Goal: Task Accomplishment & Management: Manage account settings

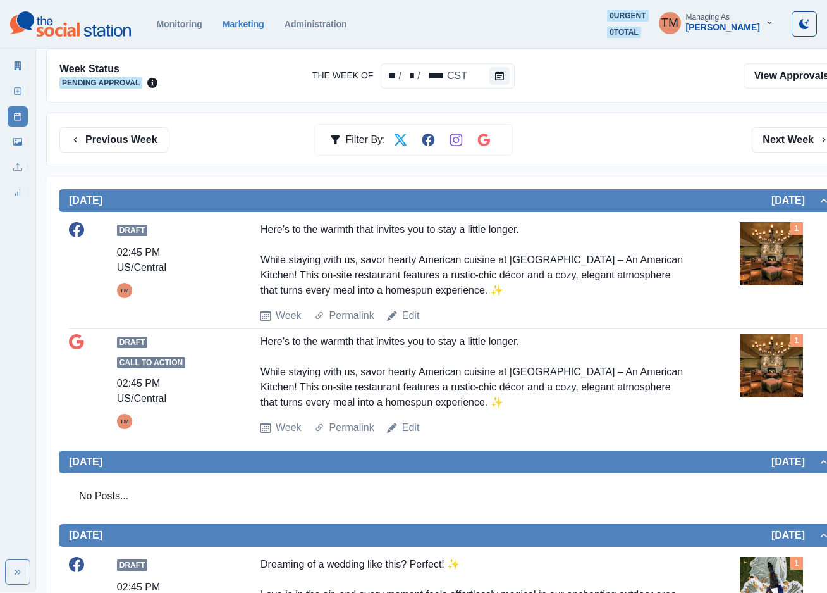
scroll to position [37, 0]
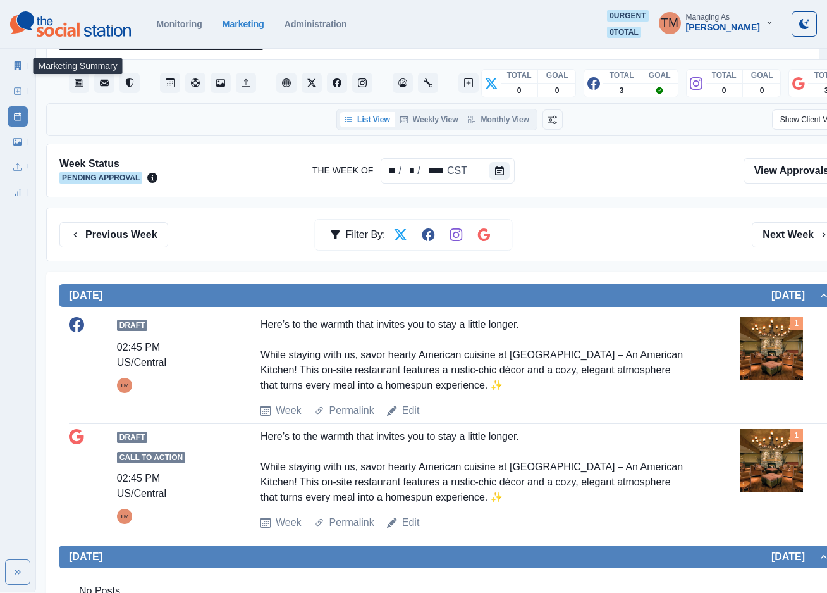
click at [17, 59] on link "Marketing Summary" at bounding box center [18, 66] width 20 height 20
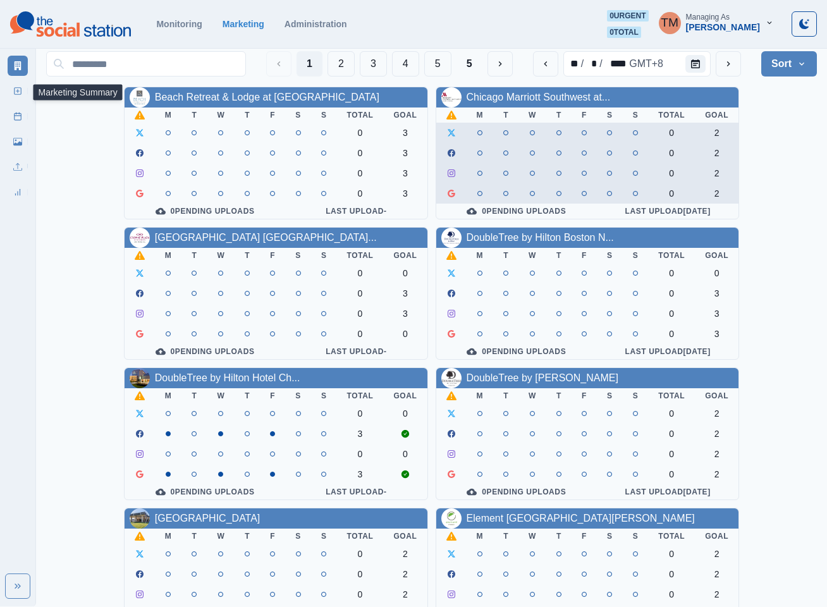
scroll to position [190, 0]
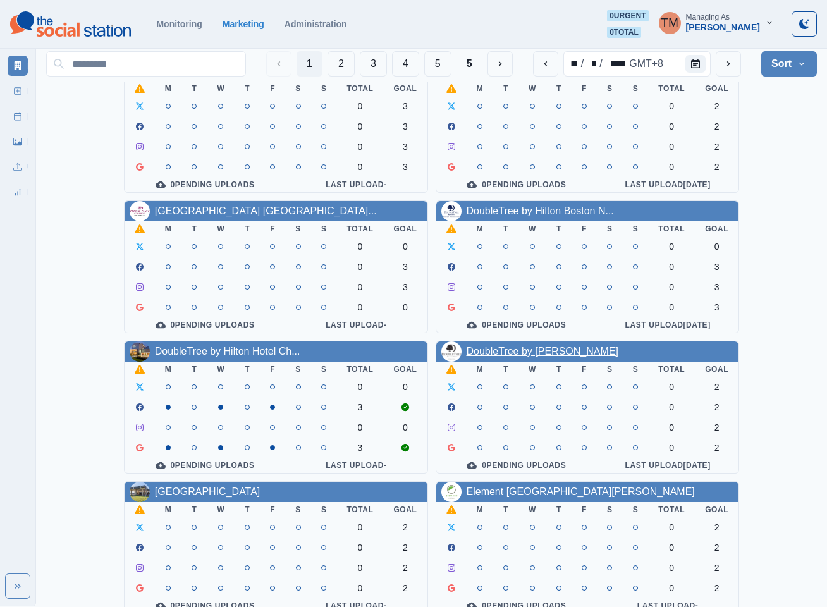
click at [556, 357] on link "DoubleTree by Hilton Pomona" at bounding box center [543, 351] width 152 height 11
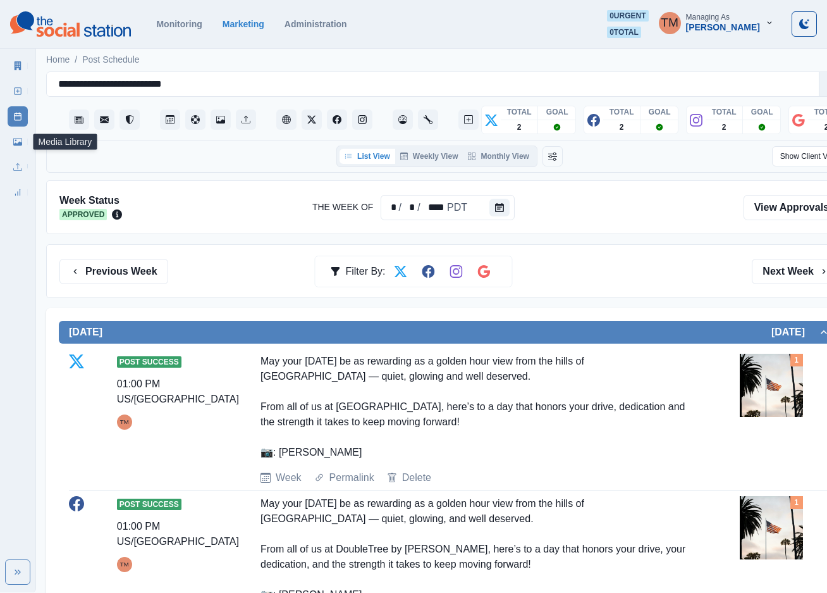
click at [10, 144] on link "Media Library" at bounding box center [18, 142] width 20 height 20
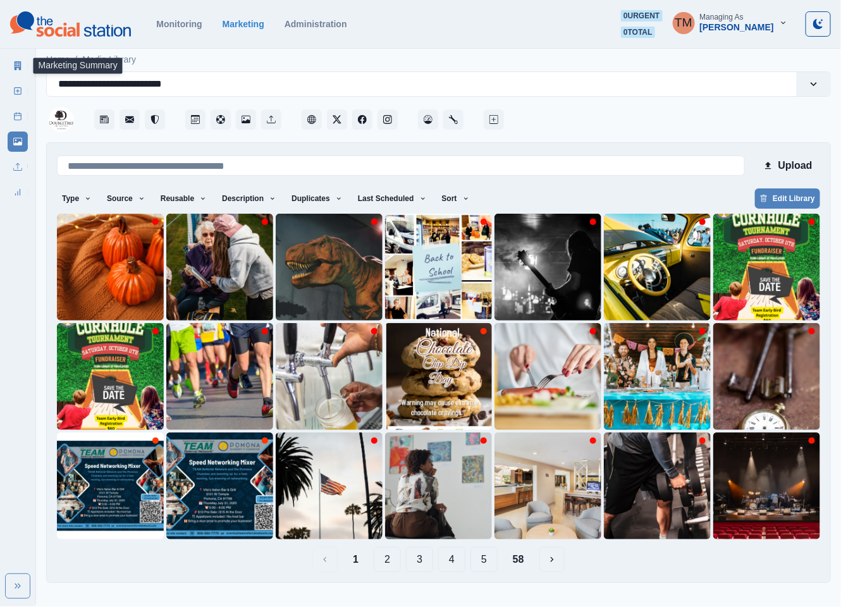
click at [20, 66] on icon at bounding box center [18, 65] width 7 height 9
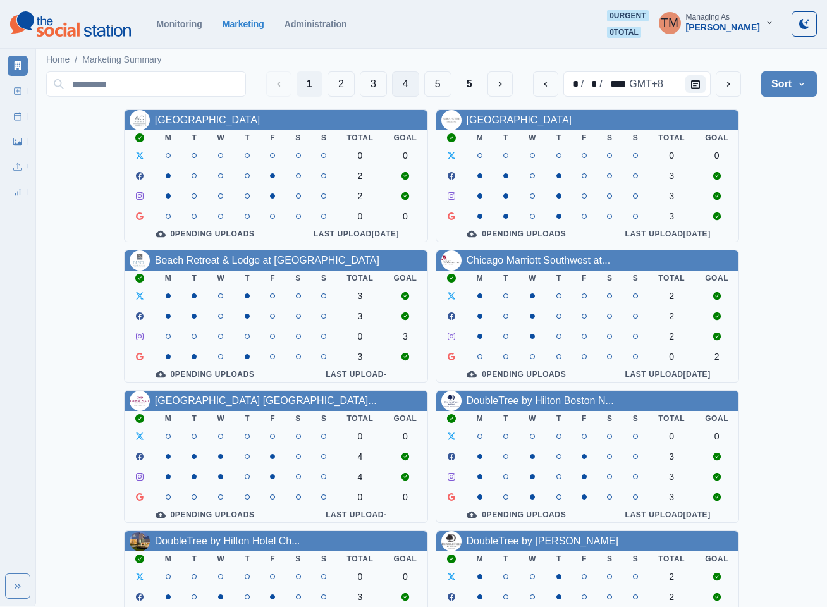
click at [409, 83] on button "4" at bounding box center [405, 83] width 27 height 25
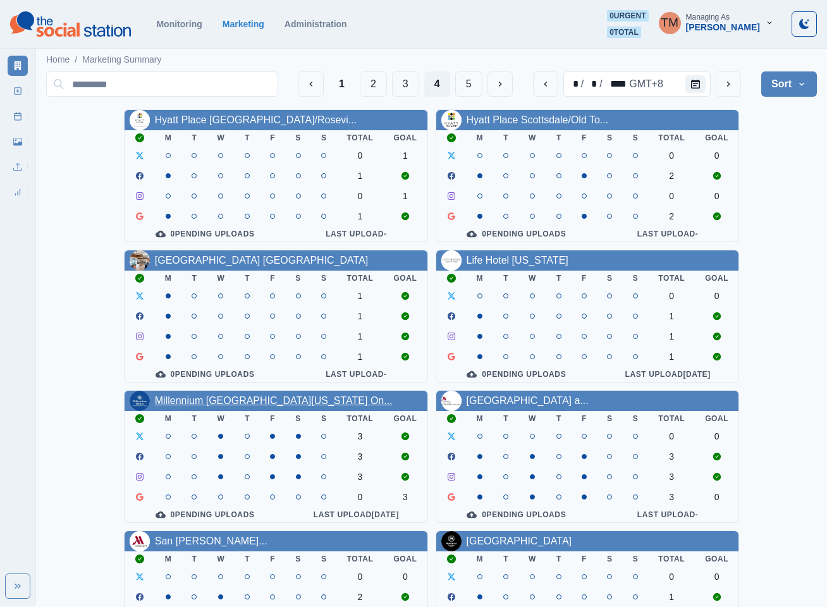
drag, startPoint x: 505, startPoint y: 417, endPoint x: 254, endPoint y: 414, distance: 251.1
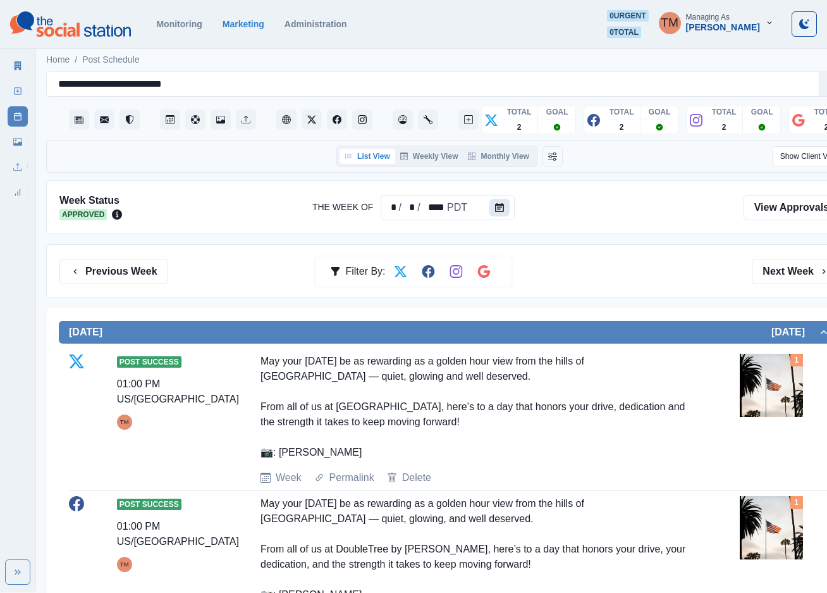
click at [497, 207] on icon "Calendar" at bounding box center [499, 207] width 9 height 9
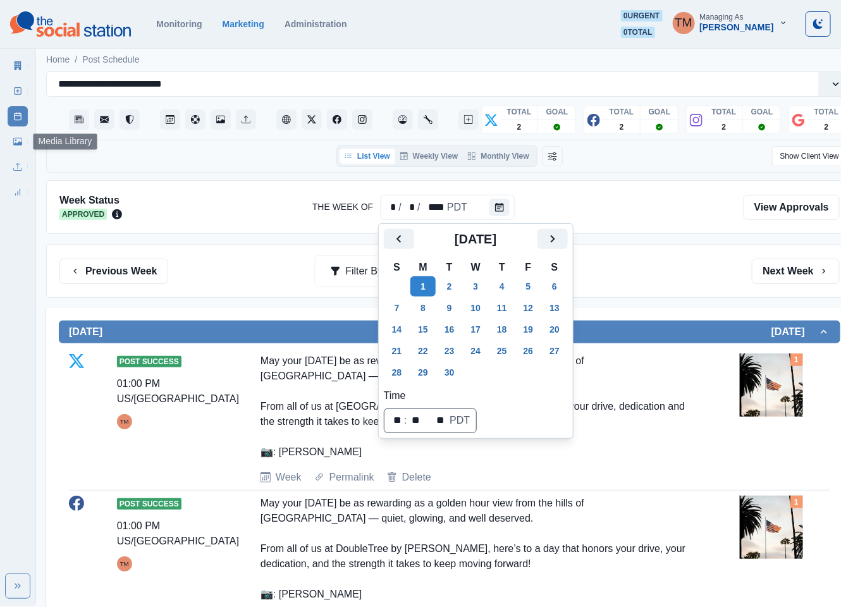
click at [17, 145] on icon at bounding box center [17, 142] width 9 height 8
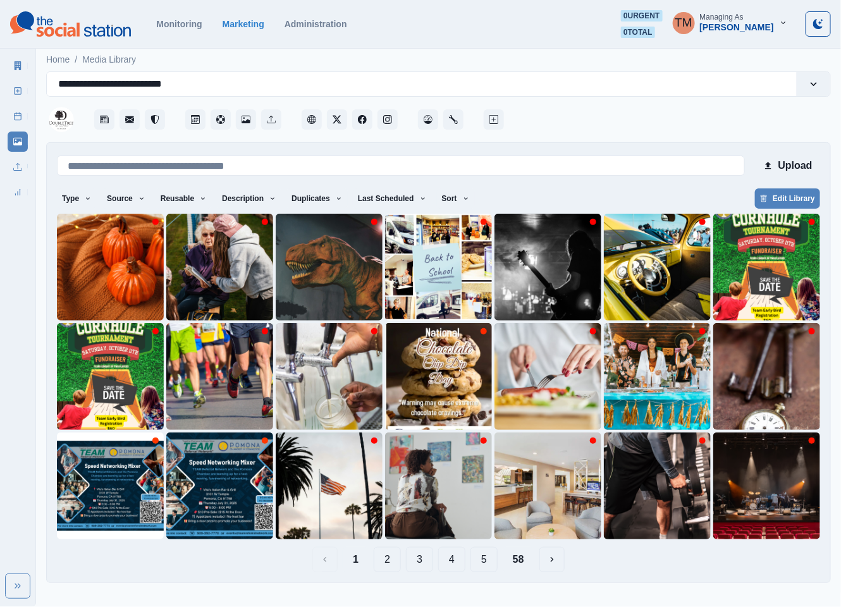
click at [521, 558] on button "58" at bounding box center [519, 559] width 32 height 25
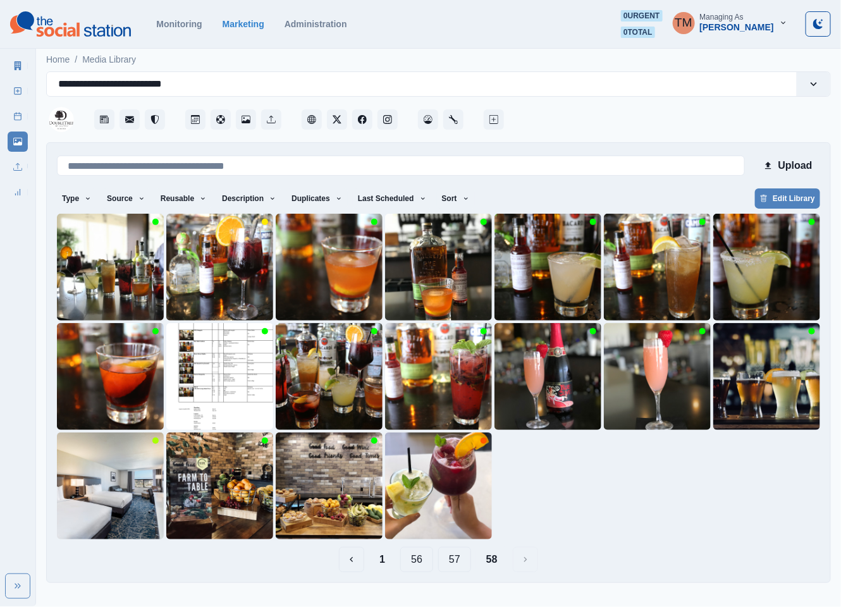
click at [464, 565] on button "57" at bounding box center [454, 559] width 33 height 25
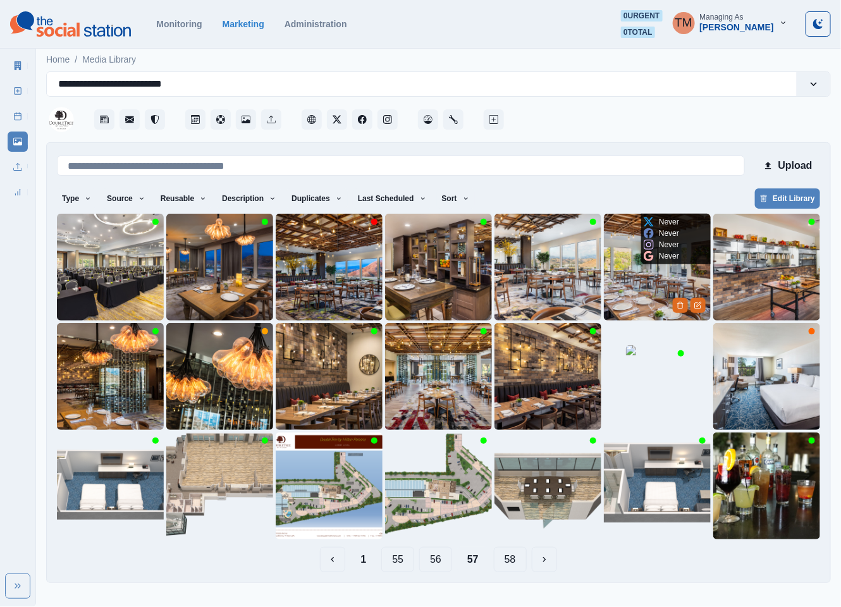
click at [632, 293] on img at bounding box center [657, 267] width 107 height 107
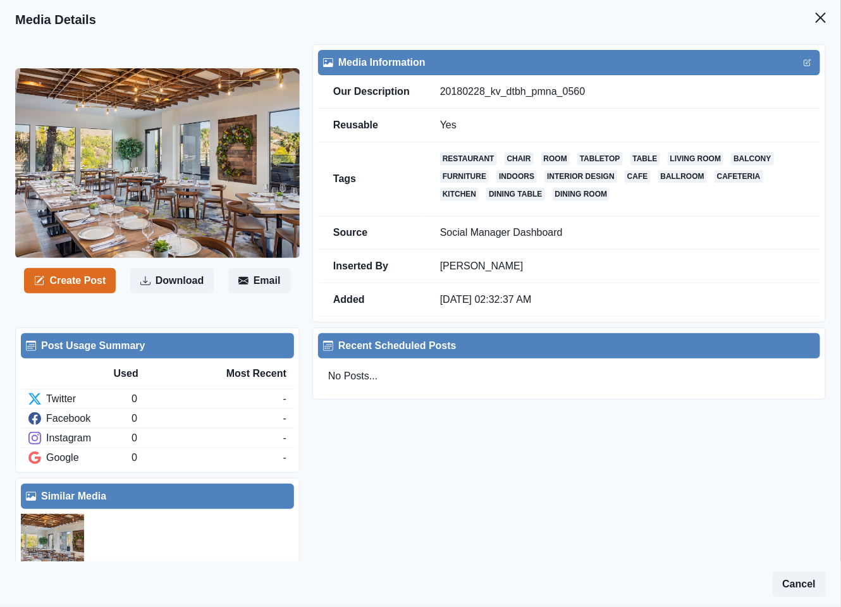
scroll to position [25, 0]
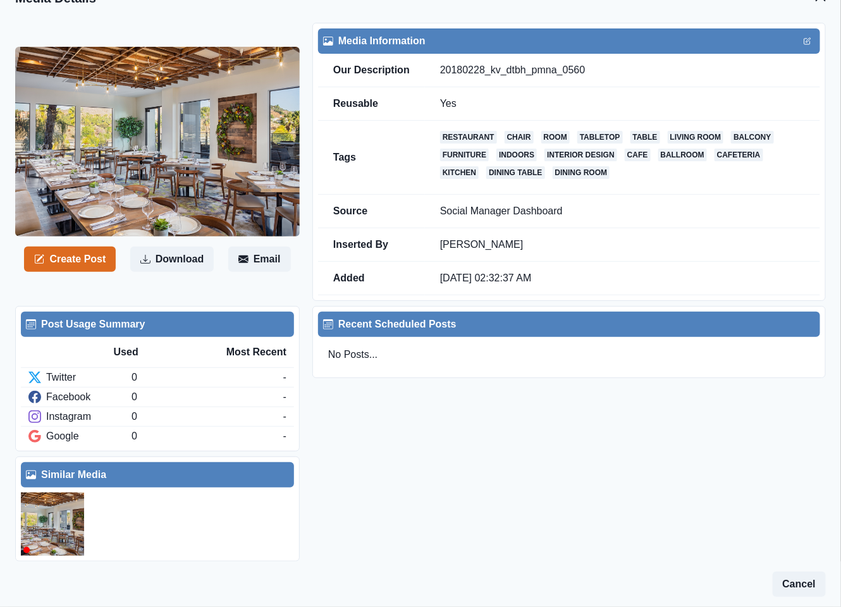
click at [63, 515] on img at bounding box center [52, 524] width 63 height 63
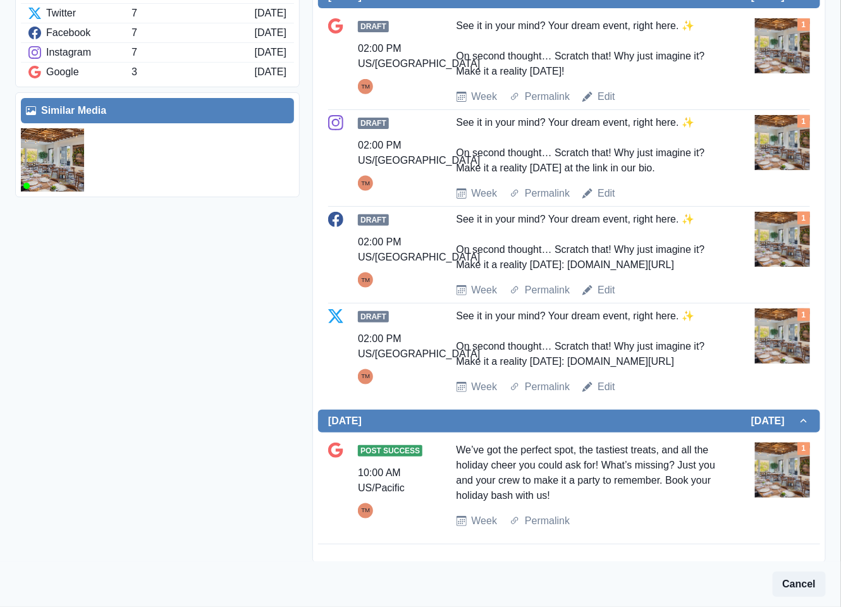
scroll to position [190, 0]
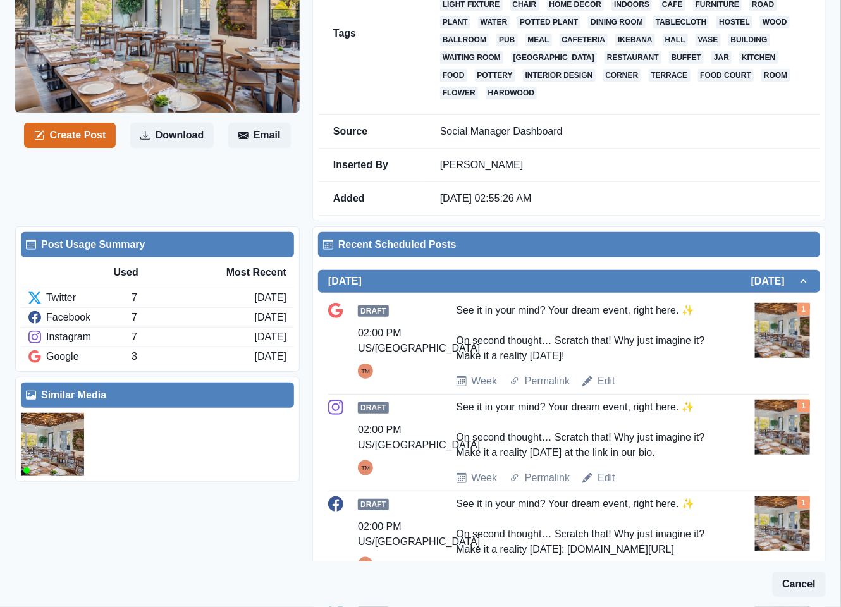
click at [32, 461] on img at bounding box center [52, 444] width 63 height 63
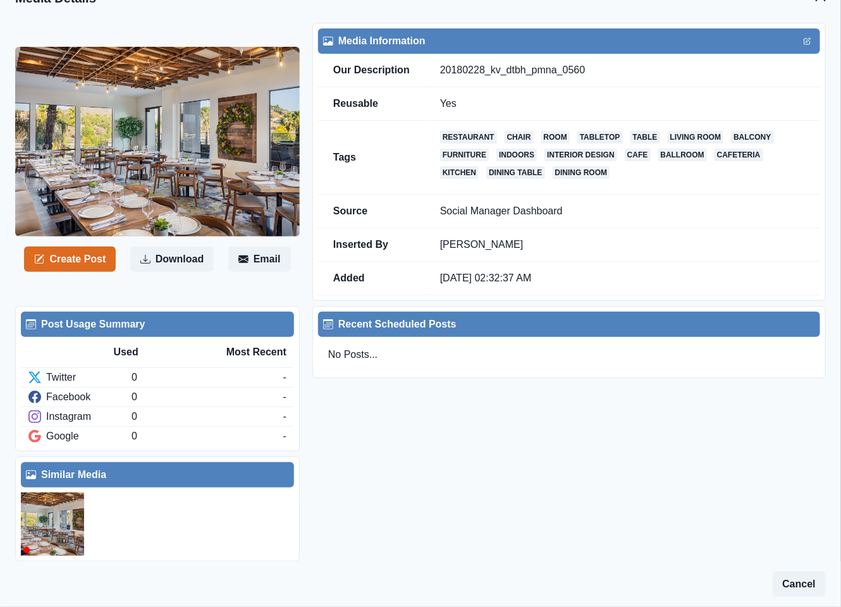
scroll to position [25, 0]
click at [801, 34] on button "Edit" at bounding box center [807, 41] width 15 height 15
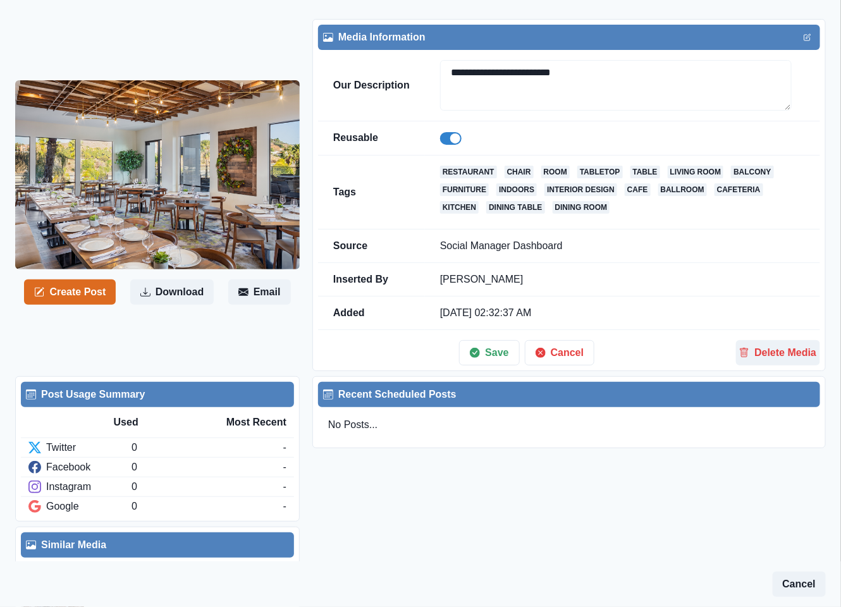
click at [450, 143] on span at bounding box center [455, 138] width 10 height 10
click at [770, 361] on button "Delete Media" at bounding box center [778, 352] width 84 height 25
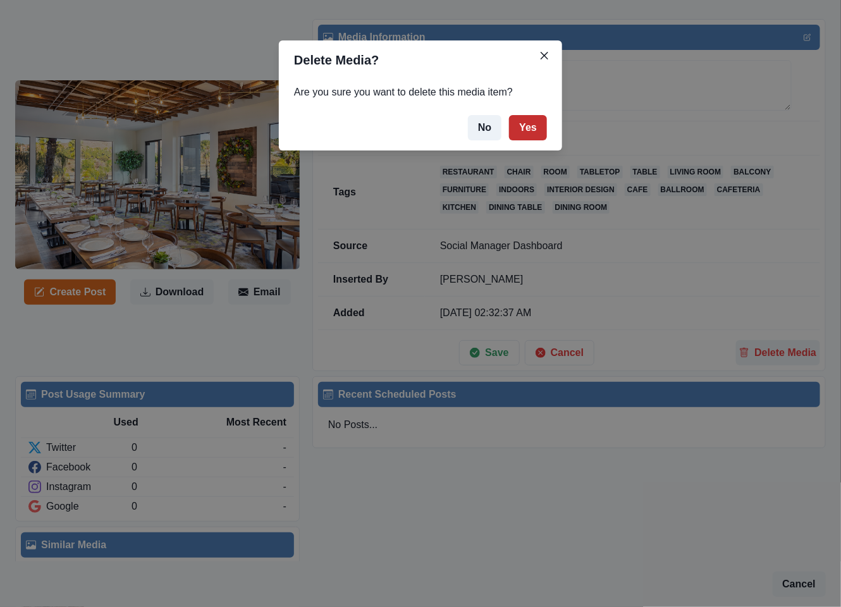
click at [527, 132] on button "Yes" at bounding box center [528, 127] width 38 height 25
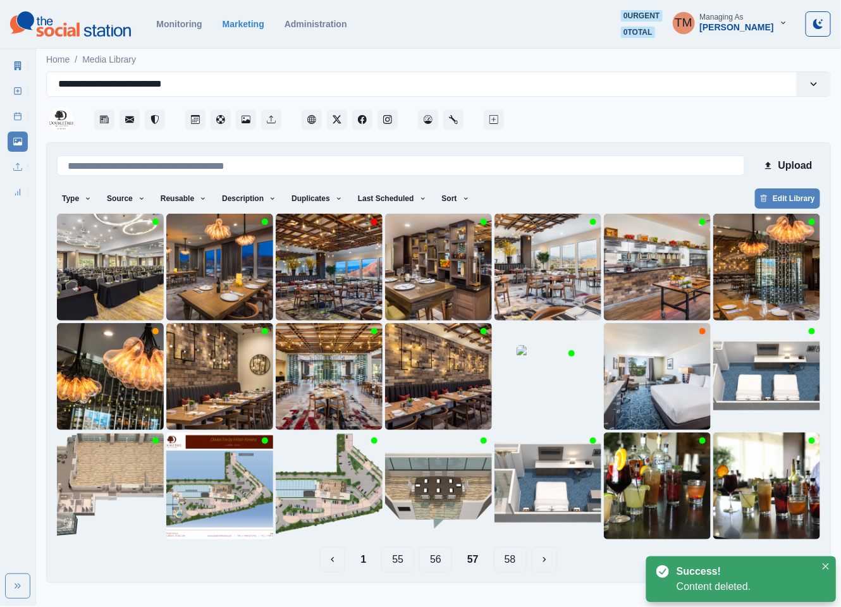
click at [433, 564] on button "56" at bounding box center [435, 559] width 33 height 25
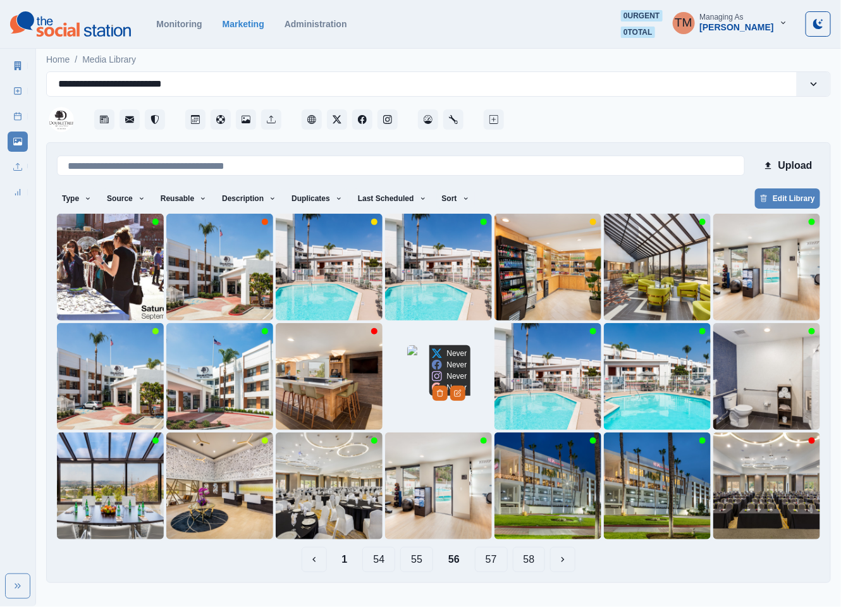
click at [450, 376] on p "Never" at bounding box center [457, 376] width 20 height 11
click at [410, 381] on img at bounding box center [438, 376] width 63 height 63
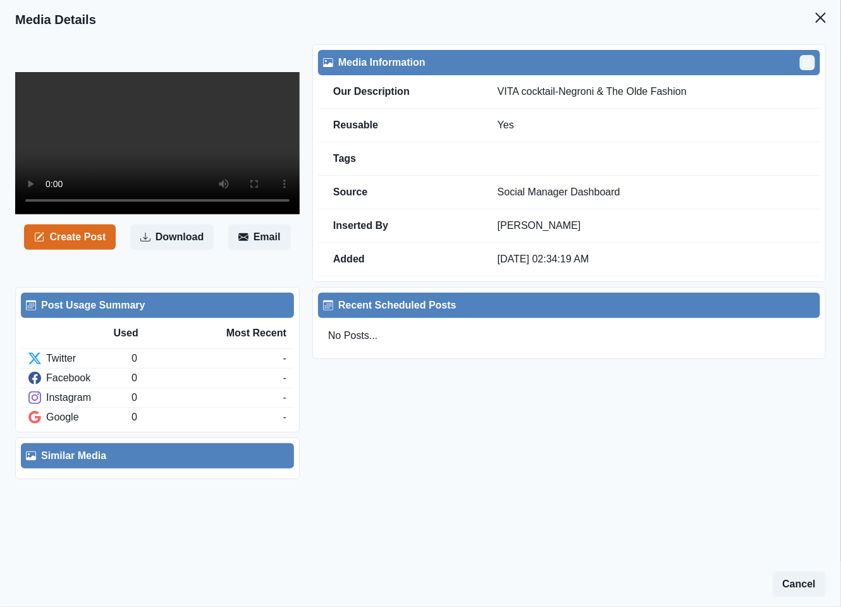
click at [804, 59] on icon "Edit" at bounding box center [808, 63] width 8 height 8
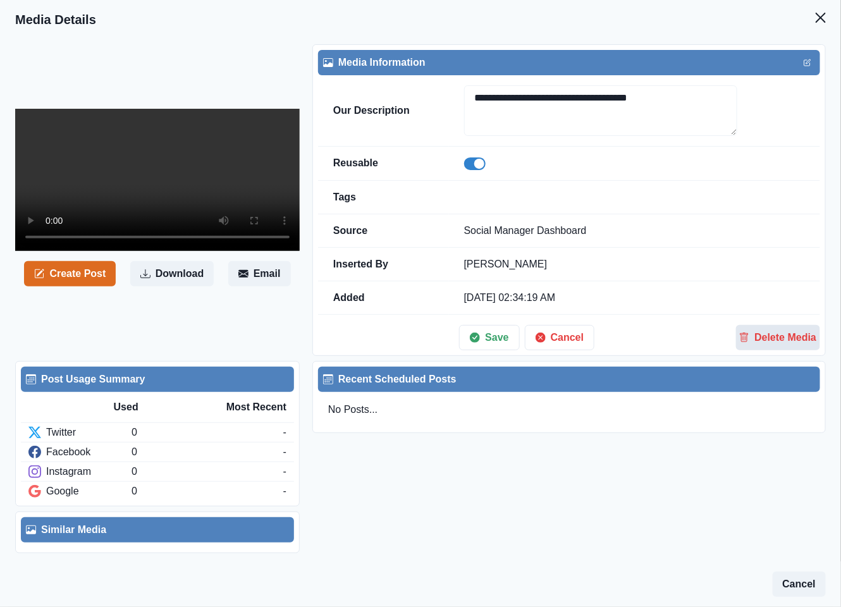
click at [771, 348] on button "Delete Media" at bounding box center [778, 337] width 84 height 25
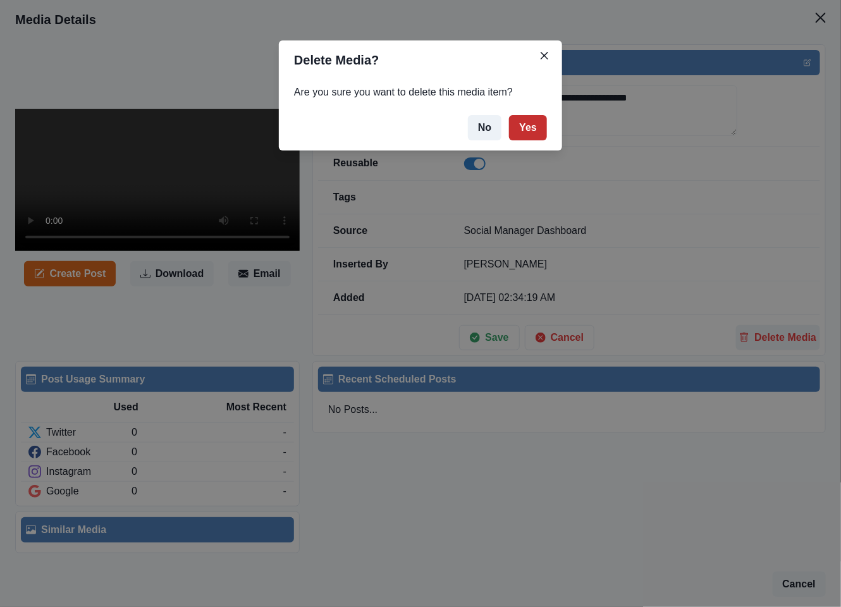
click at [528, 133] on button "Yes" at bounding box center [528, 127] width 38 height 25
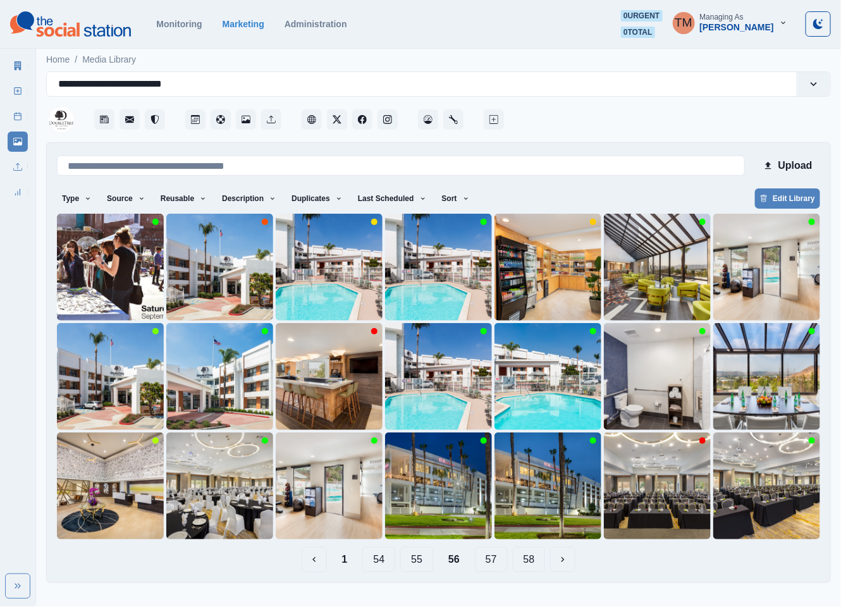
click at [459, 192] on div "Type Any Image Video Source Any Upload Social Manager Found: Instagram Found: G…" at bounding box center [438, 199] width 763 height 23
click at [462, 200] on icon "button" at bounding box center [466, 199] width 8 height 8
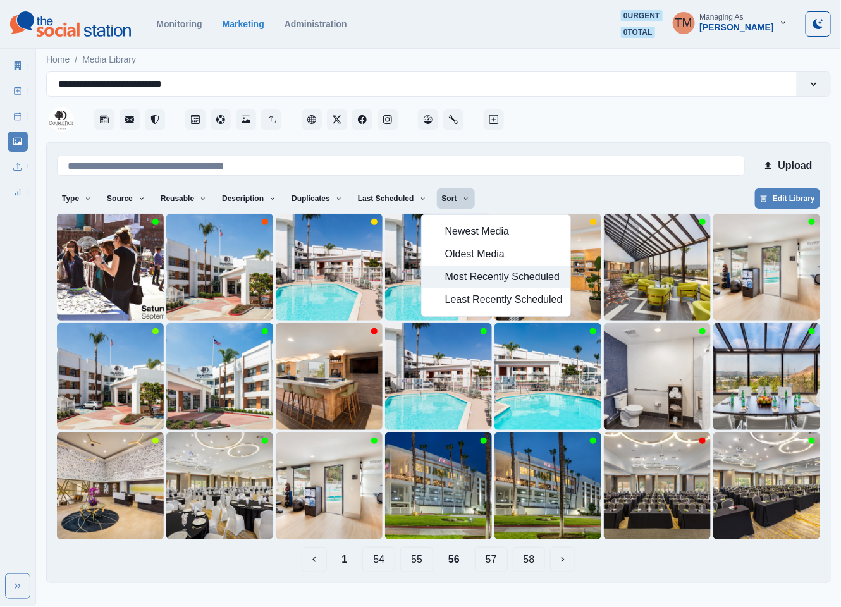
click at [465, 275] on span "Most Recently Scheduled" at bounding box center [504, 276] width 118 height 15
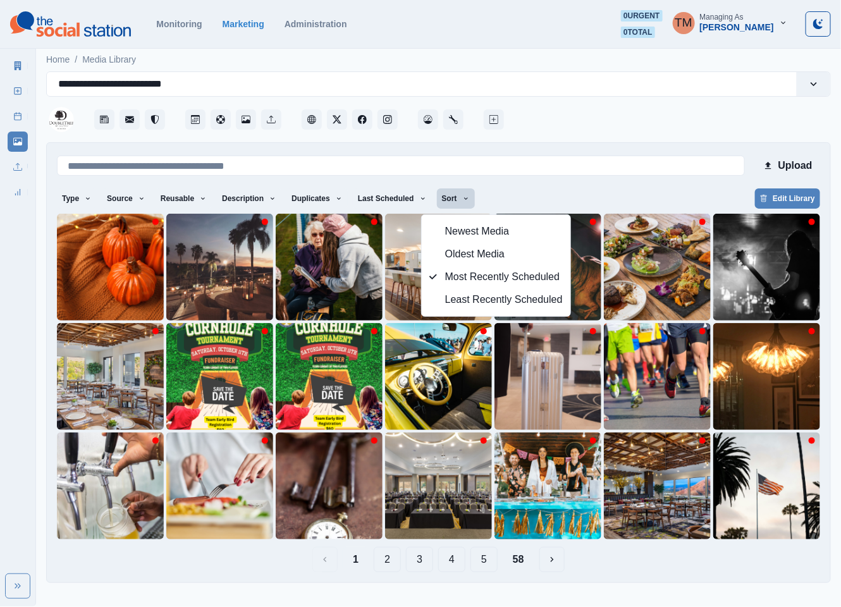
click at [631, 196] on div "Type Any Image Video Source Any Upload Social Manager Found: Instagram Found: G…" at bounding box center [438, 199] width 763 height 23
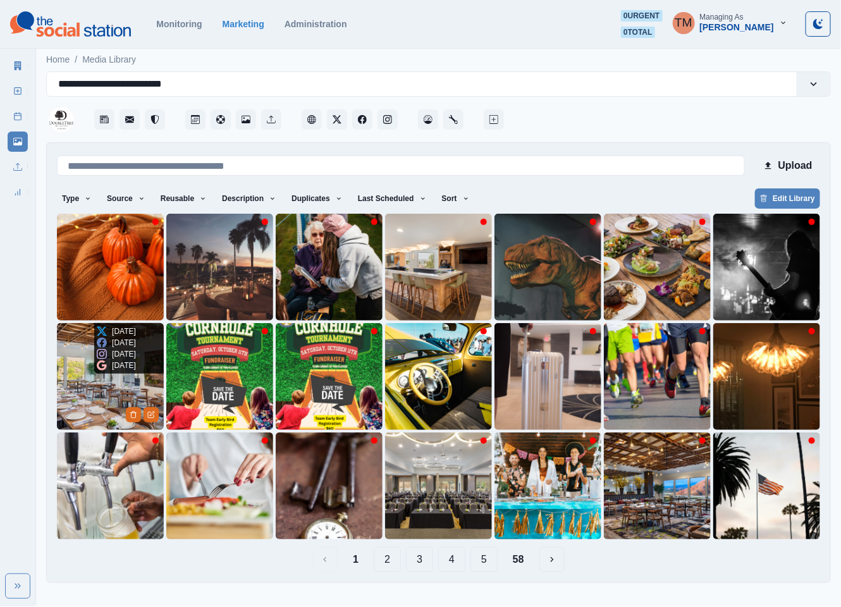
click at [78, 403] on img at bounding box center [110, 376] width 107 height 107
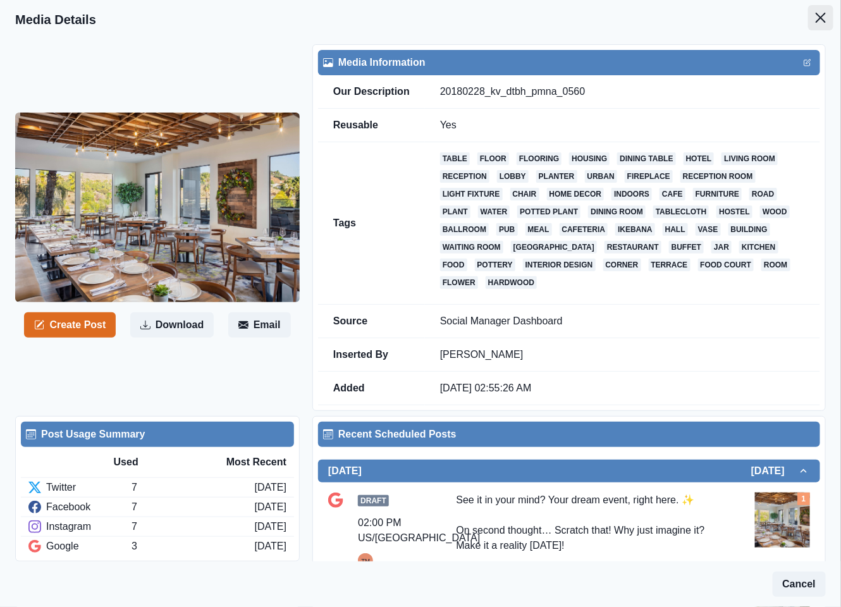
click at [816, 18] on icon "Close" at bounding box center [821, 18] width 10 height 10
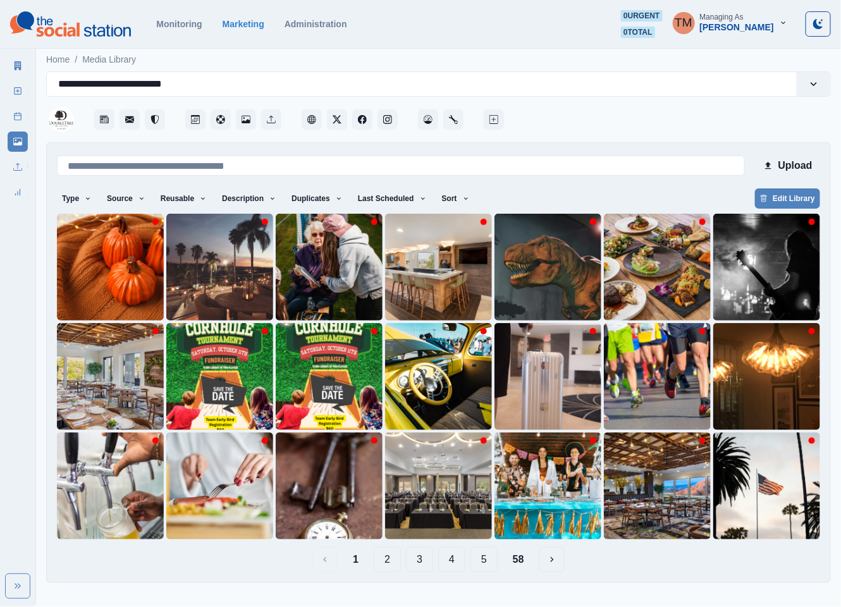
click at [391, 566] on button "2" at bounding box center [387, 559] width 27 height 25
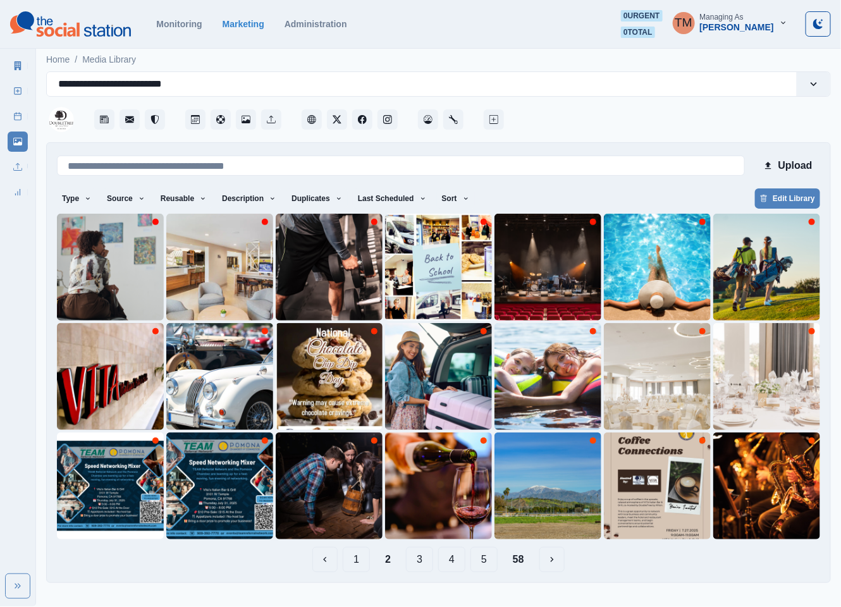
click at [425, 562] on button "3" at bounding box center [419, 559] width 27 height 25
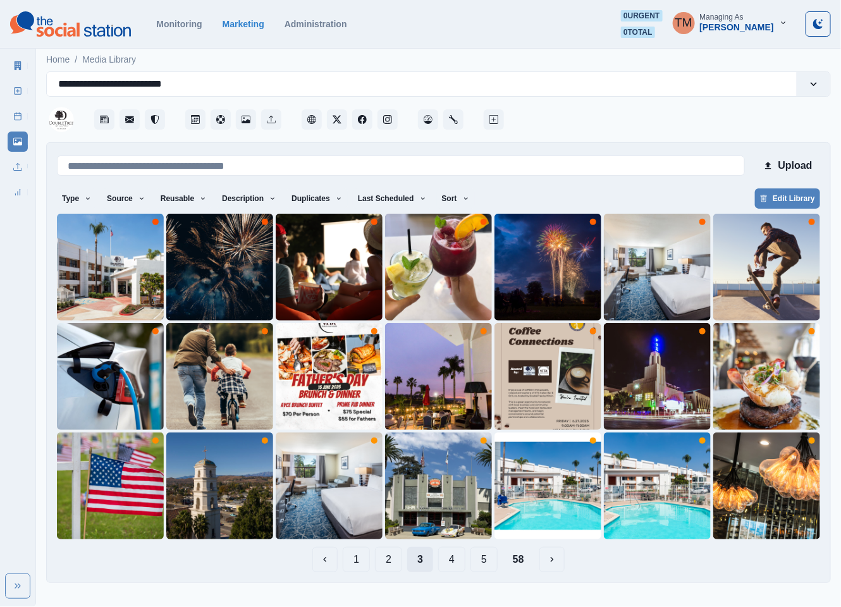
click at [425, 562] on button "3" at bounding box center [420, 559] width 26 height 25
click at [453, 562] on button "4" at bounding box center [451, 559] width 27 height 25
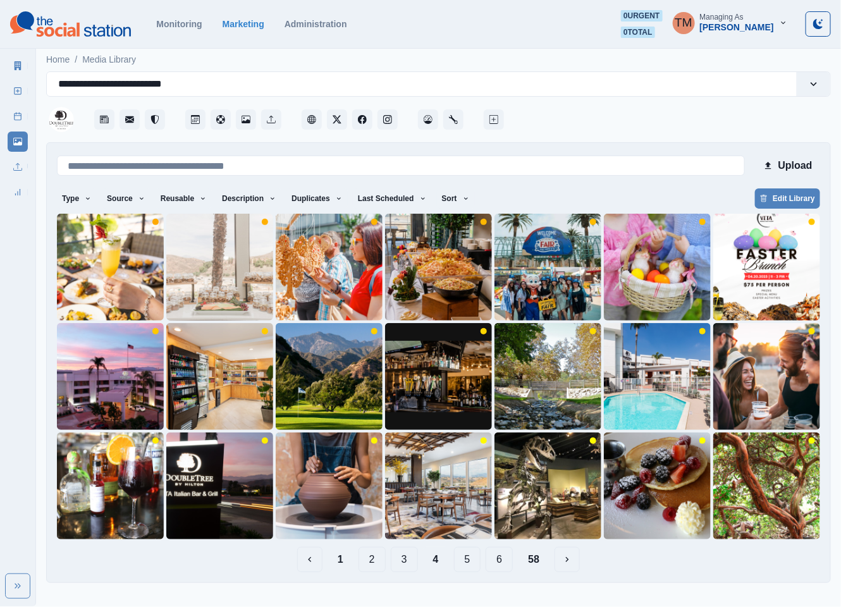
click at [463, 562] on button "5" at bounding box center [467, 559] width 27 height 25
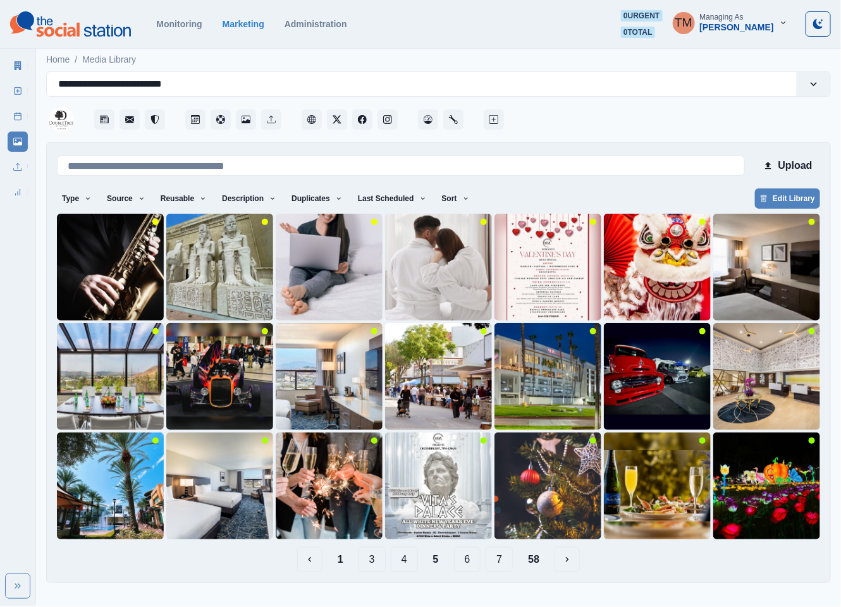
click at [345, 560] on button "1" at bounding box center [341, 559] width 26 height 25
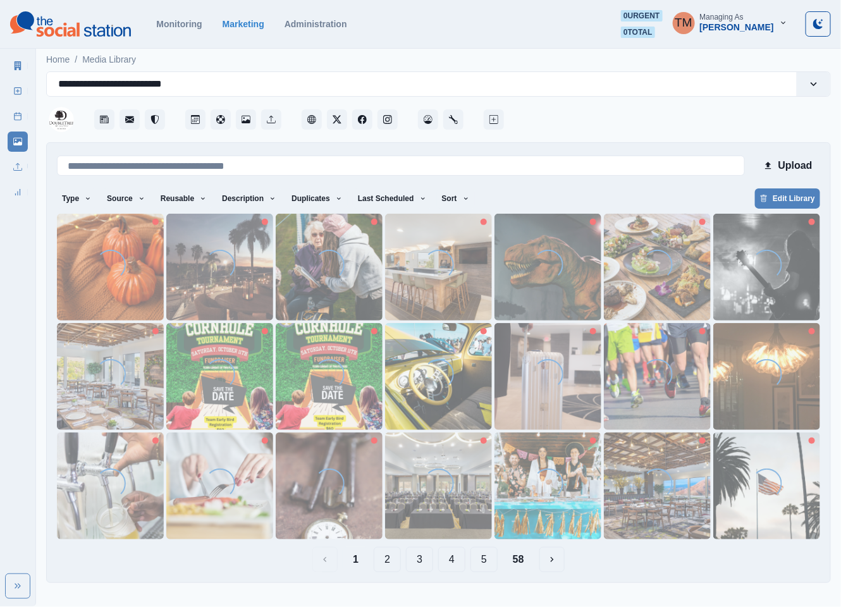
click at [453, 560] on button "4" at bounding box center [451, 559] width 27 height 25
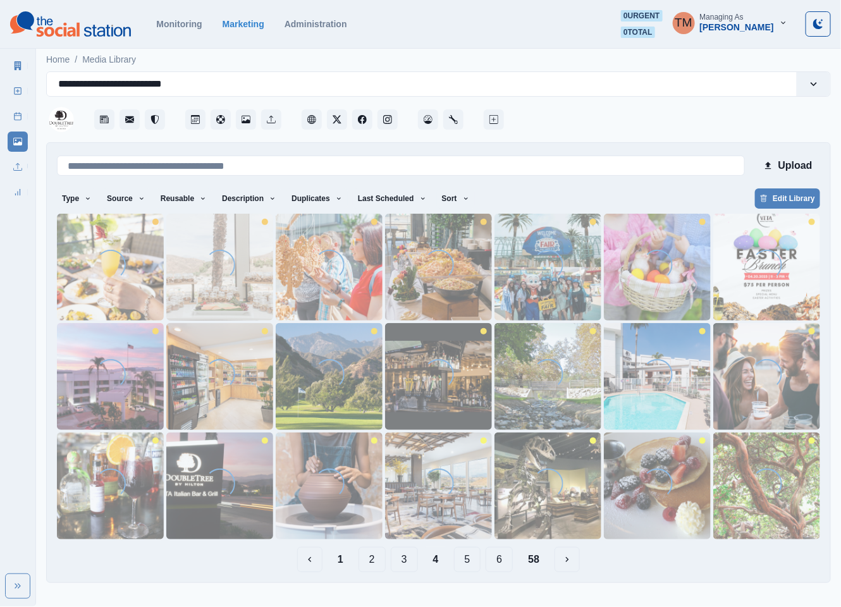
click at [471, 562] on button "5" at bounding box center [467, 559] width 27 height 25
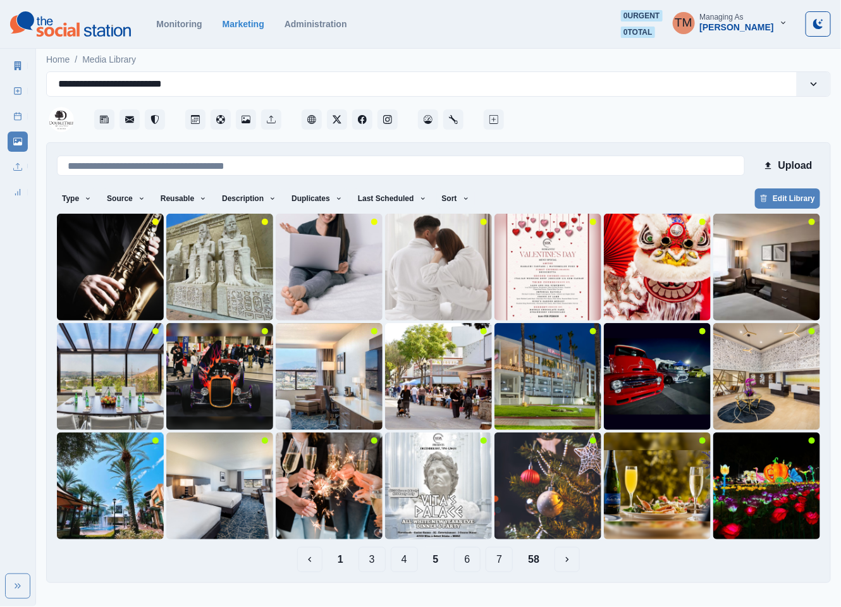
click at [467, 566] on button "6" at bounding box center [467, 559] width 27 height 25
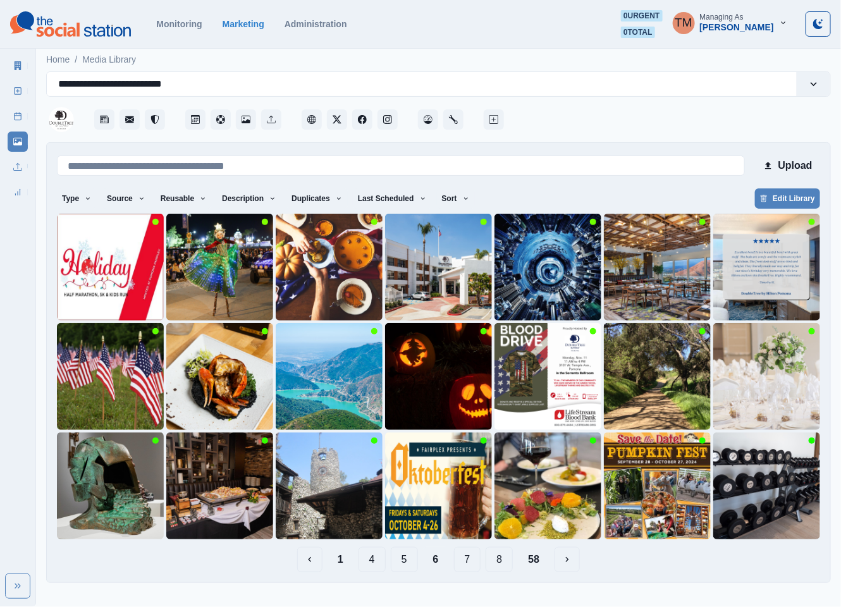
click at [469, 564] on button "7" at bounding box center [467, 559] width 27 height 25
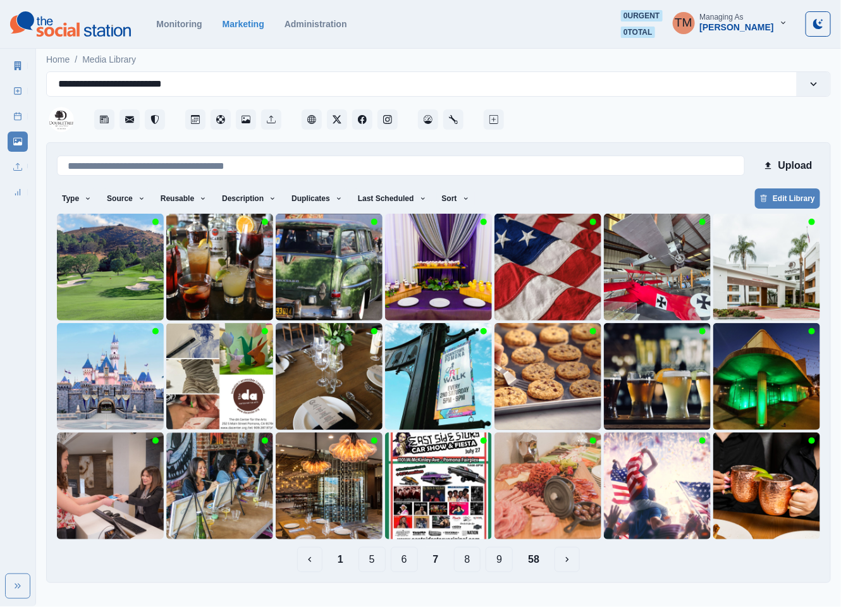
click at [469, 564] on button "8" at bounding box center [467, 559] width 27 height 25
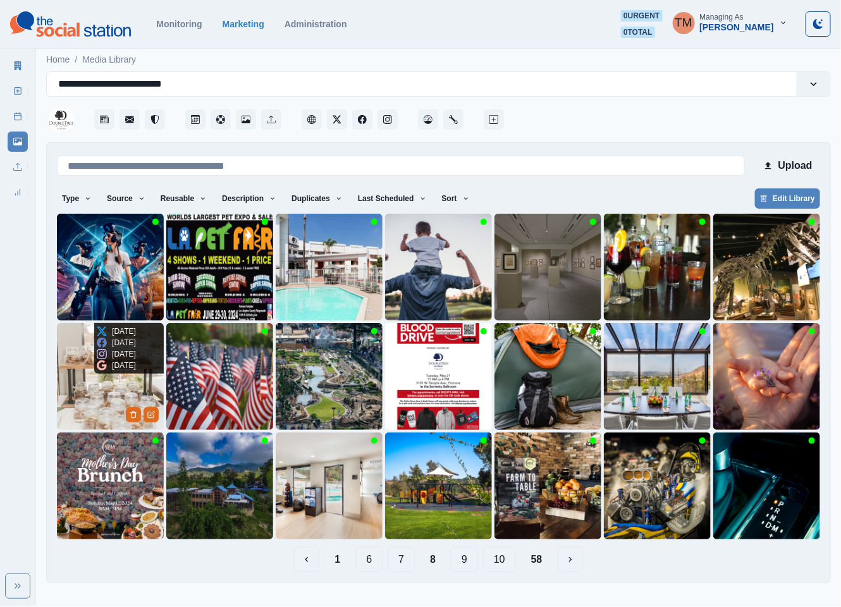
click at [80, 384] on img at bounding box center [110, 376] width 107 height 107
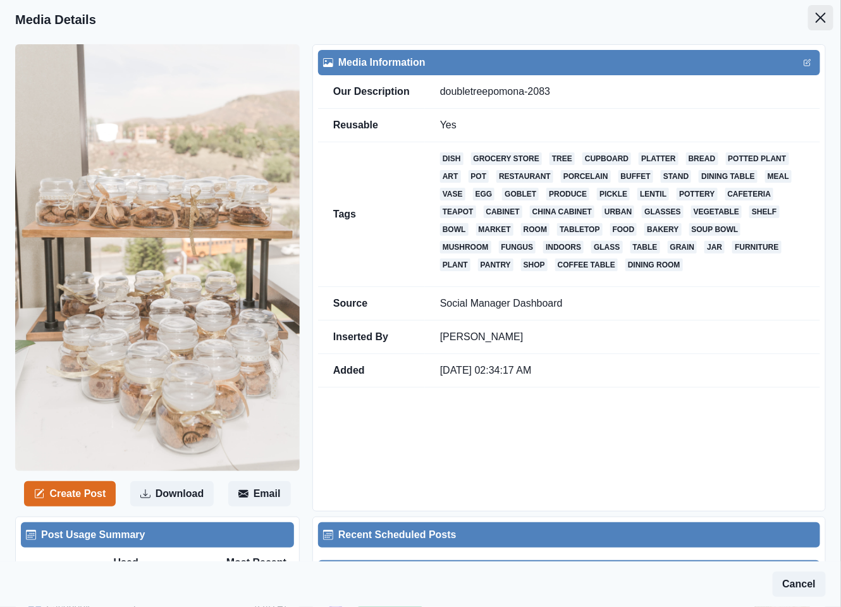
click at [812, 16] on button "Close" at bounding box center [820, 17] width 25 height 25
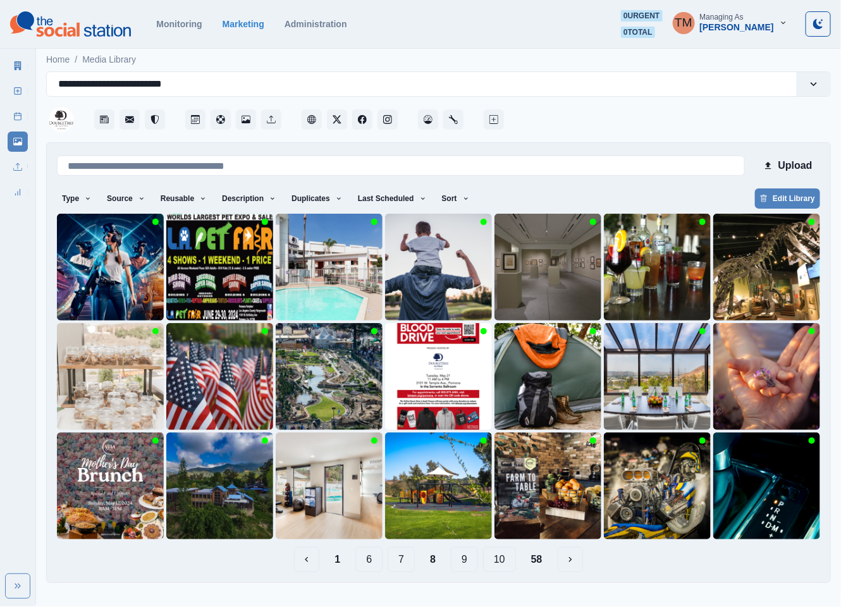
click at [469, 564] on button "9" at bounding box center [464, 559] width 27 height 25
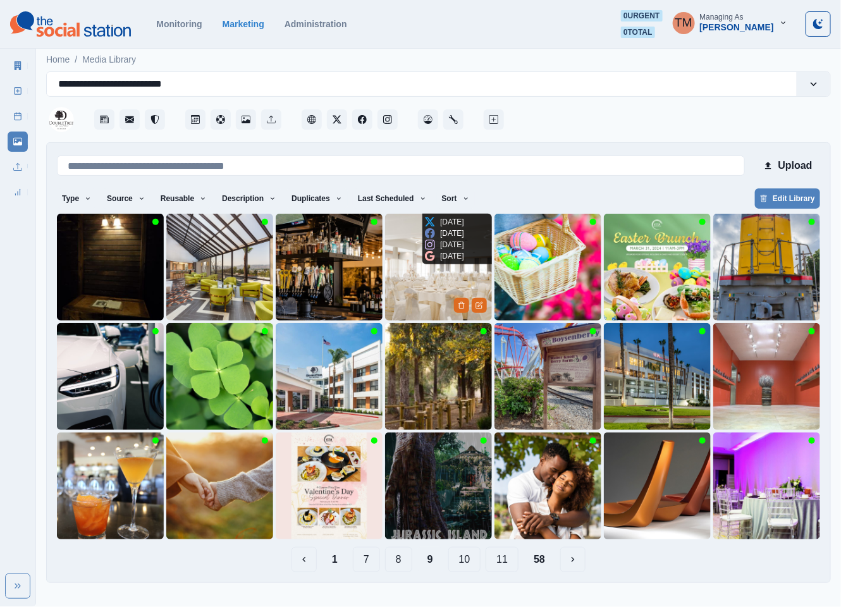
click at [416, 312] on img at bounding box center [438, 267] width 107 height 107
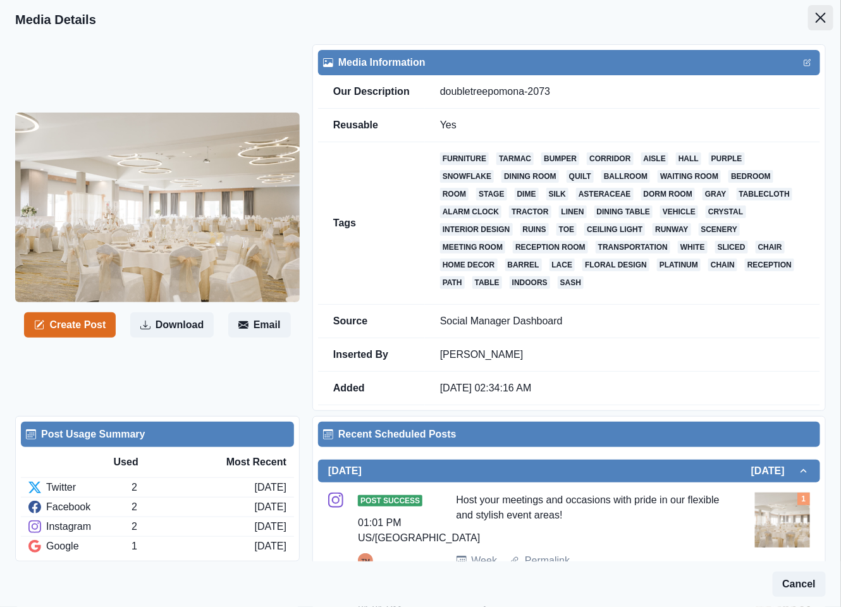
click at [816, 20] on icon "Close" at bounding box center [821, 18] width 10 height 10
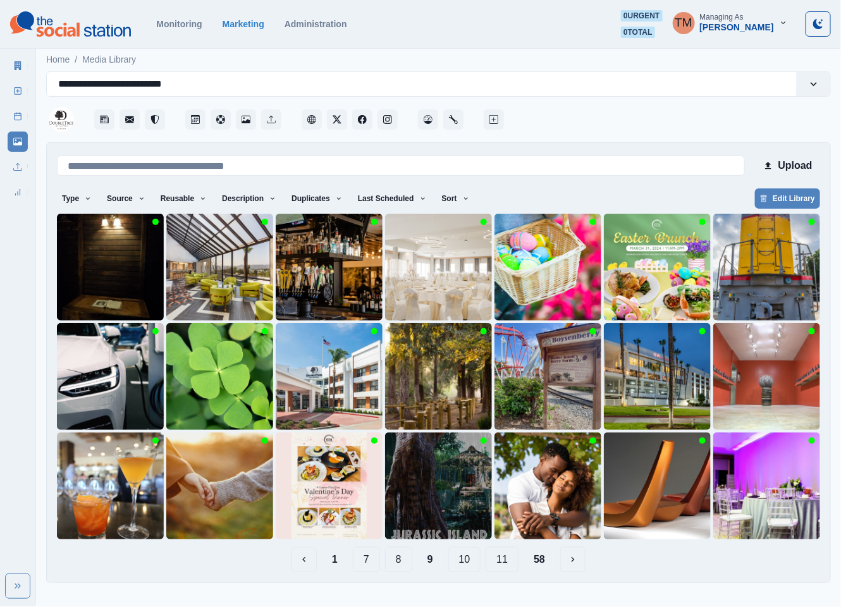
click at [469, 566] on button "10" at bounding box center [464, 559] width 33 height 25
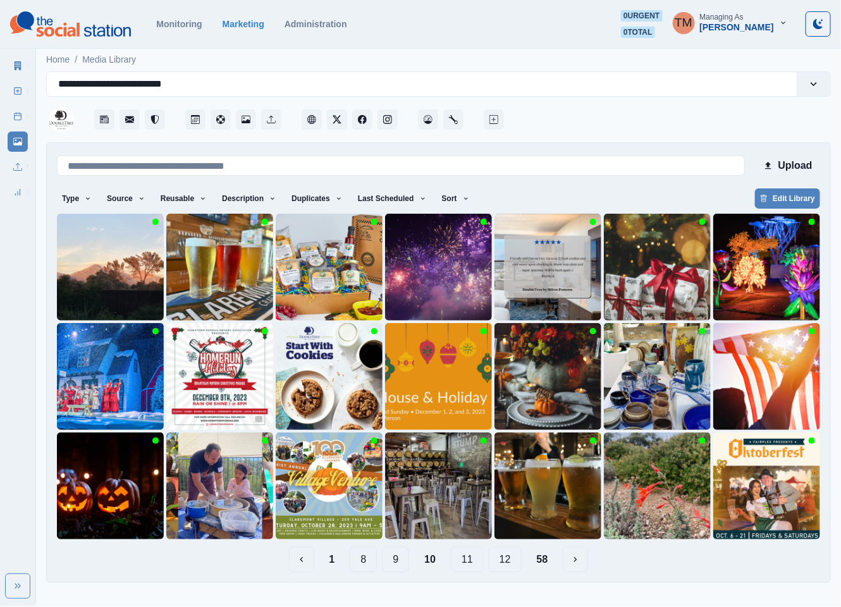
click at [473, 565] on button "11" at bounding box center [467, 559] width 33 height 25
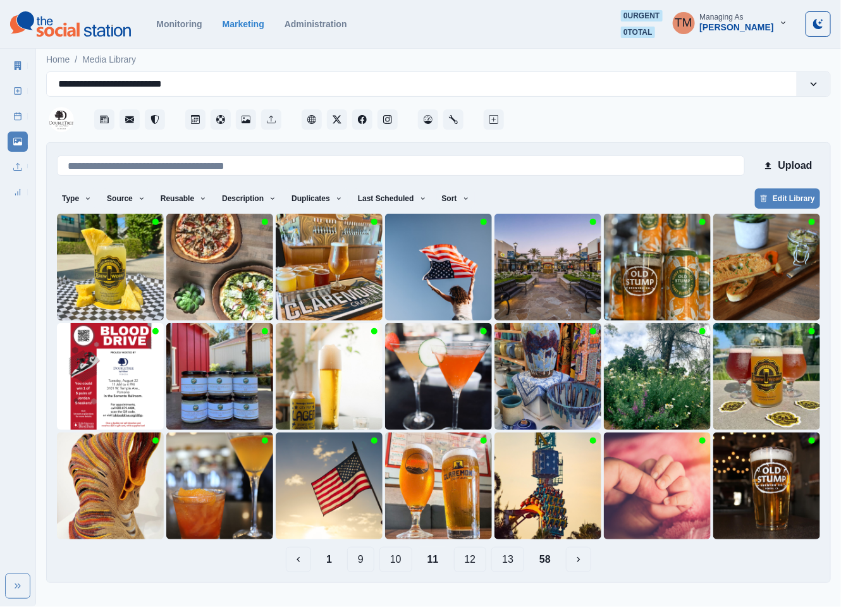
click at [476, 564] on button "12" at bounding box center [470, 559] width 33 height 25
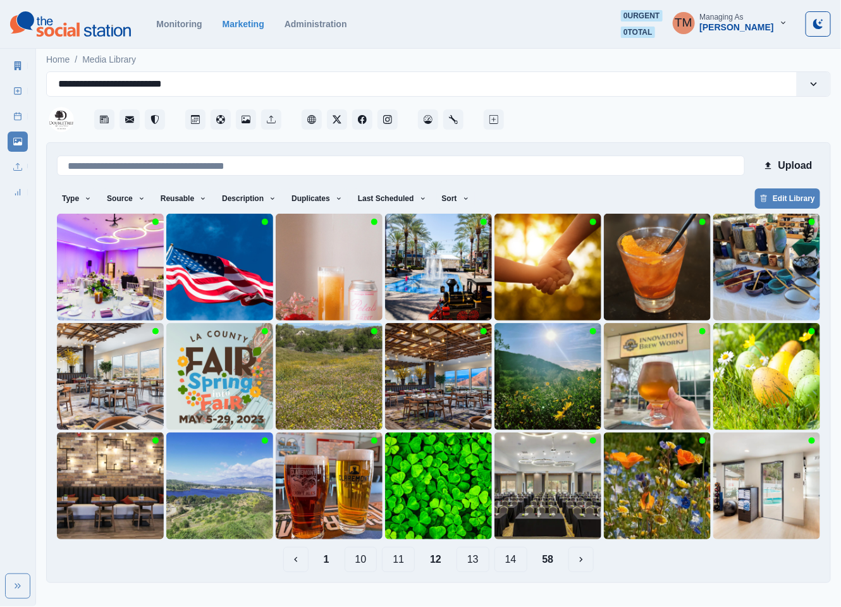
click at [479, 562] on button "13" at bounding box center [473, 559] width 33 height 25
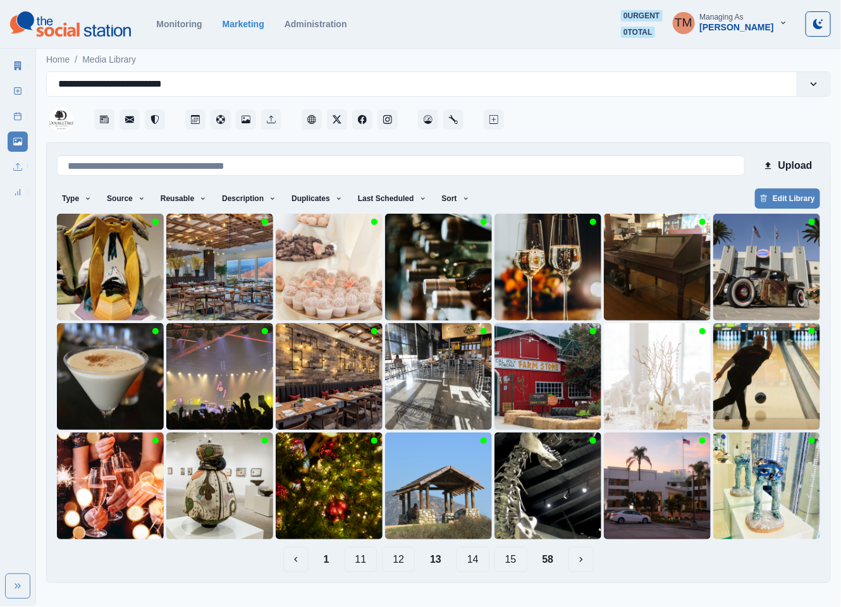
click at [469, 560] on button "14" at bounding box center [473, 559] width 33 height 25
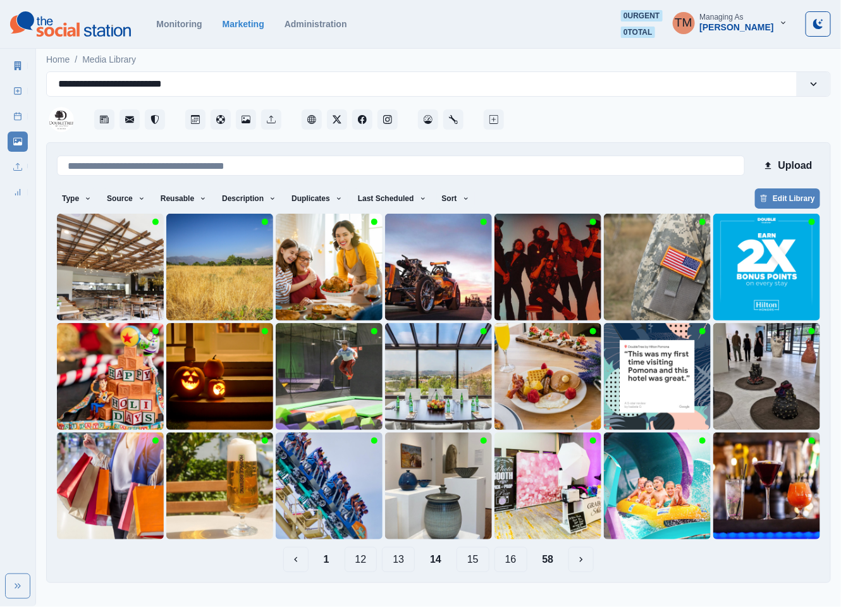
click at [471, 562] on button "15" at bounding box center [473, 559] width 33 height 25
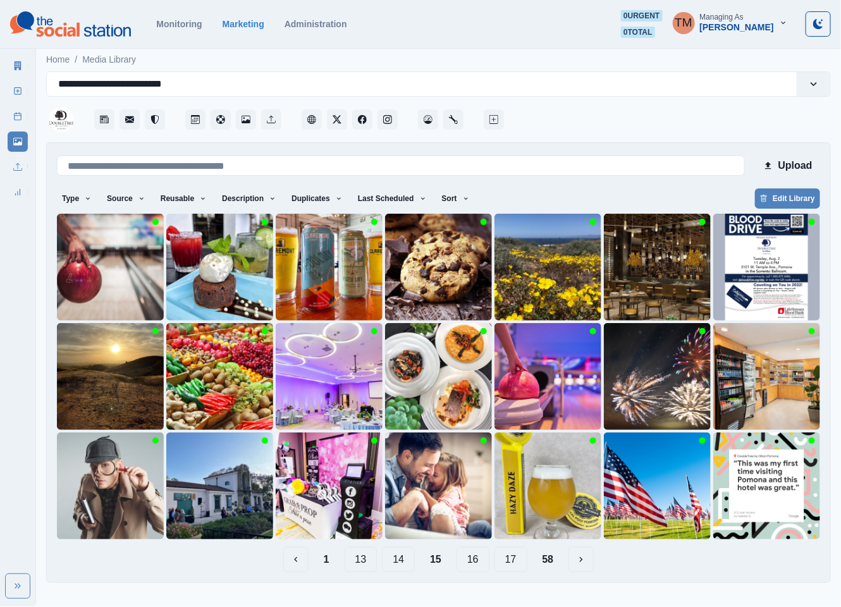
click at [484, 560] on button "16" at bounding box center [473, 559] width 33 height 25
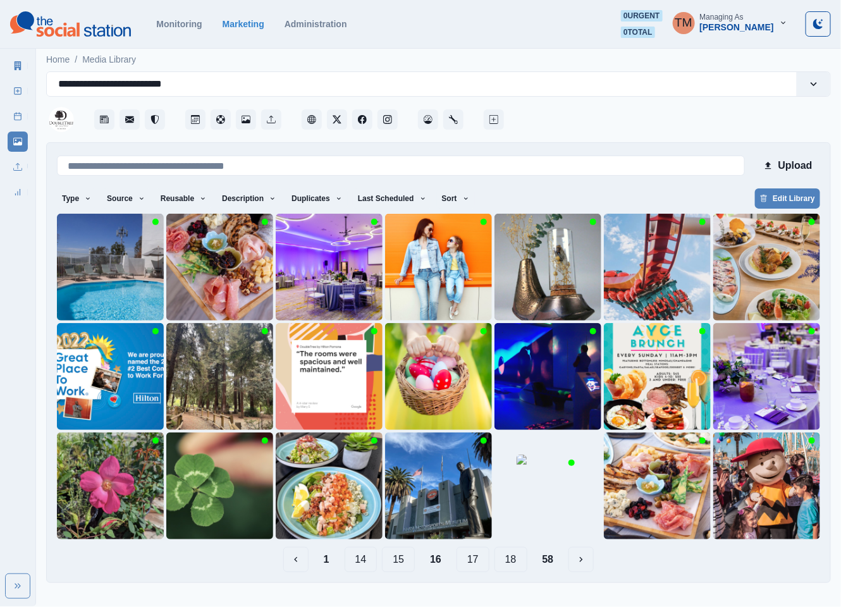
click at [600, 123] on div at bounding box center [669, 116] width 324 height 38
click at [476, 562] on button "17" at bounding box center [473, 559] width 33 height 25
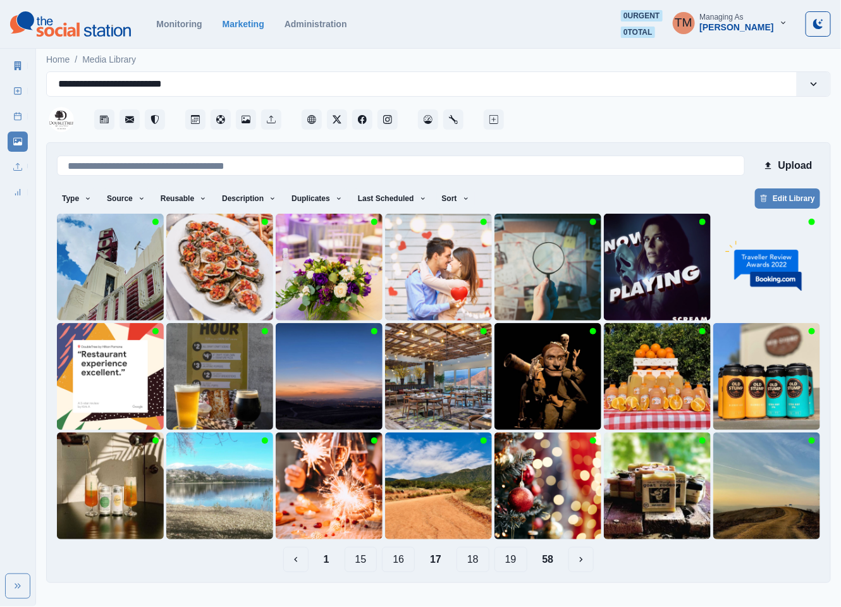
click at [481, 562] on button "18" at bounding box center [473, 559] width 33 height 25
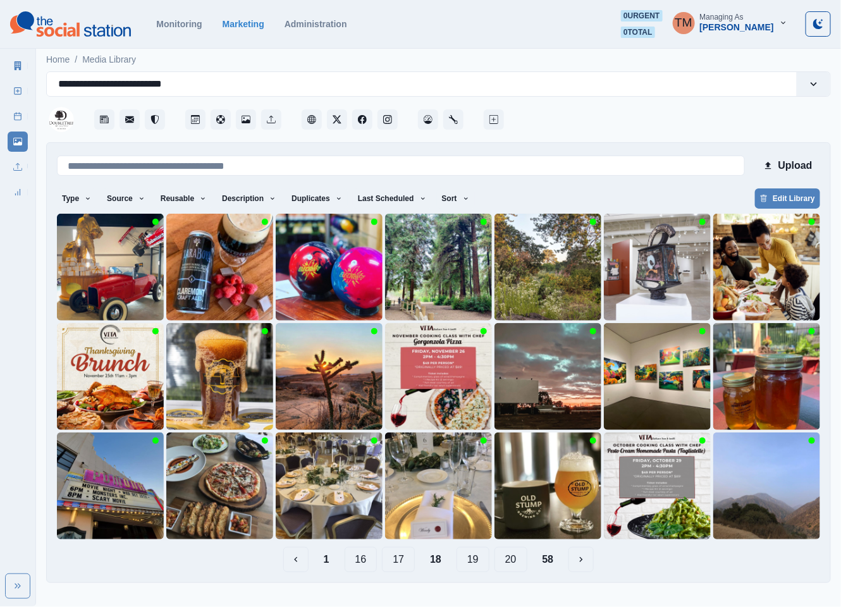
click at [482, 564] on button "19" at bounding box center [473, 559] width 33 height 25
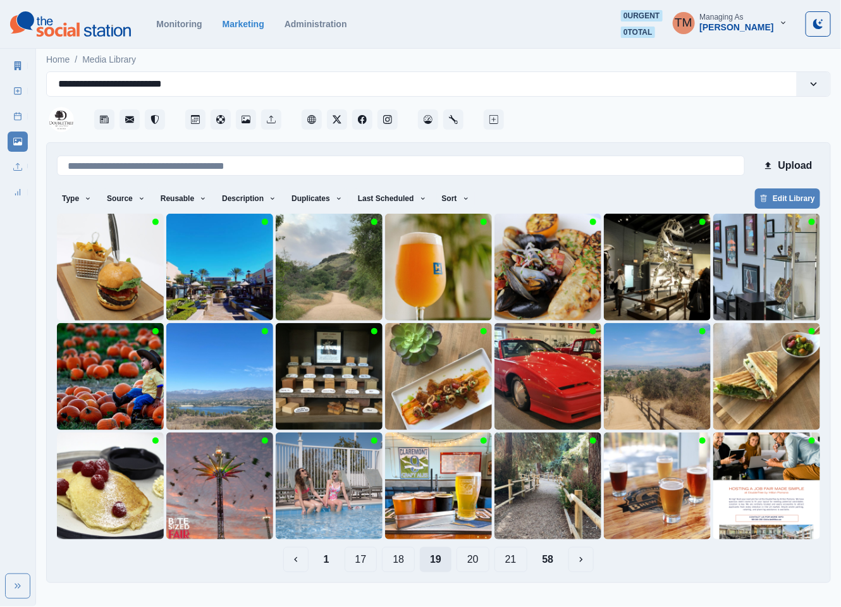
click at [482, 564] on button "20" at bounding box center [473, 559] width 33 height 25
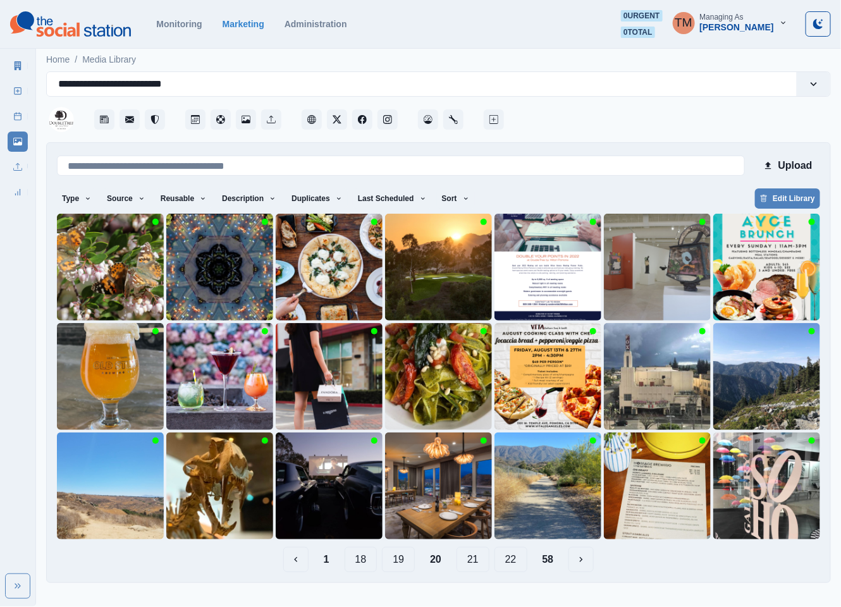
click at [482, 566] on button "21" at bounding box center [473, 559] width 33 height 25
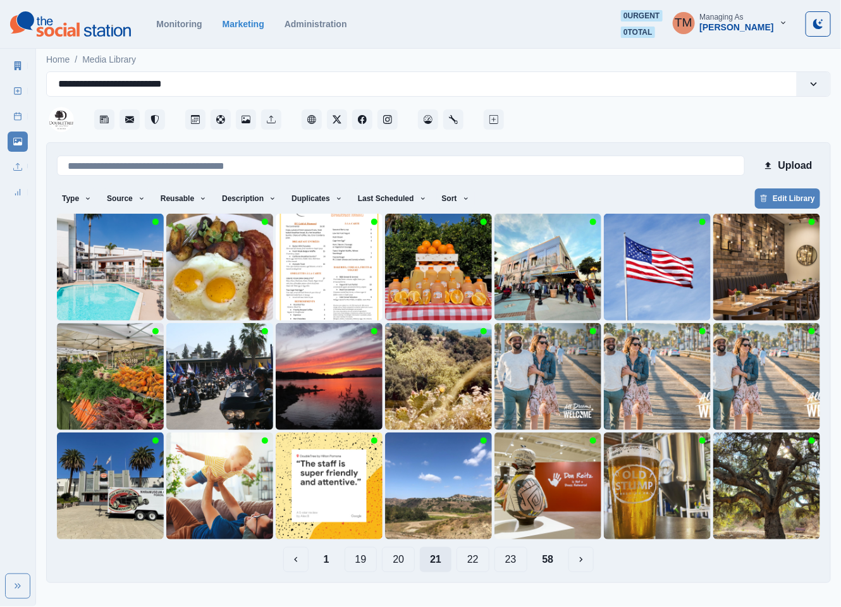
click at [482, 566] on button "22" at bounding box center [473, 559] width 33 height 25
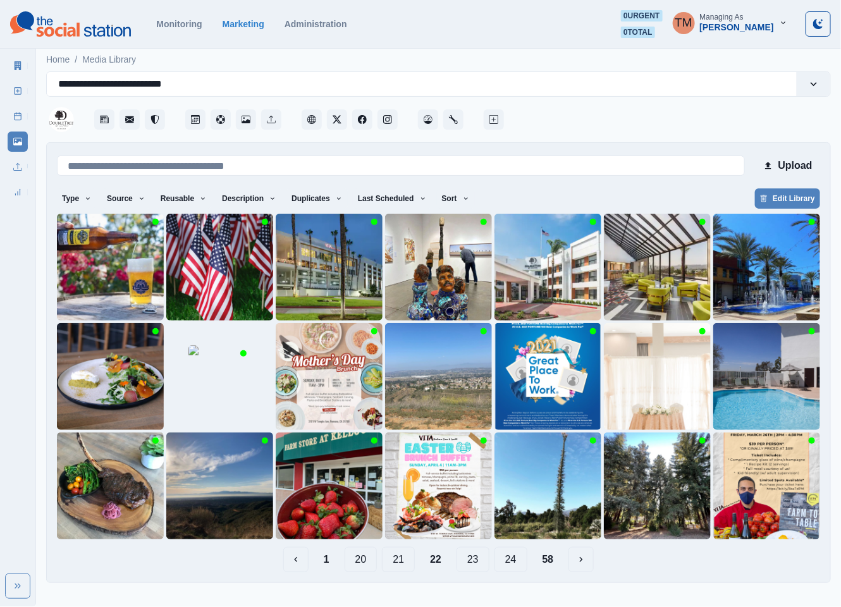
click at [481, 566] on button "23" at bounding box center [473, 559] width 33 height 25
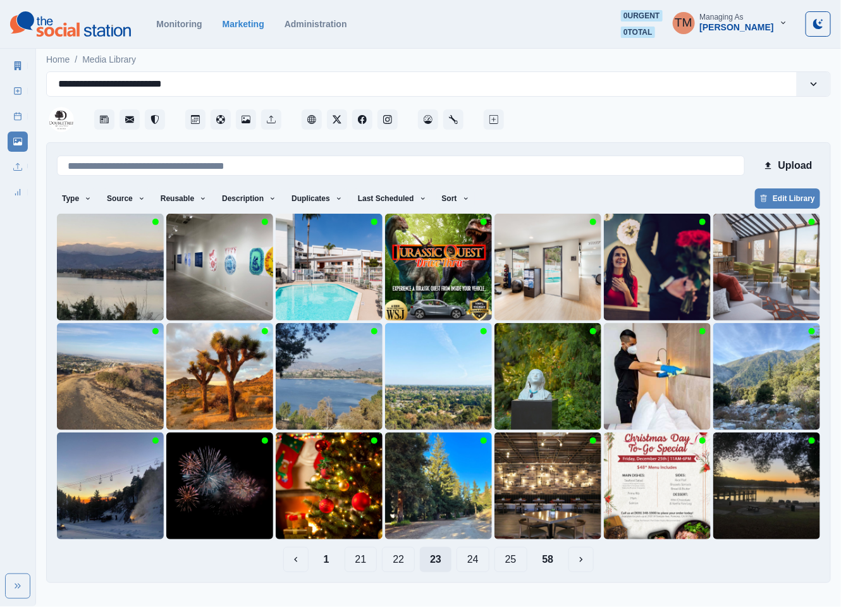
click at [481, 566] on button "24" at bounding box center [473, 559] width 33 height 25
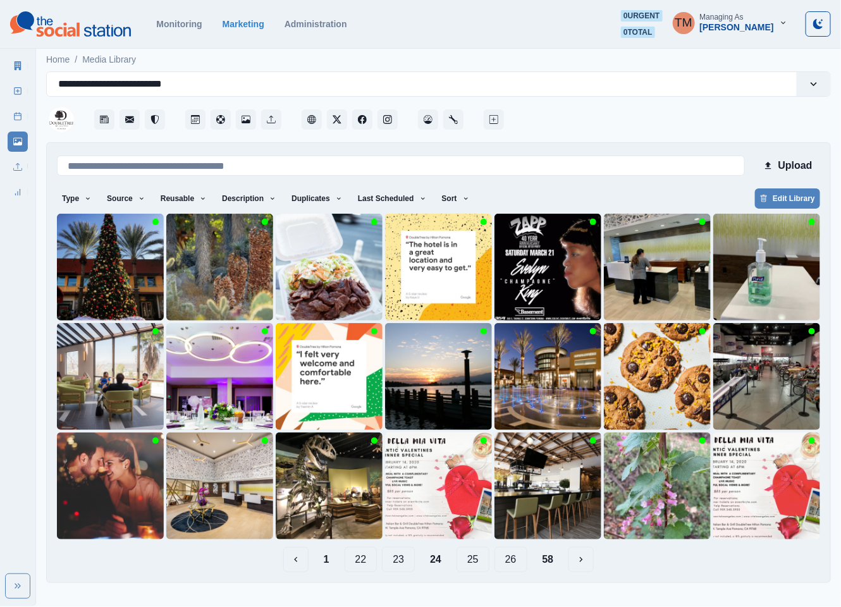
click at [481, 566] on button "25" at bounding box center [473, 559] width 33 height 25
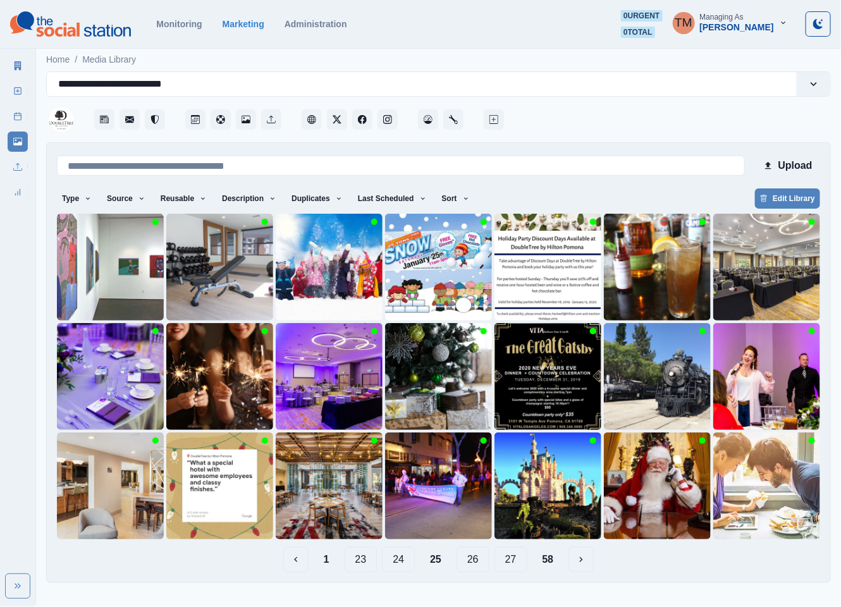
click at [481, 566] on button "26" at bounding box center [473, 559] width 33 height 25
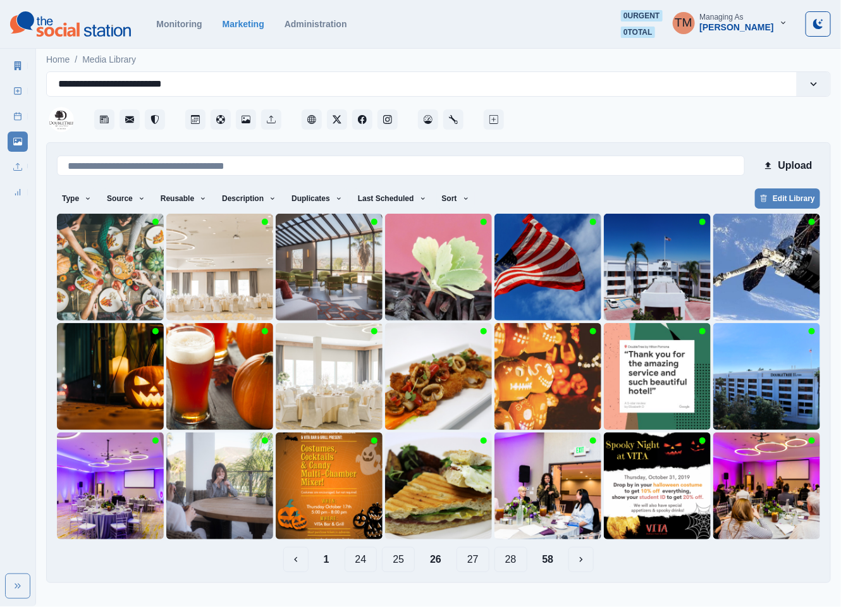
click at [481, 566] on button "27" at bounding box center [473, 559] width 33 height 25
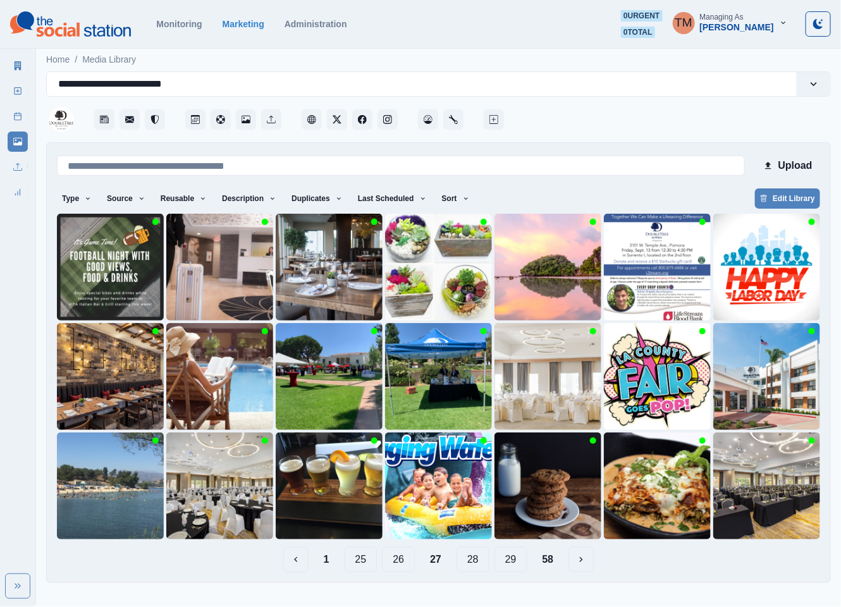
click at [481, 566] on button "28" at bounding box center [473, 559] width 33 height 25
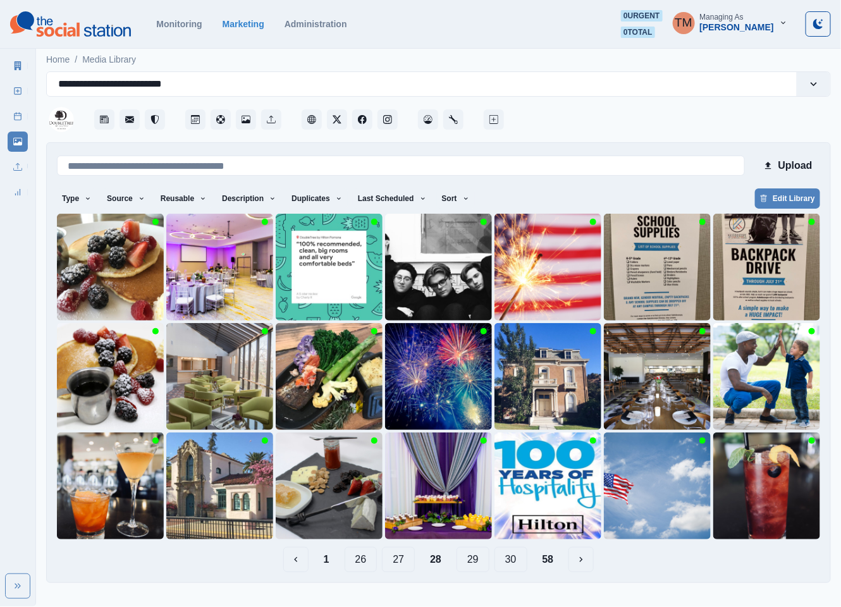
click at [481, 566] on button "29" at bounding box center [473, 559] width 33 height 25
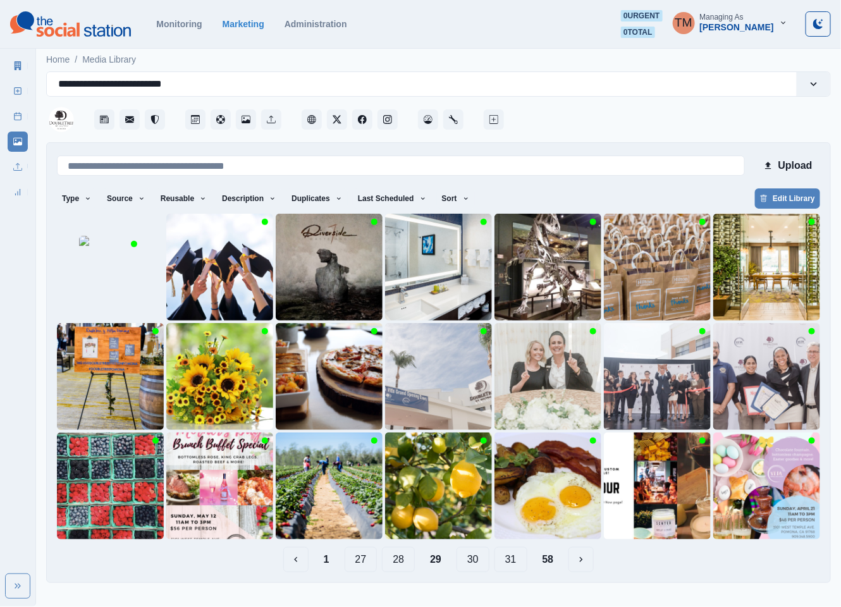
click at [481, 566] on button "30" at bounding box center [473, 559] width 33 height 25
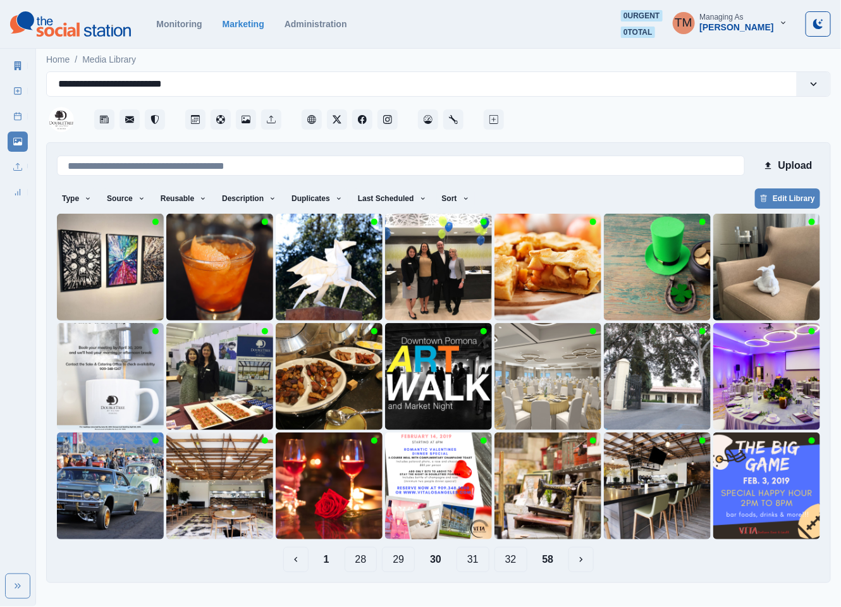
click at [481, 566] on button "31" at bounding box center [473, 559] width 33 height 25
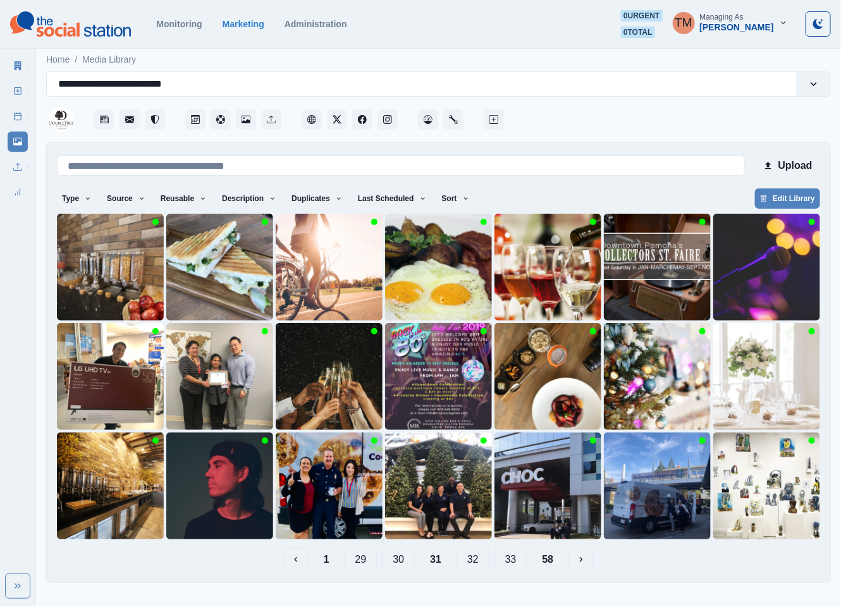
click at [481, 566] on button "32" at bounding box center [473, 559] width 33 height 25
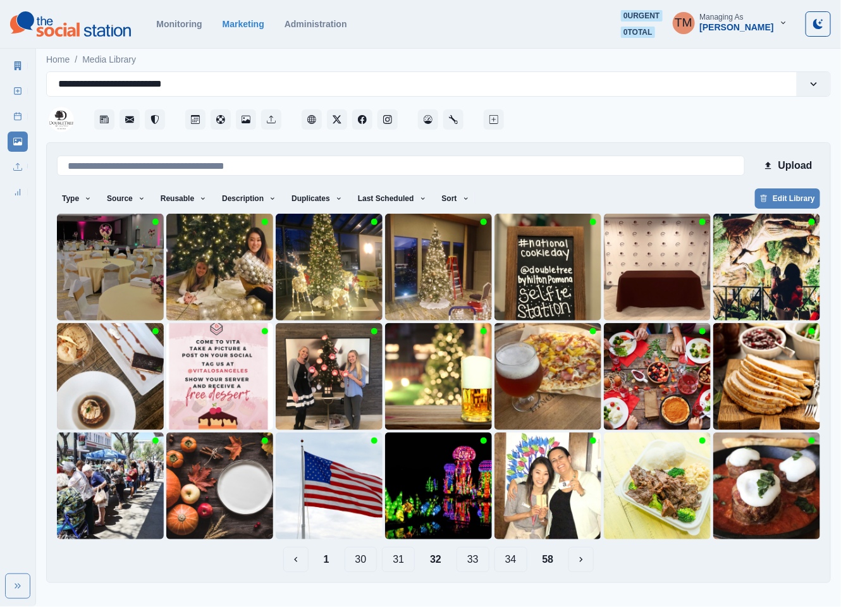
click at [481, 566] on button "33" at bounding box center [473, 559] width 33 height 25
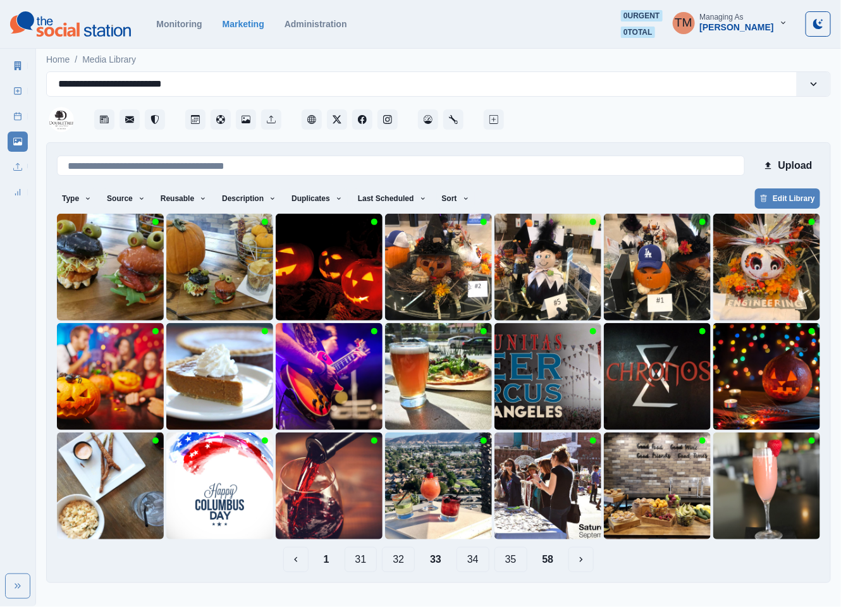
click at [481, 566] on button "34" at bounding box center [473, 559] width 33 height 25
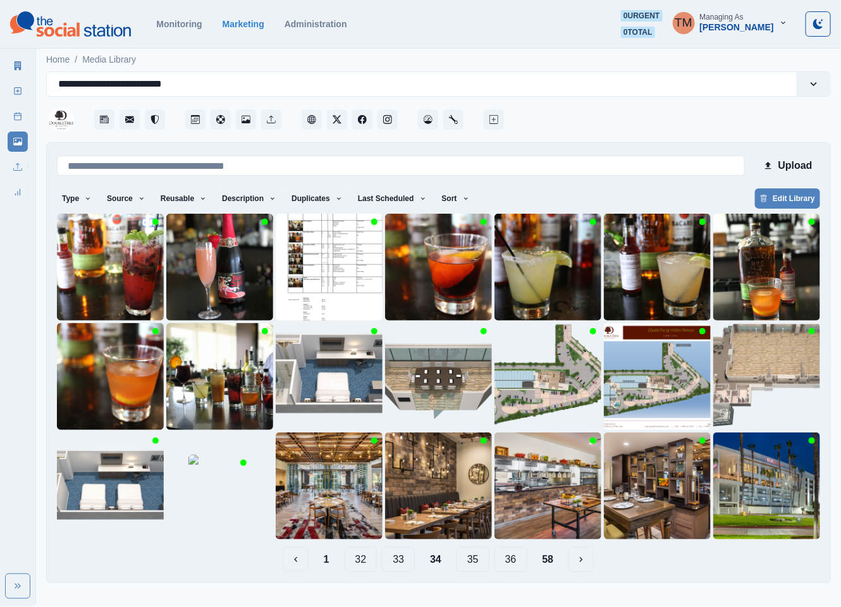
click at [481, 566] on button "35" at bounding box center [473, 559] width 33 height 25
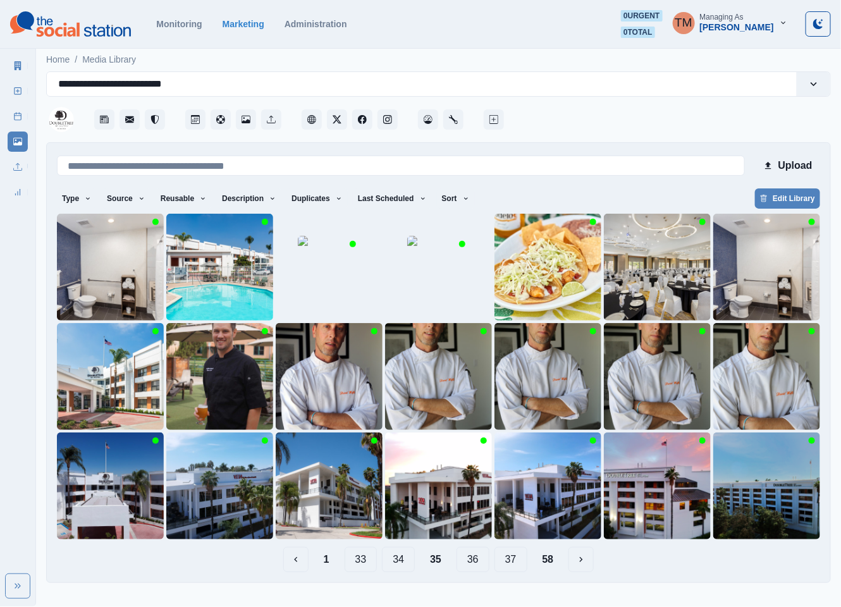
click at [481, 566] on button "36" at bounding box center [473, 559] width 33 height 25
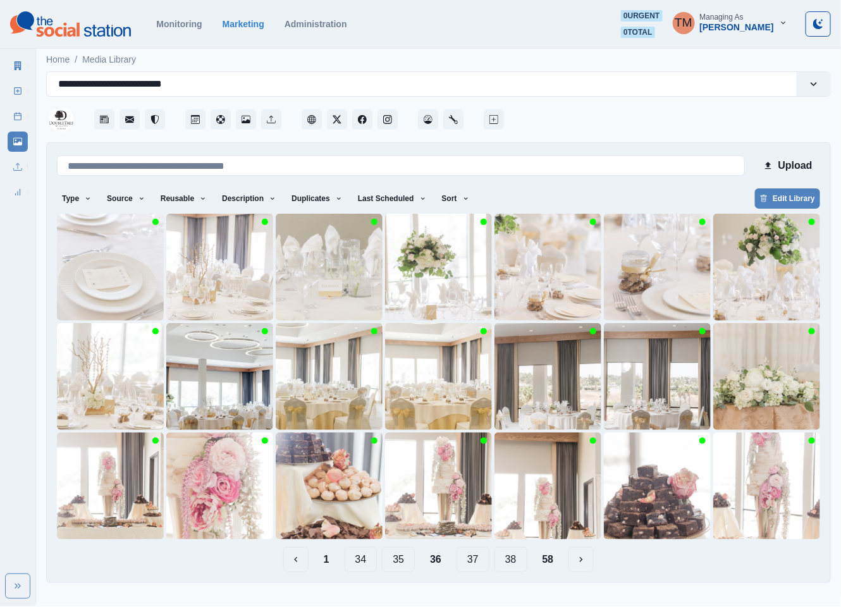
click at [481, 566] on button "37" at bounding box center [473, 559] width 33 height 25
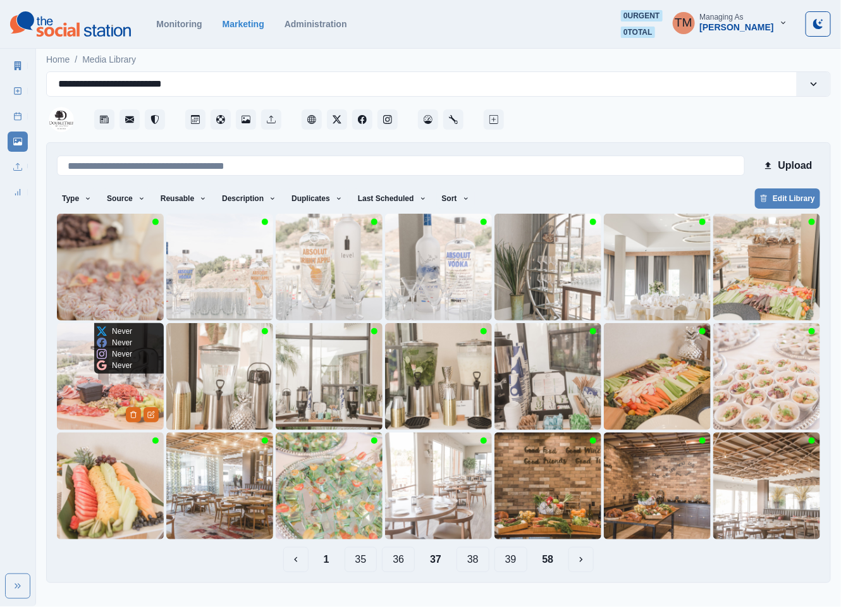
click at [89, 391] on img at bounding box center [110, 376] width 107 height 107
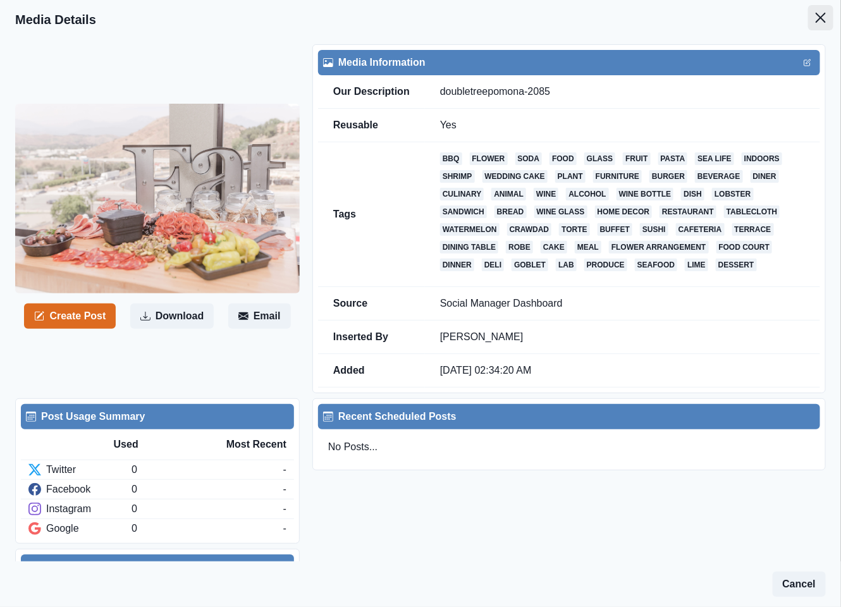
click at [816, 20] on icon "Close" at bounding box center [821, 18] width 10 height 10
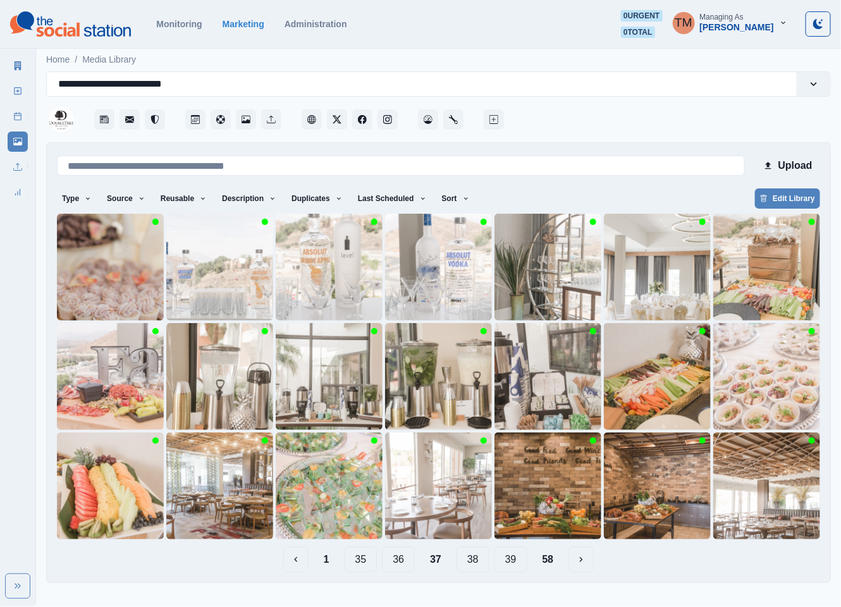
click at [481, 562] on button "38" at bounding box center [473, 559] width 33 height 25
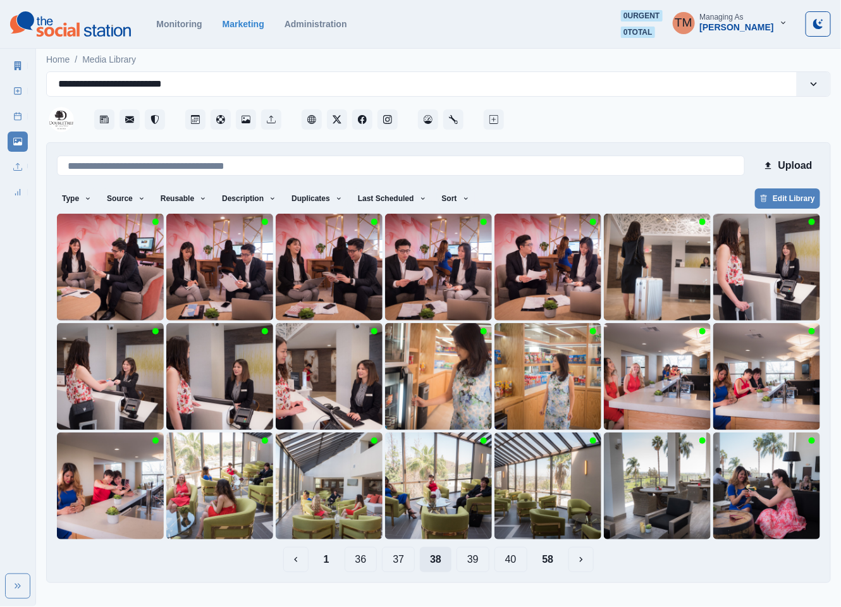
click at [481, 562] on button "39" at bounding box center [473, 559] width 33 height 25
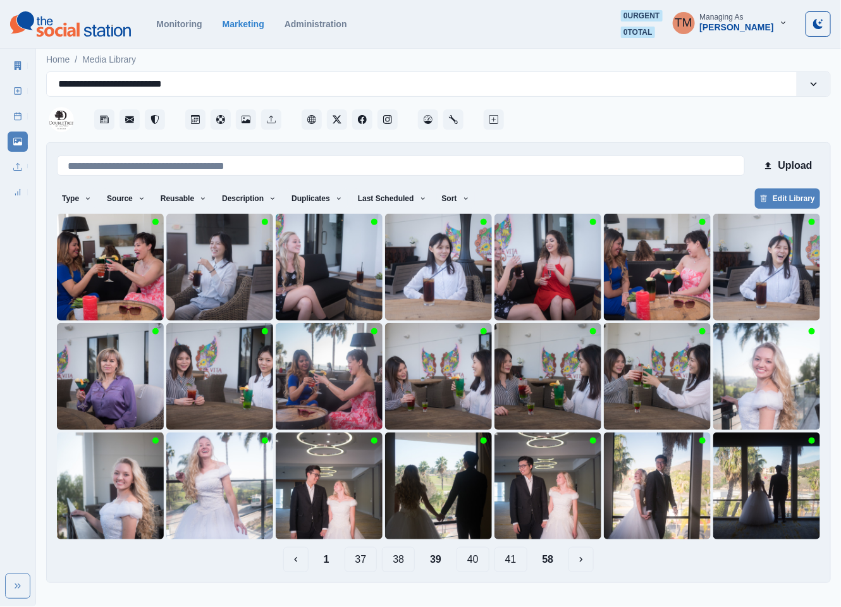
click at [475, 565] on button "40" at bounding box center [473, 559] width 33 height 25
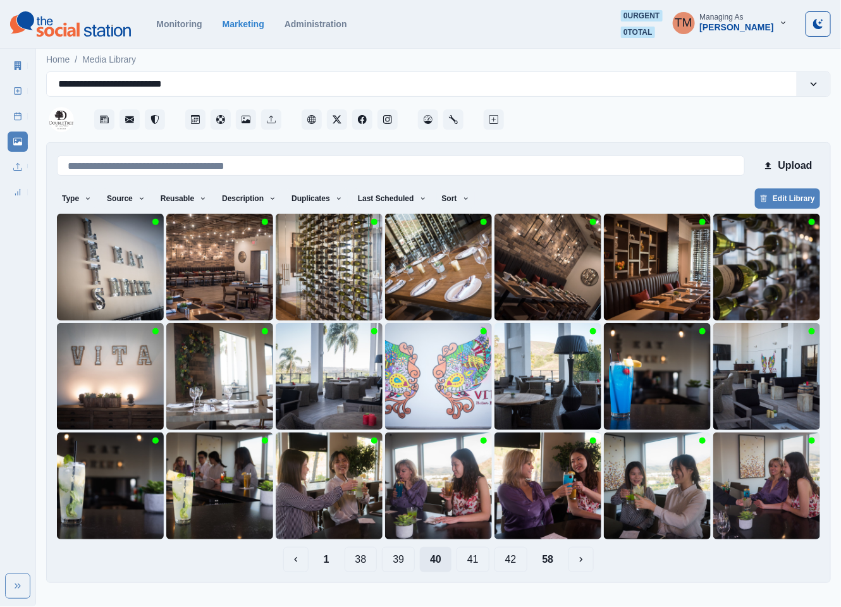
click at [475, 565] on button "41" at bounding box center [473, 559] width 33 height 25
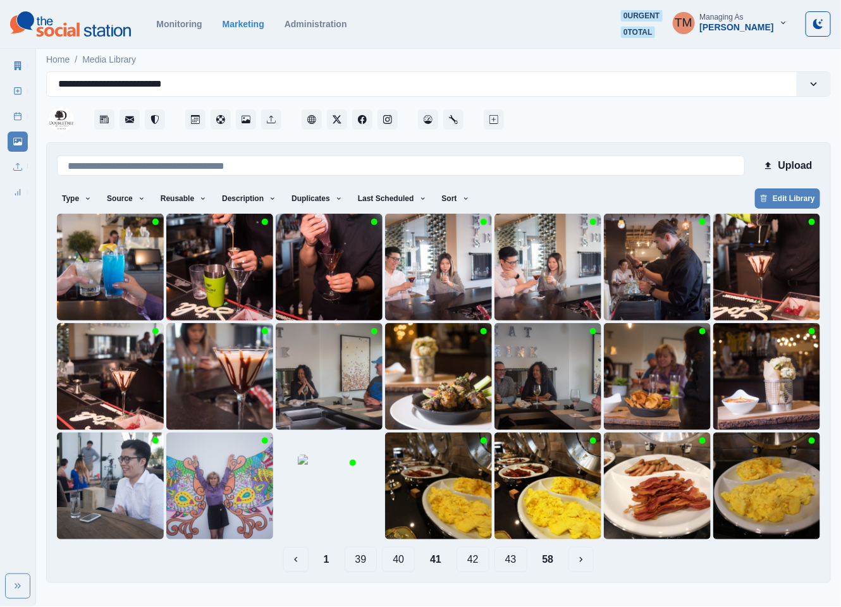
click at [475, 565] on button "42" at bounding box center [473, 559] width 33 height 25
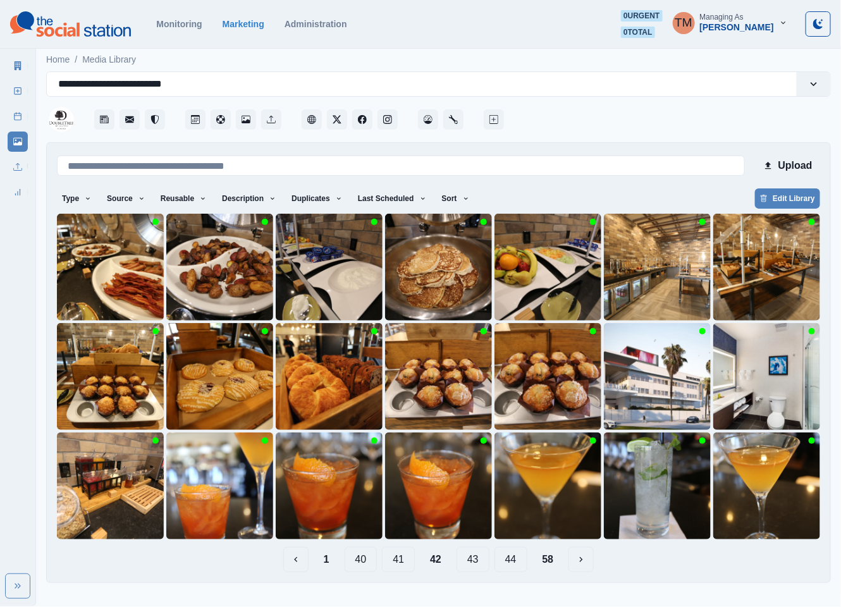
click at [472, 565] on button "43" at bounding box center [473, 559] width 33 height 25
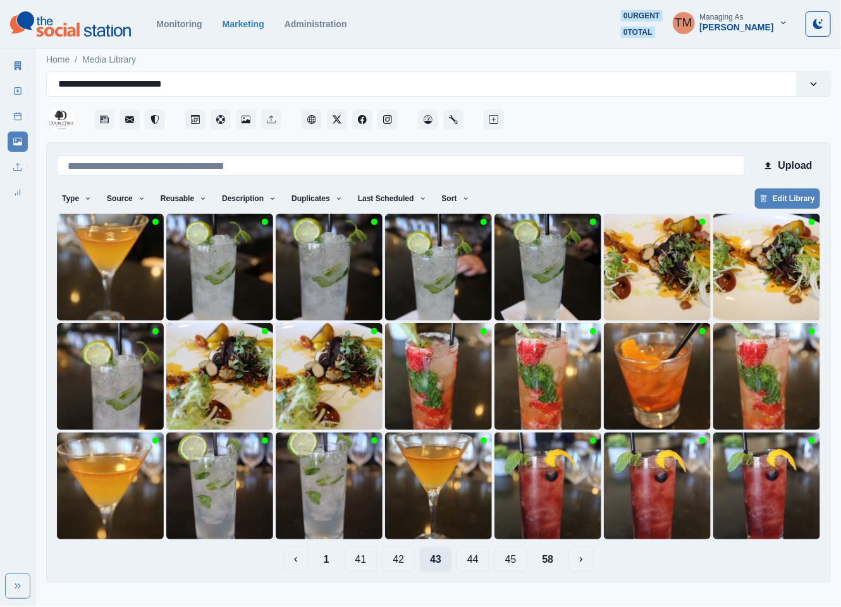
click at [472, 565] on button "44" at bounding box center [473, 559] width 33 height 25
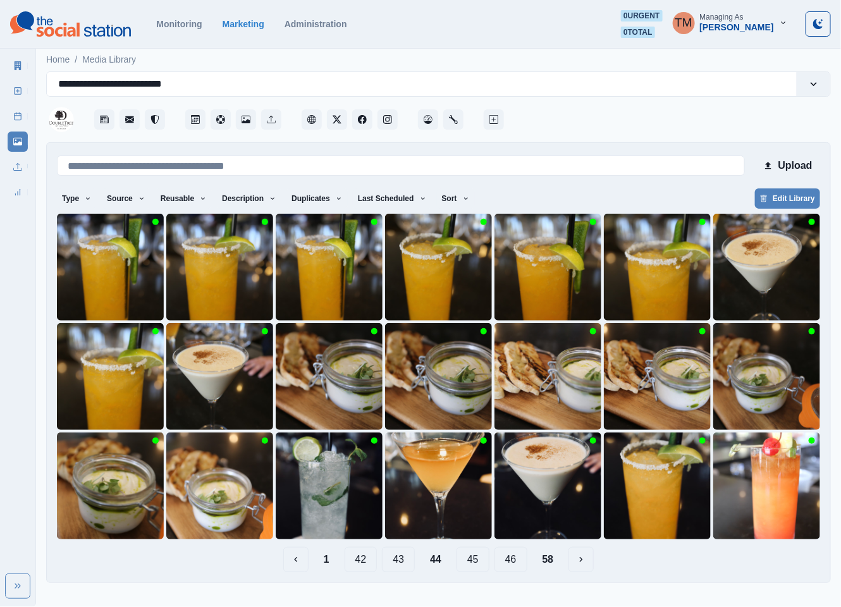
click at [472, 565] on button "45" at bounding box center [473, 559] width 33 height 25
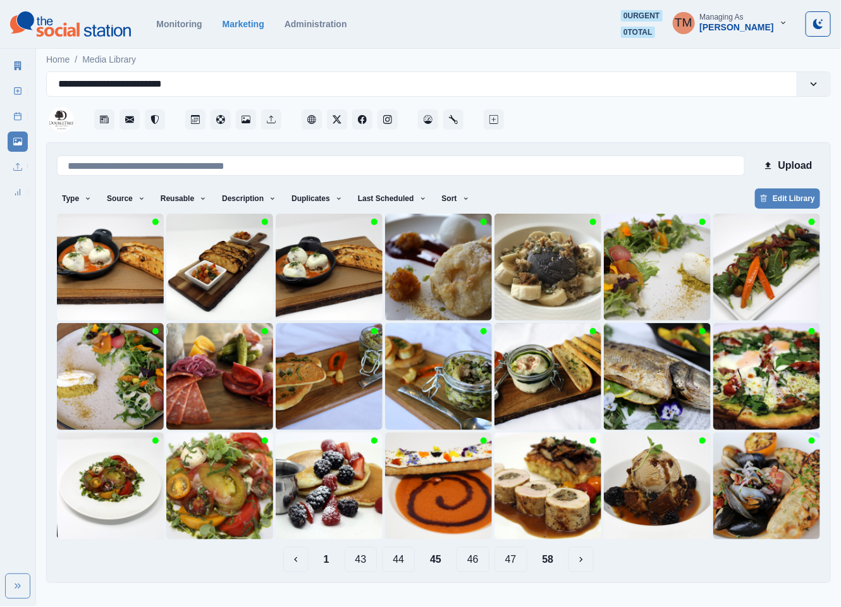
click at [472, 565] on button "46" at bounding box center [473, 559] width 33 height 25
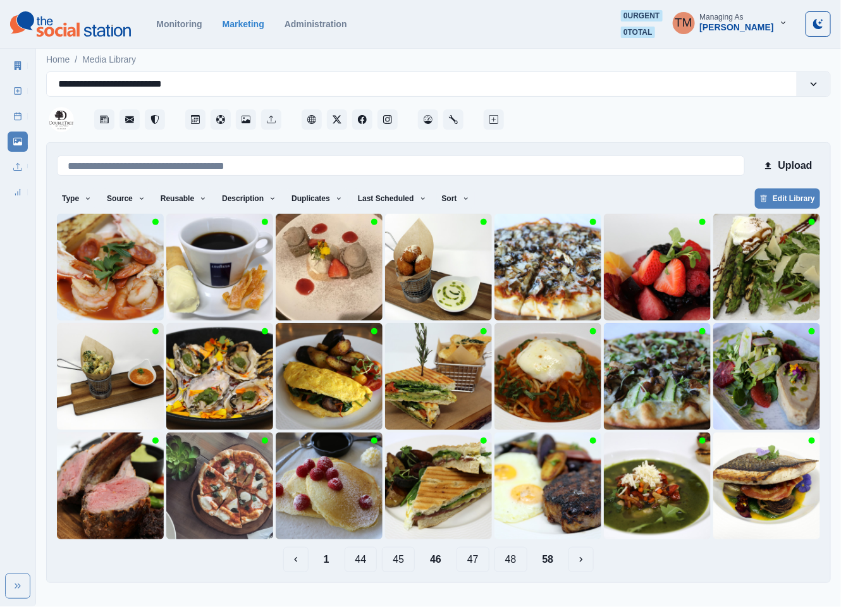
click at [472, 565] on button "47" at bounding box center [473, 559] width 33 height 25
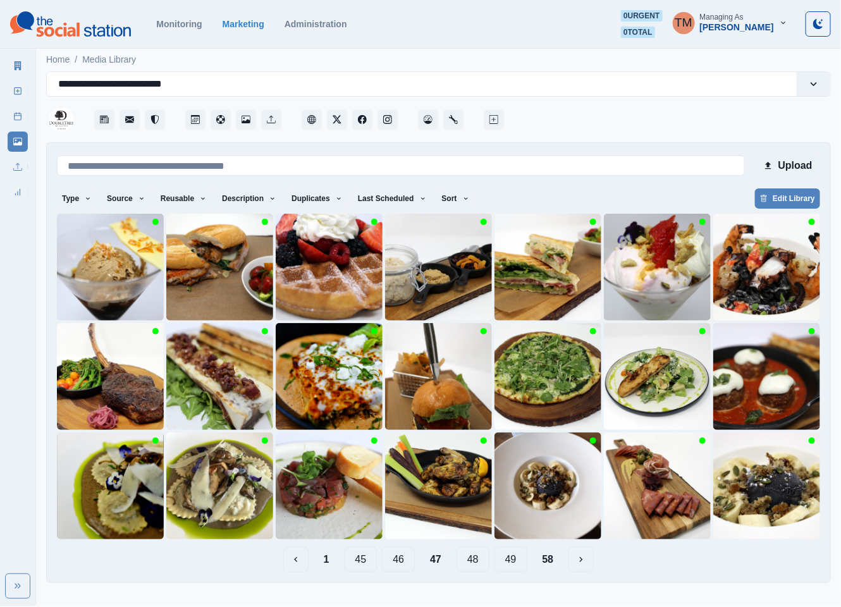
click at [472, 565] on button "48" at bounding box center [473, 559] width 33 height 25
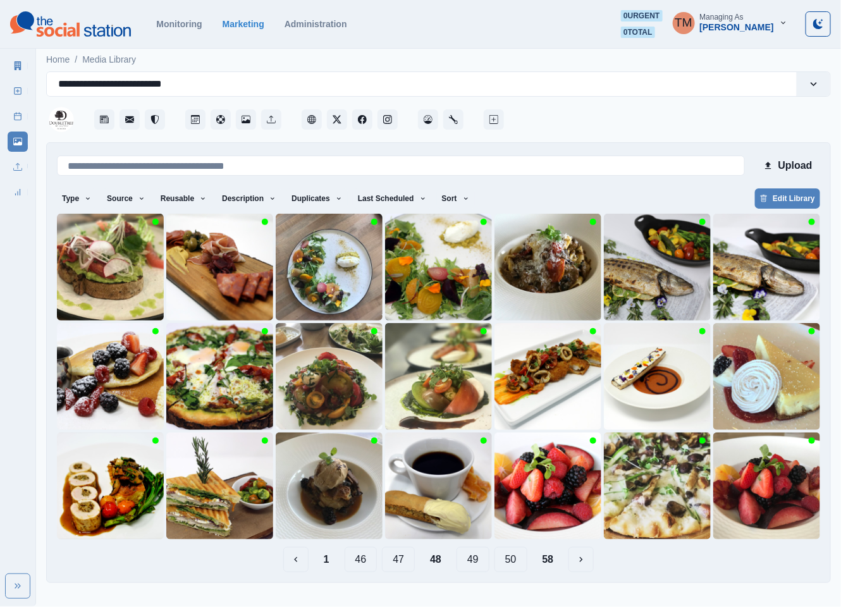
click at [472, 565] on button "49" at bounding box center [473, 559] width 33 height 25
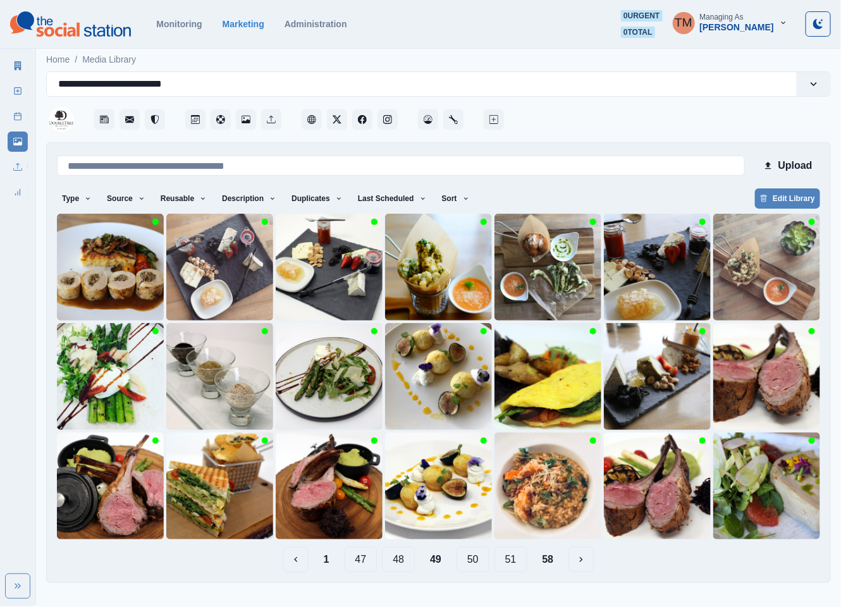
click at [330, 565] on button "1" at bounding box center [327, 559] width 26 height 25
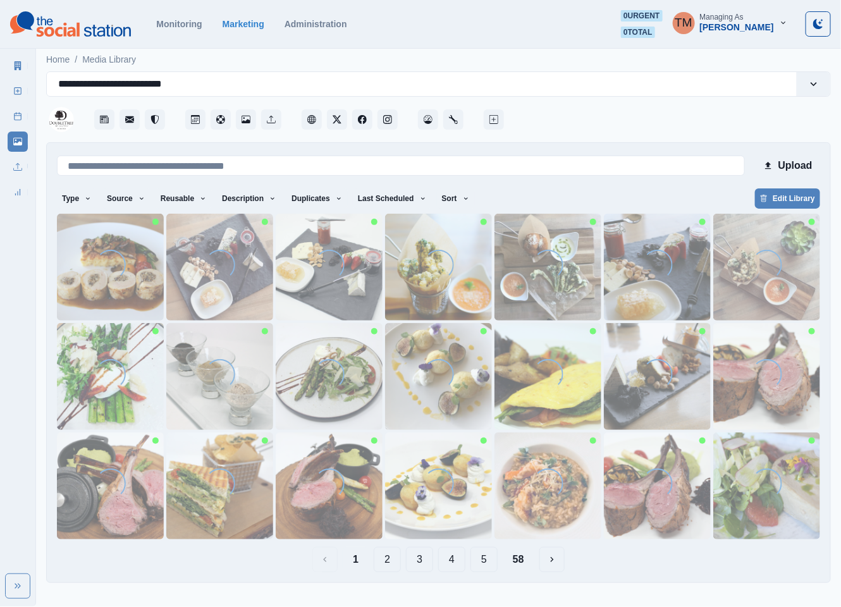
click at [492, 560] on button "5" at bounding box center [484, 559] width 27 height 25
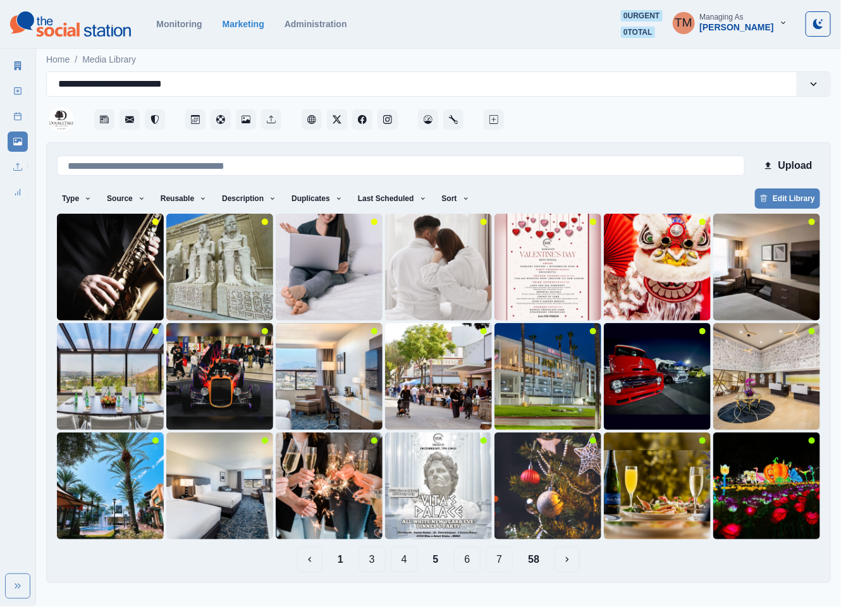
click at [511, 564] on button "7" at bounding box center [499, 559] width 27 height 25
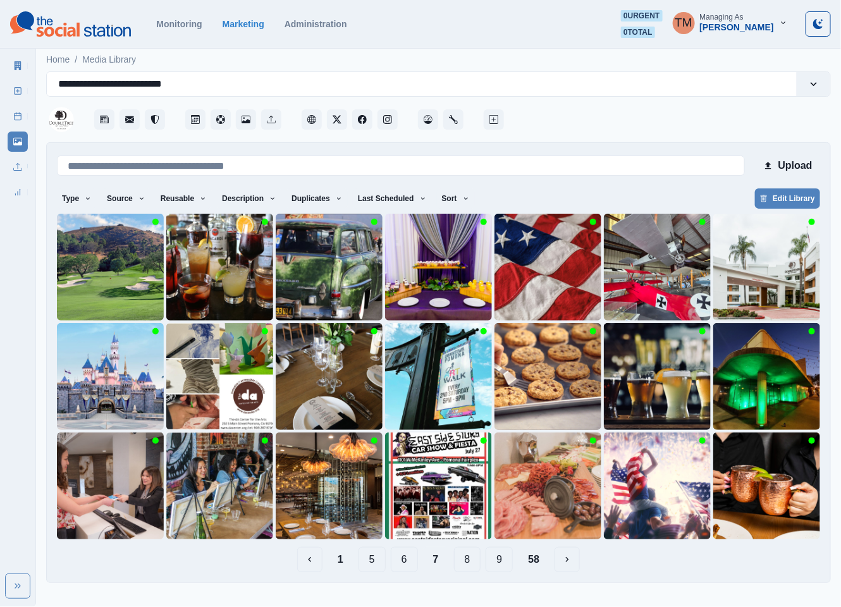
click at [502, 566] on button "9" at bounding box center [499, 559] width 27 height 25
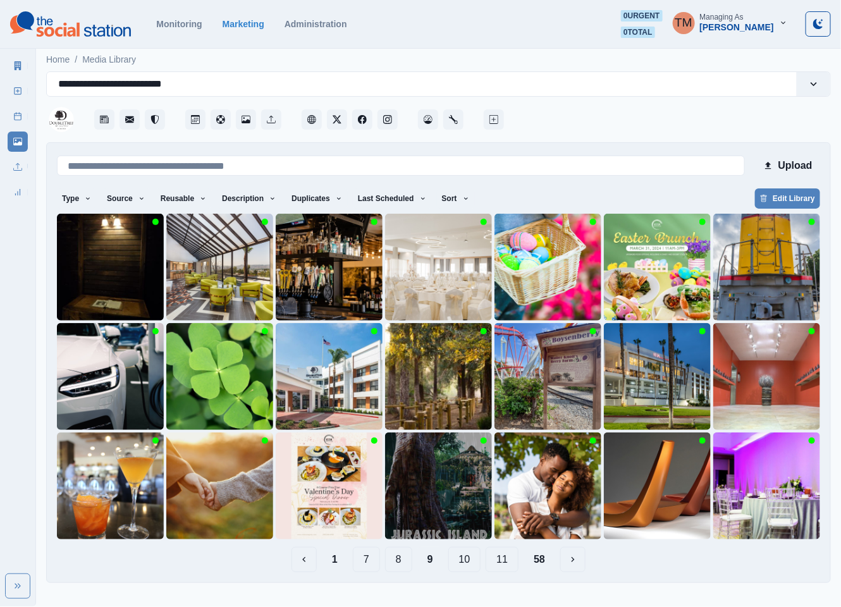
click at [508, 562] on button "11" at bounding box center [502, 559] width 33 height 25
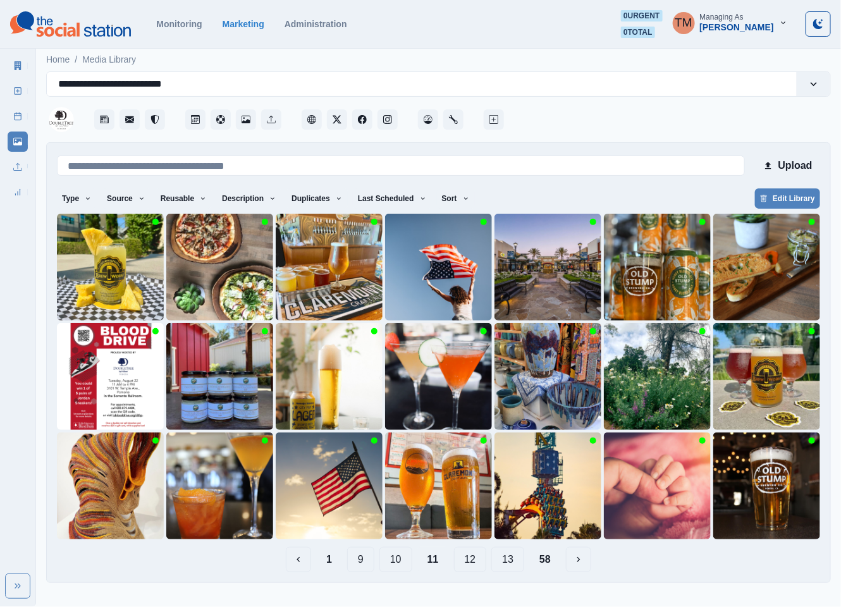
click at [361, 558] on button "9" at bounding box center [360, 559] width 27 height 25
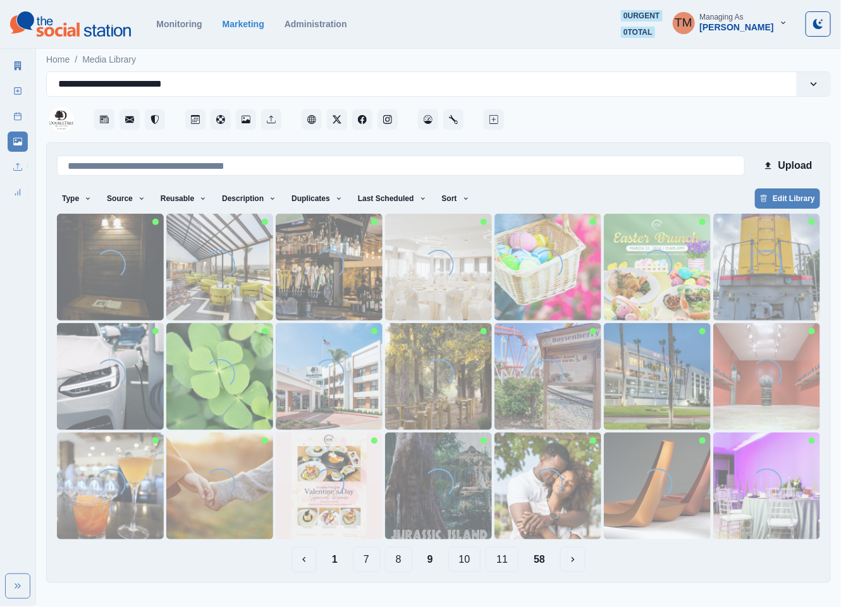
click at [398, 560] on button "8" at bounding box center [398, 559] width 27 height 25
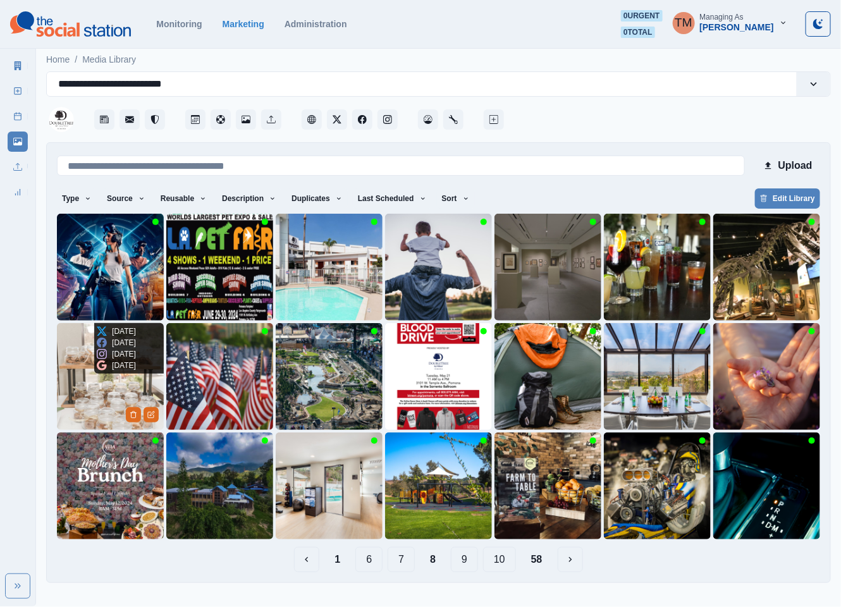
click at [82, 403] on img at bounding box center [110, 376] width 107 height 107
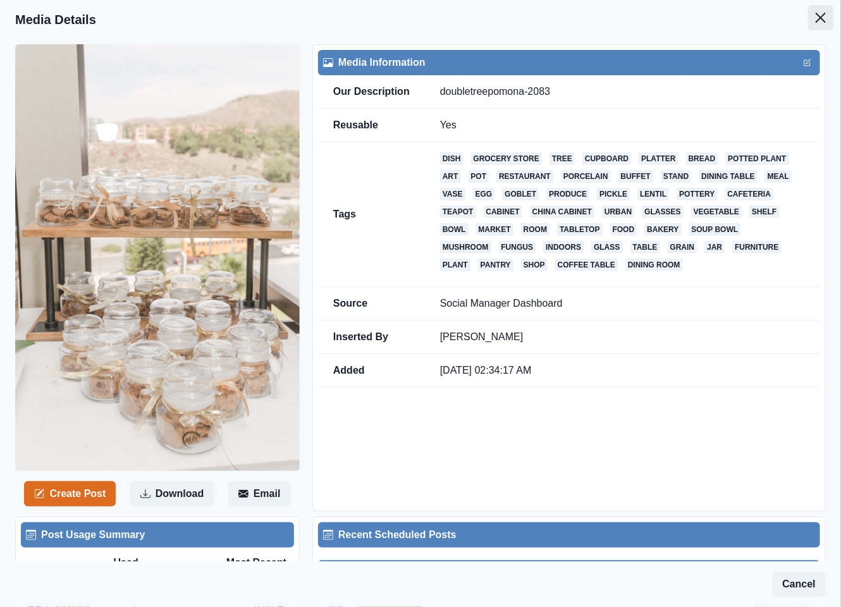
click at [816, 19] on icon "Close" at bounding box center [821, 18] width 10 height 10
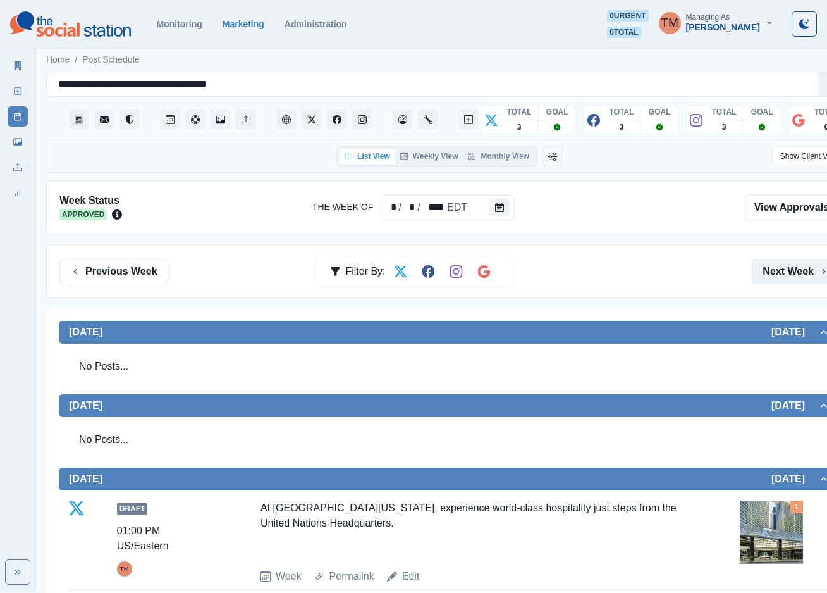
click at [792, 273] on button "Next Week" at bounding box center [796, 271] width 88 height 25
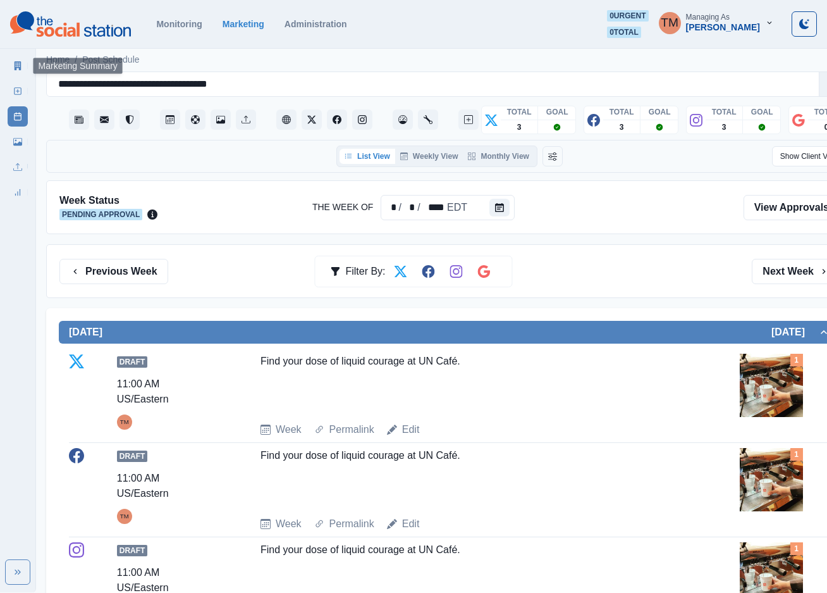
click at [23, 69] on link "Marketing Summary" at bounding box center [18, 66] width 20 height 20
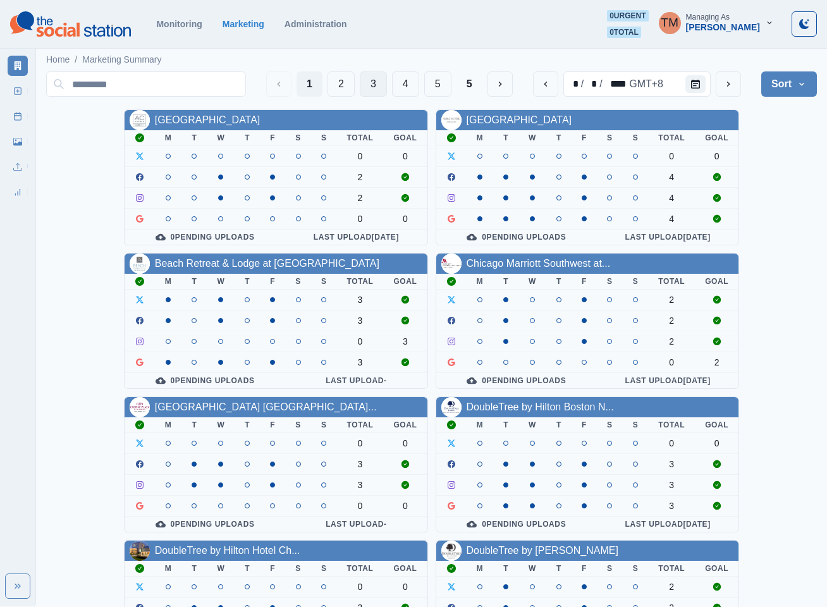
click at [374, 75] on button "3" at bounding box center [373, 83] width 27 height 25
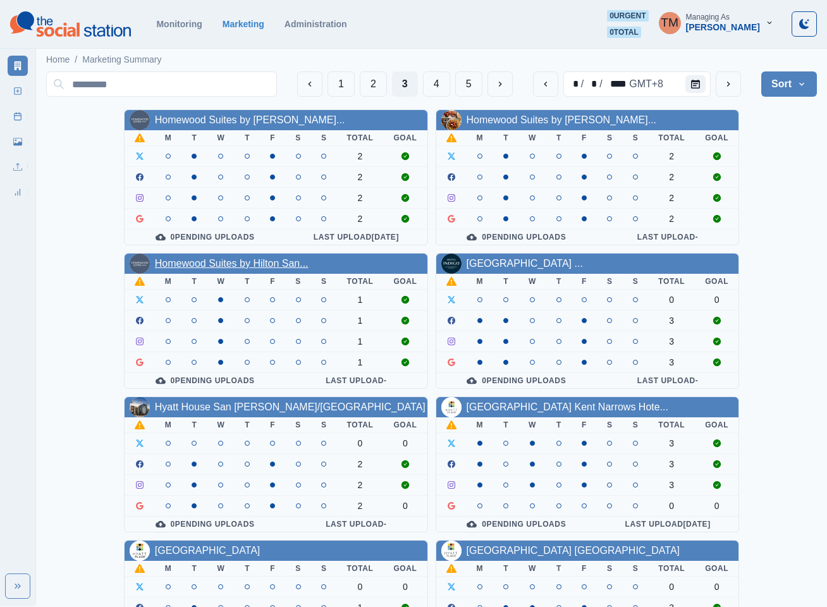
click at [245, 262] on link "Homewood Suites by Hilton San..." at bounding box center [232, 263] width 154 height 11
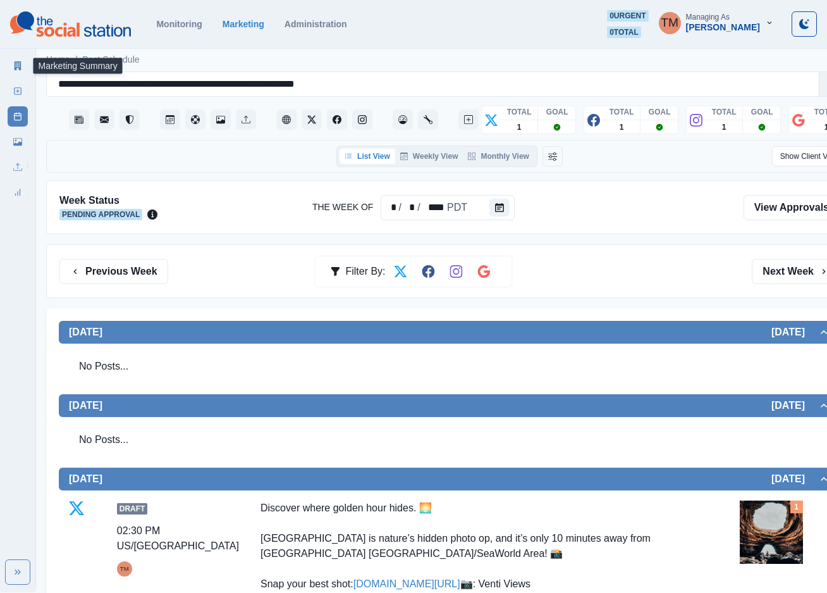
click at [13, 65] on icon at bounding box center [17, 65] width 9 height 9
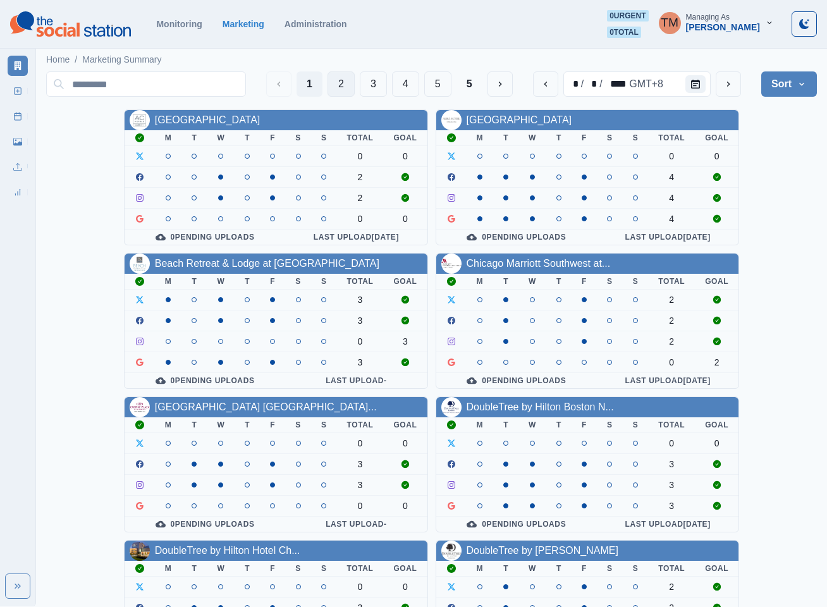
click at [342, 87] on button "2" at bounding box center [341, 83] width 27 height 25
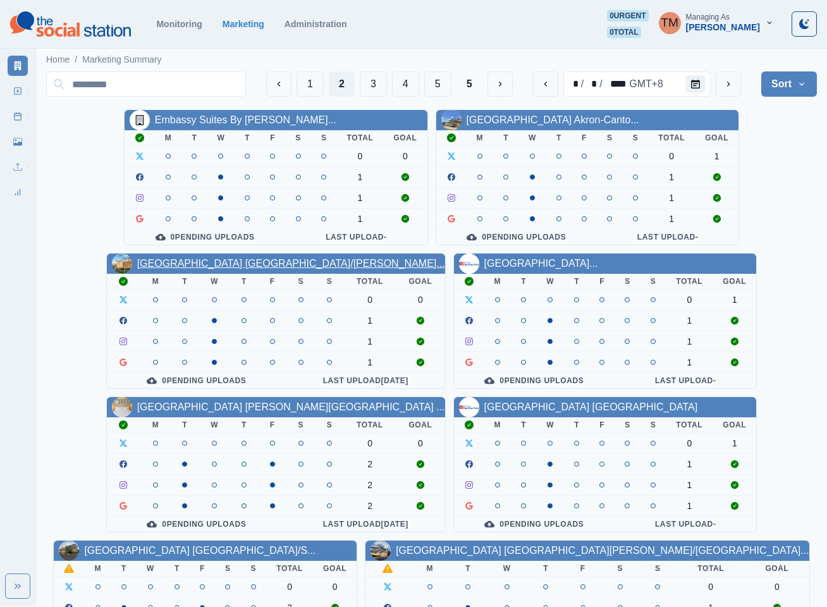
click at [221, 269] on link "Hilton Garden Inn Boston/Walt..." at bounding box center [291, 263] width 308 height 11
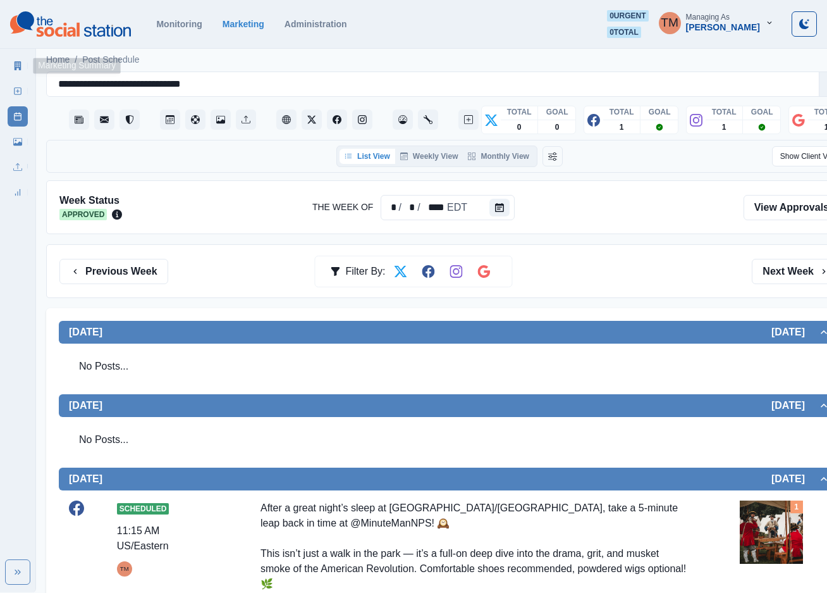
click at [11, 63] on link "Marketing Summary" at bounding box center [18, 66] width 20 height 20
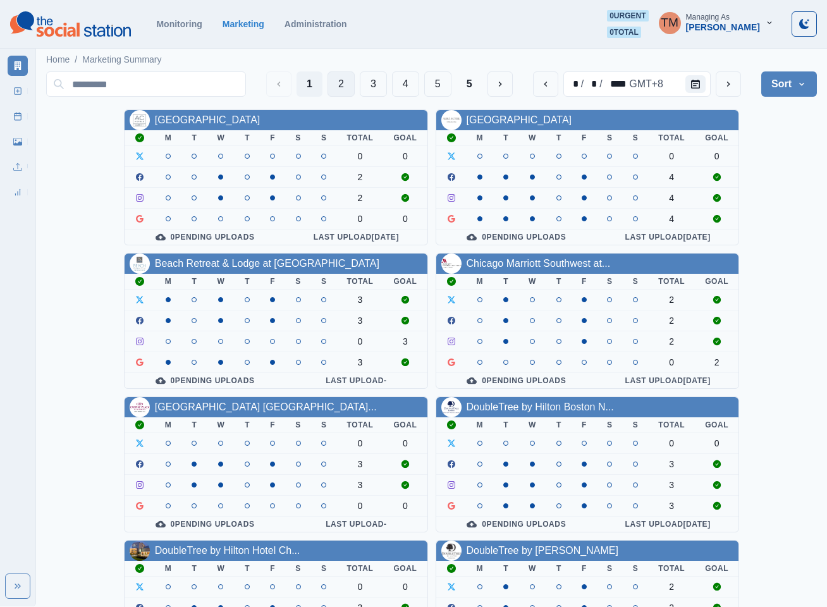
click at [338, 88] on button "2" at bounding box center [341, 83] width 27 height 25
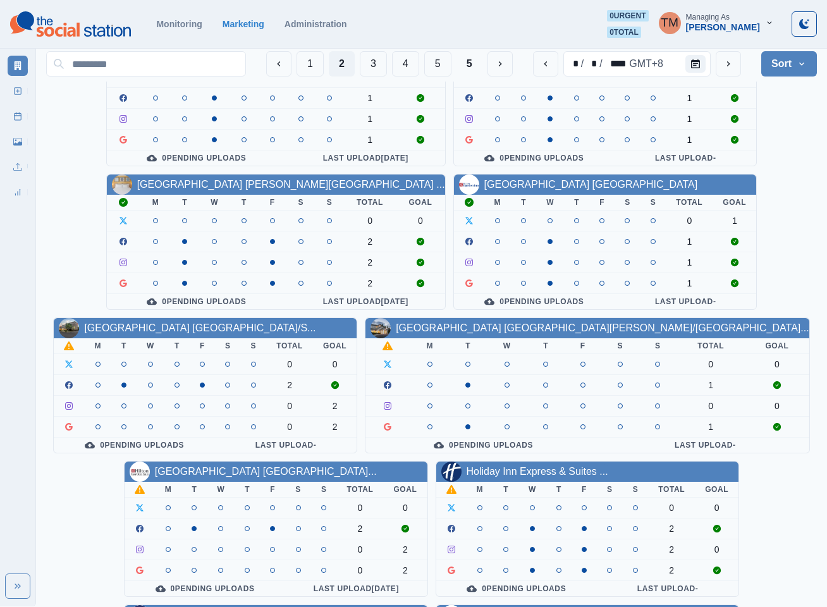
scroll to position [190, 0]
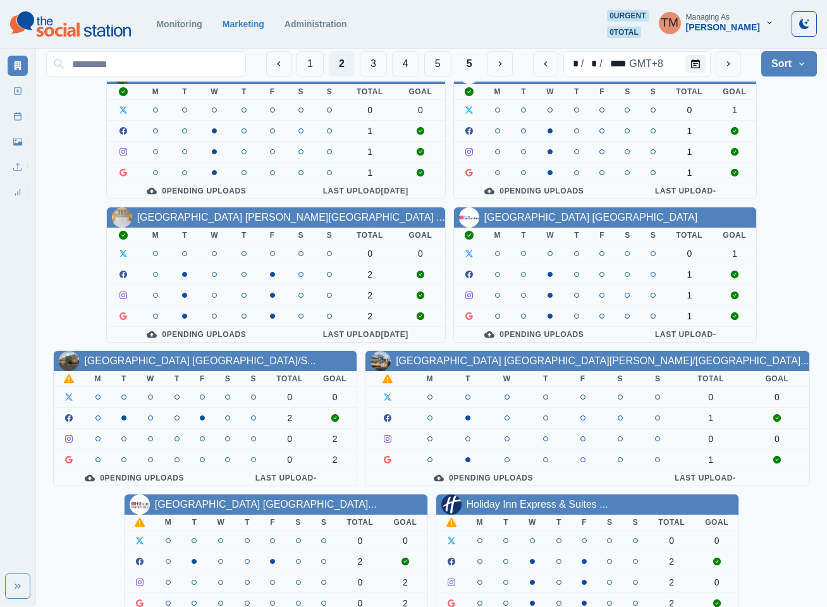
click at [9, 294] on div "Marketing Summary New Post Post Schedule Media Library Uploads Review Summary" at bounding box center [18, 326] width 36 height 561
click at [560, 223] on link "Hilton Garden Inn Longview" at bounding box center [591, 217] width 214 height 11
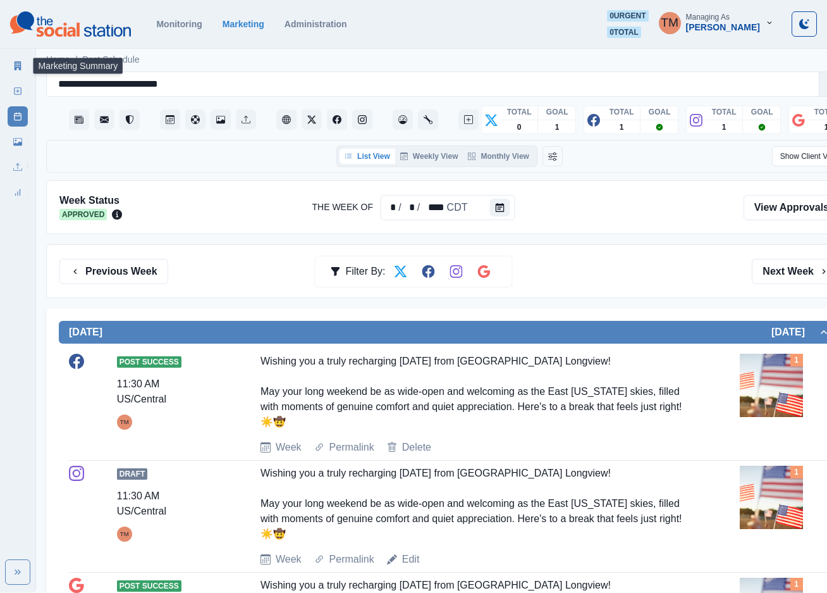
click at [10, 65] on link "Marketing Summary" at bounding box center [18, 66] width 20 height 20
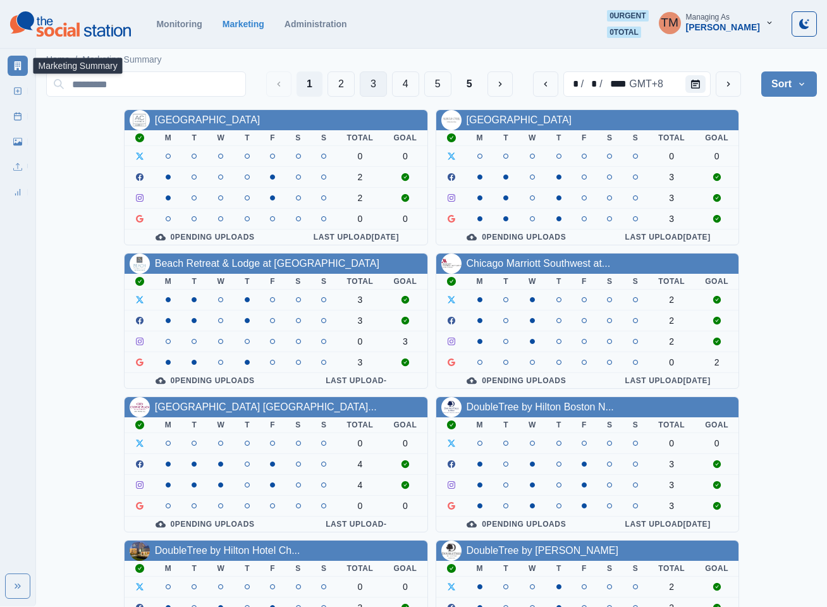
click at [376, 88] on button "3" at bounding box center [373, 83] width 27 height 25
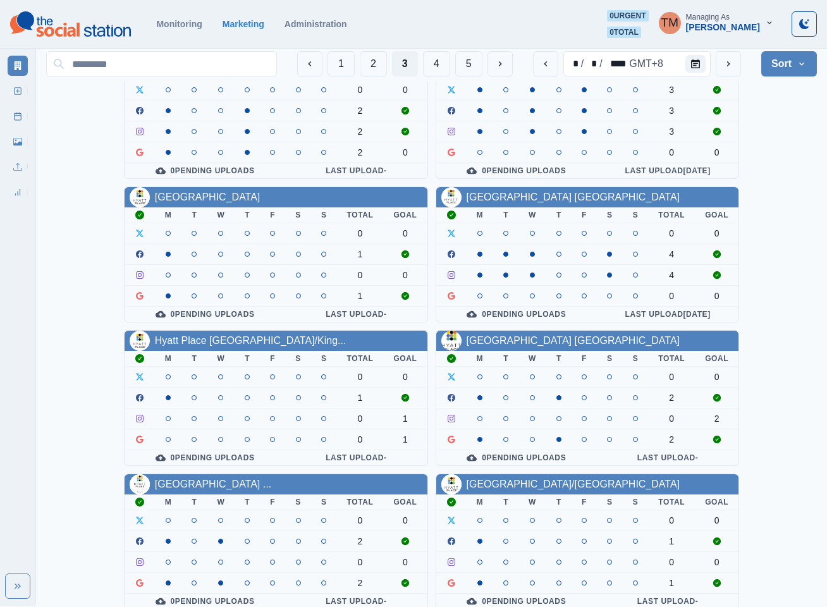
scroll to position [379, 0]
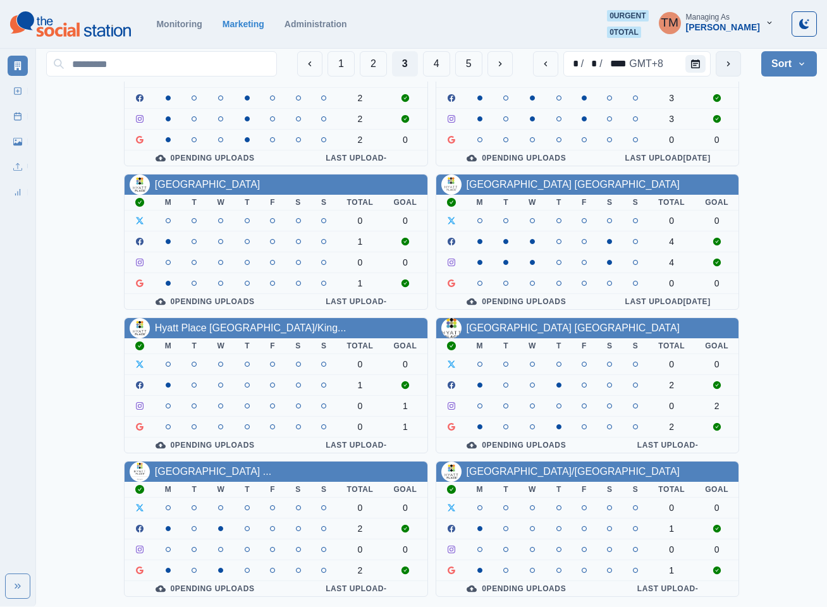
click at [724, 59] on icon "next" at bounding box center [729, 64] width 10 height 10
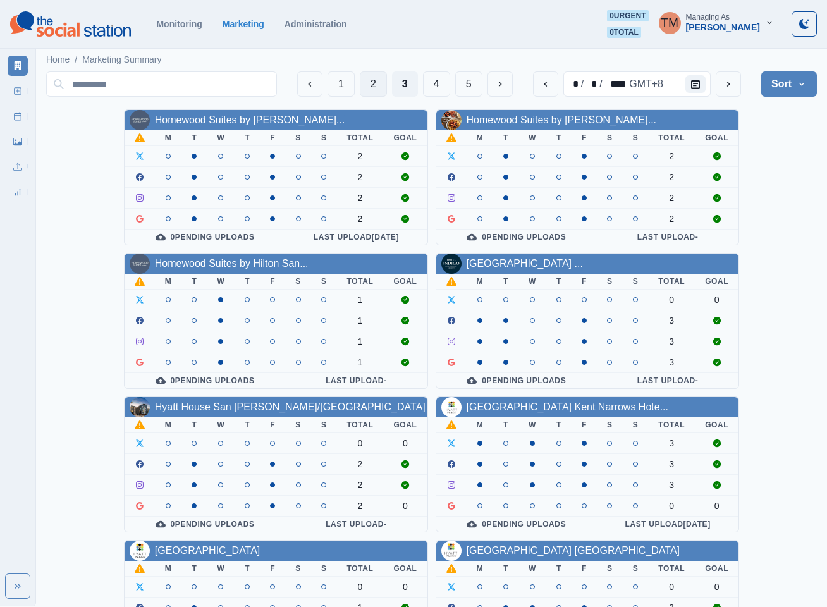
click at [369, 80] on button "2" at bounding box center [373, 83] width 27 height 25
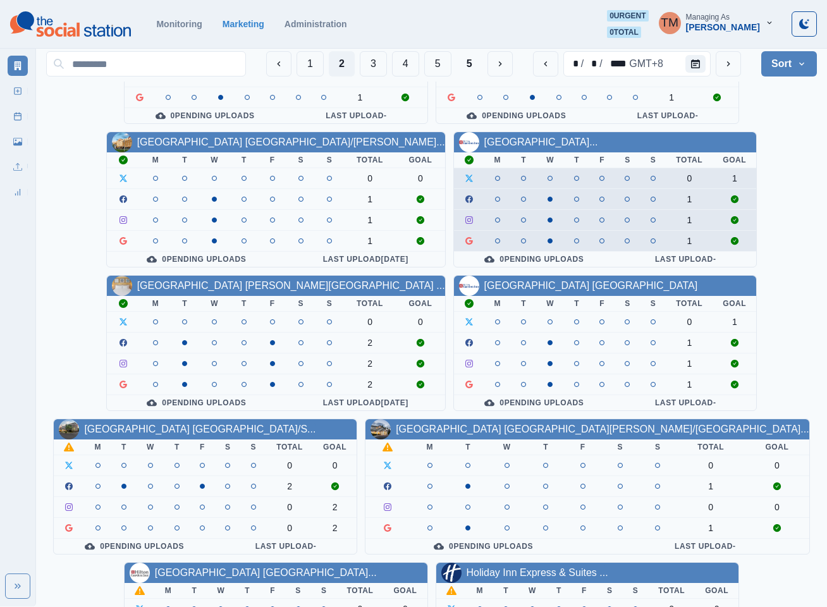
scroll to position [190, 0]
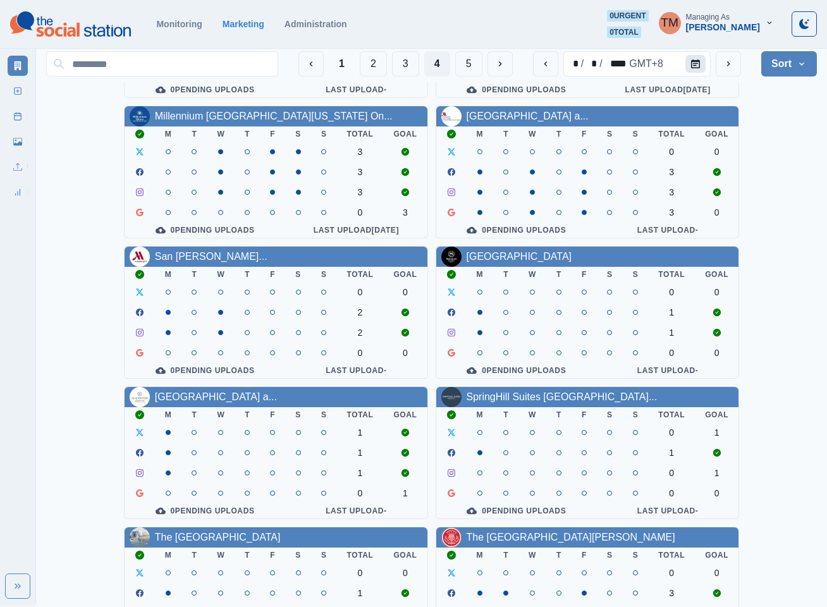
scroll to position [95, 0]
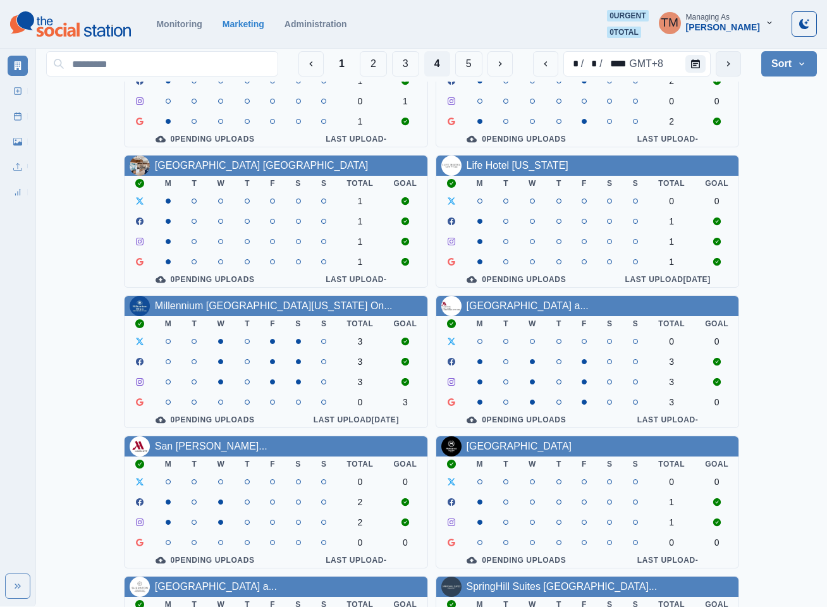
click at [730, 67] on icon "next" at bounding box center [729, 64] width 10 height 10
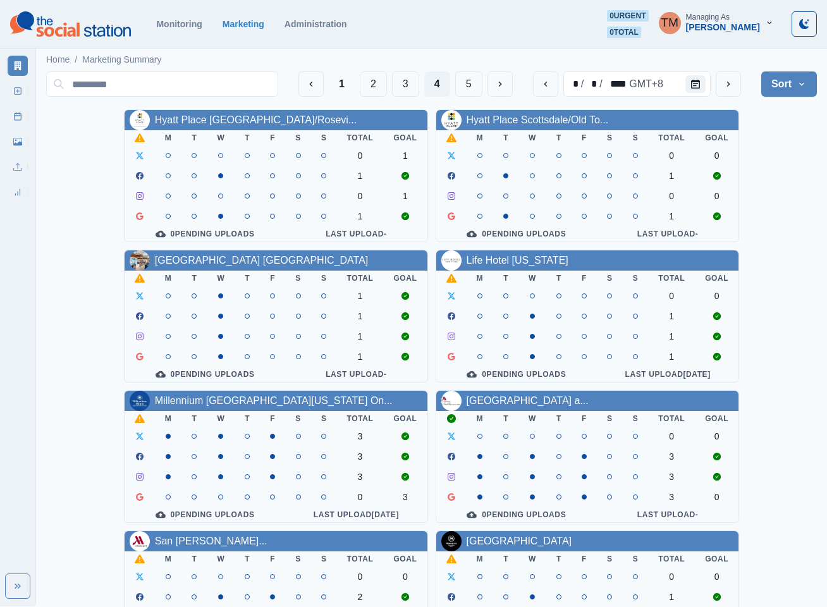
drag, startPoint x: 403, startPoint y: 90, endPoint x: 393, endPoint y: 152, distance: 63.4
click at [401, 90] on button "3" at bounding box center [405, 83] width 27 height 25
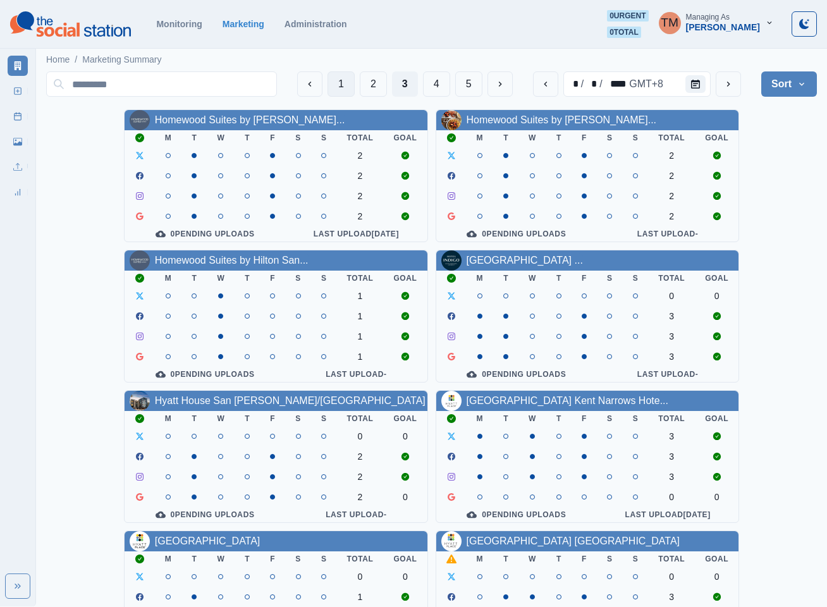
click at [340, 86] on button "1" at bounding box center [341, 83] width 27 height 25
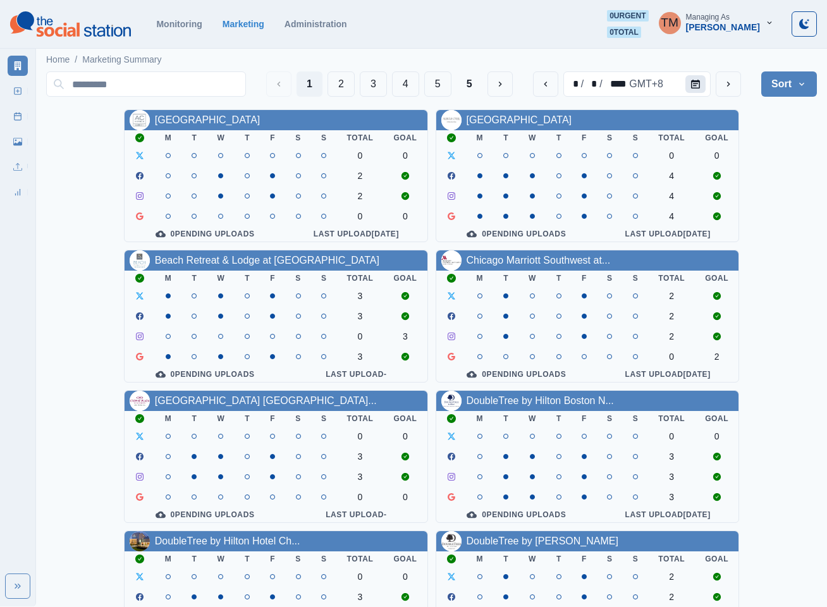
click at [689, 86] on button "Calendar" at bounding box center [696, 84] width 20 height 18
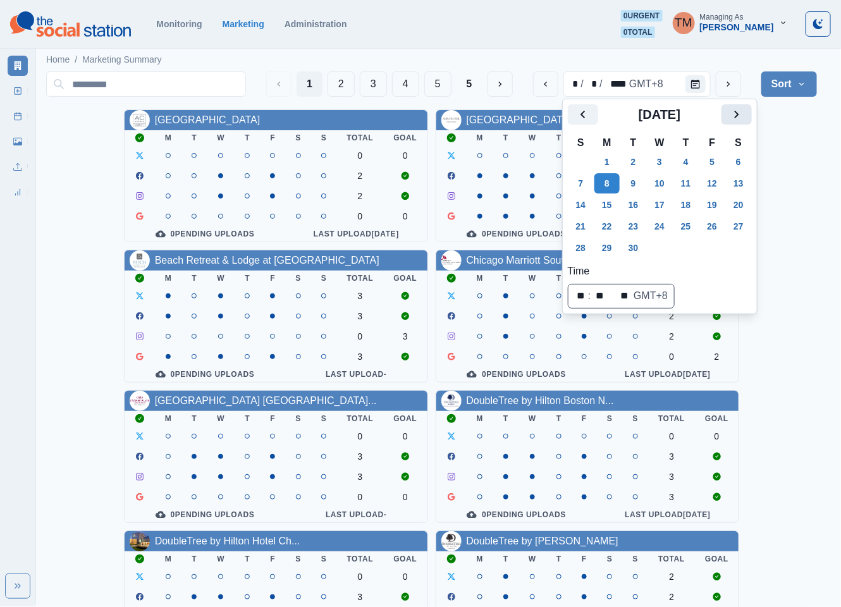
click at [744, 121] on button "Next" at bounding box center [737, 114] width 30 height 20
click at [736, 111] on icon "Next" at bounding box center [736, 114] width 15 height 15
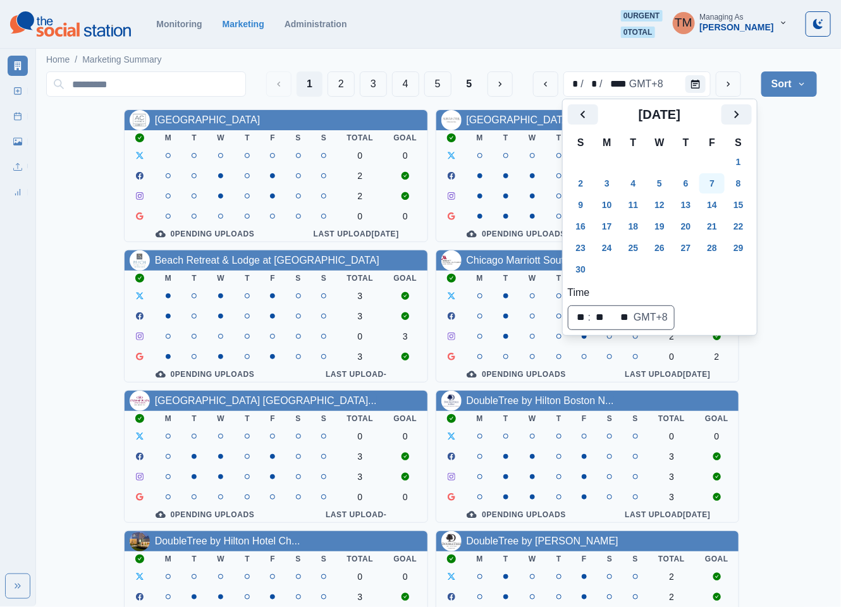
click at [613, 184] on button "3" at bounding box center [606, 183] width 25 height 20
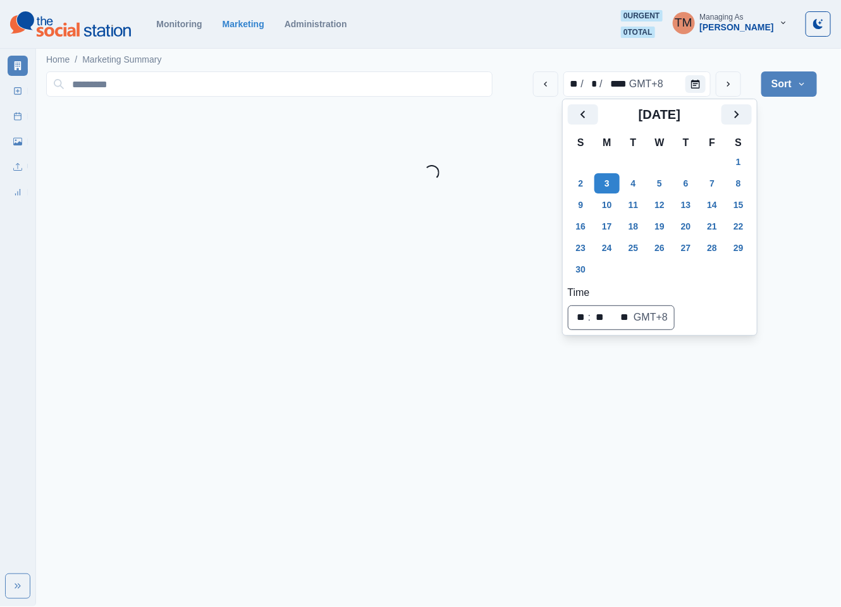
click at [799, 163] on div "** / * / **** GMT+8 Sort Client Name Uploads Pending Post Approval Loading..." at bounding box center [431, 123] width 771 height 114
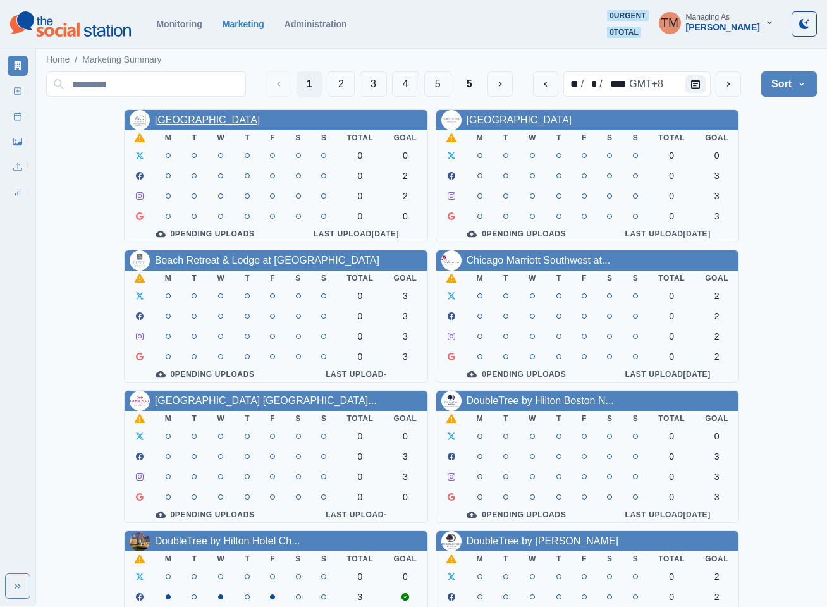
click at [241, 121] on link "[GEOGRAPHIC_DATA]" at bounding box center [208, 119] width 106 height 11
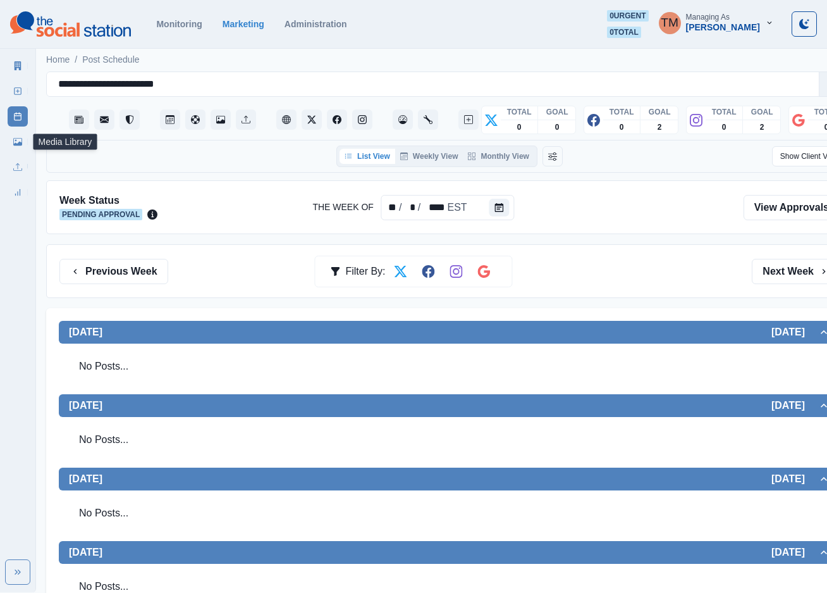
click at [17, 146] on link "Media Library" at bounding box center [18, 142] width 20 height 20
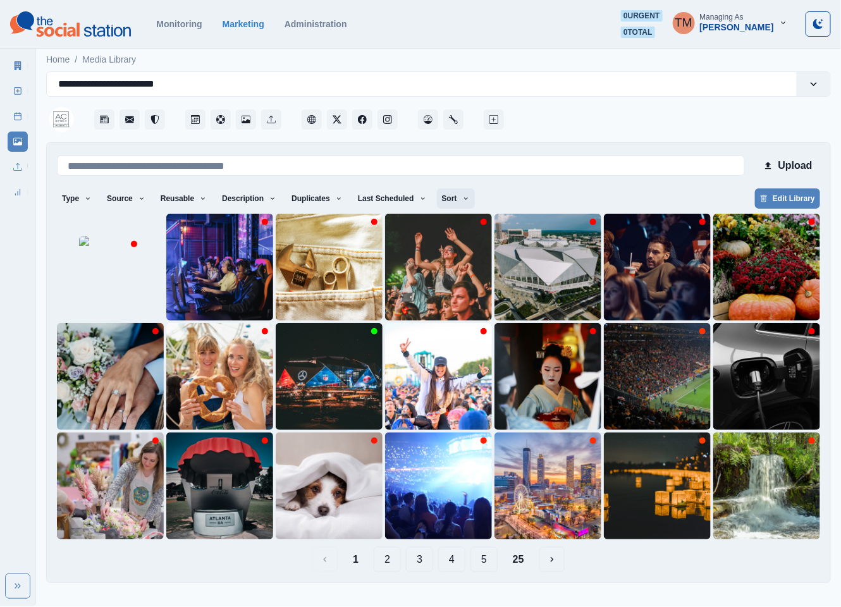
click at [462, 202] on icon "button" at bounding box center [466, 199] width 8 height 8
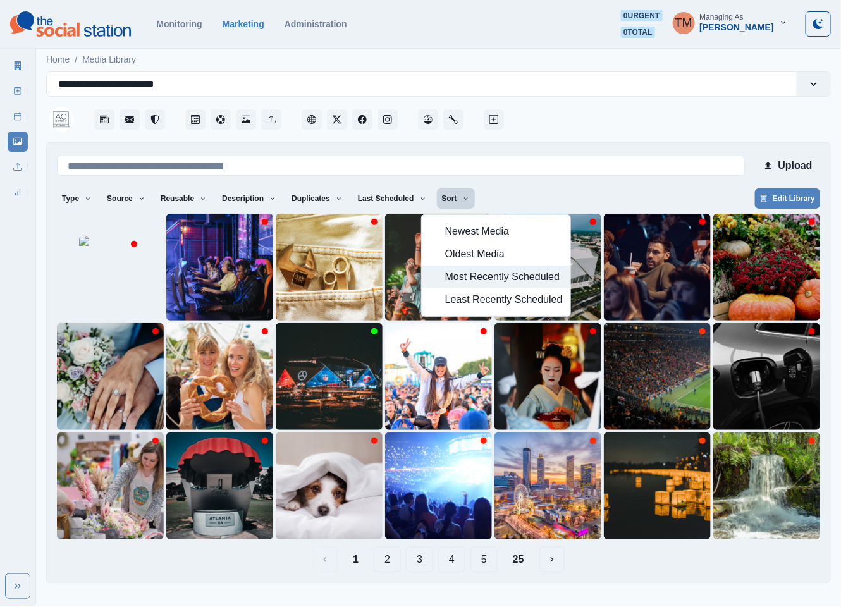
click at [481, 283] on span "Most Recently Scheduled" at bounding box center [504, 276] width 118 height 15
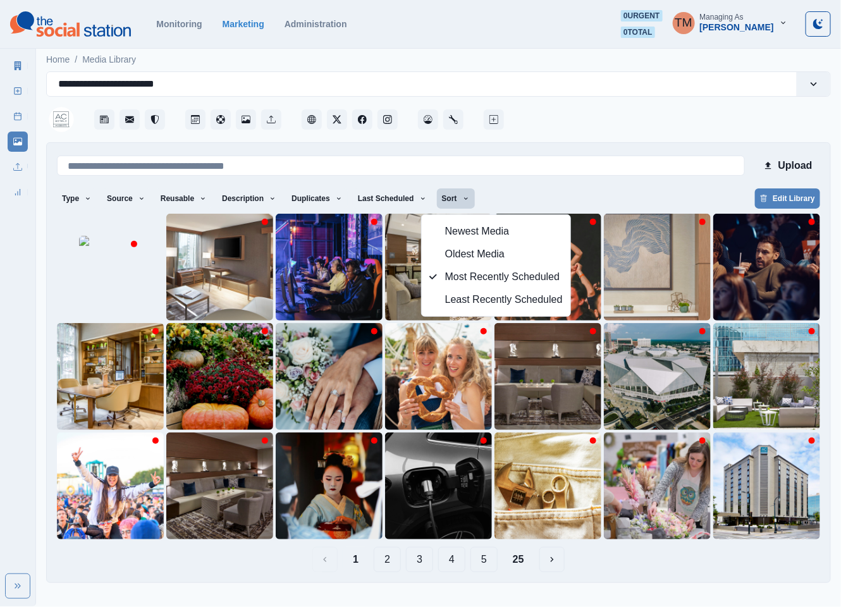
click at [648, 569] on div "1 2 3 4 5 25" at bounding box center [438, 559] width 763 height 25
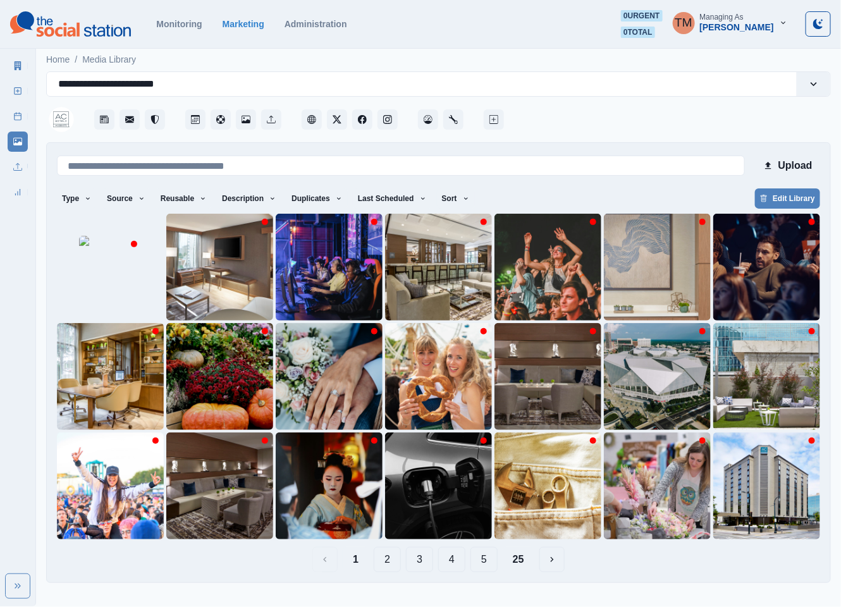
click at [517, 560] on button "25" at bounding box center [519, 559] width 32 height 25
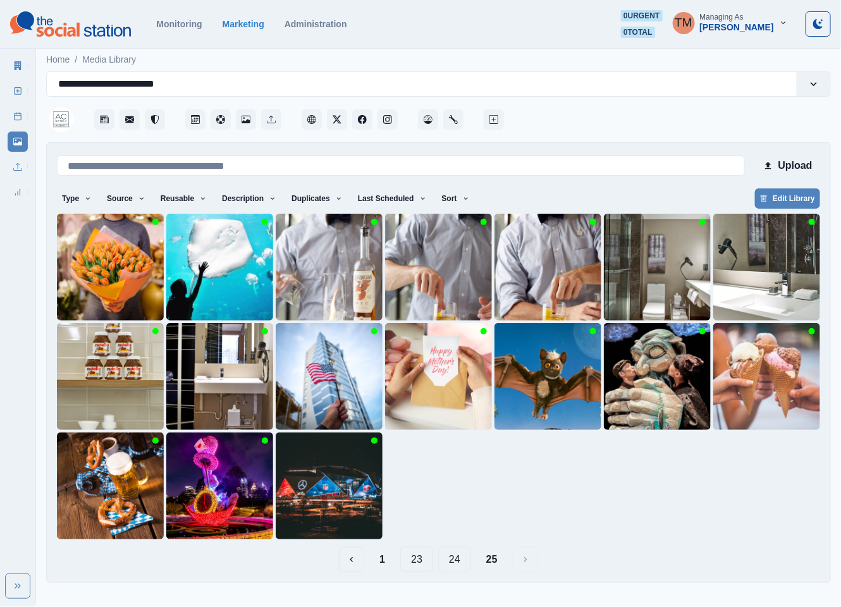
click at [452, 558] on button "24" at bounding box center [454, 559] width 33 height 25
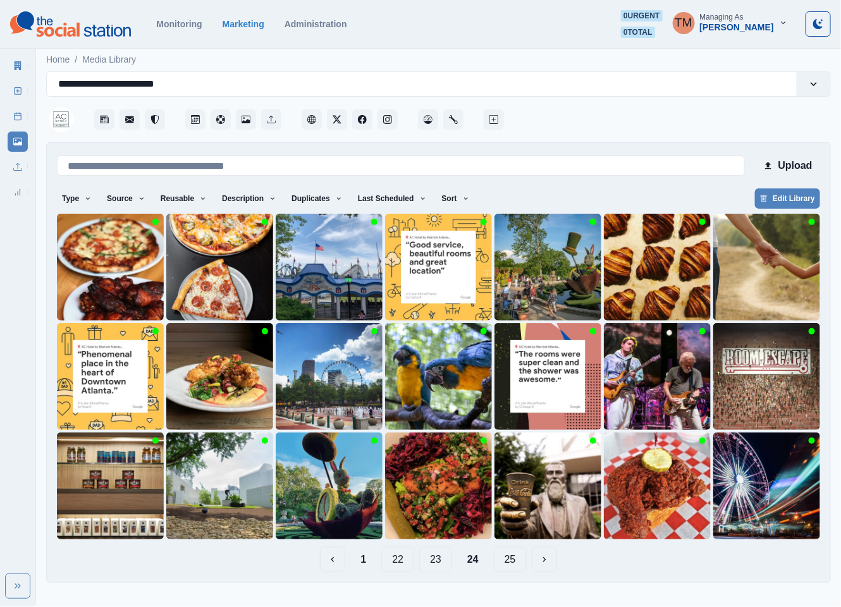
click at [439, 564] on button "23" at bounding box center [435, 559] width 33 height 25
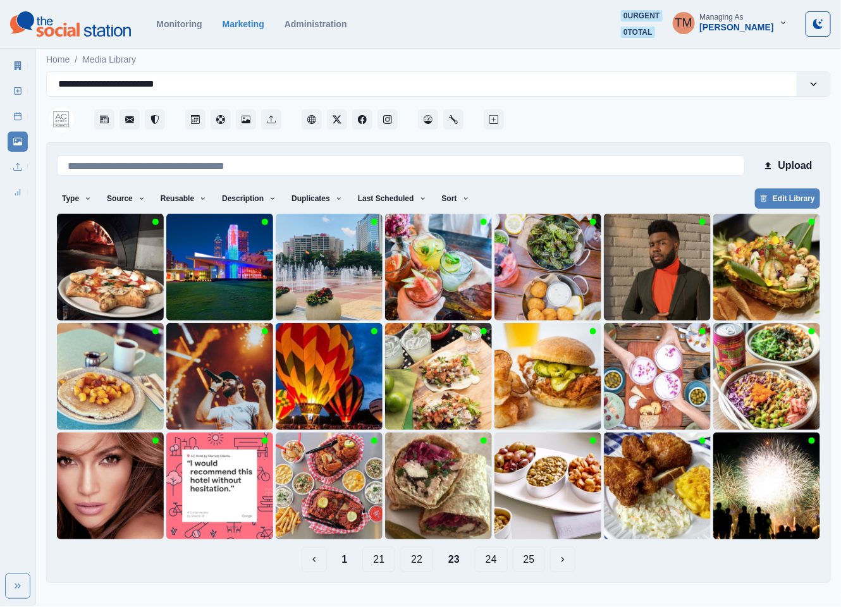
click at [418, 564] on button "22" at bounding box center [416, 559] width 33 height 25
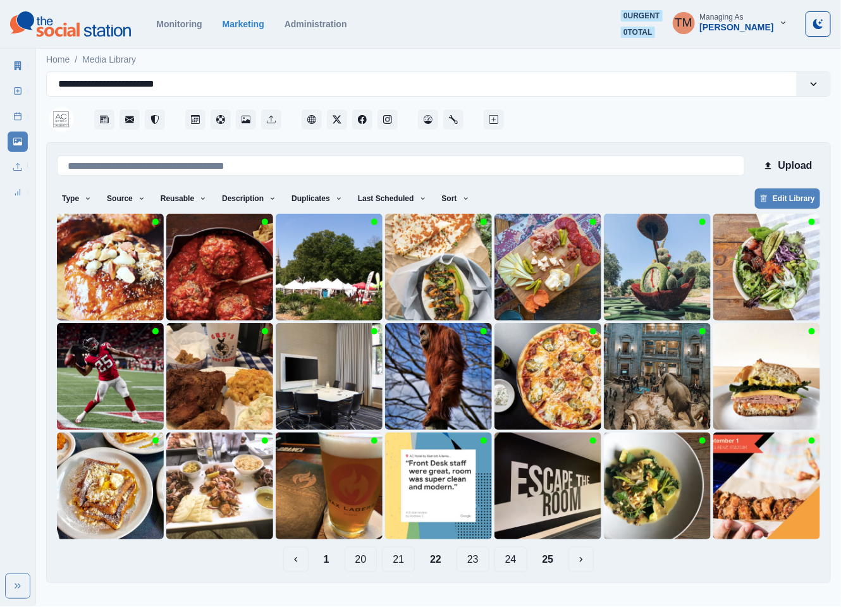
click at [404, 564] on button "21" at bounding box center [398, 559] width 33 height 25
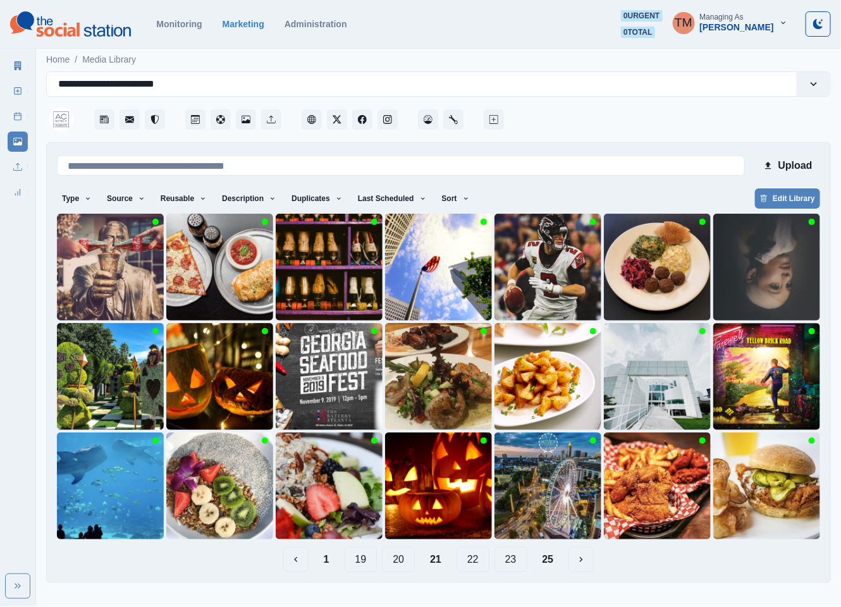
click at [398, 562] on button "20" at bounding box center [398, 559] width 33 height 25
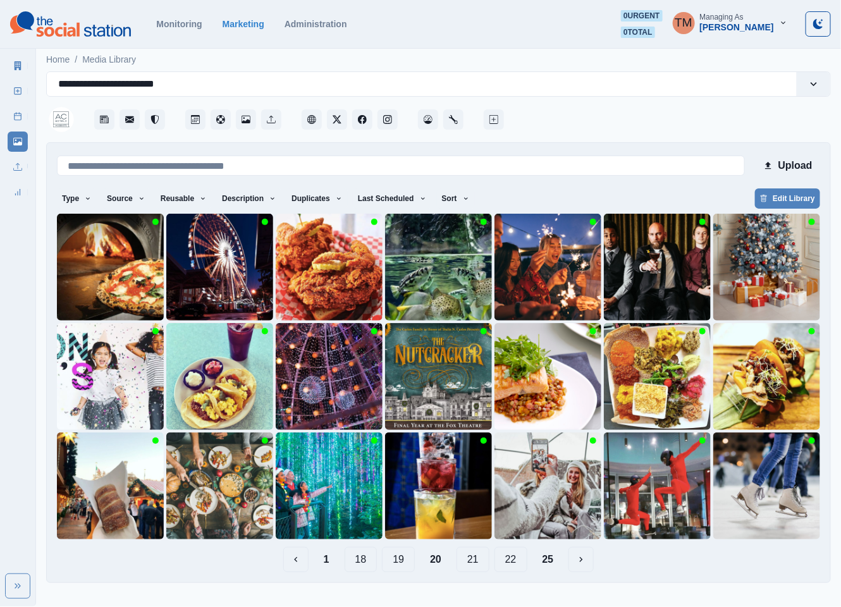
click at [393, 564] on button "19" at bounding box center [398, 559] width 33 height 25
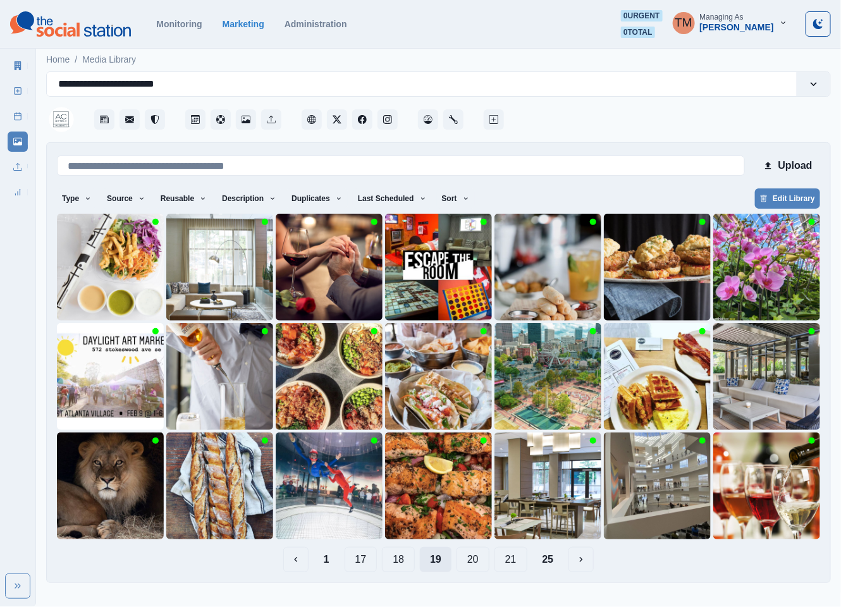
click at [393, 564] on button "18" at bounding box center [398, 559] width 33 height 25
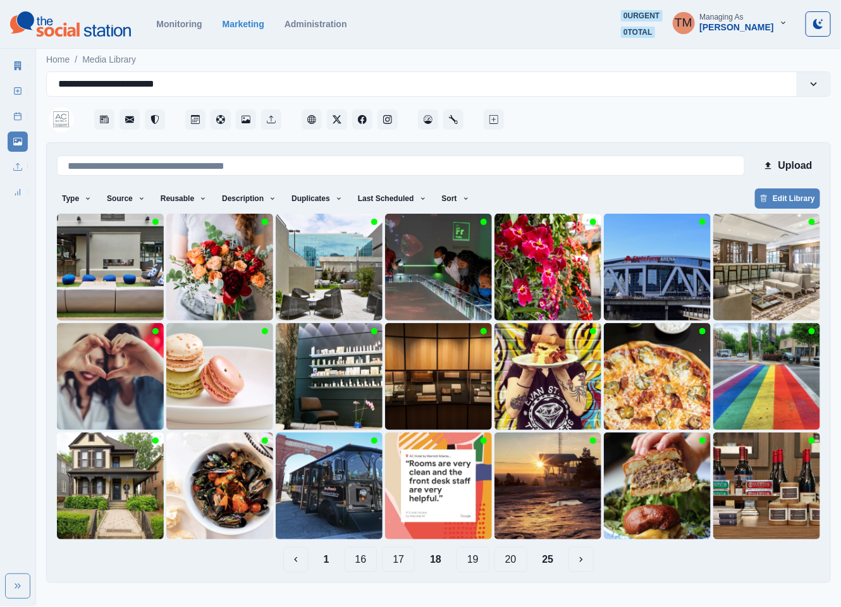
click at [393, 564] on button "17" at bounding box center [398, 559] width 33 height 25
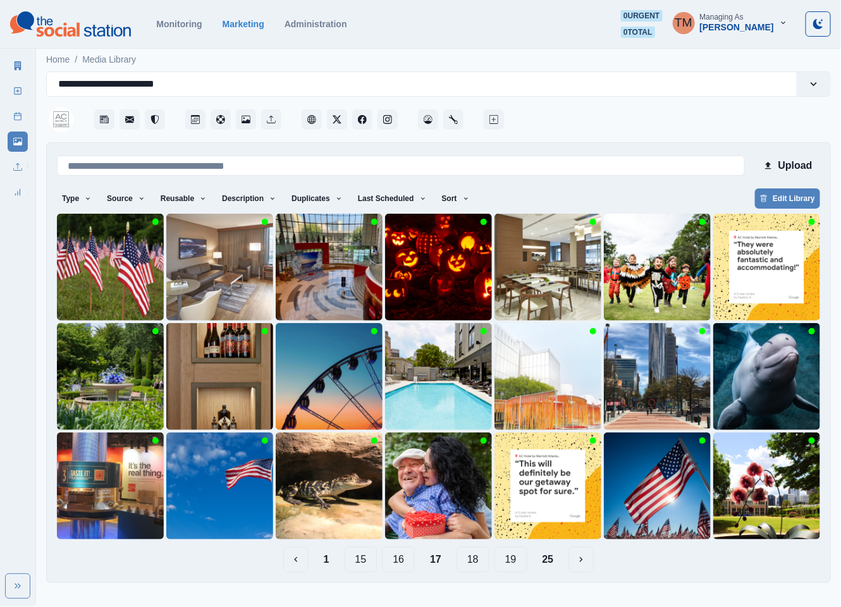
click at [397, 566] on button "16" at bounding box center [398, 559] width 33 height 25
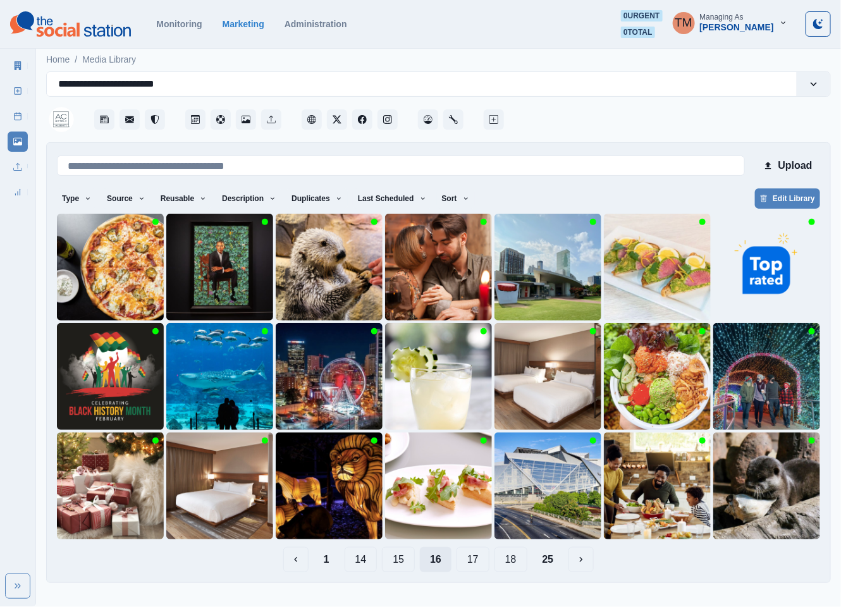
click at [397, 566] on button "15" at bounding box center [398, 559] width 33 height 25
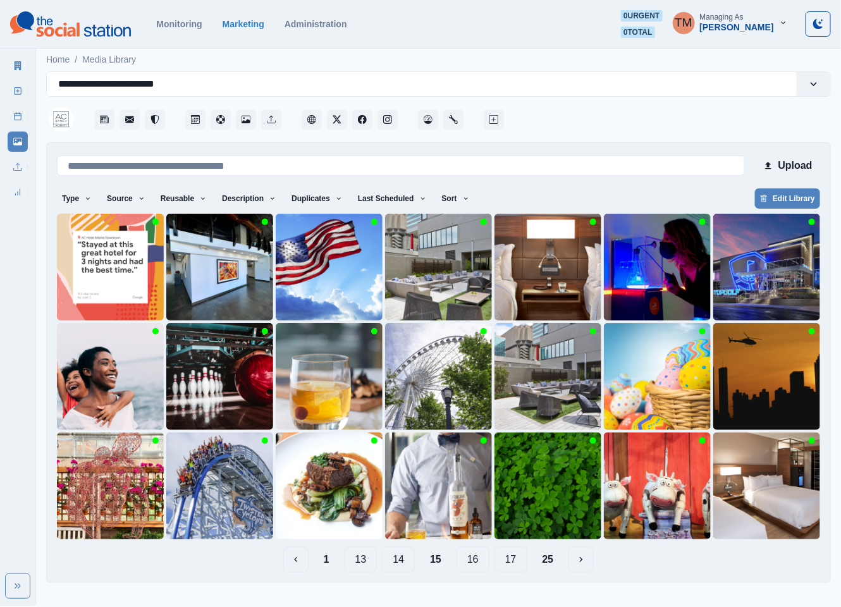
click at [397, 566] on button "14" at bounding box center [398, 559] width 33 height 25
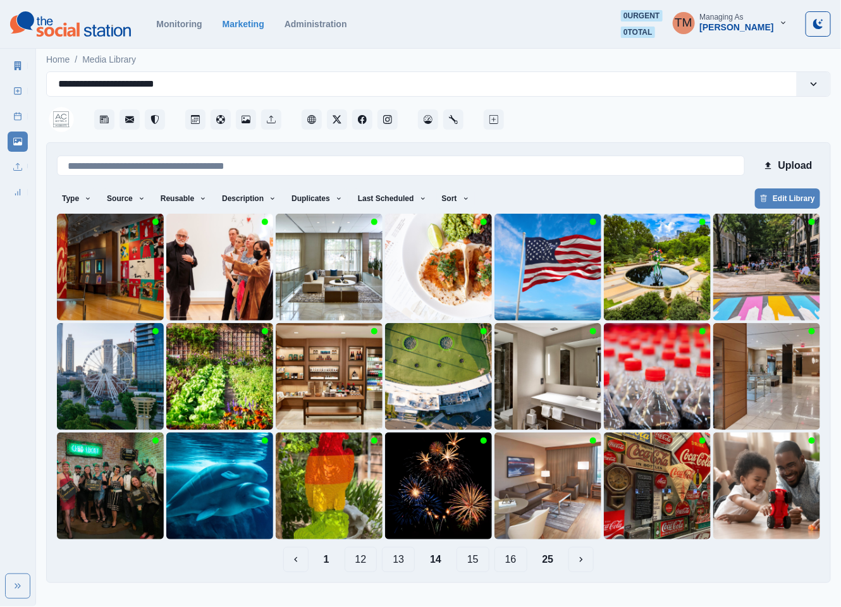
click at [397, 566] on button "13" at bounding box center [398, 559] width 33 height 25
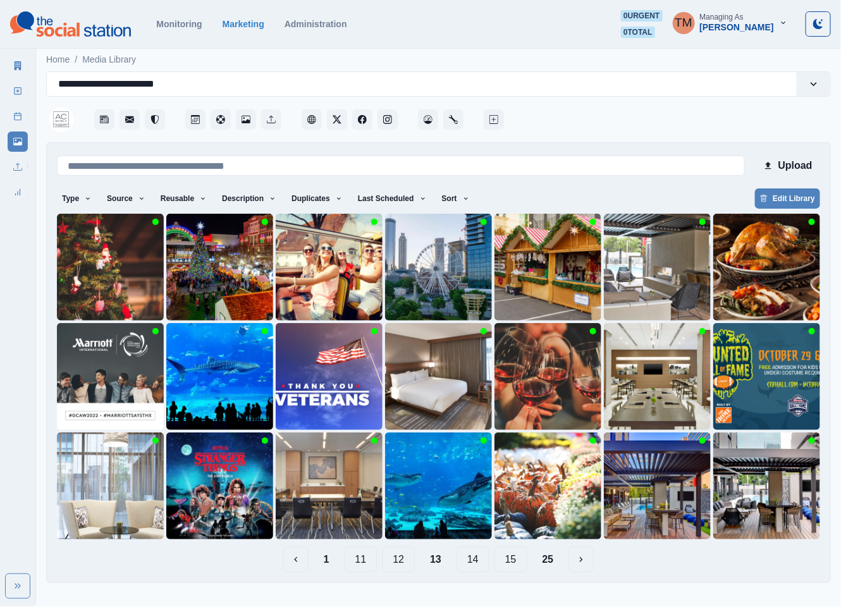
click at [397, 566] on button "12" at bounding box center [398, 559] width 33 height 25
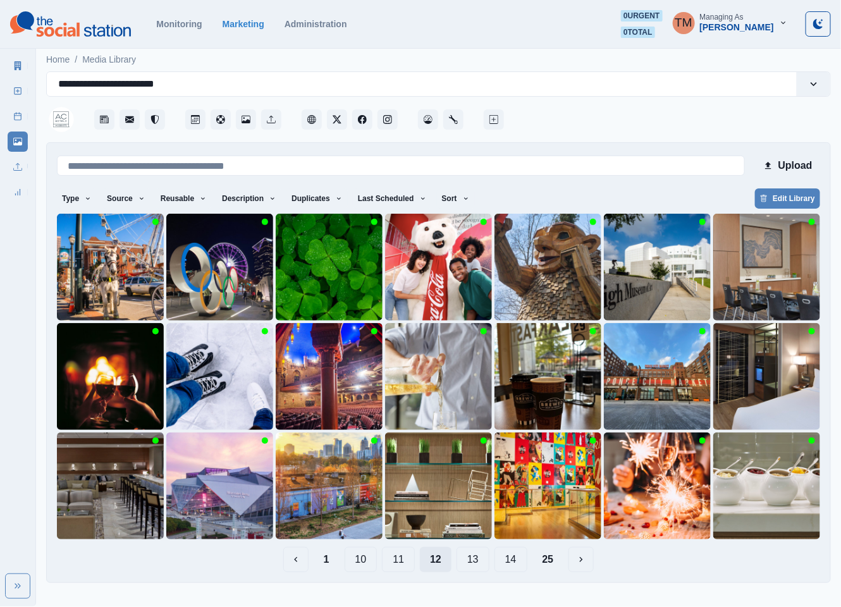
click at [397, 566] on button "11" at bounding box center [398, 559] width 33 height 25
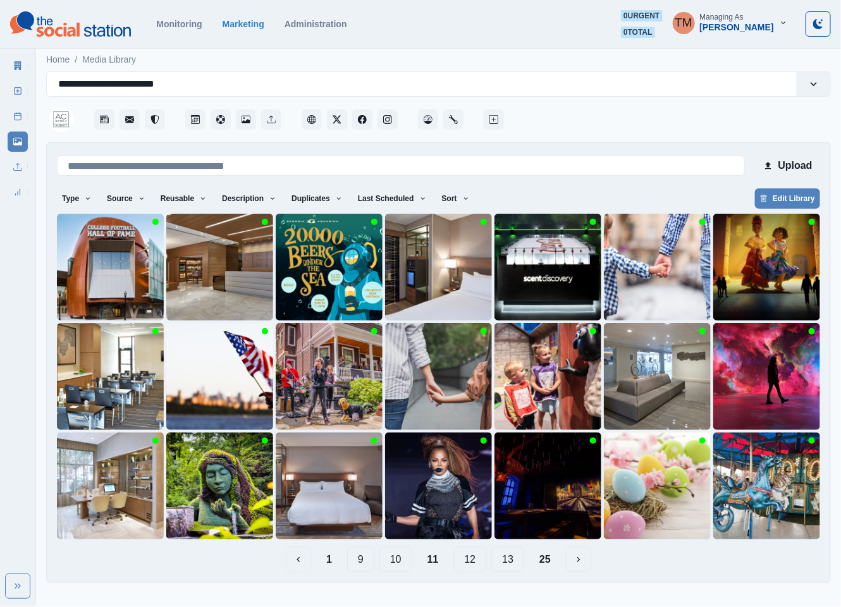
click at [397, 566] on button "10" at bounding box center [395, 559] width 33 height 25
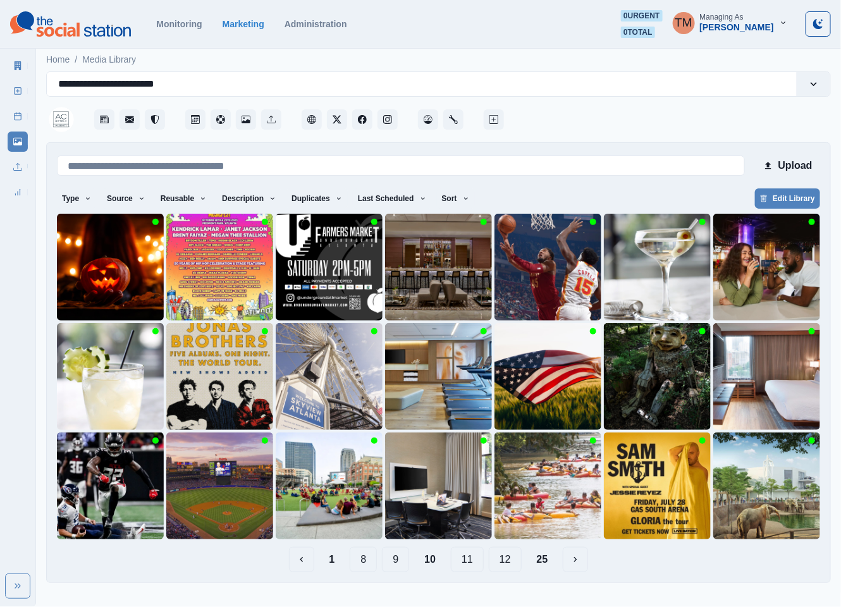
click at [393, 564] on button "9" at bounding box center [395, 559] width 27 height 25
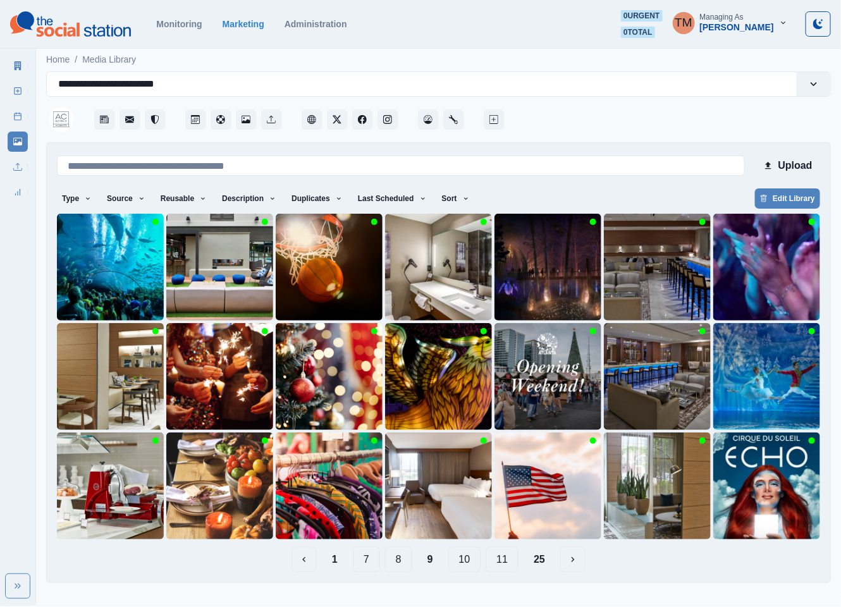
click at [409, 565] on button "8" at bounding box center [398, 559] width 27 height 25
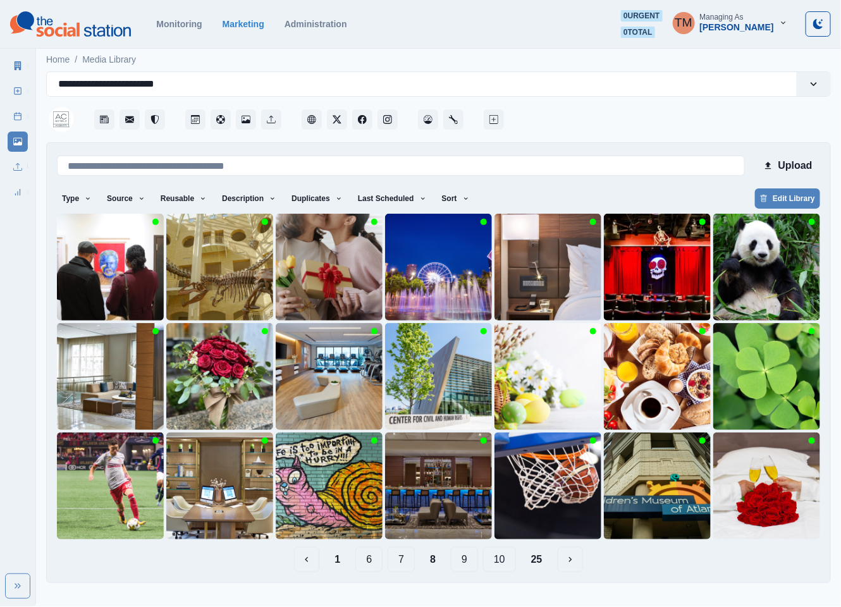
click at [405, 560] on button "7" at bounding box center [401, 559] width 27 height 25
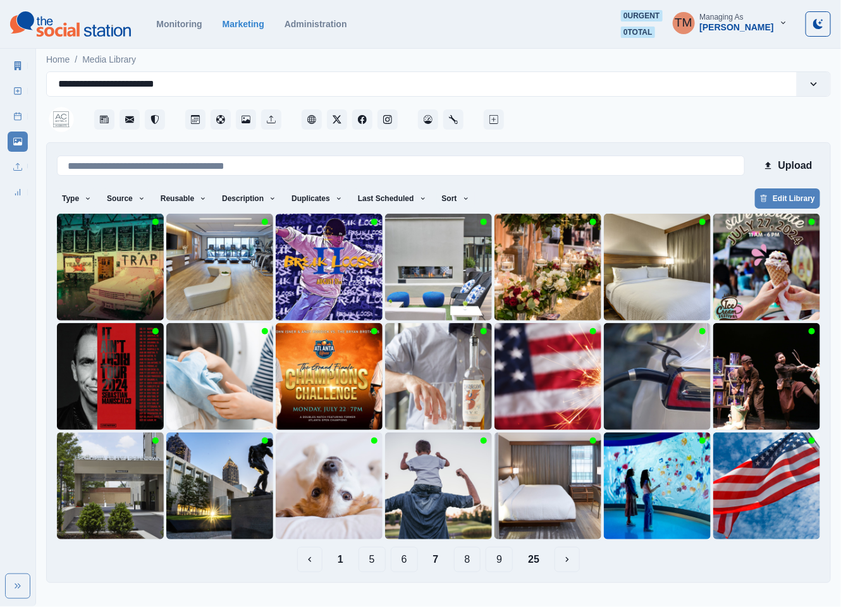
click at [405, 564] on button "6" at bounding box center [404, 559] width 27 height 25
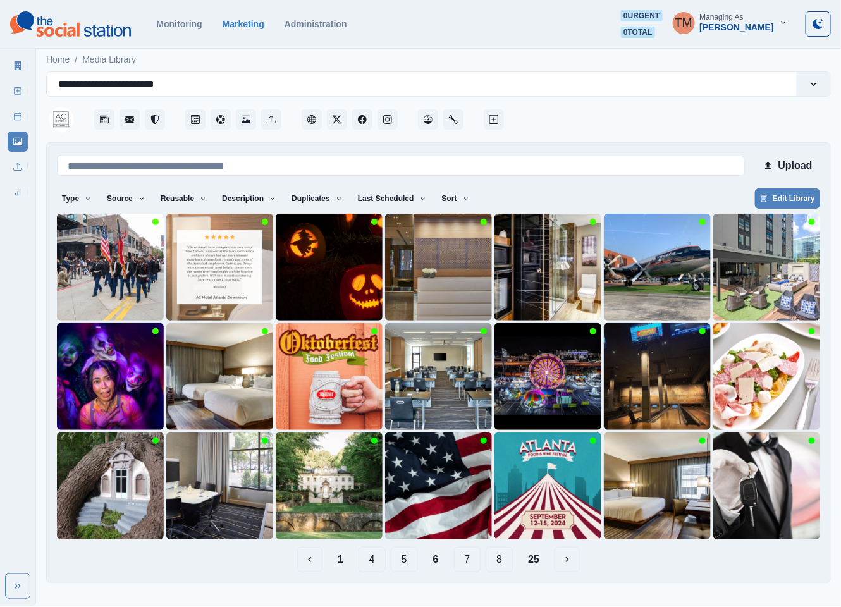
click at [398, 562] on button "5" at bounding box center [404, 559] width 27 height 25
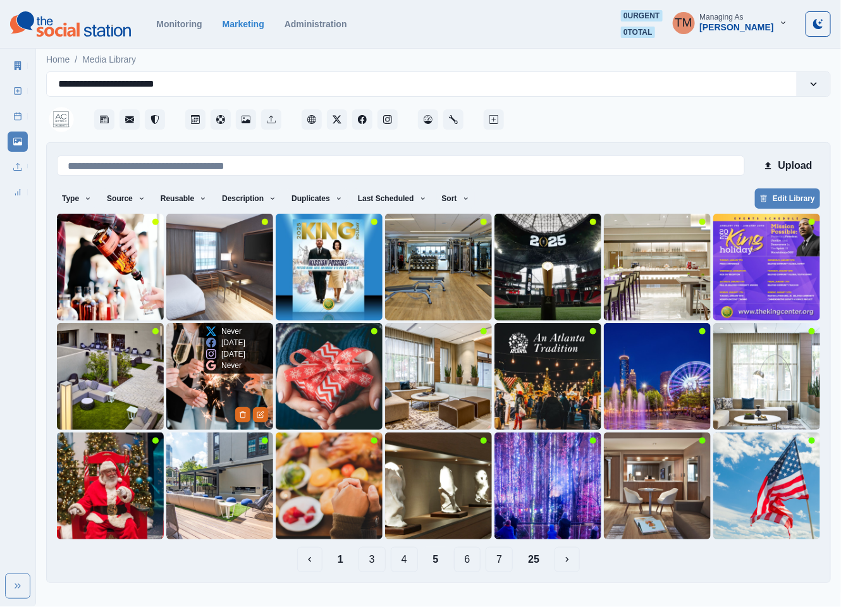
click at [213, 402] on img at bounding box center [219, 376] width 107 height 107
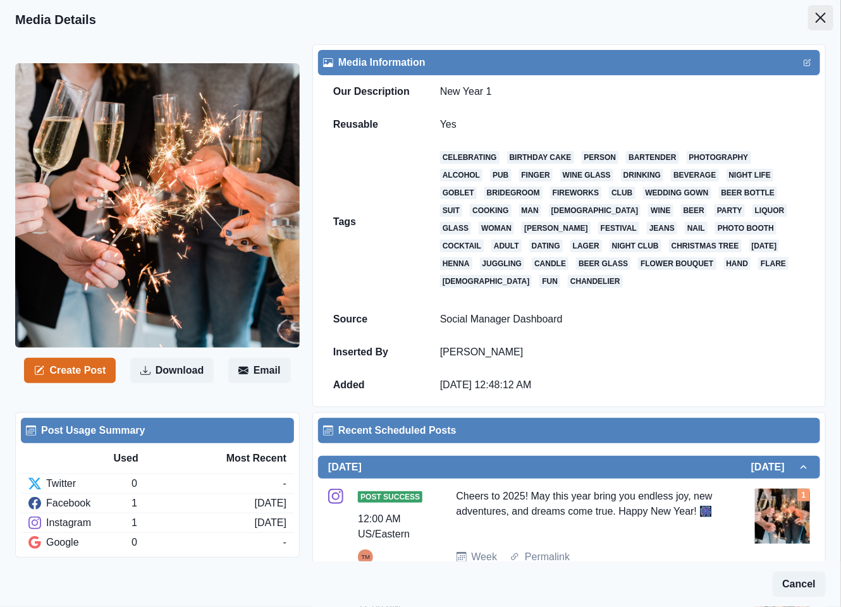
click at [808, 23] on button "Close" at bounding box center [820, 17] width 25 height 25
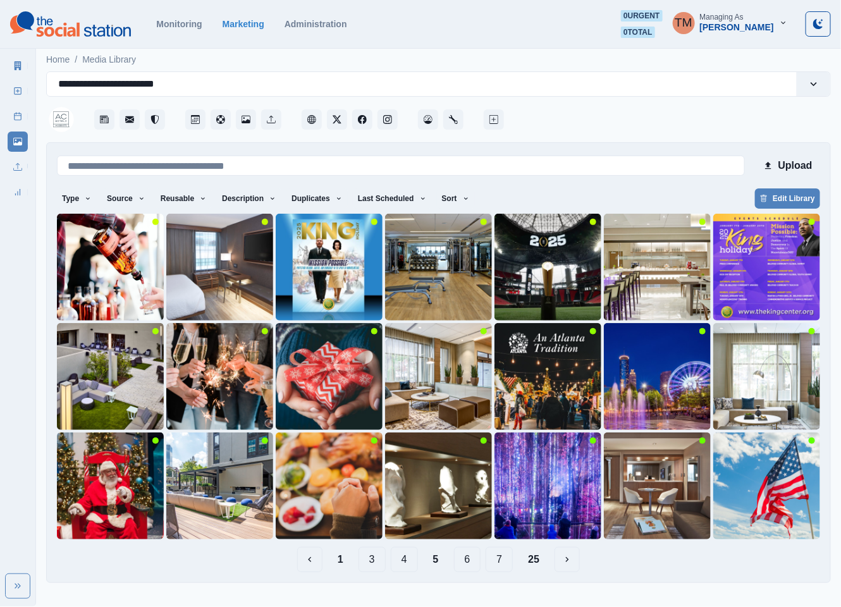
click at [408, 562] on button "4" at bounding box center [404, 559] width 27 height 25
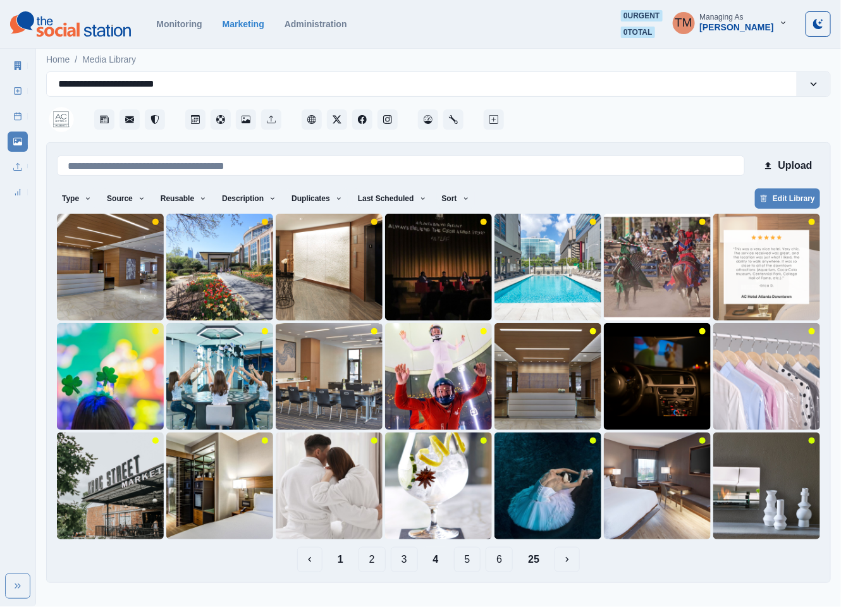
click at [502, 565] on button "6" at bounding box center [499, 559] width 27 height 25
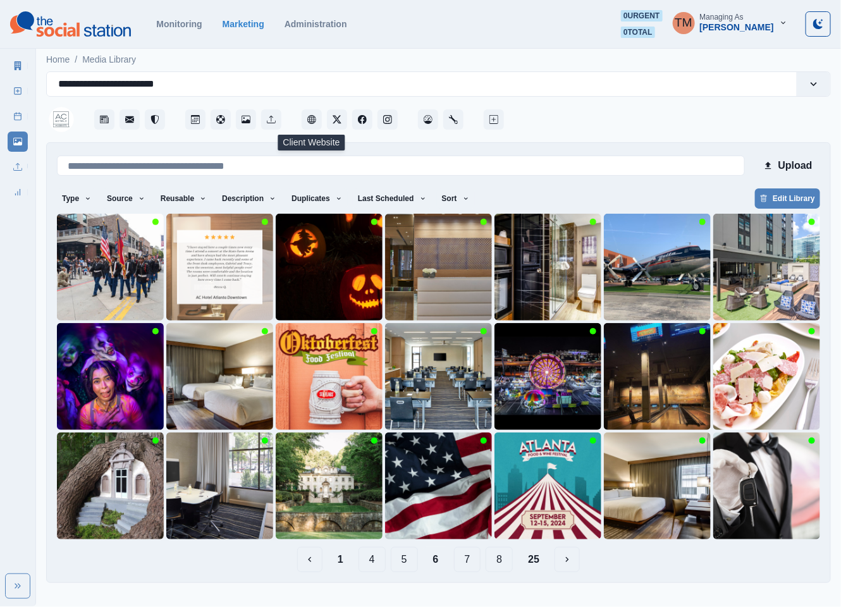
click at [503, 558] on button "8" at bounding box center [499, 559] width 27 height 25
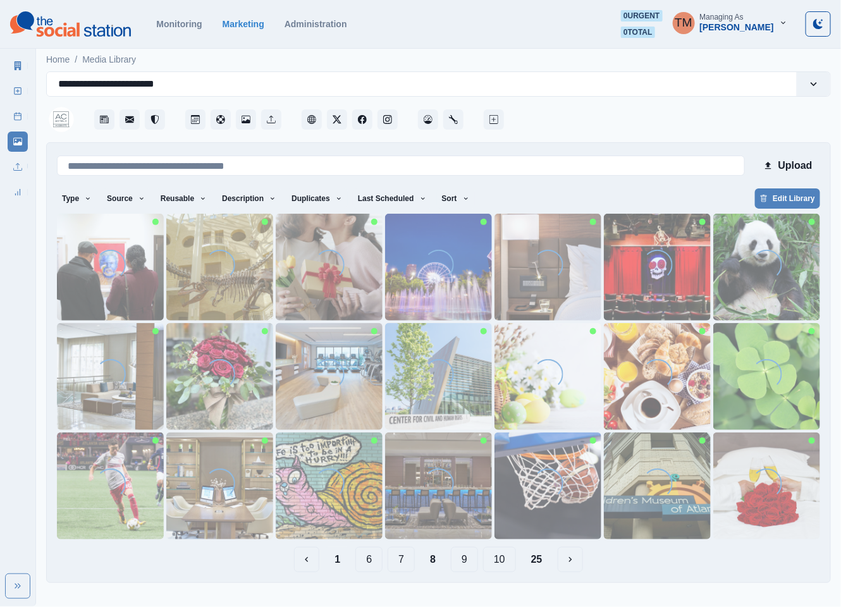
click at [336, 562] on button "1" at bounding box center [337, 559] width 26 height 25
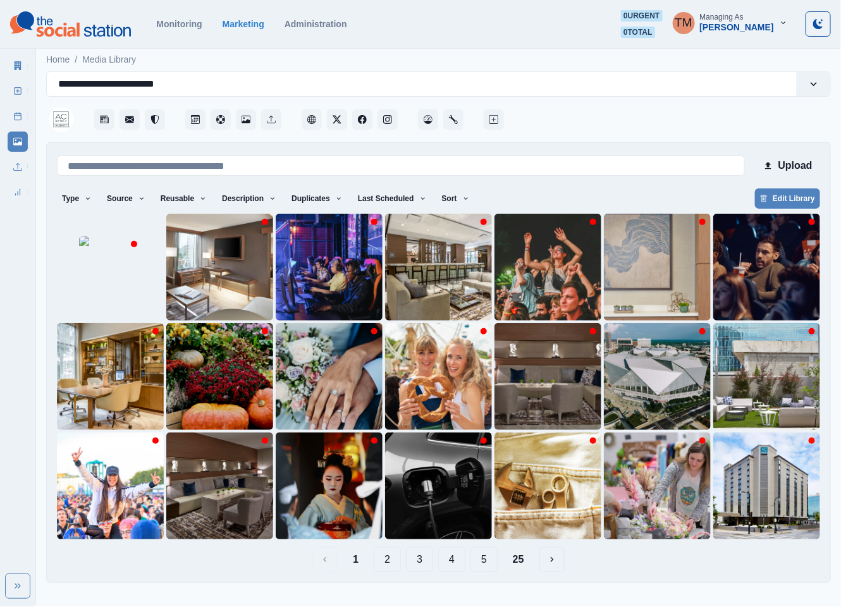
click at [484, 565] on button "5" at bounding box center [484, 559] width 27 height 25
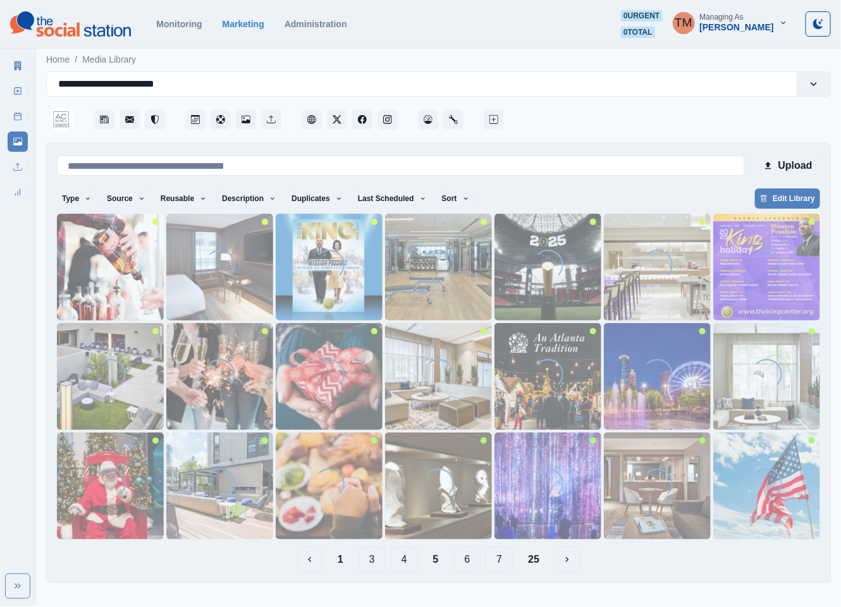
click at [536, 564] on button "25" at bounding box center [534, 559] width 32 height 25
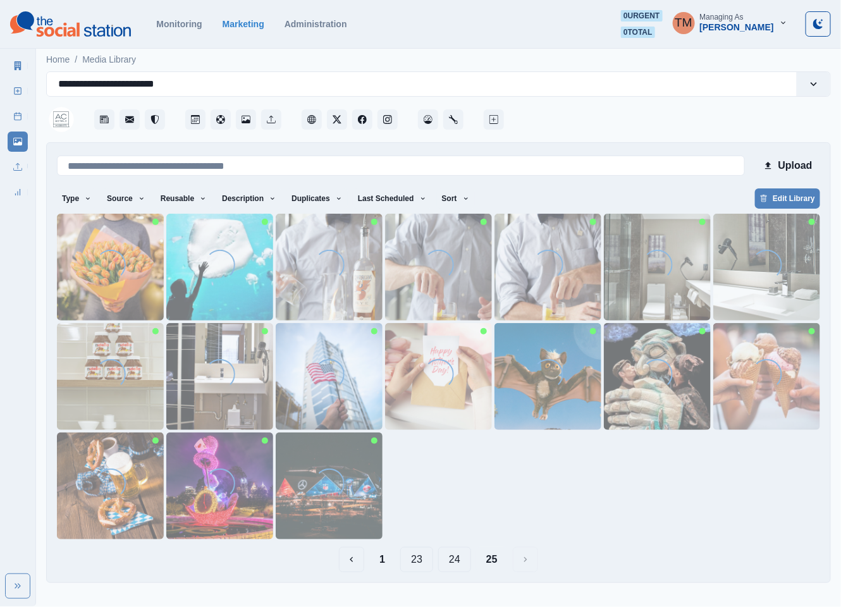
click at [416, 564] on button "23" at bounding box center [416, 559] width 33 height 25
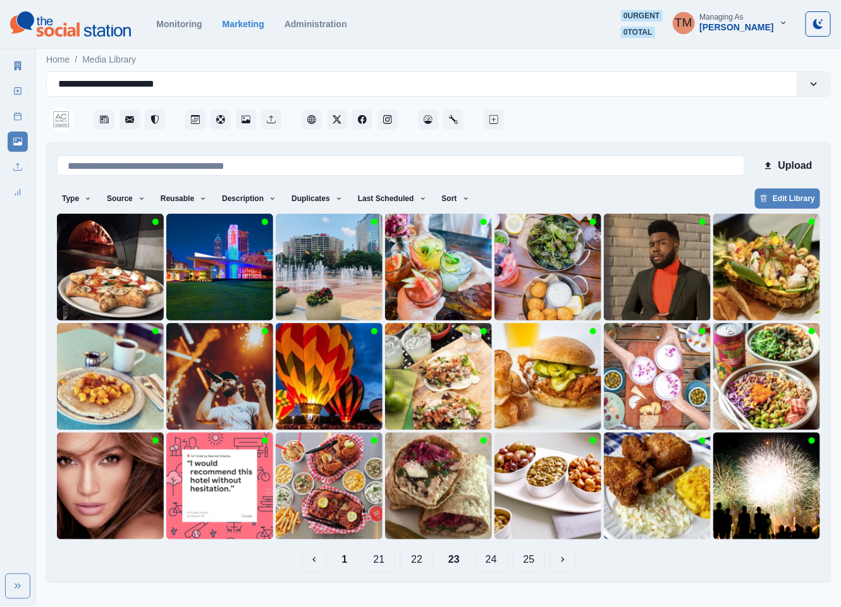
click at [410, 564] on button "22" at bounding box center [416, 559] width 33 height 25
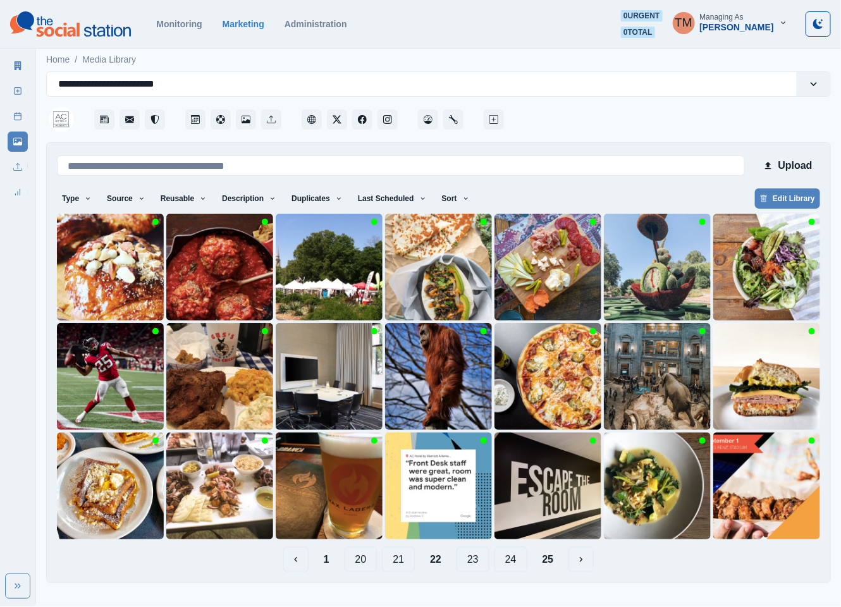
click at [397, 564] on button "21" at bounding box center [398, 559] width 33 height 25
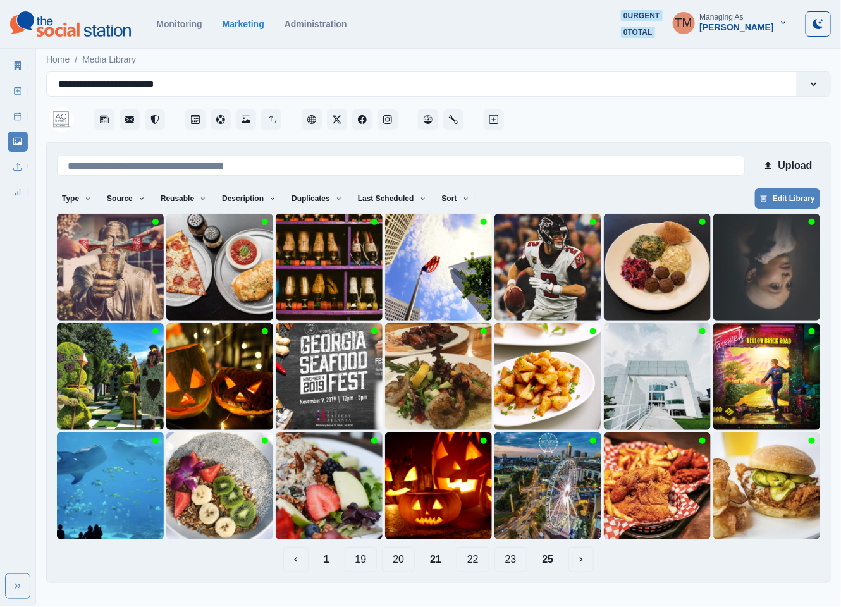
click at [391, 564] on button "20" at bounding box center [398, 559] width 33 height 25
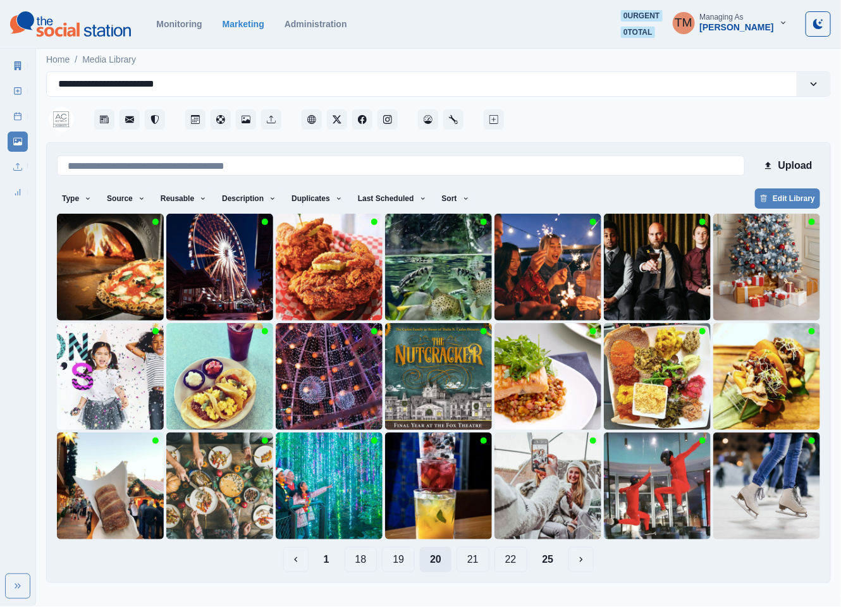
click at [391, 564] on button "19" at bounding box center [398, 559] width 33 height 25
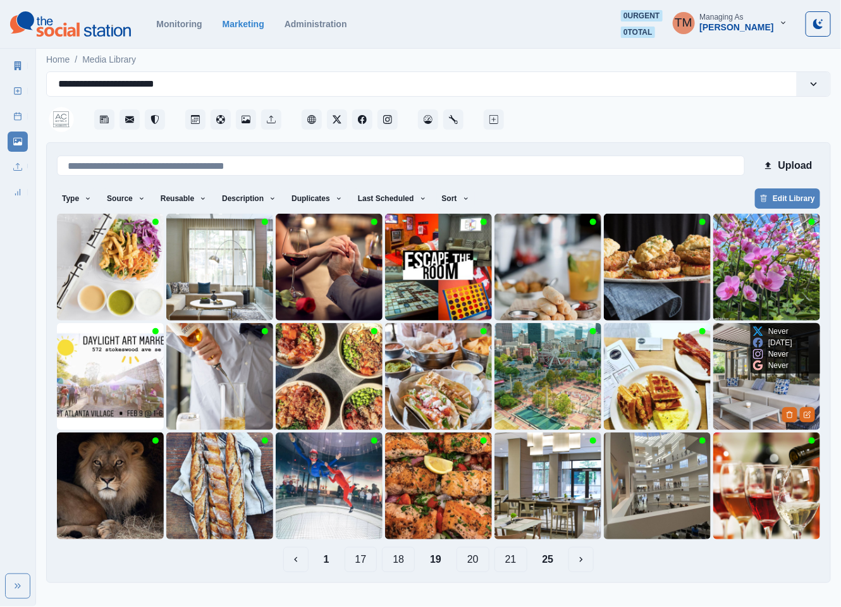
click at [758, 395] on img at bounding box center [766, 376] width 107 height 107
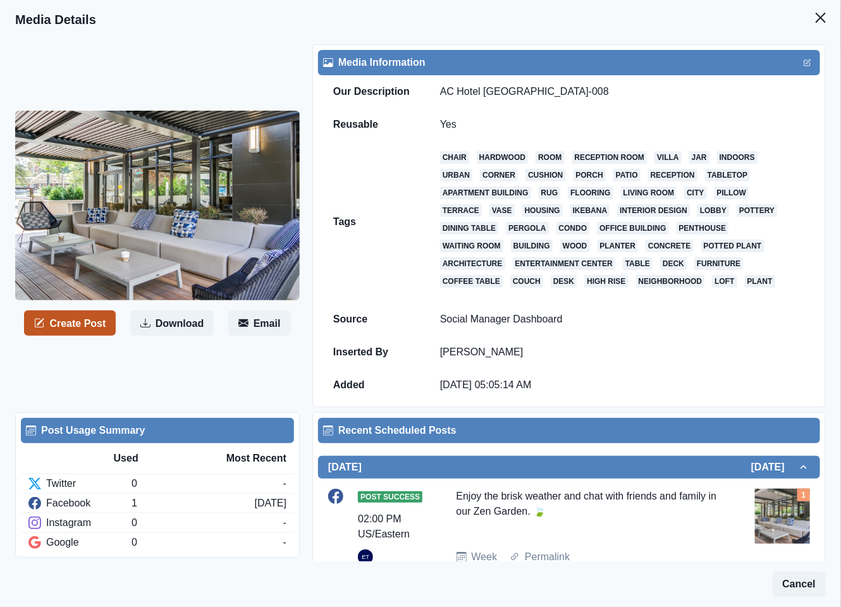
click at [89, 330] on button "Create Post" at bounding box center [70, 323] width 92 height 25
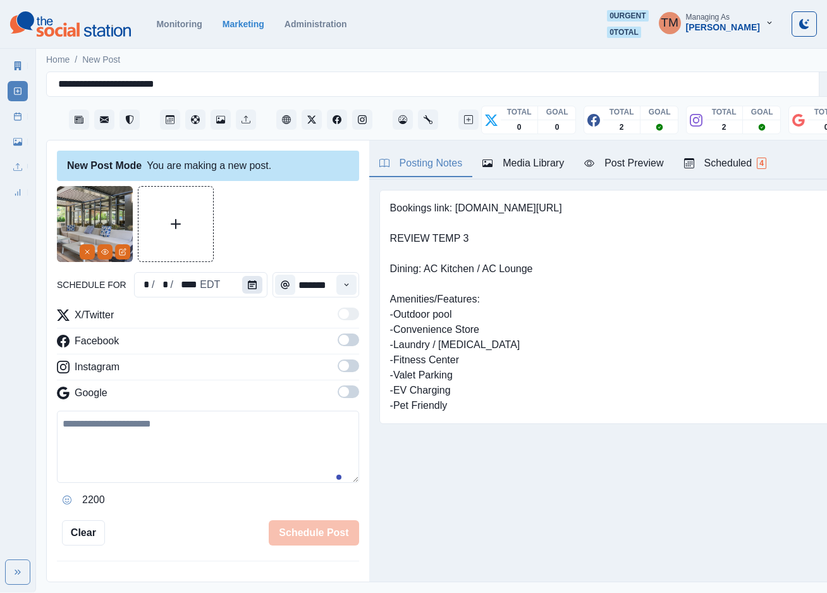
click at [248, 285] on icon "Calendar" at bounding box center [252, 284] width 9 height 9
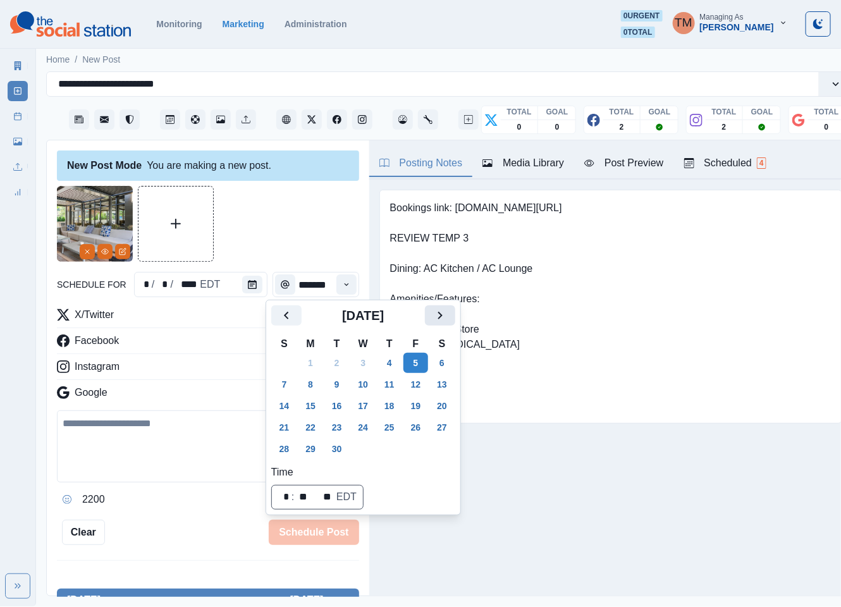
click at [440, 315] on icon "Next" at bounding box center [440, 315] width 15 height 15
click at [442, 315] on icon "Next" at bounding box center [440, 315] width 15 height 15
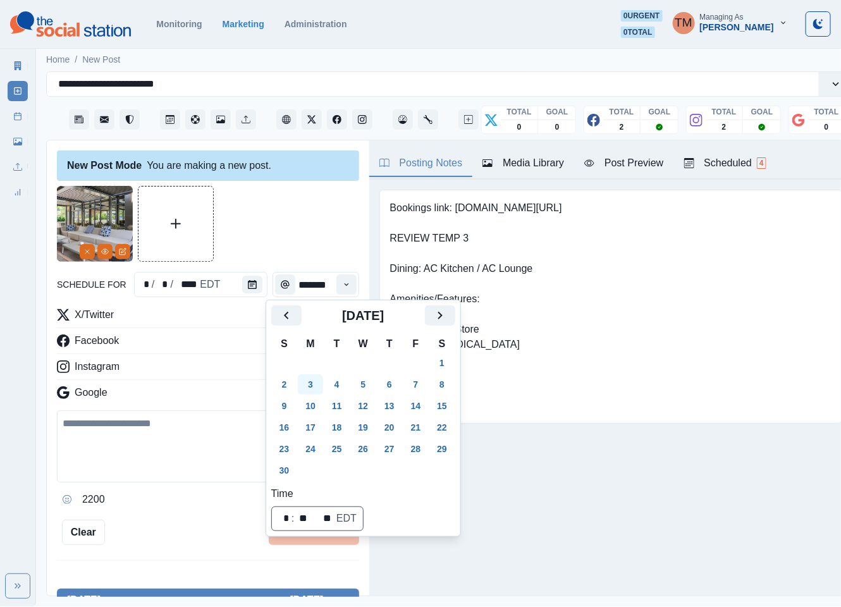
click at [312, 384] on button "3" at bounding box center [310, 384] width 25 height 20
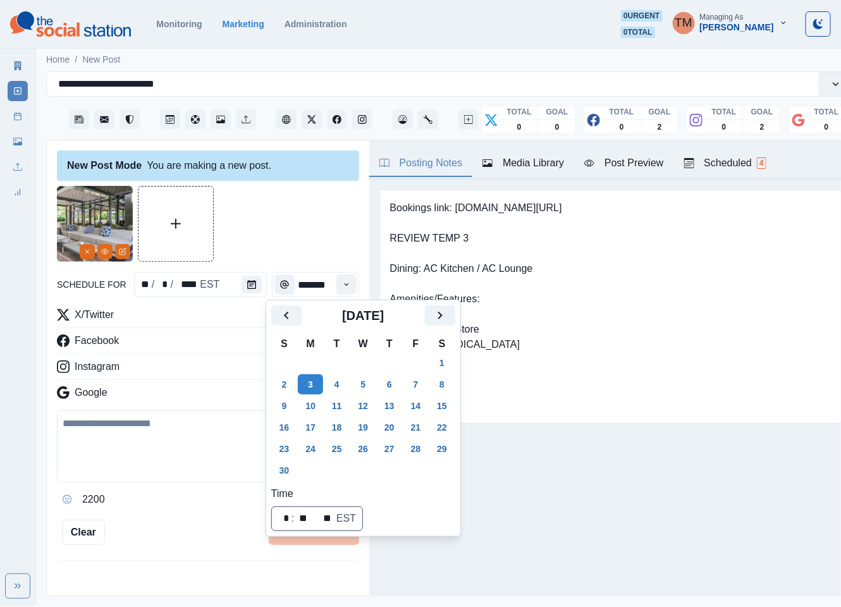
click at [287, 209] on div at bounding box center [208, 224] width 302 height 76
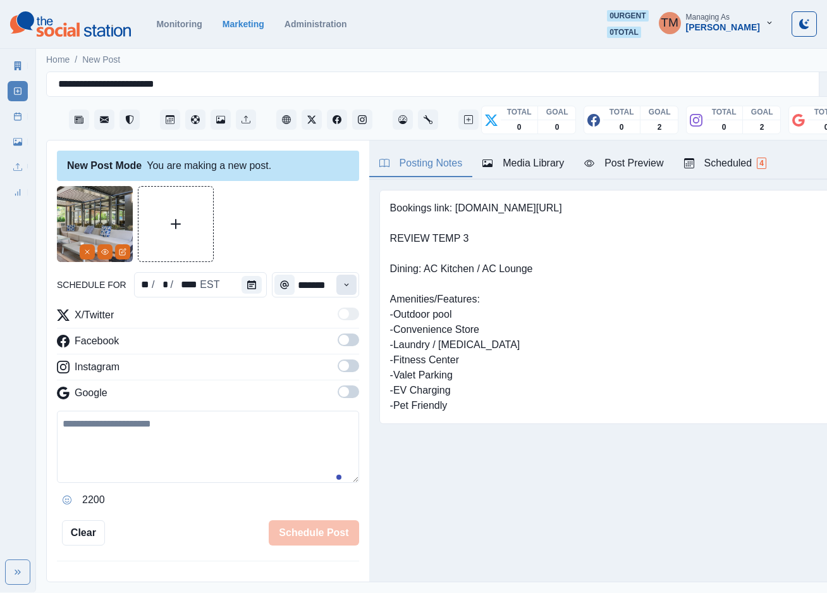
click at [342, 283] on icon "Time" at bounding box center [346, 284] width 9 height 9
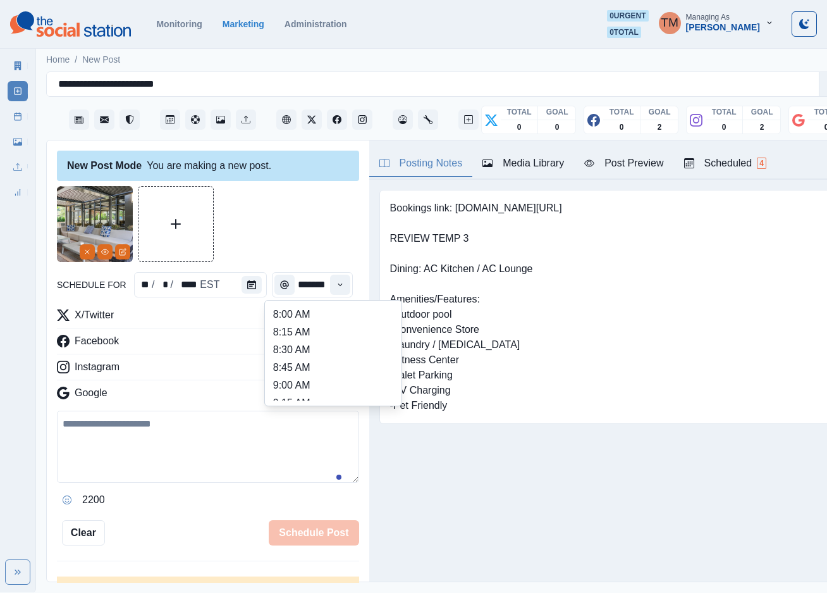
scroll to position [379, 0]
click at [321, 351] on li "2:00 PM" at bounding box center [333, 360] width 126 height 18
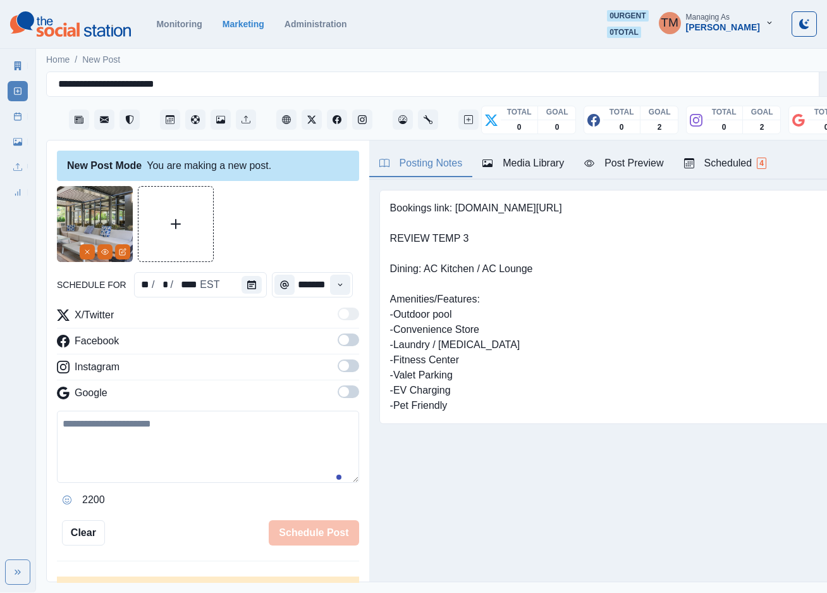
type input "*******"
click at [338, 338] on span at bounding box center [349, 339] width 22 height 13
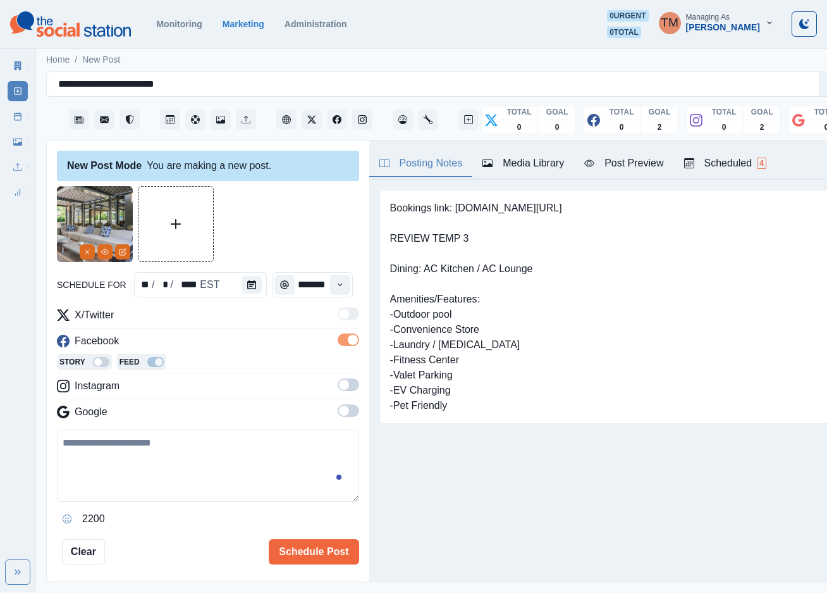
scroll to position [0, 0]
click at [335, 371] on div "Story Feed" at bounding box center [208, 363] width 302 height 19
click at [338, 385] on span at bounding box center [349, 384] width 22 height 13
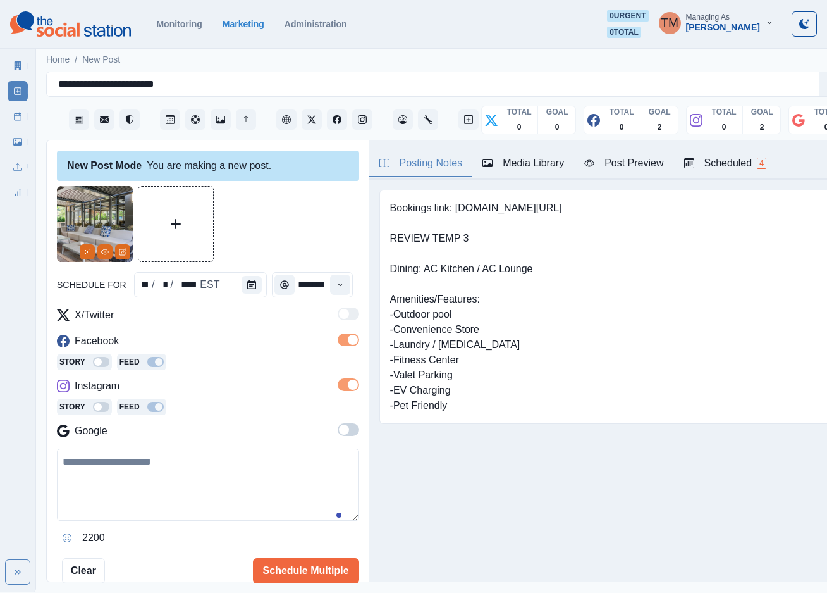
click at [125, 473] on textarea at bounding box center [208, 484] width 302 height 72
paste textarea "**********"
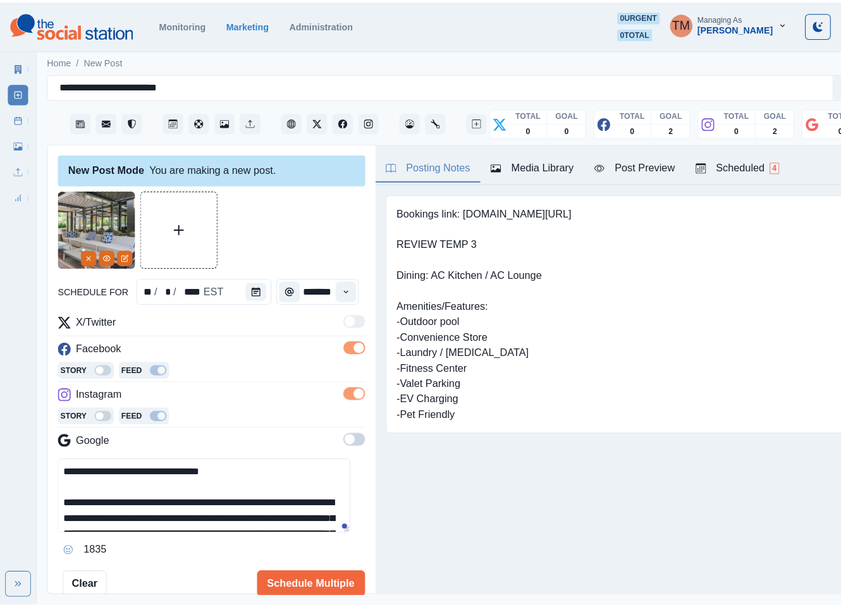
scroll to position [86, 0]
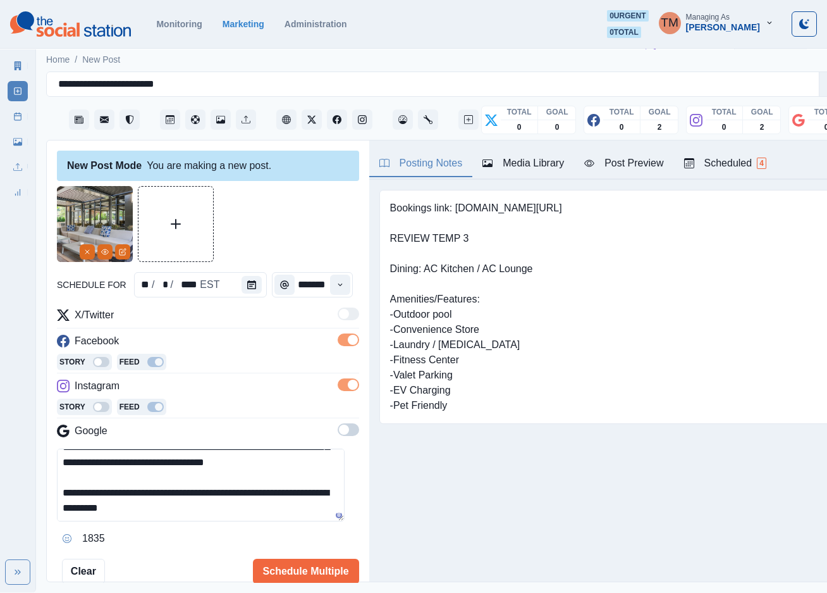
type textarea "**********"
click at [645, 158] on div "Post Preview" at bounding box center [623, 163] width 79 height 15
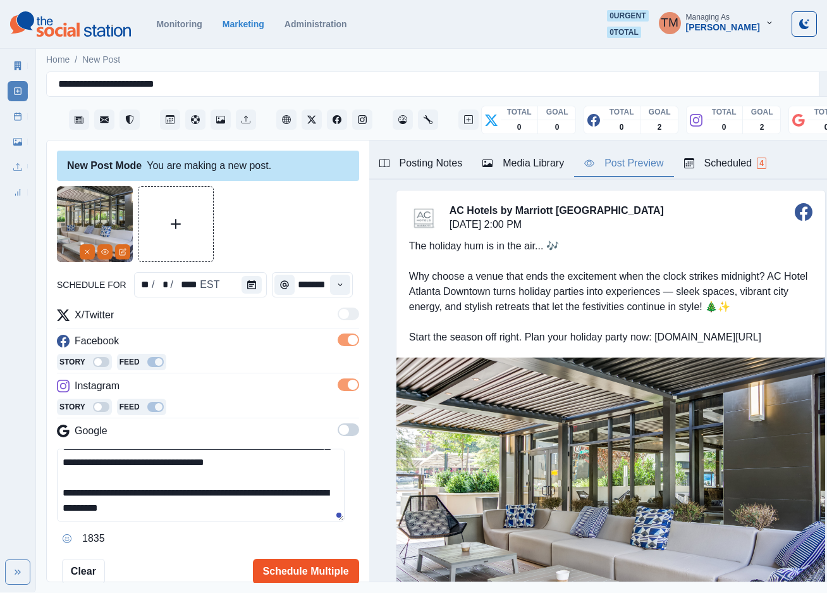
click at [304, 564] on button "Schedule Multiple" at bounding box center [306, 570] width 106 height 25
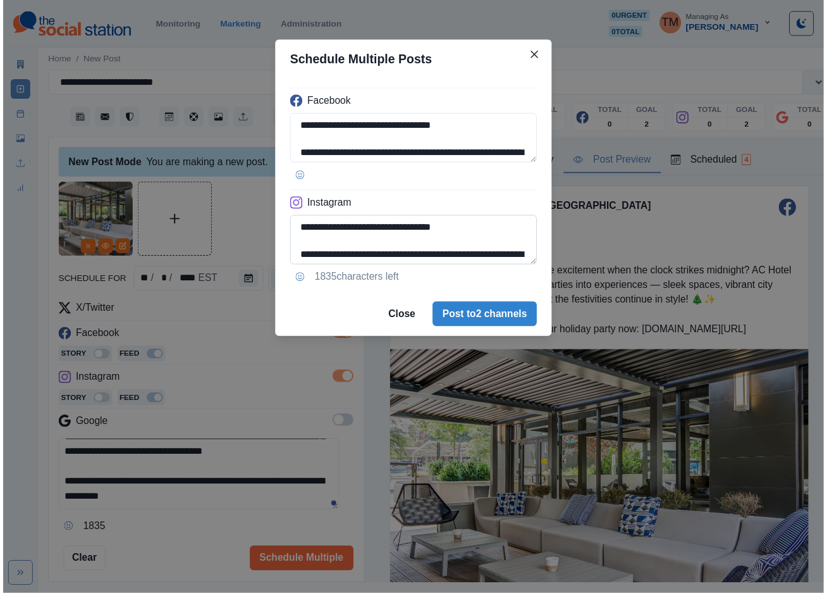
scroll to position [114, 0]
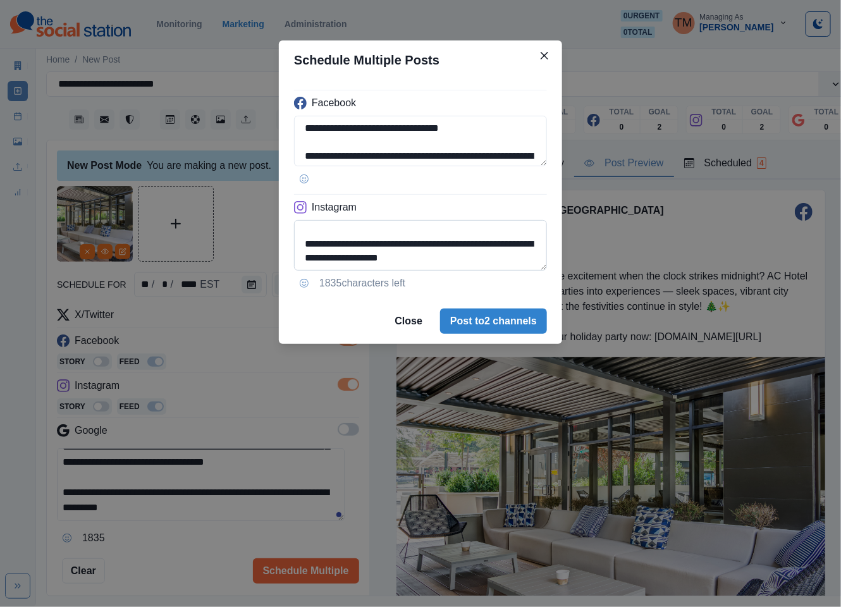
drag, startPoint x: 350, startPoint y: 259, endPoint x: 535, endPoint y: 258, distance: 185.3
click at [535, 258] on textarea "**********" at bounding box center [420, 245] width 253 height 51
paste textarea
type textarea "**********"
click at [512, 316] on button "Post to 2 channels" at bounding box center [493, 321] width 107 height 25
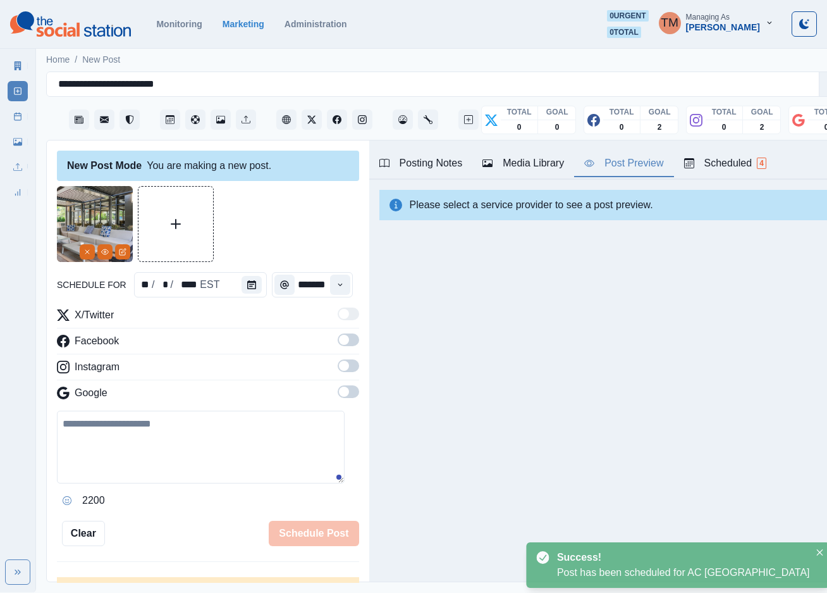
scroll to position [0, 0]
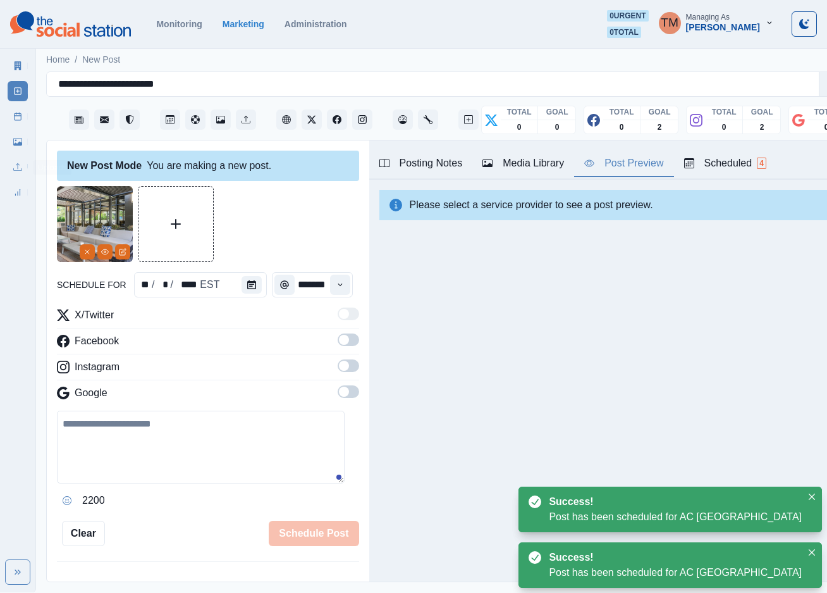
click at [23, 118] on link "Post Schedule" at bounding box center [18, 116] width 20 height 20
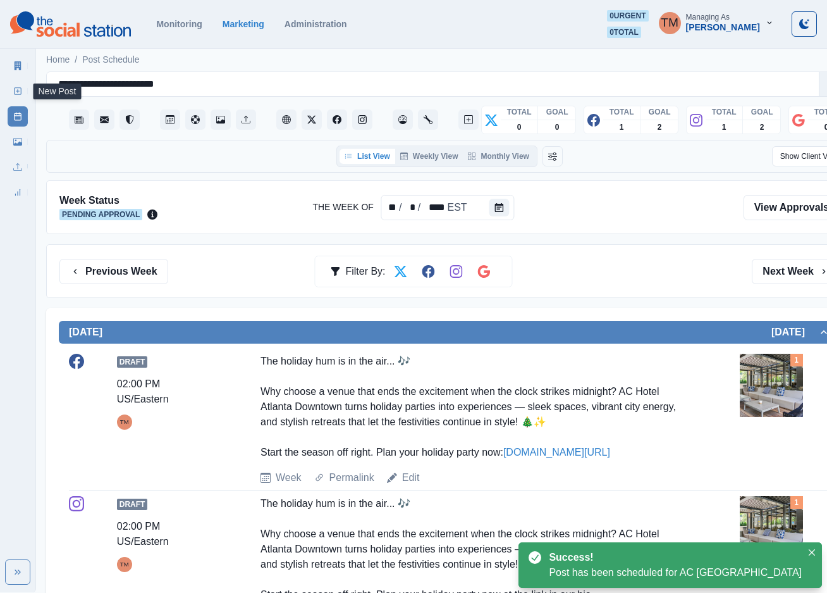
click at [9, 90] on link "New Post" at bounding box center [18, 91] width 20 height 20
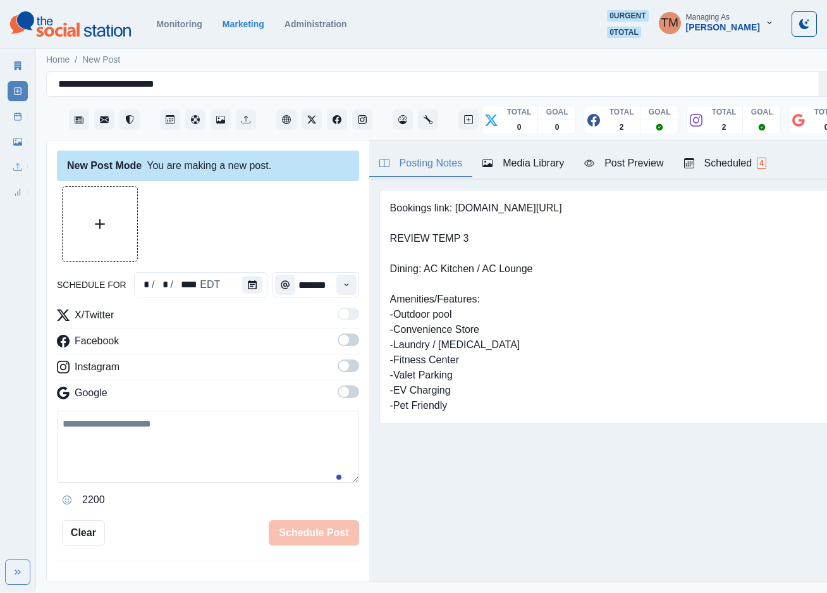
click at [237, 469] on textarea at bounding box center [208, 446] width 302 height 72
paste textarea "**********"
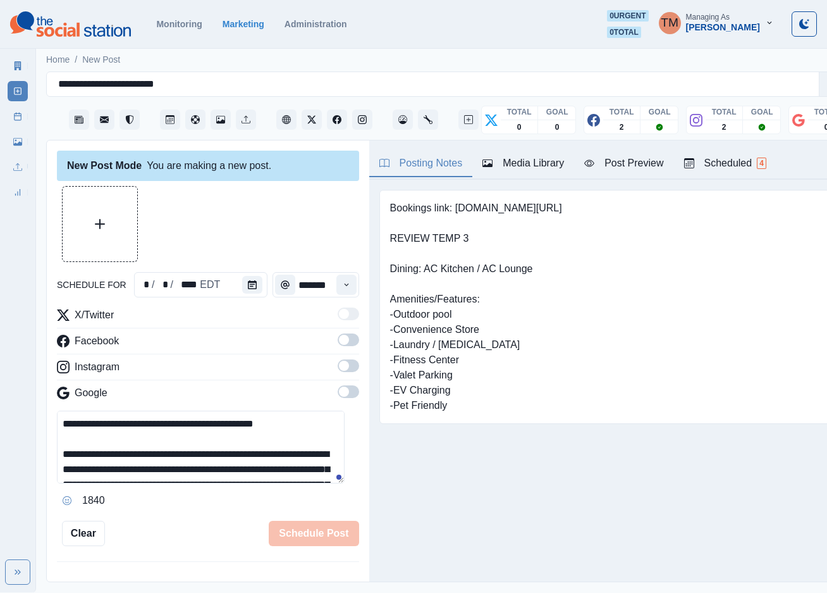
scroll to position [86, 0]
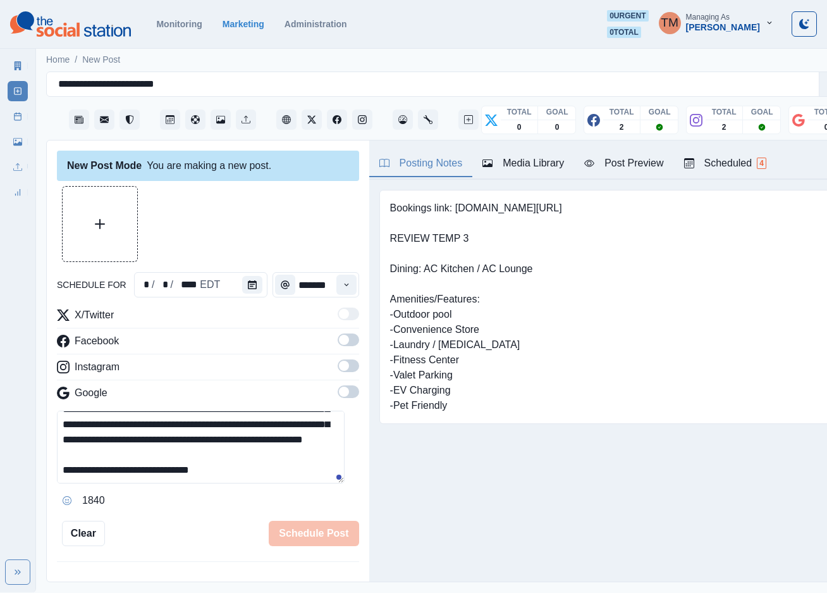
type textarea "**********"
click at [338, 340] on span at bounding box center [349, 339] width 22 height 13
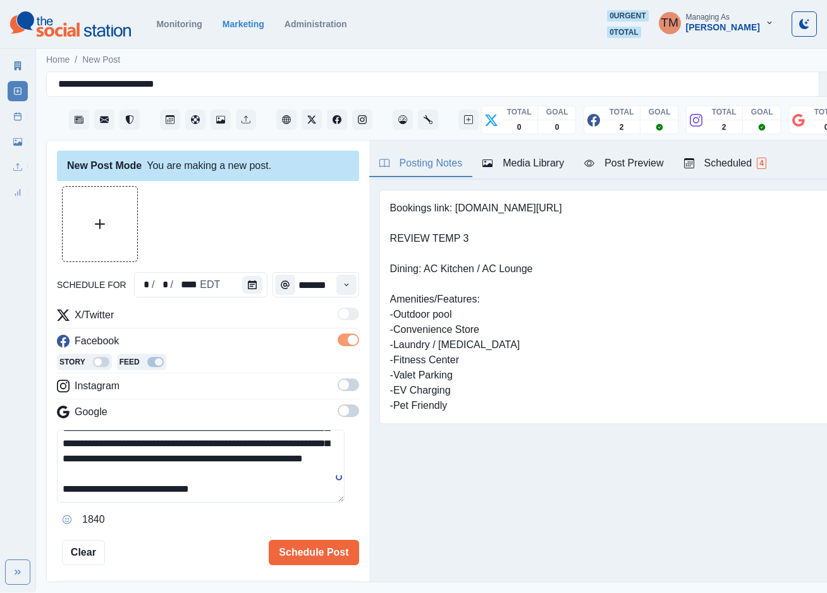
drag, startPoint x: 338, startPoint y: 381, endPoint x: 321, endPoint y: 345, distance: 39.9
click at [338, 380] on span at bounding box center [349, 384] width 22 height 13
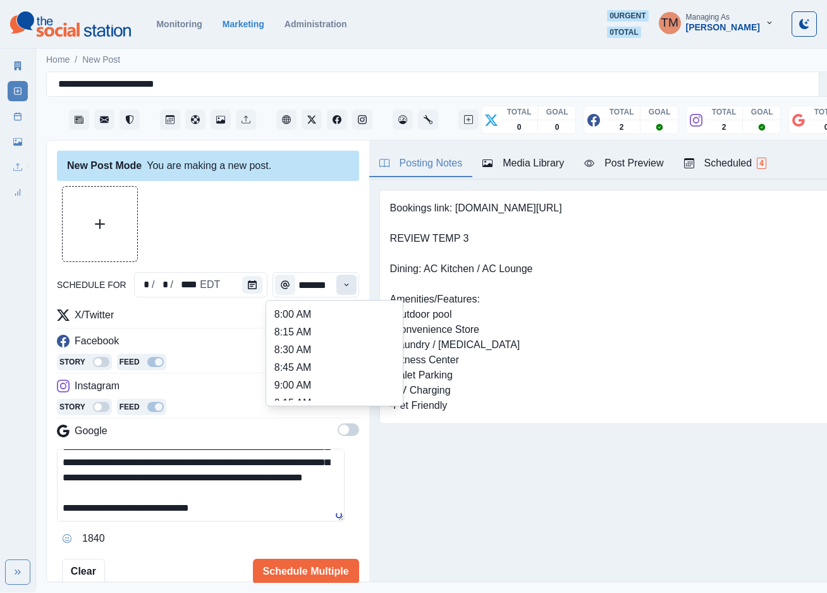
click at [342, 285] on icon "Time" at bounding box center [346, 284] width 9 height 9
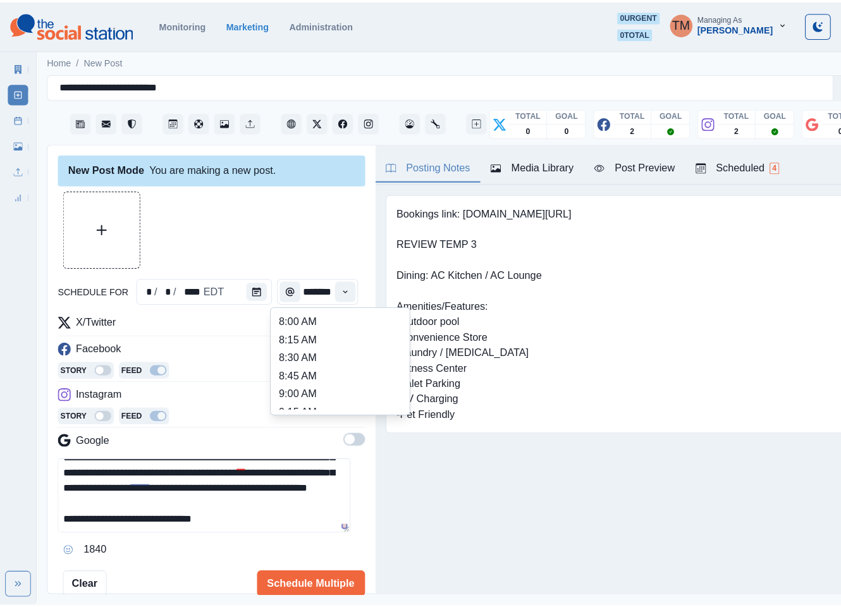
scroll to position [379, 0]
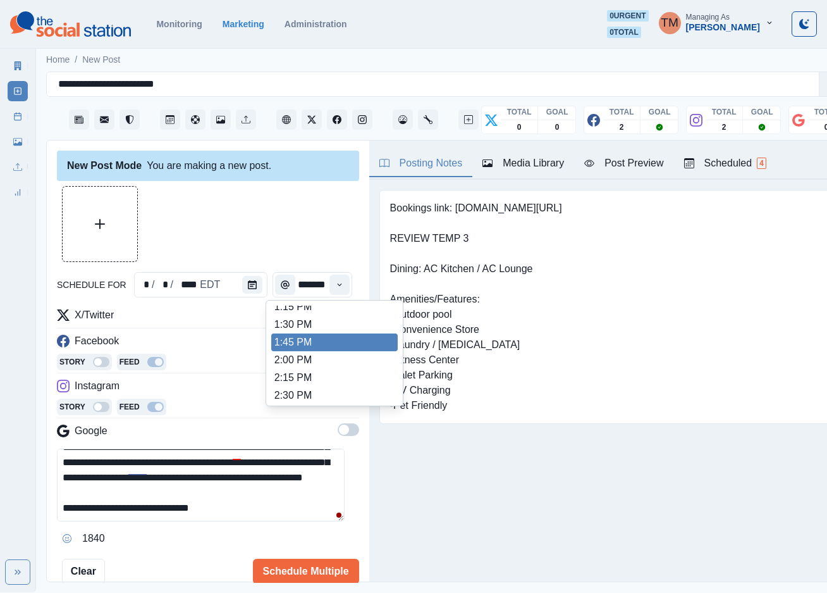
click at [319, 343] on li "1:45 PM" at bounding box center [334, 342] width 126 height 18
type input "*******"
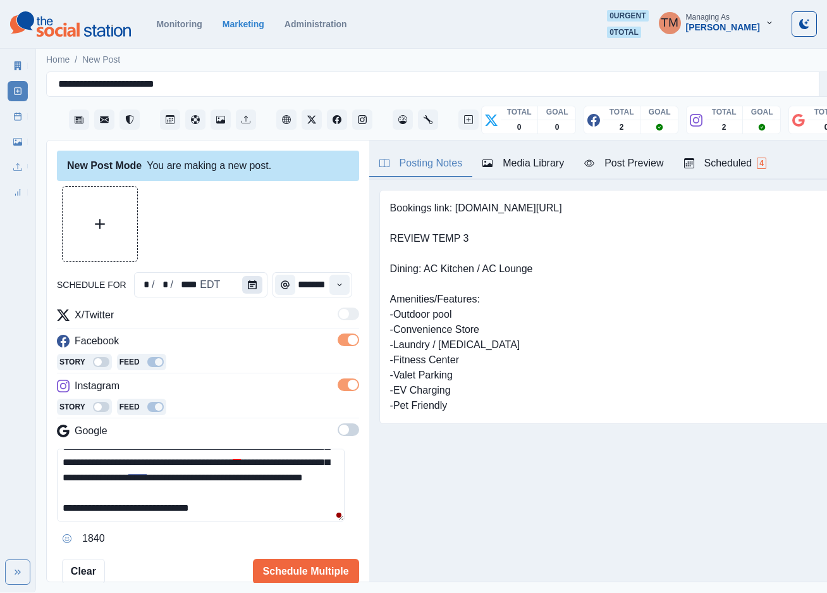
click at [248, 286] on icon "Calendar" at bounding box center [252, 284] width 9 height 9
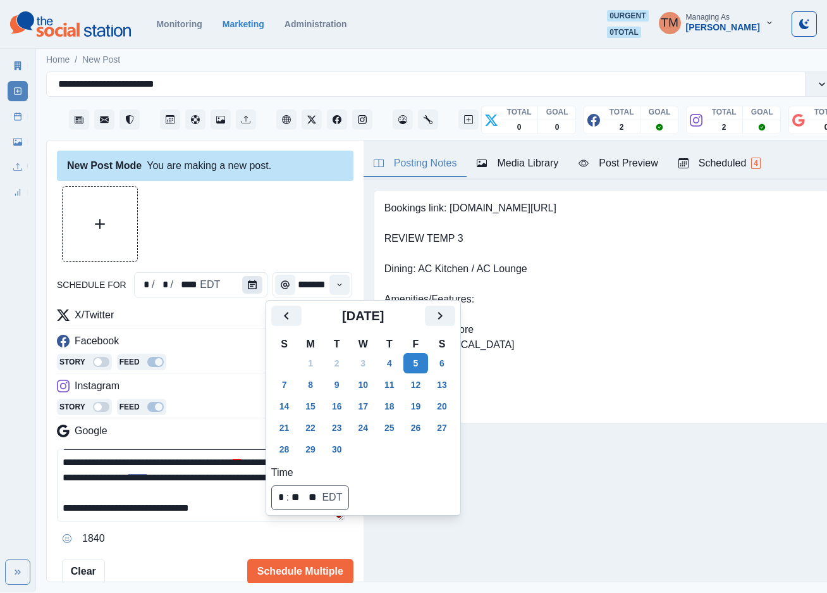
scroll to position [0, 0]
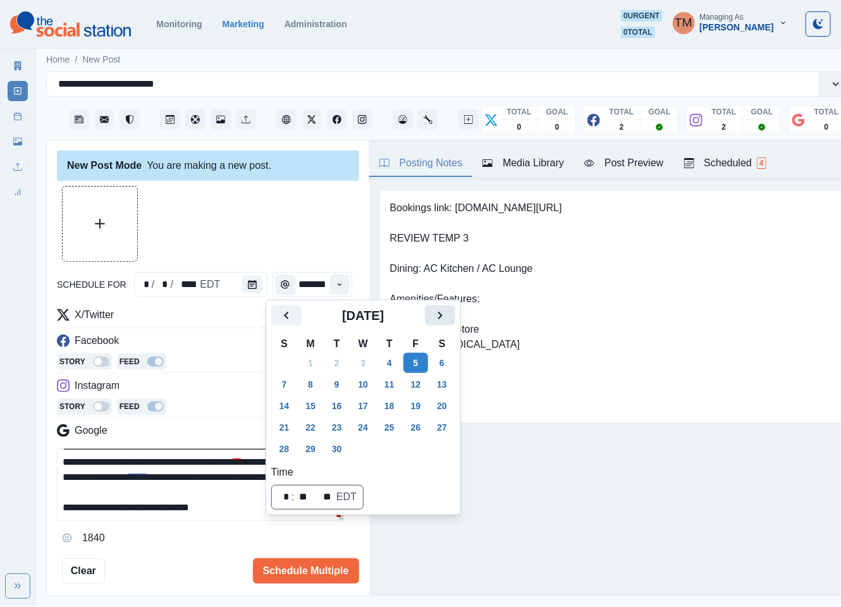
click at [444, 319] on icon "Next" at bounding box center [440, 315] width 15 height 15
click at [436, 315] on icon "Next" at bounding box center [440, 315] width 15 height 15
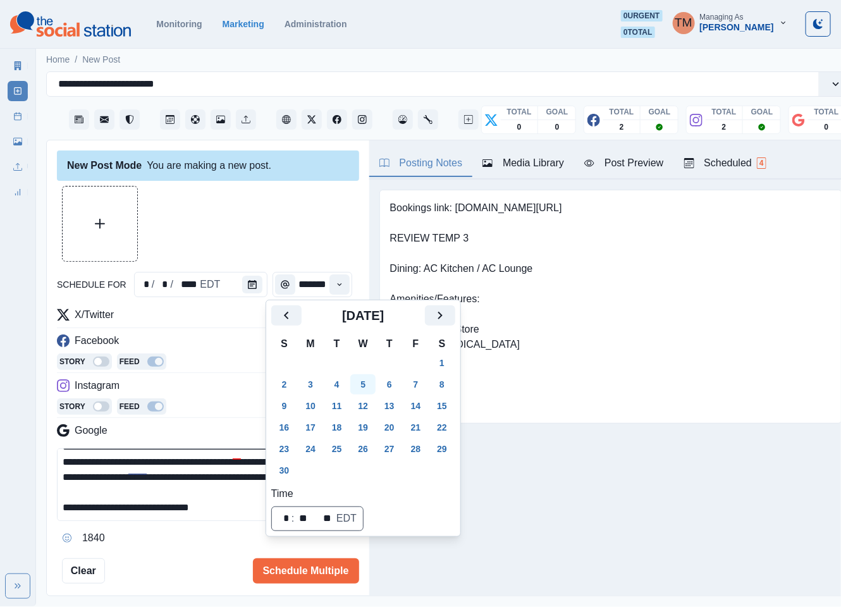
click at [355, 383] on button "5" at bounding box center [362, 384] width 25 height 20
click at [285, 217] on div at bounding box center [208, 224] width 302 height 76
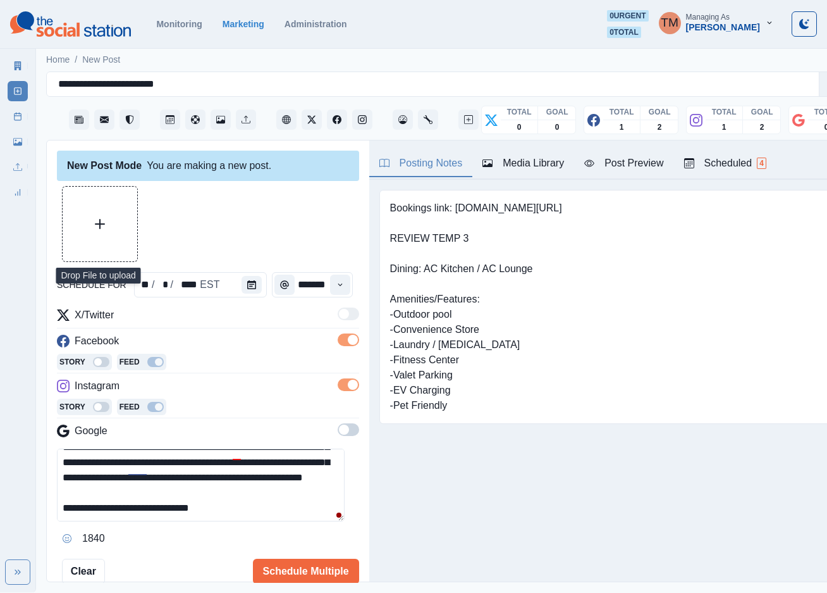
click at [111, 213] on button "Upload Media" at bounding box center [100, 224] width 75 height 75
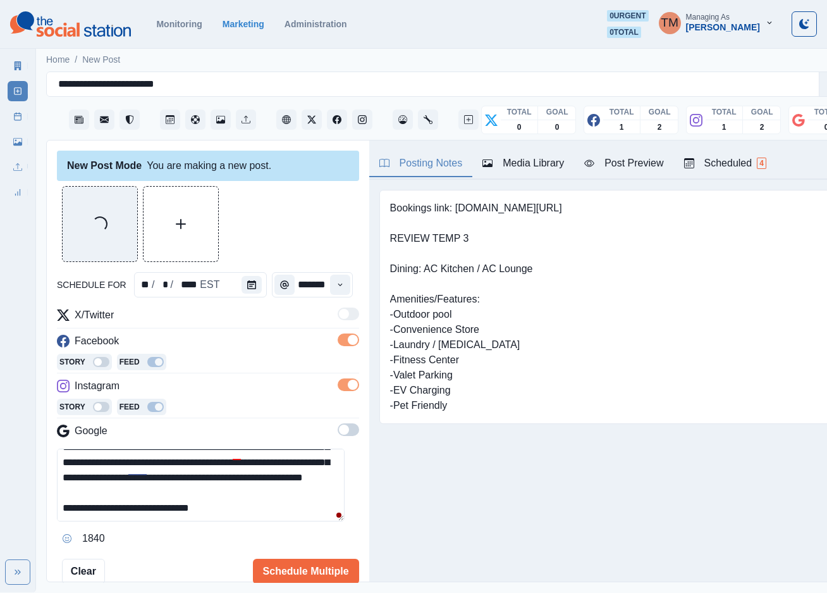
click at [646, 154] on button "Post Preview" at bounding box center [623, 164] width 99 height 27
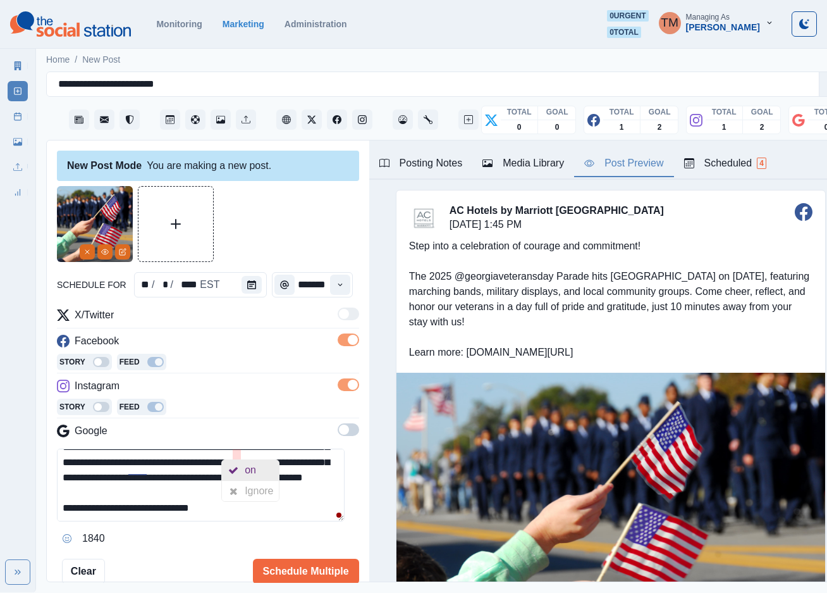
click at [239, 469] on div at bounding box center [233, 470] width 23 height 20
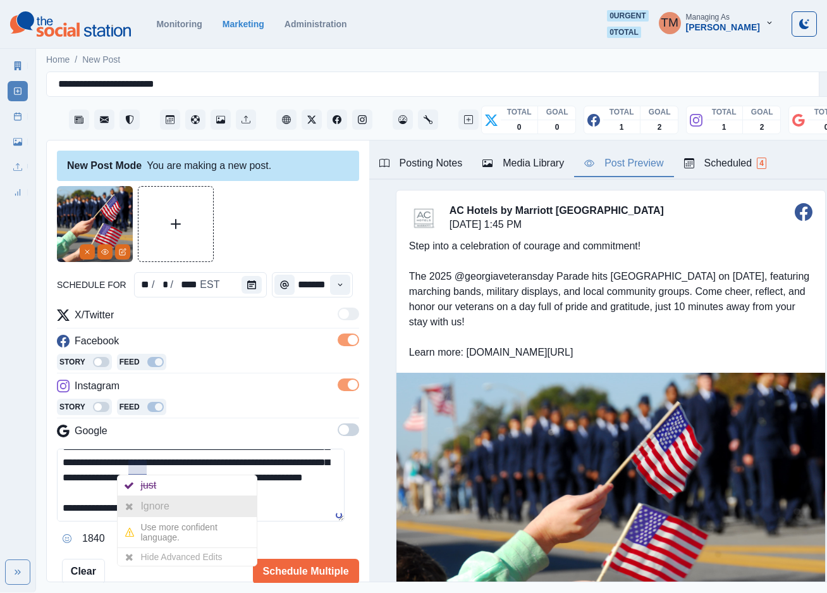
click at [145, 505] on div "Ignore" at bounding box center [157, 506] width 34 height 20
click at [140, 503] on div "Ignore" at bounding box center [157, 506] width 34 height 20
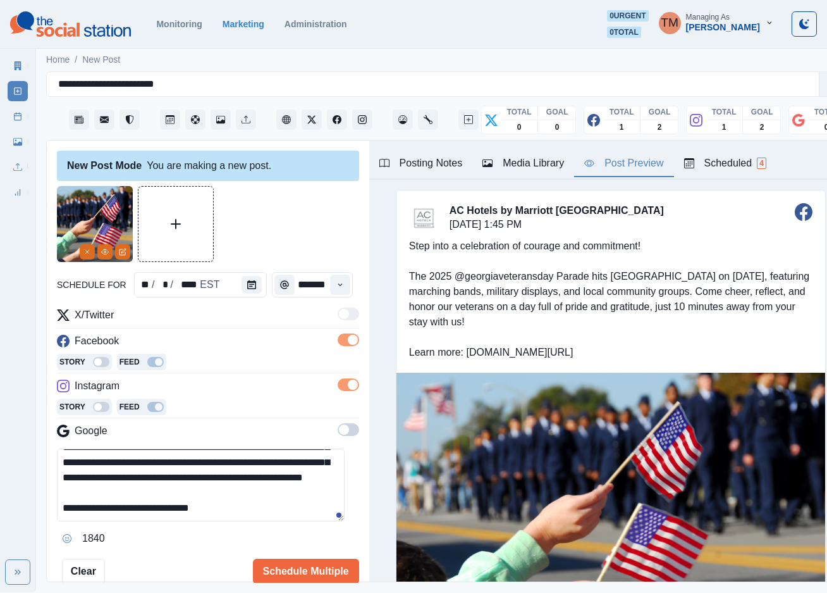
click at [252, 499] on textarea "**********" at bounding box center [201, 484] width 288 height 73
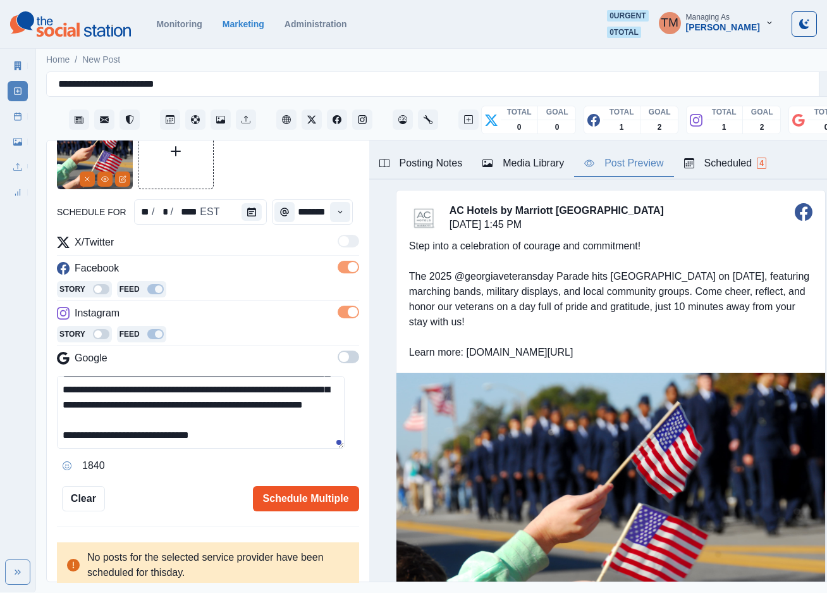
type textarea "**********"
click at [308, 500] on button "Schedule Multiple" at bounding box center [306, 498] width 106 height 25
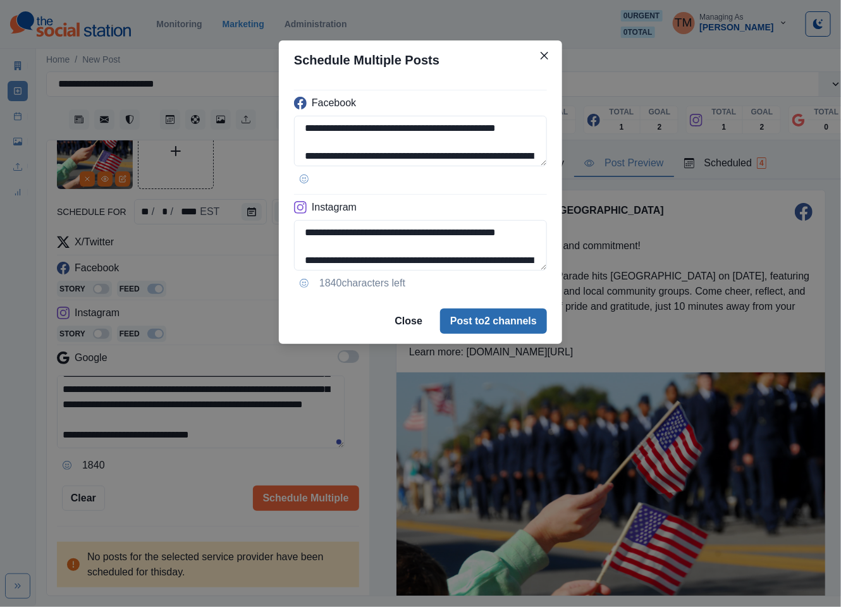
click at [524, 333] on button "Post to 2 channels" at bounding box center [493, 321] width 107 height 25
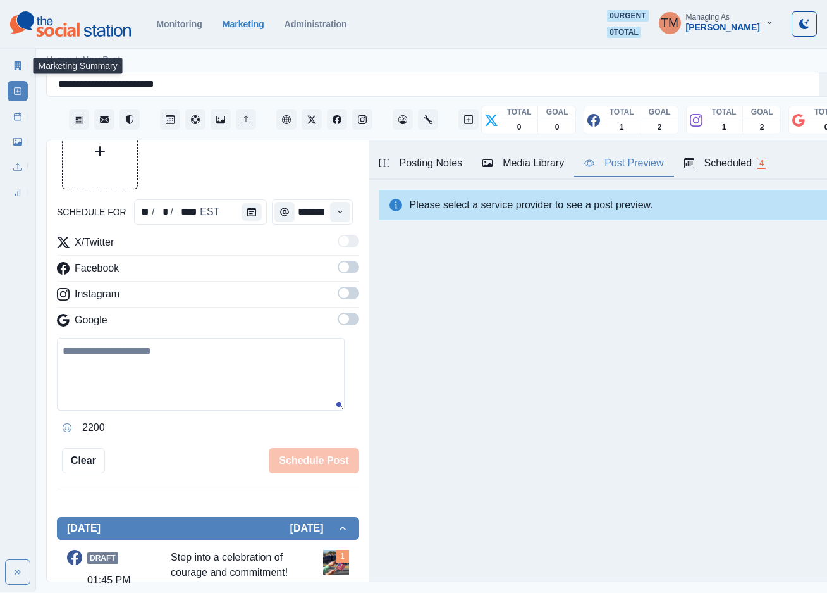
click at [20, 68] on icon at bounding box center [18, 65] width 7 height 9
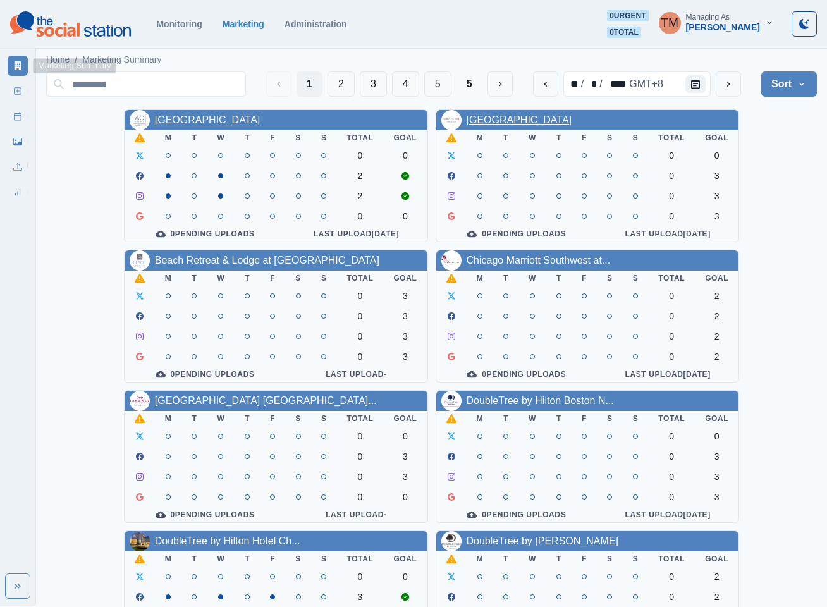
click at [539, 118] on link "[GEOGRAPHIC_DATA]" at bounding box center [520, 119] width 106 height 11
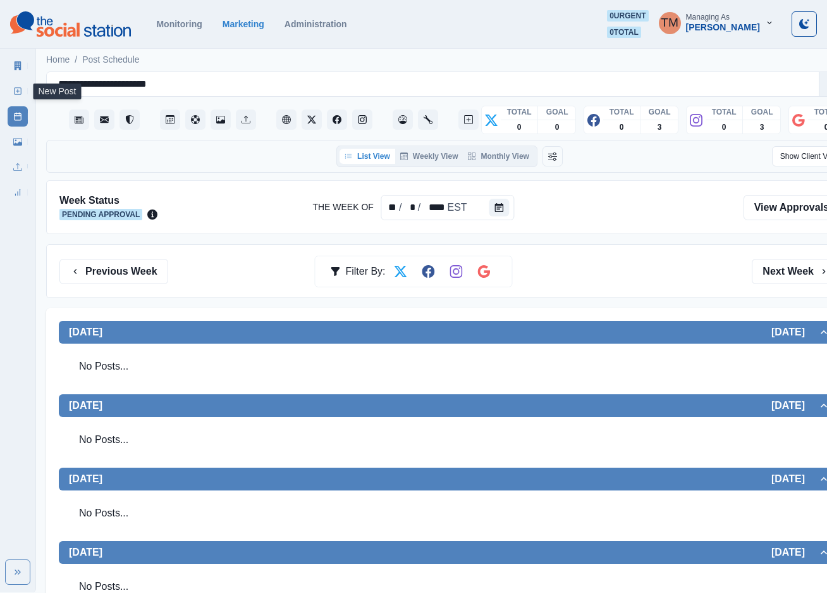
click at [18, 92] on line at bounding box center [18, 91] width 0 height 3
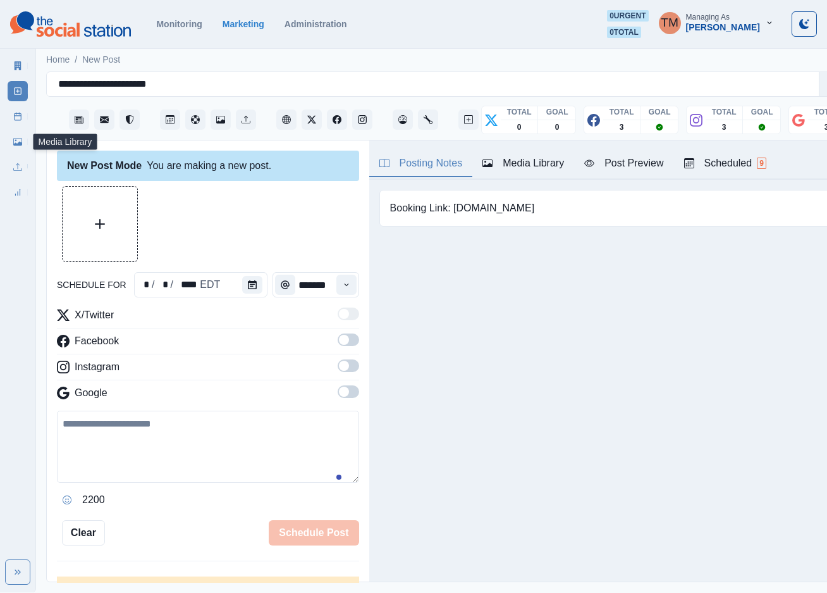
click at [19, 143] on icon at bounding box center [17, 142] width 9 height 8
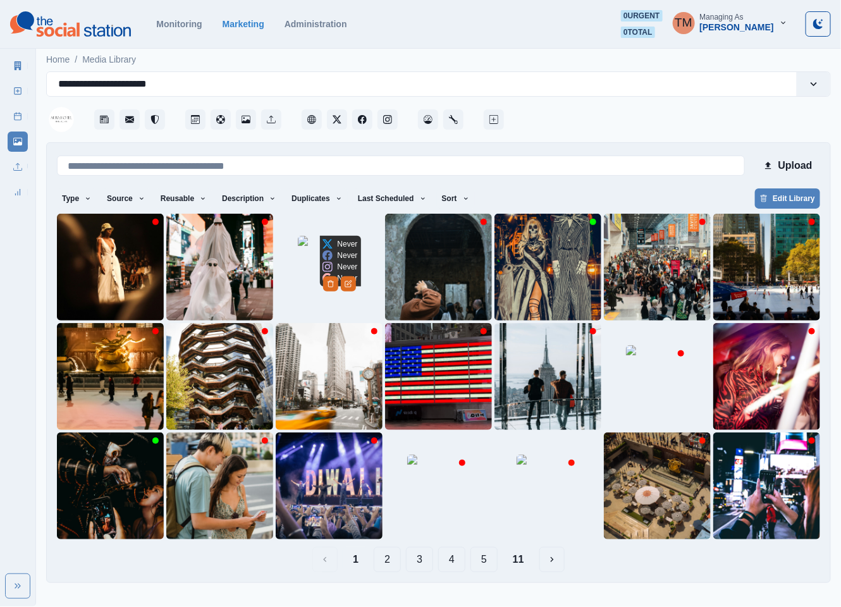
click at [299, 292] on img at bounding box center [329, 267] width 63 height 63
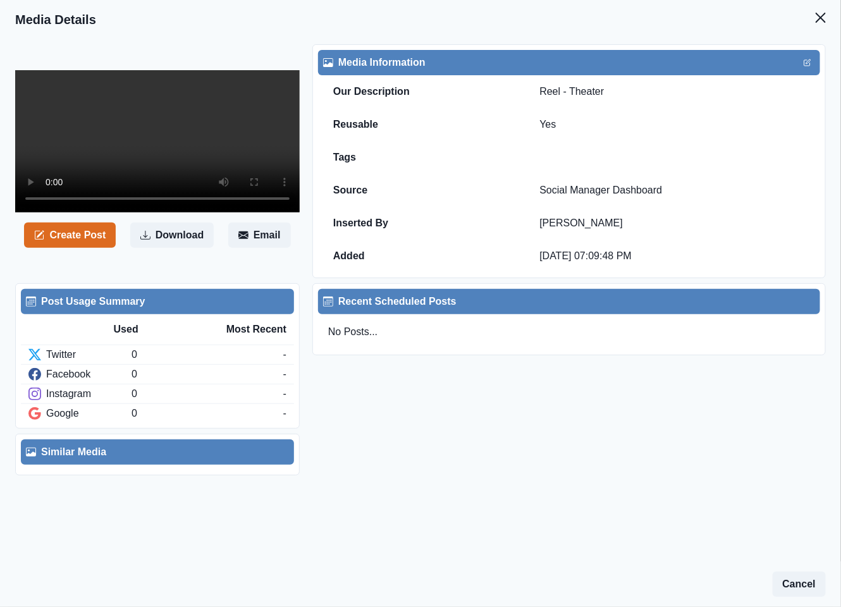
click at [77, 248] on button "Create Post" at bounding box center [70, 235] width 92 height 25
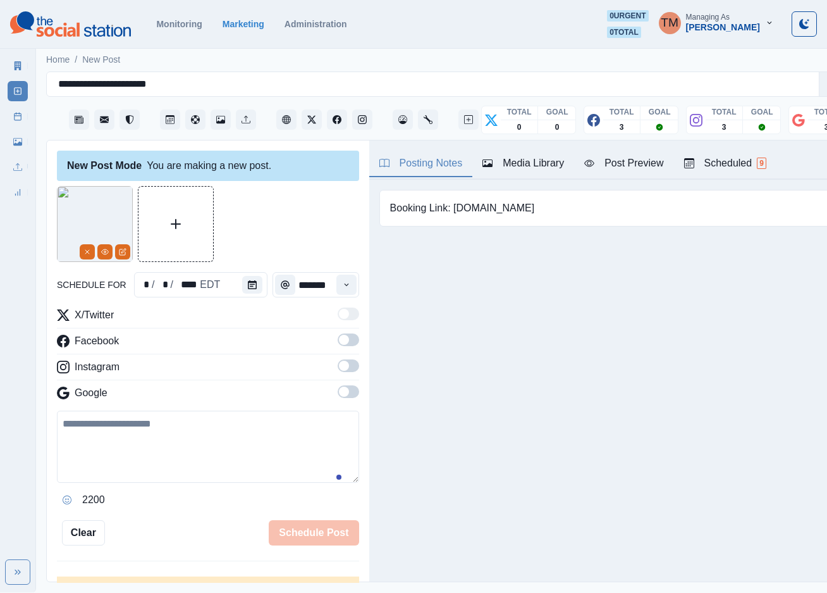
click at [197, 454] on textarea at bounding box center [208, 446] width 302 height 72
paste textarea "**********"
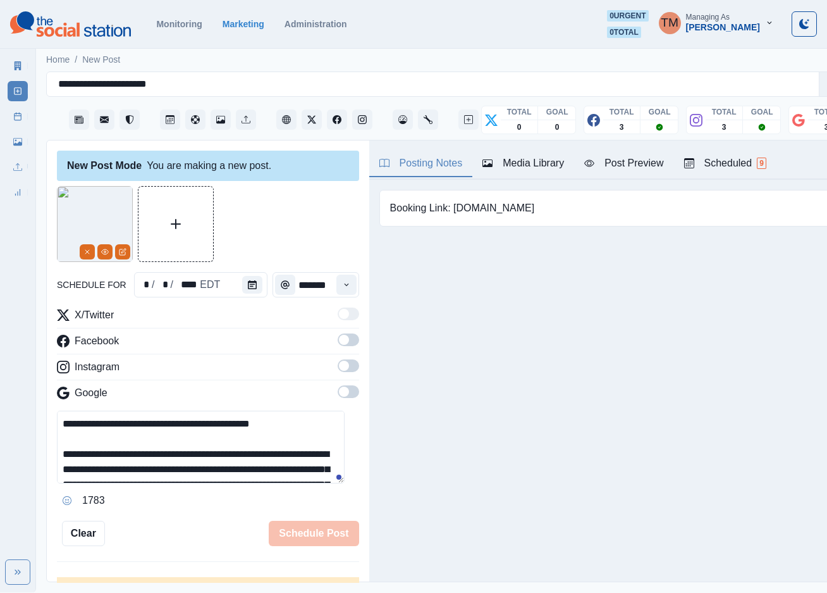
scroll to position [101, 0]
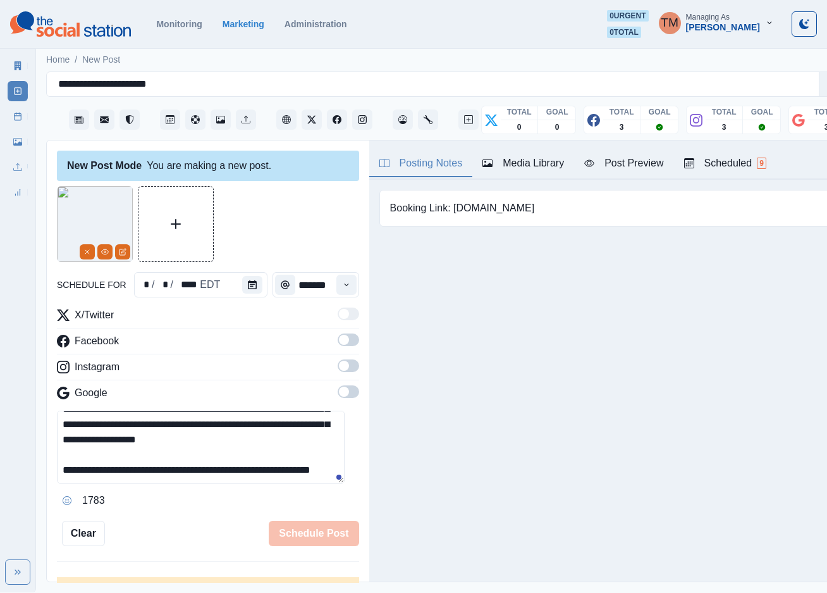
type textarea "**********"
click at [338, 336] on span at bounding box center [349, 339] width 22 height 13
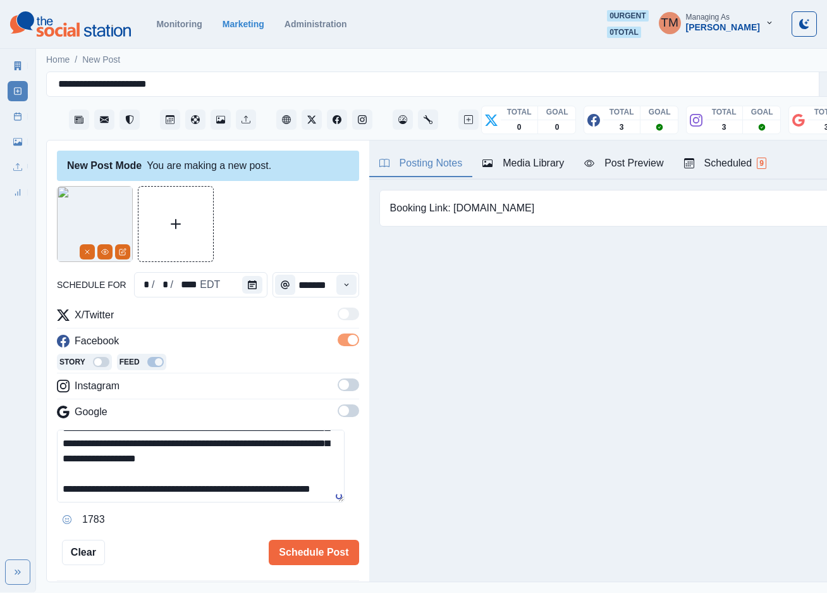
click at [340, 391] on label at bounding box center [349, 388] width 22 height 20
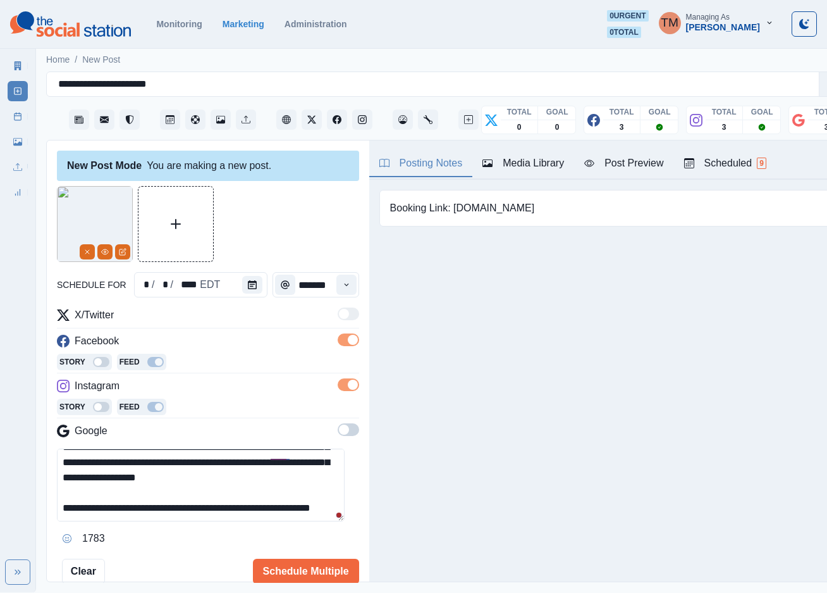
click at [338, 433] on span at bounding box center [349, 429] width 22 height 13
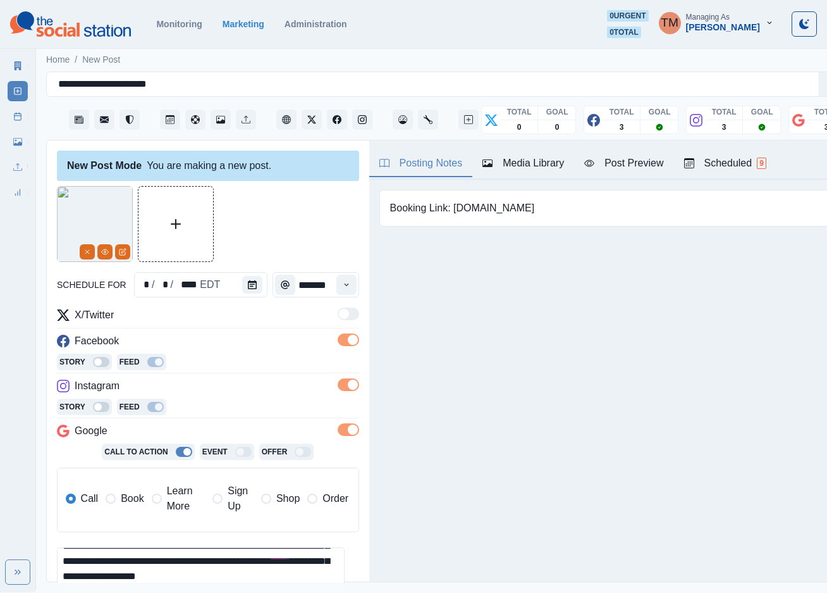
click at [133, 502] on span "Book" at bounding box center [132, 498] width 23 height 15
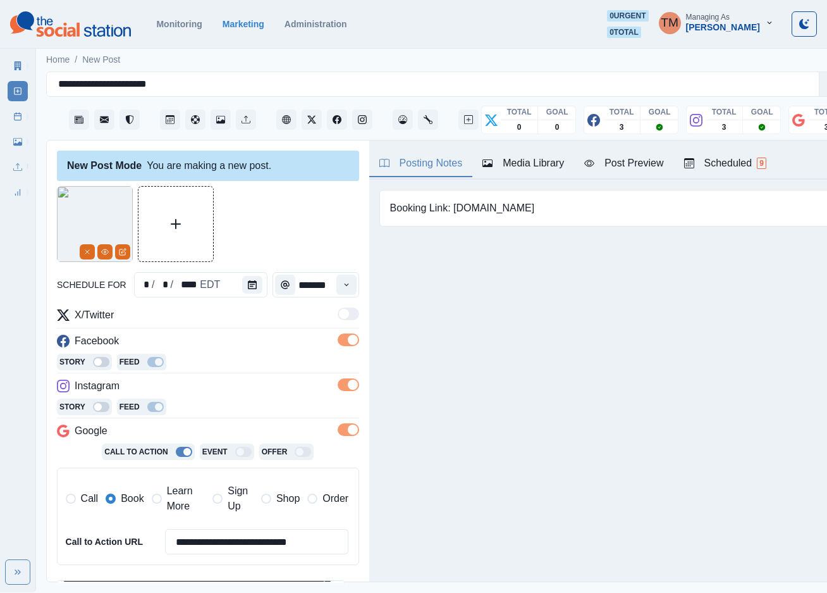
click at [248, 285] on icon "Calendar" at bounding box center [252, 284] width 9 height 9
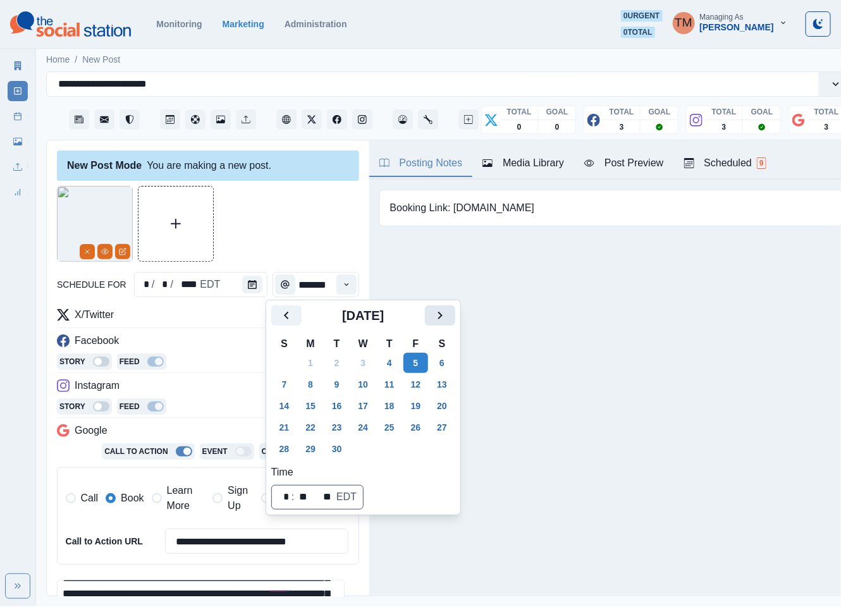
click at [439, 315] on icon "Next" at bounding box center [440, 315] width 15 height 15
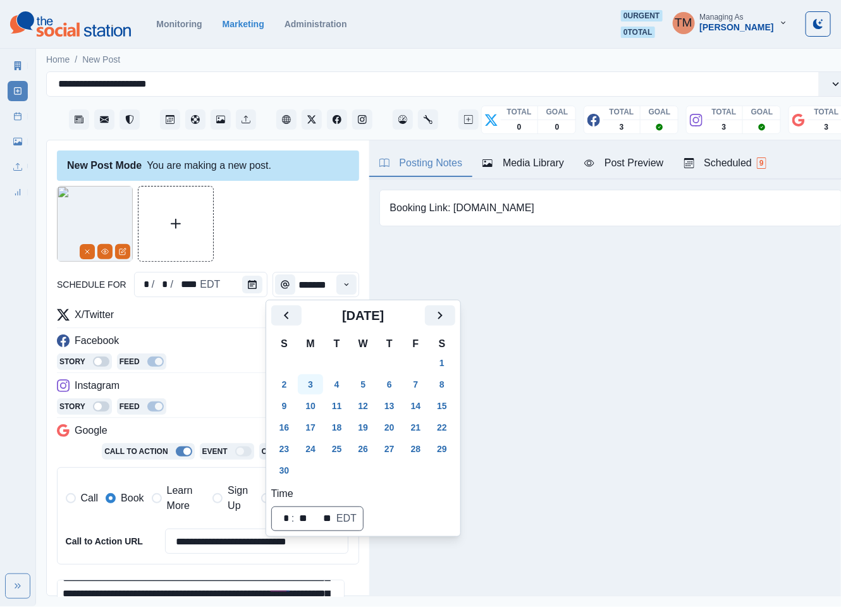
click at [307, 388] on button "3" at bounding box center [310, 384] width 25 height 20
click at [286, 223] on div at bounding box center [208, 224] width 302 height 76
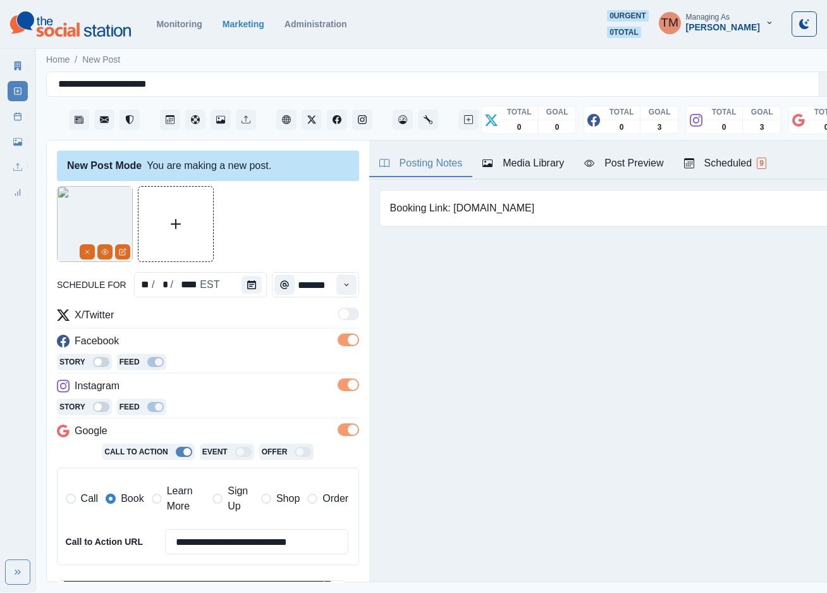
click at [627, 167] on div "Post Preview" at bounding box center [623, 163] width 79 height 15
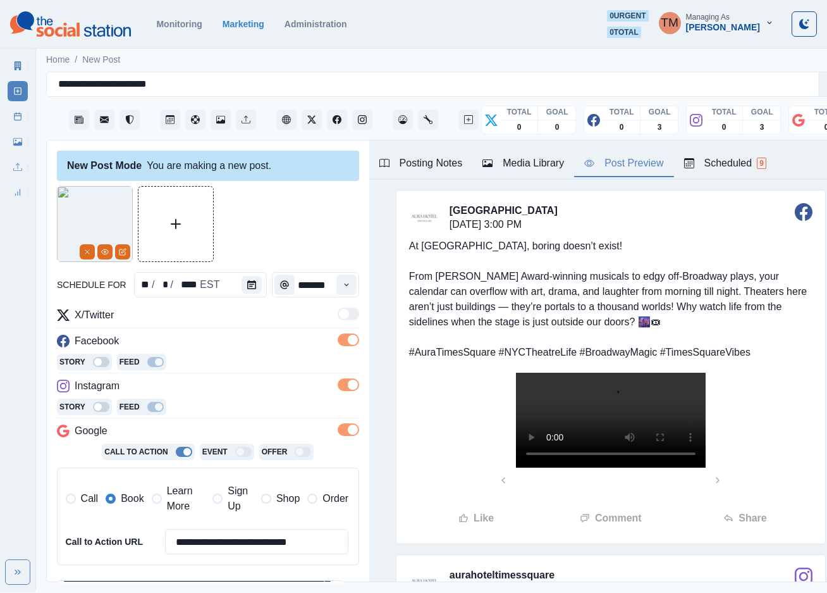
scroll to position [206, 0]
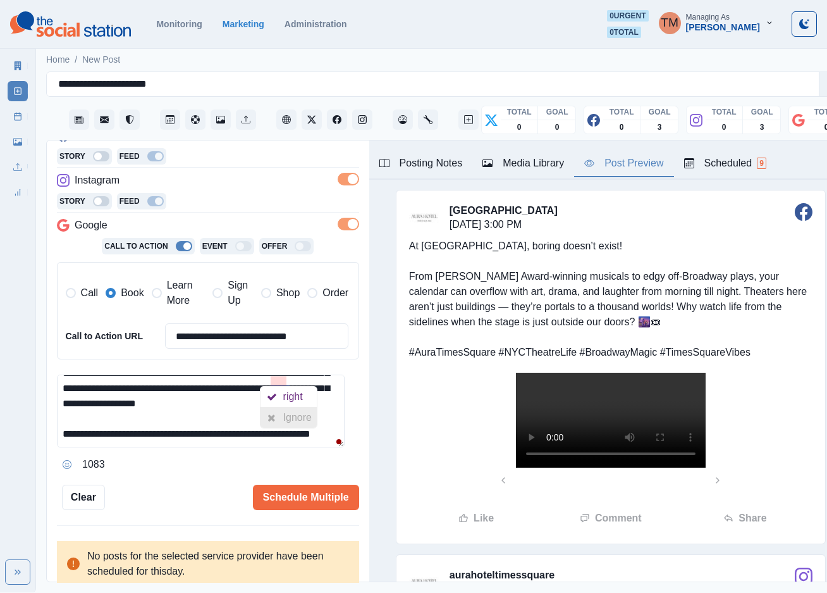
click at [285, 417] on div "Ignore" at bounding box center [300, 417] width 34 height 20
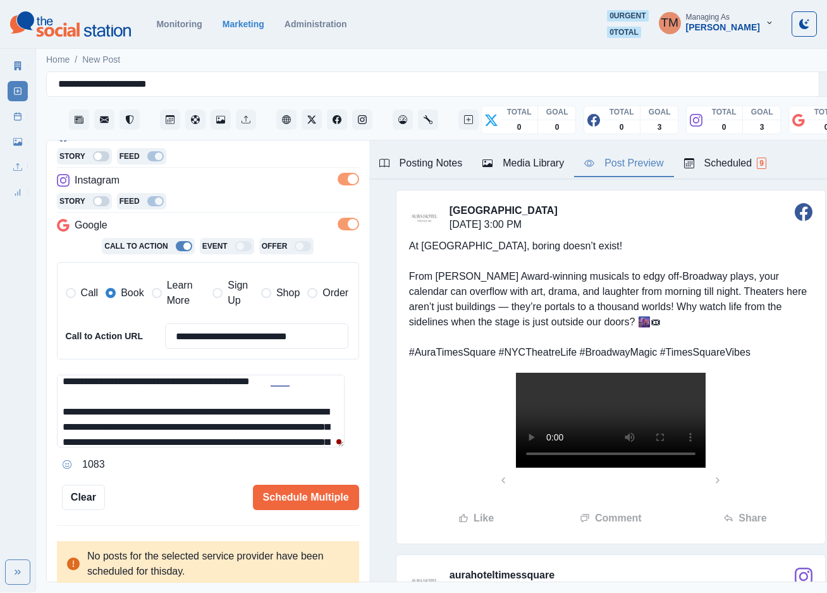
scroll to position [101, 0]
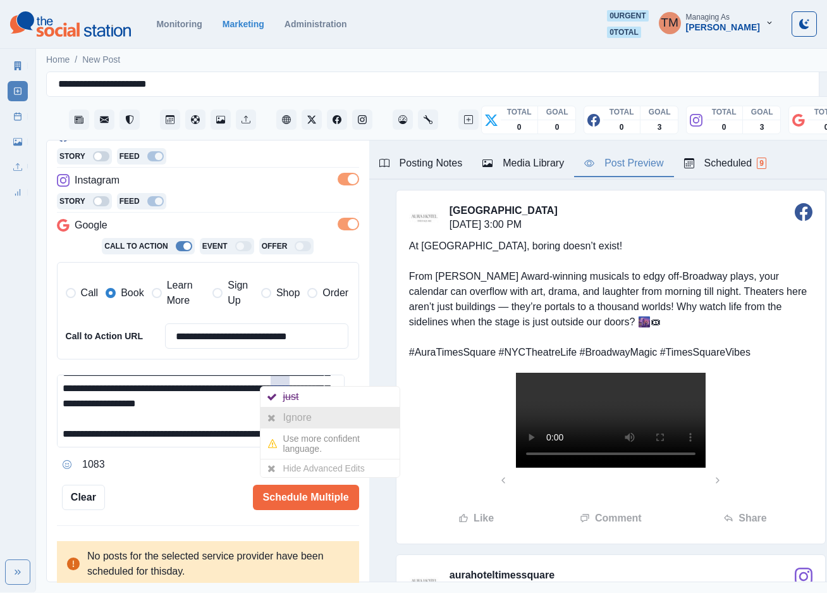
click at [279, 414] on div at bounding box center [272, 417] width 23 height 20
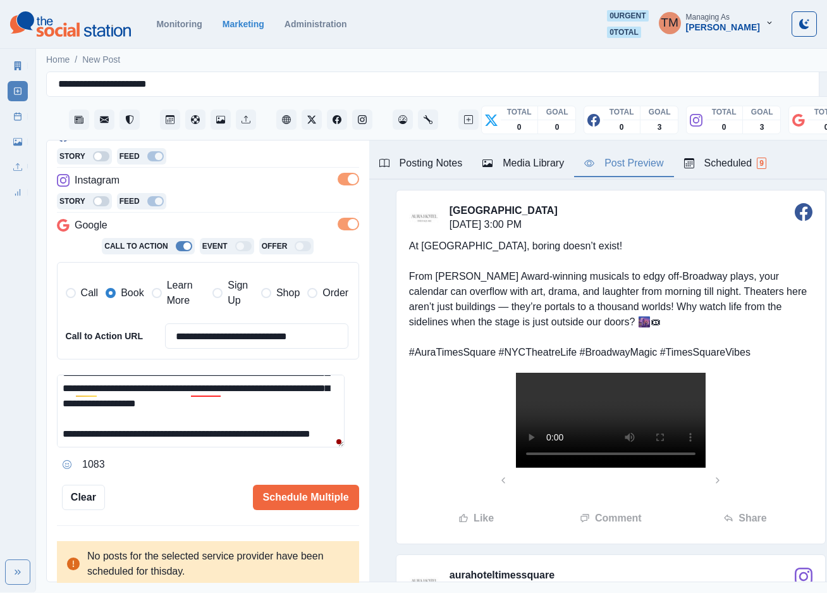
scroll to position [0, 0]
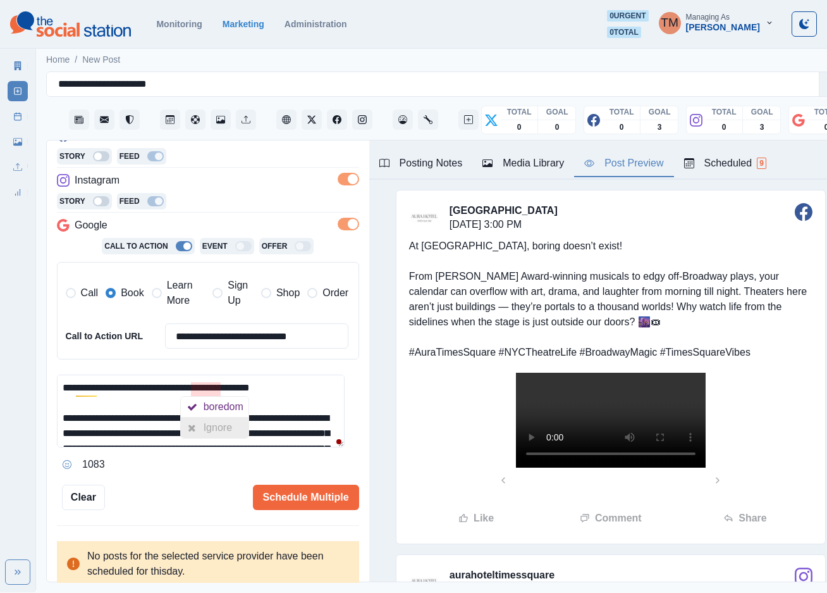
click at [200, 423] on div at bounding box center [192, 427] width 23 height 20
click at [89, 431] on div "Ignore" at bounding box center [105, 427] width 34 height 20
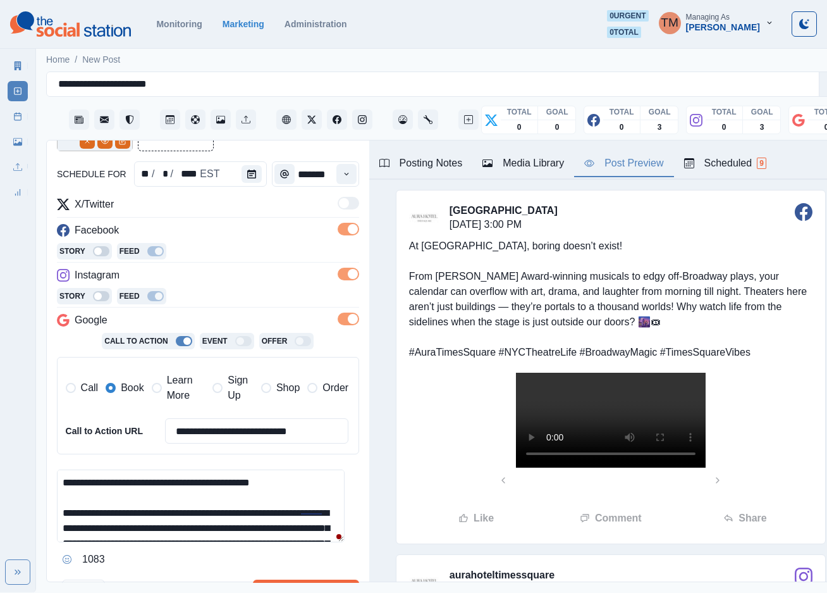
scroll to position [38, 0]
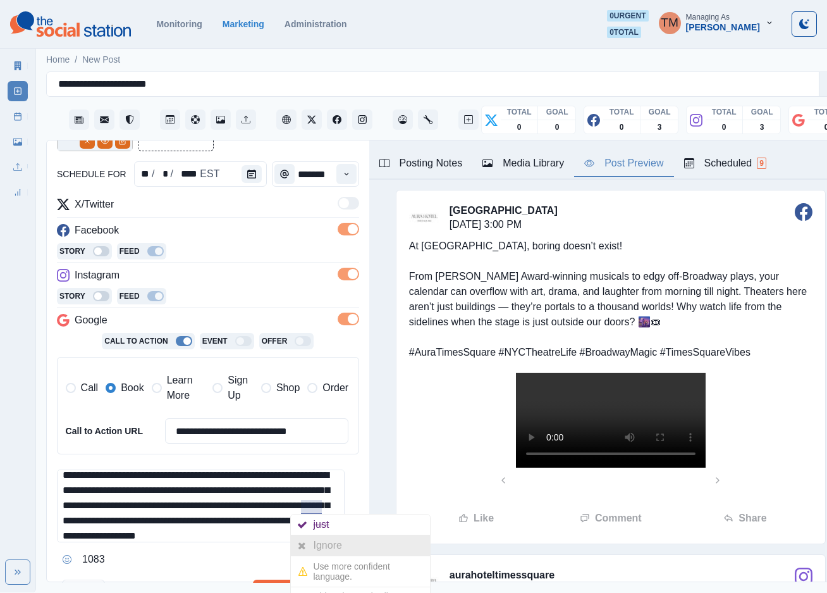
click at [317, 543] on div "Ignore" at bounding box center [331, 545] width 34 height 20
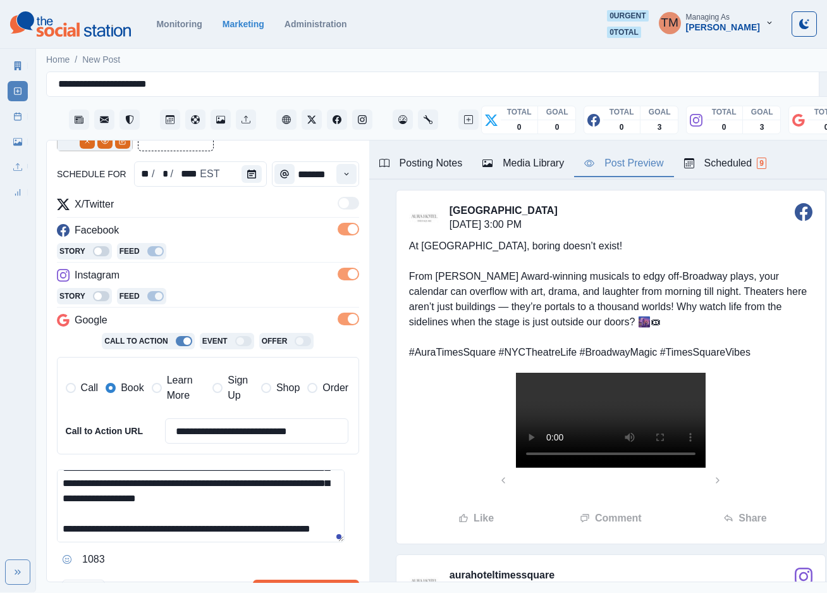
scroll to position [206, 0]
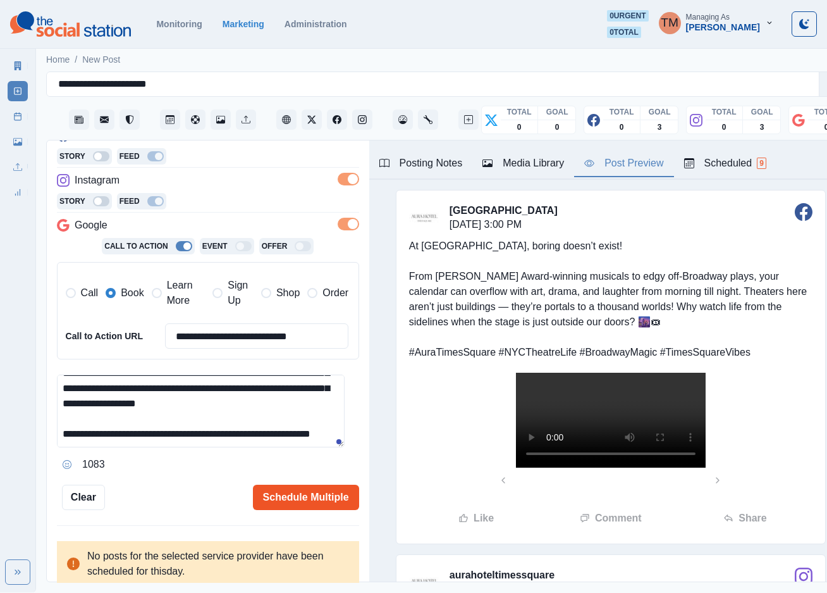
click at [304, 500] on button "Schedule Multiple" at bounding box center [306, 496] width 106 height 25
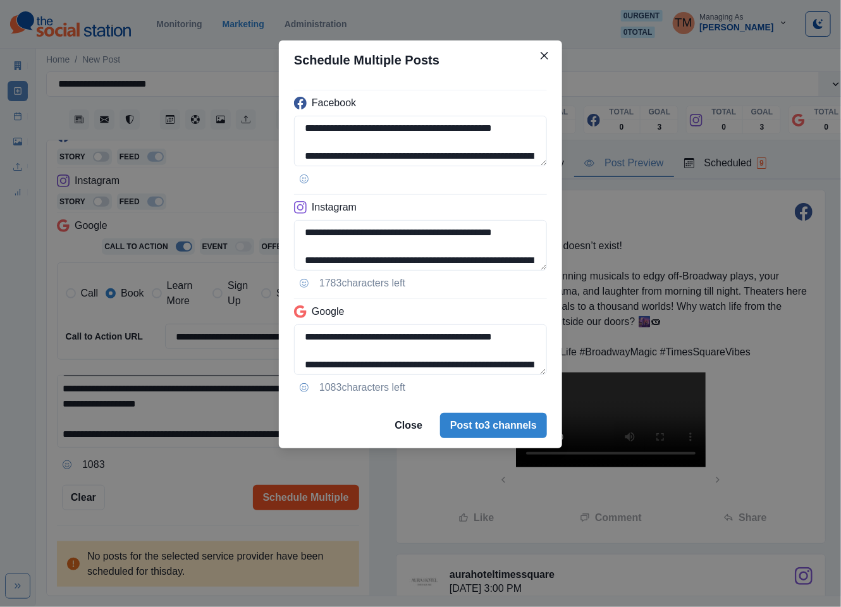
click at [304, 500] on div "**********" at bounding box center [420, 303] width 841 height 607
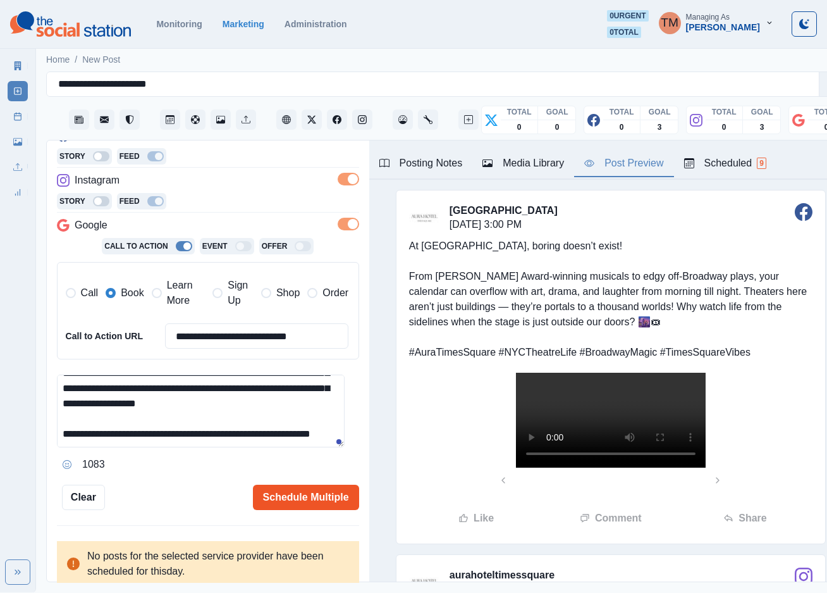
click at [312, 490] on button "Schedule Multiple" at bounding box center [306, 496] width 106 height 25
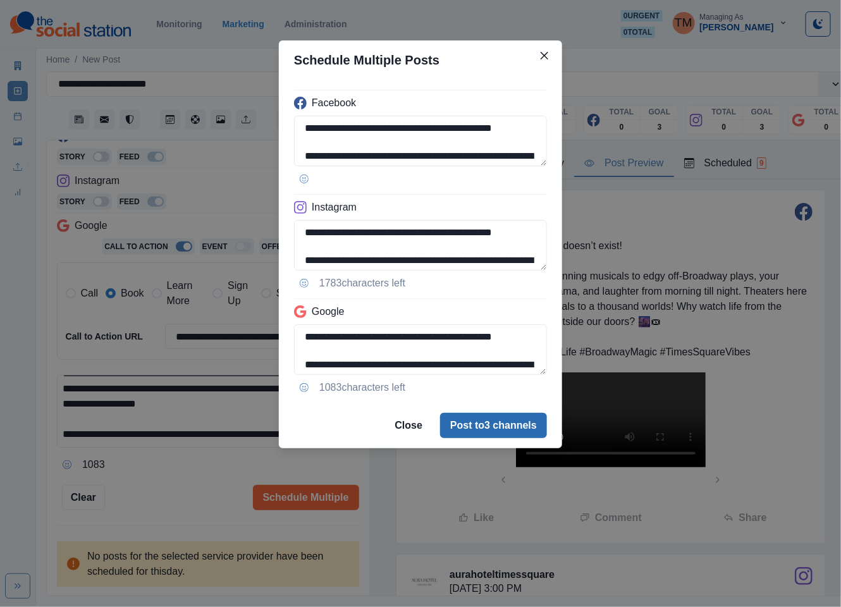
click at [516, 423] on button "Post to 3 channels" at bounding box center [493, 425] width 107 height 25
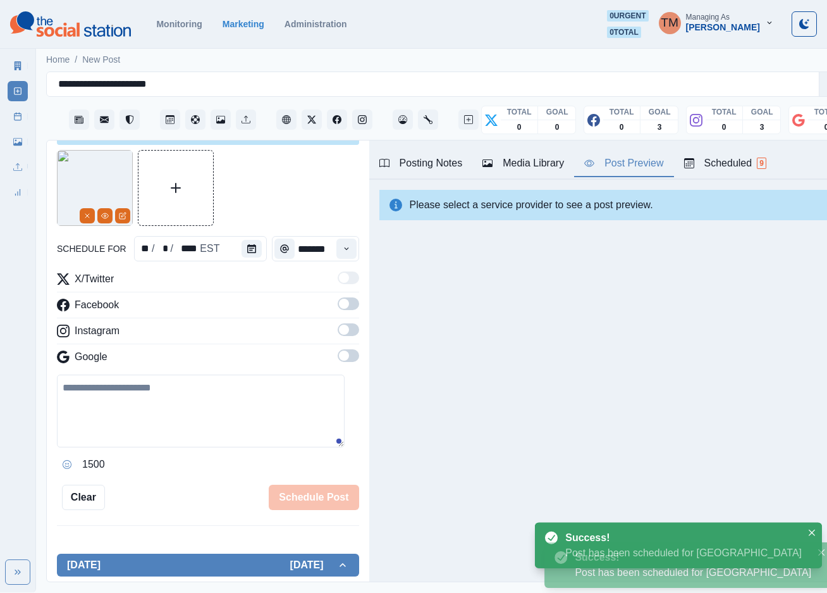
scroll to position [0, 0]
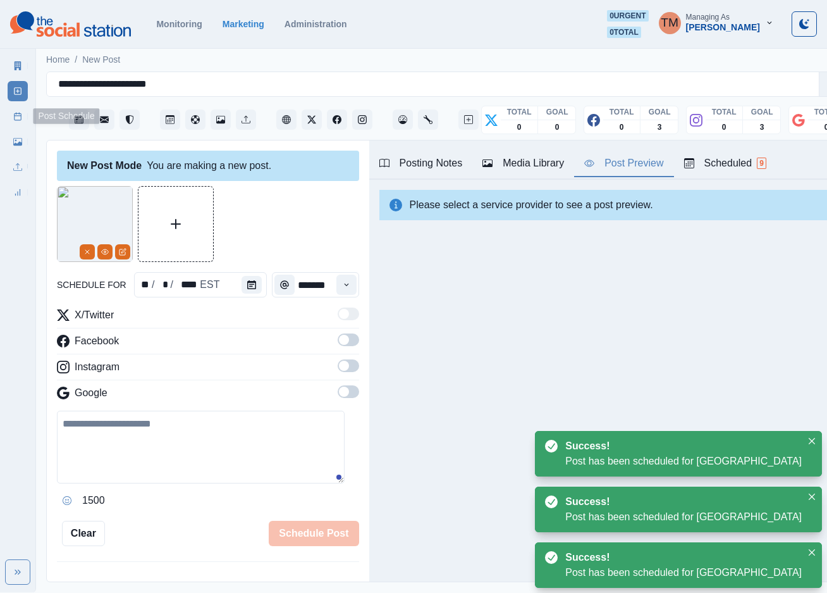
click at [20, 118] on icon at bounding box center [17, 116] width 9 height 9
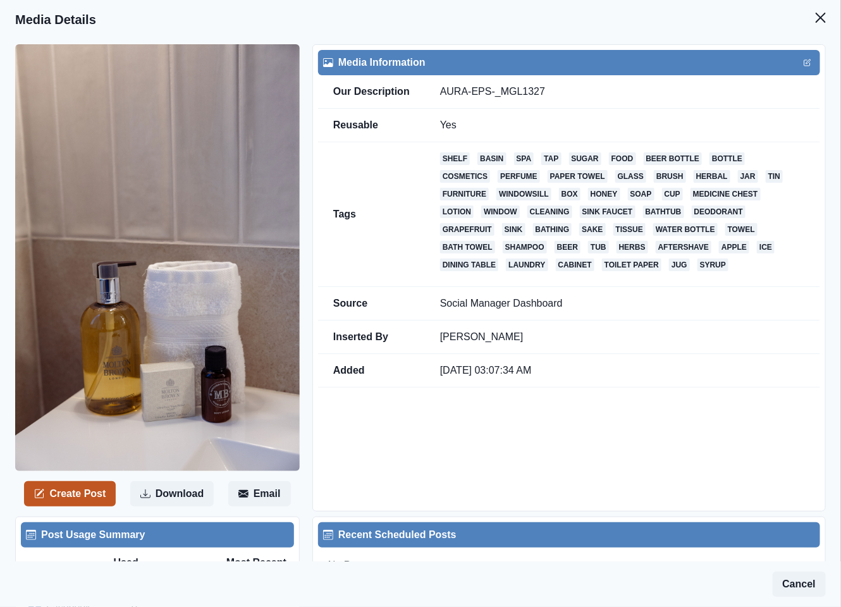
click at [82, 495] on button "Create Post" at bounding box center [70, 493] width 92 height 25
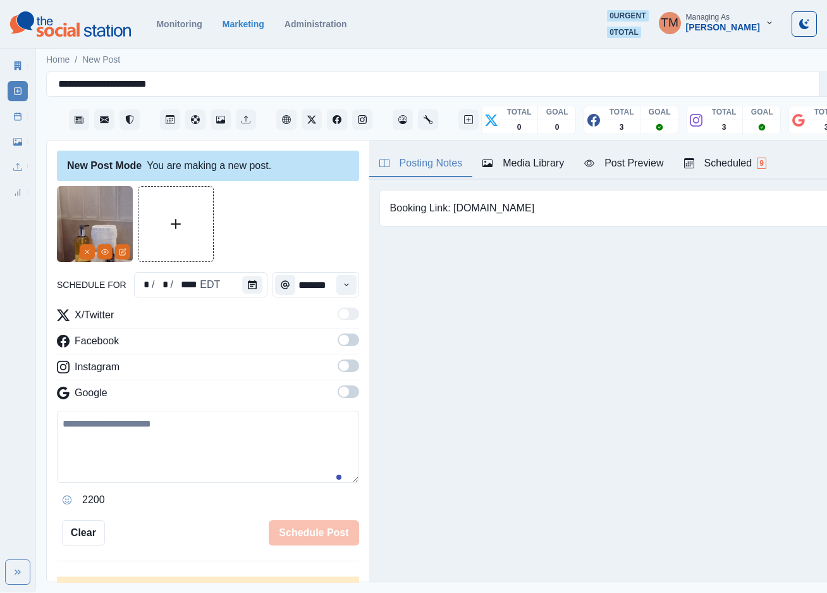
click at [132, 453] on textarea at bounding box center [208, 446] width 302 height 72
paste textarea "**********"
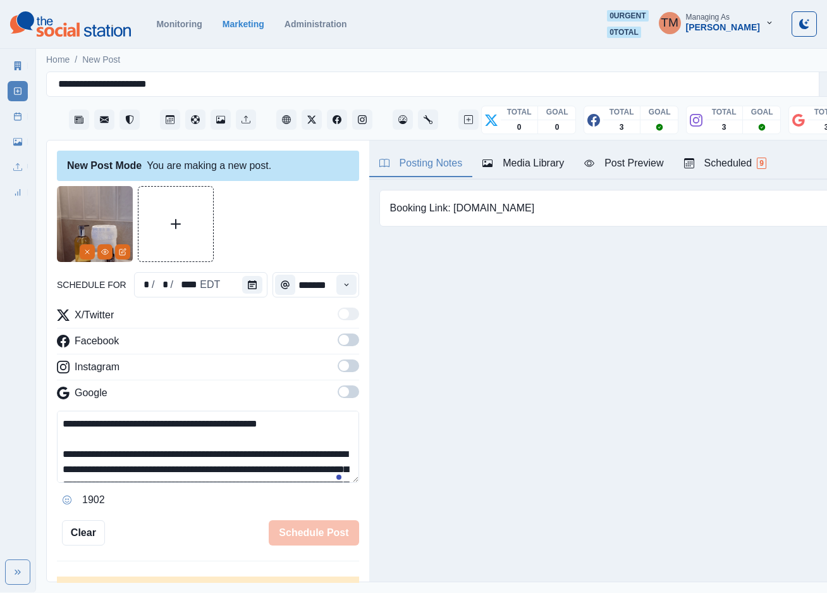
scroll to position [40, 0]
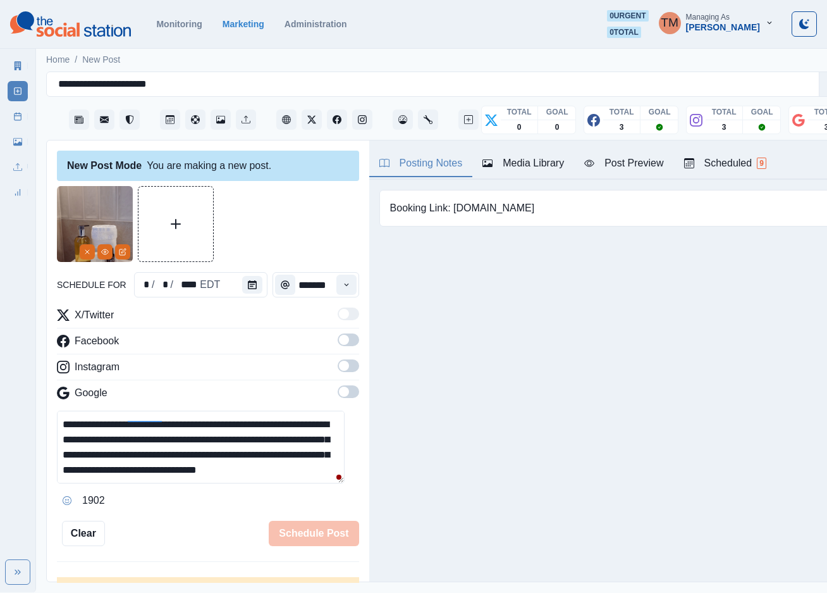
click at [617, 160] on div "Post Preview" at bounding box center [623, 163] width 79 height 15
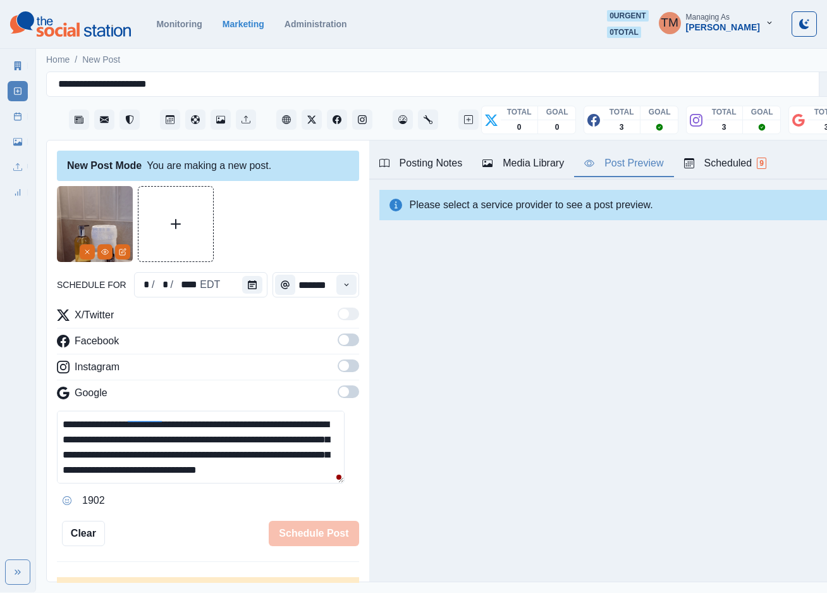
click at [339, 338] on span at bounding box center [344, 340] width 10 height 10
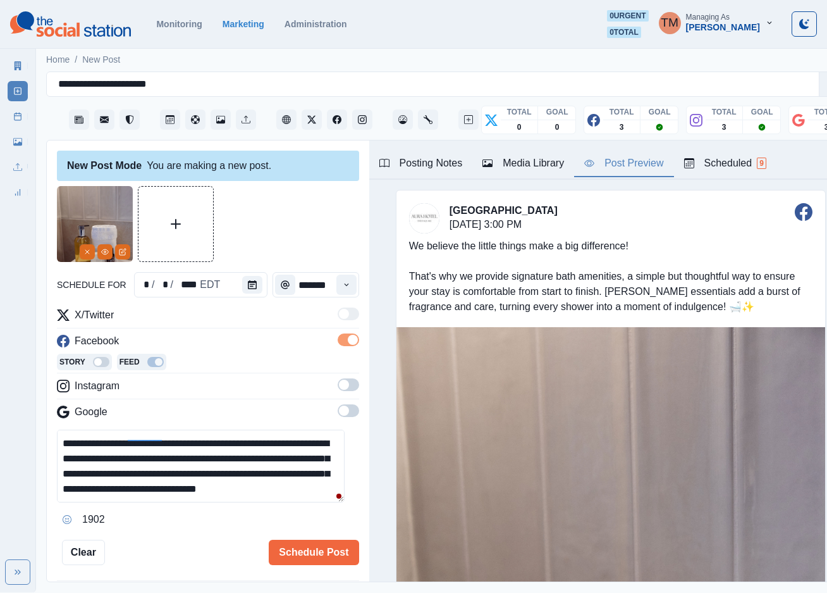
drag, startPoint x: 338, startPoint y: 380, endPoint x: 336, endPoint y: 416, distance: 35.5
click at [338, 384] on span at bounding box center [349, 384] width 22 height 13
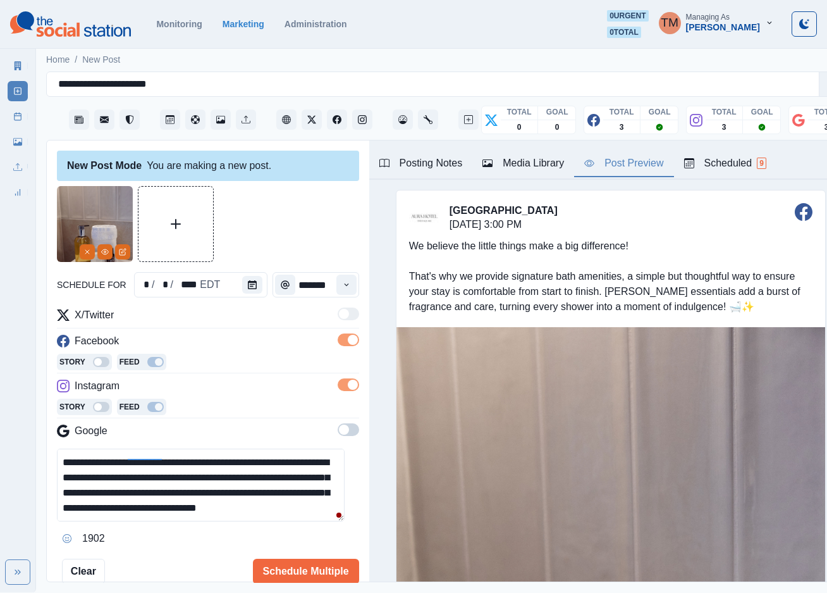
click at [338, 429] on span at bounding box center [349, 429] width 22 height 13
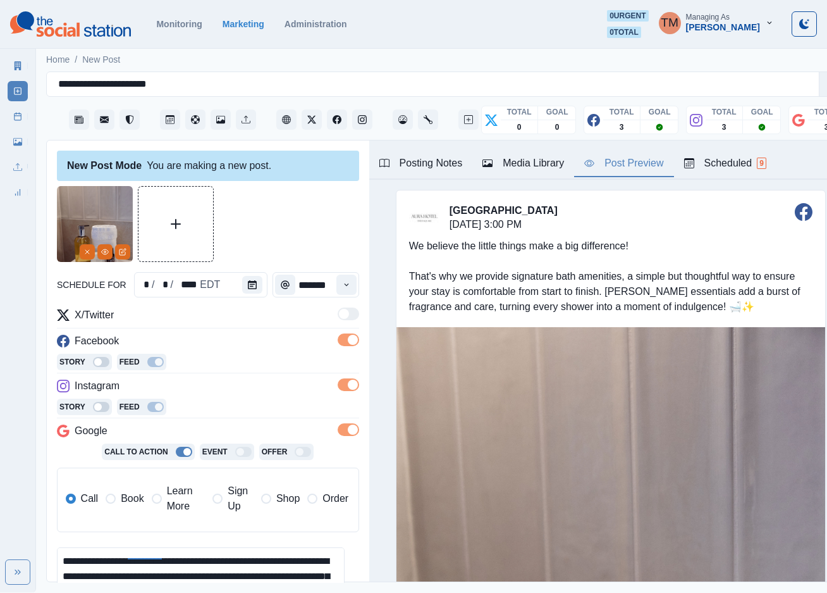
drag, startPoint x: 125, startPoint y: 505, endPoint x: 285, endPoint y: 236, distance: 312.5
click at [124, 505] on span "Book" at bounding box center [132, 498] width 23 height 15
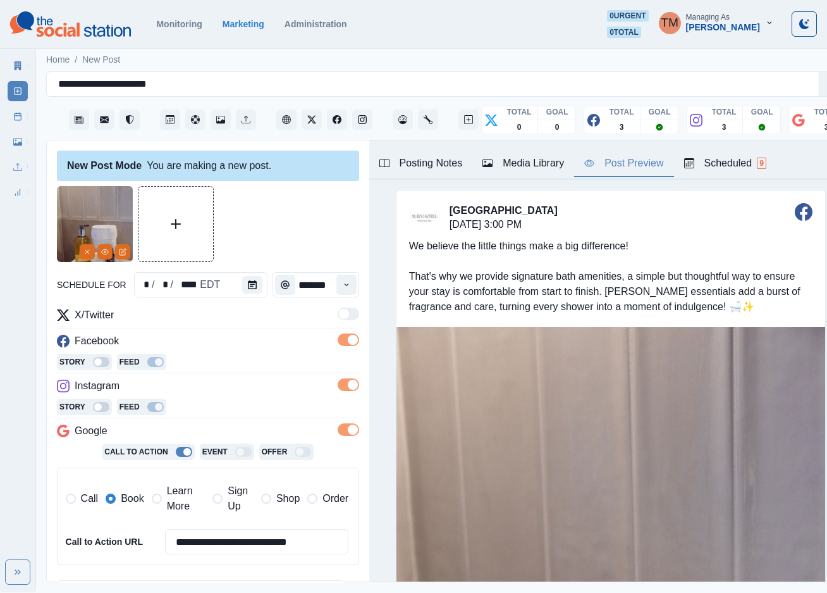
click at [293, 213] on div at bounding box center [208, 224] width 302 height 76
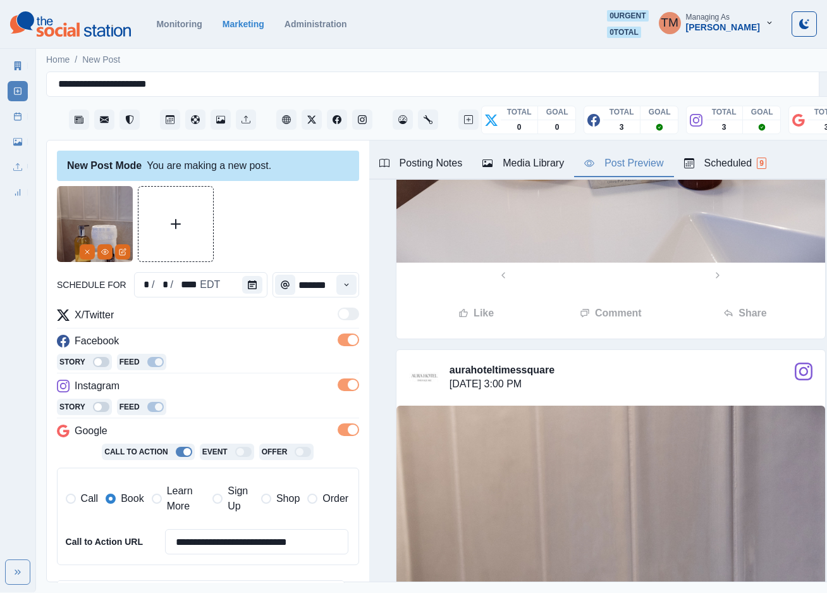
scroll to position [1044, 0]
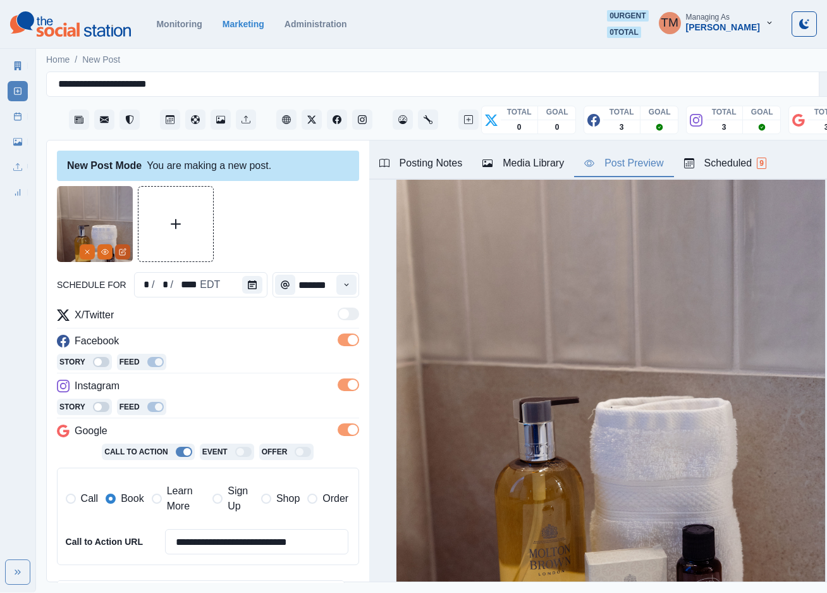
click at [124, 255] on icon "Edit Media" at bounding box center [123, 252] width 6 height 6
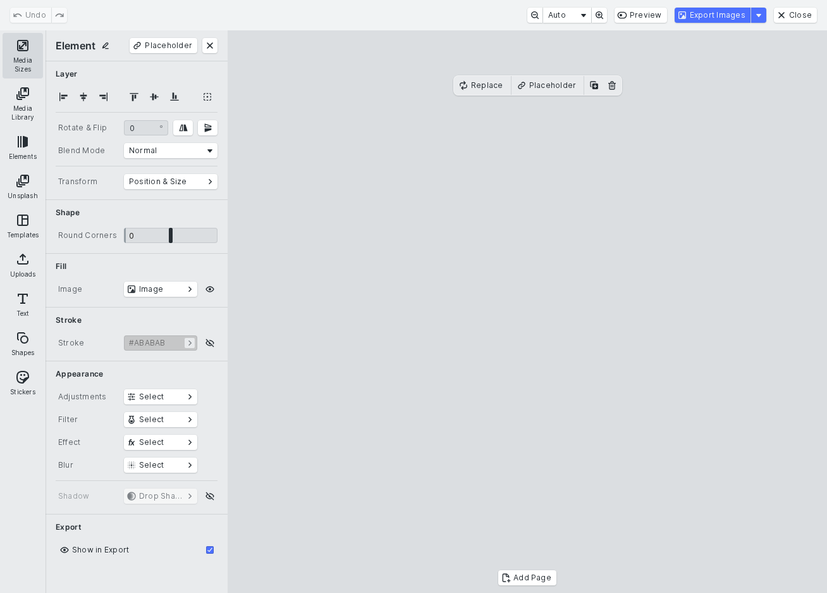
click at [20, 57] on button "Media Sizes" at bounding box center [23, 56] width 40 height 46
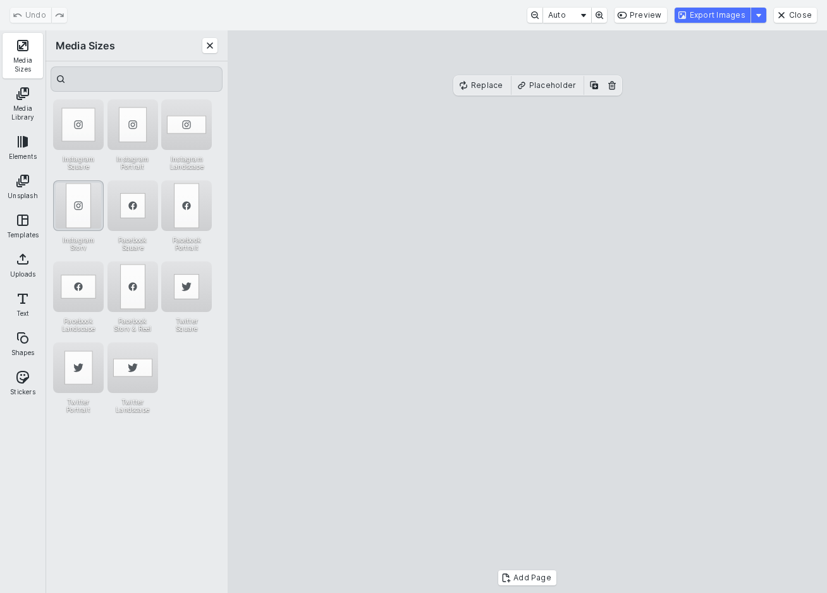
click at [66, 207] on div "Instagram Story" at bounding box center [78, 205] width 51 height 51
click at [70, 209] on div "Instagram Story" at bounding box center [78, 205] width 51 height 51
click at [128, 131] on div "Instagram Portrait" at bounding box center [133, 124] width 51 height 51
click at [72, 203] on div "Instagram Story" at bounding box center [78, 205] width 51 height 51
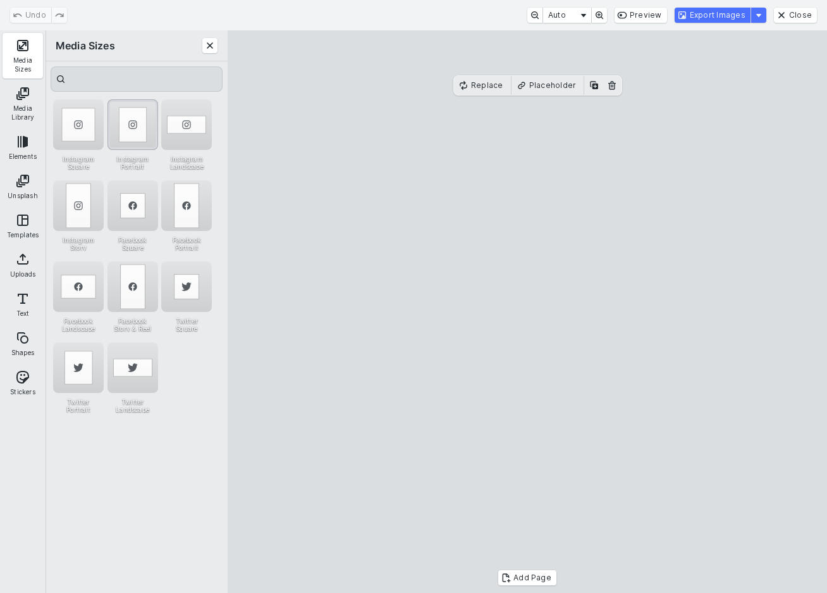
click at [135, 133] on div "Instagram Portrait" at bounding box center [133, 124] width 51 height 51
click at [733, 17] on button "Export Images" at bounding box center [713, 15] width 76 height 15
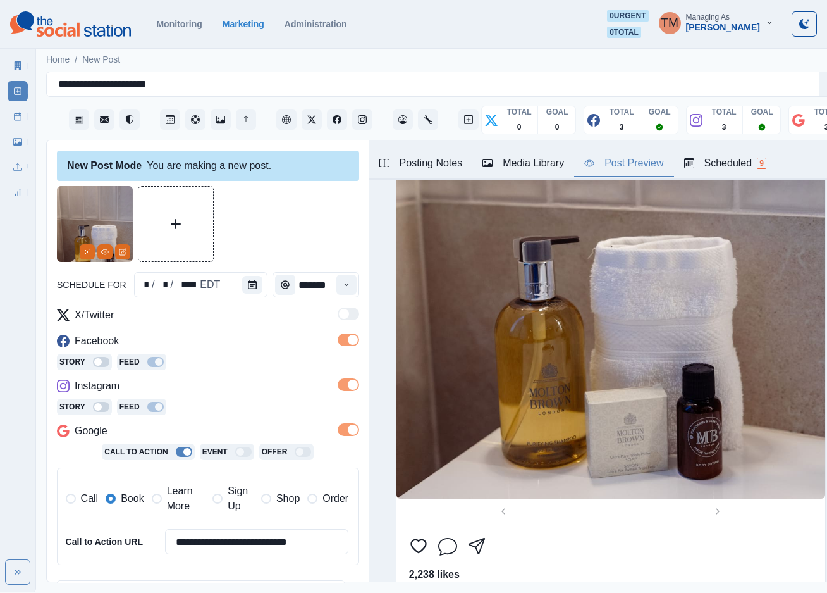
scroll to position [936, 0]
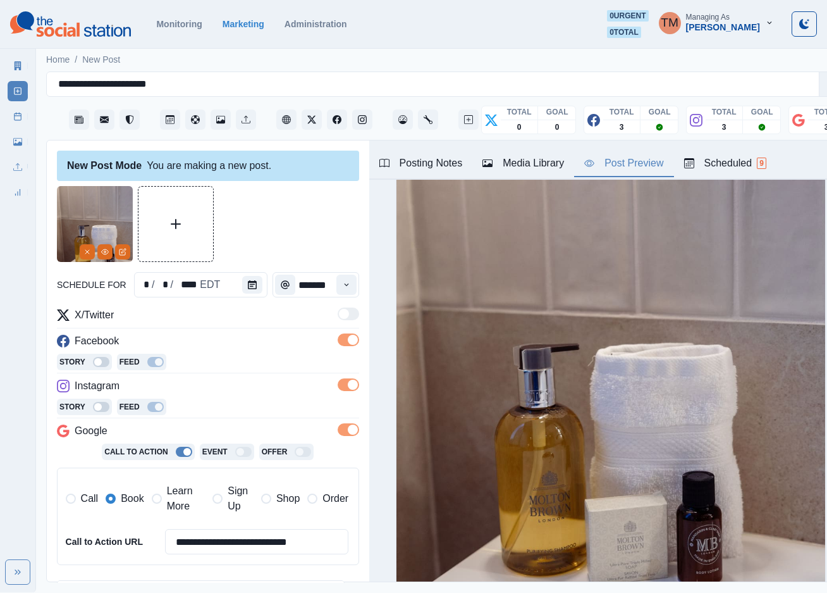
click at [524, 160] on div "Media Library" at bounding box center [524, 163] width 82 height 15
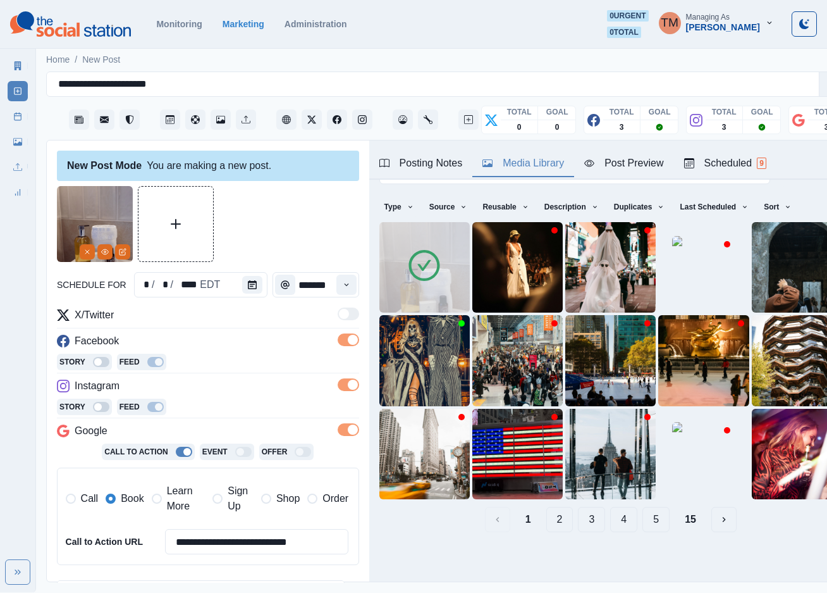
scroll to position [0, 0]
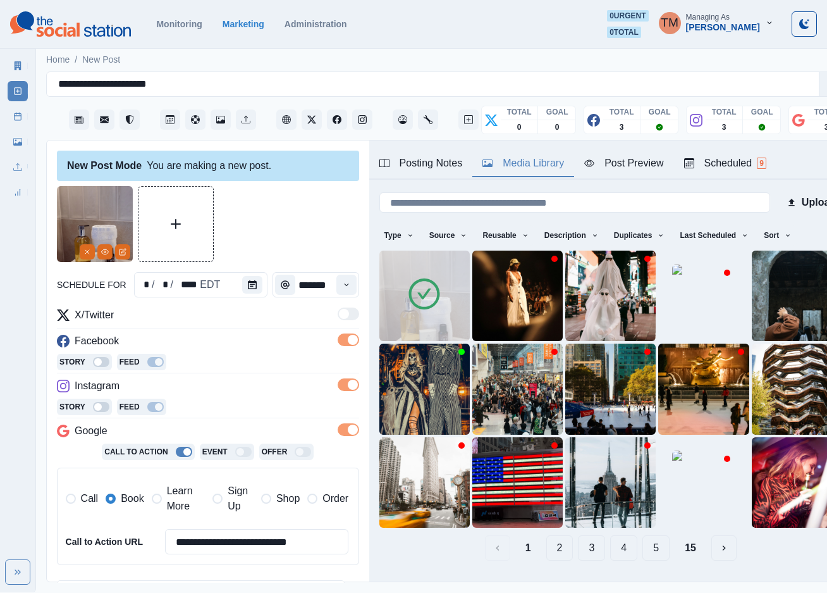
click at [627, 168] on div "Post Preview" at bounding box center [623, 163] width 79 height 15
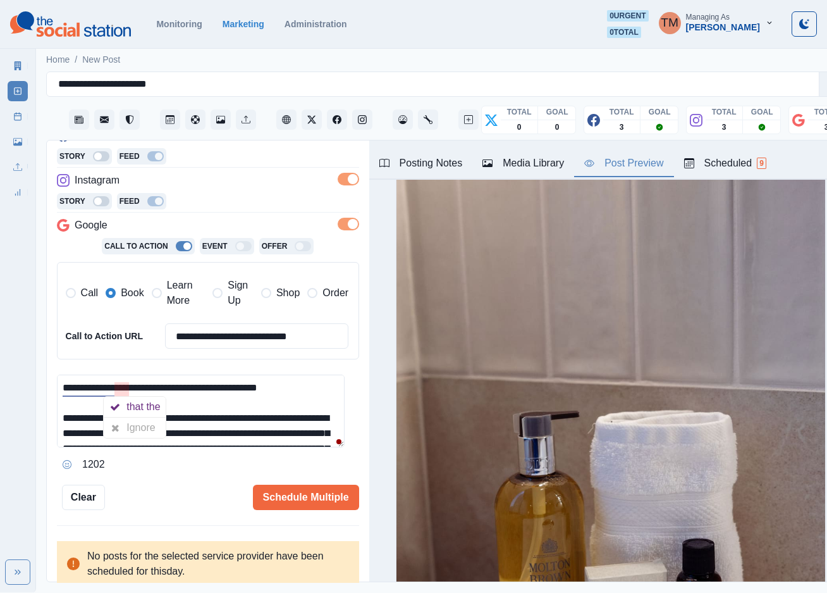
click at [126, 388] on textarea "**********" at bounding box center [201, 410] width 288 height 73
click at [135, 404] on div "that the" at bounding box center [145, 407] width 39 height 20
drag, startPoint x: 147, startPoint y: 389, endPoint x: 135, endPoint y: 389, distance: 11.4
click at [135, 389] on textarea "**********" at bounding box center [201, 410] width 288 height 73
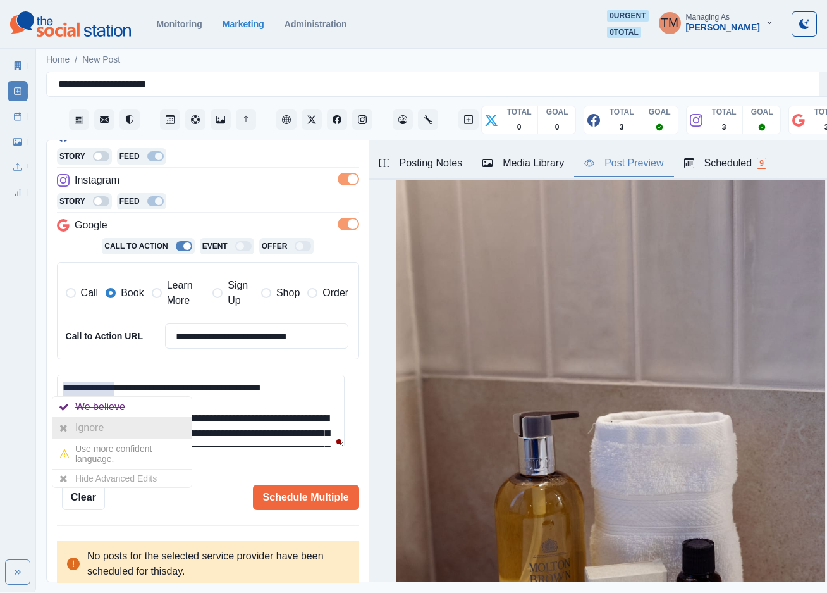
click at [116, 423] on div "Ignore" at bounding box center [121, 427] width 139 height 20
click at [101, 425] on div "Ignore" at bounding box center [92, 427] width 34 height 20
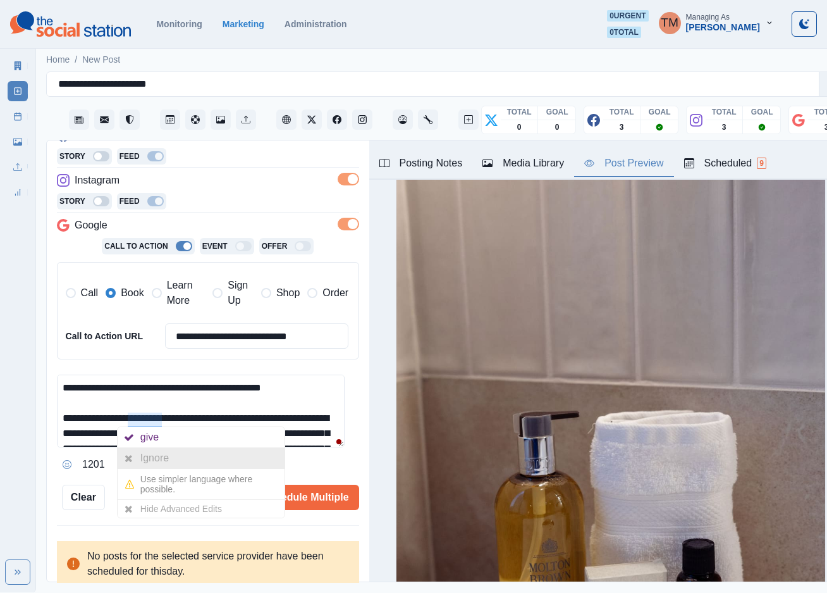
click at [142, 453] on div "Ignore" at bounding box center [157, 458] width 34 height 20
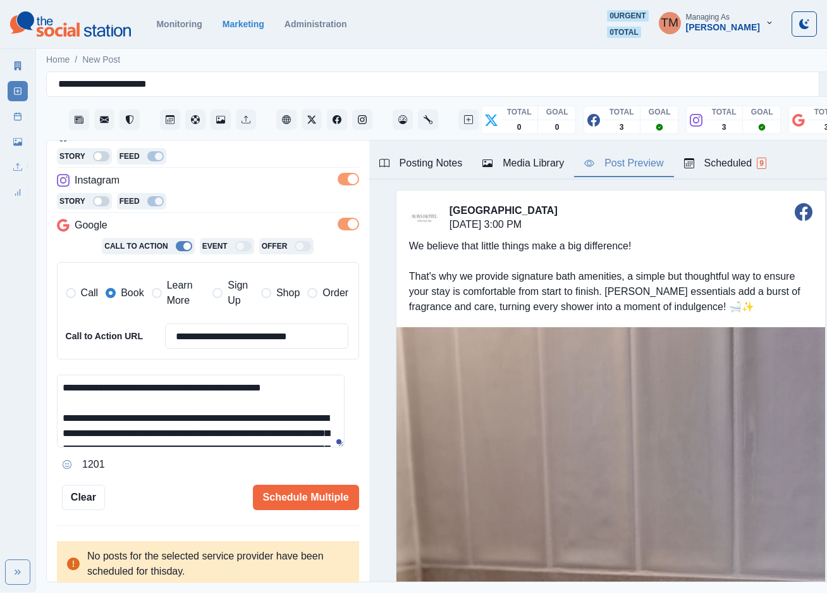
scroll to position [44, 0]
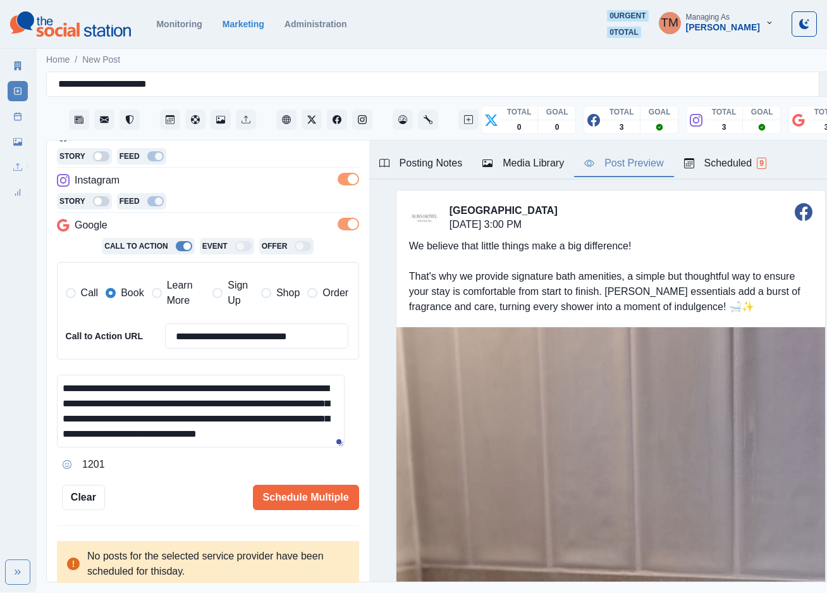
drag, startPoint x: 59, startPoint y: 390, endPoint x: 311, endPoint y: 455, distance: 260.2
click at [311, 455] on div "**********" at bounding box center [208, 424] width 302 height 100
paste textarea "***"
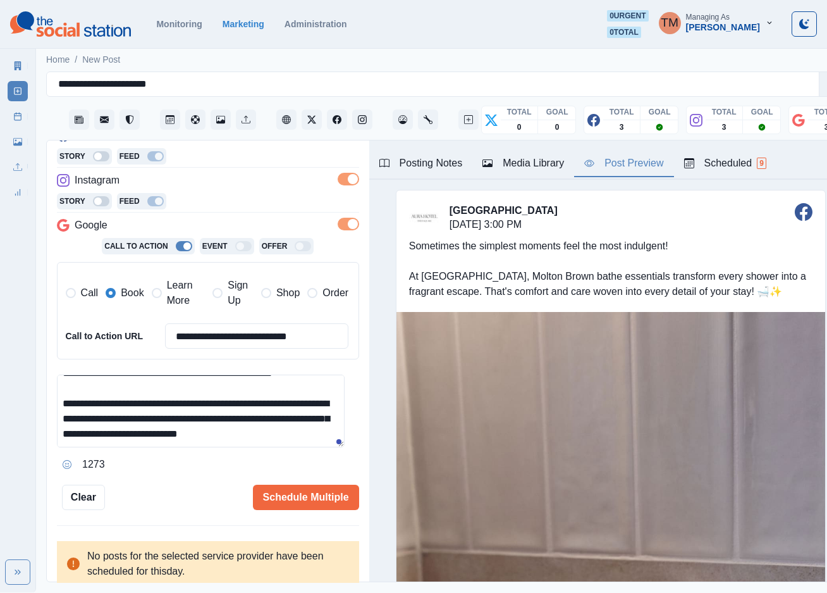
scroll to position [25, 0]
click at [279, 416] on div "bath" at bounding box center [282, 412] width 25 height 20
type textarea "**********"
click at [185, 484] on div "Schedule Multiple" at bounding box center [232, 496] width 254 height 25
drag, startPoint x: 290, startPoint y: 447, endPoint x: 285, endPoint y: 452, distance: 7.2
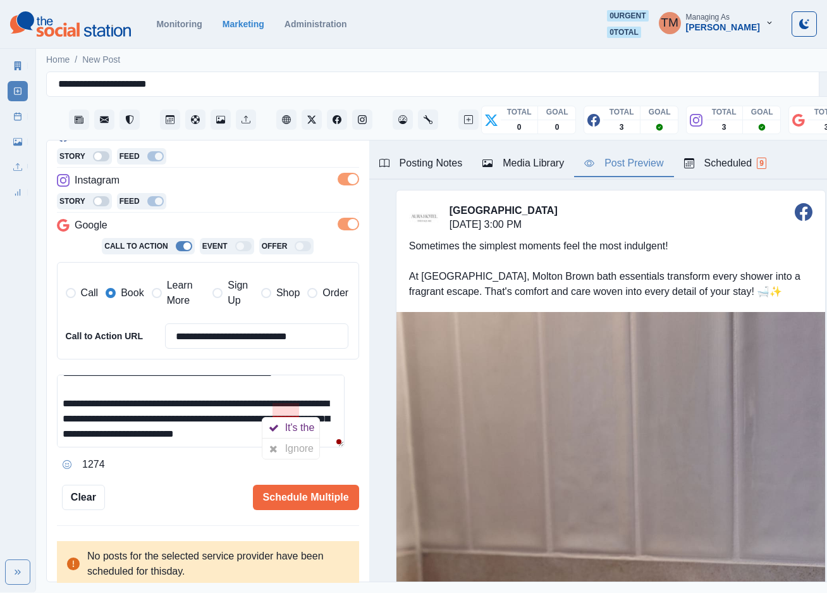
click at [290, 448] on div "Ignore" at bounding box center [302, 448] width 34 height 20
click at [295, 447] on div "Ignore" at bounding box center [302, 448] width 34 height 20
click at [234, 433] on textarea "**********" at bounding box center [201, 410] width 288 height 73
drag, startPoint x: 285, startPoint y: 498, endPoint x: 157, endPoint y: 490, distance: 128.0
click at [157, 490] on div "Schedule Multiple" at bounding box center [232, 496] width 254 height 25
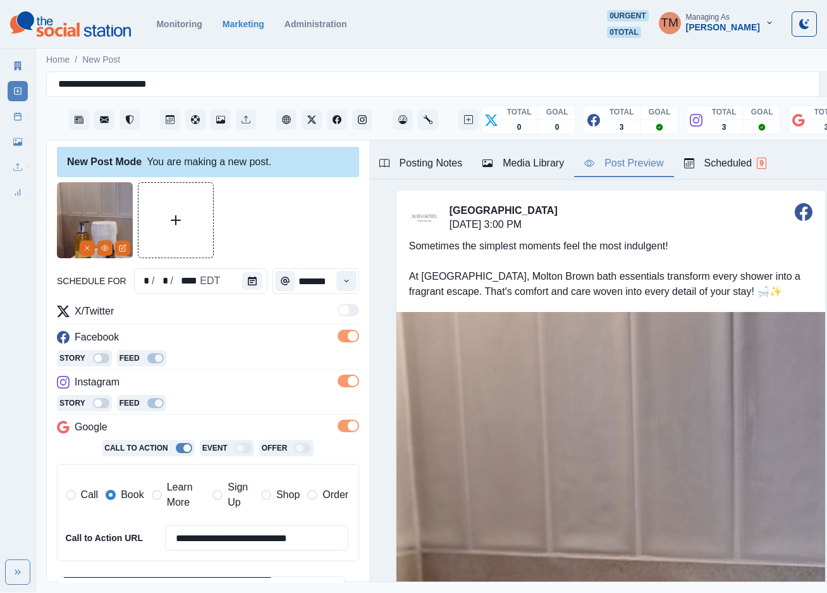
scroll to position [0, 0]
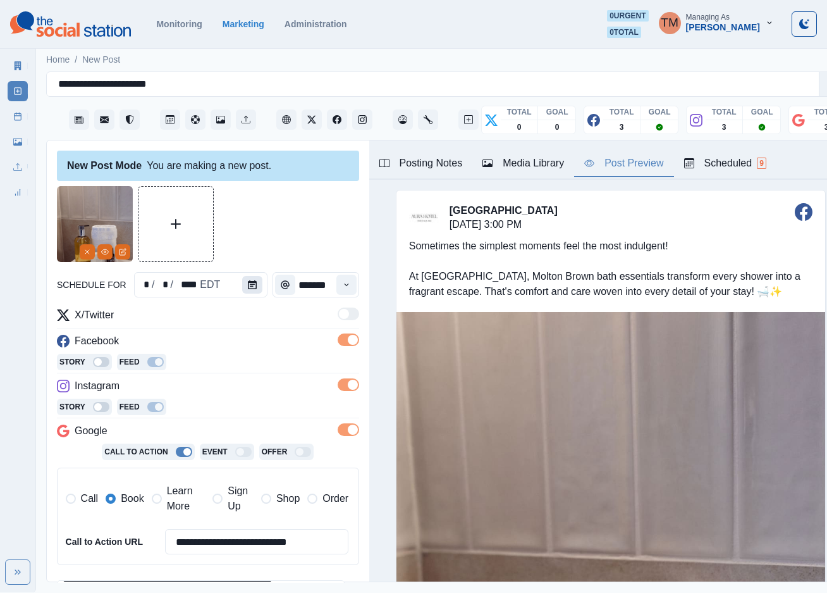
click at [242, 285] on button "Calendar" at bounding box center [252, 285] width 20 height 18
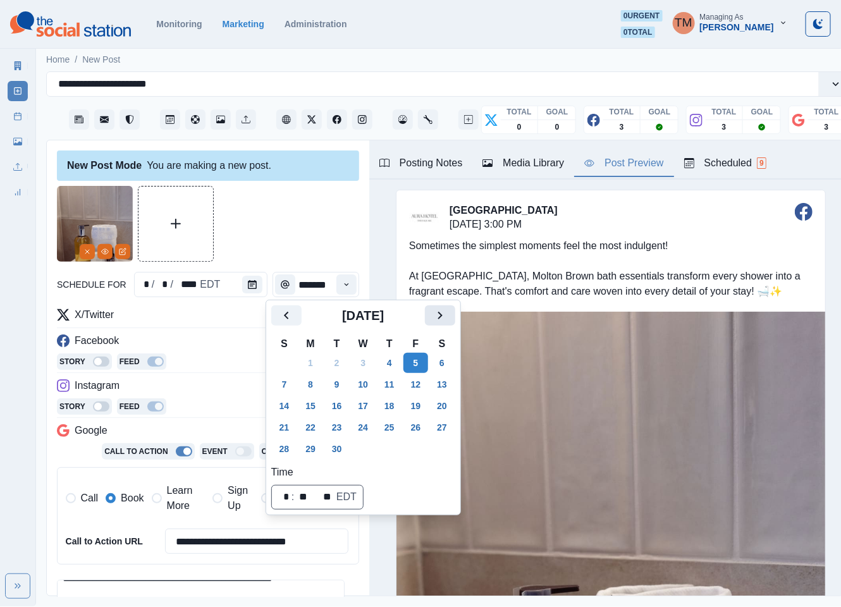
click at [439, 321] on icon "Next" at bounding box center [440, 315] width 15 height 15
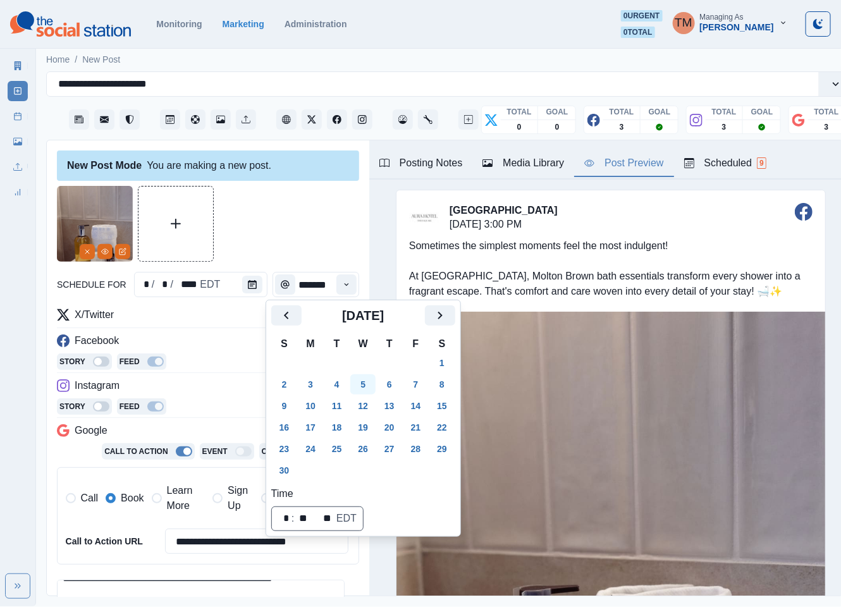
click at [368, 383] on button "5" at bounding box center [362, 384] width 25 height 20
click at [266, 213] on div at bounding box center [208, 224] width 302 height 76
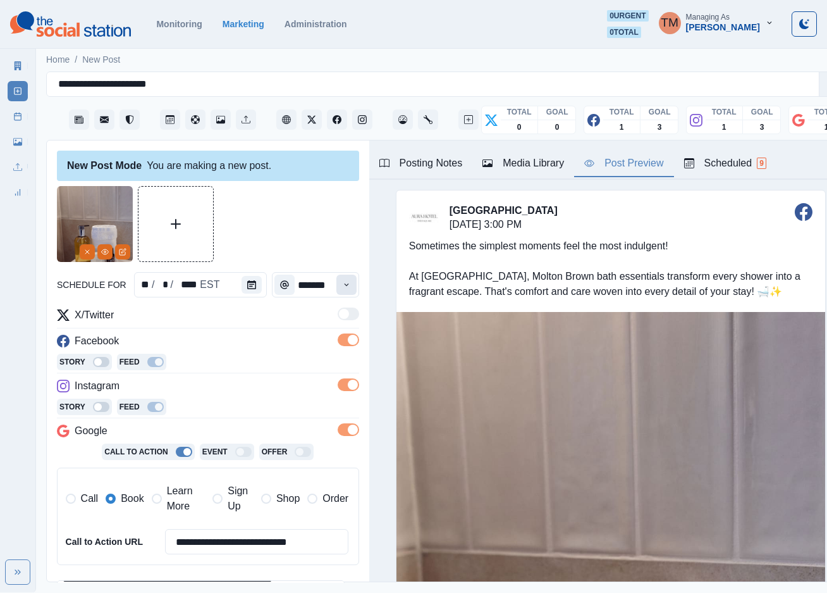
click at [342, 285] on icon "Time" at bounding box center [346, 284] width 9 height 9
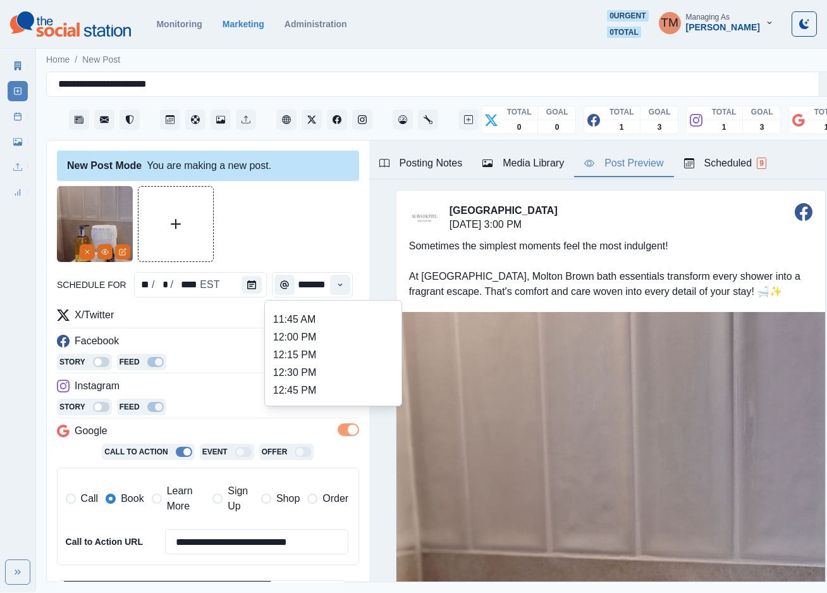
scroll to position [285, 0]
click at [305, 340] on li "12:30 PM" at bounding box center [333, 349] width 126 height 18
type input "********"
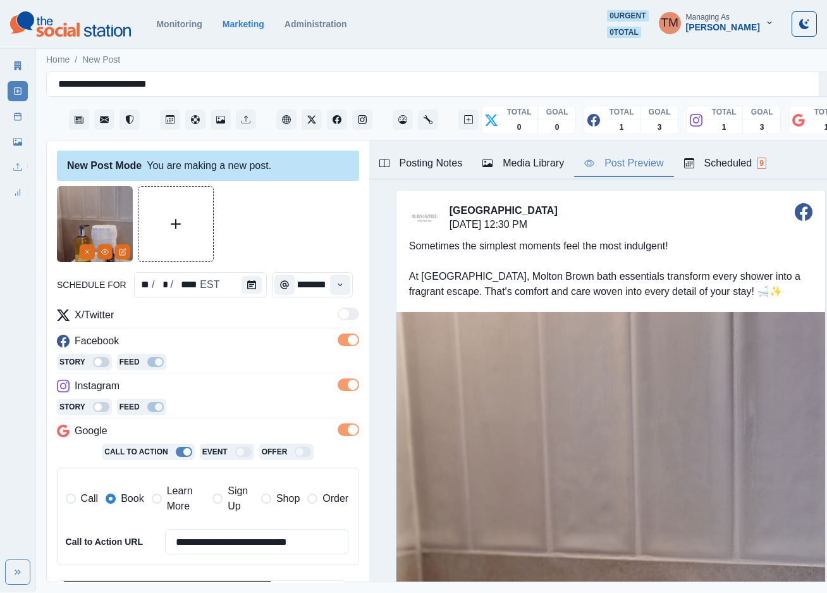
click at [302, 236] on div at bounding box center [208, 224] width 302 height 76
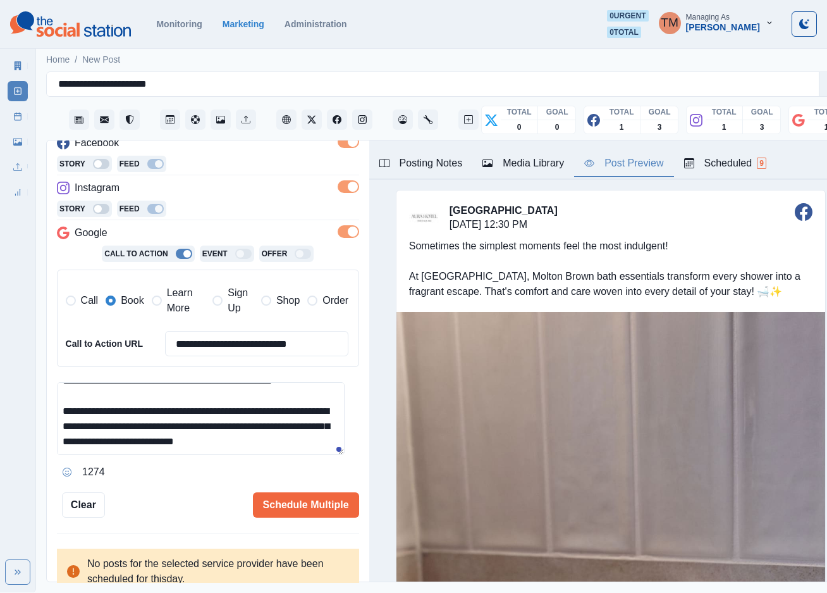
scroll to position [206, 0]
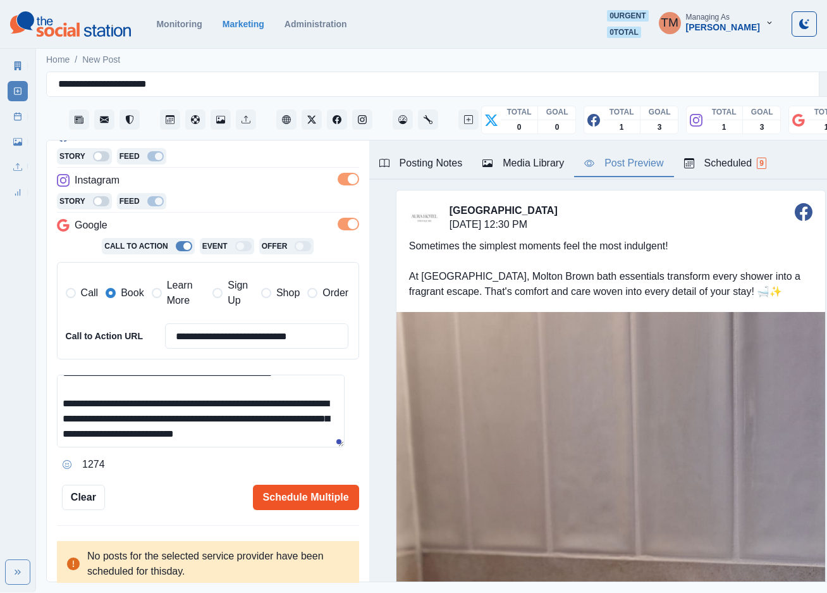
click at [271, 493] on button "Schedule Multiple" at bounding box center [306, 496] width 106 height 25
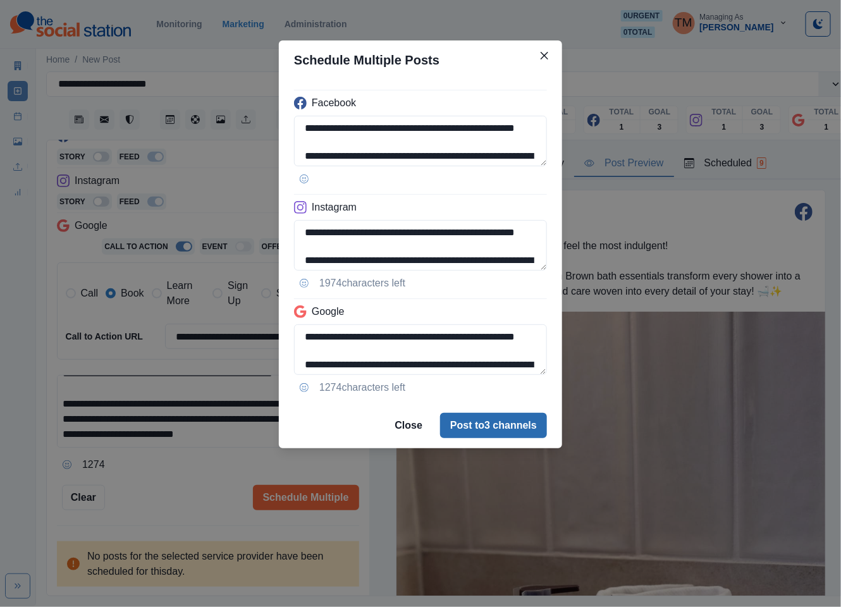
click at [490, 423] on button "Post to 3 channels" at bounding box center [493, 425] width 107 height 25
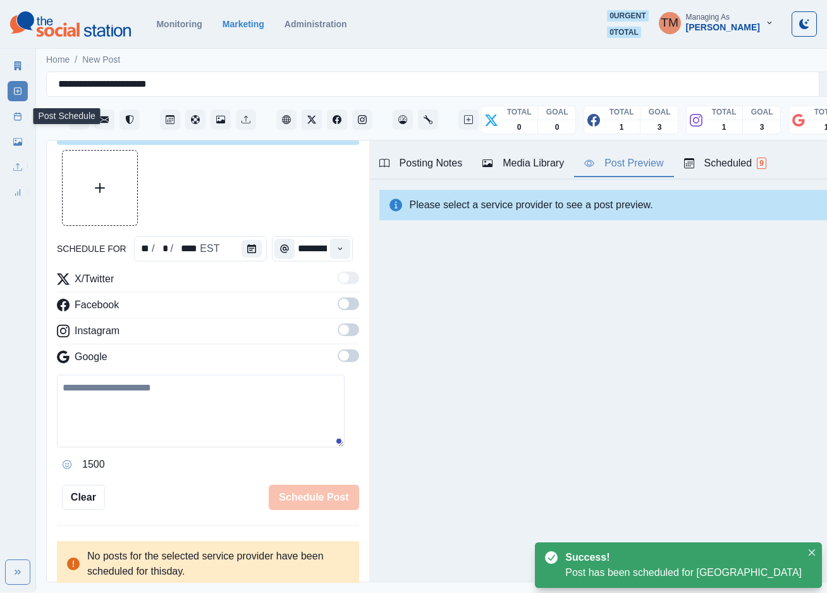
scroll to position [0, 0]
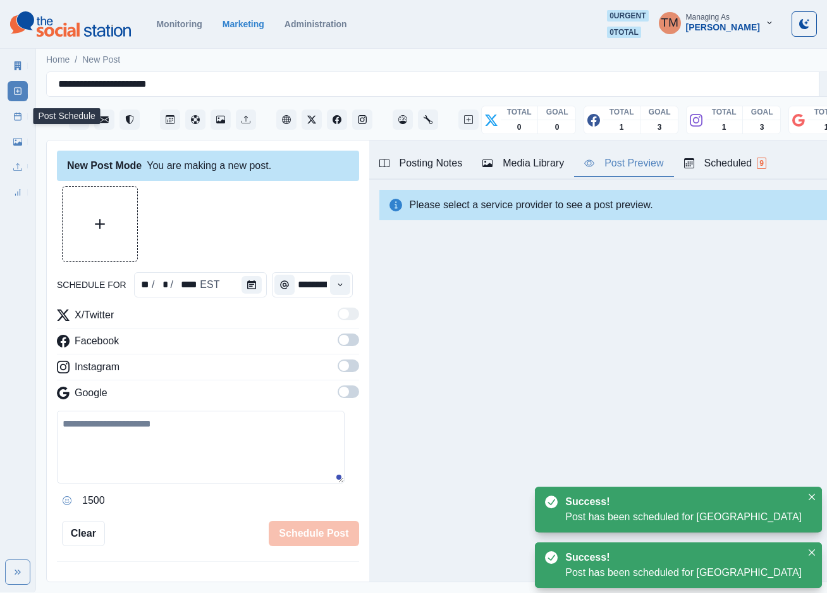
click at [15, 116] on line at bounding box center [18, 116] width 7 height 0
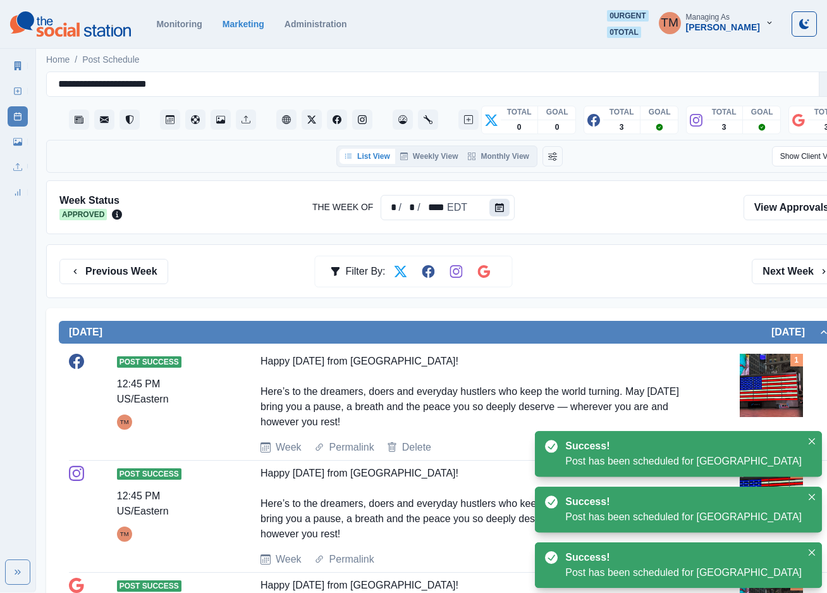
click at [503, 207] on button "Calendar" at bounding box center [500, 208] width 20 height 18
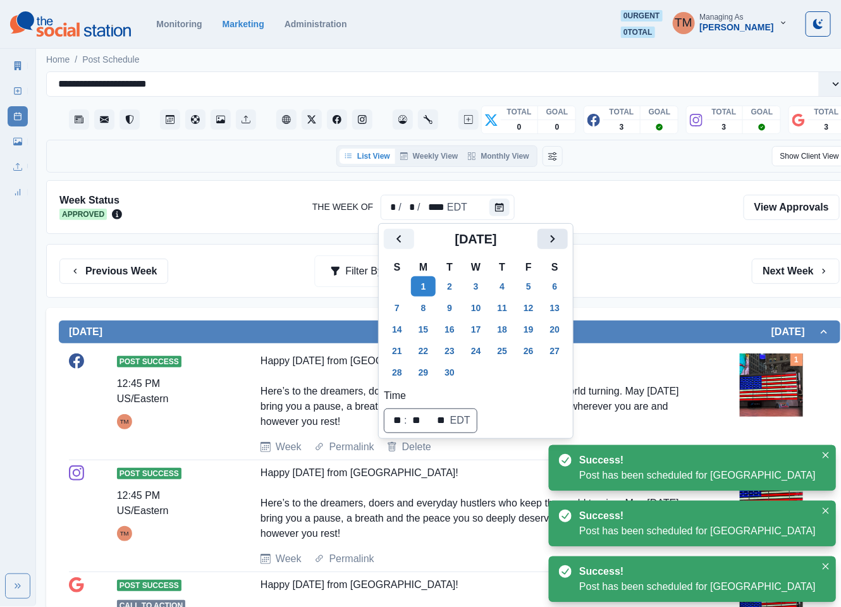
click at [557, 239] on icon "Next" at bounding box center [552, 238] width 15 height 15
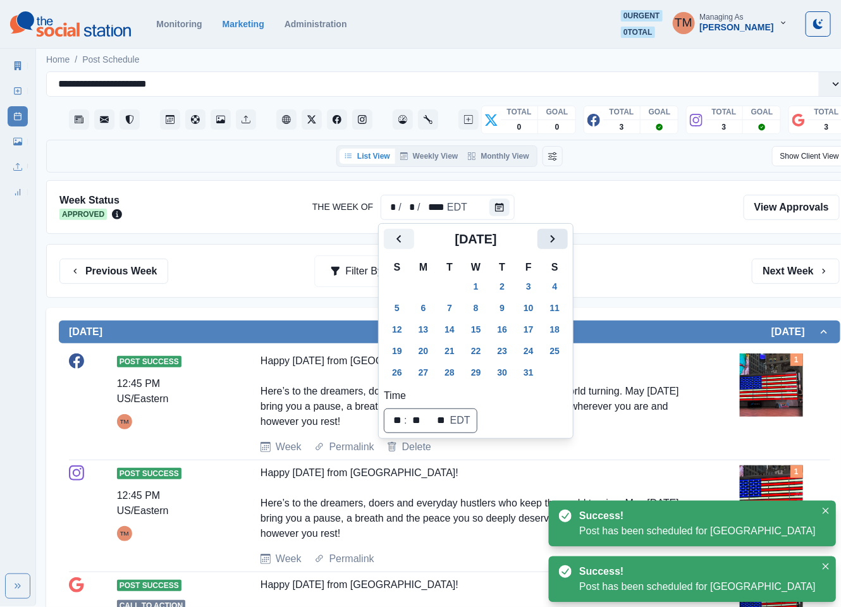
click at [546, 243] on icon "Next" at bounding box center [552, 238] width 15 height 15
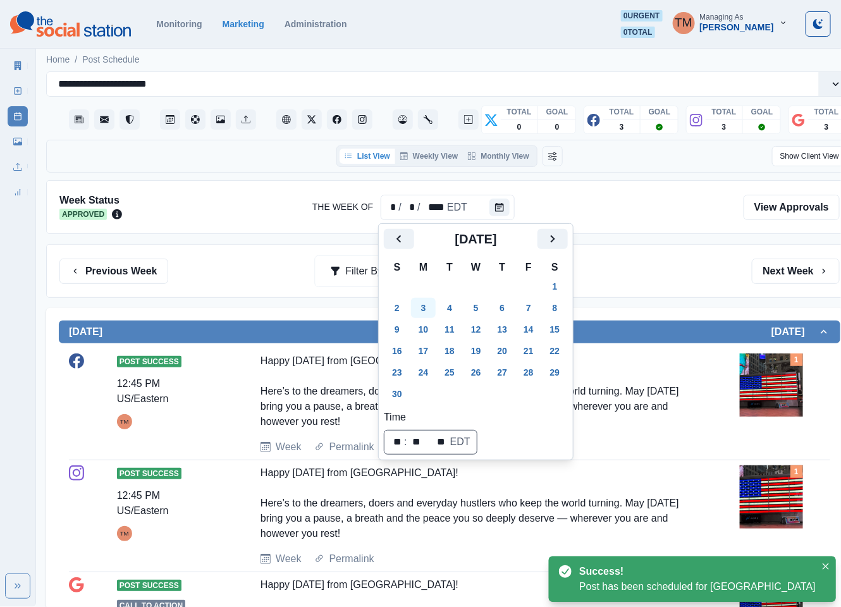
click at [429, 310] on button "3" at bounding box center [423, 308] width 25 height 20
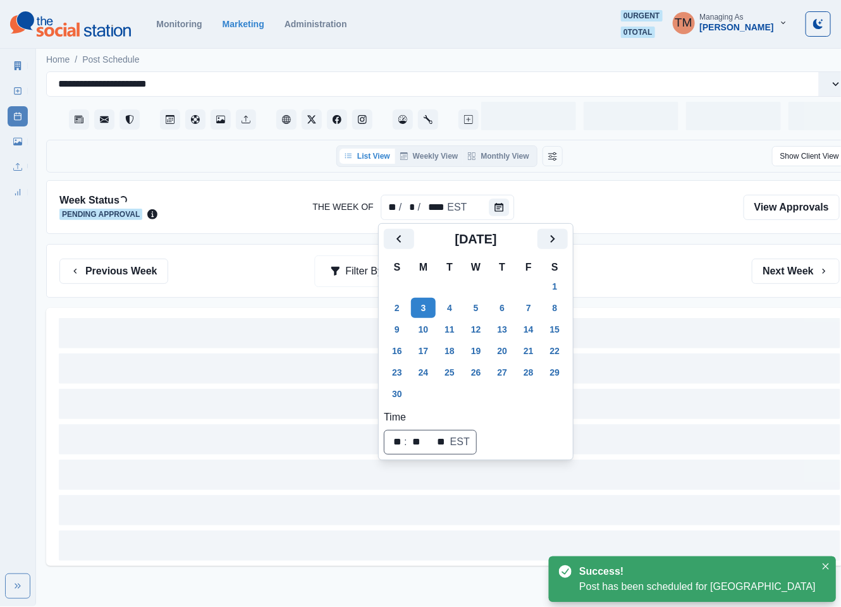
click at [645, 256] on div "Previous Week Filter By: Next Week" at bounding box center [449, 271] width 807 height 54
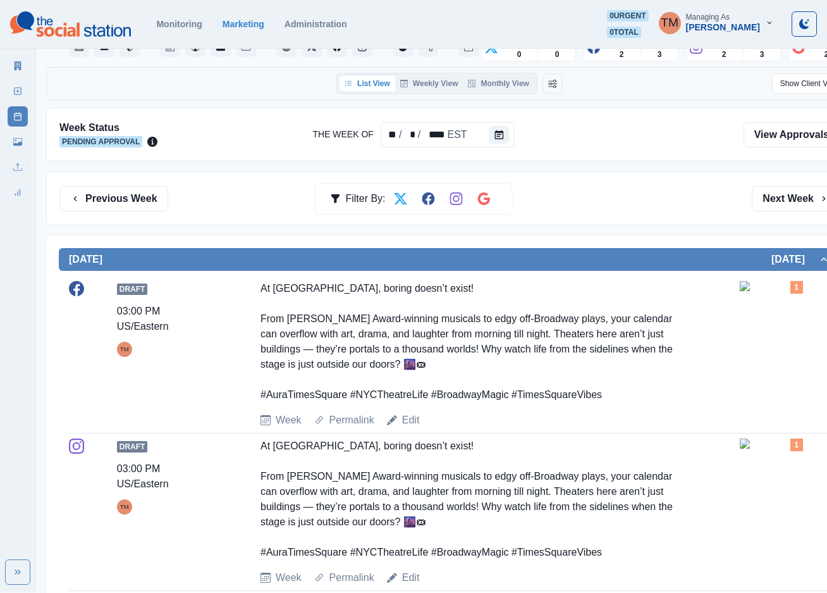
scroll to position [18, 0]
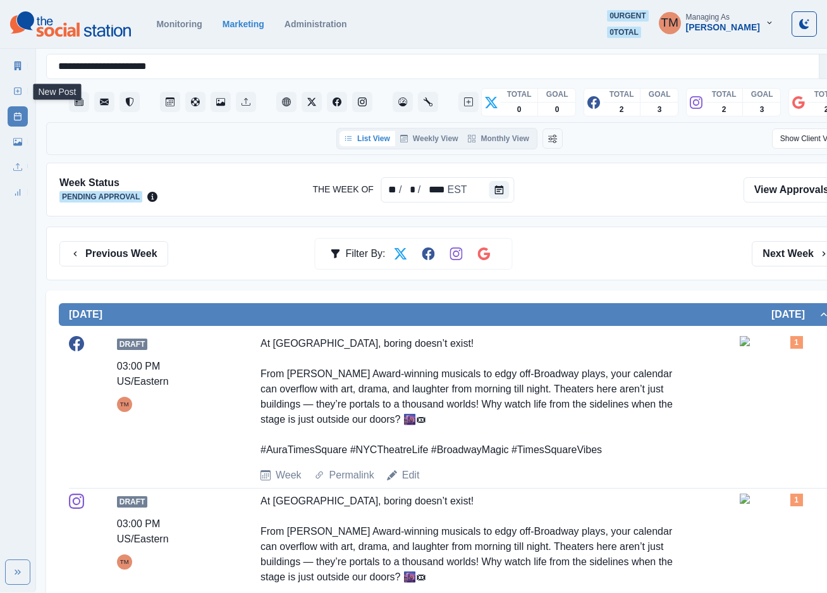
click at [14, 95] on link "New Post" at bounding box center [18, 91] width 20 height 20
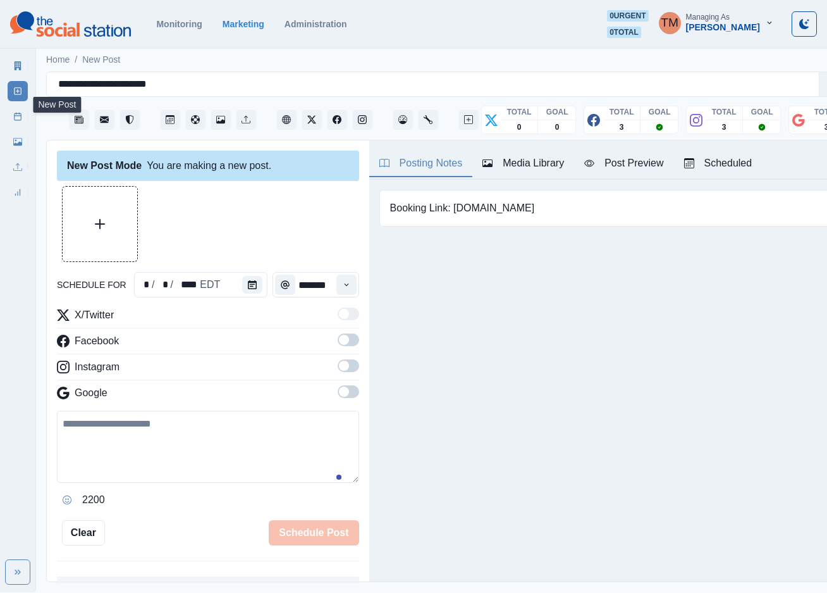
scroll to position [13, 0]
click at [248, 280] on icon "Calendar" at bounding box center [252, 284] width 9 height 9
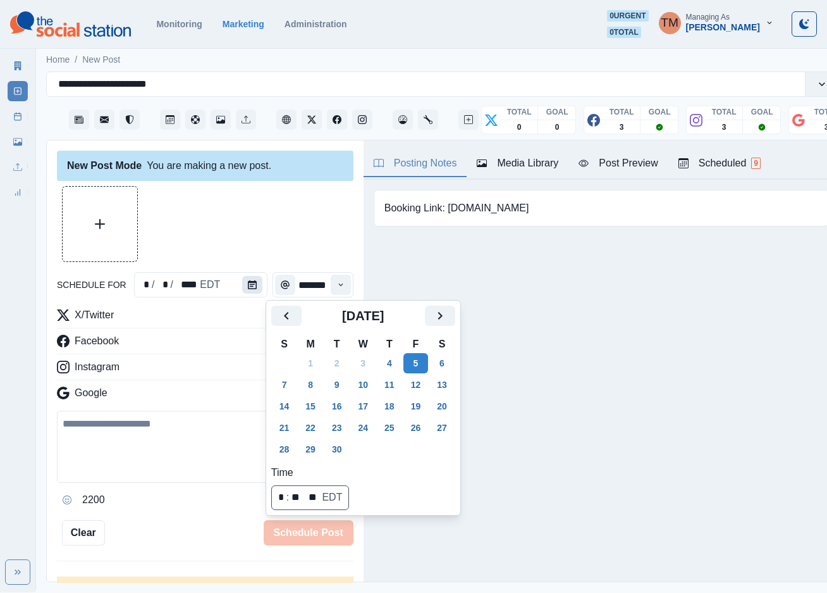
scroll to position [0, 0]
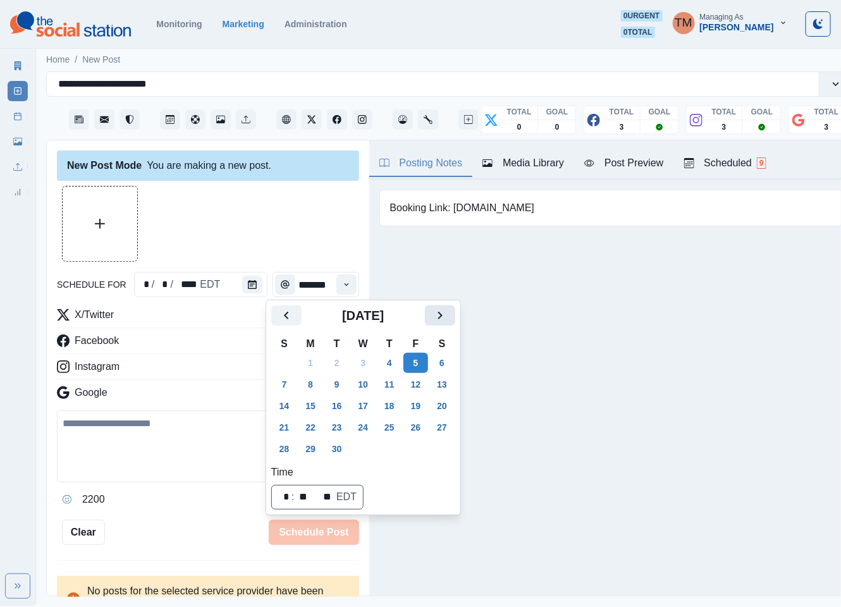
click at [436, 316] on icon "Next" at bounding box center [440, 315] width 15 height 15
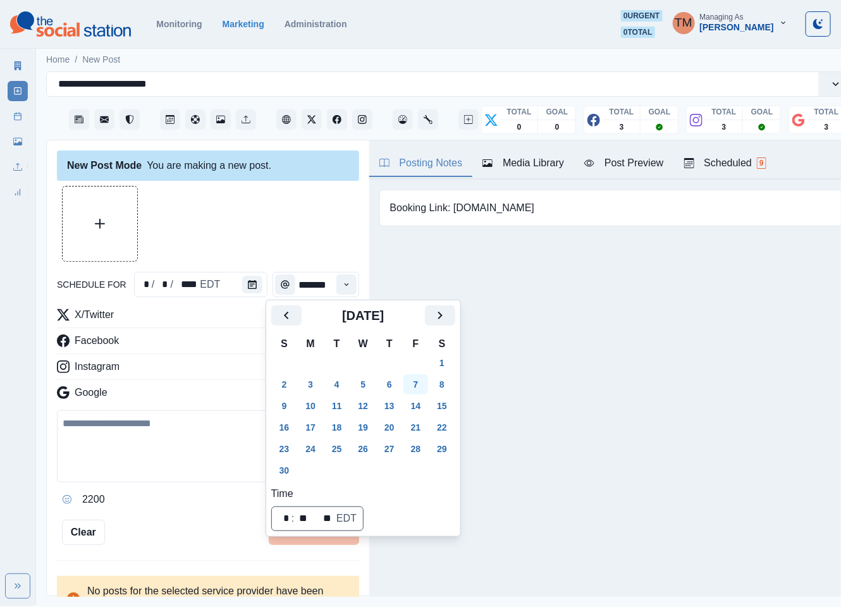
click at [416, 386] on button "7" at bounding box center [415, 384] width 25 height 20
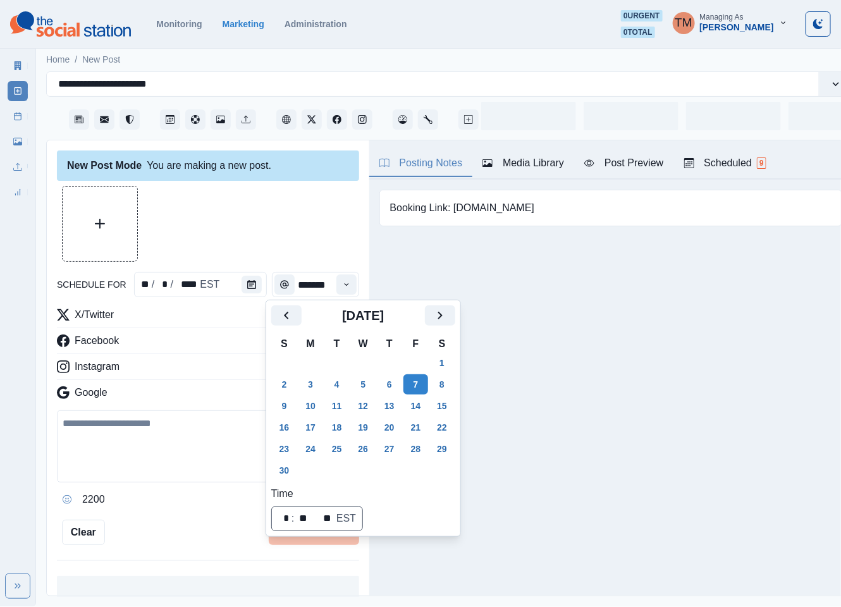
click at [292, 228] on div at bounding box center [208, 224] width 302 height 76
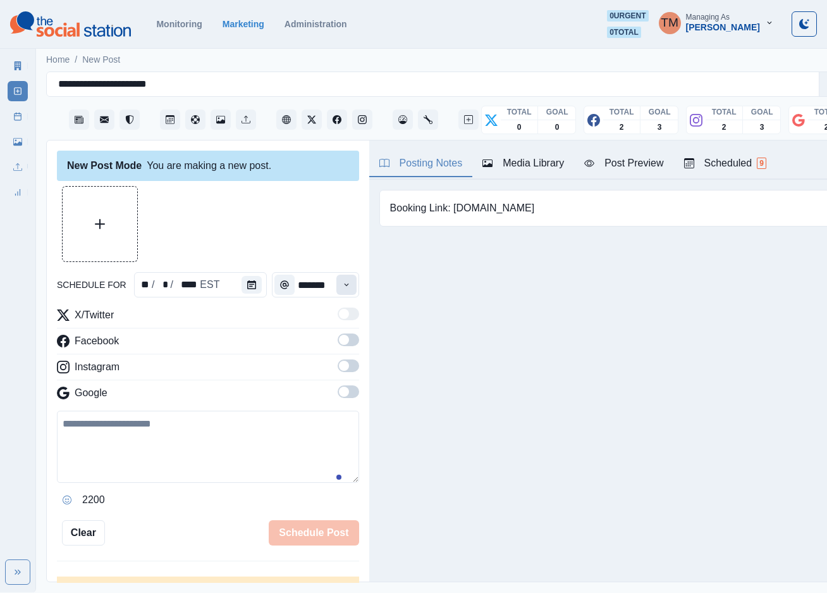
click at [342, 281] on icon "Time" at bounding box center [346, 284] width 9 height 9
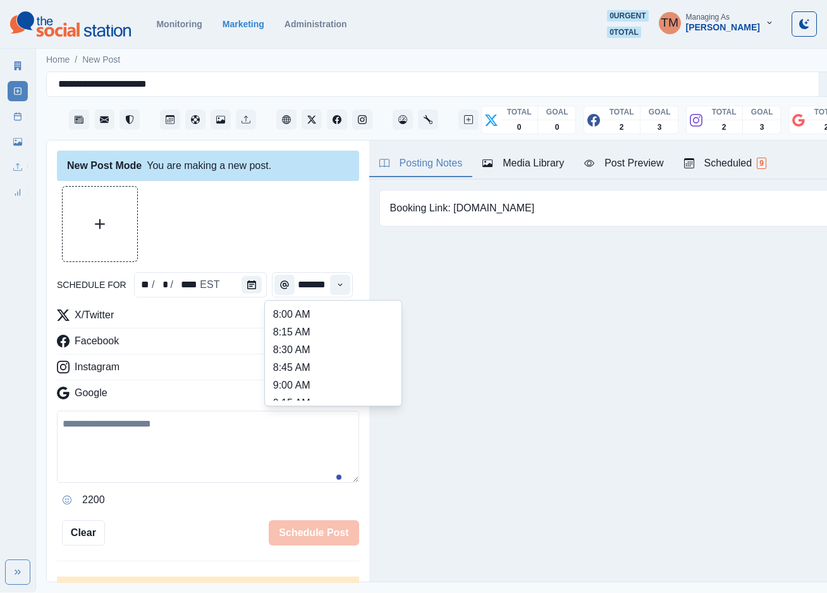
scroll to position [285, 0]
click at [295, 362] on li "12:45 PM" at bounding box center [333, 366] width 126 height 18
type input "********"
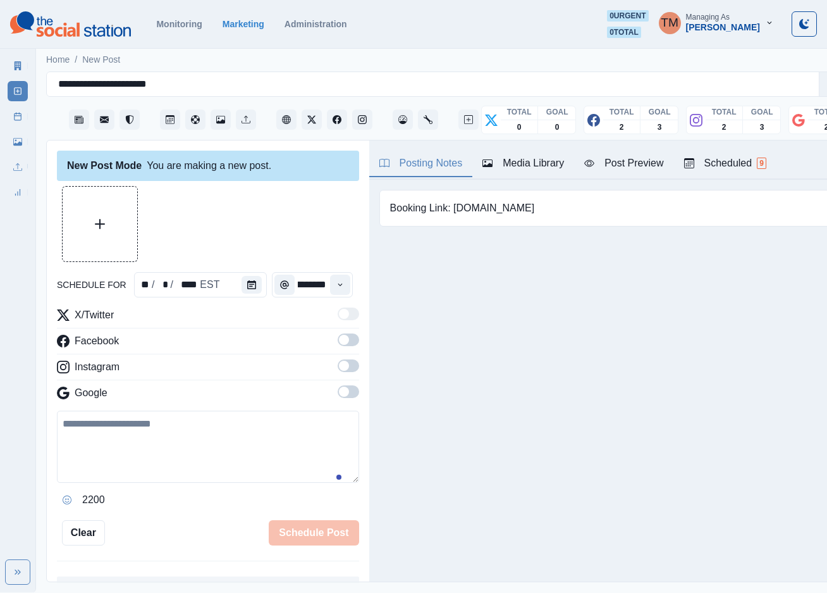
click at [338, 351] on label at bounding box center [349, 343] width 22 height 20
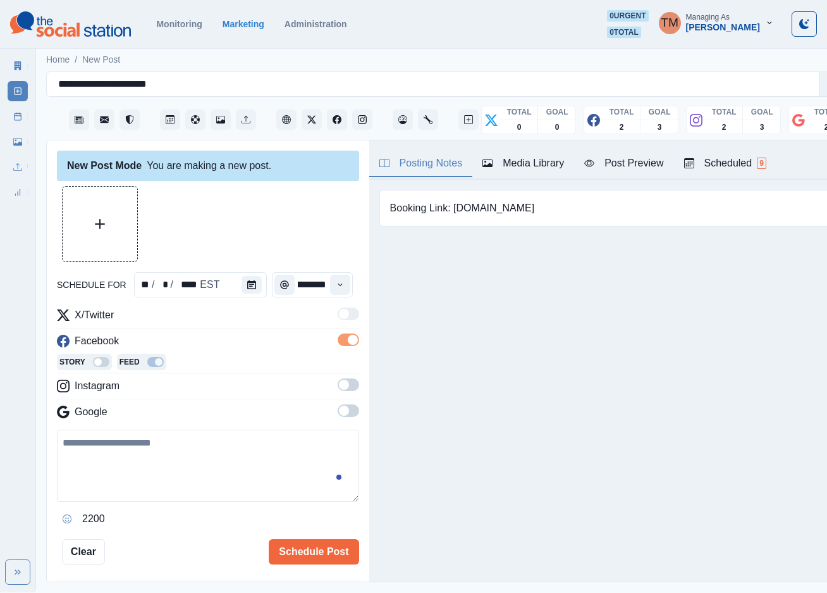
scroll to position [0, 0]
click at [339, 387] on span at bounding box center [344, 384] width 10 height 10
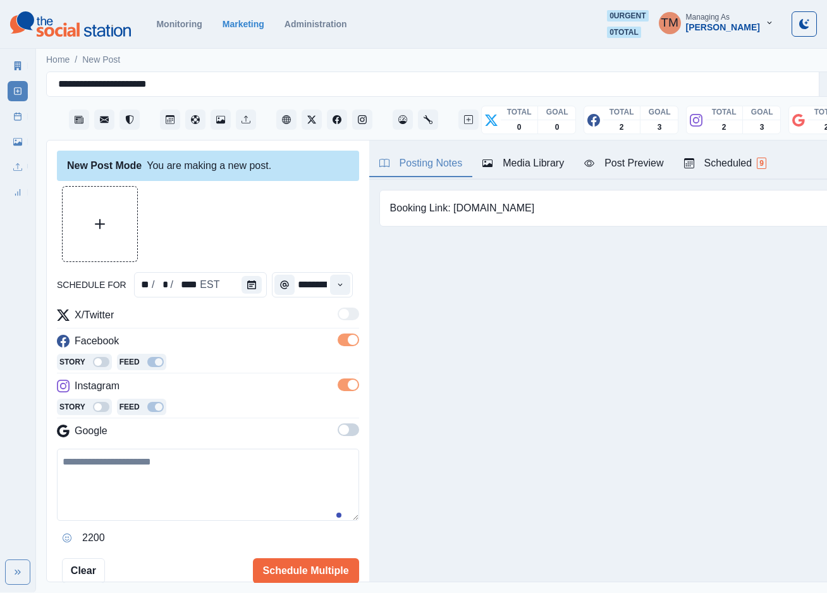
click at [338, 433] on span at bounding box center [349, 429] width 22 height 13
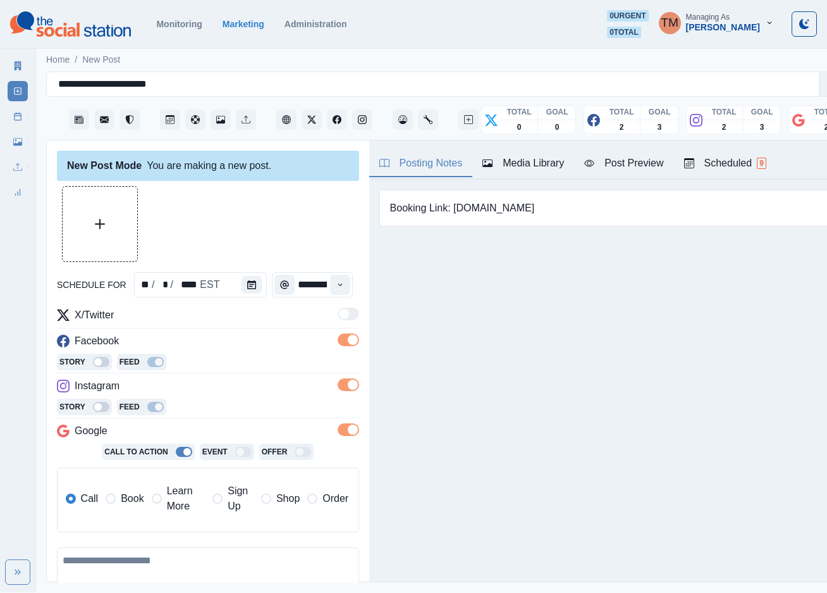
click at [176, 500] on span "Learn More" at bounding box center [186, 498] width 39 height 30
click at [225, 541] on input "**********" at bounding box center [257, 541] width 184 height 25
paste input
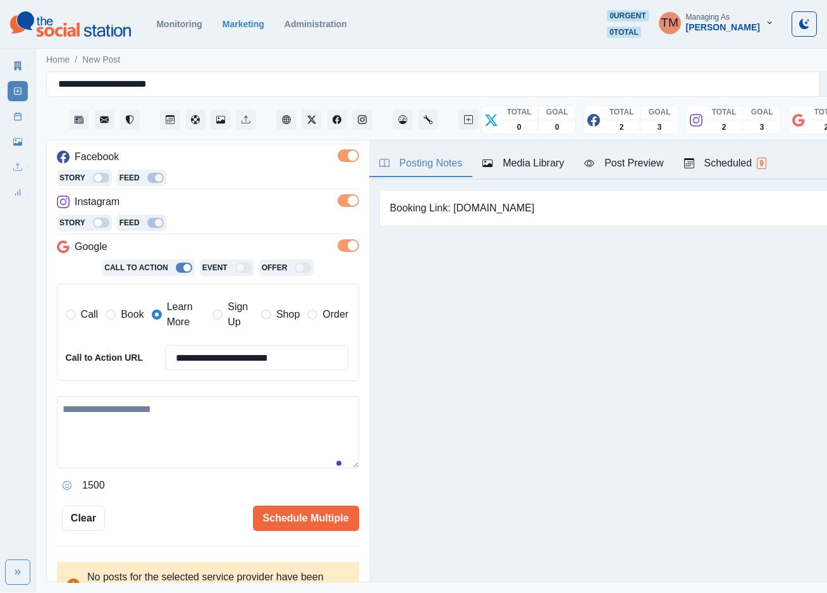
scroll to position [190, 0]
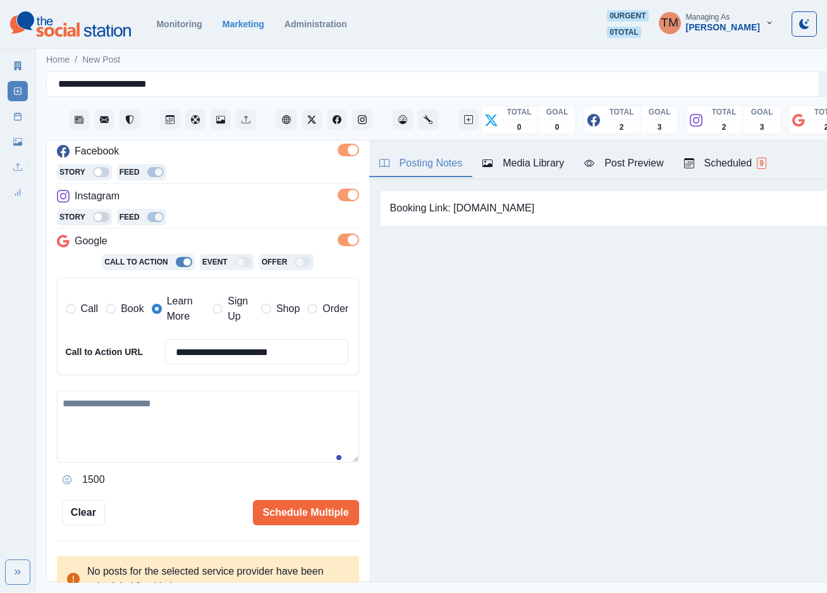
type input "**********"
click at [109, 421] on textarea at bounding box center [208, 426] width 302 height 72
click at [156, 421] on textarea at bounding box center [208, 426] width 302 height 72
paste textarea "**********"
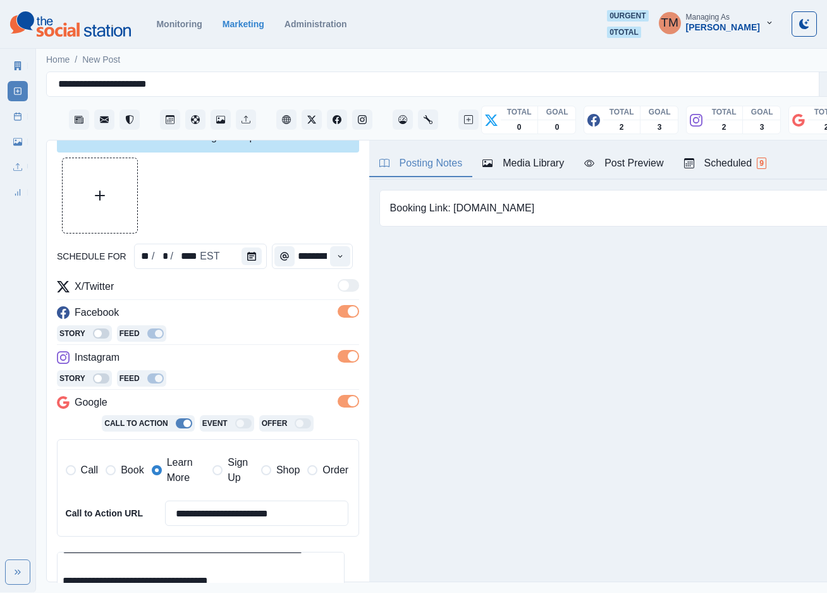
scroll to position [0, 0]
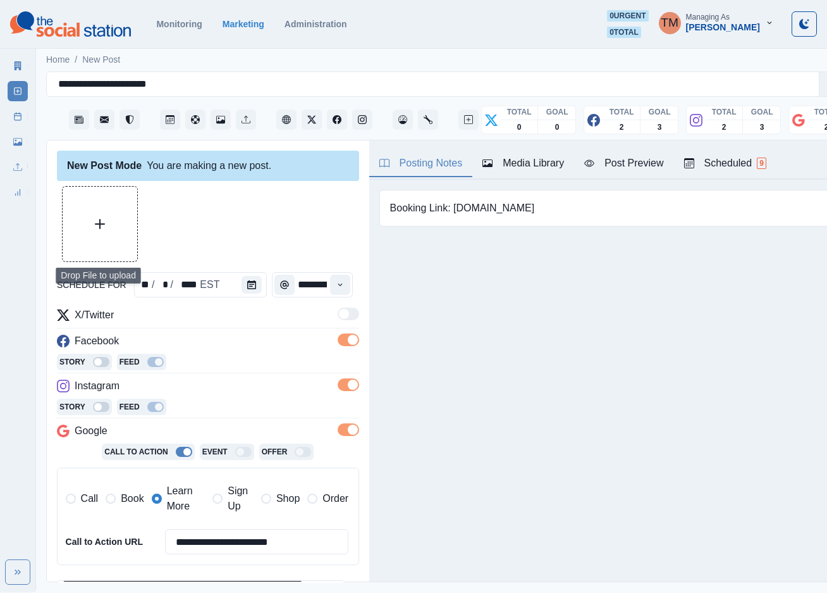
click at [114, 217] on button "Upload Media" at bounding box center [100, 224] width 75 height 75
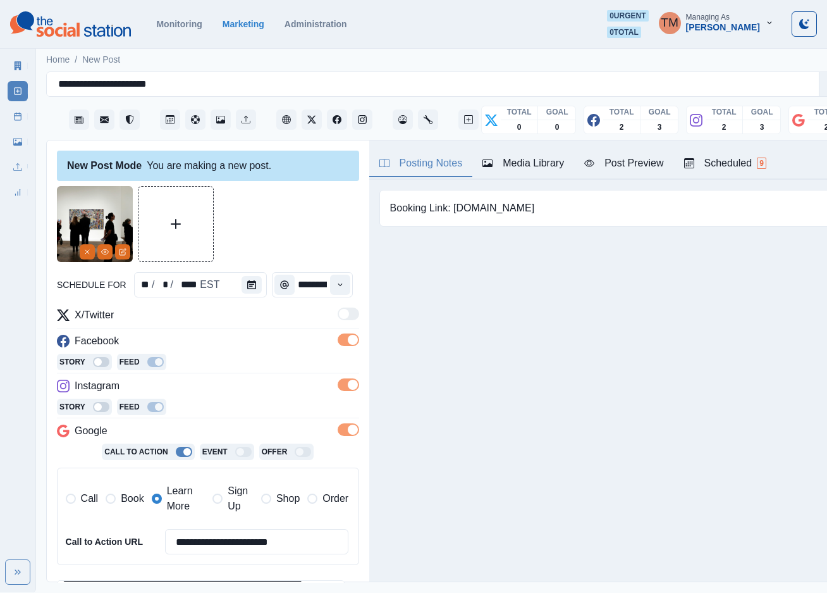
click at [650, 168] on div "Post Preview" at bounding box center [623, 163] width 79 height 15
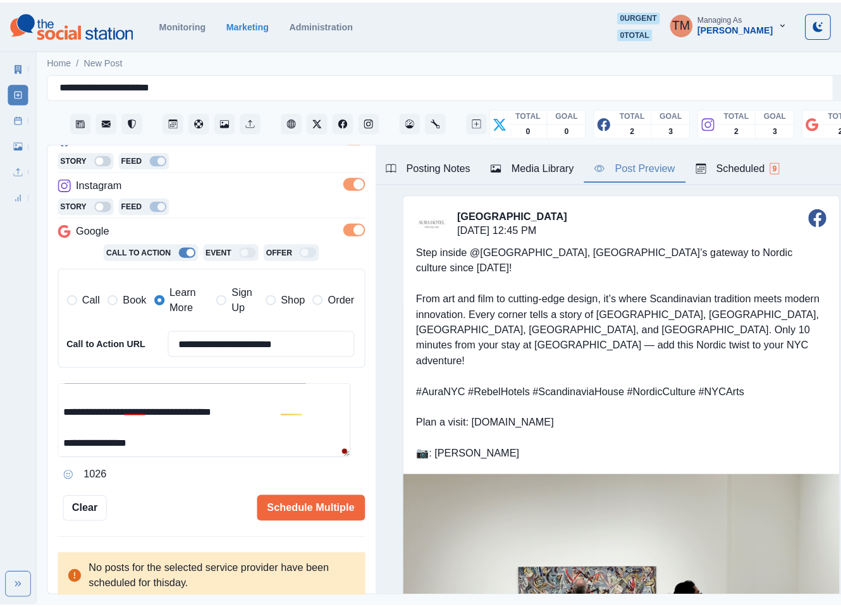
scroll to position [82, 0]
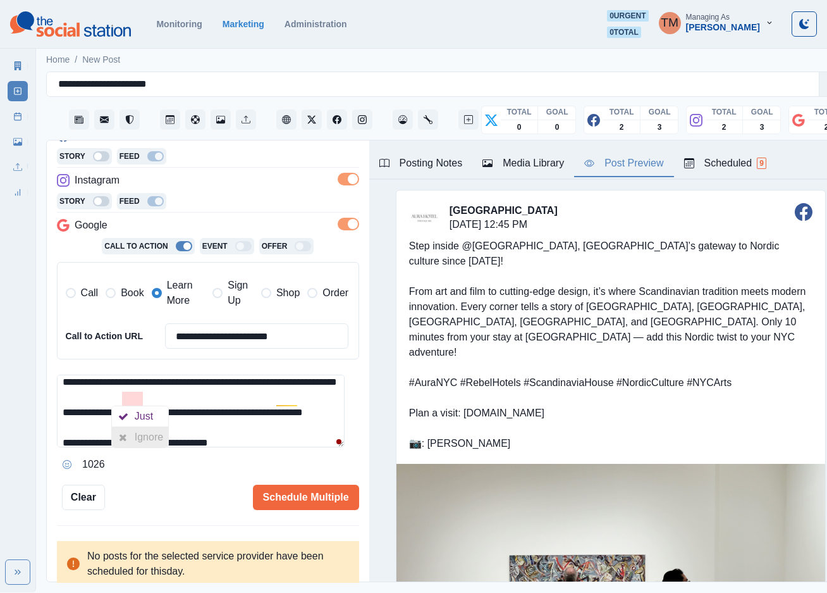
drag, startPoint x: 140, startPoint y: 442, endPoint x: 145, endPoint y: 437, distance: 6.7
click at [141, 440] on div "Ignore" at bounding box center [152, 437] width 34 height 20
click at [308, 446] on div "Ignore" at bounding box center [306, 437] width 34 height 20
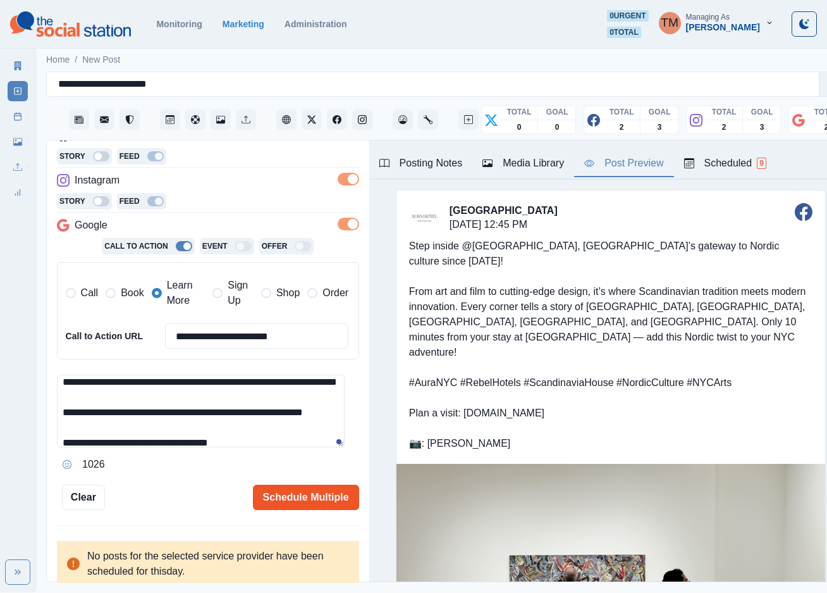
click at [298, 503] on button "Schedule Multiple" at bounding box center [306, 496] width 106 height 25
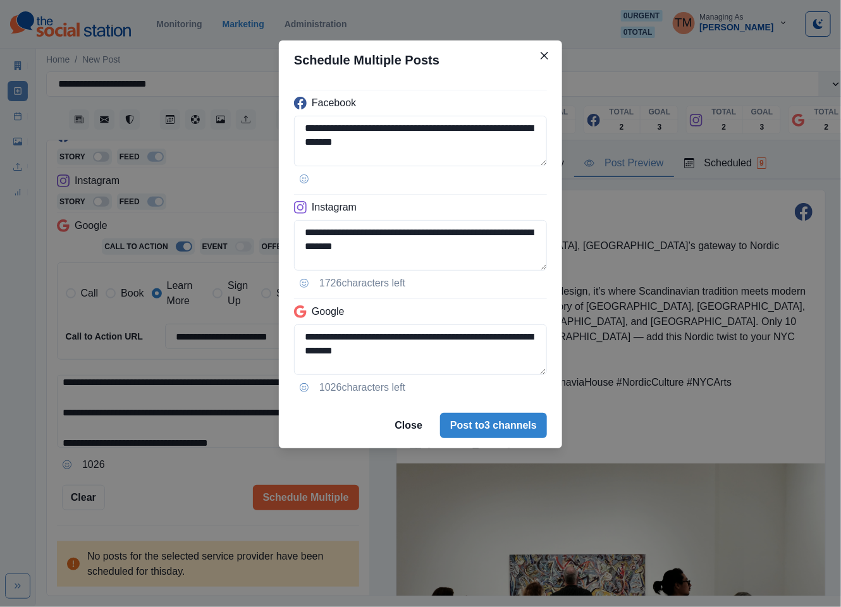
click at [156, 438] on div "**********" at bounding box center [420, 303] width 841 height 607
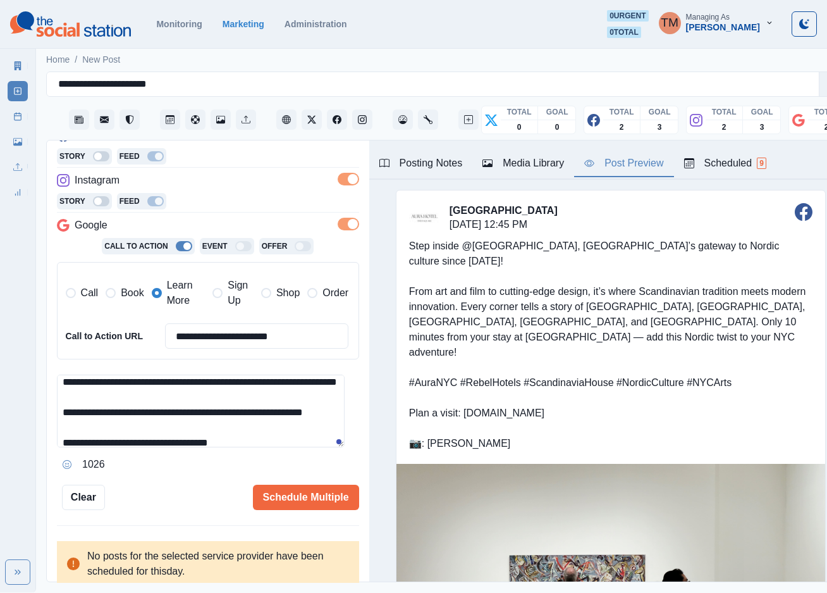
click at [167, 412] on textarea "**********" at bounding box center [201, 410] width 288 height 73
drag, startPoint x: 124, startPoint y: 398, endPoint x: 165, endPoint y: 414, distance: 43.8
click at [165, 414] on textarea "**********" at bounding box center [201, 410] width 288 height 73
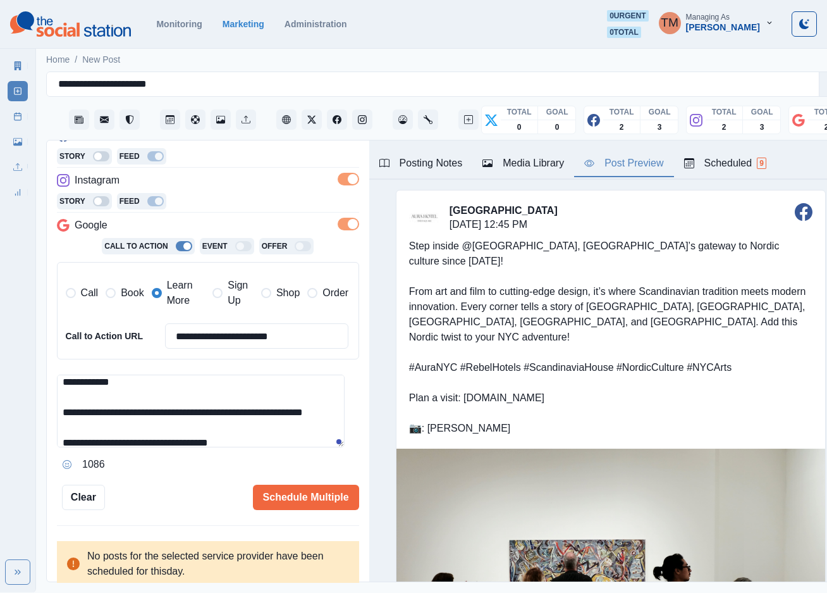
click at [321, 401] on textarea "**********" at bounding box center [201, 410] width 288 height 73
paste textarea "**********"
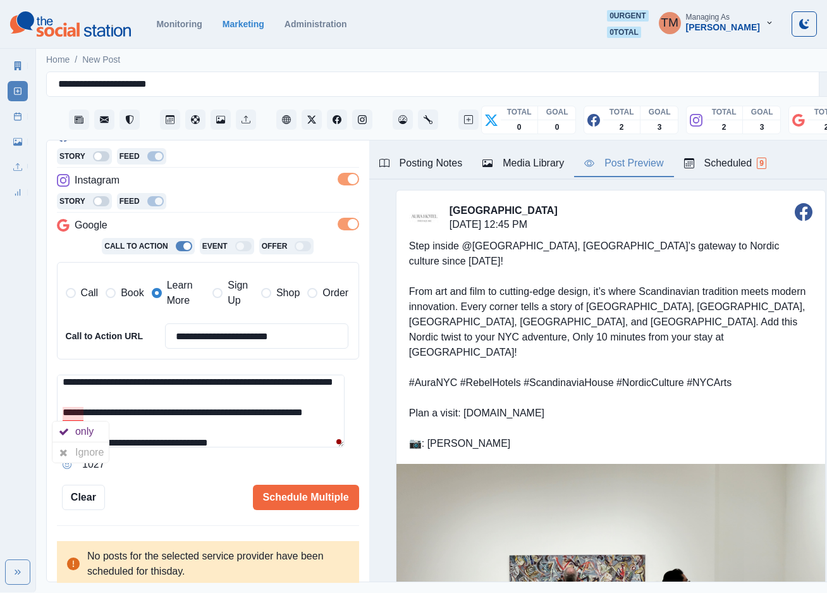
click at [67, 412] on textarea "**********" at bounding box center [201, 410] width 288 height 73
click at [77, 426] on div "only" at bounding box center [86, 431] width 23 height 20
click at [143, 431] on textarea "**********" at bounding box center [201, 410] width 288 height 73
type textarea "**********"
click at [285, 495] on button "Schedule Multiple" at bounding box center [306, 496] width 106 height 25
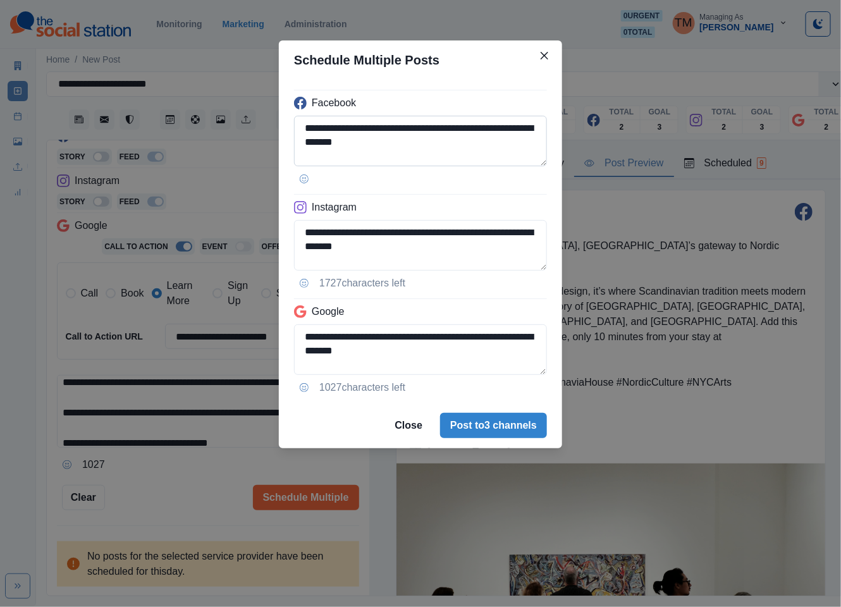
drag, startPoint x: 360, startPoint y: 129, endPoint x: 412, endPoint y: 129, distance: 51.2
click at [412, 129] on textarea "**********" at bounding box center [420, 141] width 253 height 51
paste textarea "***"
type textarea "**********"
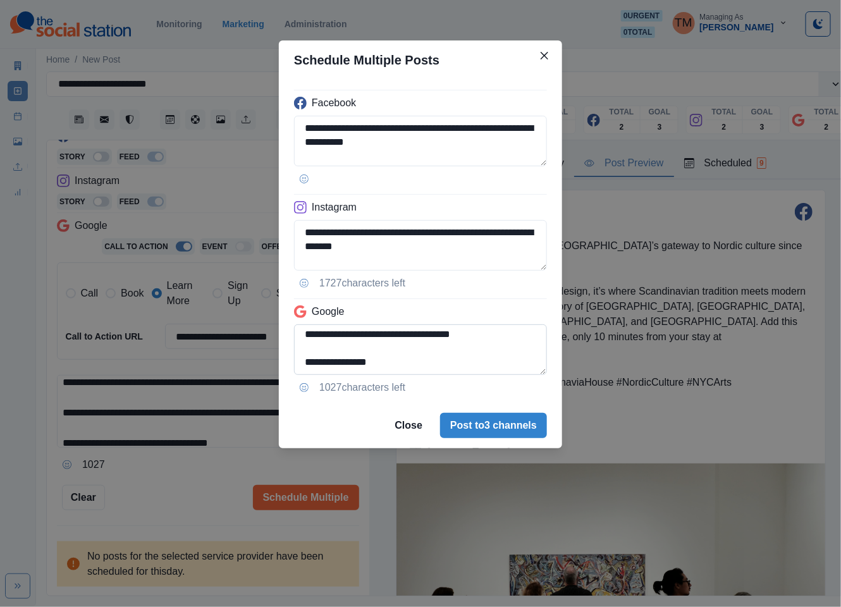
click at [300, 336] on textarea "**********" at bounding box center [420, 349] width 253 height 51
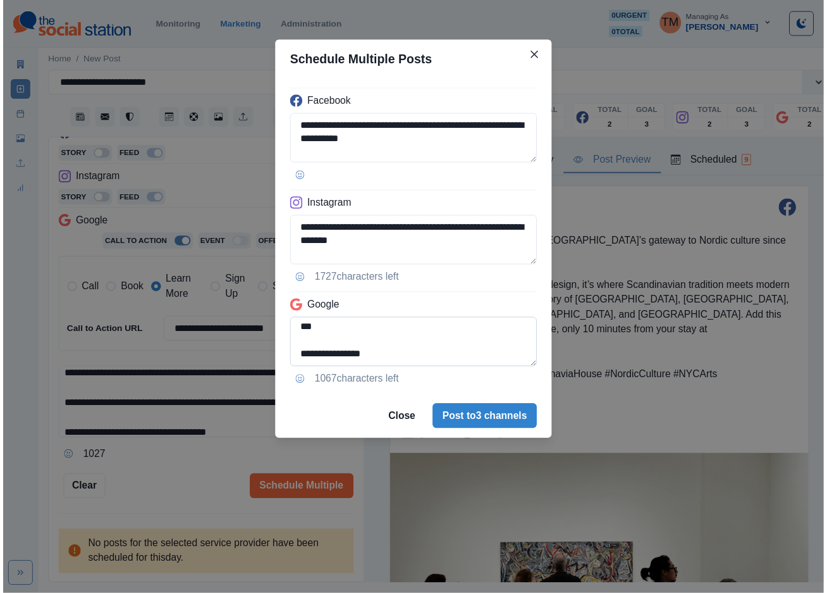
scroll to position [171, 0]
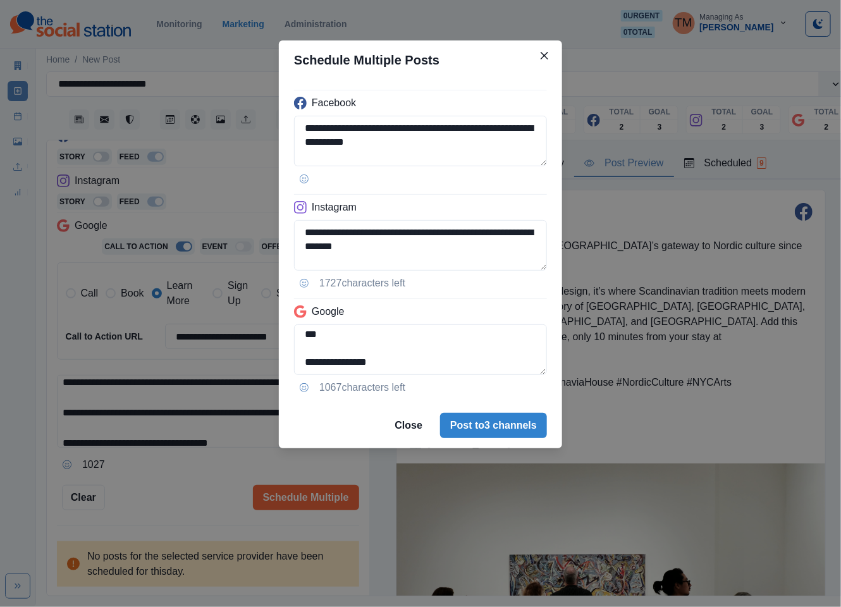
type textarea "**********"
drag, startPoint x: 183, startPoint y: 476, endPoint x: 328, endPoint y: 438, distance: 150.3
click at [183, 479] on div "**********" at bounding box center [420, 303] width 841 height 607
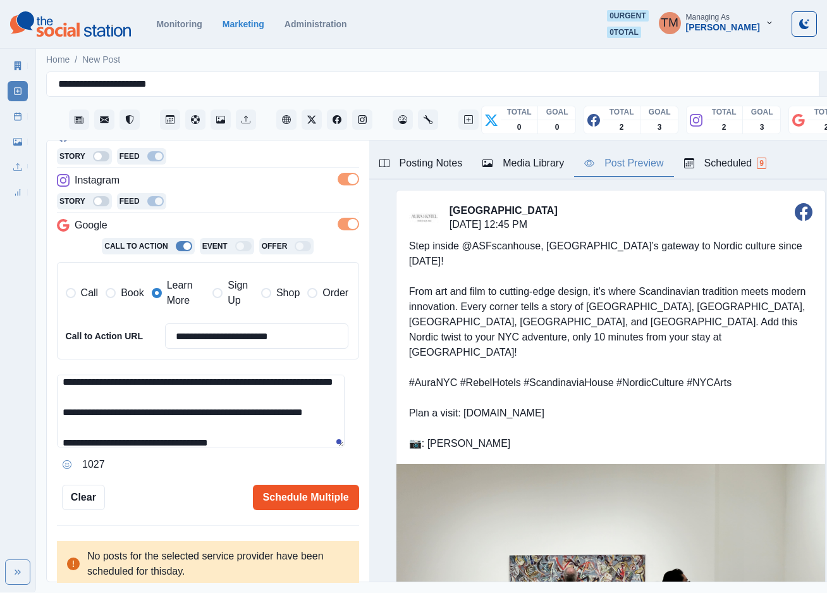
click at [302, 498] on button "Schedule Multiple" at bounding box center [306, 496] width 106 height 25
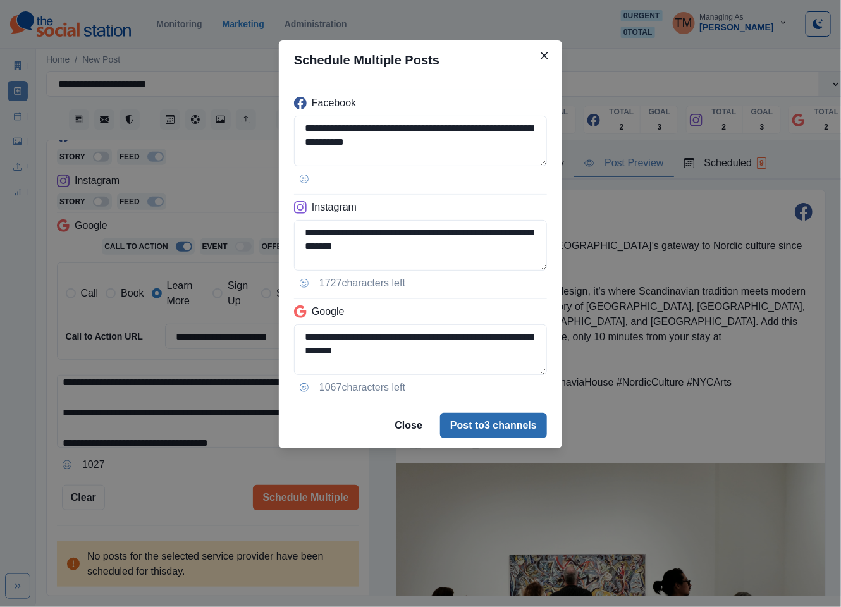
click at [535, 427] on button "Post to 3 channels" at bounding box center [493, 425] width 107 height 25
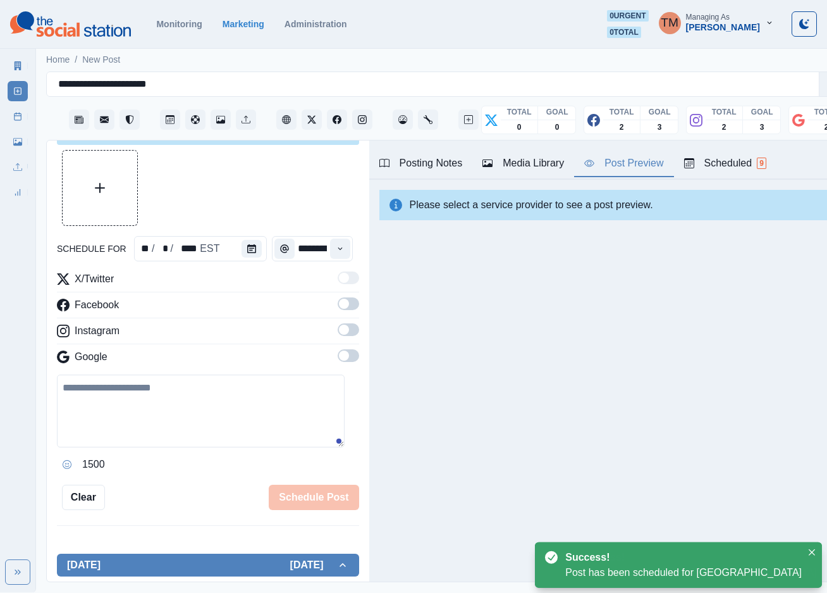
scroll to position [206, 0]
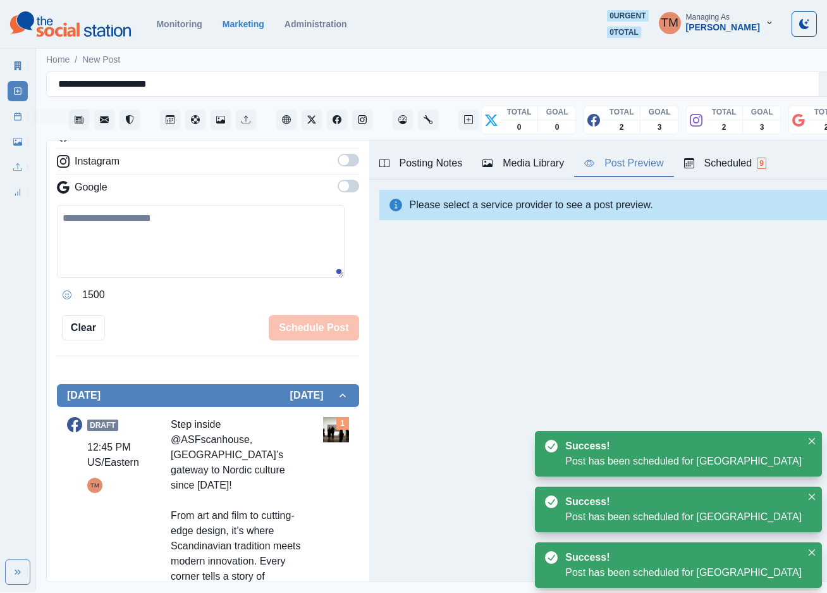
drag, startPoint x: 14, startPoint y: 116, endPoint x: 29, endPoint y: 141, distance: 29.0
click at [15, 116] on rect at bounding box center [18, 116] width 7 height 7
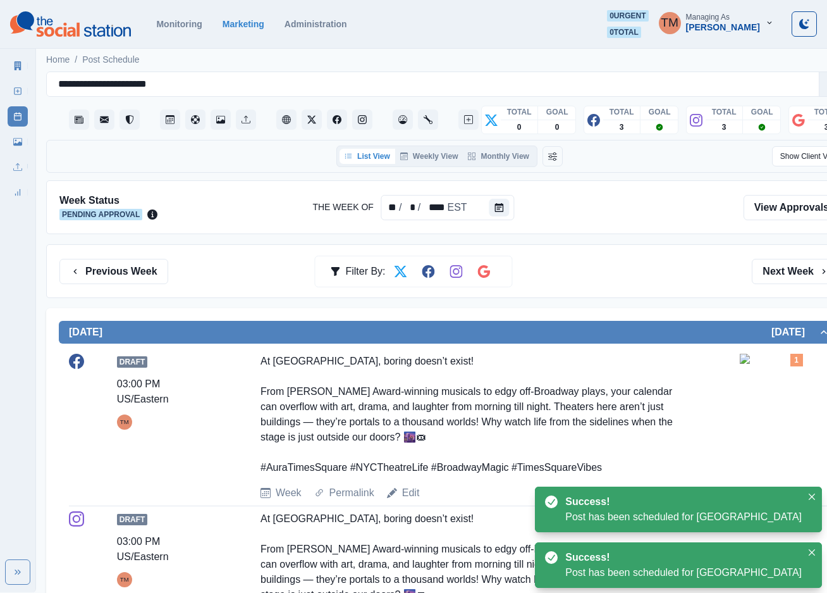
click at [680, 279] on div "Previous Week Filter By: Next Week" at bounding box center [449, 271] width 780 height 25
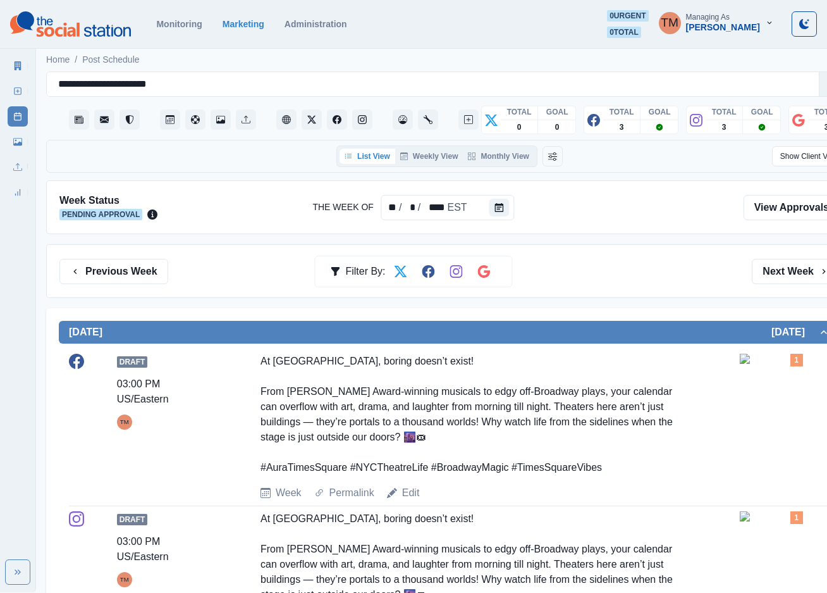
click at [23, 69] on link "Marketing Summary" at bounding box center [18, 66] width 20 height 20
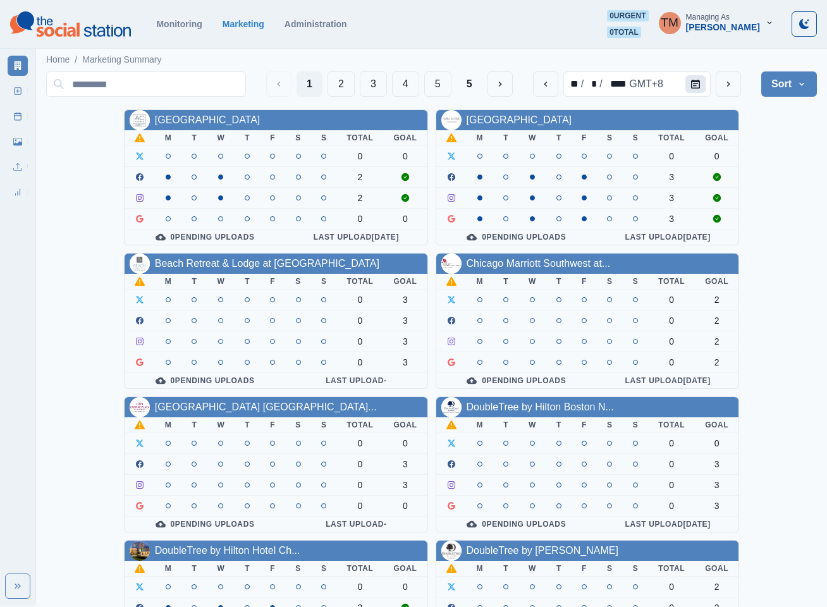
click at [697, 80] on icon "Calendar" at bounding box center [695, 84] width 9 height 9
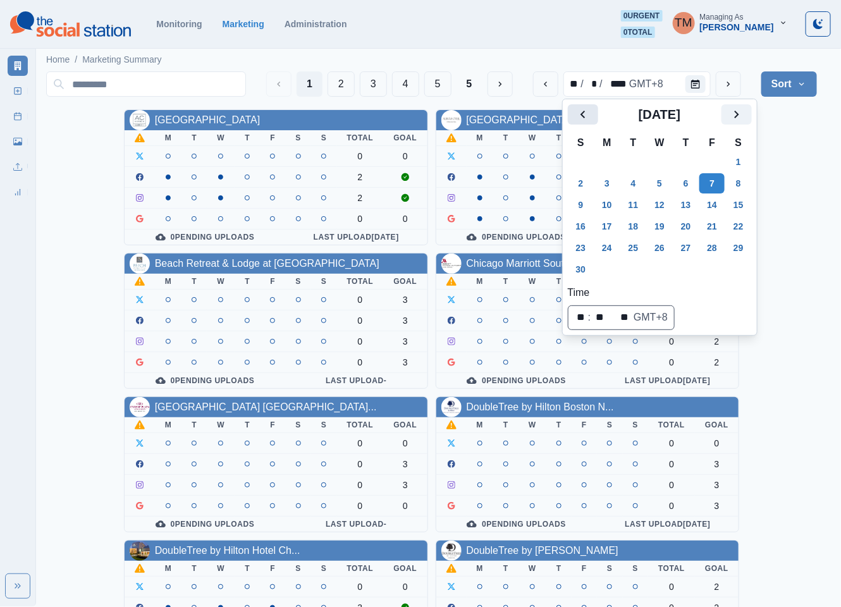
click at [590, 112] on icon "Previous" at bounding box center [583, 114] width 15 height 15
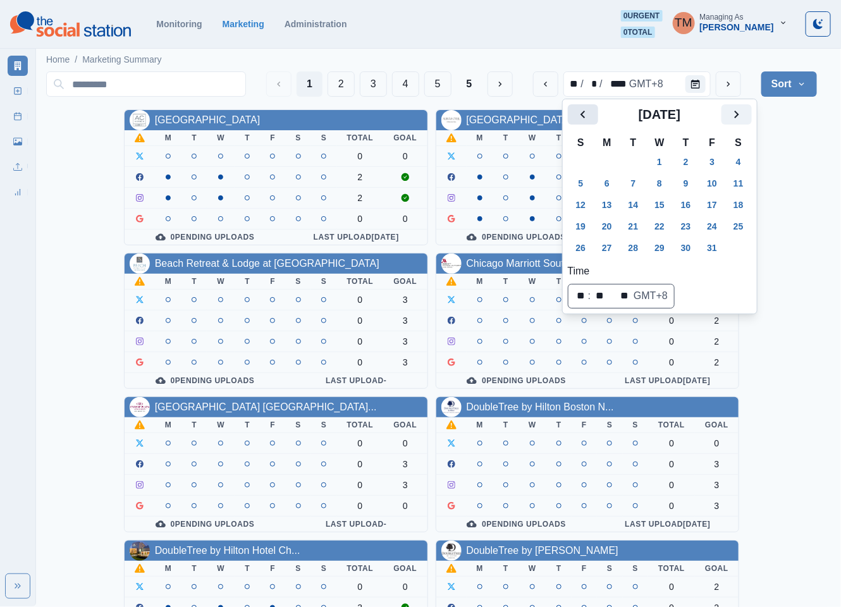
click at [590, 112] on icon "Previous" at bounding box center [583, 114] width 15 height 15
click at [608, 184] on button "8" at bounding box center [606, 183] width 25 height 20
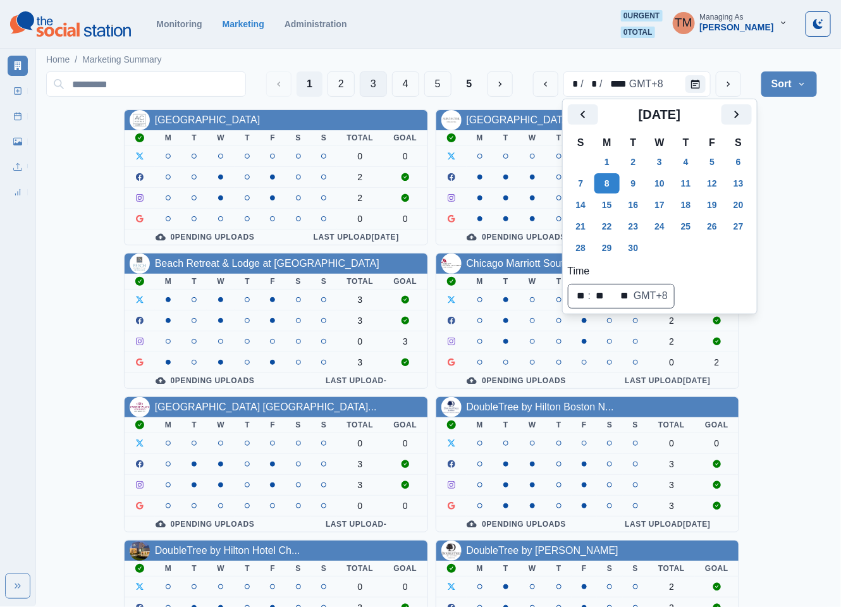
click at [369, 85] on button "3" at bounding box center [373, 83] width 27 height 25
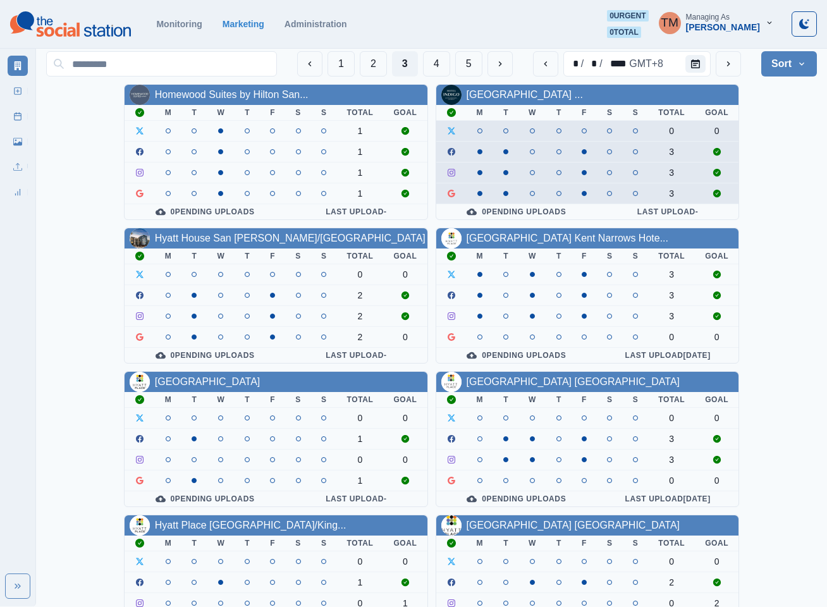
scroll to position [379, 0]
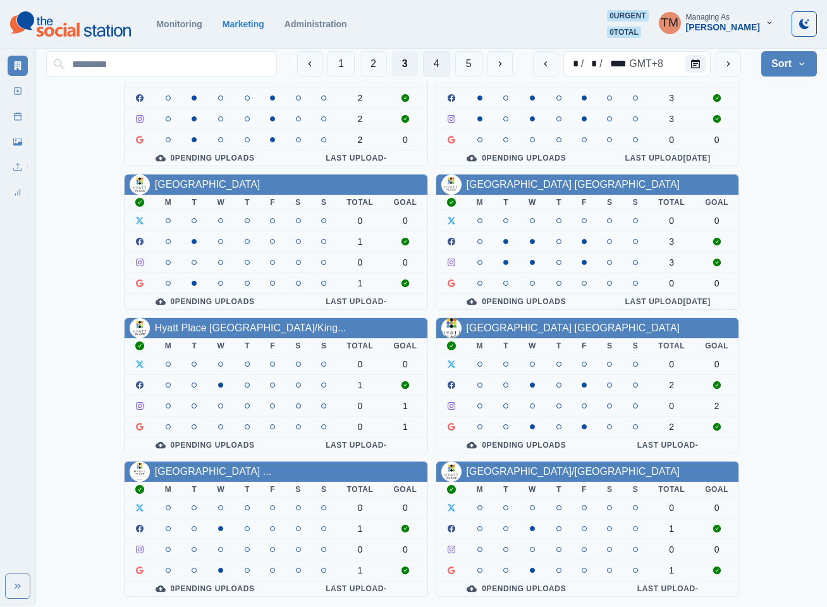
click at [438, 65] on button "4" at bounding box center [436, 63] width 27 height 25
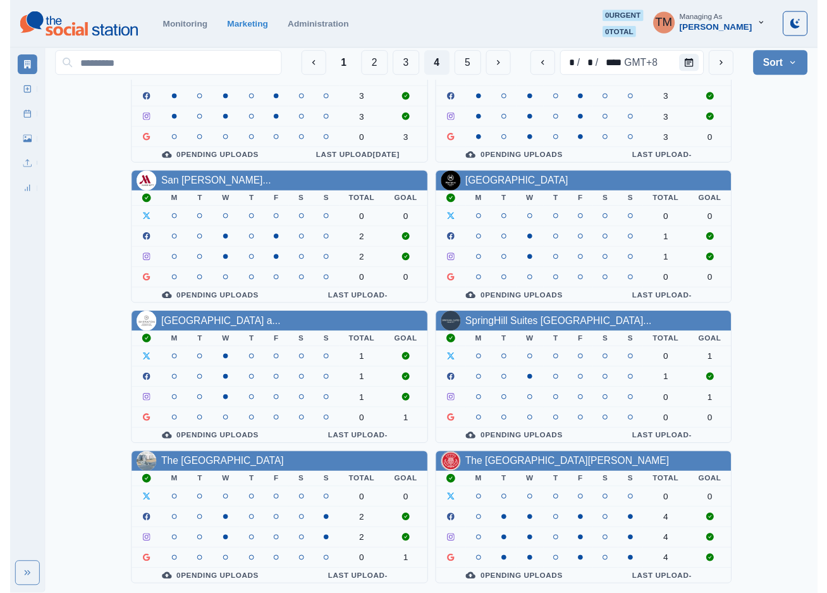
scroll to position [0, 0]
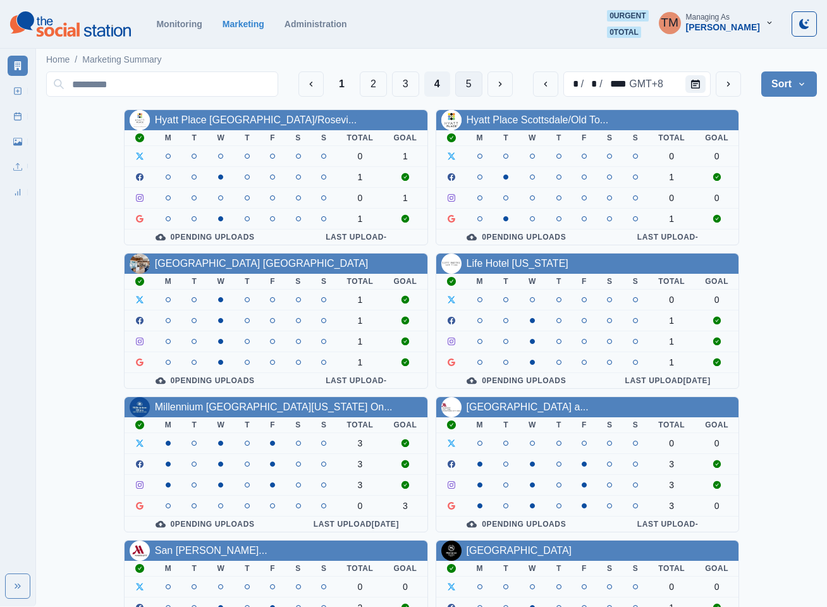
click at [467, 83] on button "5" at bounding box center [468, 83] width 27 height 25
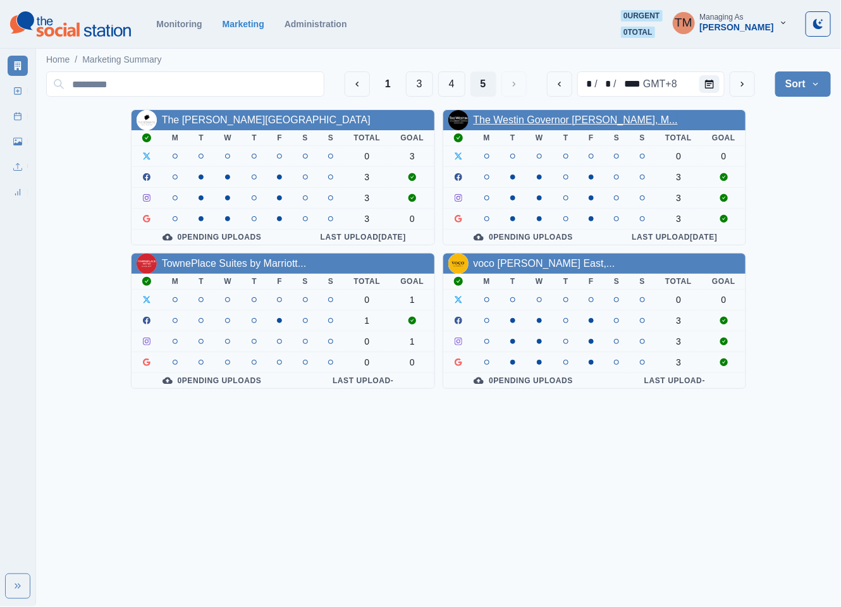
click at [516, 123] on link "The Westin Governor Morris, M..." at bounding box center [576, 119] width 204 height 11
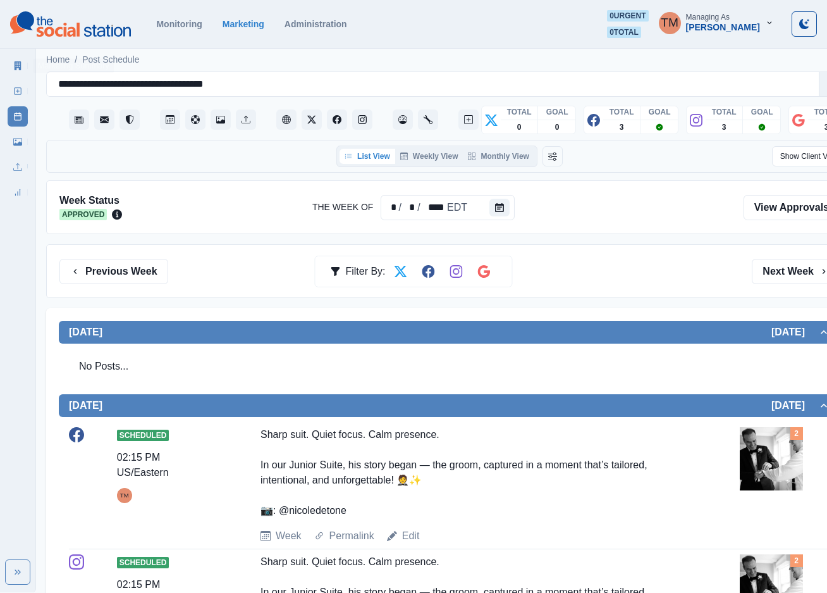
click at [17, 63] on icon at bounding box center [18, 65] width 7 height 9
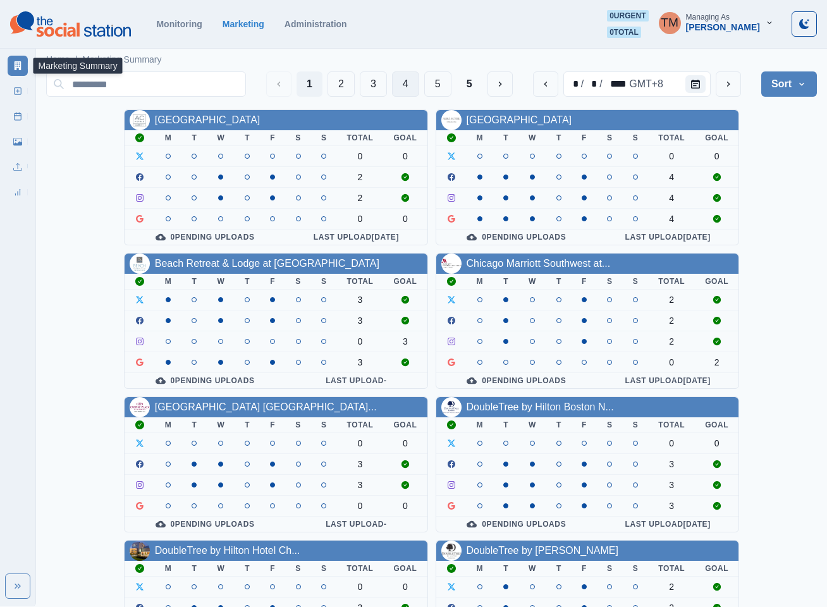
click at [400, 87] on button "4" at bounding box center [405, 83] width 27 height 25
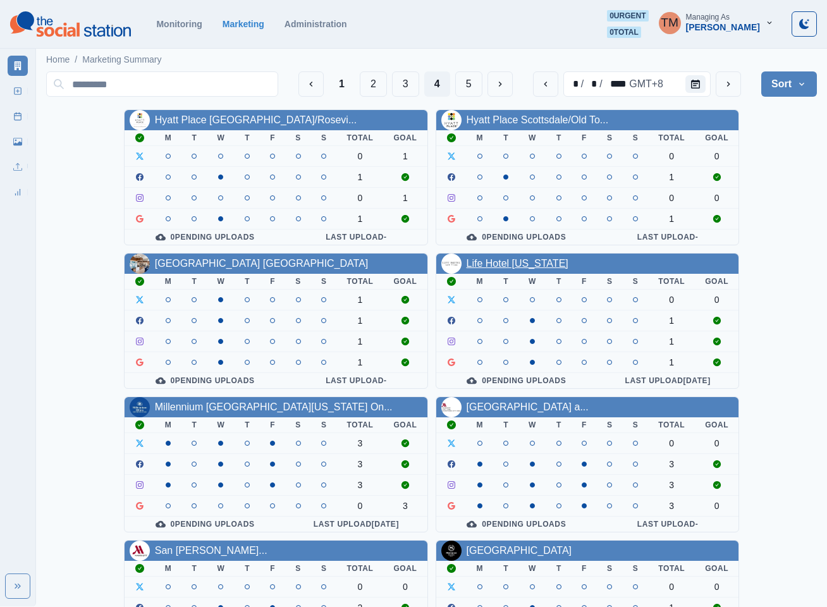
click at [508, 266] on link "Life Hotel [US_STATE]" at bounding box center [518, 263] width 102 height 11
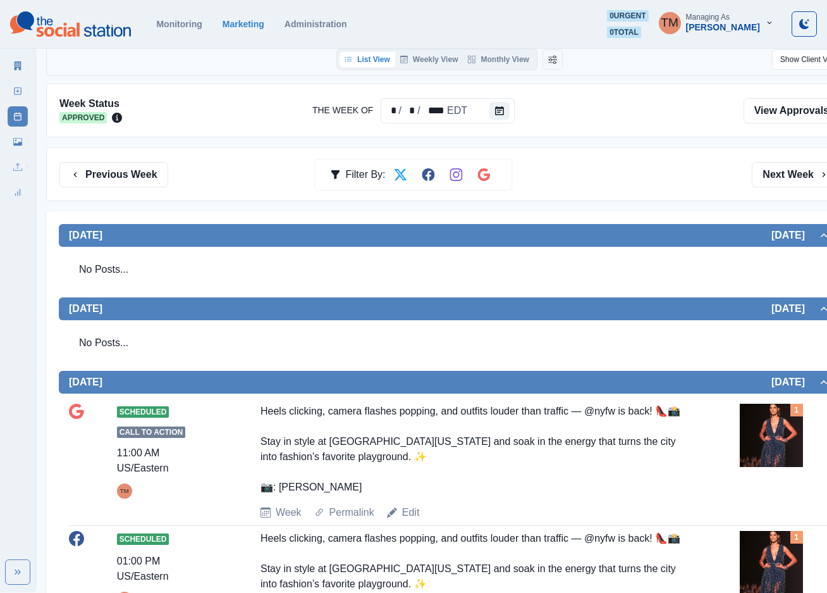
scroll to position [95, 0]
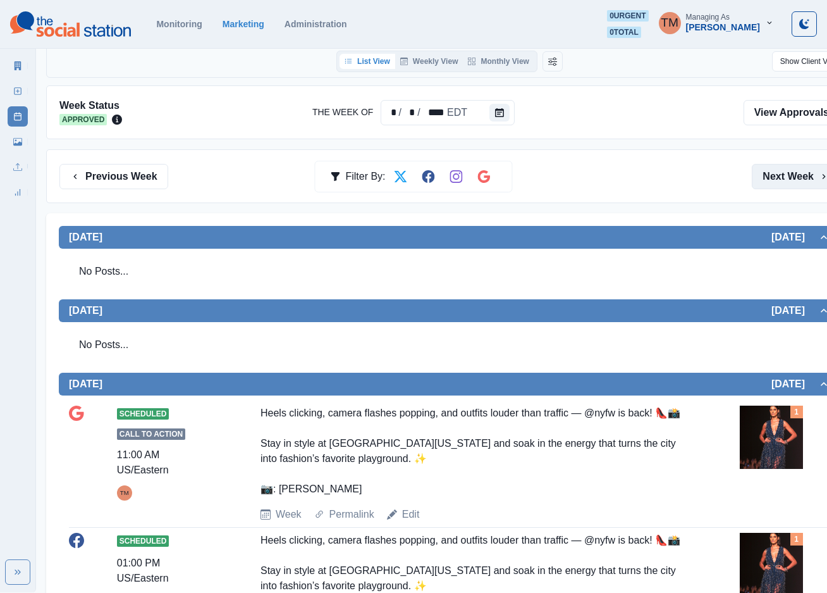
click at [805, 179] on button "Next Week" at bounding box center [796, 176] width 88 height 25
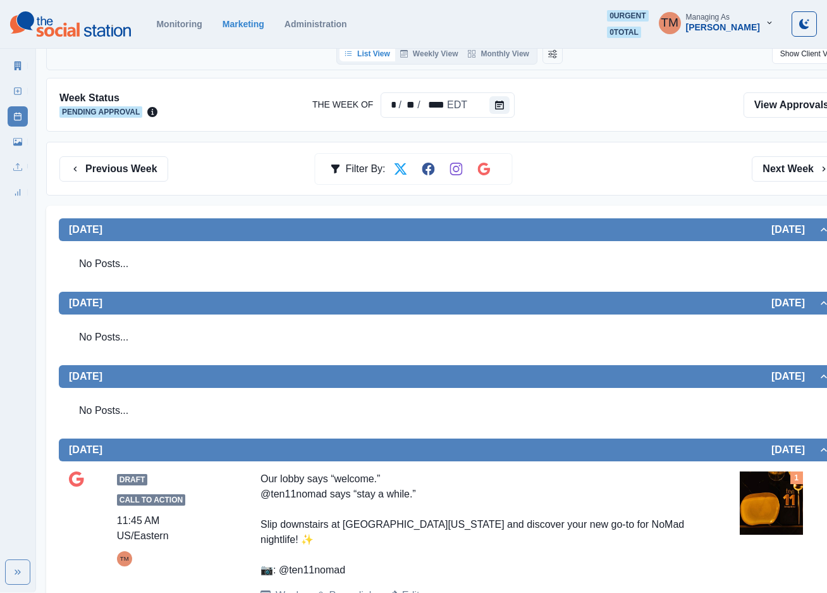
scroll to position [95, 0]
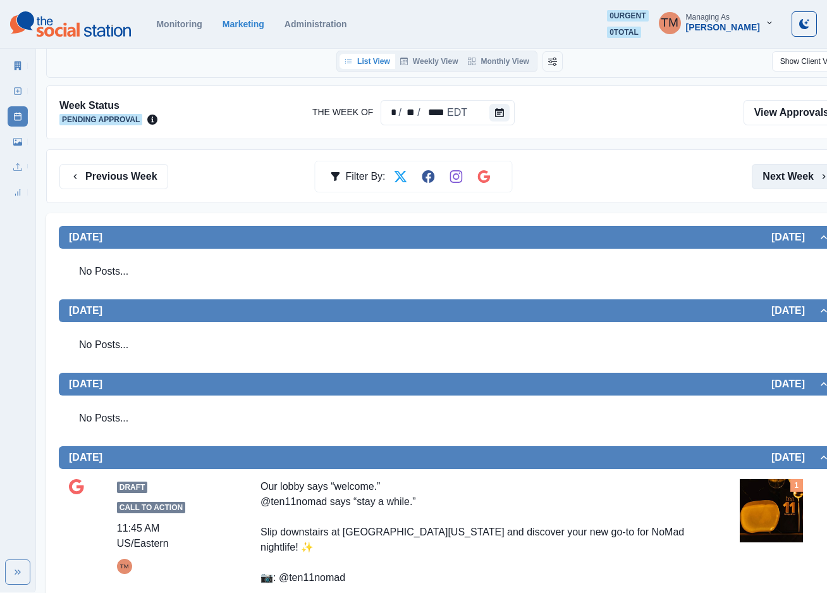
click at [798, 176] on button "Next Week" at bounding box center [796, 176] width 88 height 25
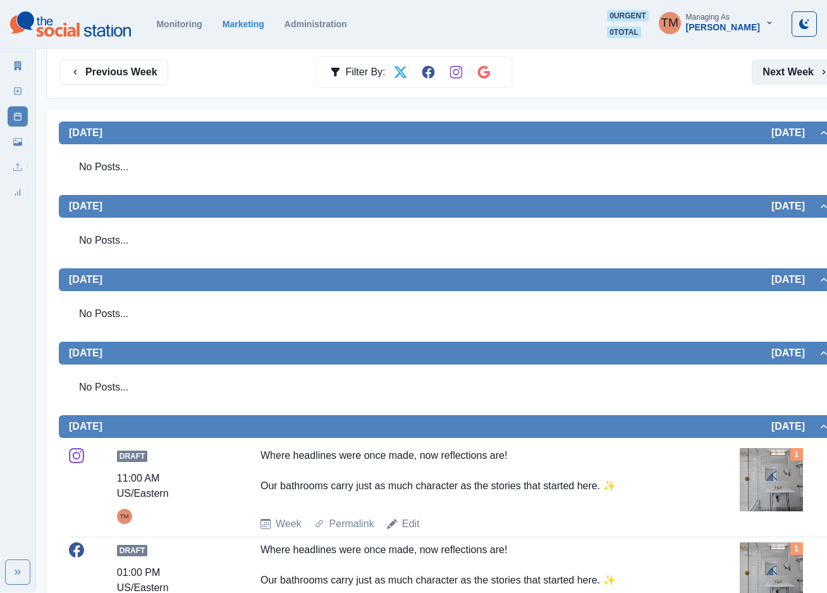
scroll to position [95, 0]
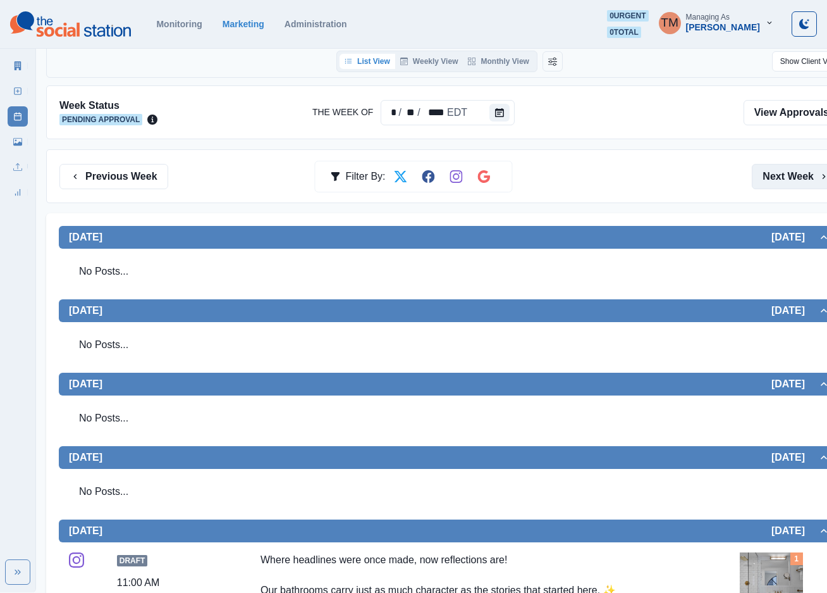
click at [805, 183] on button "Next Week" at bounding box center [796, 176] width 88 height 25
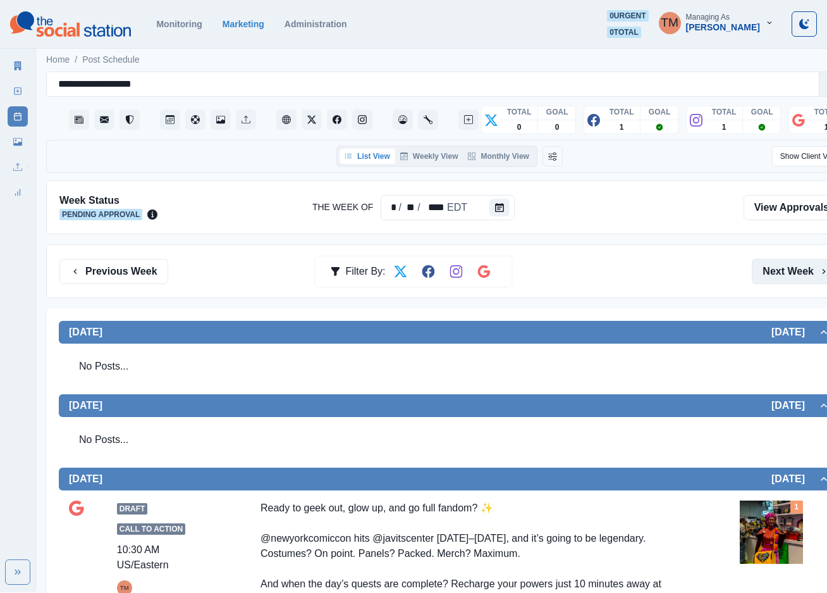
click at [778, 272] on button "Next Week" at bounding box center [796, 271] width 88 height 25
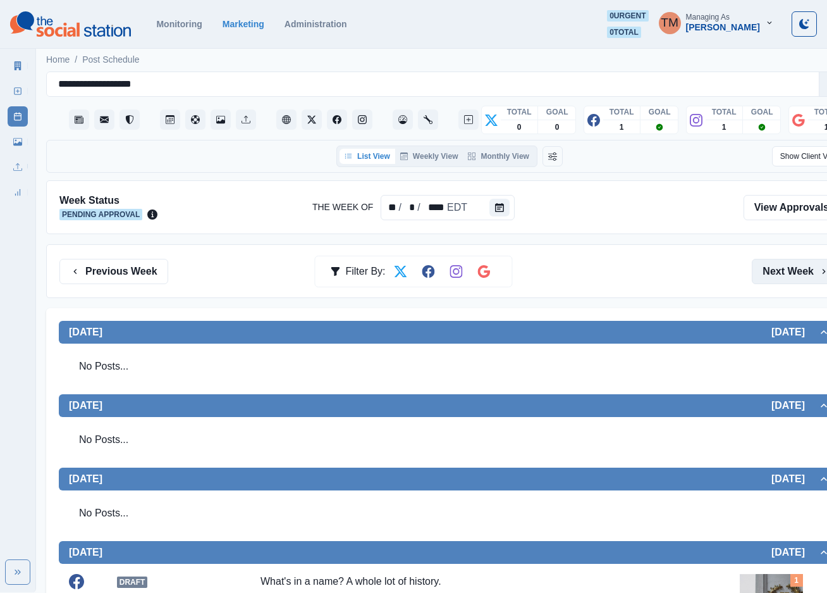
click at [789, 271] on button "Next Week" at bounding box center [796, 271] width 88 height 25
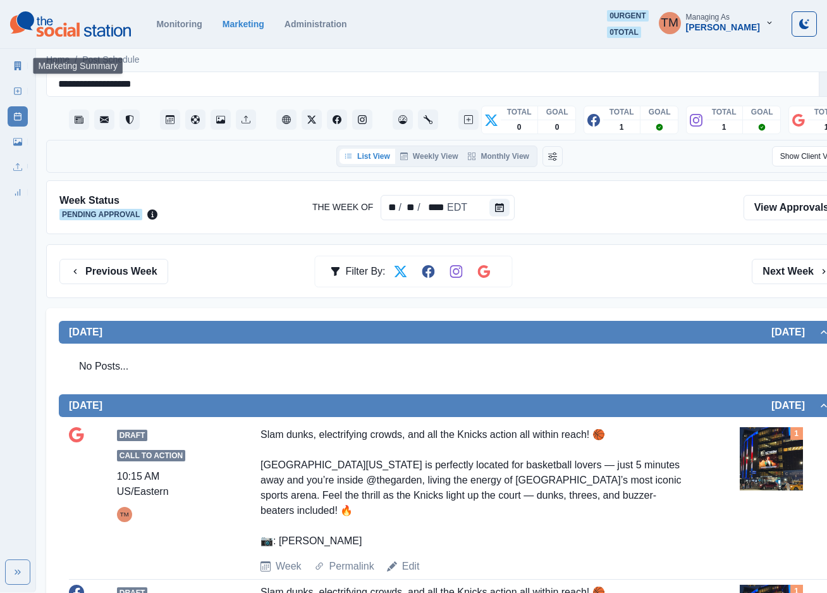
click at [16, 67] on icon at bounding box center [18, 65] width 7 height 9
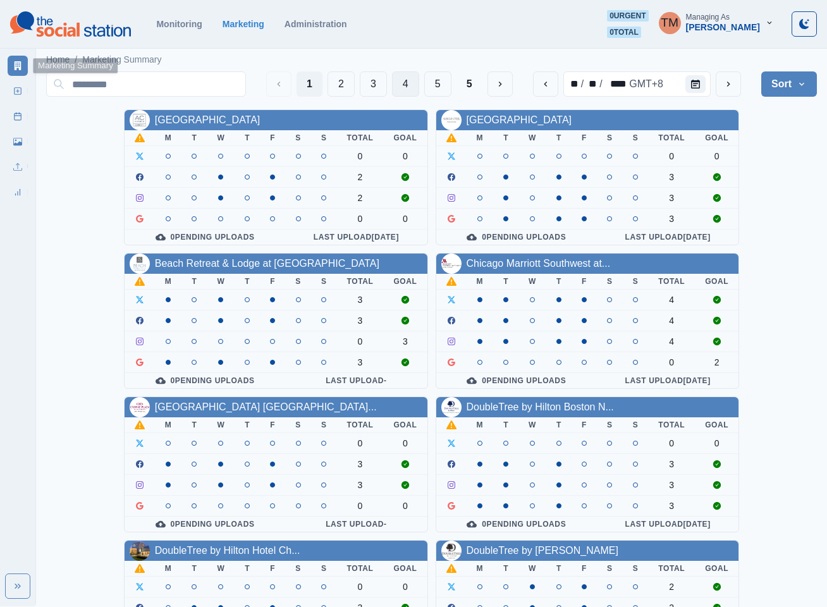
click at [397, 82] on button "4" at bounding box center [405, 83] width 27 height 25
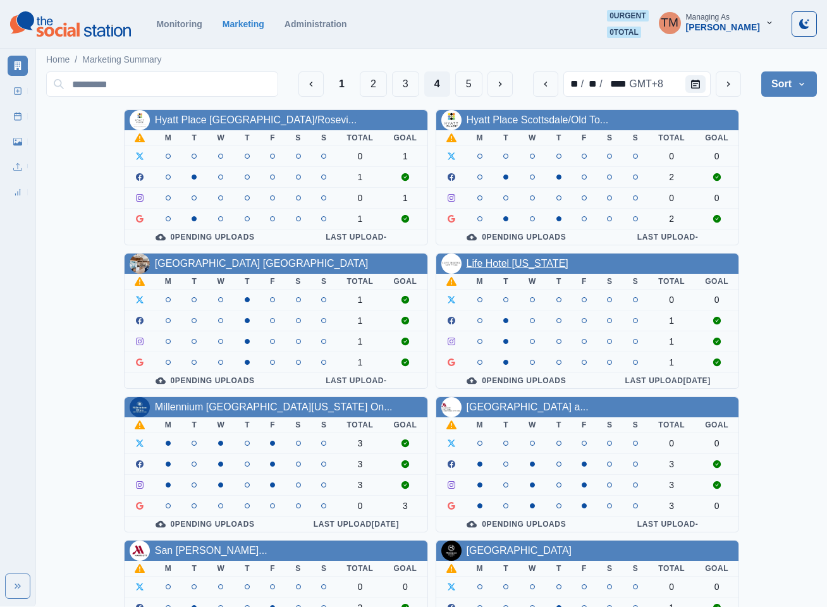
click at [515, 268] on link "Life Hotel New York" at bounding box center [518, 263] width 102 height 11
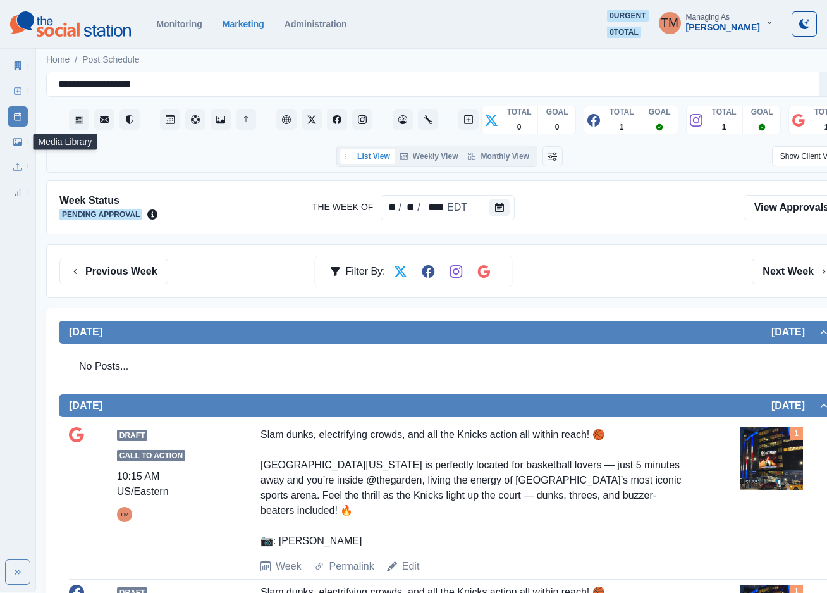
click at [18, 144] on icon at bounding box center [17, 142] width 9 height 8
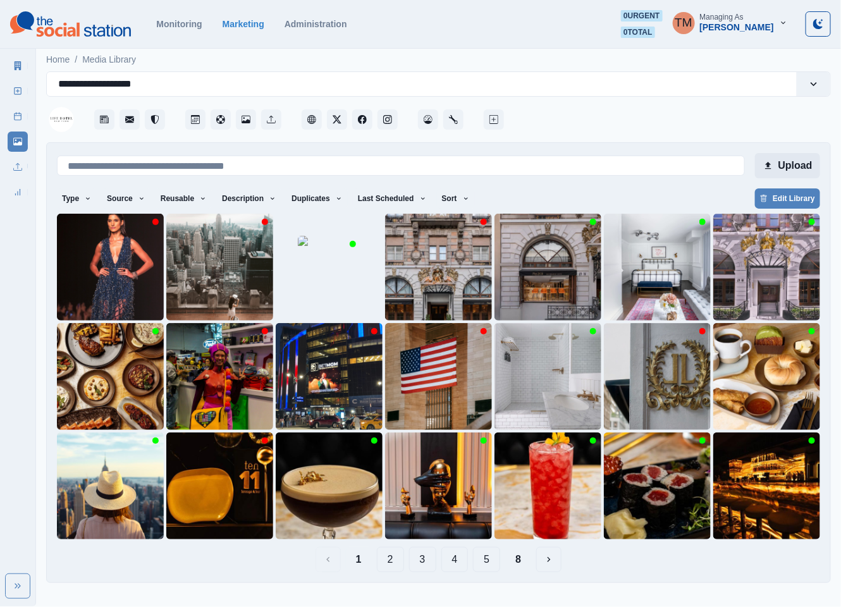
click at [795, 165] on button "Upload" at bounding box center [787, 165] width 65 height 25
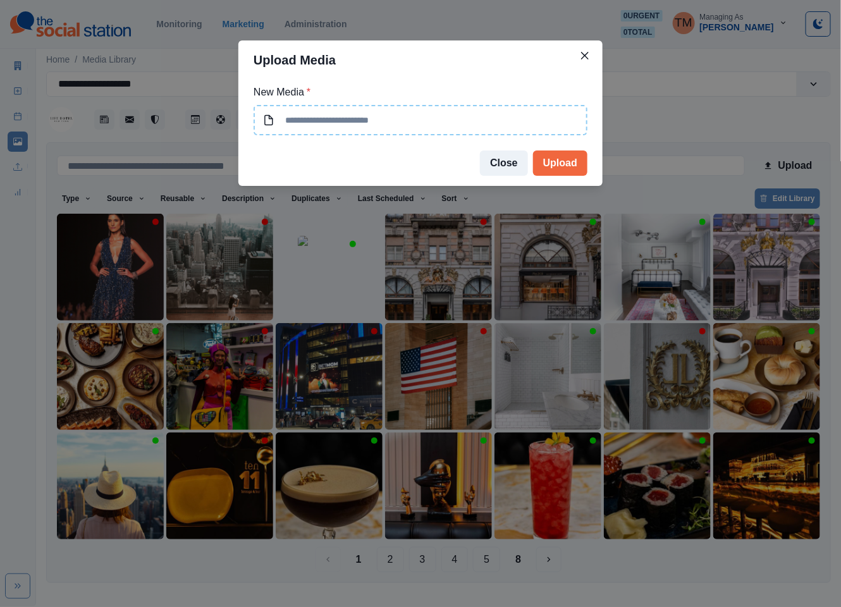
type input "**********"
click at [568, 169] on button "Upload" at bounding box center [560, 163] width 54 height 25
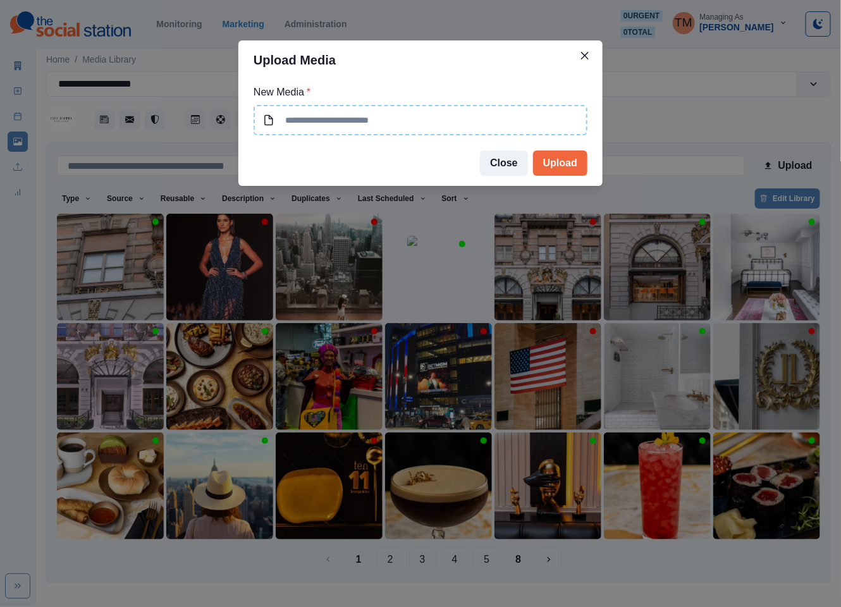
type input "**********"
click at [564, 160] on button "Upload" at bounding box center [560, 163] width 54 height 25
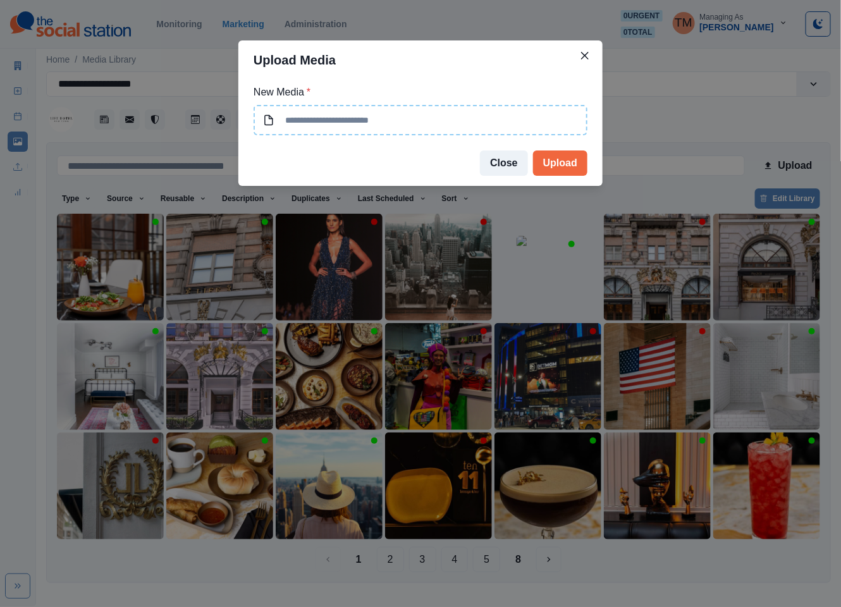
type input "**********"
click at [575, 161] on button "Upload" at bounding box center [560, 163] width 54 height 25
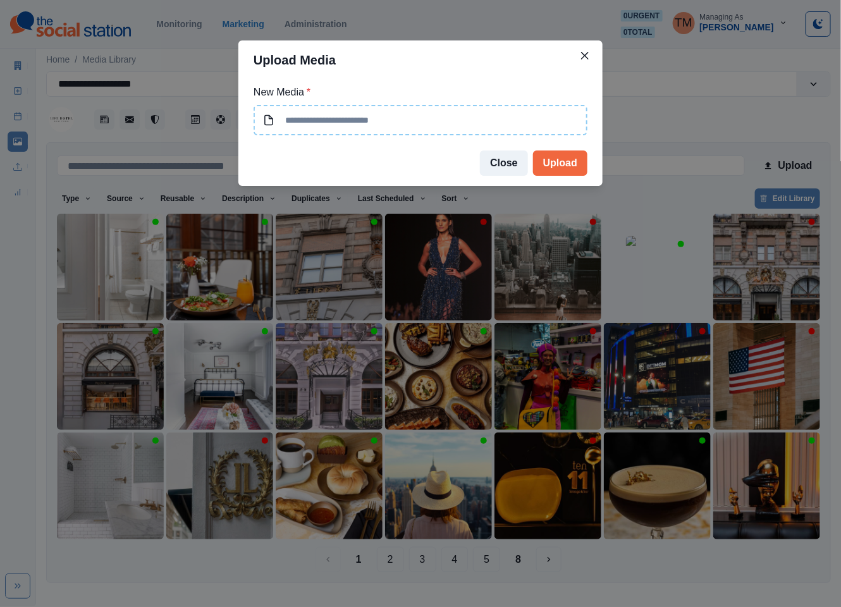
type input "**********"
click at [575, 165] on button "Upload" at bounding box center [560, 163] width 54 height 25
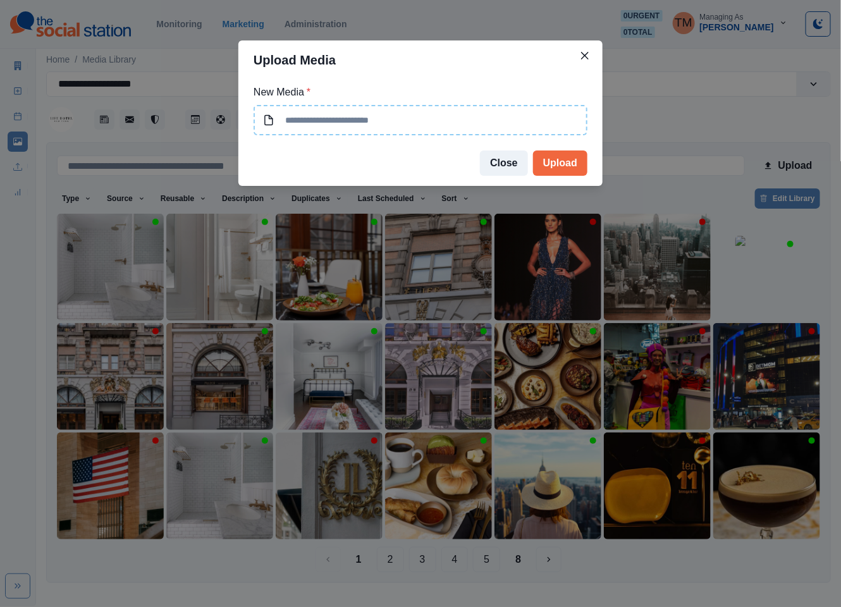
type input "**********"
click at [569, 161] on button "Upload" at bounding box center [560, 163] width 54 height 25
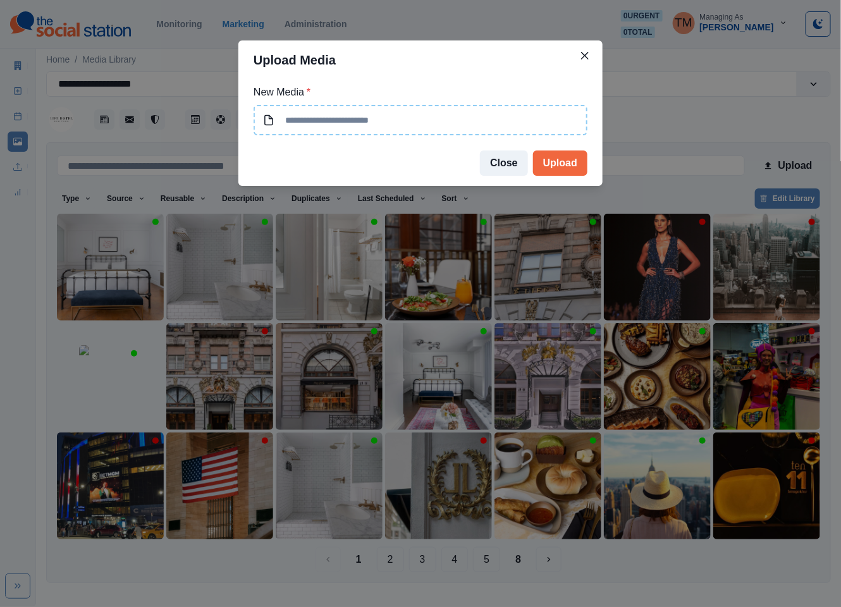
type input "**********"
click at [564, 159] on button "Upload" at bounding box center [560, 163] width 54 height 25
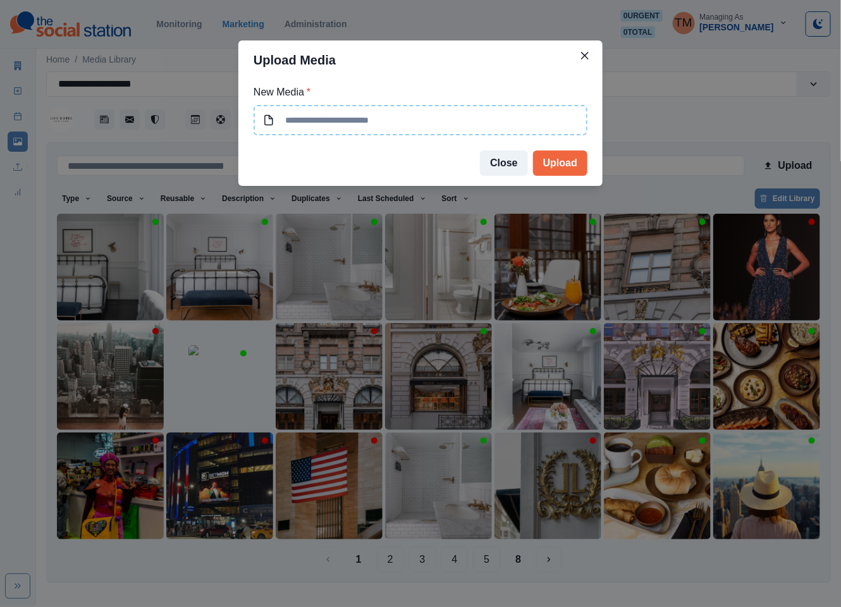
type input "**********"
click at [568, 164] on button "Upload" at bounding box center [560, 163] width 54 height 25
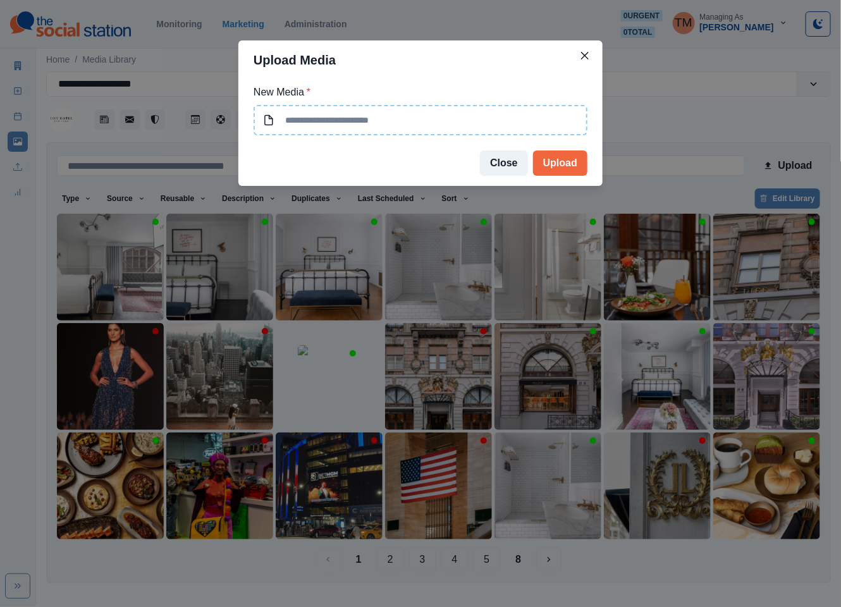
type input "**********"
click at [554, 165] on button "Upload" at bounding box center [560, 163] width 54 height 25
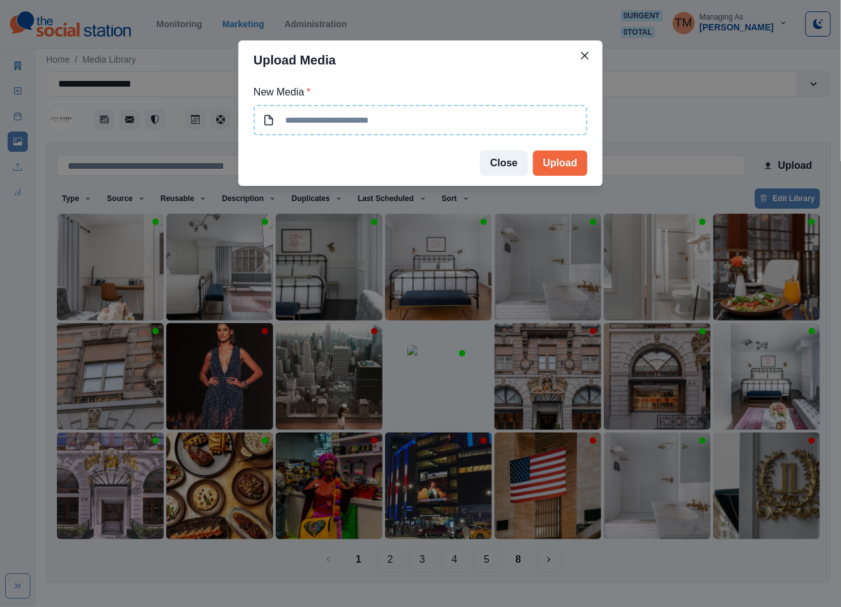
type input "**********"
click at [562, 169] on button "Upload" at bounding box center [560, 163] width 54 height 25
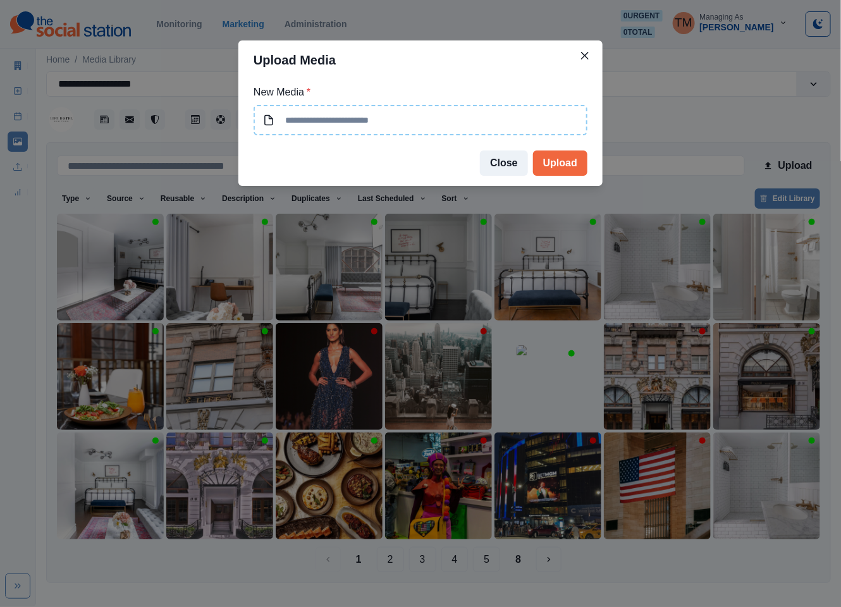
type input "**********"
click at [558, 167] on button "Upload" at bounding box center [560, 163] width 54 height 25
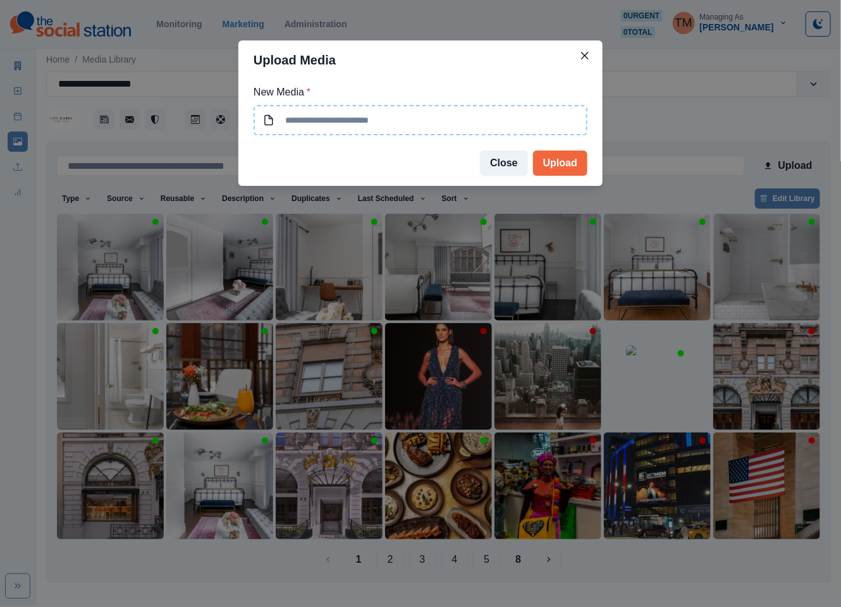
click at [91, 283] on div "Upload Media New Media * Close Upload" at bounding box center [420, 303] width 841 height 607
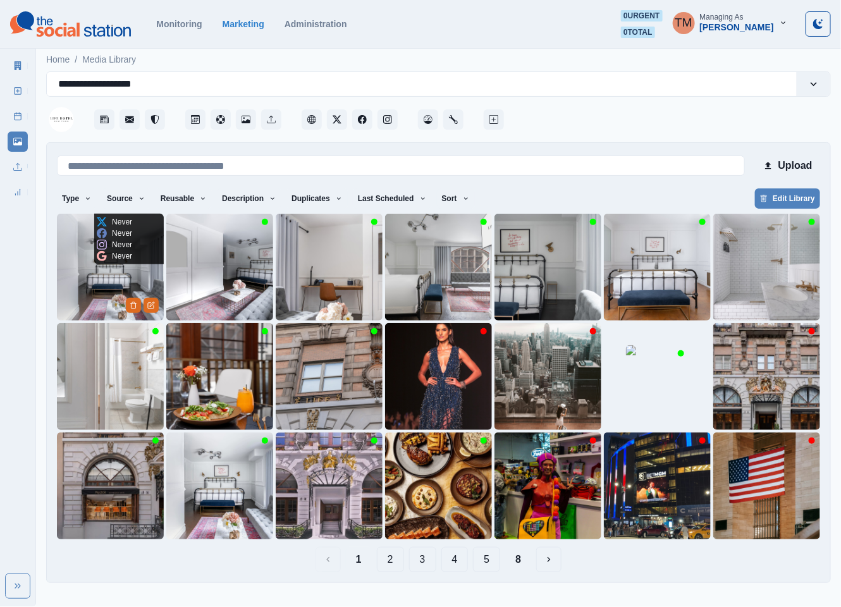
click at [91, 283] on img at bounding box center [110, 267] width 107 height 107
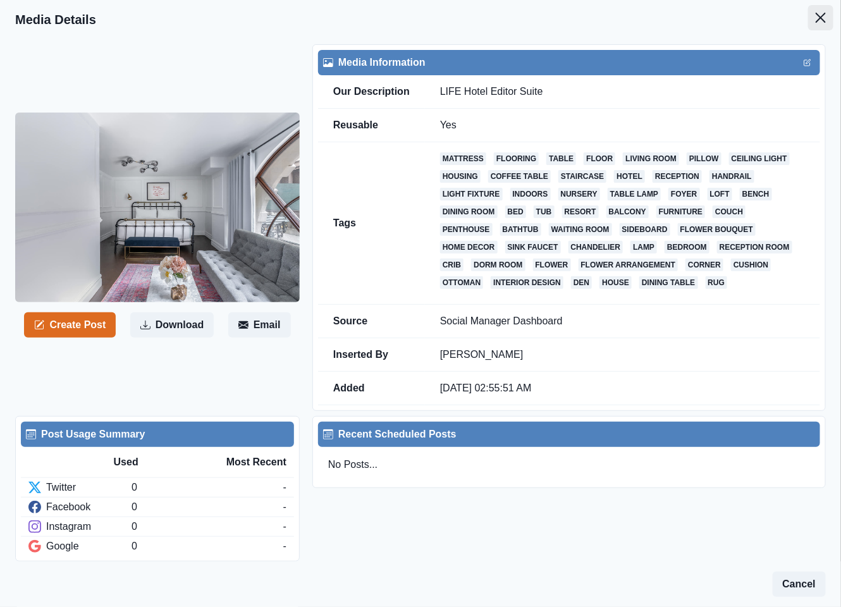
click at [808, 16] on button "Close" at bounding box center [820, 17] width 25 height 25
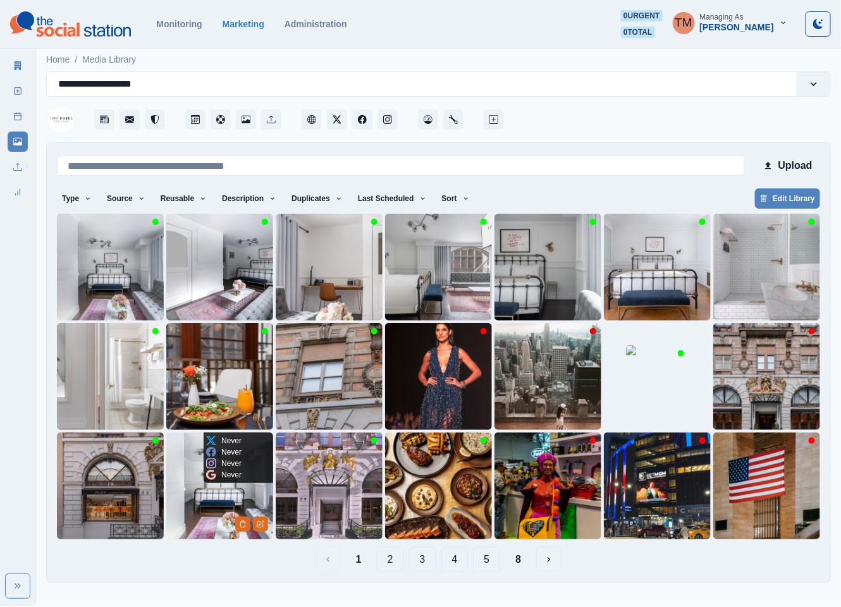
click at [197, 524] on img at bounding box center [219, 486] width 107 height 107
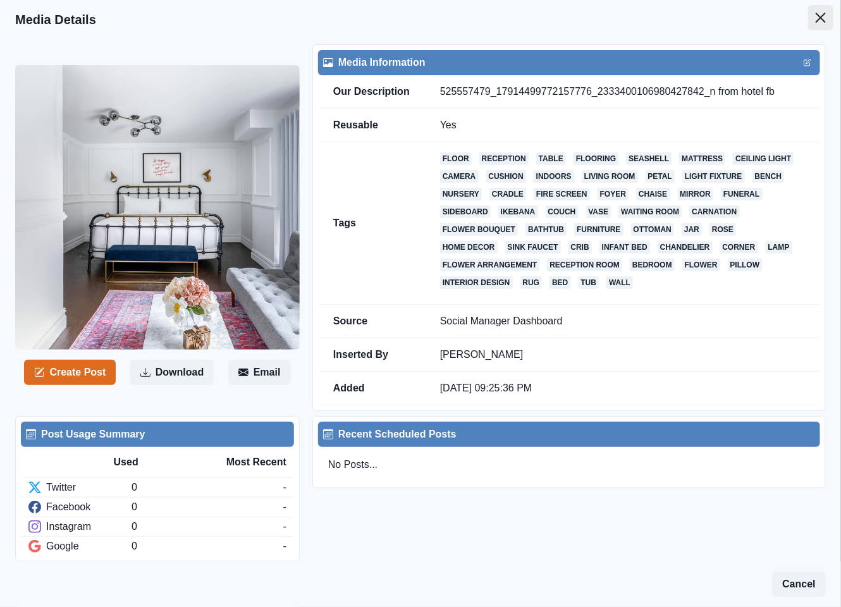
click at [808, 23] on button "Close" at bounding box center [820, 17] width 25 height 25
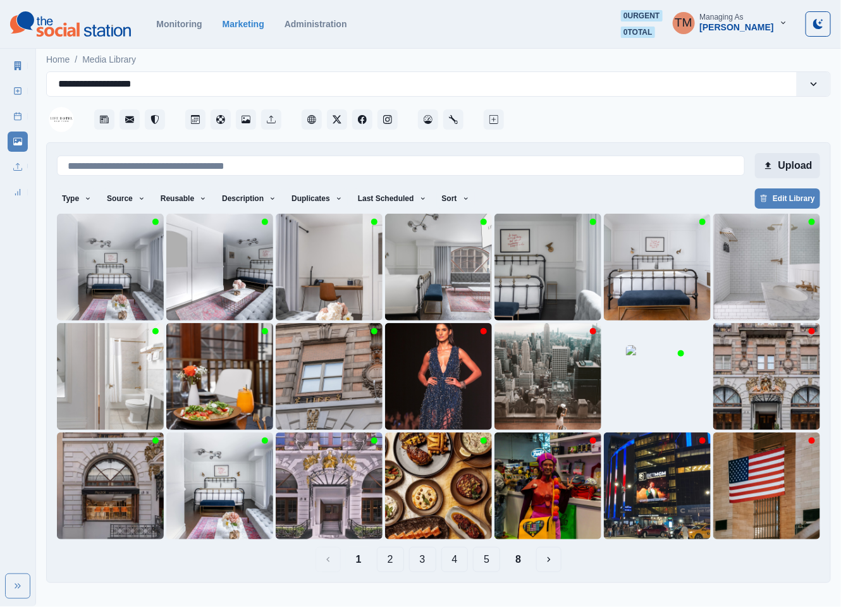
click at [801, 165] on button "Upload" at bounding box center [787, 165] width 65 height 25
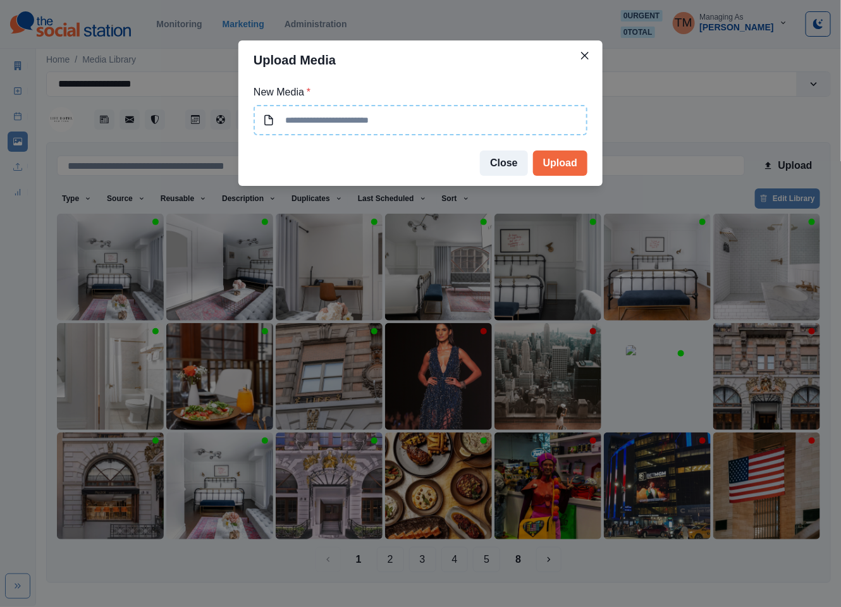
type input "**********"
click at [571, 166] on button "Upload" at bounding box center [560, 163] width 54 height 25
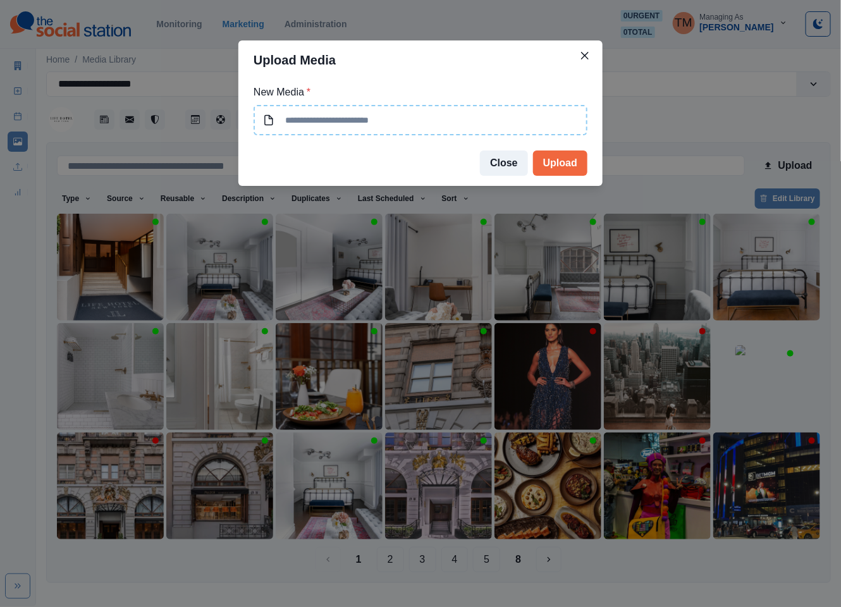
type input "**********"
click at [566, 165] on button "Upload" at bounding box center [560, 163] width 54 height 25
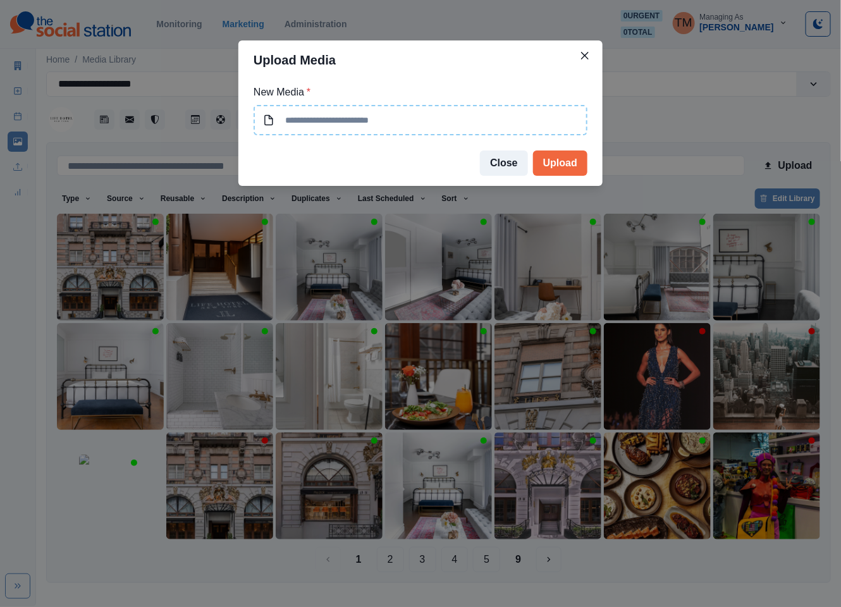
type input "**********"
click at [555, 168] on button "Upload" at bounding box center [560, 163] width 54 height 25
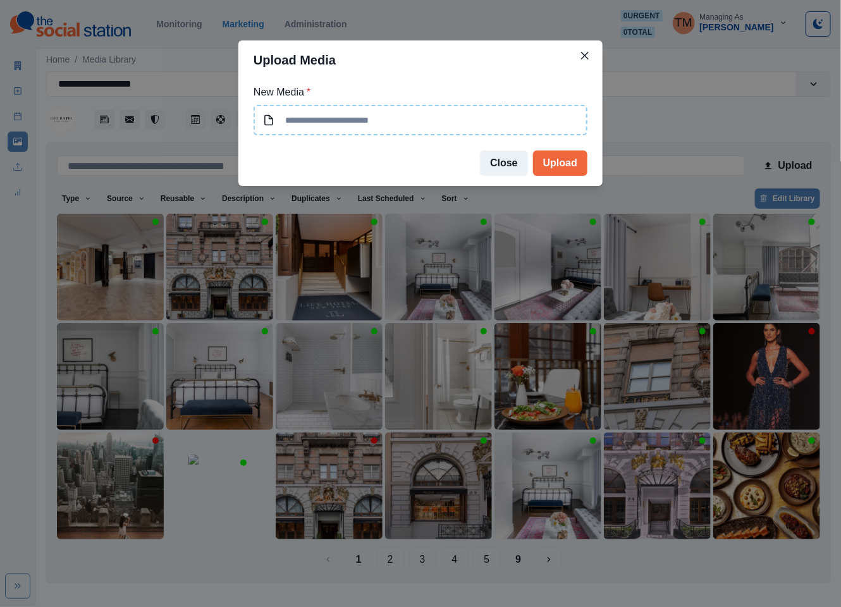
type input "**********"
click at [569, 166] on button "Upload" at bounding box center [560, 163] width 54 height 25
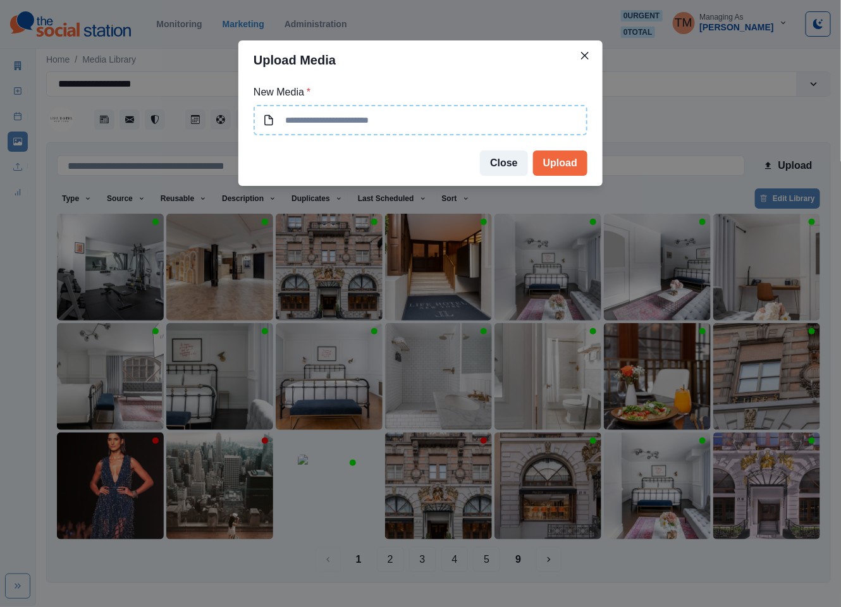
type input "**********"
click at [566, 163] on button "Upload" at bounding box center [560, 163] width 54 height 25
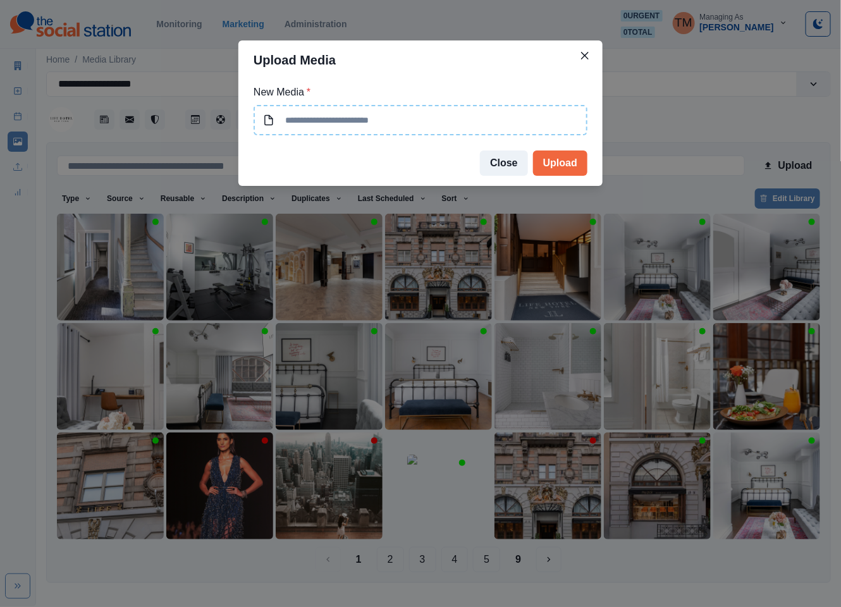
type input "**********"
click at [570, 169] on button "Upload" at bounding box center [560, 163] width 54 height 25
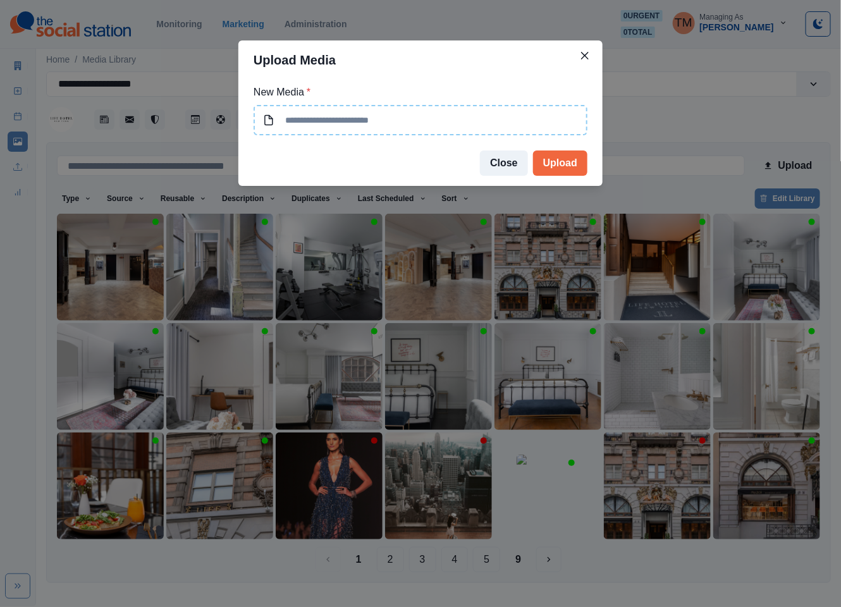
type input "**********"
click at [562, 164] on button "Upload" at bounding box center [560, 163] width 54 height 25
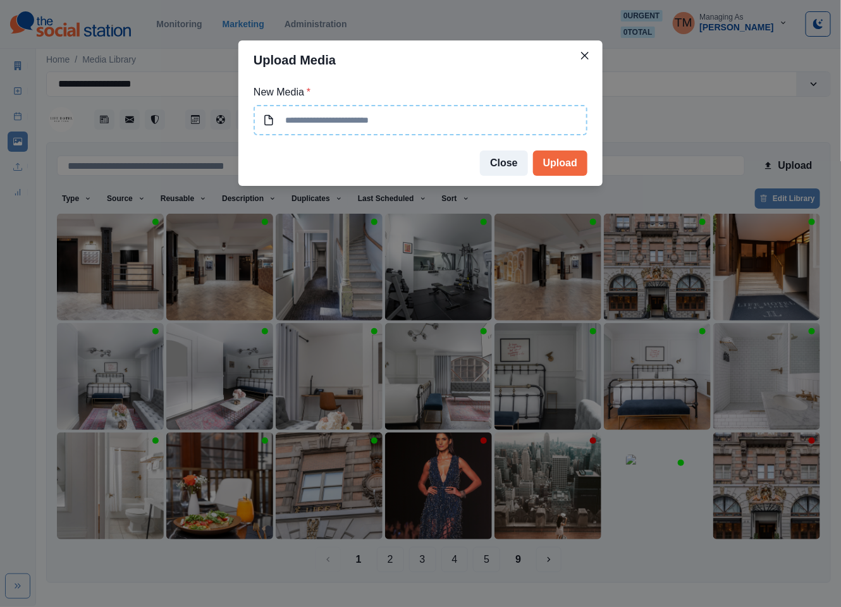
type input "**********"
click at [562, 166] on button "Upload" at bounding box center [560, 163] width 54 height 25
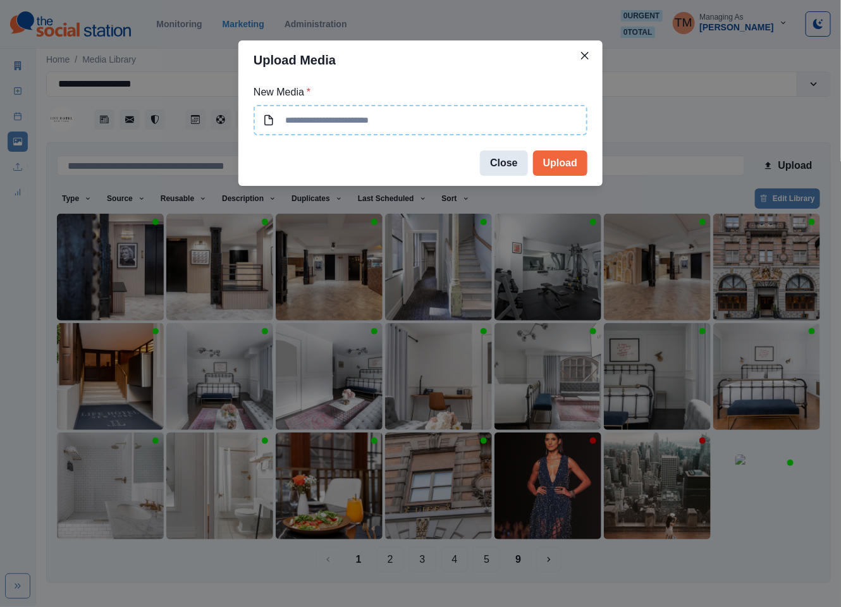
type input "**********"
click at [571, 169] on button "Upload" at bounding box center [560, 163] width 54 height 25
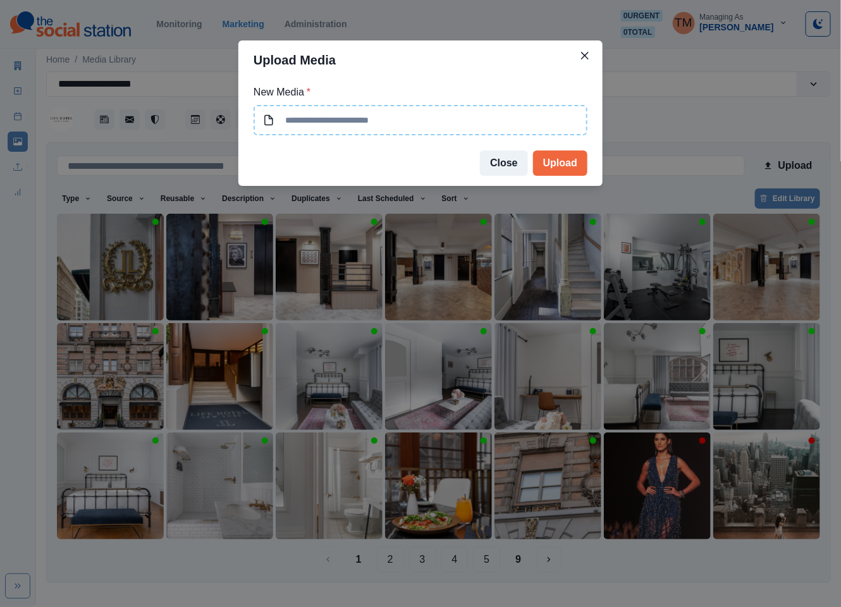
type input "**********"
click at [557, 163] on button "Upload" at bounding box center [560, 163] width 54 height 25
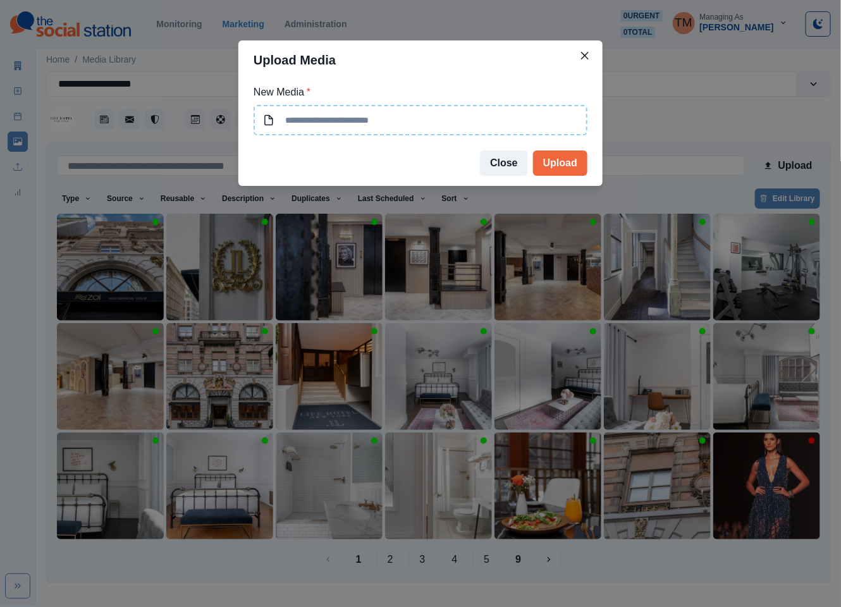
type input "**********"
click at [565, 168] on button "Upload" at bounding box center [560, 163] width 54 height 25
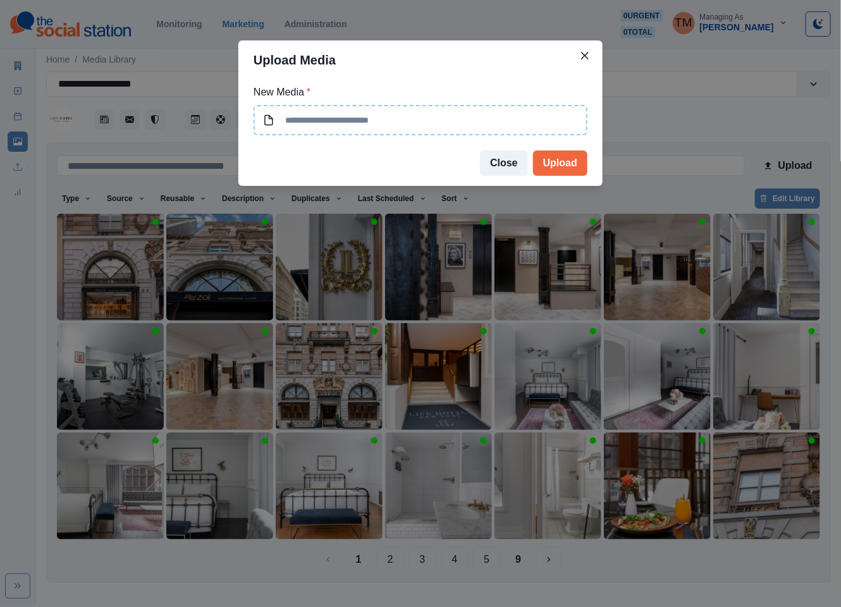
type input "**********"
click at [558, 164] on button "Upload" at bounding box center [560, 163] width 54 height 25
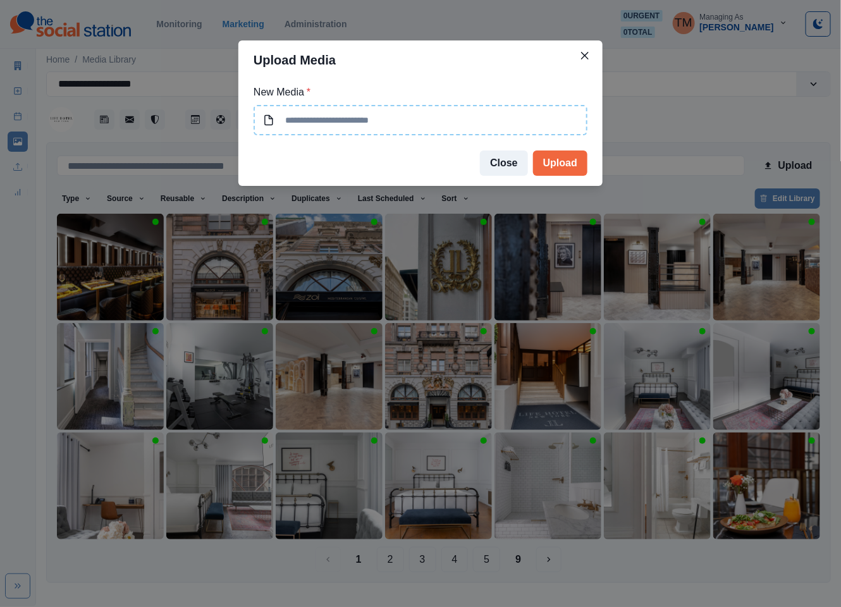
click at [388, 558] on div "Upload Media New Media * Close Upload" at bounding box center [420, 303] width 841 height 607
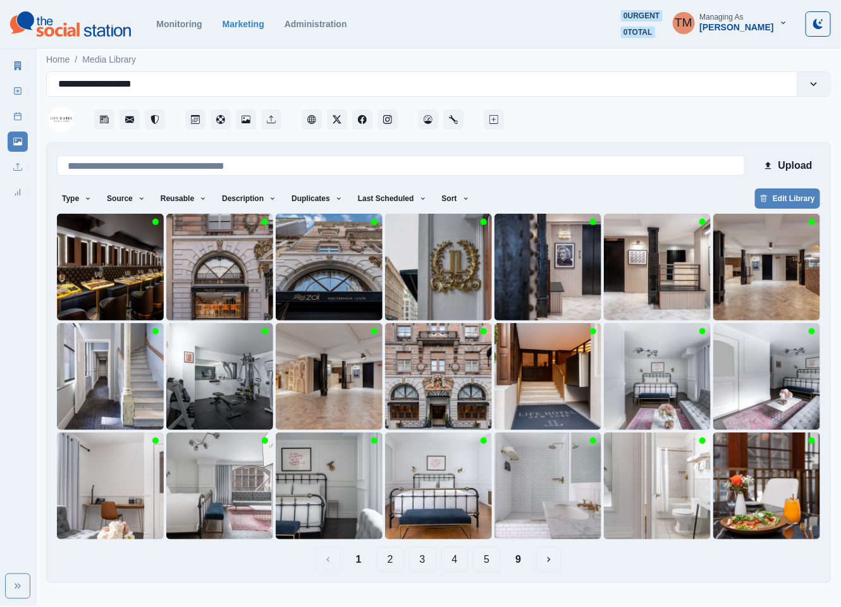
click at [386, 560] on button "2" at bounding box center [390, 559] width 27 height 25
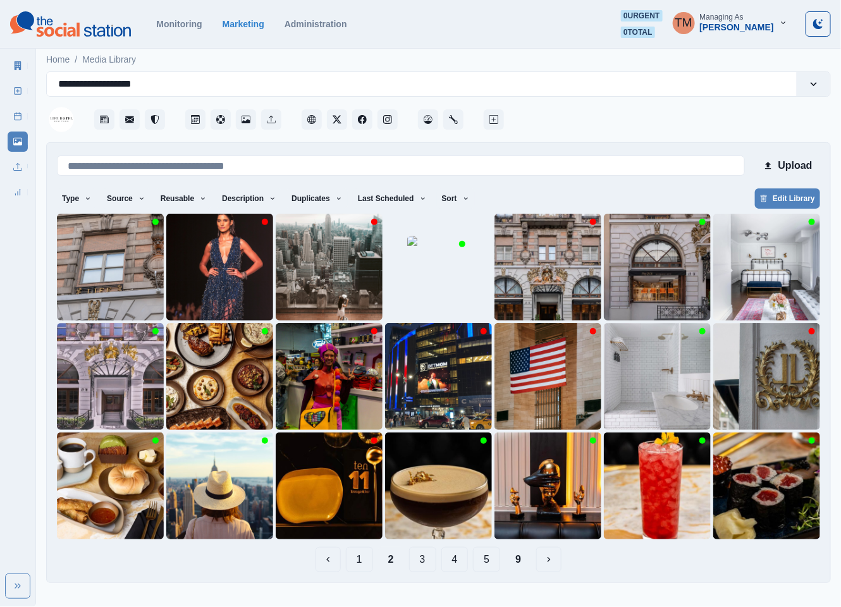
click at [359, 564] on button "1" at bounding box center [359, 559] width 27 height 25
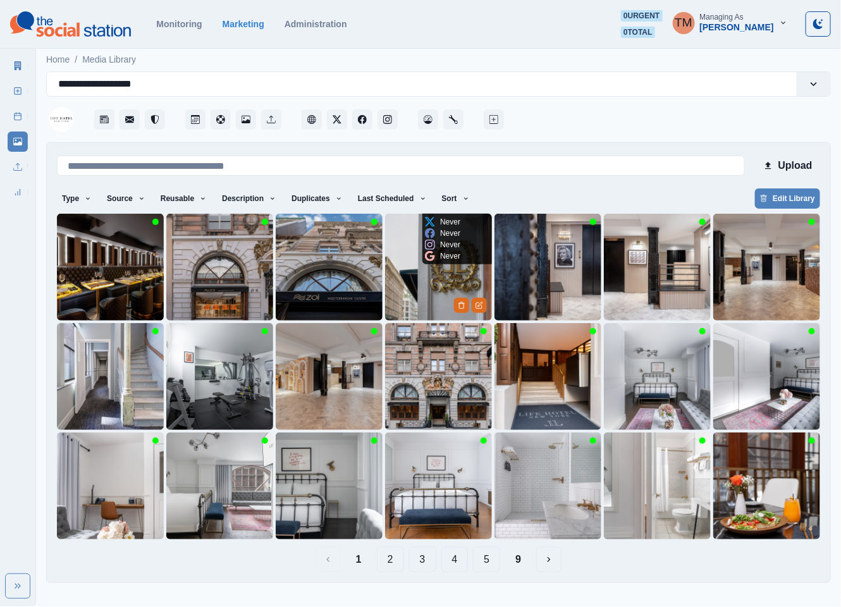
click at [428, 268] on img at bounding box center [438, 267] width 107 height 107
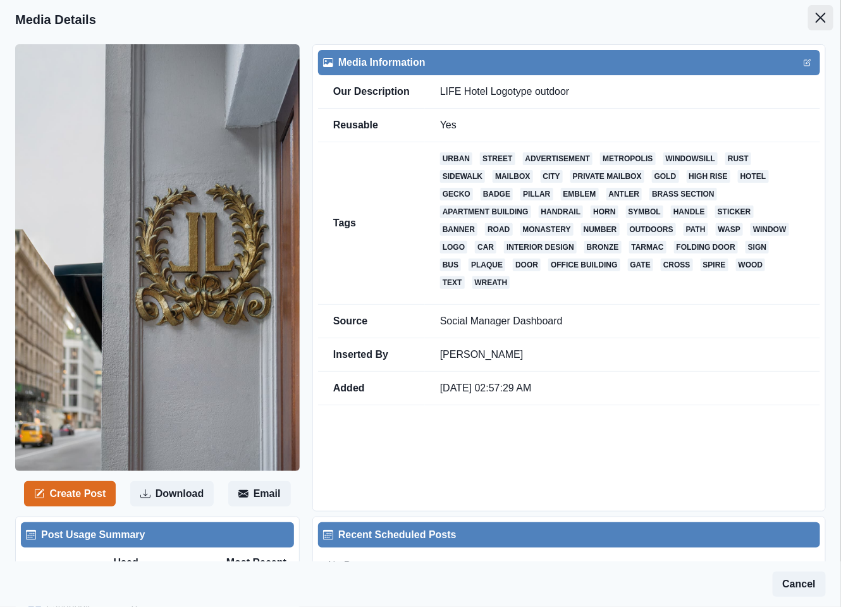
click at [816, 16] on icon "Close" at bounding box center [821, 18] width 10 height 10
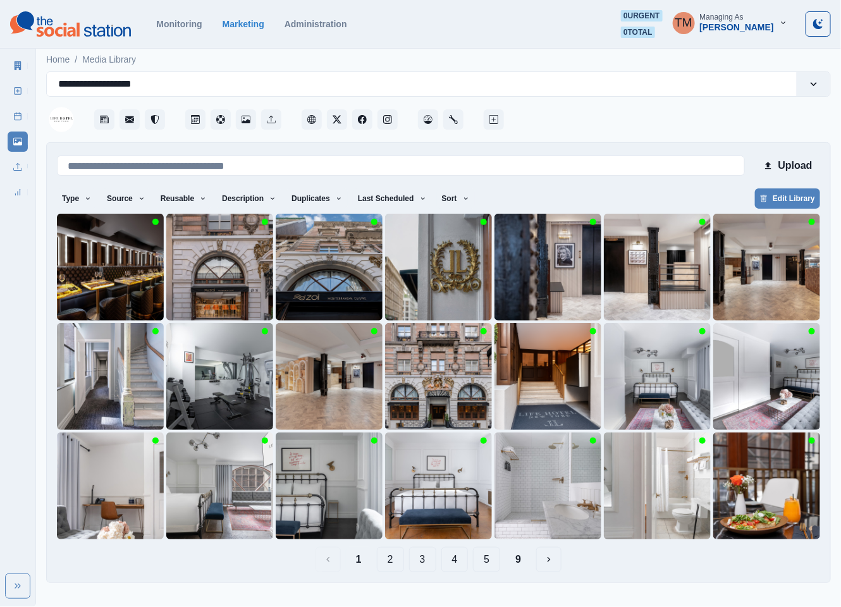
click at [393, 567] on button "2" at bounding box center [390, 559] width 27 height 25
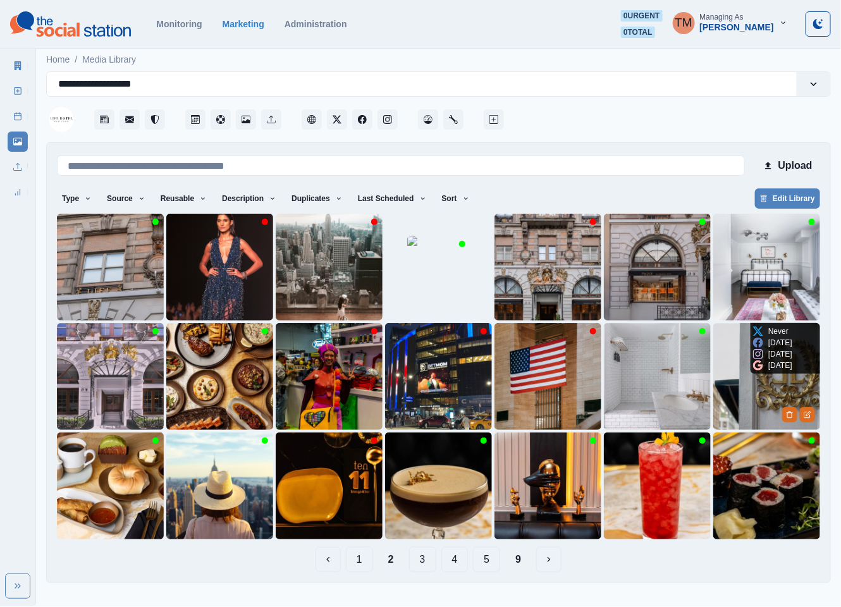
click at [750, 404] on img at bounding box center [766, 376] width 107 height 107
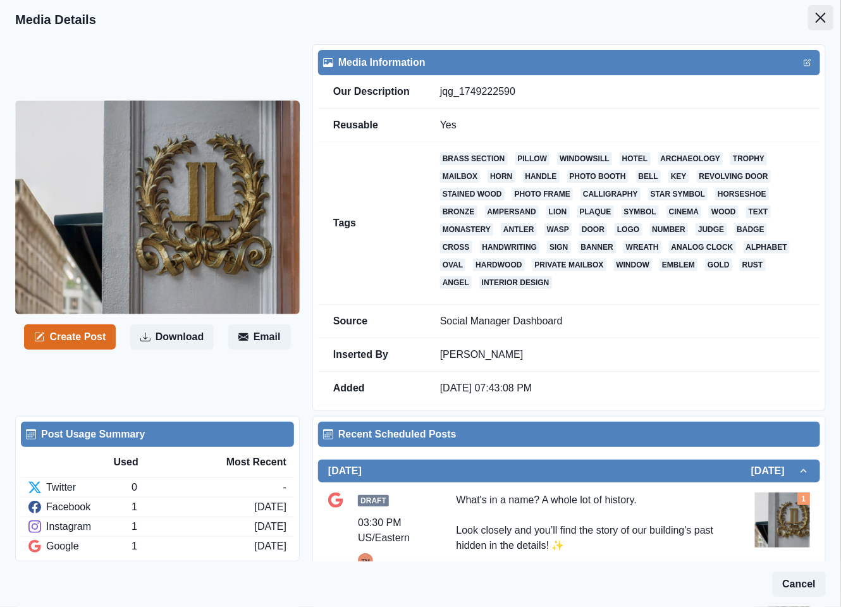
click at [816, 22] on icon "Close" at bounding box center [821, 18] width 10 height 10
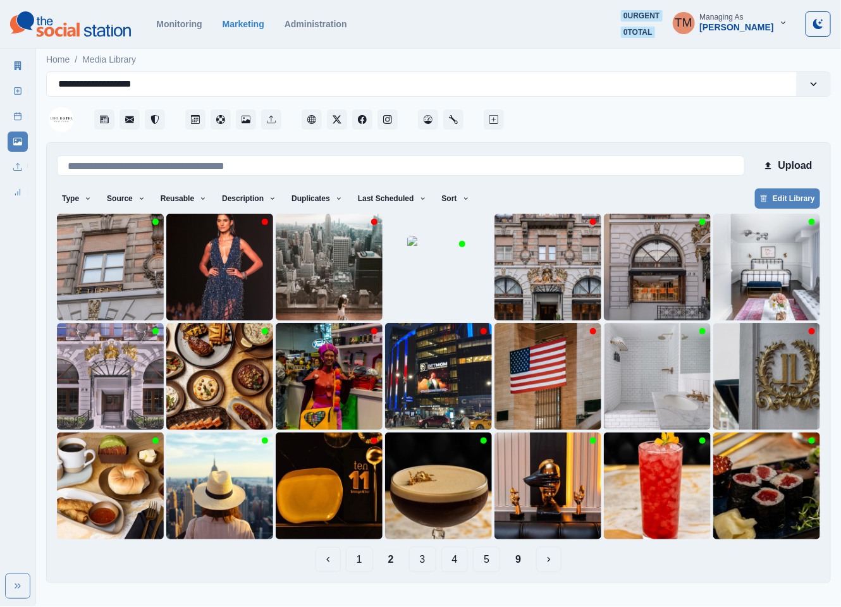
click at [357, 562] on button "1" at bounding box center [359, 559] width 27 height 25
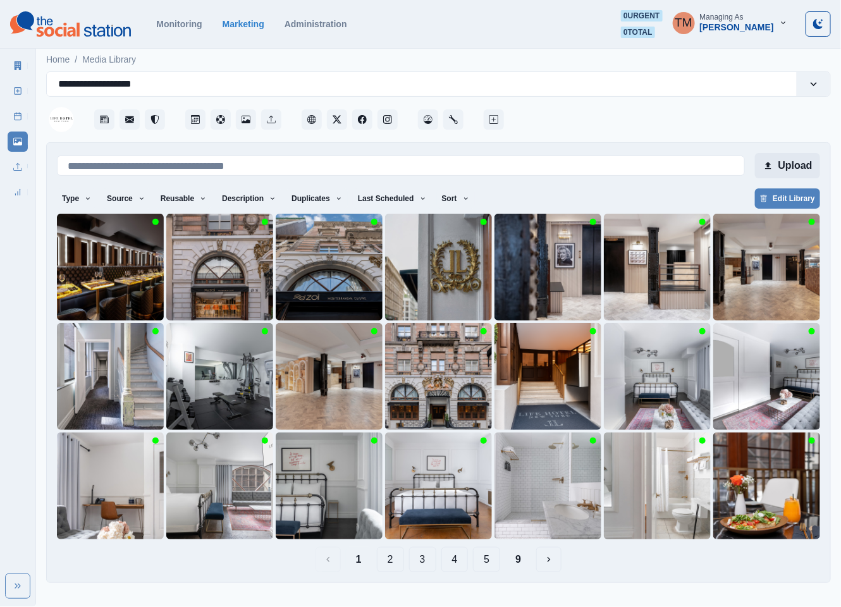
click at [796, 167] on button "Upload" at bounding box center [787, 165] width 65 height 25
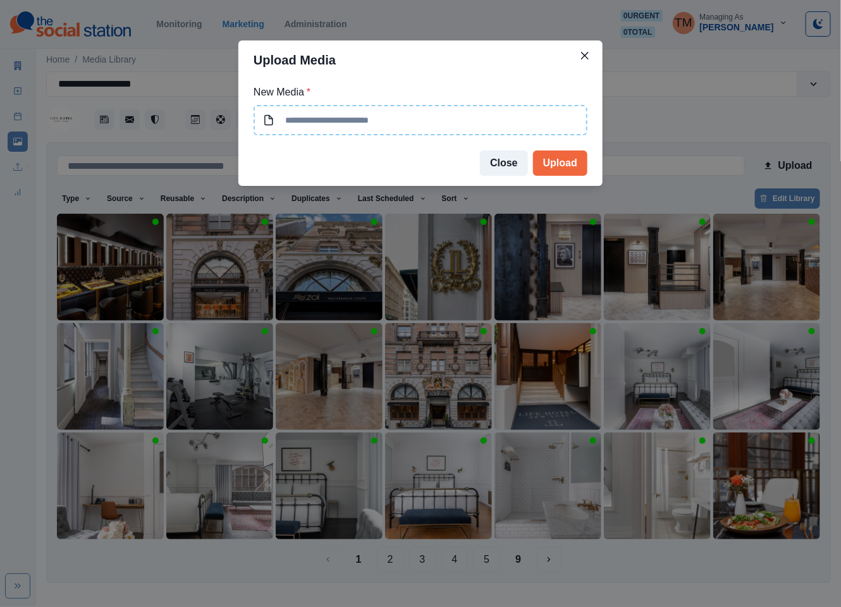
type input "**********"
click at [567, 166] on button "Upload" at bounding box center [560, 163] width 54 height 25
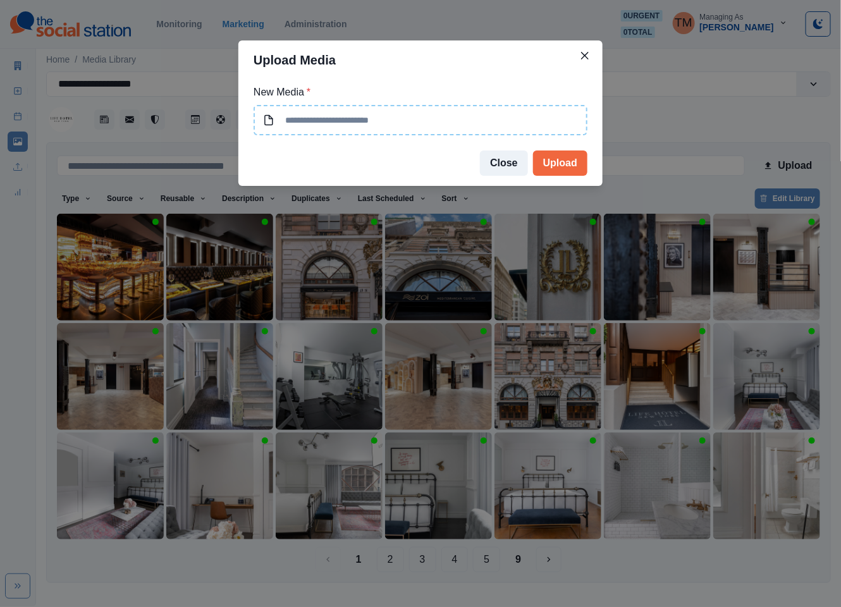
type input "**********"
click at [567, 165] on button "Upload" at bounding box center [560, 163] width 54 height 25
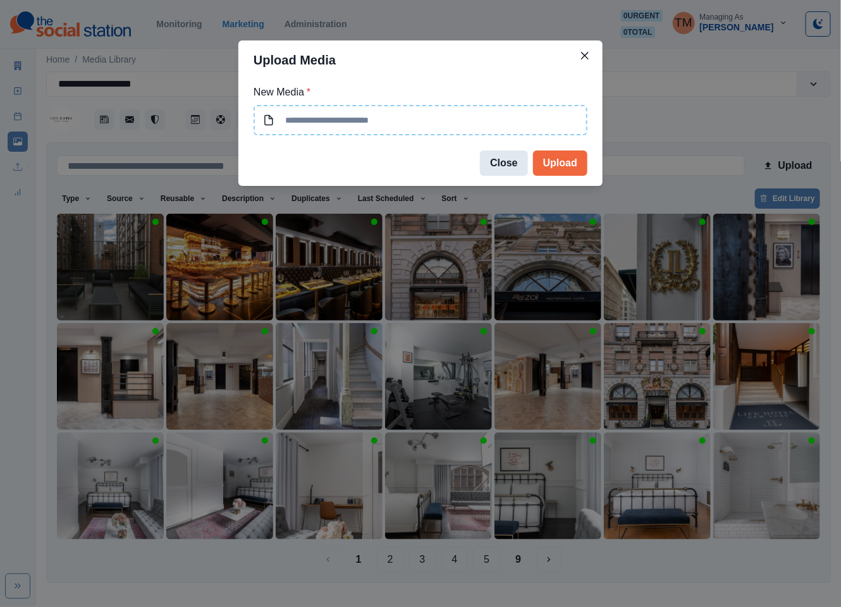
type input "**********"
click at [566, 166] on button "Upload" at bounding box center [560, 163] width 54 height 25
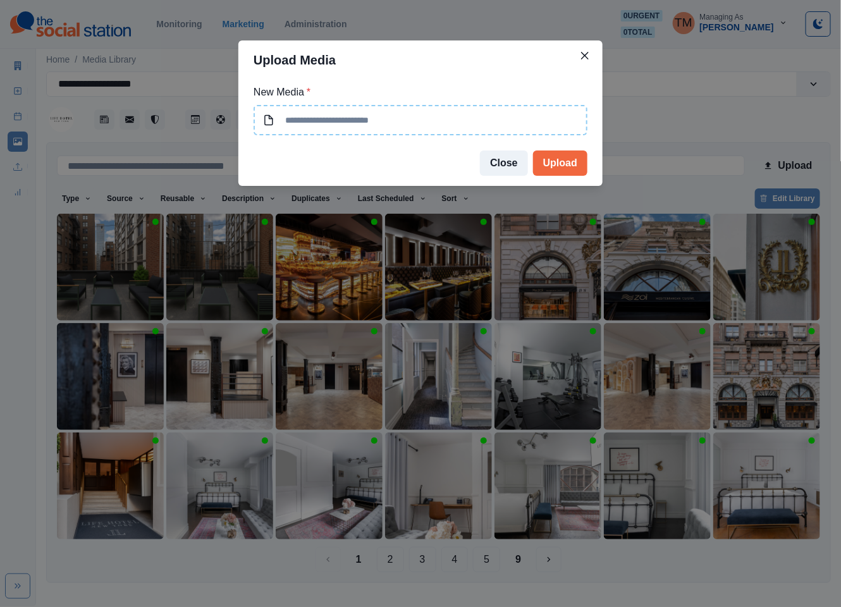
type input "**********"
click at [565, 162] on button "Upload" at bounding box center [560, 163] width 54 height 25
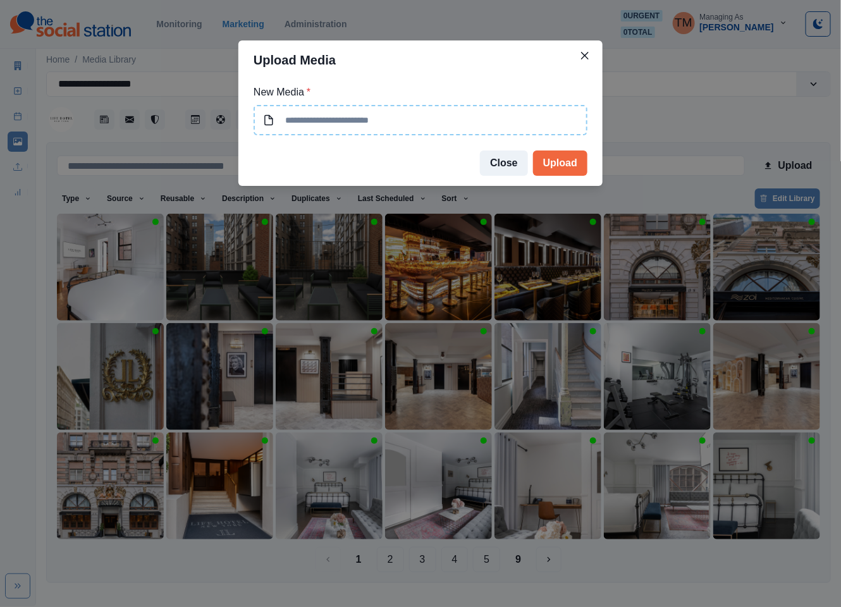
type input "**********"
click at [576, 161] on button "Upload" at bounding box center [560, 163] width 54 height 25
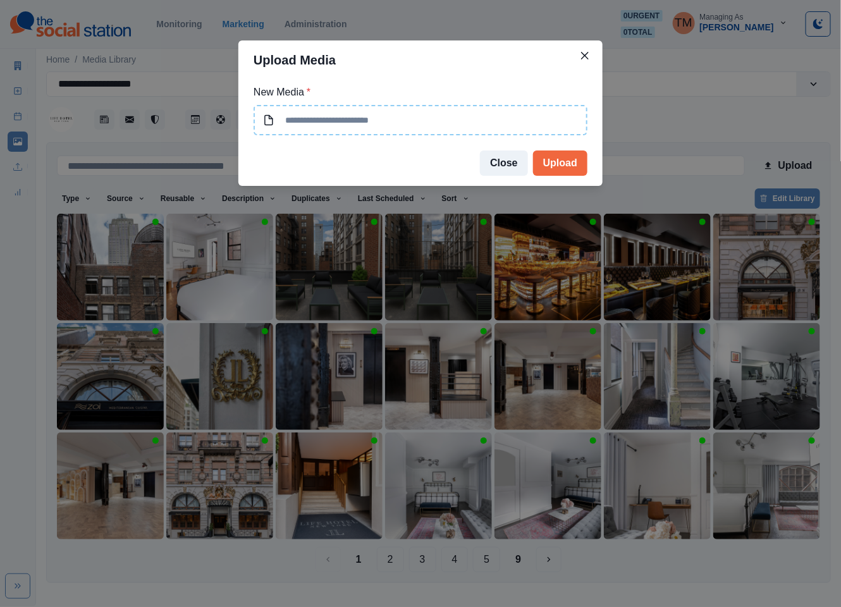
type input "**********"
click at [564, 164] on button "Upload" at bounding box center [560, 163] width 54 height 25
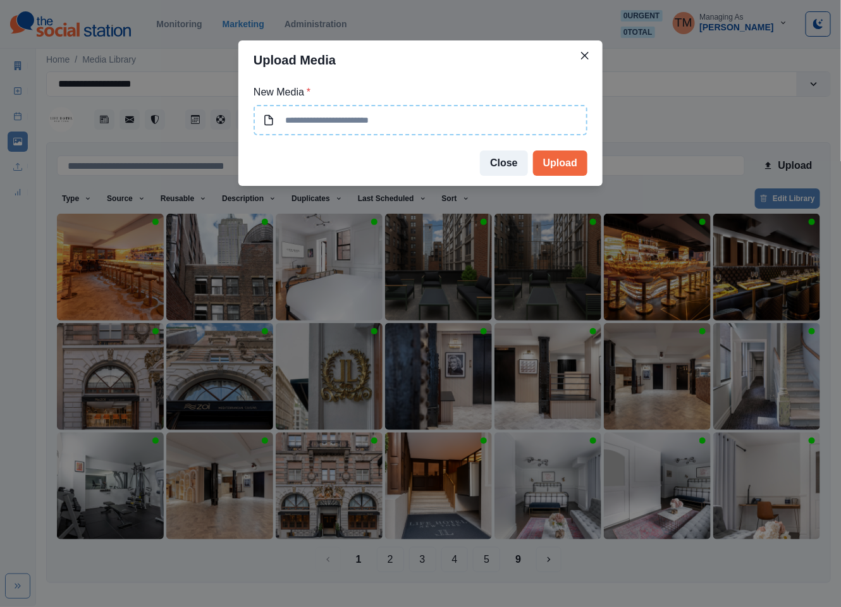
type input "**********"
click at [579, 160] on button "Upload" at bounding box center [560, 163] width 54 height 25
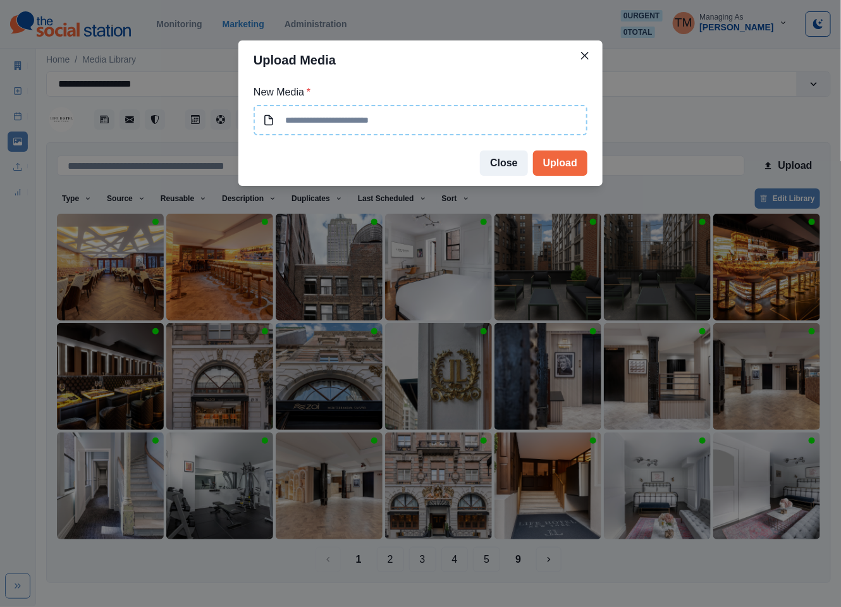
click at [397, 555] on div "Upload Media New Media * Close Upload" at bounding box center [420, 303] width 841 height 607
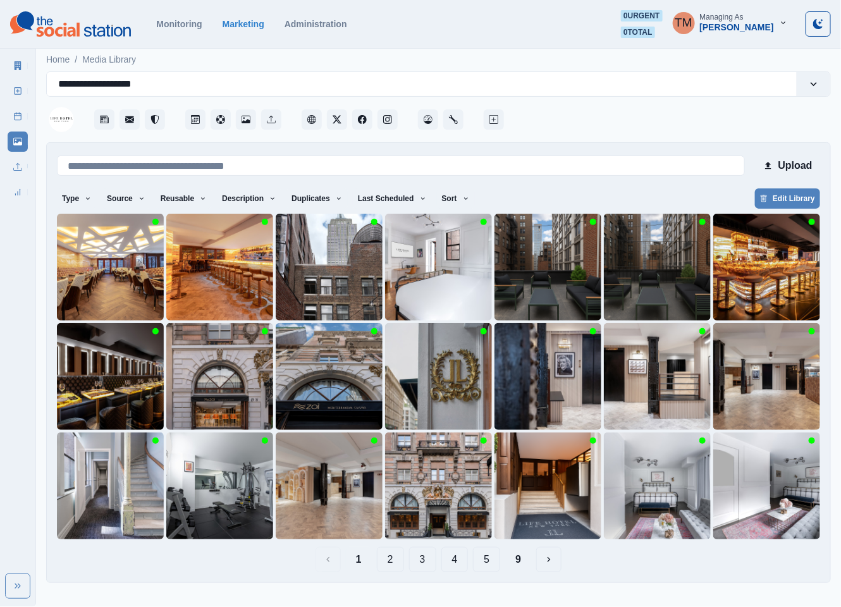
click at [395, 564] on button "2" at bounding box center [390, 559] width 27 height 25
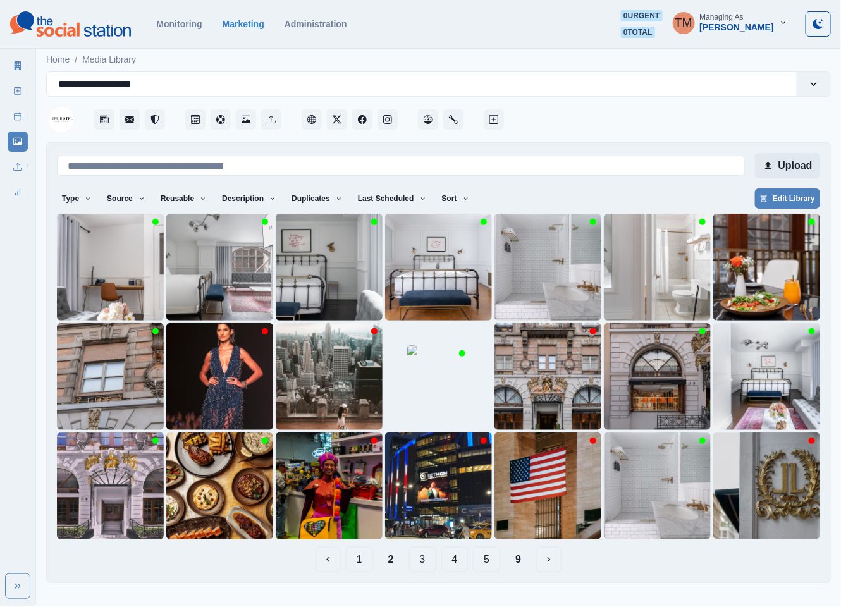
click at [795, 163] on button "Upload" at bounding box center [787, 165] width 65 height 25
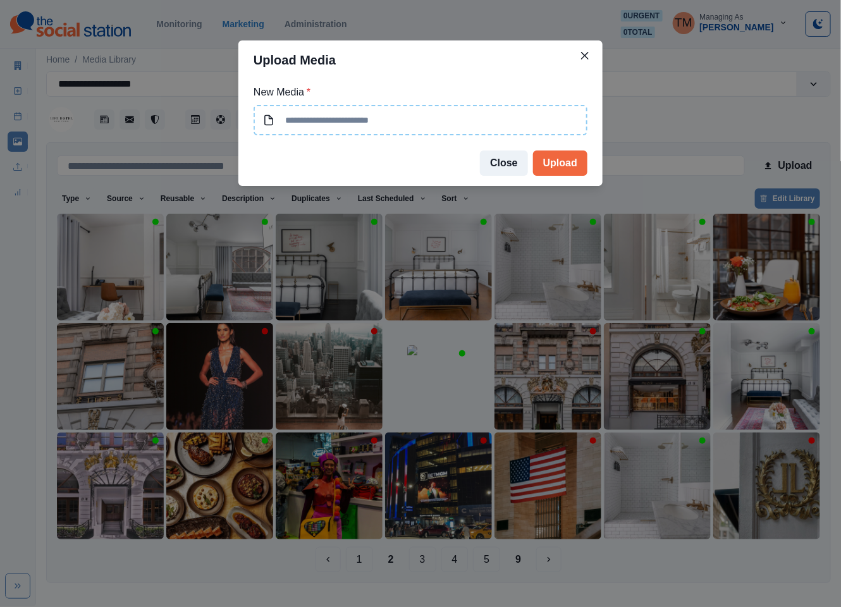
type input "**********"
click at [567, 165] on button "Upload" at bounding box center [560, 163] width 54 height 25
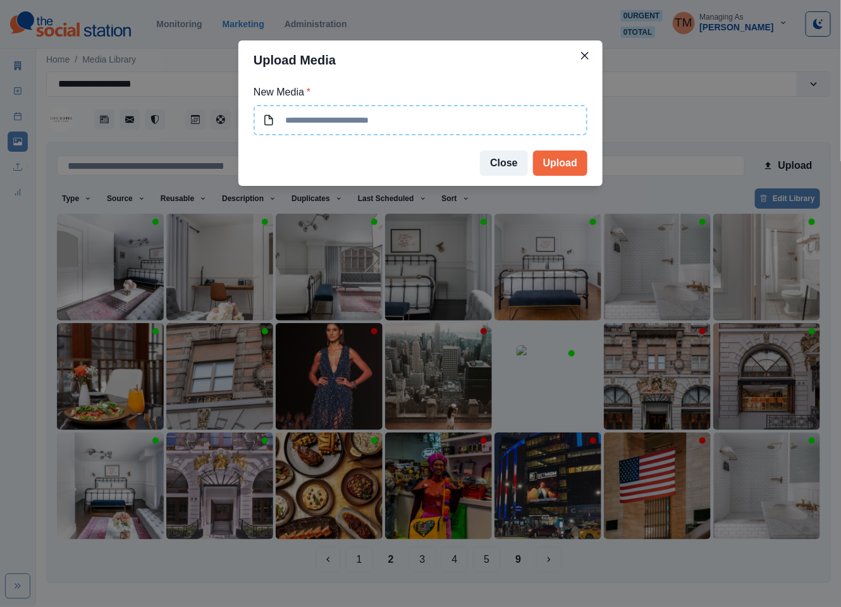
type input "**********"
click at [575, 169] on button "Upload" at bounding box center [560, 163] width 54 height 25
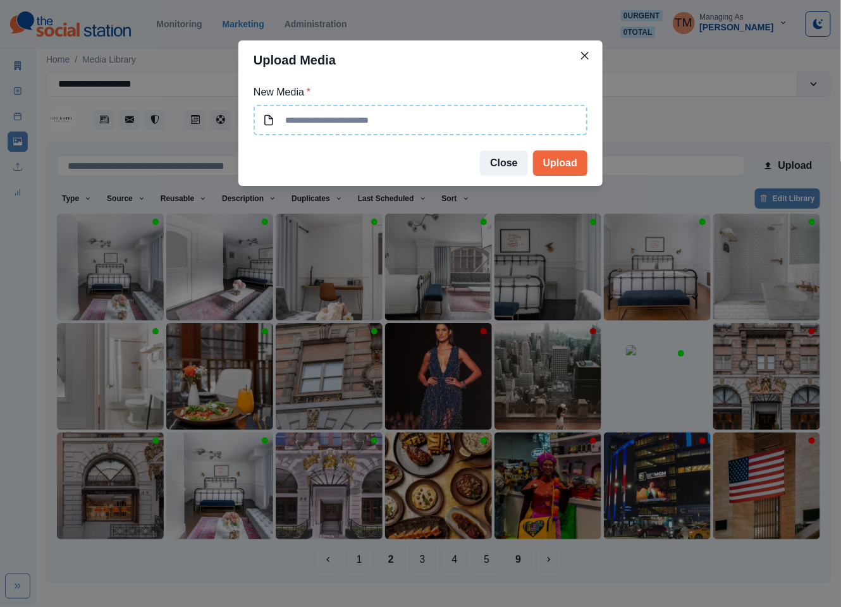
type input "**********"
click at [564, 161] on button "Upload" at bounding box center [560, 163] width 54 height 25
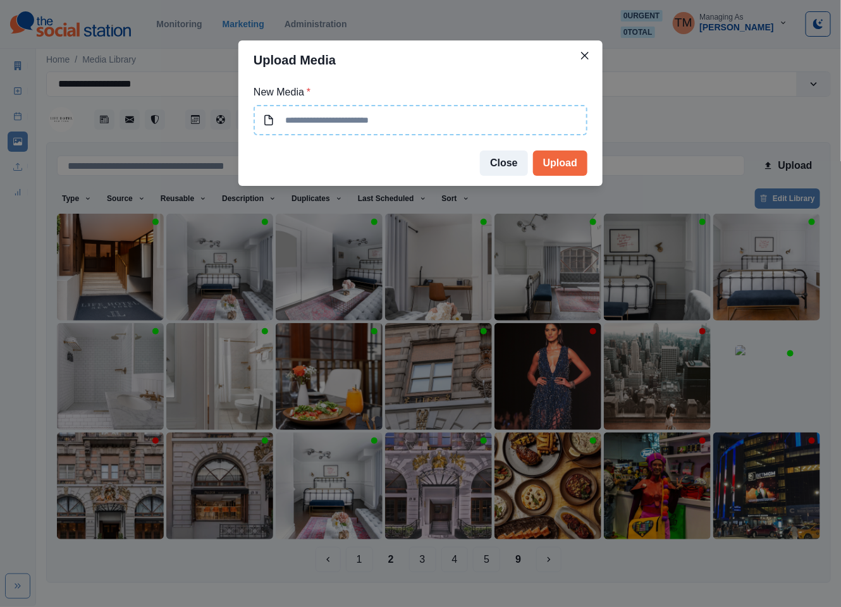
click at [360, 562] on div "Upload Media New Media * Close Upload" at bounding box center [420, 303] width 841 height 607
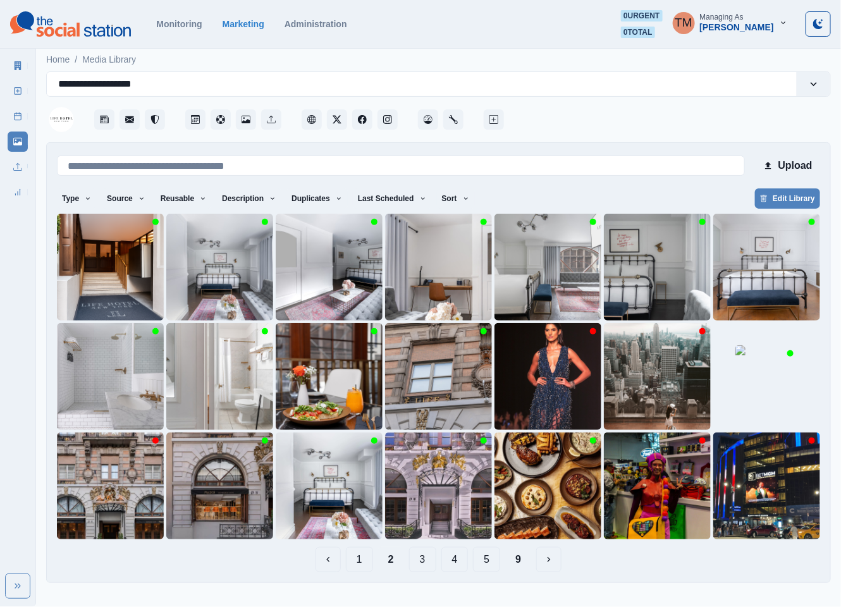
click at [353, 564] on button "1" at bounding box center [359, 559] width 27 height 25
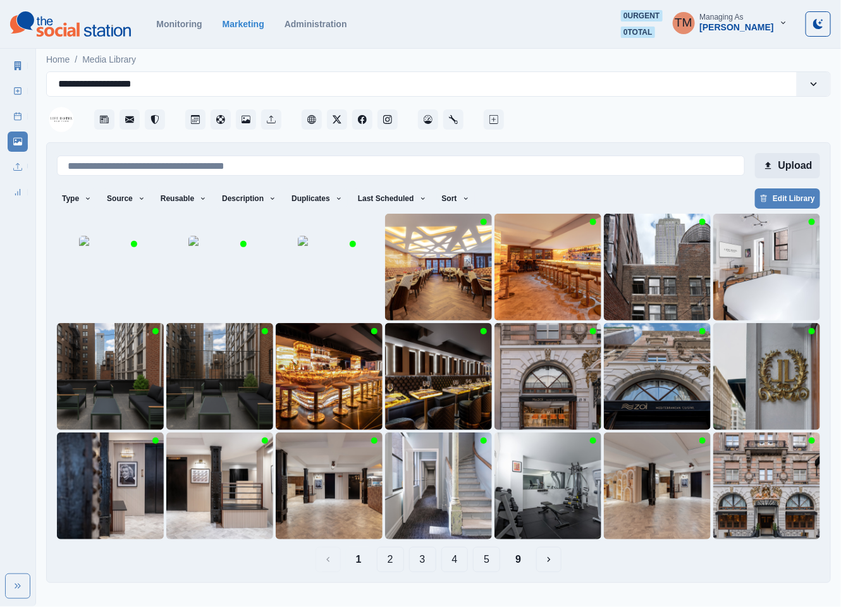
click at [799, 168] on button "Upload" at bounding box center [787, 165] width 65 height 25
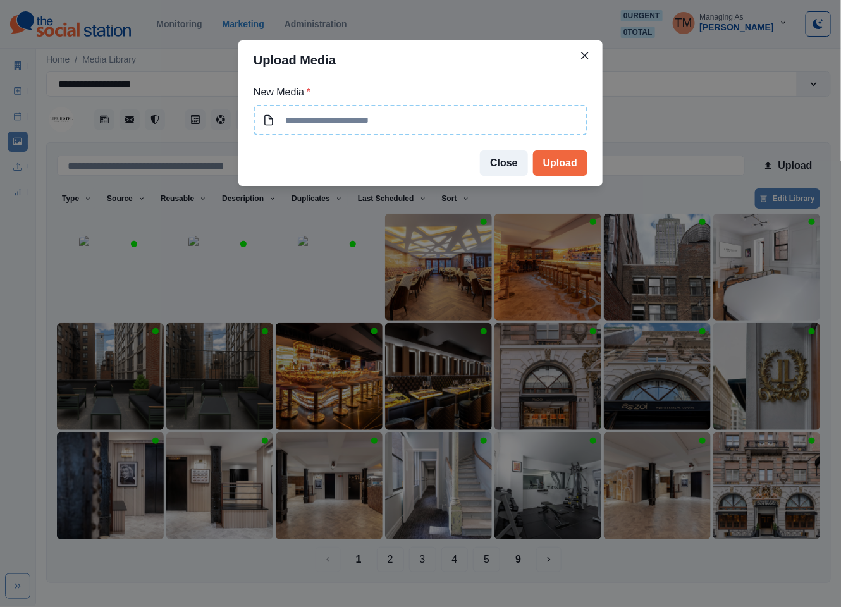
type input "**********"
click at [562, 163] on button "Upload" at bounding box center [560, 163] width 54 height 25
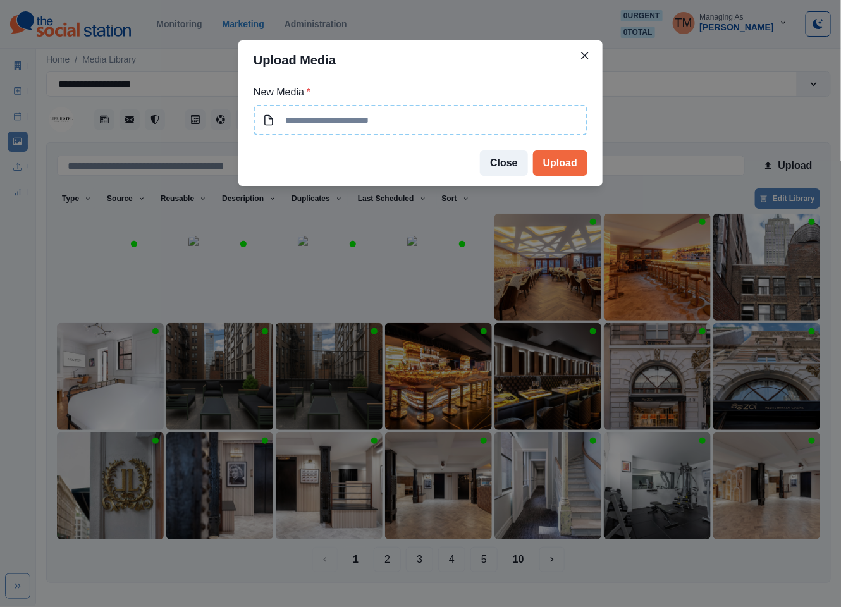
type input "*********"
click at [584, 165] on button "Upload" at bounding box center [560, 163] width 54 height 25
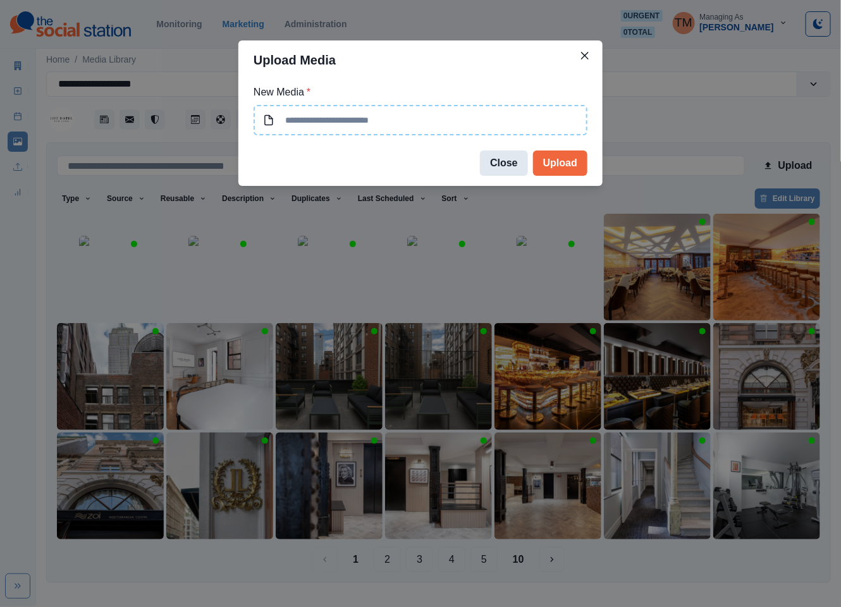
click at [503, 169] on button "Close" at bounding box center [504, 163] width 48 height 25
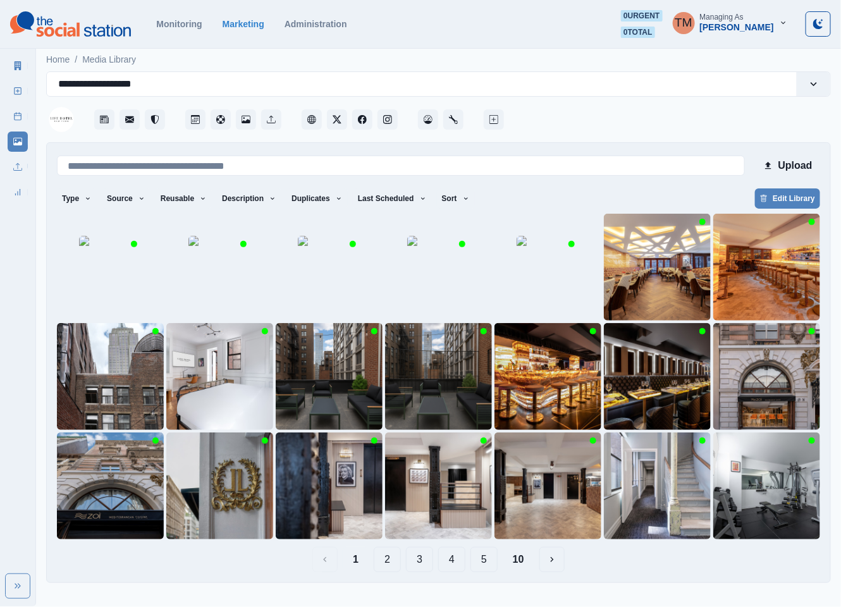
click at [656, 194] on div "Type Any Image Video Source Any Upload Social Manager Found: Instagram Found: G…" at bounding box center [438, 199] width 763 height 23
click at [133, 288] on icon "Edit Media" at bounding box center [130, 284] width 8 height 8
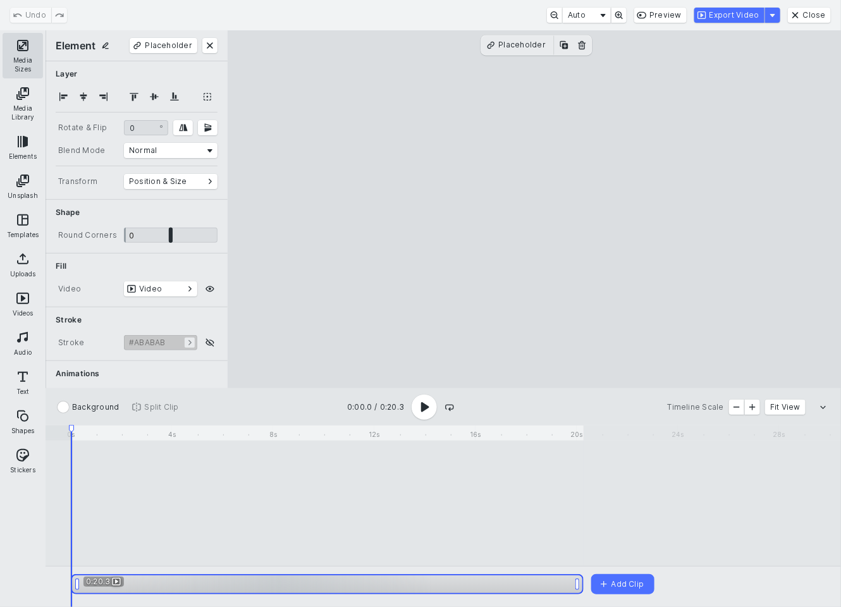
click at [13, 42] on button "Media Sizes" at bounding box center [23, 56] width 40 height 46
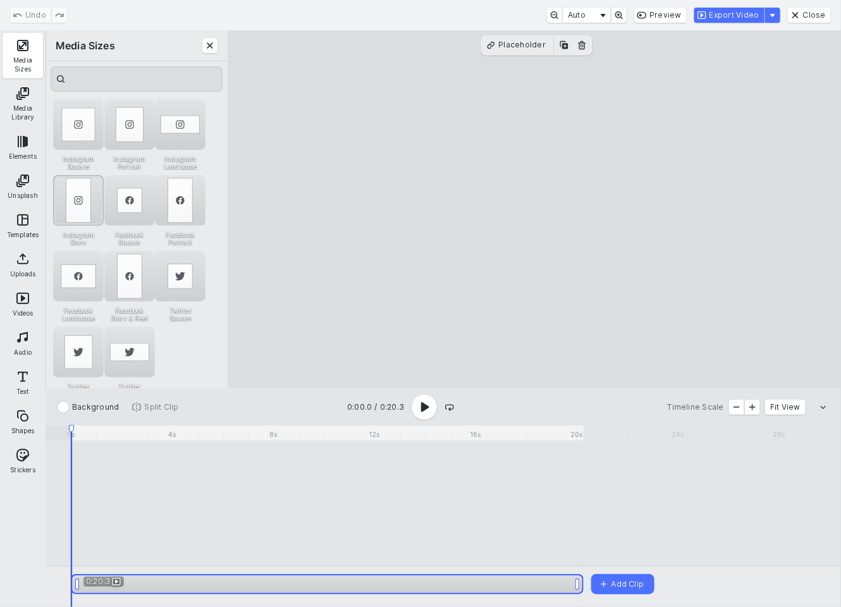
click at [85, 203] on div "Instagram Story" at bounding box center [78, 200] width 51 height 51
click at [75, 204] on div "Instagram Story" at bounding box center [78, 200] width 51 height 51
click at [744, 16] on button "Export Video" at bounding box center [729, 15] width 70 height 15
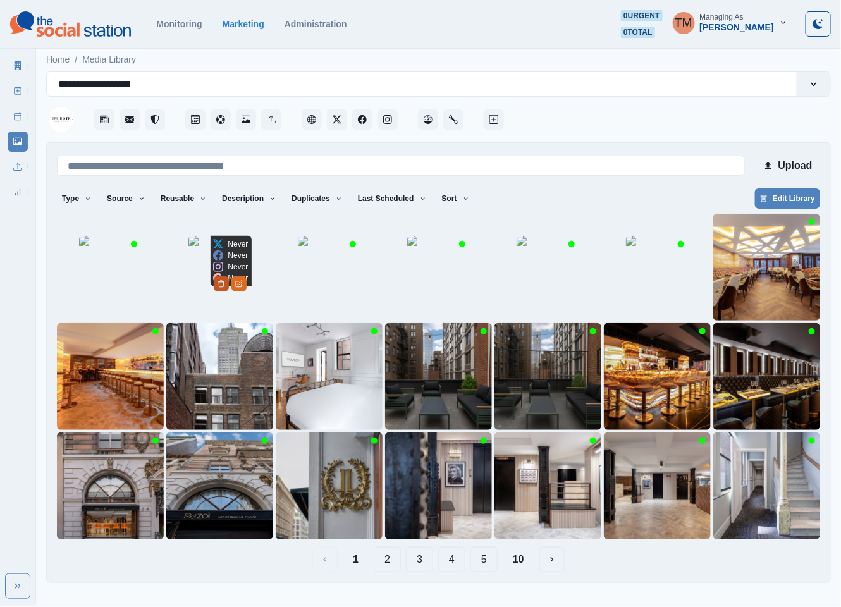
click at [223, 287] on icon "Delete Media" at bounding box center [221, 284] width 4 height 6
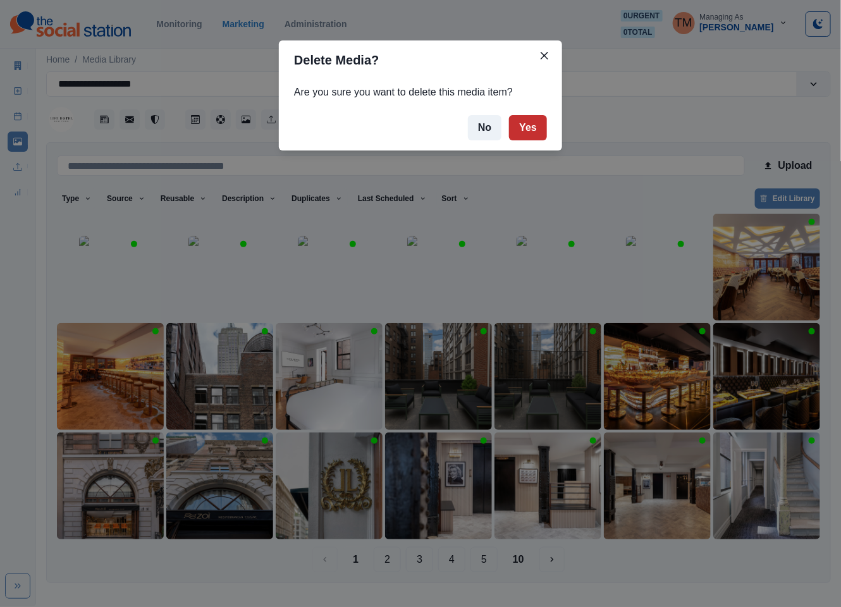
click at [535, 125] on button "Yes" at bounding box center [528, 127] width 38 height 25
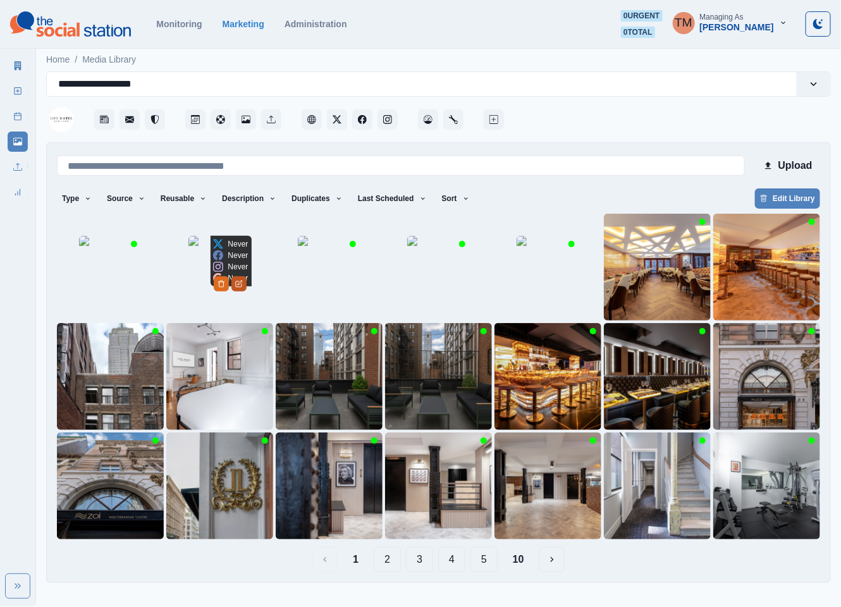
click at [243, 288] on icon "Edit Media" at bounding box center [239, 284] width 8 height 8
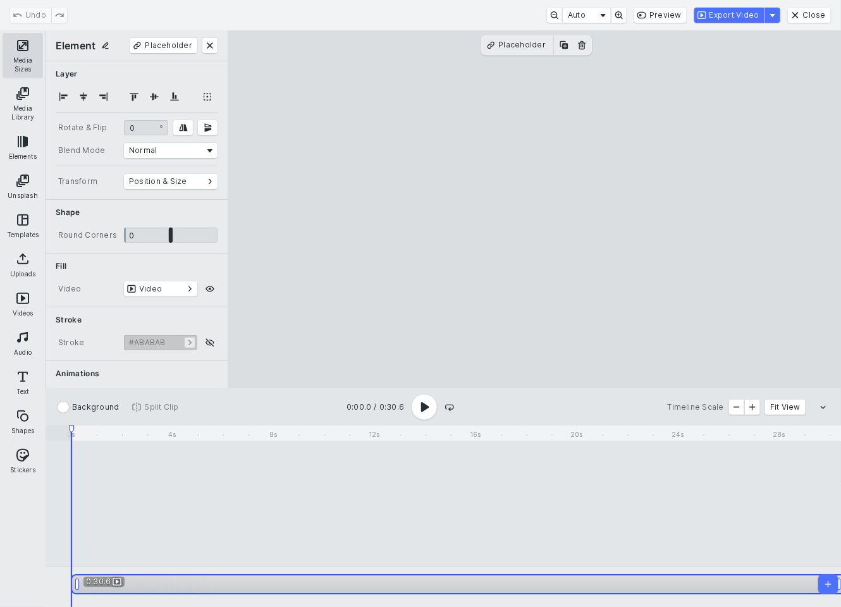
click at [23, 53] on button "Media Sizes" at bounding box center [23, 56] width 40 height 46
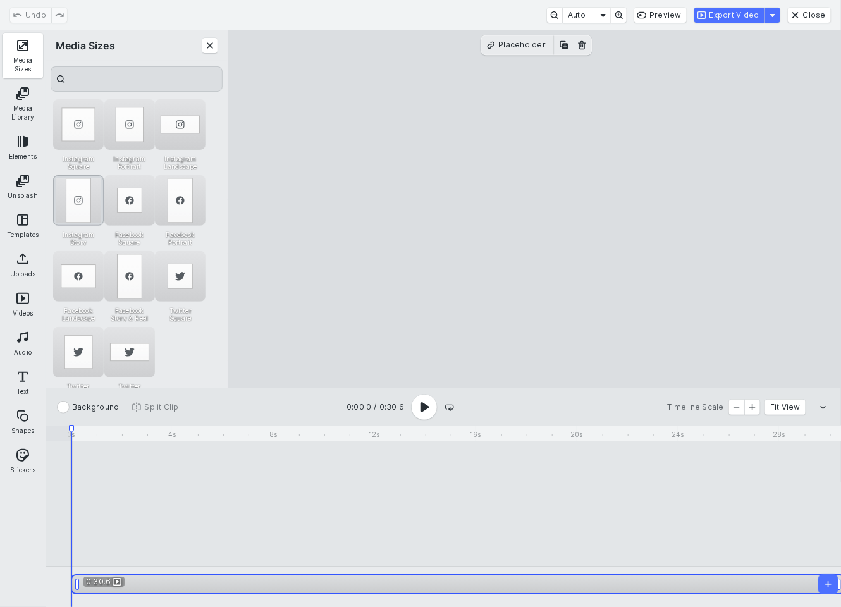
click at [87, 196] on div "Instagram Story" at bounding box center [78, 200] width 51 height 51
click at [82, 198] on div "Instagram Story" at bounding box center [78, 200] width 51 height 51
drag, startPoint x: 82, startPoint y: 198, endPoint x: 118, endPoint y: 139, distance: 69.5
click at [82, 196] on div "Instagram Story" at bounding box center [78, 200] width 51 height 51
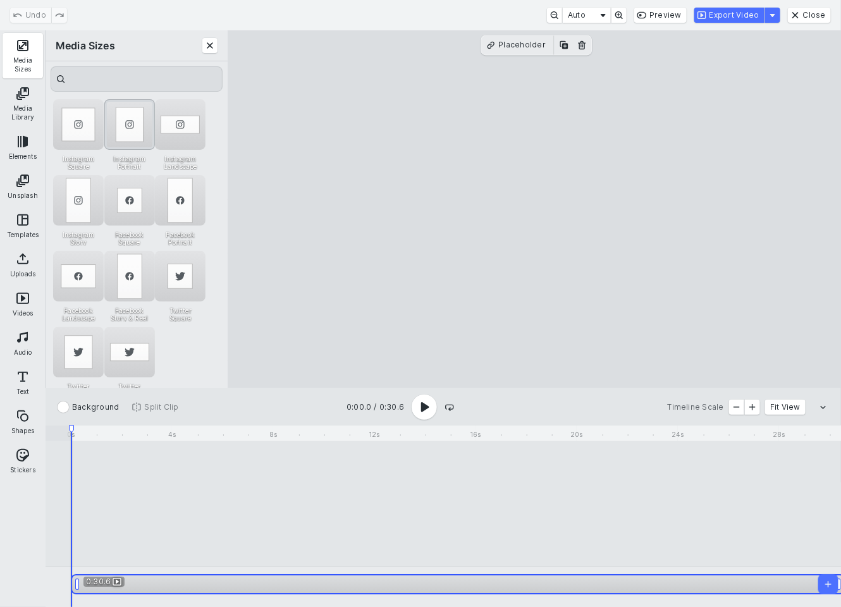
click at [139, 116] on div "Instagram Portrait" at bounding box center [129, 124] width 51 height 51
click at [82, 201] on div "Instagram Story" at bounding box center [78, 200] width 51 height 51
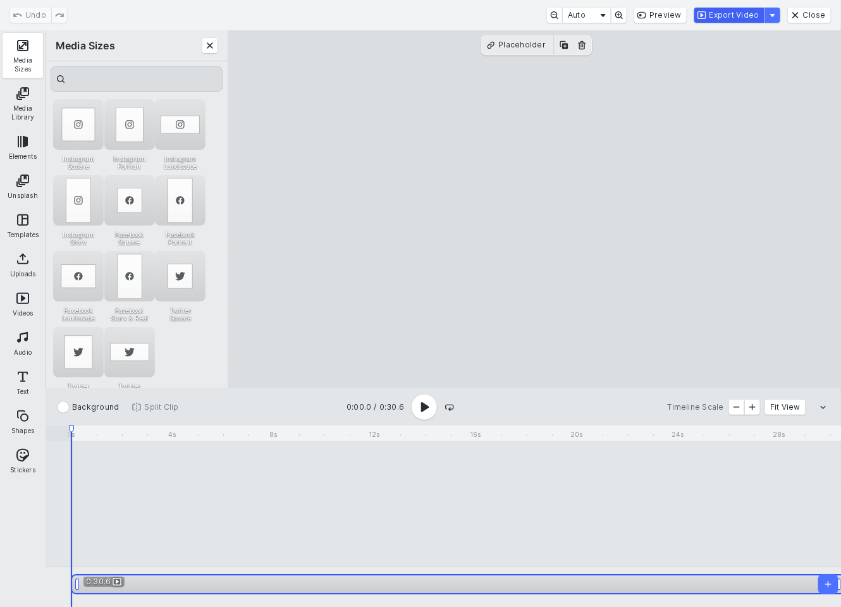
click at [734, 19] on button "Export Video" at bounding box center [729, 15] width 70 height 15
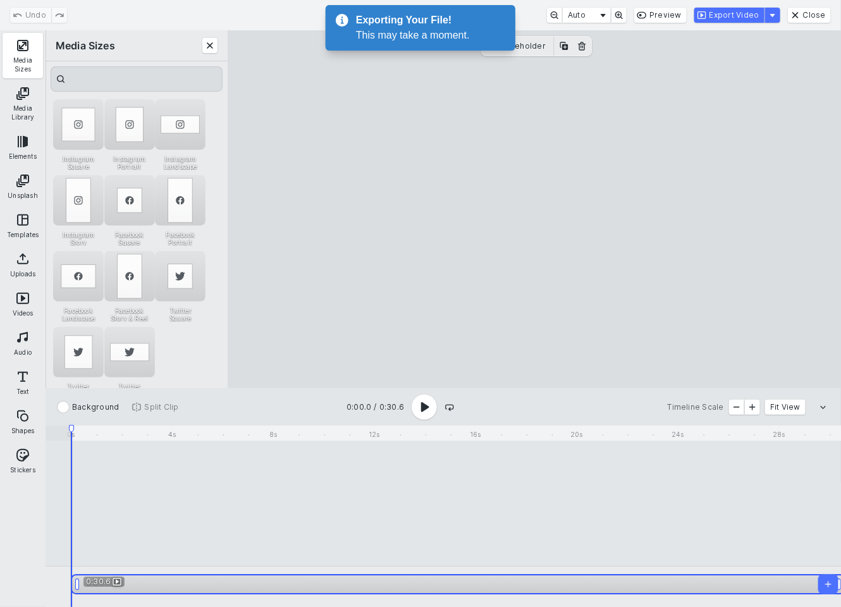
click at [771, 143] on div "Export complete You can close this dialog. Close" at bounding box center [420, 303] width 841 height 607
click at [816, 15] on button "Close" at bounding box center [809, 15] width 43 height 15
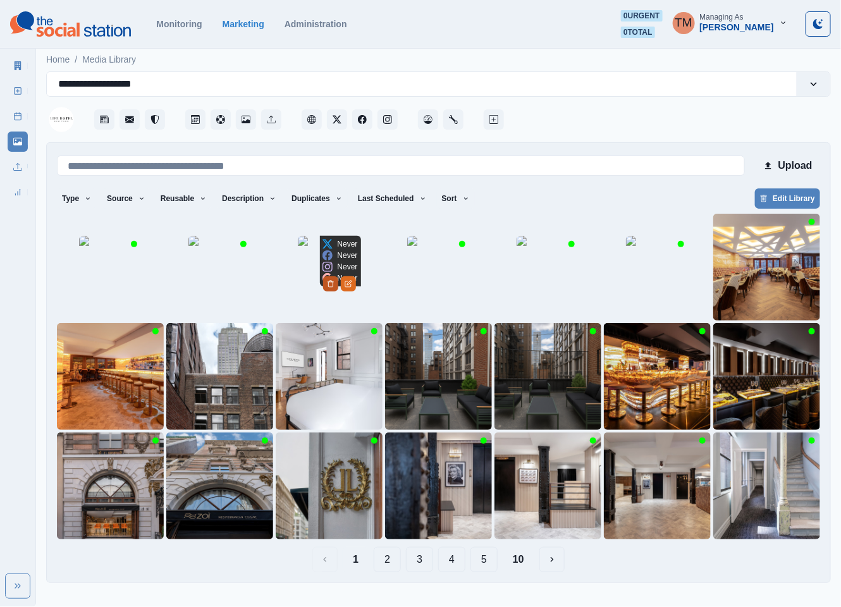
click at [335, 288] on icon "Delete Media" at bounding box center [331, 284] width 8 height 8
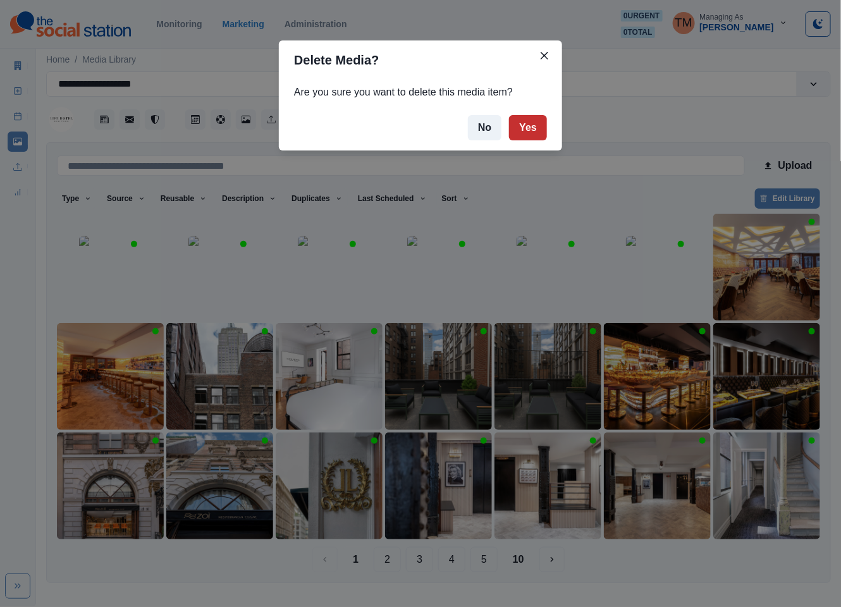
click at [526, 125] on button "Yes" at bounding box center [528, 127] width 38 height 25
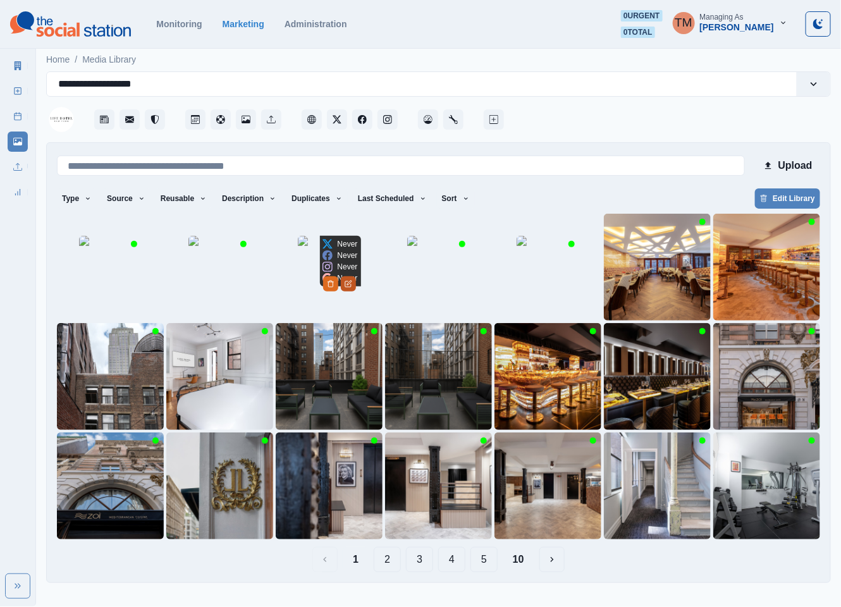
click at [352, 288] on icon "Edit Media" at bounding box center [349, 284] width 8 height 8
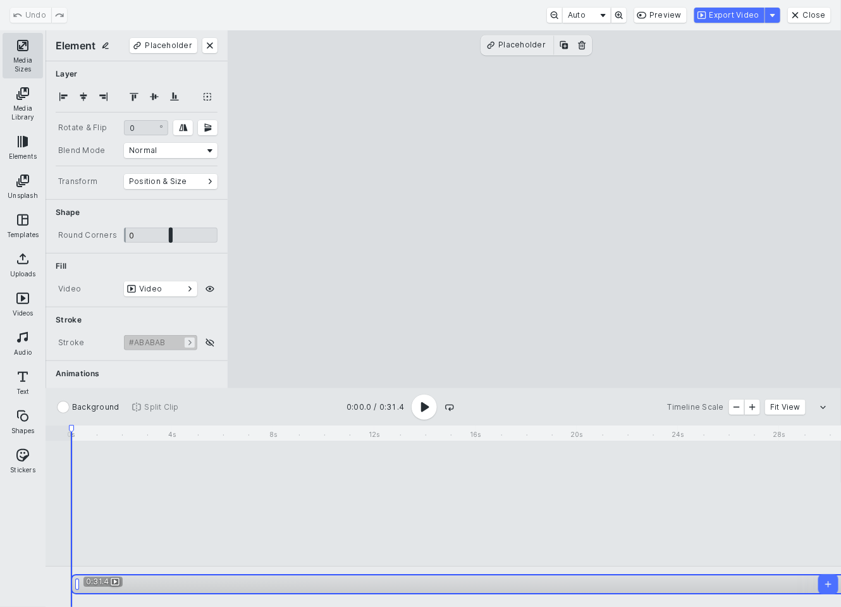
click at [21, 49] on button "Media Sizes" at bounding box center [23, 56] width 40 height 46
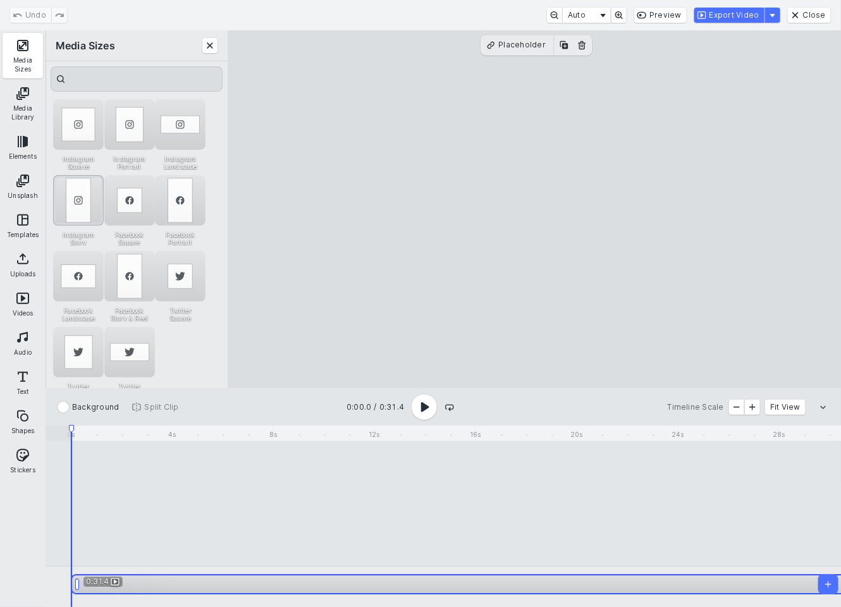
click at [84, 197] on div "Instagram Story" at bounding box center [78, 200] width 51 height 51
drag, startPoint x: 124, startPoint y: 123, endPoint x: 97, endPoint y: 156, distance: 42.7
click at [123, 123] on div "Instagram Portrait" at bounding box center [129, 124] width 51 height 51
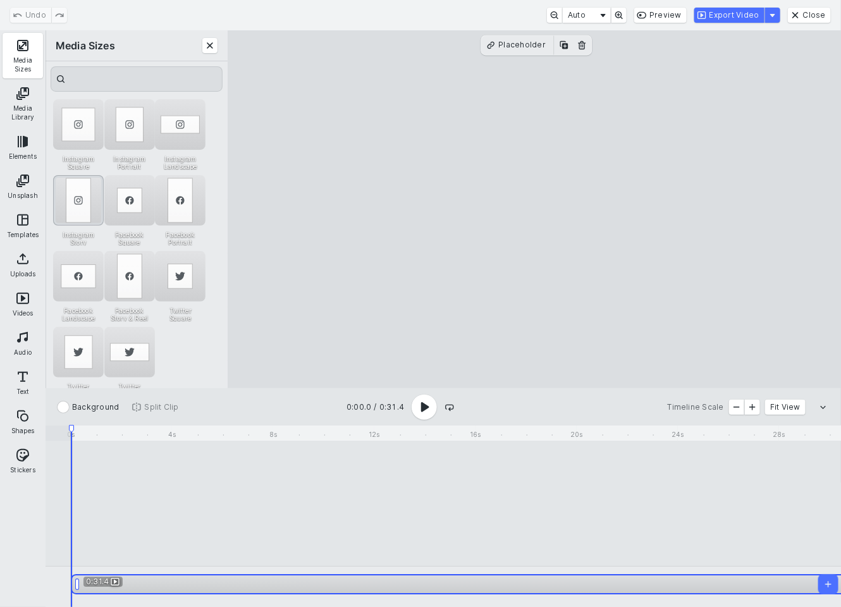
click at [82, 194] on div "Instagram Story" at bounding box center [78, 200] width 51 height 51
click at [74, 207] on div "Instagram Story" at bounding box center [78, 200] width 51 height 51
click at [737, 13] on button "Export Video" at bounding box center [729, 15] width 70 height 15
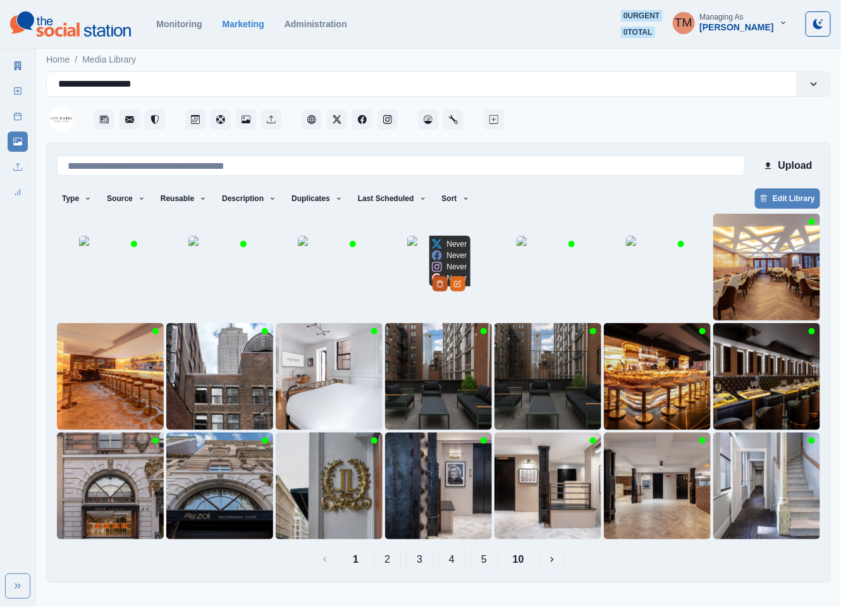
click at [444, 288] on icon "Delete Media" at bounding box center [440, 284] width 8 height 8
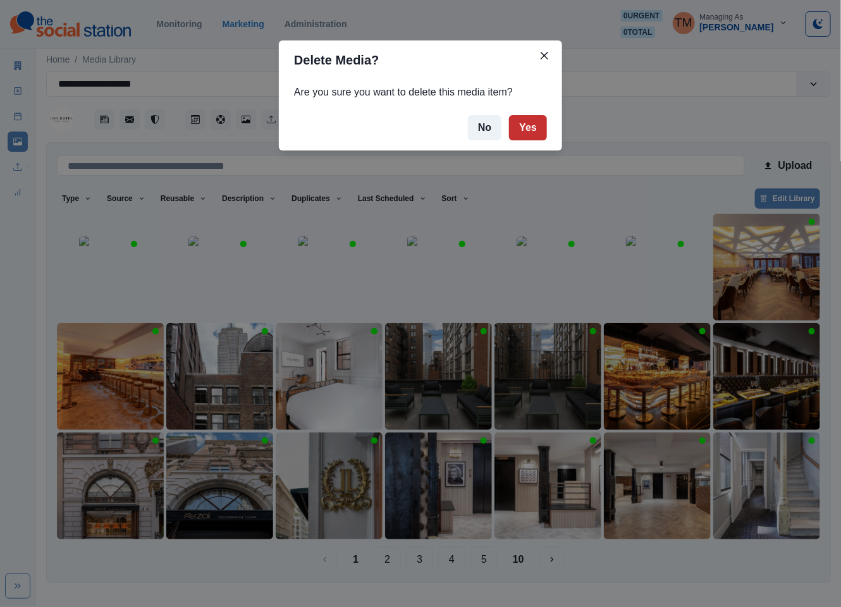
click at [524, 128] on button "Yes" at bounding box center [528, 127] width 38 height 25
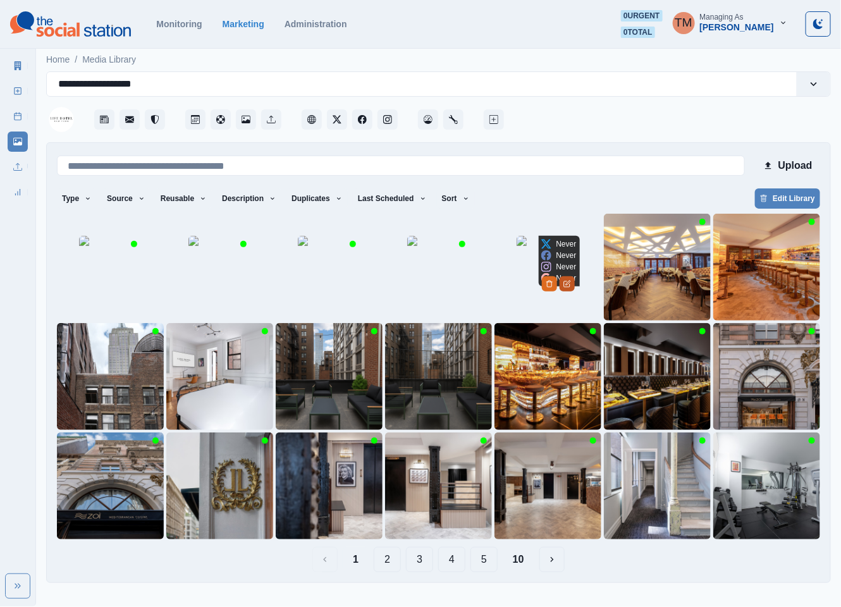
click at [575, 292] on button "Edit Media" at bounding box center [567, 283] width 15 height 15
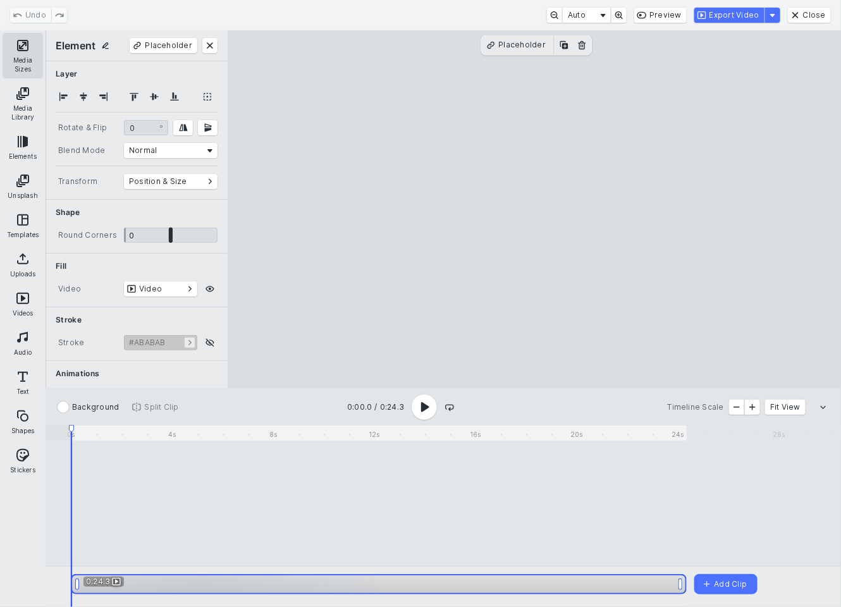
click at [28, 55] on button "Media Sizes" at bounding box center [23, 56] width 40 height 46
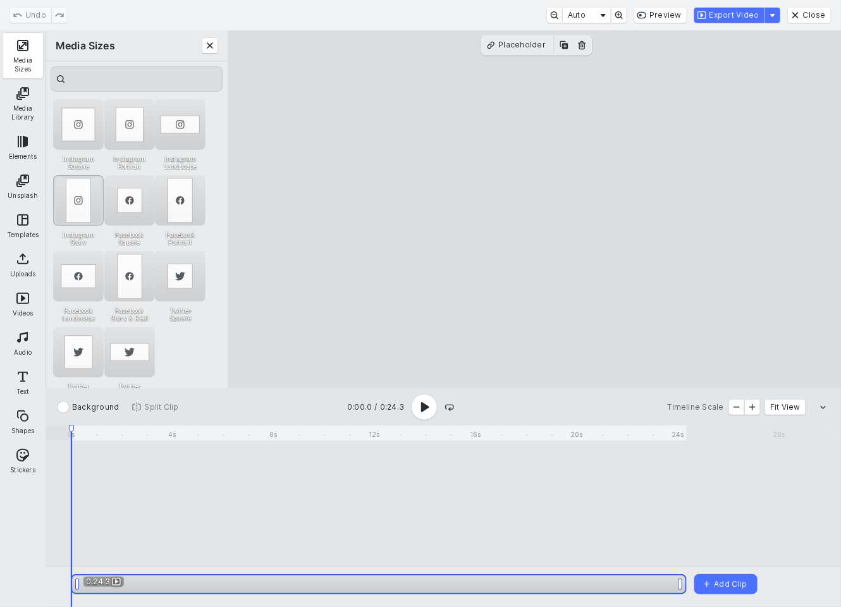
click at [82, 206] on div "Instagram Story" at bounding box center [78, 200] width 51 height 51
click at [746, 18] on button "Export Video" at bounding box center [729, 15] width 70 height 15
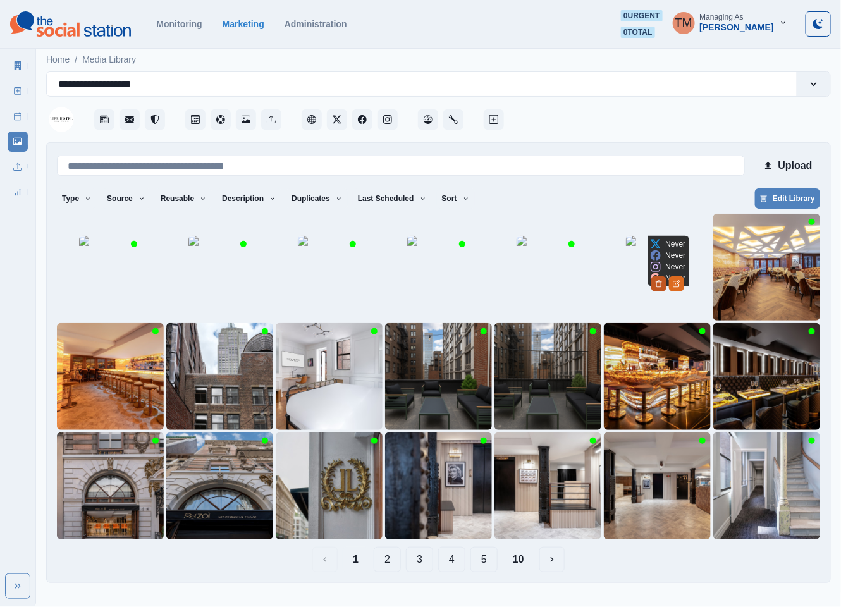
click at [663, 288] on icon "Delete Media" at bounding box center [659, 284] width 8 height 8
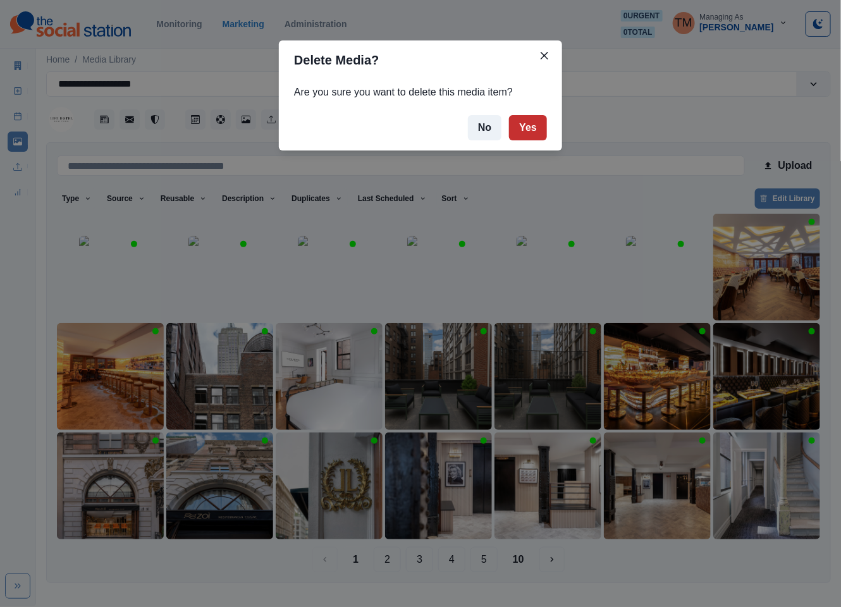
click at [522, 125] on button "Yes" at bounding box center [528, 127] width 38 height 25
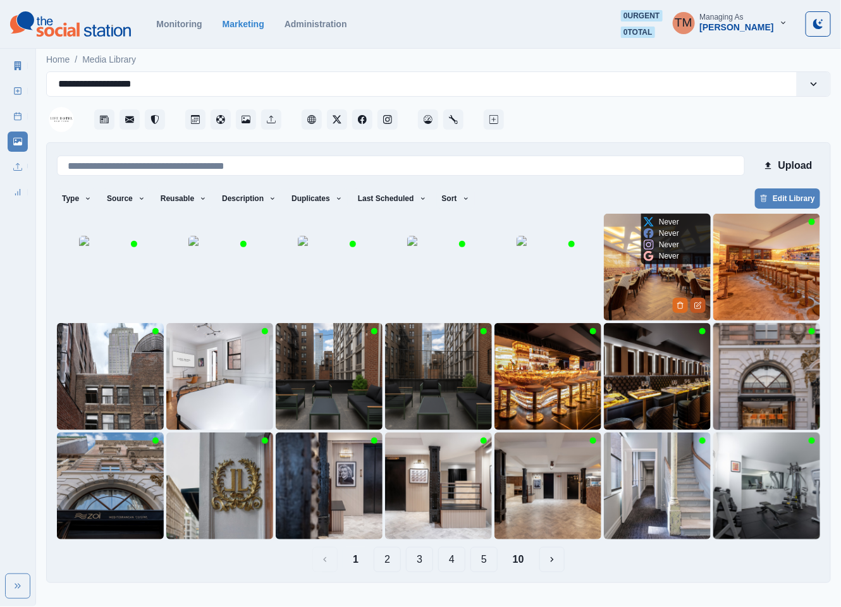
click at [703, 305] on button "Edit Media" at bounding box center [698, 305] width 15 height 15
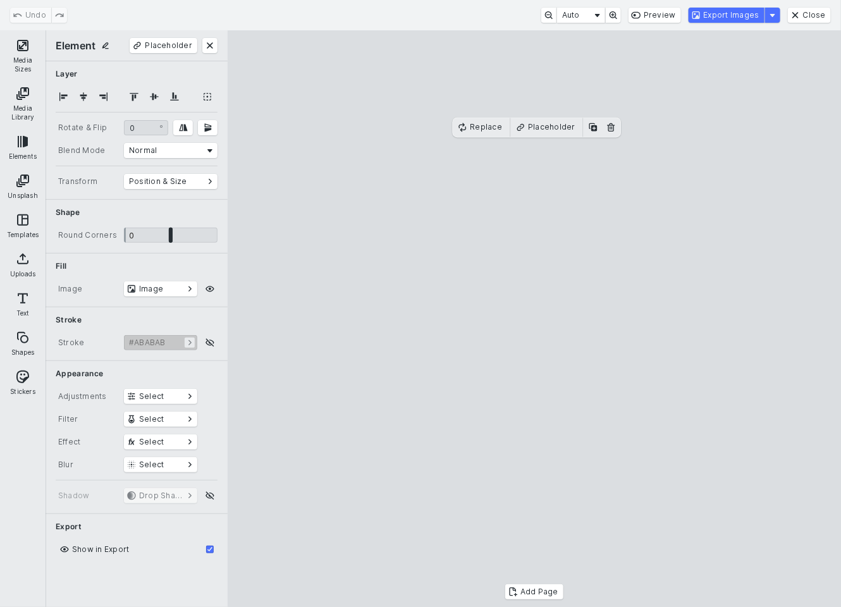
click at [534, 319] on cesdk-canvas "Editor canvas" at bounding box center [534, 319] width 0 height 0
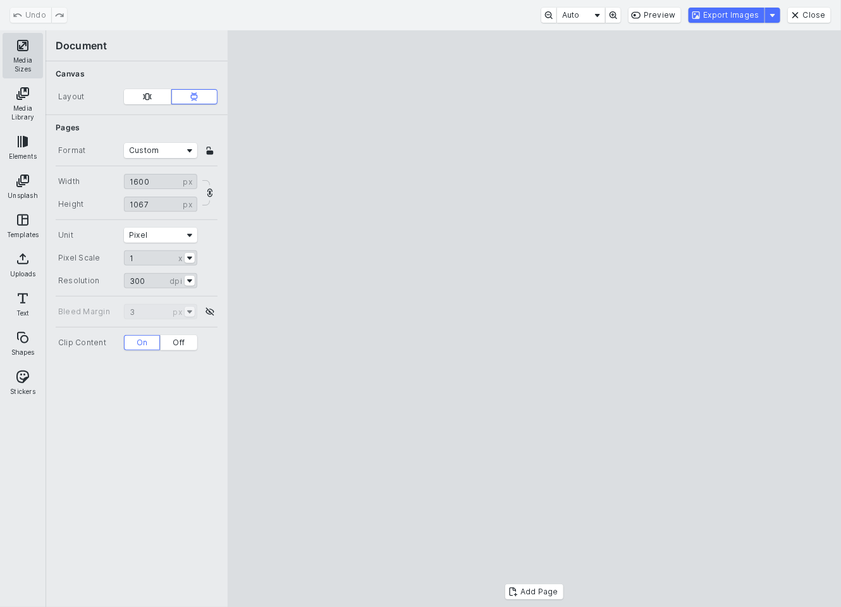
click at [29, 54] on button "Media Sizes" at bounding box center [23, 56] width 40 height 46
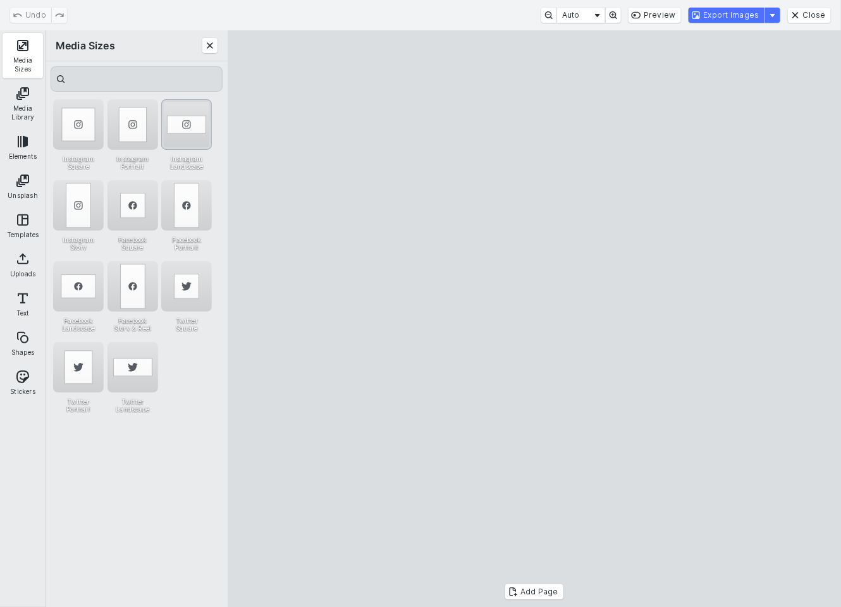
click at [197, 112] on div "Instagram Landscape" at bounding box center [186, 124] width 51 height 51
click at [534, 319] on cesdk-canvas "Editor canvas" at bounding box center [534, 319] width 0 height 0
drag, startPoint x: 573, startPoint y: 346, endPoint x: 574, endPoint y: 332, distance: 13.9
click at [534, 319] on cesdk-canvas "Editor canvas" at bounding box center [534, 319] width 0 height 0
drag, startPoint x: 537, startPoint y: 462, endPoint x: 537, endPoint y: 478, distance: 16.4
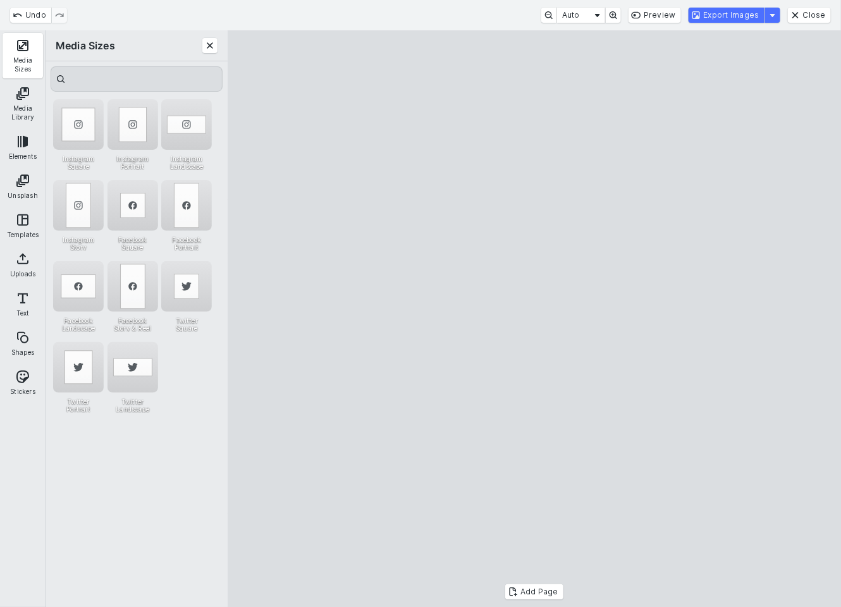
click at [534, 319] on cesdk-canvas "Editor canvas" at bounding box center [534, 319] width 0 height 0
drag, startPoint x: 537, startPoint y: 173, endPoint x: 537, endPoint y: 185, distance: 12.0
click at [534, 319] on cesdk-canvas "Editor canvas" at bounding box center [534, 319] width 0 height 0
click at [736, 19] on button "Export Images" at bounding box center [727, 15] width 76 height 15
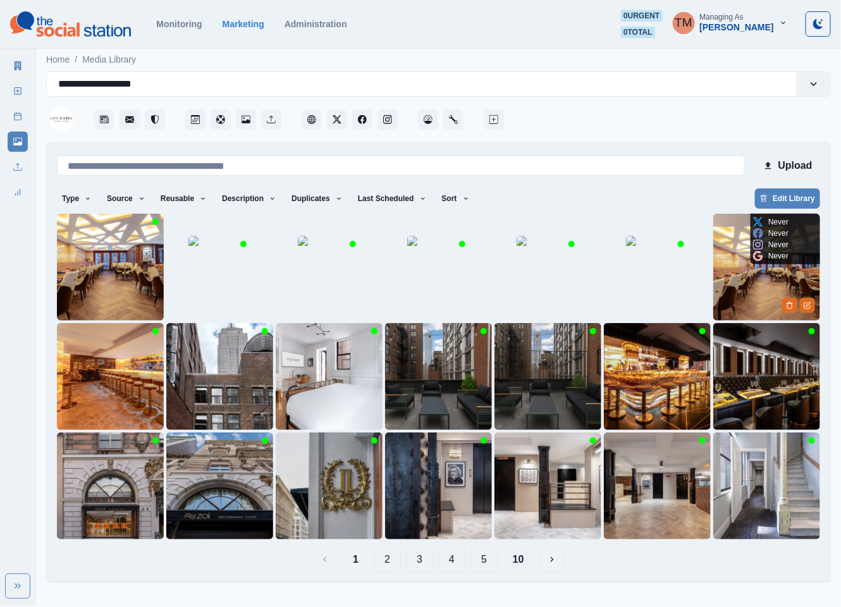
click at [742, 281] on img at bounding box center [766, 267] width 107 height 107
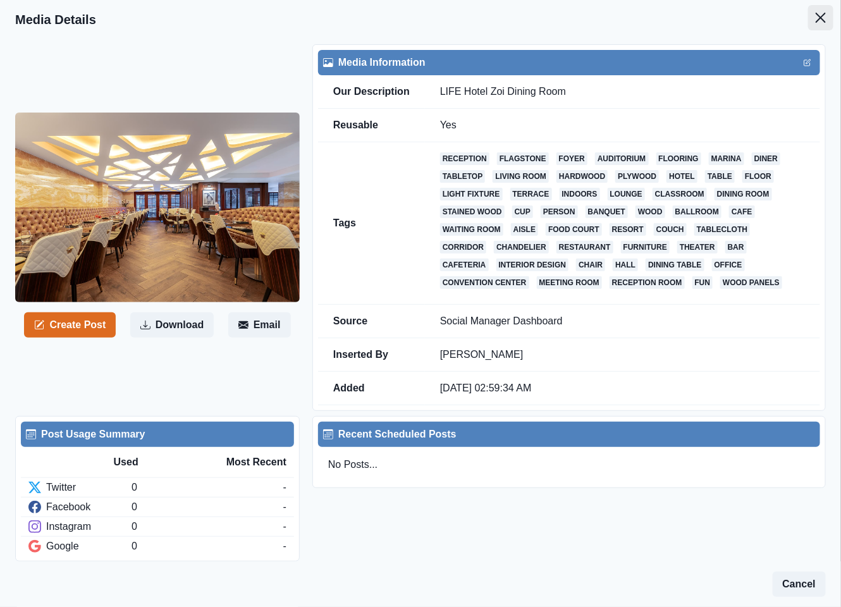
click at [816, 19] on icon "Close" at bounding box center [821, 18] width 10 height 10
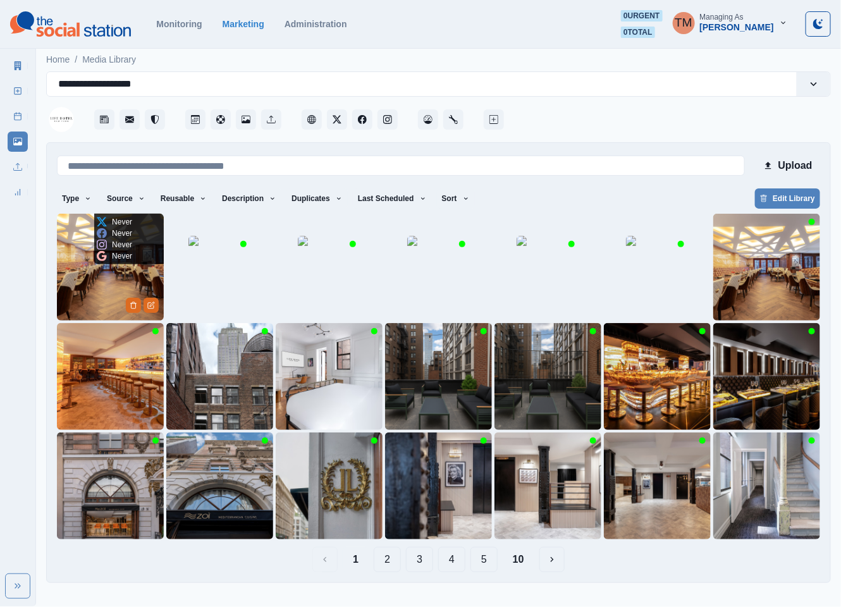
click at [84, 276] on img at bounding box center [110, 267] width 107 height 107
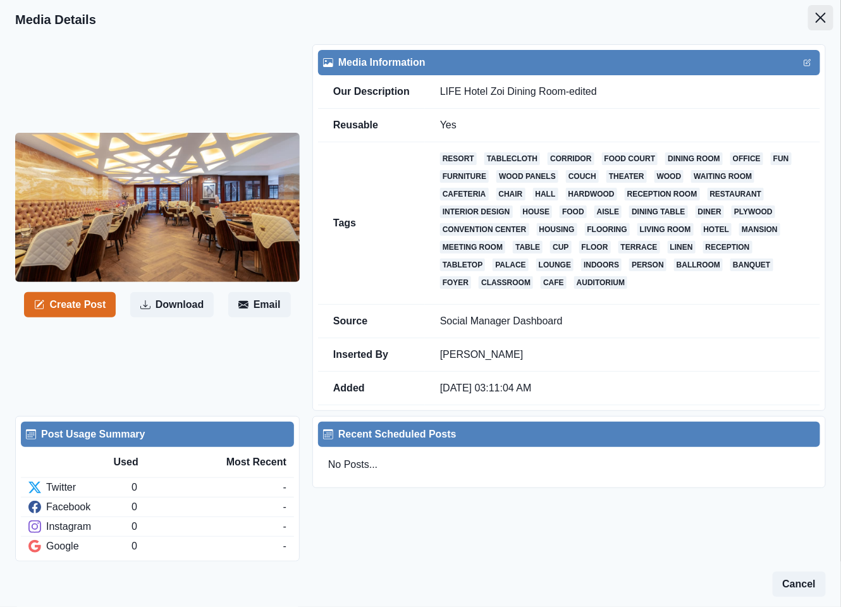
click at [816, 21] on icon "Close" at bounding box center [821, 18] width 10 height 10
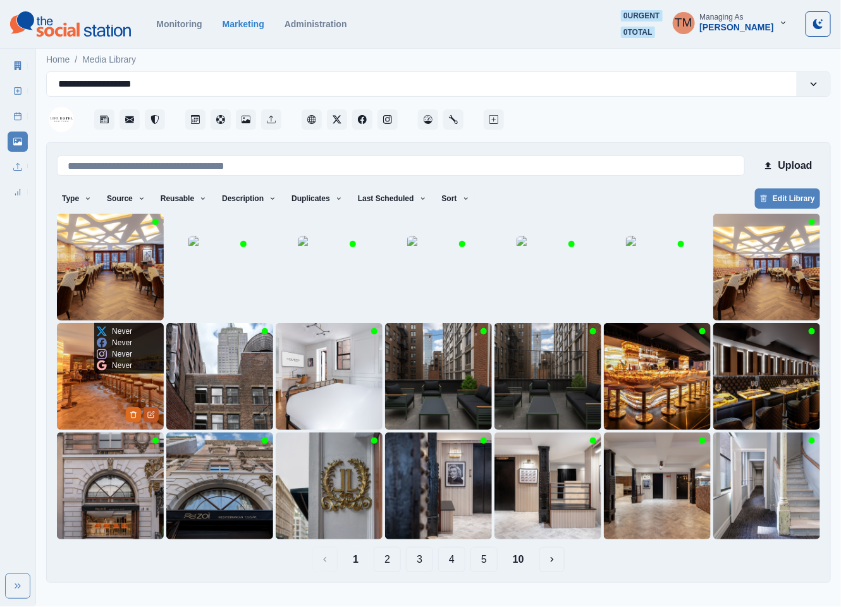
click at [152, 417] on icon "Edit Media" at bounding box center [151, 415] width 8 height 8
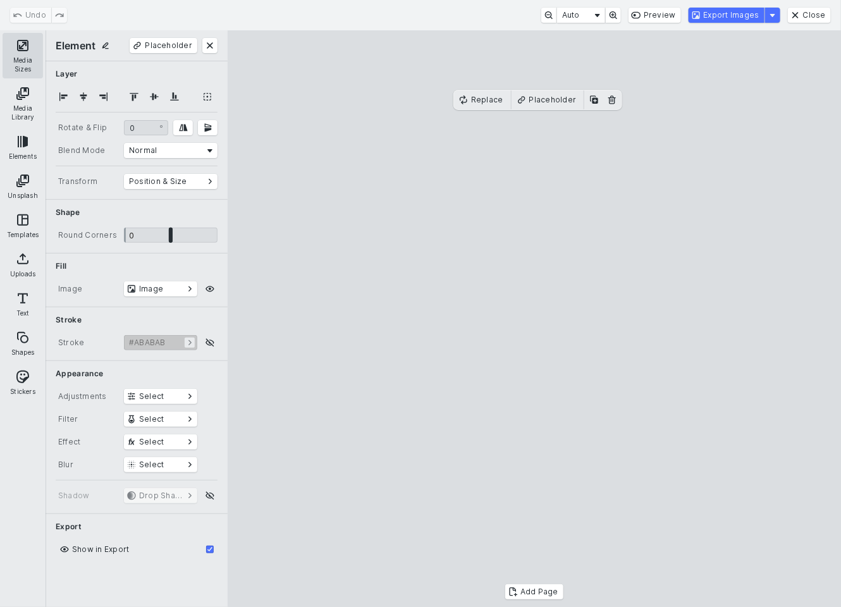
click at [20, 50] on button "Media Sizes" at bounding box center [23, 56] width 40 height 46
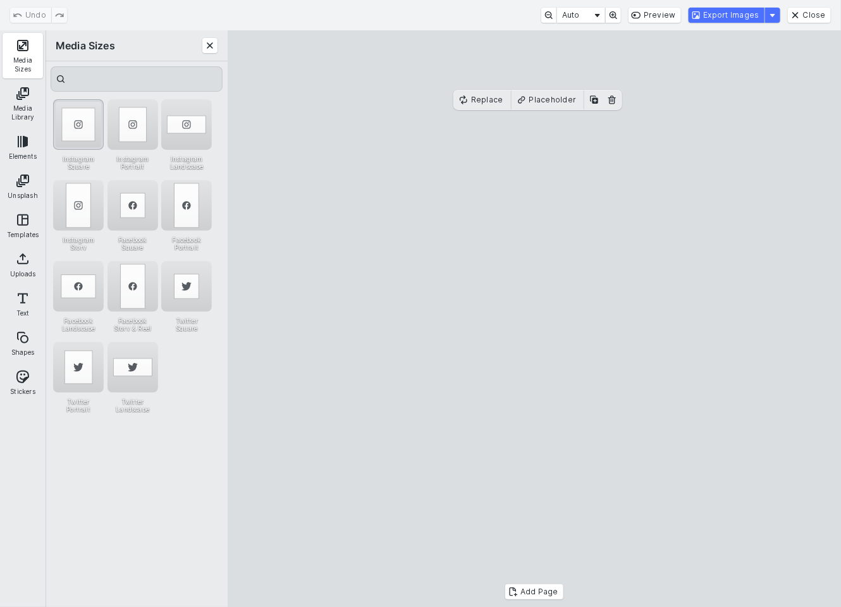
click at [92, 130] on div "Instagram Square" at bounding box center [78, 124] width 51 height 51
click at [811, 21] on button "Close" at bounding box center [809, 15] width 43 height 15
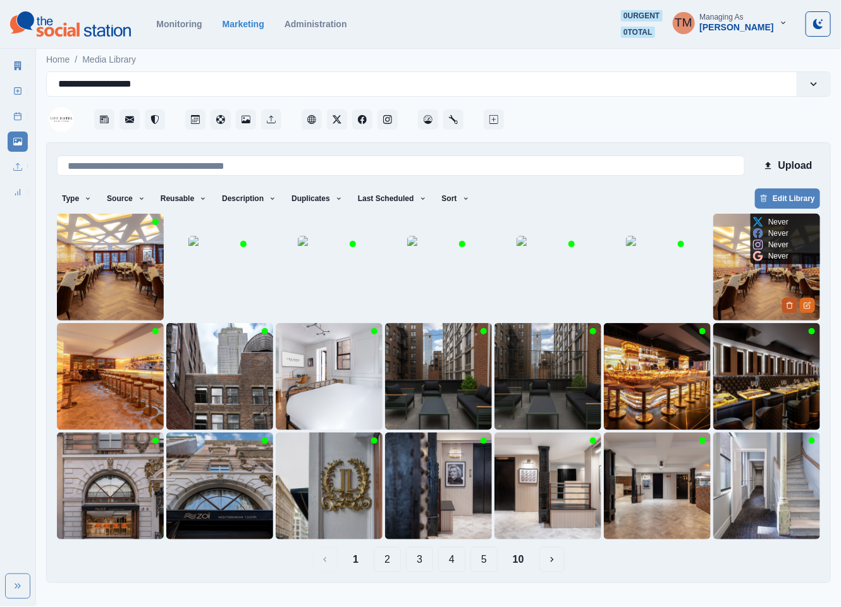
click at [791, 304] on icon "Delete Media" at bounding box center [790, 306] width 8 height 8
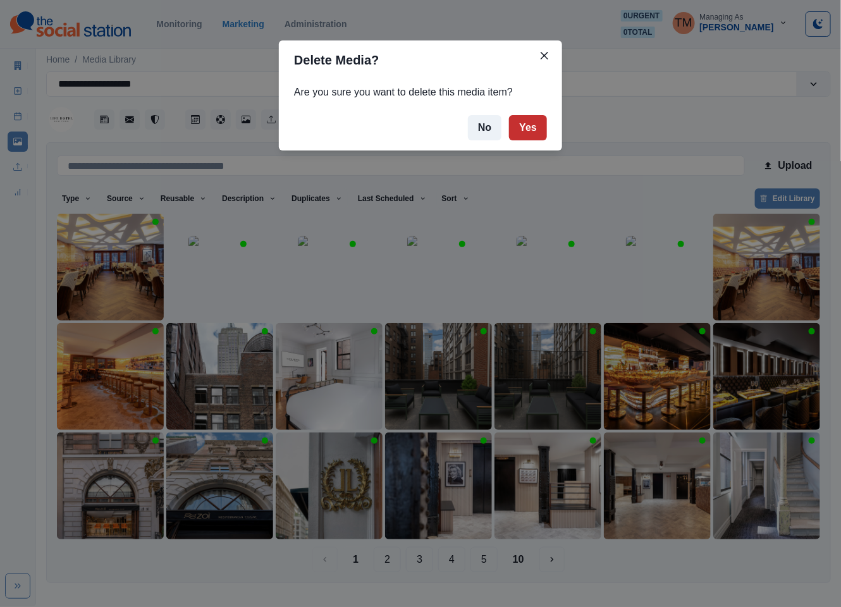
click at [536, 135] on button "Yes" at bounding box center [528, 127] width 38 height 25
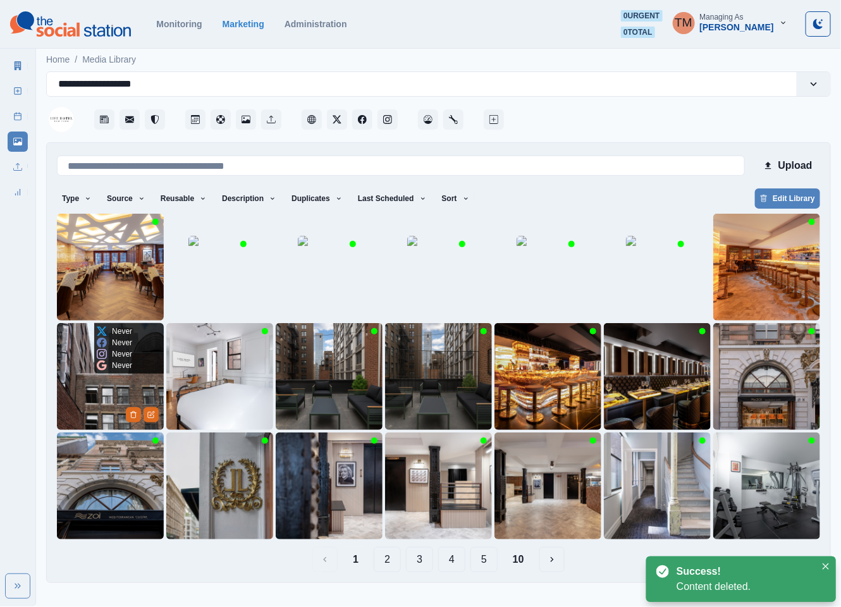
click at [107, 383] on img at bounding box center [110, 376] width 107 height 107
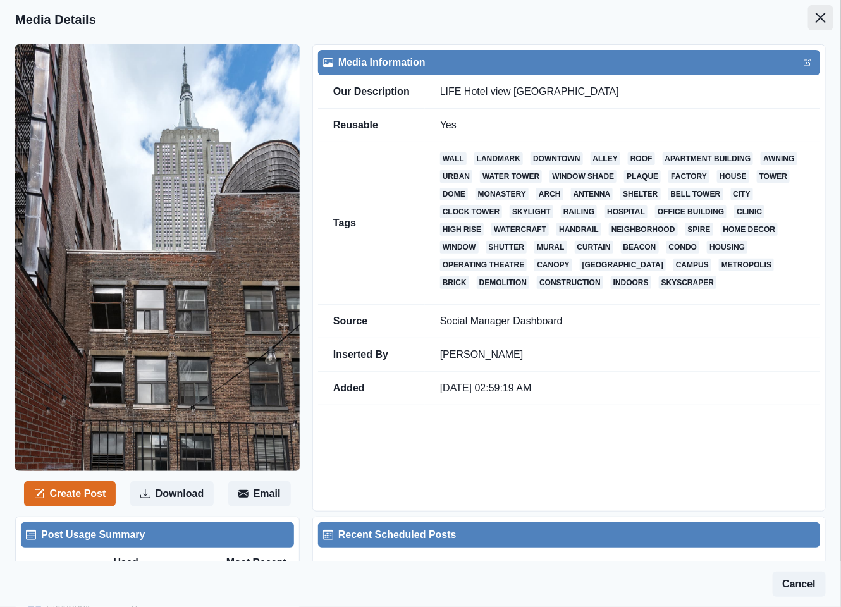
click at [808, 23] on button "Close" at bounding box center [820, 17] width 25 height 25
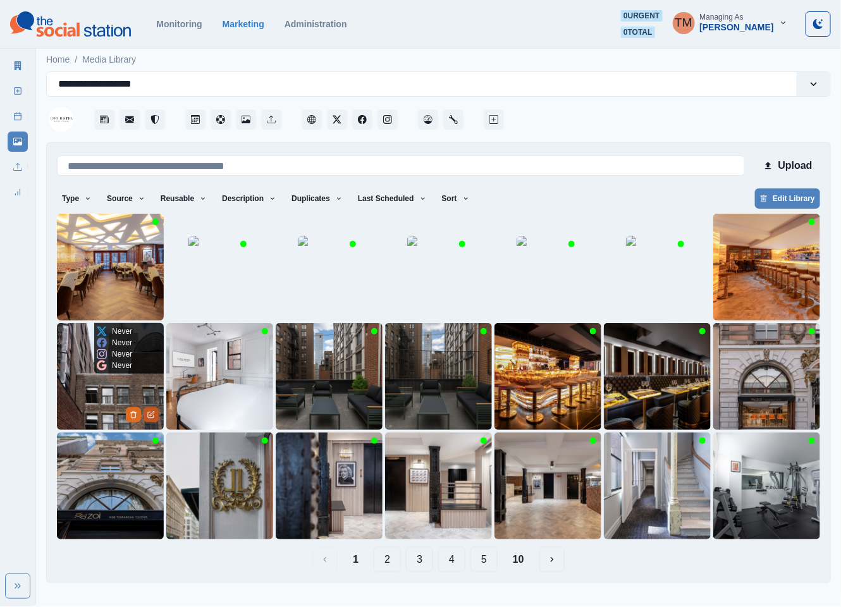
click at [154, 414] on icon "Edit Media" at bounding box center [151, 415] width 8 height 8
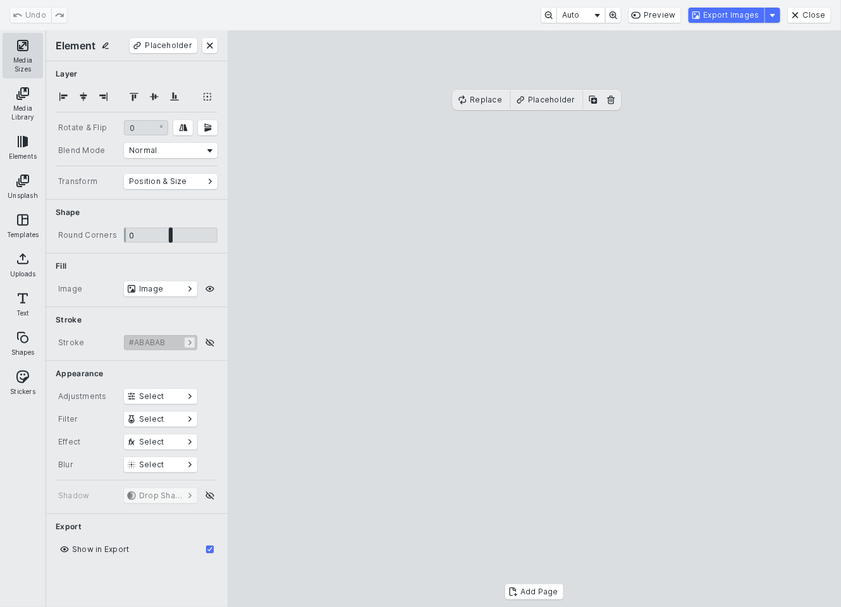
click at [17, 46] on button "Media Sizes" at bounding box center [23, 56] width 40 height 46
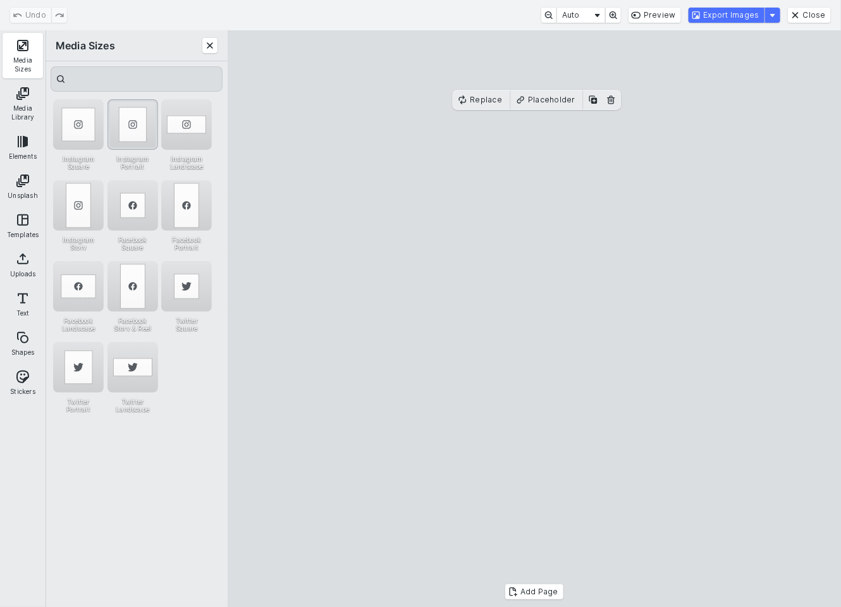
click at [128, 124] on div "Instagram Portrait" at bounding box center [133, 124] width 51 height 51
click at [78, 213] on div "Instagram Story" at bounding box center [78, 205] width 51 height 51
click at [534, 319] on cesdk-canvas "Editor canvas" at bounding box center [534, 319] width 0 height 0
click at [724, 14] on button "Export Images" at bounding box center [727, 15] width 76 height 15
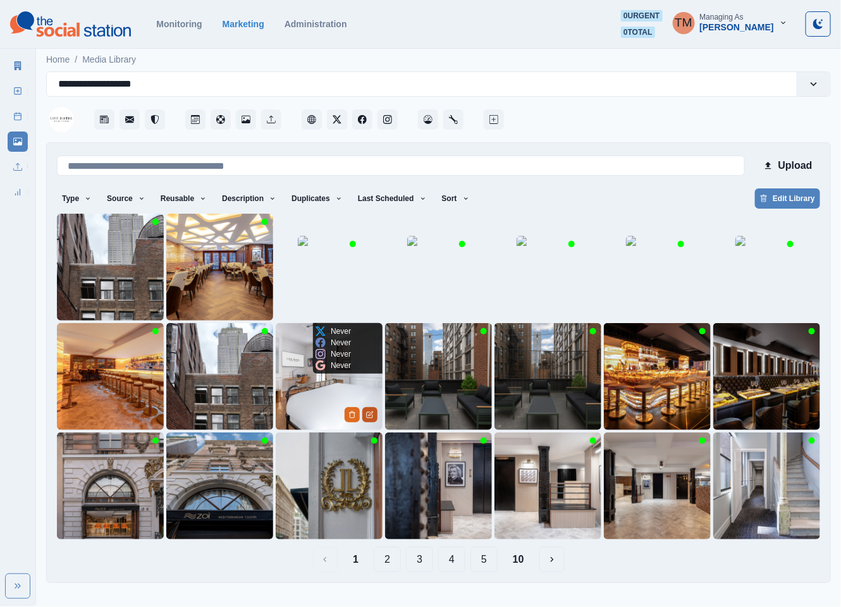
click at [370, 414] on icon "Edit Media" at bounding box center [371, 414] width 4 height 4
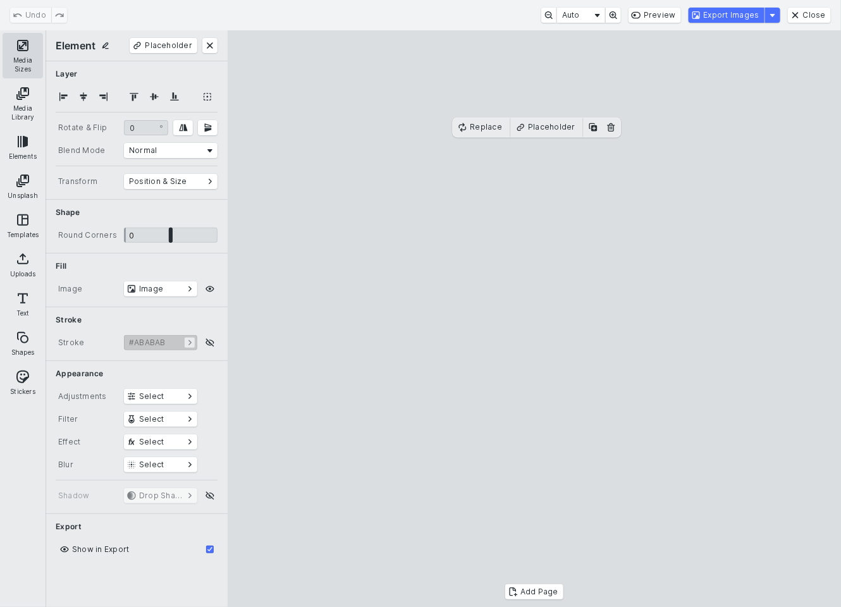
click at [25, 42] on button "Media Sizes" at bounding box center [23, 56] width 40 height 46
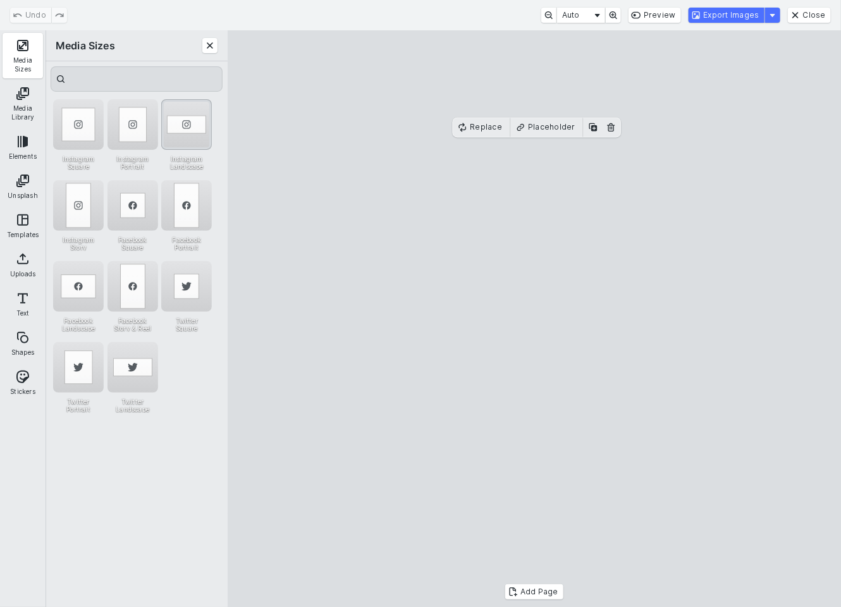
click at [181, 112] on div "Instagram Landscape" at bounding box center [186, 124] width 51 height 51
drag, startPoint x: 546, startPoint y: 220, endPoint x: 545, endPoint y: 237, distance: 17.1
click at [534, 319] on cesdk-canvas "Editor canvas" at bounding box center [534, 319] width 0 height 0
drag, startPoint x: 532, startPoint y: 201, endPoint x: 532, endPoint y: 185, distance: 16.4
click at [534, 319] on cesdk-canvas "Editor canvas" at bounding box center [534, 319] width 0 height 0
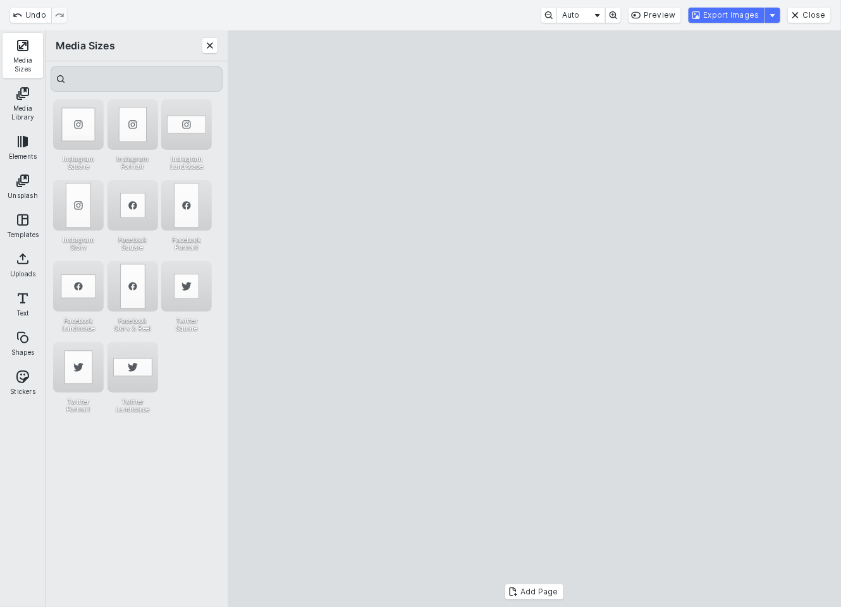
drag, startPoint x: 535, startPoint y: 494, endPoint x: 535, endPoint y: 478, distance: 15.8
click at [534, 319] on cesdk-canvas "Editor canvas" at bounding box center [534, 319] width 0 height 0
click at [737, 16] on button "Export Images" at bounding box center [727, 15] width 76 height 15
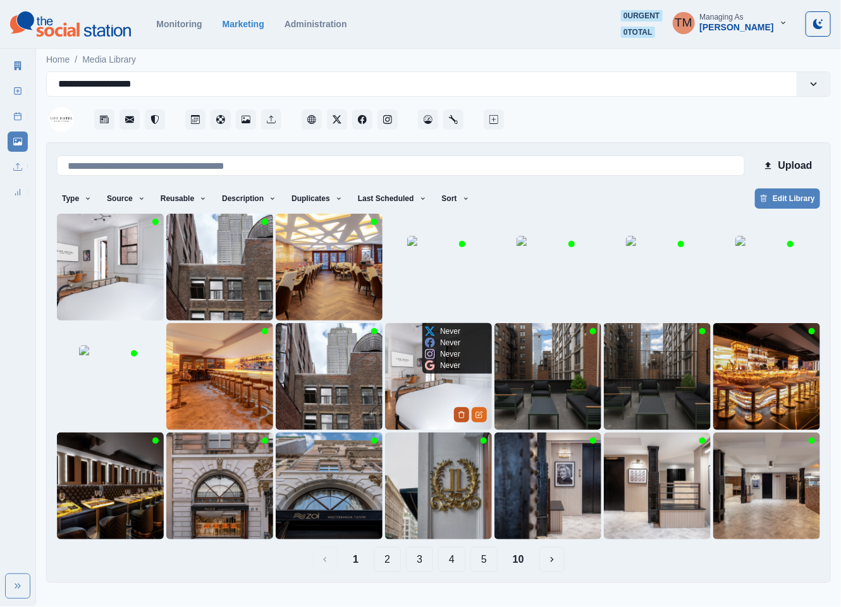
click at [462, 414] on icon "Delete Media" at bounding box center [462, 415] width 8 height 8
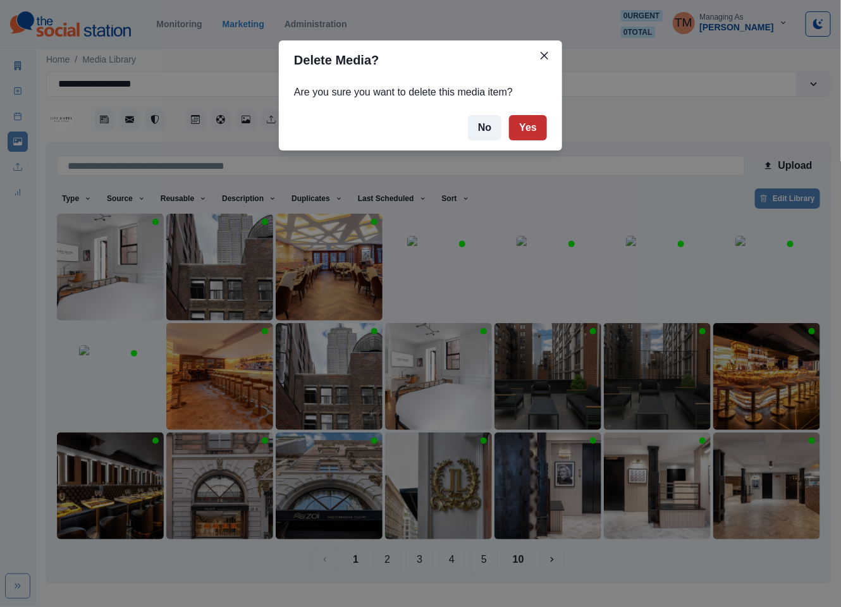
click at [533, 133] on button "Yes" at bounding box center [528, 127] width 38 height 25
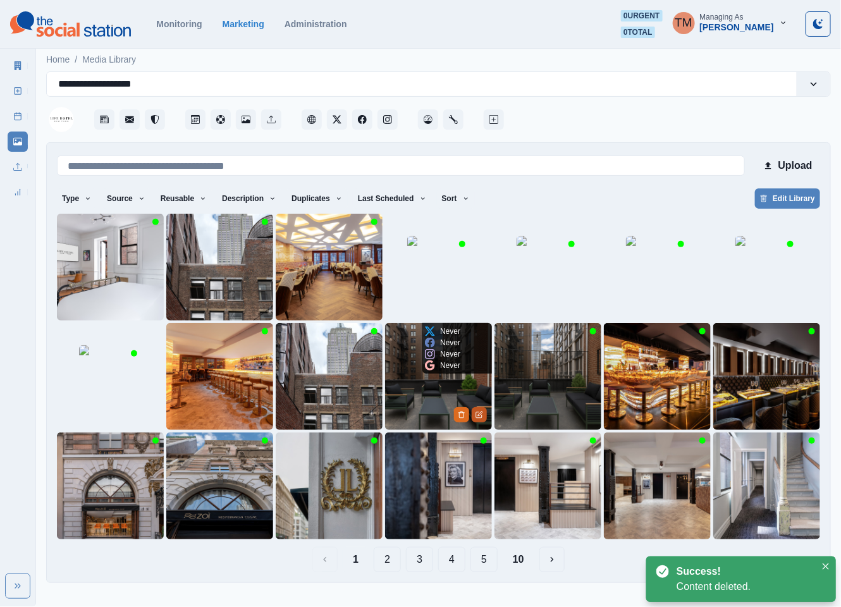
click at [478, 417] on icon "Edit Media" at bounding box center [480, 415] width 8 height 8
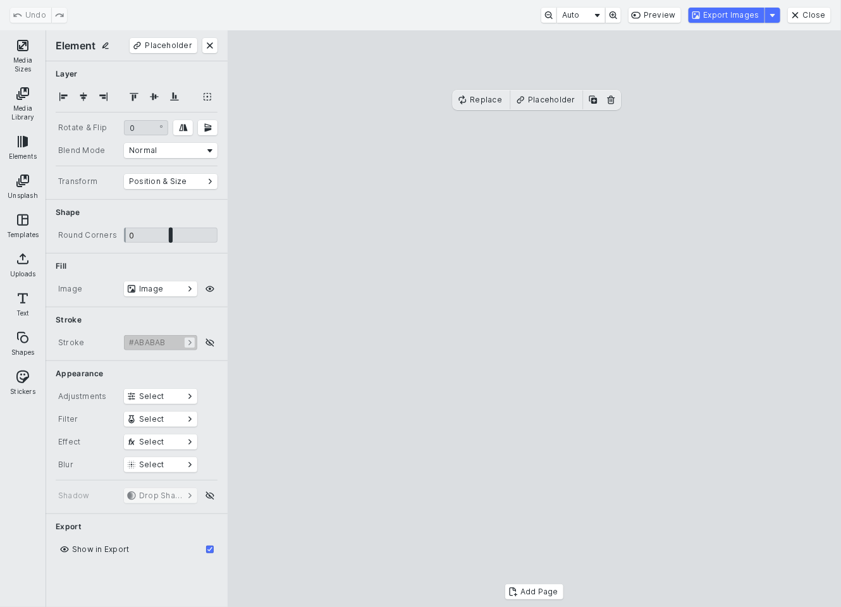
click at [534, 319] on cesdk-canvas "Editor canvas" at bounding box center [534, 319] width 0 height 0
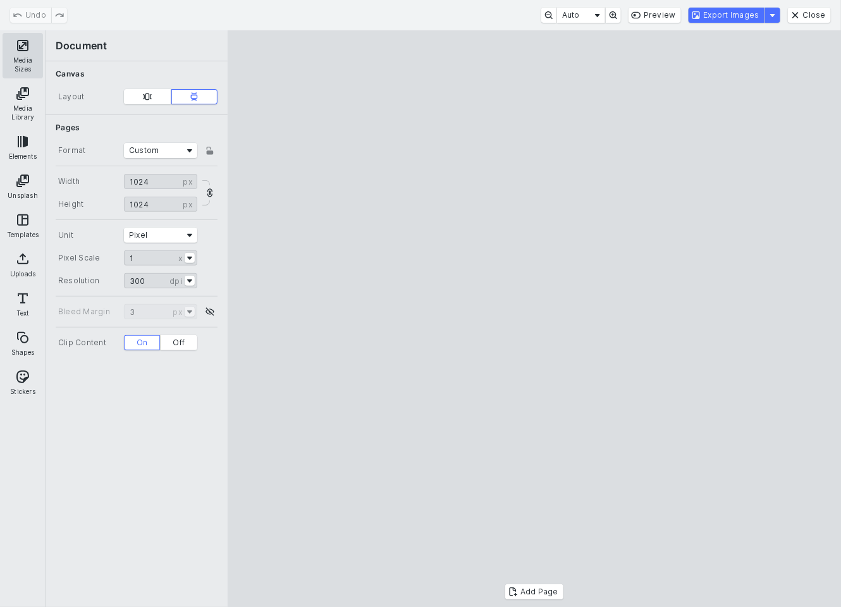
click at [25, 47] on button "Media Sizes" at bounding box center [23, 56] width 40 height 46
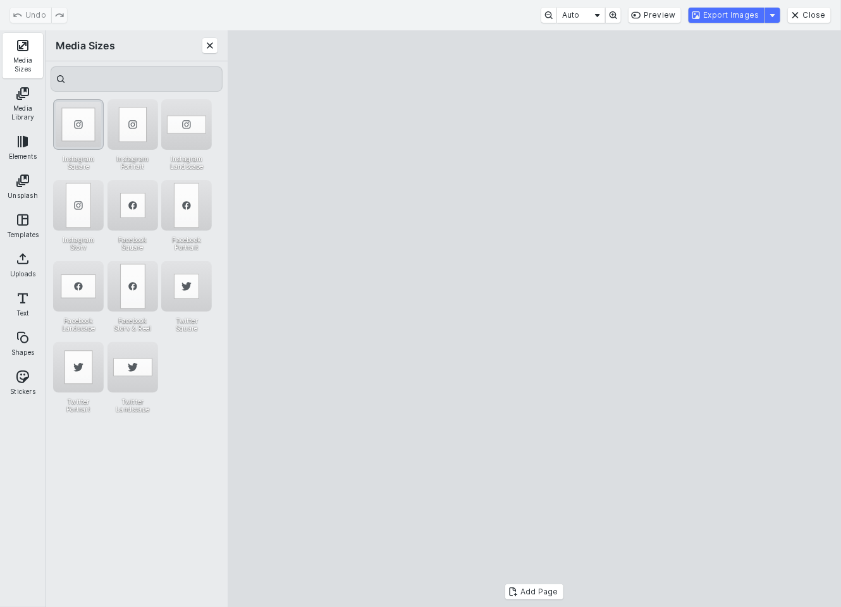
click at [91, 104] on div "Instagram Square" at bounding box center [78, 124] width 51 height 51
click at [91, 121] on div "Instagram Square" at bounding box center [78, 124] width 51 height 51
click at [735, 14] on button "Export Images" at bounding box center [727, 15] width 76 height 15
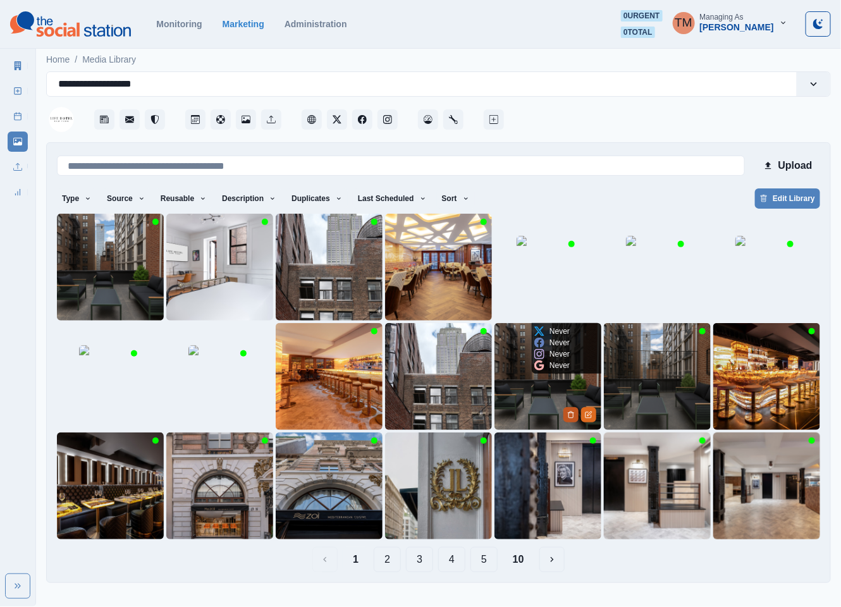
click at [564, 412] on button "Delete Media" at bounding box center [571, 414] width 15 height 15
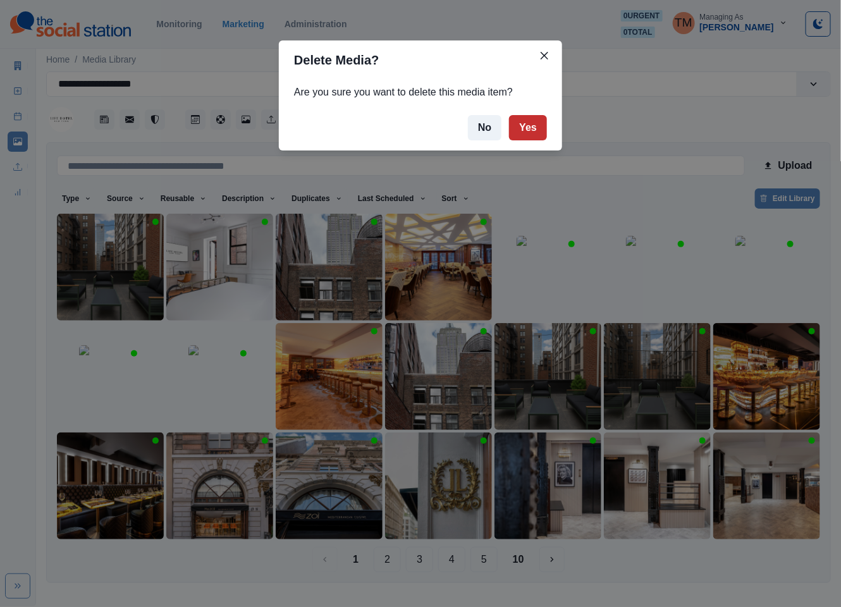
click at [522, 128] on button "Yes" at bounding box center [528, 127] width 38 height 25
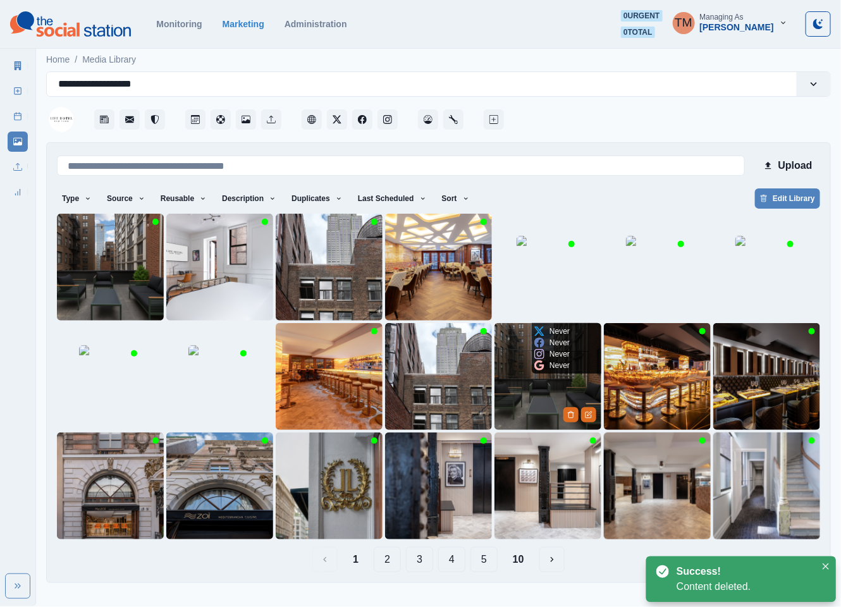
click at [521, 401] on img at bounding box center [548, 376] width 107 height 107
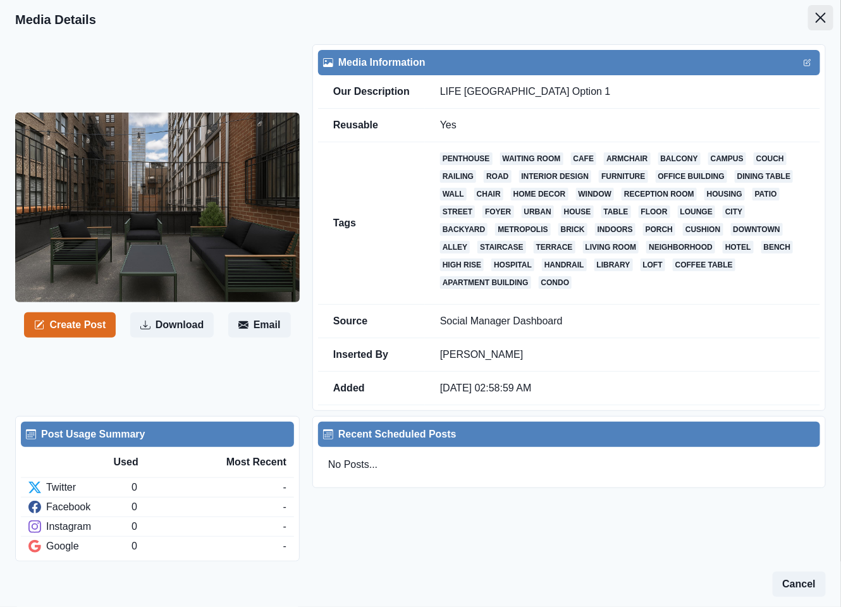
click at [808, 18] on button "Close" at bounding box center [820, 17] width 25 height 25
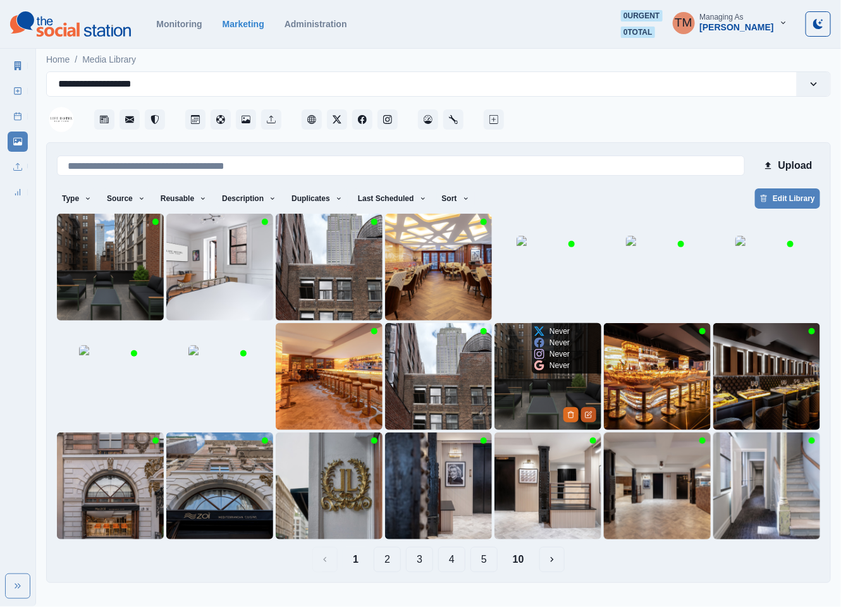
click at [590, 416] on icon "Edit Media" at bounding box center [589, 415] width 8 height 8
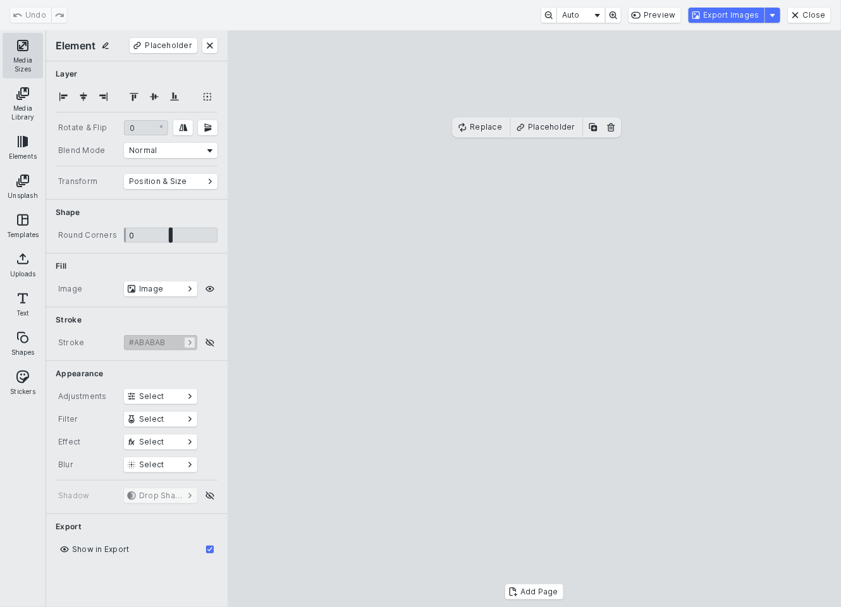
click at [17, 44] on button "Media Sizes" at bounding box center [23, 56] width 40 height 46
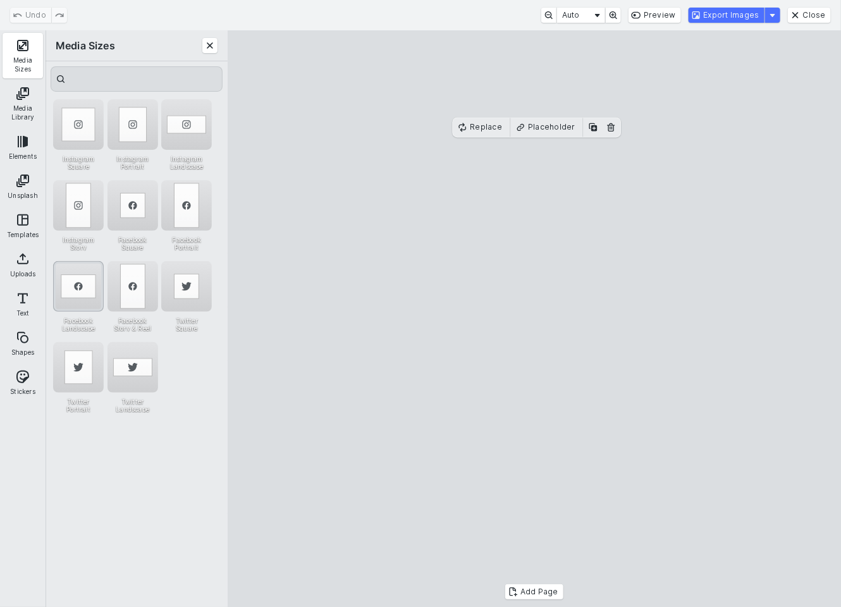
click at [77, 304] on div "Facebook Landscape" at bounding box center [78, 286] width 51 height 51
click at [186, 112] on div "Instagram Landscape" at bounding box center [186, 124] width 51 height 51
click at [185, 125] on div "Instagram Landscape" at bounding box center [186, 124] width 51 height 51
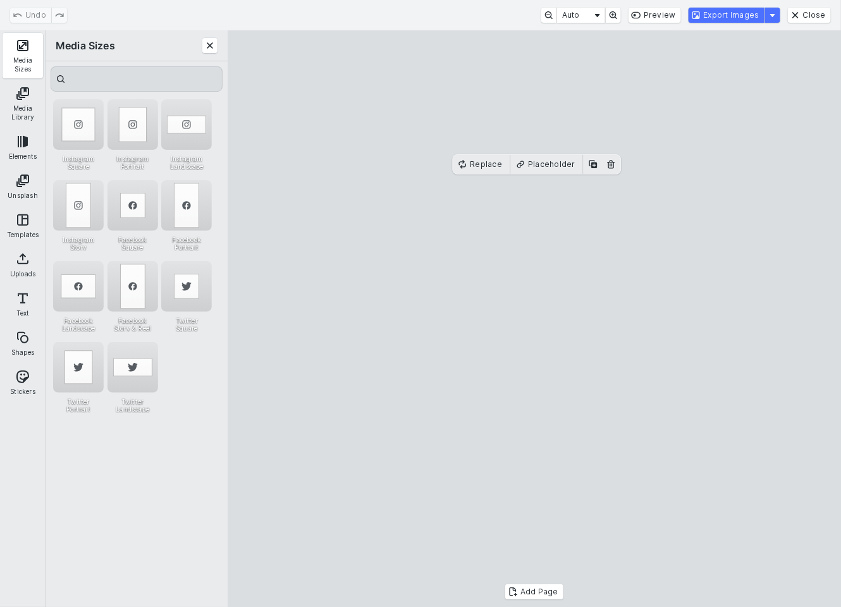
click at [534, 319] on cesdk-canvas "Editor canvas" at bounding box center [534, 319] width 0 height 0
click at [742, 18] on button "Export Images" at bounding box center [727, 15] width 76 height 15
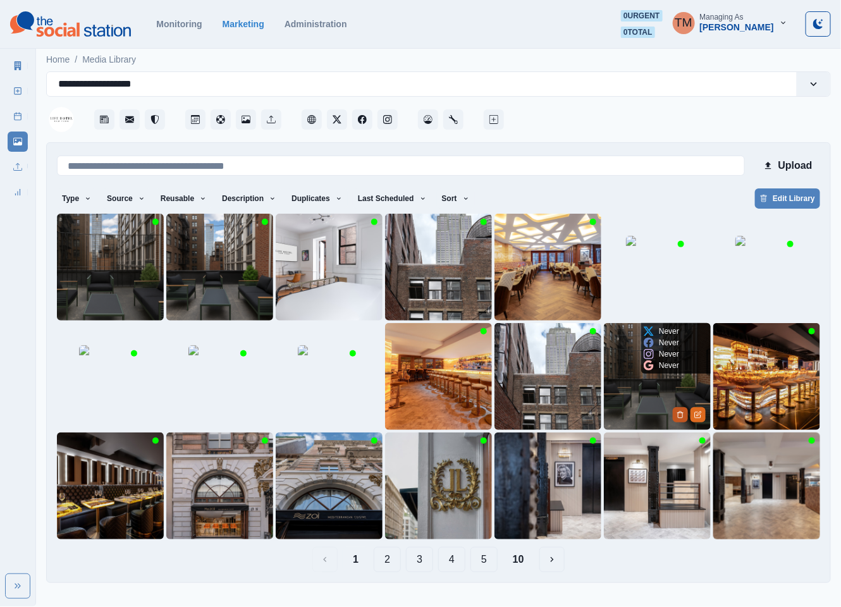
click at [679, 414] on icon "Delete Media" at bounding box center [681, 415] width 8 height 8
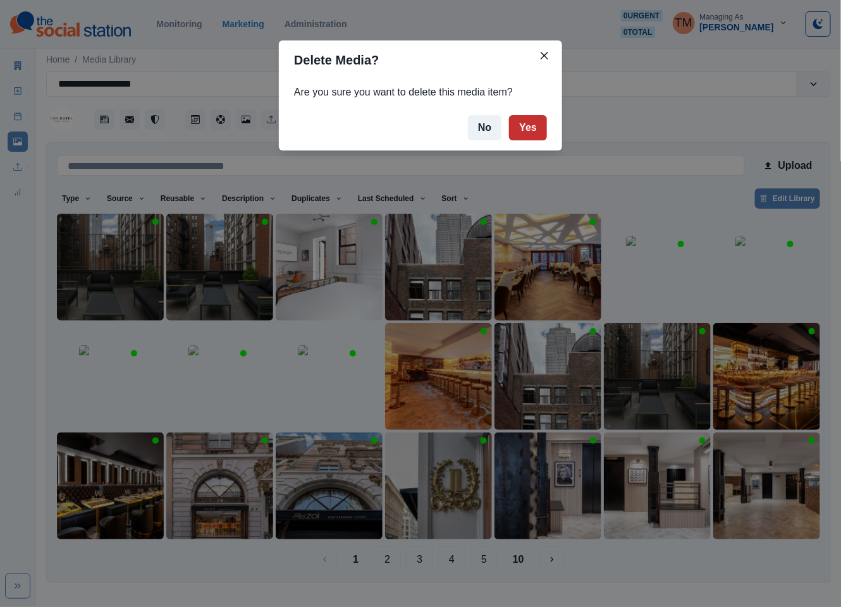
click at [530, 126] on button "Yes" at bounding box center [528, 127] width 38 height 25
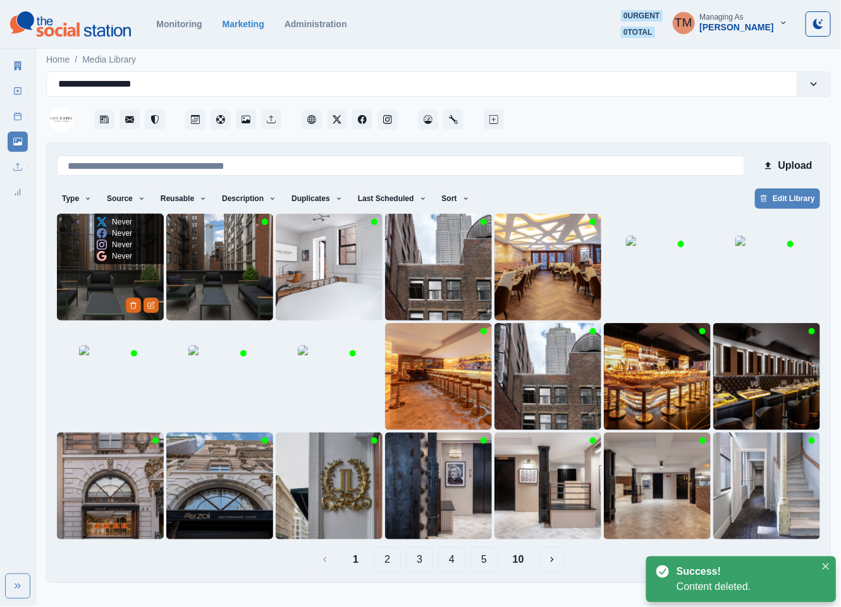
click at [92, 293] on img at bounding box center [110, 267] width 107 height 107
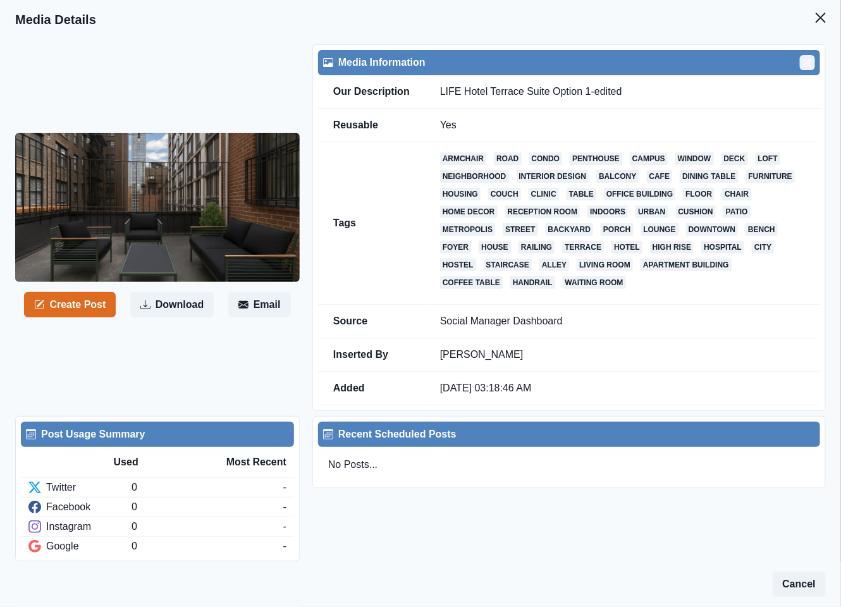
click at [804, 65] on icon "Edit" at bounding box center [808, 63] width 8 height 8
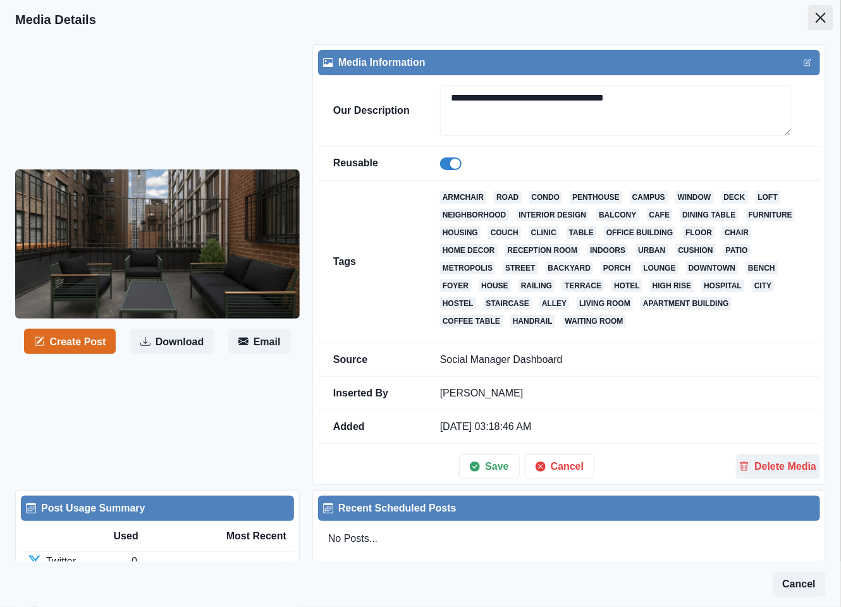
click at [816, 20] on icon "Close" at bounding box center [821, 18] width 10 height 10
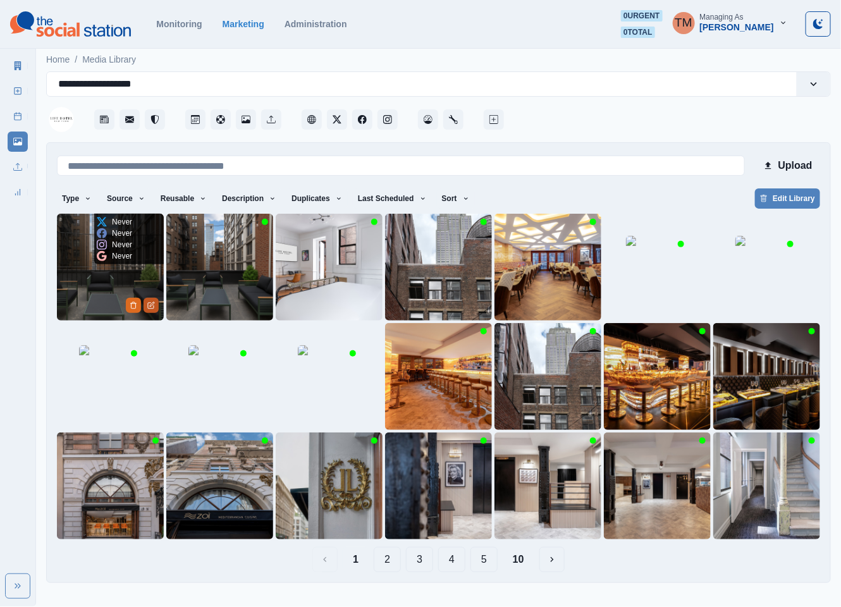
click at [152, 310] on button "Edit Media" at bounding box center [151, 305] width 15 height 15
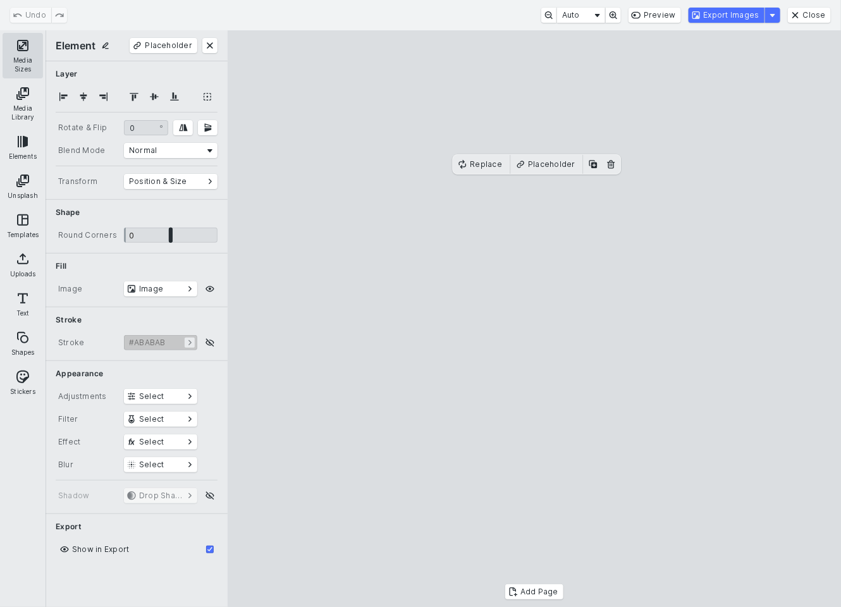
click at [27, 55] on button "Media Sizes" at bounding box center [23, 56] width 40 height 46
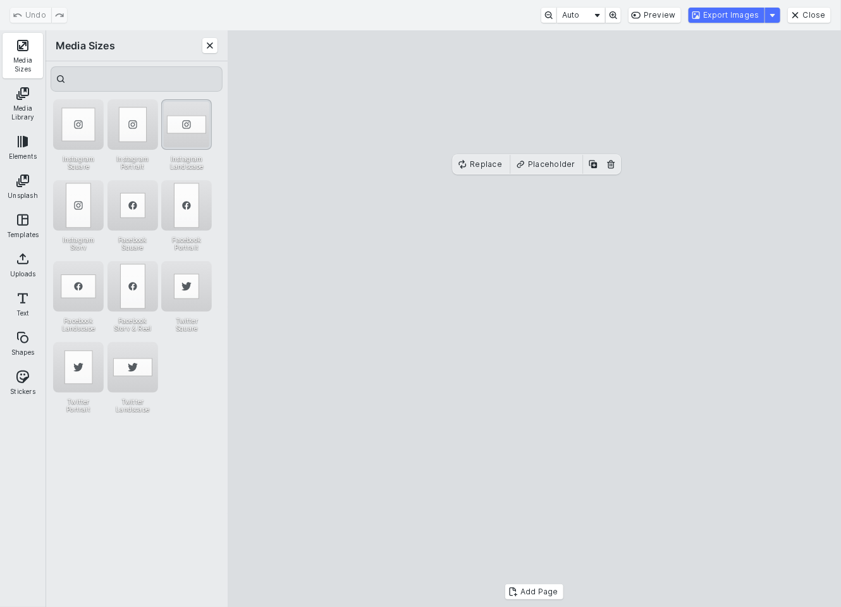
click at [184, 121] on div "Instagram Landscape" at bounding box center [186, 124] width 51 height 51
click at [185, 108] on div "Instagram Landscape" at bounding box center [186, 124] width 51 height 51
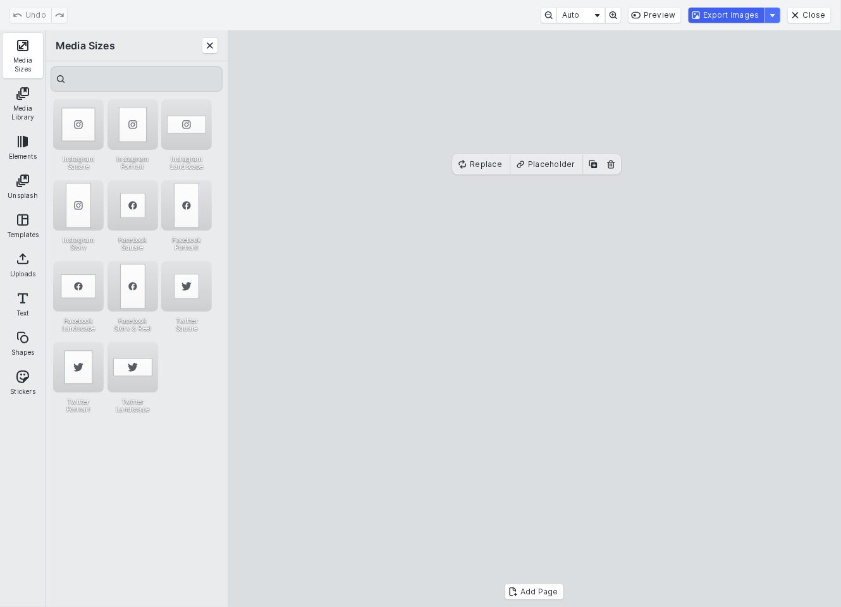
click at [740, 13] on button "Export Images" at bounding box center [727, 15] width 76 height 15
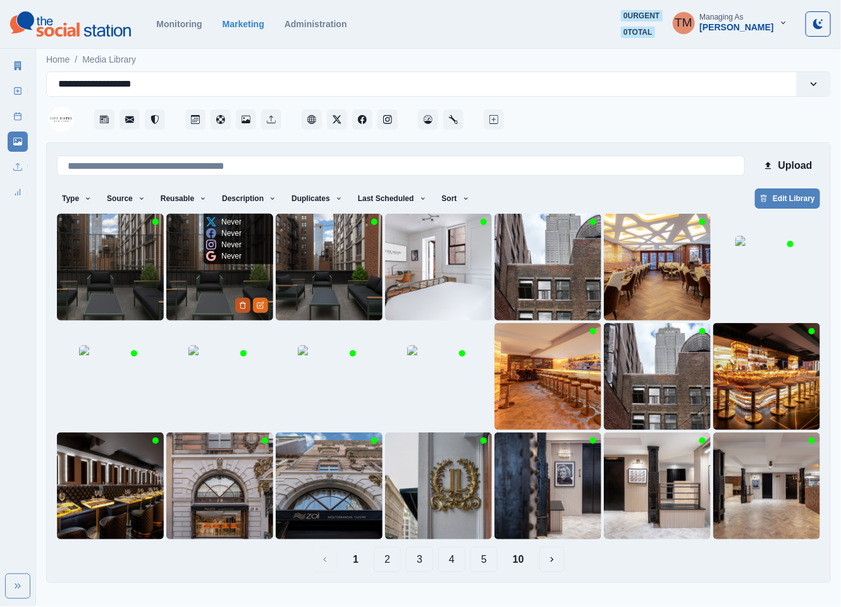
click at [238, 308] on button "Delete Media" at bounding box center [242, 305] width 15 height 15
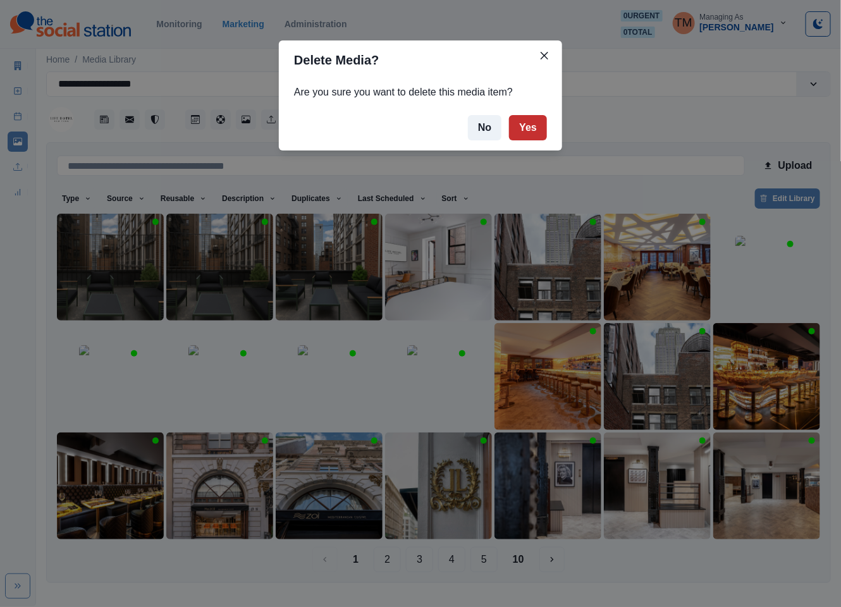
click at [534, 125] on button "Yes" at bounding box center [528, 127] width 38 height 25
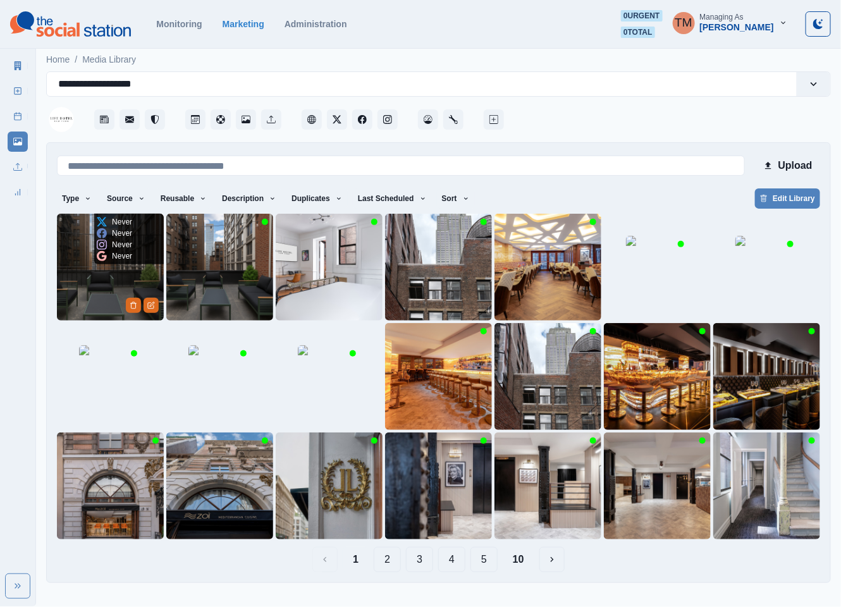
click at [94, 278] on img at bounding box center [110, 267] width 107 height 107
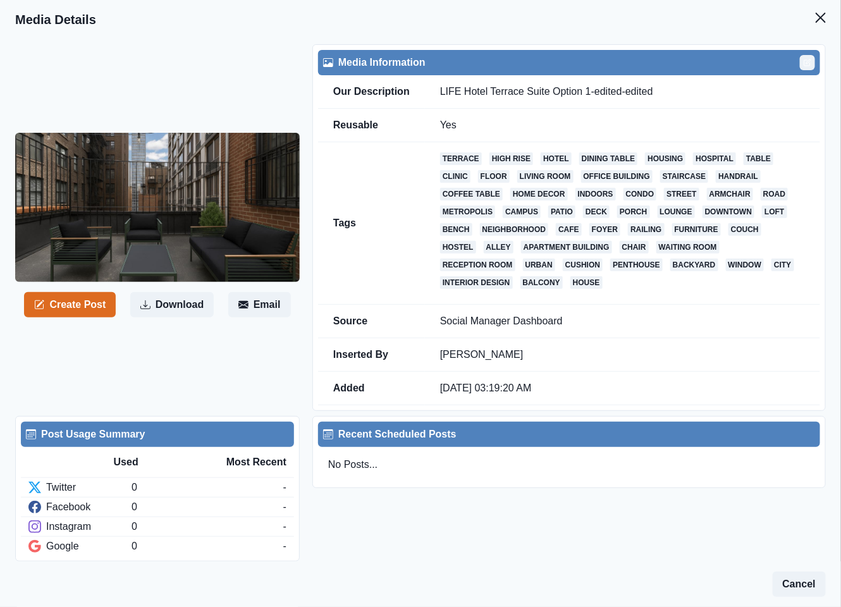
click at [804, 63] on icon "Edit" at bounding box center [808, 63] width 8 height 8
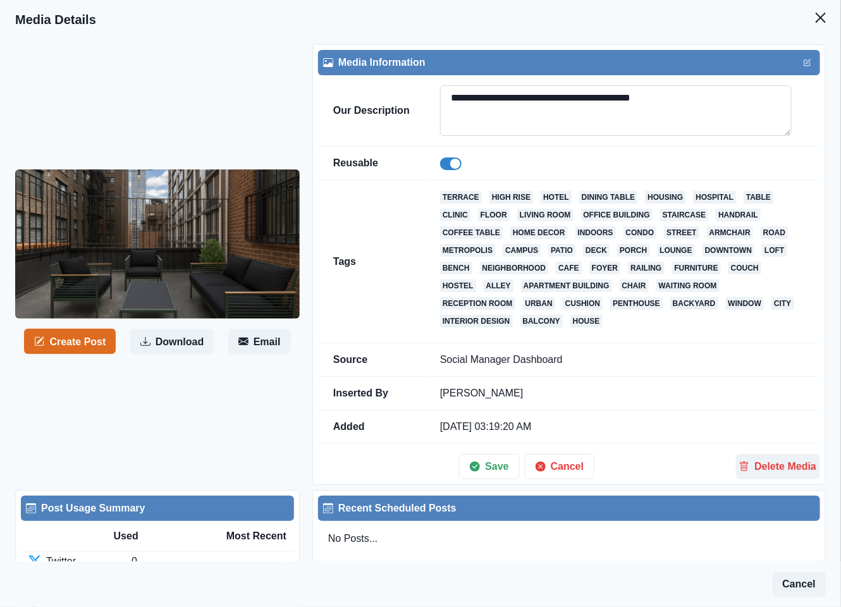
drag, startPoint x: 631, startPoint y: 101, endPoint x: 691, endPoint y: 102, distance: 60.1
click at [691, 102] on textarea "**********" at bounding box center [616, 110] width 352 height 51
type textarea "**********"
click at [492, 479] on button "Save" at bounding box center [489, 466] width 60 height 25
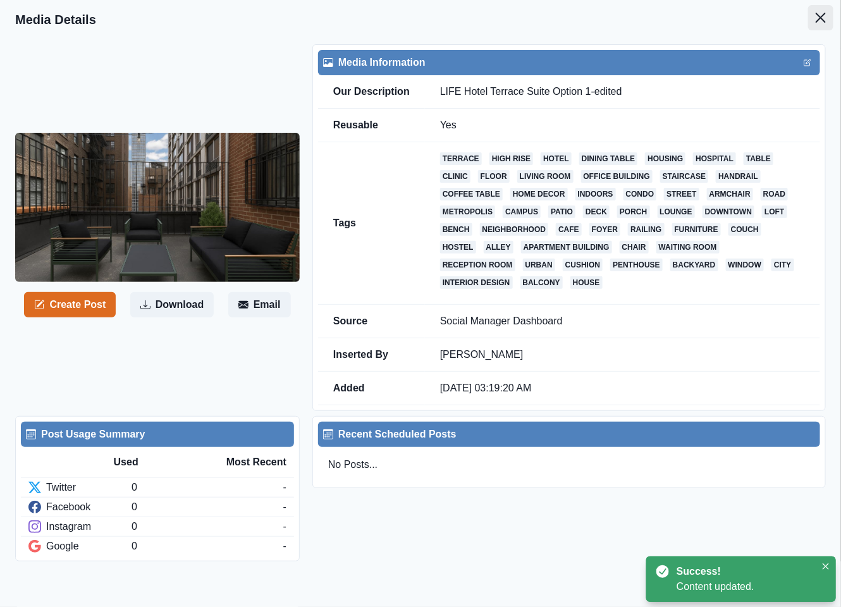
click at [808, 23] on button "Close" at bounding box center [820, 17] width 25 height 25
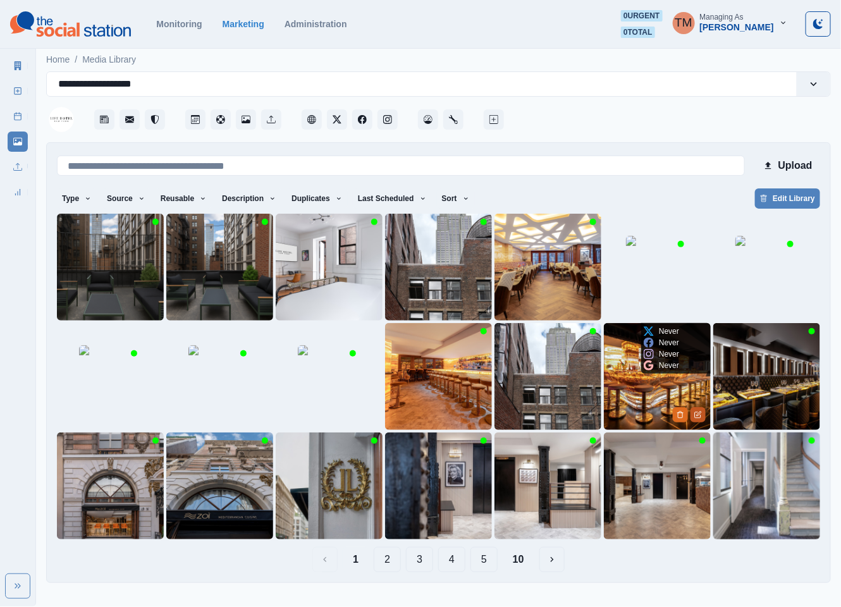
click at [695, 408] on button "Edit Media" at bounding box center [698, 414] width 15 height 15
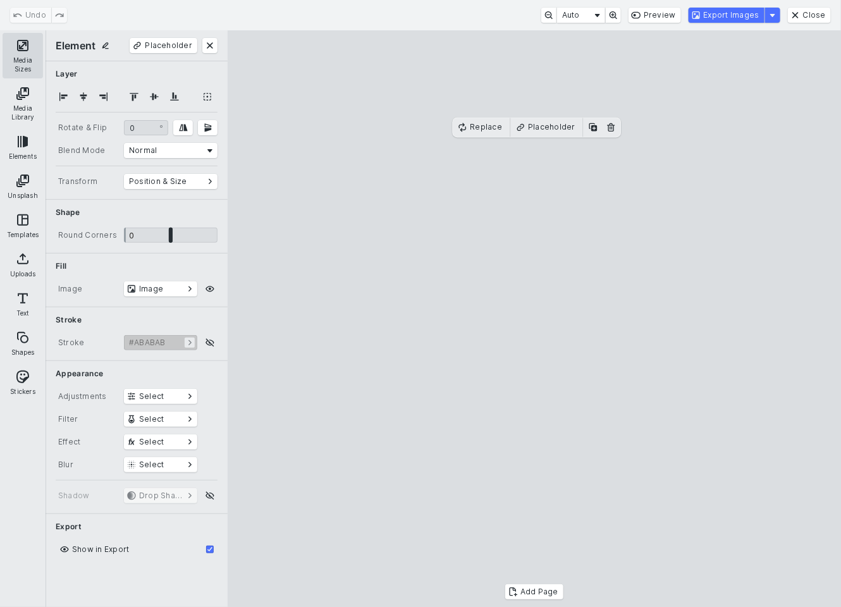
click at [18, 42] on button "Media Sizes" at bounding box center [23, 56] width 40 height 46
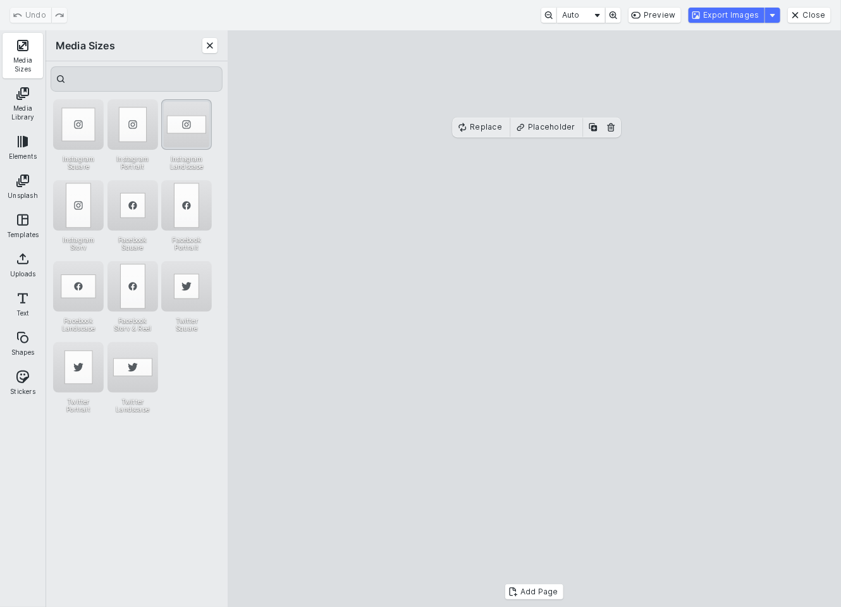
click at [192, 109] on div "Instagram Landscape" at bounding box center [186, 124] width 51 height 51
click at [534, 319] on cesdk-canvas "Editor canvas" at bounding box center [534, 319] width 0 height 0
drag, startPoint x: 602, startPoint y: 378, endPoint x: 602, endPoint y: 370, distance: 7.6
click at [534, 319] on cesdk-canvas "Editor canvas" at bounding box center [534, 319] width 0 height 0
drag, startPoint x: 535, startPoint y: 465, endPoint x: 535, endPoint y: 473, distance: 7.6
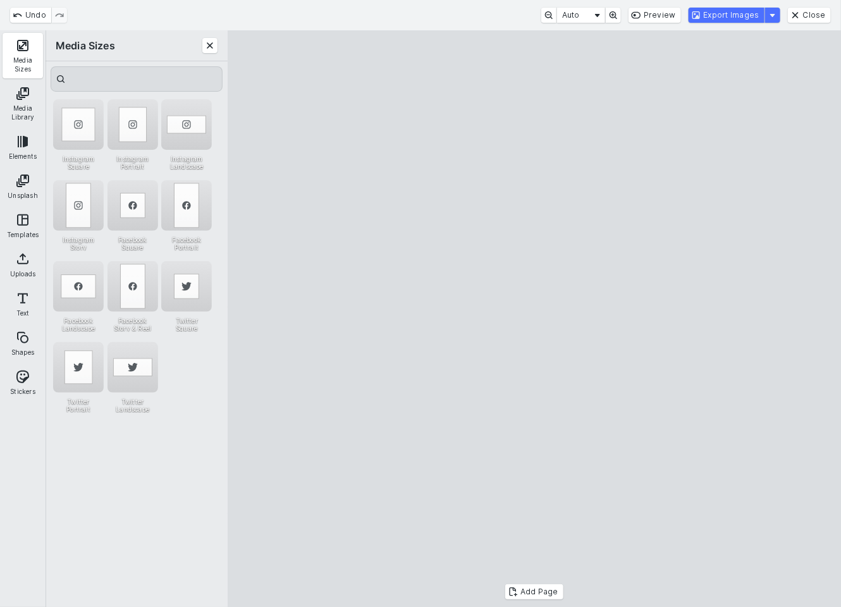
click at [534, 319] on cesdk-canvas "Editor canvas" at bounding box center [534, 319] width 0 height 0
drag, startPoint x: 532, startPoint y: 173, endPoint x: 532, endPoint y: 181, distance: 7.6
click at [534, 319] on cesdk-canvas "Editor canvas" at bounding box center [534, 319] width 0 height 0
click at [735, 9] on button "Export Images" at bounding box center [727, 15] width 76 height 15
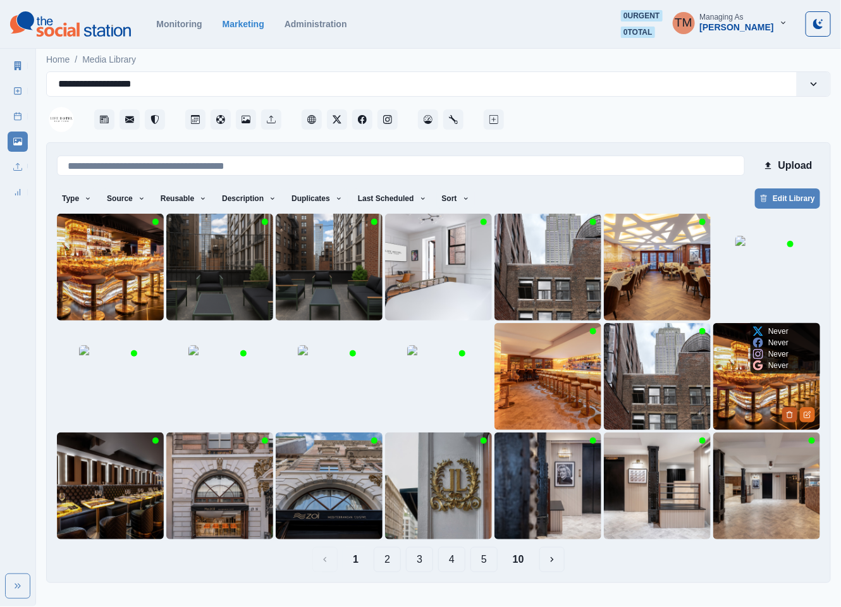
click at [792, 419] on button "Delete Media" at bounding box center [789, 414] width 15 height 15
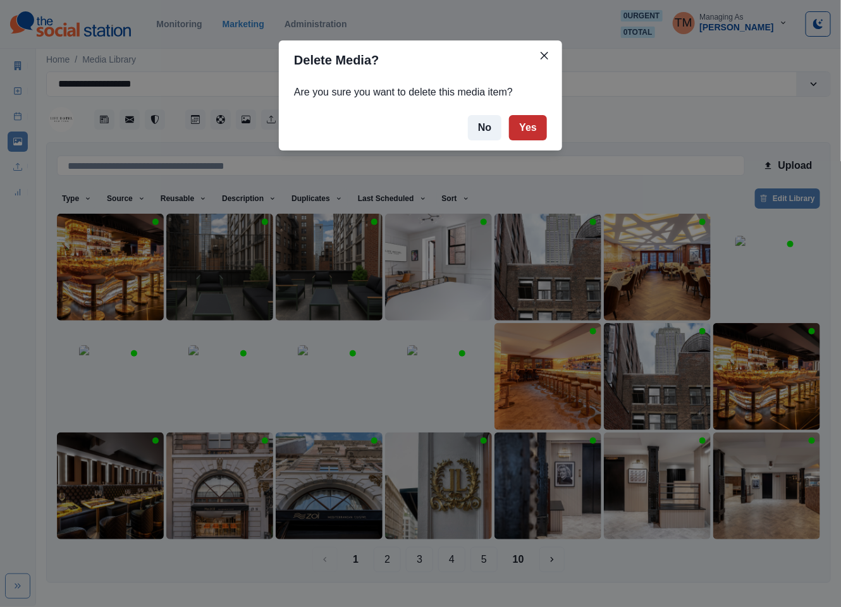
click at [534, 126] on button "Yes" at bounding box center [528, 127] width 38 height 25
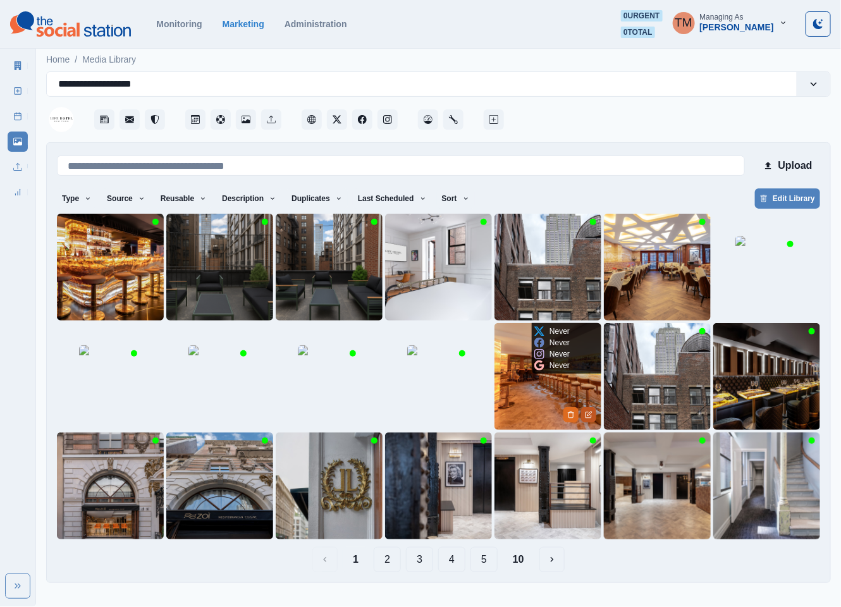
click at [589, 416] on icon "Edit Media" at bounding box center [589, 415] width 8 height 8
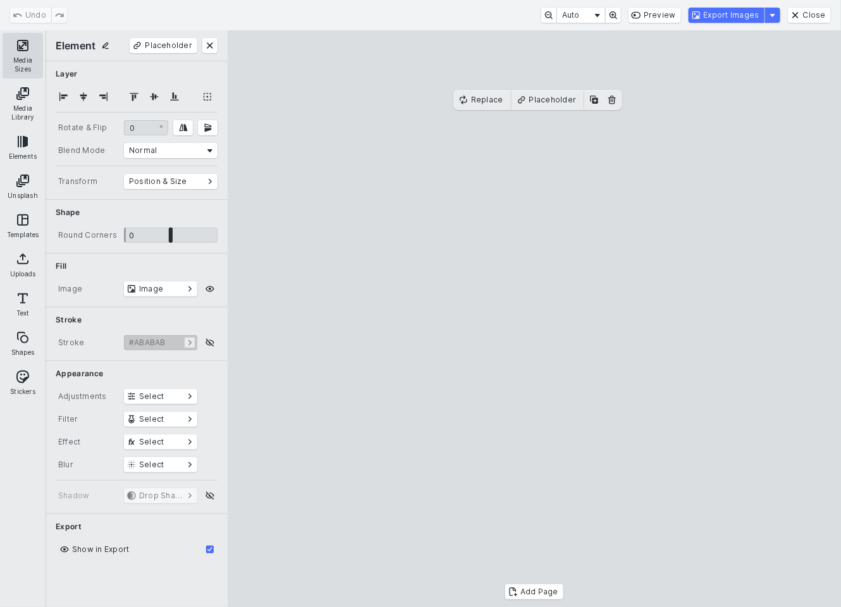
click at [14, 50] on button "Media Sizes" at bounding box center [23, 56] width 40 height 46
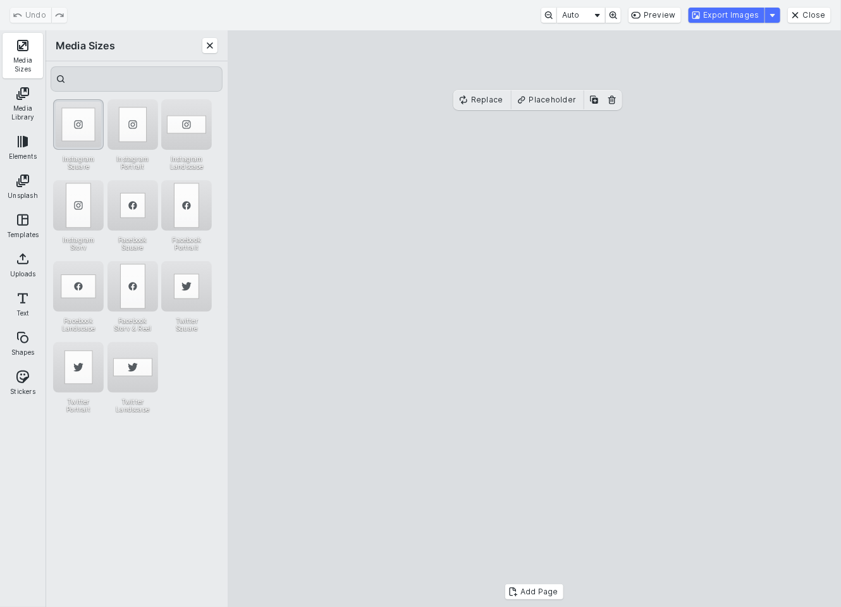
click at [74, 111] on div "Instagram Square" at bounding box center [78, 124] width 51 height 51
click at [725, 11] on button "Export Images" at bounding box center [727, 15] width 76 height 15
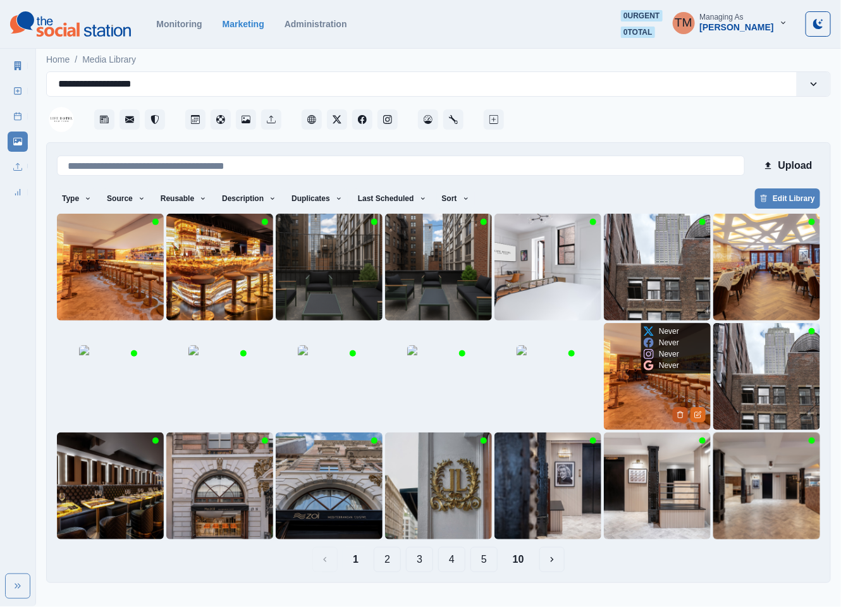
click at [680, 416] on icon "Delete Media" at bounding box center [681, 415] width 8 height 8
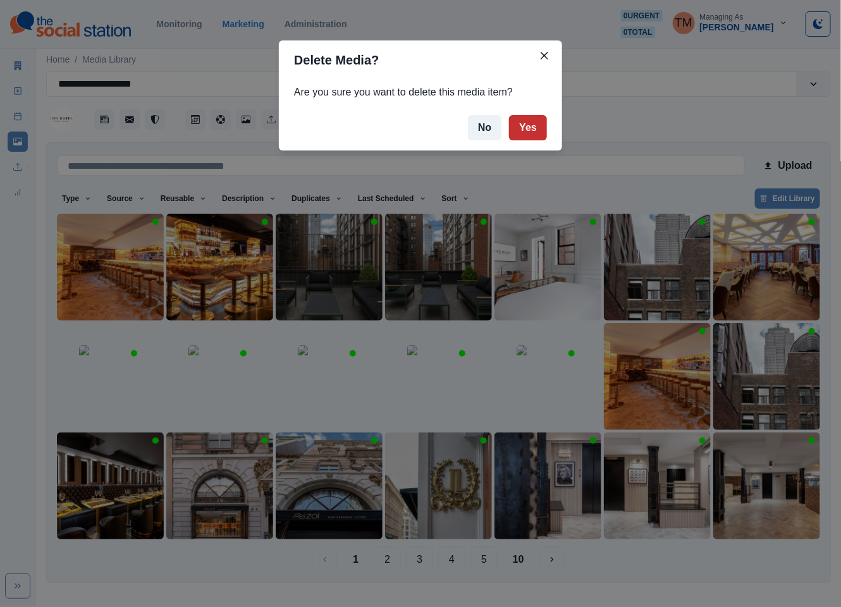
click at [530, 130] on button "Yes" at bounding box center [528, 127] width 38 height 25
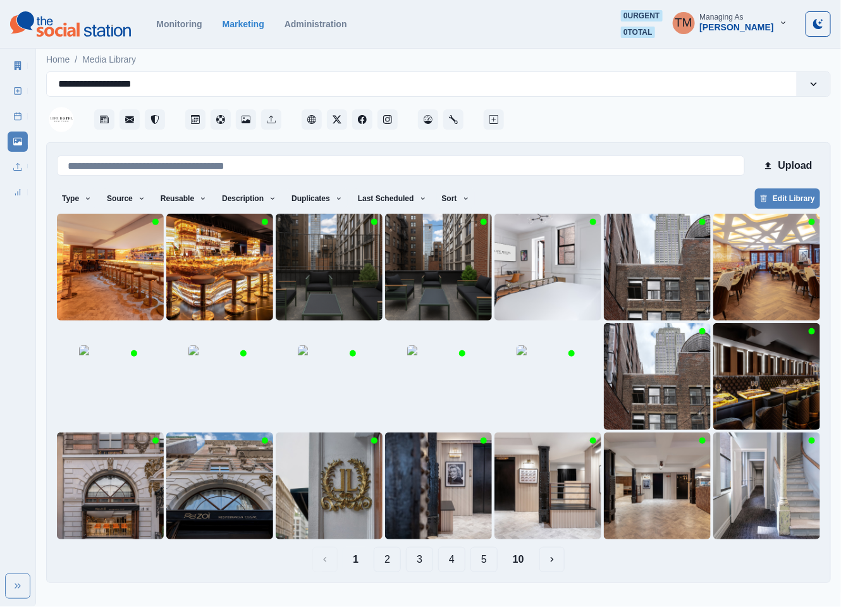
click at [393, 560] on button "2" at bounding box center [387, 559] width 27 height 25
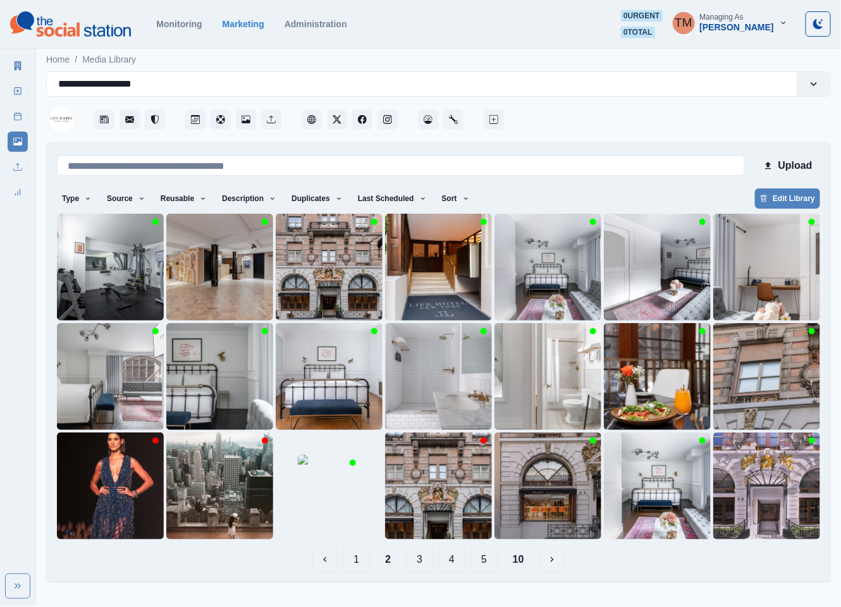
click at [361, 560] on button "1" at bounding box center [356, 559] width 27 height 25
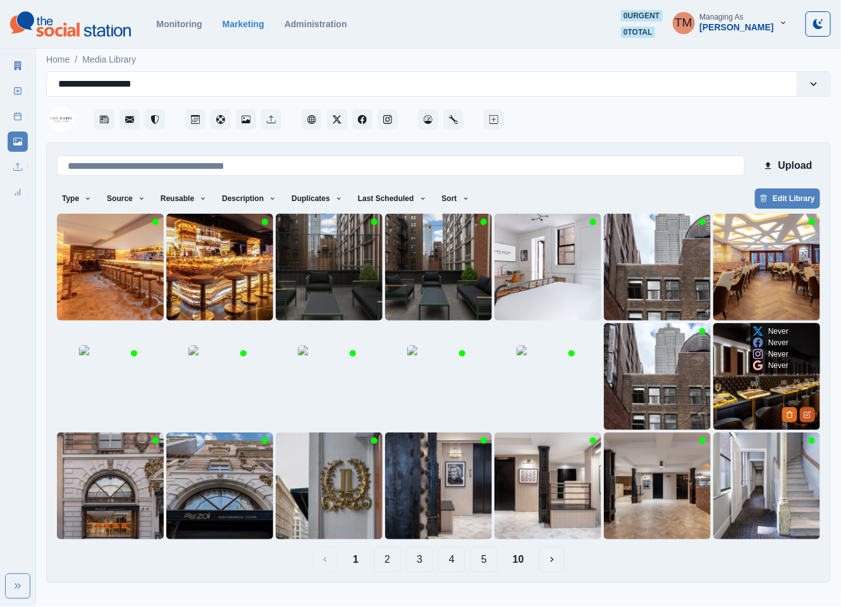
click at [808, 418] on icon "Edit Media" at bounding box center [807, 415] width 6 height 6
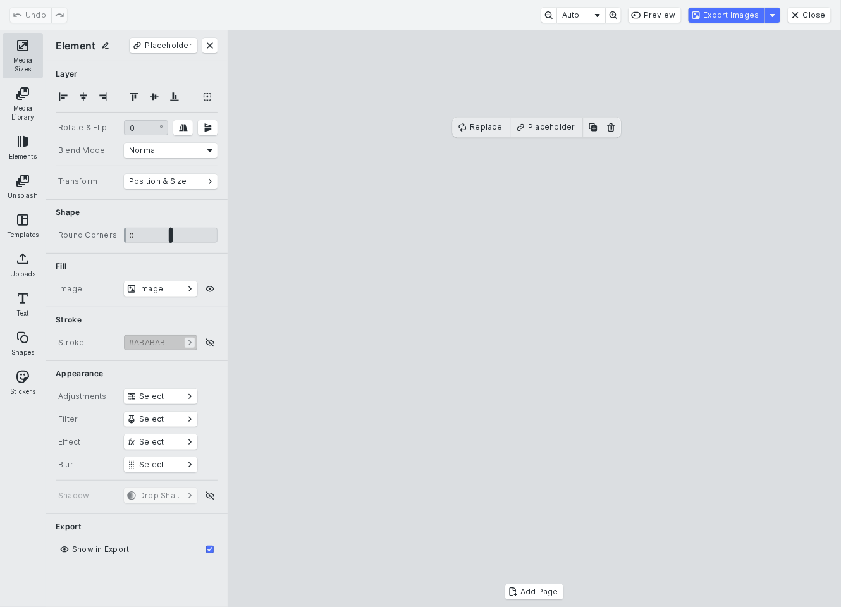
click at [19, 44] on button "Media Sizes" at bounding box center [23, 56] width 40 height 46
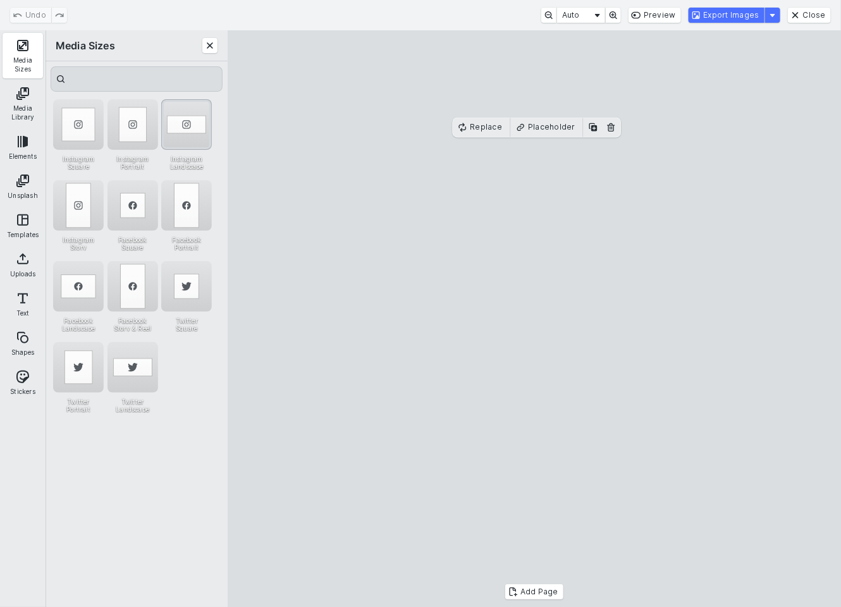
click at [190, 108] on div "Instagram Landscape" at bounding box center [186, 124] width 51 height 51
click at [746, 17] on button "Export Images" at bounding box center [727, 15] width 76 height 15
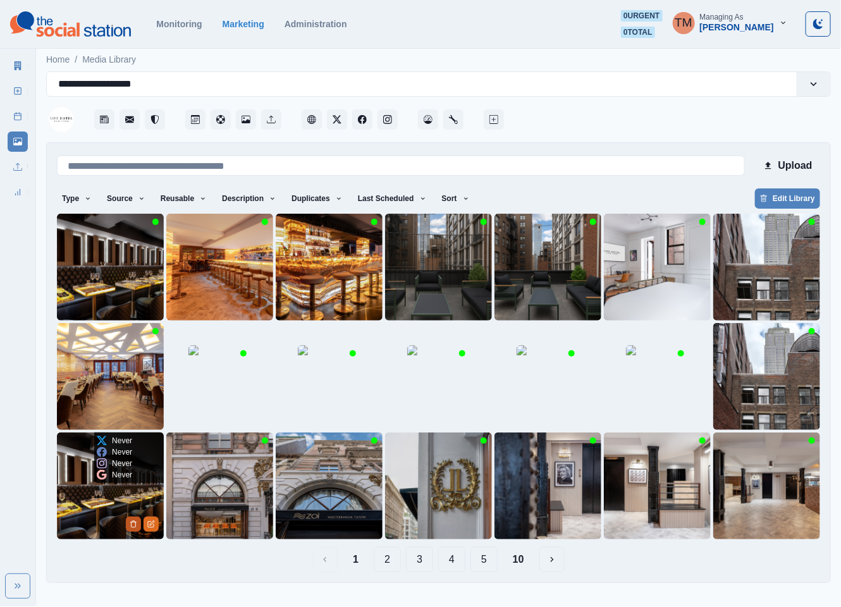
click at [133, 529] on button "Delete Media" at bounding box center [133, 524] width 15 height 15
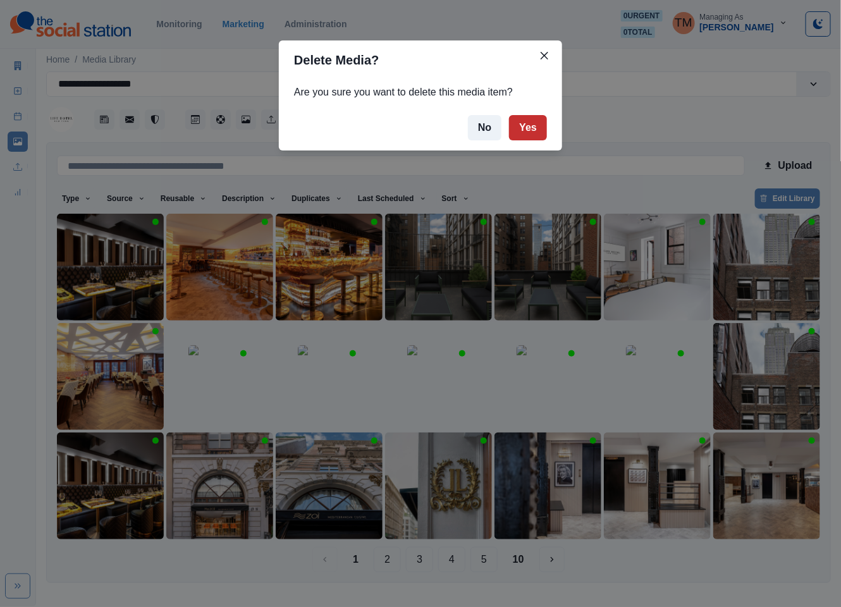
click at [531, 131] on button "Yes" at bounding box center [528, 127] width 38 height 25
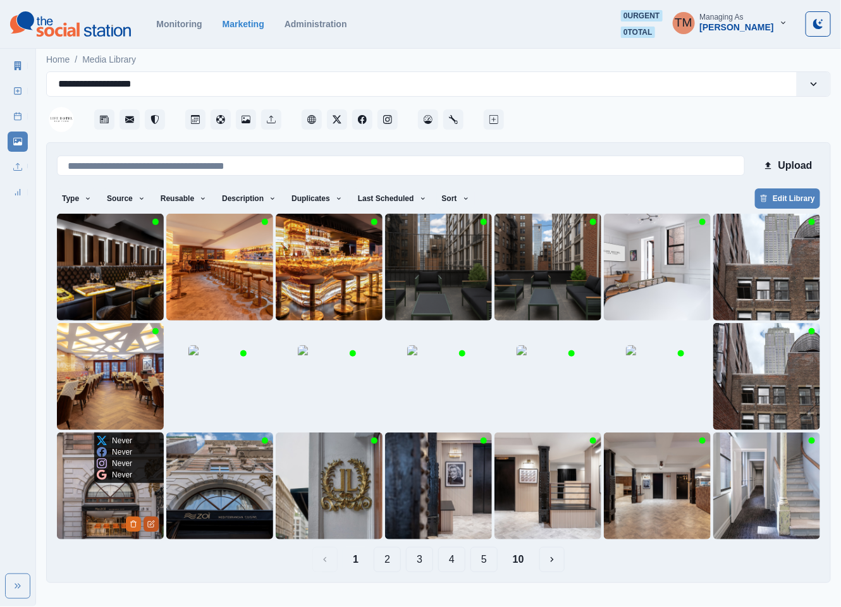
click at [152, 527] on icon "Edit Media" at bounding box center [151, 525] width 6 height 6
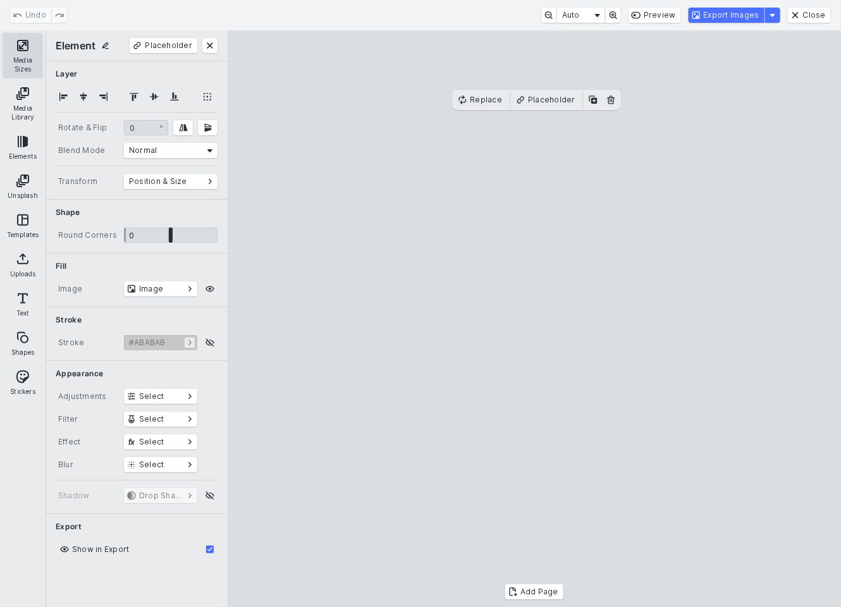
click at [17, 47] on button "Media Sizes" at bounding box center [23, 56] width 40 height 46
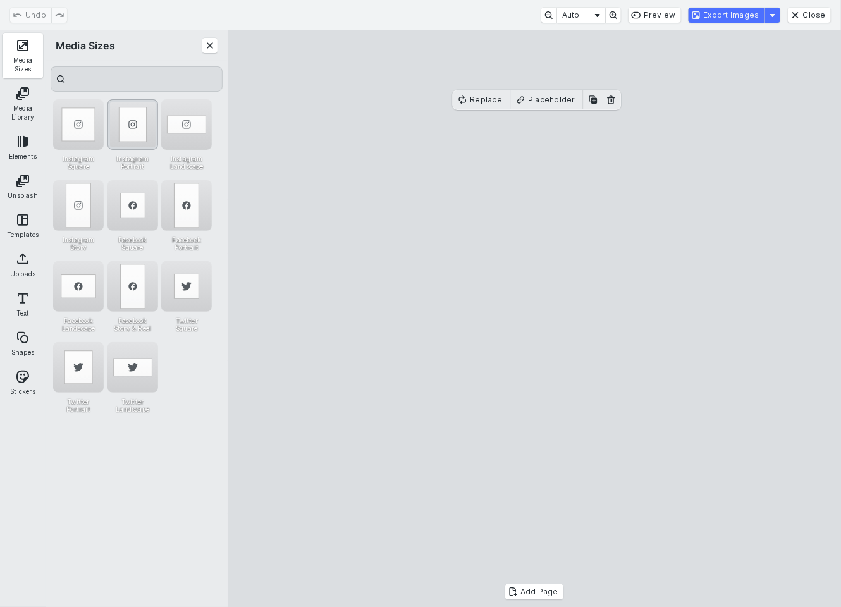
click at [128, 113] on div "Instagram Portrait" at bounding box center [133, 124] width 51 height 51
click at [78, 207] on div "Instagram Story" at bounding box center [78, 205] width 51 height 51
click at [534, 319] on cesdk-canvas "Editor canvas" at bounding box center [534, 319] width 0 height 0
click at [738, 23] on div "Undo Auto Preview Export Images Close" at bounding box center [420, 15] width 841 height 30
click at [727, 17] on button "Export Images" at bounding box center [727, 15] width 76 height 15
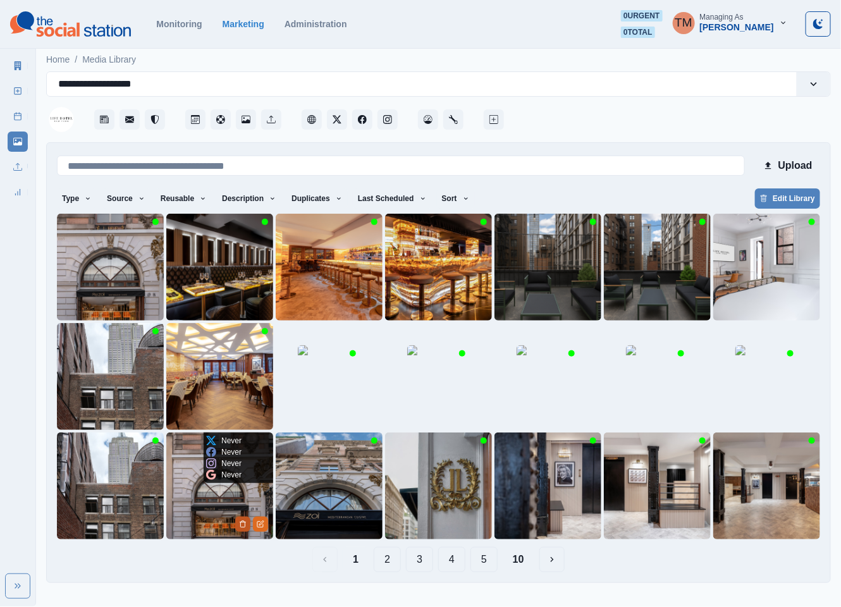
click at [242, 529] on button "Delete Media" at bounding box center [242, 524] width 15 height 15
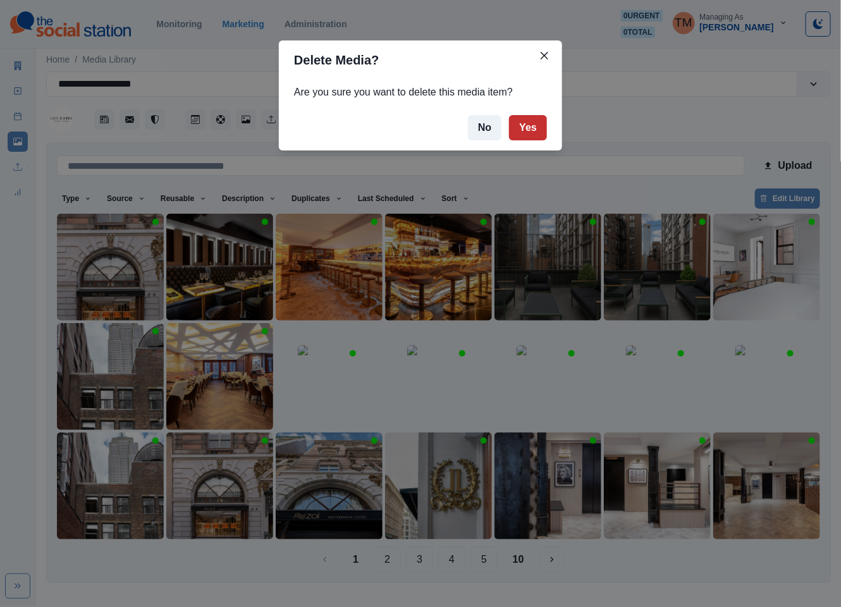
click at [534, 133] on button "Yes" at bounding box center [528, 127] width 38 height 25
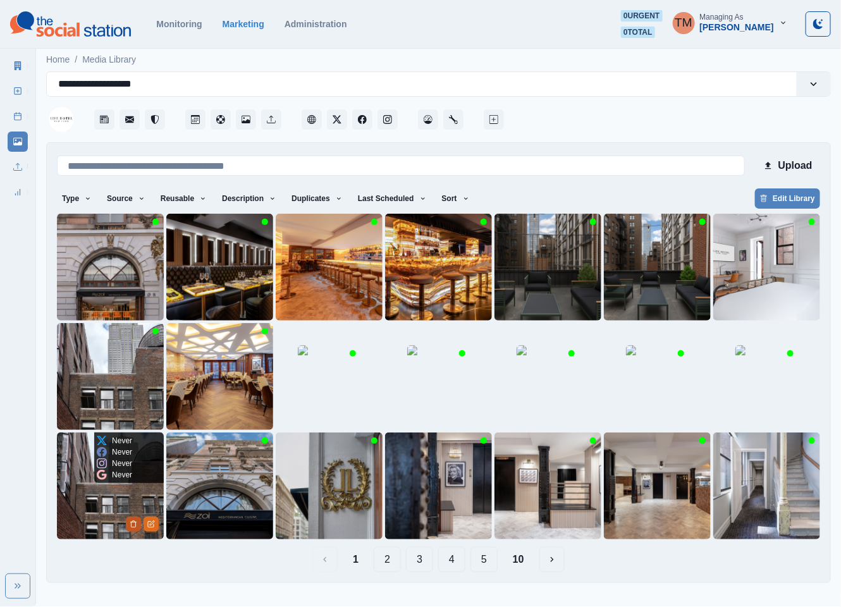
click at [127, 530] on button "Delete Media" at bounding box center [133, 524] width 15 height 15
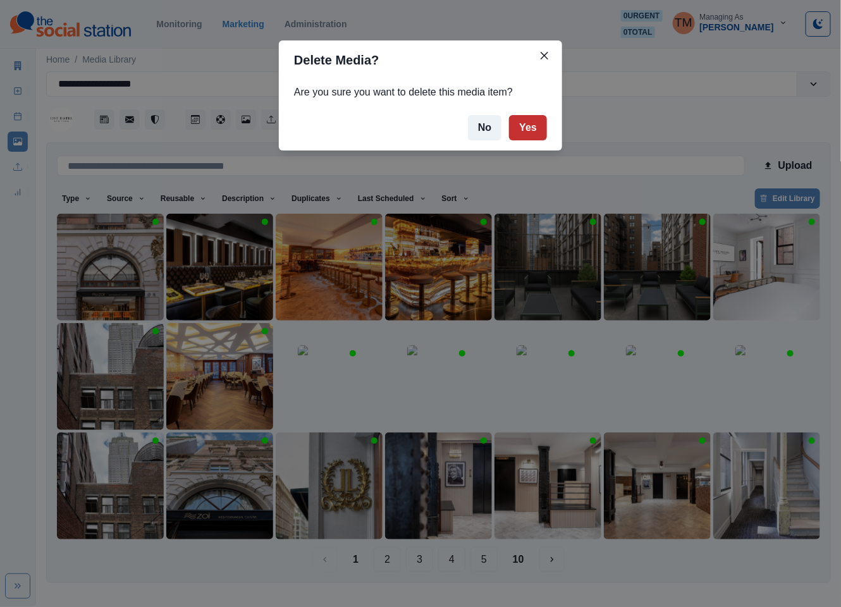
click at [533, 130] on button "Yes" at bounding box center [528, 127] width 38 height 25
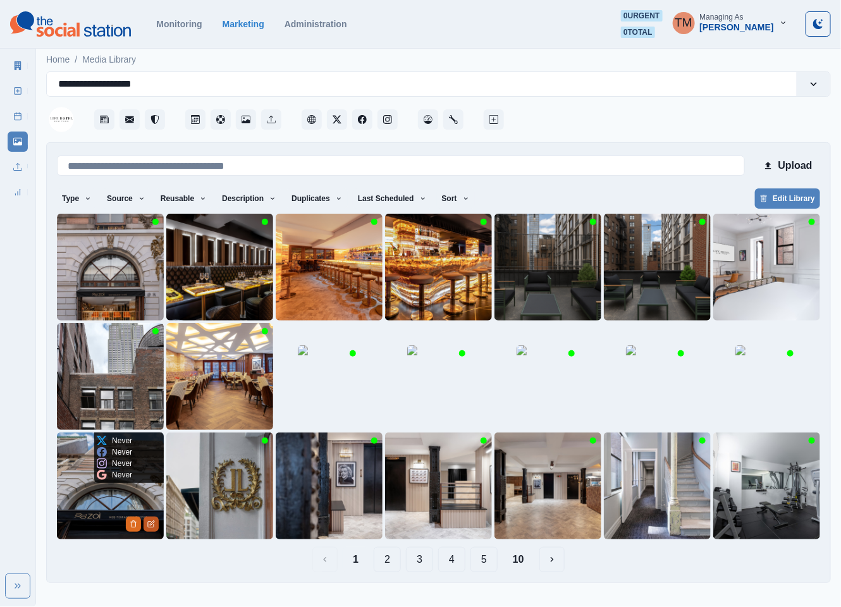
click at [152, 524] on icon "Edit Media" at bounding box center [152, 523] width 4 height 4
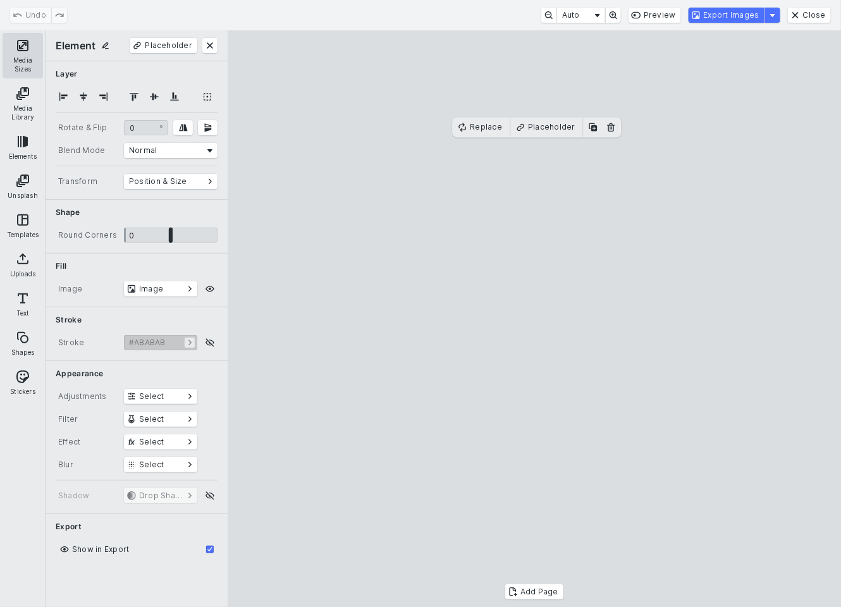
click at [23, 61] on button "Media Sizes" at bounding box center [23, 56] width 40 height 46
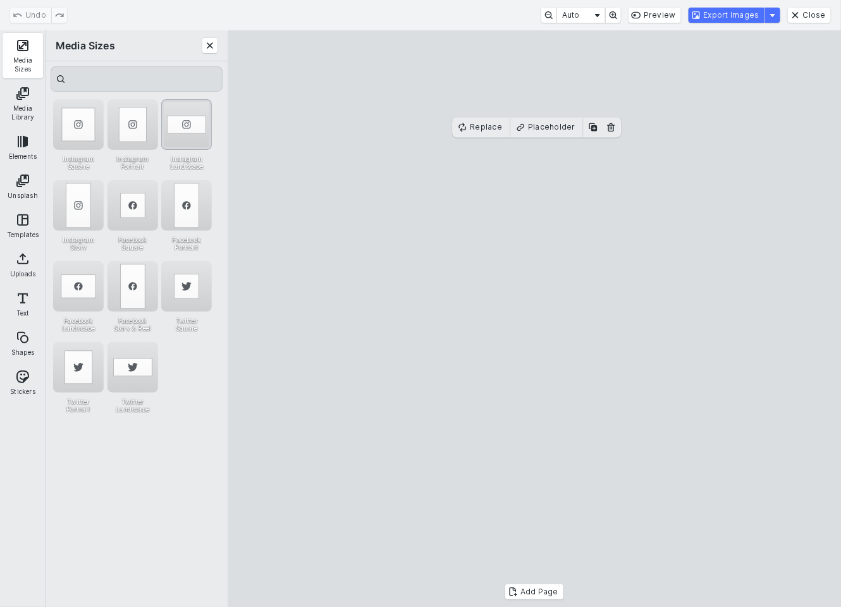
click at [190, 109] on div "Instagram Landscape" at bounding box center [186, 124] width 51 height 51
click at [534, 319] on cesdk-canvas "Editor canvas" at bounding box center [534, 319] width 0 height 0
drag, startPoint x: 582, startPoint y: 288, endPoint x: 582, endPoint y: 302, distance: 13.9
click at [534, 319] on cesdk-canvas "Editor canvas" at bounding box center [534, 319] width 0 height 0
drag, startPoint x: 535, startPoint y: 199, endPoint x: 535, endPoint y: 186, distance: 13.3
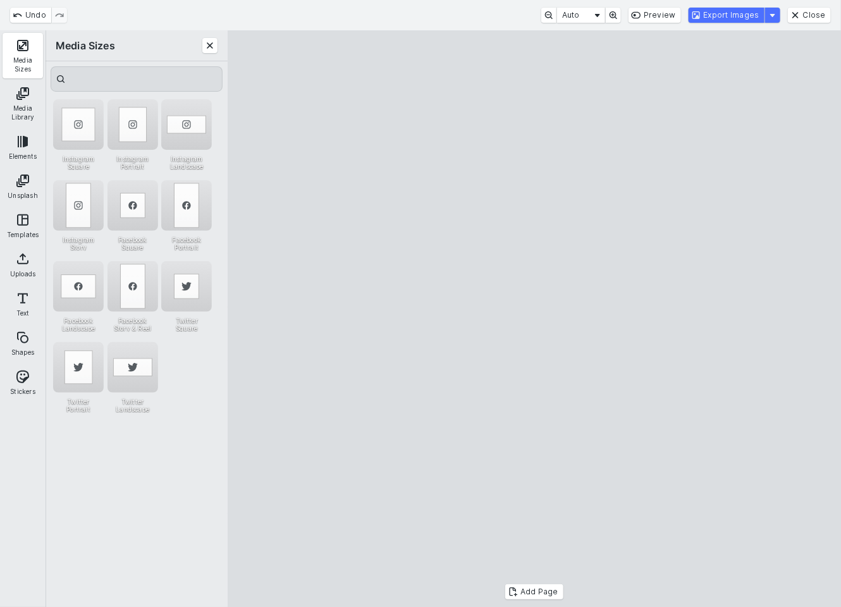
click at [534, 319] on cesdk-canvas "Editor canvas" at bounding box center [534, 319] width 0 height 0
drag, startPoint x: 543, startPoint y: 490, endPoint x: 543, endPoint y: 475, distance: 14.6
click at [534, 319] on cesdk-canvas "Editor canvas" at bounding box center [534, 319] width 0 height 0
click at [740, 18] on button "Export Images" at bounding box center [727, 15] width 76 height 15
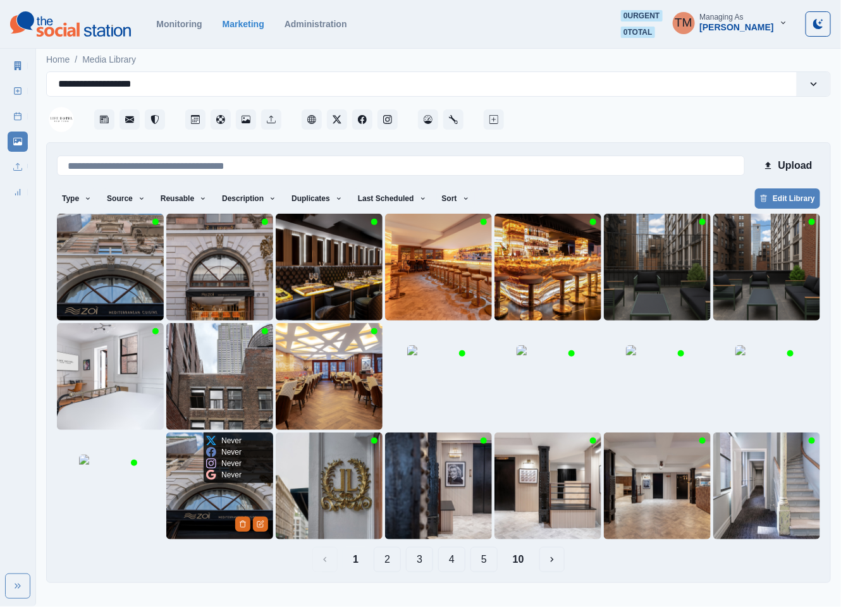
click at [207, 511] on img at bounding box center [219, 486] width 107 height 107
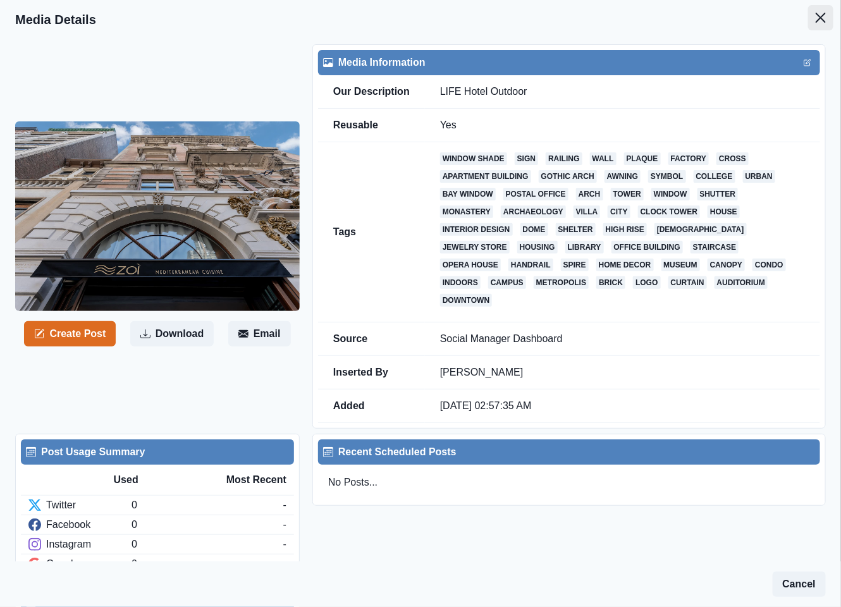
click at [816, 16] on icon "Close" at bounding box center [821, 18] width 10 height 10
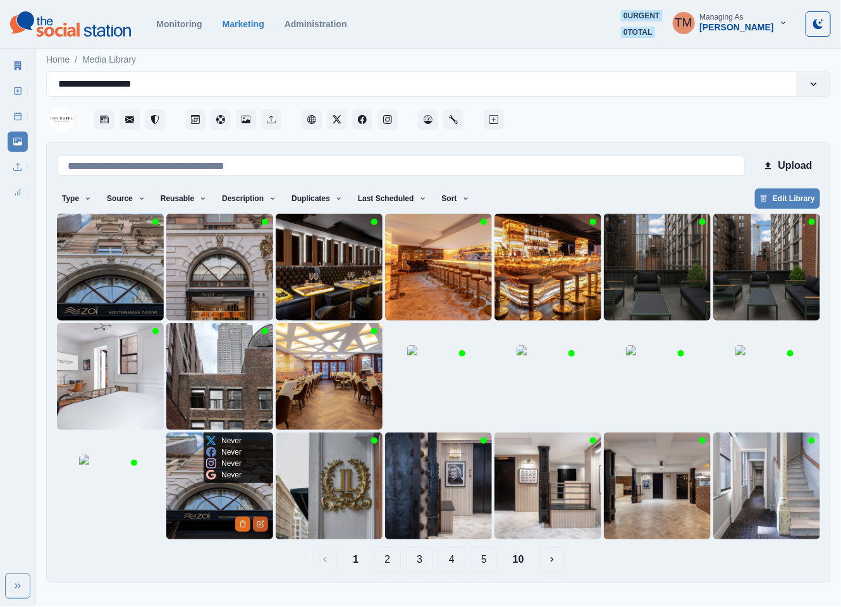
click at [268, 528] on div "Never Never Never Never" at bounding box center [219, 486] width 107 height 107
click at [262, 524] on icon "Edit Media" at bounding box center [261, 525] width 8 height 8
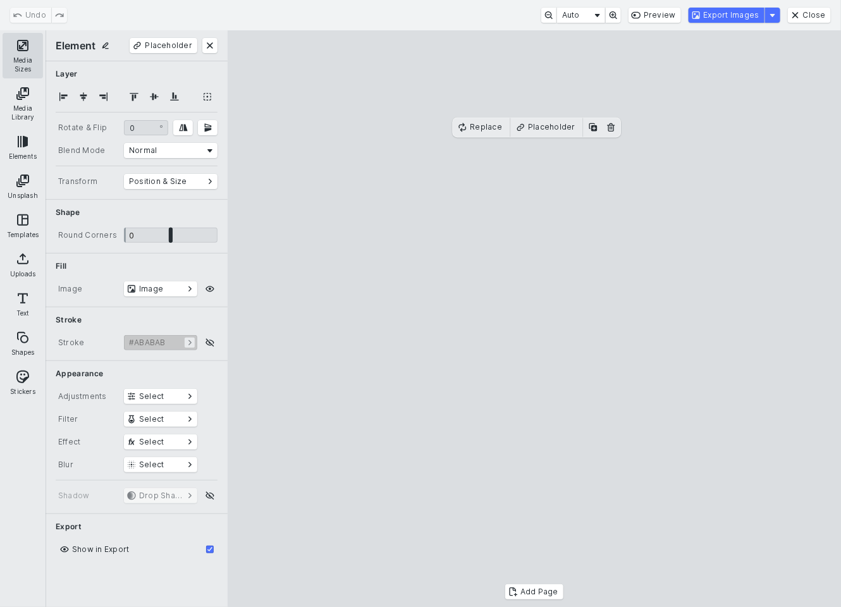
click at [30, 49] on button "Media Sizes" at bounding box center [23, 56] width 40 height 46
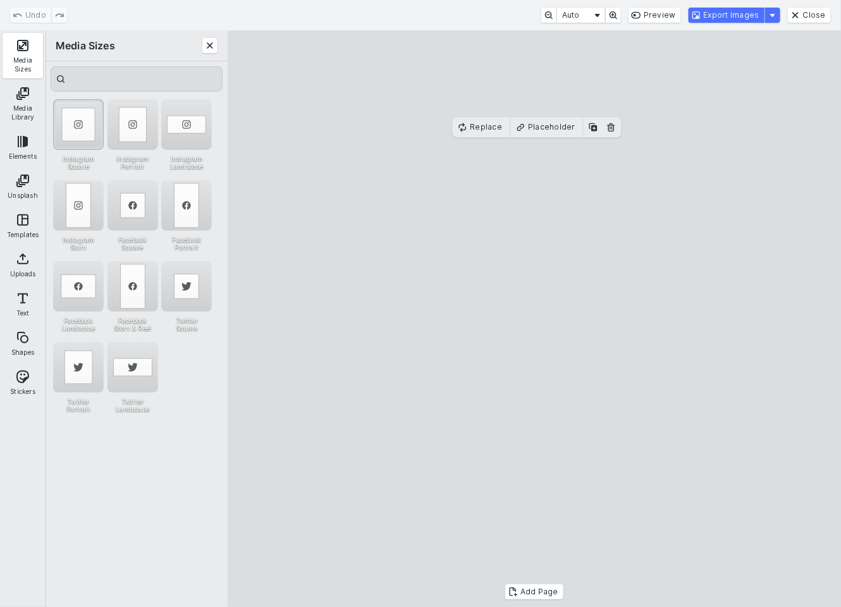
click at [72, 111] on div "Instagram Square" at bounding box center [78, 124] width 51 height 51
click at [128, 124] on div "Instagram Portrait" at bounding box center [133, 124] width 51 height 51
click at [85, 195] on div "Instagram Story" at bounding box center [78, 205] width 51 height 51
click at [179, 130] on div "Instagram Landscape" at bounding box center [186, 124] width 51 height 51
click at [826, 16] on button "Close" at bounding box center [809, 15] width 43 height 15
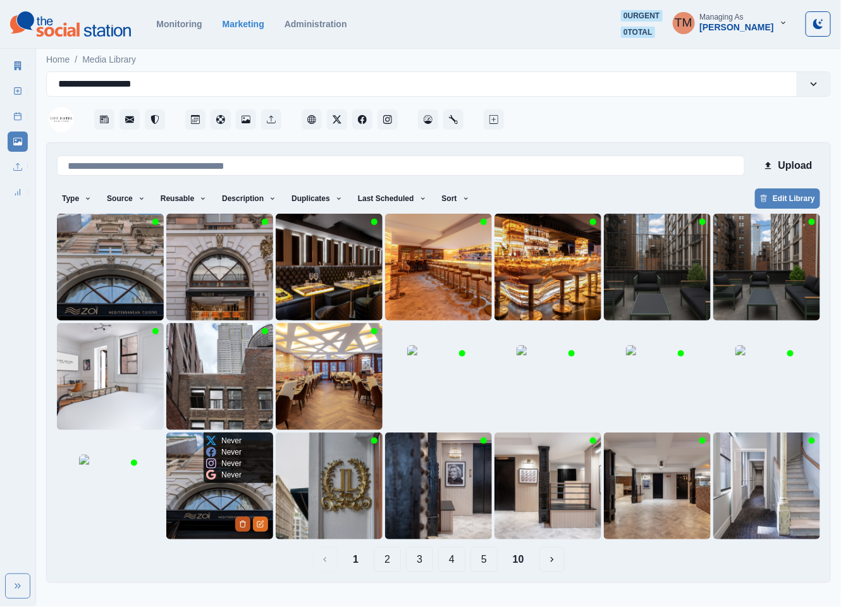
click at [239, 522] on icon "Delete Media" at bounding box center [243, 525] width 8 height 8
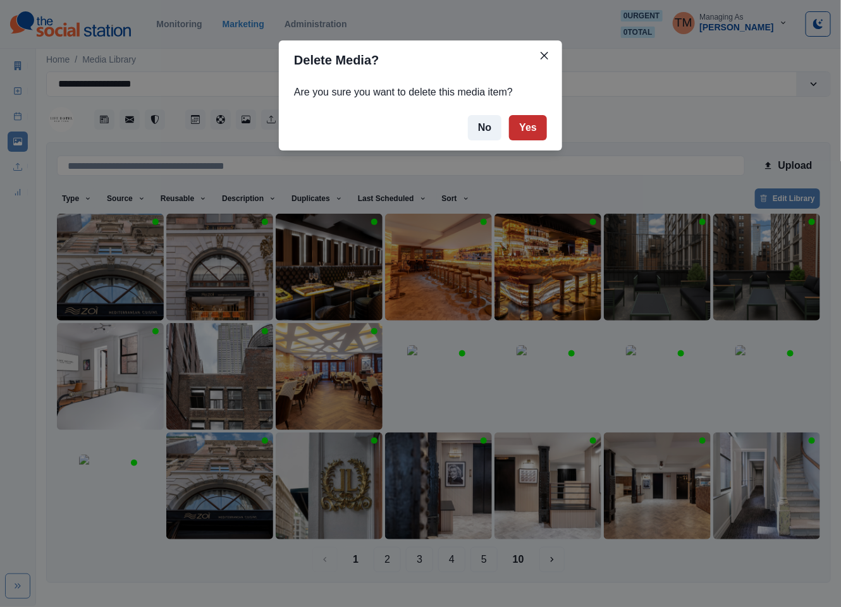
click at [530, 129] on button "Yes" at bounding box center [528, 127] width 38 height 25
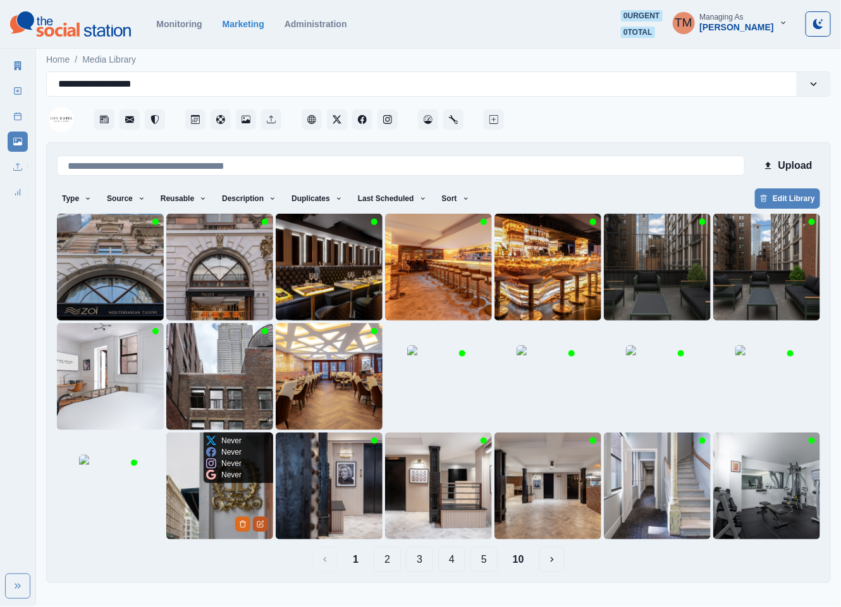
click at [266, 527] on button "Edit Media" at bounding box center [260, 524] width 15 height 15
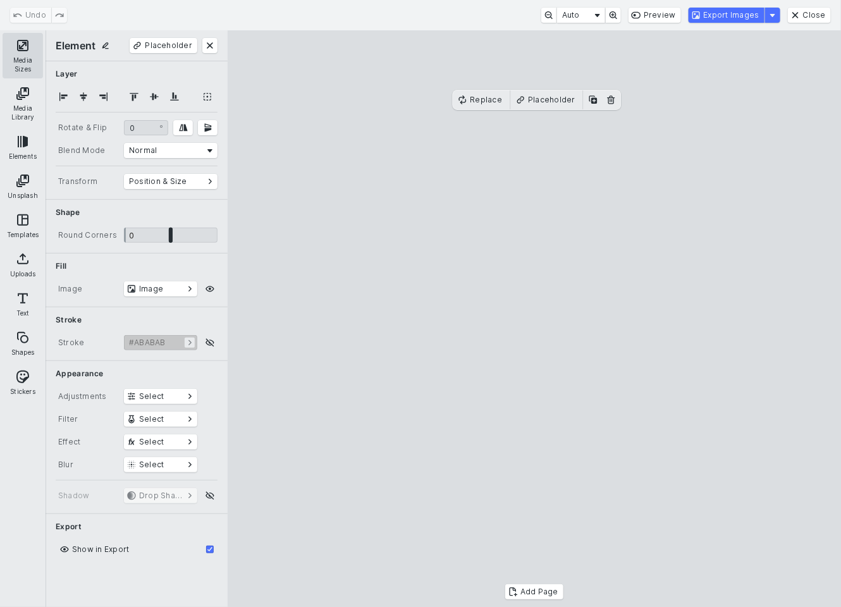
click at [22, 46] on button "Media Sizes" at bounding box center [23, 56] width 40 height 46
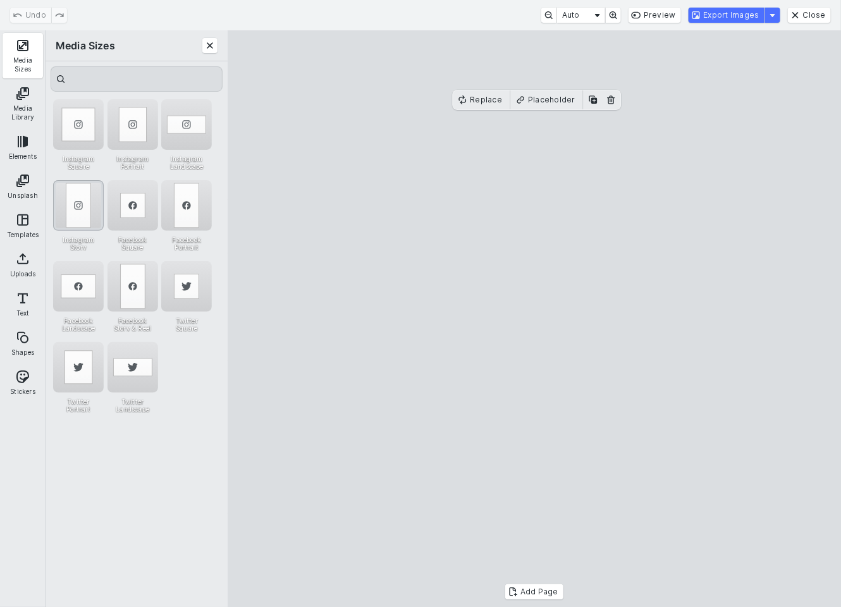
click at [82, 194] on div "Instagram Story" at bounding box center [78, 205] width 51 height 51
click at [146, 123] on div "Instagram Portrait" at bounding box center [133, 124] width 51 height 51
click at [82, 198] on div "Instagram Story" at bounding box center [78, 205] width 51 height 51
click at [739, 18] on button "Export Images" at bounding box center [727, 15] width 76 height 15
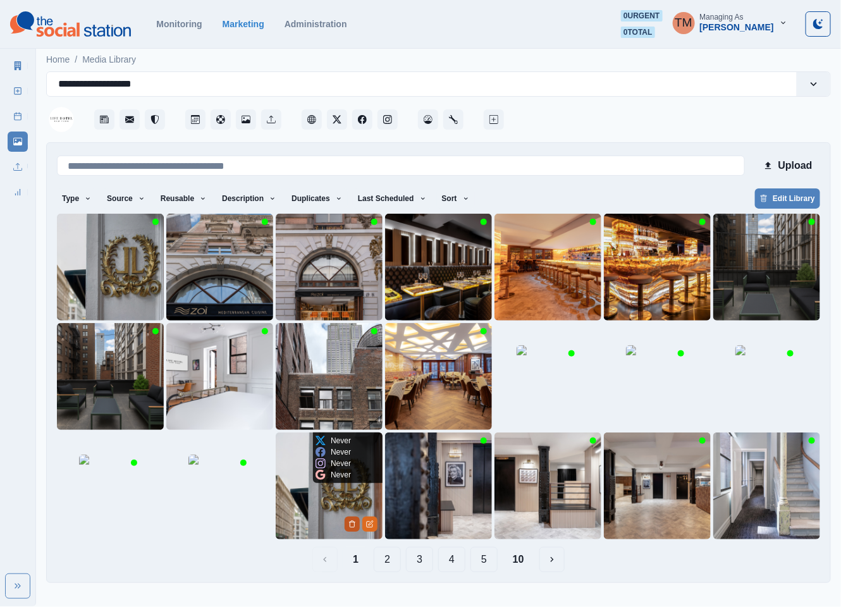
click at [351, 524] on icon "Delete Media" at bounding box center [352, 525] width 8 height 8
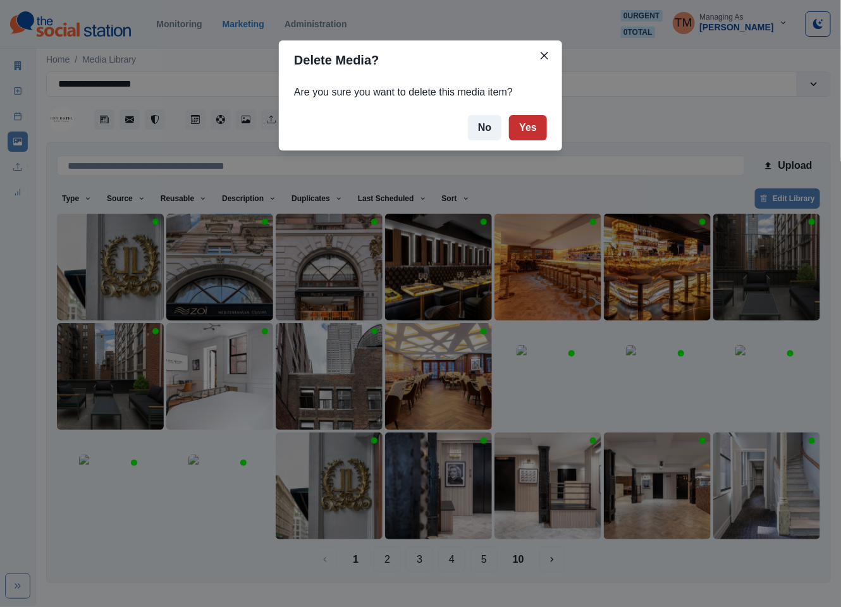
click at [533, 127] on button "Yes" at bounding box center [528, 127] width 38 height 25
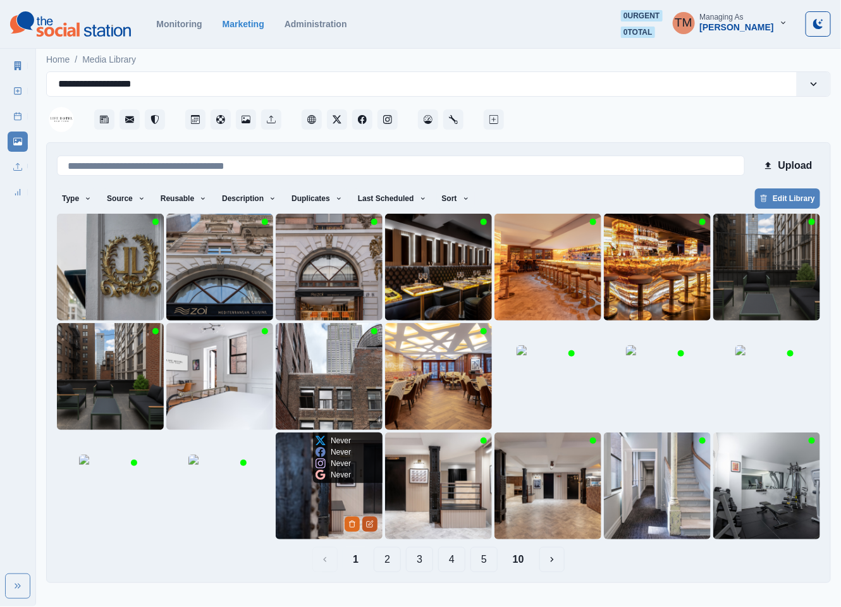
click at [371, 528] on button "Edit Media" at bounding box center [369, 524] width 15 height 15
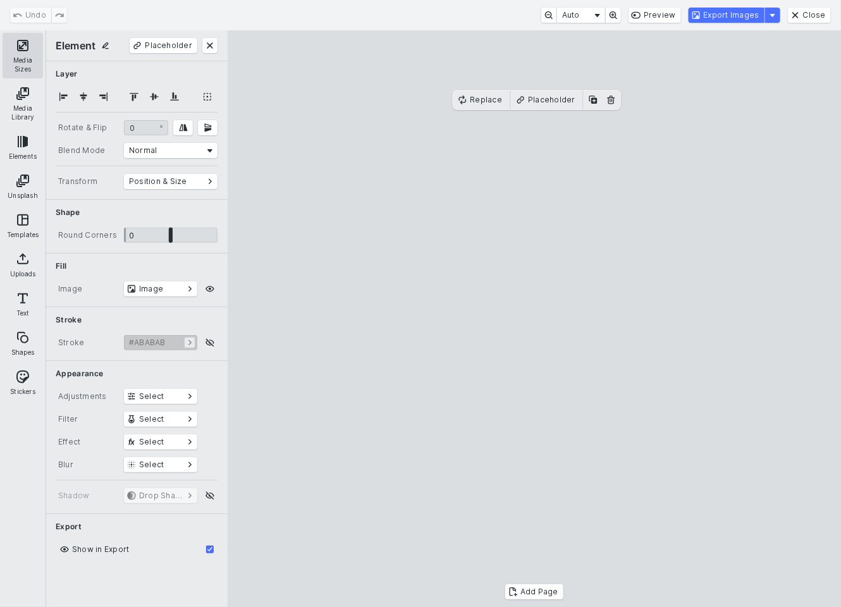
click at [21, 42] on button "Media Sizes" at bounding box center [23, 56] width 40 height 46
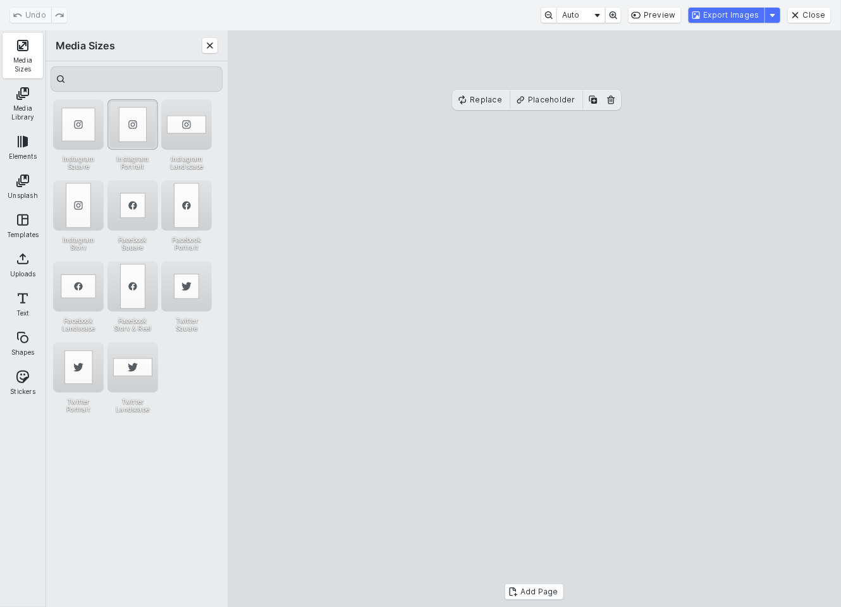
click at [131, 116] on div "Instagram Portrait" at bounding box center [133, 124] width 51 height 51
click at [72, 187] on div "Instagram Story" at bounding box center [78, 205] width 51 height 51
click at [734, 12] on button "Export Images" at bounding box center [727, 15] width 76 height 15
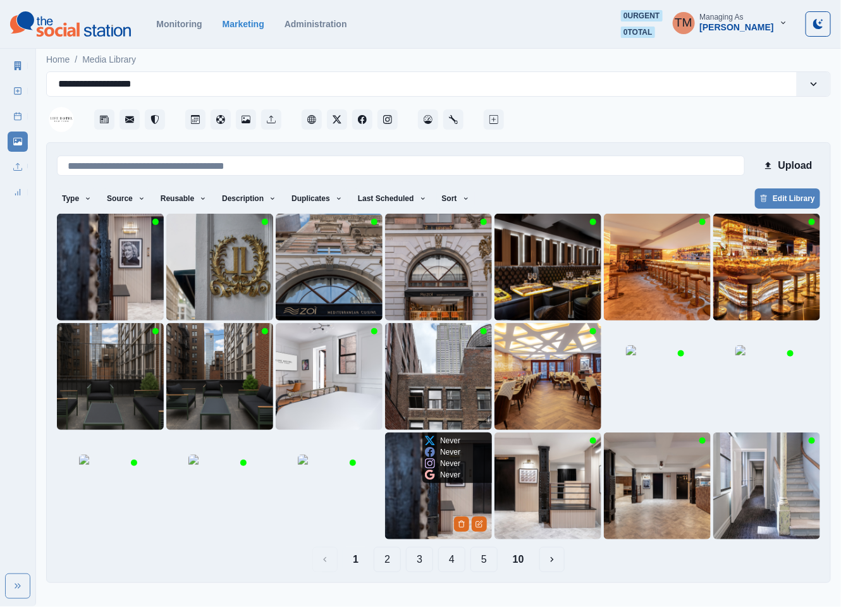
click at [463, 529] on button "Delete Media" at bounding box center [461, 524] width 15 height 15
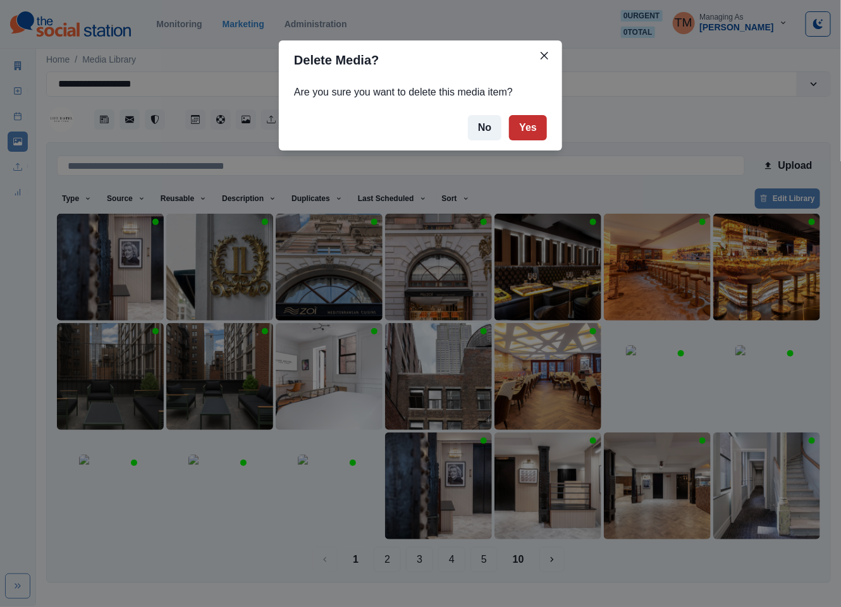
click at [530, 132] on button "Yes" at bounding box center [528, 127] width 38 height 25
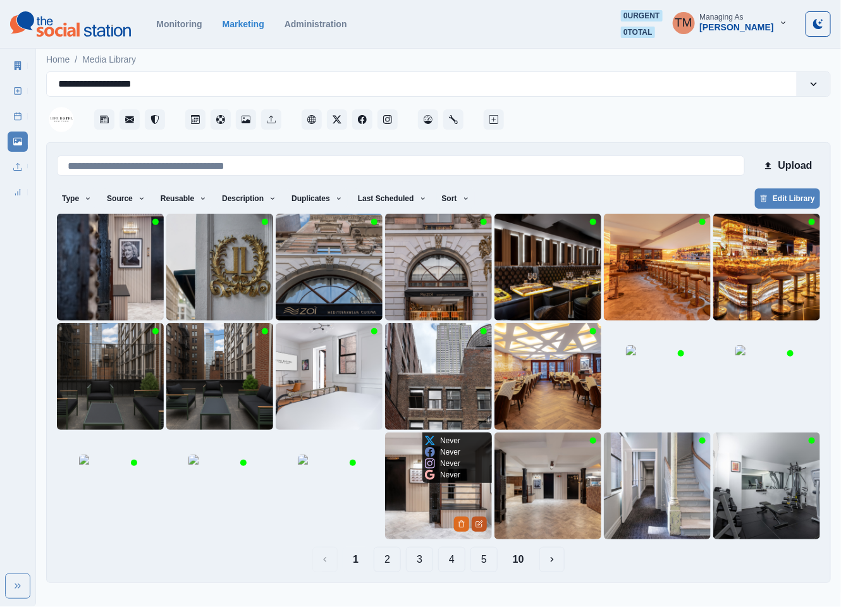
click at [484, 528] on button "Edit Media" at bounding box center [479, 524] width 15 height 15
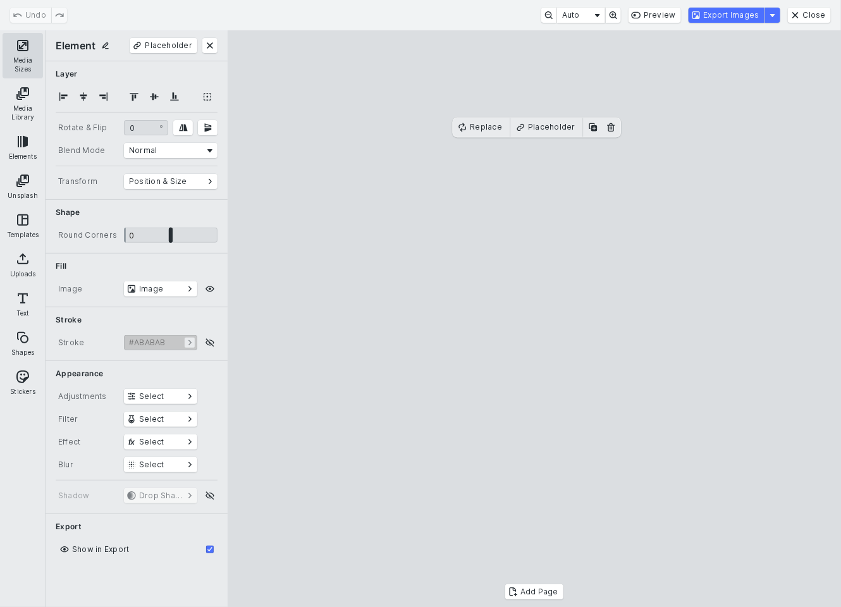
click at [23, 44] on button "Media Sizes" at bounding box center [23, 56] width 40 height 46
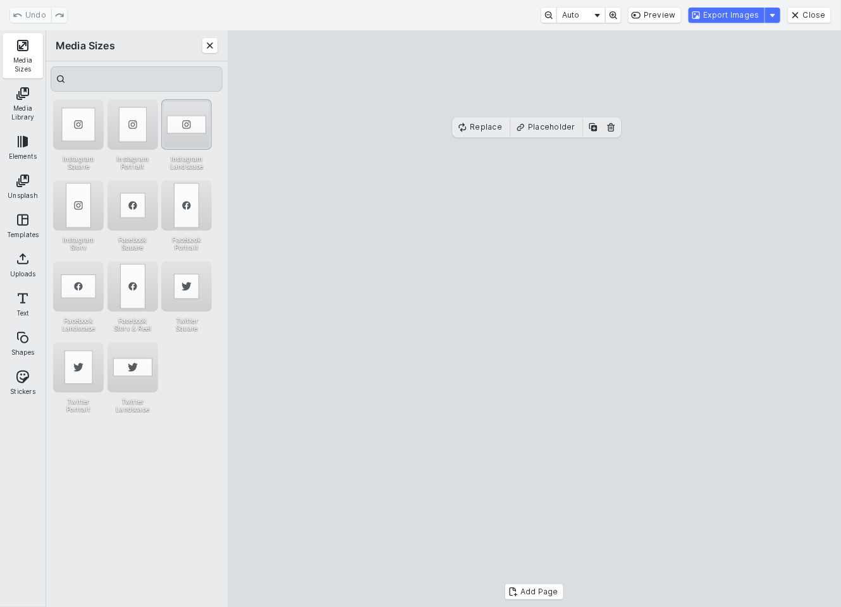
click at [175, 108] on div "Instagram Landscape" at bounding box center [186, 124] width 51 height 51
click at [534, 319] on cesdk-canvas "Editor canvas" at bounding box center [534, 319] width 0 height 0
drag, startPoint x: 589, startPoint y: 226, endPoint x: 589, endPoint y: 218, distance: 8.2
click at [534, 319] on cesdk-canvas "Editor canvas" at bounding box center [534, 319] width 0 height 0
drag, startPoint x: 533, startPoint y: 469, endPoint x: 535, endPoint y: 478, distance: 9.7
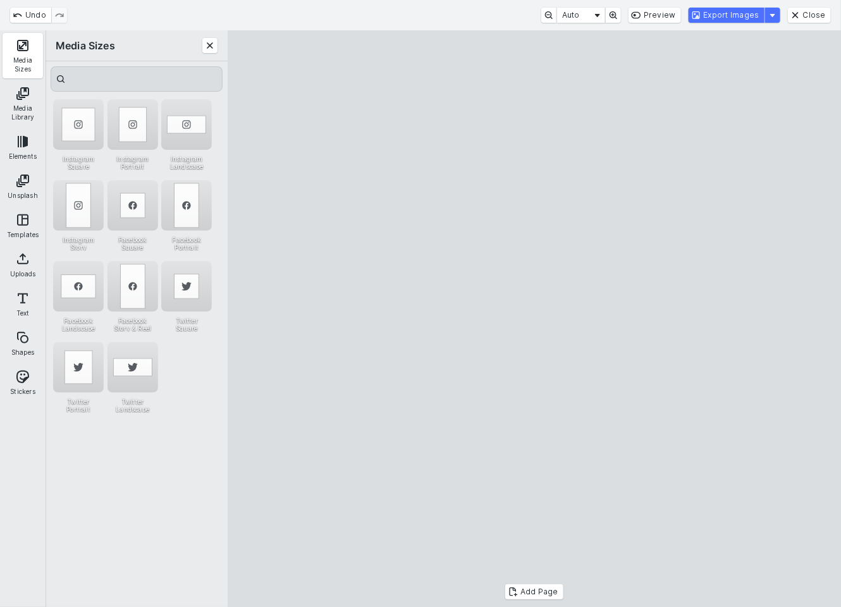
click at [534, 319] on cesdk-canvas "Editor canvas" at bounding box center [534, 319] width 0 height 0
drag, startPoint x: 536, startPoint y: 178, endPoint x: 535, endPoint y: 186, distance: 7.6
click at [534, 319] on cesdk-canvas "Editor canvas" at bounding box center [534, 319] width 0 height 0
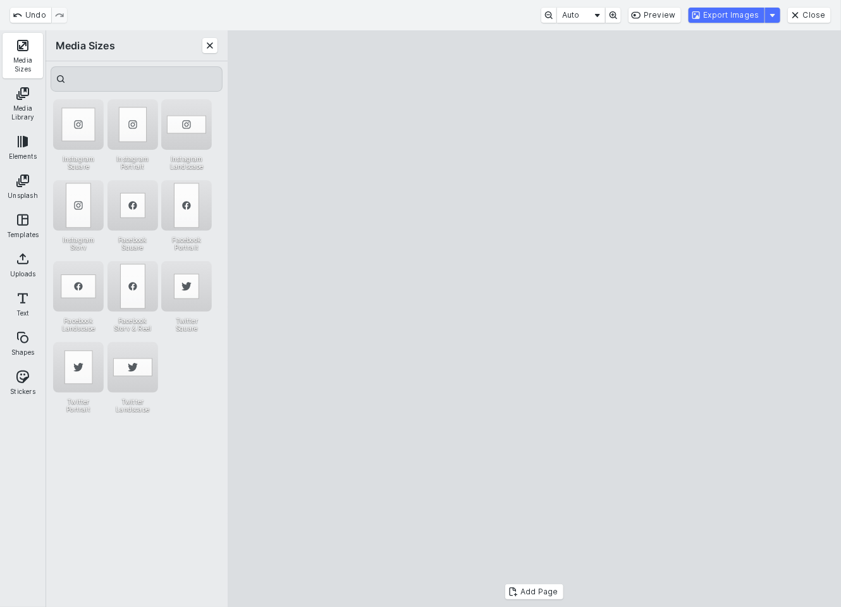
click at [534, 319] on cesdk-canvas "Editor canvas" at bounding box center [534, 319] width 0 height 0
click at [722, 18] on button "Export Images" at bounding box center [727, 15] width 76 height 15
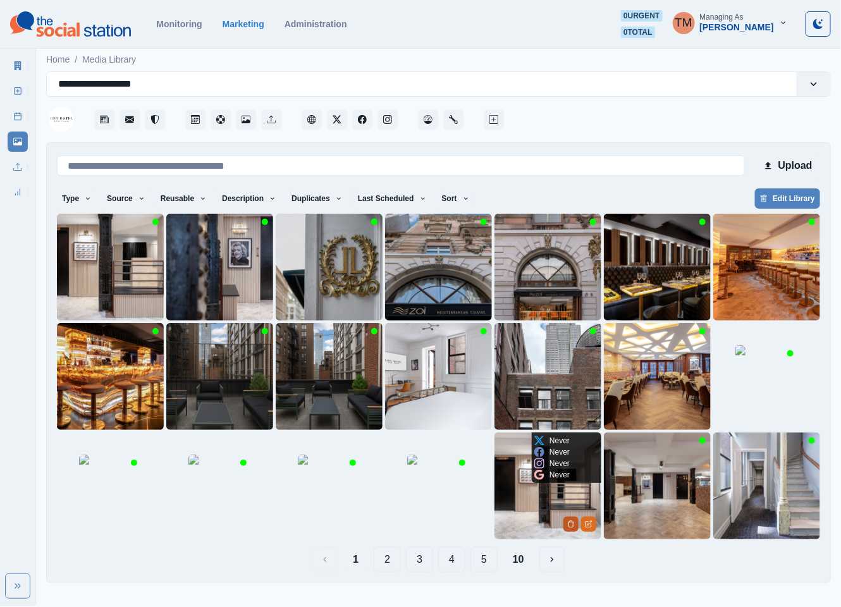
click at [568, 526] on icon "Delete Media" at bounding box center [571, 525] width 8 height 8
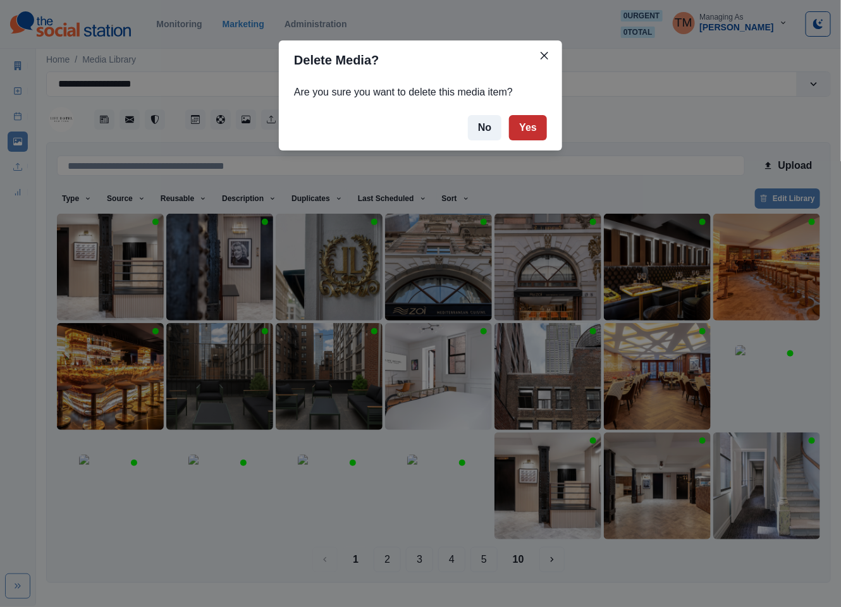
click at [534, 132] on button "Yes" at bounding box center [528, 127] width 38 height 25
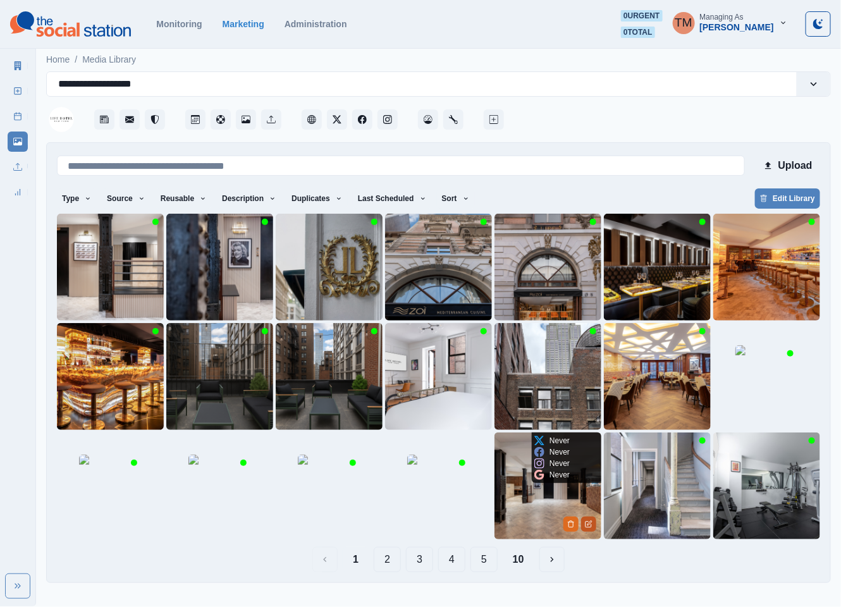
click at [589, 530] on button "Edit Media" at bounding box center [588, 524] width 15 height 15
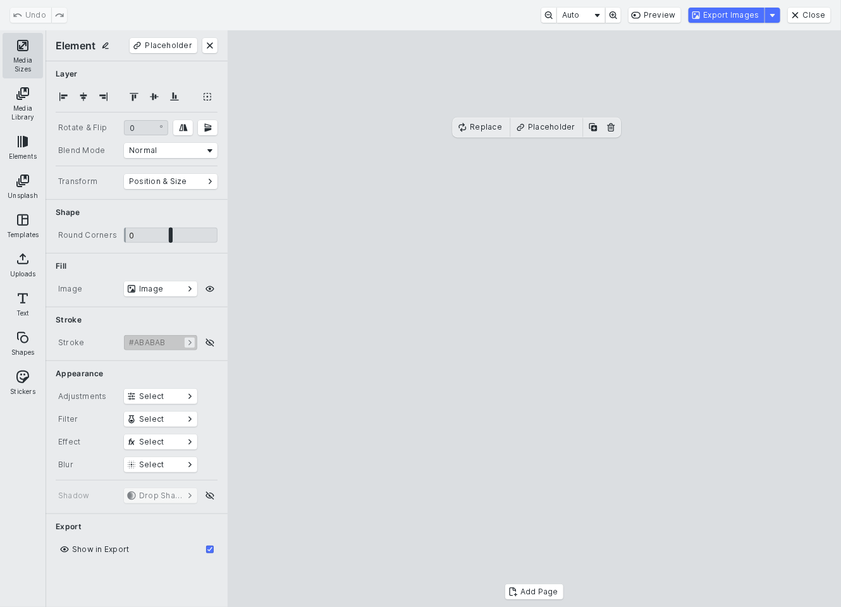
click at [27, 57] on button "Media Sizes" at bounding box center [23, 56] width 40 height 46
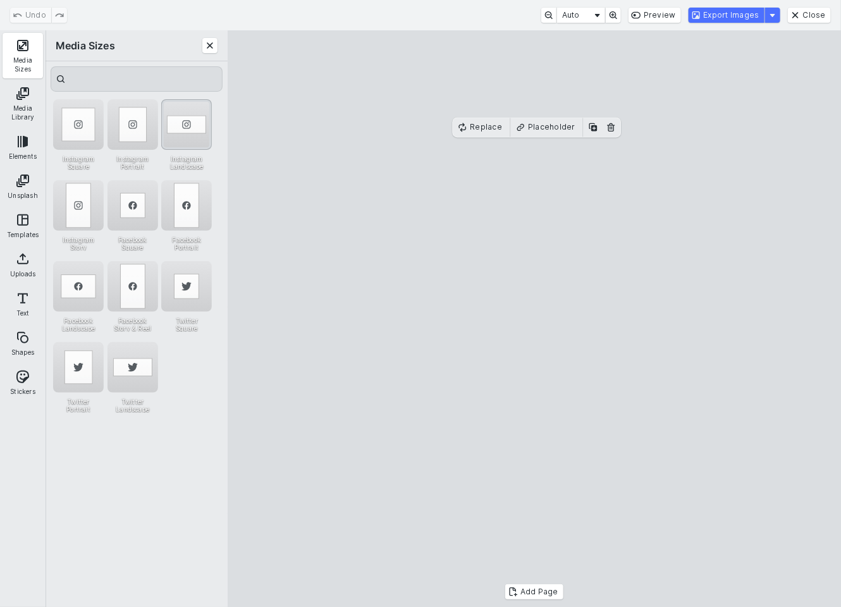
click at [183, 106] on div "Instagram Landscape" at bounding box center [186, 124] width 51 height 51
click at [737, 20] on button "Export Images" at bounding box center [727, 15] width 76 height 15
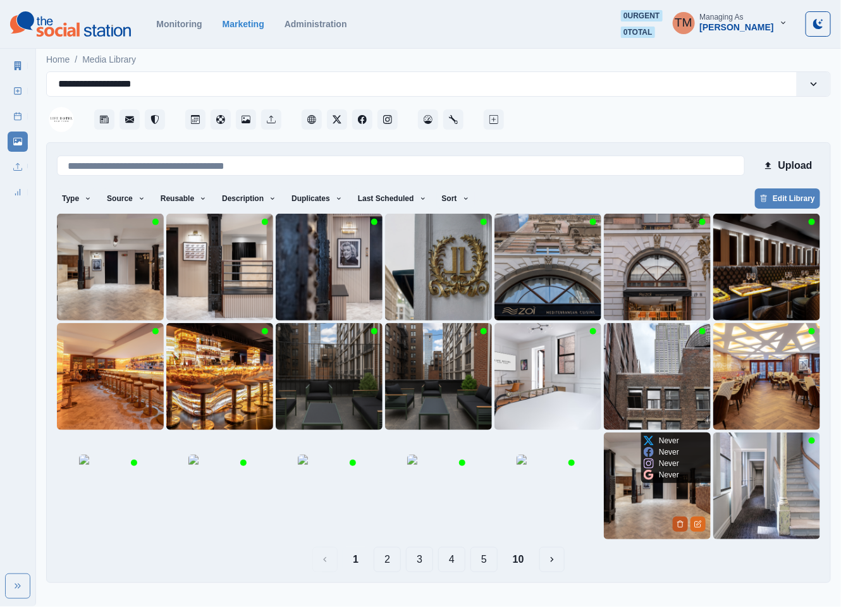
click at [675, 524] on button "Delete Media" at bounding box center [680, 524] width 15 height 15
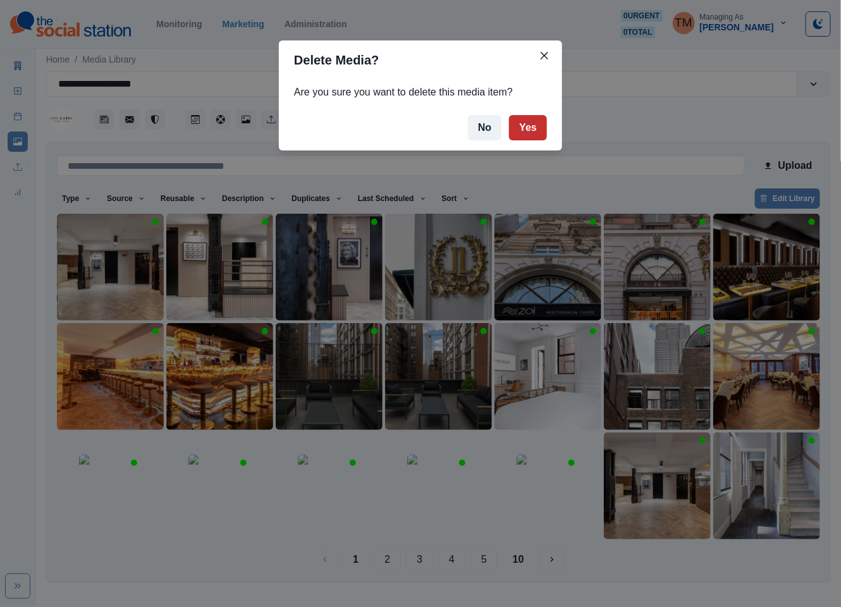
click at [522, 126] on button "Yes" at bounding box center [528, 127] width 38 height 25
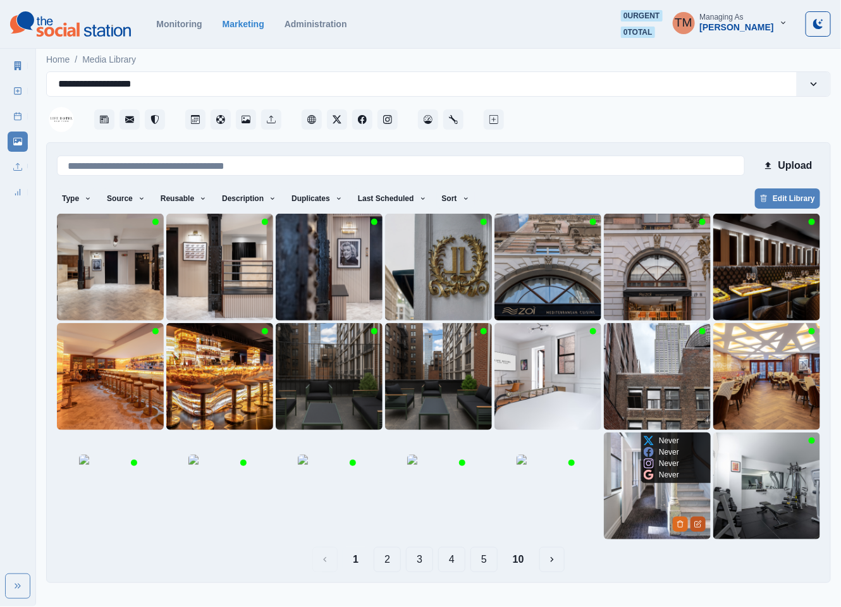
click at [702, 529] on button "Edit Media" at bounding box center [698, 524] width 15 height 15
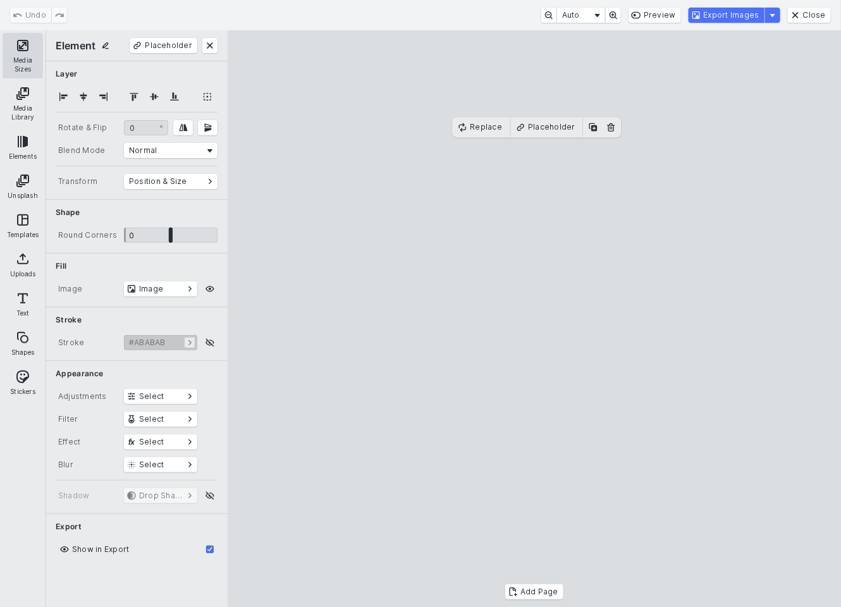
click at [15, 55] on button "Media Sizes" at bounding box center [23, 56] width 40 height 46
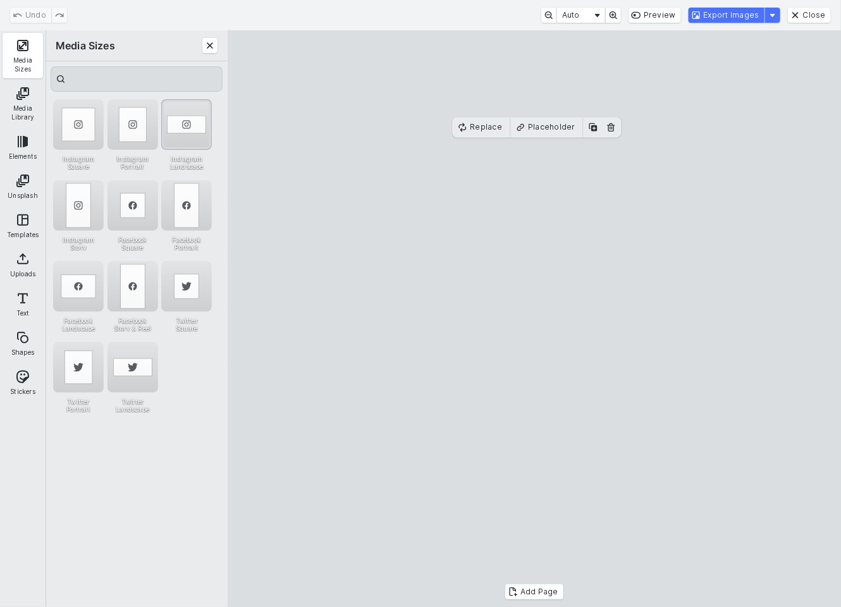
click at [192, 110] on div "Instagram Landscape" at bounding box center [186, 124] width 51 height 51
click at [534, 319] on cesdk-canvas "Editor canvas" at bounding box center [534, 319] width 0 height 0
click at [80, 131] on div "Instagram Square" at bounding box center [78, 124] width 51 height 51
click at [141, 127] on div "Instagram Portrait" at bounding box center [133, 124] width 51 height 51
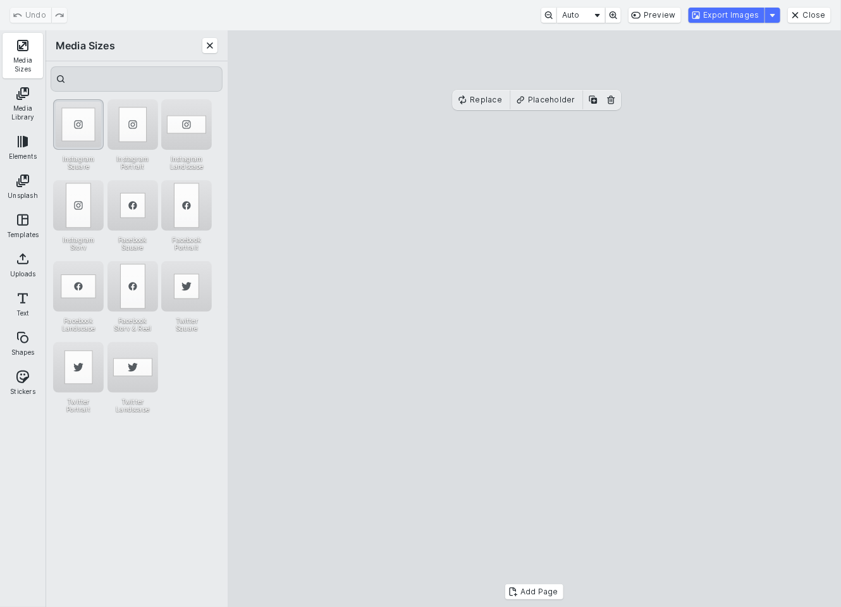
click at [85, 130] on div "Instagram Square" at bounding box center [78, 124] width 51 height 51
click at [82, 285] on div "Facebook Landscape" at bounding box center [78, 286] width 51 height 51
click at [173, 124] on div "Instagram Landscape" at bounding box center [186, 124] width 51 height 51
click at [534, 319] on cesdk-canvas "Editor canvas" at bounding box center [534, 319] width 0 height 0
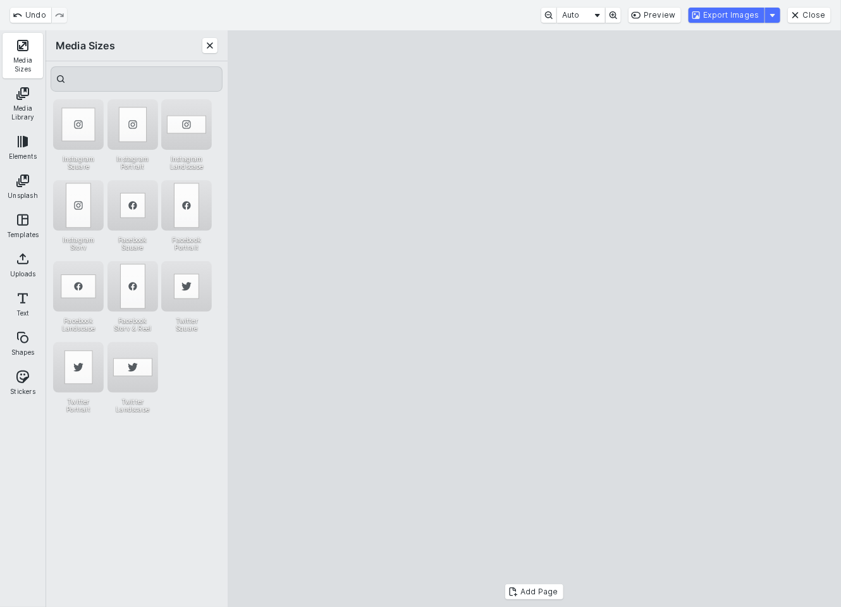
click at [534, 319] on cesdk-canvas "Editor canvas" at bounding box center [534, 319] width 0 height 0
click at [730, 15] on button "Export Images" at bounding box center [727, 15] width 76 height 15
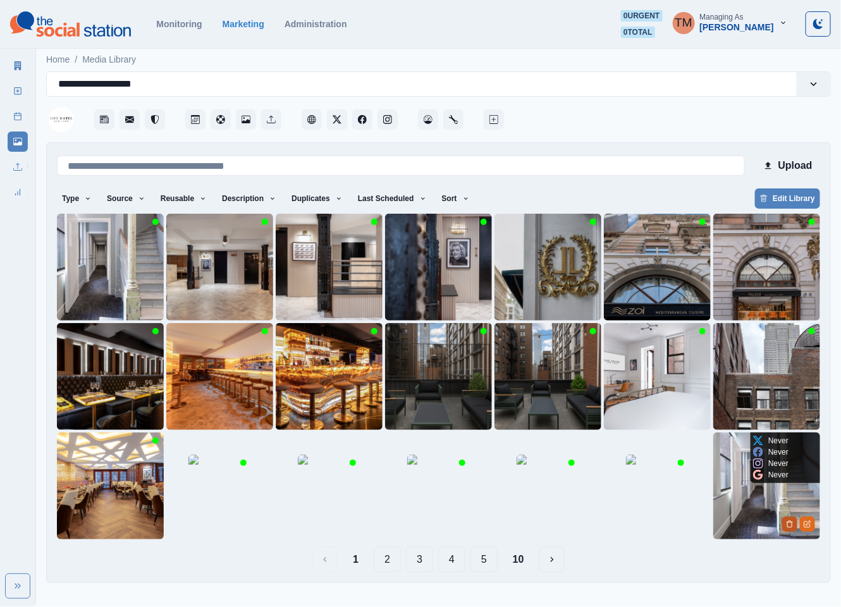
click at [790, 526] on icon "Delete Media" at bounding box center [790, 525] width 8 height 8
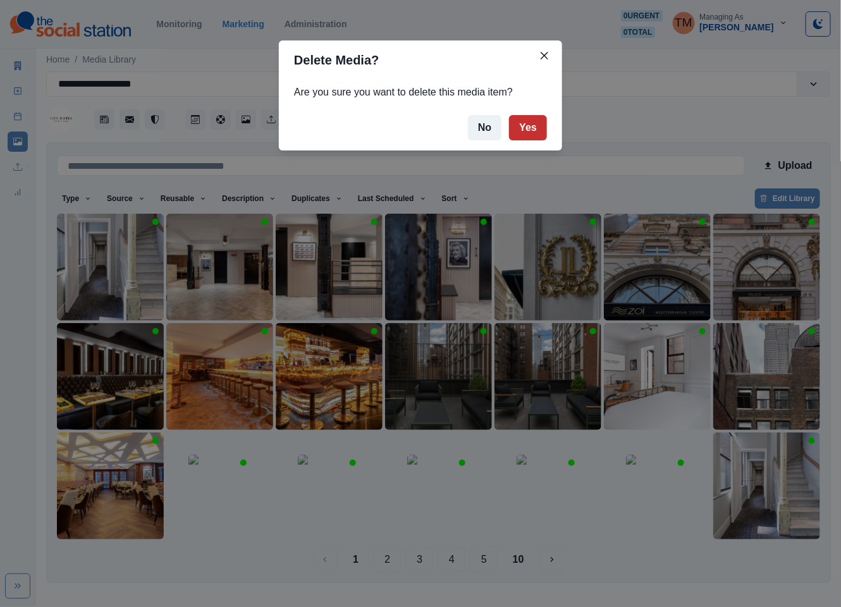
click at [530, 133] on button "Yes" at bounding box center [528, 127] width 38 height 25
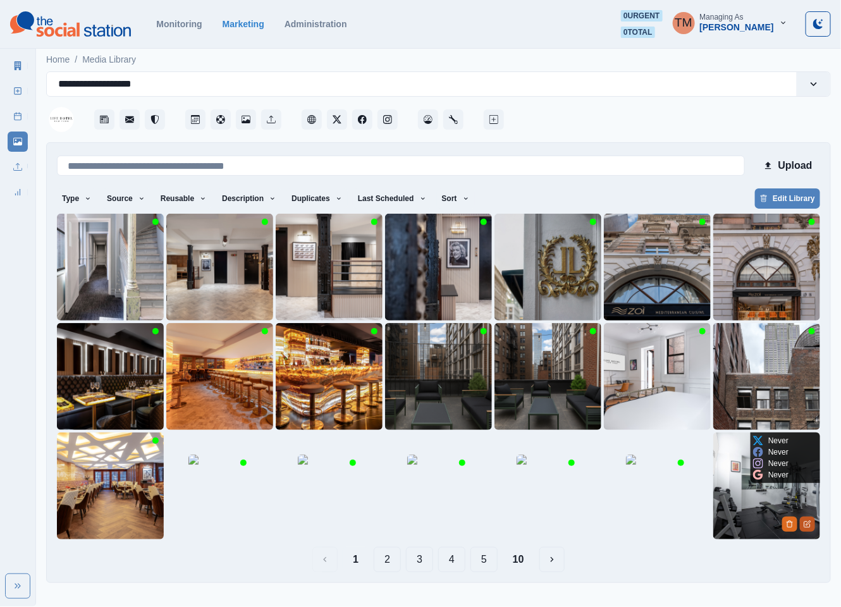
click at [811, 528] on button "Edit Media" at bounding box center [807, 524] width 15 height 15
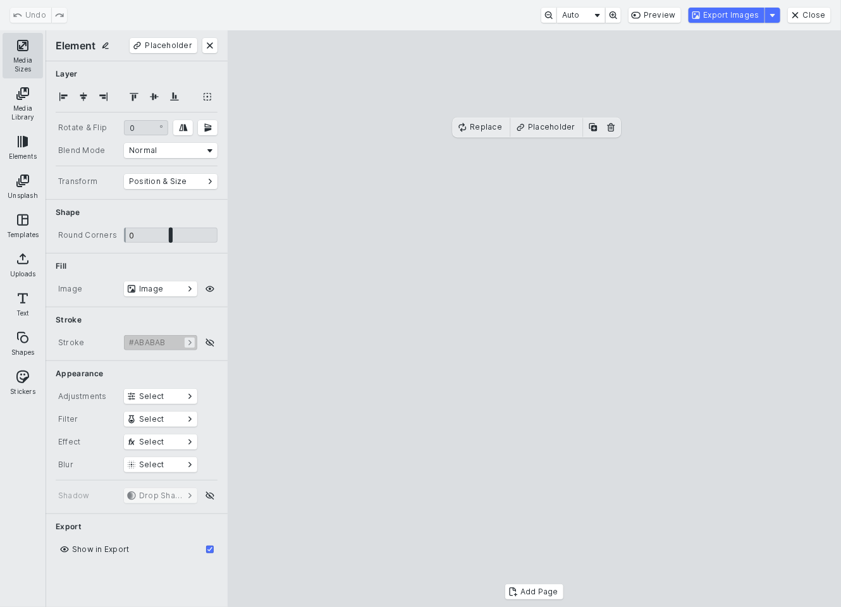
click at [23, 49] on button "Media Sizes" at bounding box center [23, 56] width 40 height 46
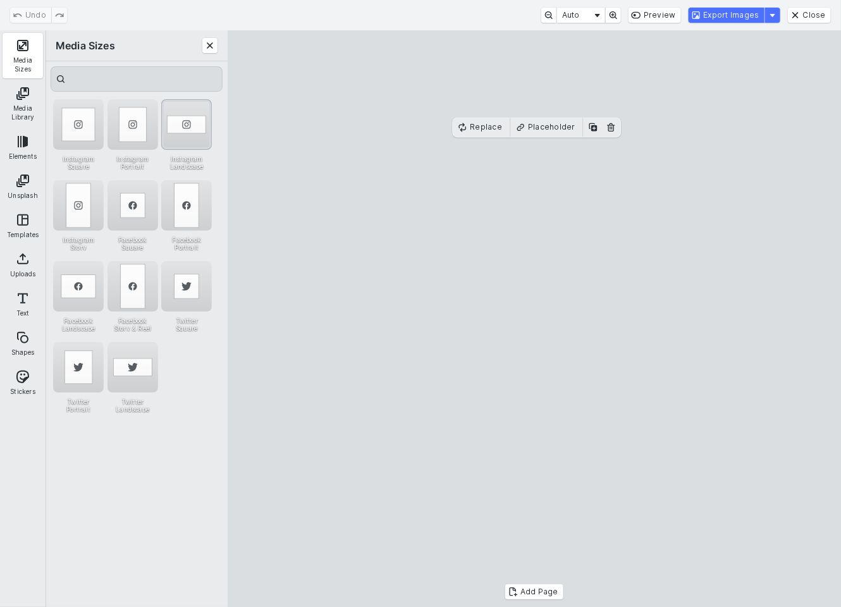
click at [185, 105] on div "Instagram Landscape" at bounding box center [186, 124] width 51 height 51
click at [534, 319] on cesdk-canvas "Editor canvas" at bounding box center [534, 319] width 0 height 0
drag, startPoint x: 484, startPoint y: 313, endPoint x: 484, endPoint y: 321, distance: 7.6
click at [534, 319] on cesdk-canvas "Editor canvas" at bounding box center [534, 319] width 0 height 0
drag, startPoint x: 536, startPoint y: 194, endPoint x: 539, endPoint y: 179, distance: 15.5
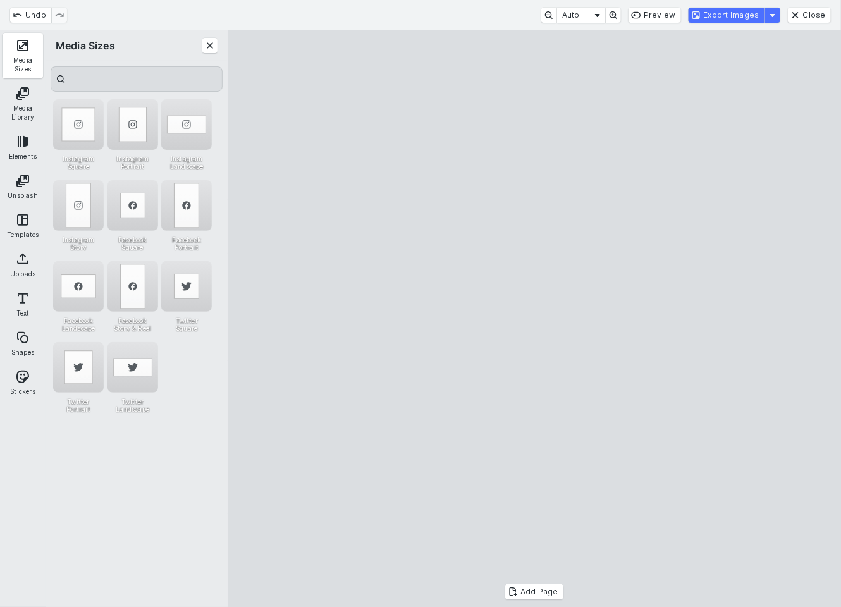
click at [534, 319] on cesdk-canvas "Editor canvas" at bounding box center [534, 319] width 0 height 0
drag, startPoint x: 531, startPoint y: 231, endPoint x: 533, endPoint y: 239, distance: 7.8
click at [534, 319] on cesdk-canvas "Editor canvas" at bounding box center [534, 319] width 0 height 0
drag, startPoint x: 521, startPoint y: 219, endPoint x: 522, endPoint y: 228, distance: 8.9
click at [534, 319] on cesdk-canvas "Editor canvas" at bounding box center [534, 319] width 0 height 0
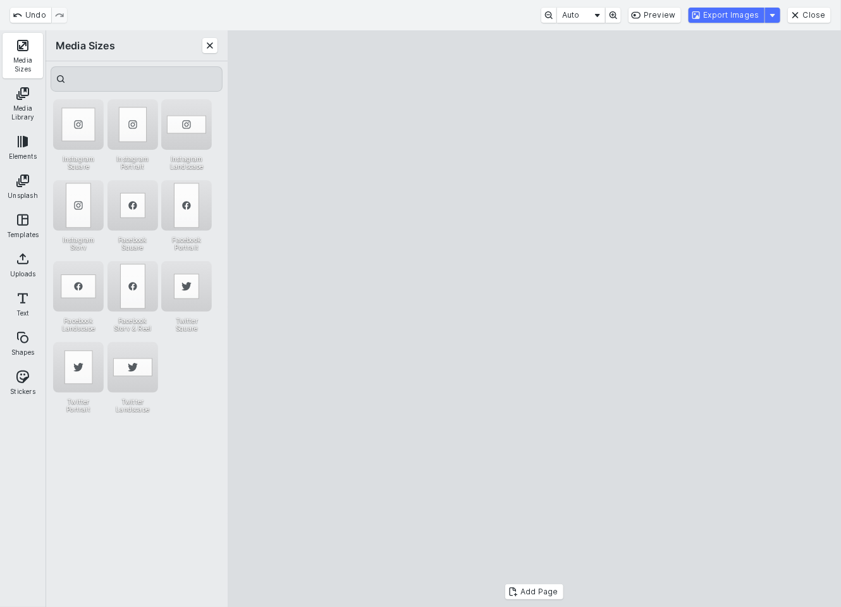
drag, startPoint x: 532, startPoint y: 194, endPoint x: 535, endPoint y: 186, distance: 8.8
click at [534, 319] on cesdk-canvas "Editor canvas" at bounding box center [534, 319] width 0 height 0
drag, startPoint x: 535, startPoint y: 499, endPoint x: 539, endPoint y: 472, distance: 26.8
click at [534, 319] on cesdk-canvas "Editor canvas" at bounding box center [534, 319] width 0 height 0
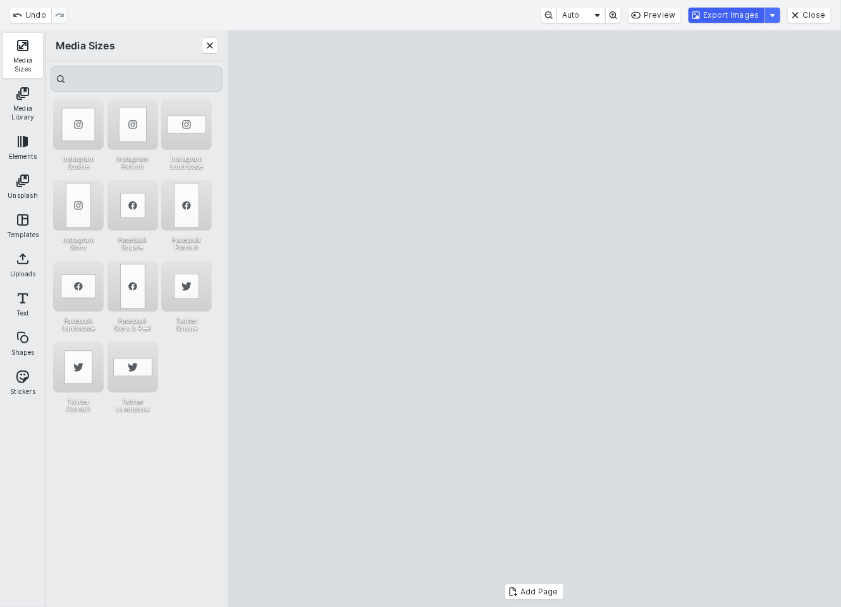
click at [725, 16] on button "Export Images" at bounding box center [727, 15] width 76 height 15
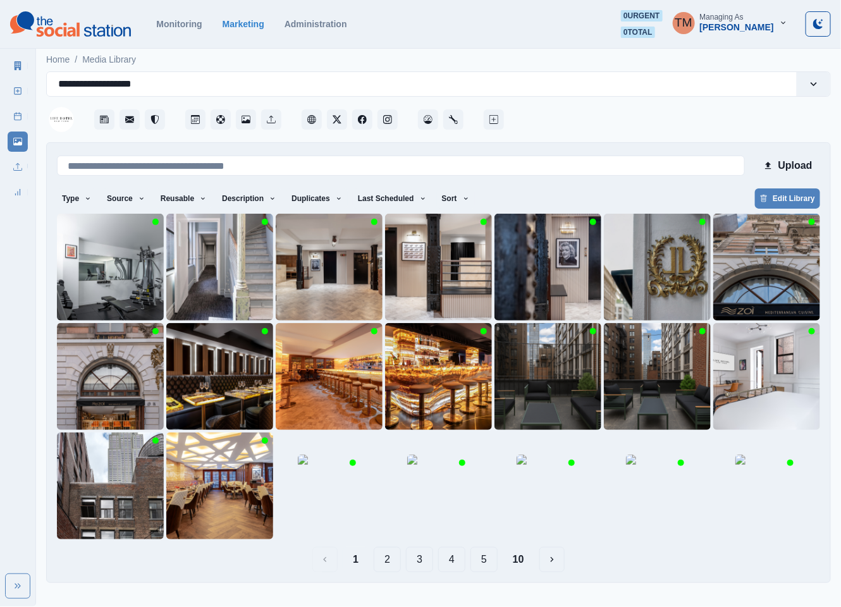
click at [387, 562] on button "2" at bounding box center [387, 559] width 27 height 25
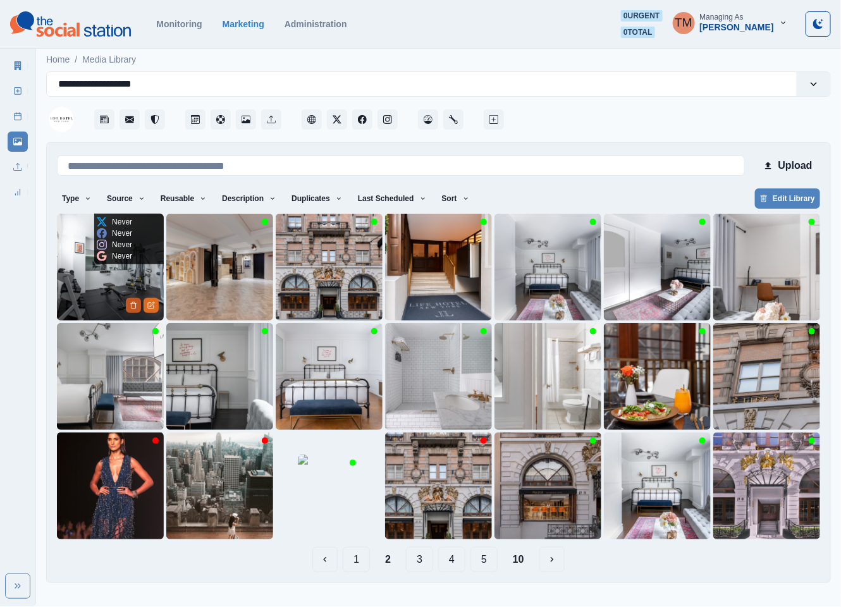
click at [133, 305] on icon "Delete Media" at bounding box center [134, 306] width 8 height 8
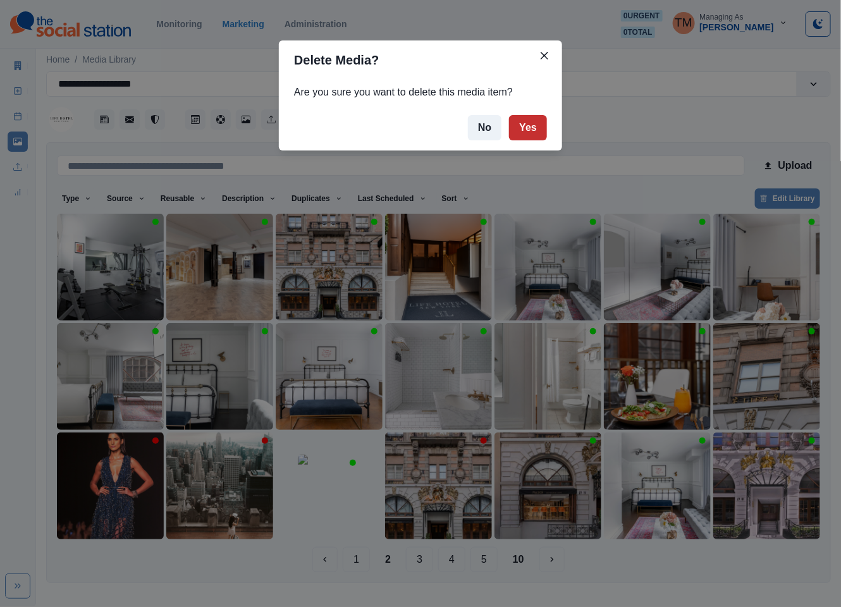
click at [533, 129] on button "Yes" at bounding box center [528, 127] width 38 height 25
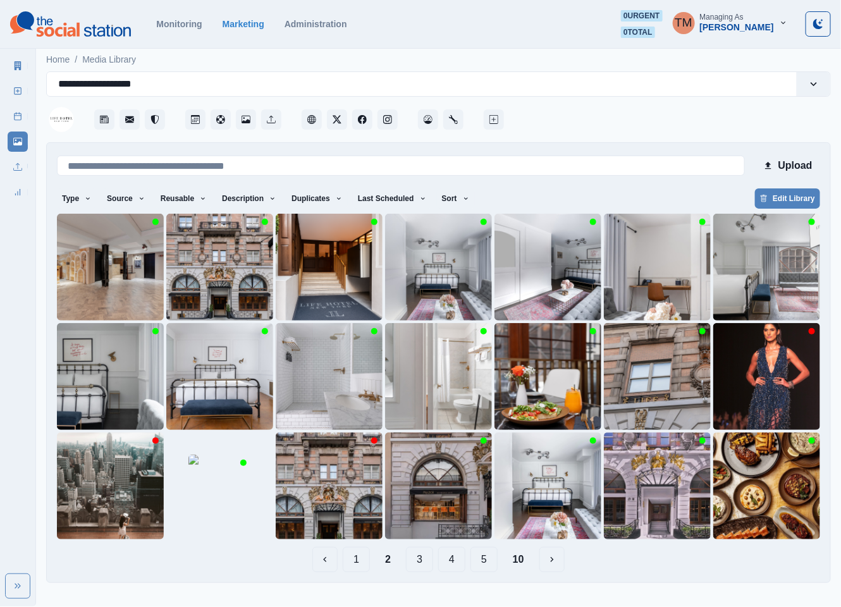
drag, startPoint x: 354, startPoint y: 558, endPoint x: 359, endPoint y: 562, distance: 6.7
click at [354, 558] on button "1" at bounding box center [356, 559] width 27 height 25
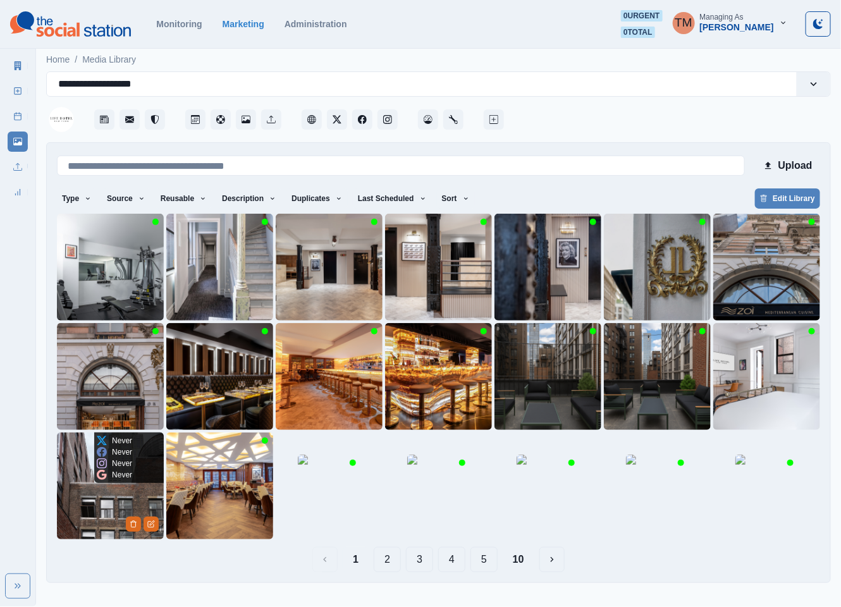
click at [94, 501] on img at bounding box center [110, 486] width 107 height 107
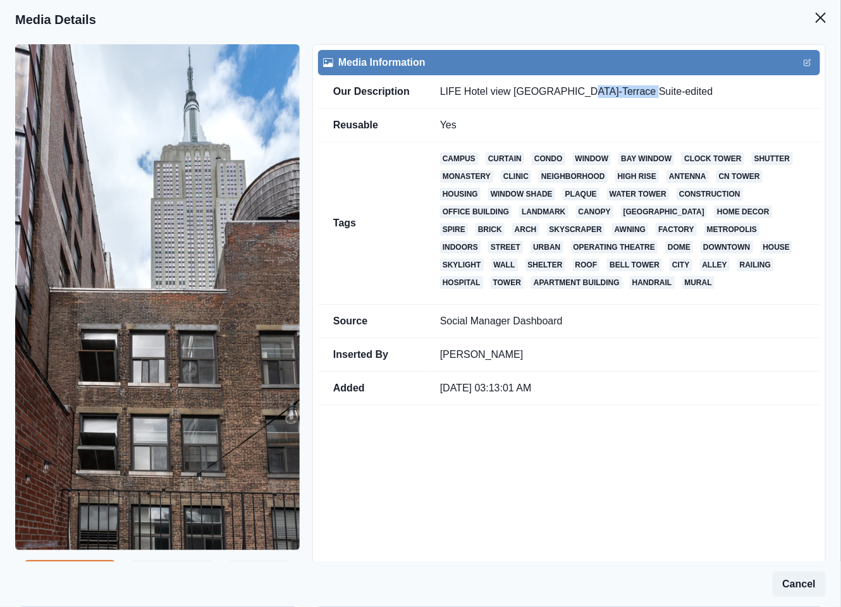
drag, startPoint x: 571, startPoint y: 94, endPoint x: 625, endPoint y: 91, distance: 53.8
click at [625, 91] on td "LIFE Hotel view Empire State-Terrace Suite-edited" at bounding box center [622, 92] width 395 height 34
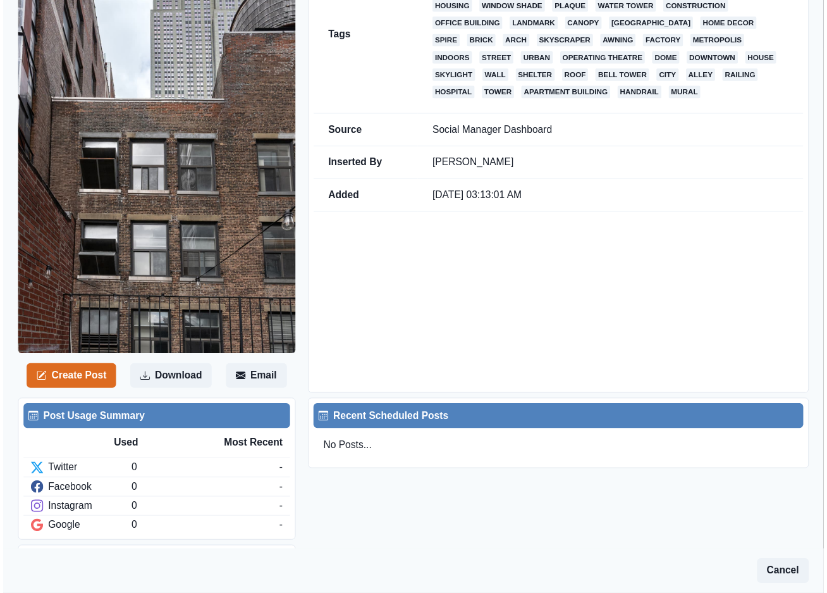
scroll to position [190, 0]
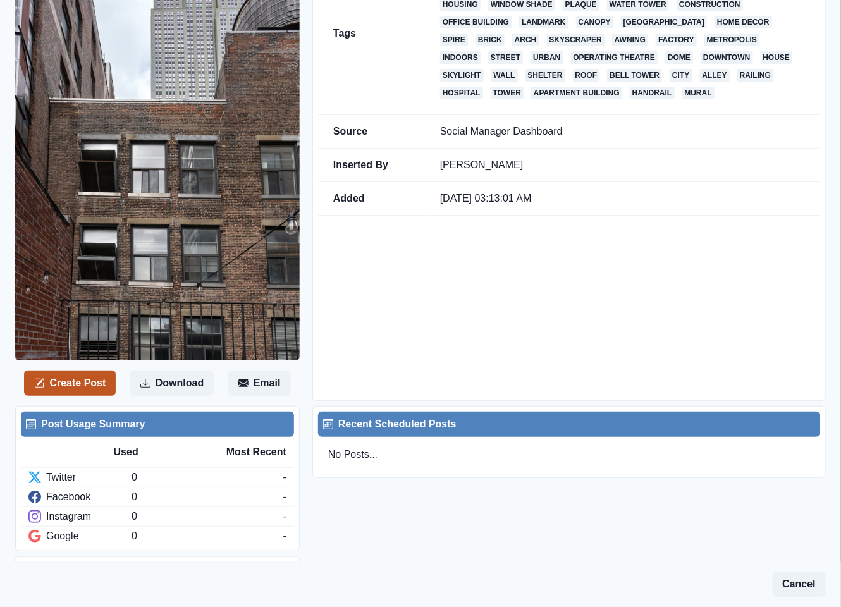
click at [91, 393] on button "Create Post" at bounding box center [70, 383] width 92 height 25
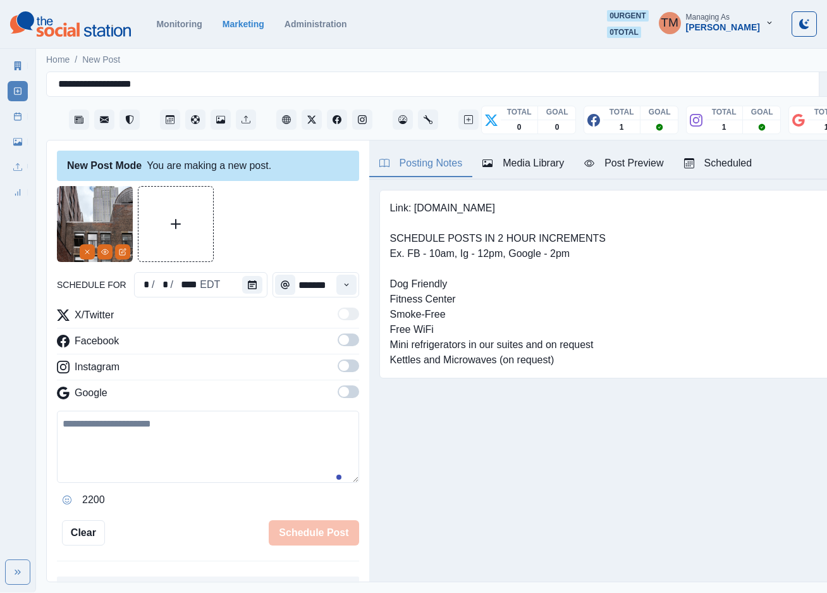
click at [164, 450] on textarea at bounding box center [208, 446] width 302 height 72
paste textarea "**********"
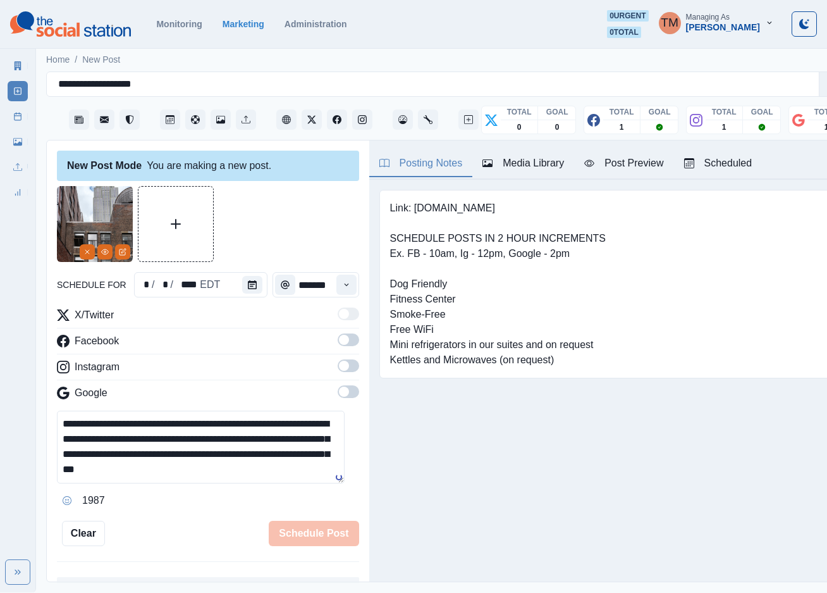
type textarea "**********"
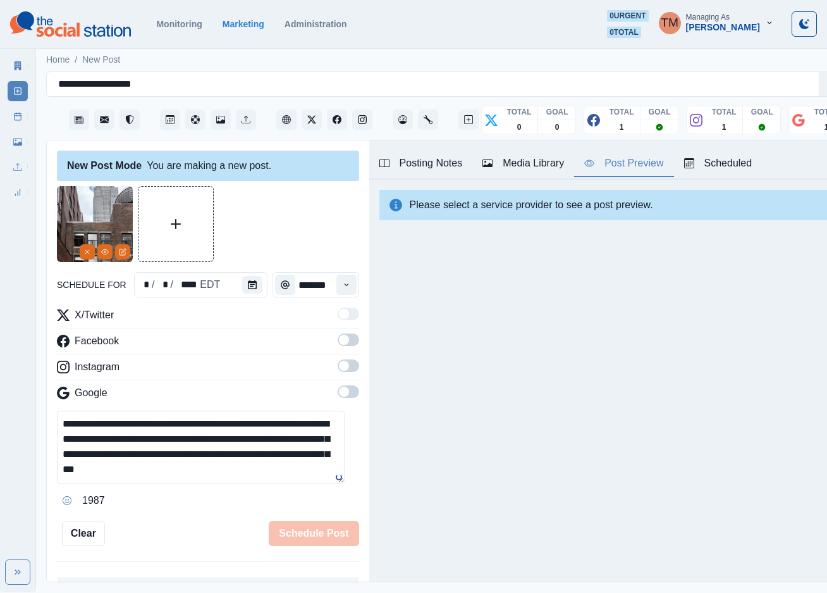
click at [622, 166] on div "Post Preview" at bounding box center [623, 163] width 79 height 15
click at [248, 283] on icon "Calendar" at bounding box center [252, 284] width 9 height 9
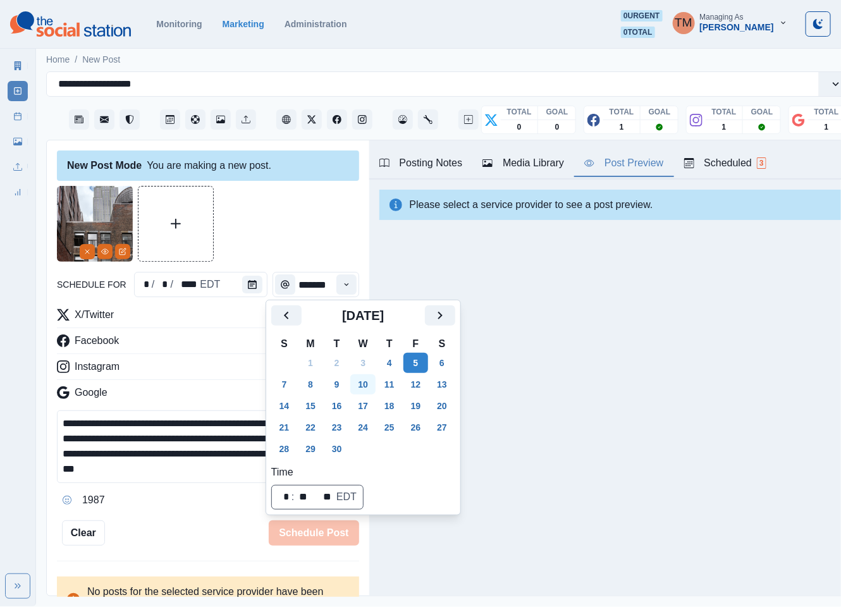
click at [364, 388] on button "10" at bounding box center [362, 384] width 25 height 20
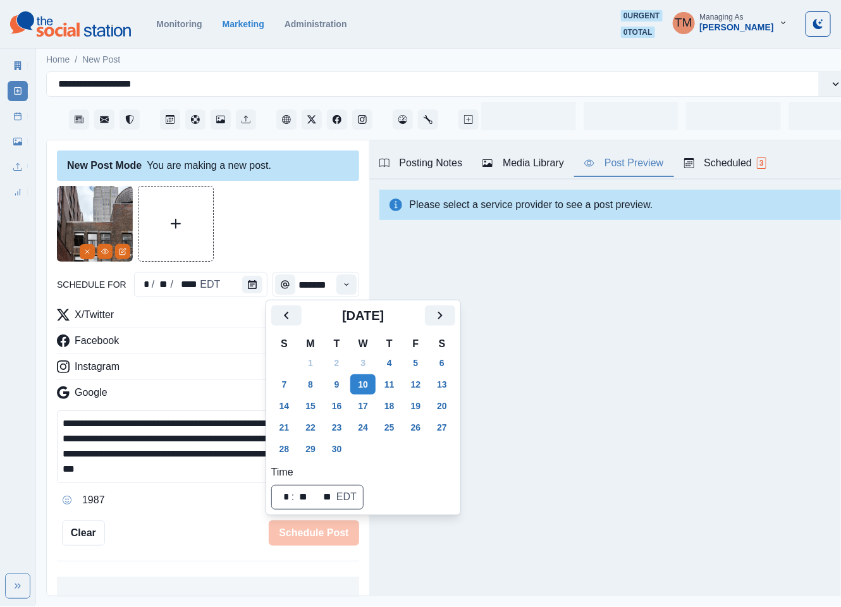
click at [258, 196] on div at bounding box center [208, 224] width 302 height 76
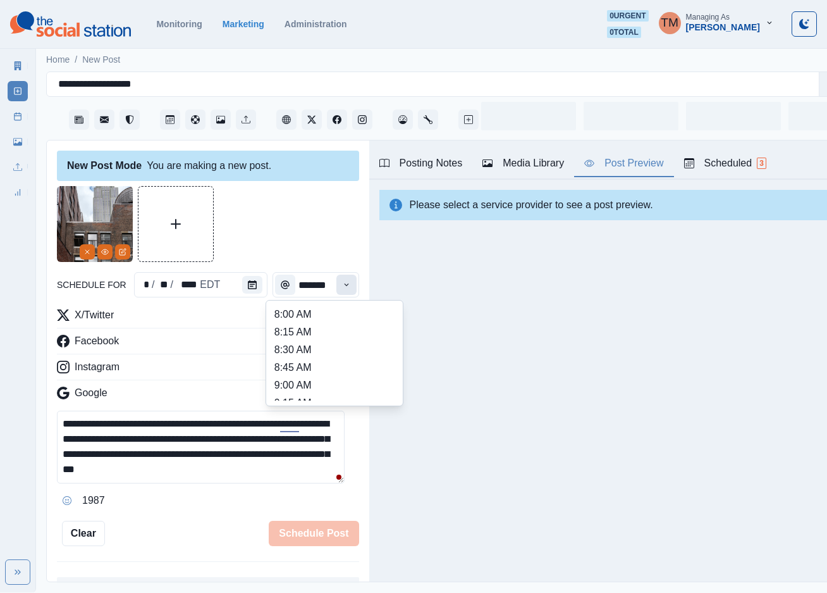
click at [342, 283] on icon "Time" at bounding box center [346, 284] width 9 height 9
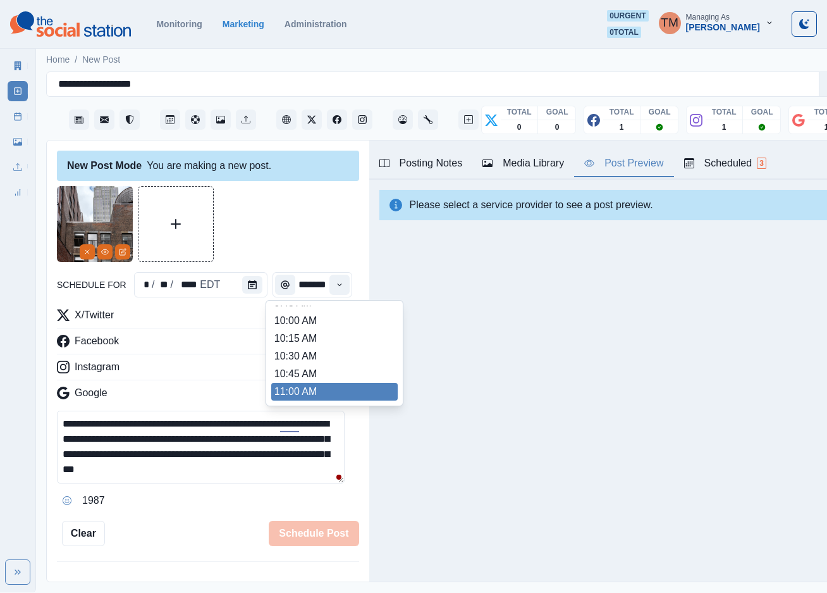
click at [319, 388] on li "11:00 AM" at bounding box center [334, 392] width 126 height 18
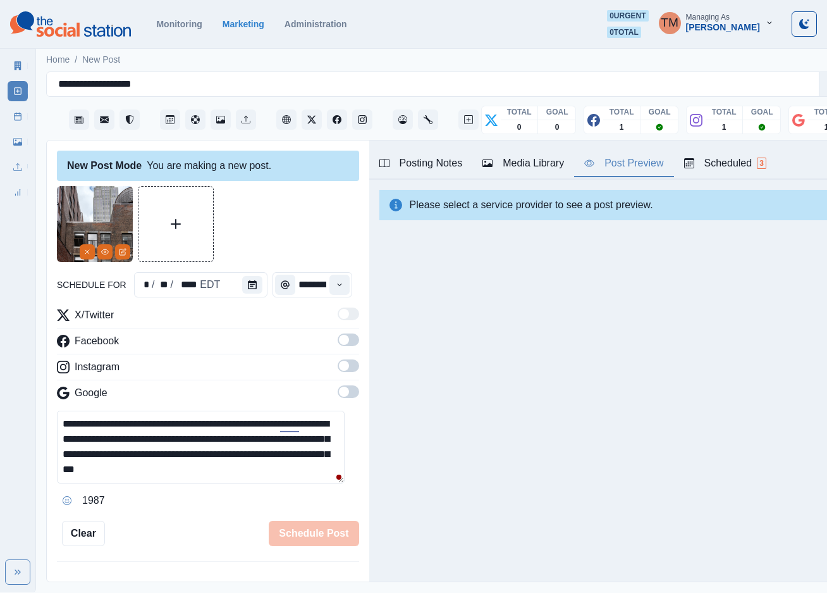
type input "********"
click at [291, 211] on div at bounding box center [208, 224] width 302 height 76
drag, startPoint x: 333, startPoint y: 338, endPoint x: 342, endPoint y: 372, distance: 34.8
click at [339, 338] on span at bounding box center [344, 340] width 10 height 10
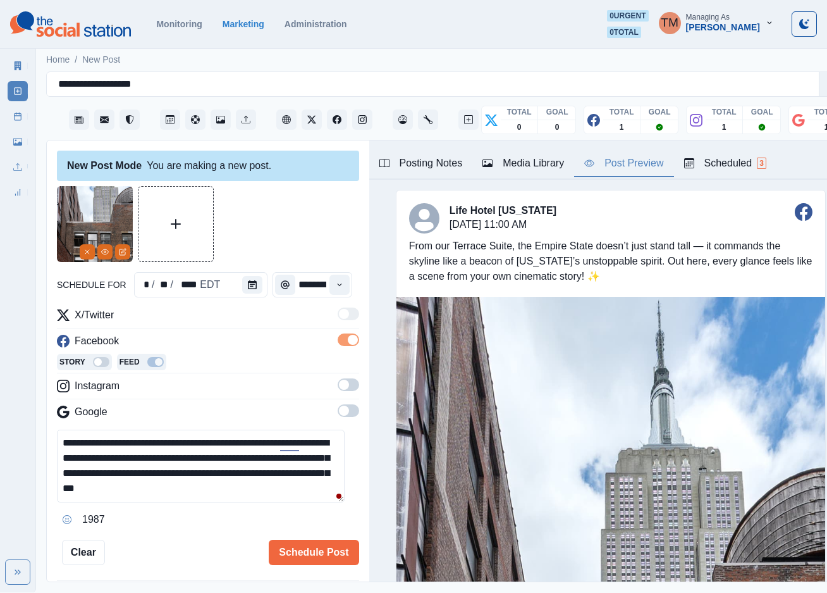
click at [338, 390] on span at bounding box center [349, 384] width 22 height 13
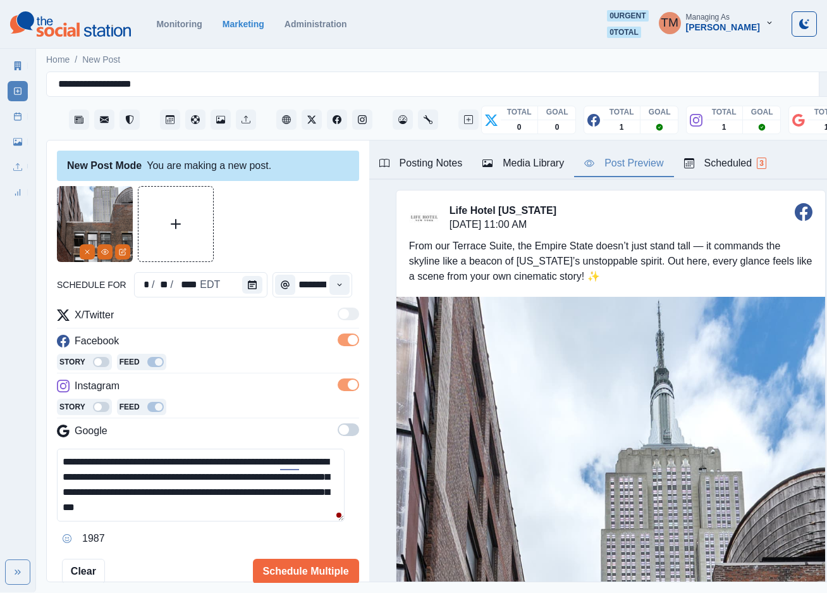
click at [339, 431] on span at bounding box center [344, 429] width 10 height 10
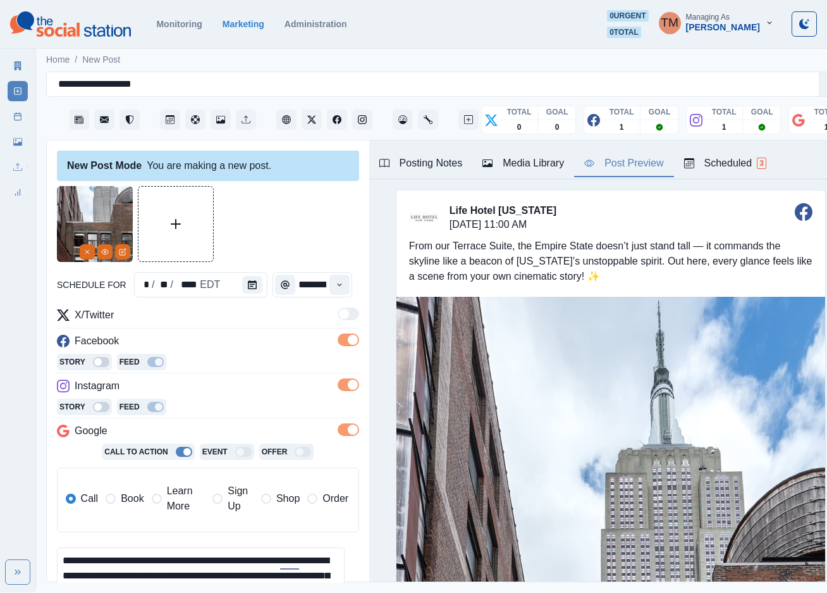
click at [121, 500] on span "Book" at bounding box center [132, 498] width 23 height 15
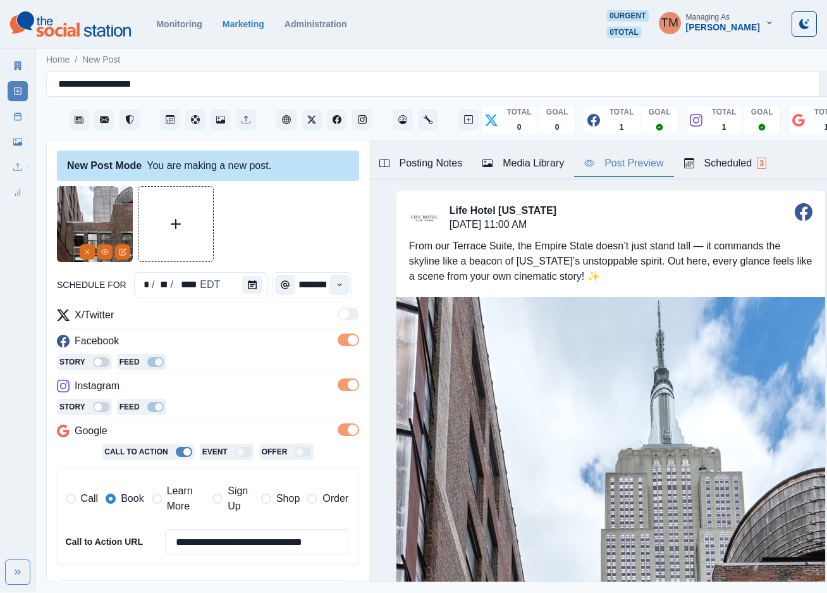
click at [277, 215] on div at bounding box center [208, 224] width 302 height 76
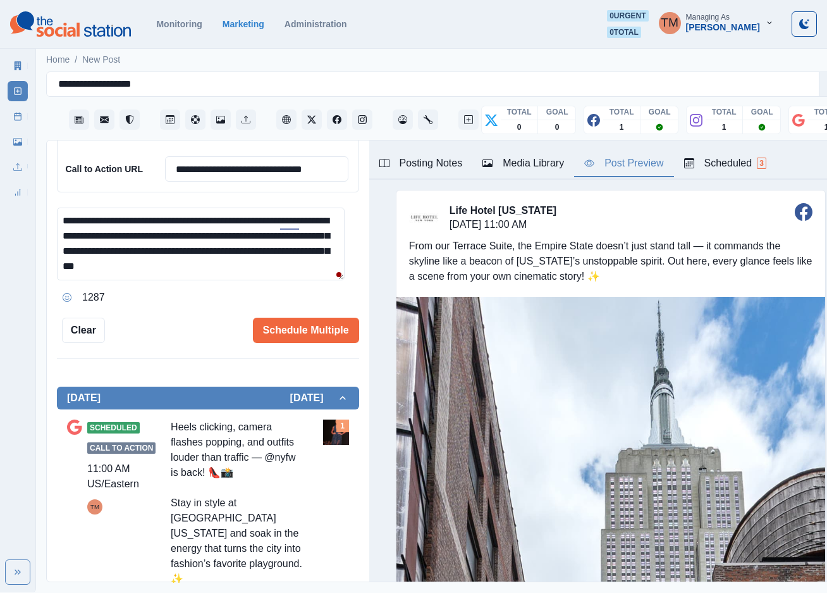
scroll to position [379, 0]
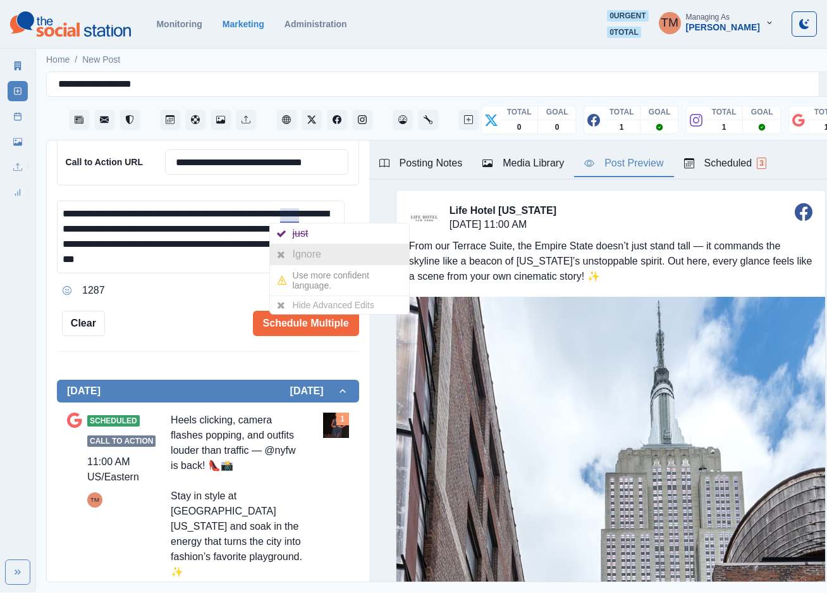
click at [302, 257] on div "Ignore" at bounding box center [310, 254] width 34 height 20
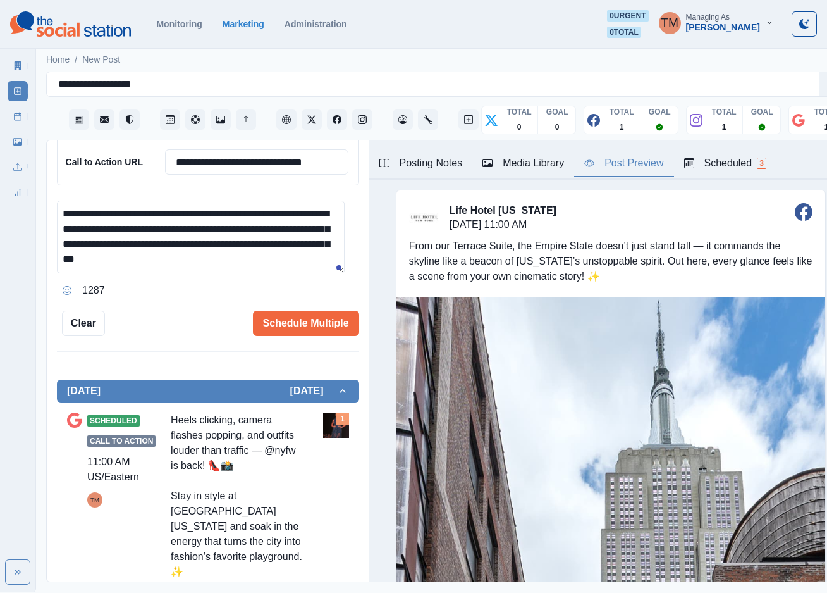
click at [148, 245] on textarea "**********" at bounding box center [201, 236] width 288 height 73
type textarea "**********"
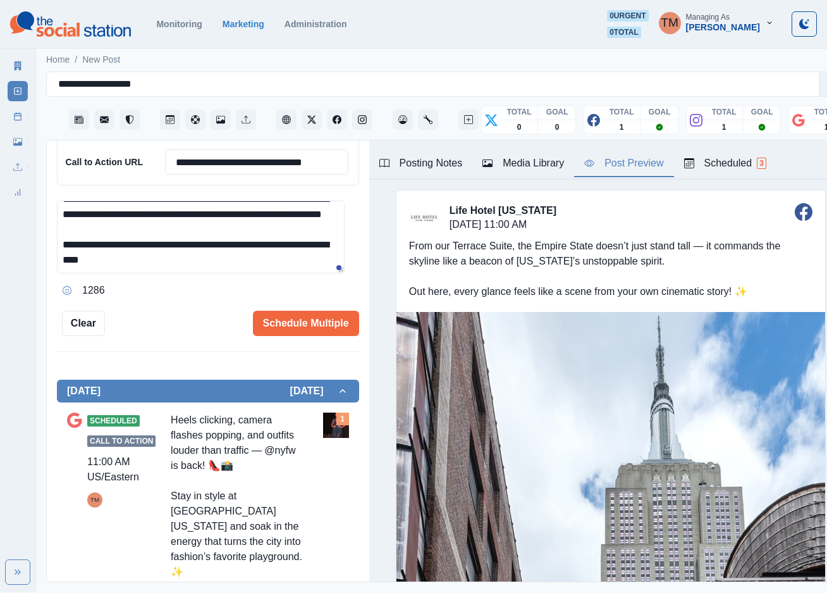
scroll to position [29, 0]
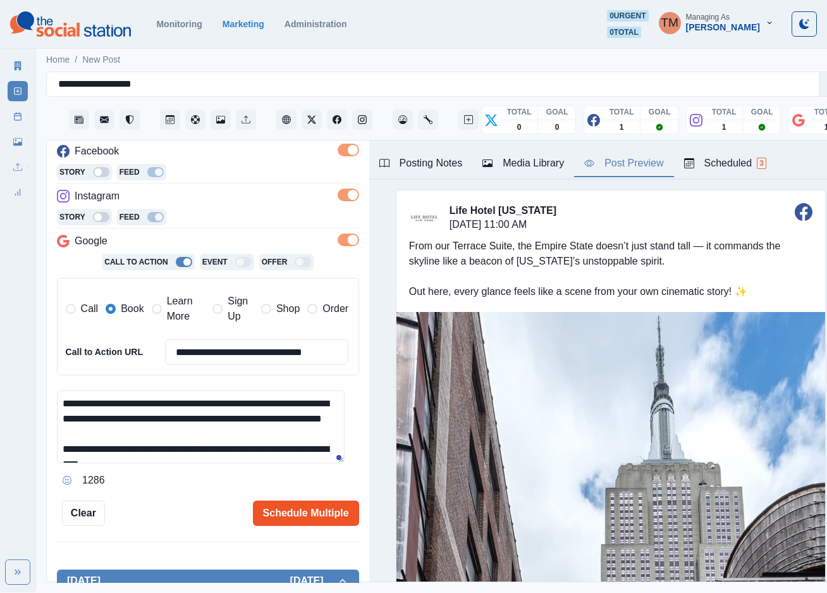
type textarea "**********"
click at [290, 516] on button "Schedule Multiple" at bounding box center [306, 512] width 106 height 25
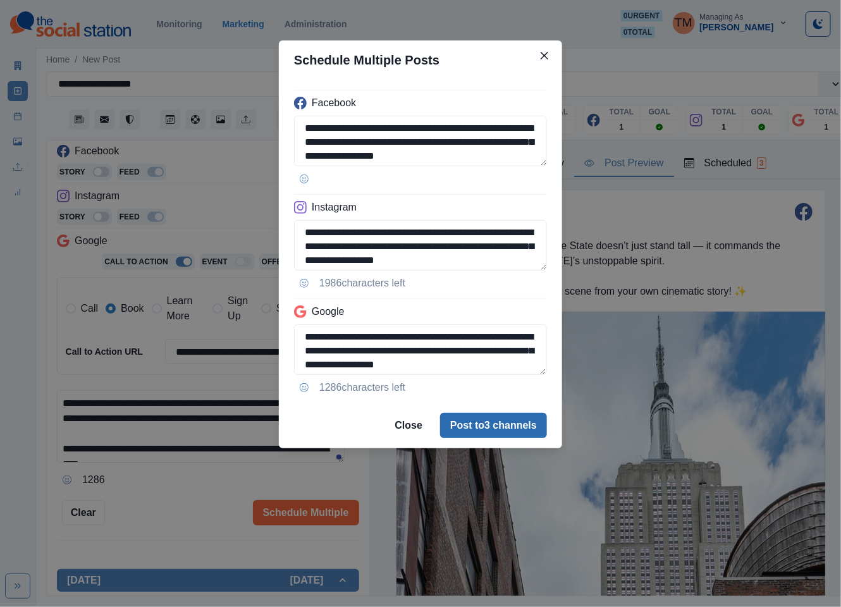
click at [536, 429] on button "Post to 3 channels" at bounding box center [493, 425] width 107 height 25
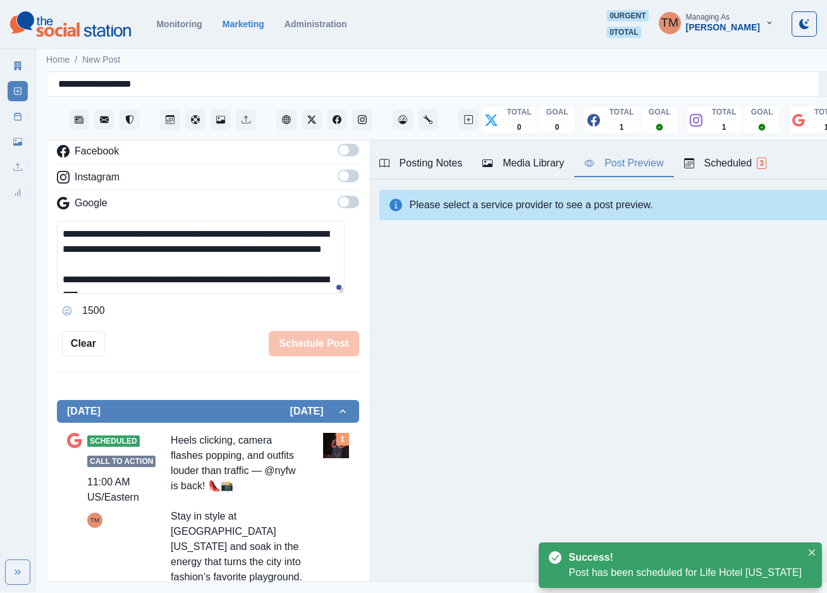
click at [19, 118] on icon at bounding box center [17, 116] width 9 height 9
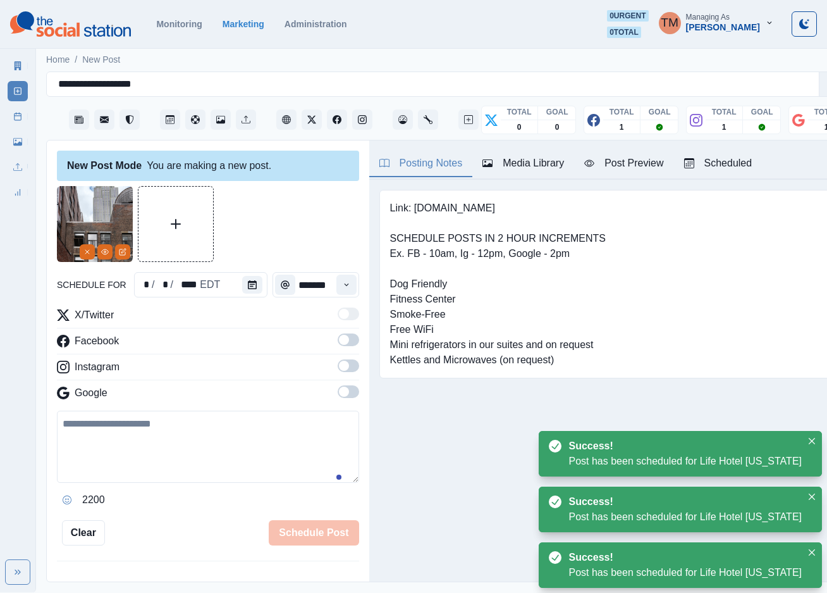
click at [16, 118] on icon at bounding box center [17, 116] width 9 height 9
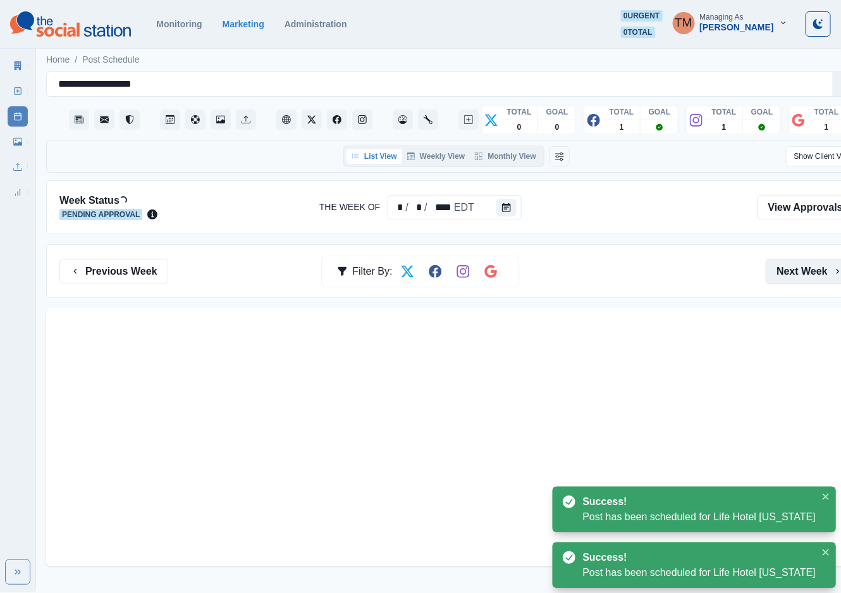
click at [797, 271] on button "Next Week" at bounding box center [810, 271] width 88 height 25
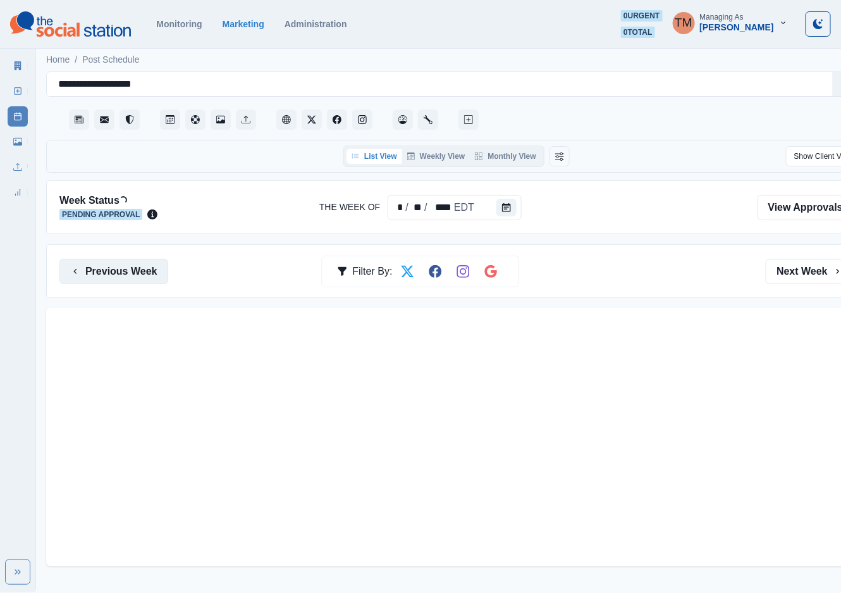
click at [121, 266] on button "Previous Week" at bounding box center [113, 271] width 109 height 25
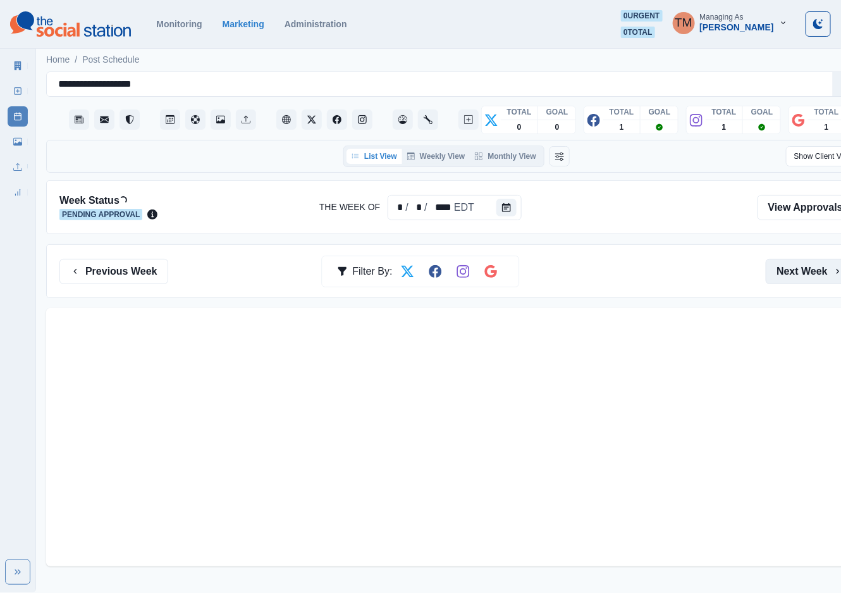
click at [792, 274] on button "Next Week" at bounding box center [810, 271] width 88 height 25
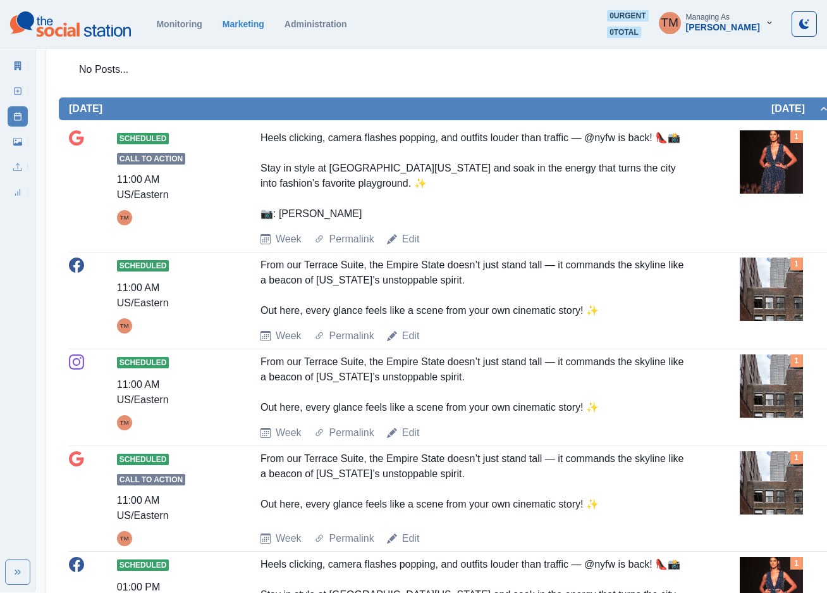
scroll to position [379, 0]
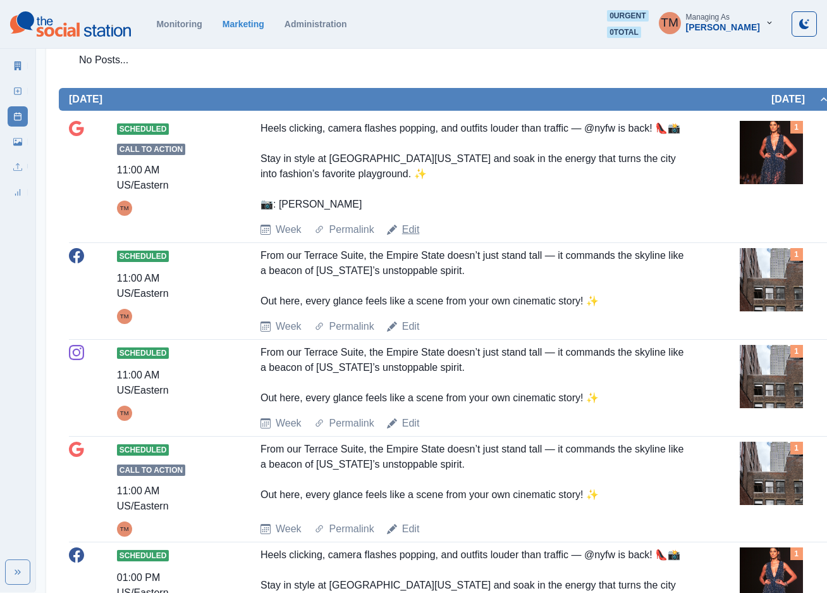
click at [412, 230] on link "Edit" at bounding box center [411, 229] width 18 height 15
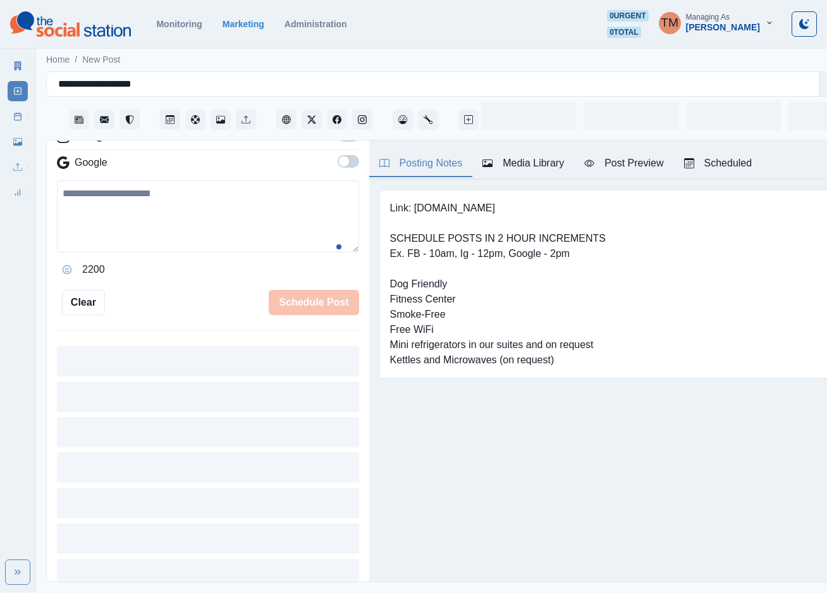
scroll to position [238, 0]
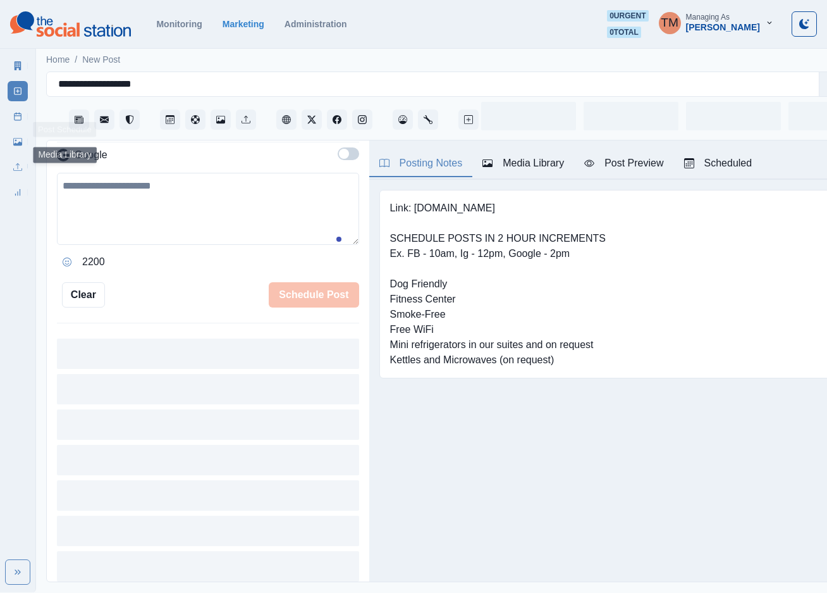
click at [13, 114] on icon at bounding box center [17, 116] width 9 height 9
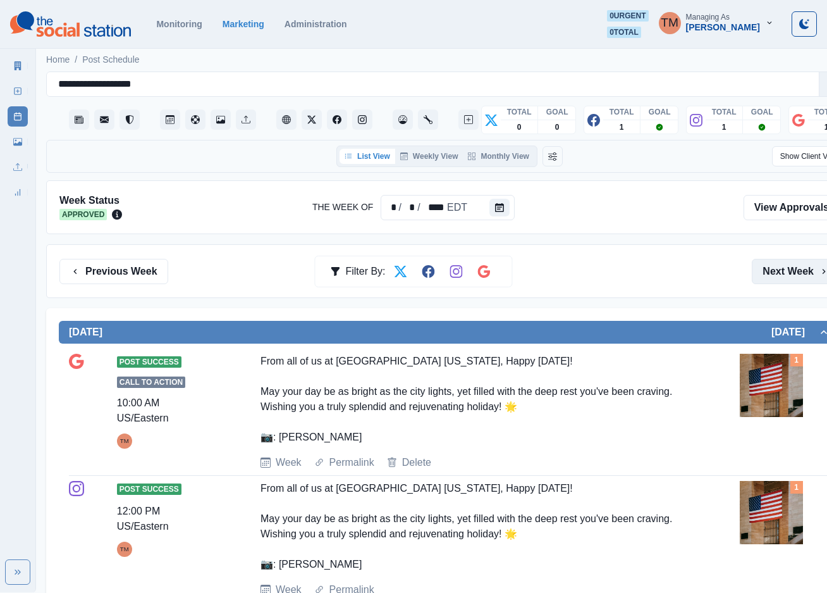
click at [784, 271] on button "Next Week" at bounding box center [796, 271] width 88 height 25
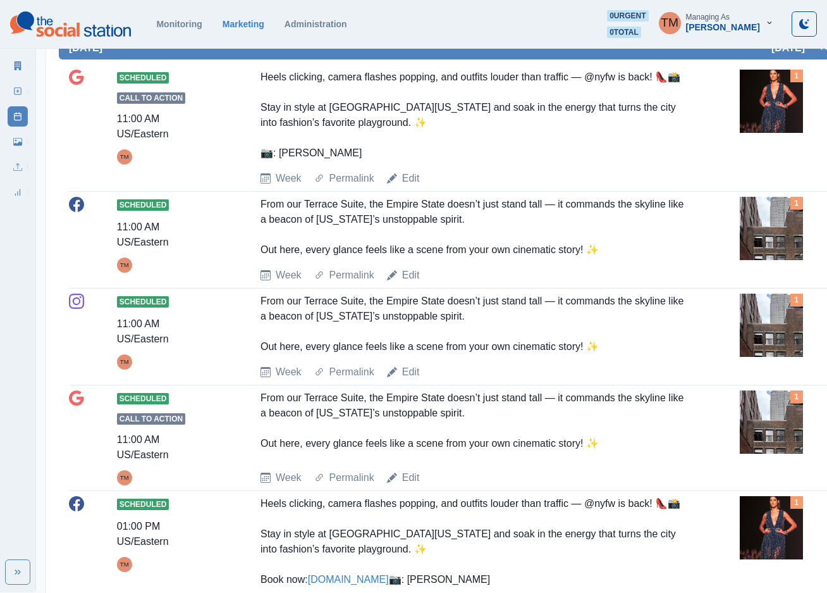
scroll to position [474, 0]
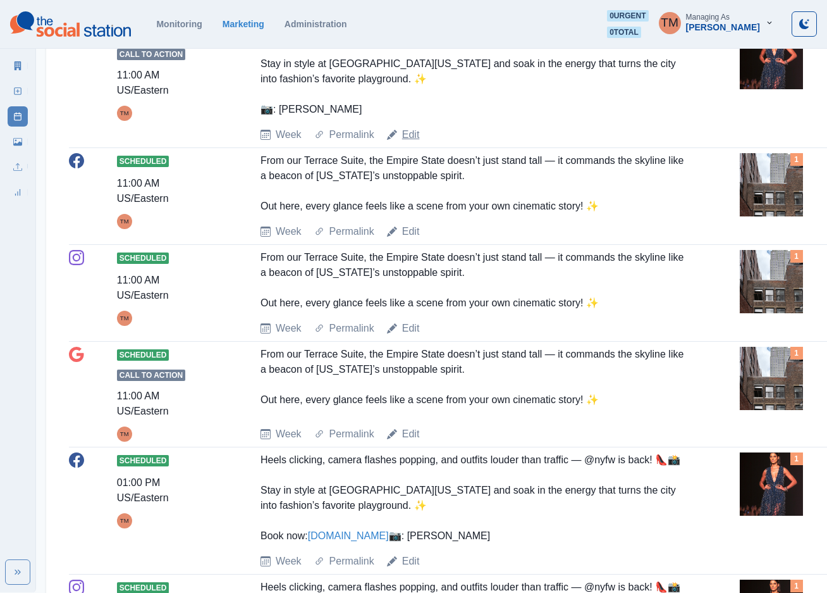
click at [405, 135] on link "Edit" at bounding box center [411, 134] width 18 height 15
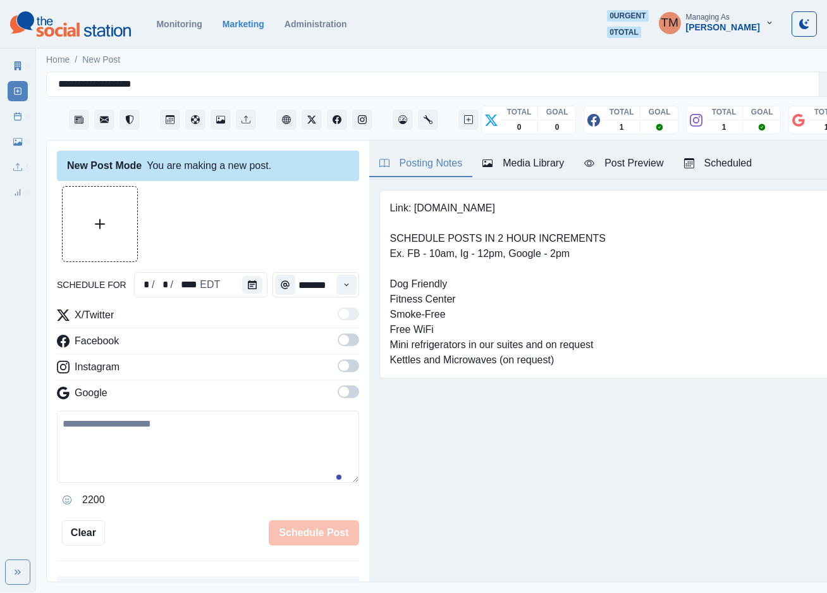
scroll to position [238, 0]
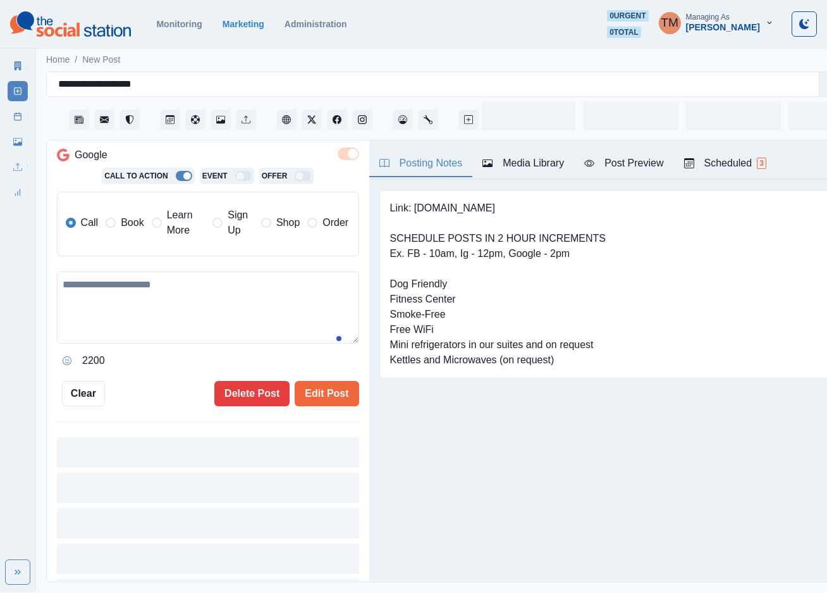
type input "********"
type textarea "**********"
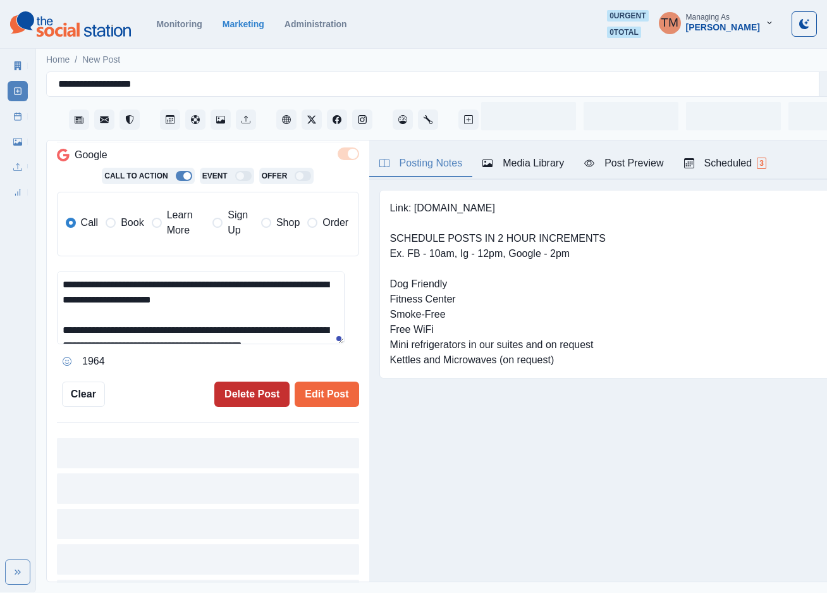
click at [241, 387] on button "Delete Post" at bounding box center [251, 393] width 75 height 25
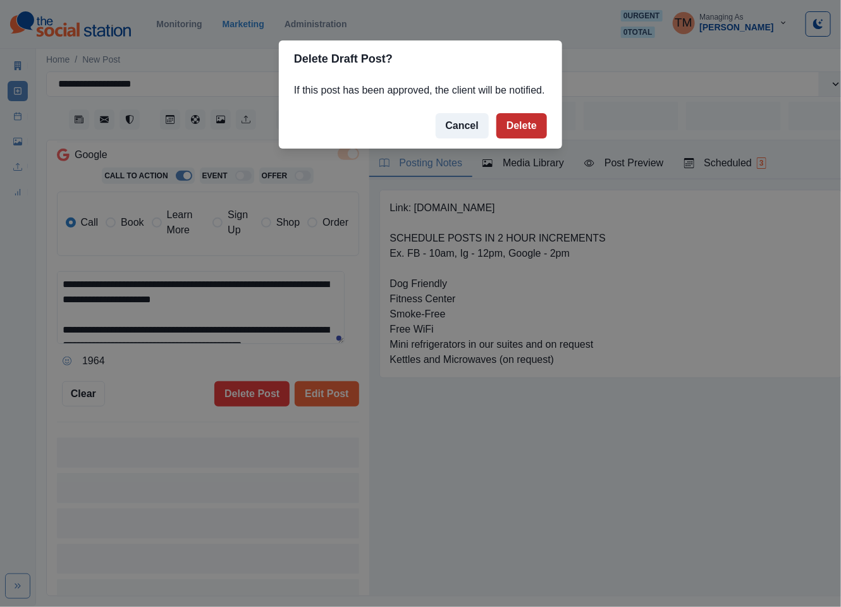
click at [509, 133] on button "Delete" at bounding box center [521, 125] width 51 height 25
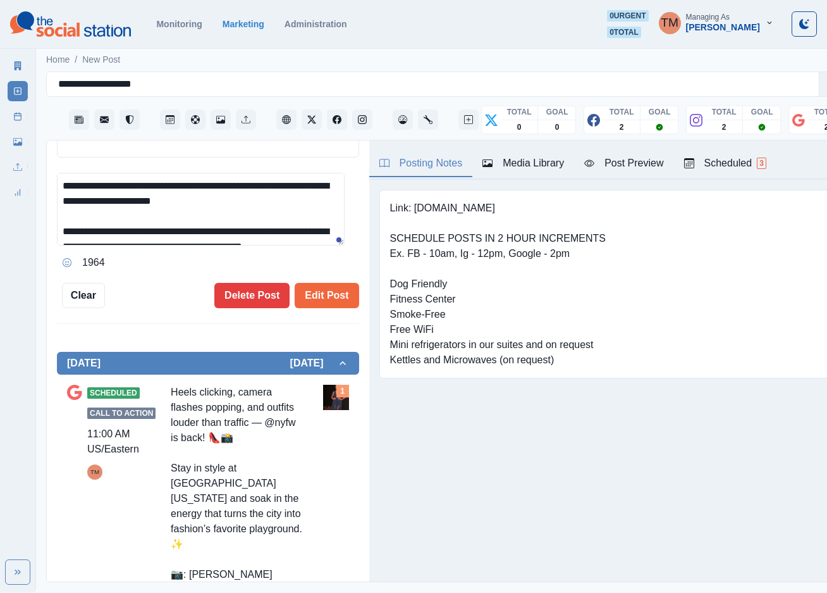
scroll to position [336, 0]
click at [162, 283] on div "Edit Post Delete Post" at bounding box center [232, 295] width 254 height 25
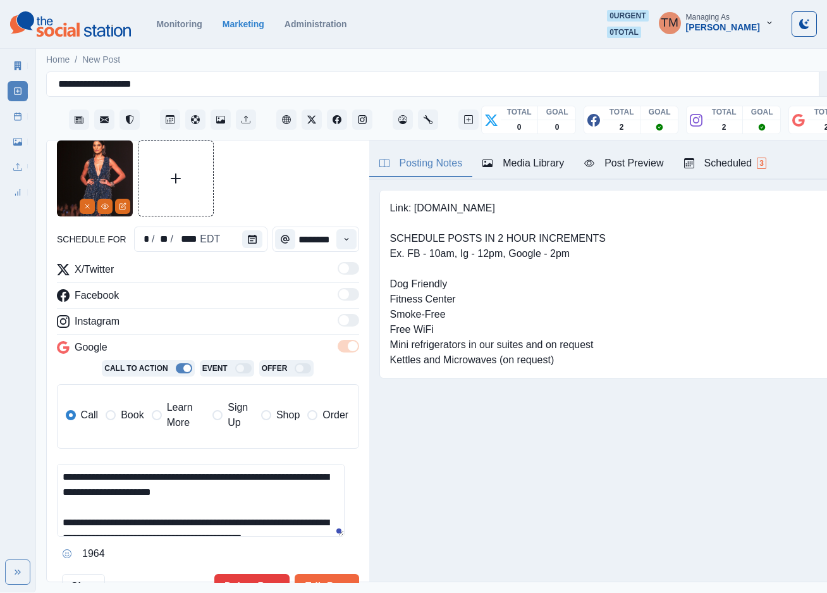
scroll to position [0, 0]
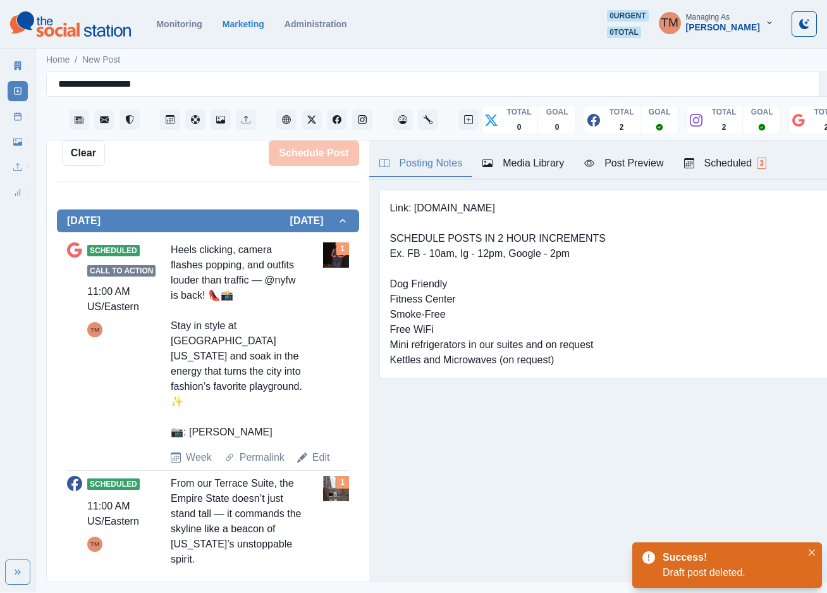
scroll to position [474, 0]
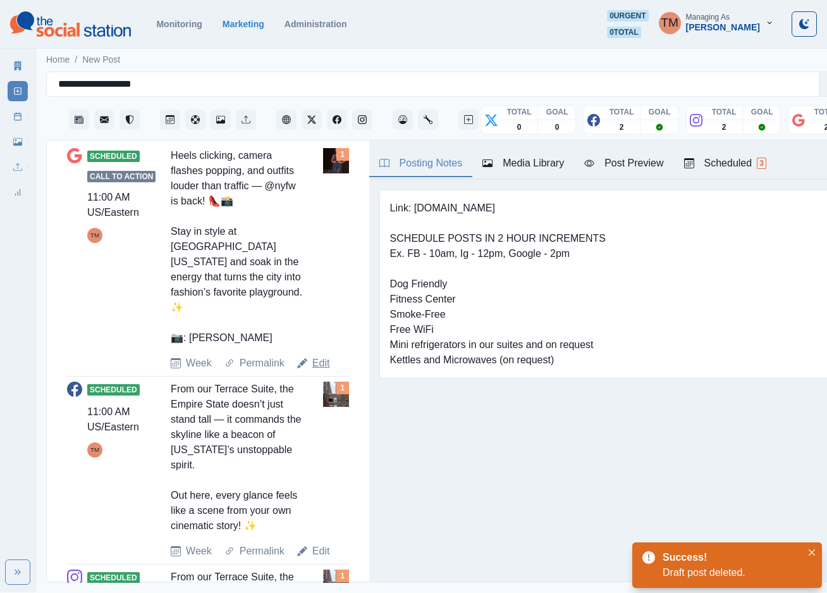
click at [321, 355] on link "Edit" at bounding box center [321, 362] width 18 height 15
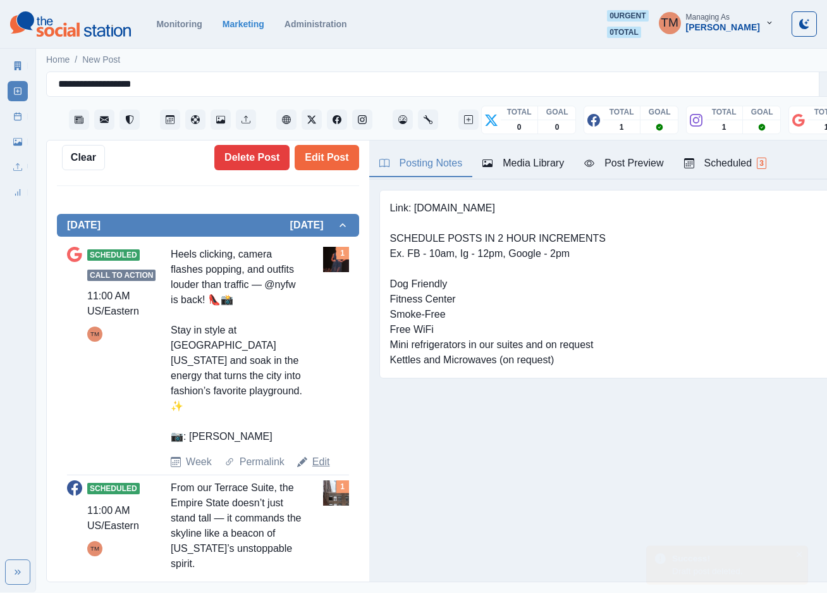
type textarea "**********"
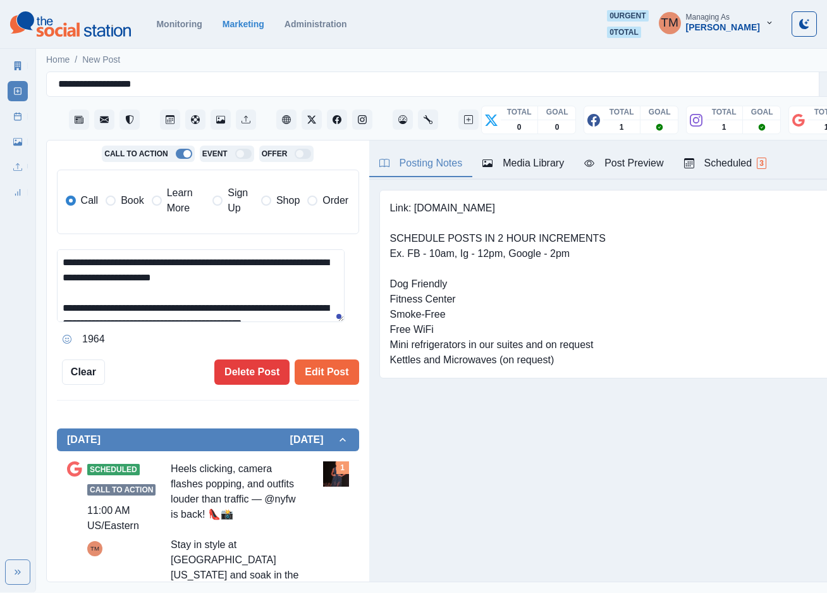
scroll to position [194, 0]
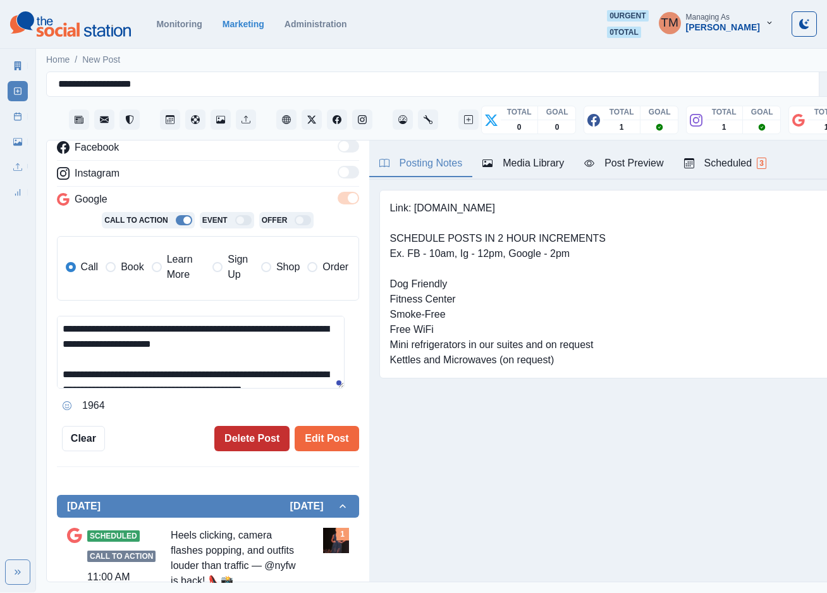
click at [245, 435] on button "Delete Post" at bounding box center [251, 438] width 75 height 25
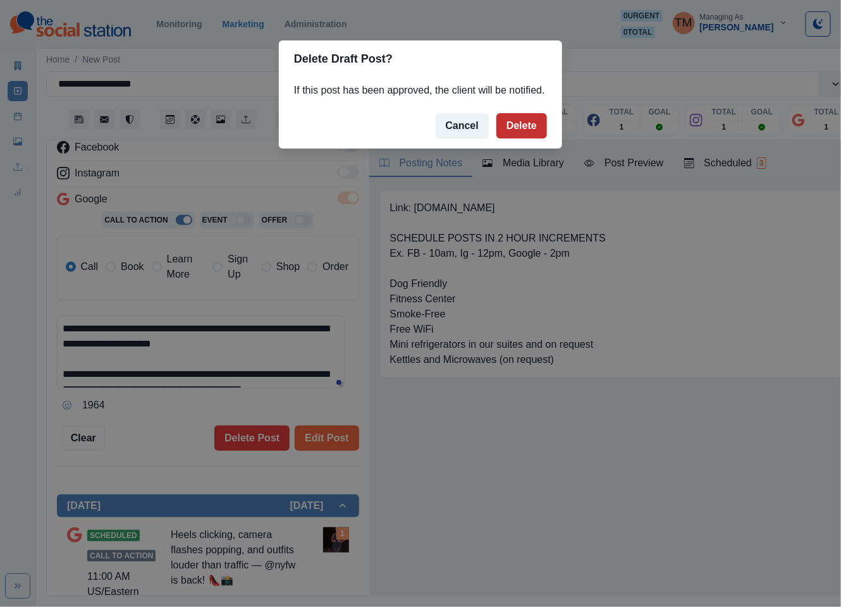
click at [539, 122] on button "Delete" at bounding box center [521, 125] width 51 height 25
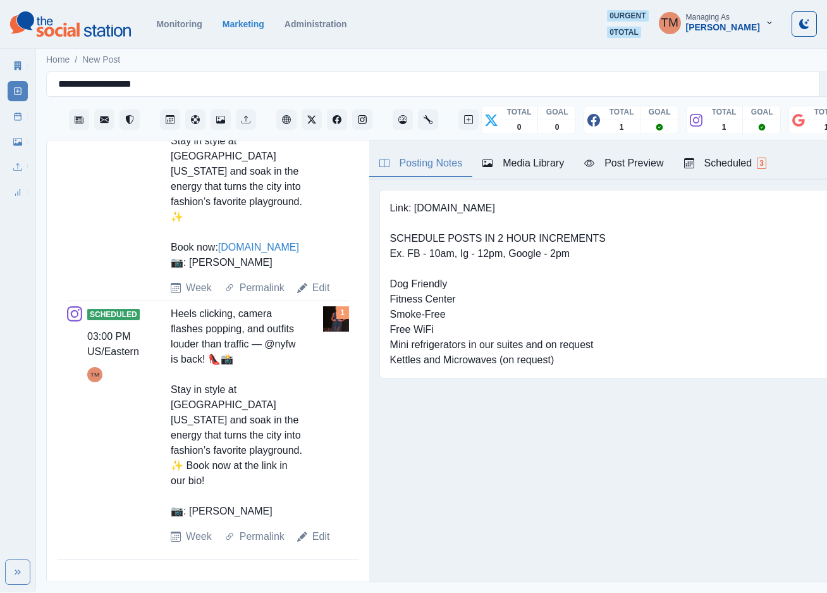
scroll to position [13, 0]
click at [316, 536] on link "Edit" at bounding box center [321, 536] width 18 height 15
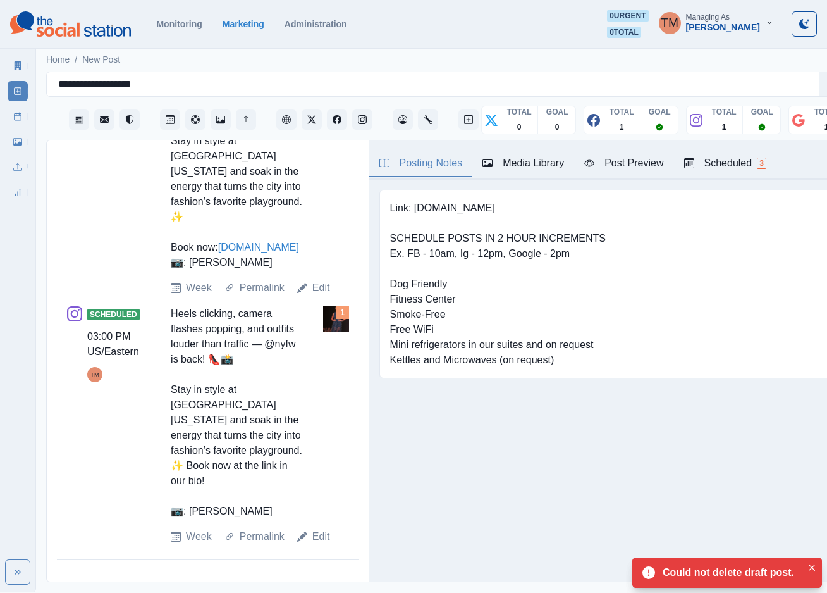
scroll to position [1146, 0]
click at [317, 539] on link "Edit" at bounding box center [321, 536] width 18 height 15
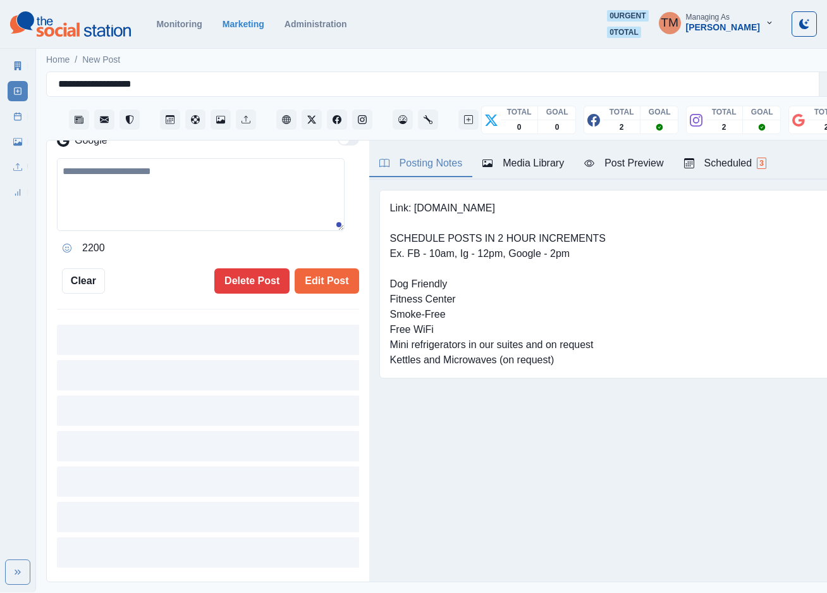
type input "*******"
type textarea "**********"
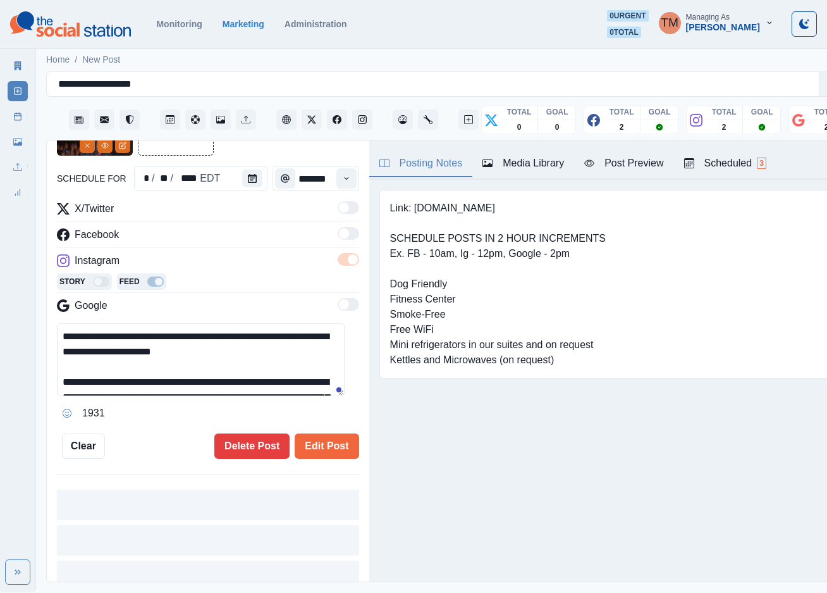
scroll to position [67, 0]
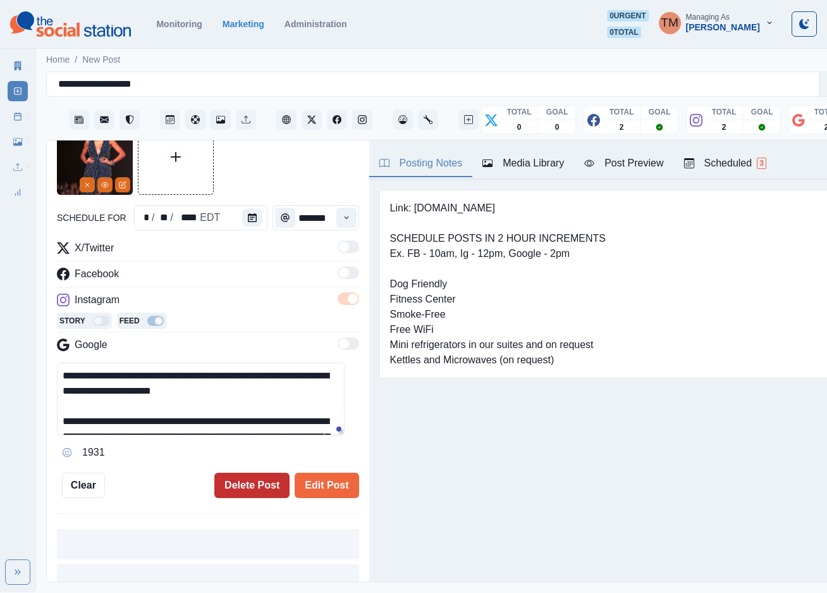
click at [232, 472] on button "Delete Post" at bounding box center [251, 484] width 75 height 25
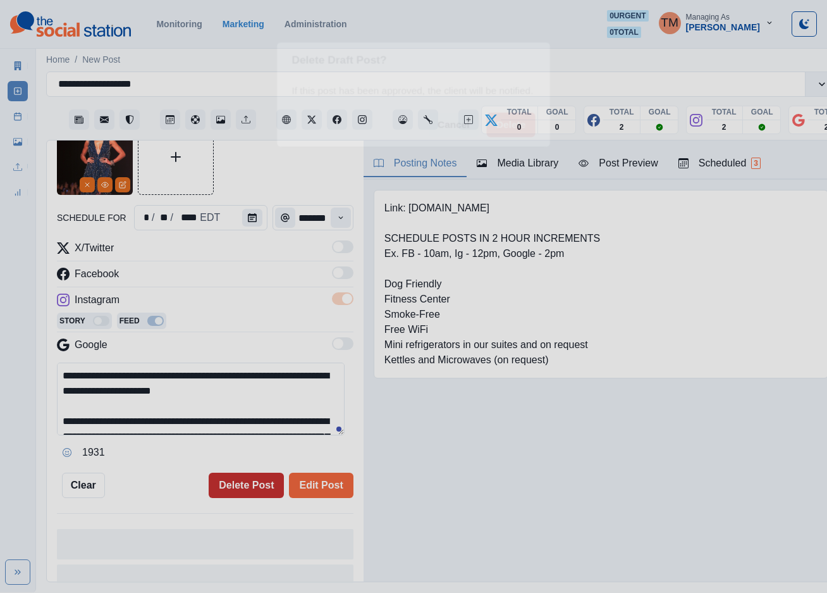
scroll to position [0, 0]
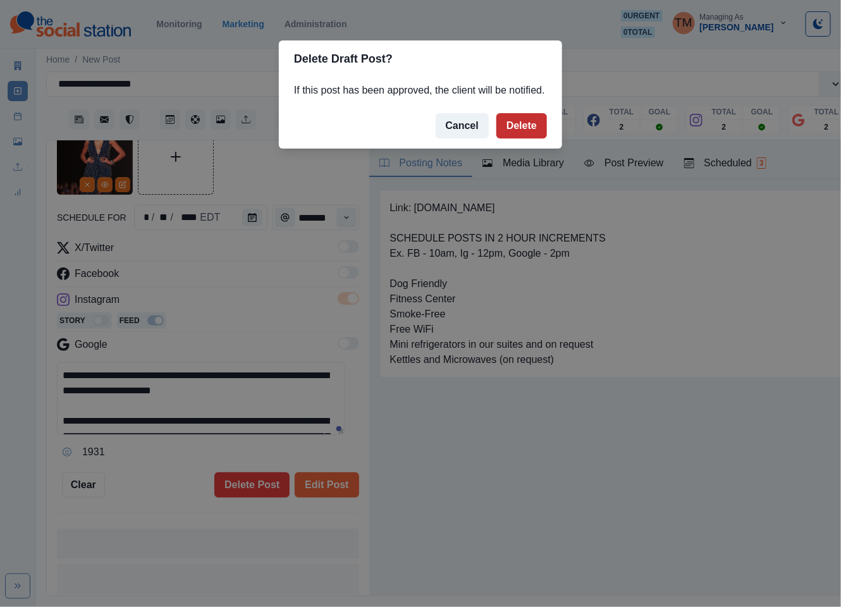
click at [532, 127] on button "Delete" at bounding box center [521, 125] width 51 height 25
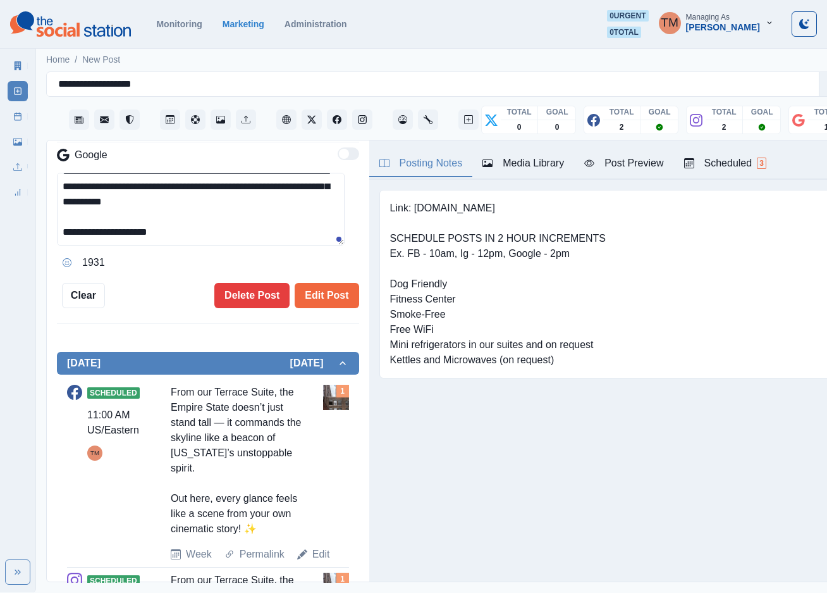
scroll to position [13, 0]
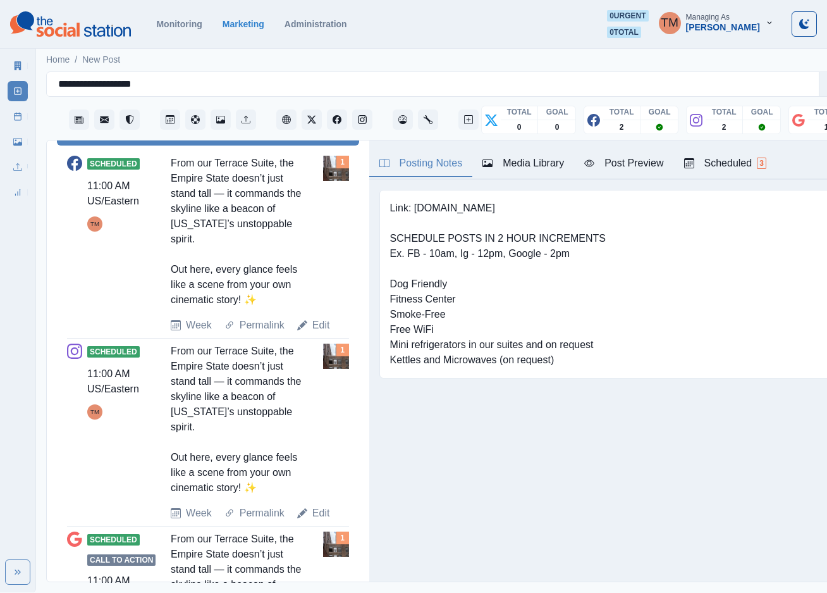
scroll to position [474, 0]
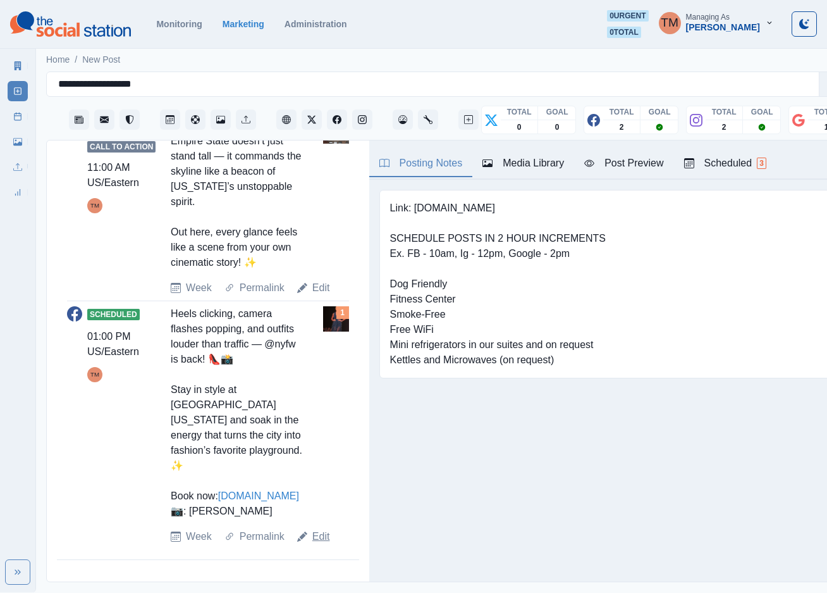
click at [319, 544] on link "Edit" at bounding box center [321, 536] width 18 height 15
click at [313, 536] on link "Edit" at bounding box center [321, 536] width 18 height 15
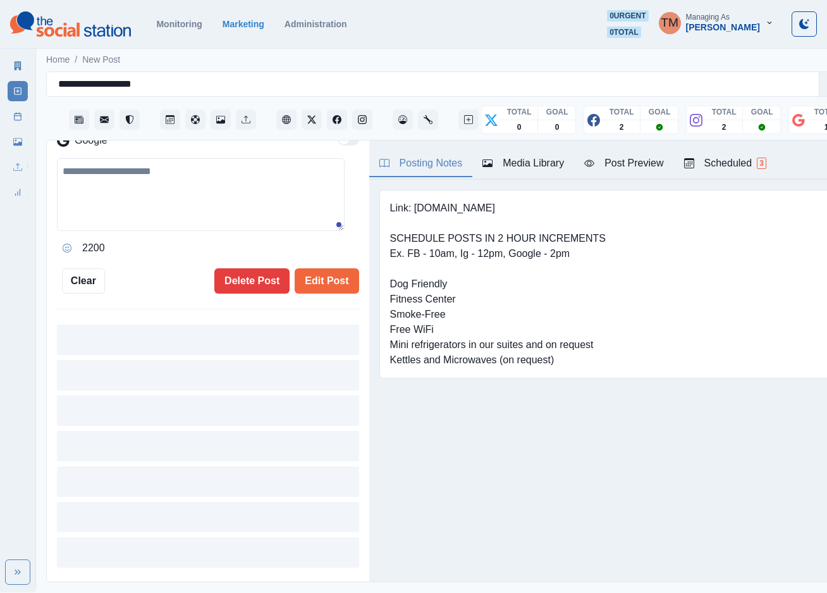
type input "*******"
type textarea "**********"
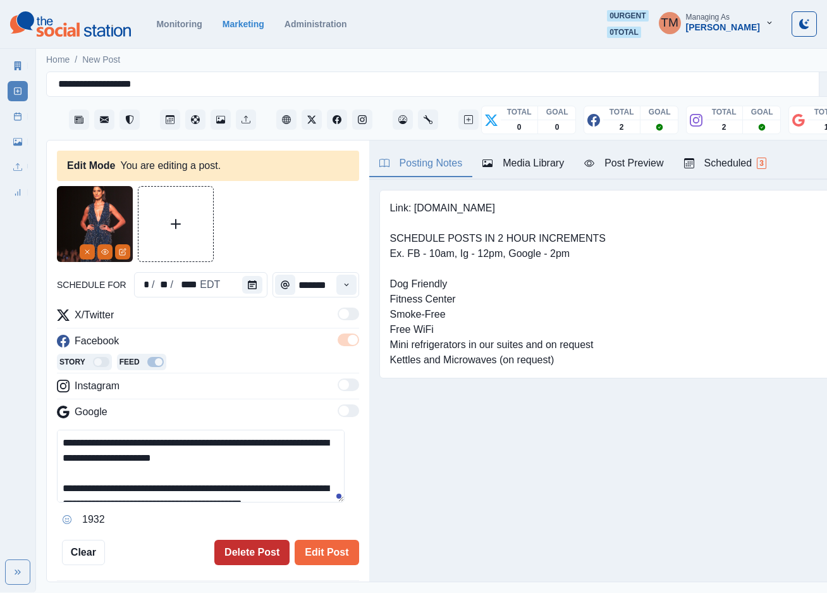
click at [252, 539] on button "Delete Post" at bounding box center [251, 551] width 75 height 25
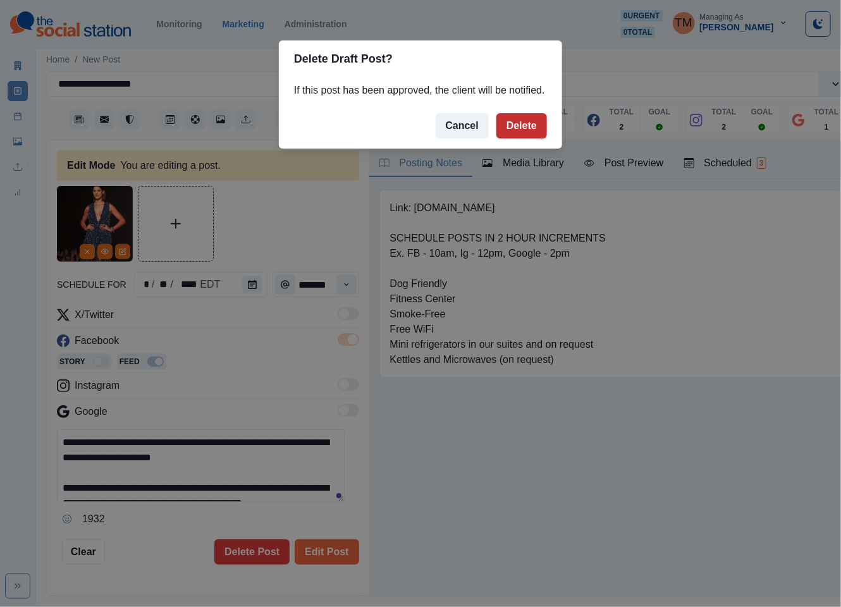
click at [518, 129] on button "Delete" at bounding box center [521, 125] width 51 height 25
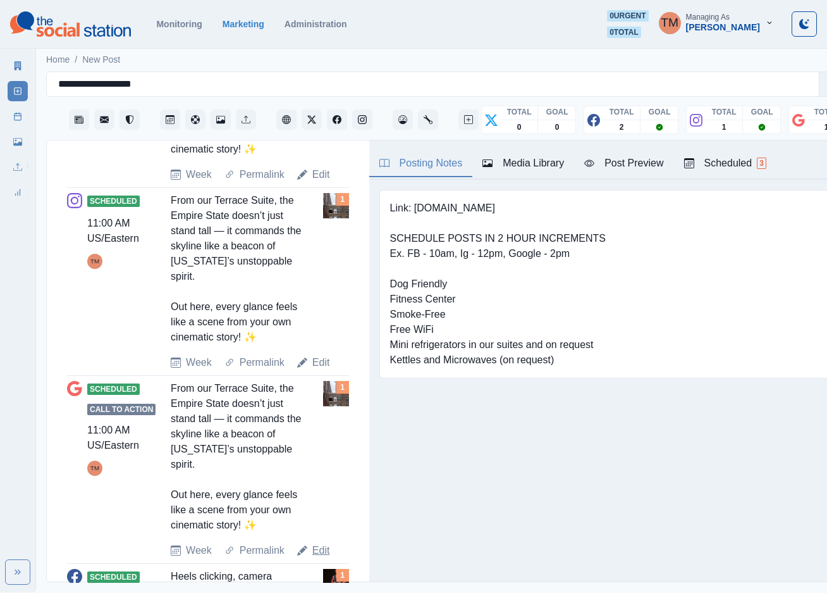
click at [321, 543] on link "Edit" at bounding box center [321, 550] width 18 height 15
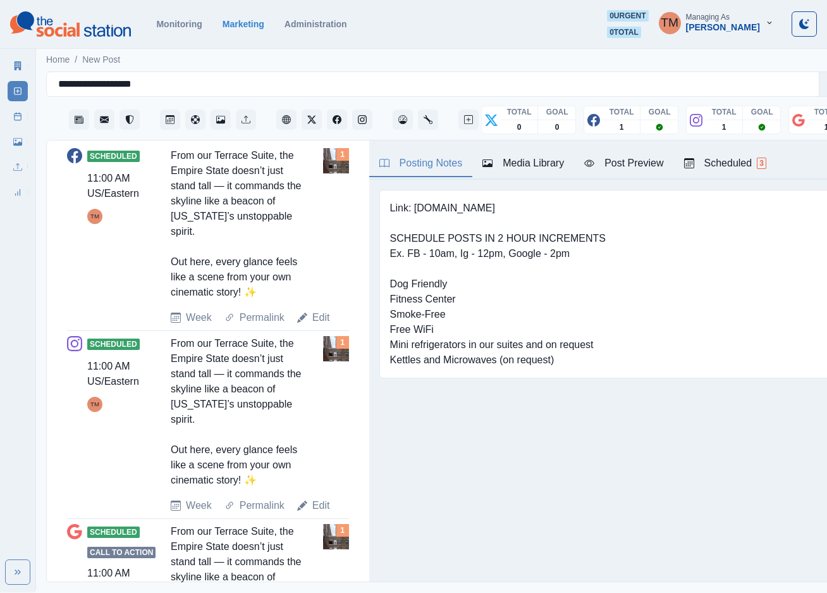
scroll to position [617, 0]
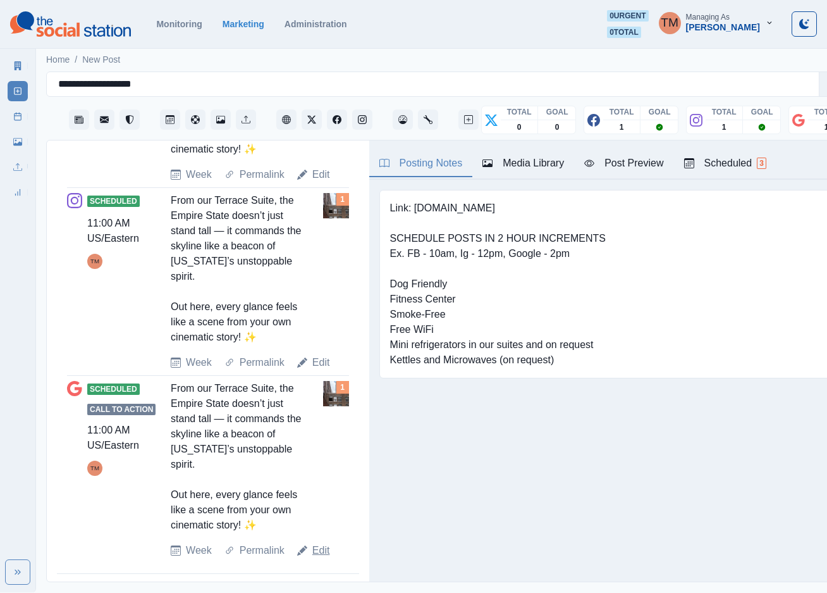
click at [313, 543] on link "Edit" at bounding box center [321, 550] width 18 height 15
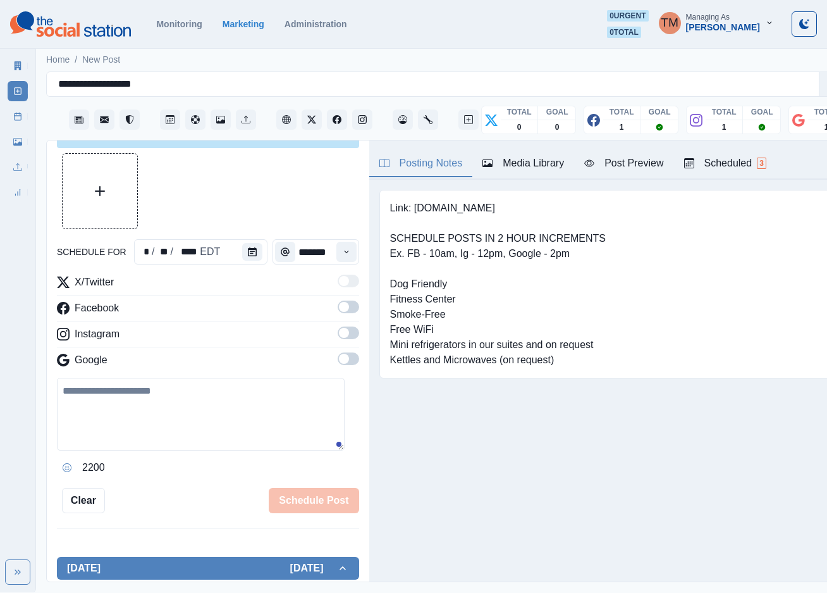
scroll to position [0, 0]
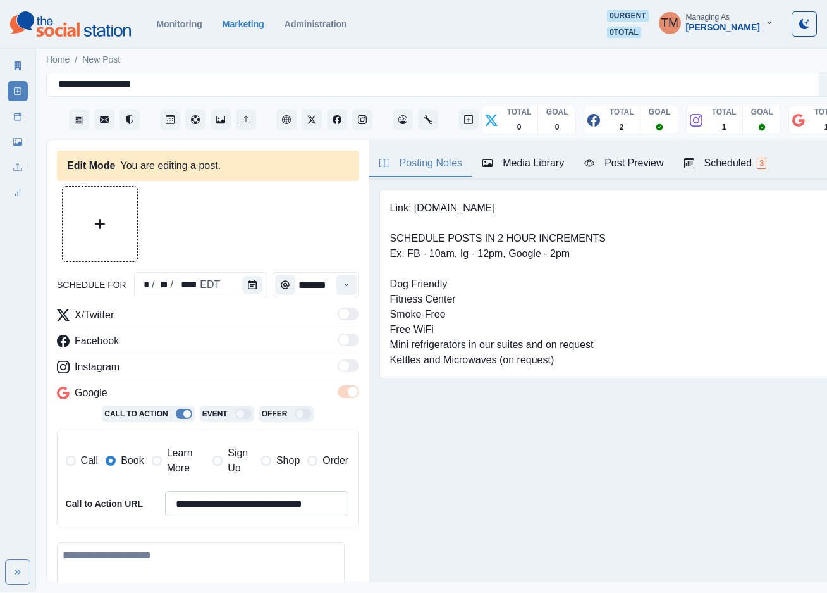
type input "********"
type textarea "**********"
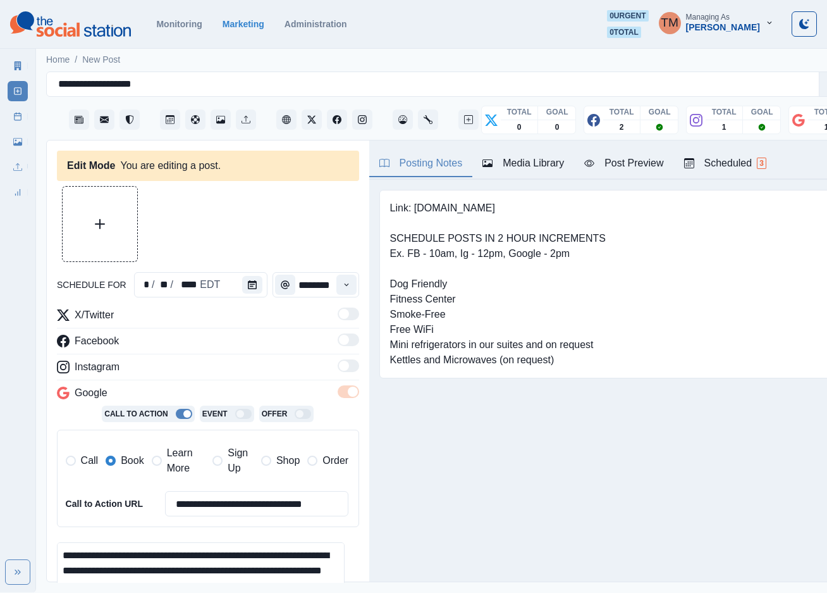
click at [169, 453] on span "Learn More" at bounding box center [186, 460] width 39 height 30
click at [118, 448] on label "Book" at bounding box center [125, 460] width 38 height 30
click at [342, 280] on icon "Time" at bounding box center [346, 284] width 9 height 9
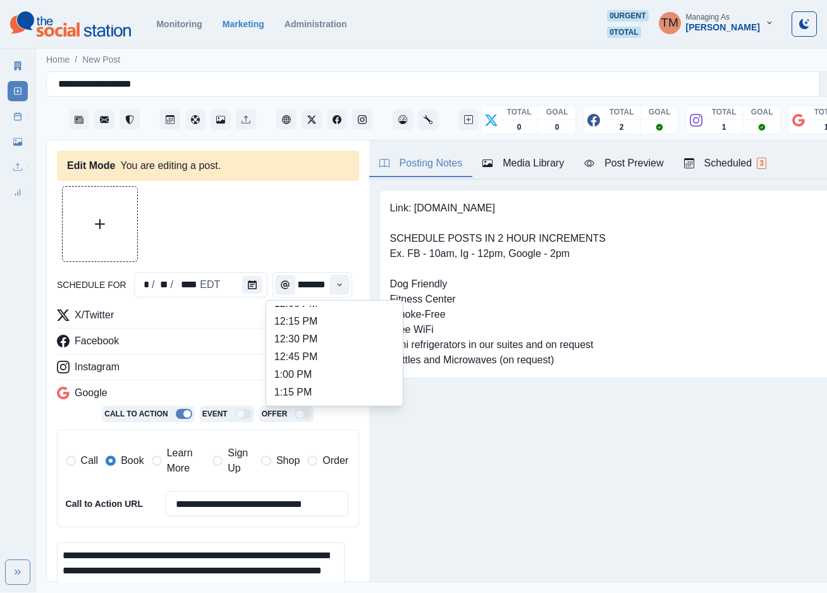
scroll to position [285, 0]
click at [305, 375] on li "1:00 PM" at bounding box center [334, 384] width 126 height 18
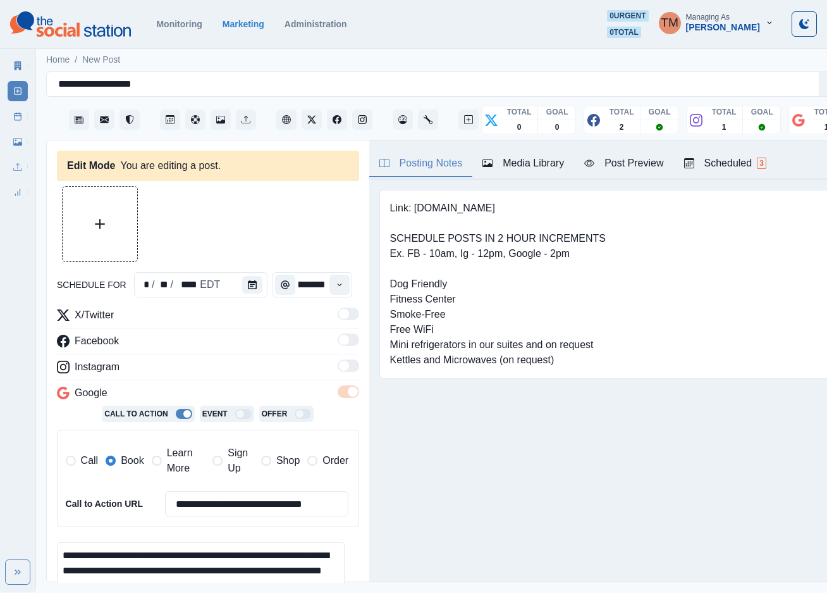
type input "*******"
click at [237, 209] on div at bounding box center [208, 224] width 302 height 76
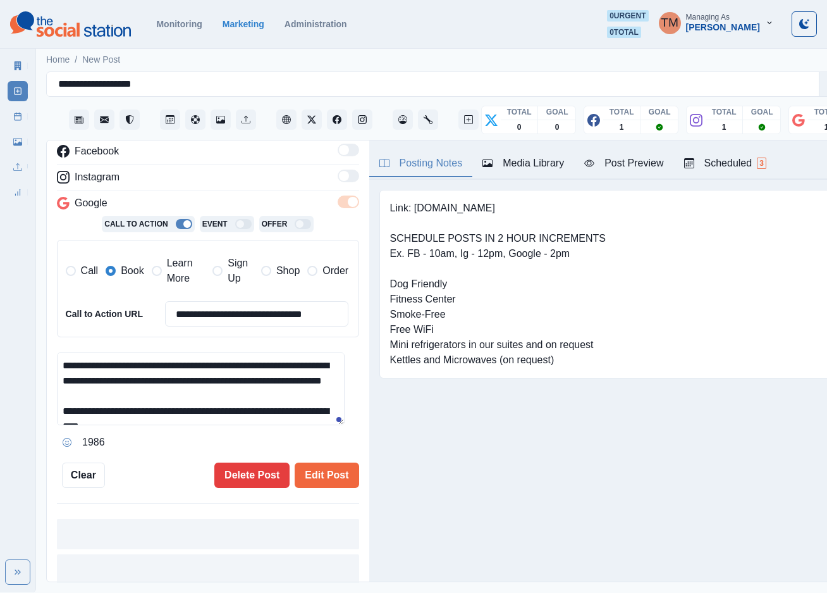
scroll to position [85, 0]
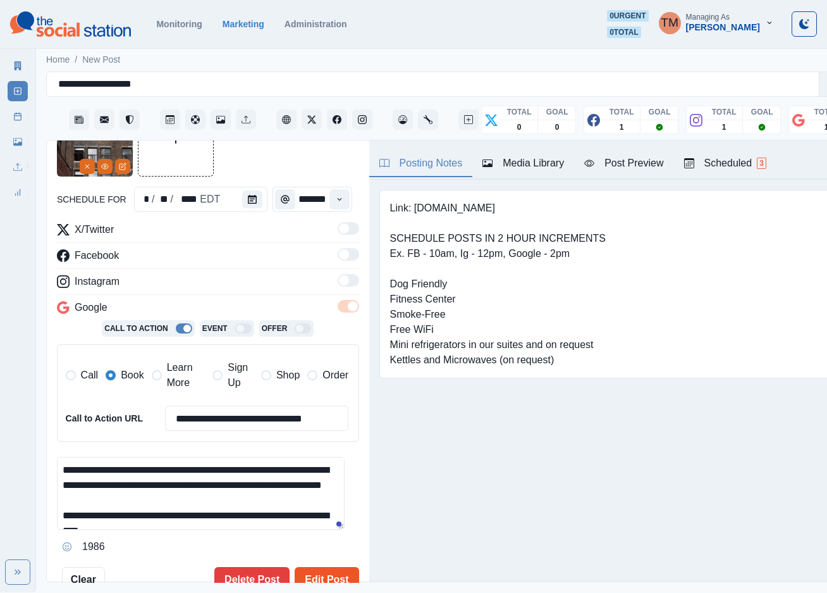
click at [316, 567] on button "Edit Post" at bounding box center [327, 579] width 64 height 25
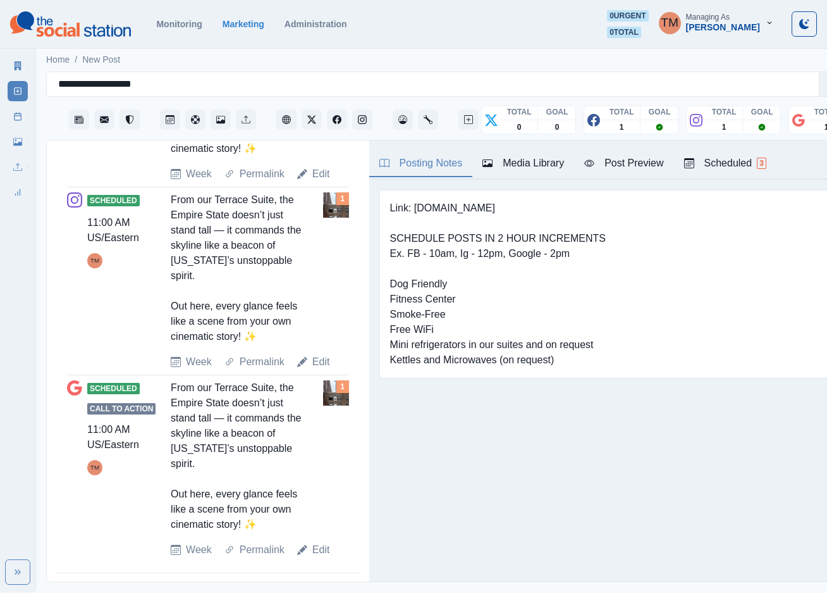
scroll to position [275, 0]
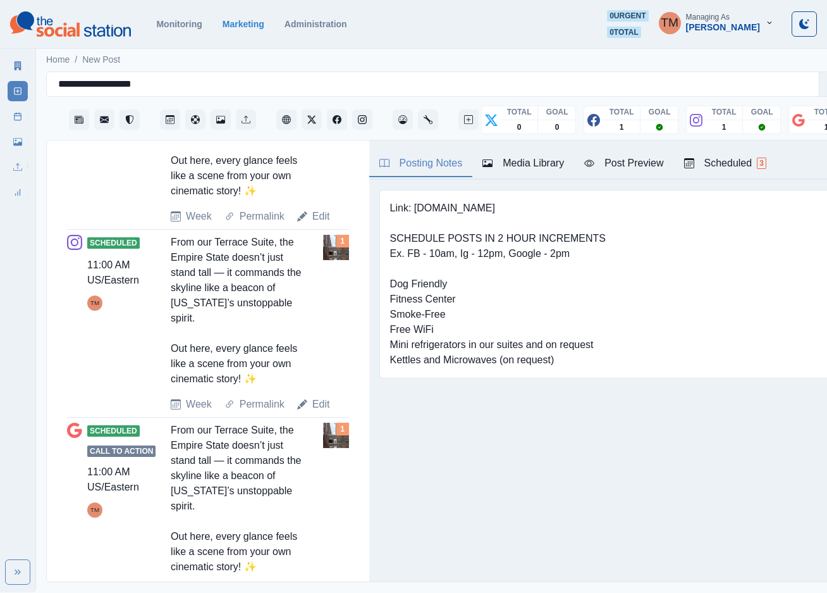
scroll to position [522, 0]
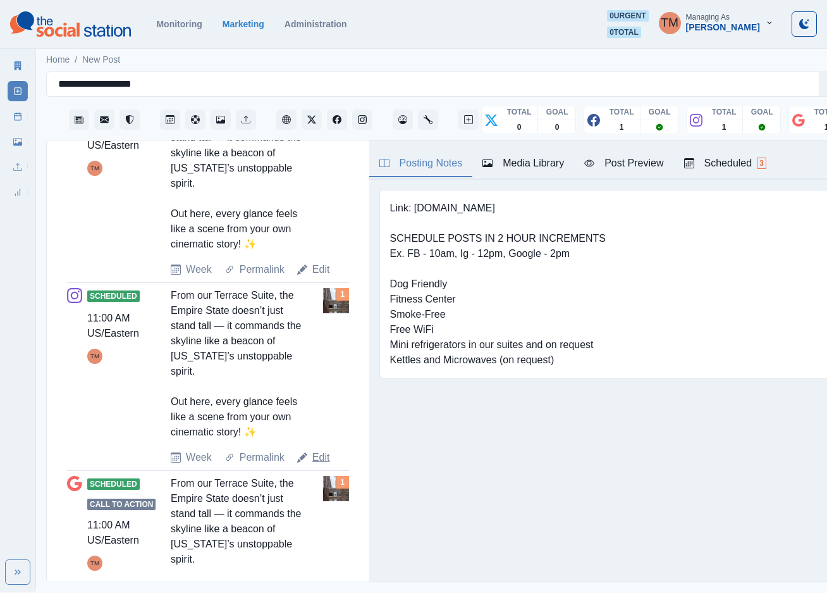
click at [323, 450] on link "Edit" at bounding box center [321, 457] width 18 height 15
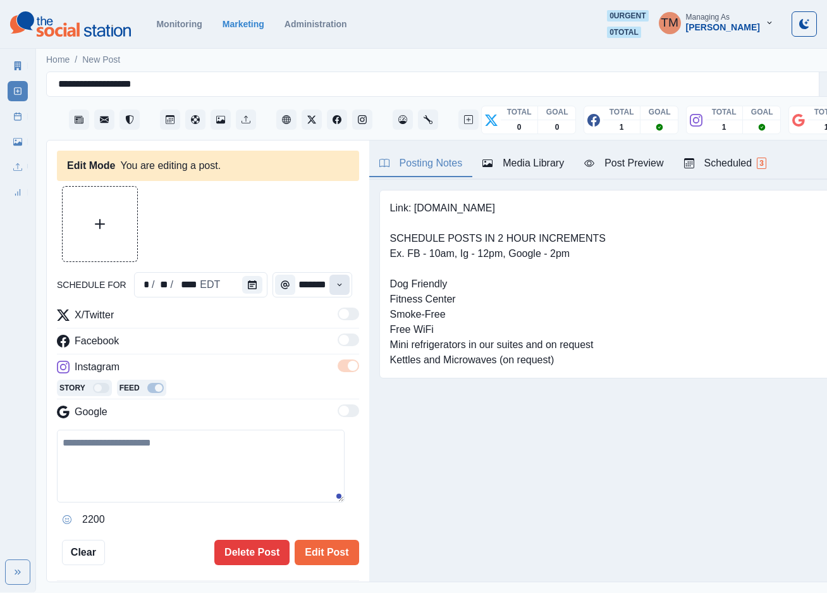
type input "********"
type textarea "**********"
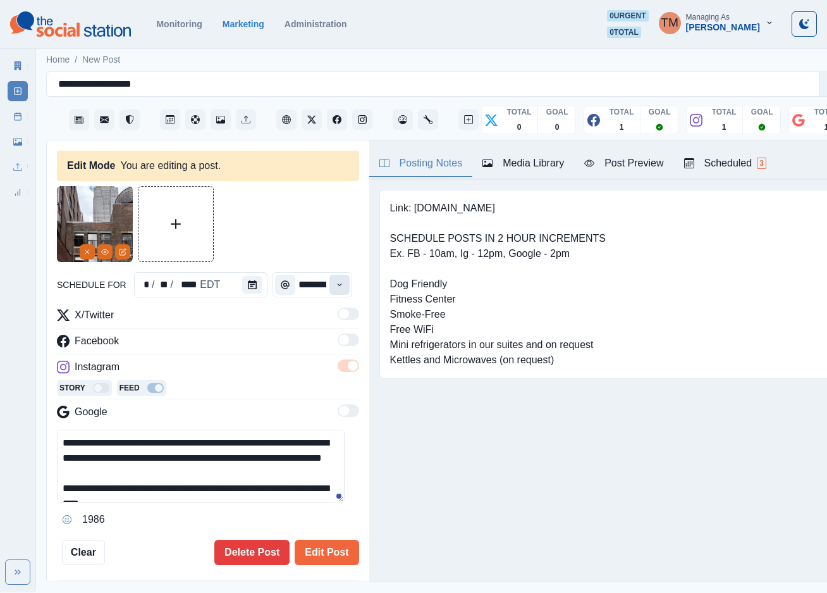
click at [335, 280] on icon "Time" at bounding box center [339, 284] width 9 height 9
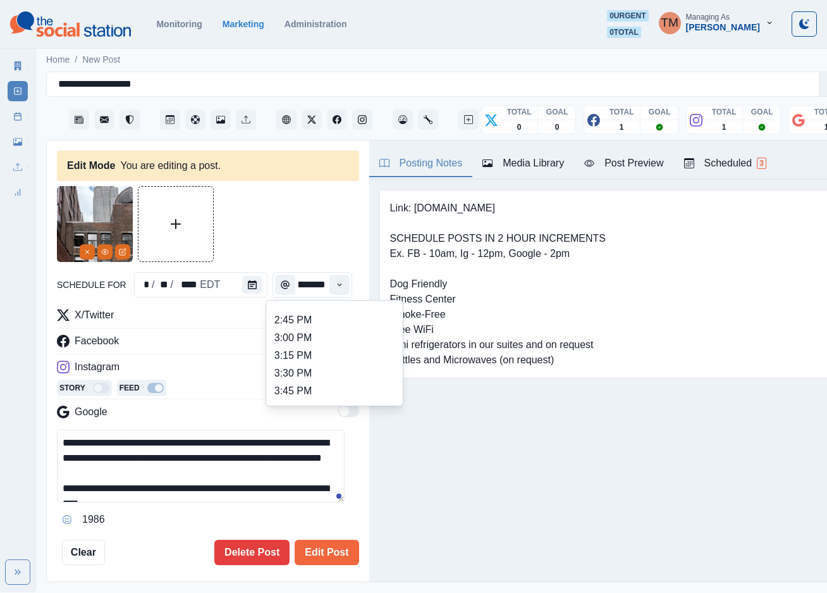
scroll to position [474, 0]
click at [319, 327] on li "3:00 PM" at bounding box center [334, 336] width 126 height 18
type input "*******"
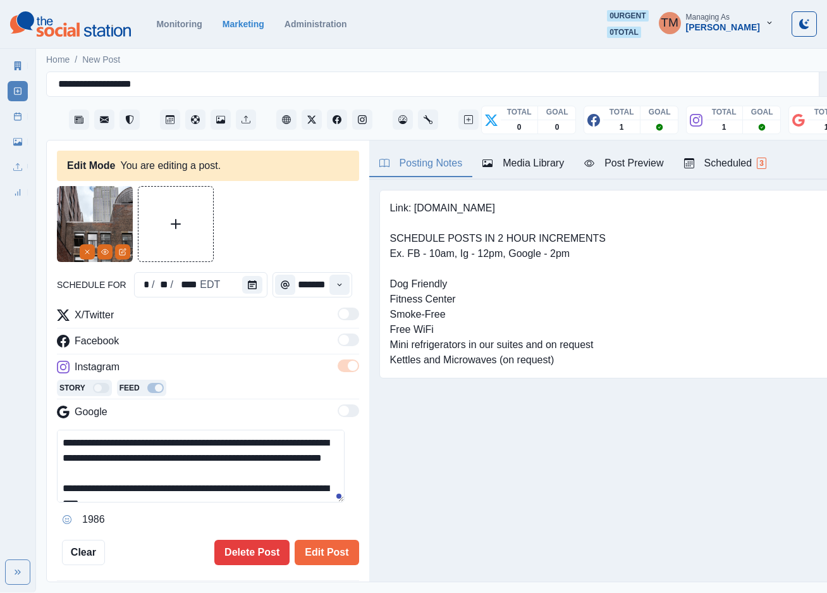
scroll to position [0, 9]
click at [315, 539] on button "Edit Post" at bounding box center [327, 551] width 64 height 25
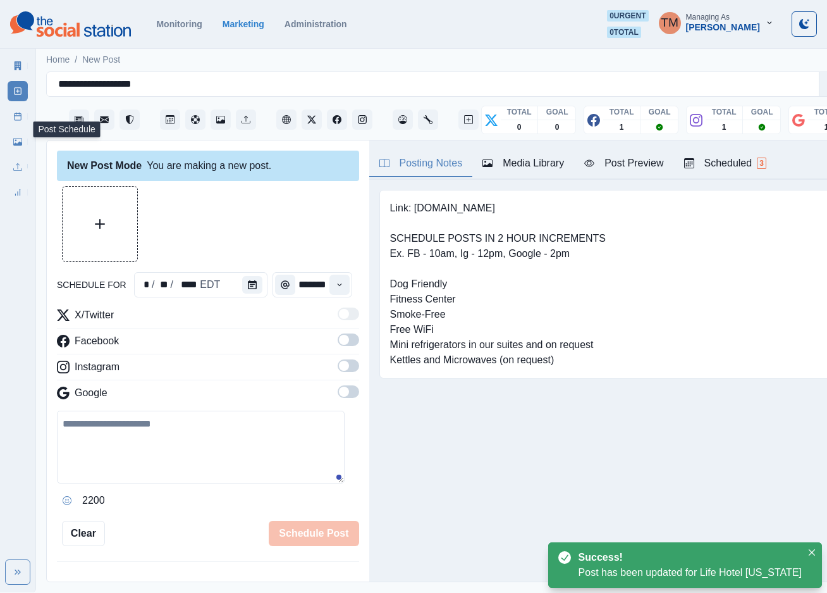
click at [16, 120] on icon at bounding box center [17, 116] width 9 height 9
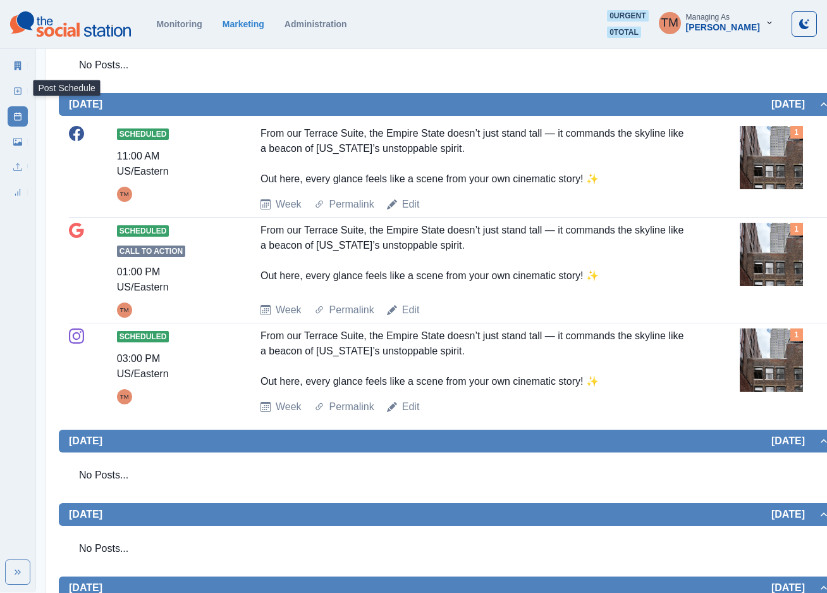
scroll to position [379, 0]
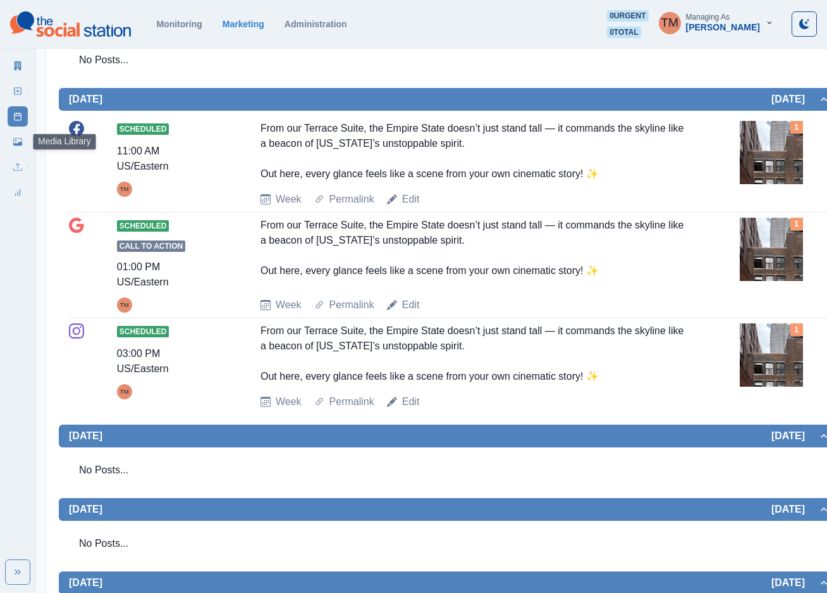
click at [18, 140] on icon at bounding box center [17, 141] width 9 height 9
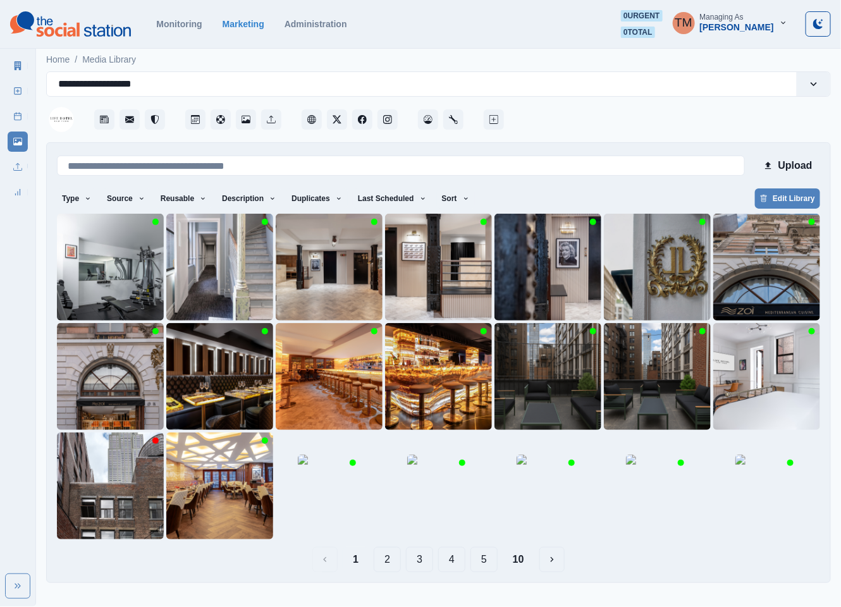
click at [391, 558] on button "2" at bounding box center [387, 559] width 27 height 25
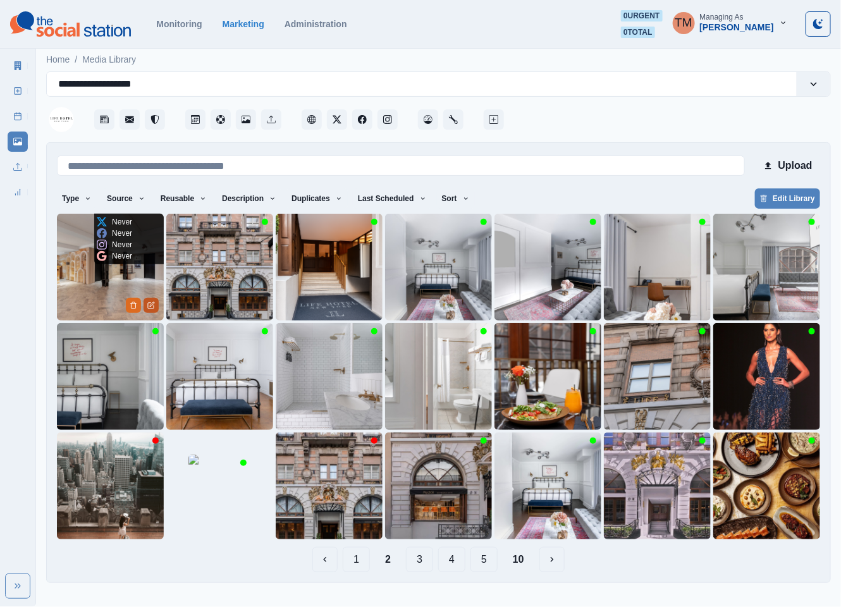
click at [154, 305] on icon "Edit Media" at bounding box center [151, 306] width 8 height 8
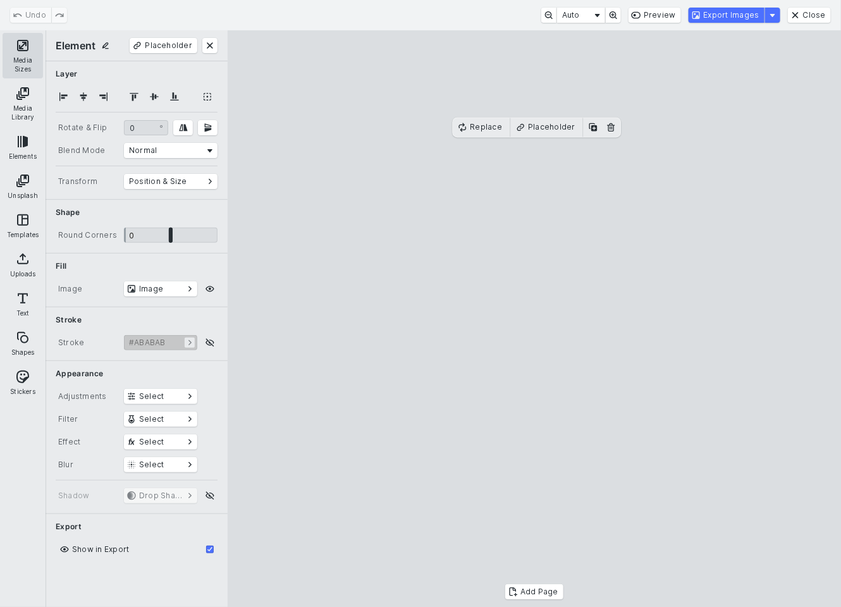
click at [18, 44] on button "Media Sizes" at bounding box center [23, 56] width 40 height 46
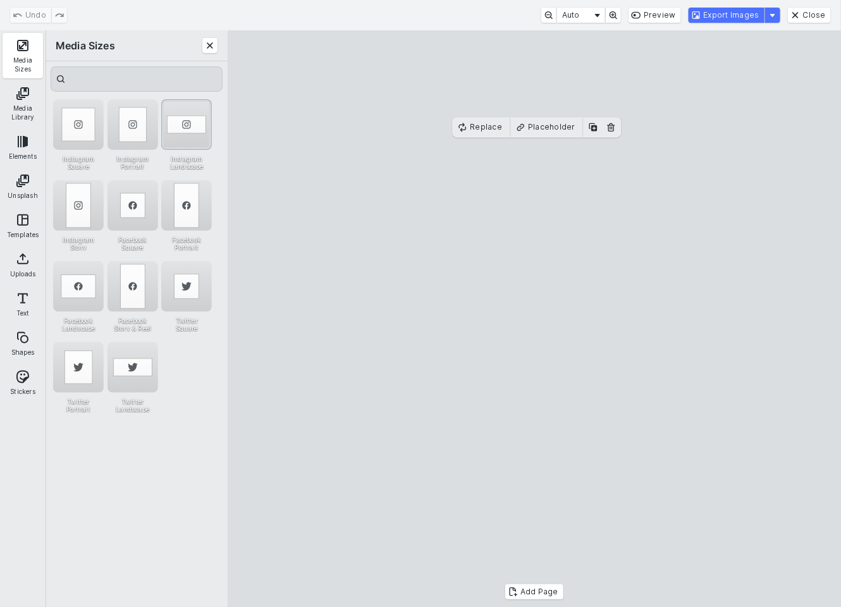
click at [186, 116] on div "Instagram Landscape" at bounding box center [186, 124] width 51 height 51
click at [733, 18] on button "Export Images" at bounding box center [727, 15] width 76 height 15
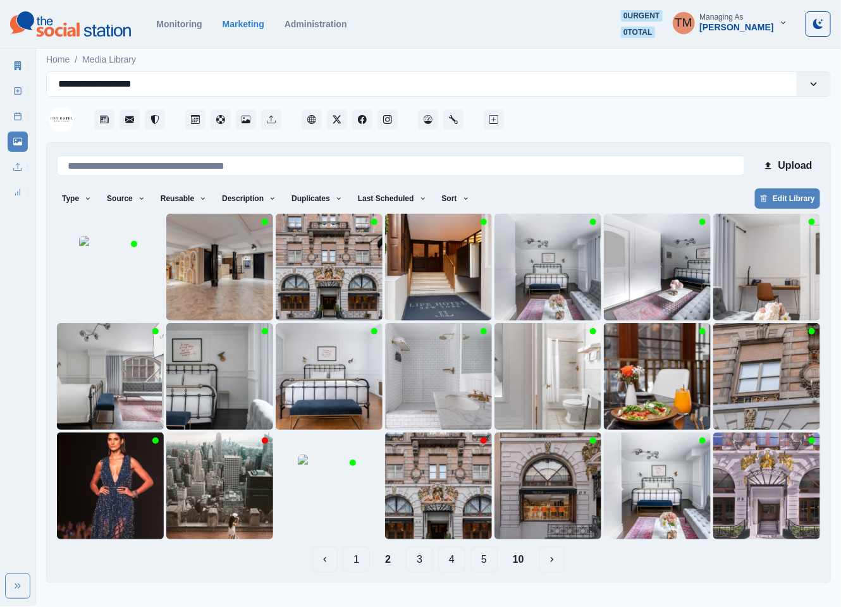
click at [357, 568] on button "1" at bounding box center [356, 559] width 27 height 25
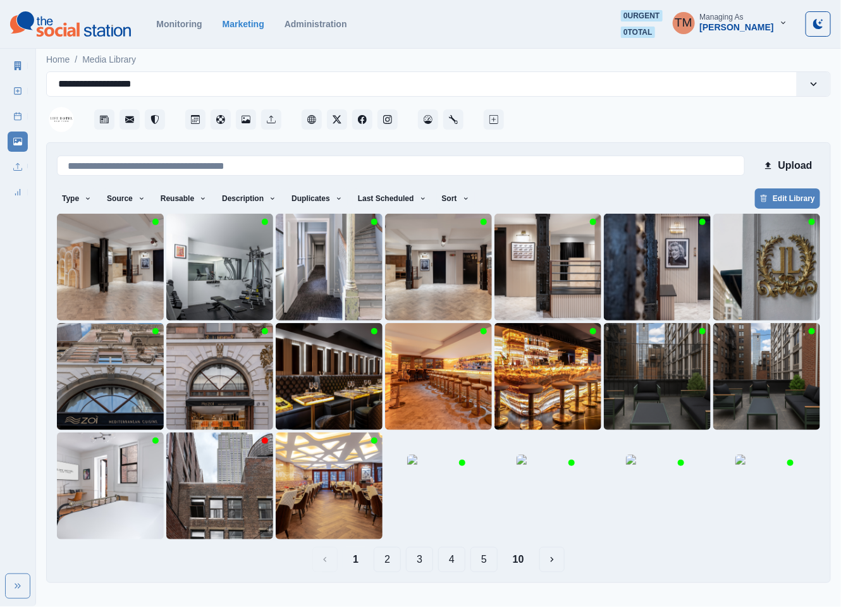
click at [391, 560] on button "2" at bounding box center [387, 559] width 27 height 25
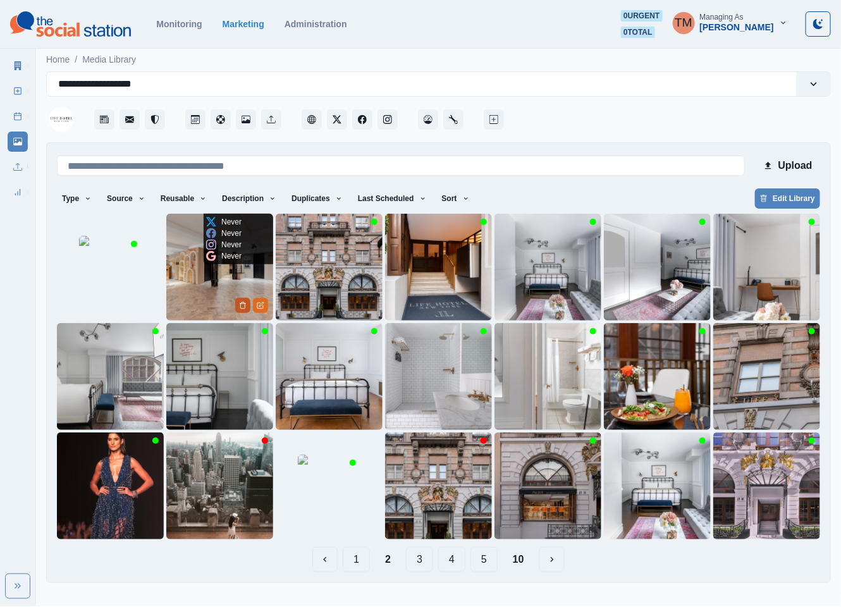
click at [241, 306] on icon "Delete Media" at bounding box center [243, 305] width 4 height 6
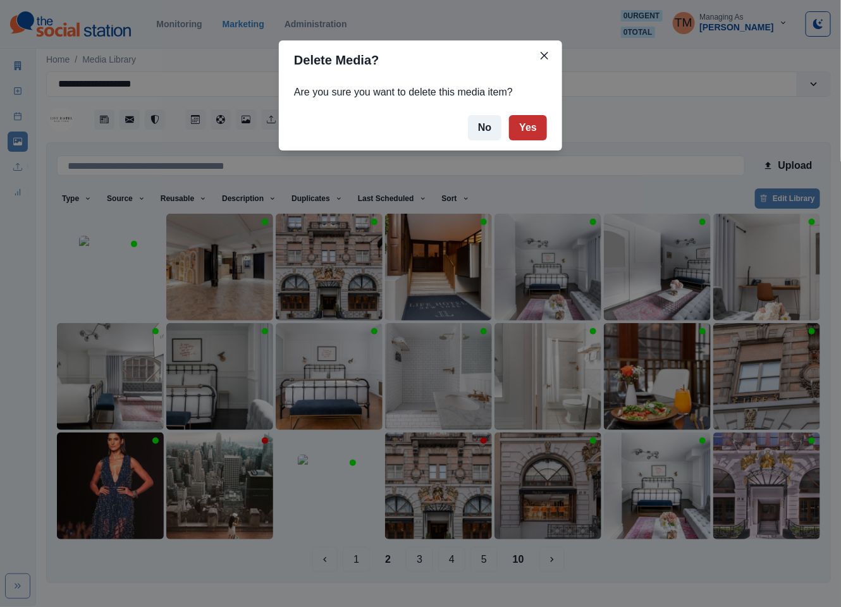
click at [532, 127] on button "Yes" at bounding box center [528, 127] width 38 height 25
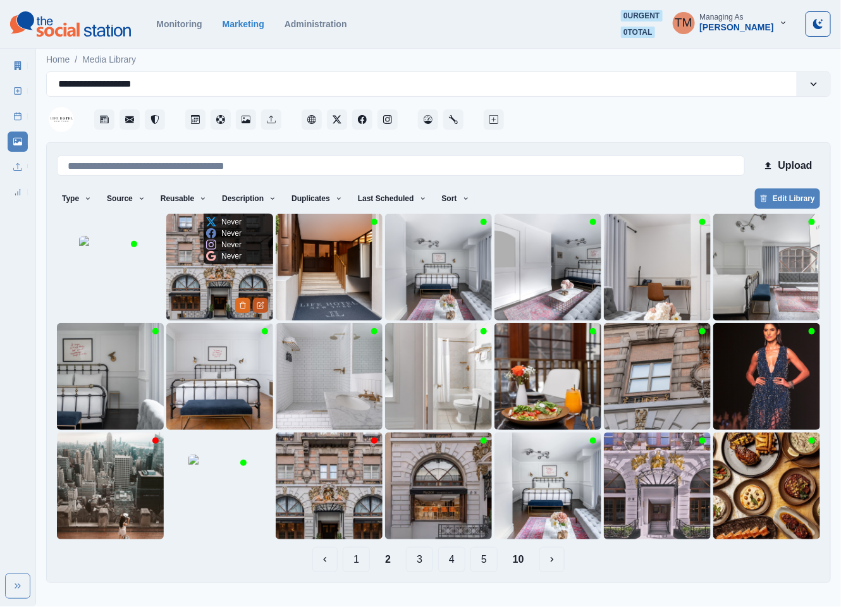
click at [261, 307] on icon "Edit Media" at bounding box center [261, 306] width 8 height 8
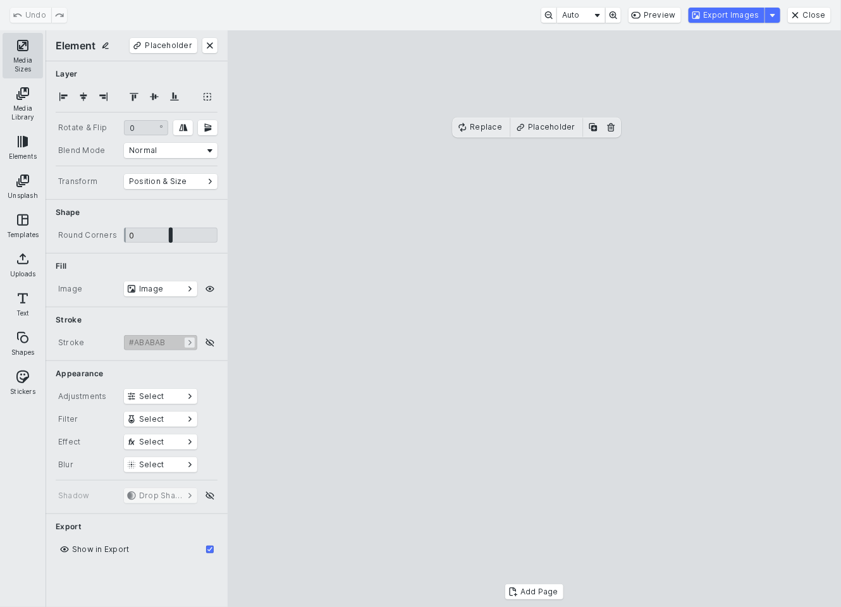
click at [25, 52] on button "Media Sizes" at bounding box center [23, 56] width 40 height 46
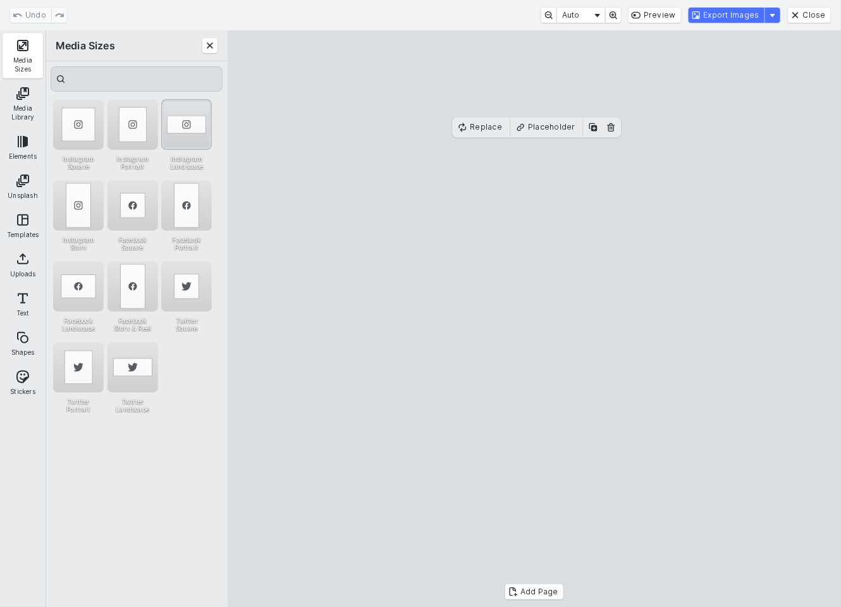
click at [173, 109] on div "Instagram Landscape" at bounding box center [186, 124] width 51 height 51
click at [534, 319] on cesdk-canvas "Editor canvas" at bounding box center [534, 319] width 0 height 0
click at [87, 123] on div "Instagram Square" at bounding box center [78, 124] width 51 height 51
click at [89, 194] on div "Instagram Story" at bounding box center [78, 205] width 51 height 51
click at [137, 132] on div "Instagram Portrait" at bounding box center [133, 124] width 51 height 51
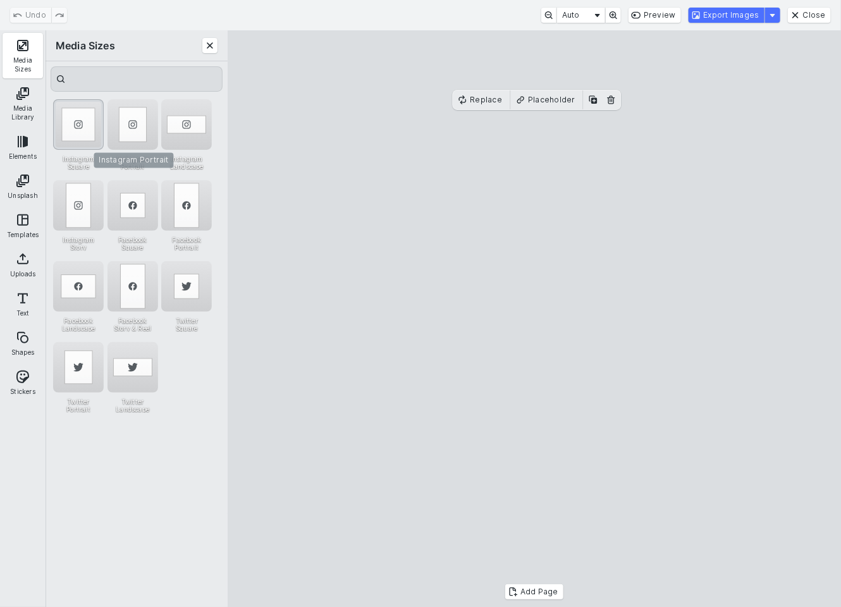
click at [94, 130] on div "Instagram Square" at bounding box center [78, 124] width 51 height 51
click at [534, 319] on cesdk-canvas "Editor canvas" at bounding box center [534, 319] width 0 height 0
drag, startPoint x: 694, startPoint y: 342, endPoint x: 368, endPoint y: 243, distance: 340.9
click at [534, 319] on cesdk-canvas "Editor canvas" at bounding box center [534, 319] width 0 height 0
click at [190, 135] on div "Instagram Landscape" at bounding box center [186, 124] width 51 height 51
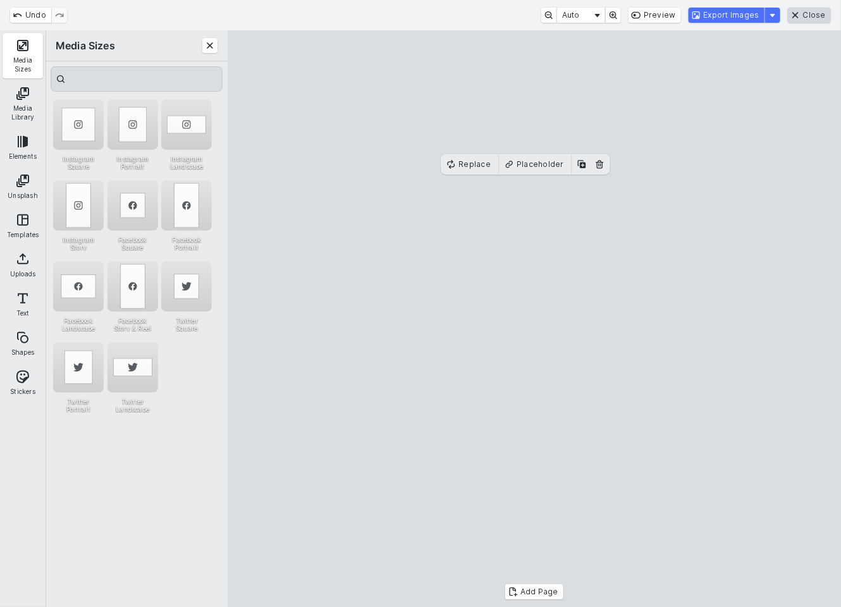
click at [814, 13] on button "Close" at bounding box center [809, 15] width 43 height 15
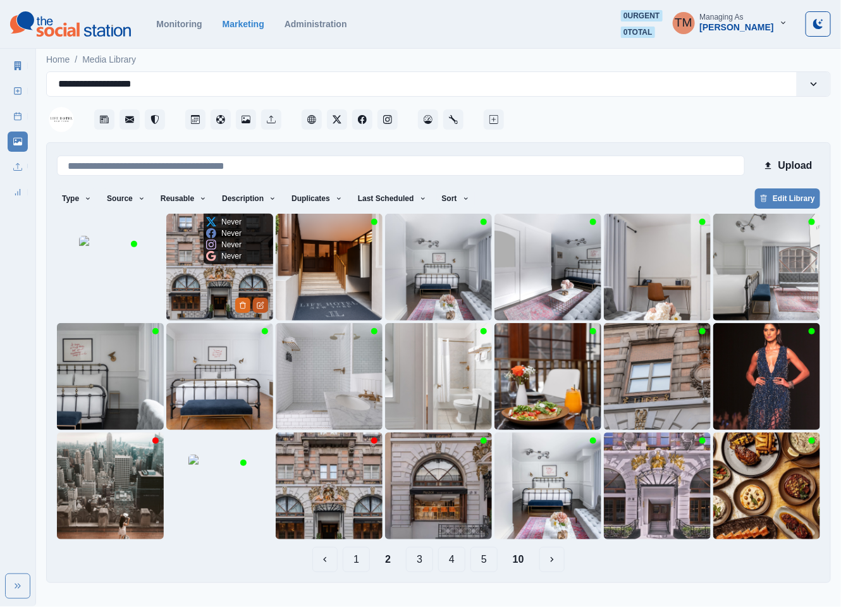
click at [264, 308] on button "Edit Media" at bounding box center [260, 305] width 15 height 15
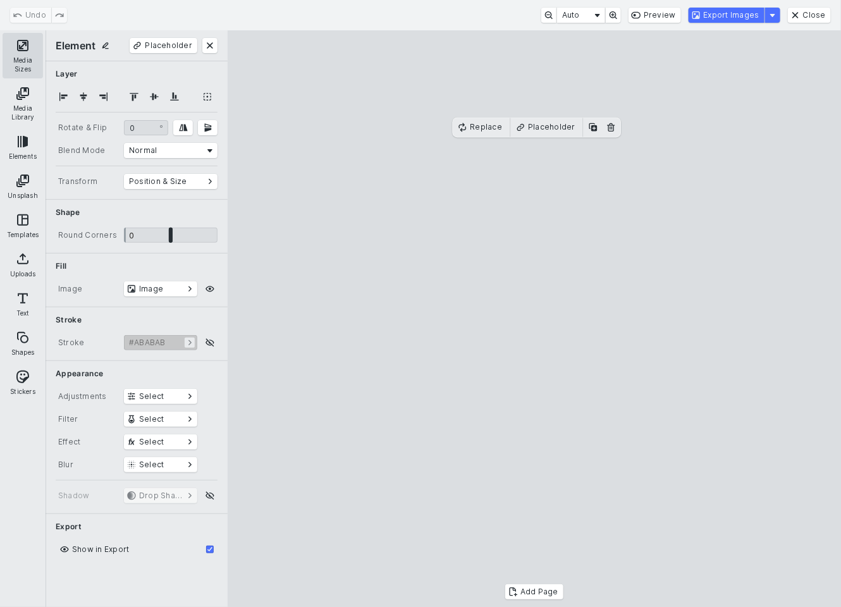
click at [25, 61] on button "Media Sizes" at bounding box center [23, 56] width 40 height 46
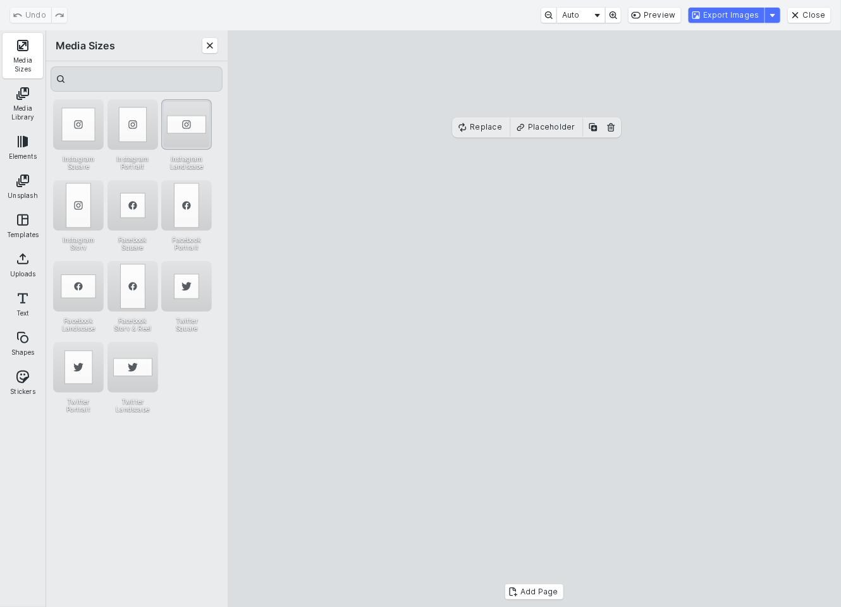
click at [184, 106] on div "Instagram Landscape" at bounding box center [186, 124] width 51 height 51
click at [534, 319] on cesdk-canvas "Editor canvas" at bounding box center [534, 319] width 0 height 0
drag, startPoint x: 556, startPoint y: 321, endPoint x: 557, endPoint y: 313, distance: 7.6
click at [534, 319] on cesdk-canvas "Editor canvas" at bounding box center [534, 319] width 0 height 0
drag, startPoint x: 537, startPoint y: 469, endPoint x: 538, endPoint y: 478, distance: 8.9
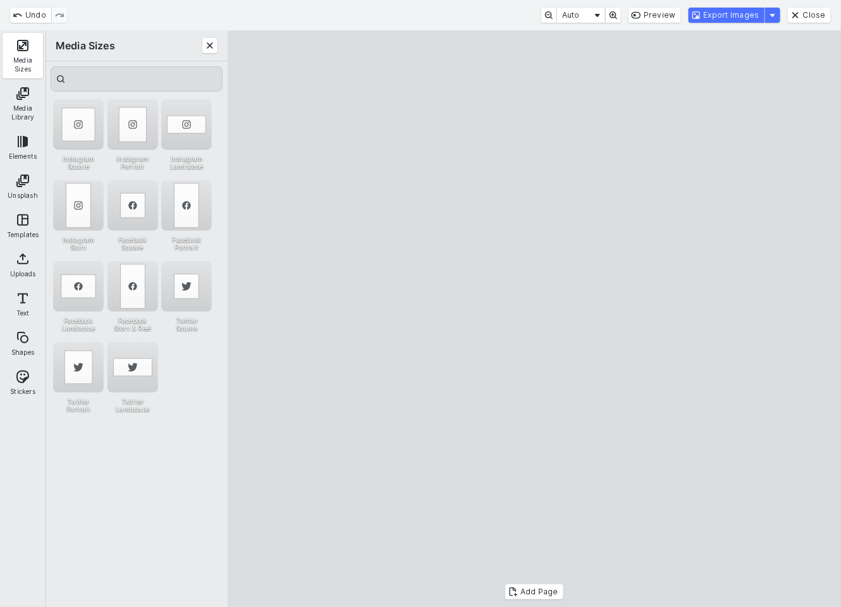
click at [534, 319] on cesdk-canvas "Editor canvas" at bounding box center [534, 319] width 0 height 0
drag, startPoint x: 538, startPoint y: 178, endPoint x: 538, endPoint y: 186, distance: 7.6
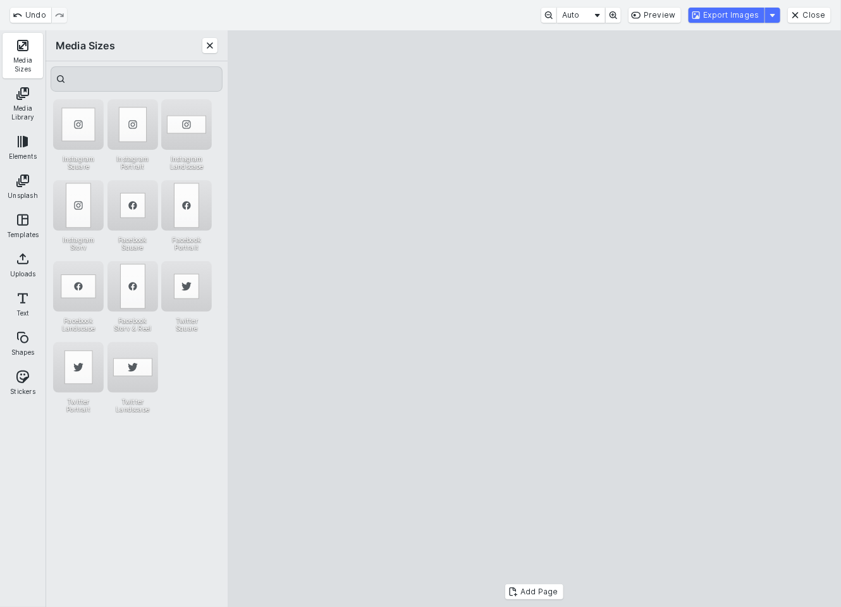
click at [534, 319] on cesdk-canvas "Editor canvas" at bounding box center [534, 319] width 0 height 0
drag, startPoint x: 659, startPoint y: 425, endPoint x: 660, endPoint y: 408, distance: 17.1
click at [534, 319] on cesdk-canvas "Editor canvas" at bounding box center [534, 319] width 0 height 0
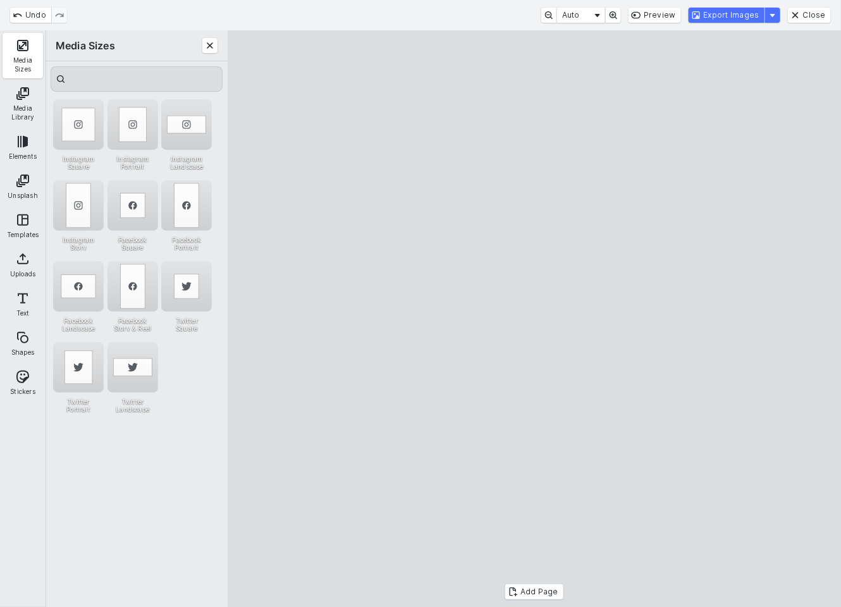
drag, startPoint x: 539, startPoint y: 457, endPoint x: 539, endPoint y: 474, distance: 17.1
click at [534, 319] on cesdk-canvas "Editor canvas" at bounding box center [534, 319] width 0 height 0
drag, startPoint x: 534, startPoint y: 169, endPoint x: 534, endPoint y: 188, distance: 18.3
click at [534, 319] on cesdk-canvas "Editor canvas" at bounding box center [534, 319] width 0 height 0
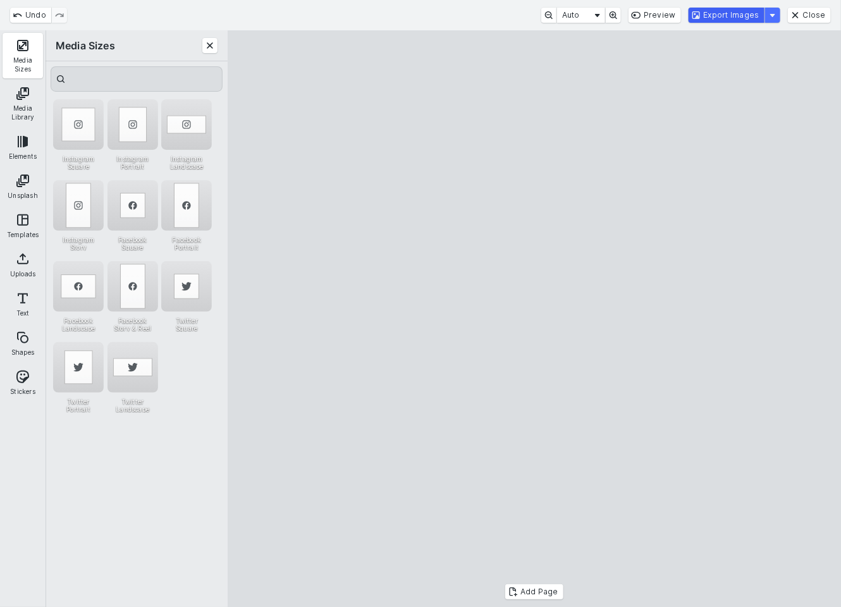
click at [739, 21] on button "Export Images" at bounding box center [727, 15] width 76 height 15
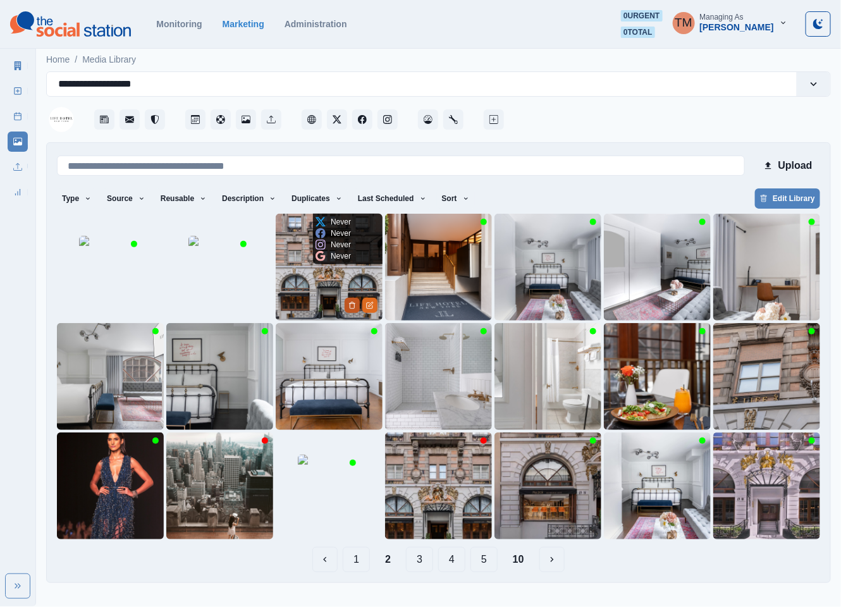
click at [352, 306] on icon "Delete Media" at bounding box center [352, 306] width 8 height 8
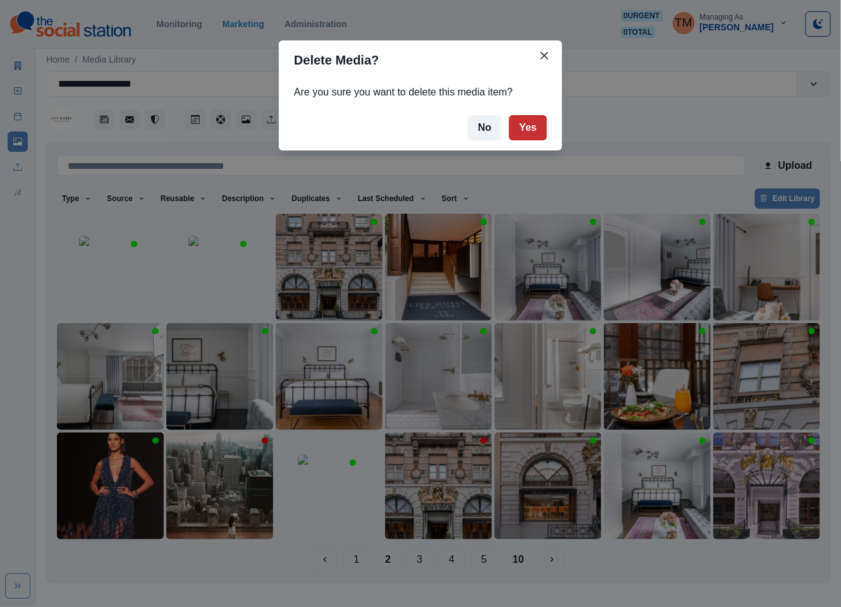
click at [538, 128] on button "Yes" at bounding box center [528, 127] width 38 height 25
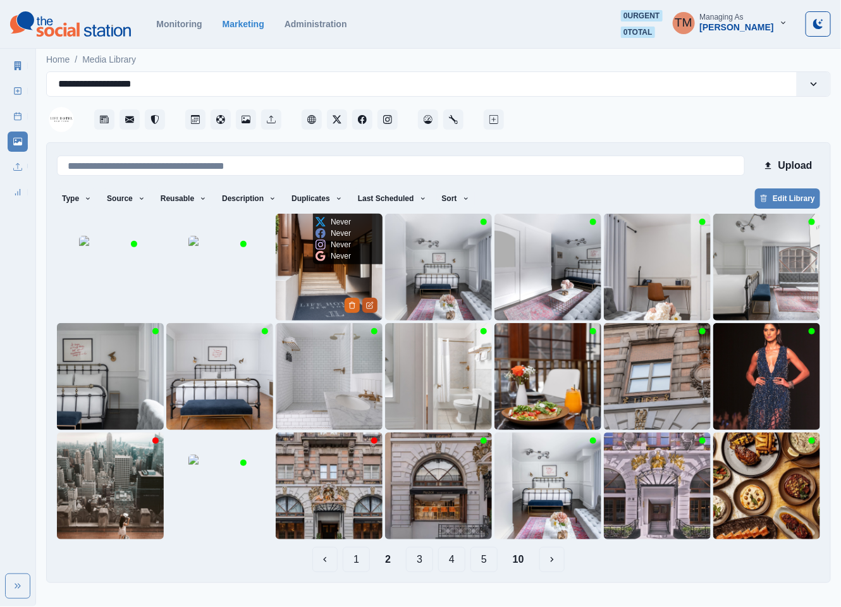
click at [373, 309] on icon "Edit Media" at bounding box center [370, 306] width 8 height 8
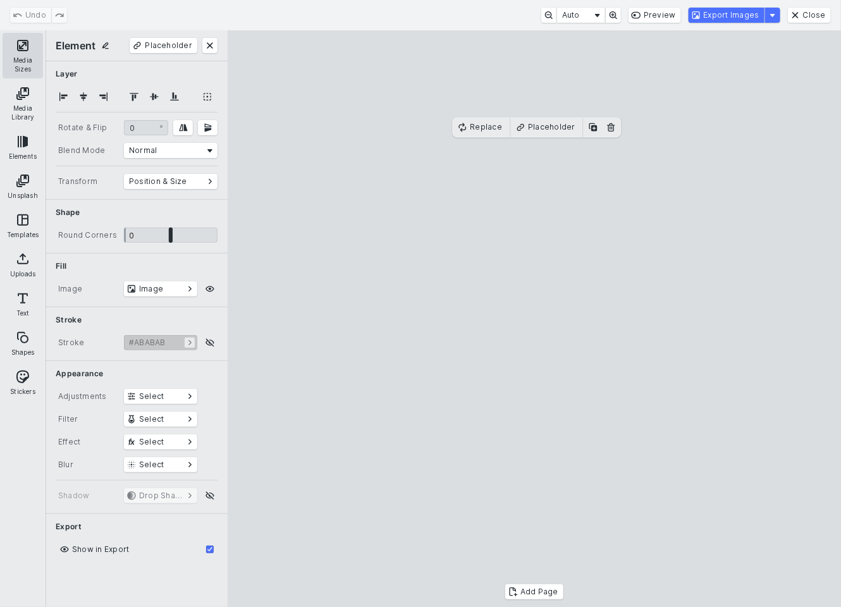
click at [23, 44] on button "Media Sizes" at bounding box center [23, 56] width 40 height 46
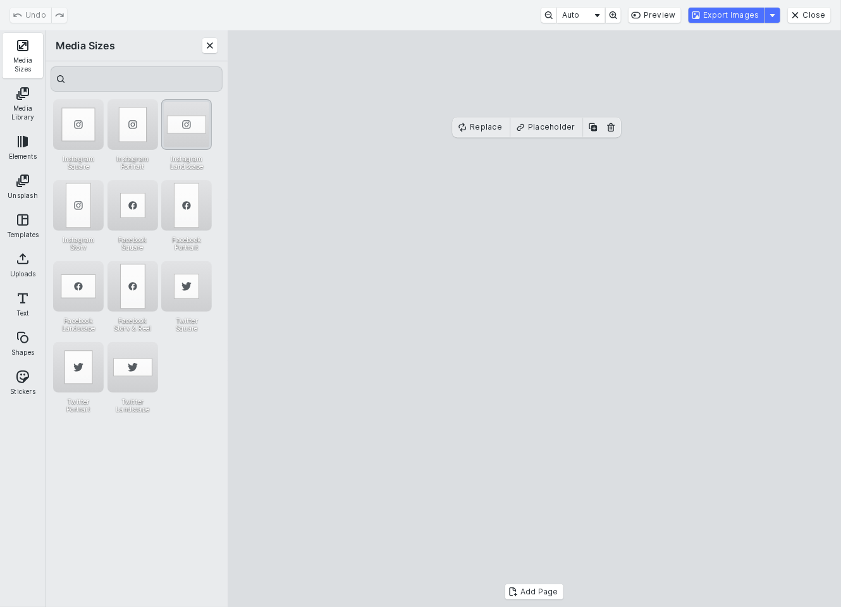
click at [190, 101] on div "Instagram Landscape" at bounding box center [186, 124] width 51 height 51
click at [534, 319] on cesdk-canvas "Editor canvas" at bounding box center [534, 319] width 0 height 0
drag, startPoint x: 548, startPoint y: 359, endPoint x: 548, endPoint y: 351, distance: 8.2
click at [534, 319] on cesdk-canvas "Editor canvas" at bounding box center [534, 319] width 0 height 0
drag, startPoint x: 534, startPoint y: 467, endPoint x: 537, endPoint y: 474, distance: 8.2
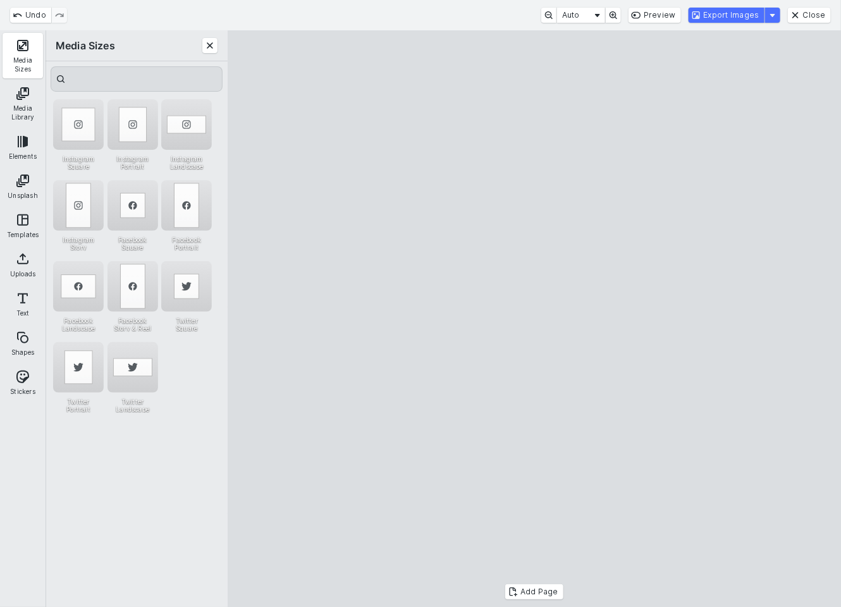
click at [534, 319] on cesdk-canvas "Editor canvas" at bounding box center [534, 319] width 0 height 0
drag, startPoint x: 534, startPoint y: 175, endPoint x: 534, endPoint y: 182, distance: 7.0
click at [534, 319] on cesdk-canvas "Editor canvas" at bounding box center [534, 319] width 0 height 0
click at [721, 12] on button "Export Images" at bounding box center [727, 15] width 76 height 15
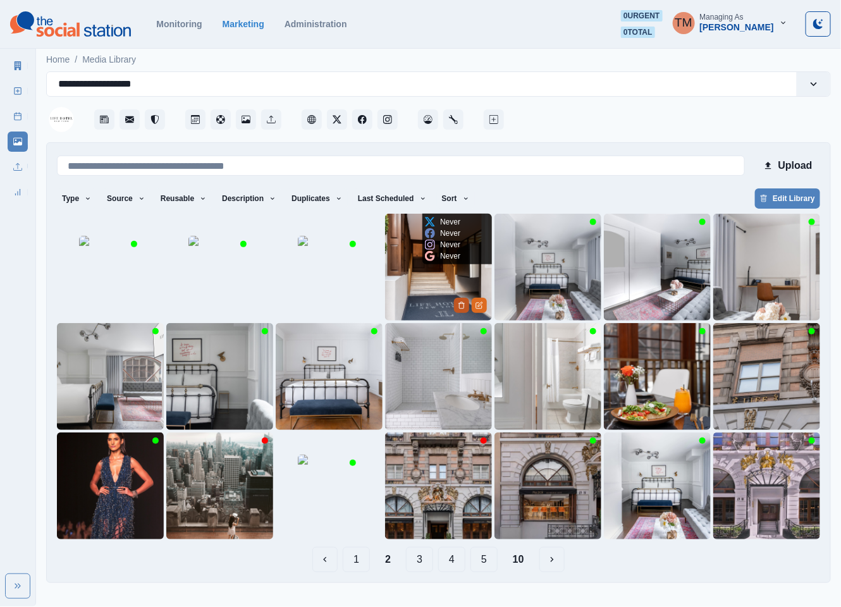
click at [462, 308] on icon "Delete Media" at bounding box center [462, 306] width 8 height 8
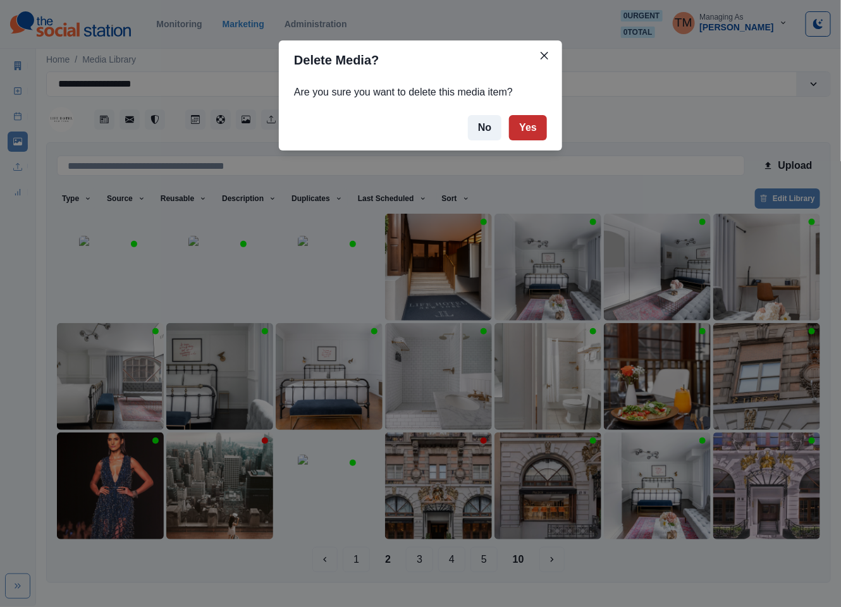
click at [533, 130] on button "Yes" at bounding box center [528, 127] width 38 height 25
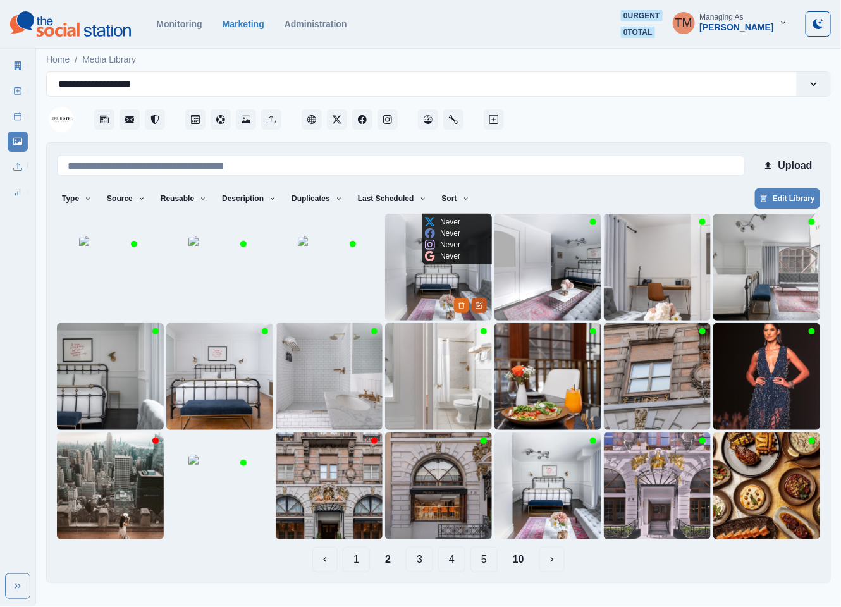
click at [484, 306] on button "Edit Media" at bounding box center [479, 305] width 15 height 15
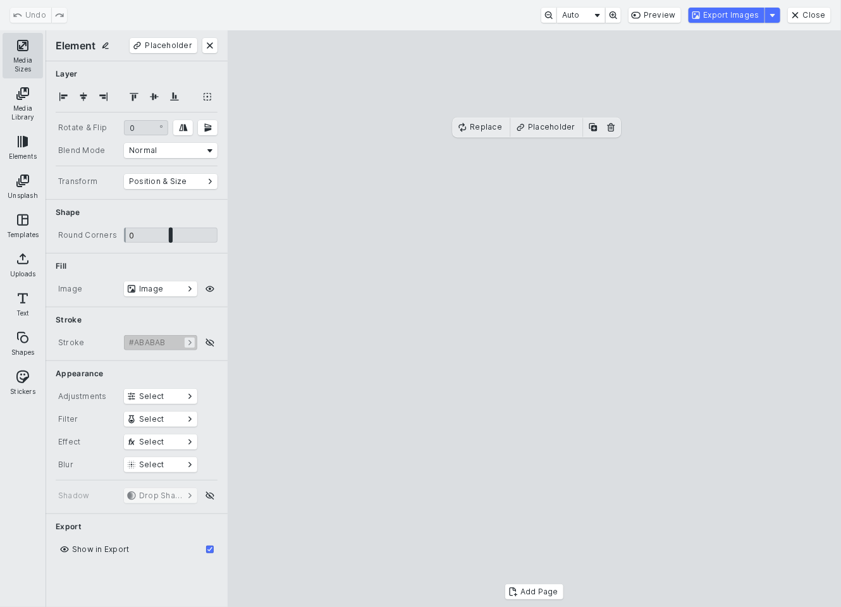
click at [14, 50] on button "Media Sizes" at bounding box center [23, 56] width 40 height 46
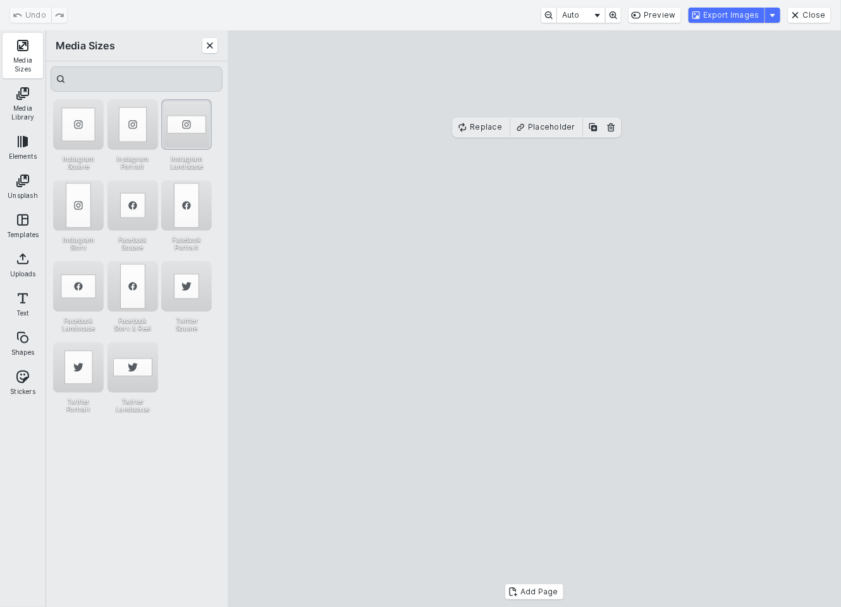
click at [188, 109] on div "Instagram Landscape" at bounding box center [186, 124] width 51 height 51
drag, startPoint x: 524, startPoint y: 421, endPoint x: 524, endPoint y: 414, distance: 7.6
click at [534, 319] on cesdk-canvas "Editor canvas" at bounding box center [534, 319] width 0 height 0
drag, startPoint x: 533, startPoint y: 467, endPoint x: 533, endPoint y: 484, distance: 17.1
click at [534, 319] on cesdk-canvas "Editor canvas" at bounding box center [534, 319] width 0 height 0
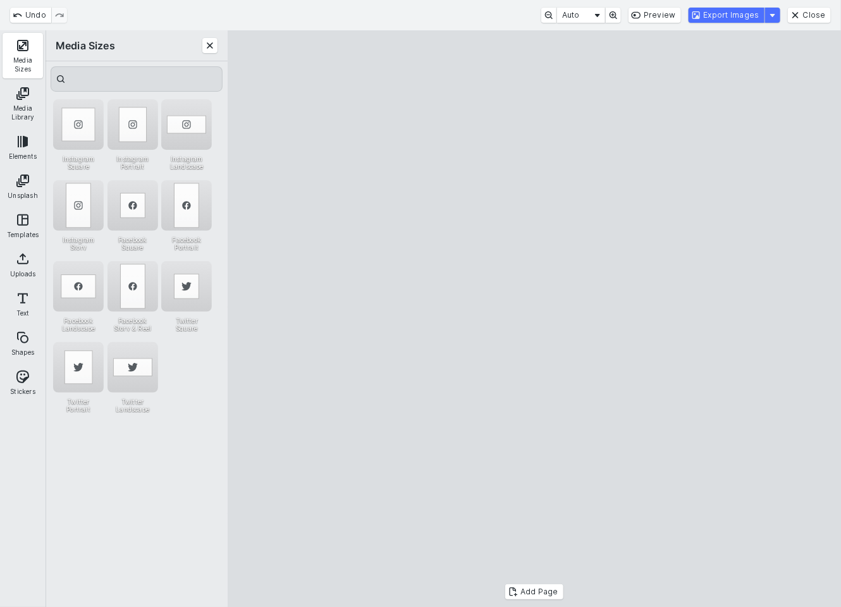
drag, startPoint x: 624, startPoint y: 418, endPoint x: 625, endPoint y: 410, distance: 7.6
click at [534, 319] on cesdk-canvas "Editor canvas" at bounding box center [534, 319] width 0 height 0
drag, startPoint x: 537, startPoint y: 169, endPoint x: 536, endPoint y: 185, distance: 15.9
click at [534, 319] on cesdk-canvas "Editor canvas" at bounding box center [534, 319] width 0 height 0
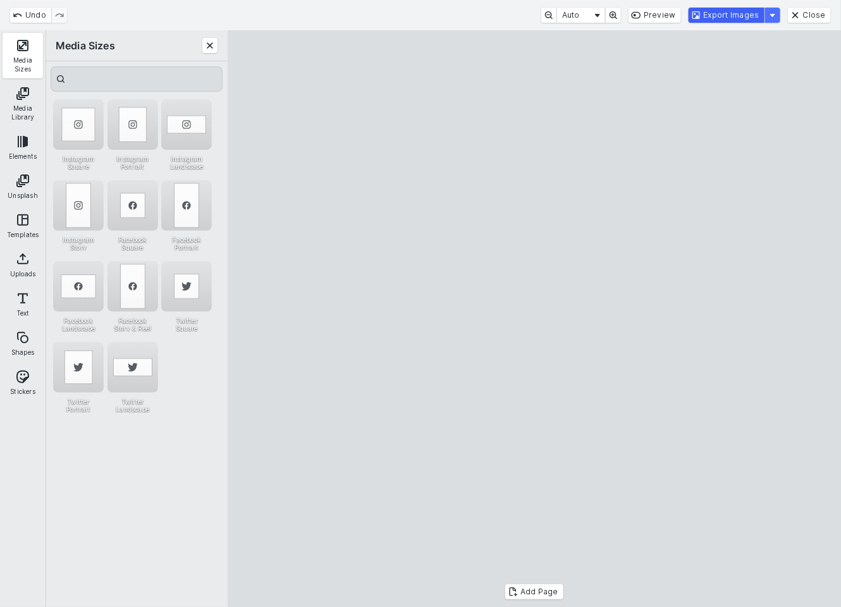
click at [718, 17] on button "Export Images" at bounding box center [727, 15] width 76 height 15
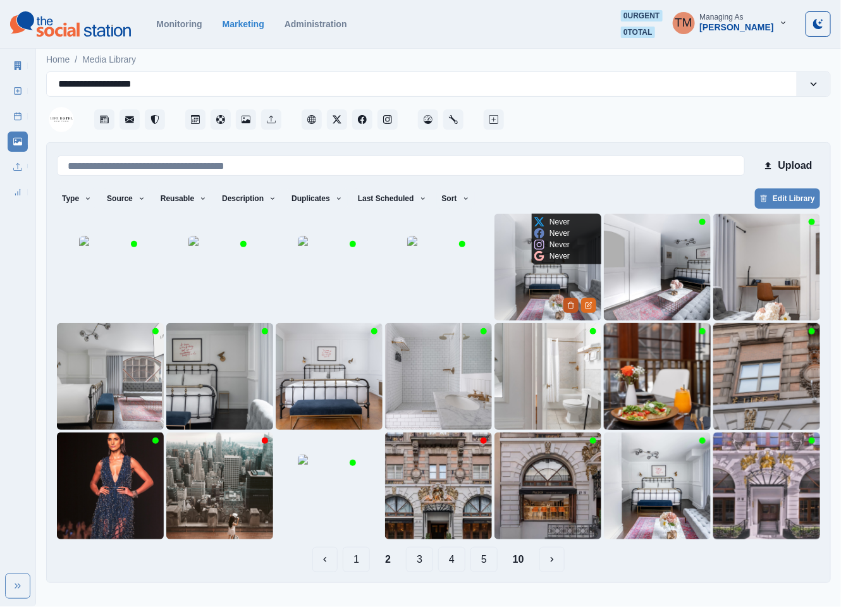
click at [564, 308] on button "Delete Media" at bounding box center [571, 305] width 15 height 15
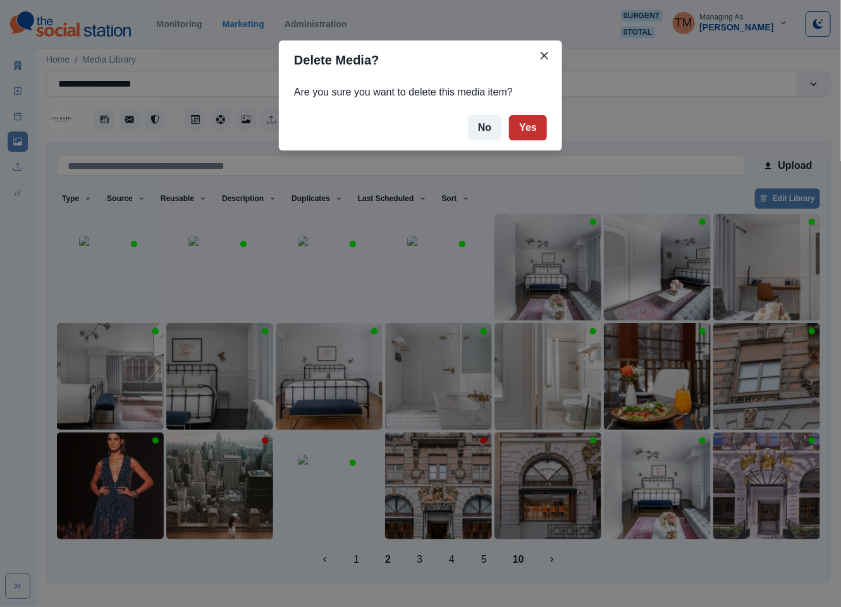
click at [532, 130] on button "Yes" at bounding box center [528, 127] width 38 height 25
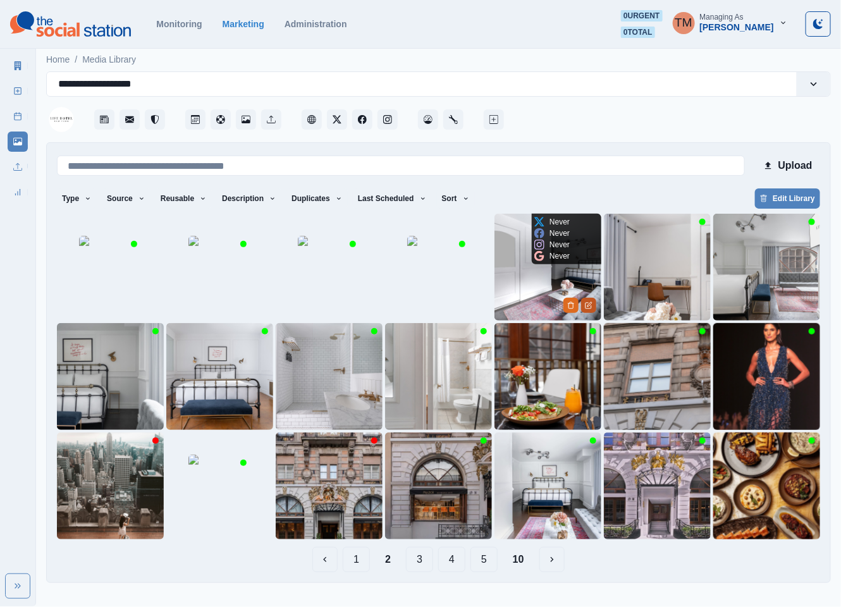
click at [591, 311] on button "Edit Media" at bounding box center [588, 305] width 15 height 15
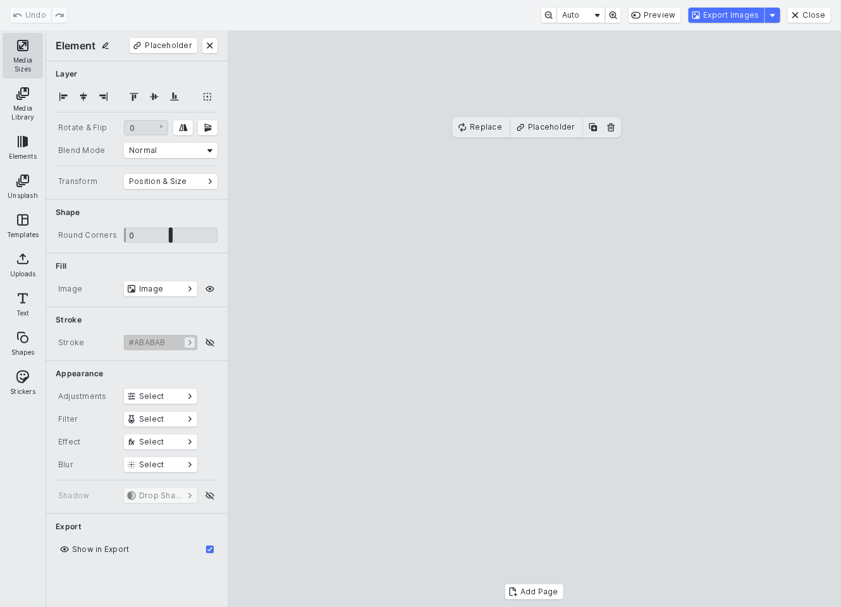
click at [27, 47] on button "Media Sizes" at bounding box center [23, 56] width 40 height 46
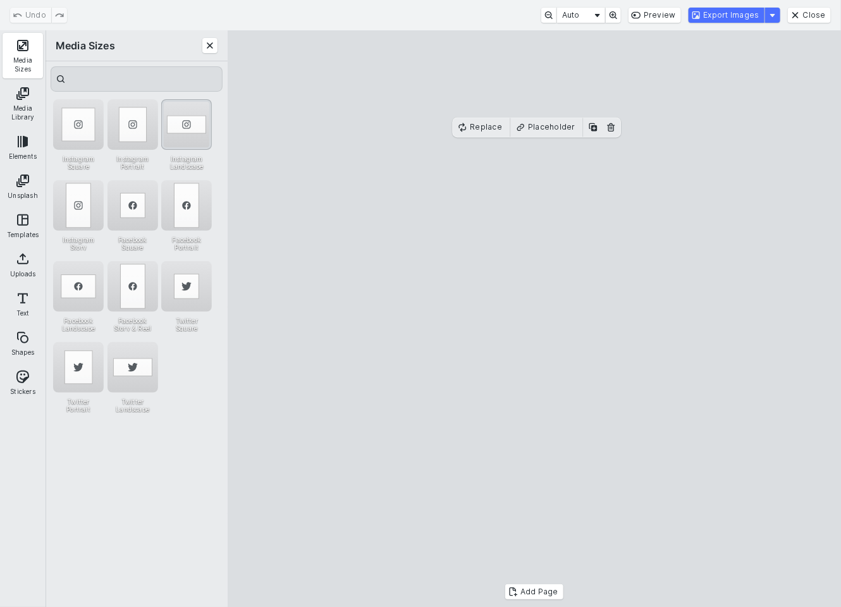
click at [182, 112] on div "Instagram Landscape" at bounding box center [186, 124] width 51 height 51
click at [727, 15] on button "Export Images" at bounding box center [727, 15] width 76 height 15
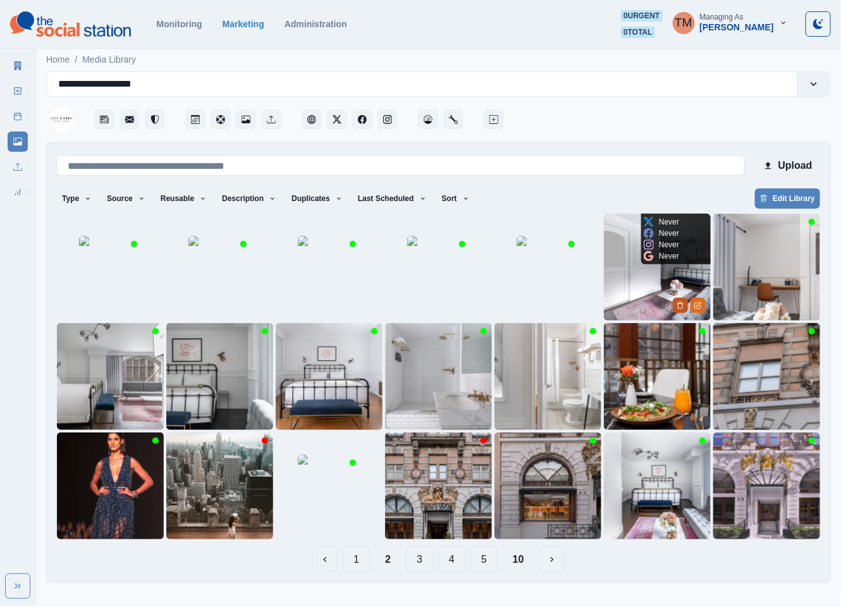
click at [677, 305] on icon "Delete Media" at bounding box center [681, 306] width 8 height 8
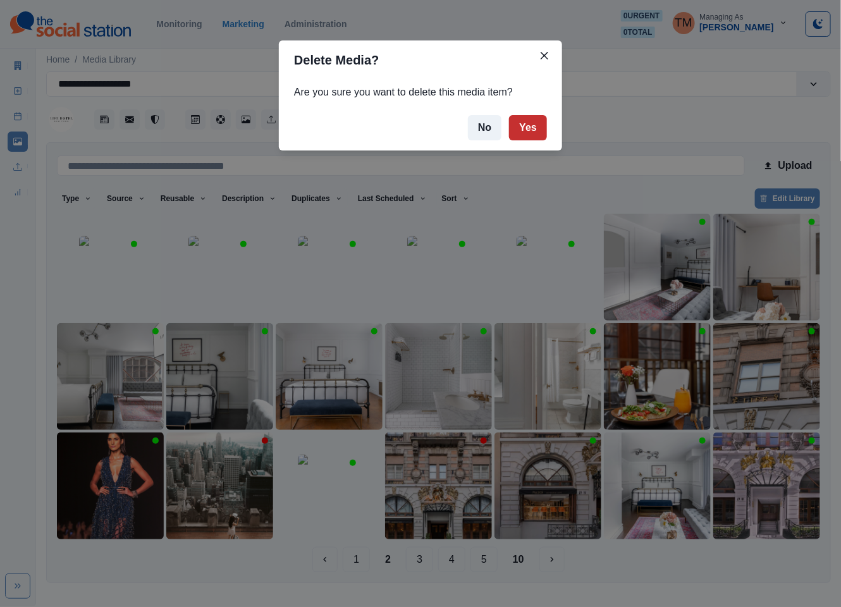
click at [526, 127] on button "Yes" at bounding box center [528, 127] width 38 height 25
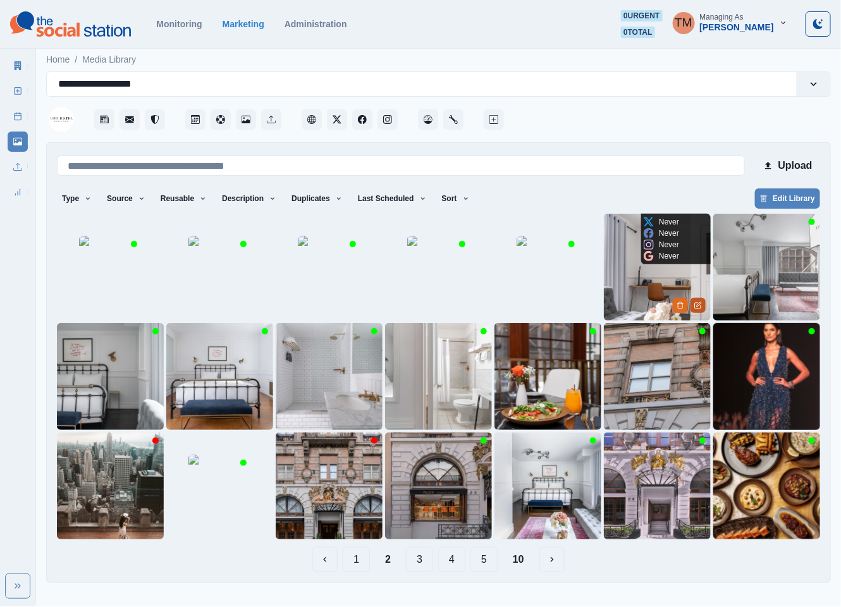
click at [700, 308] on icon "Edit Media" at bounding box center [698, 306] width 8 height 8
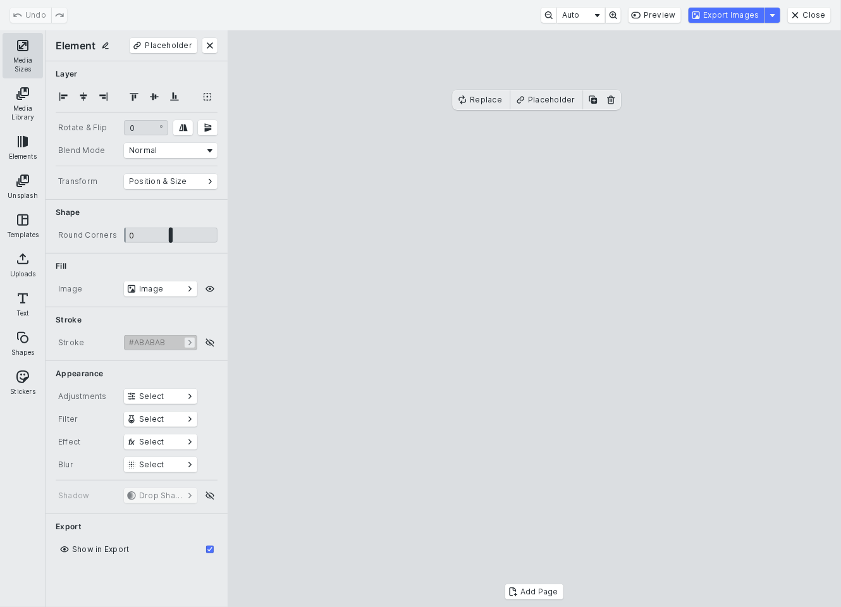
click at [21, 50] on button "Media Sizes" at bounding box center [23, 56] width 40 height 46
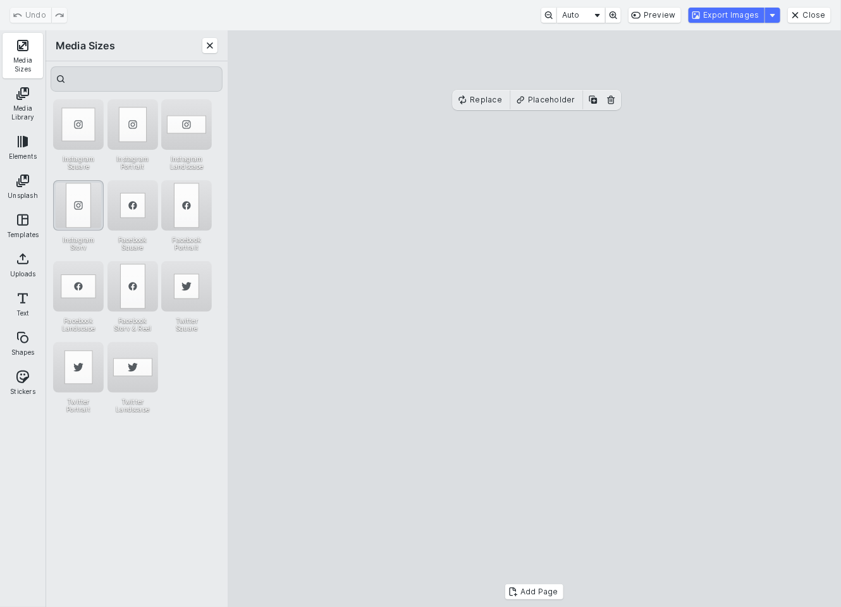
click at [72, 190] on div "Instagram Story" at bounding box center [78, 205] width 51 height 51
click at [72, 196] on div "Instagram Story" at bounding box center [78, 205] width 51 height 51
click at [140, 135] on div "Instagram Portrait" at bounding box center [133, 124] width 51 height 51
click at [82, 202] on div "Instagram Story" at bounding box center [78, 205] width 51 height 51
click at [534, 319] on cesdk-canvas "Editor canvas" at bounding box center [534, 319] width 0 height 0
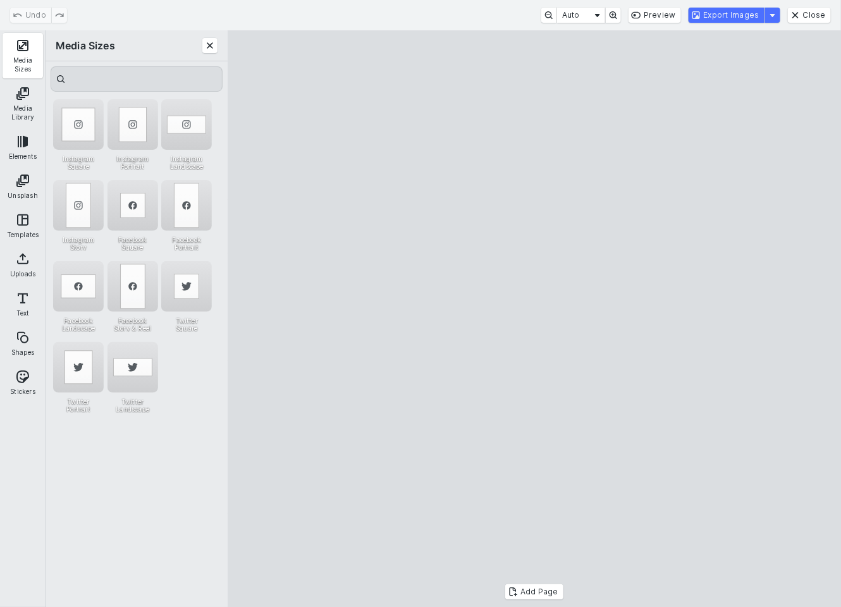
drag, startPoint x: 602, startPoint y: 391, endPoint x: 588, endPoint y: 393, distance: 14.0
click at [534, 319] on cesdk-canvas "Editor canvas" at bounding box center [534, 319] width 0 height 0
drag, startPoint x: 641, startPoint y: 340, endPoint x: 587, endPoint y: 348, distance: 55.0
click at [534, 319] on cesdk-canvas "Editor canvas" at bounding box center [534, 319] width 0 height 0
drag, startPoint x: 564, startPoint y: 350, endPoint x: 584, endPoint y: 350, distance: 20.9
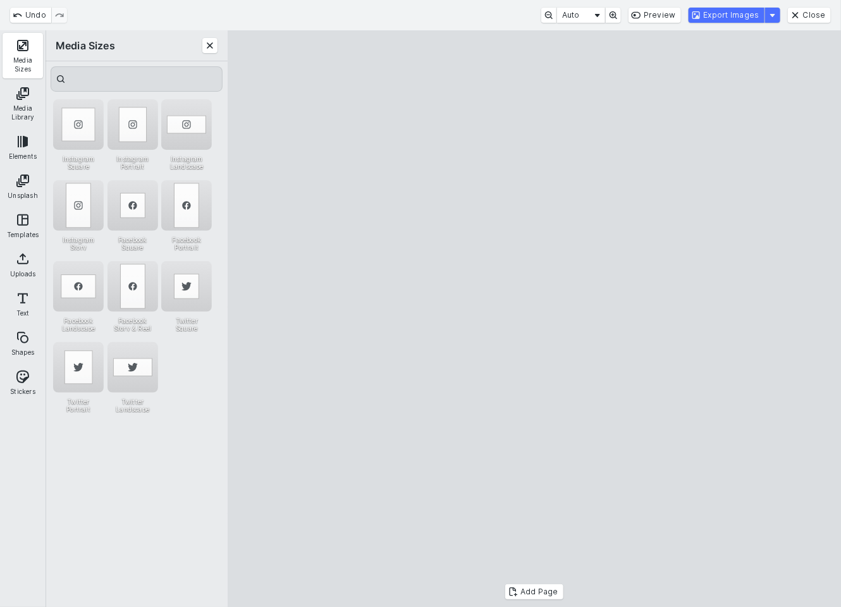
click at [534, 319] on cesdk-canvas "Editor canvas" at bounding box center [534, 319] width 0 height 0
drag, startPoint x: 679, startPoint y: 338, endPoint x: 660, endPoint y: 338, distance: 19.0
click at [534, 319] on cesdk-canvas "Editor canvas" at bounding box center [534, 319] width 0 height 0
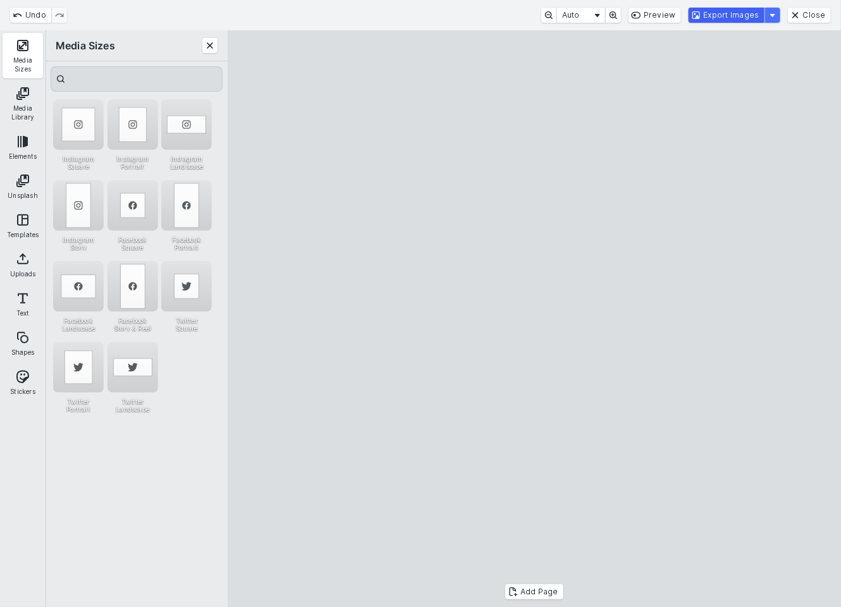
click at [737, 19] on button "Export Images" at bounding box center [727, 15] width 76 height 15
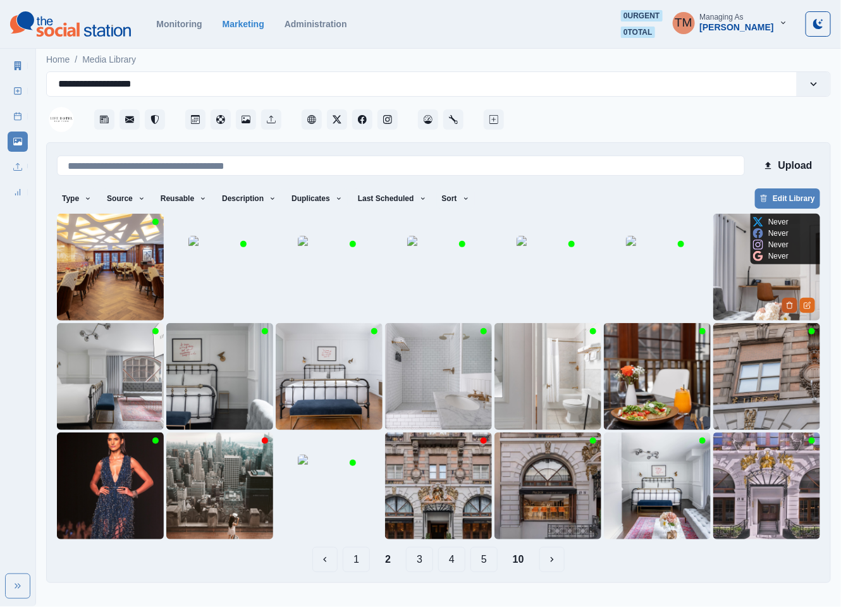
click at [789, 306] on icon "Delete Media" at bounding box center [790, 306] width 8 height 8
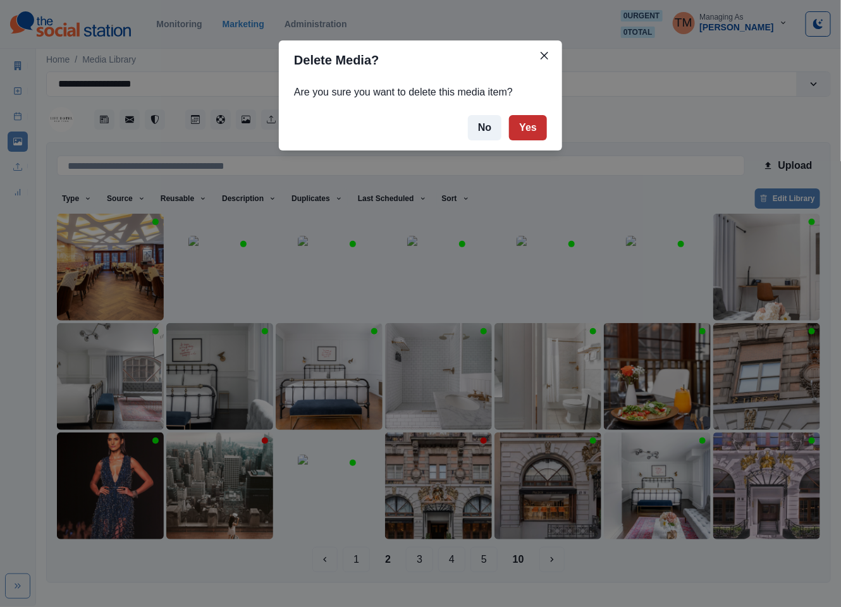
click at [538, 124] on button "Yes" at bounding box center [528, 127] width 38 height 25
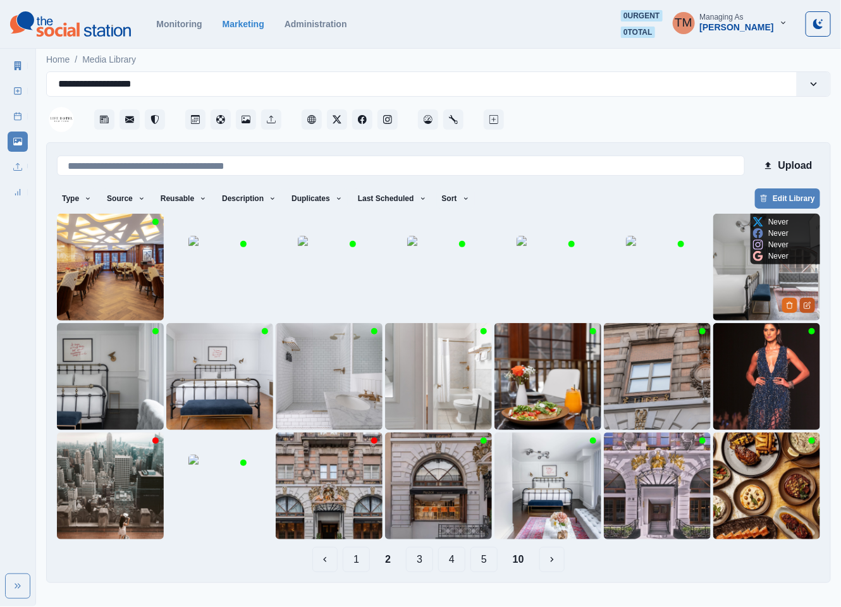
click at [812, 308] on button "Edit Media" at bounding box center [807, 305] width 15 height 15
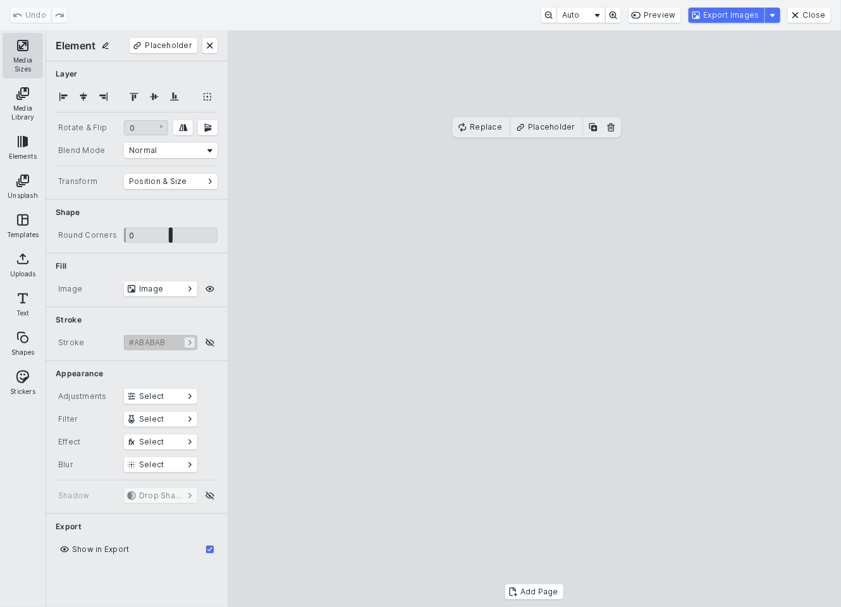
click at [25, 52] on button "Media Sizes" at bounding box center [23, 56] width 40 height 46
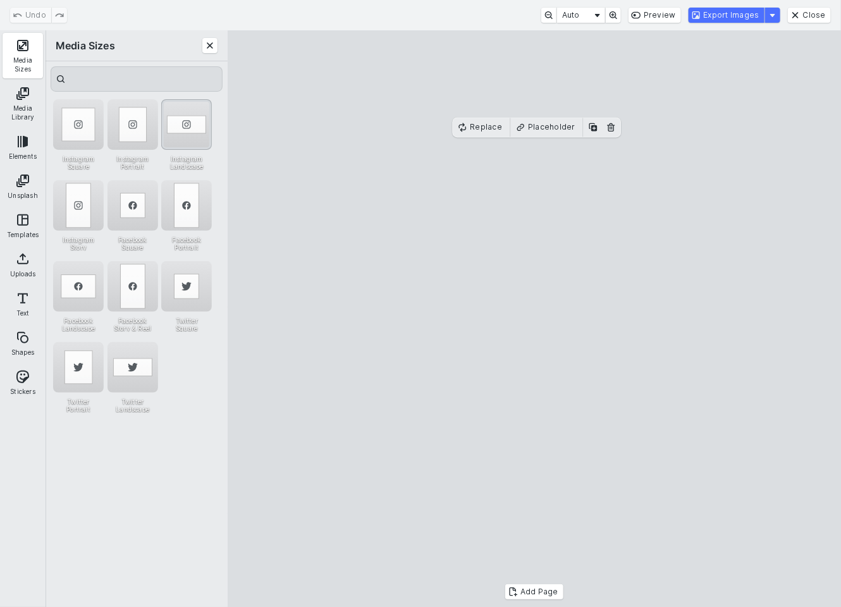
click at [187, 108] on div "Instagram Landscape" at bounding box center [186, 124] width 51 height 51
click at [534, 319] on cesdk-canvas "Editor canvas" at bounding box center [534, 319] width 0 height 0
drag, startPoint x: 639, startPoint y: 310, endPoint x: 640, endPoint y: 321, distance: 11.4
click at [534, 319] on cesdk-canvas "Editor canvas" at bounding box center [534, 319] width 0 height 0
drag, startPoint x: 537, startPoint y: 195, endPoint x: 537, endPoint y: 176, distance: 19.0
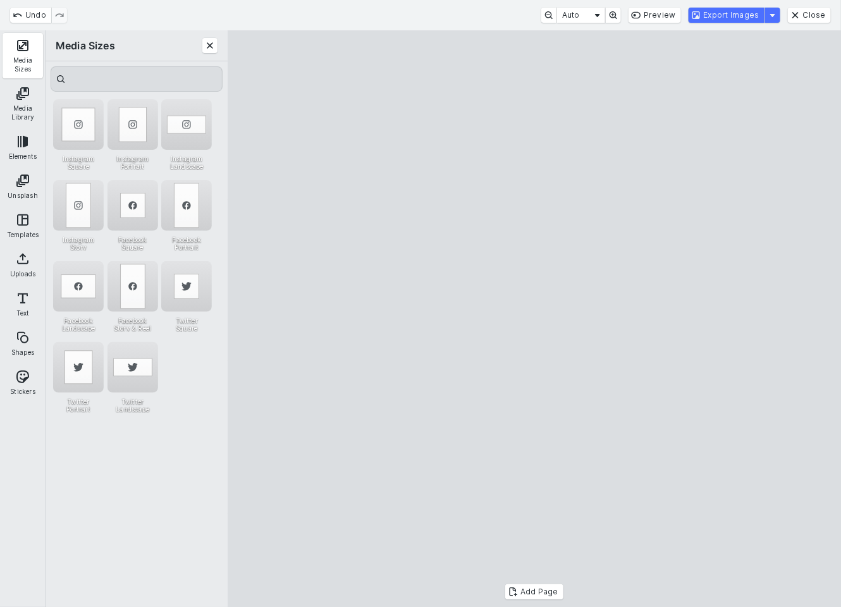
click at [534, 319] on cesdk-canvas "Editor canvas" at bounding box center [534, 319] width 0 height 0
drag, startPoint x: 562, startPoint y: 257, endPoint x: 555, endPoint y: 239, distance: 19.3
click at [534, 319] on cesdk-canvas "Editor canvas" at bounding box center [534, 319] width 0 height 0
drag, startPoint x: 537, startPoint y: 500, endPoint x: 543, endPoint y: 479, distance: 21.6
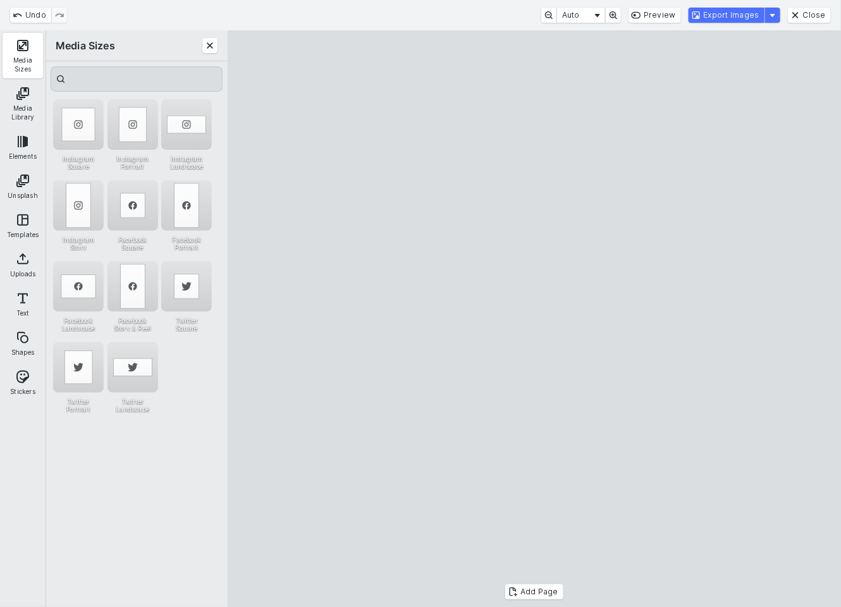
click at [534, 319] on cesdk-canvas "Editor canvas" at bounding box center [534, 319] width 0 height 0
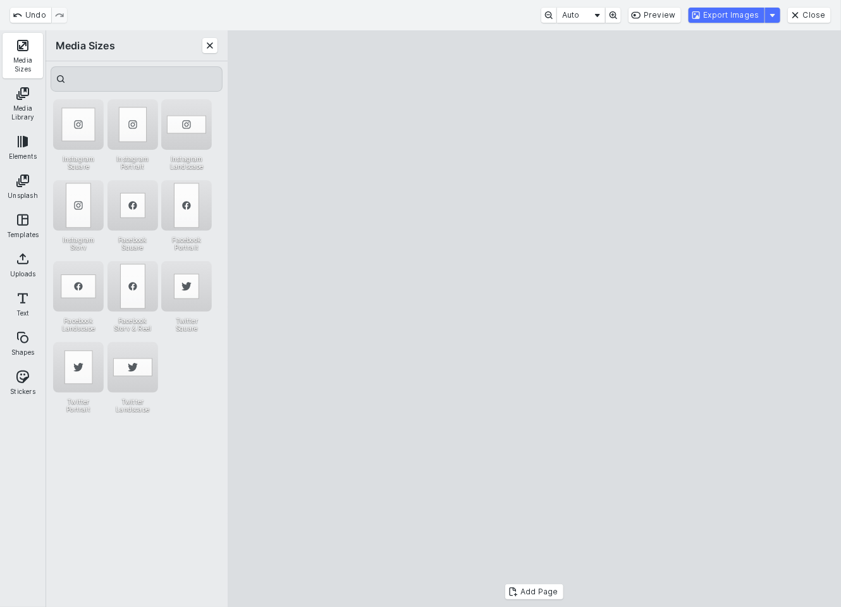
drag, startPoint x: 532, startPoint y: 187, endPoint x: 534, endPoint y: 180, distance: 6.6
click at [534, 319] on cesdk-canvas "Editor canvas" at bounding box center [534, 319] width 0 height 0
click at [734, 13] on button "Export Images" at bounding box center [727, 15] width 76 height 15
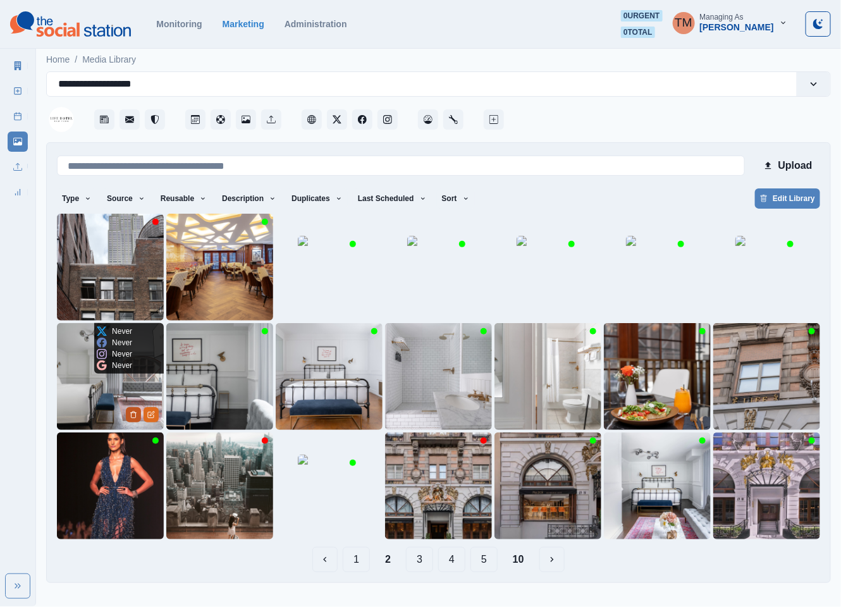
click at [130, 416] on icon "Delete Media" at bounding box center [134, 415] width 8 height 8
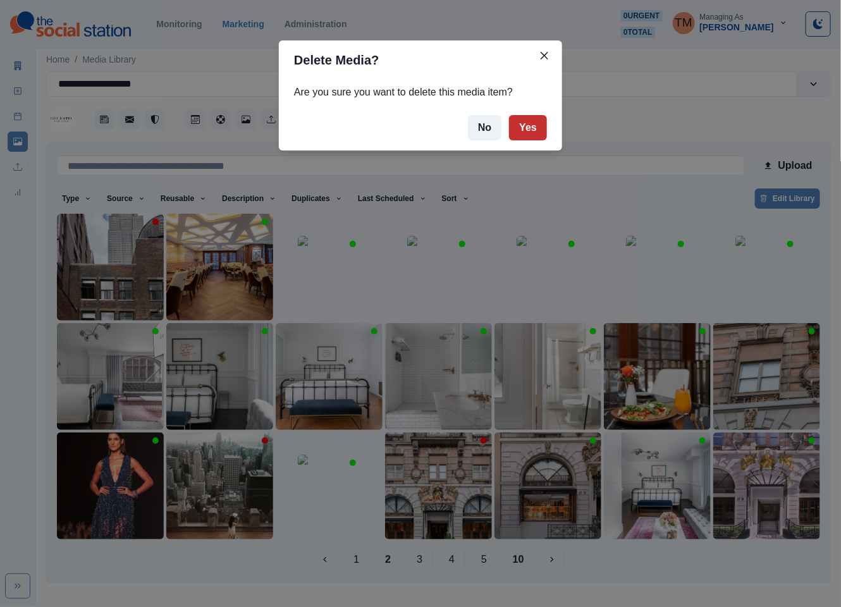
click at [533, 127] on button "Yes" at bounding box center [528, 127] width 38 height 25
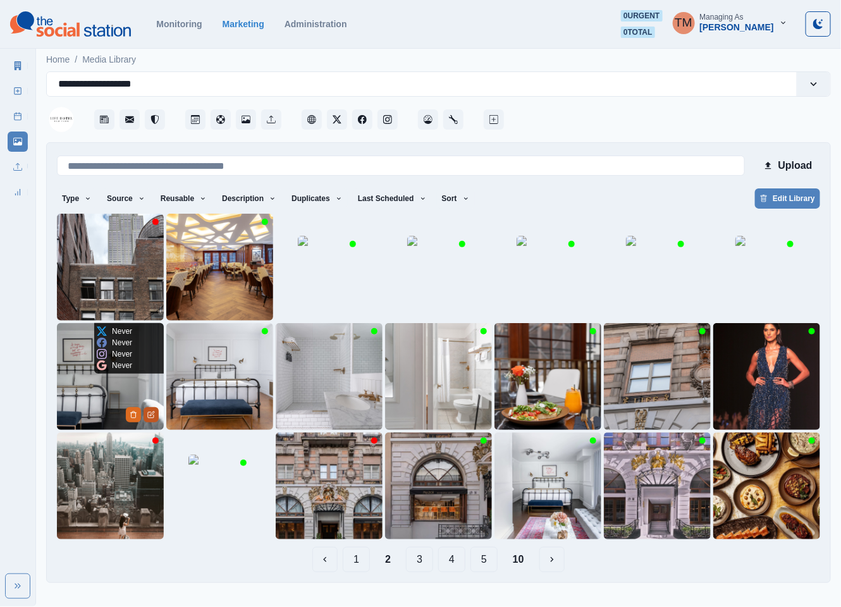
click at [156, 416] on button "Edit Media" at bounding box center [151, 414] width 15 height 15
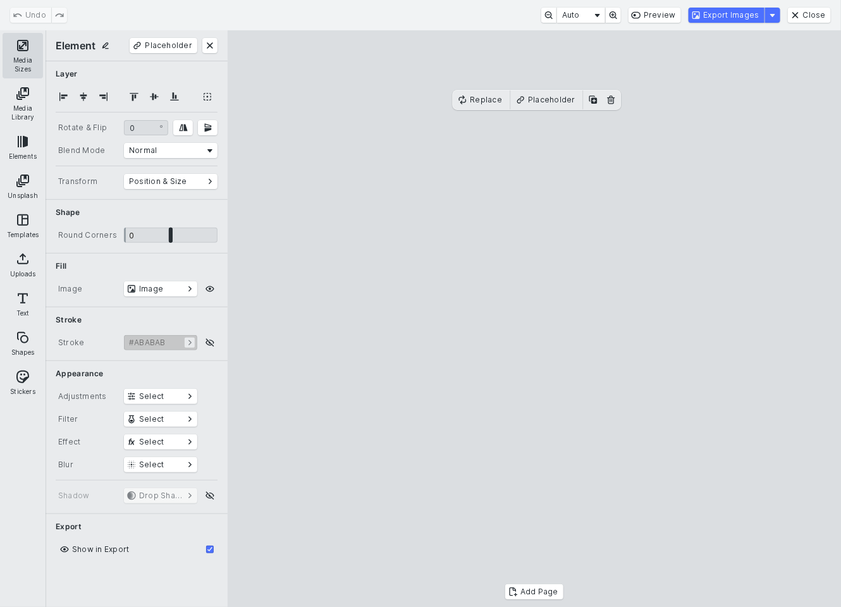
click at [22, 42] on button "Media Sizes" at bounding box center [23, 56] width 40 height 46
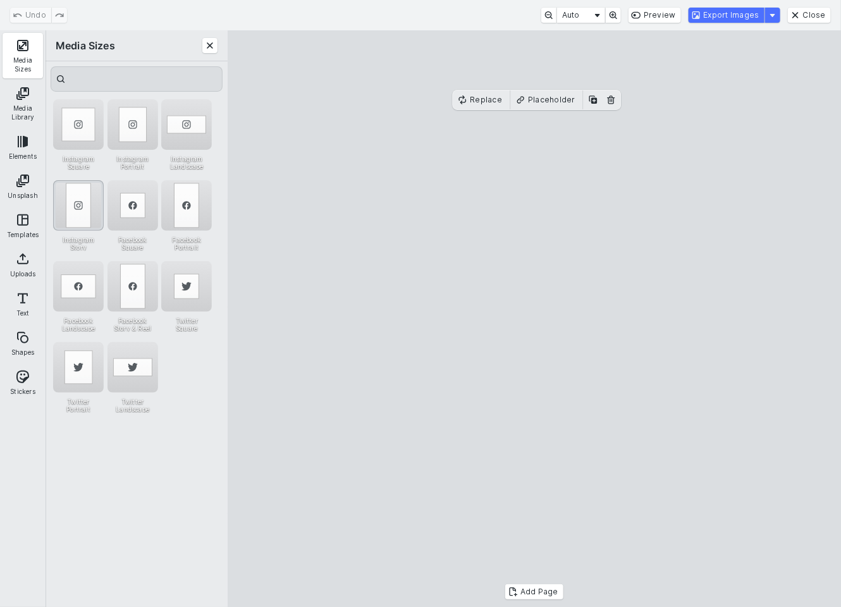
click at [89, 199] on div "Instagram Story" at bounding box center [78, 205] width 51 height 51
click at [730, 16] on button "Export Images" at bounding box center [727, 15] width 76 height 15
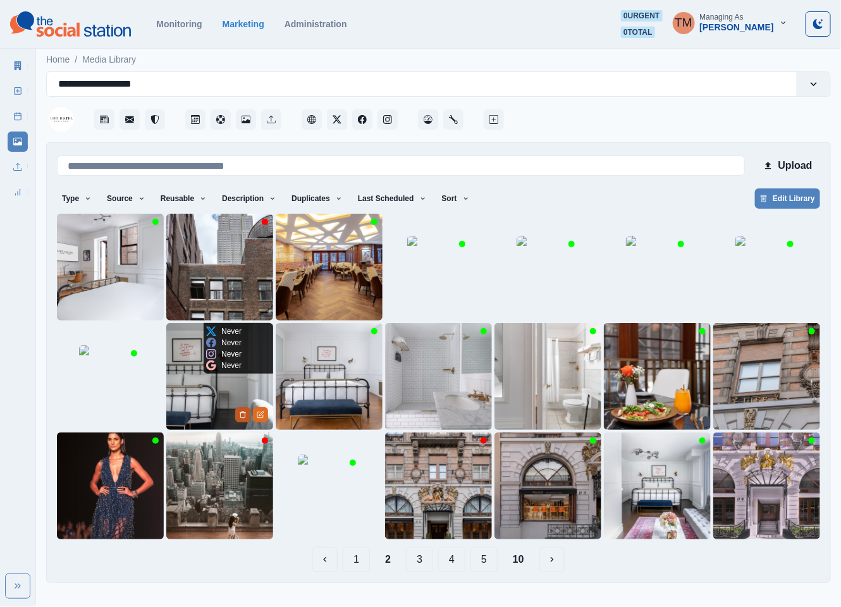
click at [240, 416] on icon "Delete Media" at bounding box center [243, 415] width 8 height 8
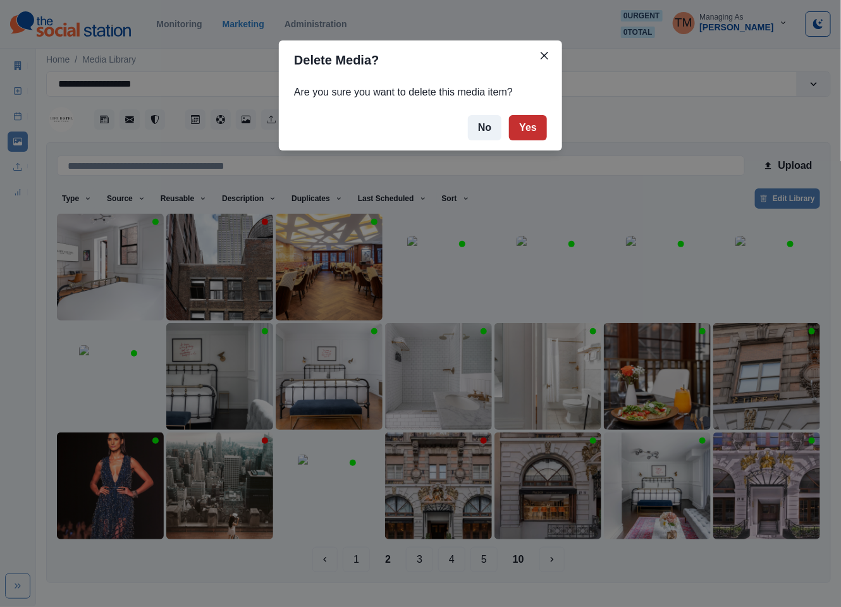
click at [529, 130] on button "Yes" at bounding box center [528, 127] width 38 height 25
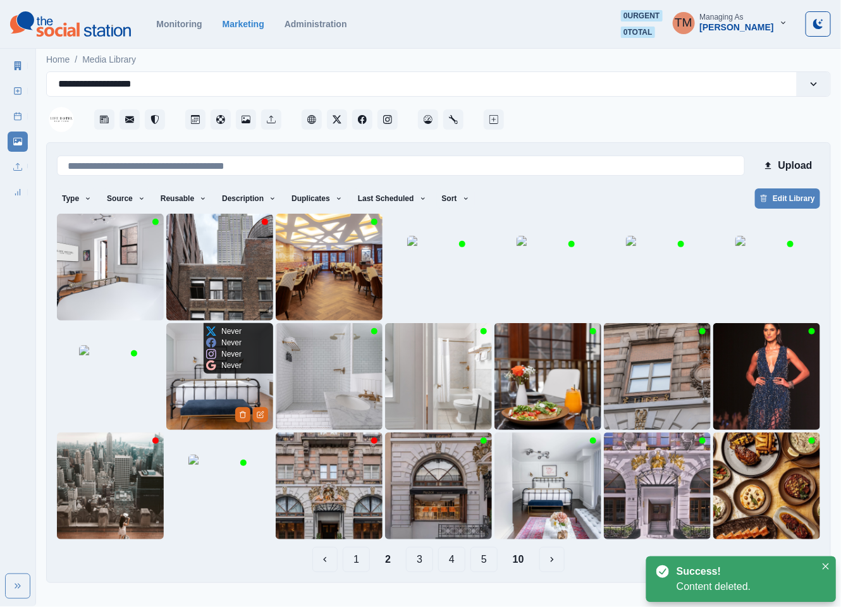
click at [262, 414] on icon "Edit Media" at bounding box center [261, 414] width 4 height 4
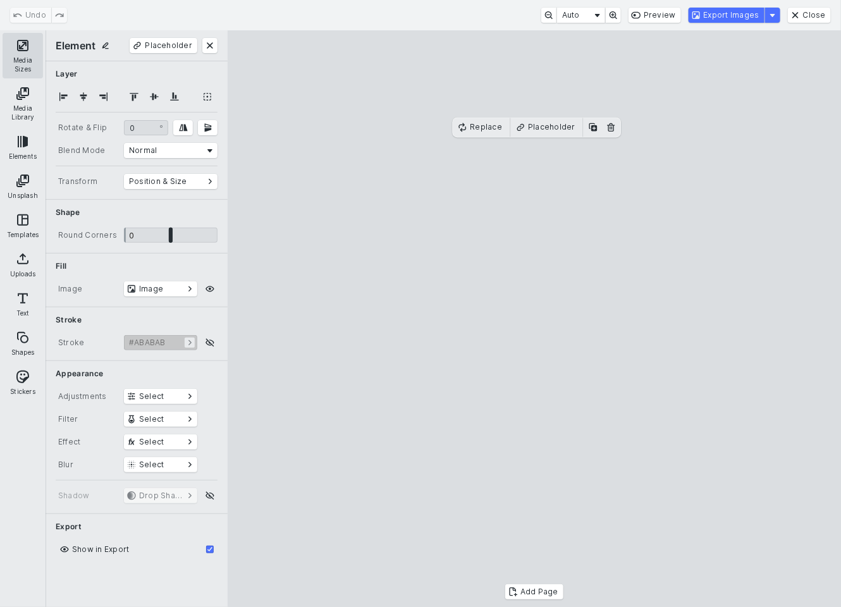
click at [17, 50] on button "Media Sizes" at bounding box center [23, 56] width 40 height 46
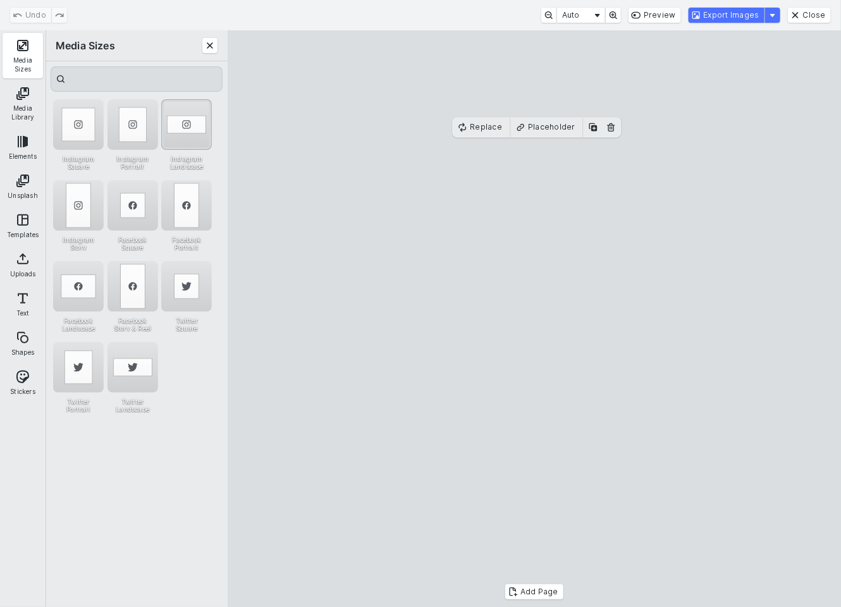
click at [173, 104] on div "Instagram Landscape" at bounding box center [186, 124] width 51 height 51
click at [534, 319] on cesdk-canvas "Editor canvas" at bounding box center [534, 319] width 0 height 0
drag, startPoint x: 588, startPoint y: 374, endPoint x: 587, endPoint y: 363, distance: 11.5
click at [534, 319] on cesdk-canvas "Editor canvas" at bounding box center [534, 319] width 0 height 0
drag, startPoint x: 536, startPoint y: 467, endPoint x: 537, endPoint y: 475, distance: 7.7
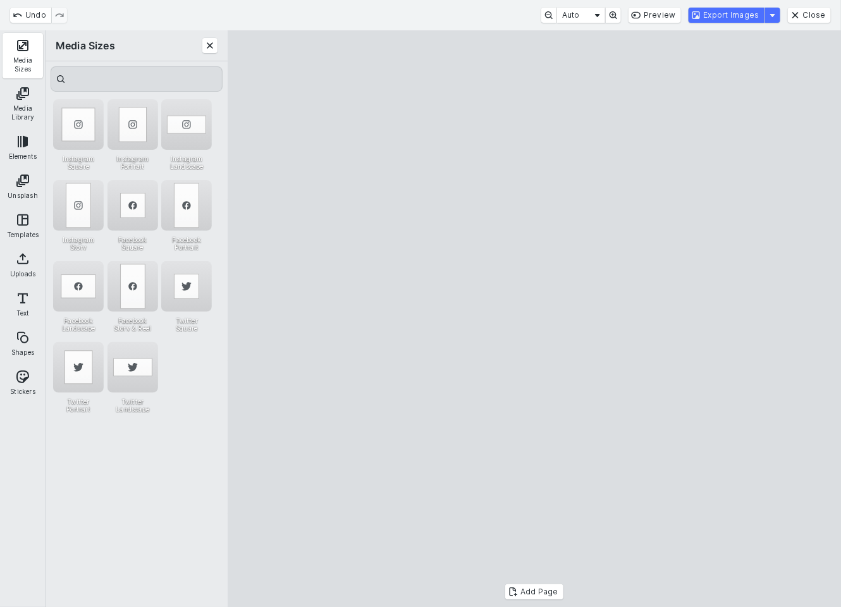
click at [534, 319] on cesdk-canvas "Editor canvas" at bounding box center [534, 319] width 0 height 0
drag, startPoint x: 535, startPoint y: 175, endPoint x: 535, endPoint y: 187, distance: 11.4
click at [534, 319] on cesdk-canvas "Editor canvas" at bounding box center [534, 319] width 0 height 0
click at [727, 13] on button "Export Images" at bounding box center [727, 15] width 76 height 15
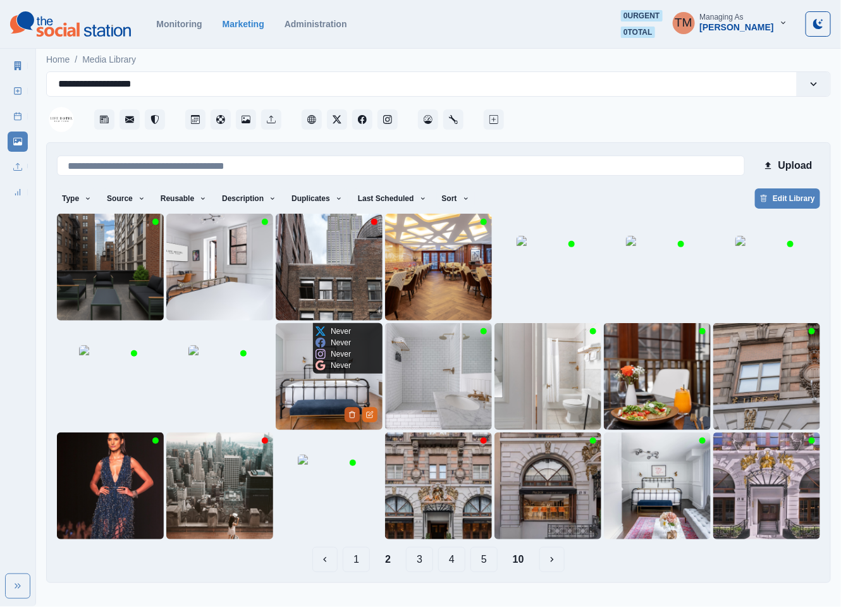
click at [350, 414] on icon "Delete Media" at bounding box center [352, 415] width 4 height 6
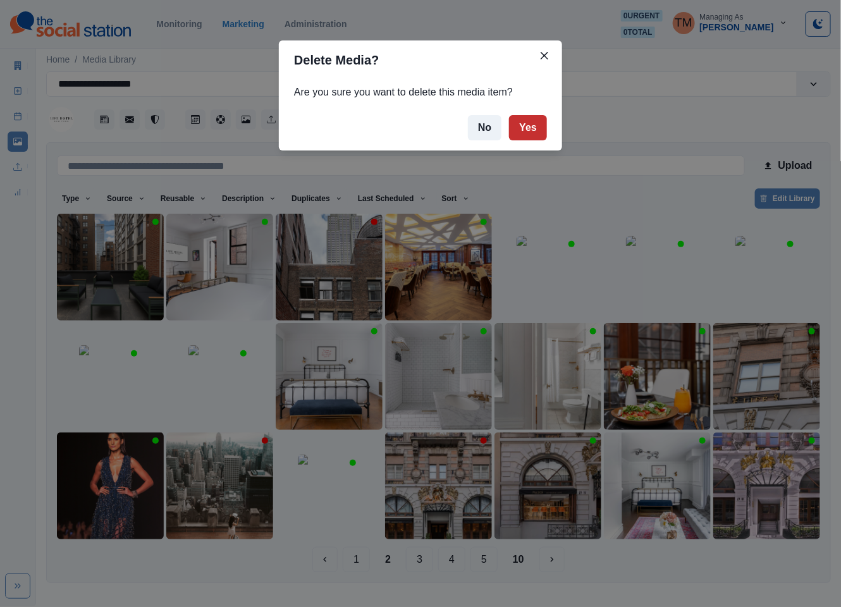
click at [536, 130] on button "Yes" at bounding box center [528, 127] width 38 height 25
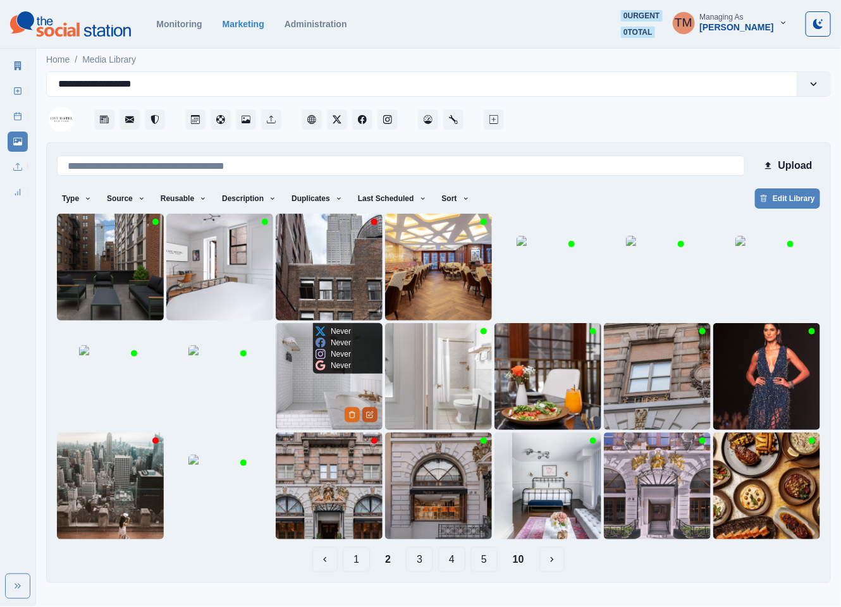
click at [368, 419] on button "Edit Media" at bounding box center [369, 414] width 15 height 15
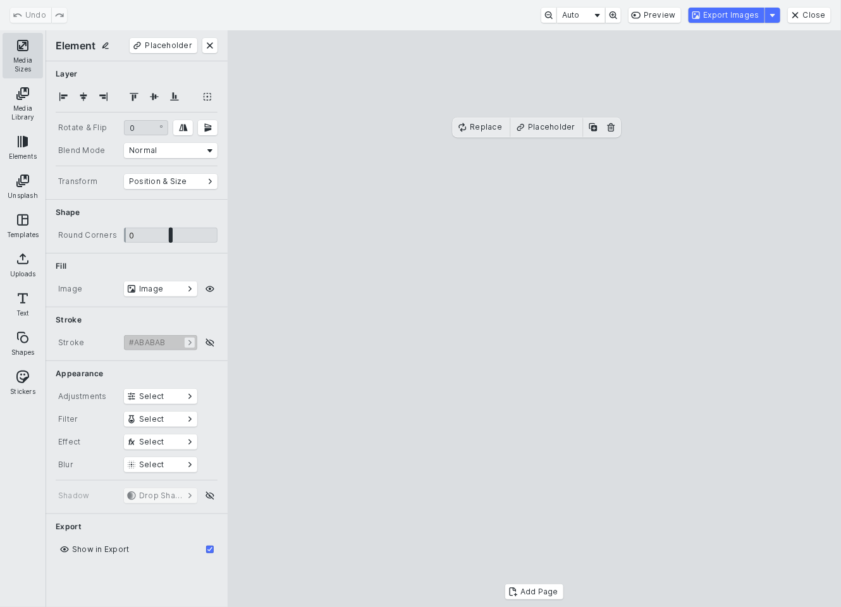
click at [22, 47] on button "Media Sizes" at bounding box center [23, 56] width 40 height 46
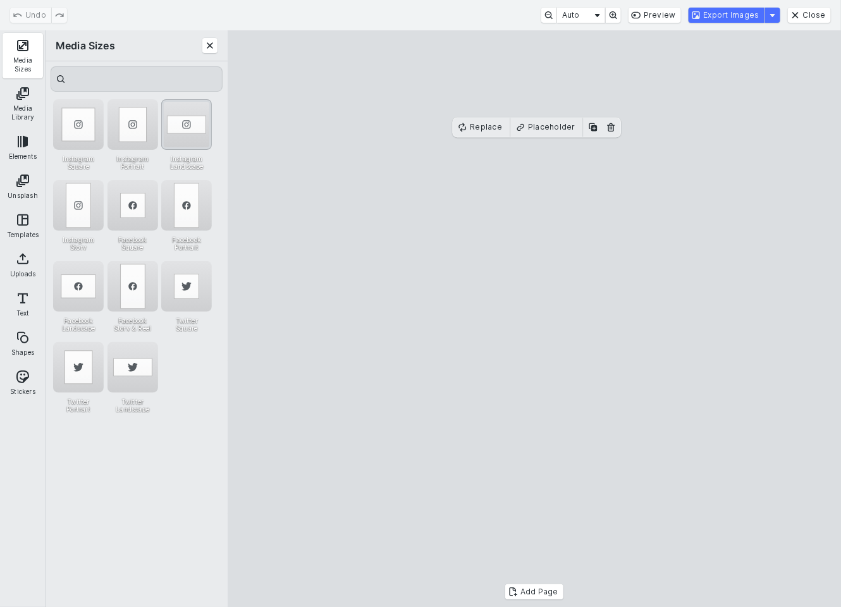
click at [187, 111] on div "Instagram Landscape" at bounding box center [186, 124] width 51 height 51
click at [534, 319] on cesdk-canvas "Editor canvas" at bounding box center [534, 319] width 0 height 0
drag, startPoint x: 611, startPoint y: 351, endPoint x: 613, endPoint y: 363, distance: 12.2
click at [534, 319] on cesdk-canvas "Editor canvas" at bounding box center [534, 319] width 0 height 0
drag, startPoint x: 534, startPoint y: 196, endPoint x: 535, endPoint y: 185, distance: 11.5
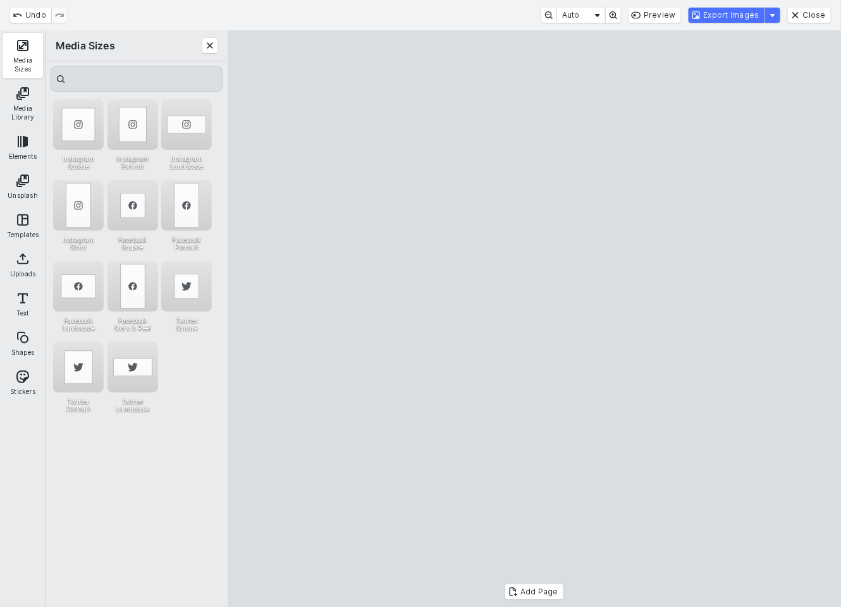
click at [534, 319] on cesdk-canvas "Editor canvas" at bounding box center [534, 319] width 0 height 0
drag, startPoint x: 536, startPoint y: 480, endPoint x: 536, endPoint y: 473, distance: 7.0
click at [534, 319] on cesdk-canvas "Editor canvas" at bounding box center [534, 319] width 0 height 0
click at [730, 11] on button "Export Images" at bounding box center [727, 15] width 76 height 15
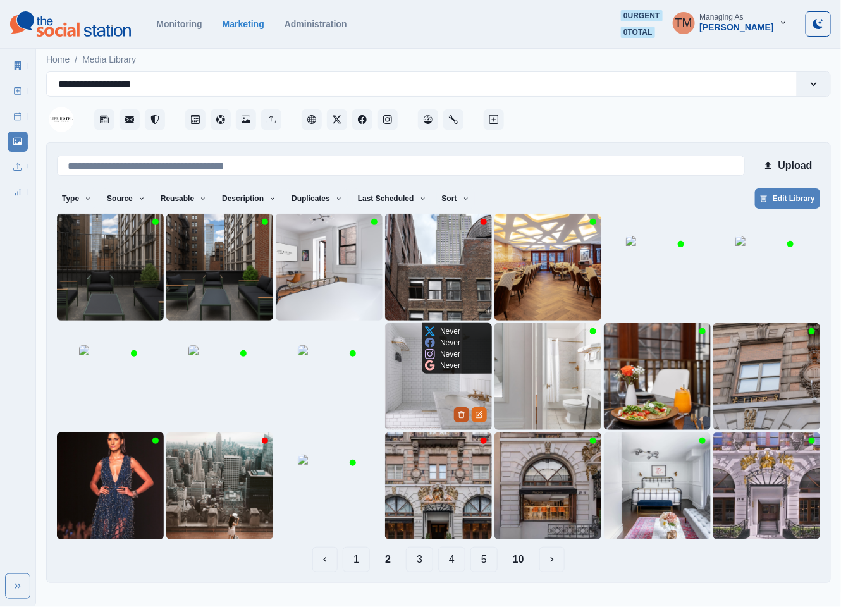
click at [463, 419] on button "Delete Media" at bounding box center [461, 414] width 15 height 15
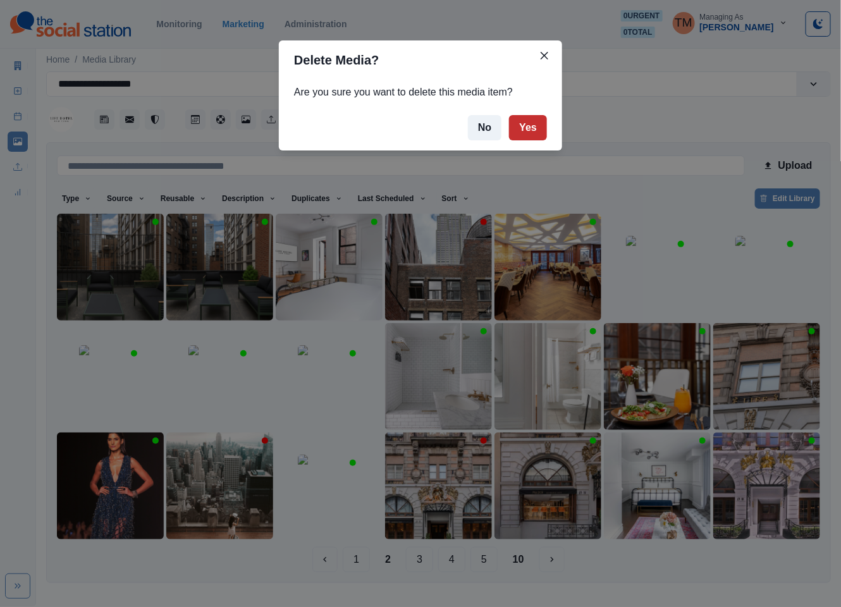
click at [530, 126] on button "Yes" at bounding box center [528, 127] width 38 height 25
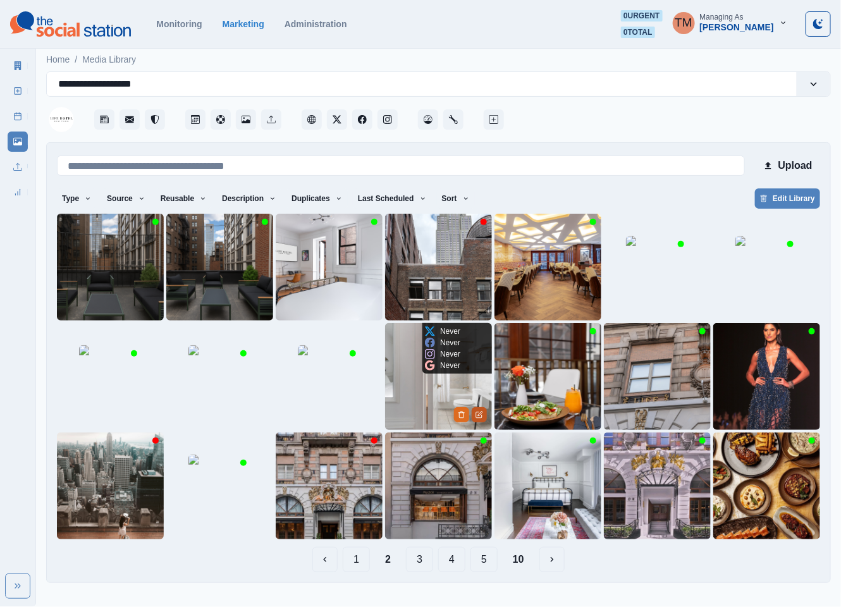
click at [482, 418] on icon "Edit Media" at bounding box center [479, 415] width 6 height 6
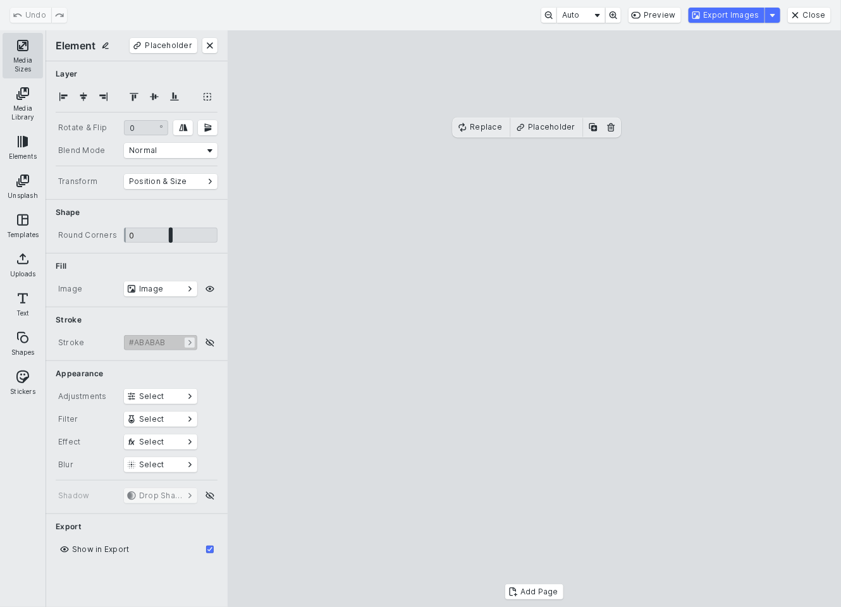
click at [25, 44] on button "Media Sizes" at bounding box center [23, 56] width 40 height 46
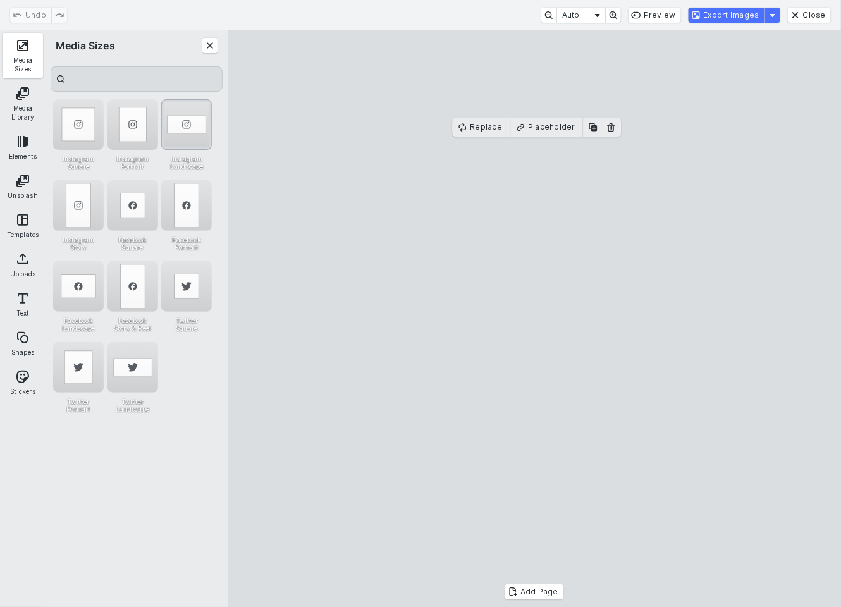
click at [180, 116] on div "Instagram Landscape" at bounding box center [186, 124] width 51 height 51
click at [534, 319] on cesdk-canvas "Editor canvas" at bounding box center [534, 319] width 0 height 0
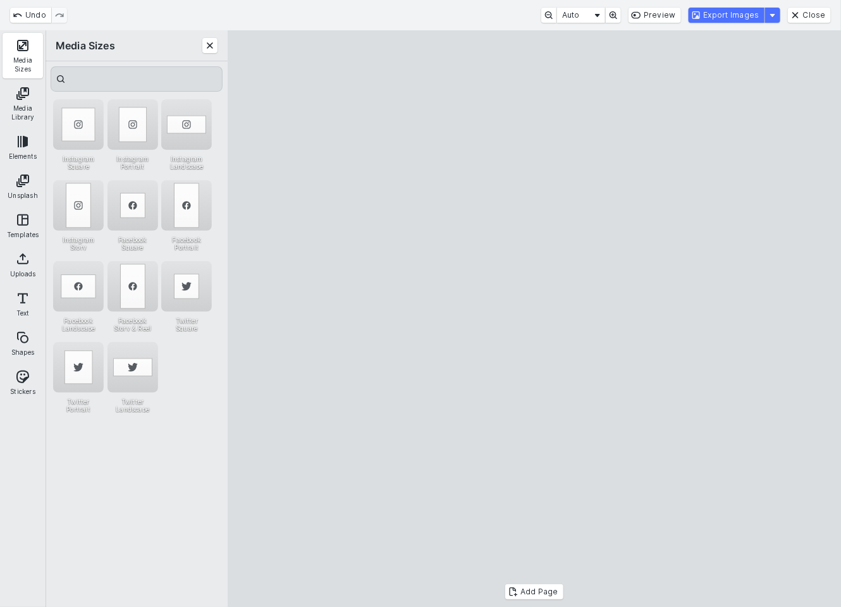
click at [534, 319] on cesdk-canvas "Editor canvas" at bounding box center [534, 319] width 0 height 0
click at [736, 21] on button "Export Images" at bounding box center [727, 15] width 76 height 15
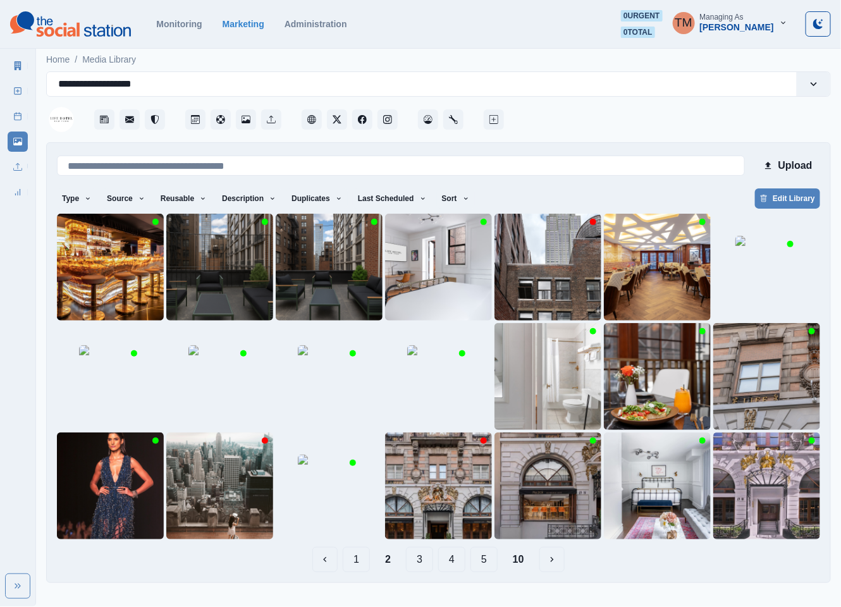
click at [632, 567] on div "1 2 3 4 5 10" at bounding box center [438, 559] width 763 height 25
click at [575, 412] on icon "Delete Media" at bounding box center [571, 415] width 8 height 8
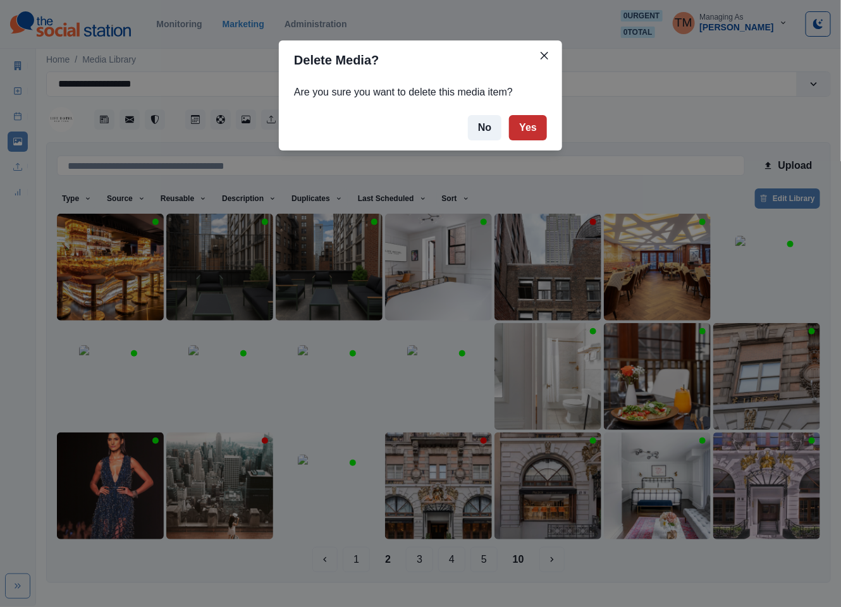
click at [538, 122] on button "Yes" at bounding box center [528, 127] width 38 height 25
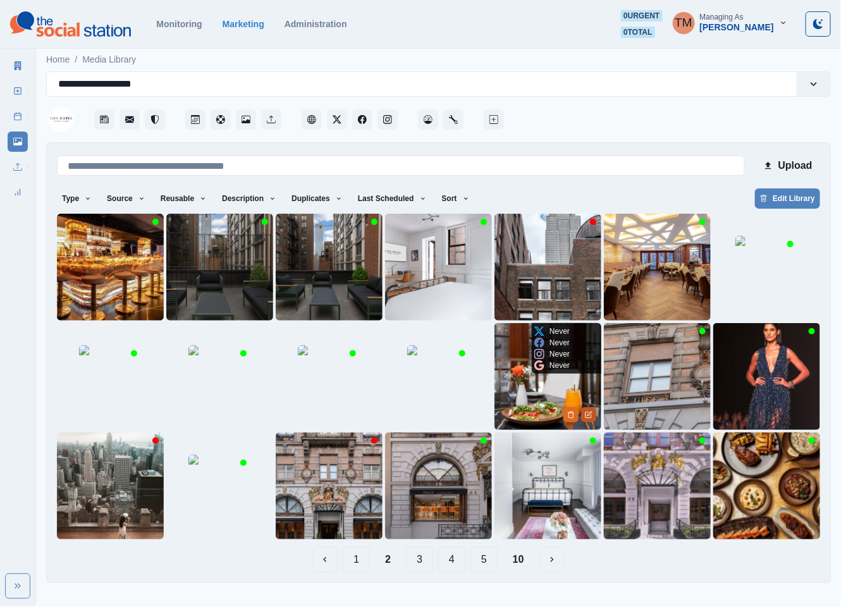
click at [589, 416] on icon "Edit Media" at bounding box center [589, 415] width 8 height 8
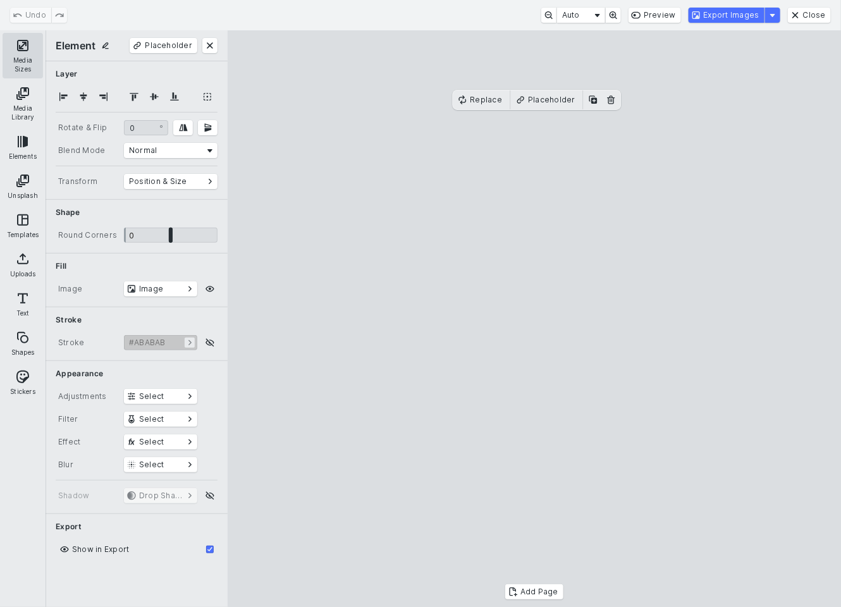
click at [30, 44] on button "Media Sizes" at bounding box center [23, 56] width 40 height 46
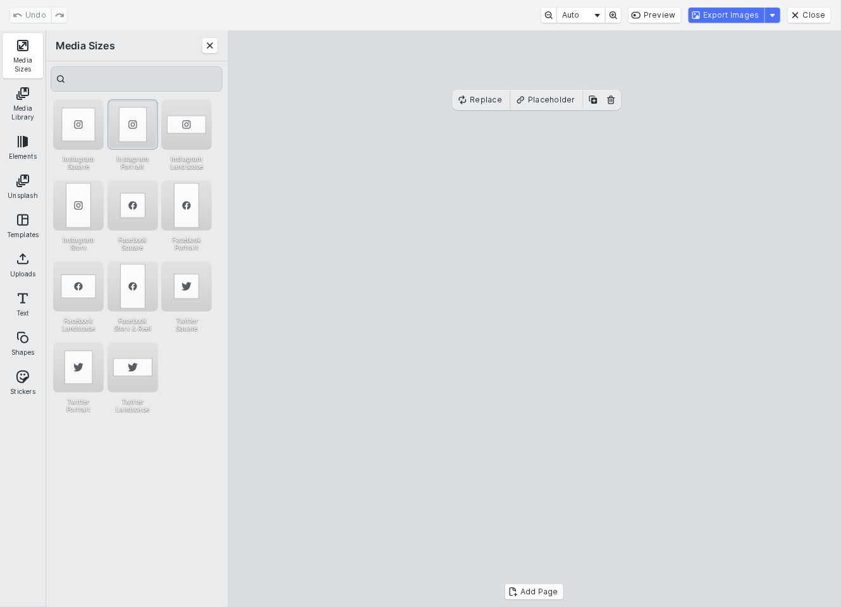
click at [132, 112] on div "Instagram Portrait" at bounding box center [133, 124] width 51 height 51
click at [80, 190] on div "Instagram Story" at bounding box center [78, 205] width 51 height 51
click at [534, 319] on cesdk-canvas "Editor canvas" at bounding box center [534, 319] width 0 height 0
click at [133, 129] on div "Instagram Portrait" at bounding box center [133, 124] width 51 height 51
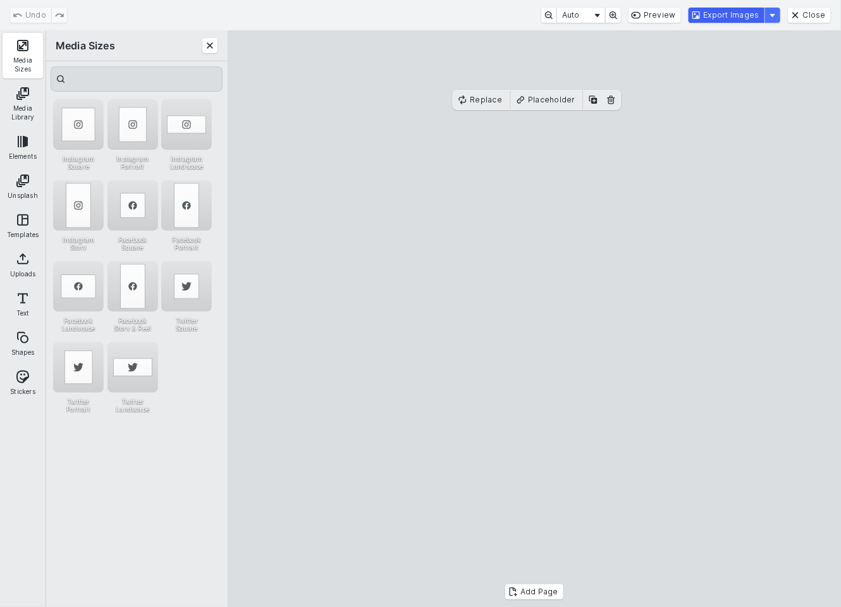
click at [731, 15] on button "Export Images" at bounding box center [727, 15] width 76 height 15
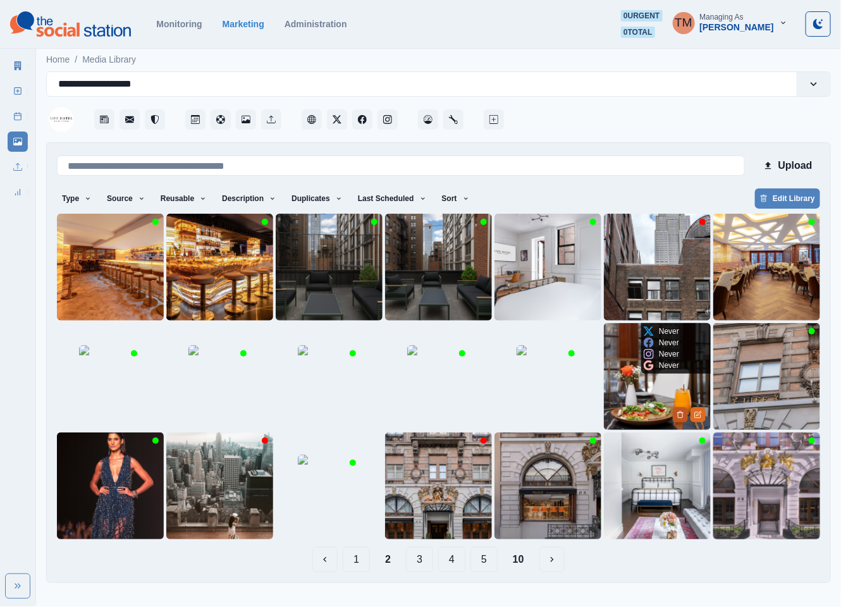
click at [674, 414] on button "Delete Media" at bounding box center [680, 414] width 15 height 15
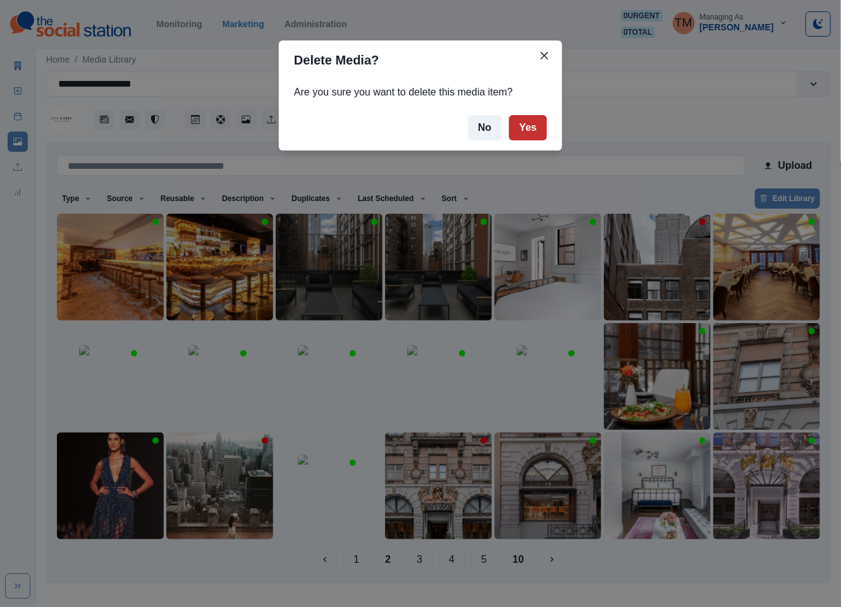
click at [533, 125] on button "Yes" at bounding box center [528, 127] width 38 height 25
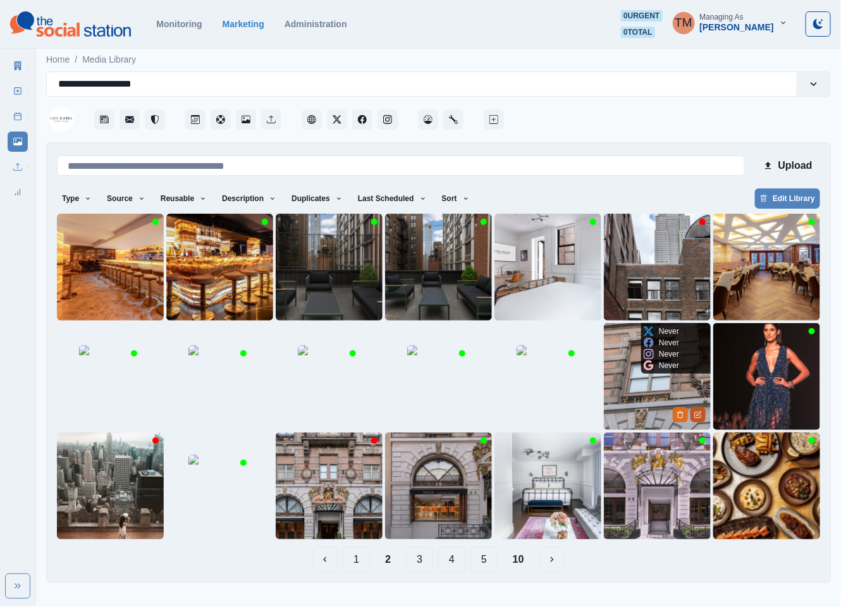
click at [702, 421] on button "Edit Media" at bounding box center [698, 414] width 15 height 15
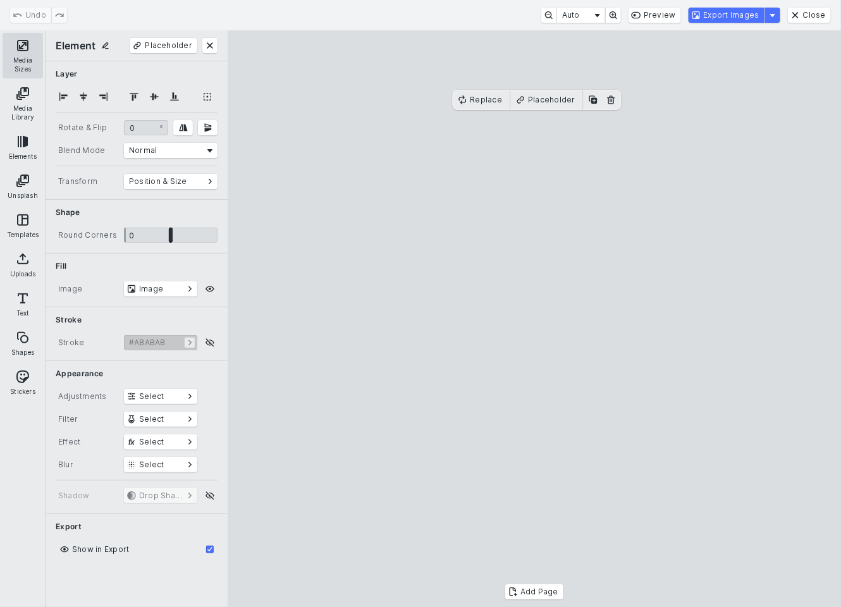
click at [30, 58] on button "Media Sizes" at bounding box center [23, 56] width 40 height 46
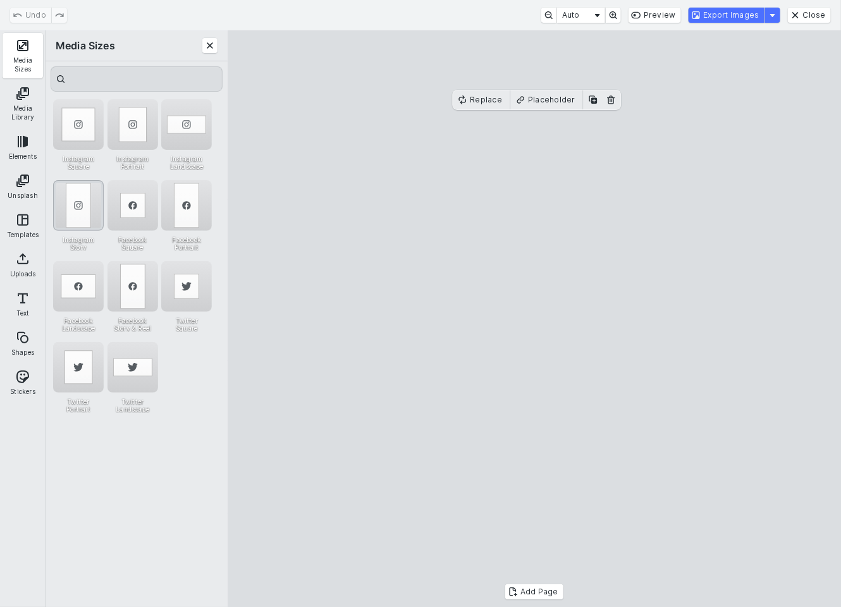
click at [91, 207] on div "Instagram Story" at bounding box center [78, 205] width 51 height 51
click at [91, 202] on div "Instagram Story" at bounding box center [78, 205] width 51 height 51
click at [534, 319] on cesdk-canvas "Editor canvas" at bounding box center [534, 319] width 0 height 0
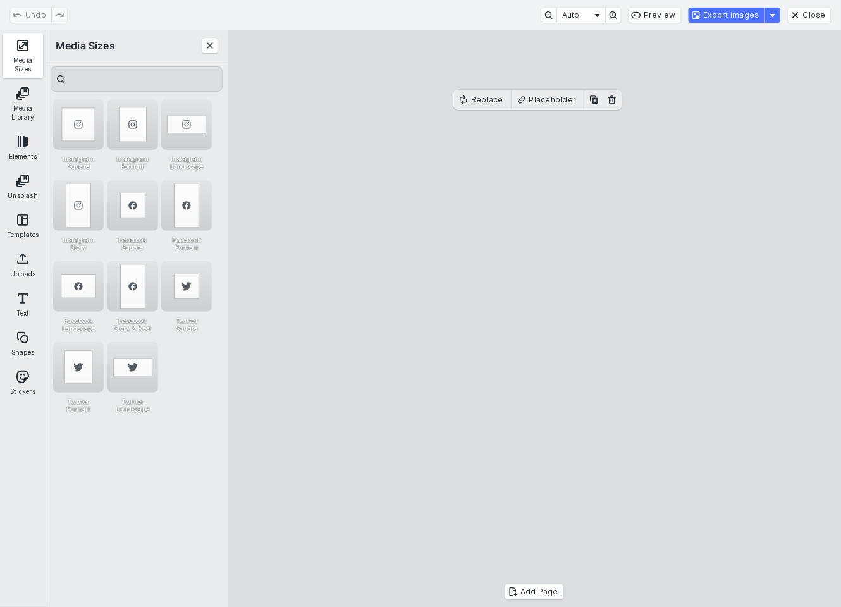
click at [534, 319] on cesdk-canvas "Editor canvas" at bounding box center [534, 319] width 0 height 0
click at [129, 135] on div "Instagram Portrait" at bounding box center [133, 124] width 51 height 51
click at [78, 201] on div "Instagram Story" at bounding box center [78, 205] width 51 height 51
click at [741, 21] on button "Export Images" at bounding box center [727, 15] width 76 height 15
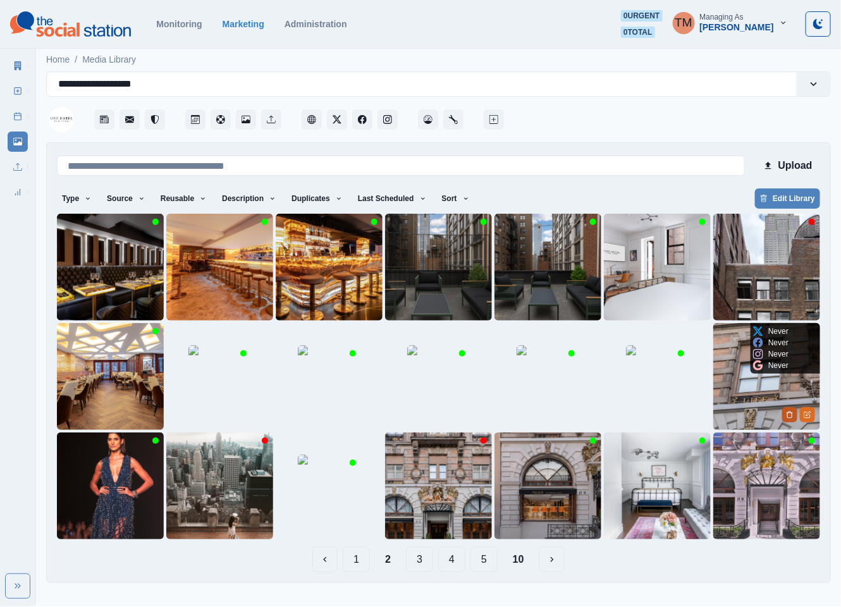
click at [792, 412] on icon "Delete Media" at bounding box center [790, 415] width 8 height 8
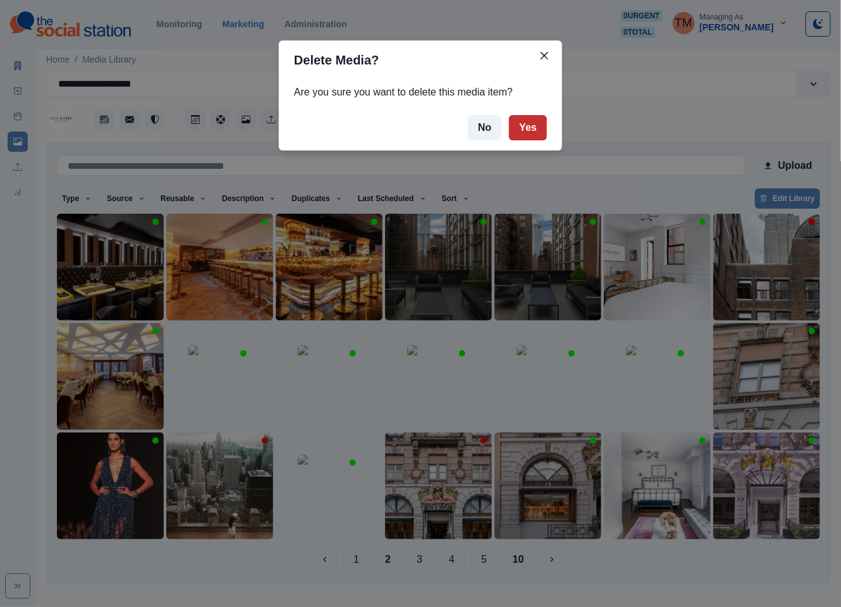
click at [527, 135] on button "Yes" at bounding box center [528, 127] width 38 height 25
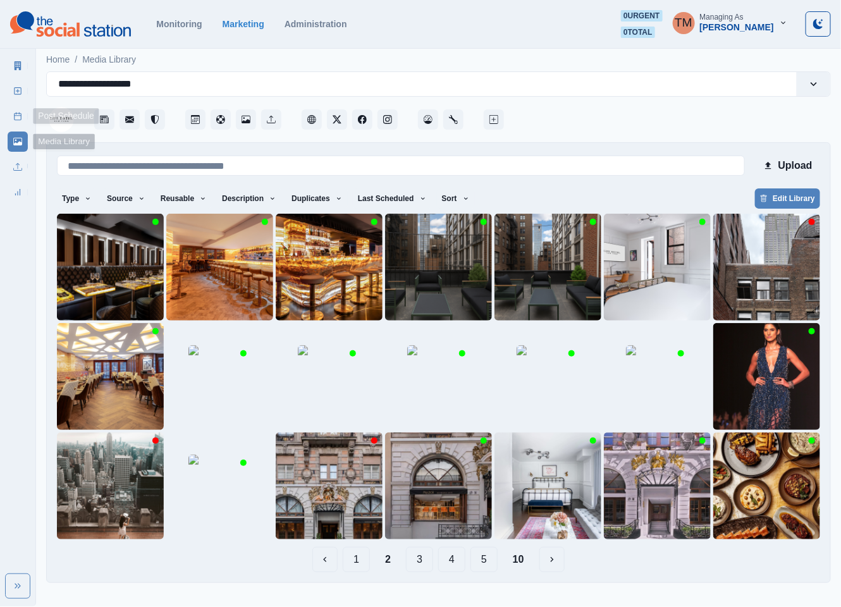
click at [17, 114] on icon at bounding box center [17, 116] width 9 height 9
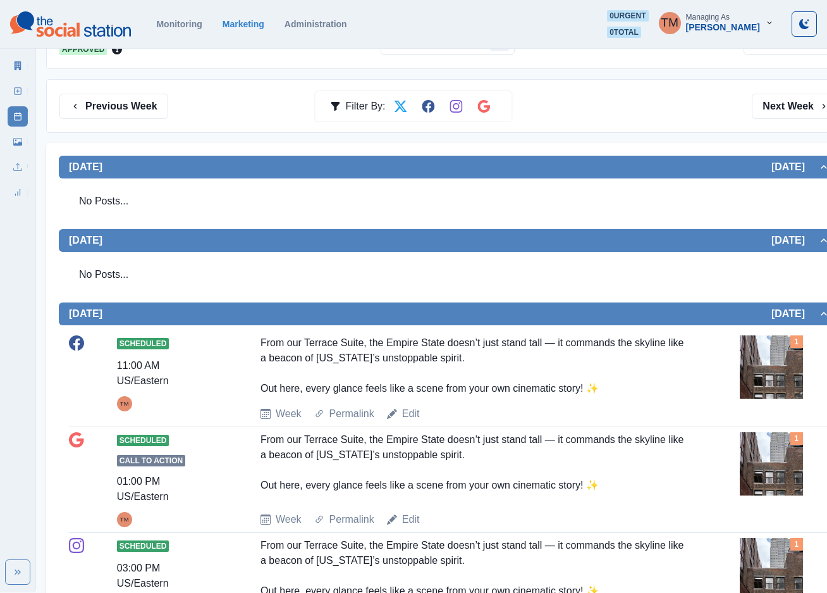
scroll to position [95, 0]
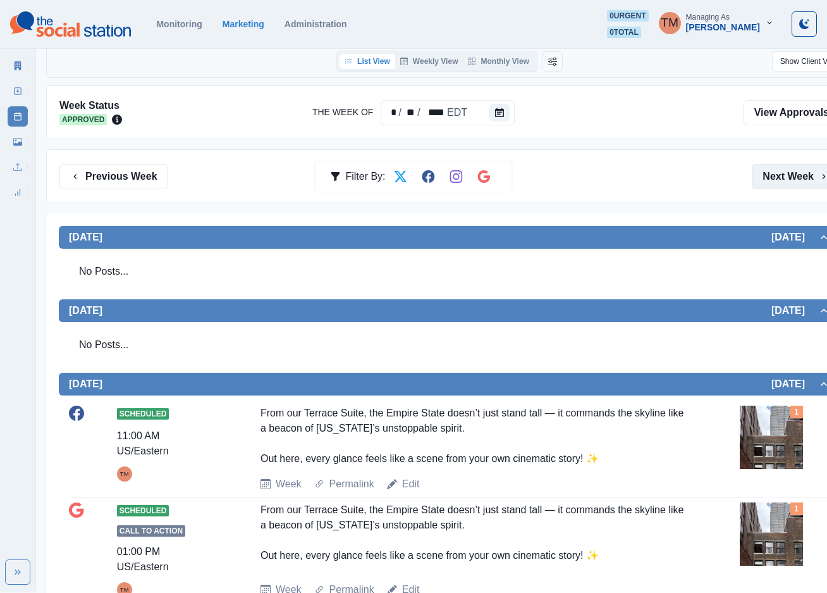
click at [793, 179] on button "Next Week" at bounding box center [796, 176] width 88 height 25
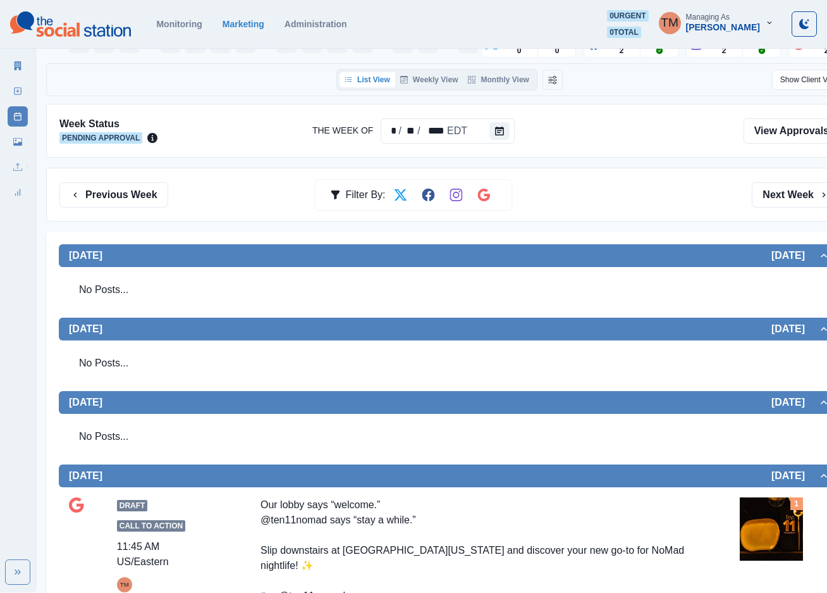
scroll to position [285, 0]
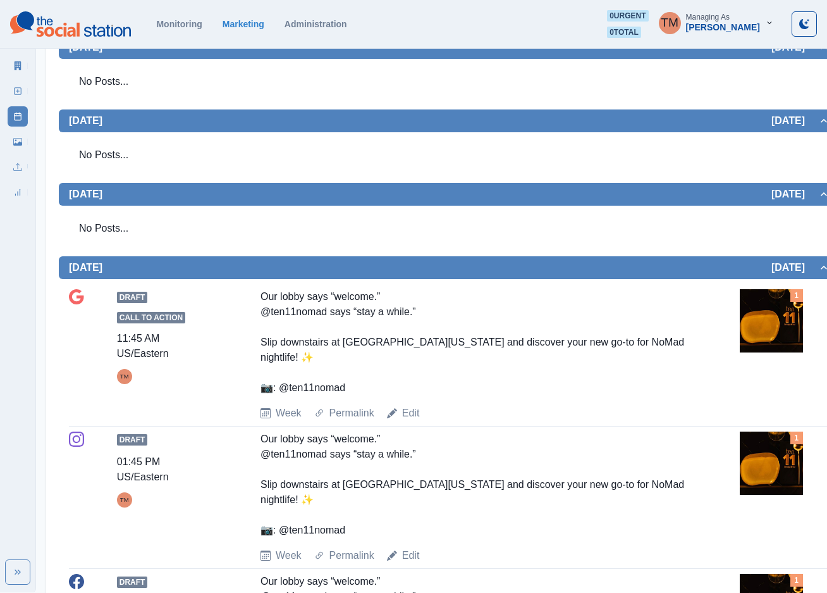
click at [779, 332] on img at bounding box center [771, 320] width 63 height 63
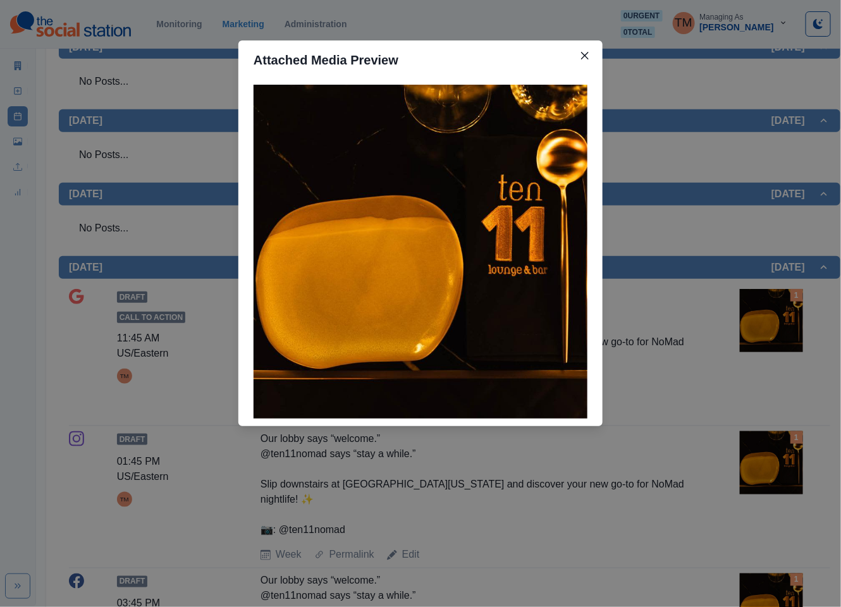
click at [779, 332] on div "Attached Media Preview" at bounding box center [420, 303] width 841 height 607
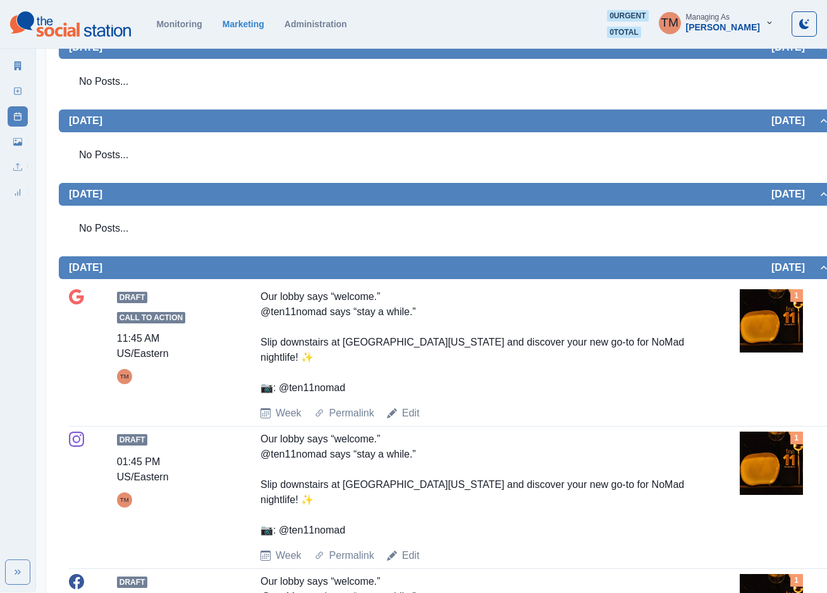
click at [779, 332] on img at bounding box center [771, 320] width 63 height 63
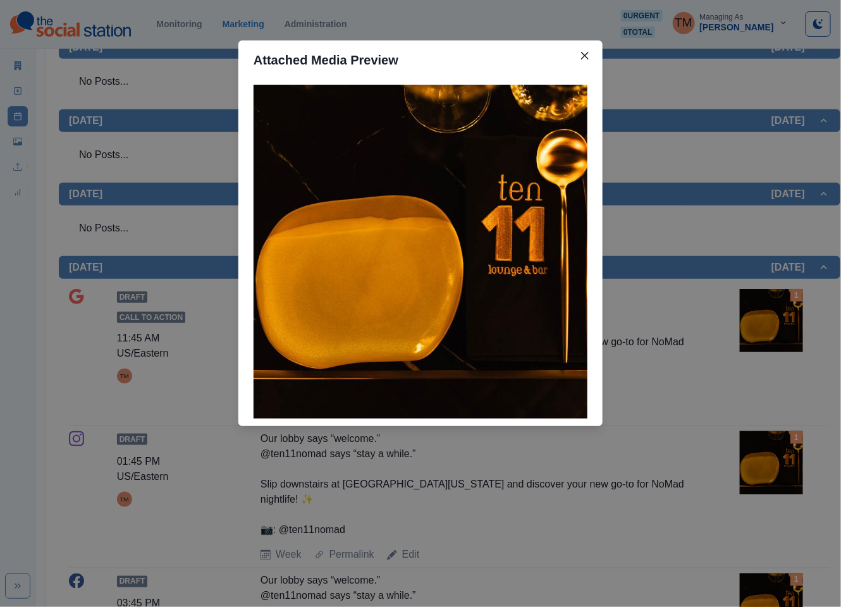
click at [779, 332] on div "Attached Media Preview" at bounding box center [420, 303] width 841 height 607
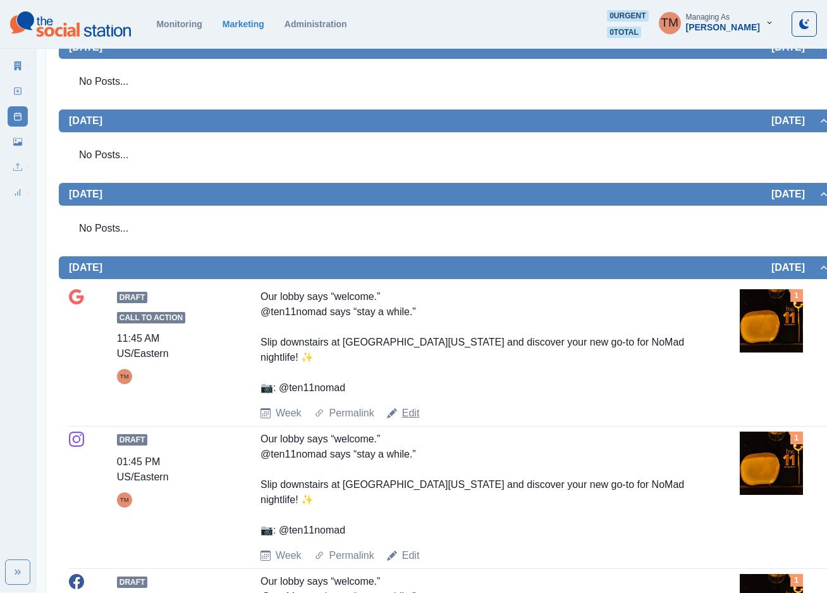
click at [410, 405] on link "Edit" at bounding box center [411, 412] width 18 height 15
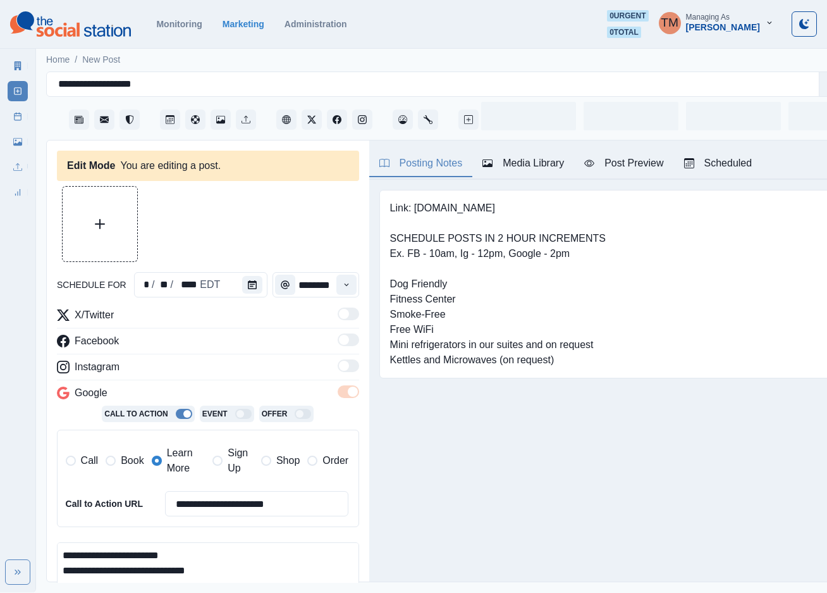
type input "********"
type textarea "**********"
click at [530, 156] on div "Media Library" at bounding box center [524, 163] width 82 height 15
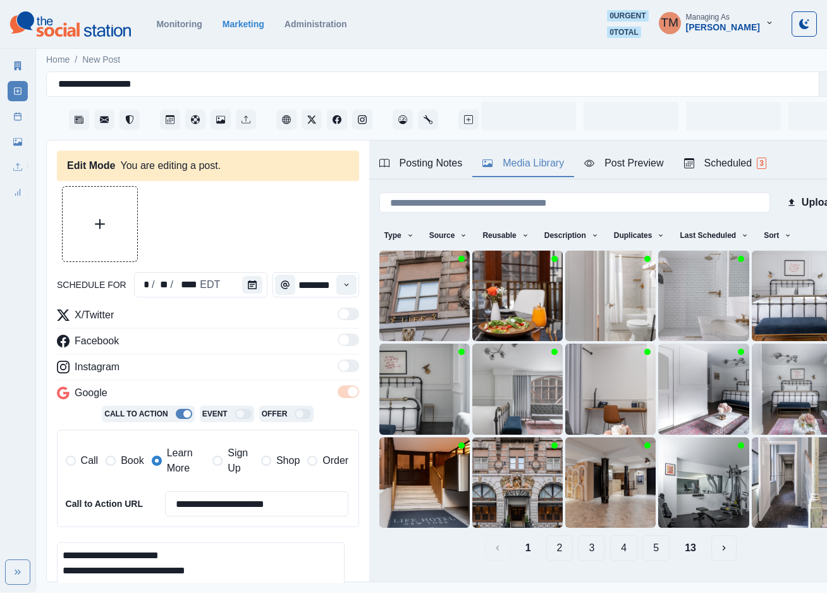
click at [547, 535] on button "2" at bounding box center [559, 547] width 27 height 25
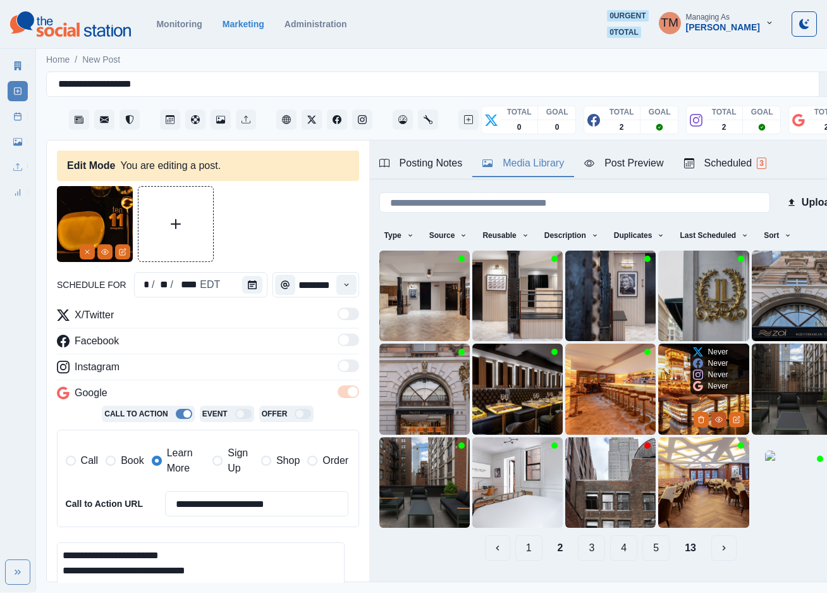
click at [715, 416] on icon "View Media" at bounding box center [719, 420] width 8 height 8
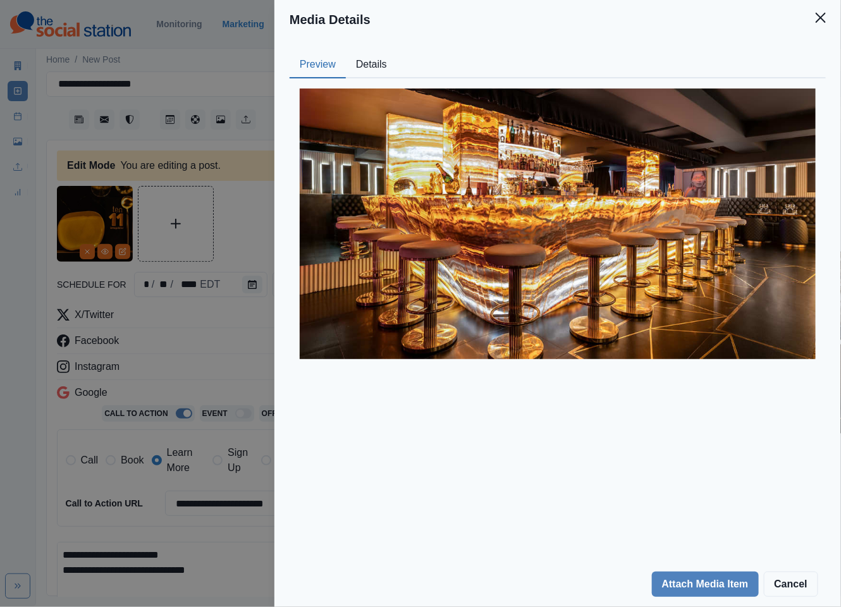
click at [366, 63] on button "Details" at bounding box center [371, 65] width 51 height 27
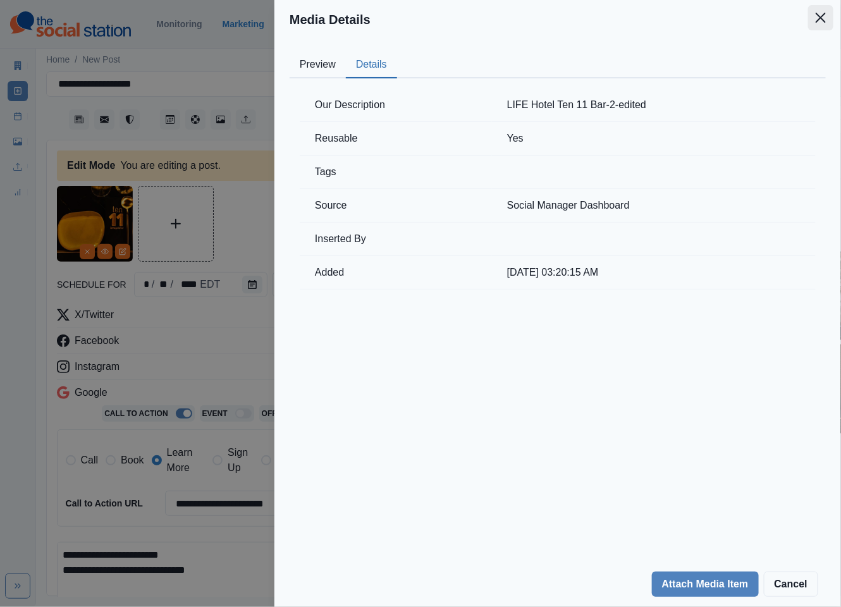
click at [823, 22] on icon "Close" at bounding box center [821, 18] width 10 height 10
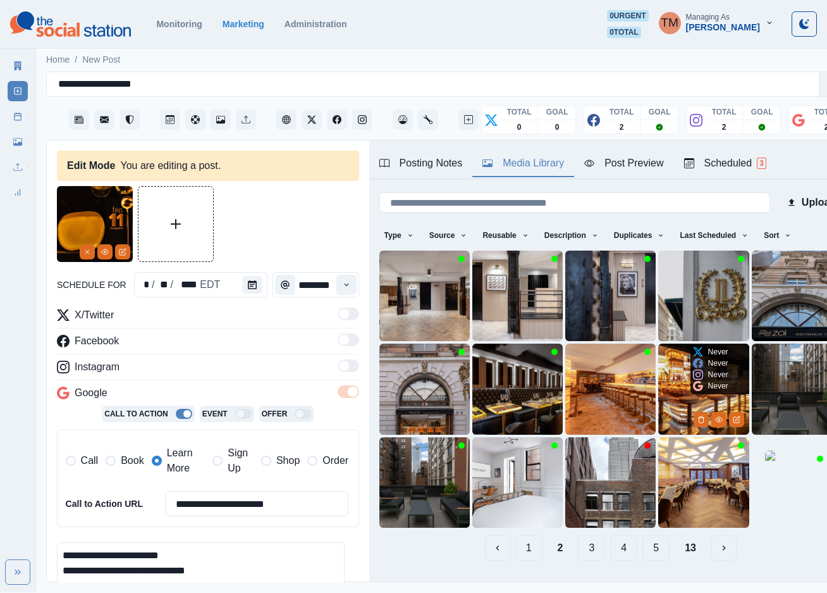
click at [659, 388] on img at bounding box center [703, 388] width 90 height 90
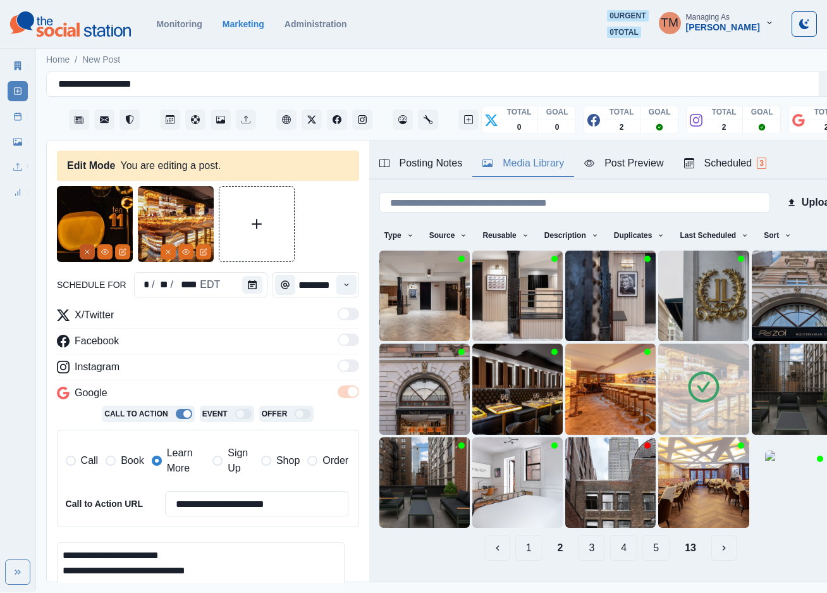
click at [82, 254] on button "Remove" at bounding box center [87, 251] width 15 height 15
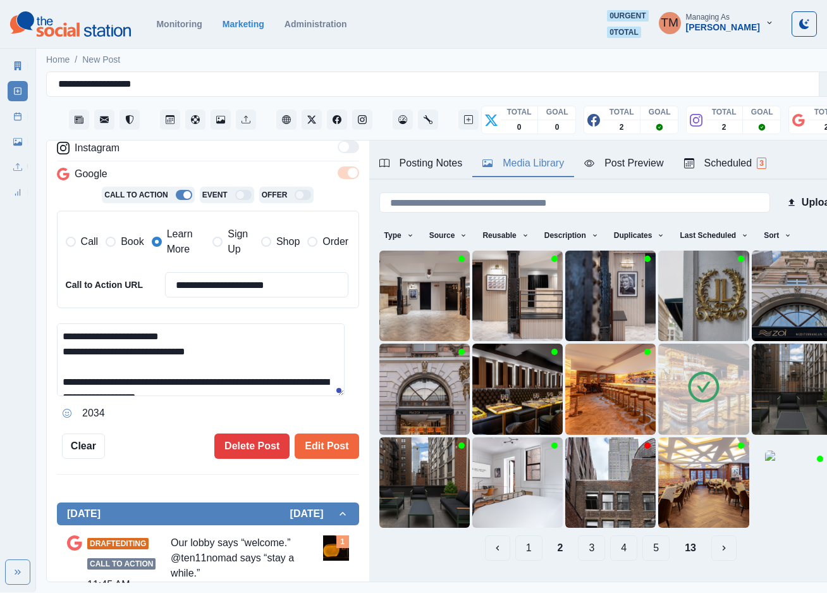
scroll to position [285, 0]
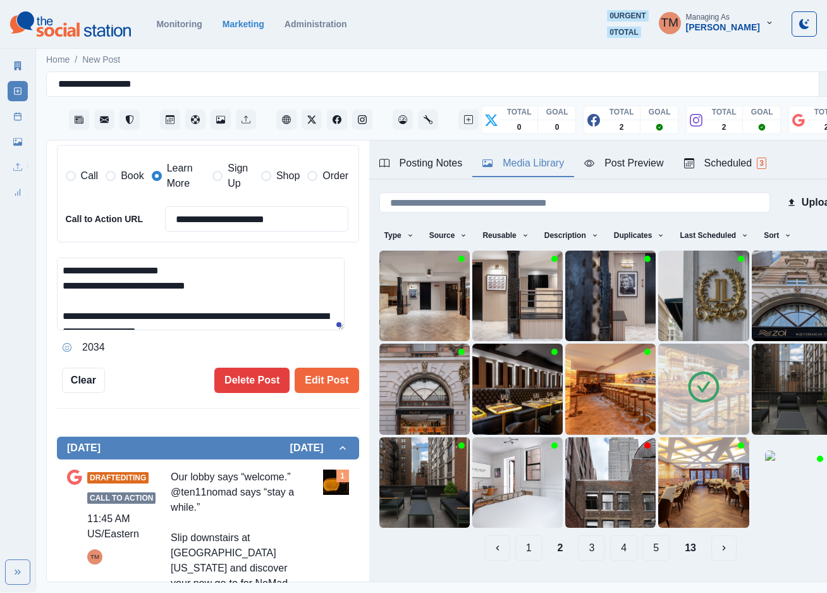
drag, startPoint x: 310, startPoint y: 223, endPoint x: 162, endPoint y: 214, distance: 148.2
click at [162, 214] on div "**********" at bounding box center [207, 218] width 283 height 25
click at [121, 179] on span "Book" at bounding box center [132, 175] width 23 height 15
drag, startPoint x: 167, startPoint y: 176, endPoint x: 247, endPoint y: 222, distance: 91.8
click at [173, 178] on span "Learn More" at bounding box center [186, 176] width 39 height 30
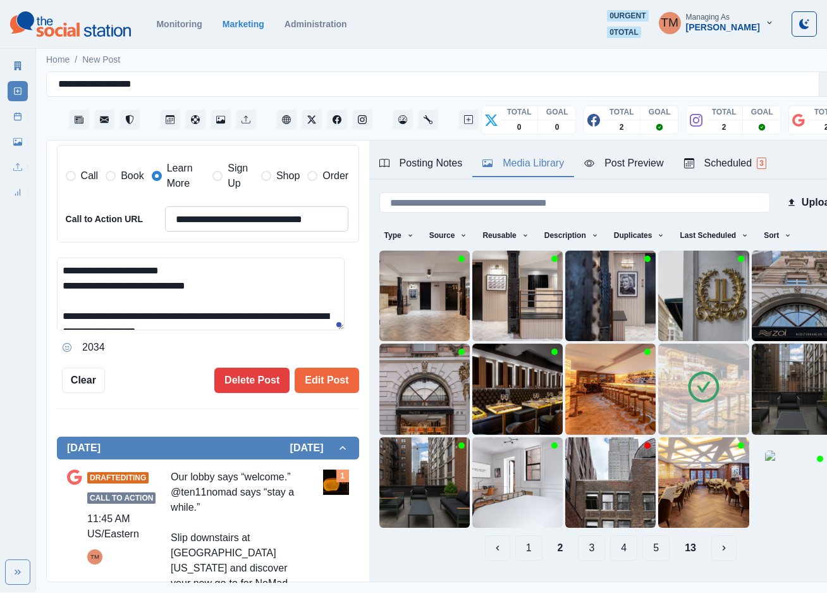
click at [250, 218] on input "**********" at bounding box center [257, 218] width 184 height 25
paste input
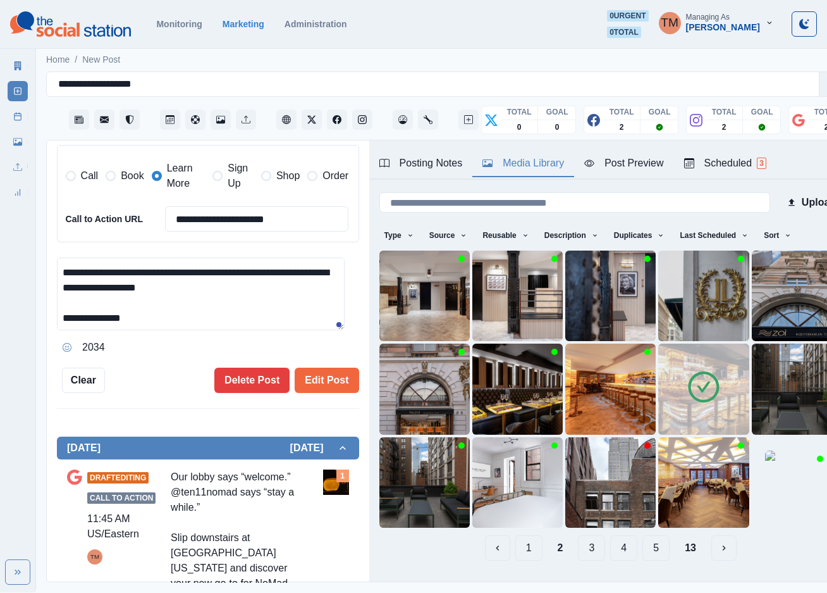
scroll to position [44, 0]
type input "**********"
drag, startPoint x: 230, startPoint y: 288, endPoint x: 259, endPoint y: 327, distance: 47.9
click at [259, 327] on textarea "**********" at bounding box center [201, 293] width 288 height 73
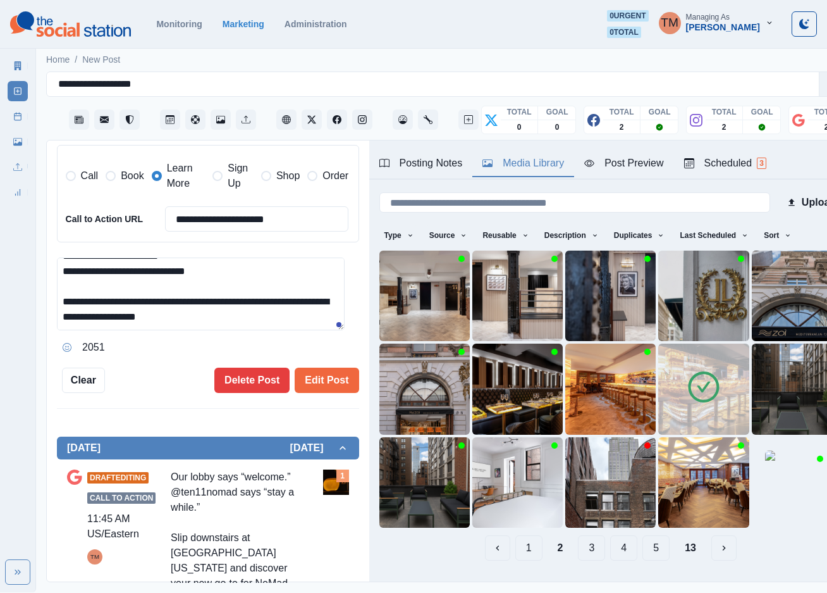
scroll to position [14, 0]
type textarea "**********"
click at [313, 380] on button "Edit Post" at bounding box center [327, 379] width 64 height 25
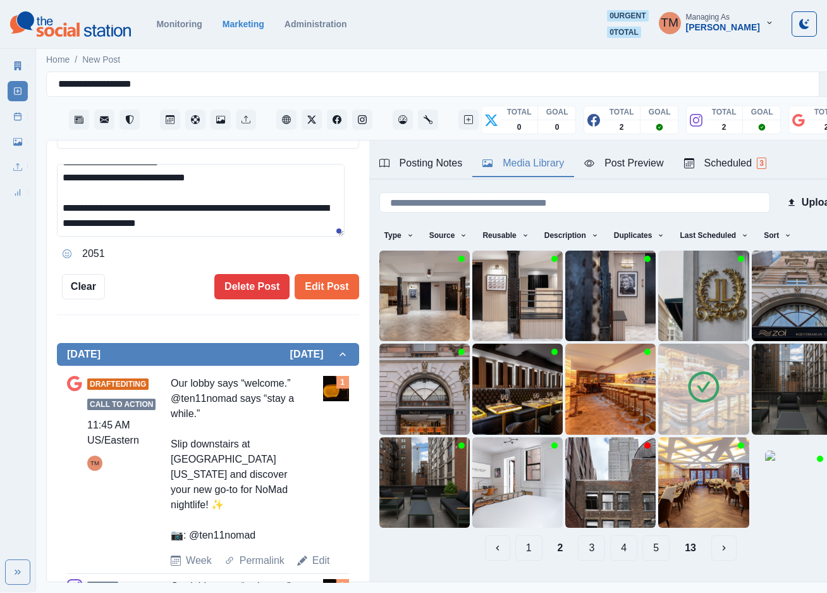
scroll to position [379, 0]
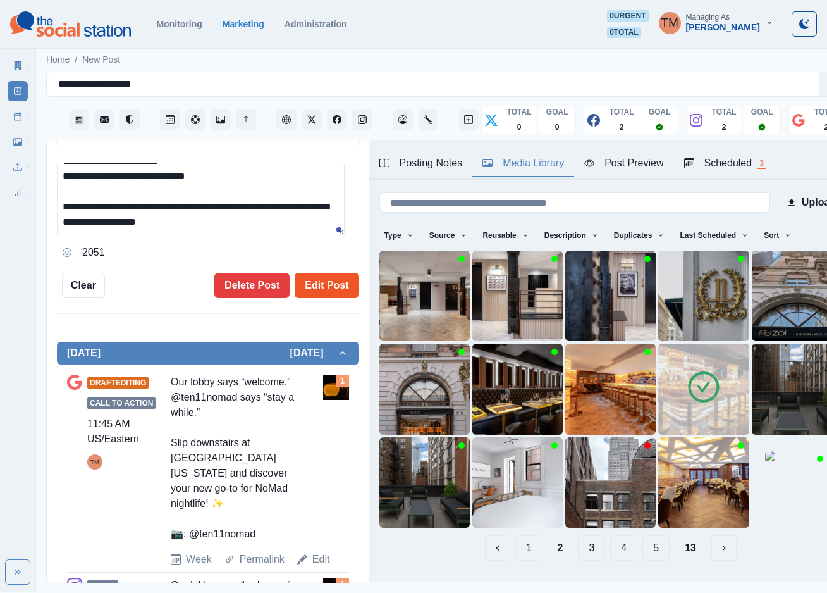
click at [313, 290] on button "Edit Post" at bounding box center [327, 285] width 64 height 25
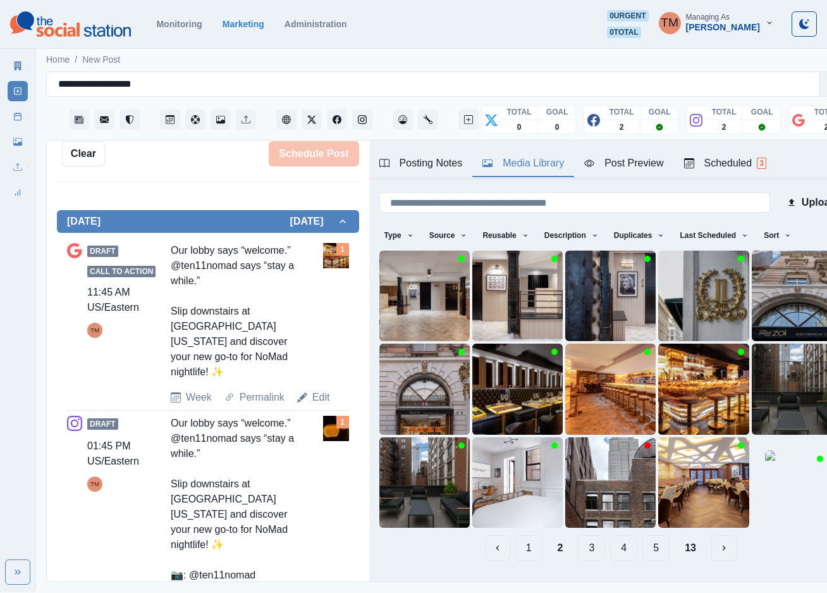
click at [317, 593] on link "Edit" at bounding box center [321, 600] width 18 height 15
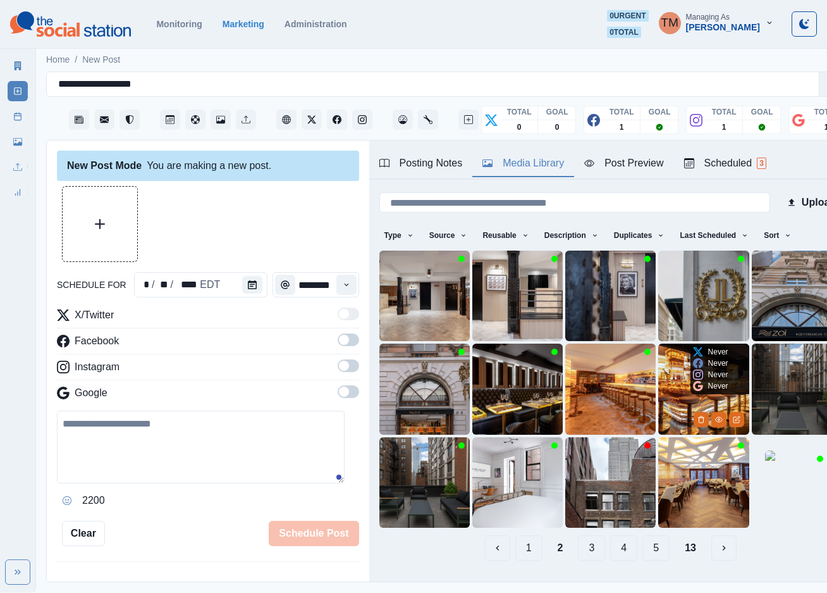
click at [658, 384] on img at bounding box center [703, 388] width 90 height 90
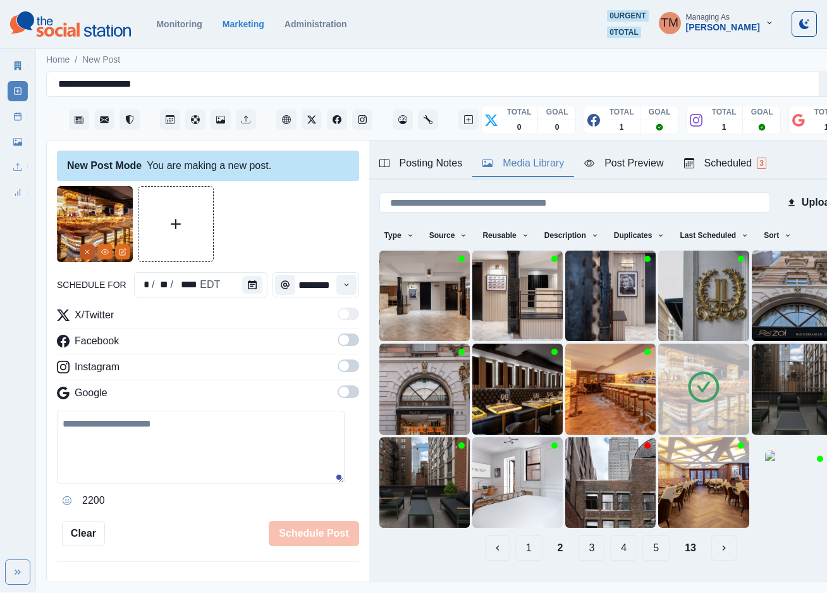
click at [83, 251] on icon "Remove" at bounding box center [87, 252] width 8 height 8
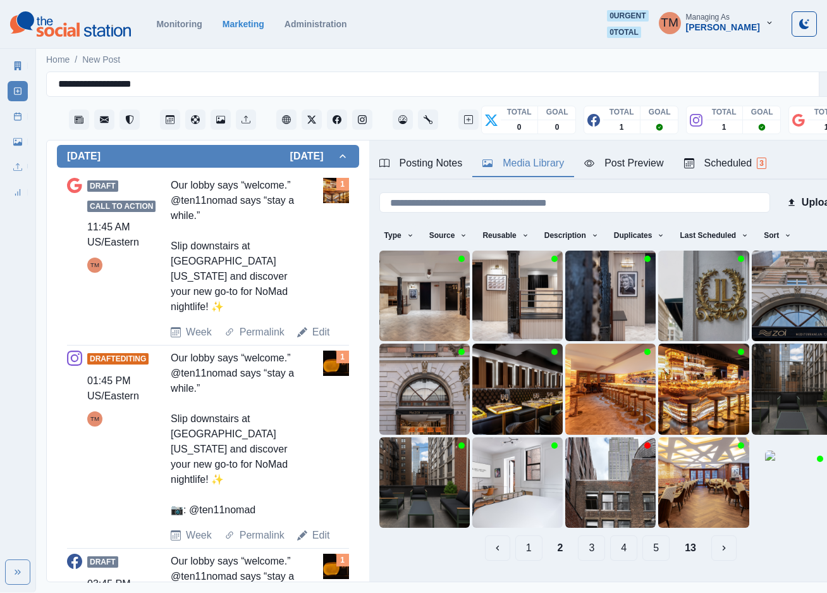
scroll to position [569, 0]
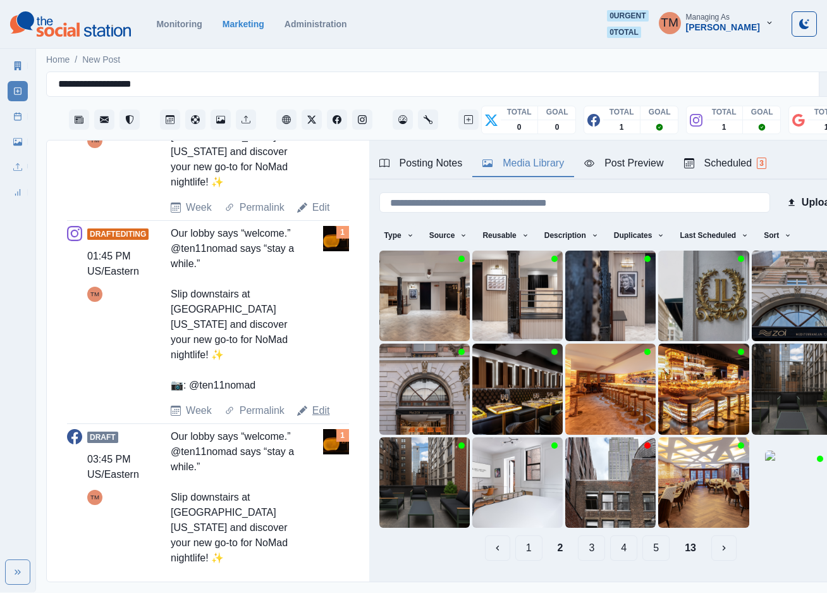
click at [321, 403] on link "Edit" at bounding box center [321, 410] width 18 height 15
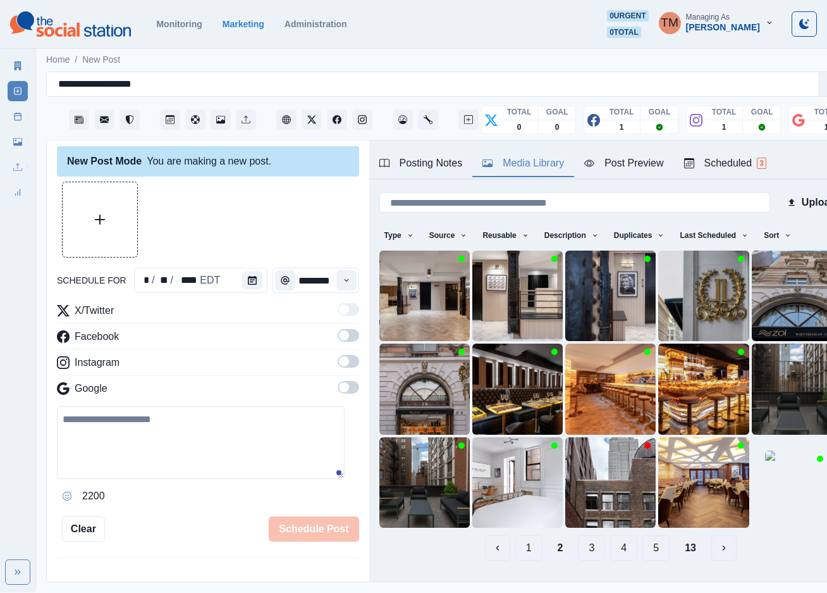
scroll to position [0, 0]
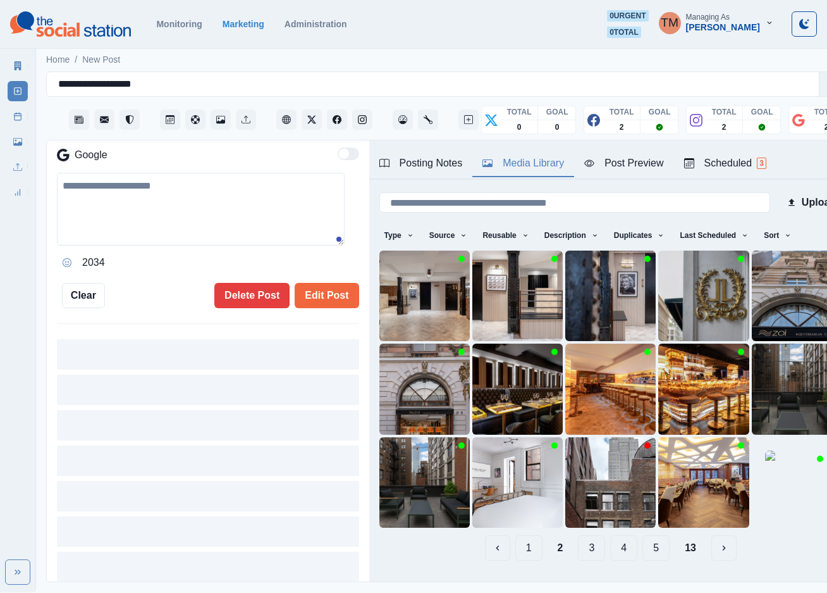
type input "*******"
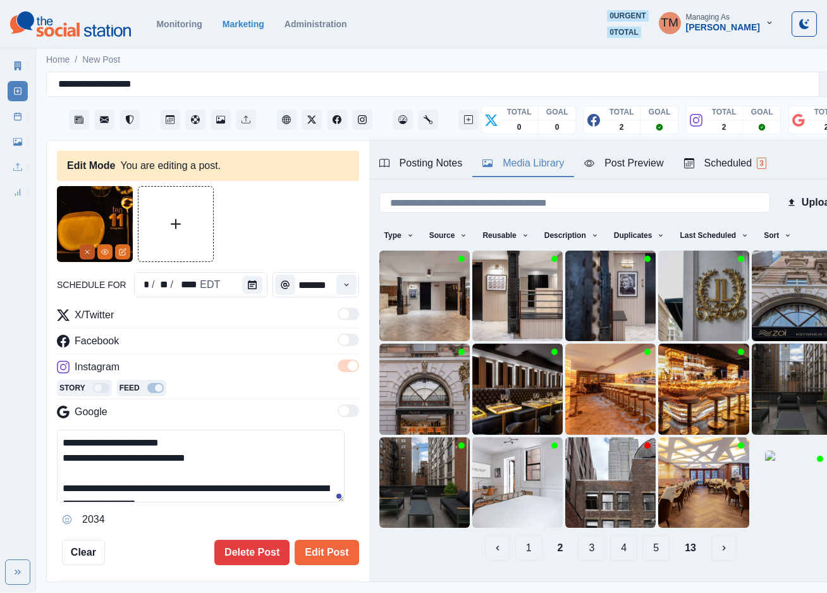
click at [88, 250] on icon "Remove" at bounding box center [87, 252] width 8 height 8
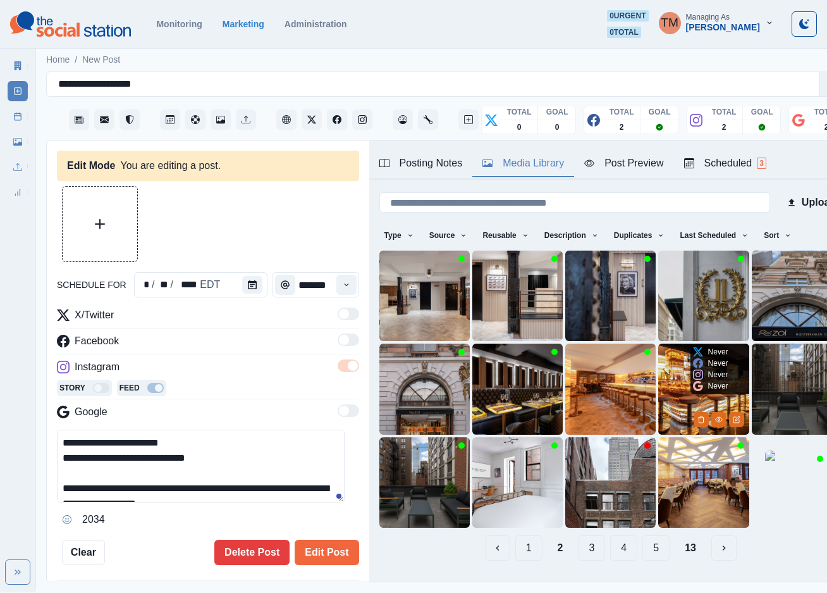
click at [660, 391] on img at bounding box center [703, 388] width 90 height 90
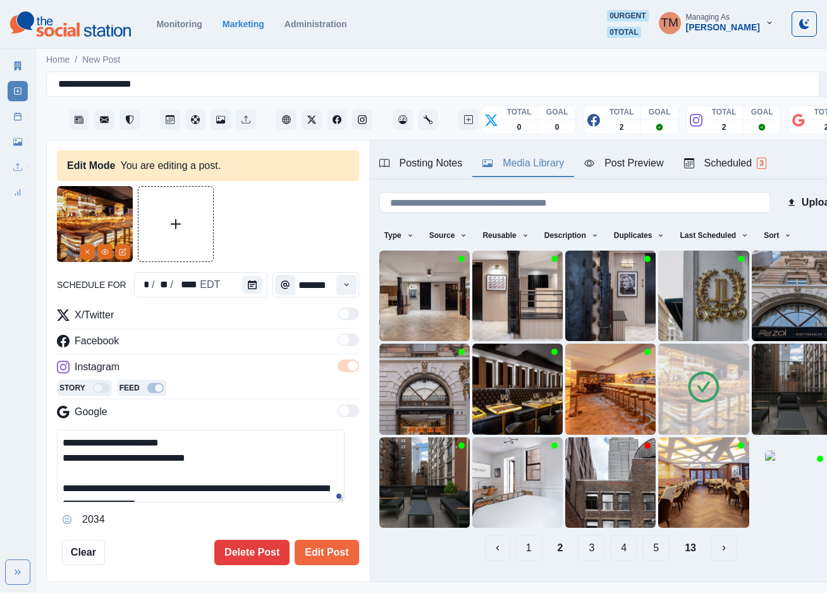
scroll to position [44, 0]
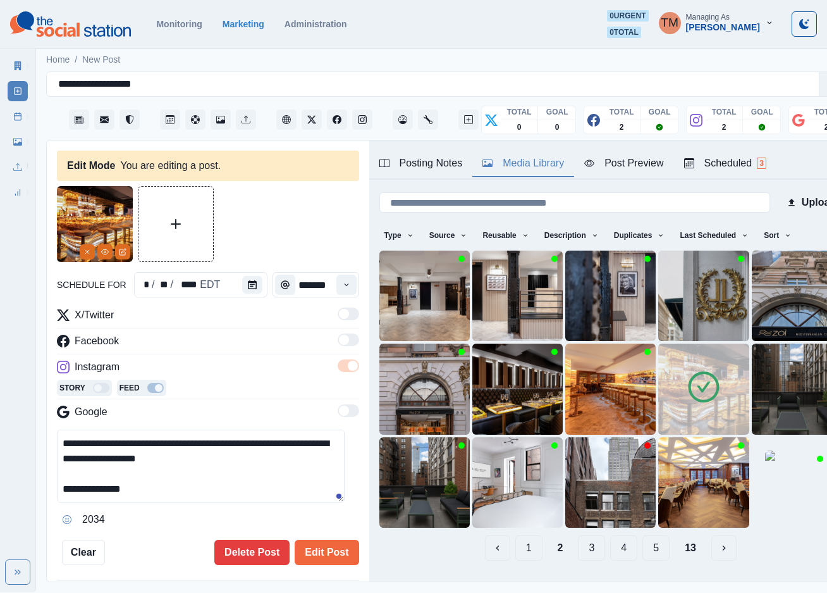
drag, startPoint x: 241, startPoint y: 462, endPoint x: 293, endPoint y: 505, distance: 67.4
click at [293, 505] on div "**********" at bounding box center [208, 479] width 302 height 100
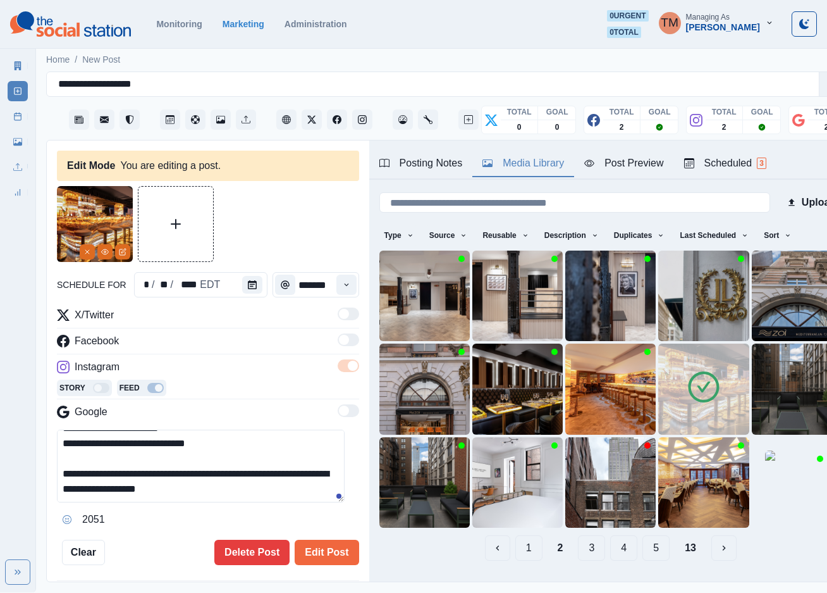
scroll to position [14, 0]
type textarea "**********"
click at [317, 554] on button "Edit Post" at bounding box center [327, 551] width 64 height 25
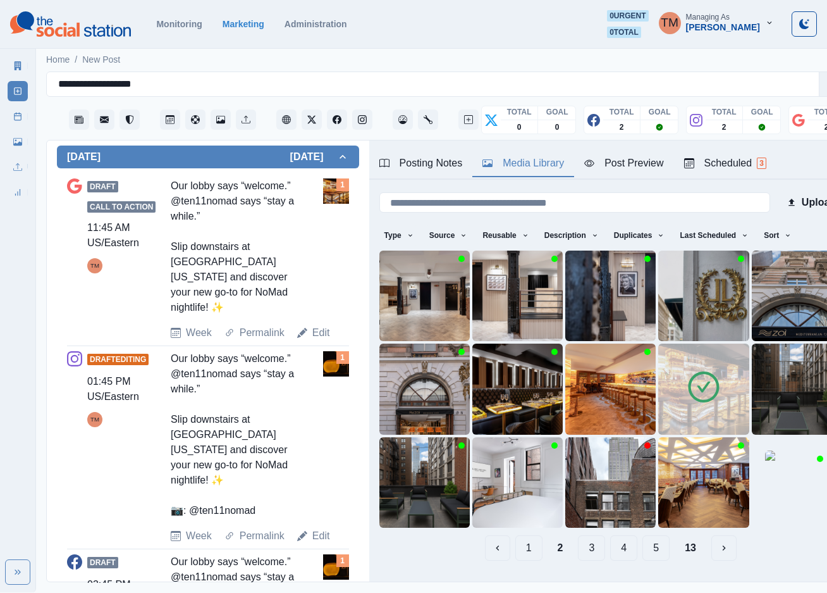
scroll to position [474, 0]
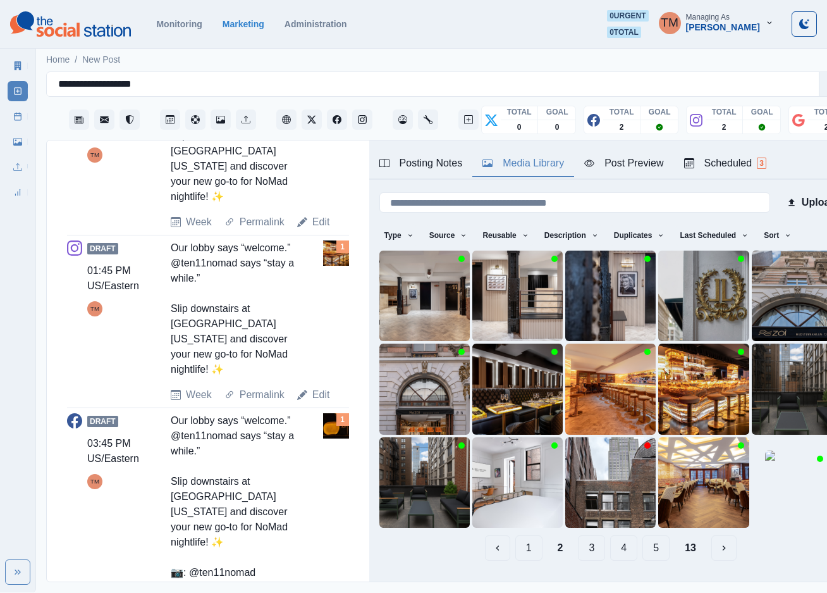
scroll to position [557, 0]
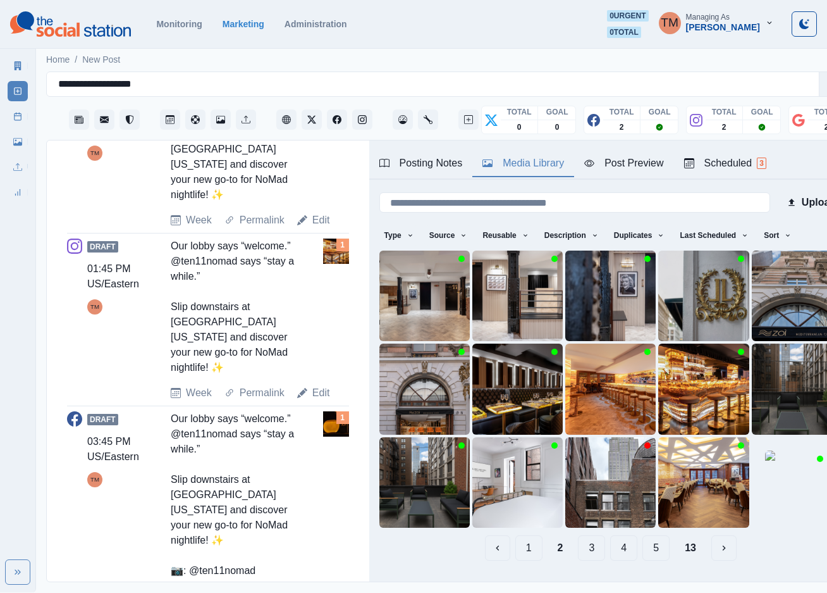
click at [319, 588] on link "Edit" at bounding box center [321, 595] width 18 height 15
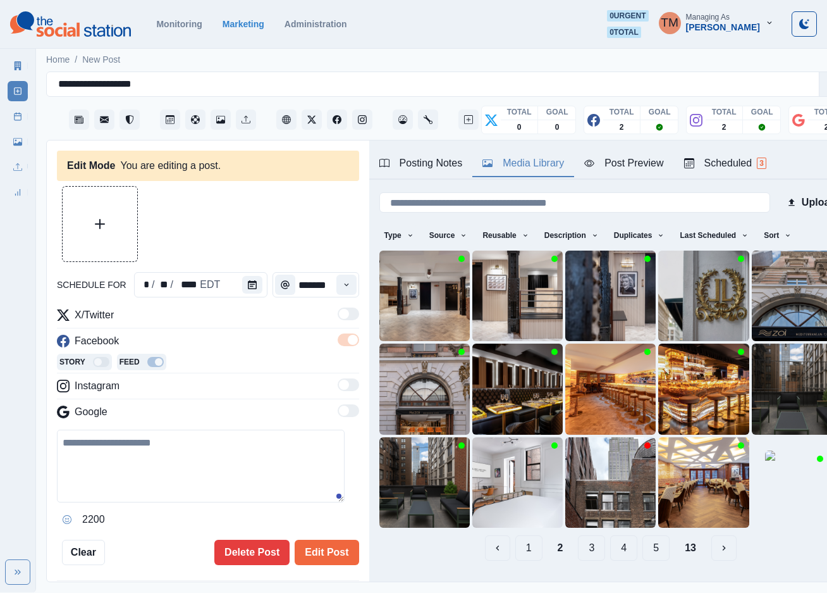
type input "*******"
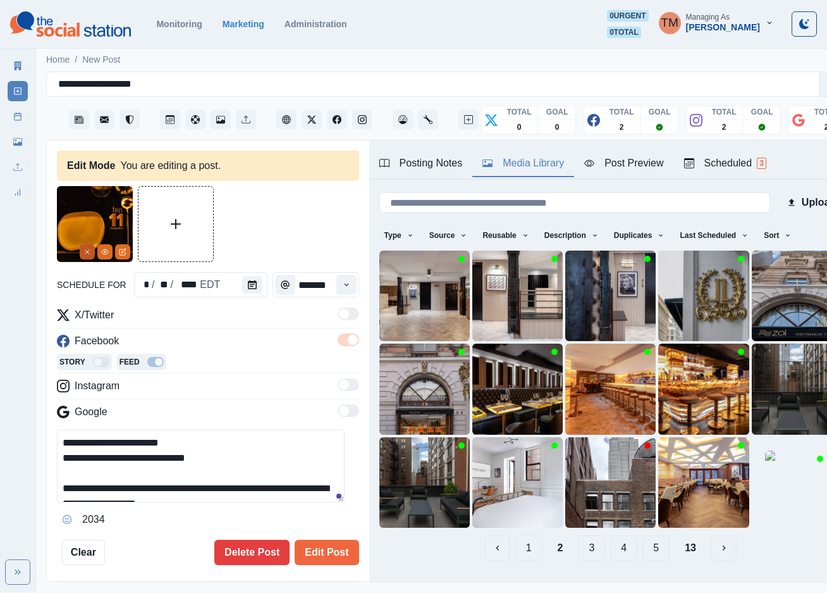
click at [80, 249] on button "Remove" at bounding box center [87, 251] width 15 height 15
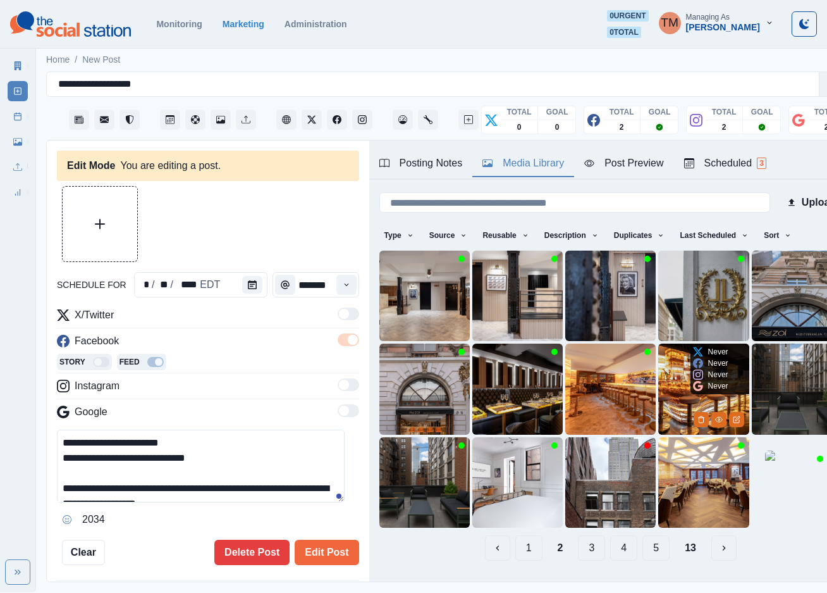
click at [661, 400] on img at bounding box center [703, 388] width 90 height 90
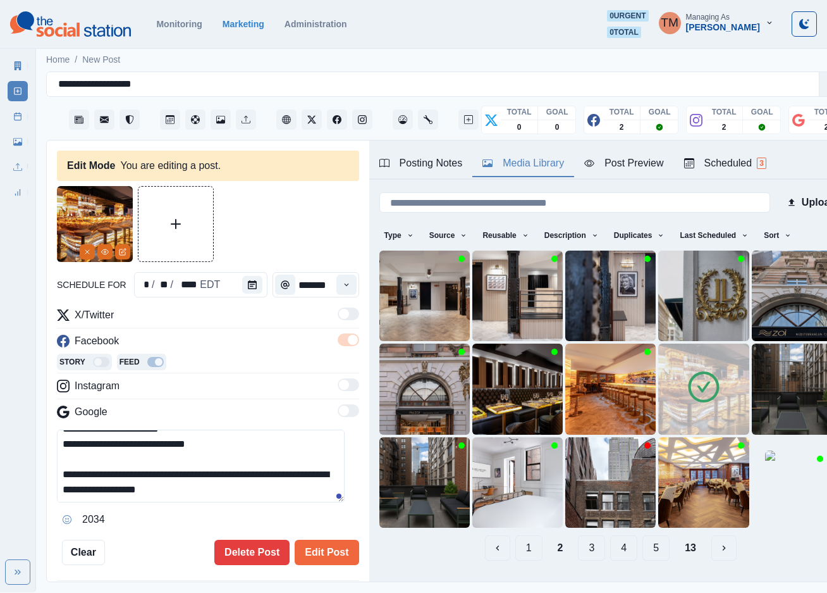
scroll to position [46, 0]
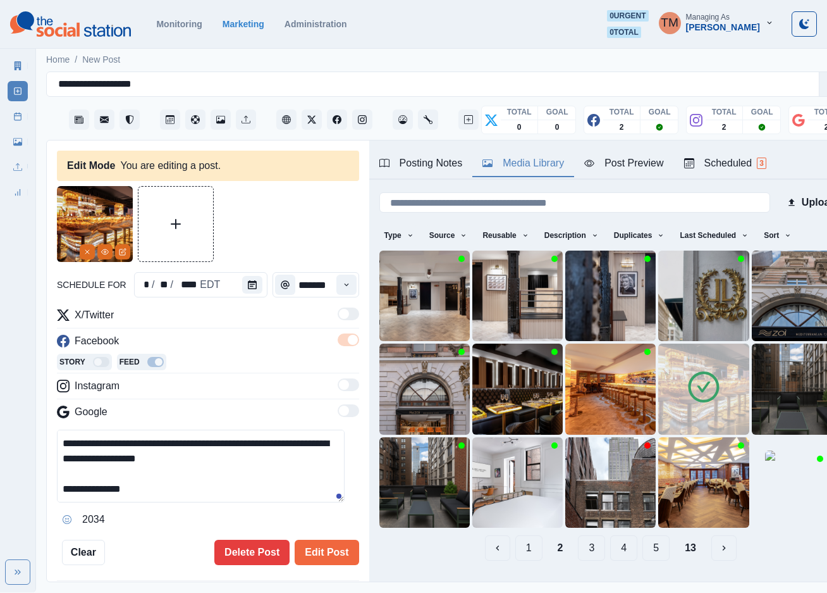
drag, startPoint x: 247, startPoint y: 469, endPoint x: 278, endPoint y: 490, distance: 37.2
click at [278, 490] on textarea "**********" at bounding box center [201, 465] width 288 height 73
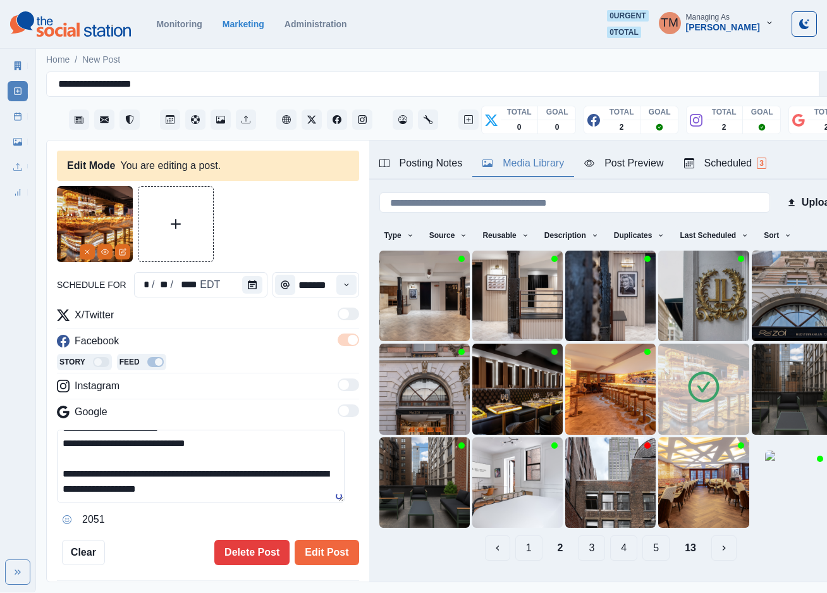
scroll to position [14, 0]
type textarea "**********"
click at [326, 551] on button "Edit Post" at bounding box center [327, 551] width 64 height 25
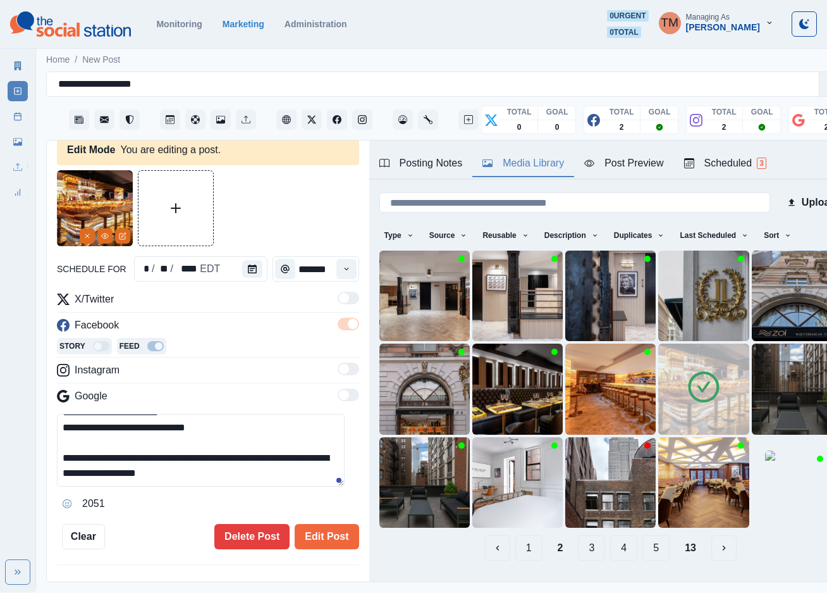
scroll to position [0, 0]
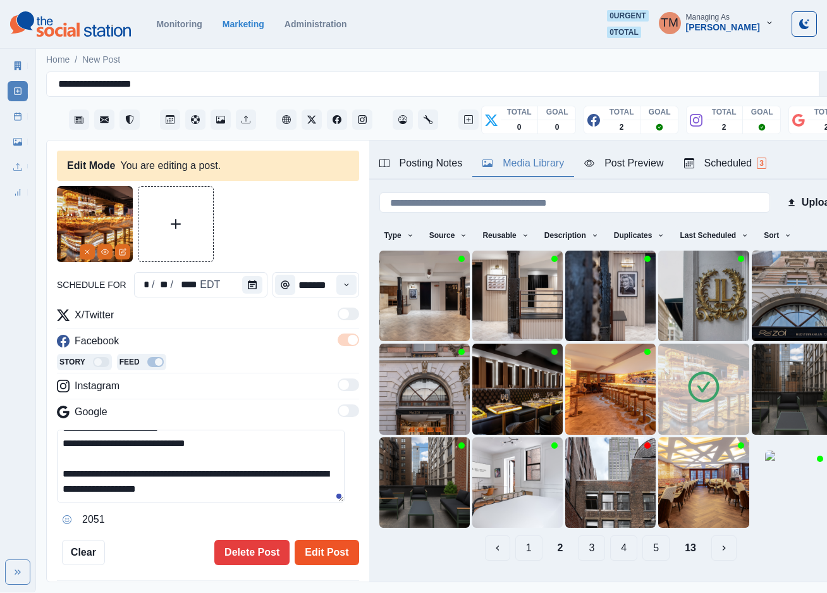
click at [325, 550] on button "Edit Post" at bounding box center [327, 551] width 64 height 25
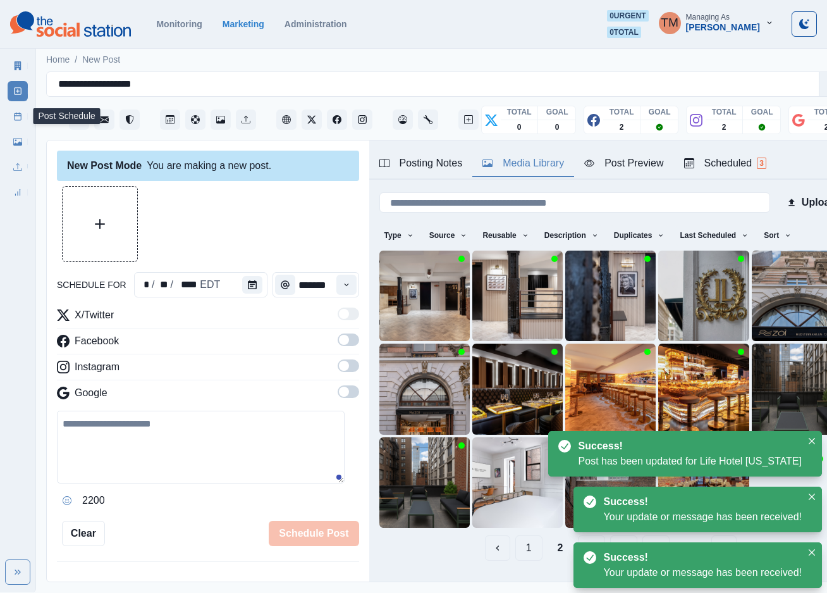
click at [8, 118] on link "Post Schedule" at bounding box center [18, 116] width 20 height 20
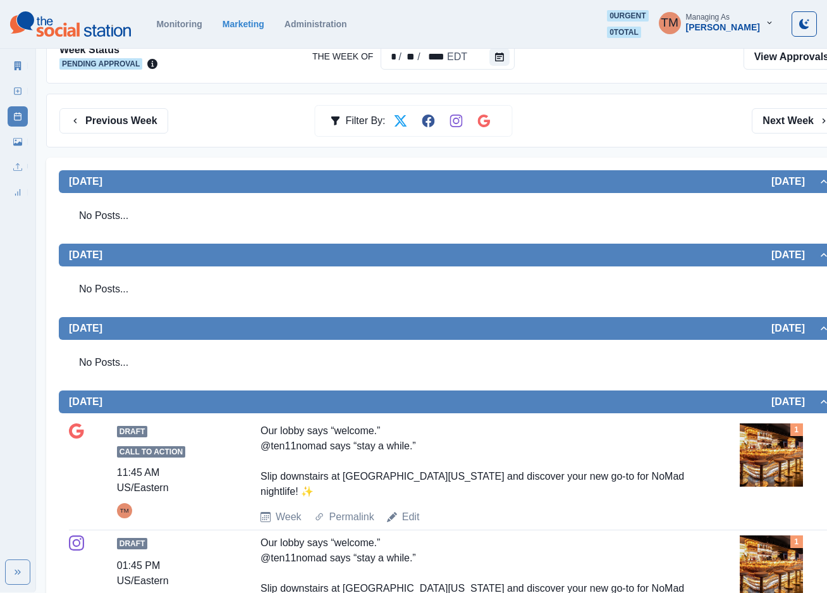
scroll to position [95, 0]
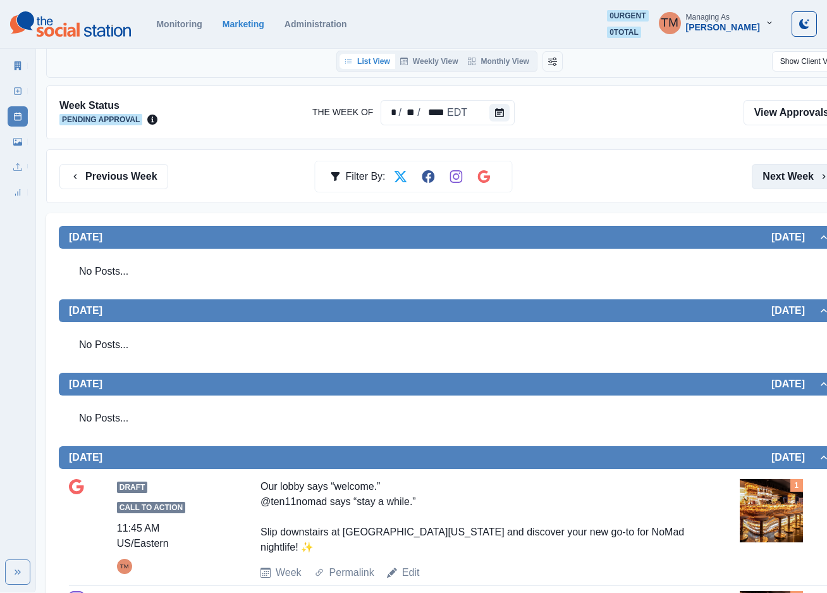
click at [799, 177] on button "Next Week" at bounding box center [796, 176] width 88 height 25
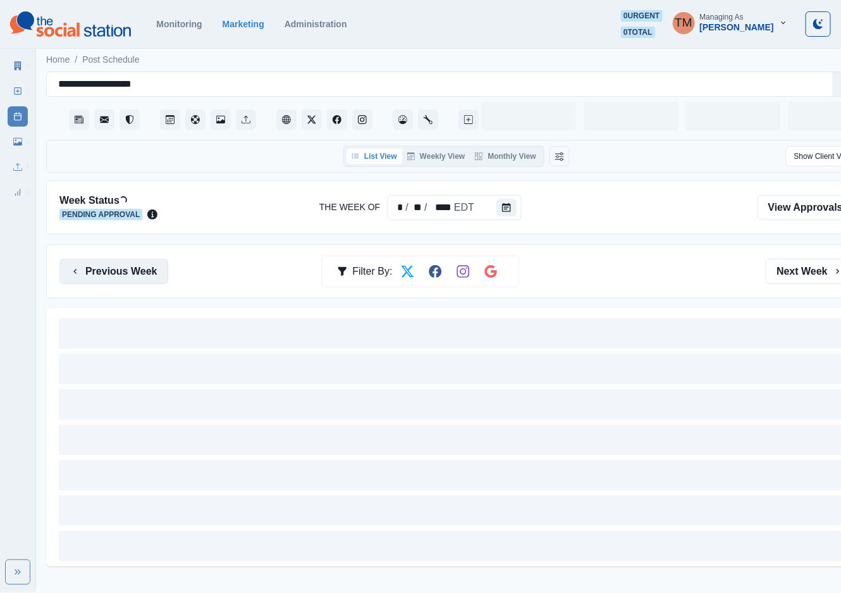
click at [106, 270] on button "Previous Week" at bounding box center [113, 271] width 109 height 25
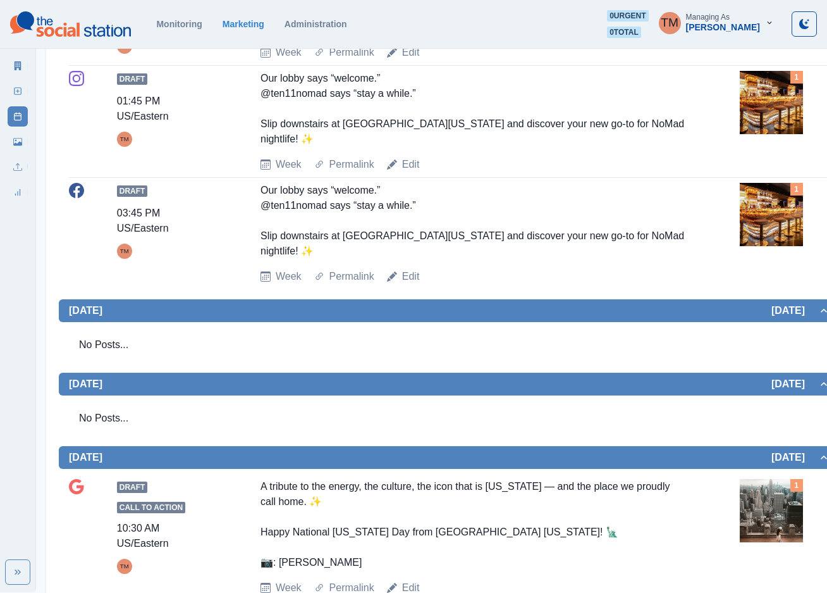
scroll to position [854, 0]
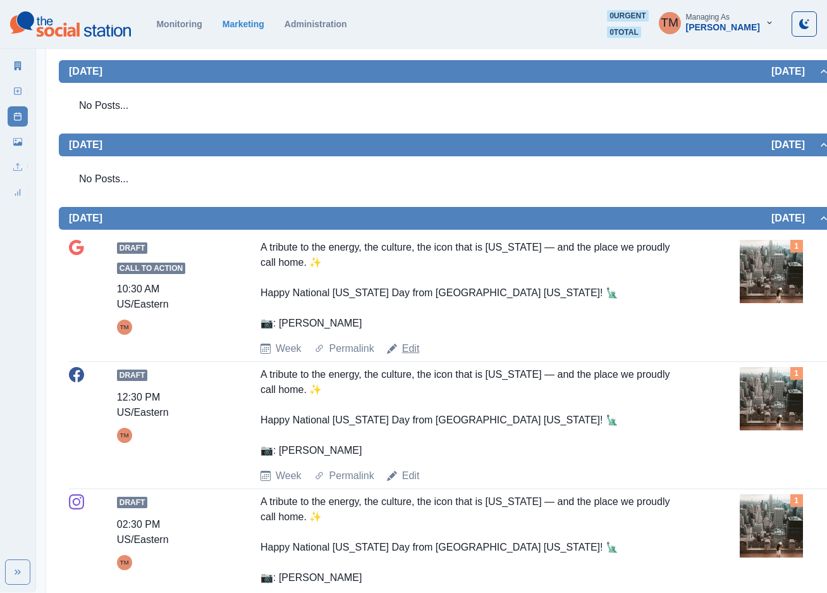
click at [406, 341] on link "Edit" at bounding box center [411, 348] width 18 height 15
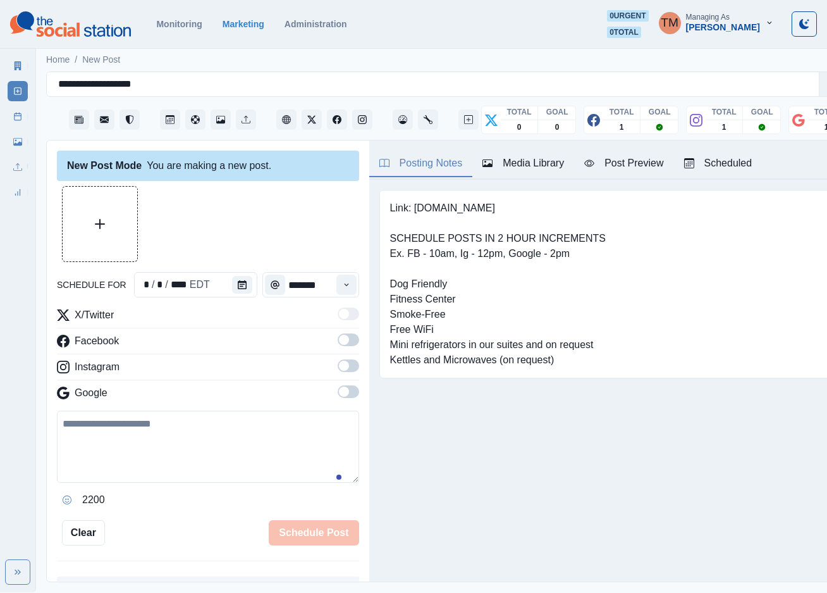
scroll to position [13, 0]
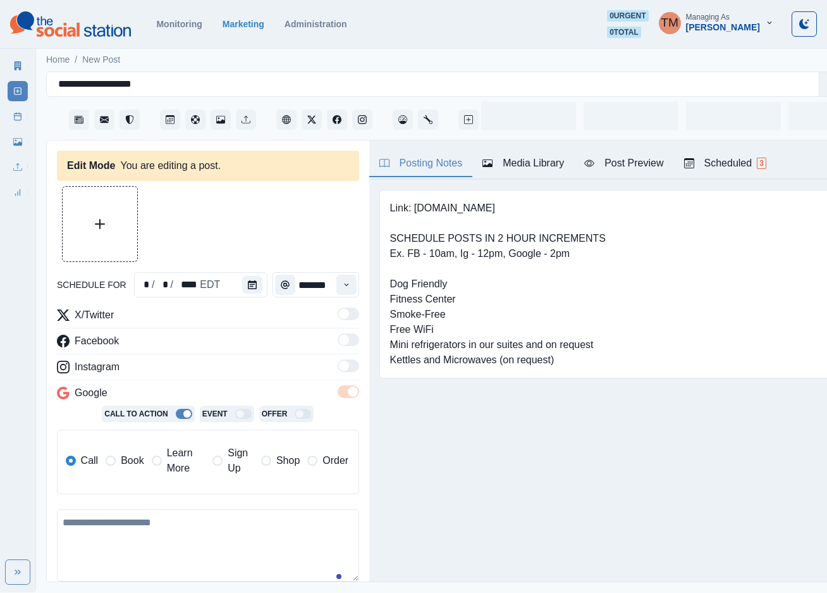
type input "********"
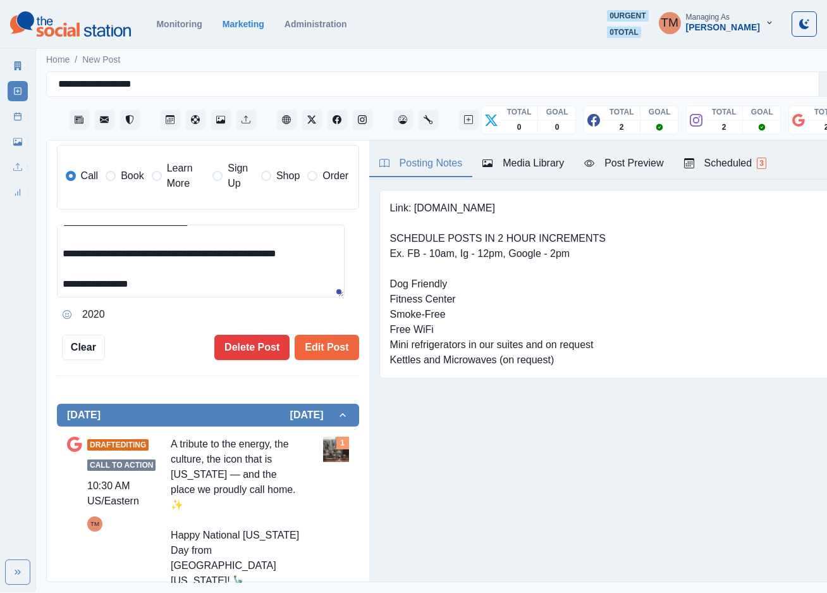
scroll to position [285, 0]
drag, startPoint x: 211, startPoint y: 249, endPoint x: 243, endPoint y: 277, distance: 42.1
click at [243, 277] on textarea "**********" at bounding box center [201, 261] width 288 height 73
drag, startPoint x: 144, startPoint y: 251, endPoint x: 187, endPoint y: 275, distance: 48.7
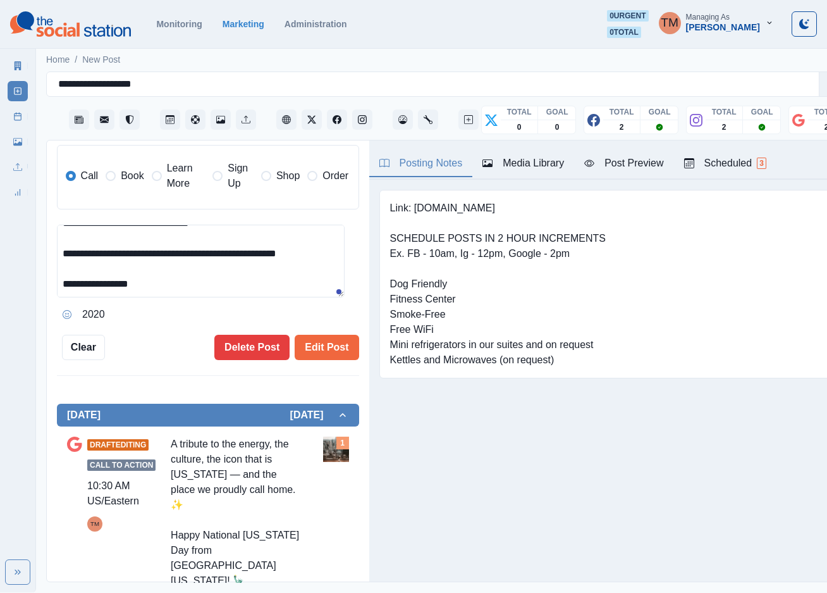
click at [187, 275] on textarea "**********" at bounding box center [201, 261] width 288 height 73
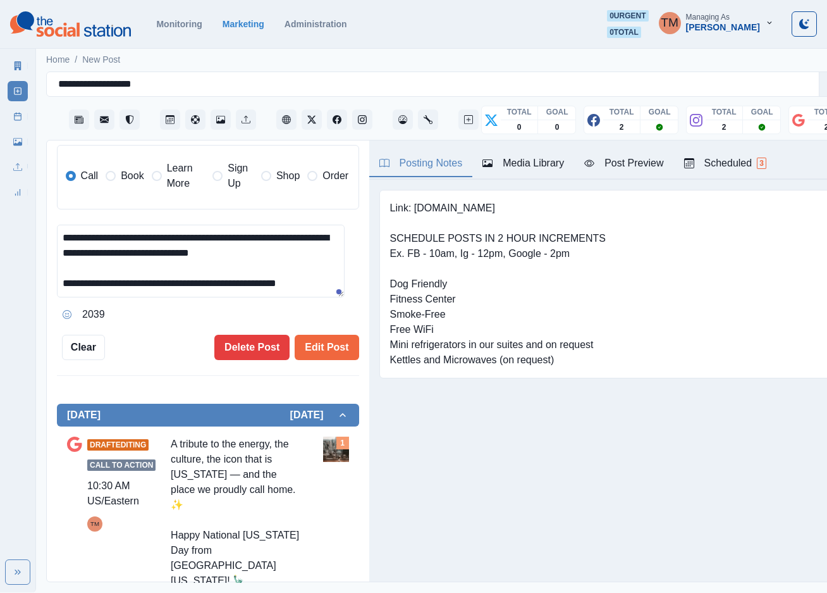
scroll to position [14, 0]
type textarea "**********"
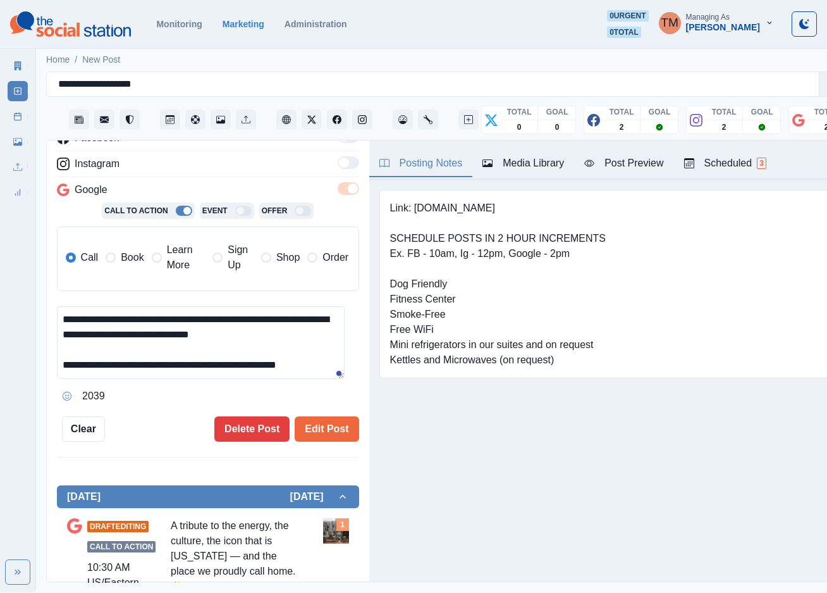
scroll to position [0, 0]
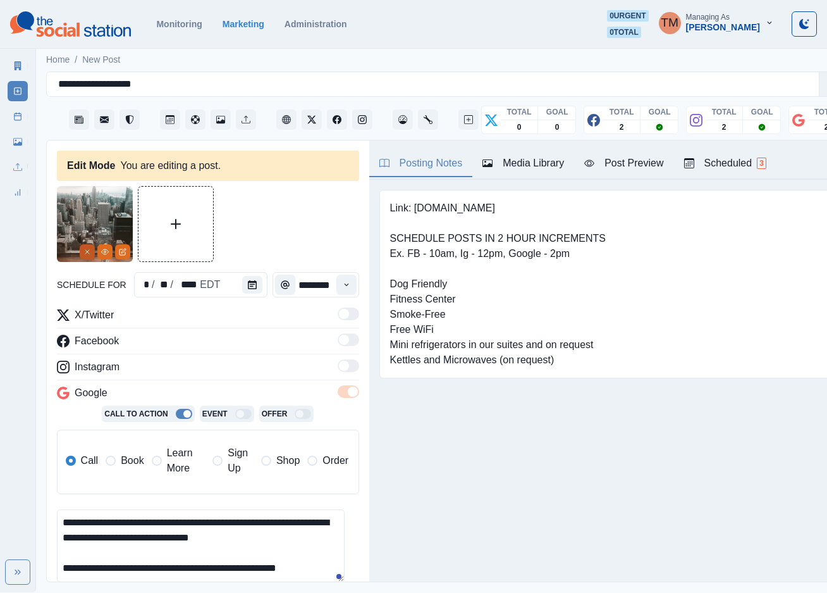
click at [83, 248] on icon "Remove" at bounding box center [87, 252] width 8 height 8
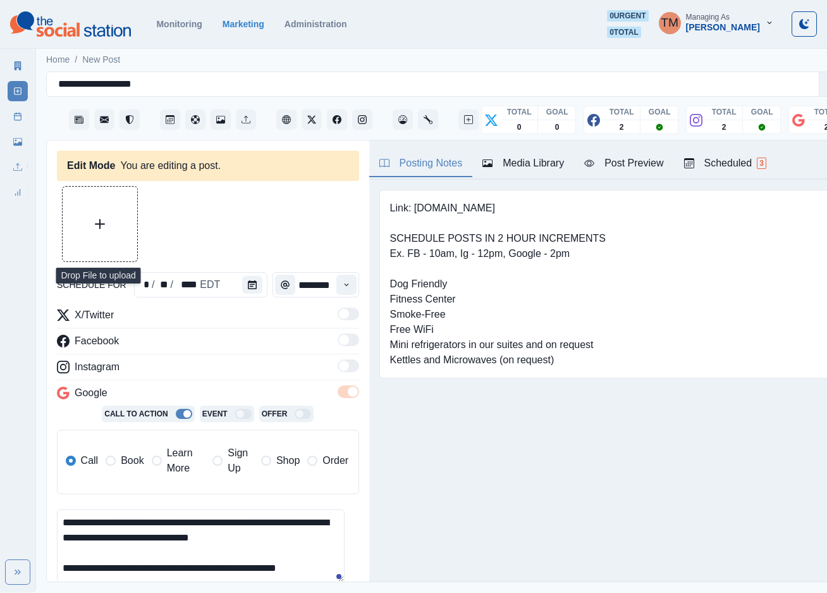
click at [85, 220] on button "Upload Media" at bounding box center [100, 224] width 75 height 75
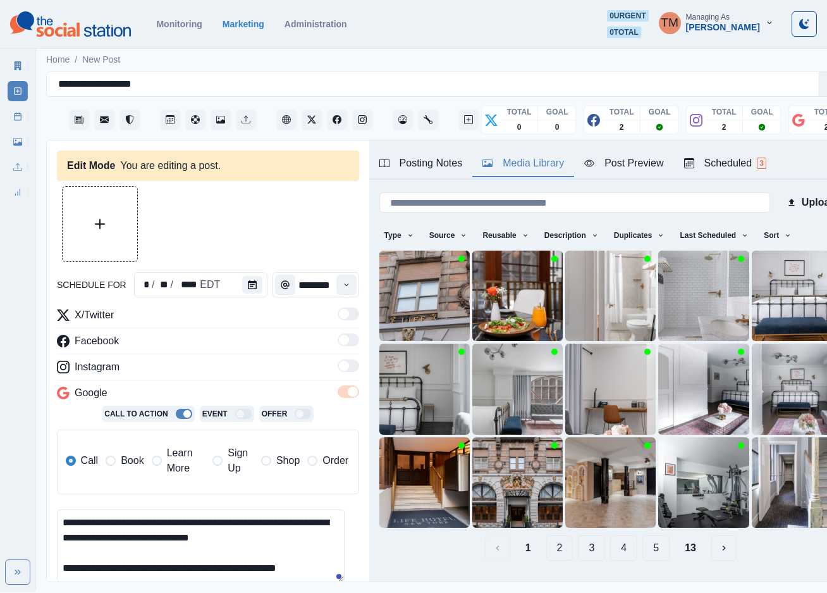
click at [522, 156] on div "Media Library" at bounding box center [524, 163] width 82 height 15
click at [578, 535] on button "3" at bounding box center [591, 547] width 27 height 25
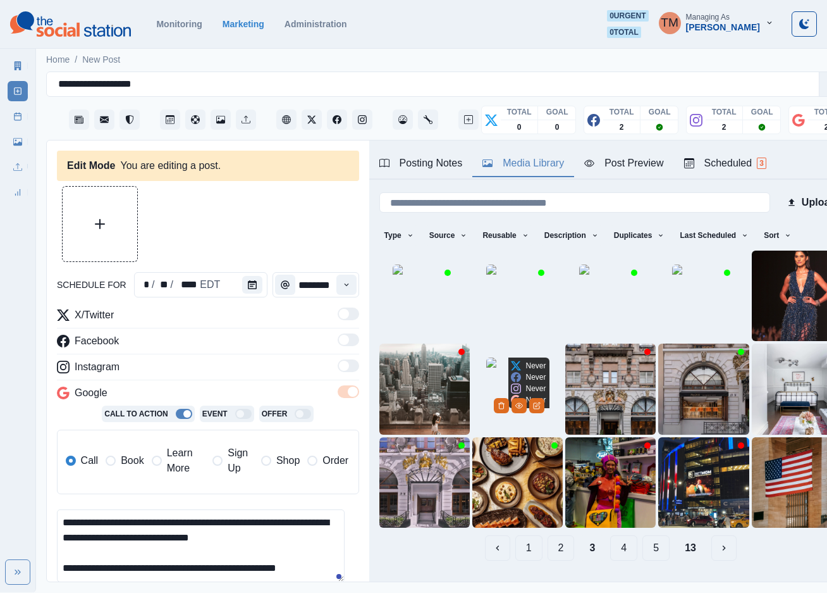
click at [486, 378] on img at bounding box center [517, 388] width 63 height 63
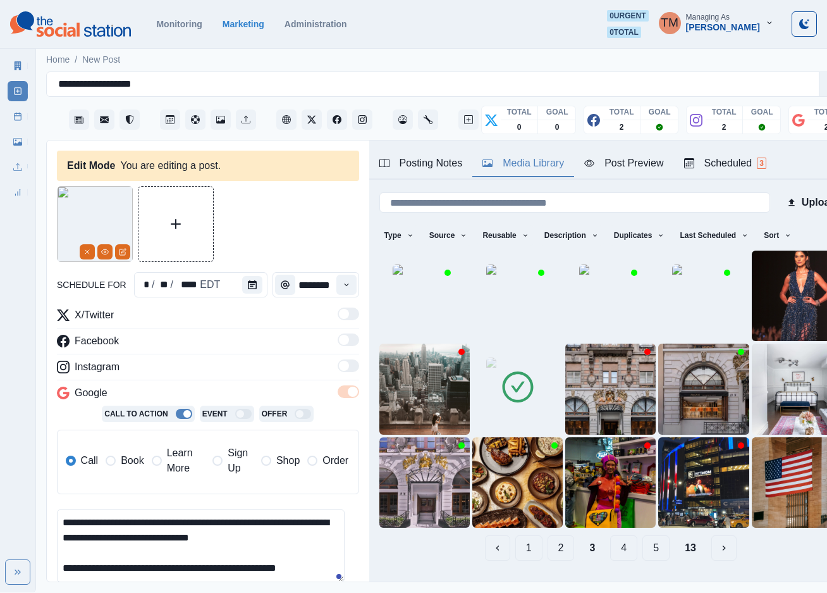
click at [89, 206] on img at bounding box center [95, 224] width 76 height 76
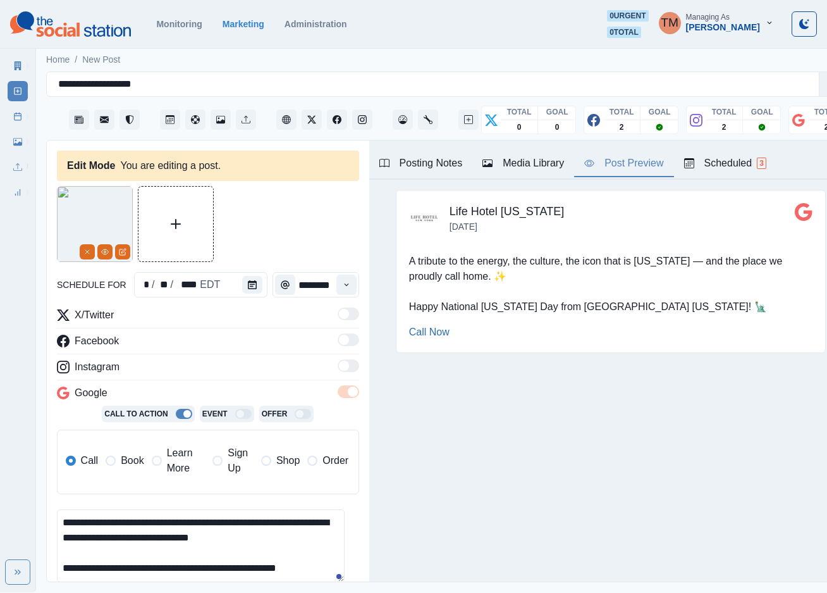
click at [634, 156] on div "Post Preview" at bounding box center [623, 163] width 79 height 15
click at [101, 248] on icon "View Media" at bounding box center [105, 252] width 8 height 8
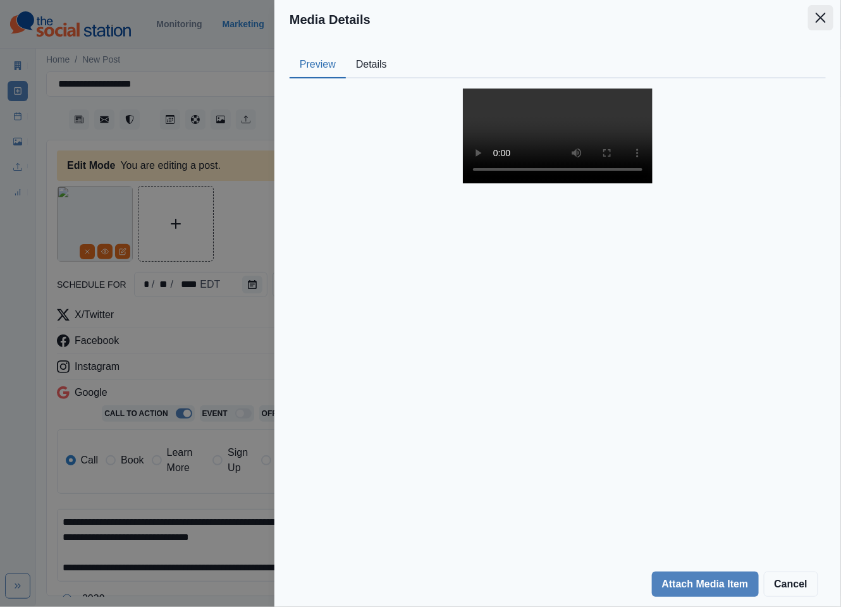
click at [824, 20] on icon "Close" at bounding box center [821, 18] width 10 height 10
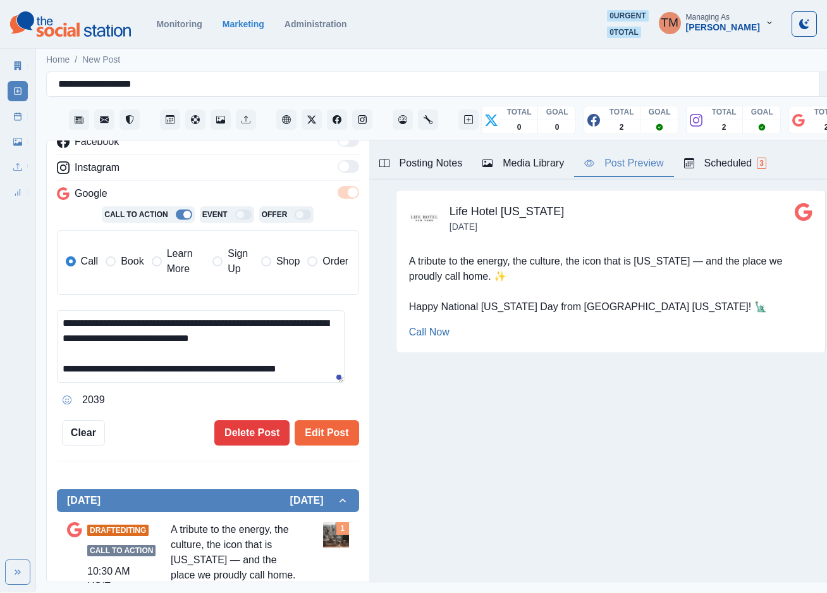
scroll to position [285, 0]
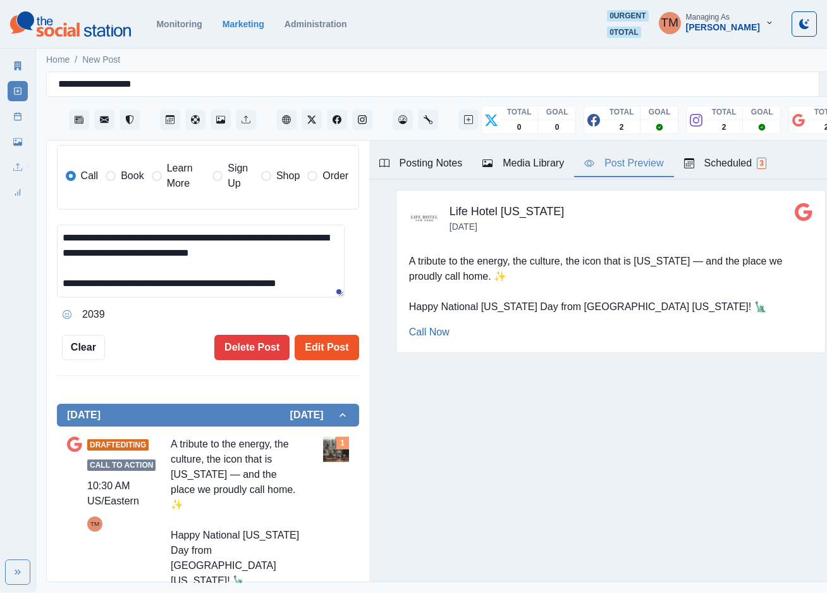
click at [321, 345] on button "Edit Post" at bounding box center [327, 347] width 64 height 25
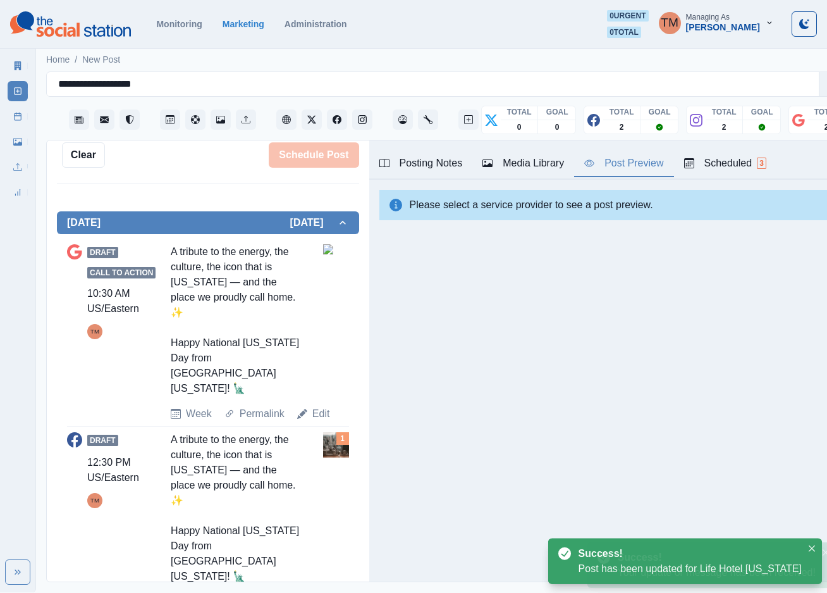
scroll to position [474, 0]
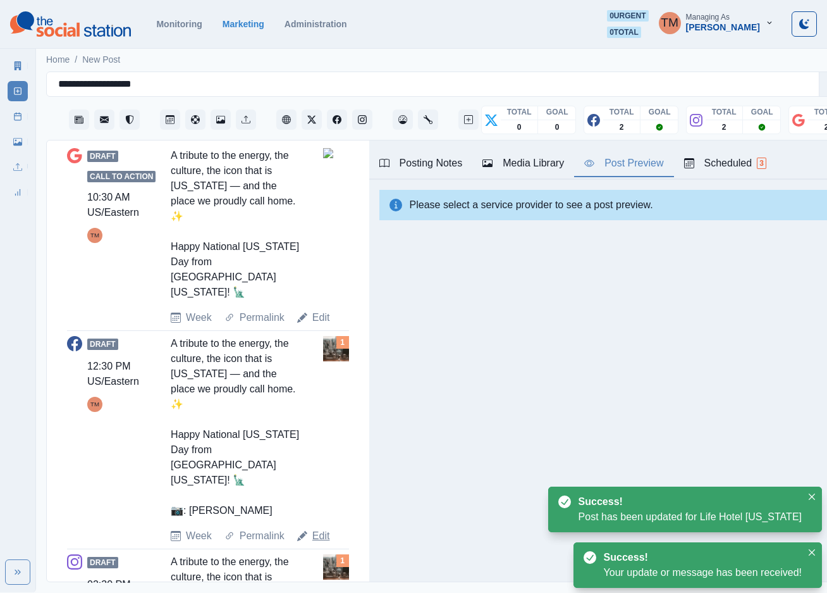
click at [316, 528] on link "Edit" at bounding box center [321, 535] width 18 height 15
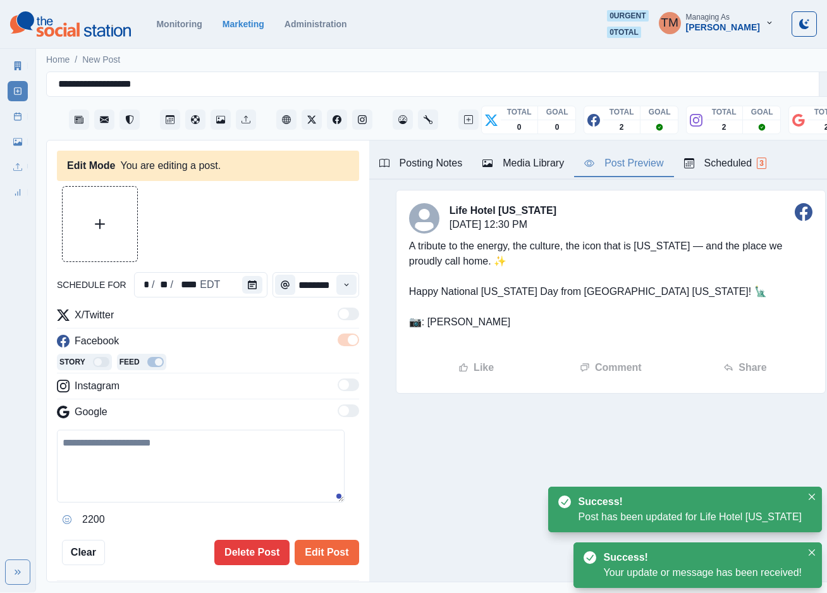
type input "********"
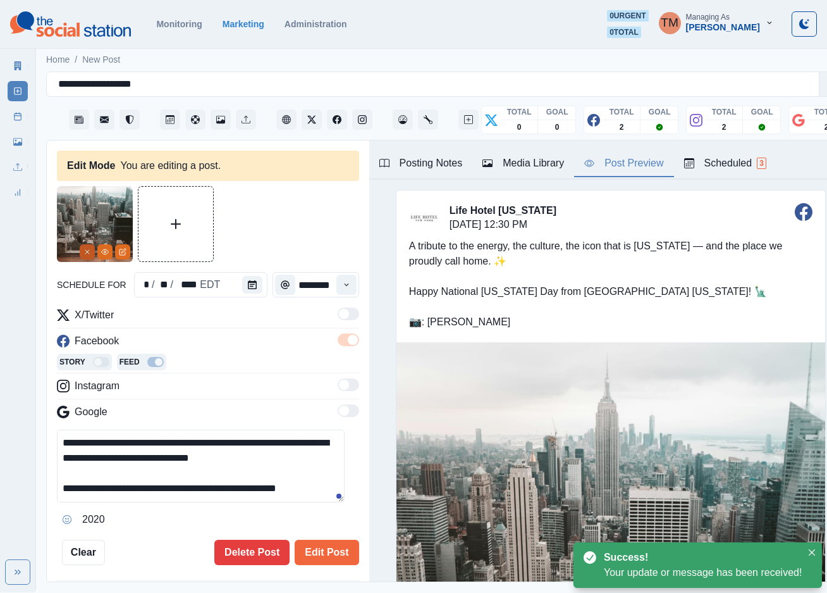
click at [80, 249] on button "Remove" at bounding box center [87, 251] width 15 height 15
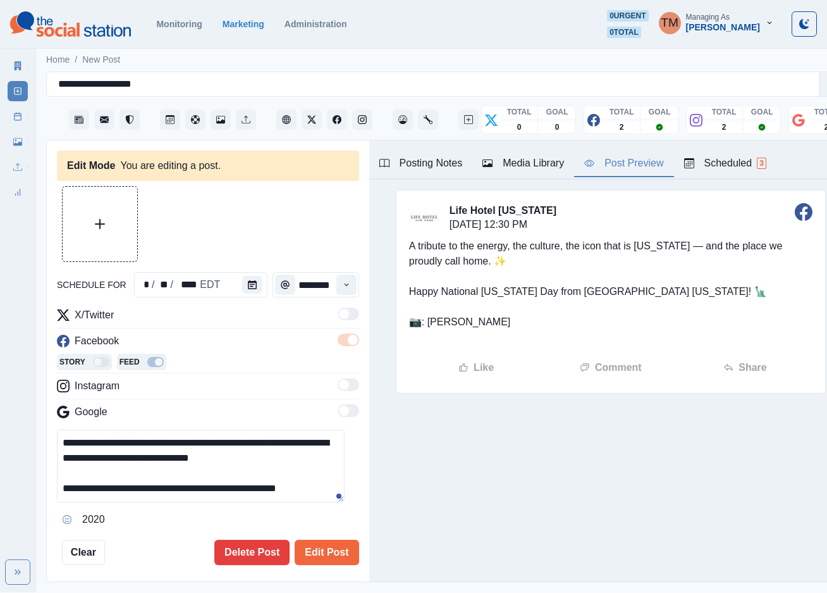
click at [549, 162] on div "Media Library" at bounding box center [524, 163] width 82 height 15
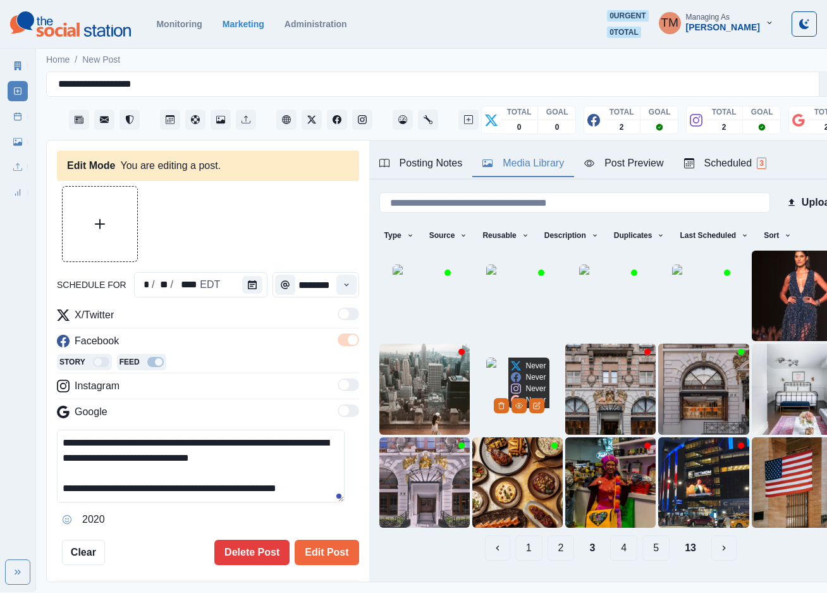
click at [486, 386] on img at bounding box center [517, 388] width 63 height 63
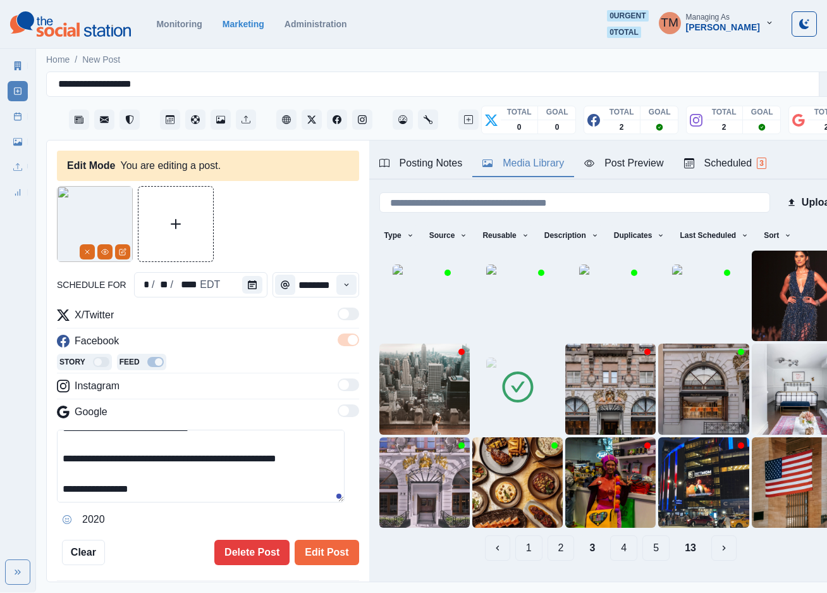
scroll to position [46, 0]
drag, startPoint x: 188, startPoint y: 463, endPoint x: 247, endPoint y: 501, distance: 69.5
click at [247, 501] on textarea "**********" at bounding box center [201, 465] width 288 height 73
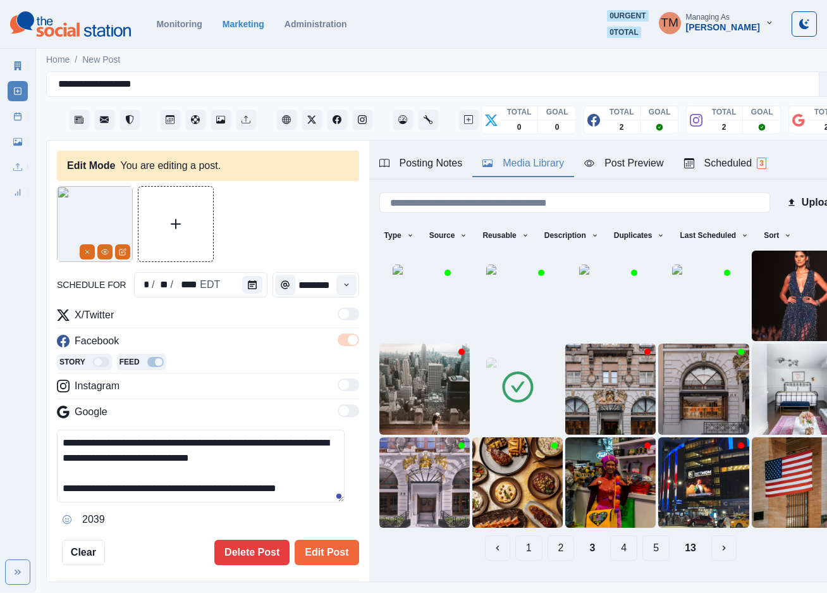
scroll to position [15, 0]
type textarea "**********"
click at [321, 555] on button "Edit Post" at bounding box center [327, 551] width 64 height 25
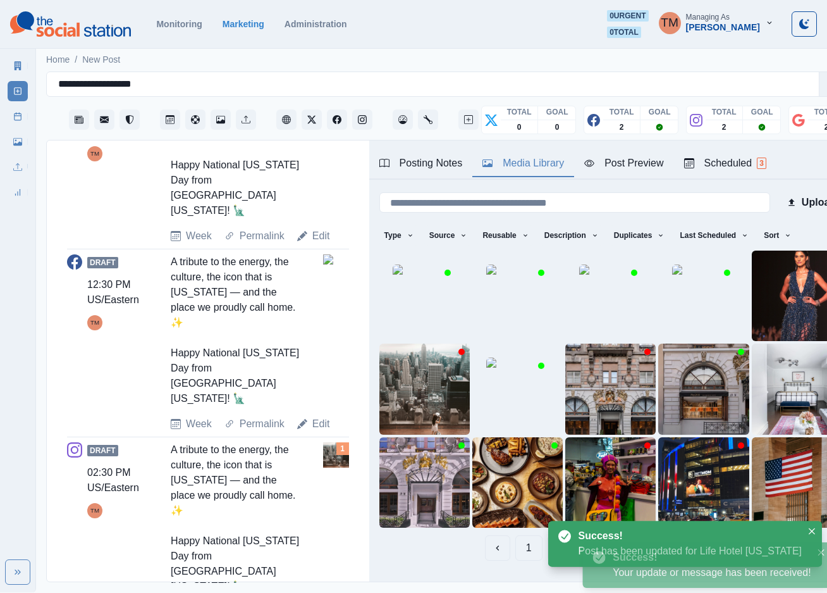
scroll to position [557, 0]
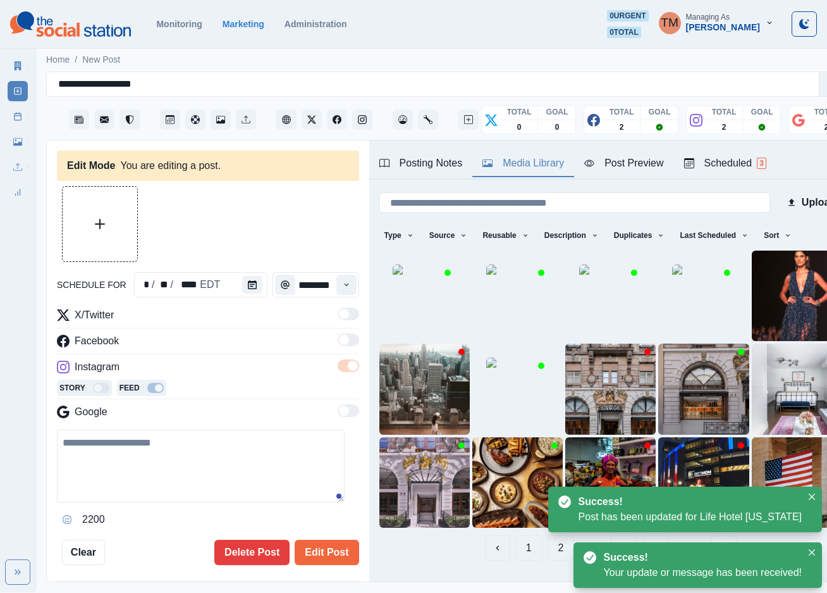
type input "*******"
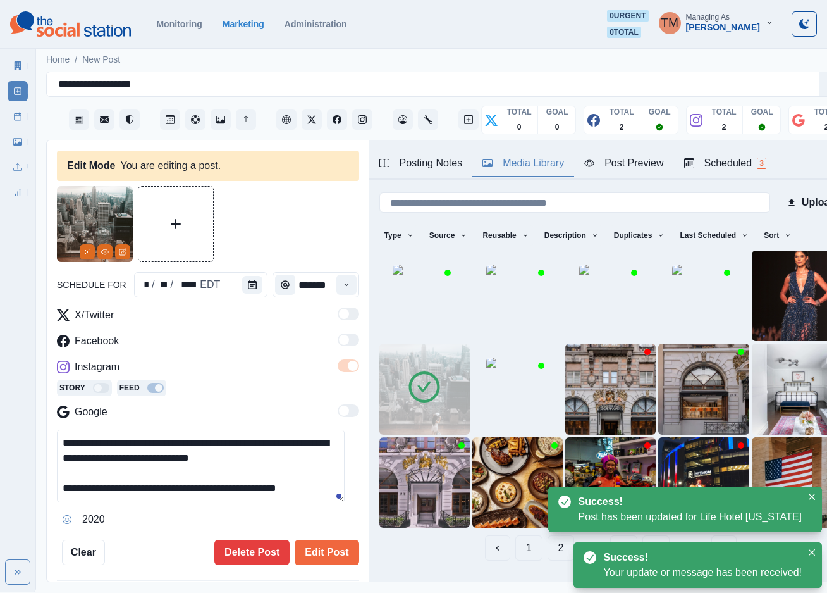
scroll to position [46, 0]
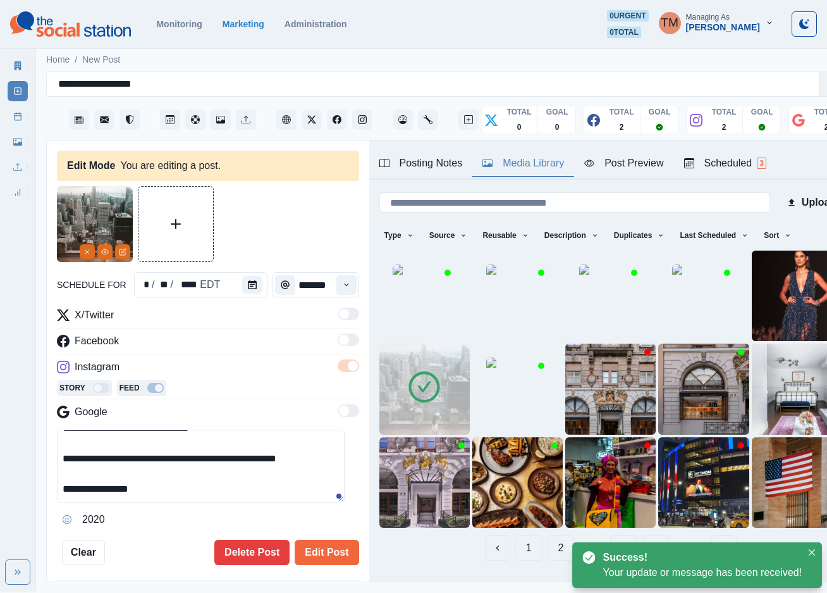
drag, startPoint x: 175, startPoint y: 467, endPoint x: 217, endPoint y: 490, distance: 48.1
click at [217, 490] on textarea "**********" at bounding box center [201, 465] width 288 height 73
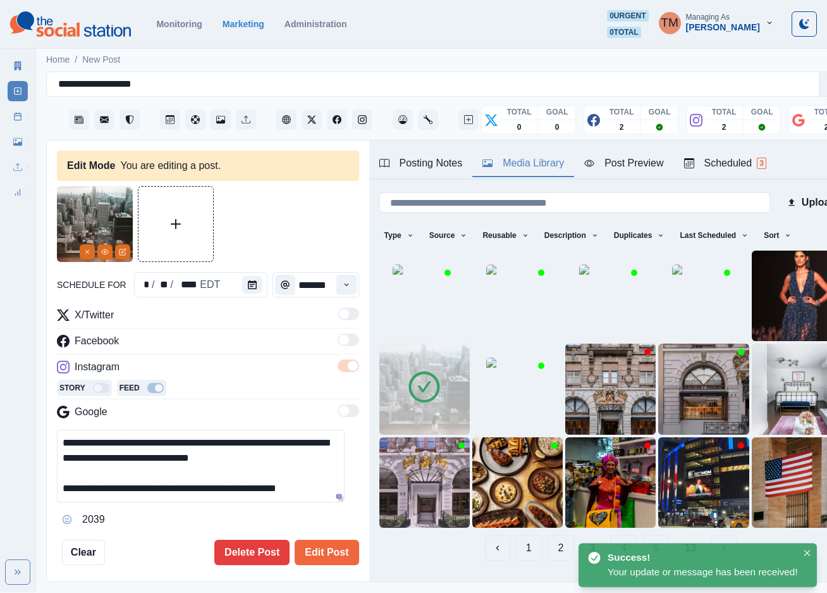
scroll to position [14, 0]
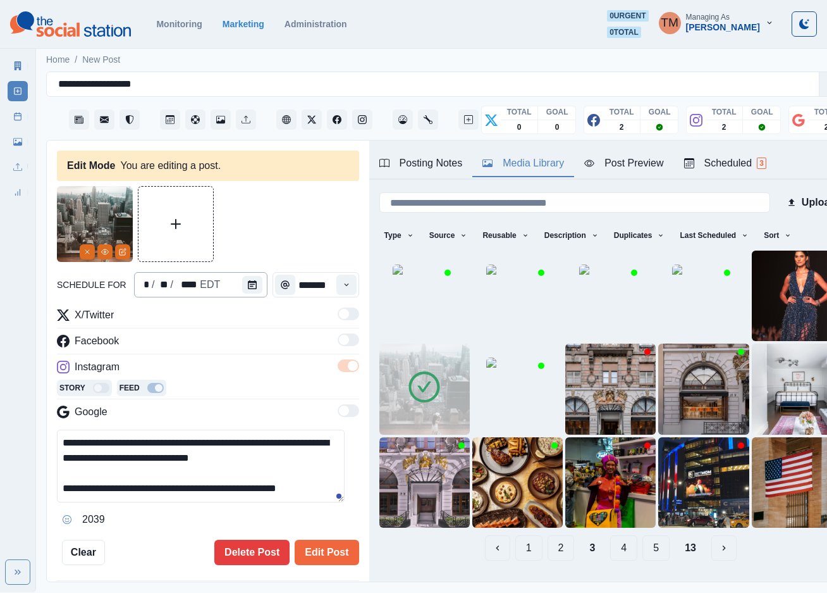
type textarea "**********"
click at [85, 253] on icon "Remove" at bounding box center [87, 252] width 8 height 8
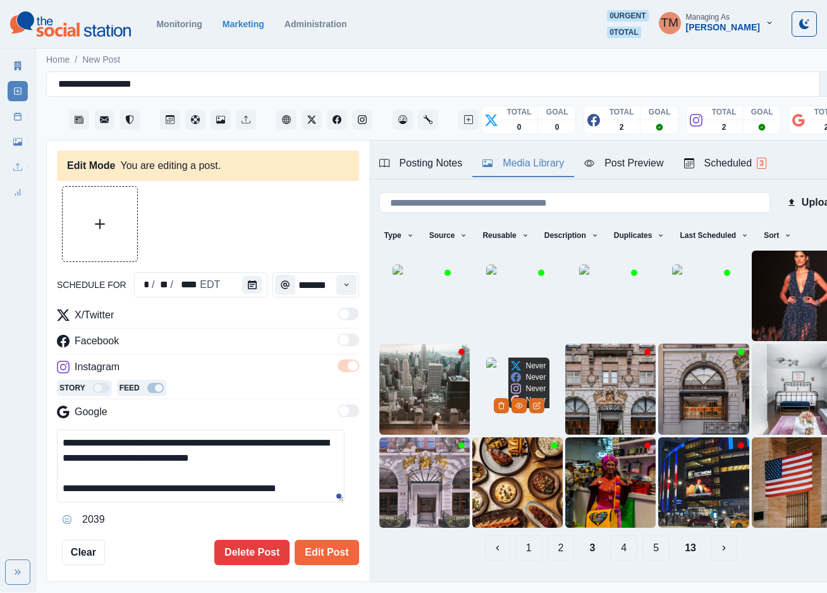
click at [486, 389] on img at bounding box center [517, 388] width 63 height 63
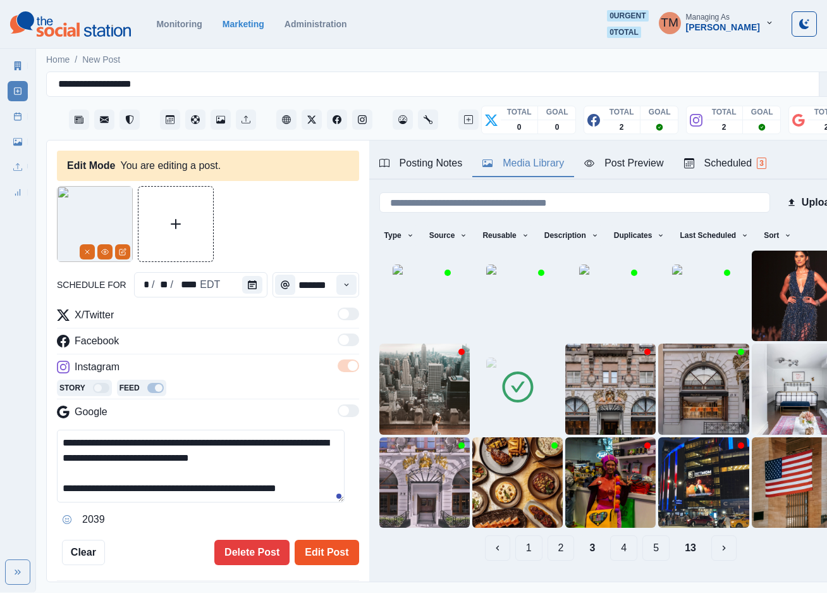
click at [328, 556] on button "Edit Post" at bounding box center [327, 551] width 64 height 25
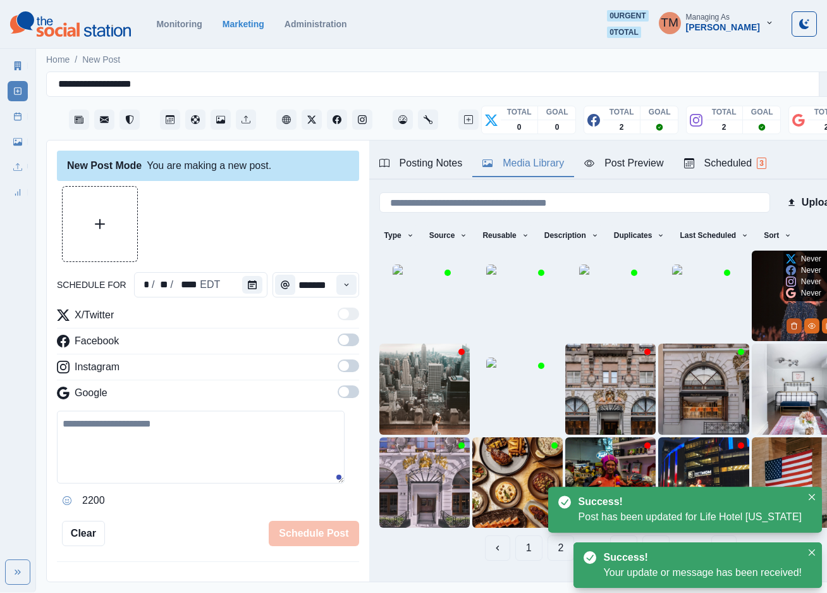
click at [787, 323] on button "Delete Media" at bounding box center [794, 325] width 15 height 15
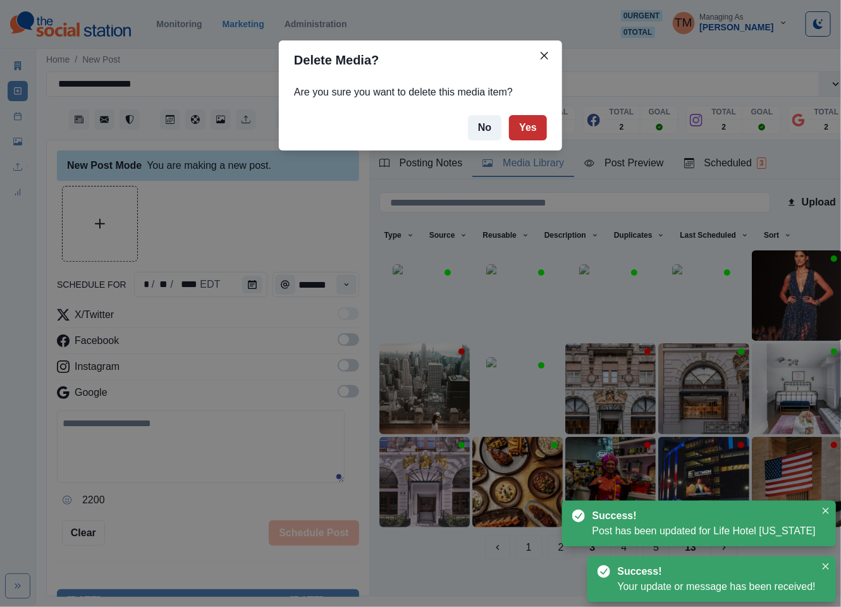
click at [531, 132] on button "Yes" at bounding box center [528, 127] width 38 height 25
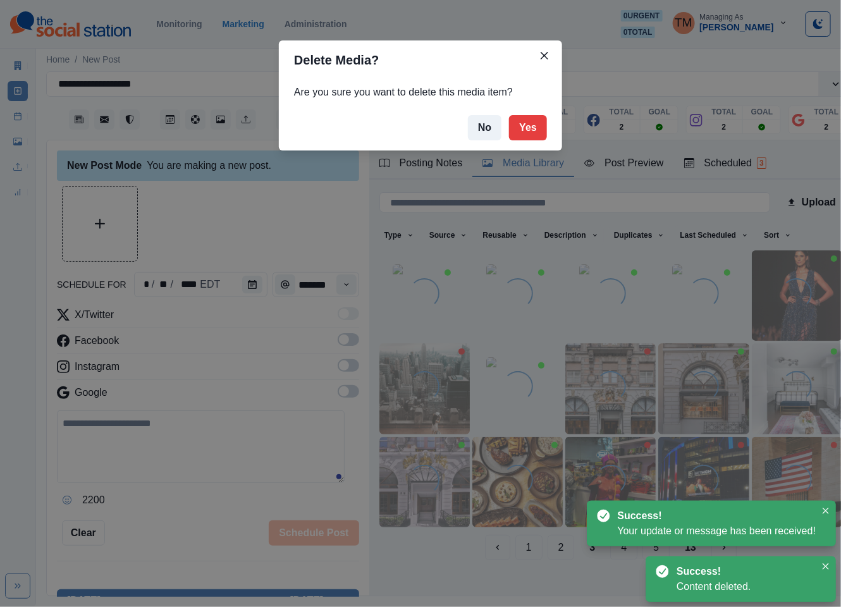
click at [15, 122] on div "Delete Media? Are you sure you want to delete this media item? No Yes" at bounding box center [420, 303] width 841 height 607
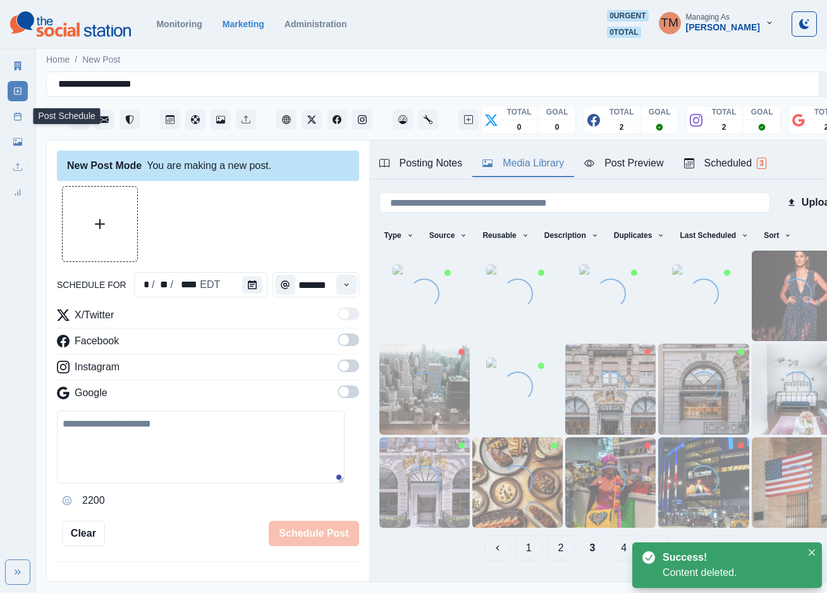
click at [18, 116] on icon at bounding box center [17, 116] width 9 height 9
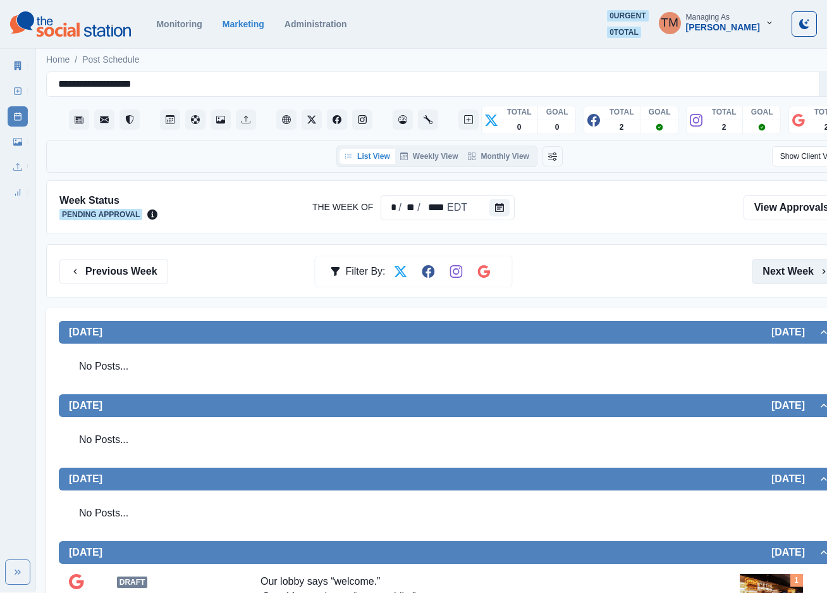
click at [787, 276] on button "Next Week" at bounding box center [796, 271] width 88 height 25
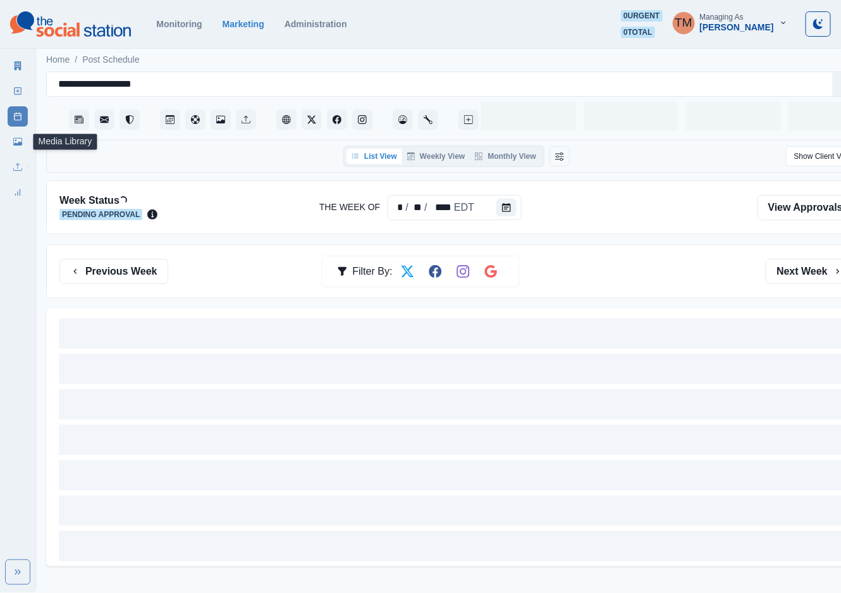
click at [17, 142] on icon at bounding box center [17, 141] width 9 height 9
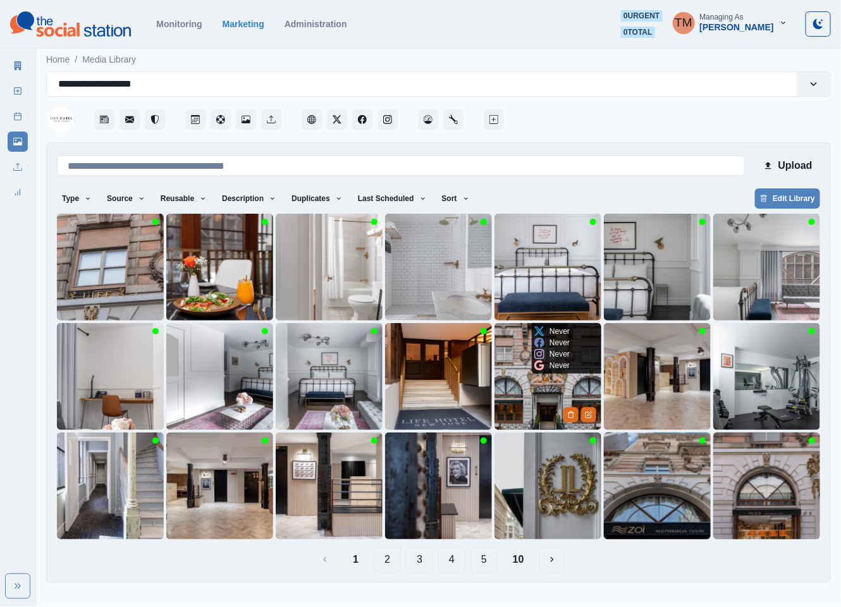
click at [520, 395] on img at bounding box center [548, 376] width 107 height 107
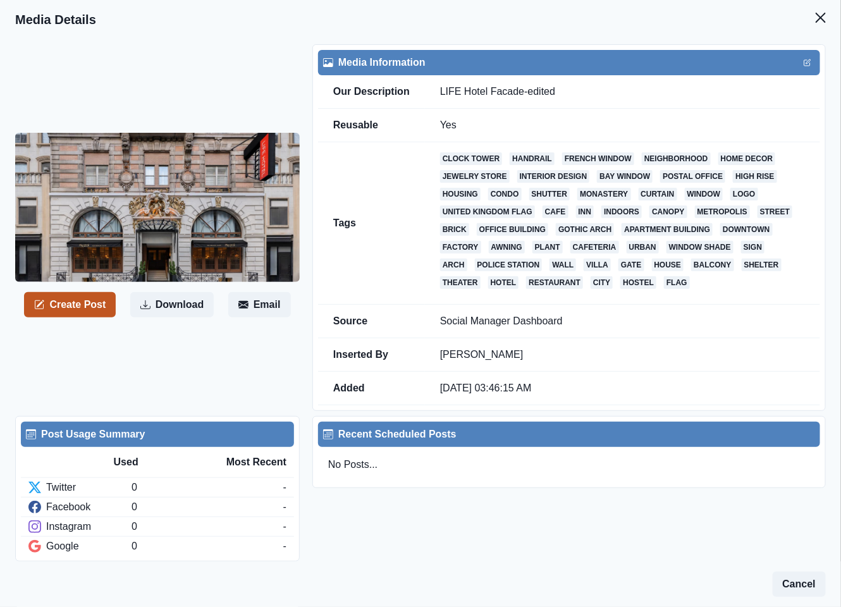
click at [95, 311] on button "Create Post" at bounding box center [70, 304] width 92 height 25
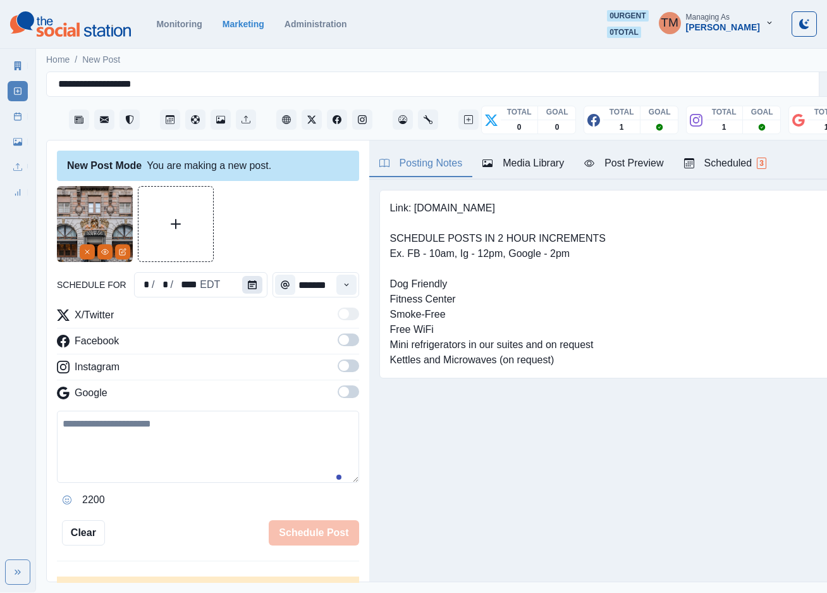
click at [248, 287] on icon "Calendar" at bounding box center [252, 284] width 9 height 9
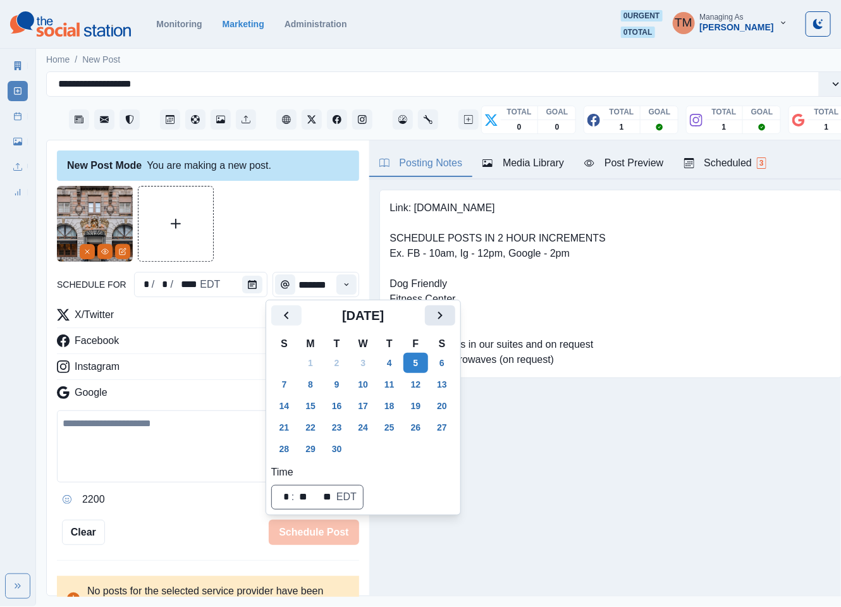
click at [447, 317] on icon "Next" at bounding box center [440, 315] width 15 height 15
click at [362, 363] on button "1" at bounding box center [362, 363] width 25 height 20
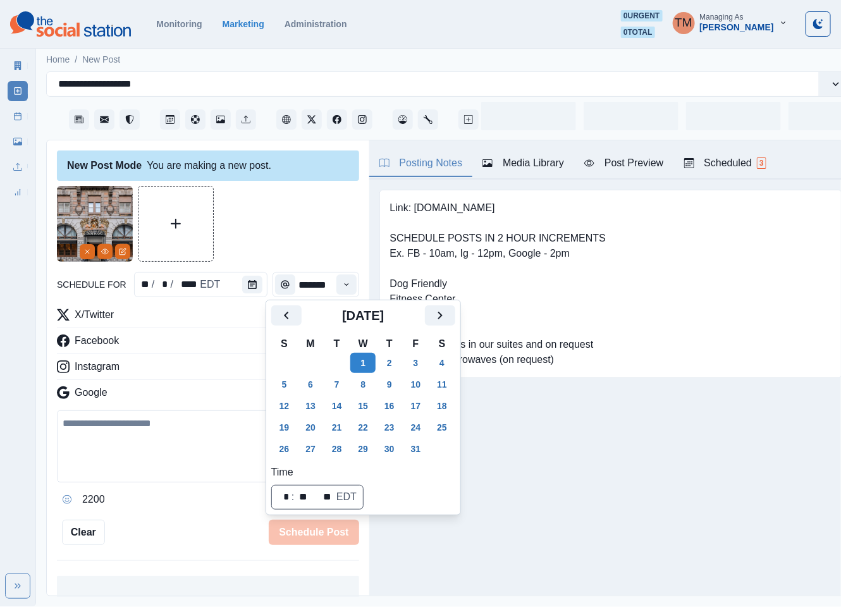
click at [277, 201] on div at bounding box center [208, 224] width 302 height 76
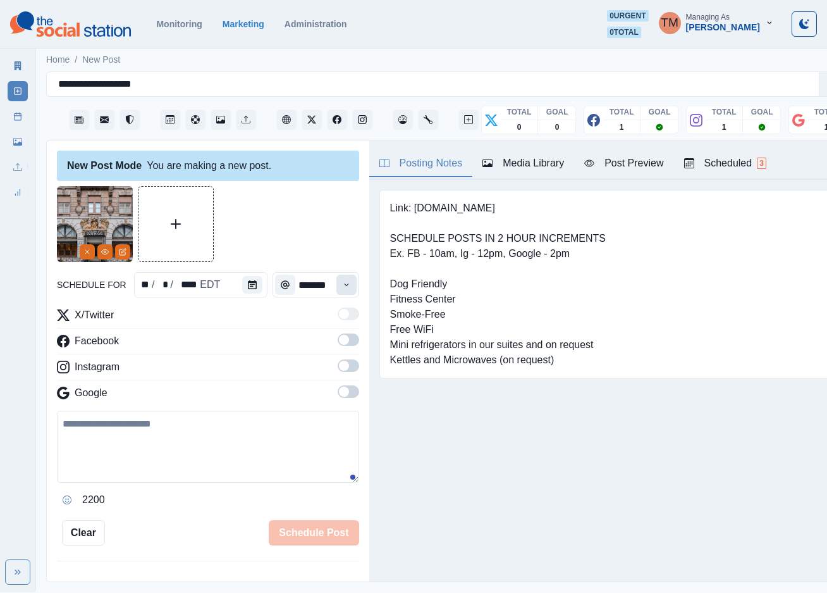
click at [342, 285] on icon "Time" at bounding box center [346, 284] width 9 height 9
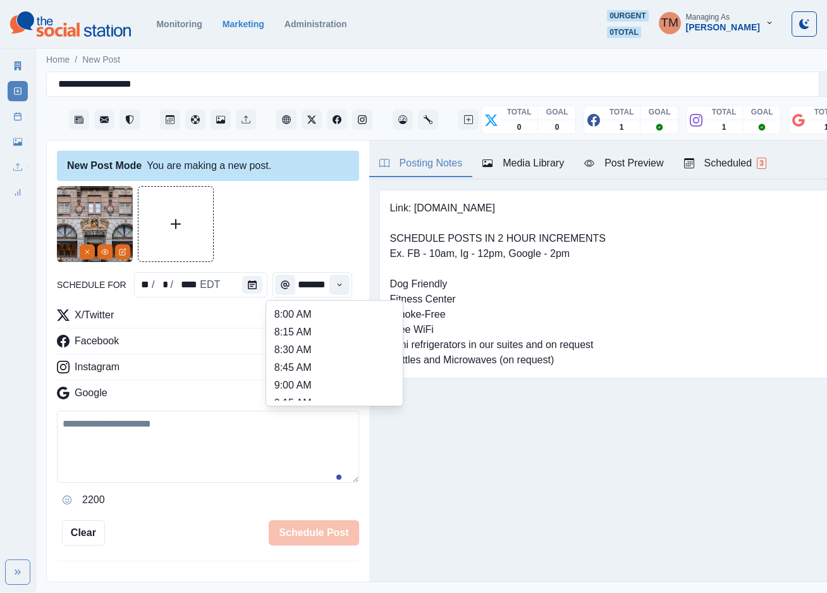
scroll to position [379, 0]
click at [319, 374] on li "2:15 PM" at bounding box center [334, 378] width 126 height 18
click at [340, 285] on button "Time" at bounding box center [340, 284] width 20 height 20
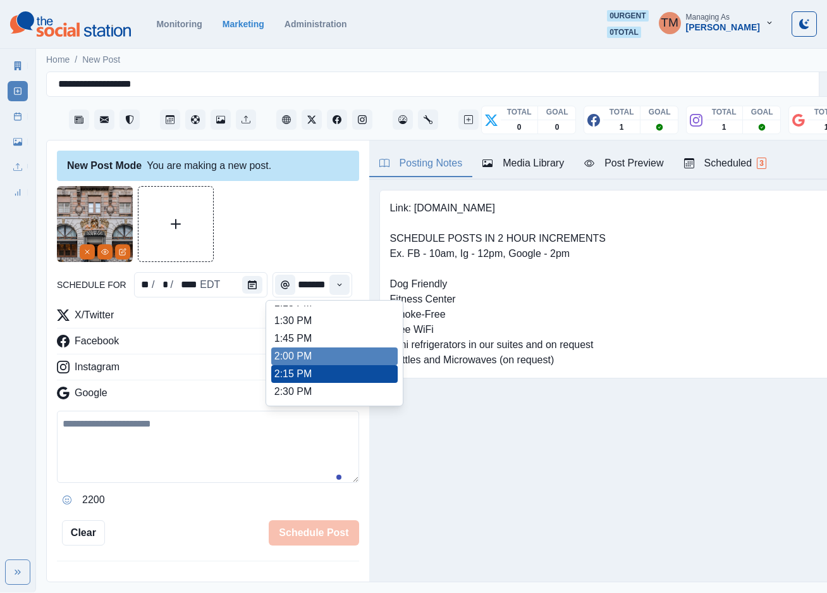
click at [336, 352] on li "2:00 PM" at bounding box center [334, 356] width 126 height 18
type input "*******"
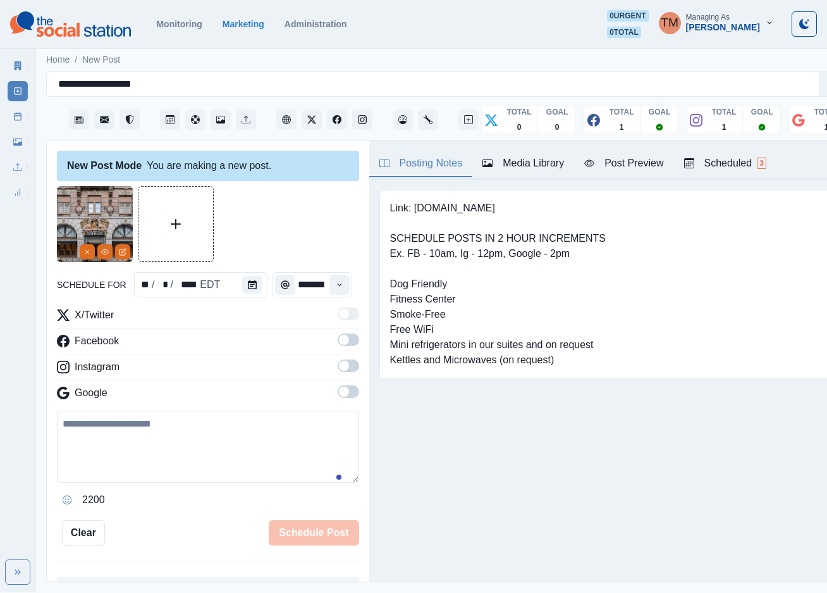
click at [339, 340] on span at bounding box center [344, 340] width 10 height 10
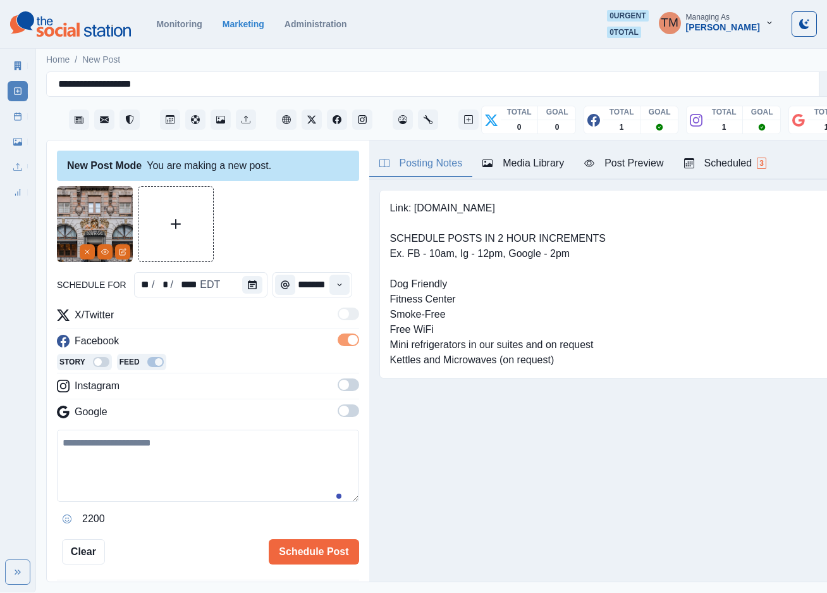
scroll to position [0, 0]
click at [338, 384] on span at bounding box center [349, 384] width 22 height 13
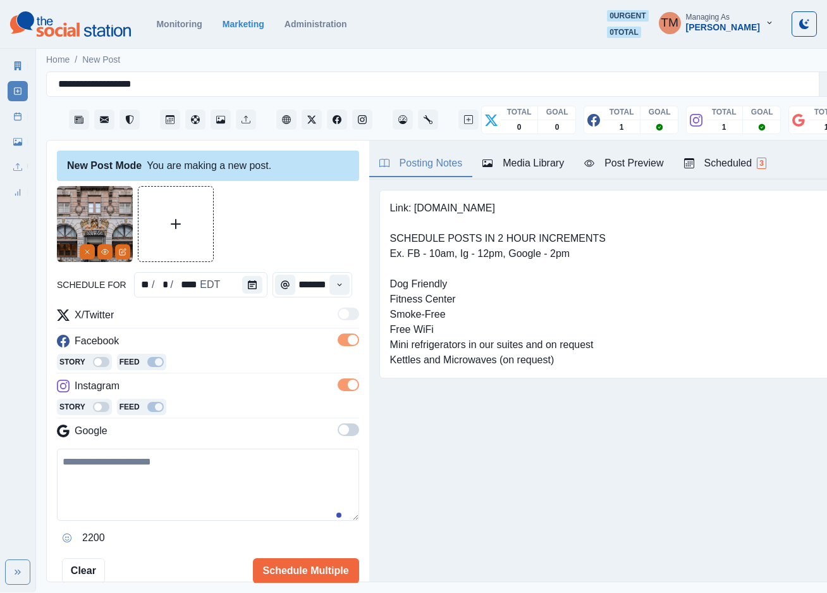
drag, startPoint x: 336, startPoint y: 428, endPoint x: 330, endPoint y: 431, distance: 7.4
click at [338, 429] on span at bounding box center [349, 429] width 22 height 13
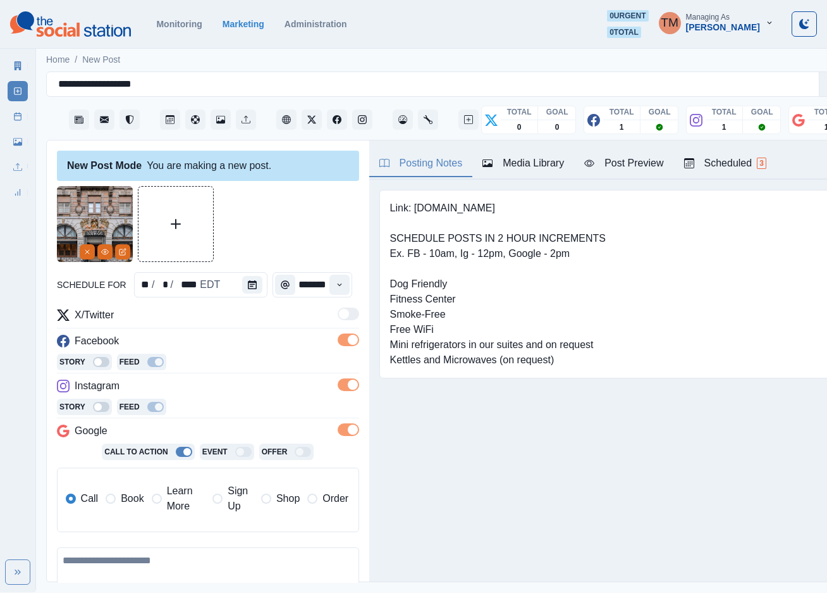
click at [124, 501] on span "Book" at bounding box center [132, 498] width 23 height 15
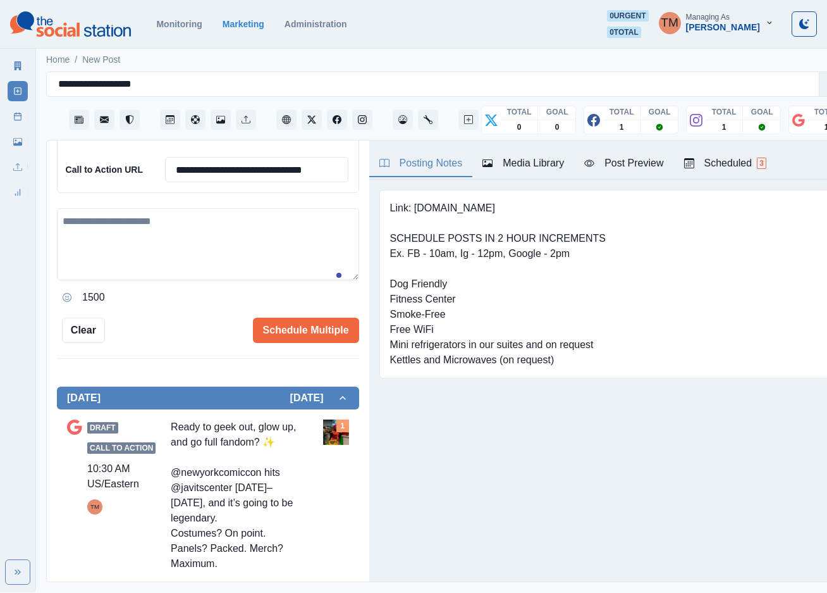
scroll to position [379, 0]
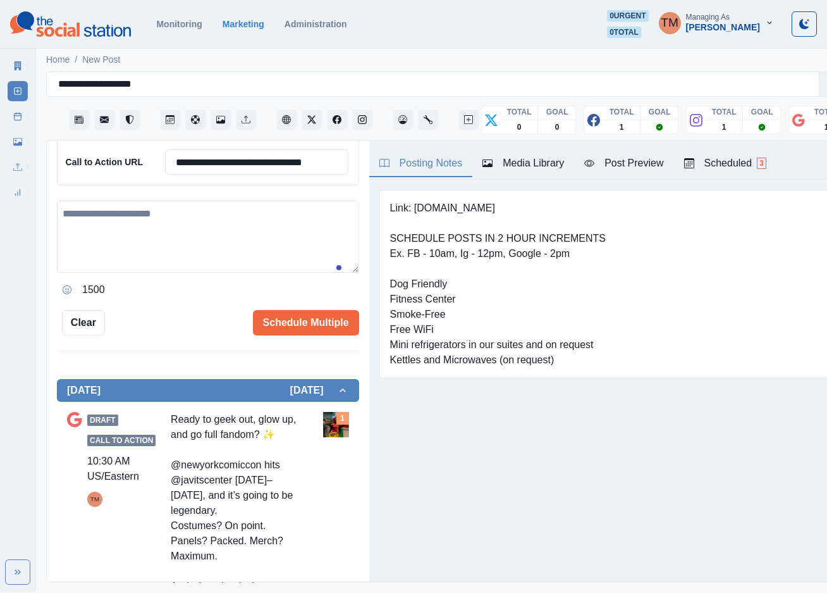
click at [152, 233] on textarea at bounding box center [208, 236] width 302 height 72
paste textarea "**********"
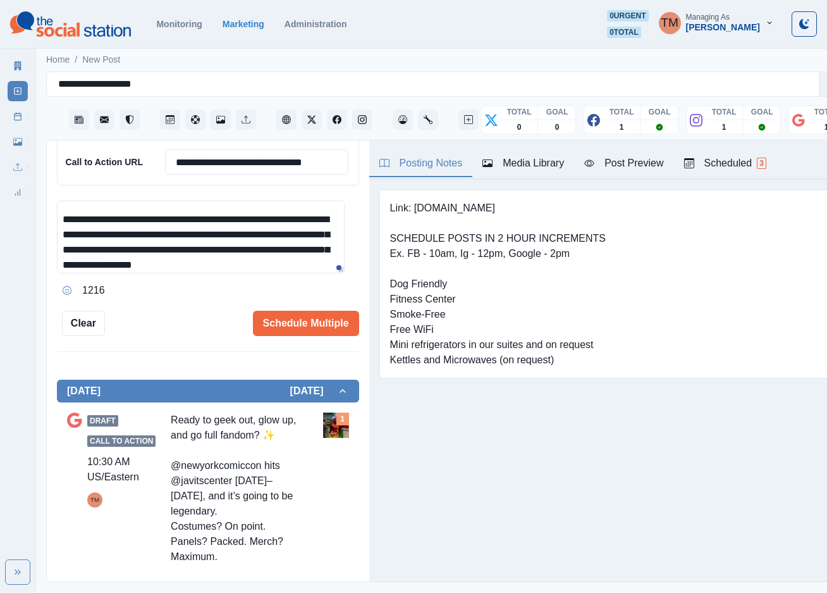
scroll to position [25, 0]
type textarea "**********"
click at [639, 165] on div "Post Preview" at bounding box center [623, 163] width 79 height 15
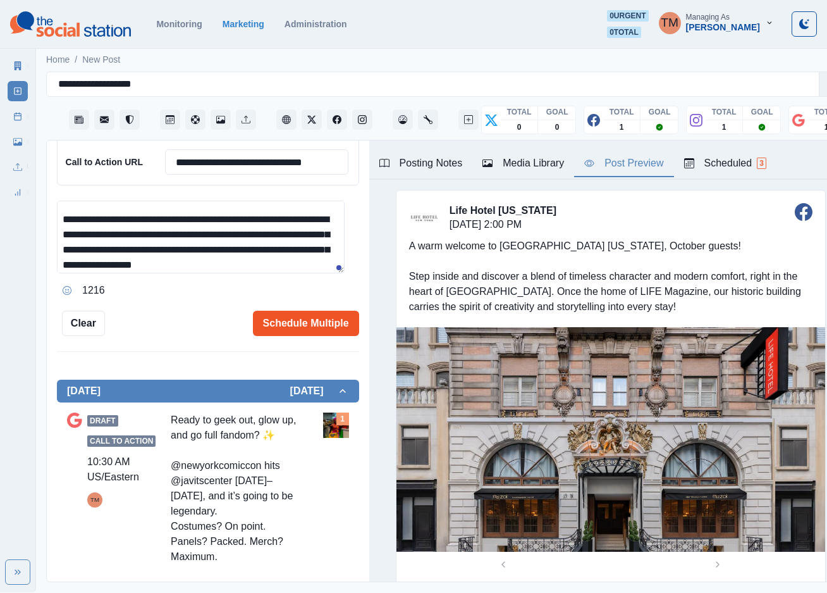
click at [300, 332] on button "Schedule Multiple" at bounding box center [306, 323] width 106 height 25
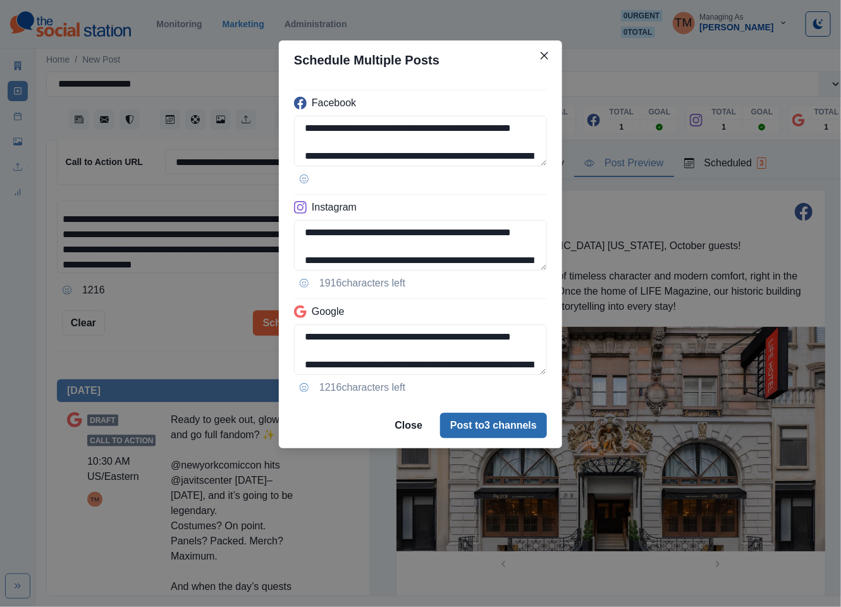
click at [512, 437] on button "Post to 3 channels" at bounding box center [493, 425] width 107 height 25
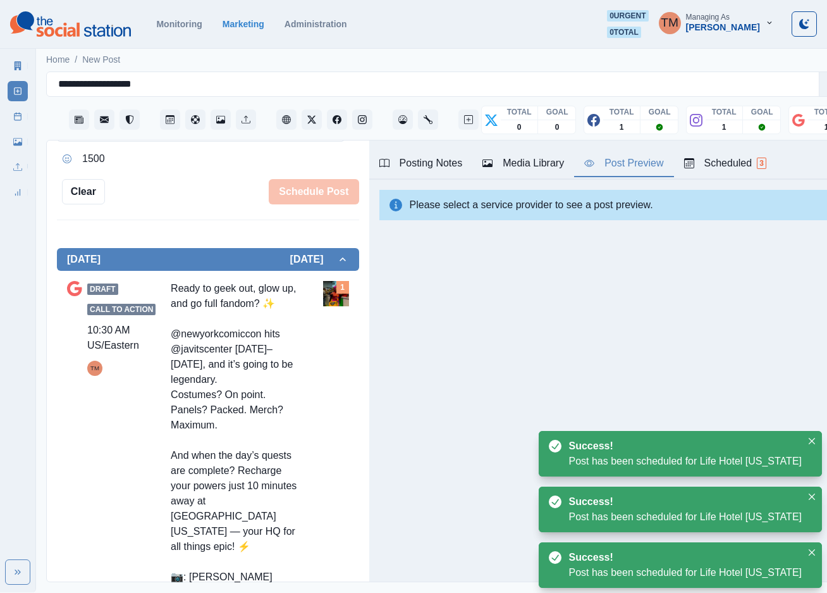
scroll to position [531, 0]
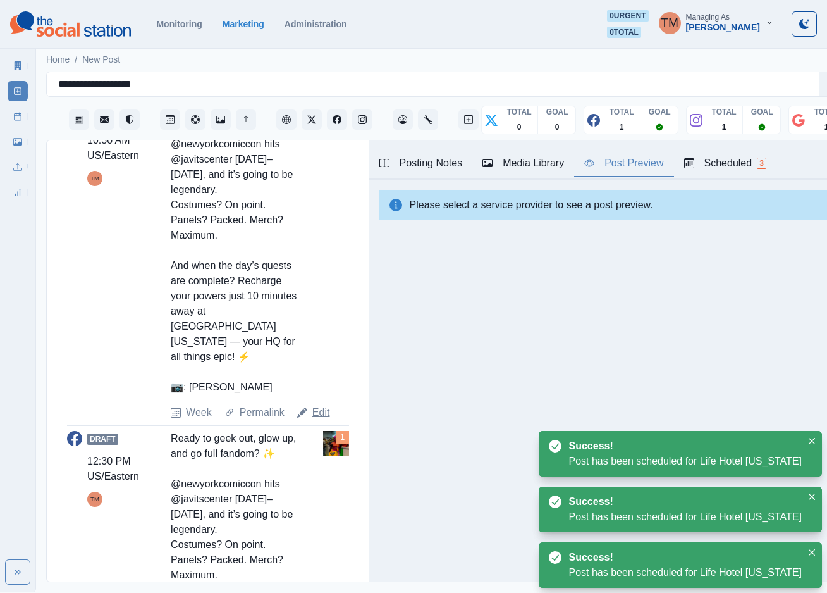
click at [319, 418] on link "Edit" at bounding box center [321, 412] width 18 height 15
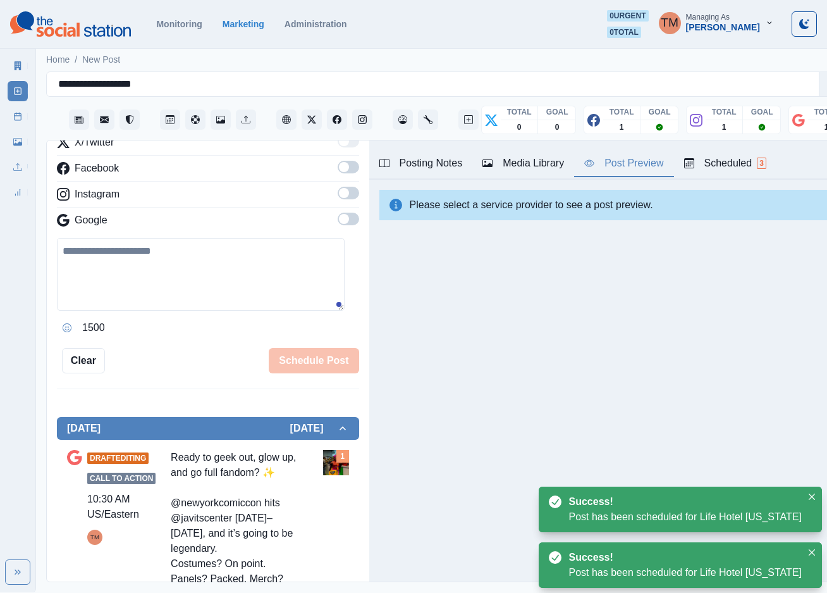
scroll to position [152, 0]
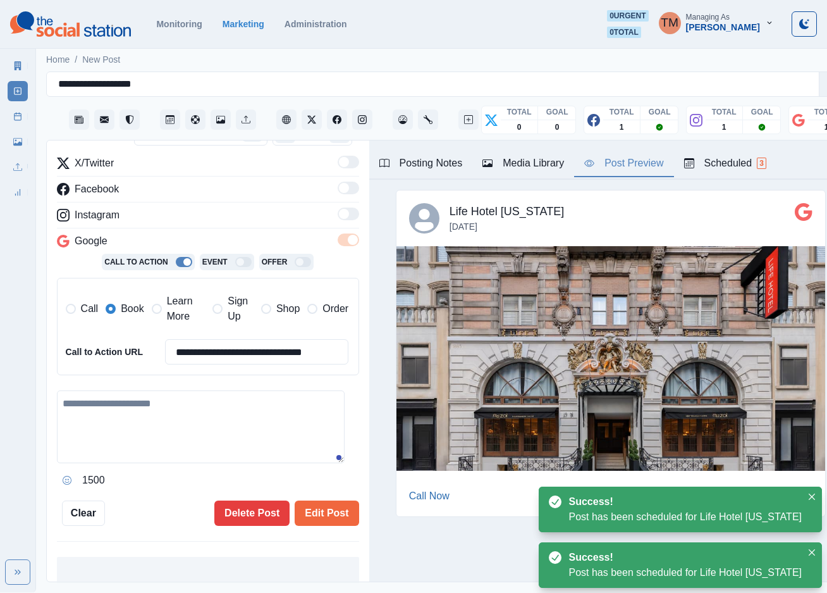
type input "********"
type textarea "**********"
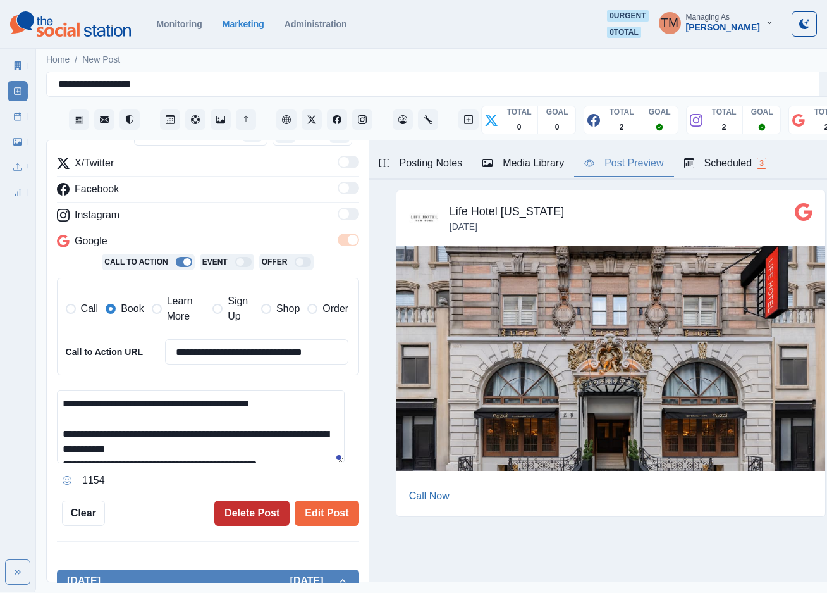
click at [238, 518] on button "Delete Post" at bounding box center [251, 512] width 75 height 25
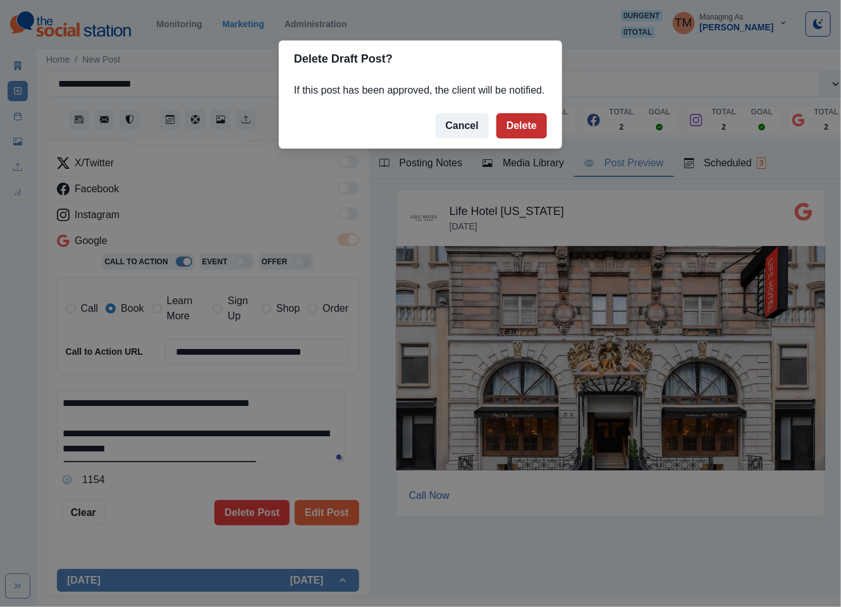
click at [527, 132] on button "Delete" at bounding box center [521, 125] width 51 height 25
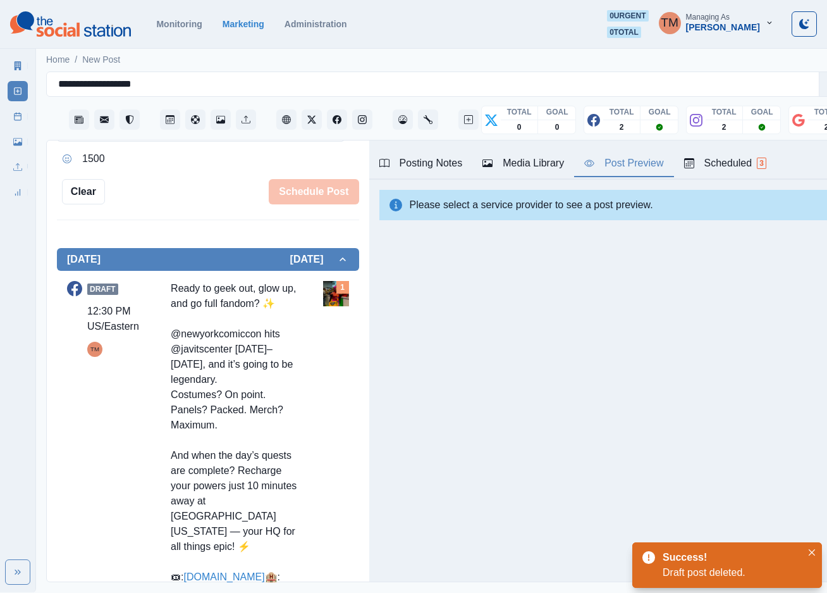
scroll to position [436, 0]
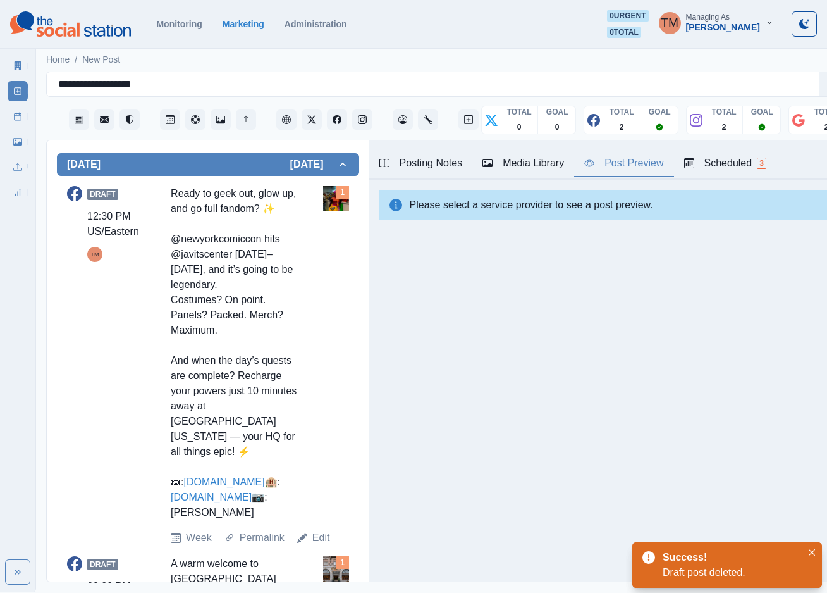
drag, startPoint x: 323, startPoint y: 584, endPoint x: 302, endPoint y: 524, distance: 63.6
click at [323, 545] on link "Edit" at bounding box center [321, 537] width 18 height 15
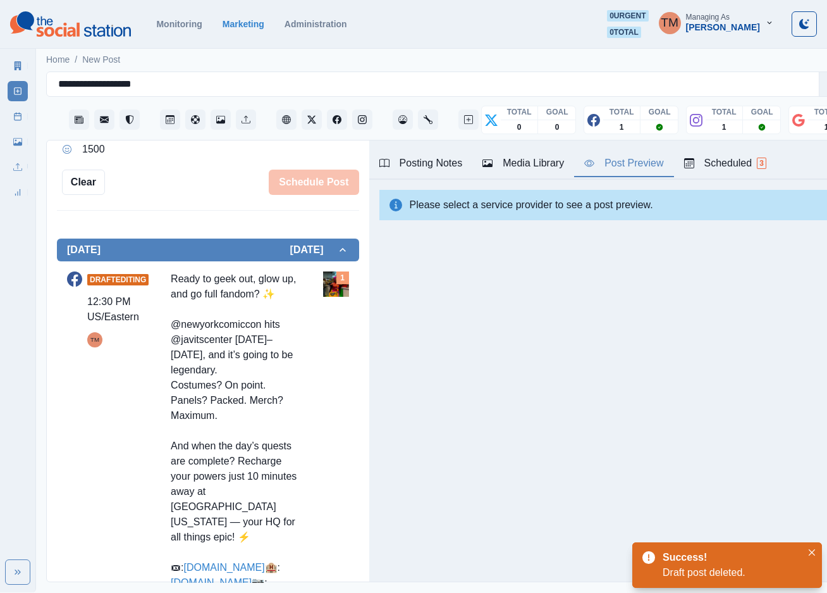
scroll to position [57, 0]
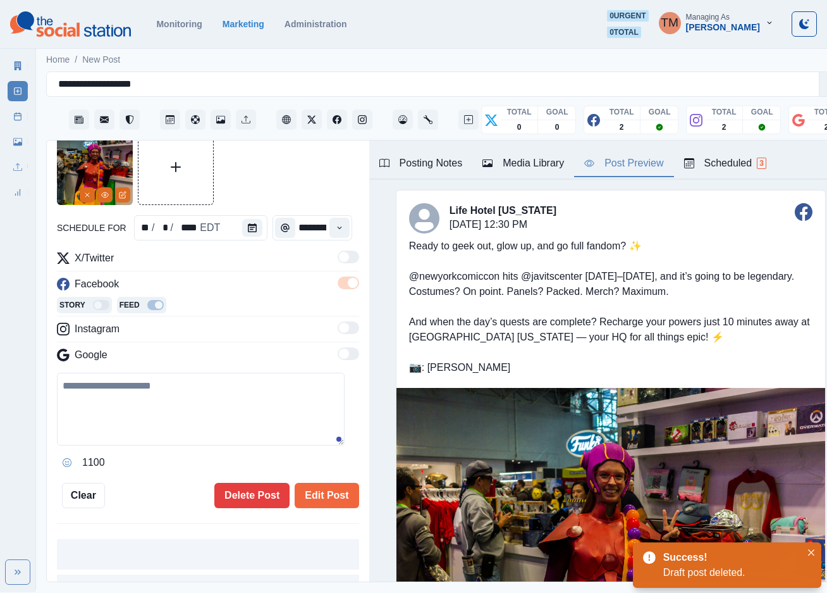
type input "********"
type textarea "**********"
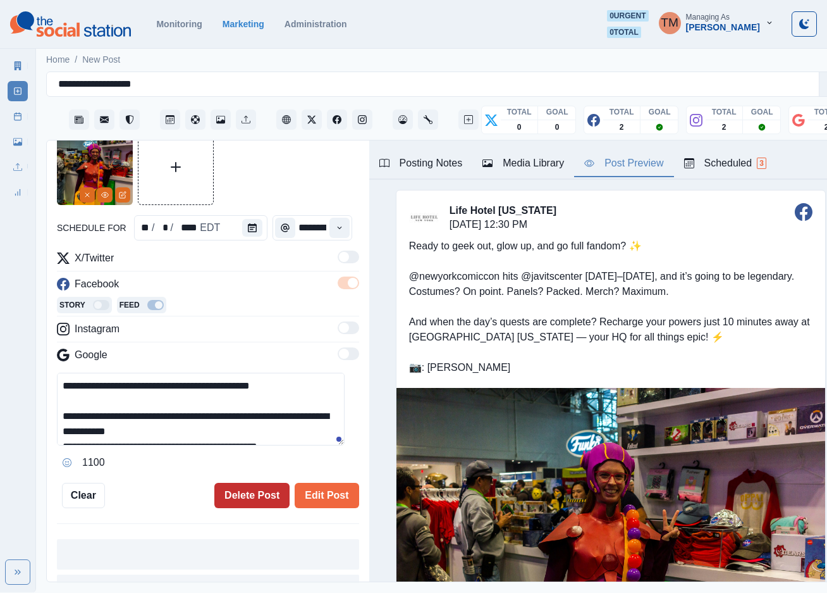
click at [218, 492] on button "Delete Post" at bounding box center [251, 495] width 75 height 25
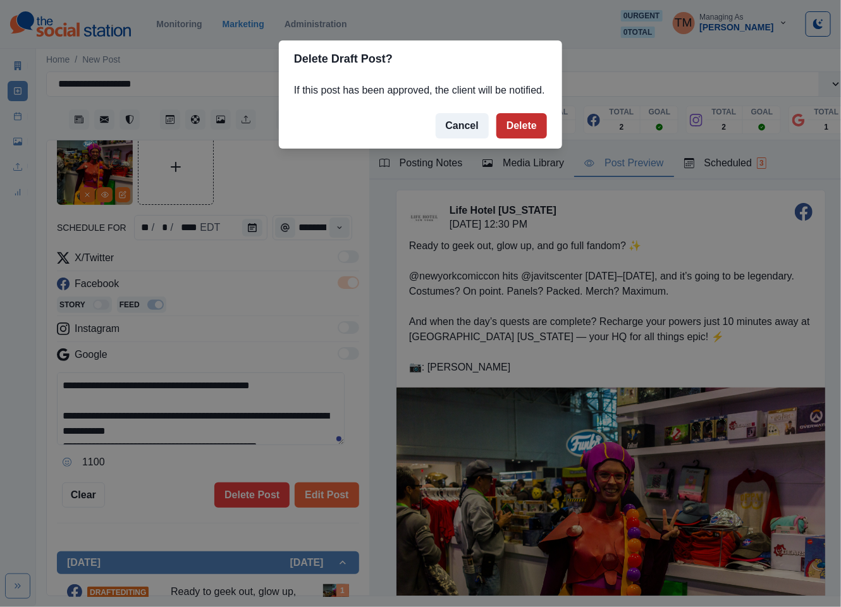
click at [524, 122] on button "Delete" at bounding box center [521, 125] width 51 height 25
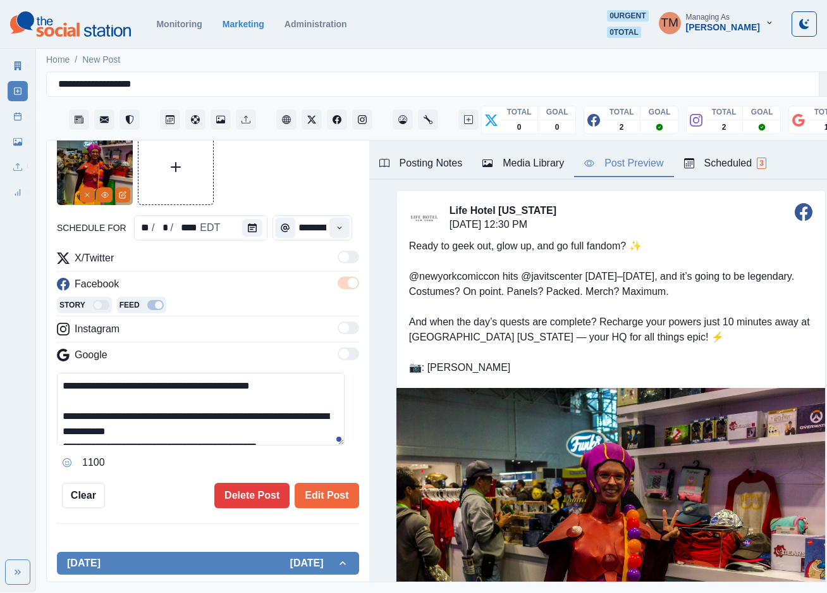
scroll to position [151, 0]
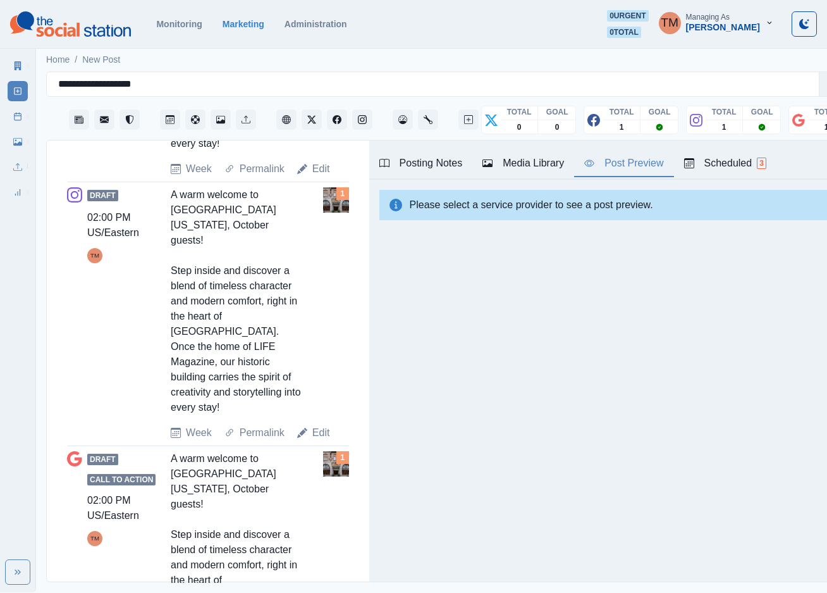
scroll to position [236, 0]
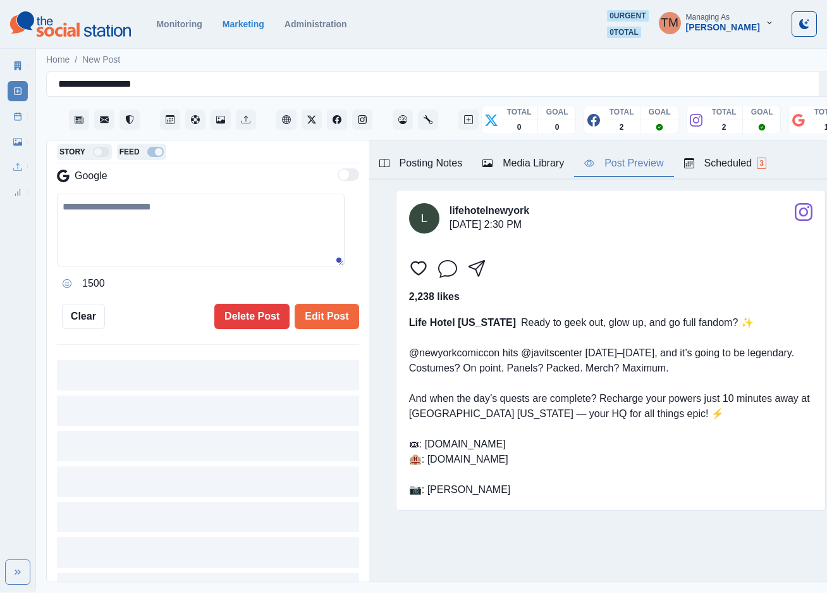
type input "*******"
type textarea "**********"
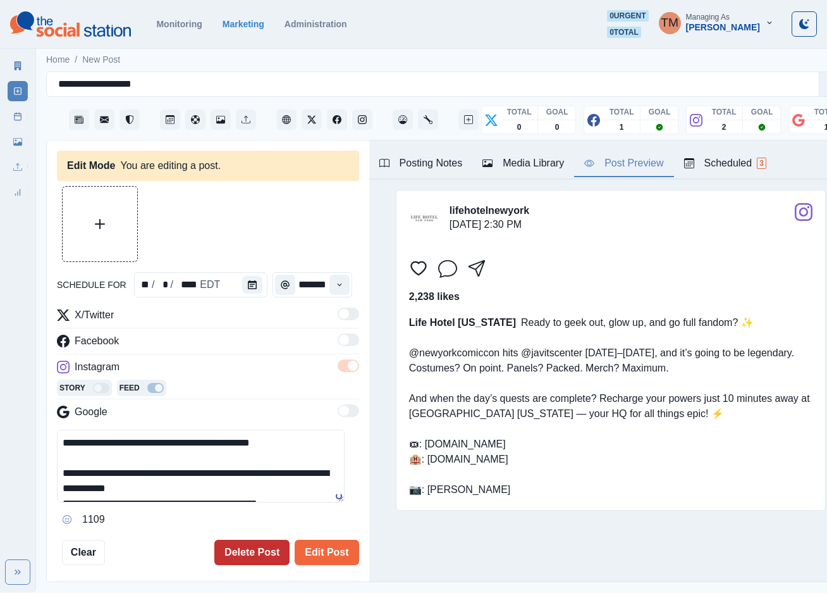
click at [241, 552] on button "Delete Post" at bounding box center [251, 551] width 75 height 25
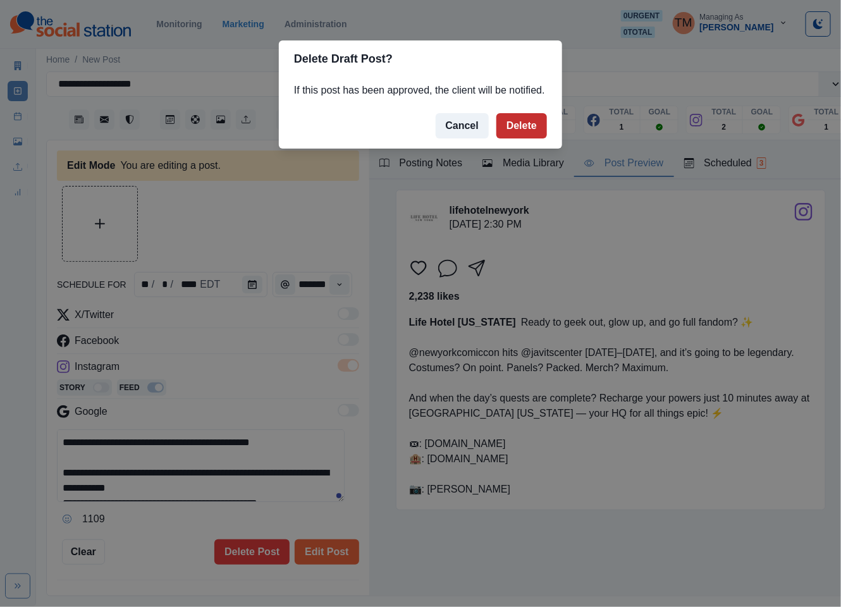
click at [524, 127] on button "Delete" at bounding box center [521, 125] width 51 height 25
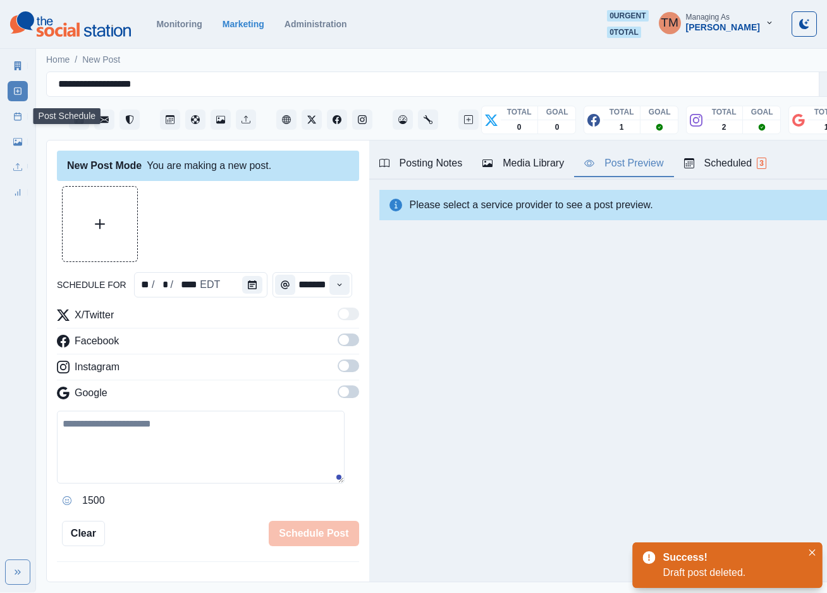
click at [11, 116] on link "Post Schedule" at bounding box center [18, 116] width 20 height 20
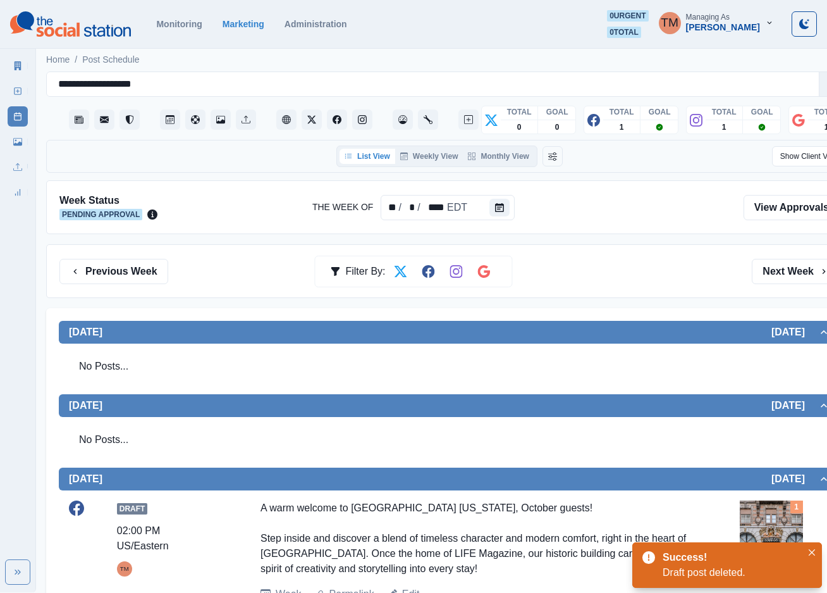
scroll to position [285, 0]
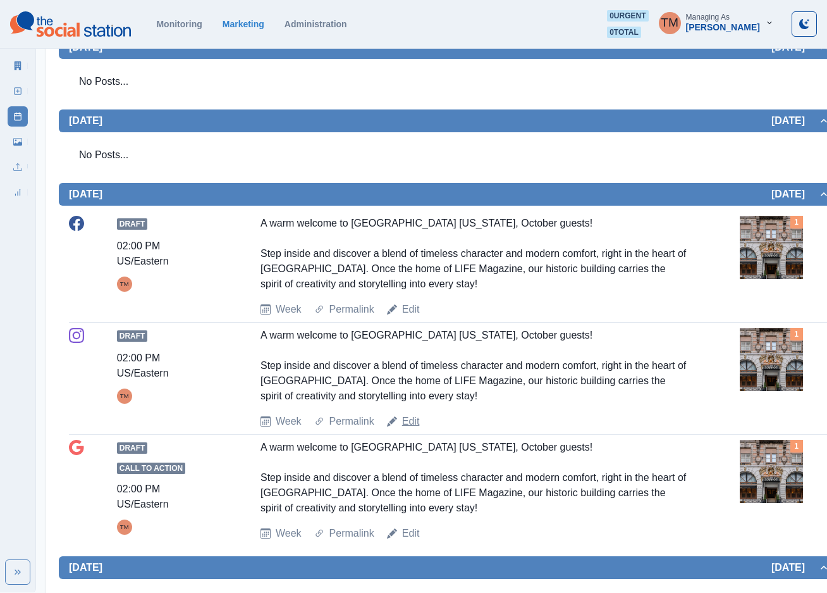
click at [414, 423] on link "Edit" at bounding box center [411, 421] width 18 height 15
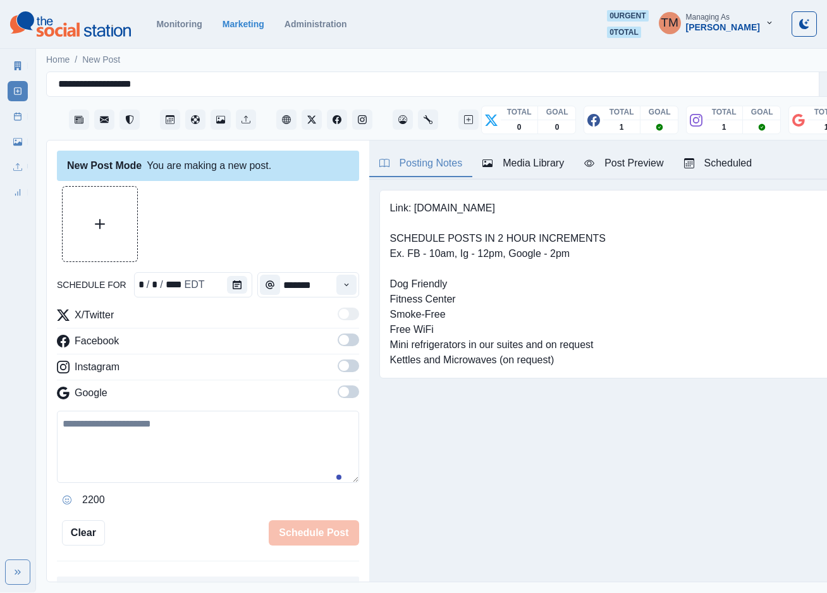
scroll to position [13, 0]
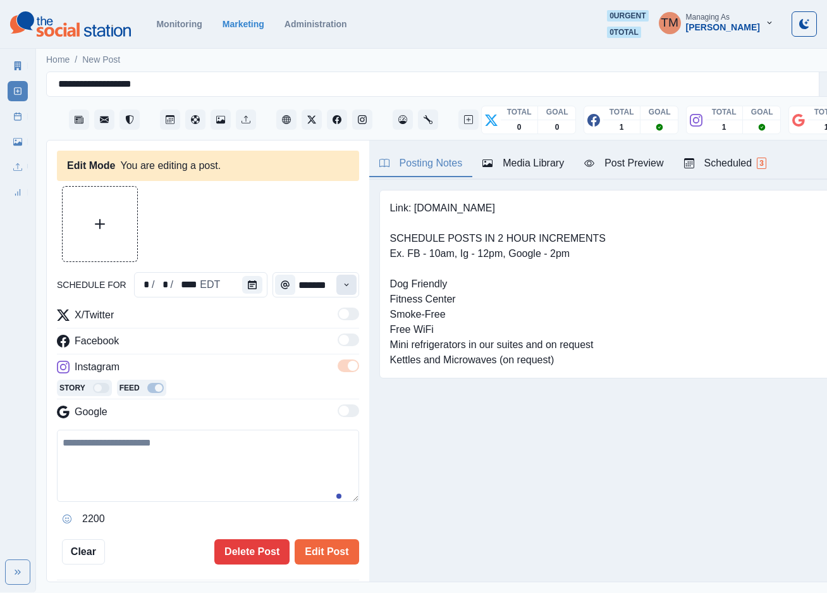
type input "*******"
type textarea "**********"
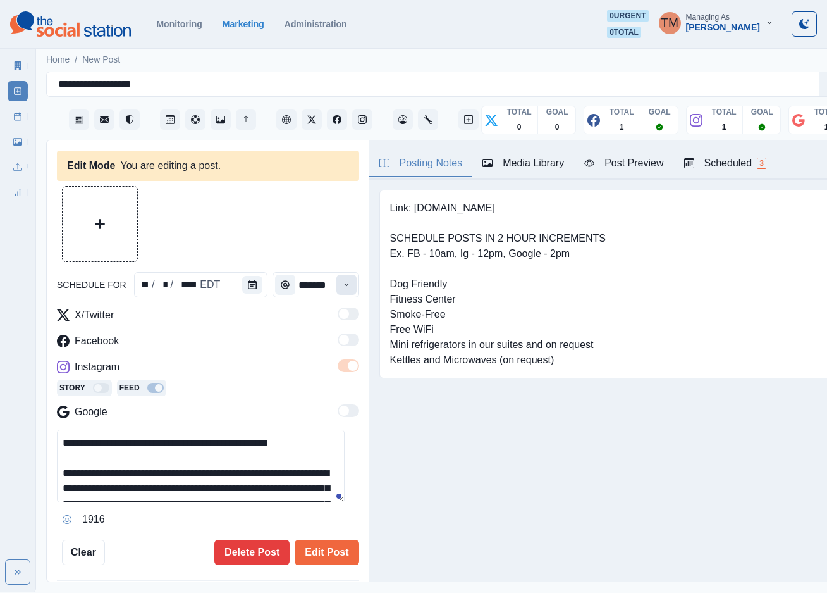
click at [342, 280] on icon "Time" at bounding box center [346, 284] width 9 height 9
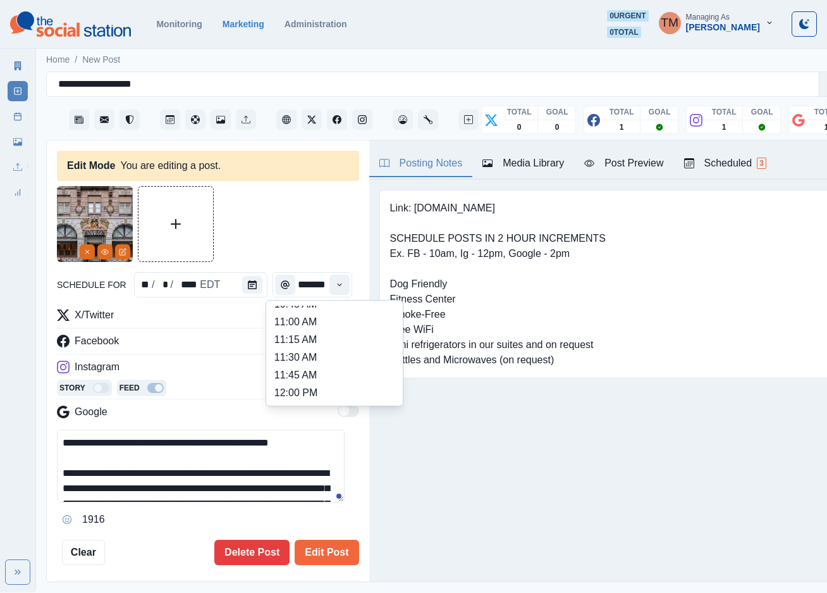
scroll to position [228, 0]
click at [331, 361] on li "12:00 PM" at bounding box center [334, 370] width 126 height 18
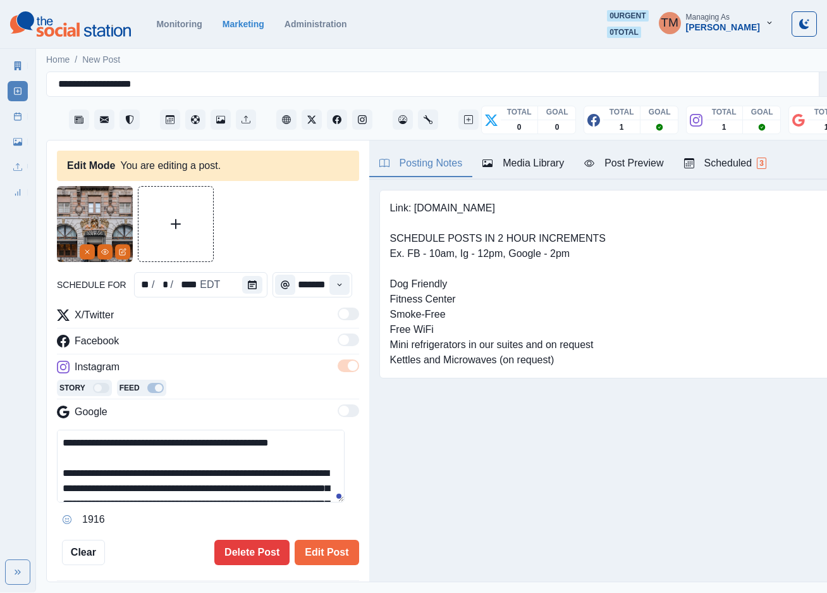
type input "********"
click at [324, 541] on button "Edit Post" at bounding box center [327, 551] width 64 height 25
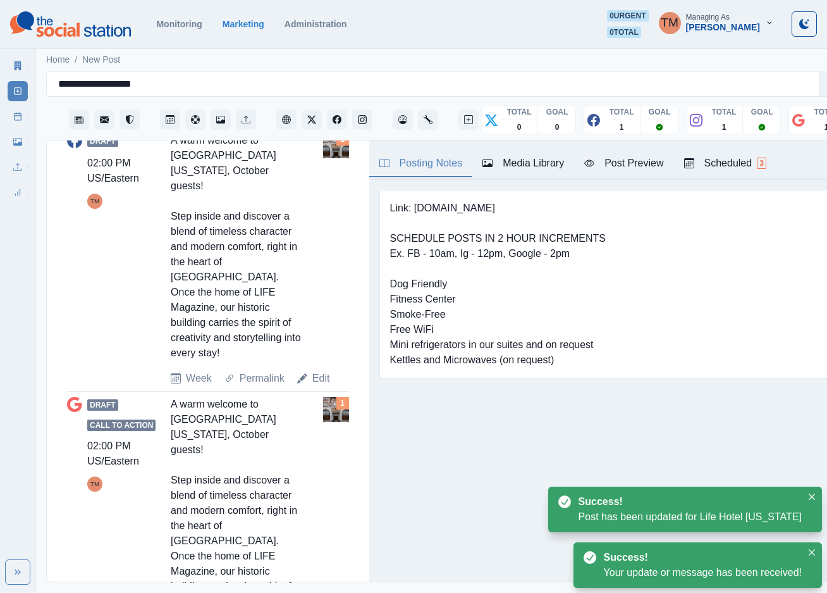
scroll to position [754, 0]
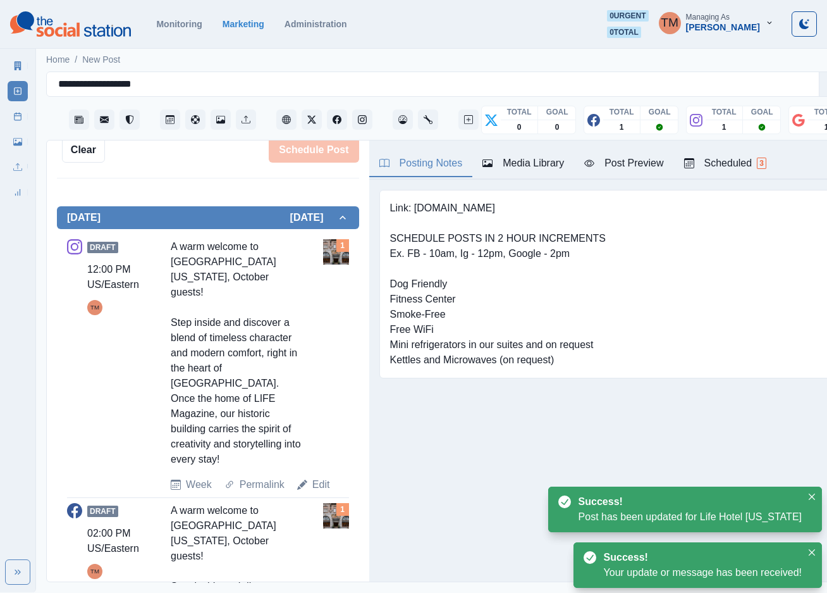
scroll to position [226, 0]
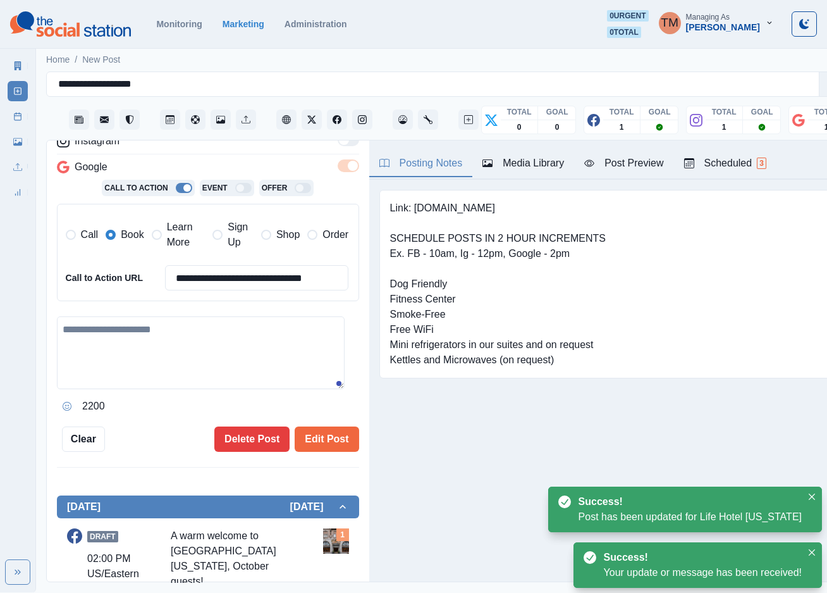
type input "*******"
type textarea "**********"
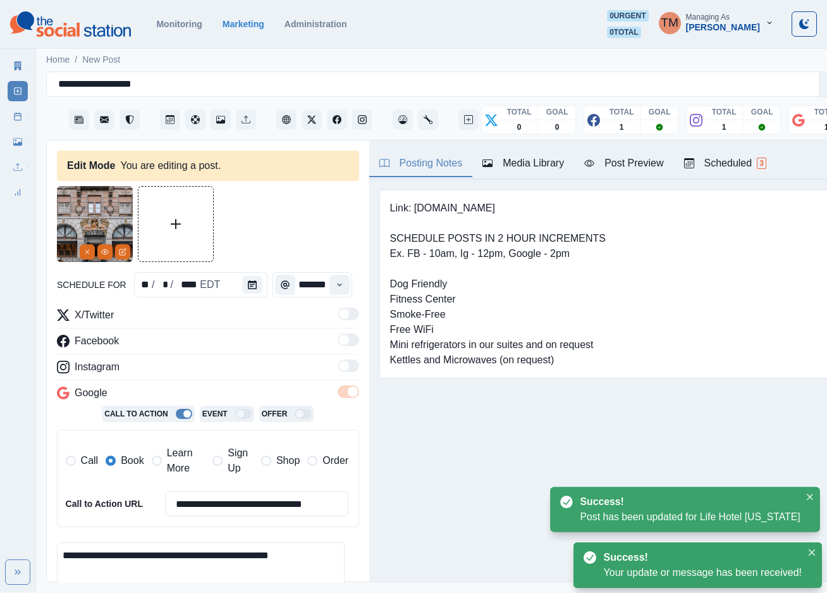
click at [173, 450] on span "Learn More" at bounding box center [186, 460] width 39 height 30
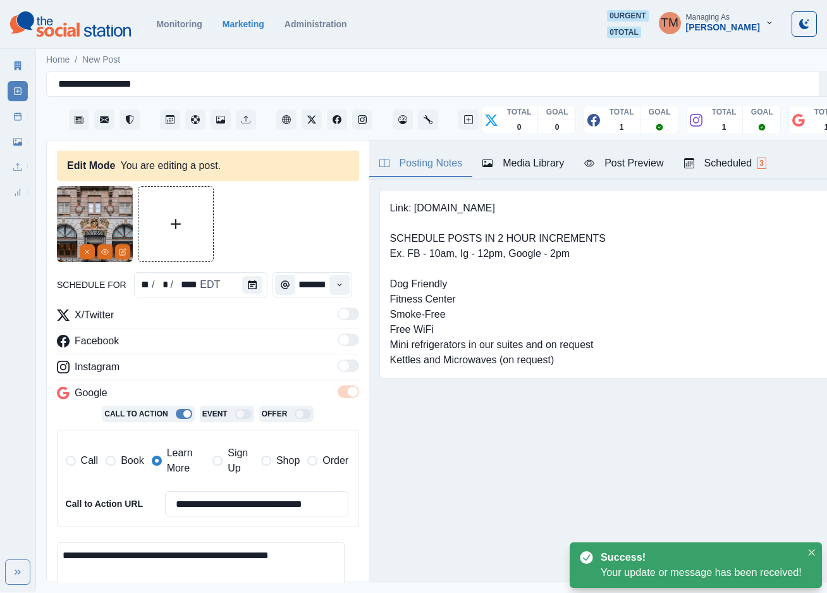
drag, startPoint x: 124, startPoint y: 450, endPoint x: 257, endPoint y: 400, distance: 141.9
click at [127, 453] on span "Book" at bounding box center [132, 460] width 23 height 15
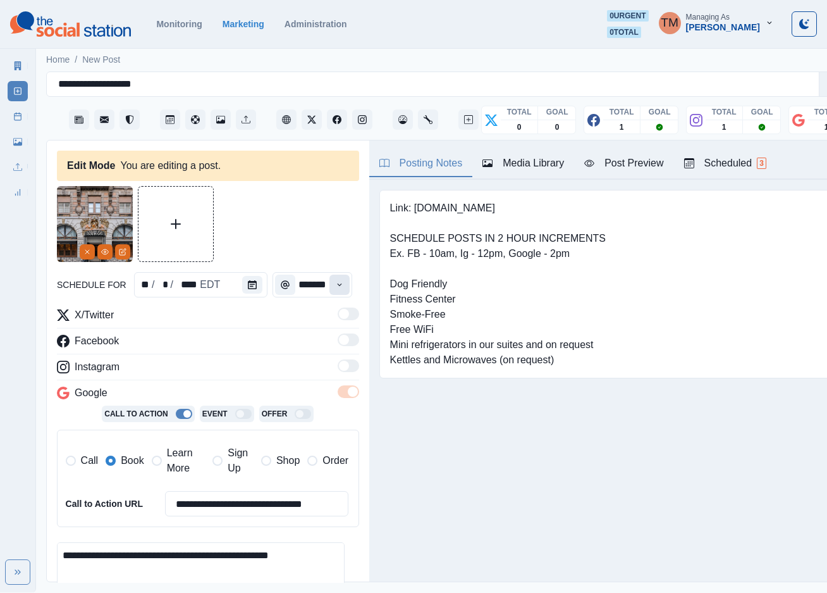
click at [335, 280] on icon "Time" at bounding box center [339, 284] width 9 height 9
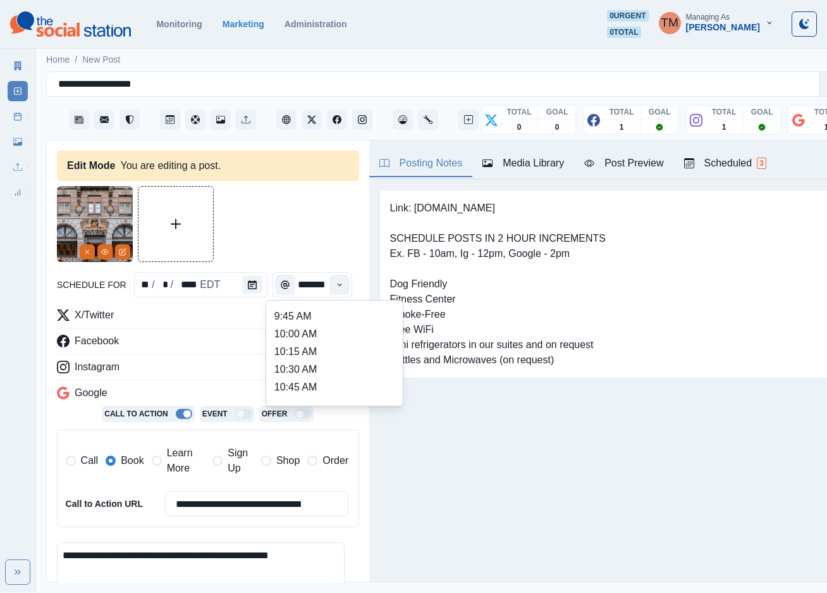
scroll to position [107, 0]
click at [321, 340] on li "10:00 AM" at bounding box center [334, 349] width 126 height 18
type input "********"
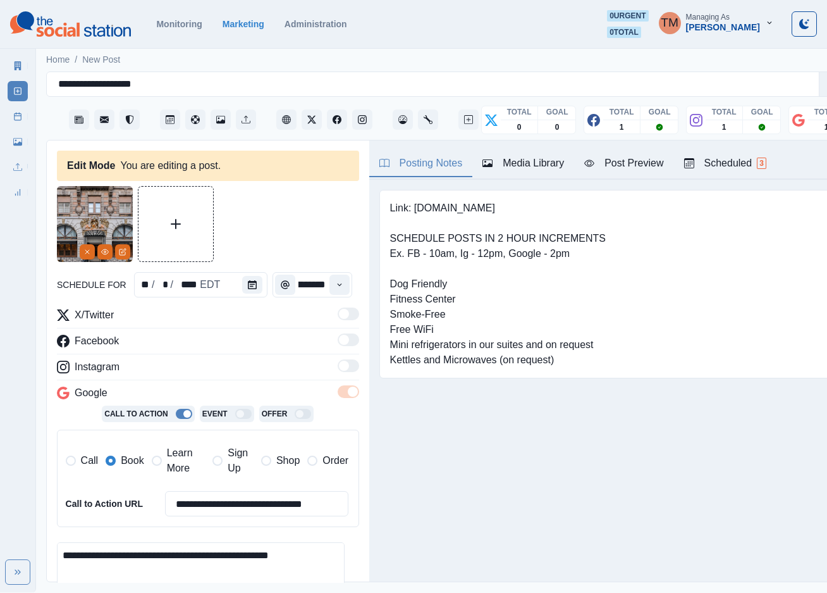
click at [305, 197] on div at bounding box center [208, 224] width 302 height 76
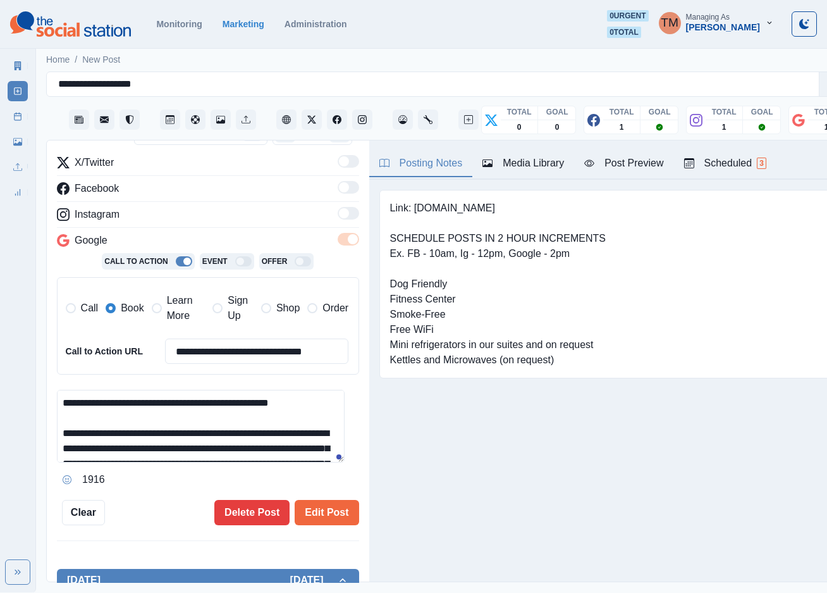
scroll to position [285, 0]
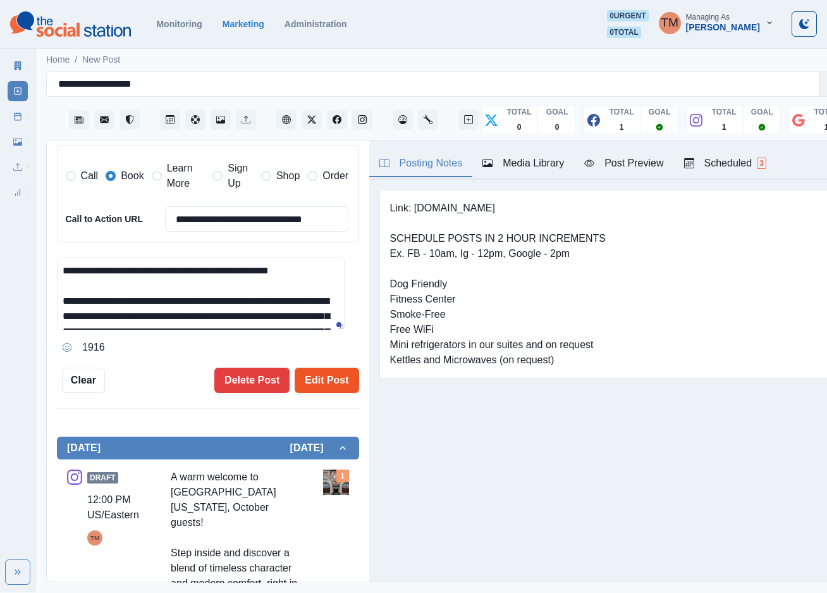
click at [323, 367] on button "Edit Post" at bounding box center [327, 379] width 64 height 25
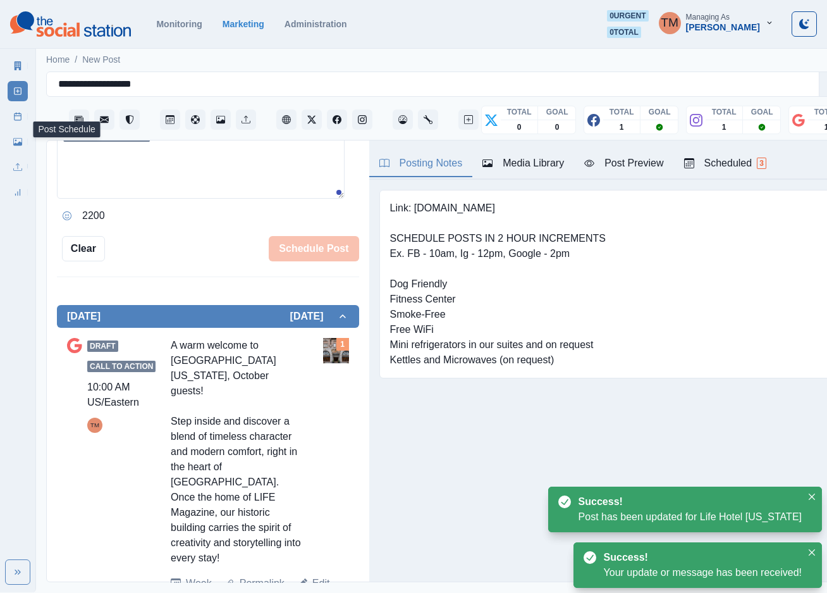
click at [15, 118] on rect at bounding box center [18, 116] width 7 height 7
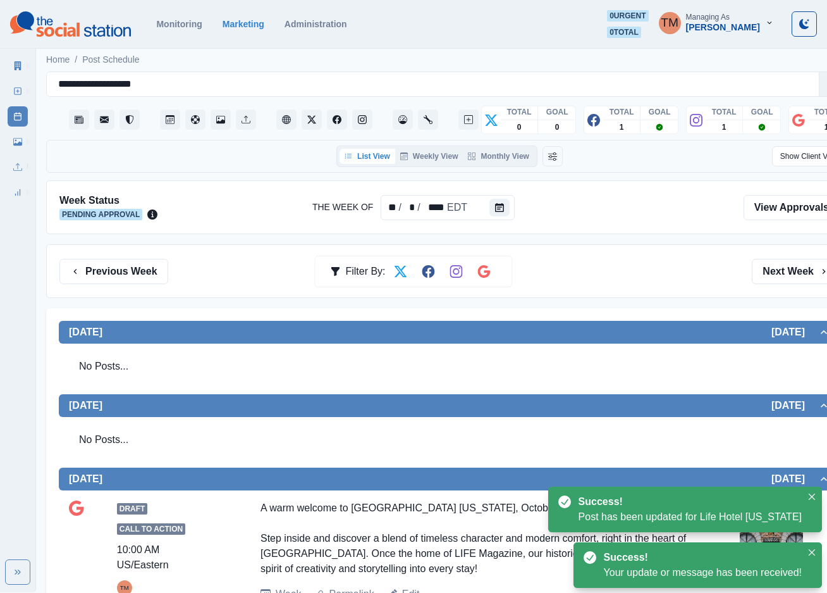
click at [653, 280] on div "Previous Week Filter By: Next Week" at bounding box center [449, 271] width 780 height 25
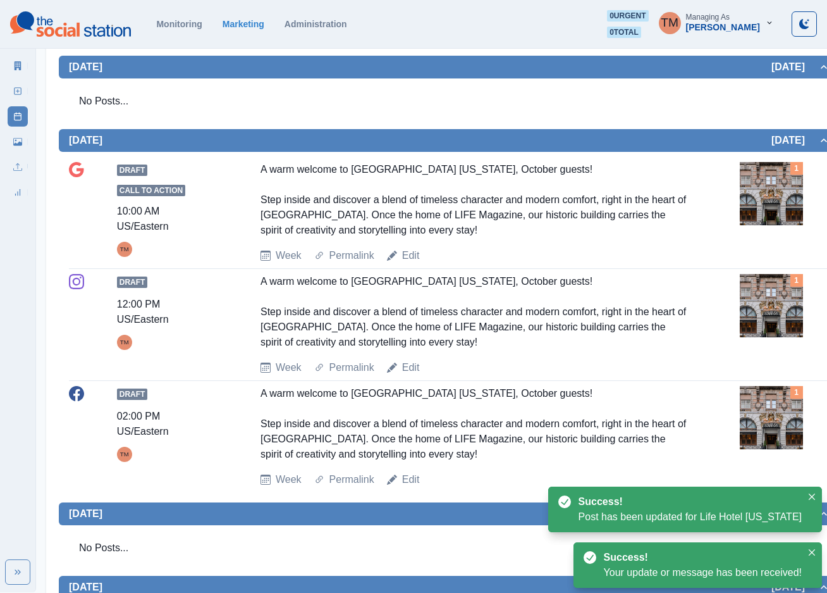
scroll to position [474, 0]
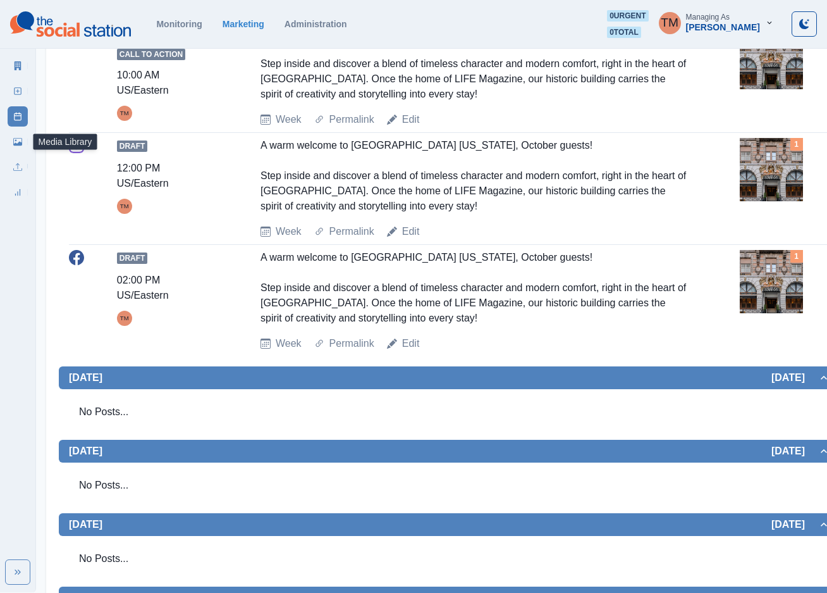
click at [17, 148] on link "Media Library" at bounding box center [18, 142] width 20 height 20
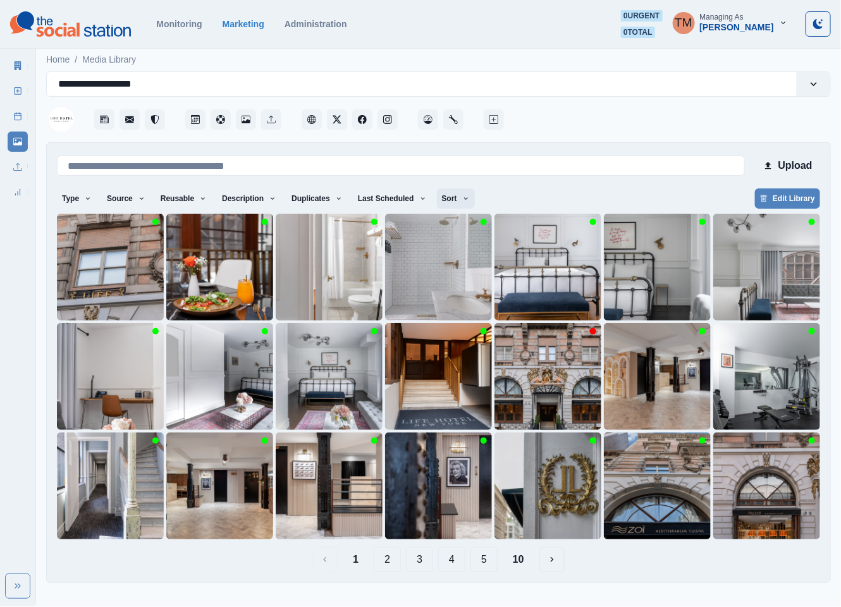
click at [445, 198] on button "Sort" at bounding box center [456, 198] width 38 height 20
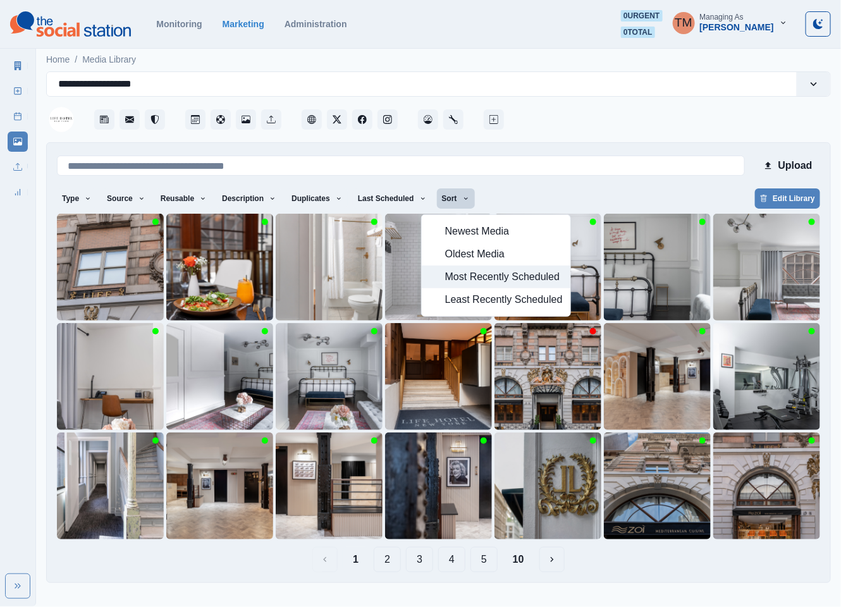
click at [488, 274] on span "Most Recently Scheduled" at bounding box center [504, 276] width 118 height 15
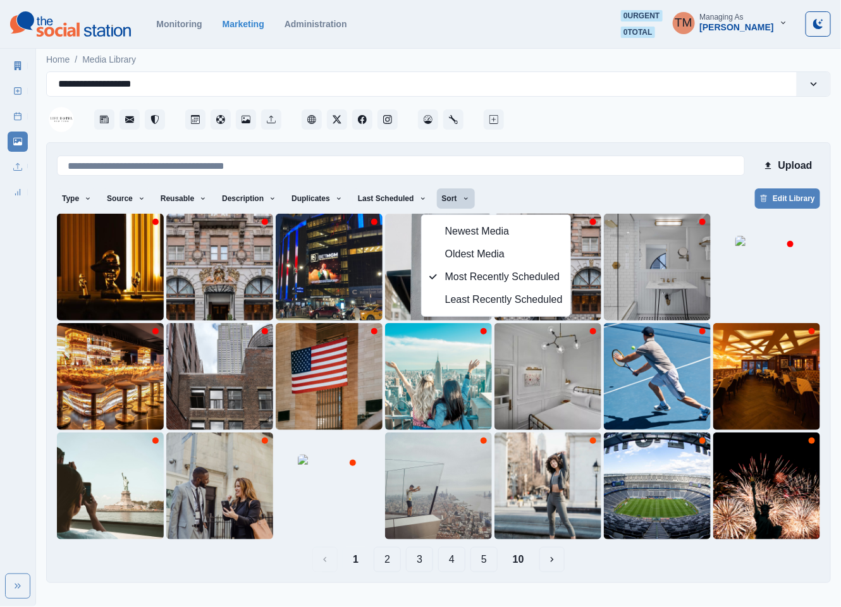
click at [638, 187] on div "Upload Type Any Image Video Source Any Upload Social Manager Found: Instagram F…" at bounding box center [438, 362] width 763 height 419
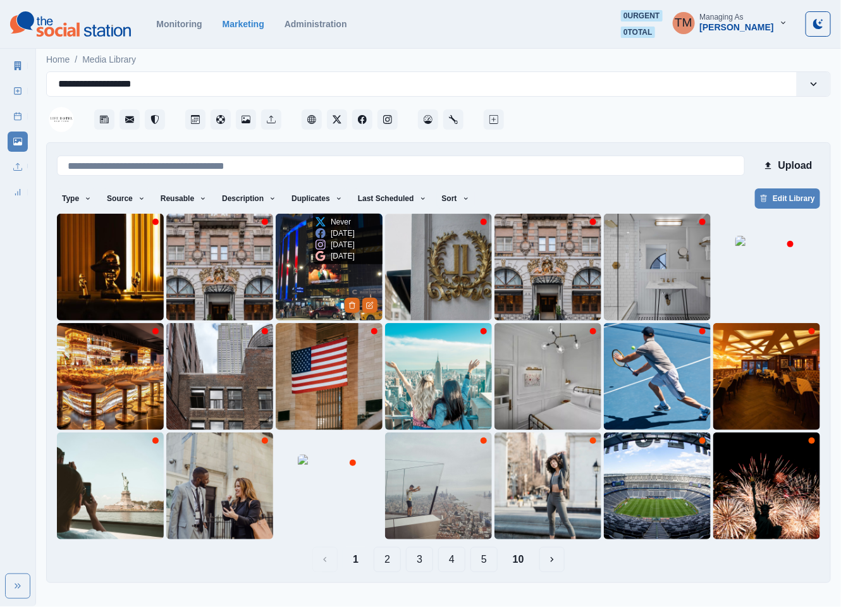
click at [317, 288] on img at bounding box center [329, 267] width 107 height 107
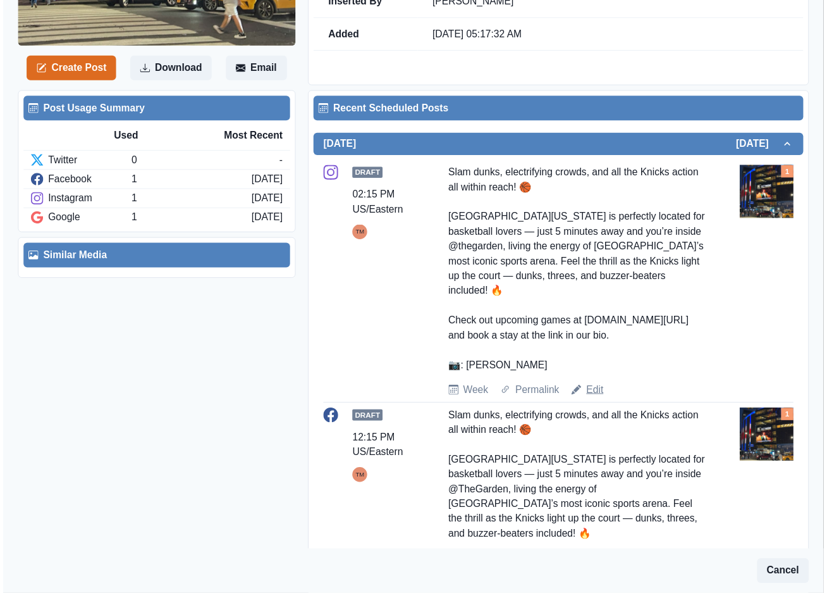
scroll to position [379, 0]
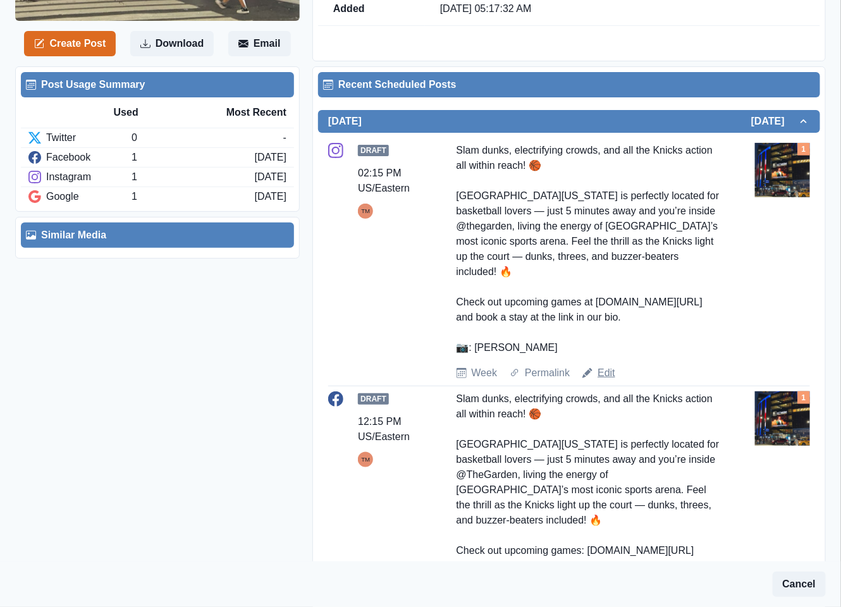
click at [606, 366] on link "Edit" at bounding box center [607, 373] width 18 height 15
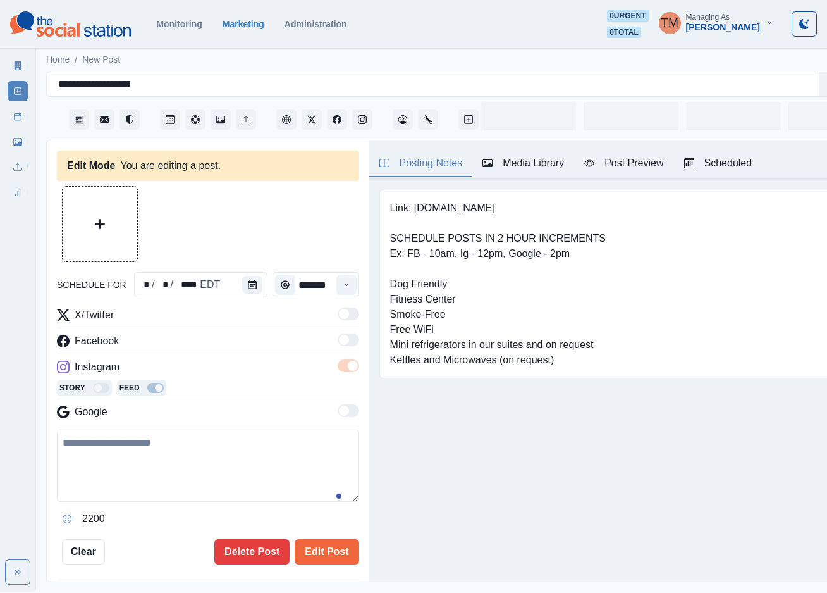
type input "*******"
type textarea "**********"
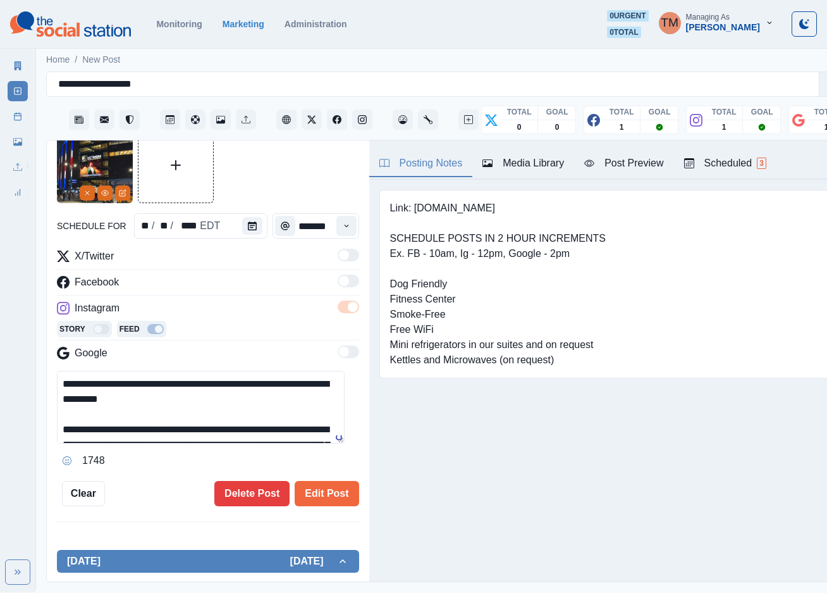
scroll to position [257, 0]
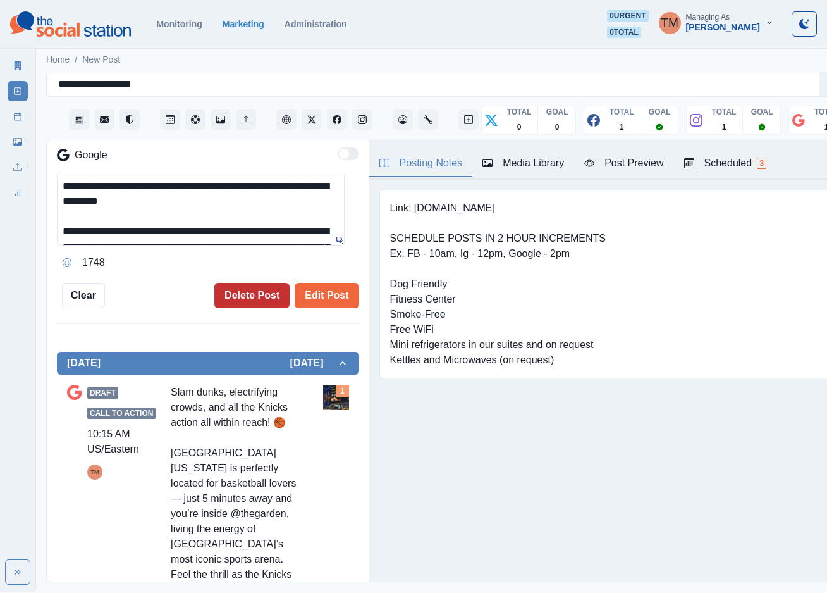
click at [231, 298] on button "Delete Post" at bounding box center [251, 295] width 75 height 25
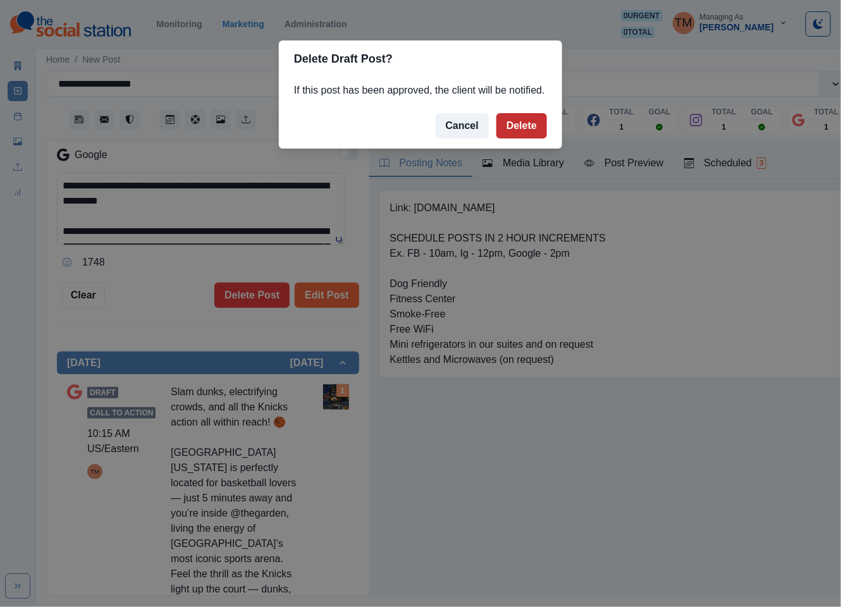
click at [529, 122] on button "Delete" at bounding box center [521, 125] width 51 height 25
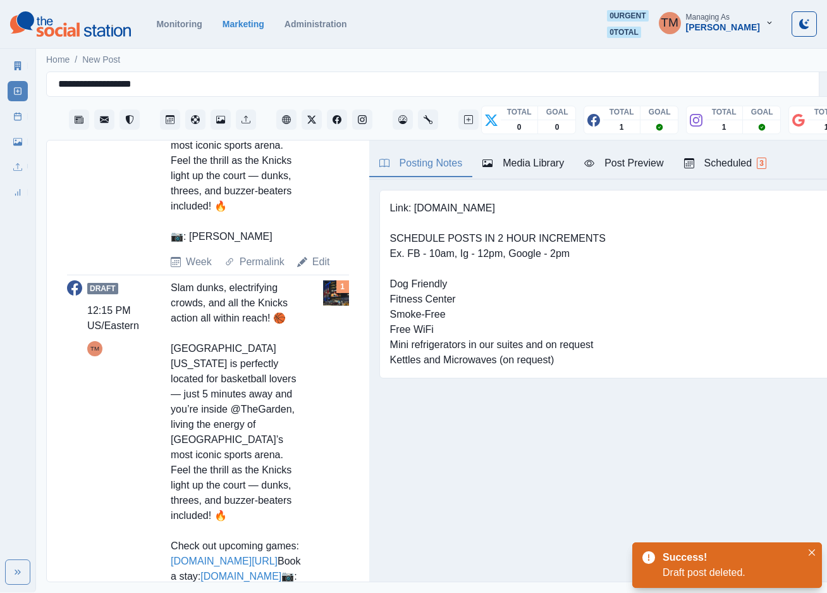
scroll to position [718, 0]
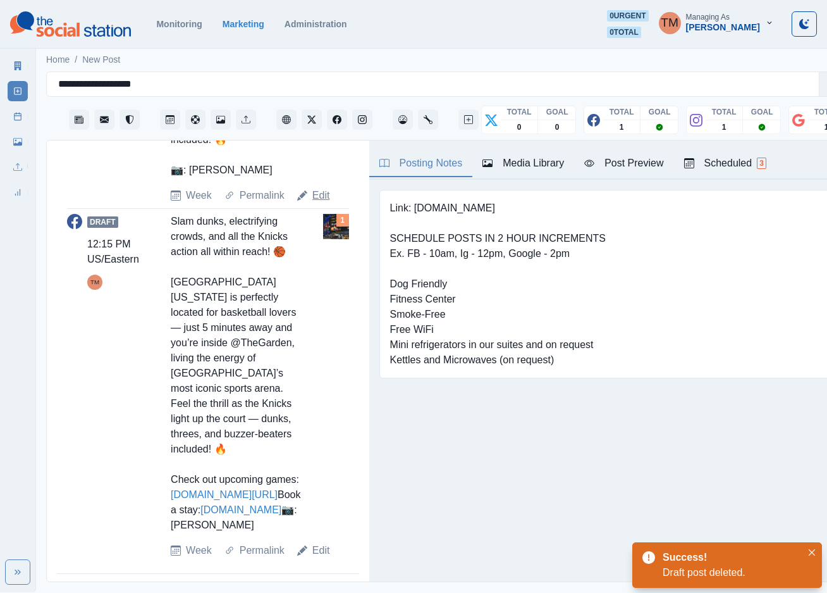
click at [321, 188] on link "Edit" at bounding box center [321, 195] width 18 height 15
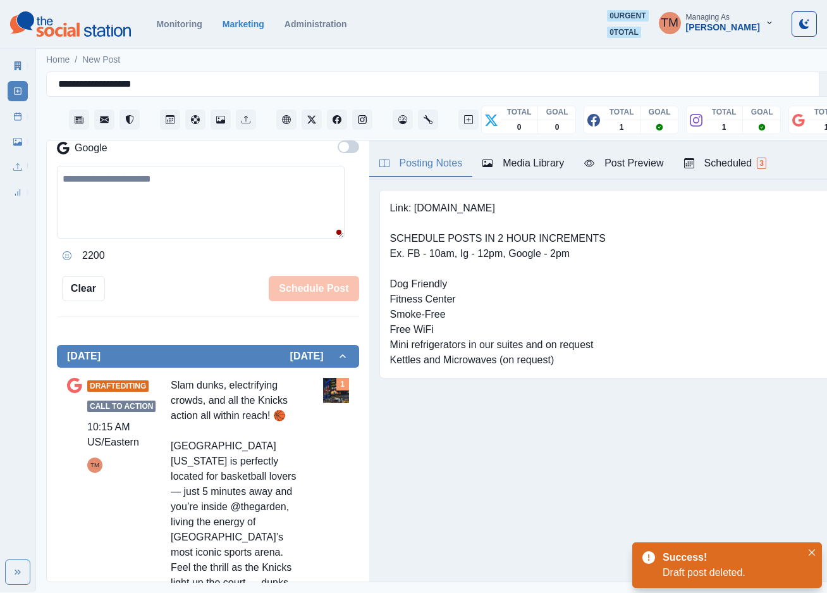
scroll to position [243, 0]
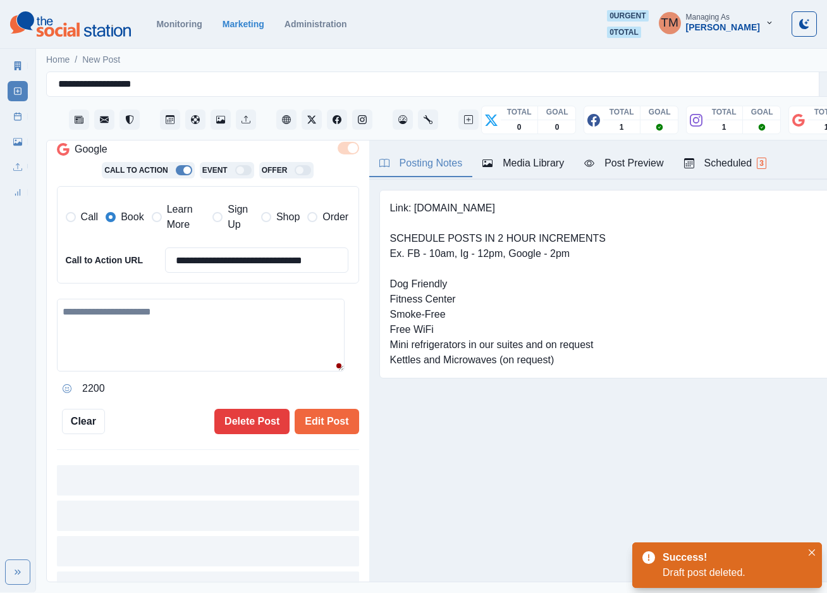
type input "********"
type textarea "**********"
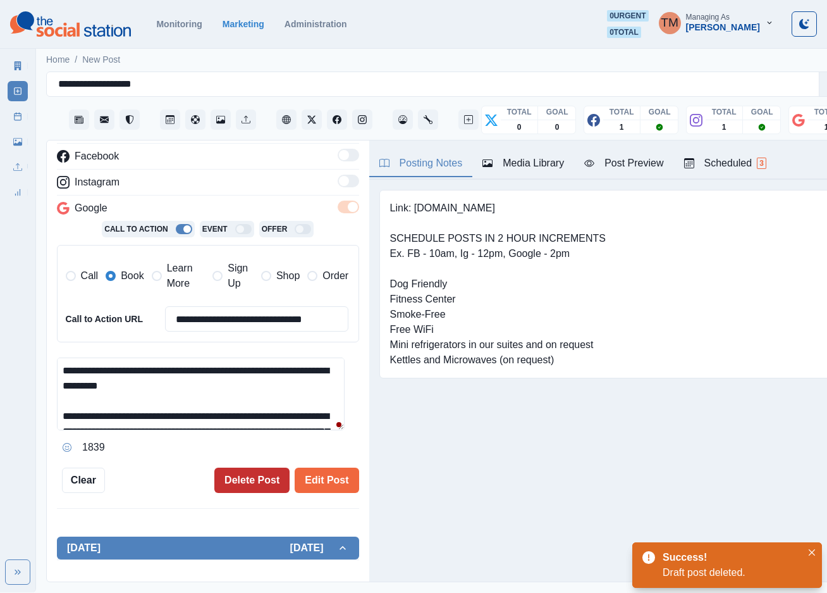
scroll to position [243, 0]
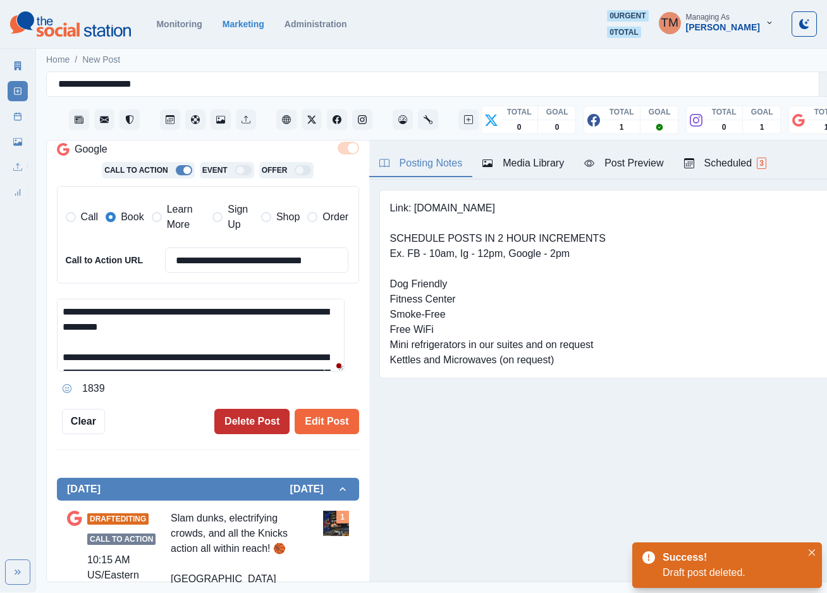
click at [230, 419] on button "Delete Post" at bounding box center [251, 421] width 75 height 25
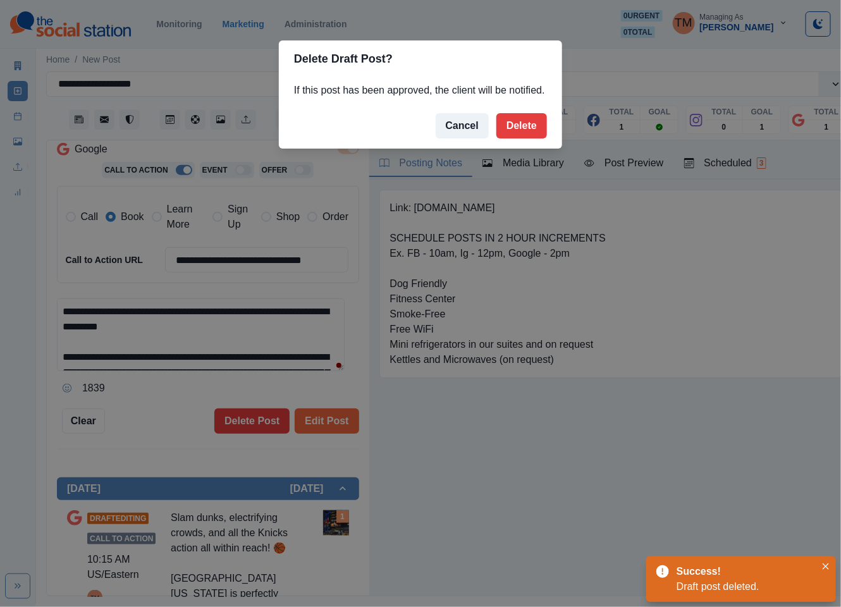
click at [539, 125] on button "Delete" at bounding box center [521, 125] width 51 height 25
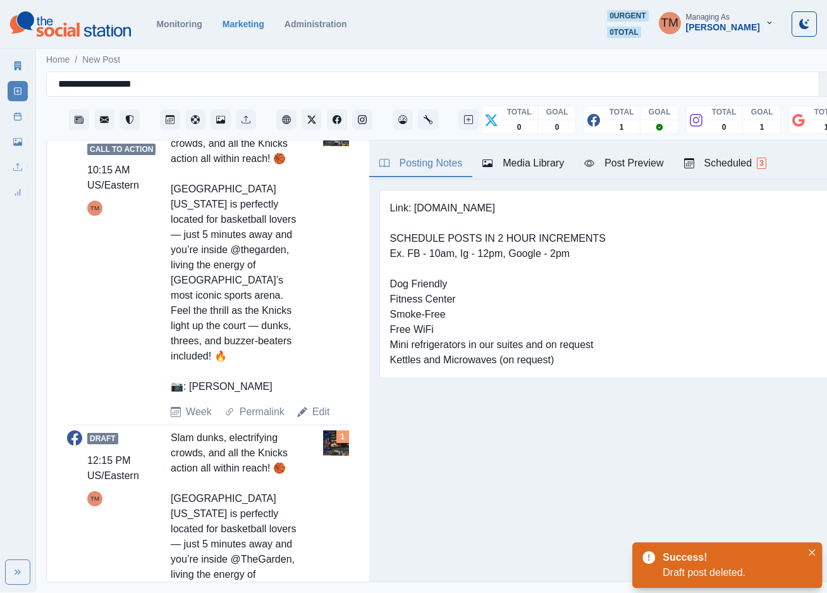
scroll to position [424, 0]
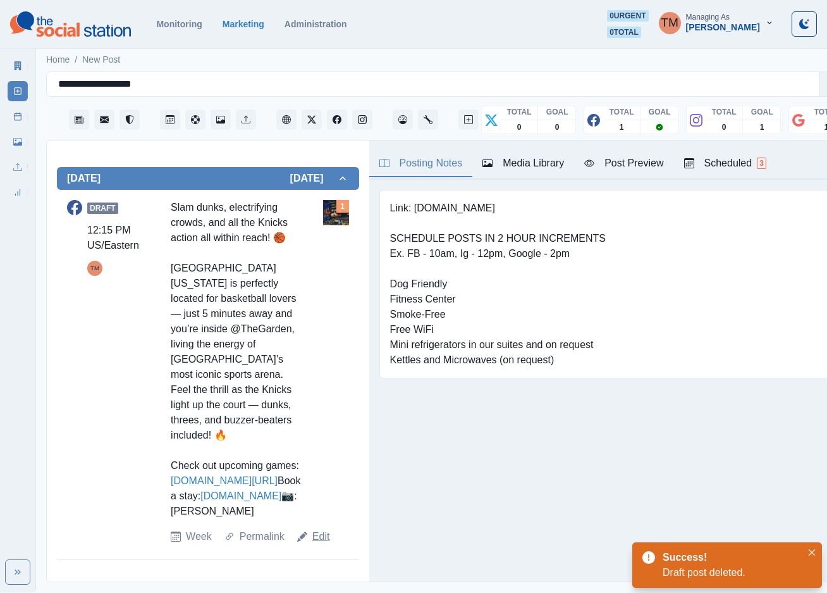
click at [316, 544] on link "Edit" at bounding box center [321, 536] width 18 height 15
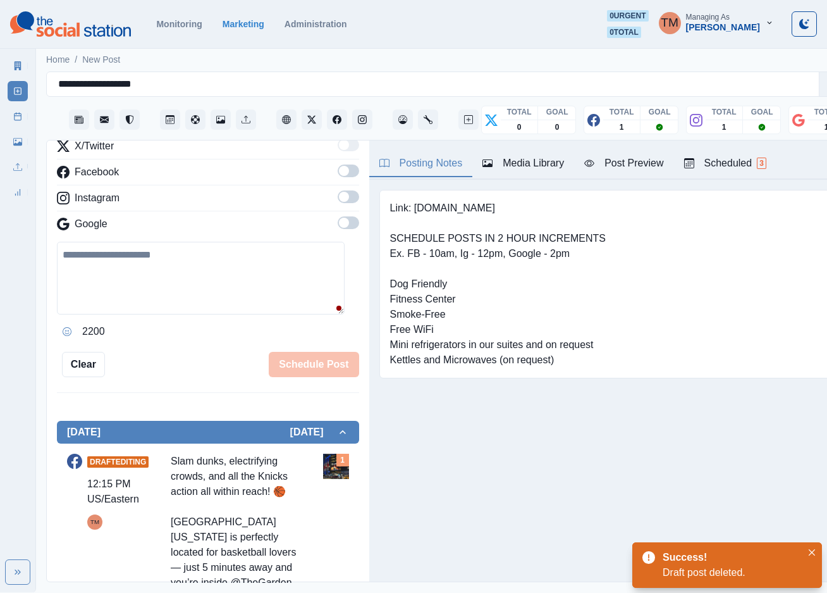
scroll to position [44, 0]
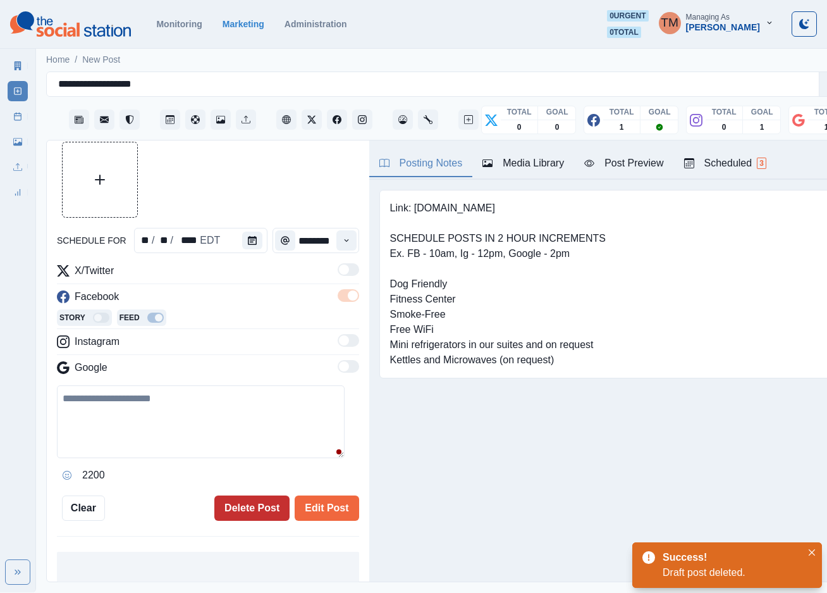
type input "********"
type textarea "**********"
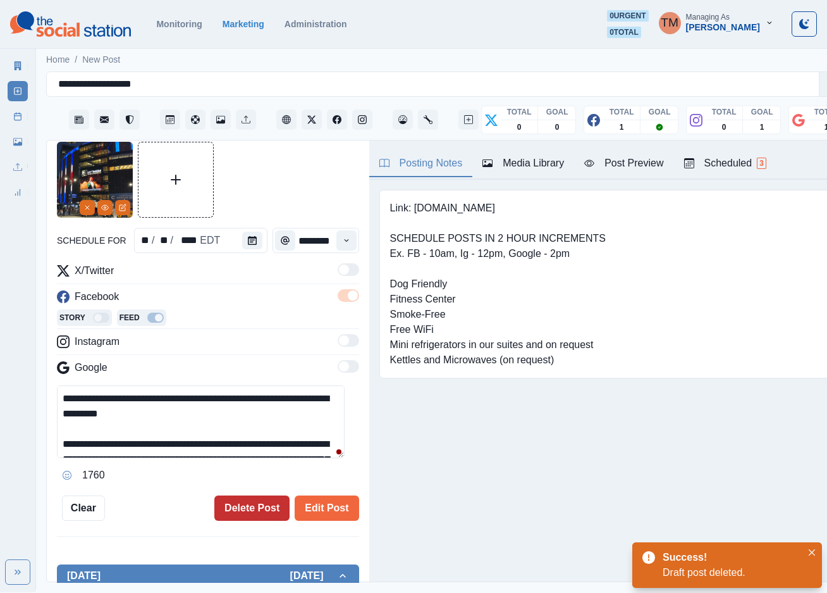
click at [226, 519] on button "Delete Post" at bounding box center [251, 507] width 75 height 25
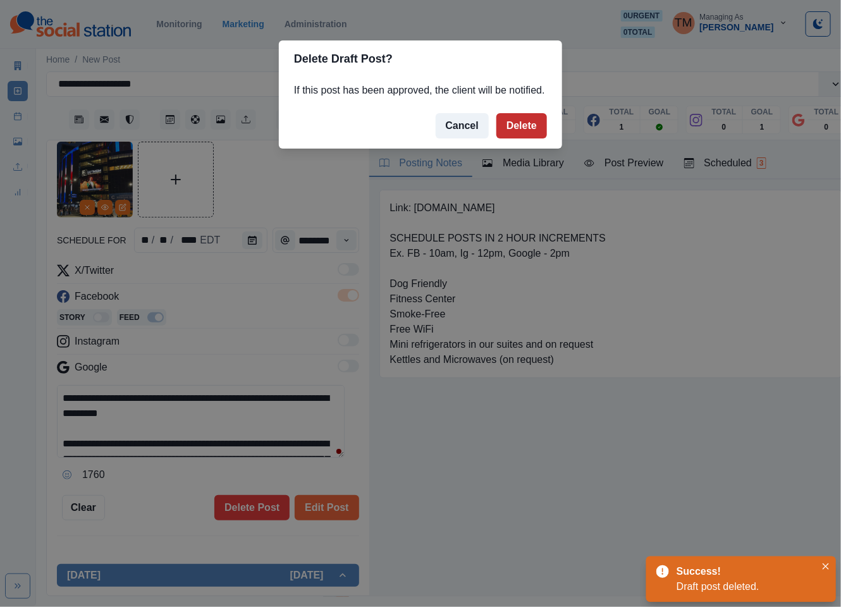
click at [518, 125] on button "Delete" at bounding box center [521, 125] width 51 height 25
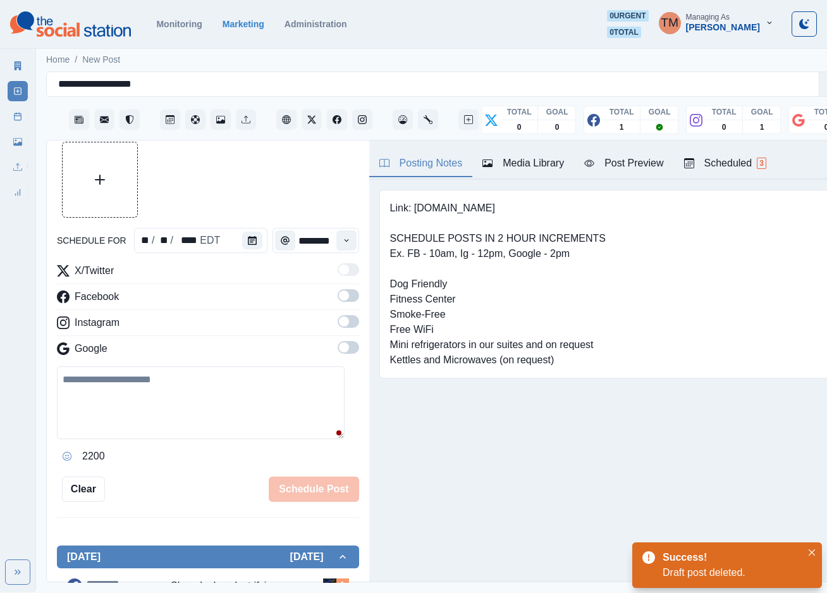
scroll to position [36, 0]
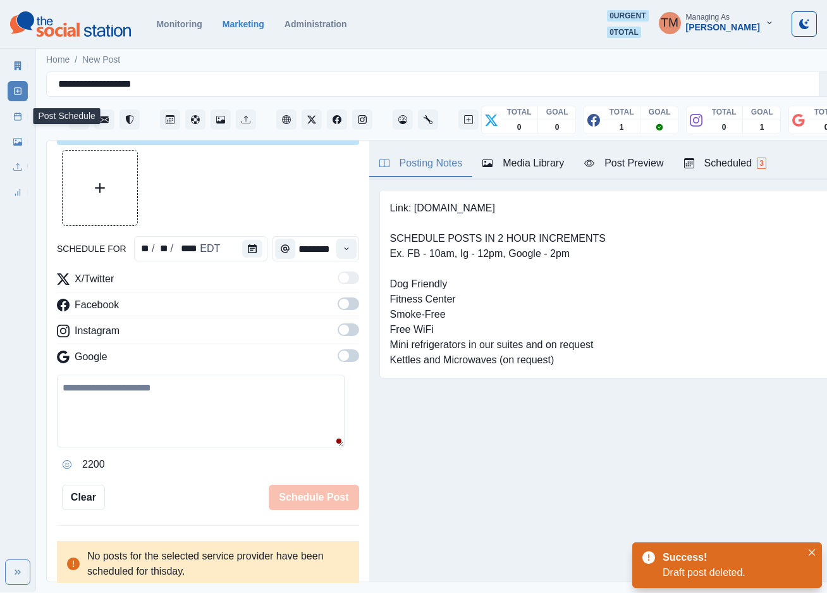
click at [15, 116] on line at bounding box center [18, 116] width 7 height 0
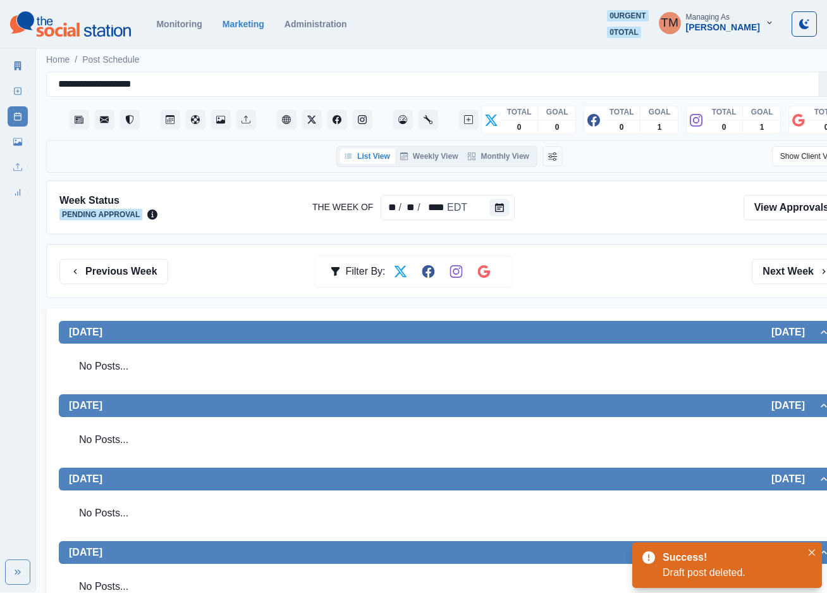
click at [623, 268] on div "Previous Week Filter By: Next Week" at bounding box center [449, 271] width 780 height 25
click at [20, 144] on icon at bounding box center [17, 142] width 9 height 8
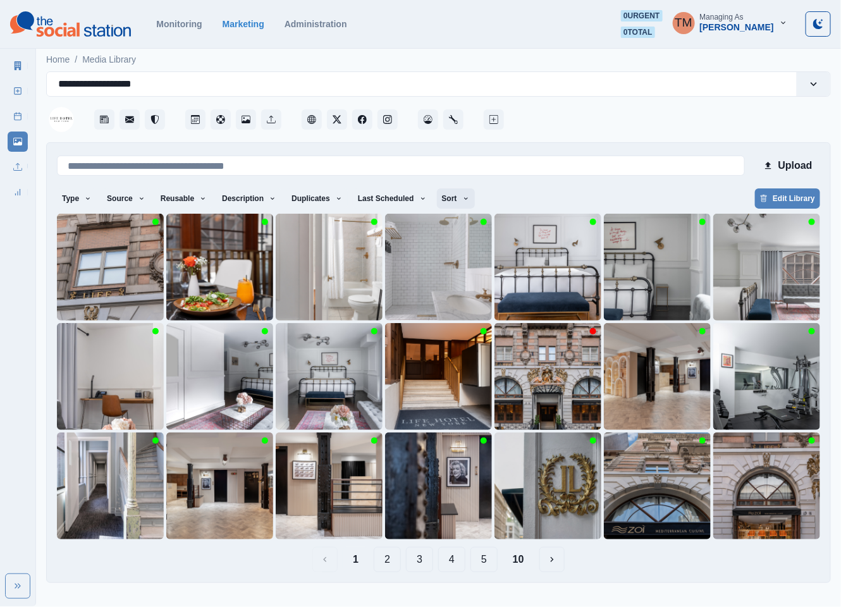
click at [462, 201] on icon "button" at bounding box center [466, 199] width 8 height 8
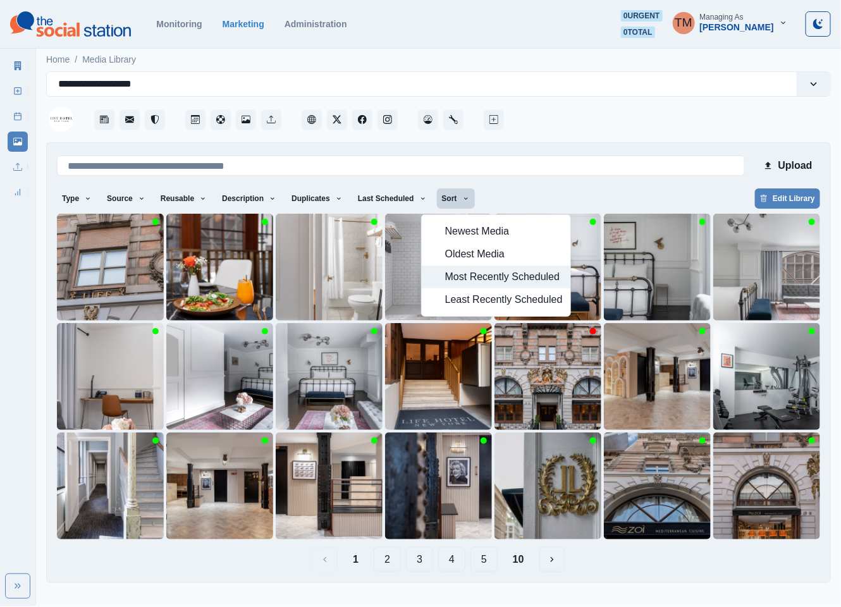
click at [469, 276] on span "Most Recently Scheduled" at bounding box center [504, 276] width 118 height 15
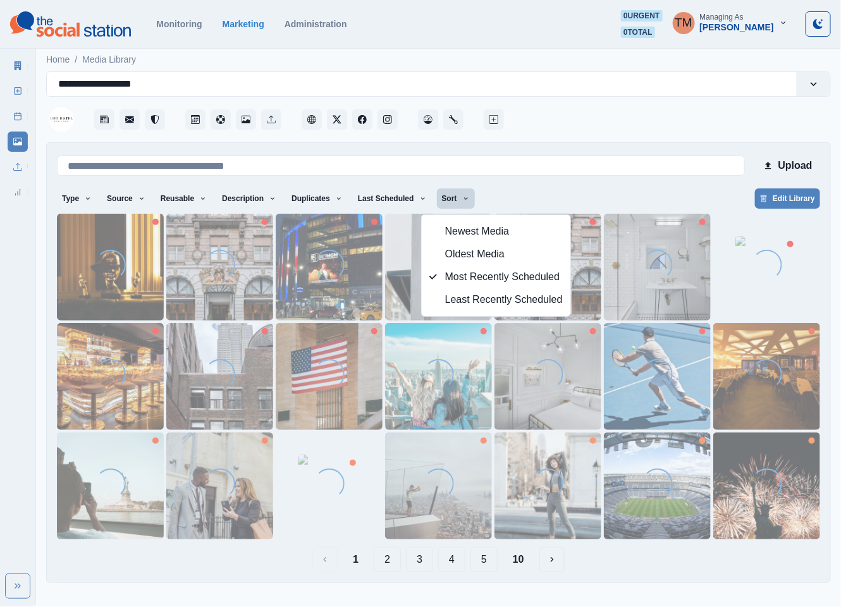
click at [610, 192] on div "Type Any Image Video Source Any Upload Social Manager Found: Instagram Found: G…" at bounding box center [438, 199] width 763 height 23
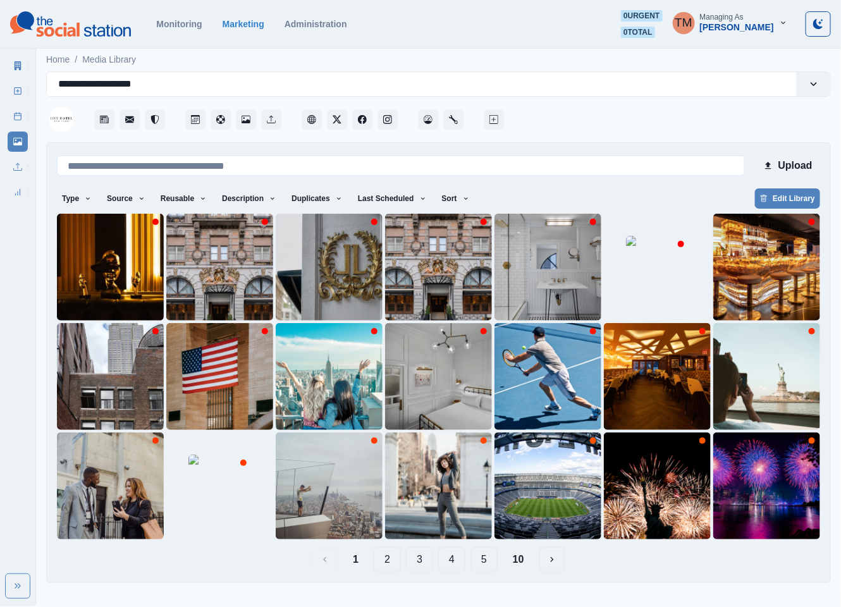
click at [526, 562] on button "10" at bounding box center [519, 559] width 32 height 25
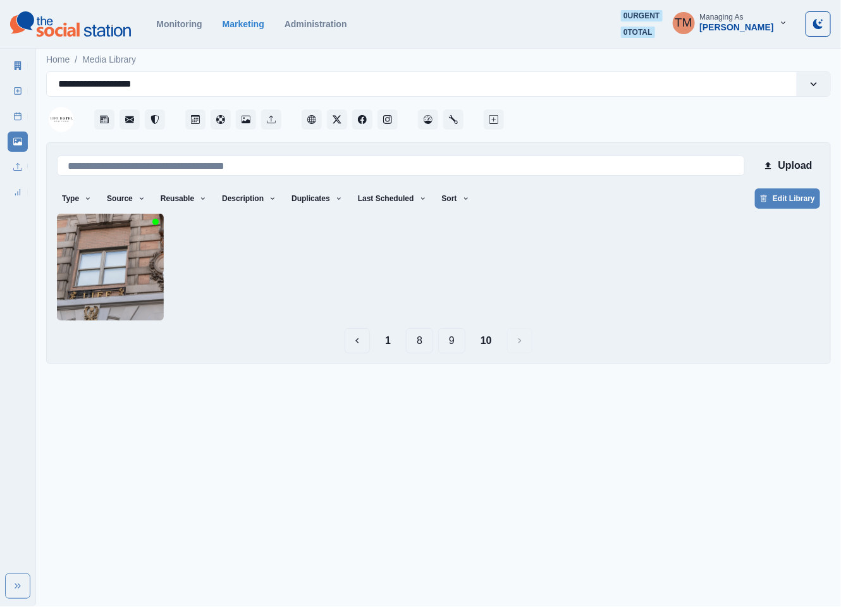
click at [456, 338] on button "9" at bounding box center [451, 340] width 27 height 25
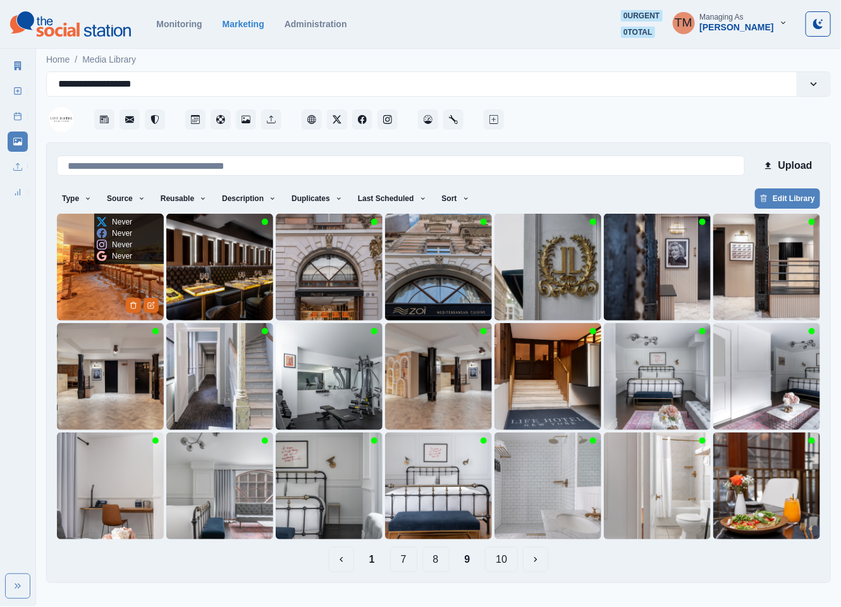
click at [88, 276] on img at bounding box center [110, 267] width 107 height 107
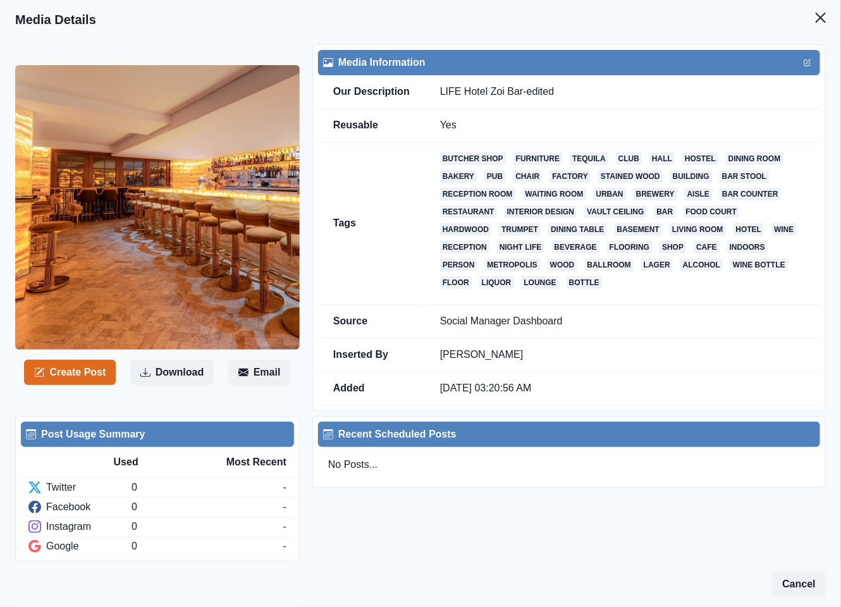
drag, startPoint x: 809, startPoint y: 12, endPoint x: 776, endPoint y: 35, distance: 40.0
click at [816, 13] on icon "Close" at bounding box center [821, 18] width 10 height 10
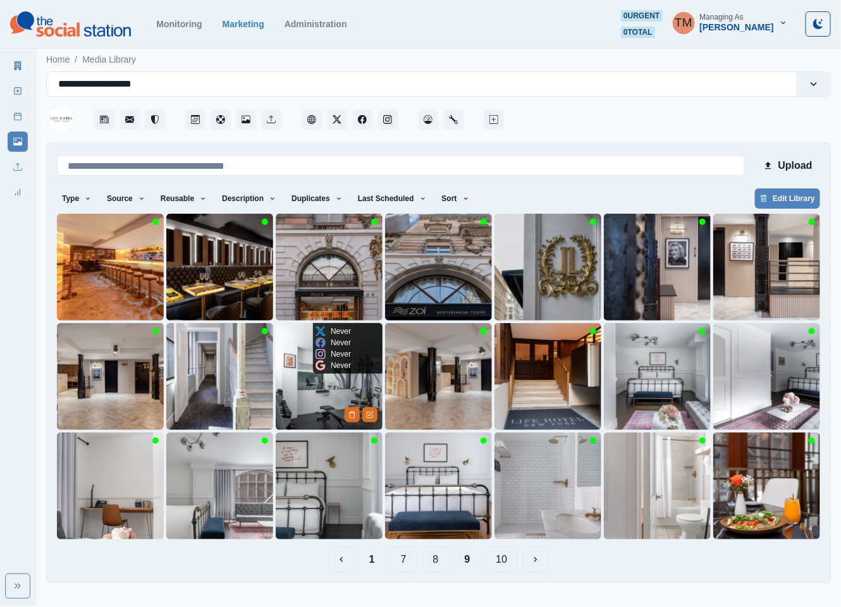
click at [321, 398] on img at bounding box center [329, 376] width 107 height 107
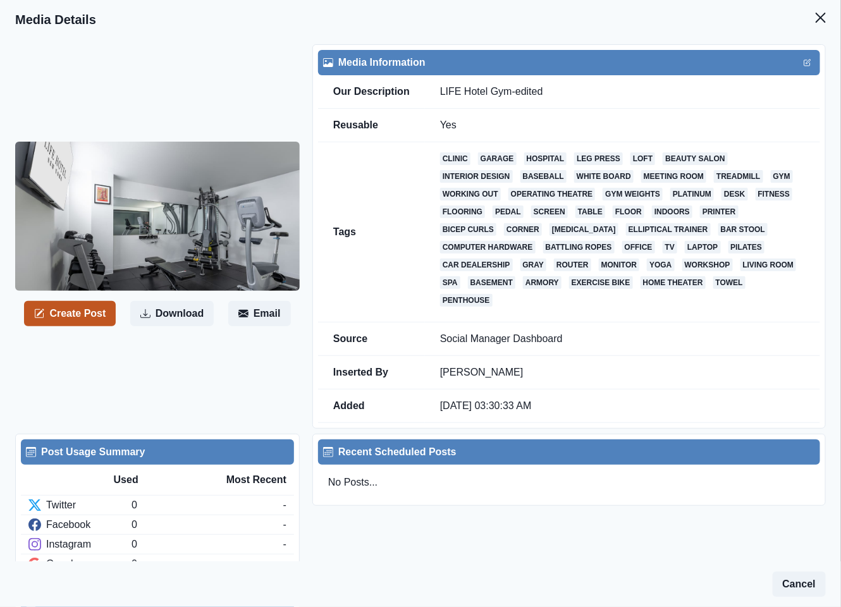
click at [84, 319] on button "Create Post" at bounding box center [70, 313] width 92 height 25
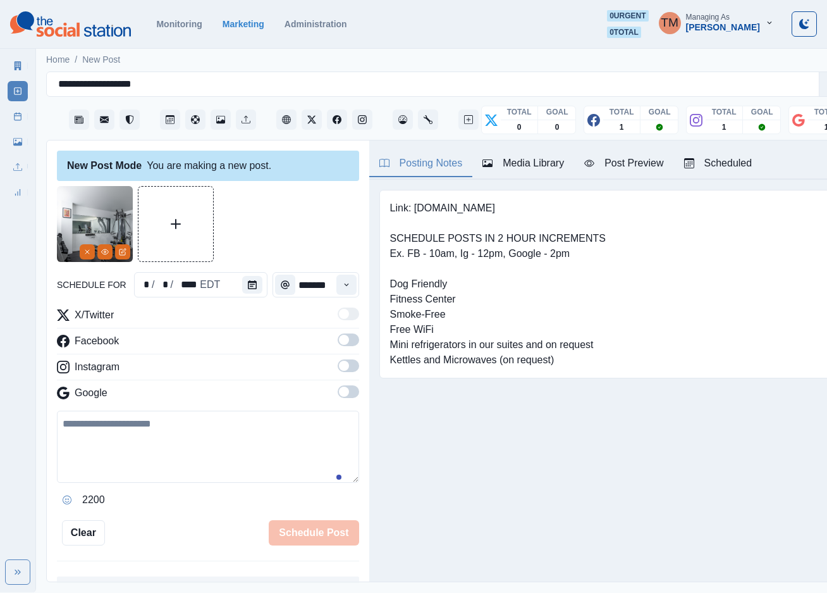
click at [338, 343] on span at bounding box center [349, 339] width 22 height 13
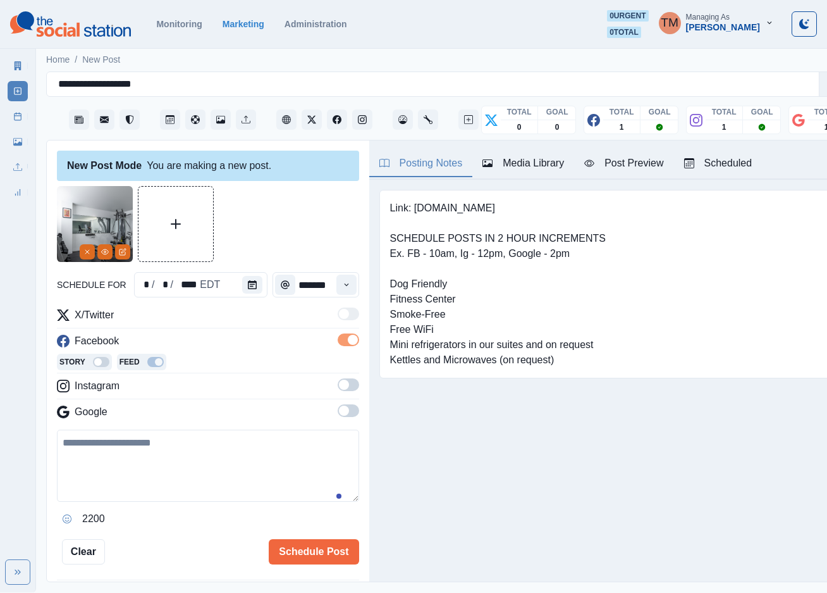
click at [338, 384] on span at bounding box center [349, 384] width 22 height 13
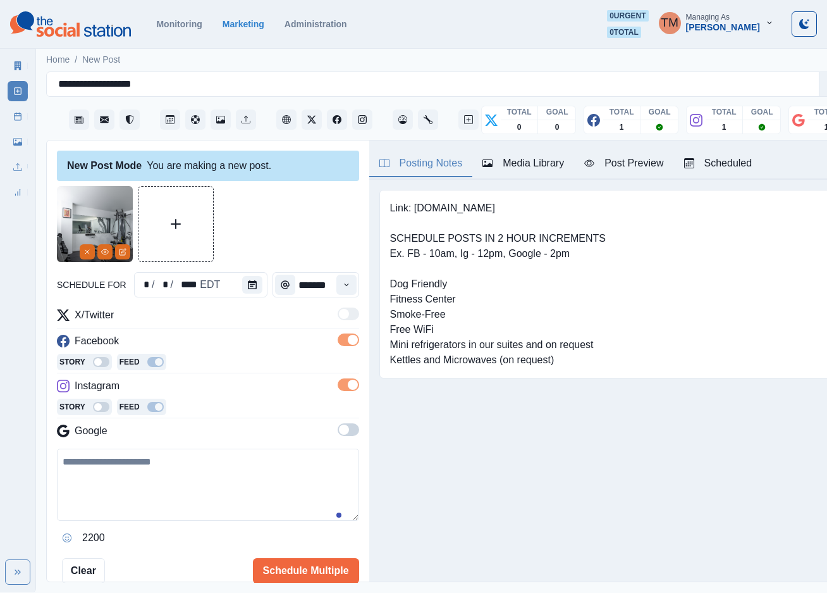
click at [342, 433] on span at bounding box center [349, 429] width 22 height 13
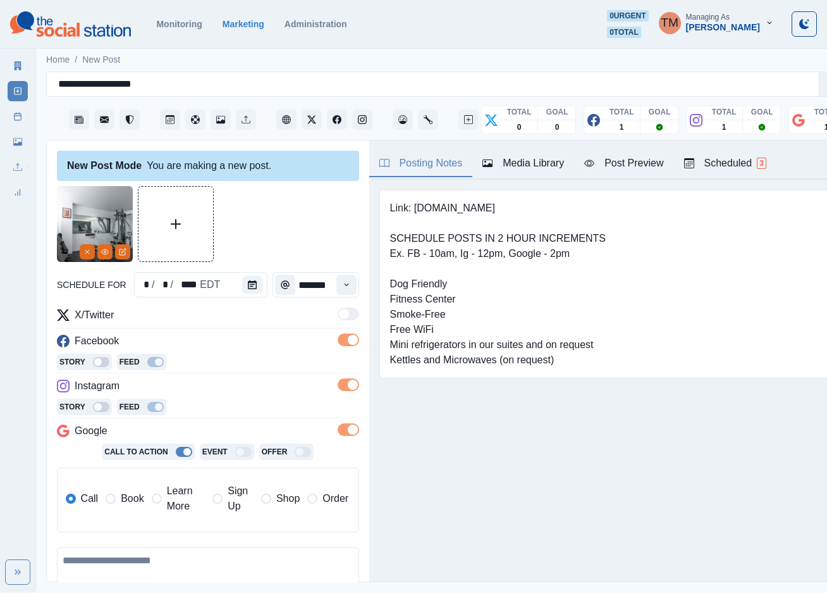
click at [137, 501] on span "Book" at bounding box center [132, 498] width 23 height 15
click at [248, 286] on icon "Calendar" at bounding box center [252, 284] width 9 height 9
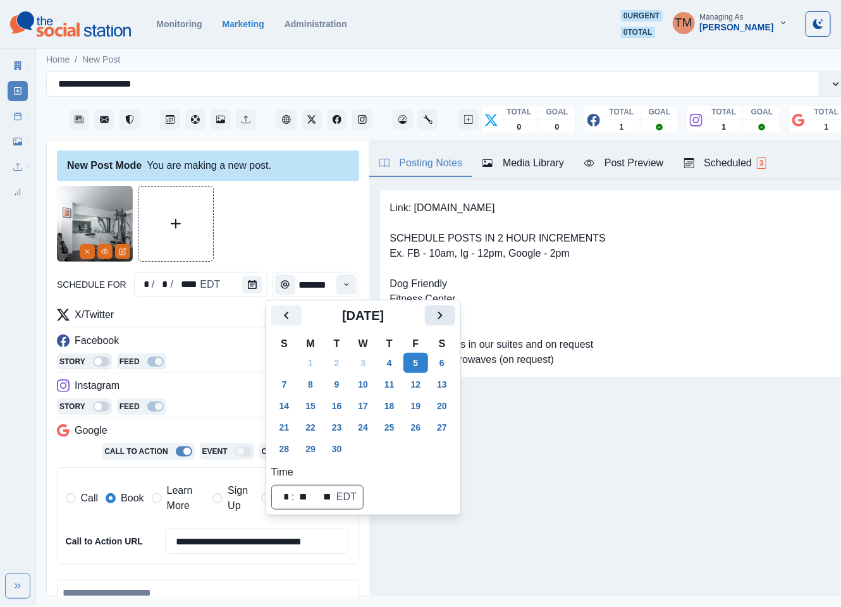
click at [431, 317] on button "Next" at bounding box center [440, 315] width 30 height 20
click at [336, 402] on button "14" at bounding box center [336, 406] width 25 height 20
click at [281, 232] on div at bounding box center [208, 224] width 302 height 76
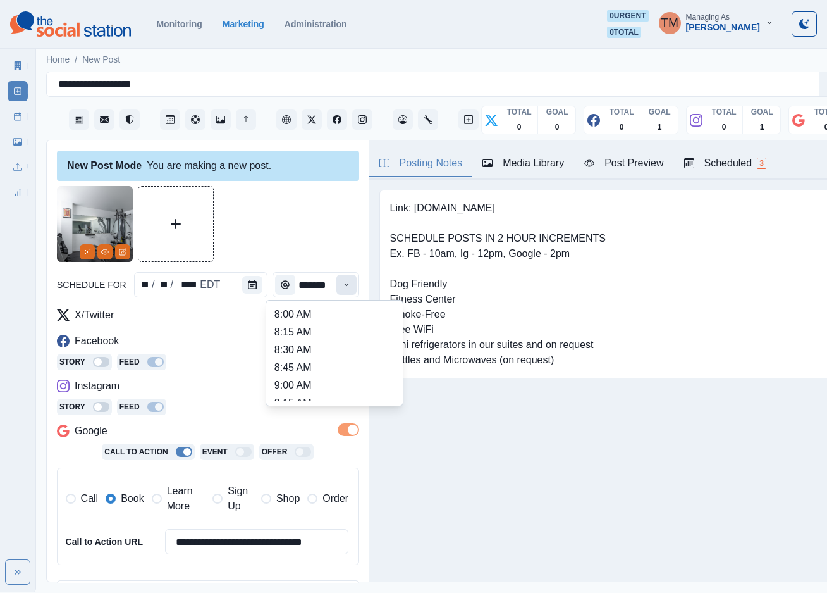
click at [344, 283] on icon "Time" at bounding box center [346, 284] width 4 height 3
click at [331, 317] on li "12:00 PM" at bounding box center [334, 314] width 126 height 18
type input "********"
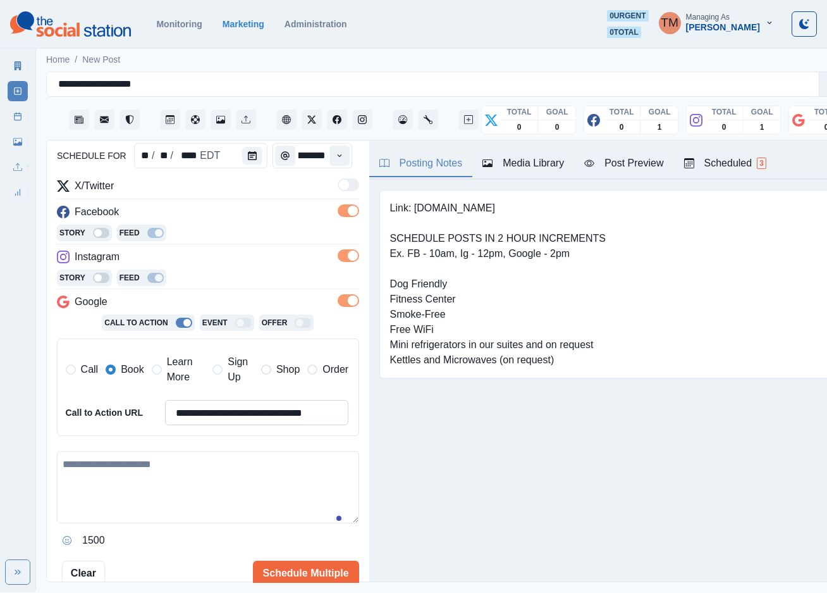
scroll to position [206, 0]
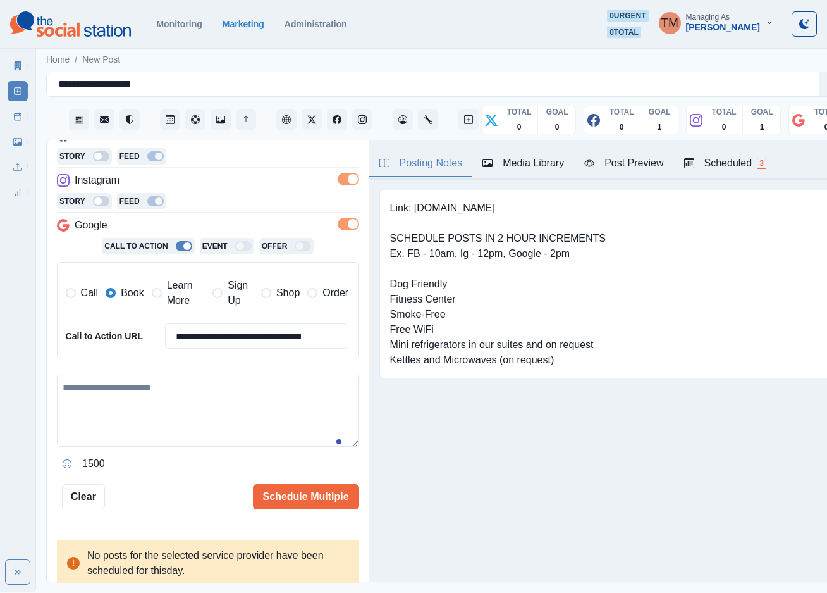
click at [166, 417] on textarea at bounding box center [208, 410] width 302 height 72
paste textarea "**********"
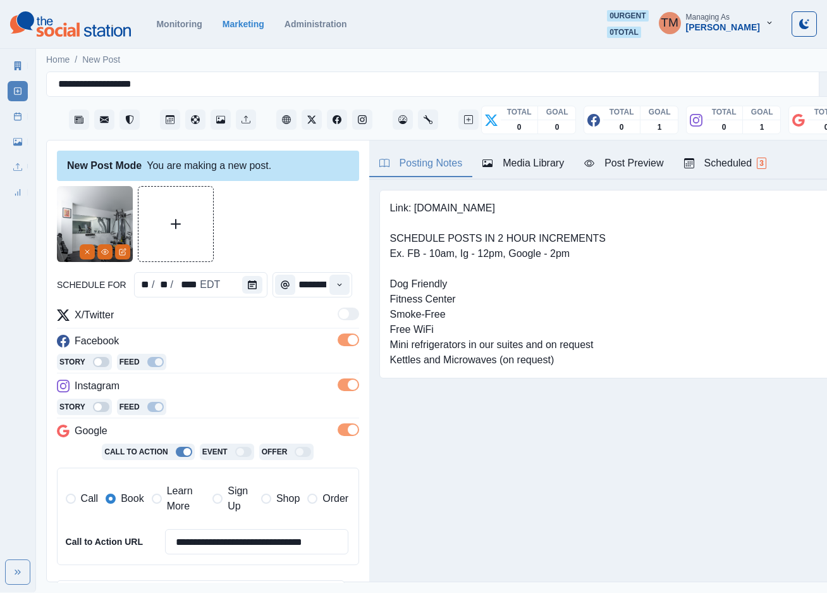
scroll to position [206, 0]
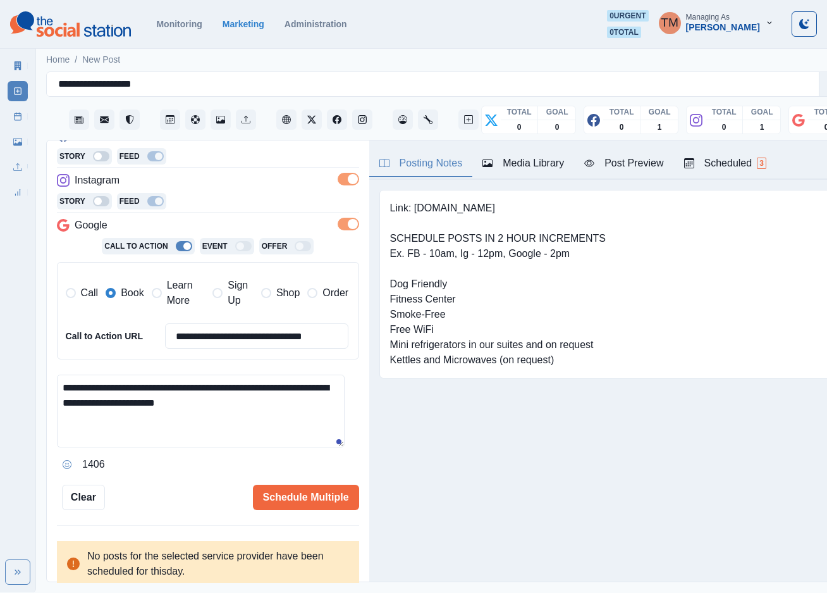
type textarea "**********"
click at [636, 165] on div "Post Preview" at bounding box center [623, 163] width 79 height 15
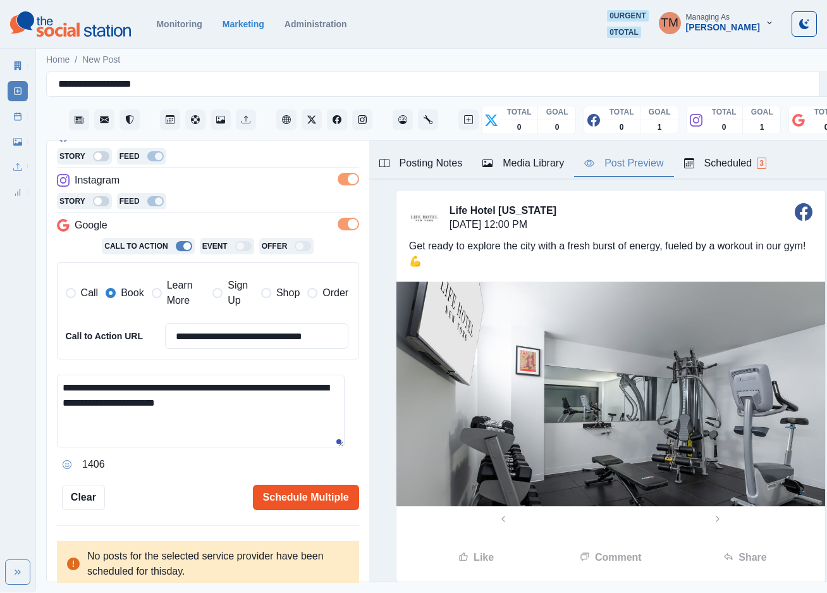
click at [299, 495] on button "Schedule Multiple" at bounding box center [306, 496] width 106 height 25
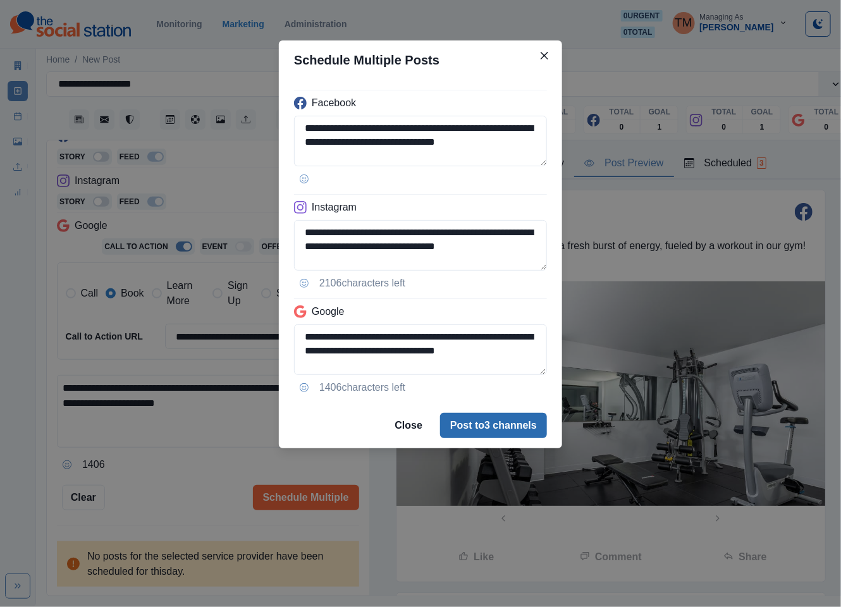
click at [516, 429] on button "Post to 3 channels" at bounding box center [493, 425] width 107 height 25
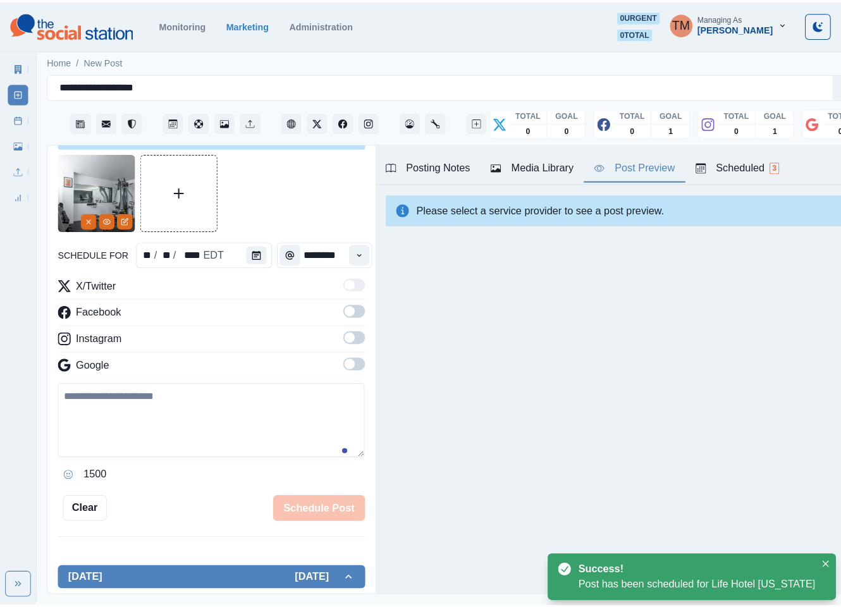
scroll to position [0, 0]
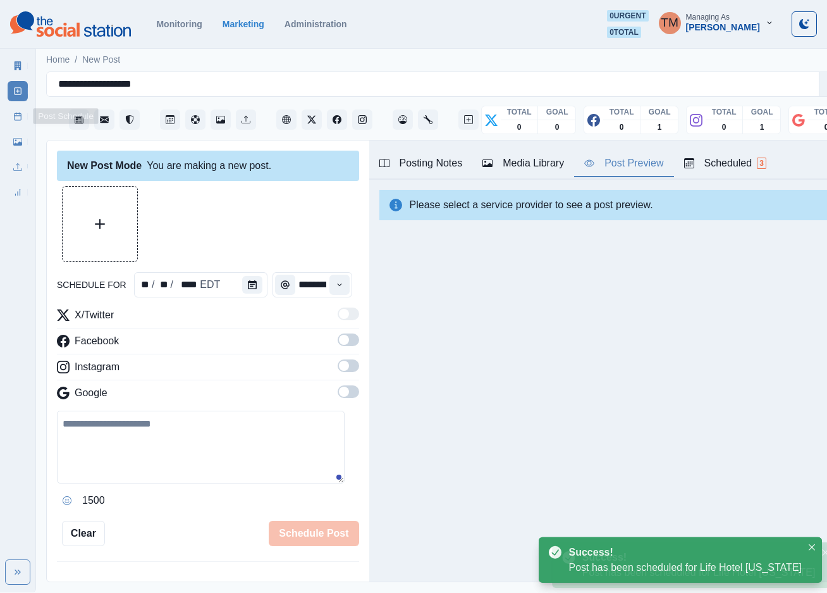
click at [15, 116] on icon at bounding box center [17, 116] width 9 height 9
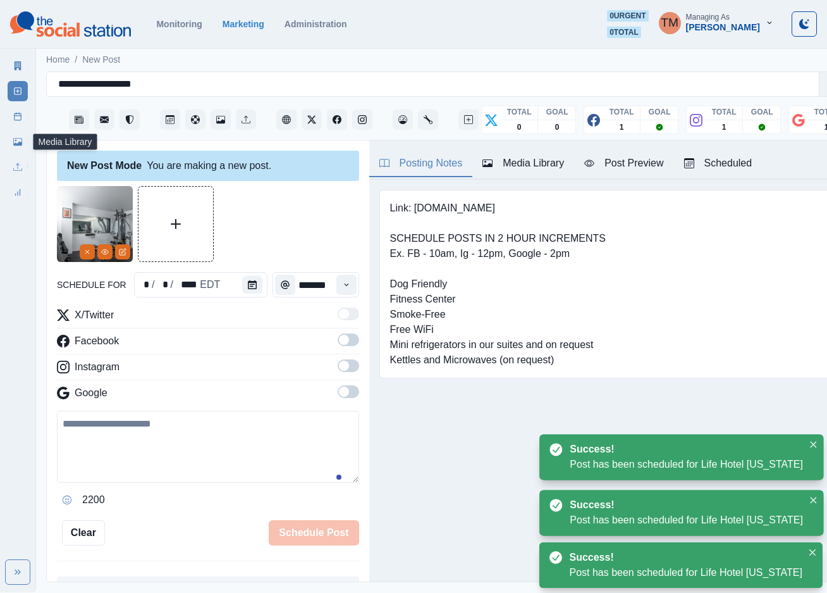
click at [19, 145] on icon at bounding box center [17, 142] width 9 height 8
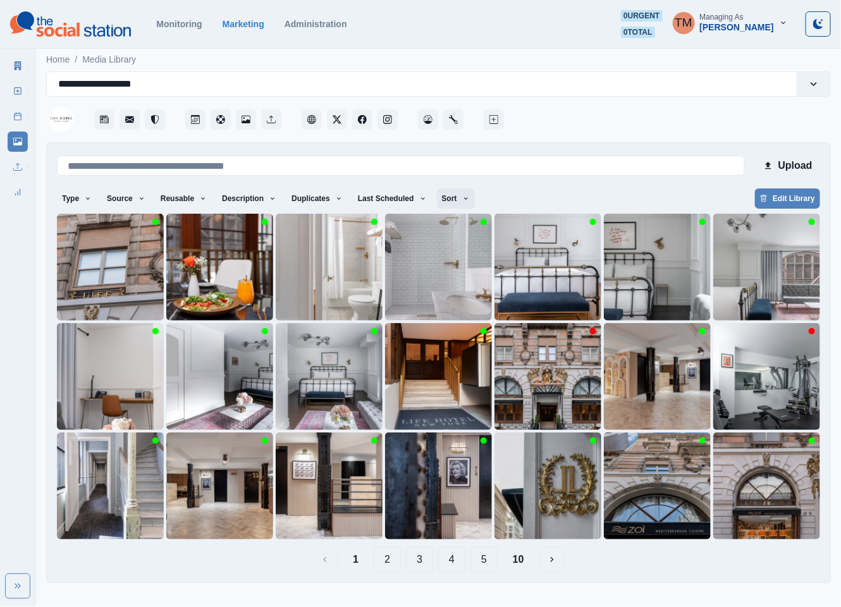
drag, startPoint x: 445, startPoint y: 200, endPoint x: 446, endPoint y: 207, distance: 7.7
click at [445, 201] on button "Sort" at bounding box center [456, 198] width 38 height 20
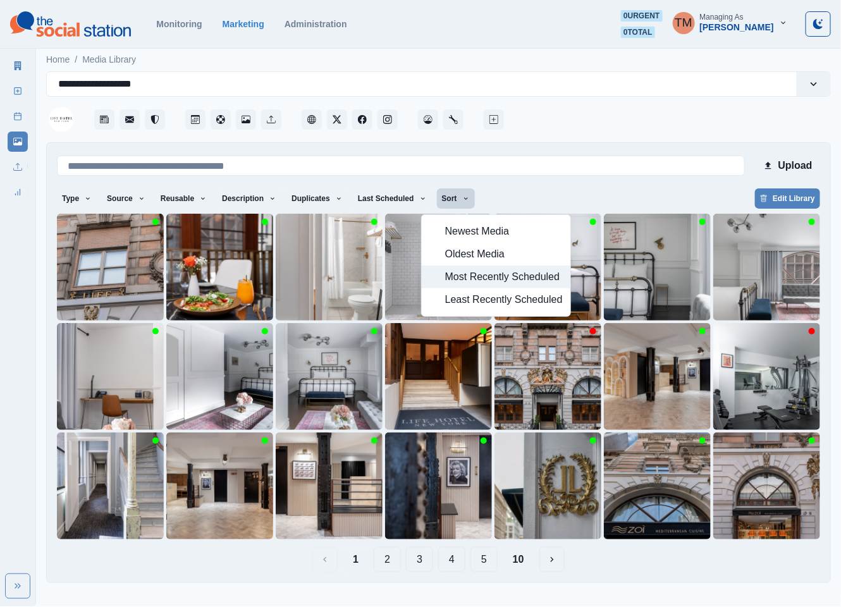
click at [477, 281] on span "Most Recently Scheduled" at bounding box center [504, 276] width 118 height 15
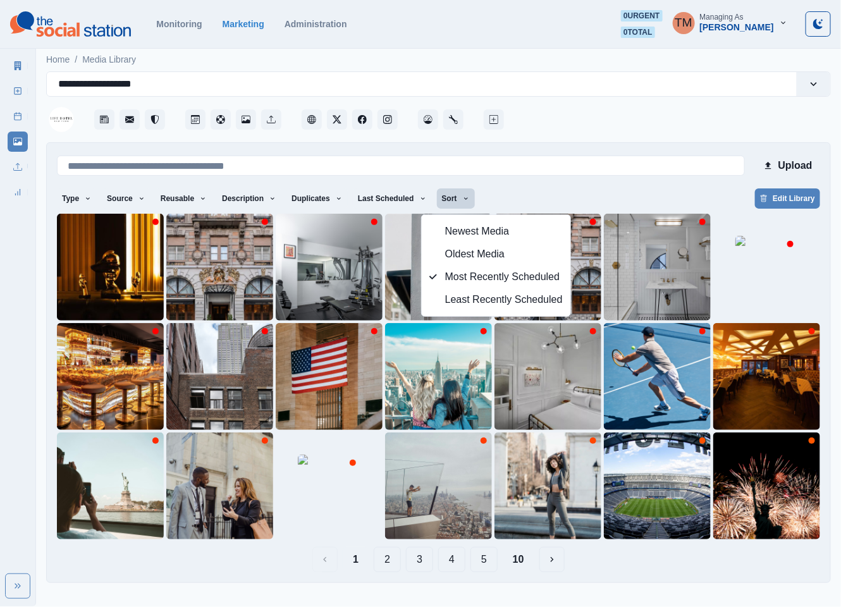
click at [581, 194] on div "Type Any Image Video Source Any Upload Social Manager Found: Instagram Found: G…" at bounding box center [438, 199] width 763 height 23
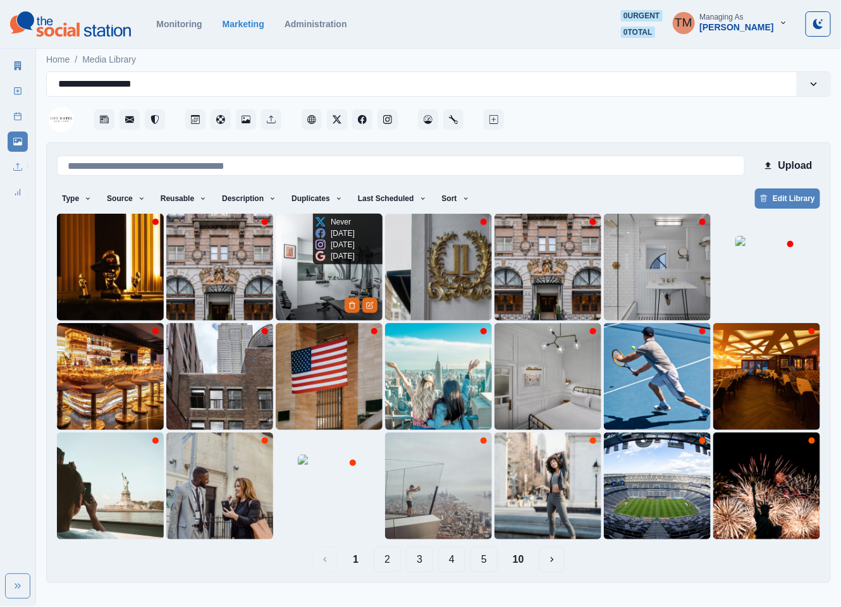
click at [317, 297] on img at bounding box center [329, 267] width 107 height 107
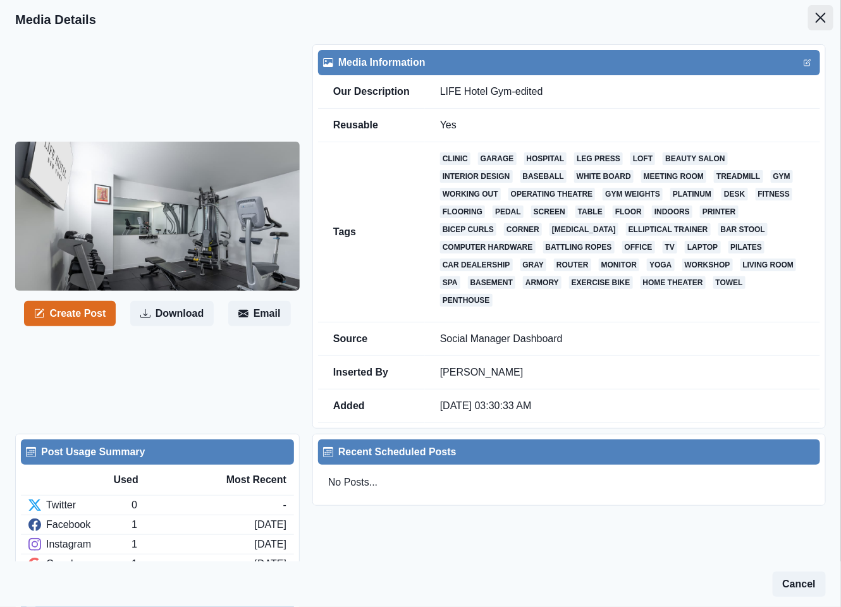
click at [816, 17] on icon "Close" at bounding box center [821, 18] width 10 height 10
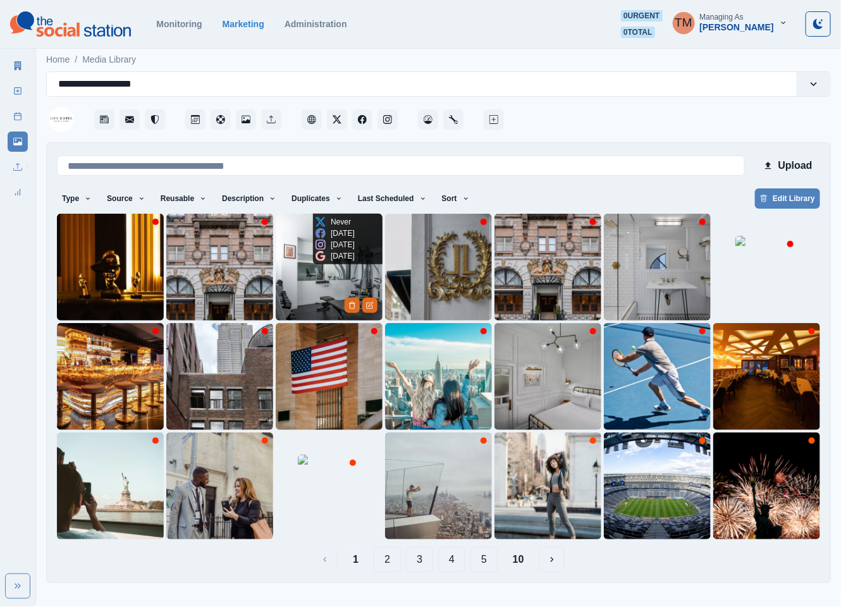
click at [291, 261] on img at bounding box center [329, 267] width 107 height 107
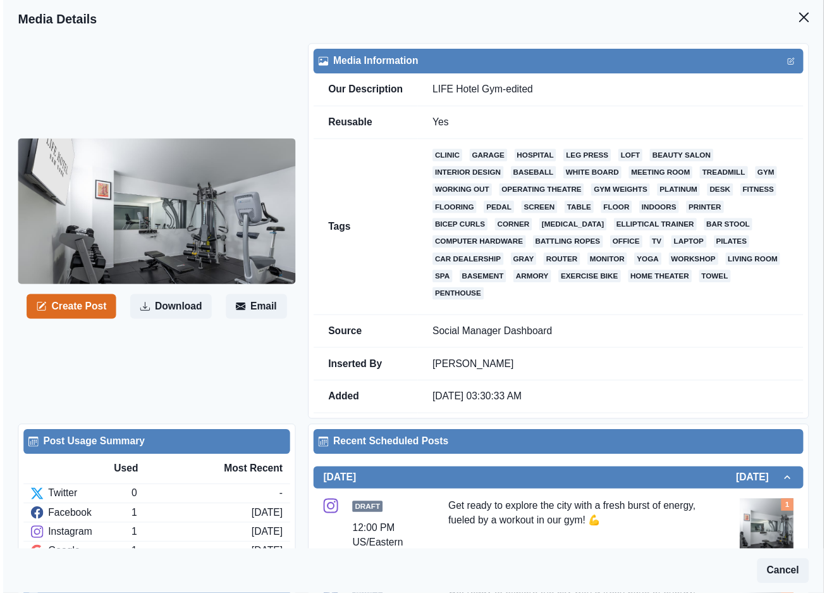
scroll to position [235, 0]
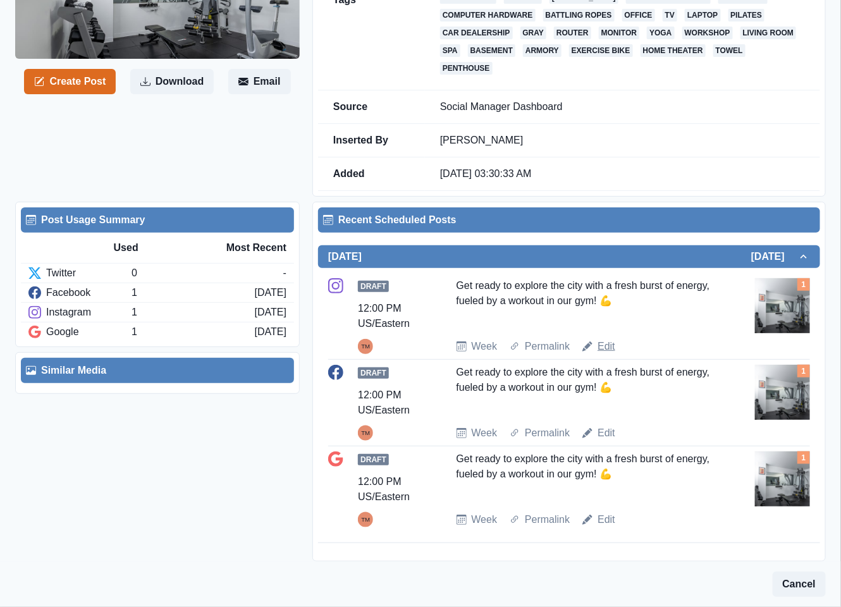
click at [605, 346] on link "Edit" at bounding box center [607, 346] width 18 height 15
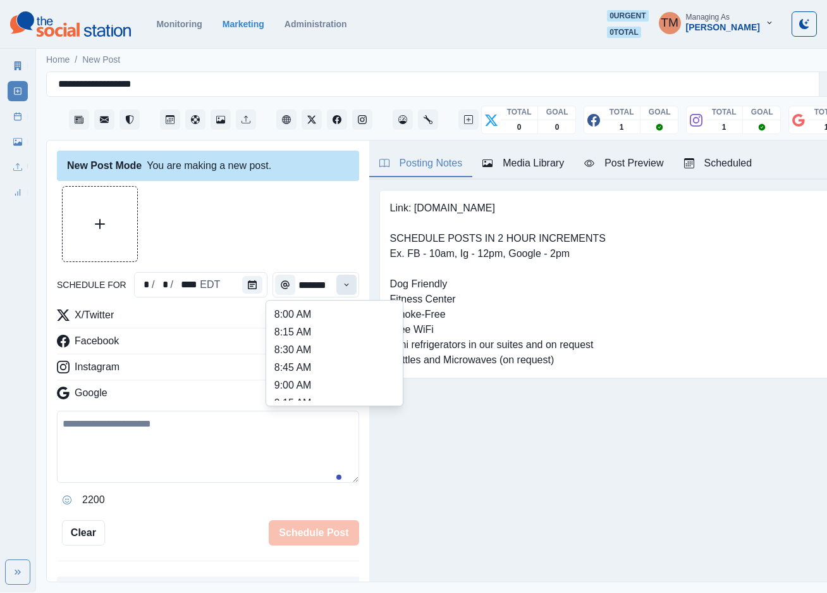
click at [342, 285] on icon "Time" at bounding box center [346, 284] width 9 height 9
click at [308, 376] on li "2:00 PM" at bounding box center [334, 381] width 126 height 18
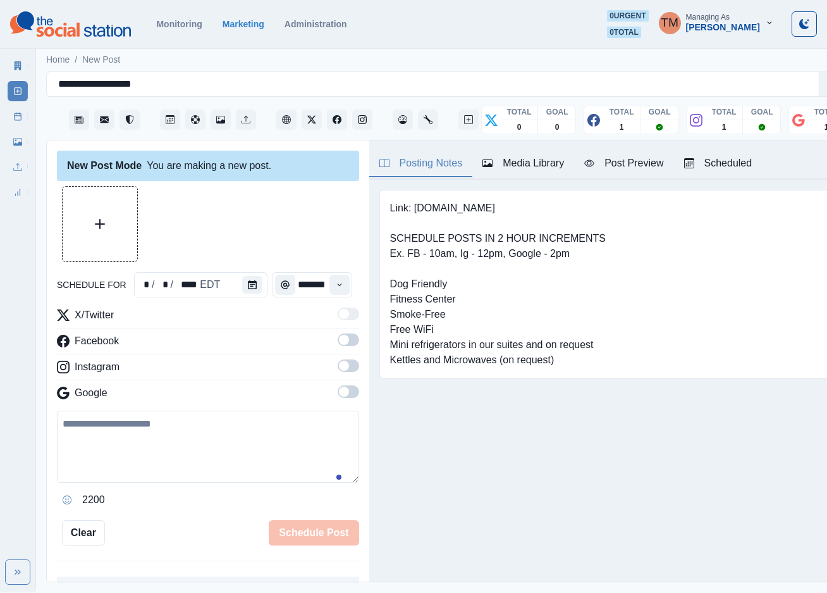
click at [236, 232] on div at bounding box center [208, 224] width 302 height 76
click at [218, 226] on div at bounding box center [208, 224] width 302 height 76
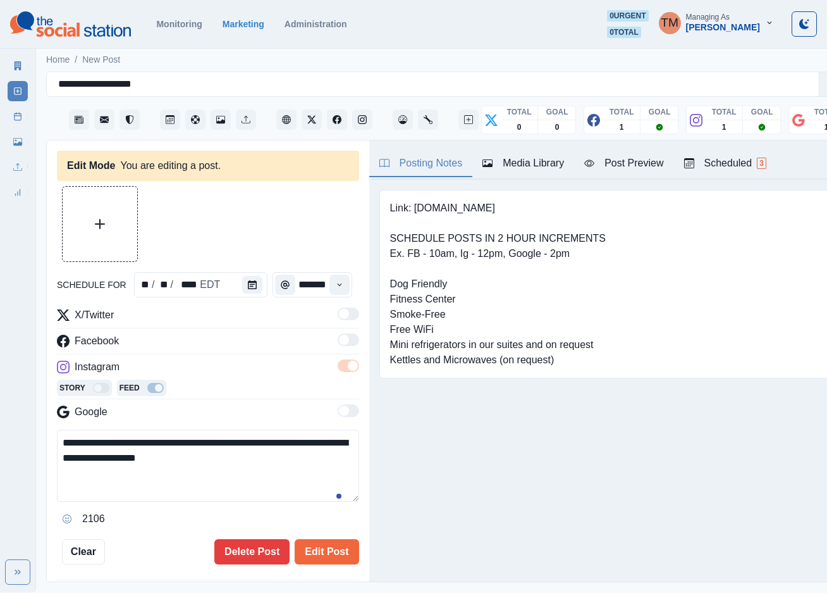
type input "********"
type textarea "**********"
click at [335, 287] on icon "Time" at bounding box center [339, 284] width 9 height 9
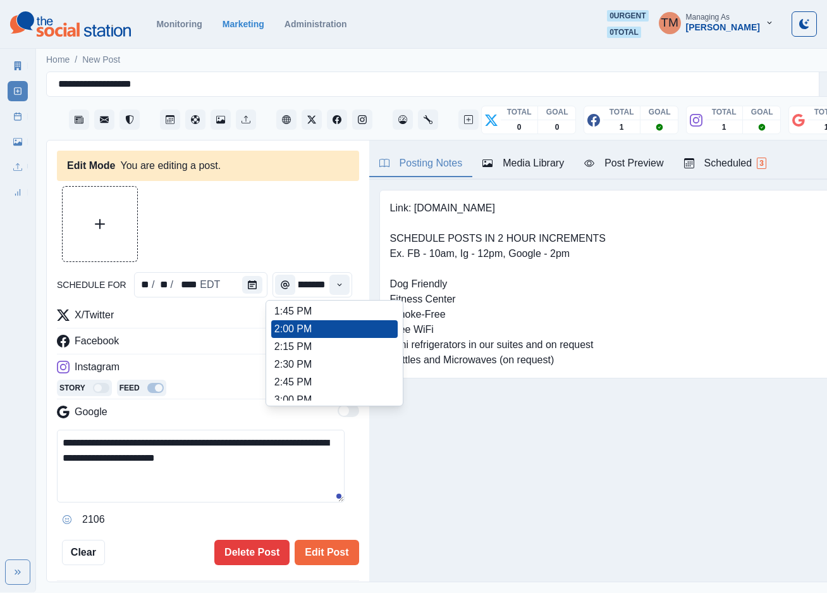
scroll to position [379, 0]
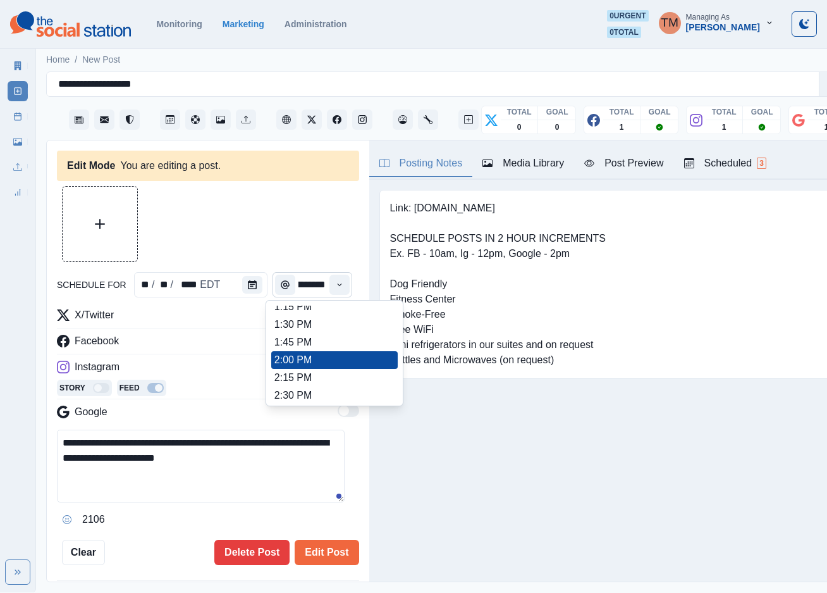
type input "*******"
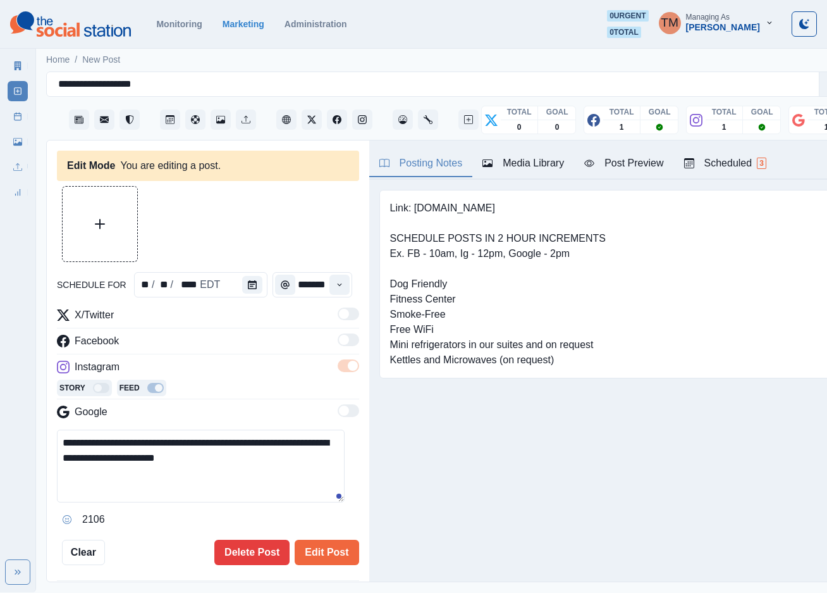
scroll to position [0, 9]
click at [260, 218] on div at bounding box center [208, 224] width 302 height 76
click at [515, 158] on div "Media Library" at bounding box center [524, 163] width 82 height 15
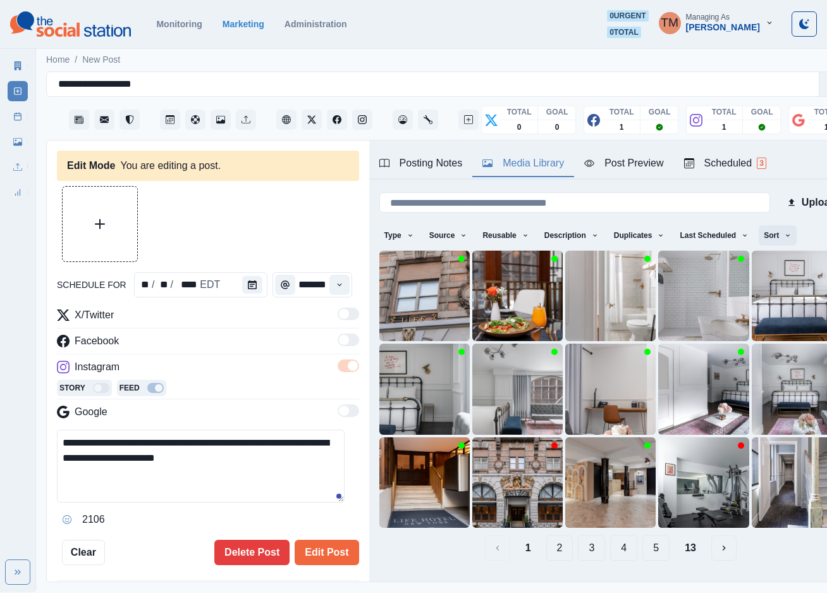
click at [763, 234] on button "Sort" at bounding box center [778, 235] width 38 height 20
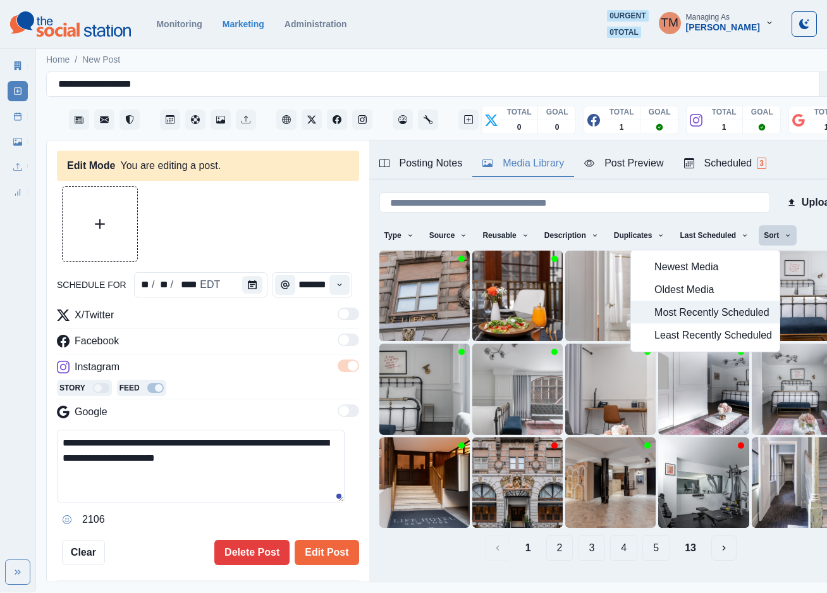
click at [704, 313] on span "Most Recently Scheduled" at bounding box center [714, 312] width 118 height 15
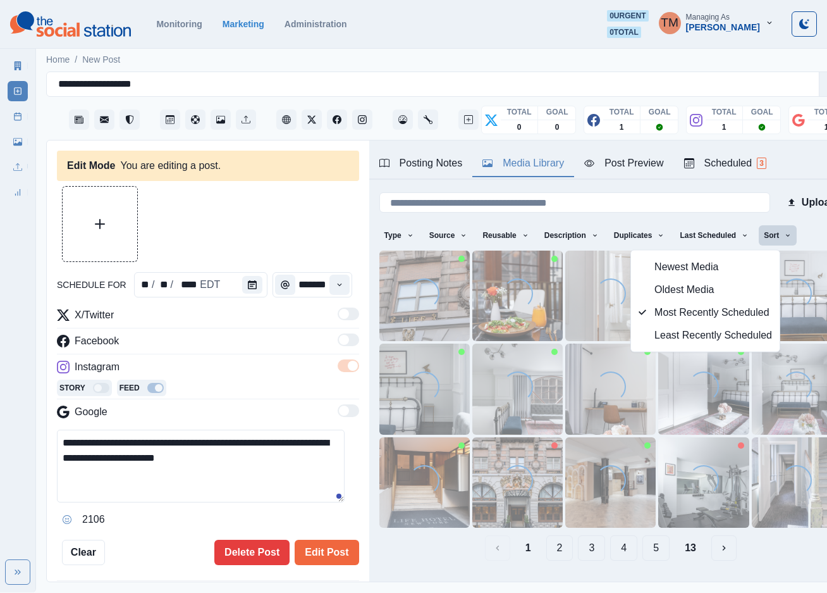
click at [234, 226] on div at bounding box center [208, 224] width 302 height 76
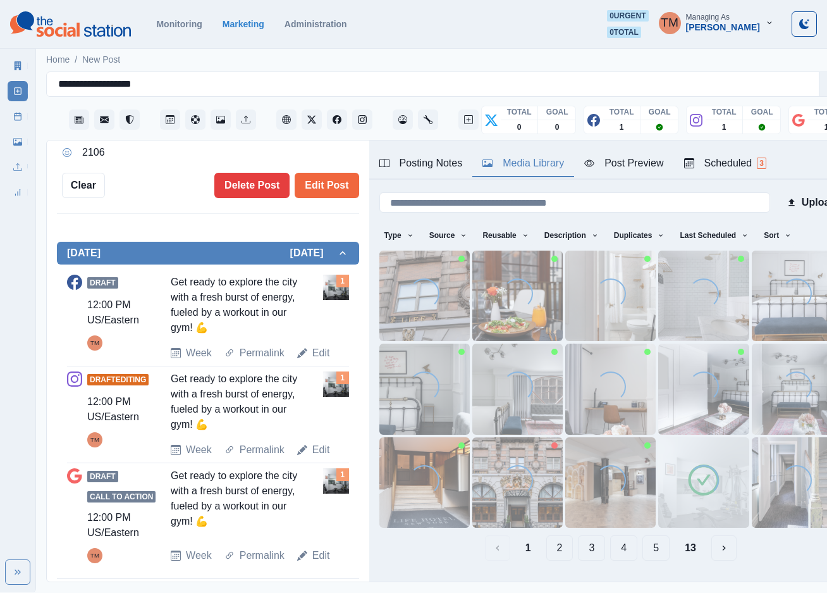
scroll to position [372, 0]
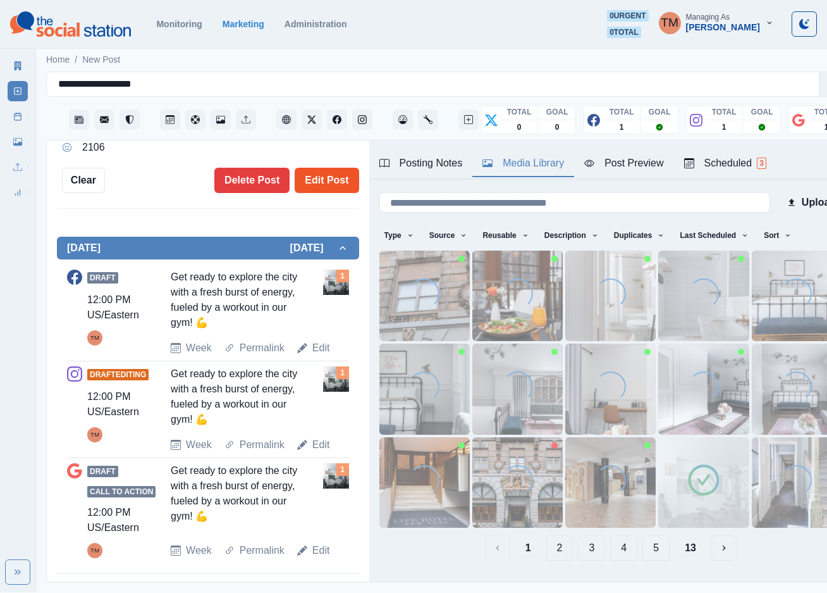
click at [323, 173] on button "Edit Post" at bounding box center [327, 180] width 64 height 25
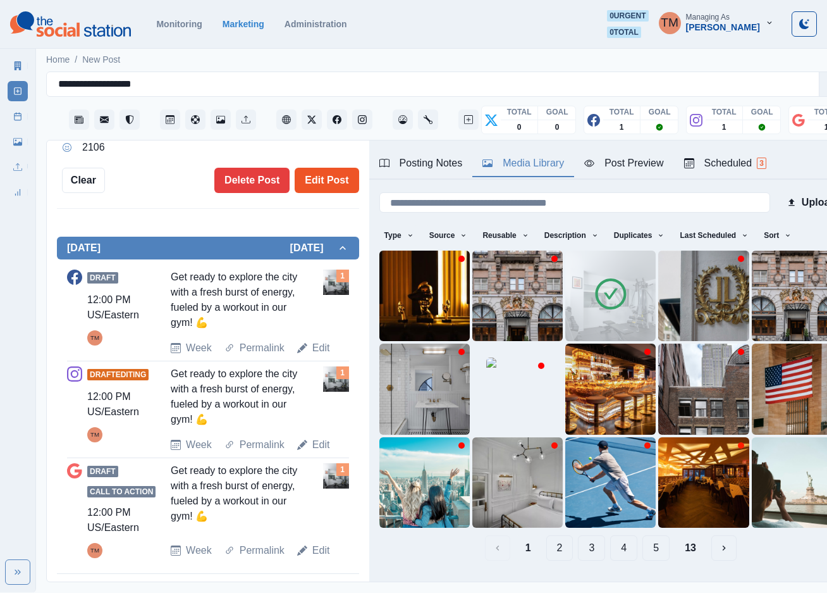
click at [304, 169] on button "Edit Post" at bounding box center [327, 180] width 64 height 25
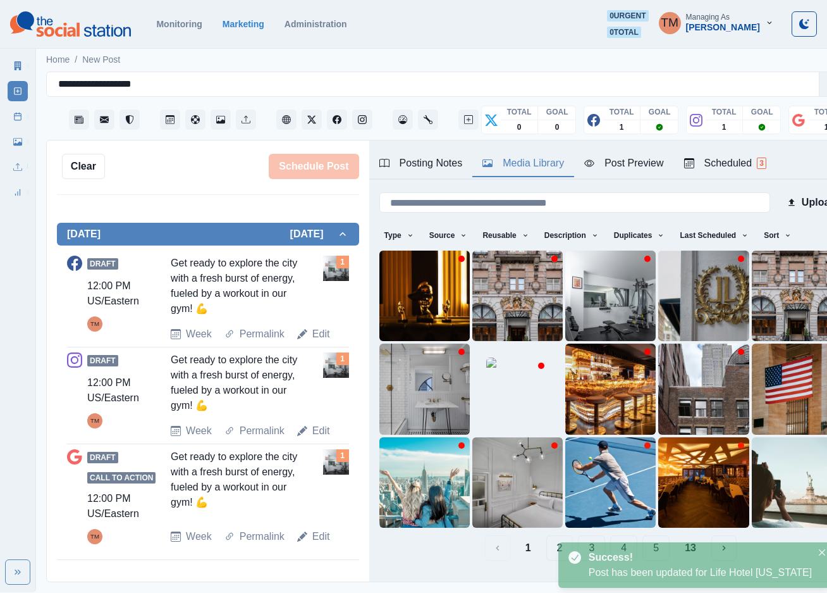
scroll to position [353, 0]
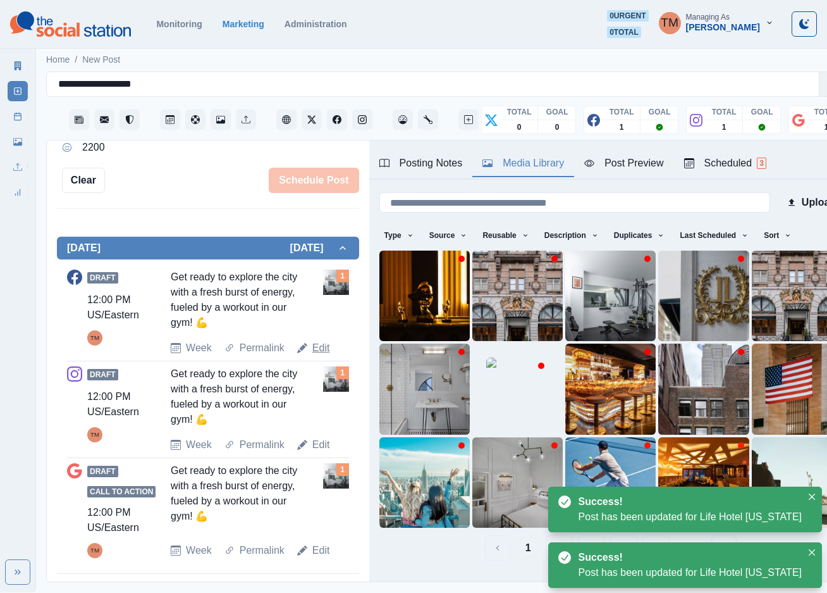
click at [319, 340] on link "Edit" at bounding box center [321, 347] width 18 height 15
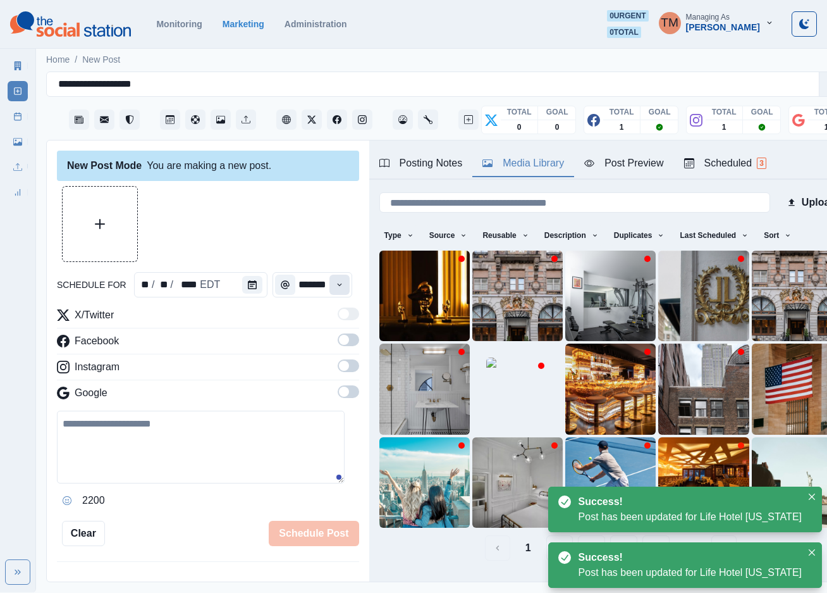
click at [335, 280] on icon "Time" at bounding box center [339, 284] width 9 height 9
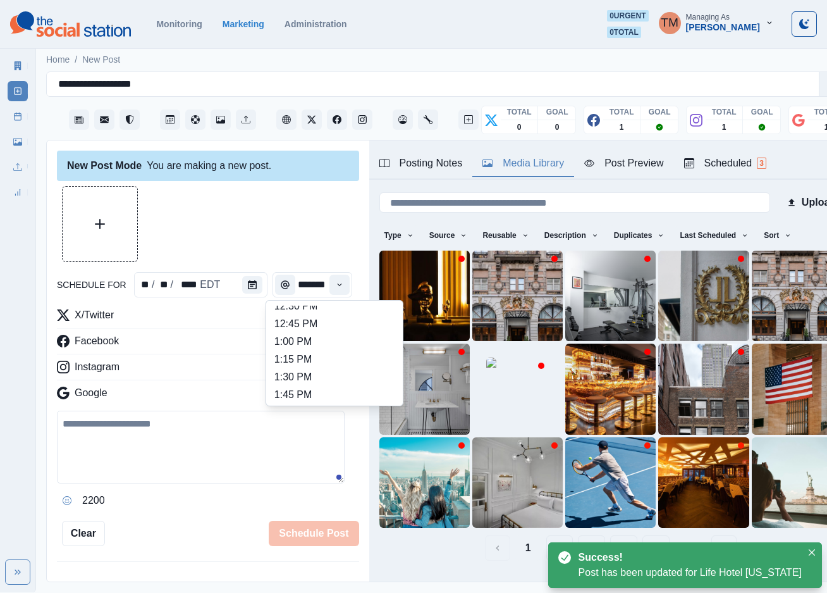
scroll to position [379, 0]
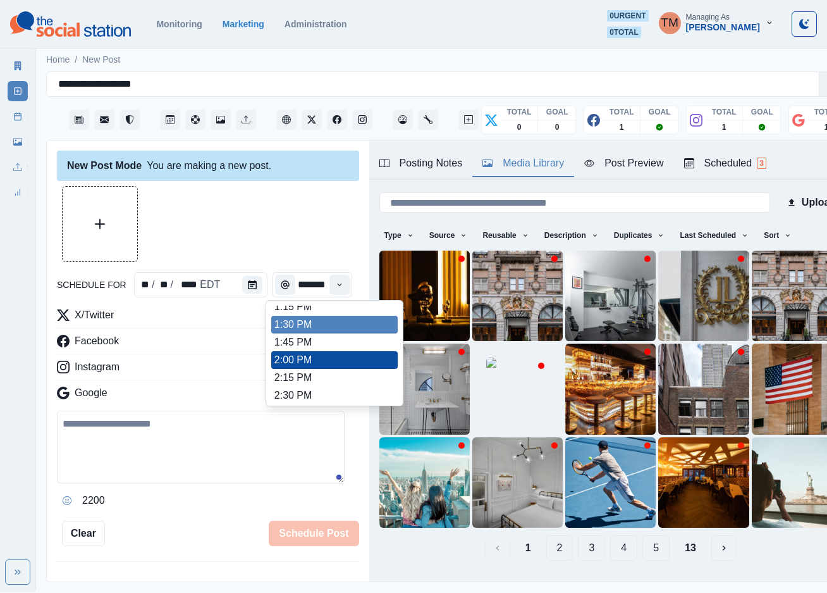
click at [261, 213] on div at bounding box center [208, 224] width 302 height 76
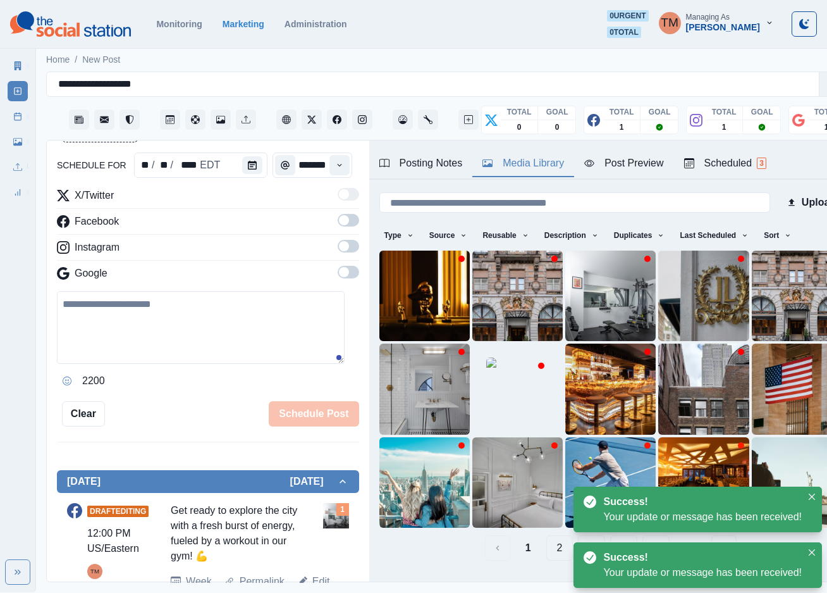
scroll to position [285, 0]
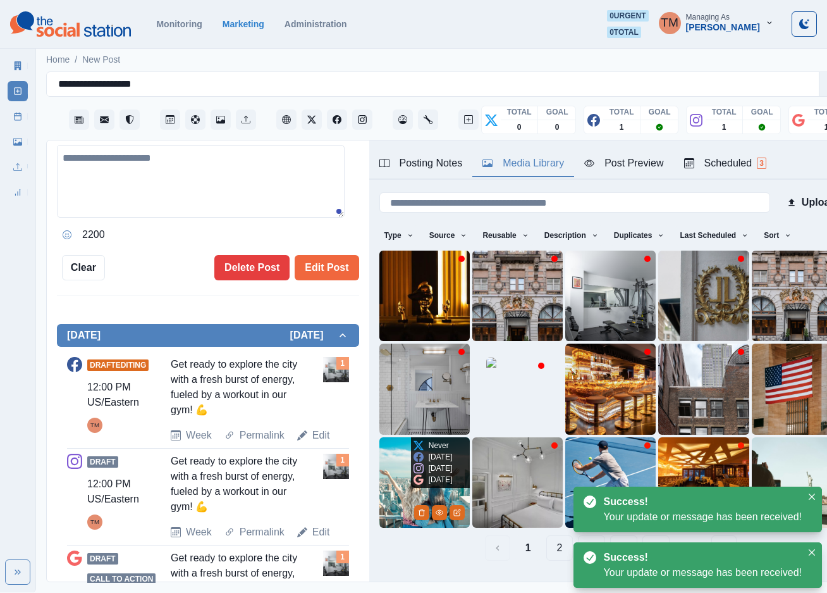
type input "********"
type textarea "**********"
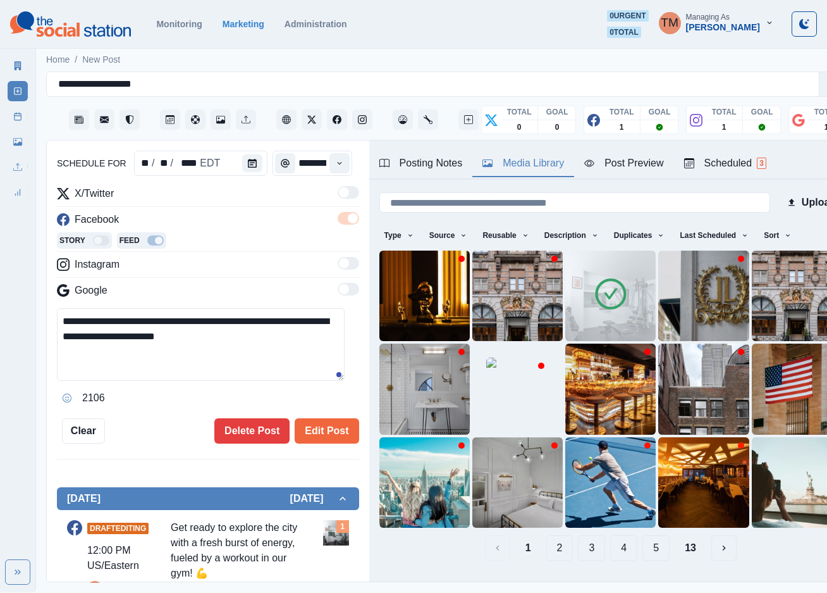
scroll to position [114, 0]
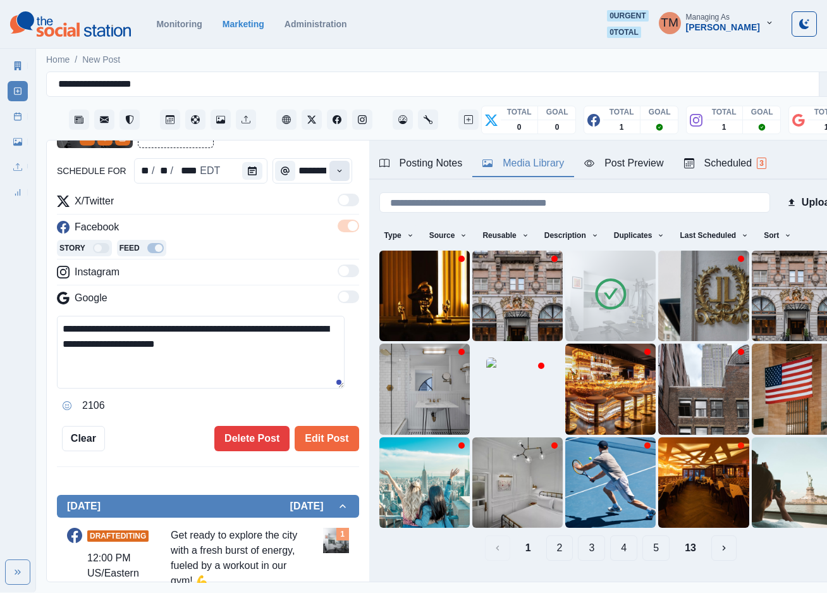
click at [335, 173] on icon "Time" at bounding box center [339, 170] width 9 height 9
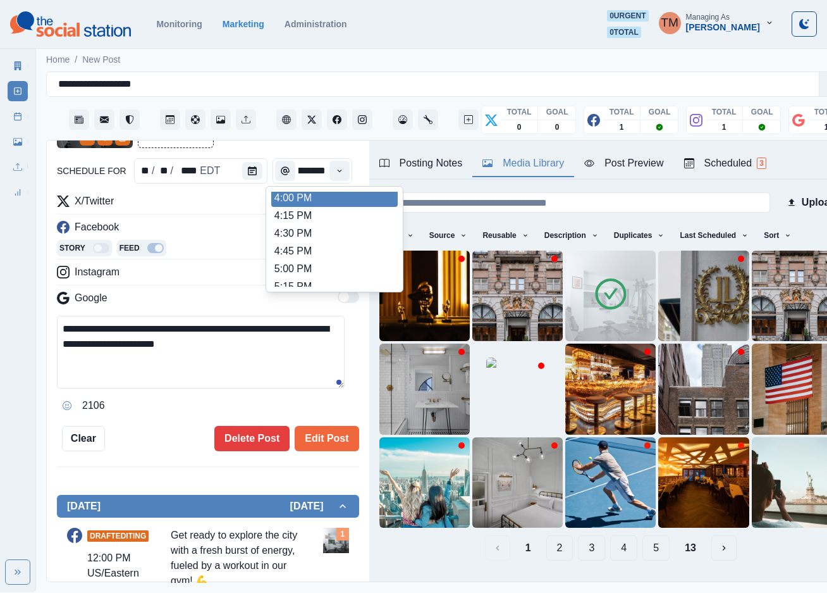
scroll to position [566, 0]
click at [325, 200] on li "4:00 PM" at bounding box center [334, 201] width 126 height 18
type input "*******"
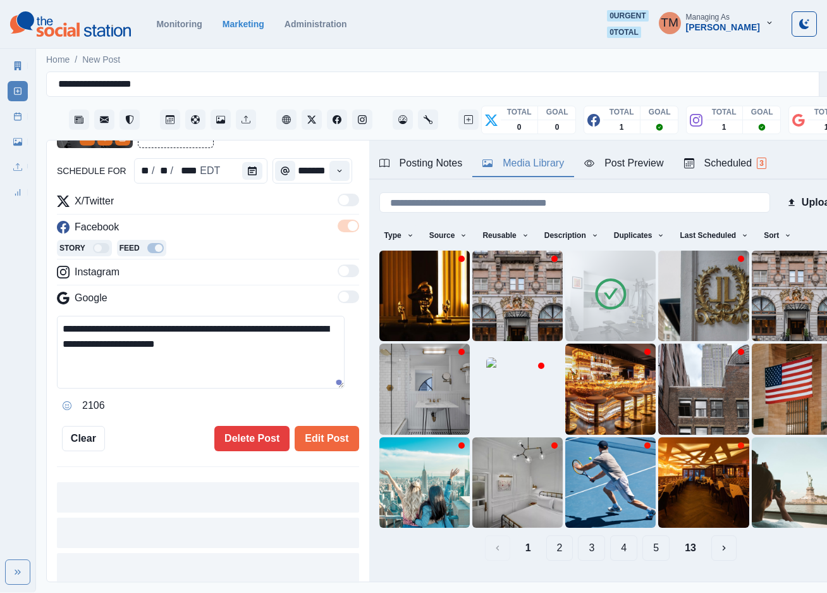
scroll to position [0, 9]
click at [154, 425] on div "**********" at bounding box center [208, 261] width 302 height 379
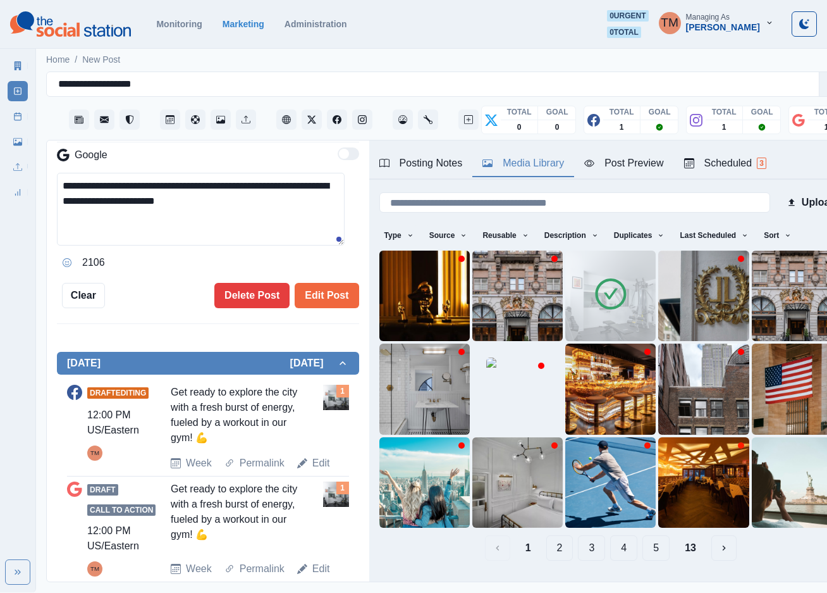
scroll to position [257, 0]
click at [321, 291] on button "Edit Post" at bounding box center [327, 295] width 64 height 25
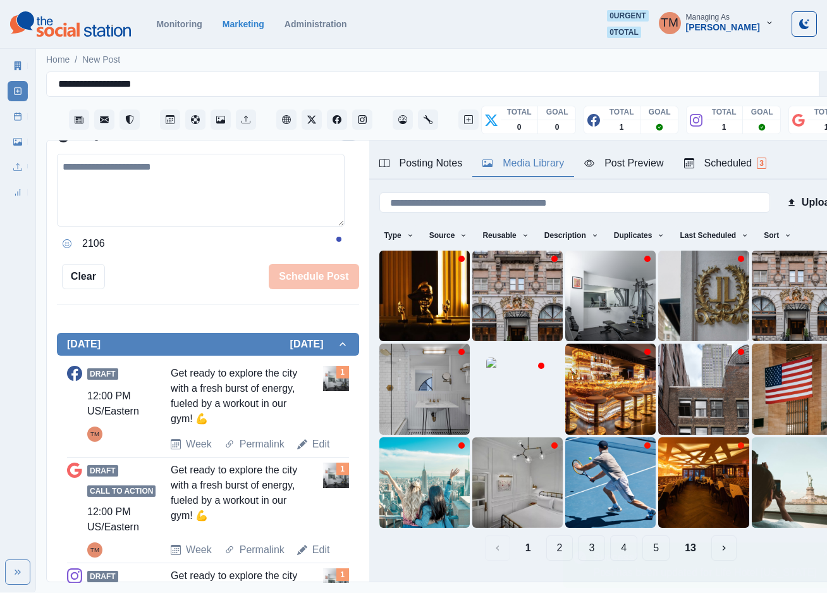
scroll to position [238, 0]
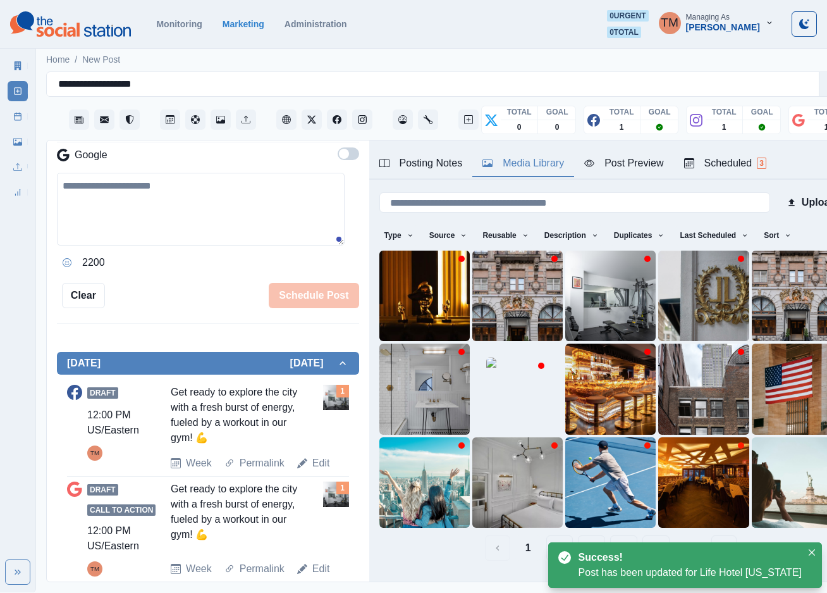
click at [156, 302] on div "Schedule Post" at bounding box center [232, 295] width 254 height 25
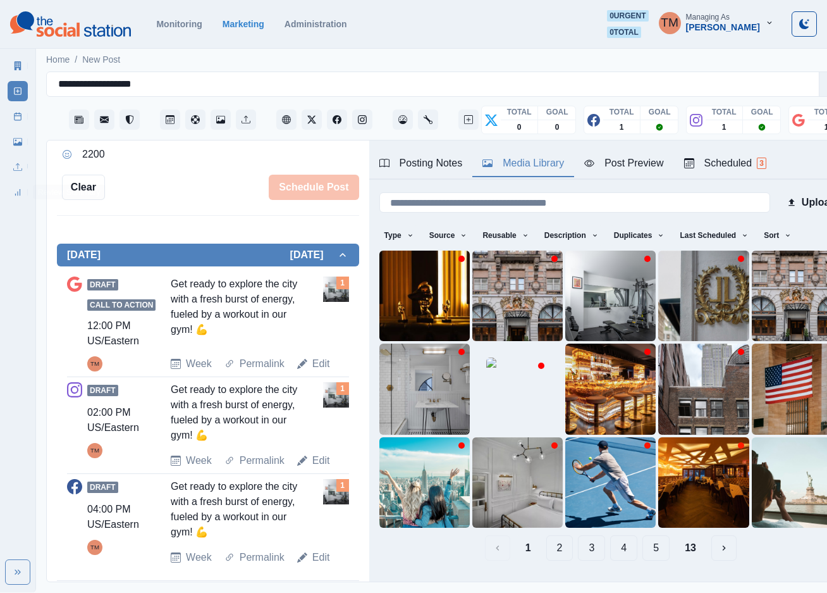
scroll to position [353, 0]
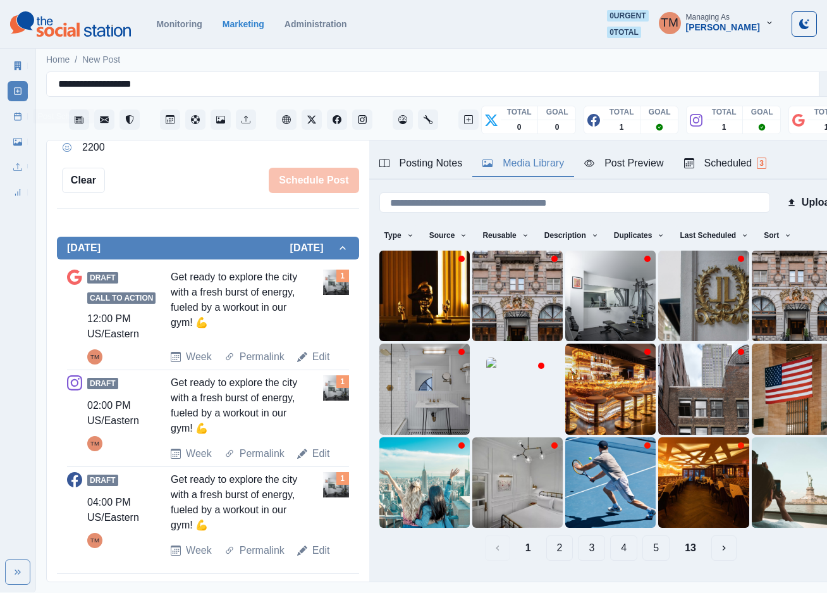
click at [13, 114] on icon at bounding box center [17, 116] width 9 height 9
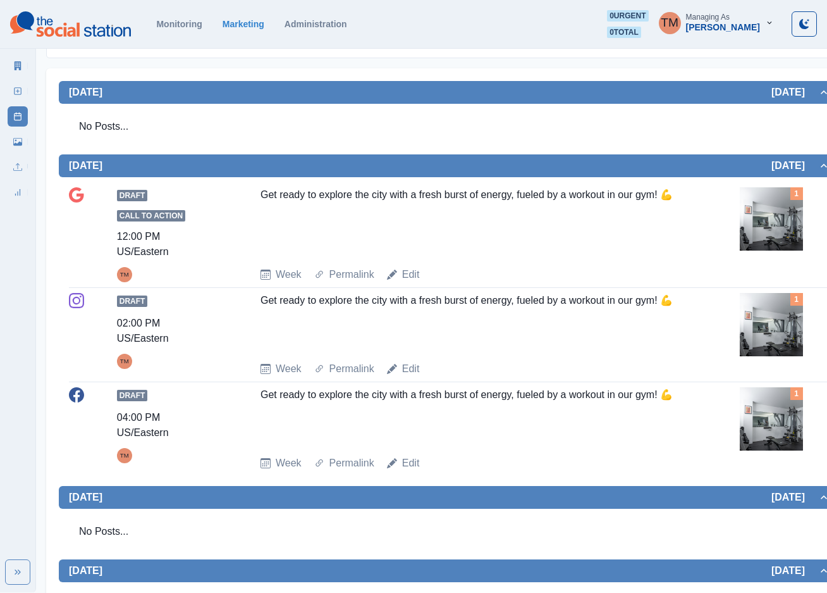
scroll to position [190, 0]
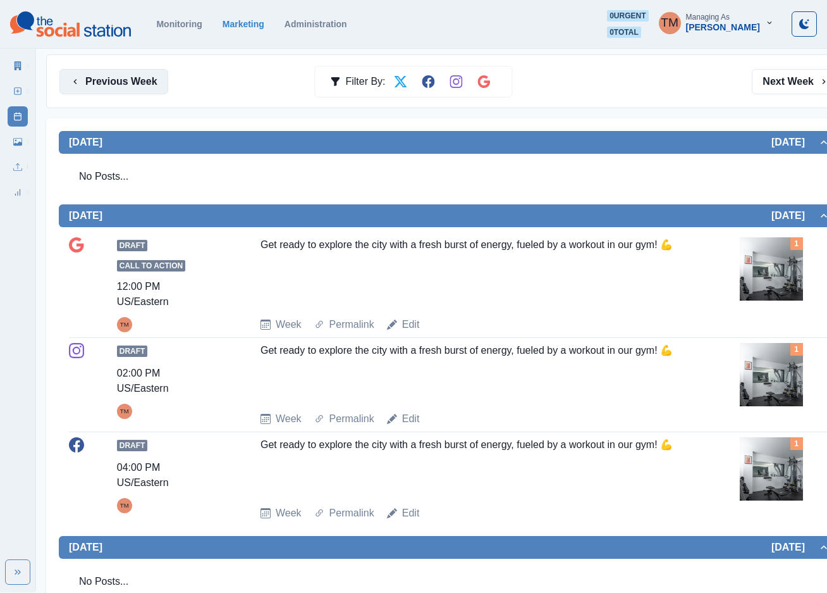
click at [97, 83] on button "Previous Week" at bounding box center [113, 81] width 109 height 25
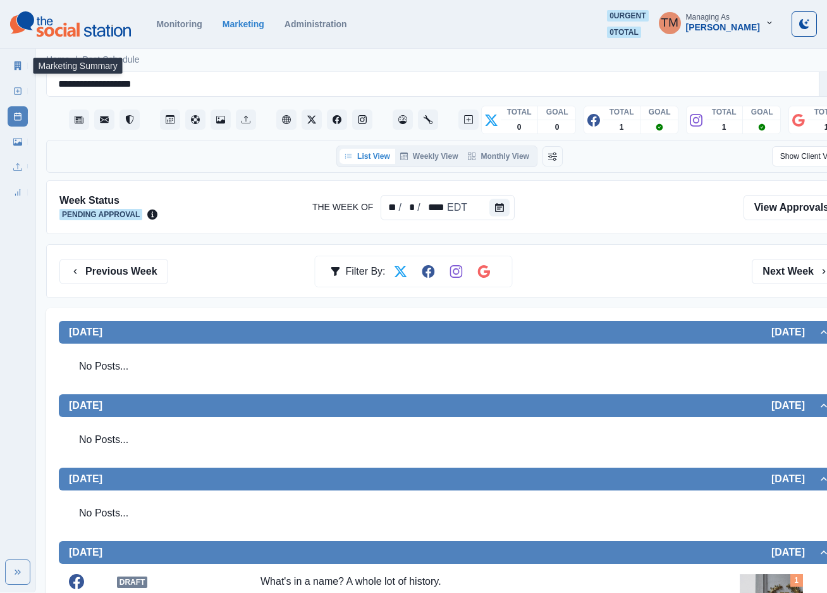
click at [22, 66] on icon at bounding box center [17, 65] width 9 height 9
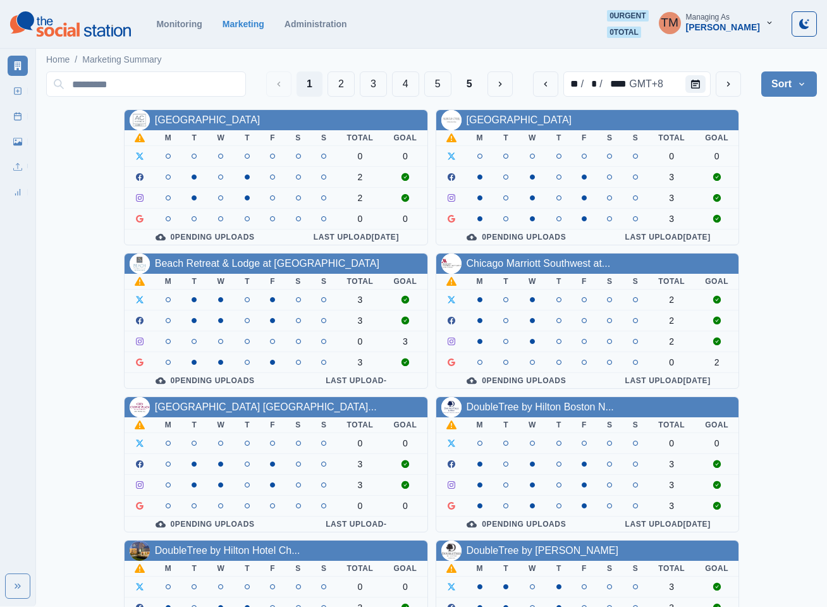
click at [65, 218] on div "AC Hotel Atlanta Downtown M T W T F S S Total Goal 0 0 2 2 0 0 0 Pending Upload…" at bounding box center [431, 536] width 771 height 854
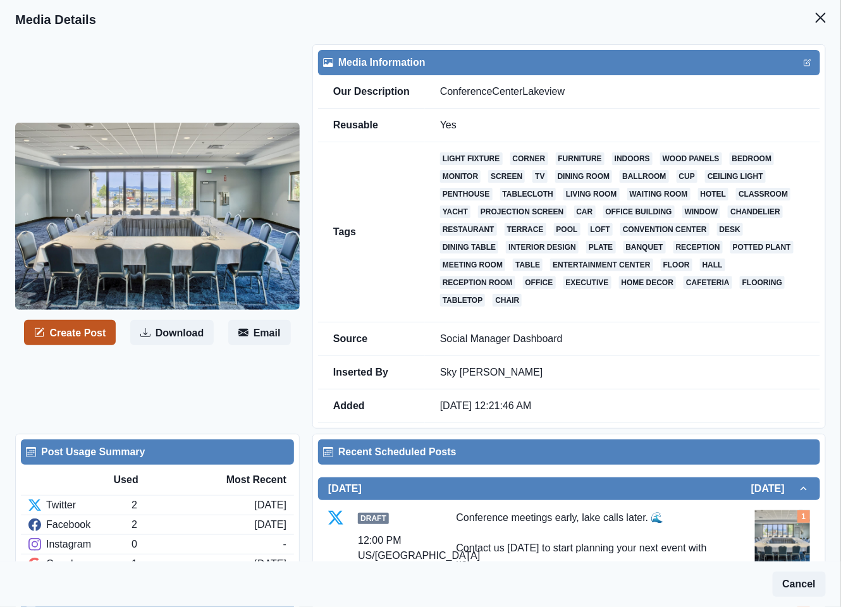
click at [69, 333] on button "Create Post" at bounding box center [70, 332] width 92 height 25
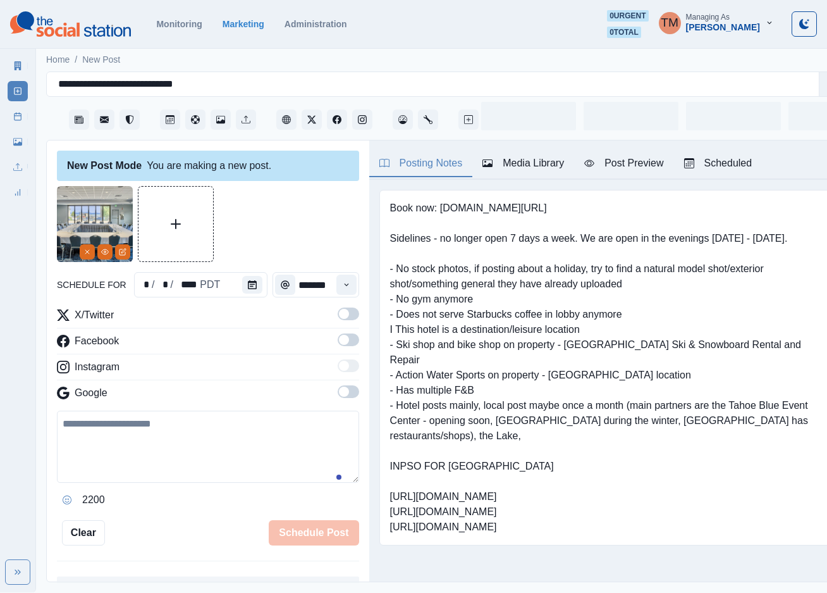
click at [171, 450] on textarea at bounding box center [208, 446] width 302 height 72
paste textarea "**********"
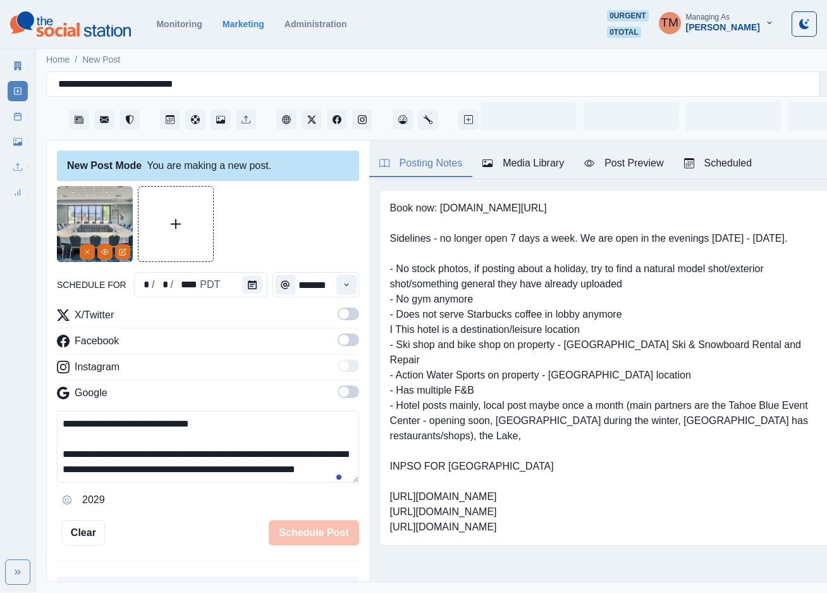
scroll to position [10, 0]
type textarea "**********"
click at [248, 287] on icon "Calendar" at bounding box center [252, 284] width 9 height 9
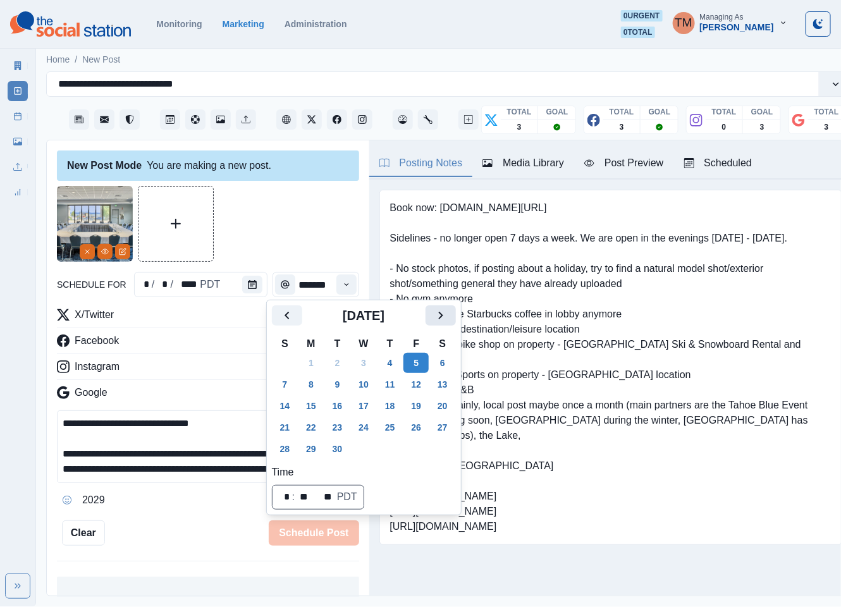
click at [452, 317] on button "Next" at bounding box center [441, 315] width 30 height 20
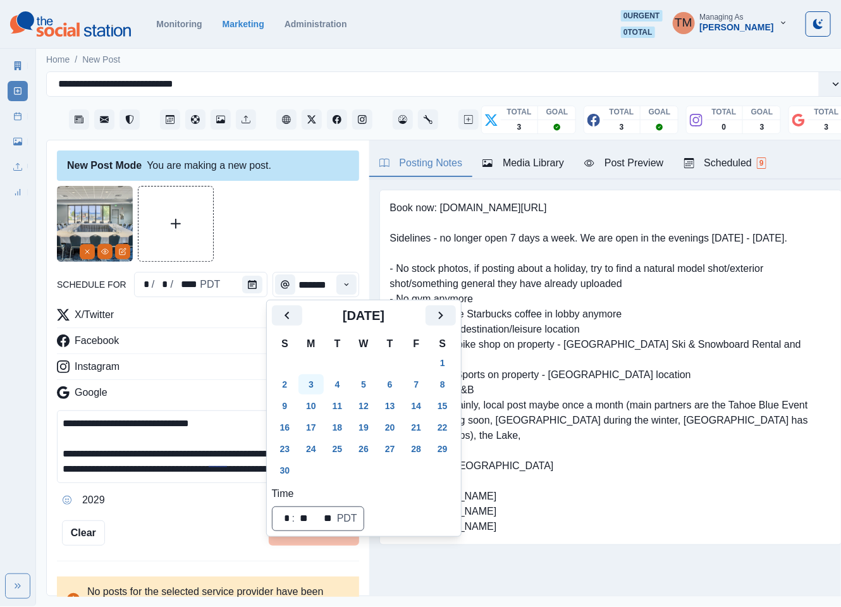
click at [317, 386] on button "3" at bounding box center [311, 384] width 25 height 20
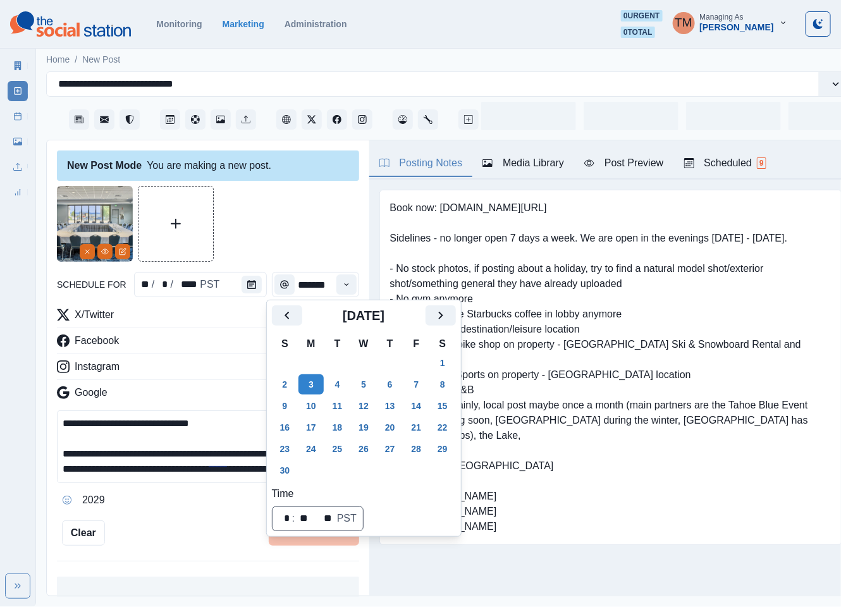
click at [258, 230] on div at bounding box center [208, 224] width 302 height 76
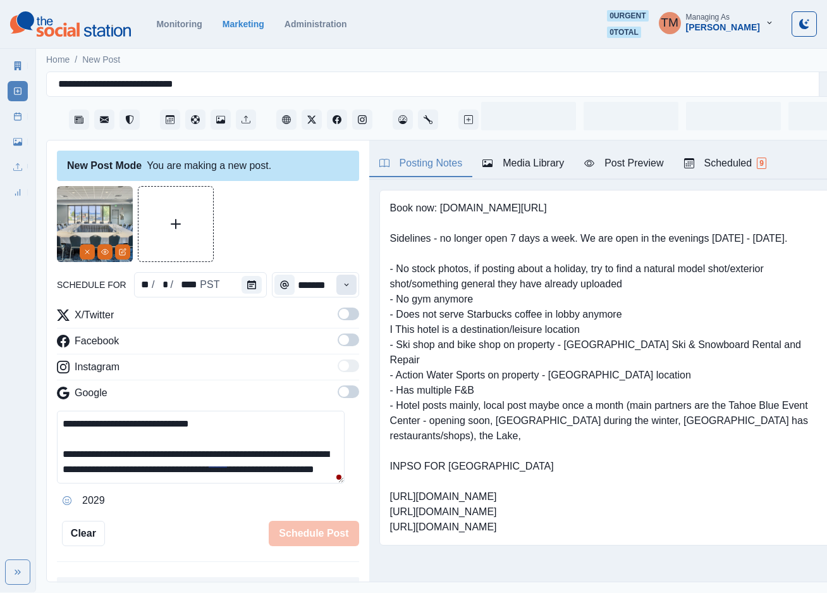
click at [342, 285] on icon "Time" at bounding box center [346, 284] width 9 height 9
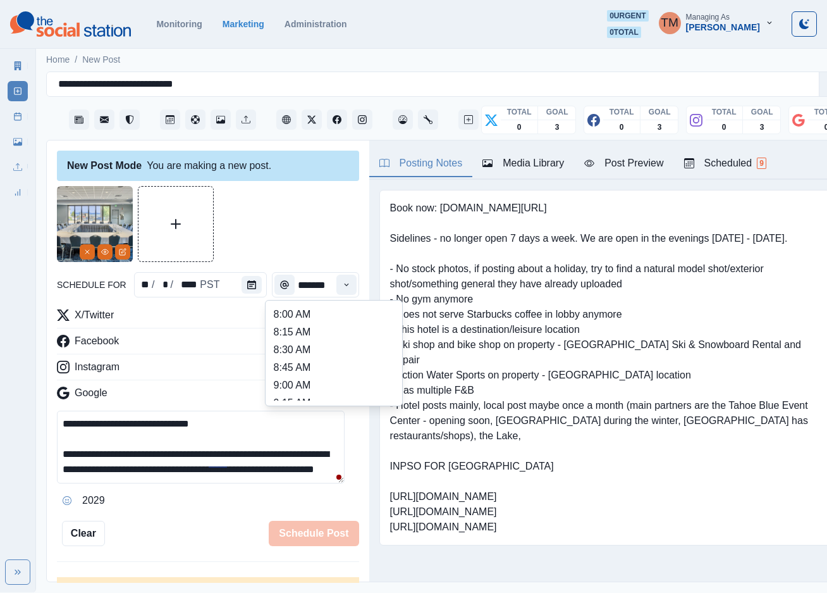
scroll to position [285, 0]
click at [283, 359] on li "12:45 PM" at bounding box center [334, 366] width 126 height 18
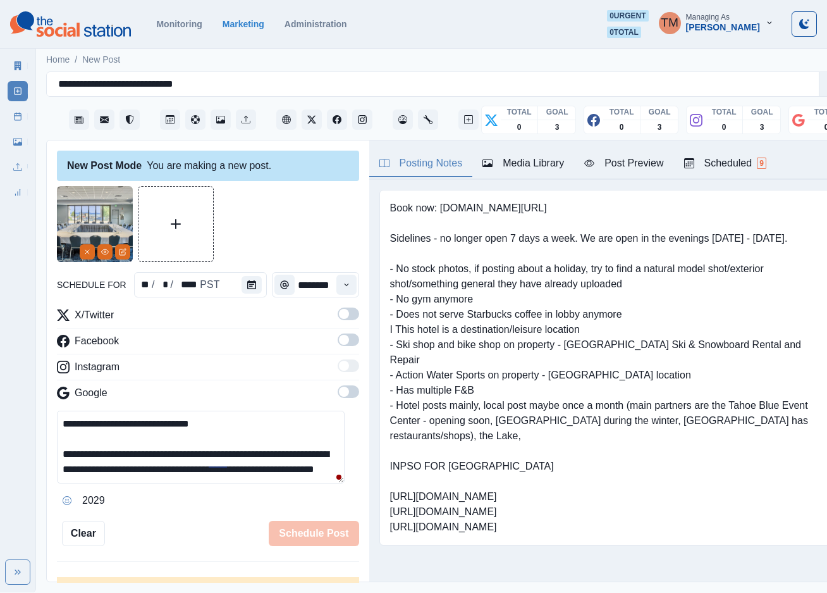
type input "********"
click at [338, 311] on span at bounding box center [349, 313] width 22 height 13
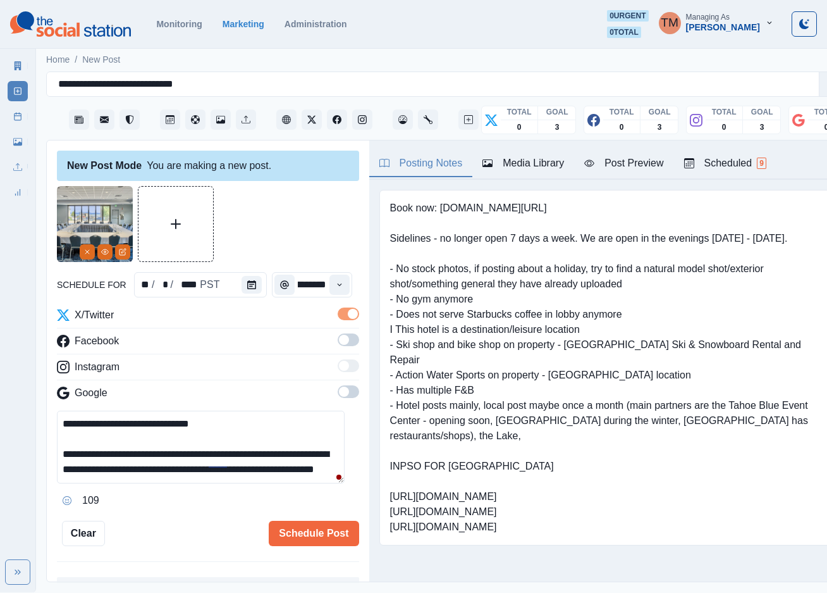
scroll to position [0, 0]
click at [338, 343] on span at bounding box center [349, 339] width 22 height 13
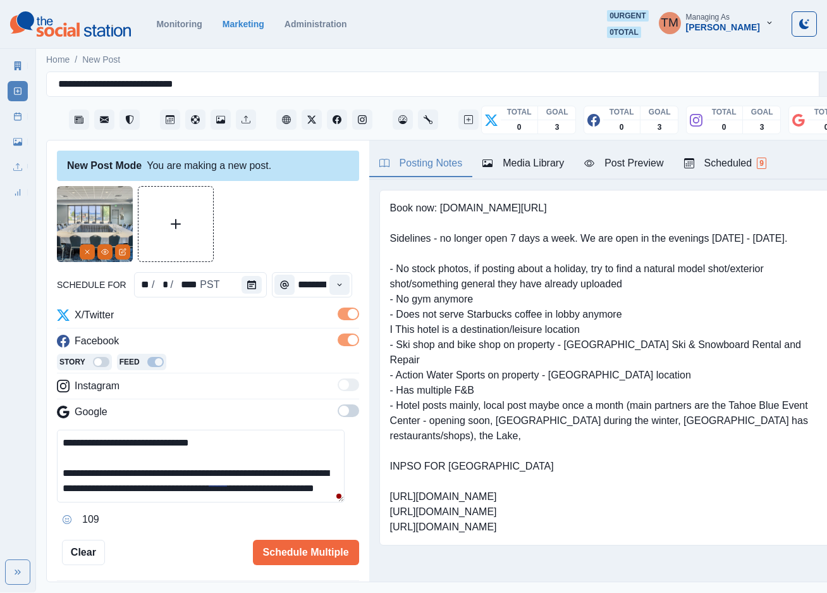
click at [338, 409] on span at bounding box center [349, 410] width 22 height 13
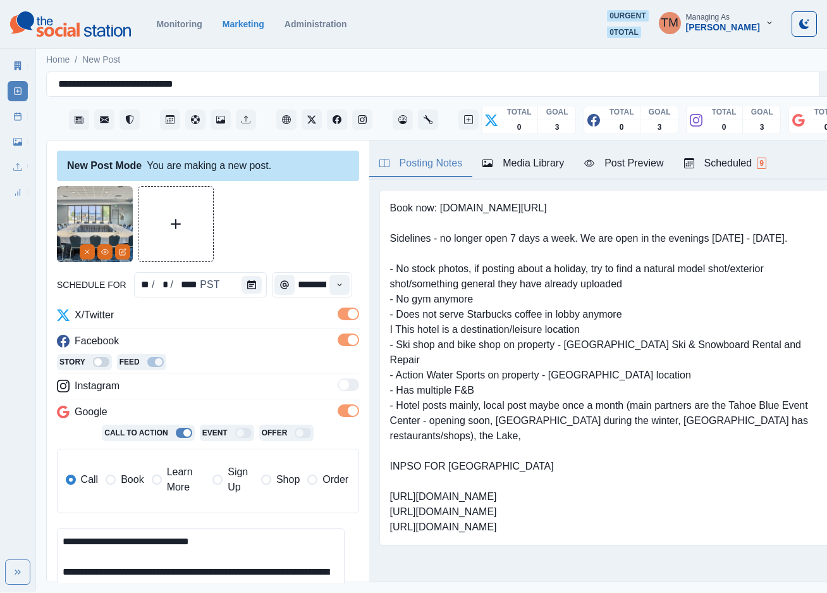
click at [116, 484] on label "Book" at bounding box center [125, 479] width 38 height 30
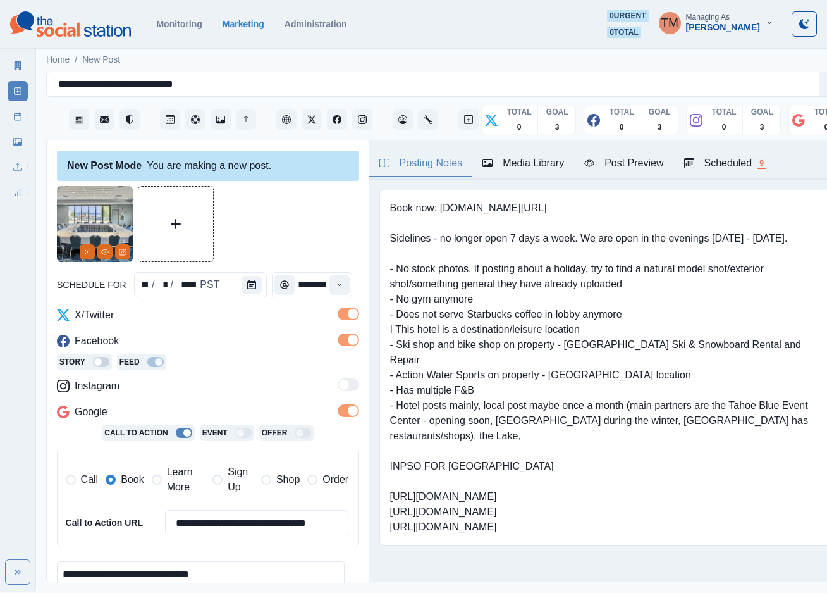
click at [647, 163] on div "Post Preview" at bounding box center [623, 163] width 79 height 15
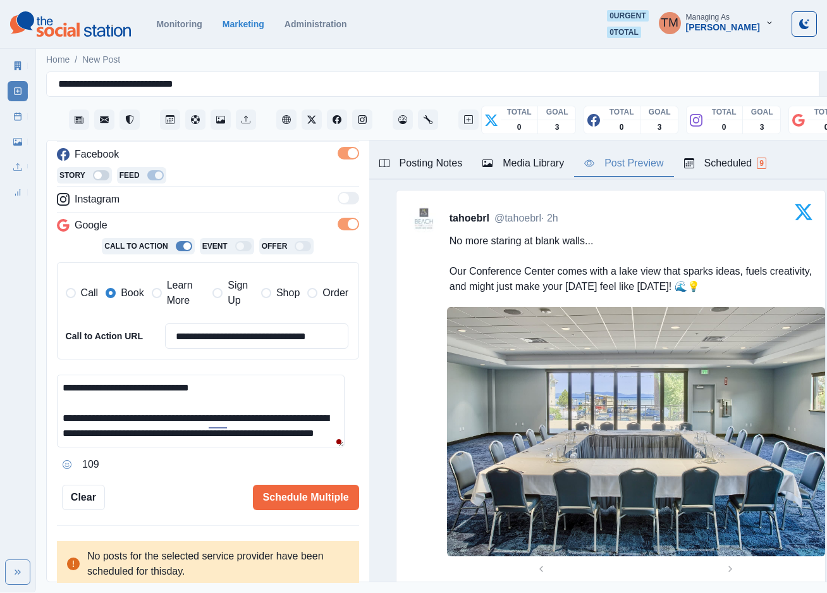
scroll to position [14, 0]
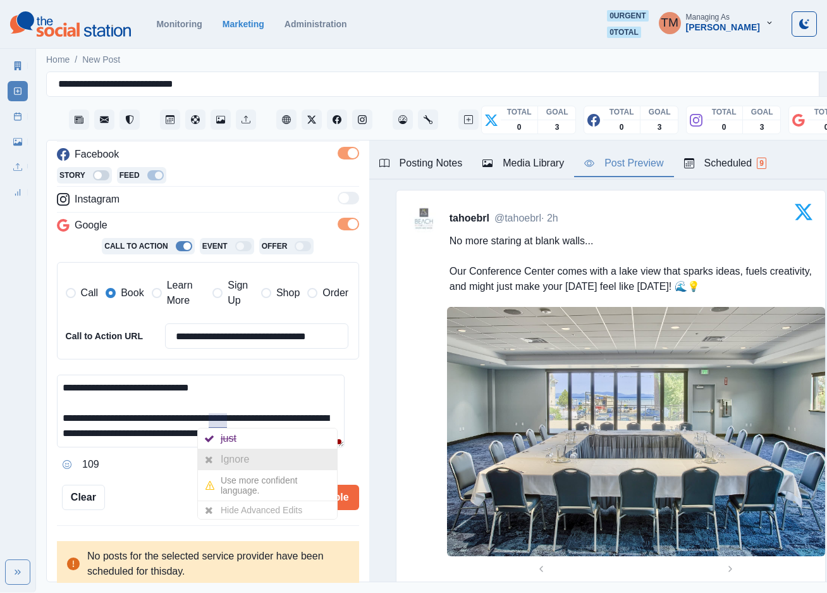
click at [233, 457] on div "Ignore" at bounding box center [238, 459] width 34 height 20
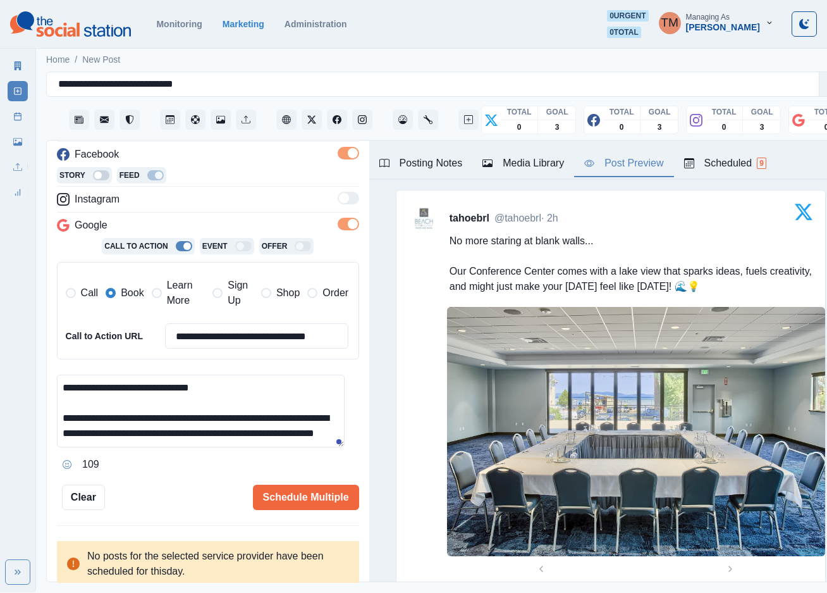
click at [245, 439] on textarea "**********" at bounding box center [201, 410] width 288 height 73
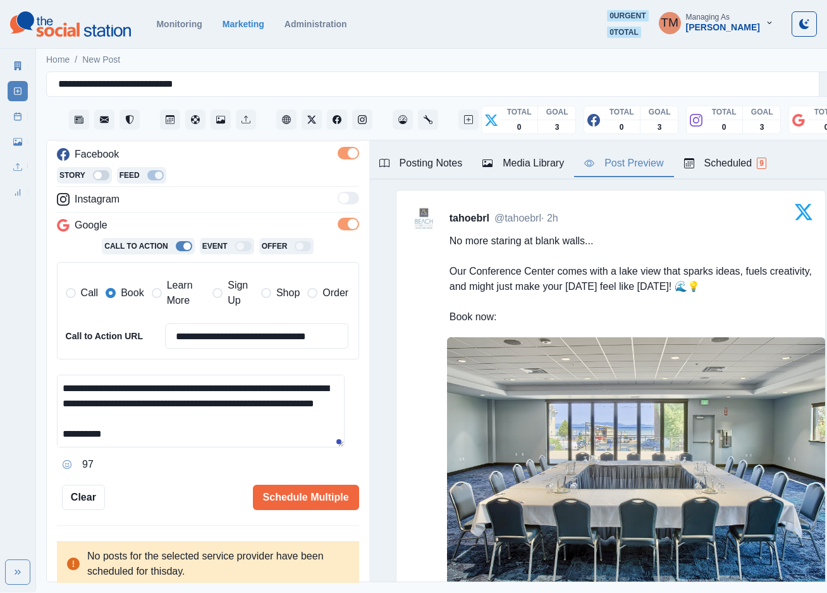
click at [192, 441] on textarea "**********" at bounding box center [201, 410] width 288 height 73
paste textarea "**********"
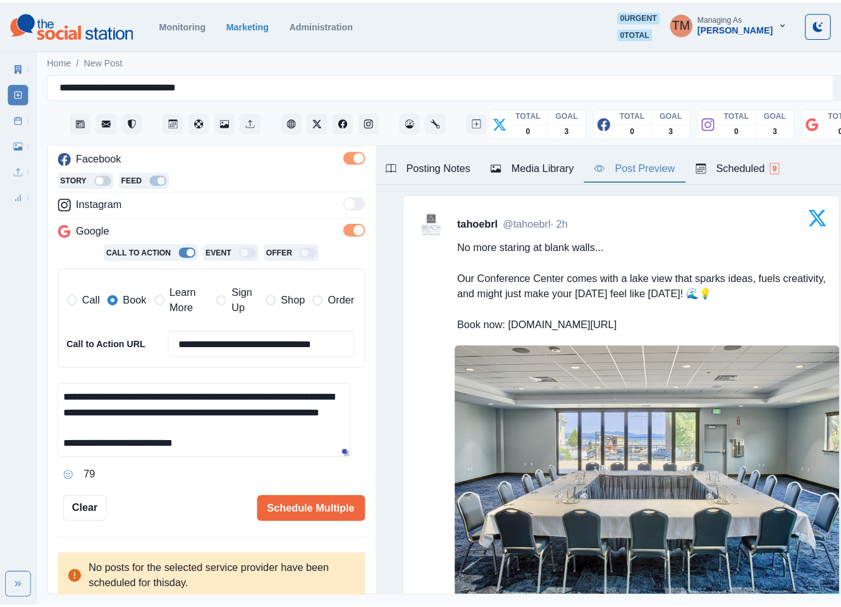
scroll to position [474, 0]
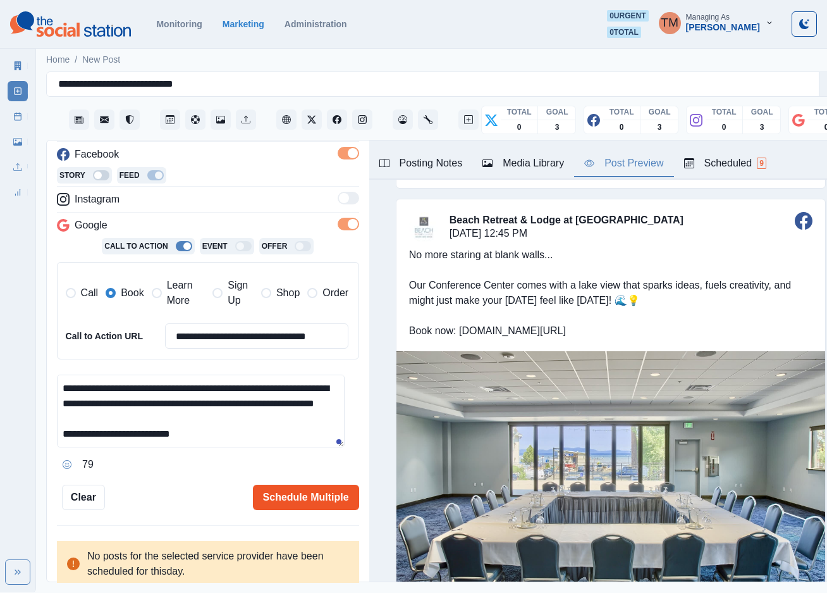
type textarea "**********"
click at [302, 490] on button "Schedule Multiple" at bounding box center [306, 496] width 106 height 25
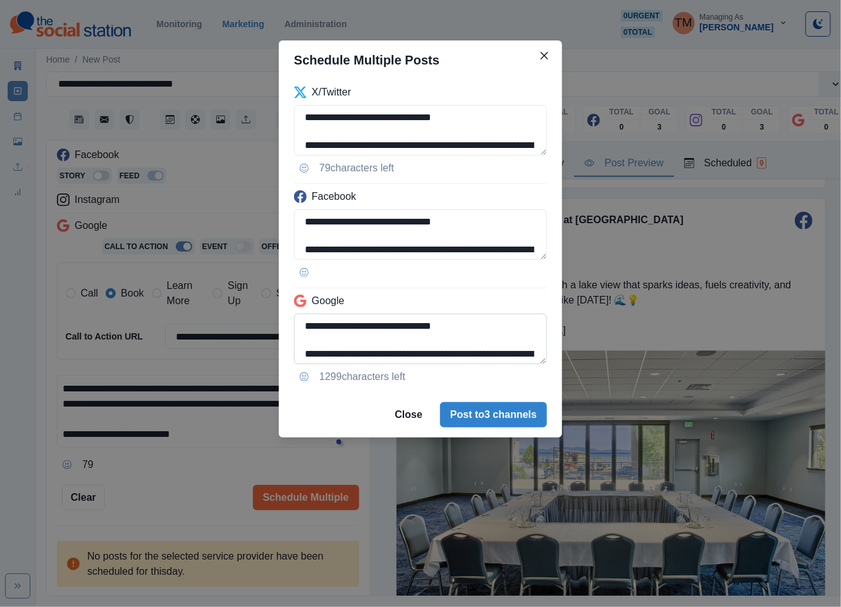
scroll to position [59, 0]
drag, startPoint x: 507, startPoint y: 331, endPoint x: 514, endPoint y: 361, distance: 31.3
click at [514, 361] on textarea "**********" at bounding box center [420, 339] width 253 height 51
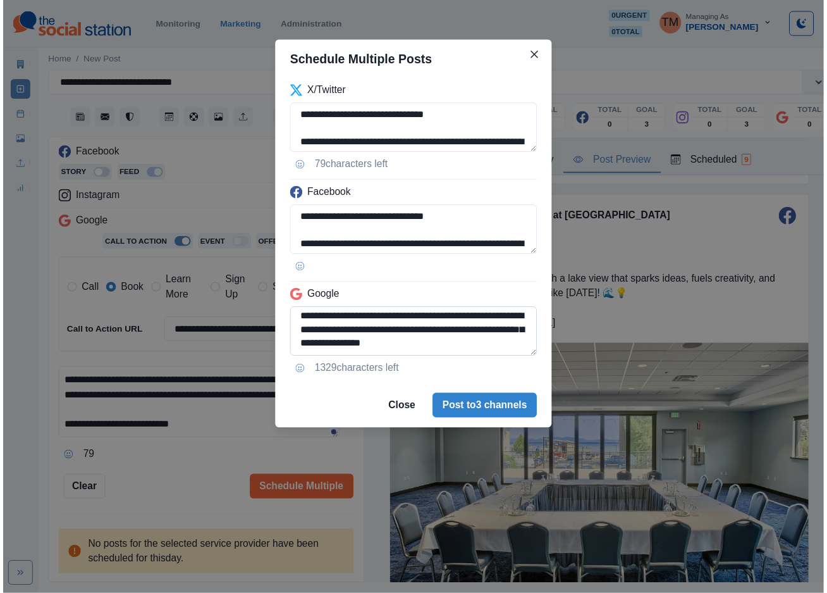
scroll to position [31, 0]
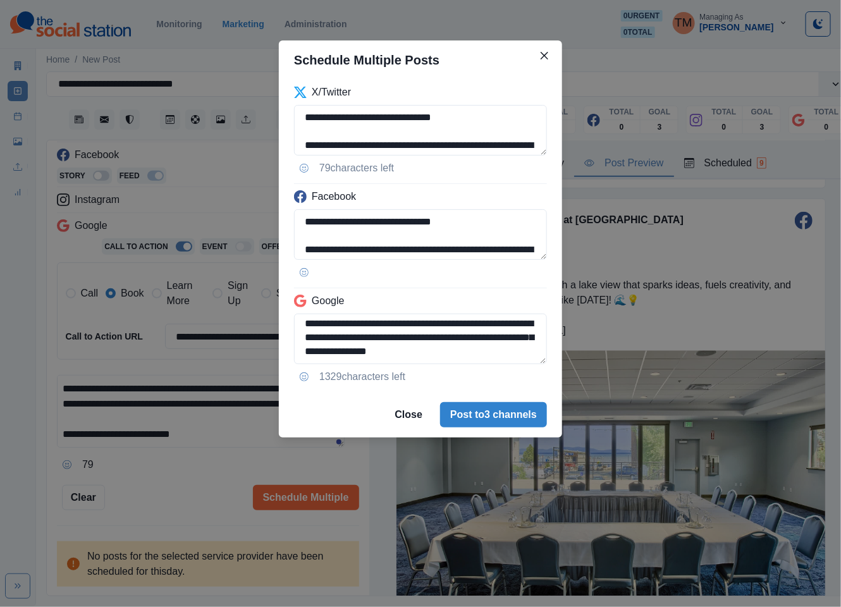
type textarea "**********"
drag, startPoint x: 139, startPoint y: 501, endPoint x: 226, endPoint y: 464, distance: 94.3
click at [139, 499] on div "**********" at bounding box center [420, 303] width 841 height 607
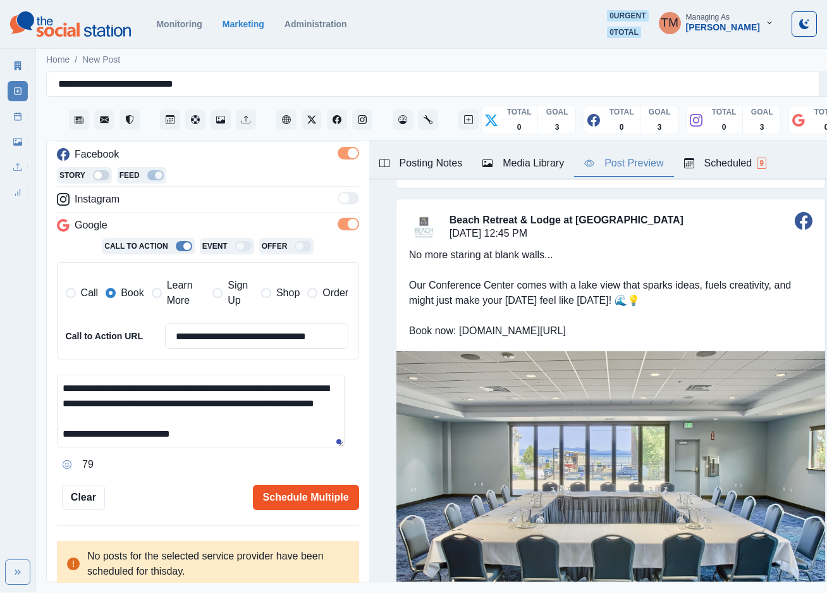
click at [316, 493] on button "Schedule Multiple" at bounding box center [306, 496] width 106 height 25
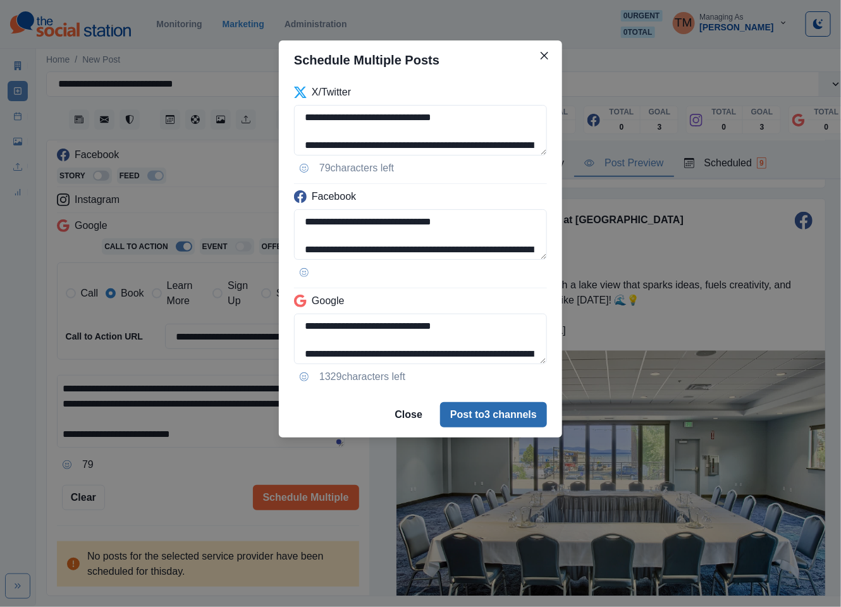
click at [526, 410] on button "Post to 3 channels" at bounding box center [493, 414] width 107 height 25
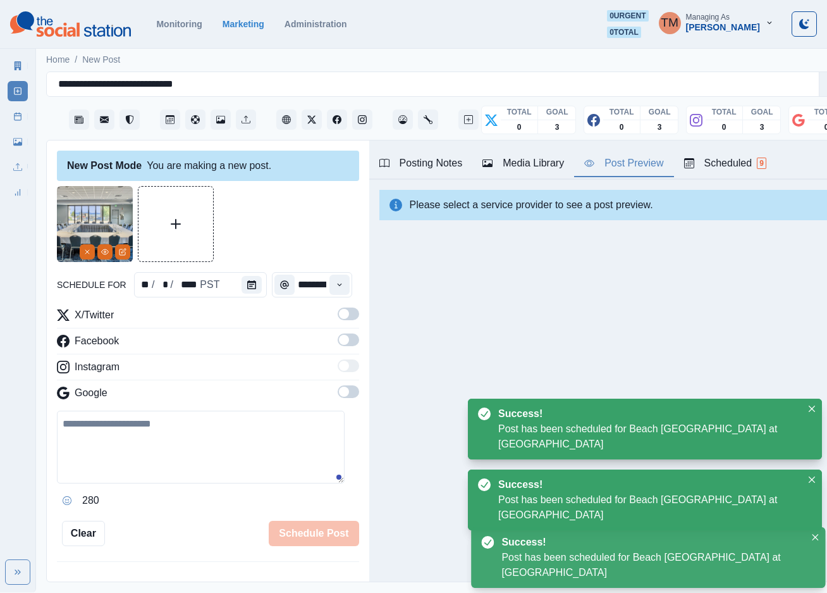
scroll to position [285, 0]
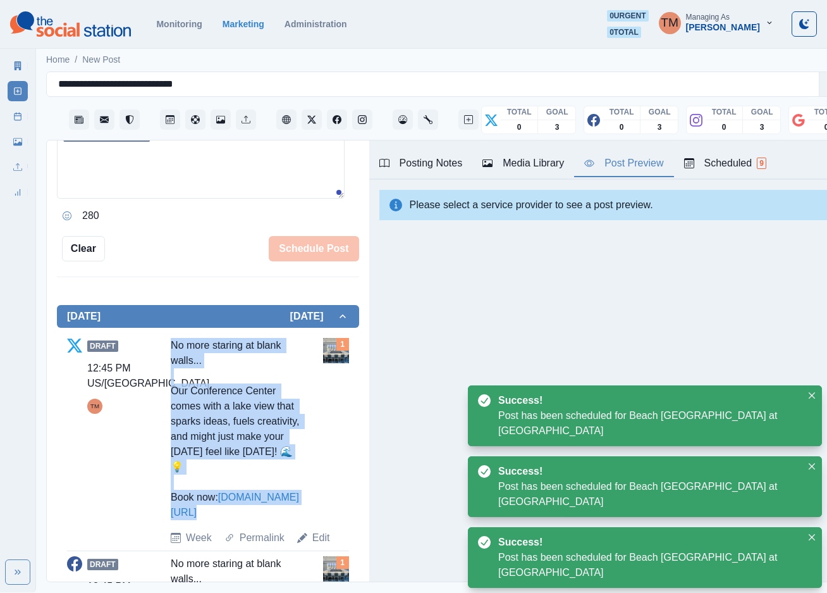
drag, startPoint x: 187, startPoint y: 390, endPoint x: 245, endPoint y: 502, distance: 126.5
click at [261, 509] on div "Draft 12:45 PM US/Pacific TM No more staring at blank walls... Our Conference C…" at bounding box center [208, 441] width 282 height 207
copy div "No more staring at blank walls... Our Conference Center comes with a lake view …"
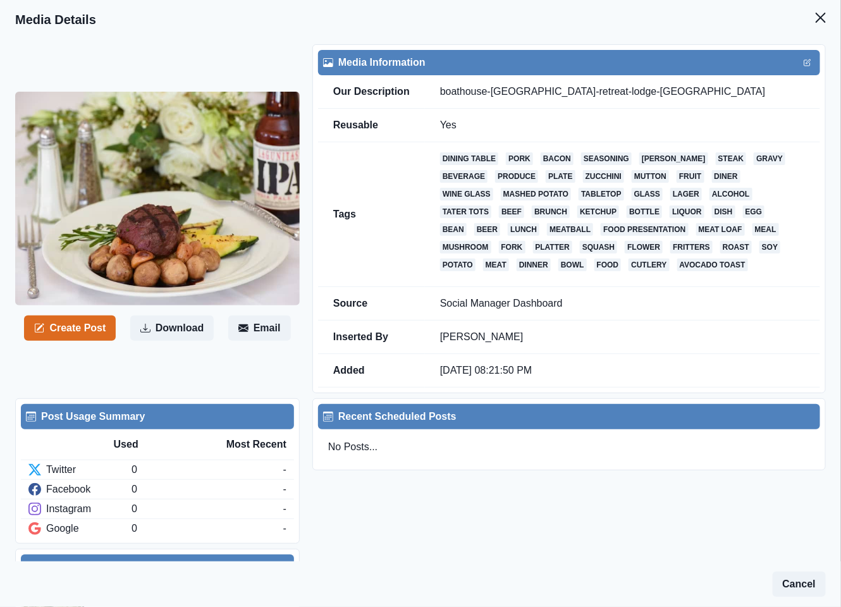
drag, startPoint x: 83, startPoint y: 329, endPoint x: 9, endPoint y: 292, distance: 82.6
click at [82, 329] on button "Create Post" at bounding box center [70, 328] width 92 height 25
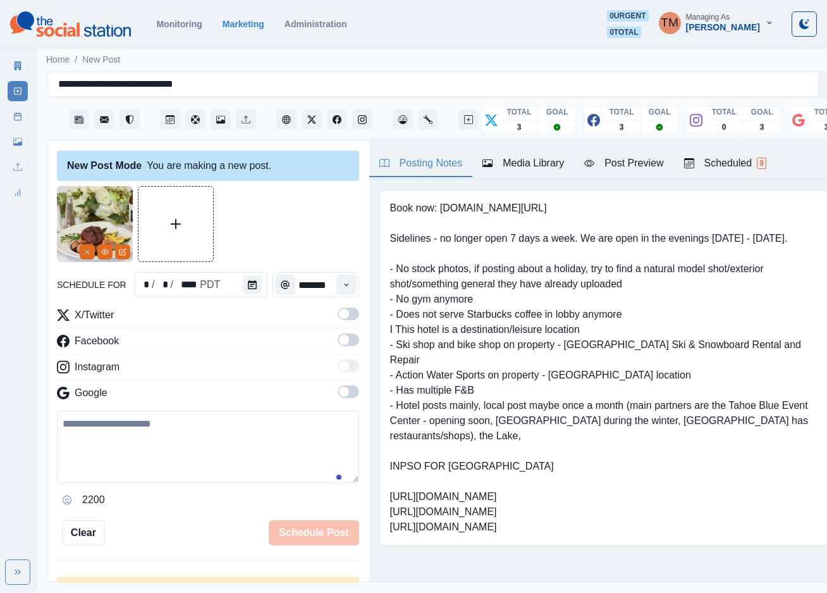
click at [150, 448] on textarea at bounding box center [208, 446] width 302 height 72
paste textarea "**********"
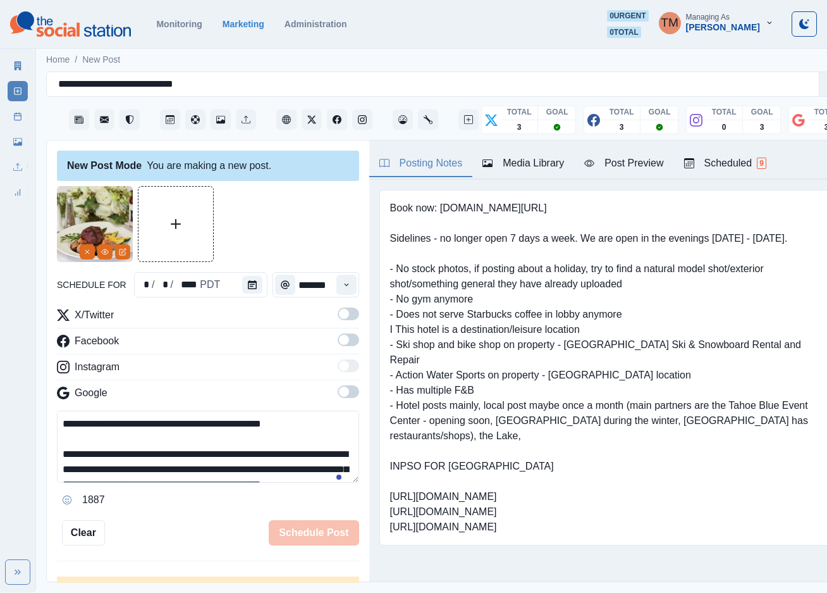
scroll to position [101, 0]
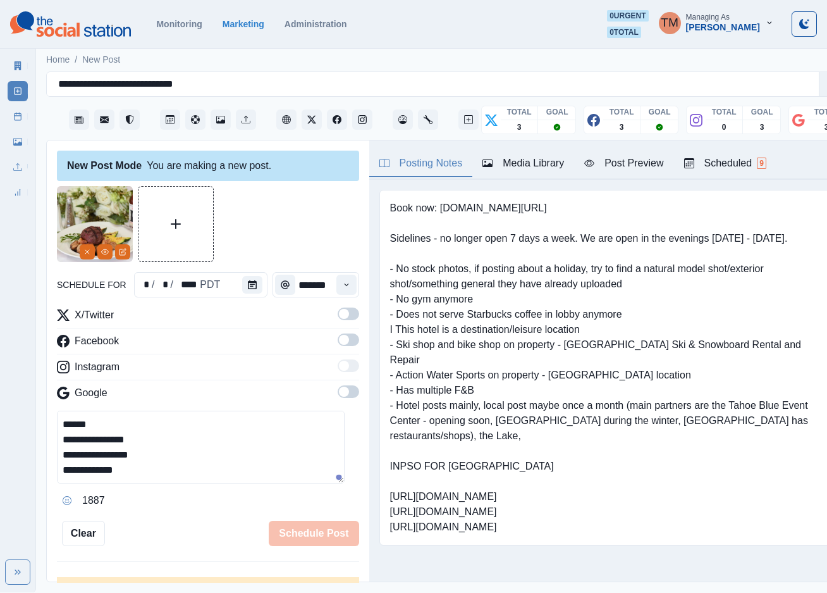
type textarea "**********"
click at [338, 312] on span at bounding box center [349, 313] width 22 height 13
click at [338, 342] on span at bounding box center [349, 339] width 22 height 13
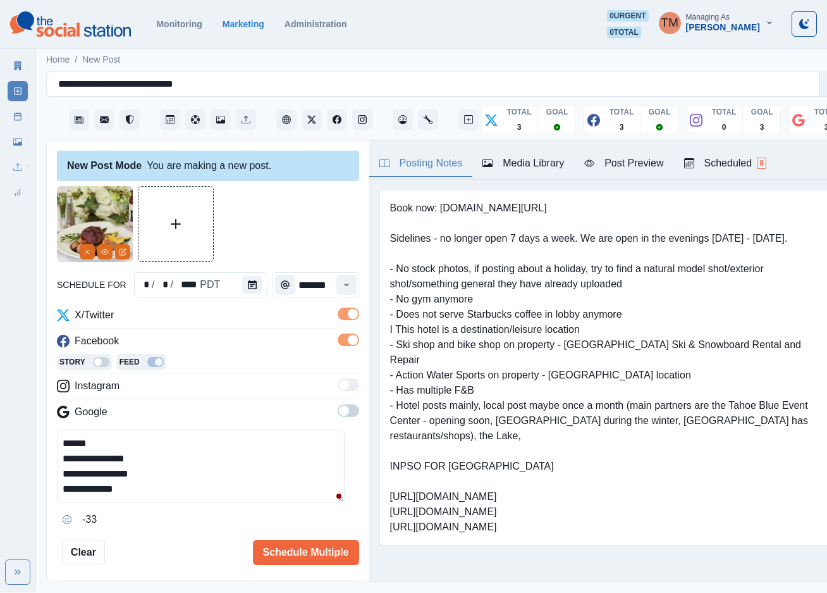
click at [338, 417] on span at bounding box center [349, 410] width 22 height 13
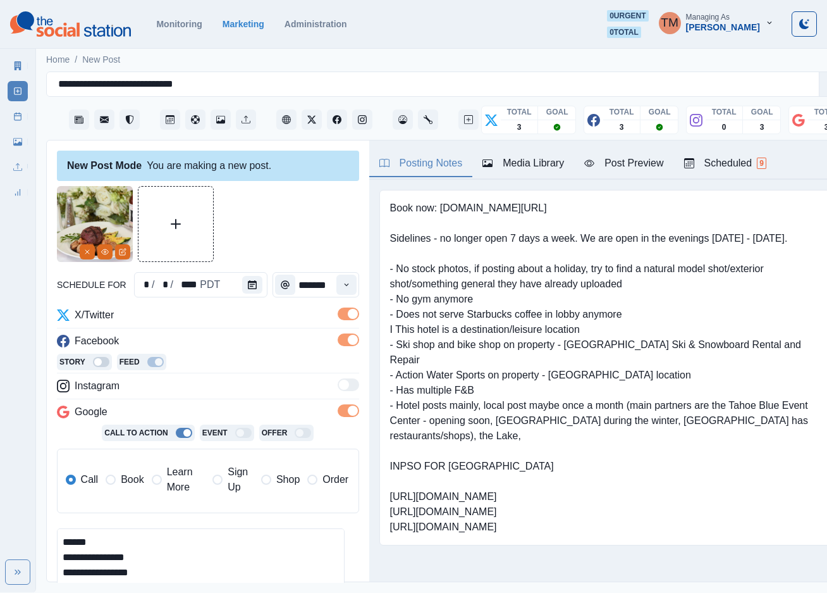
click at [135, 482] on span "Book" at bounding box center [132, 479] width 23 height 15
click at [249, 288] on icon "Calendar" at bounding box center [252, 284] width 9 height 9
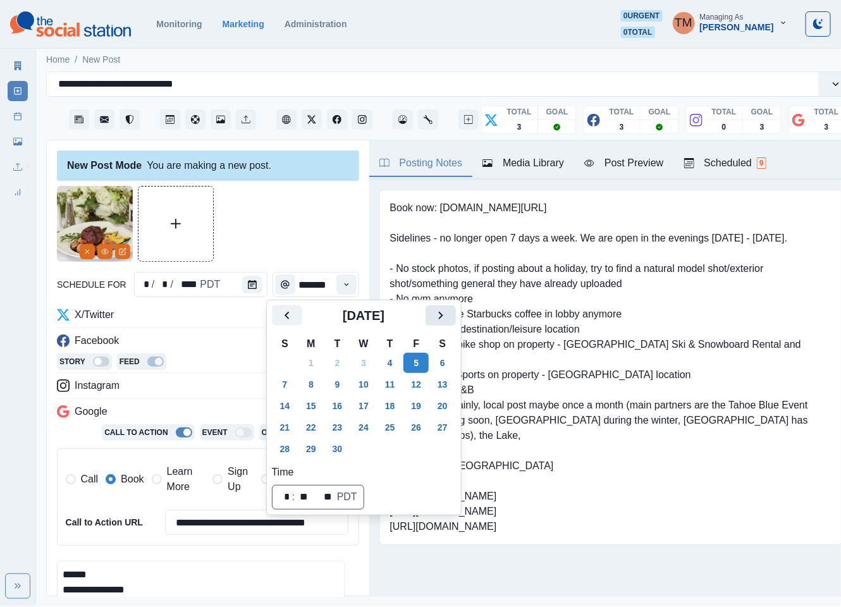
click at [441, 315] on icon "Next" at bounding box center [440, 316] width 4 height 8
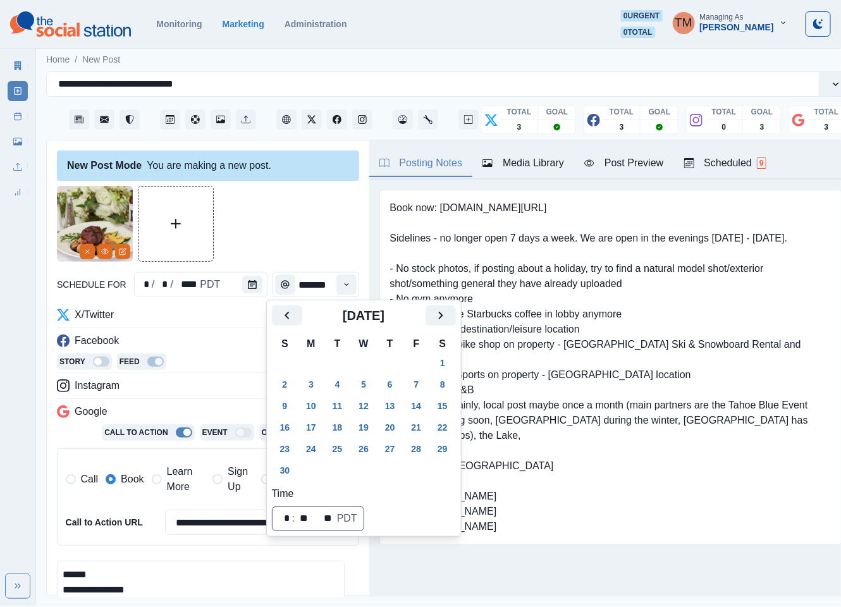
click at [370, 384] on button "5" at bounding box center [363, 384] width 25 height 20
click at [247, 196] on div at bounding box center [208, 224] width 302 height 76
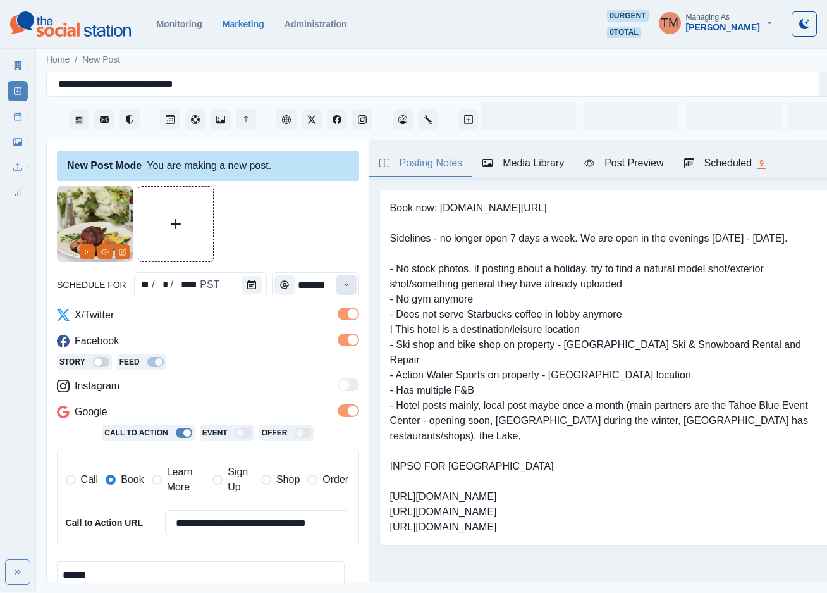
click at [342, 287] on icon "Time" at bounding box center [346, 284] width 9 height 9
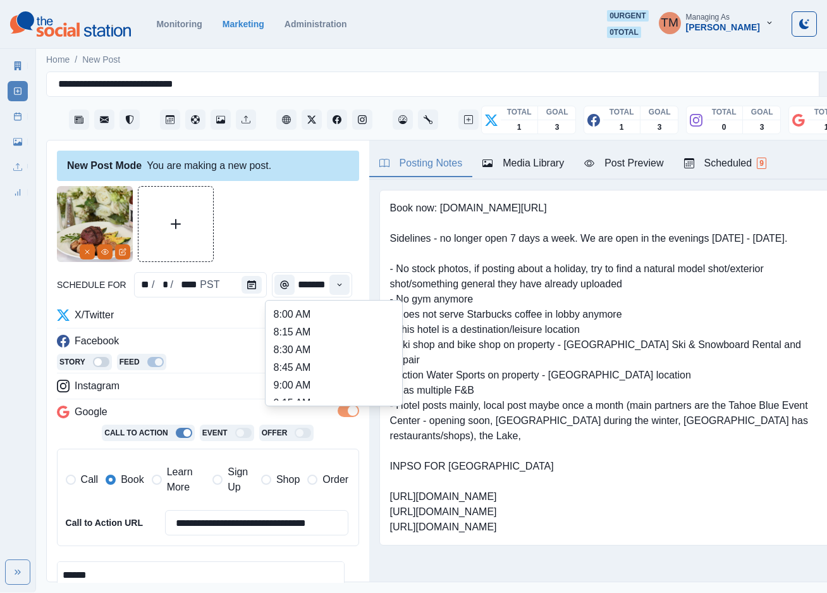
scroll to position [332, 0]
click at [321, 335] on li "1:00 PM" at bounding box center [334, 337] width 126 height 18
type input "*******"
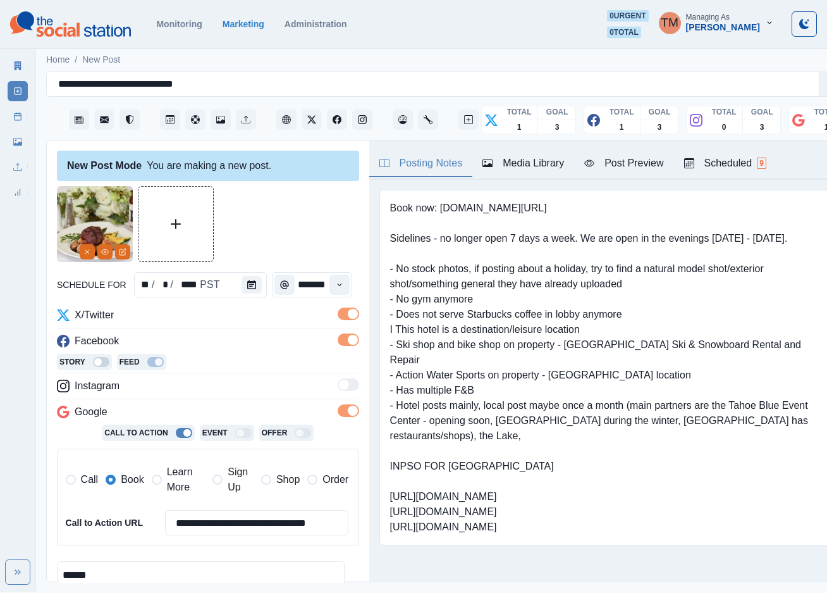
drag, startPoint x: 281, startPoint y: 211, endPoint x: 463, endPoint y: 192, distance: 183.1
click at [292, 207] on div at bounding box center [208, 224] width 302 height 76
click at [631, 166] on div "Post Preview" at bounding box center [623, 163] width 79 height 15
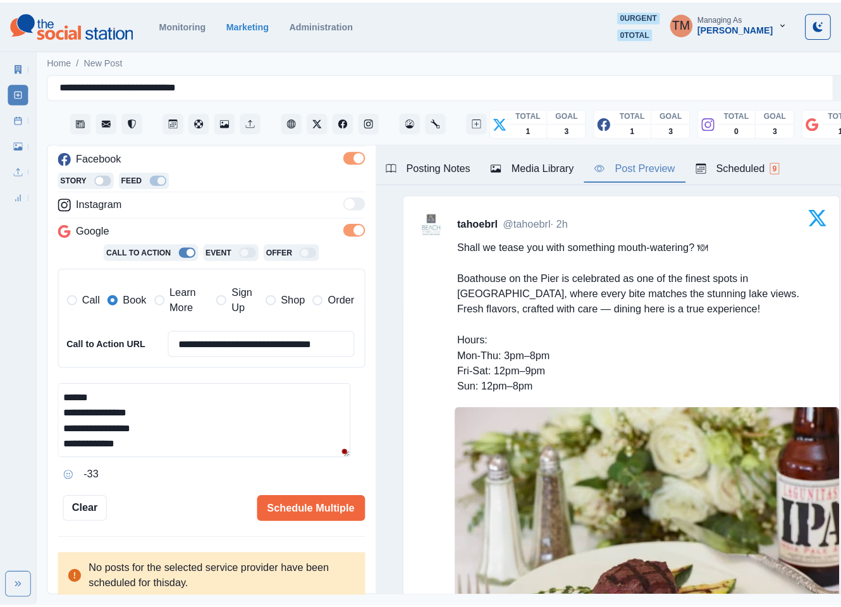
scroll to position [63, 0]
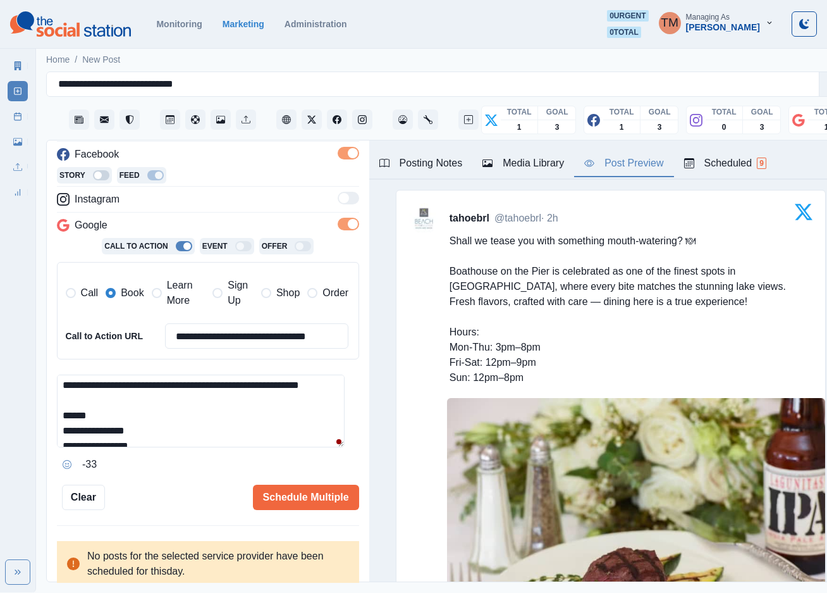
click at [268, 395] on textarea "**********" at bounding box center [201, 410] width 288 height 73
type textarea "**********"
click at [292, 495] on button "Schedule Multiple" at bounding box center [306, 496] width 106 height 25
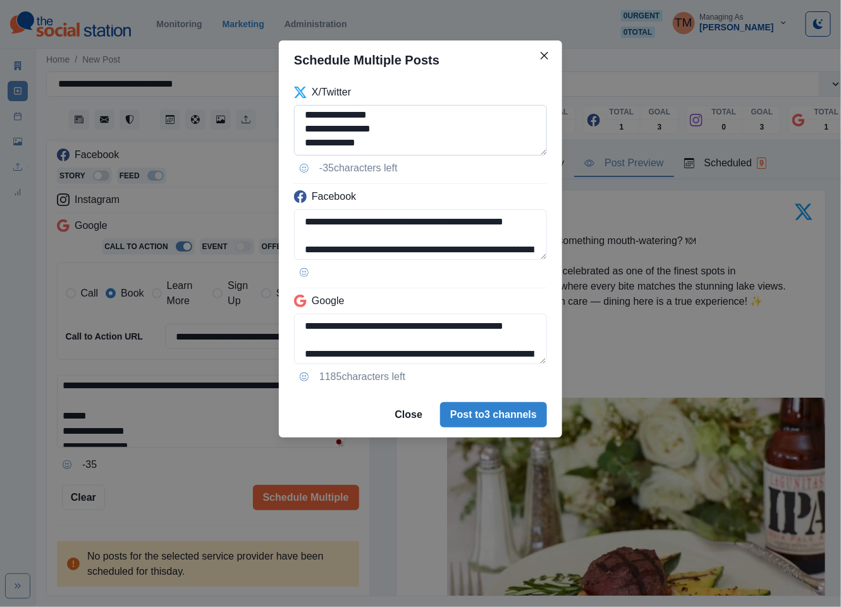
scroll to position [104, 0]
drag, startPoint x: 431, startPoint y: 118, endPoint x: 438, endPoint y: 203, distance: 85.0
click at [482, 171] on div "**********" at bounding box center [420, 236] width 283 height 312
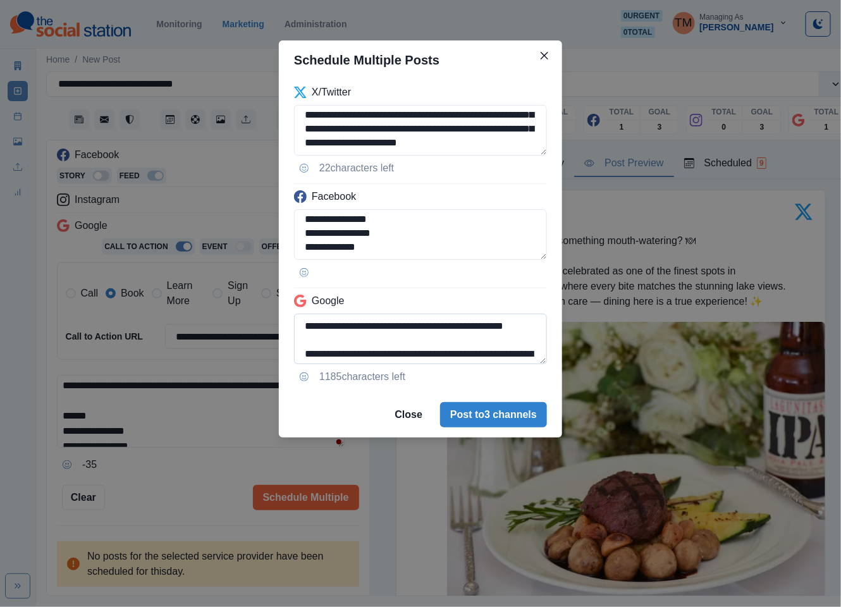
scroll to position [142, 0]
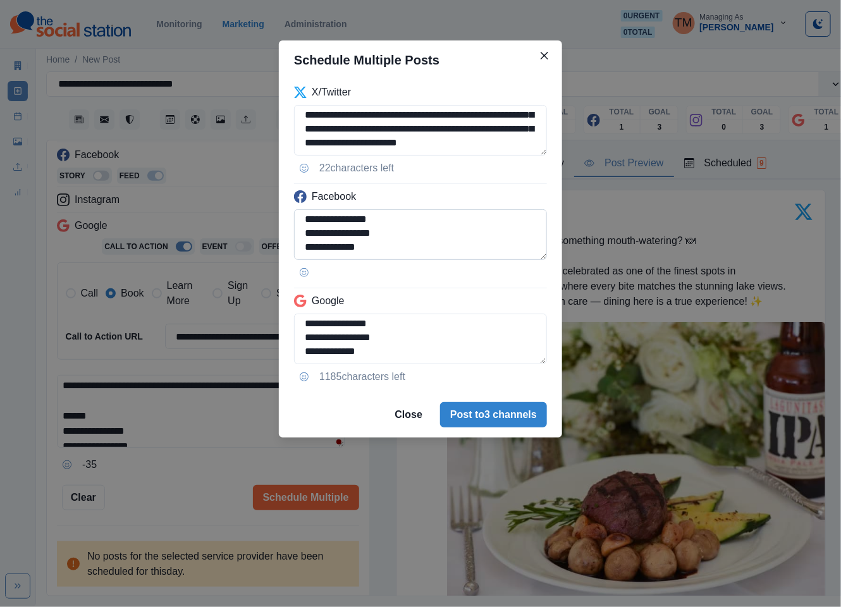
type textarea "**********"
click at [305, 238] on textarea "**********" at bounding box center [420, 234] width 253 height 51
drag, startPoint x: 330, startPoint y: 243, endPoint x: 274, endPoint y: 243, distance: 56.3
click at [274, 243] on div "**********" at bounding box center [420, 303] width 841 height 607
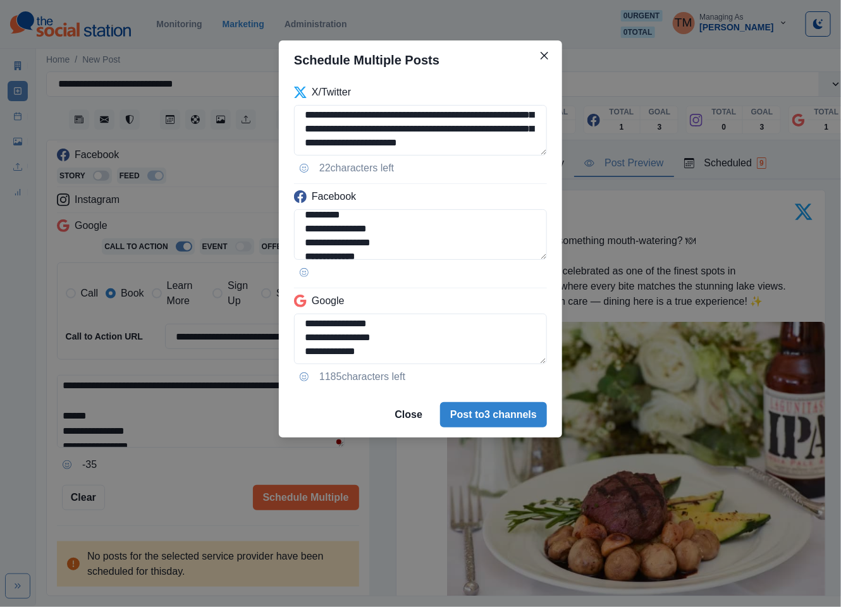
scroll to position [127, 0]
drag, startPoint x: 321, startPoint y: 223, endPoint x: 288, endPoint y: 223, distance: 32.9
click at [288, 223] on div "**********" at bounding box center [420, 236] width 283 height 312
type textarea "**********"
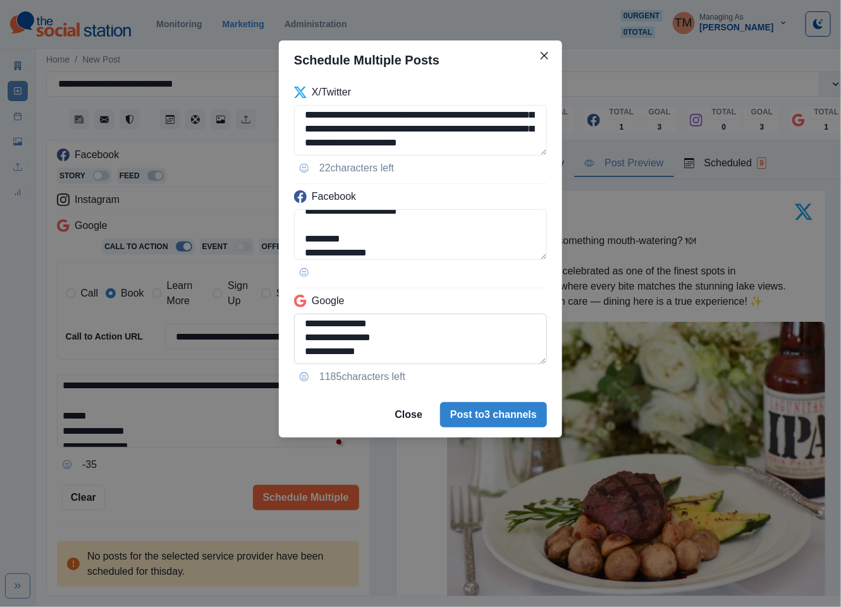
scroll to position [104, 0]
click at [306, 346] on textarea "**********" at bounding box center [420, 339] width 253 height 51
type textarea "**********"
click at [168, 490] on div "**********" at bounding box center [420, 303] width 841 height 607
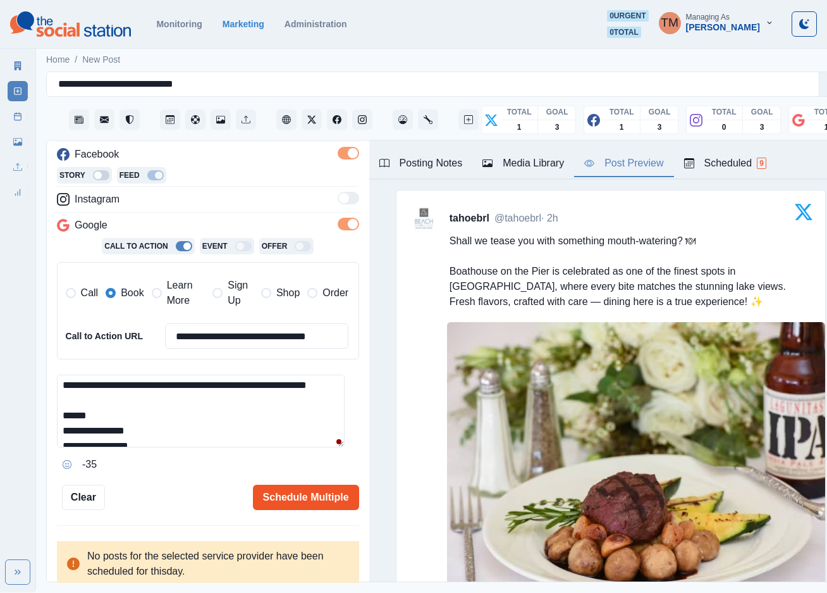
click at [302, 494] on button "Schedule Multiple" at bounding box center [306, 496] width 106 height 25
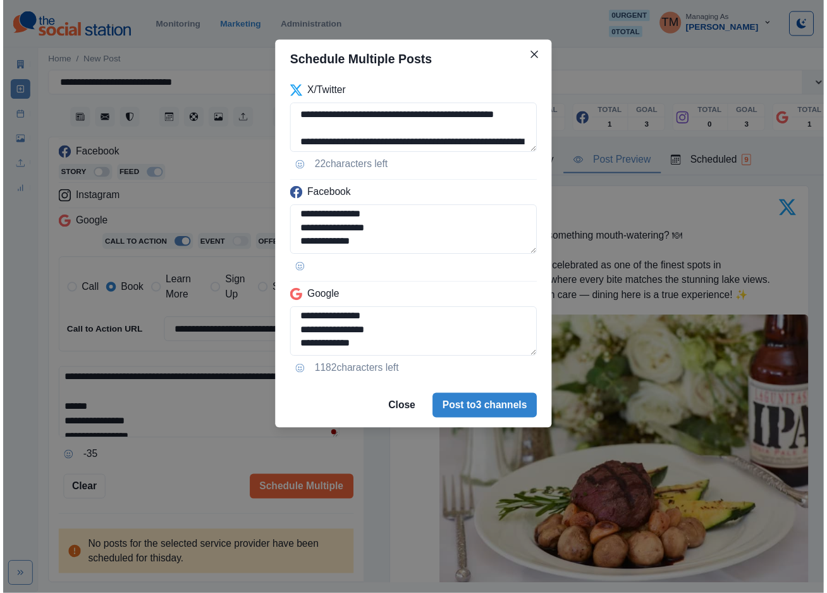
scroll to position [73, 0]
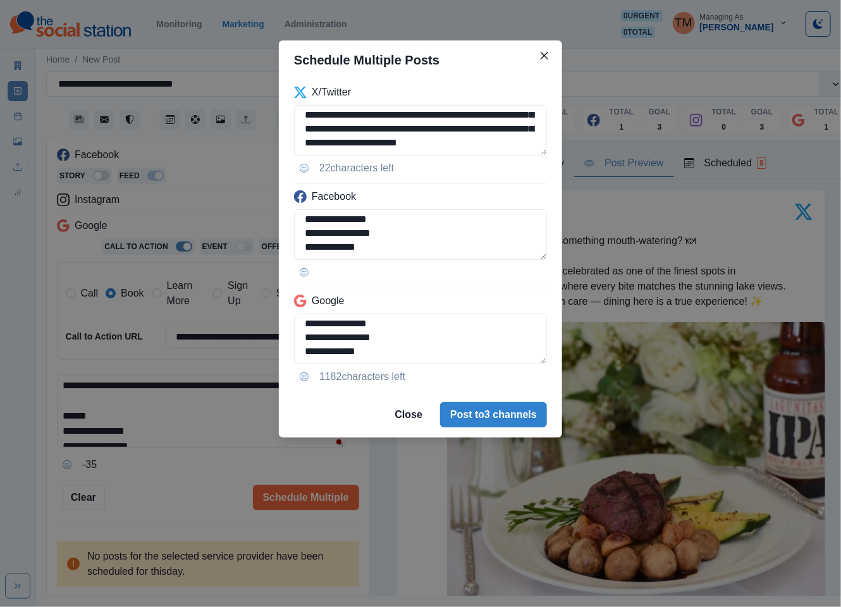
click at [178, 497] on div "**********" at bounding box center [420, 303] width 841 height 607
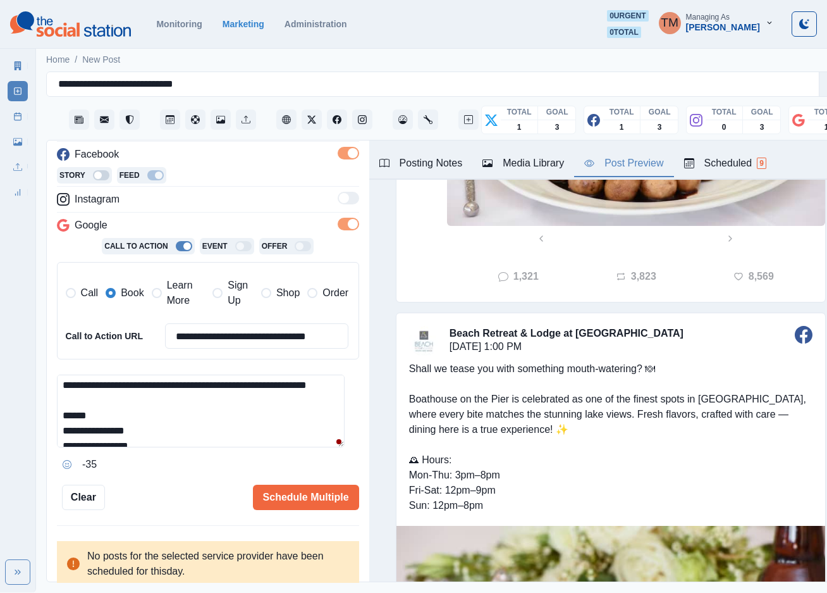
scroll to position [379, 0]
click at [290, 503] on button "Schedule Multiple" at bounding box center [306, 496] width 106 height 25
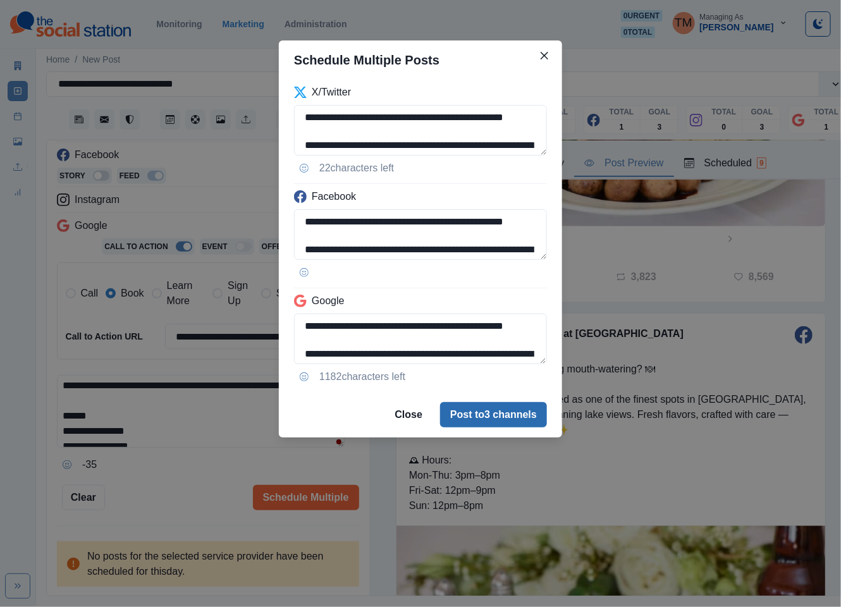
click at [520, 416] on button "Post to 3 channels" at bounding box center [493, 414] width 107 height 25
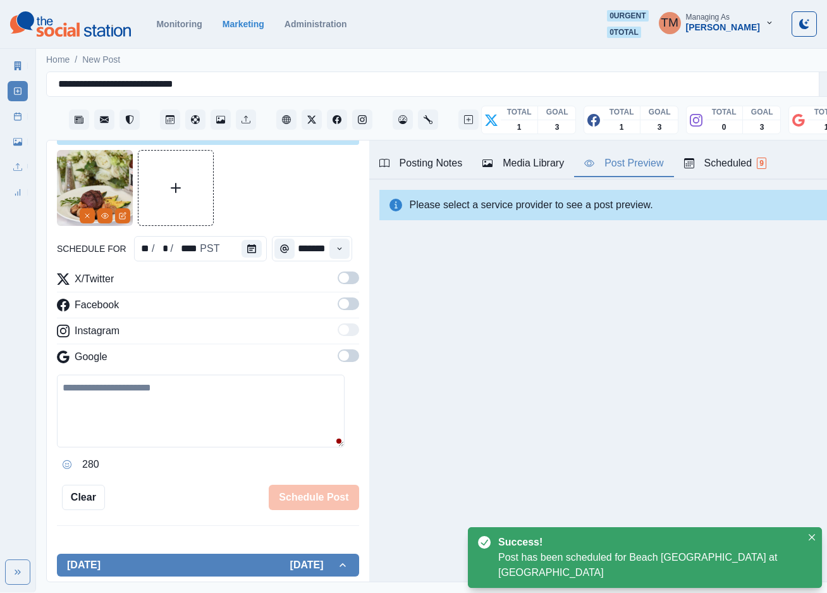
scroll to position [0, 0]
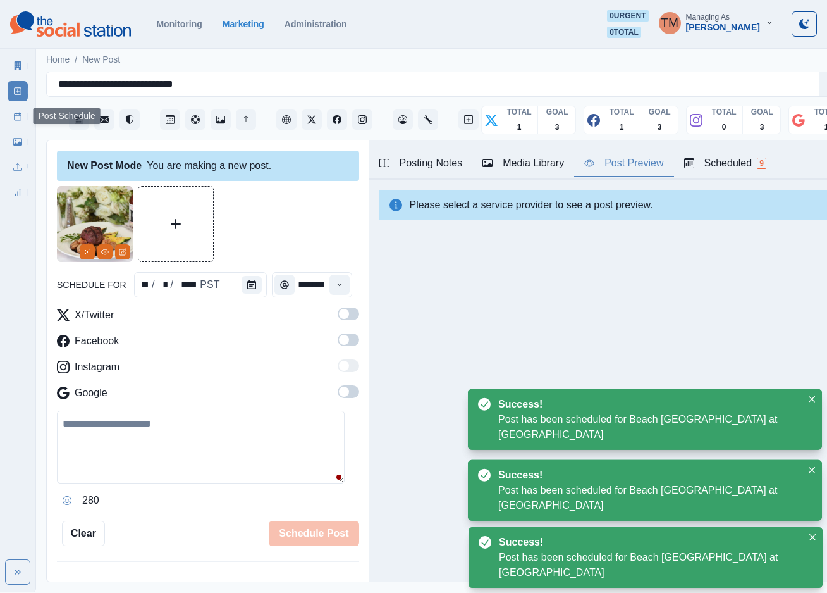
click at [18, 116] on icon at bounding box center [17, 116] width 9 height 9
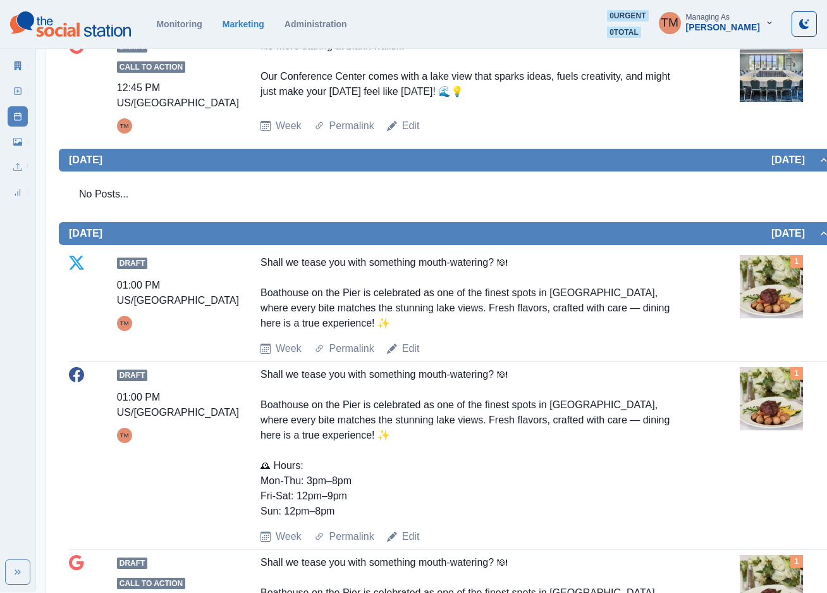
scroll to position [1033, 0]
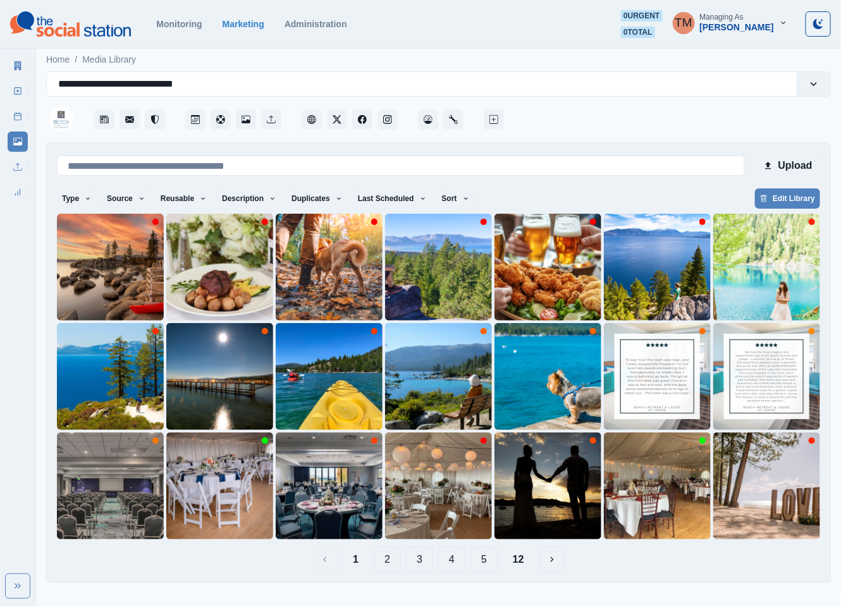
click at [518, 565] on button "12" at bounding box center [519, 559] width 32 height 25
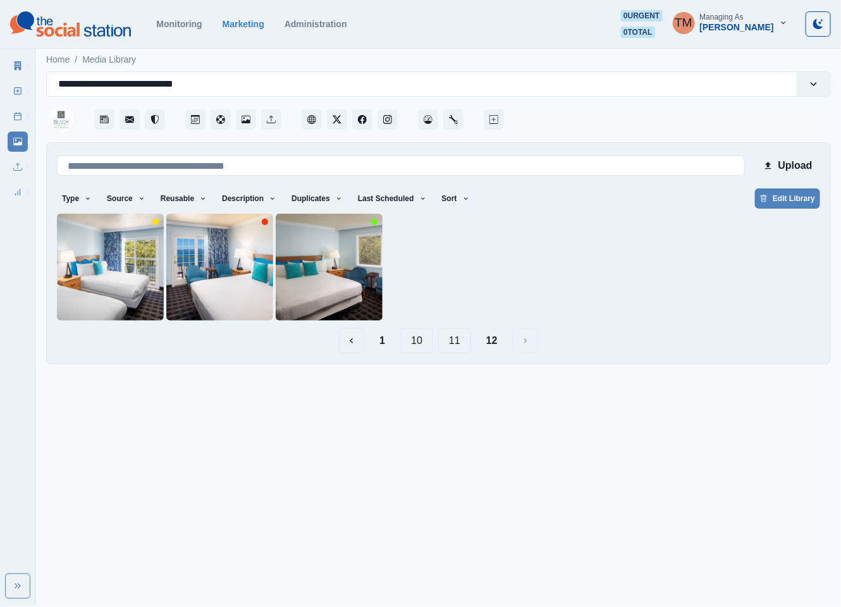
click at [455, 347] on button "11" at bounding box center [454, 340] width 33 height 25
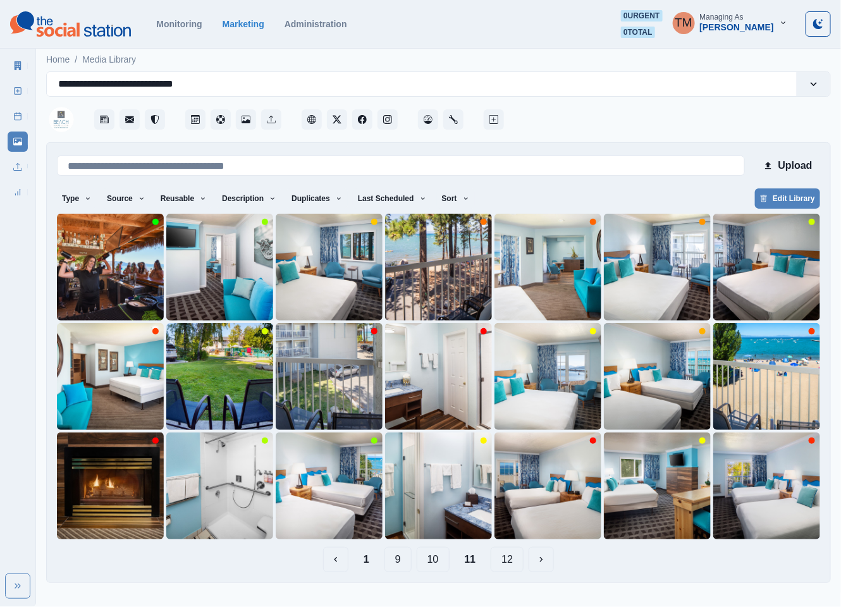
click at [437, 564] on button "10" at bounding box center [433, 559] width 33 height 25
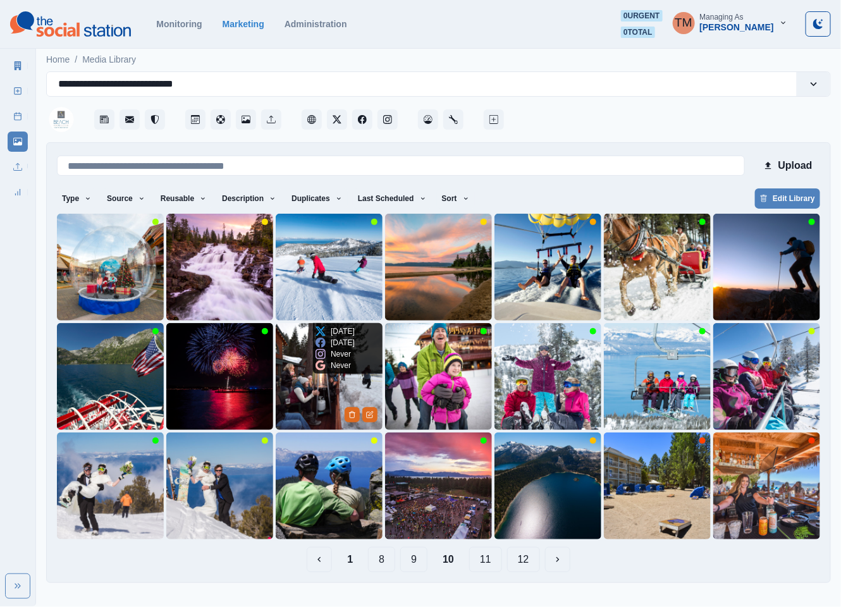
click at [297, 393] on img at bounding box center [329, 376] width 107 height 107
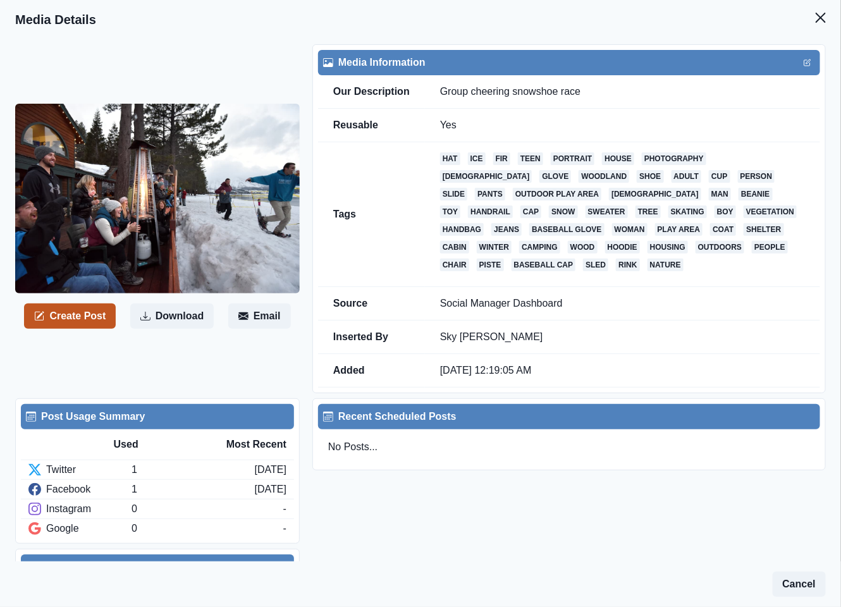
click at [80, 319] on button "Create Post" at bounding box center [70, 316] width 92 height 25
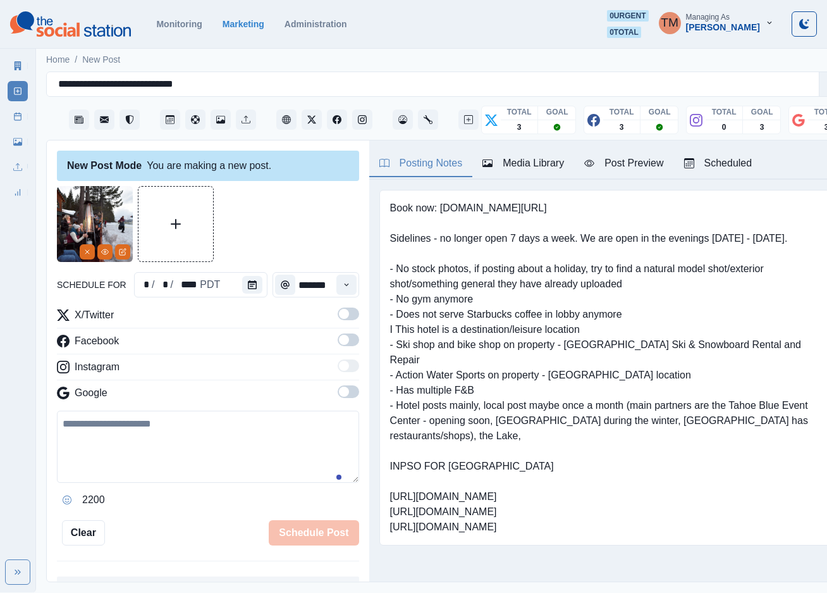
click at [196, 438] on textarea at bounding box center [208, 446] width 302 height 72
paste textarea "**********"
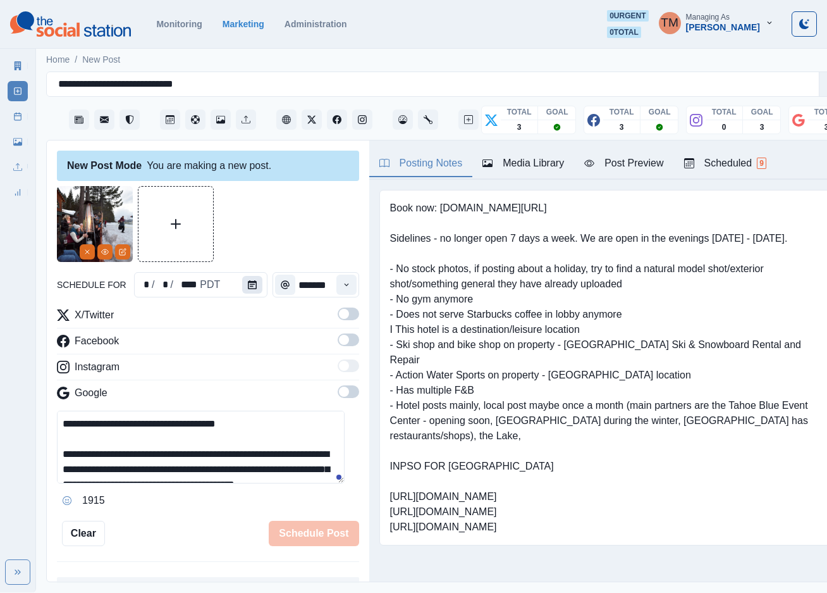
scroll to position [56, 0]
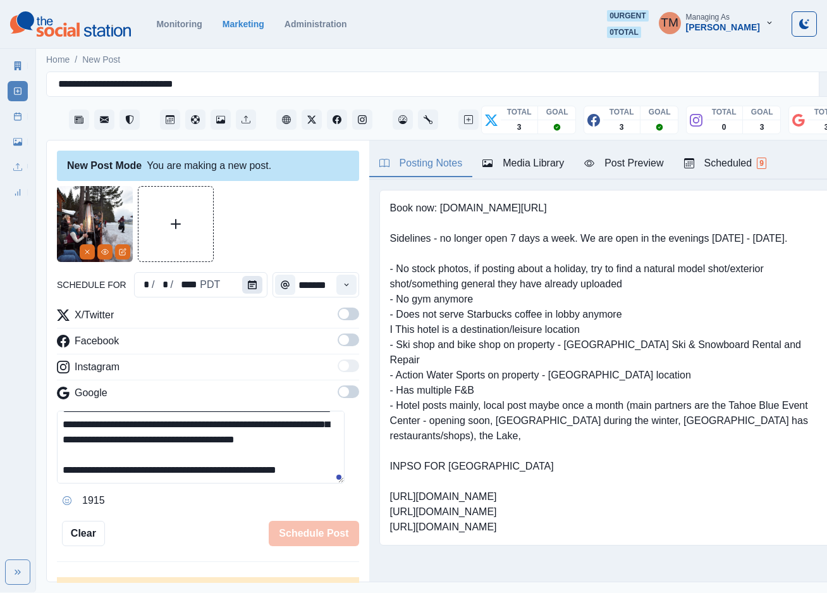
type textarea "**********"
click at [250, 283] on button "Calendar" at bounding box center [252, 285] width 20 height 18
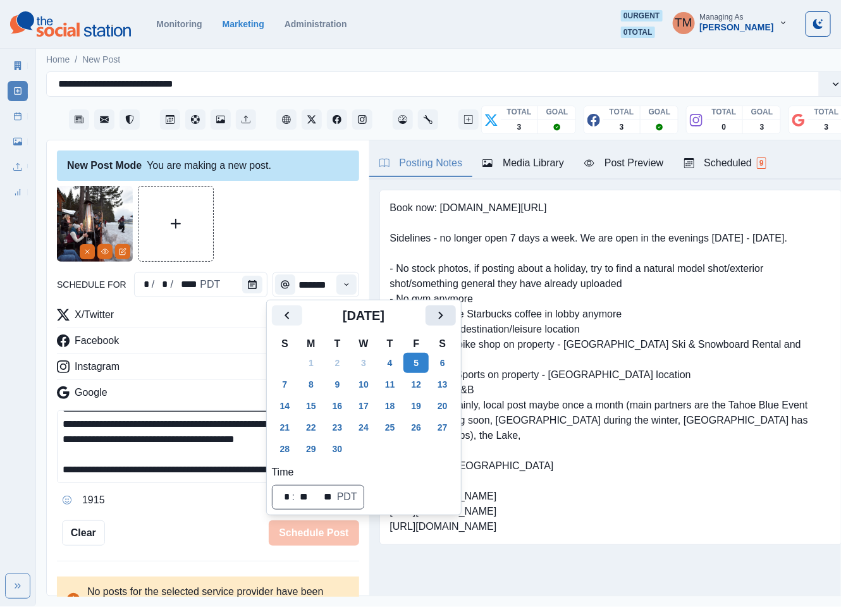
click at [440, 319] on icon "Next" at bounding box center [440, 316] width 4 height 8
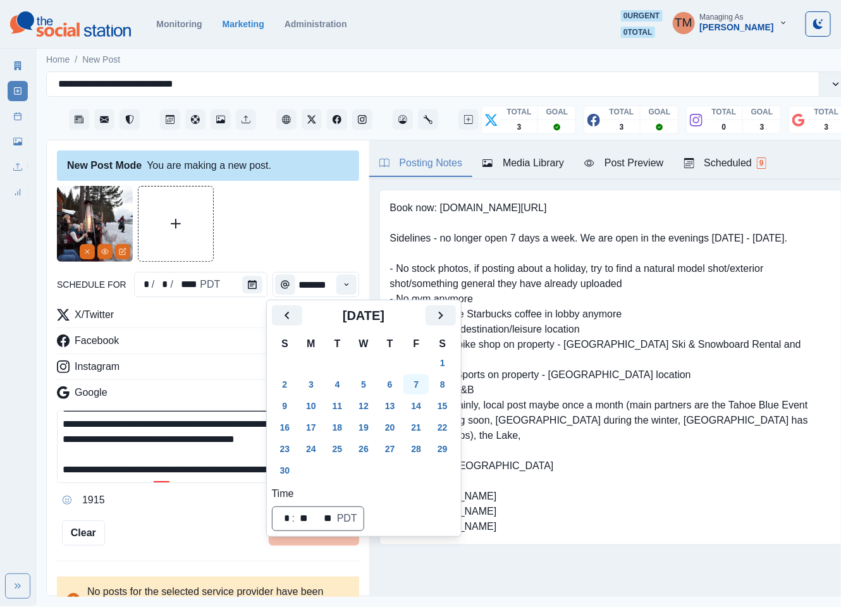
click at [419, 388] on button "7" at bounding box center [415, 384] width 25 height 20
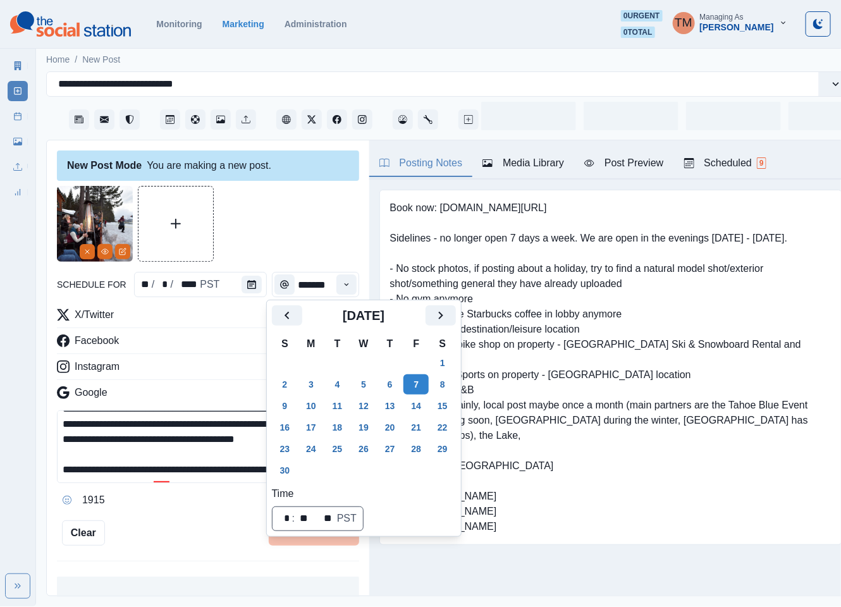
click at [285, 236] on div at bounding box center [208, 224] width 302 height 76
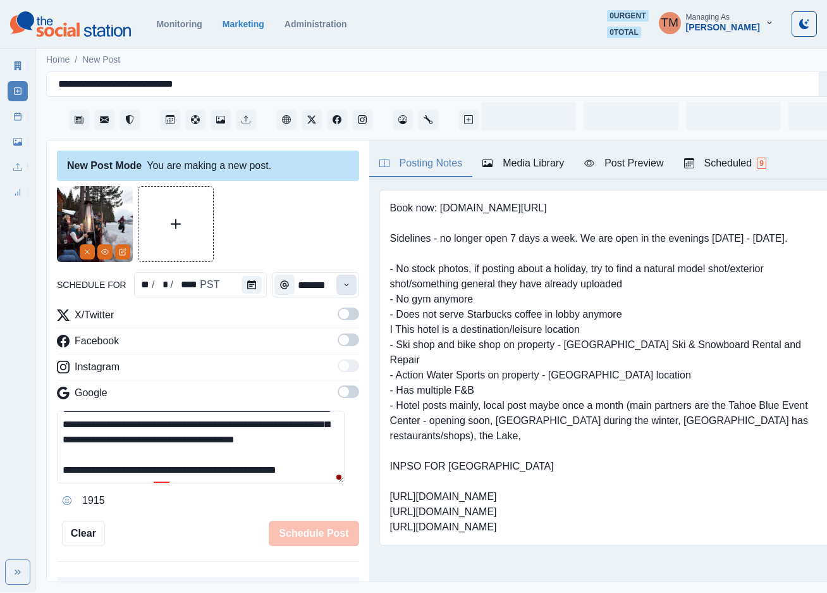
click at [336, 285] on button "Time" at bounding box center [346, 284] width 20 height 20
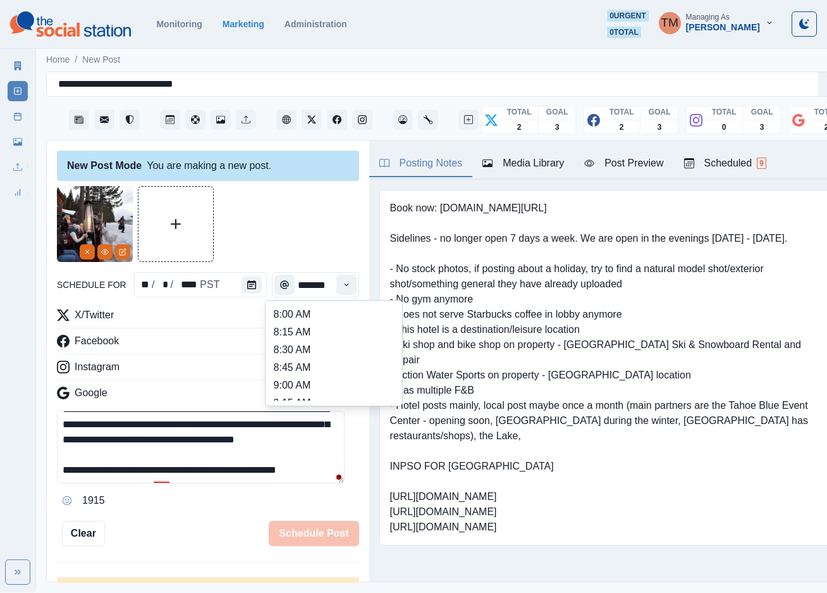
scroll to position [474, 0]
click at [312, 350] on li "3:15 PM" at bounding box center [334, 354] width 126 height 18
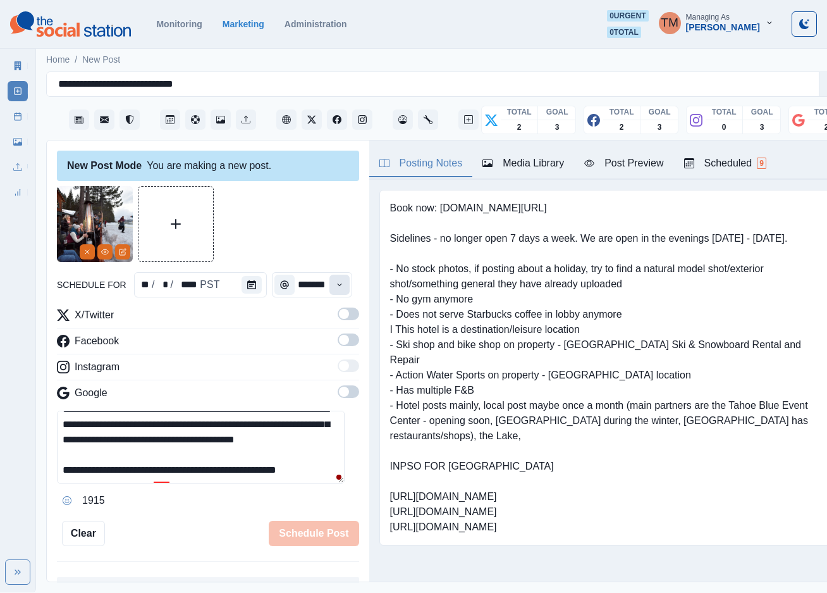
click at [338, 276] on div "Time" at bounding box center [339, 284] width 25 height 25
click at [337, 285] on icon "Time" at bounding box center [339, 284] width 4 height 3
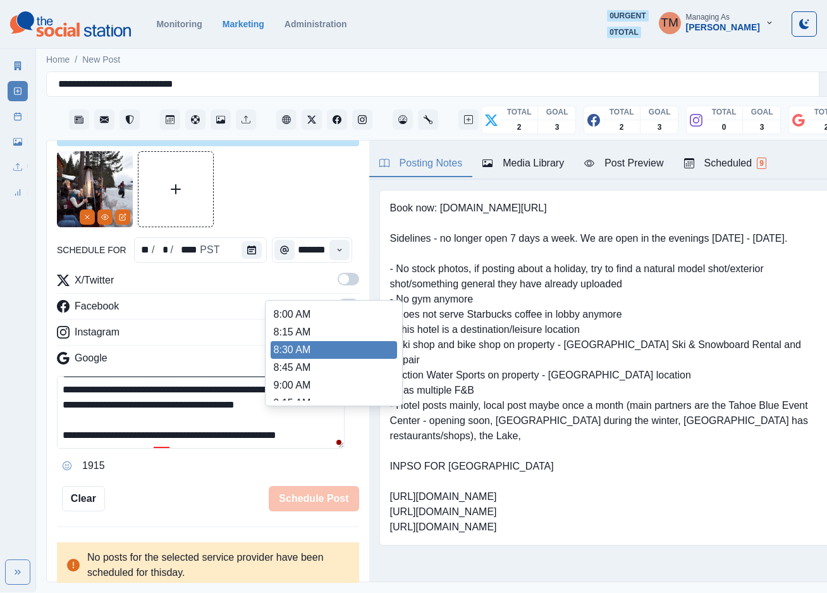
scroll to position [474, 0]
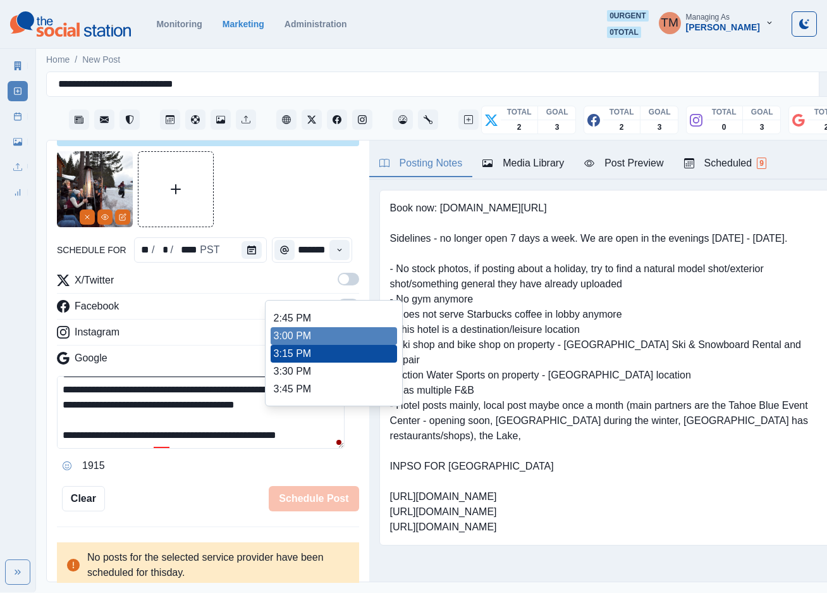
click at [312, 336] on li "3:00 PM" at bounding box center [334, 336] width 126 height 18
type input "*******"
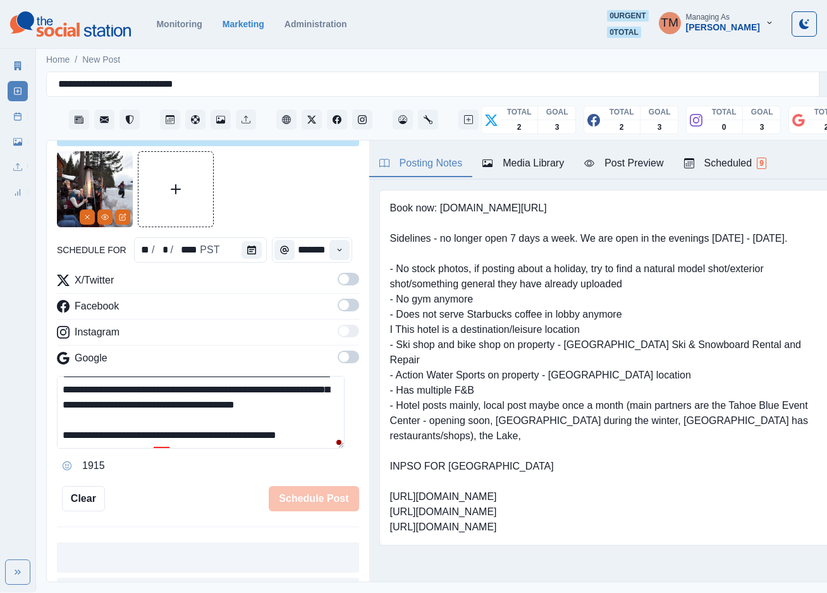
click at [338, 285] on span at bounding box center [349, 279] width 22 height 13
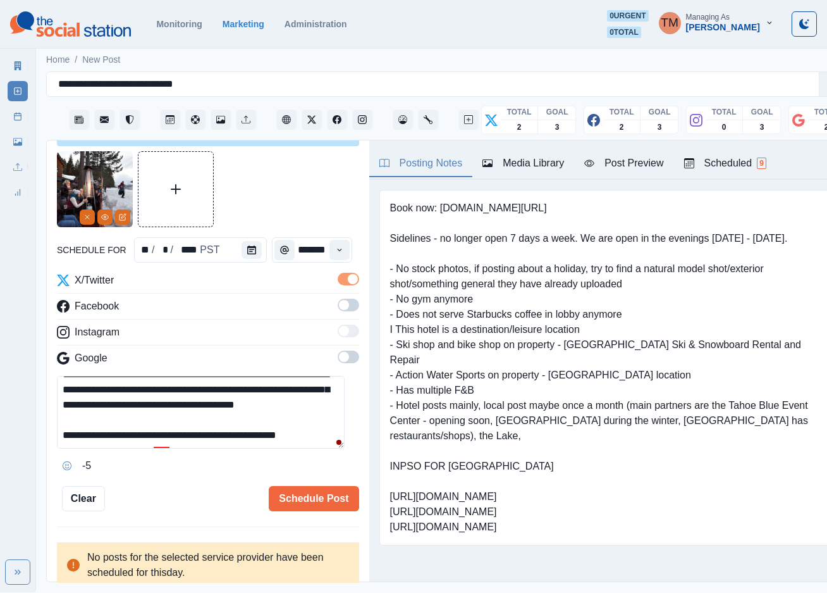
click at [338, 309] on span at bounding box center [349, 305] width 22 height 13
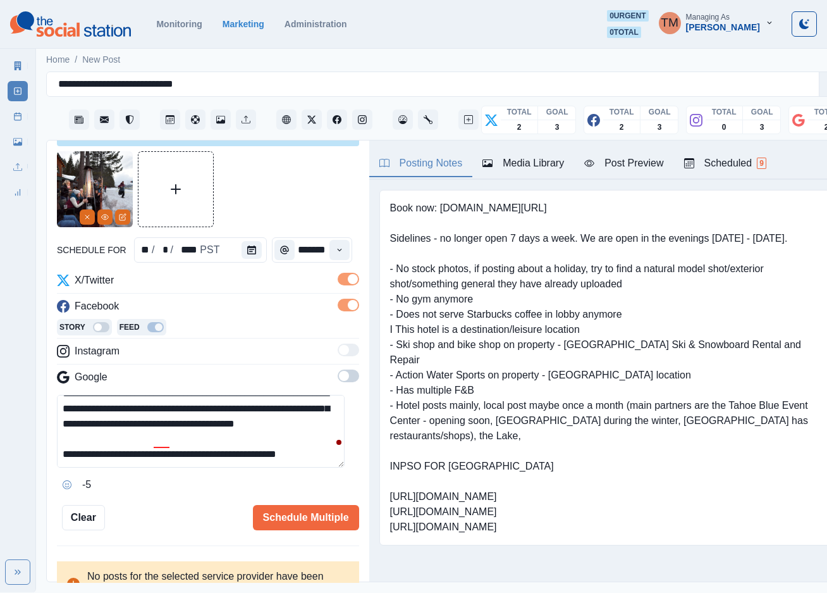
scroll to position [0, 0]
click at [338, 376] on span at bounding box center [349, 375] width 22 height 13
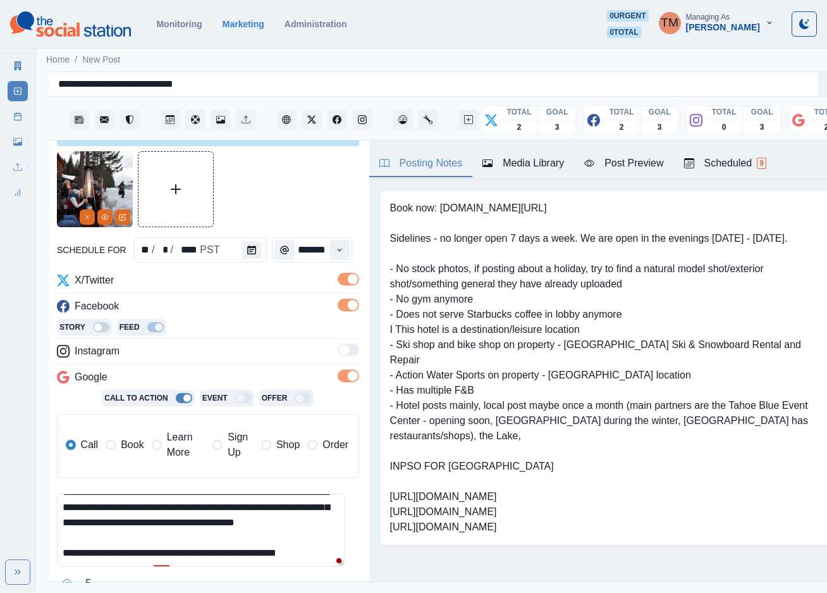
click at [125, 448] on span "Book" at bounding box center [132, 444] width 23 height 15
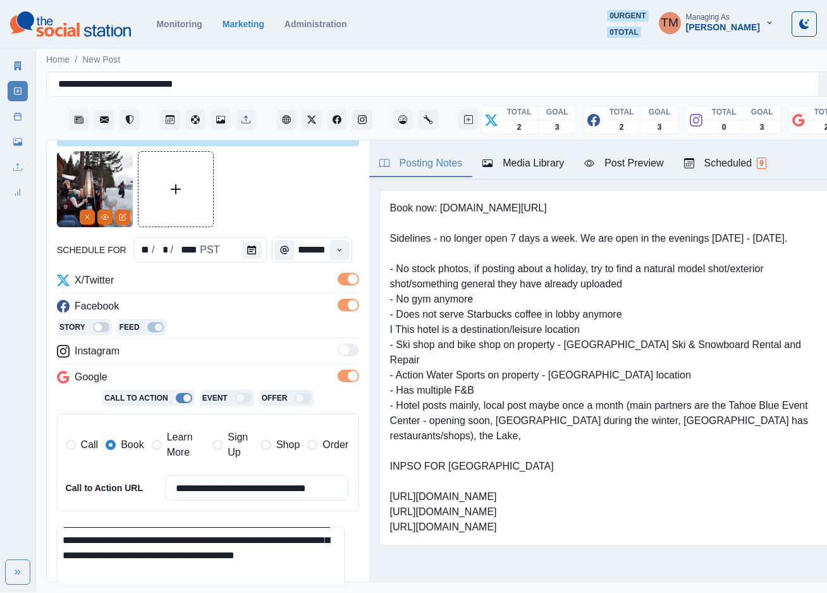
click at [622, 165] on div "Post Preview" at bounding box center [623, 163] width 79 height 15
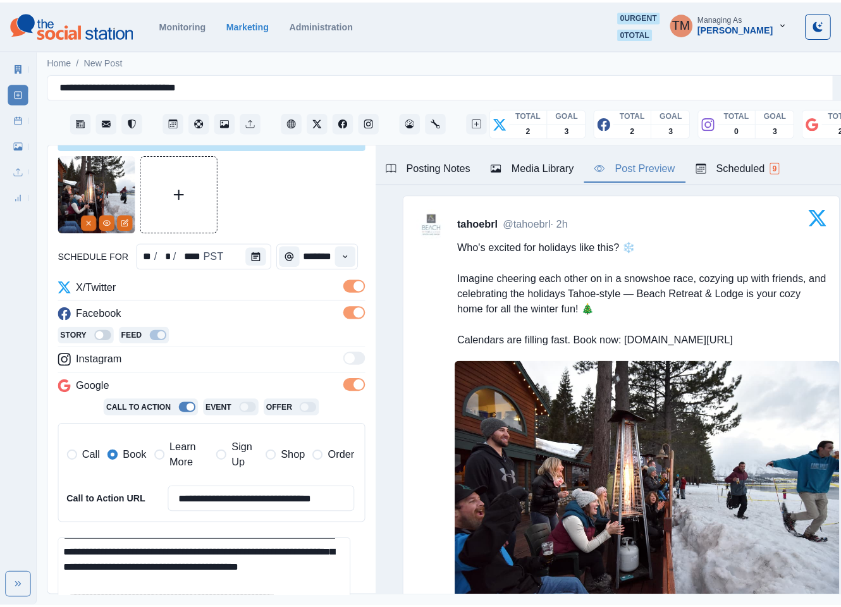
scroll to position [187, 0]
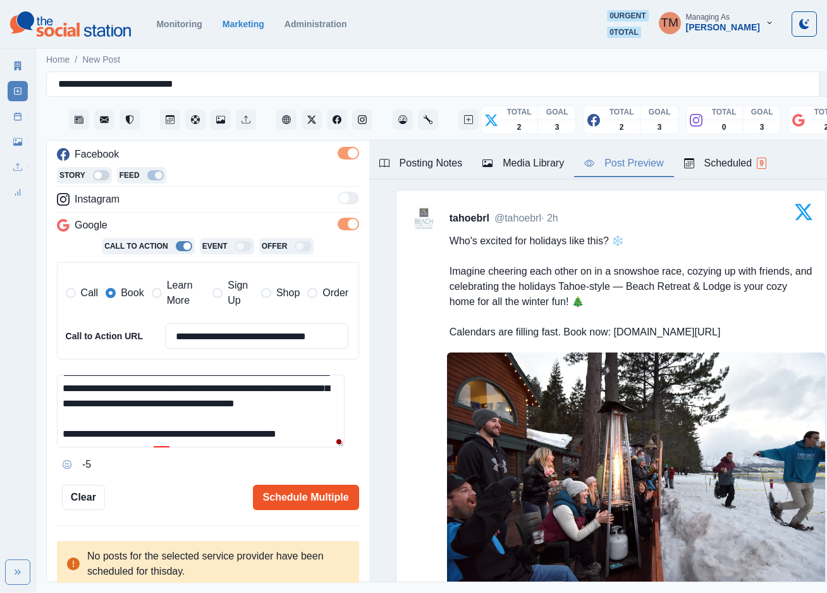
click at [285, 499] on button "Schedule Multiple" at bounding box center [306, 496] width 106 height 25
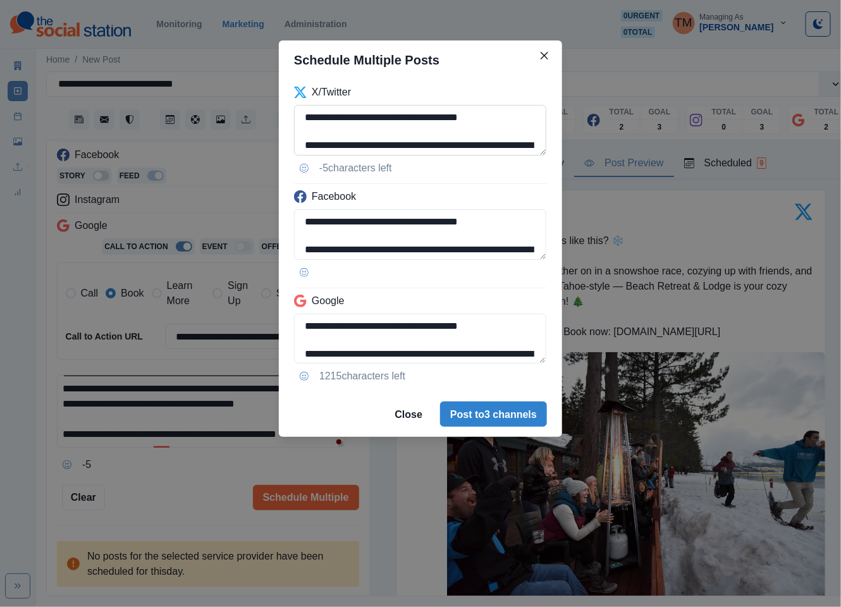
click at [486, 120] on textarea "**********" at bounding box center [420, 130] width 252 height 51
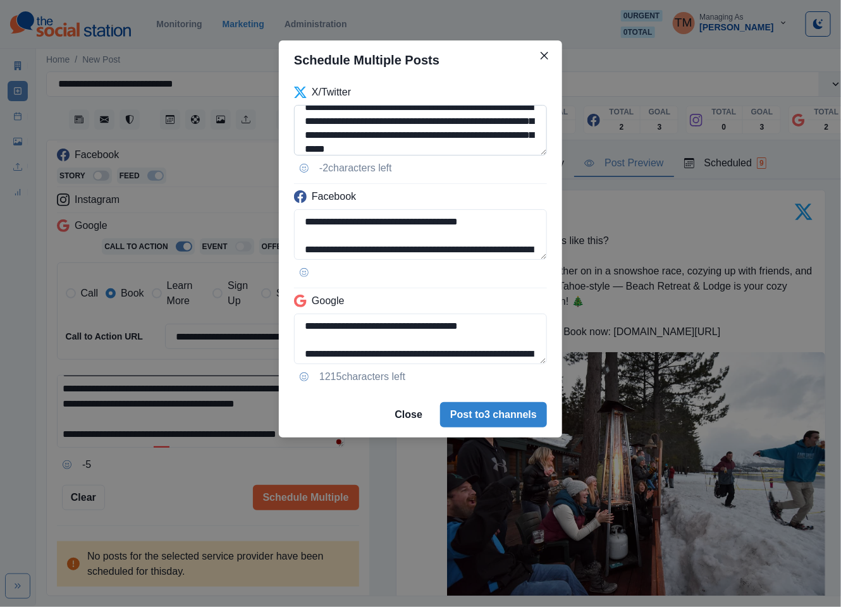
scroll to position [76, 0]
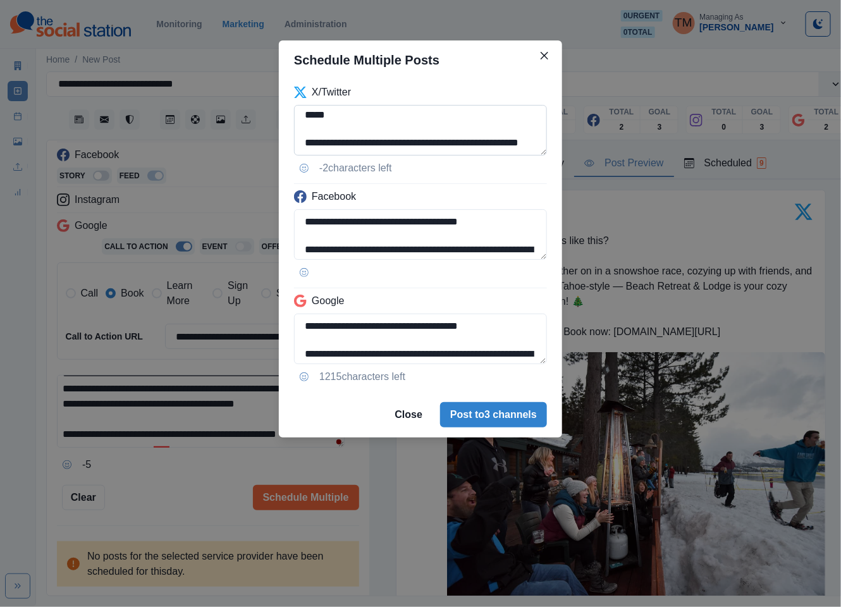
click at [321, 125] on textarea "**********" at bounding box center [420, 130] width 253 height 51
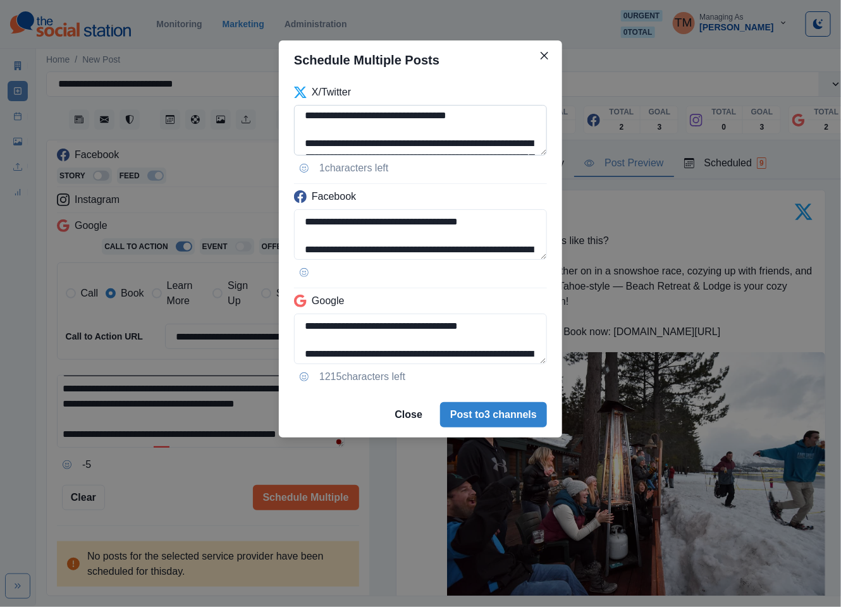
scroll to position [0, 0]
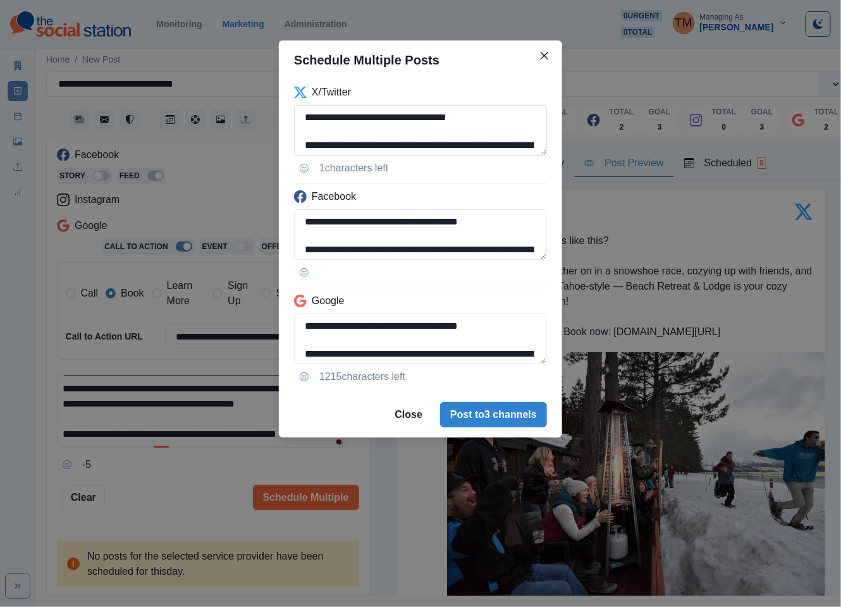
click at [340, 120] on textarea "**********" at bounding box center [420, 130] width 253 height 51
drag, startPoint x: 383, startPoint y: 118, endPoint x: 258, endPoint y: 118, distance: 125.2
click at [258, 118] on div "**********" at bounding box center [420, 303] width 841 height 607
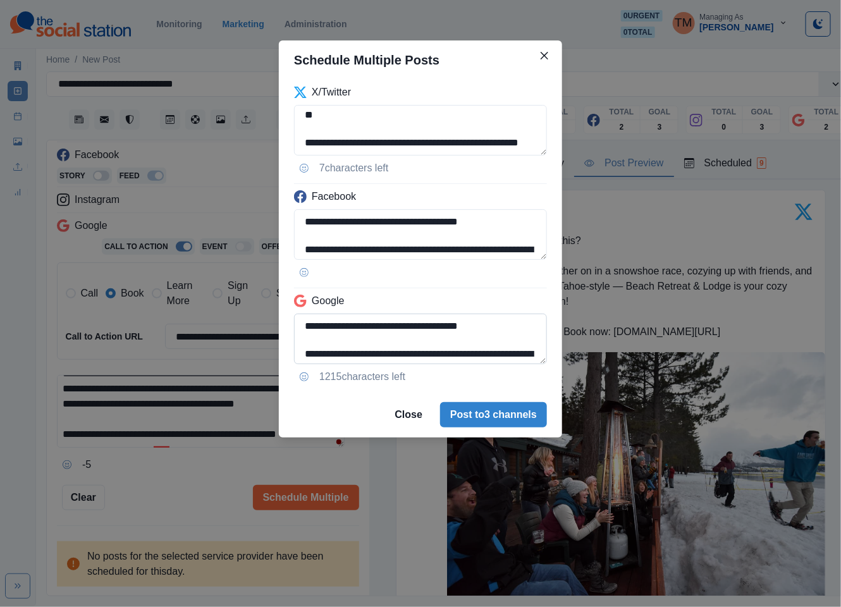
scroll to position [101, 0]
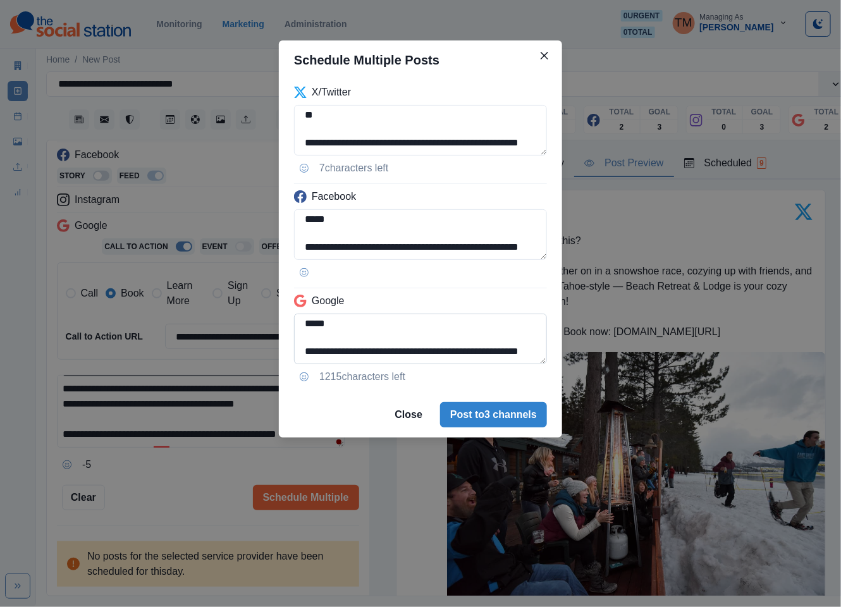
type textarea "**********"
drag, startPoint x: 461, startPoint y: 336, endPoint x: 473, endPoint y: 357, distance: 24.6
click at [473, 357] on textarea "**********" at bounding box center [420, 339] width 253 height 51
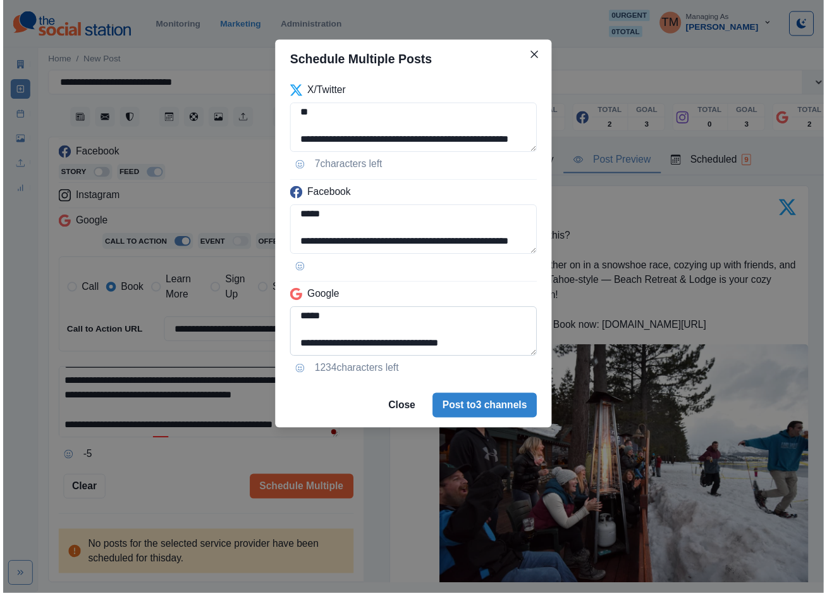
scroll to position [87, 0]
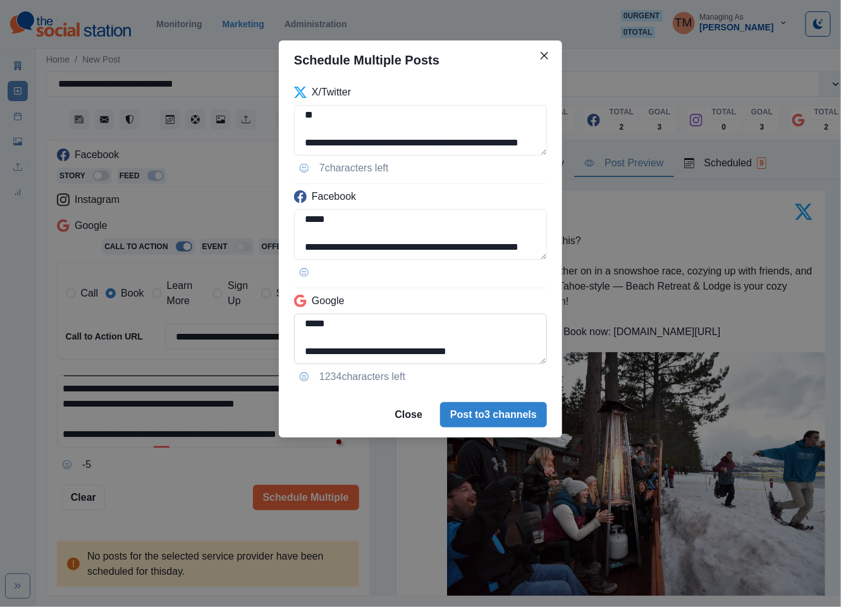
drag, startPoint x: 410, startPoint y: 349, endPoint x: 420, endPoint y: 350, distance: 9.5
click at [420, 350] on textarea "**********" at bounding box center [420, 339] width 253 height 51
paste textarea
type textarea "**********"
click at [501, 414] on button "Post to 3 channels" at bounding box center [493, 414] width 107 height 25
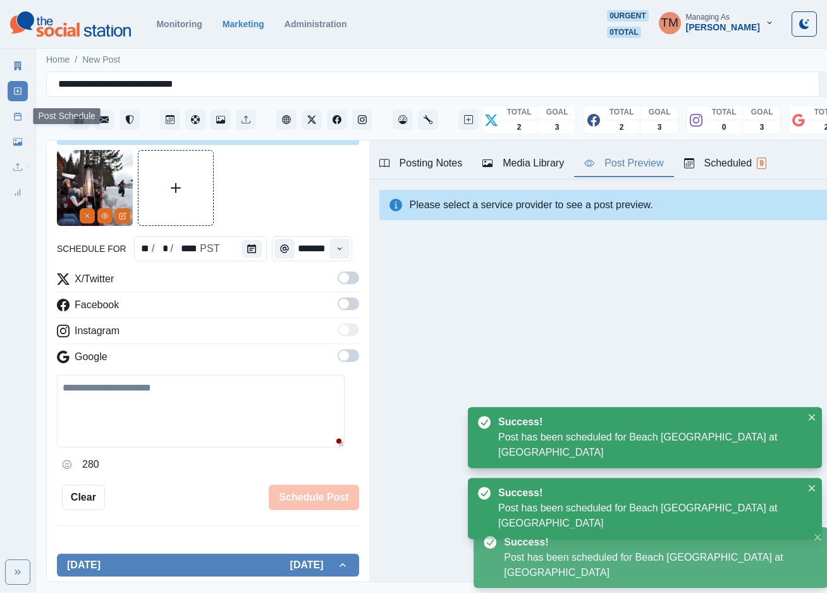
scroll to position [0, 0]
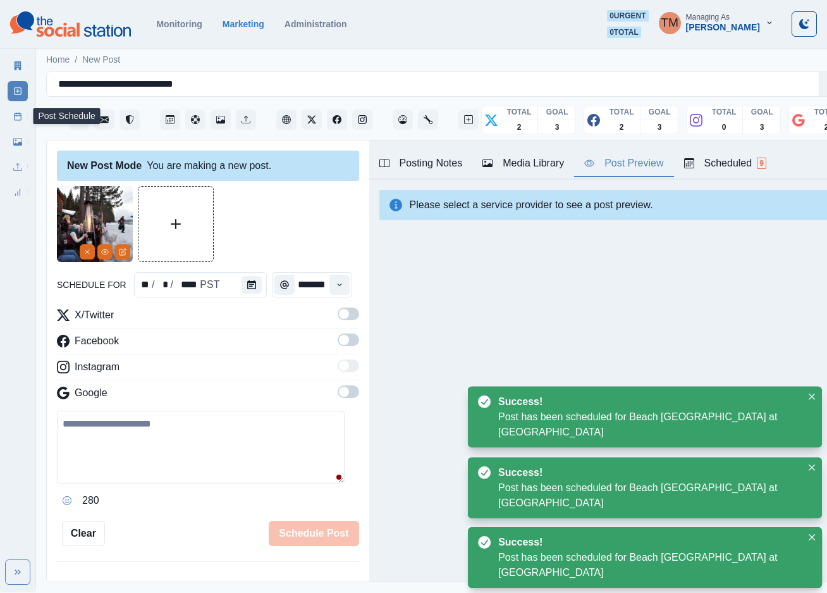
click at [16, 121] on link "Post Schedule" at bounding box center [18, 116] width 20 height 20
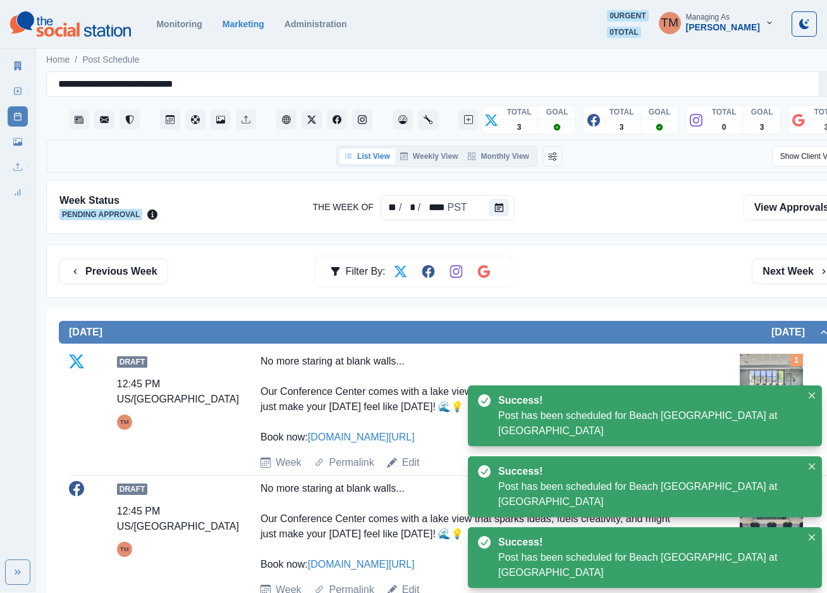
click at [678, 280] on div "Previous Week Filter By: Next Week" at bounding box center [449, 271] width 780 height 25
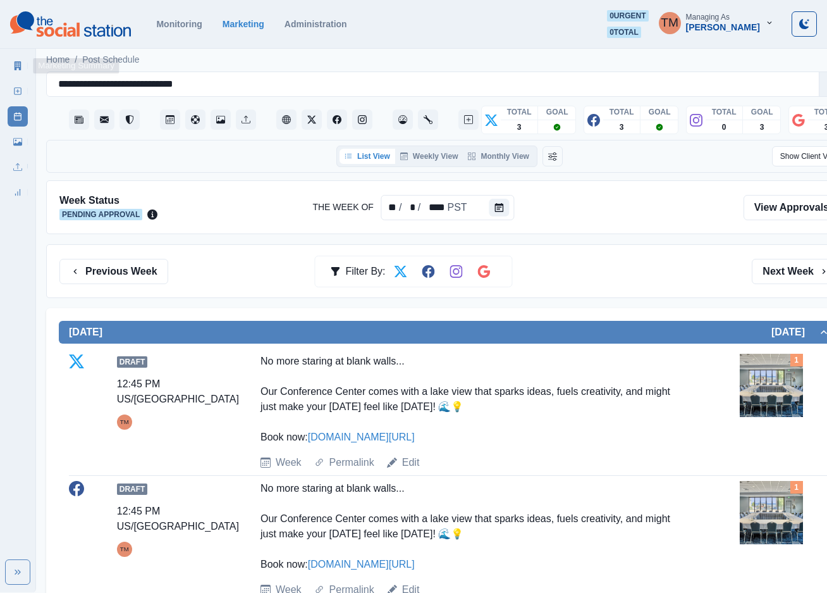
click at [14, 65] on icon at bounding box center [17, 65] width 9 height 9
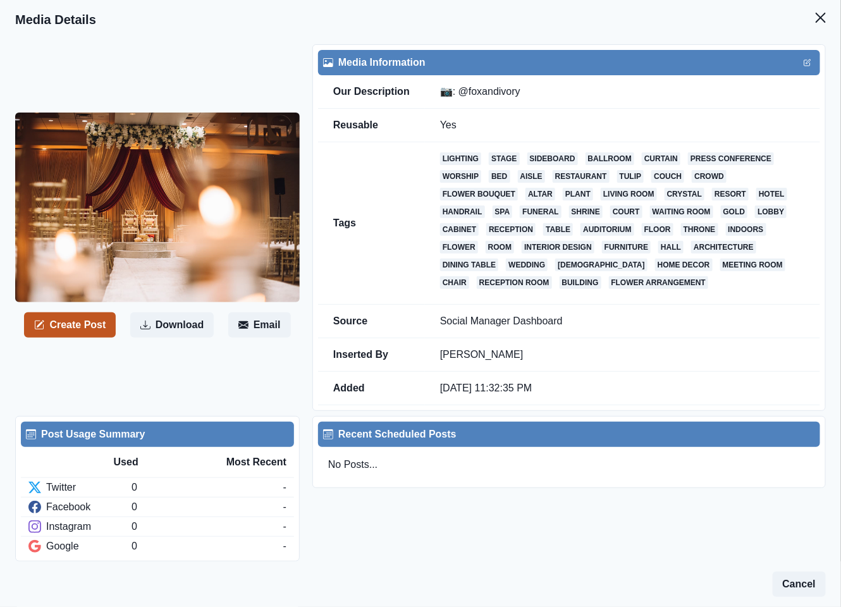
click at [86, 333] on button "Create Post" at bounding box center [70, 324] width 92 height 25
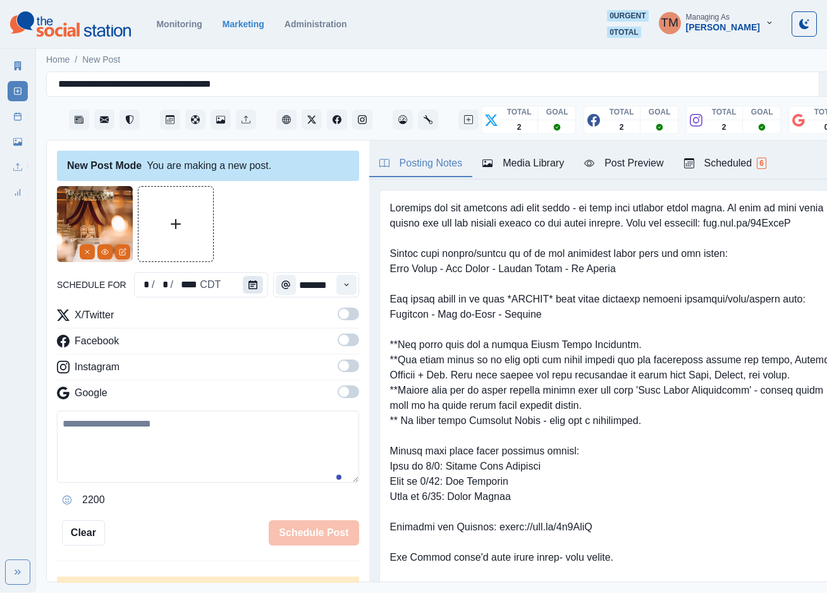
click at [249, 285] on icon "Calendar" at bounding box center [253, 284] width 9 height 9
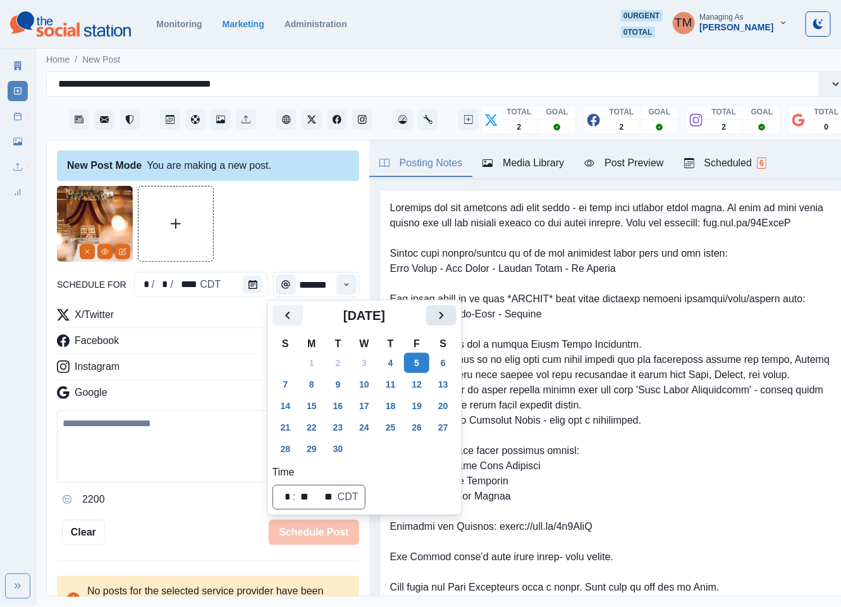
click at [450, 319] on button "Next" at bounding box center [441, 315] width 30 height 20
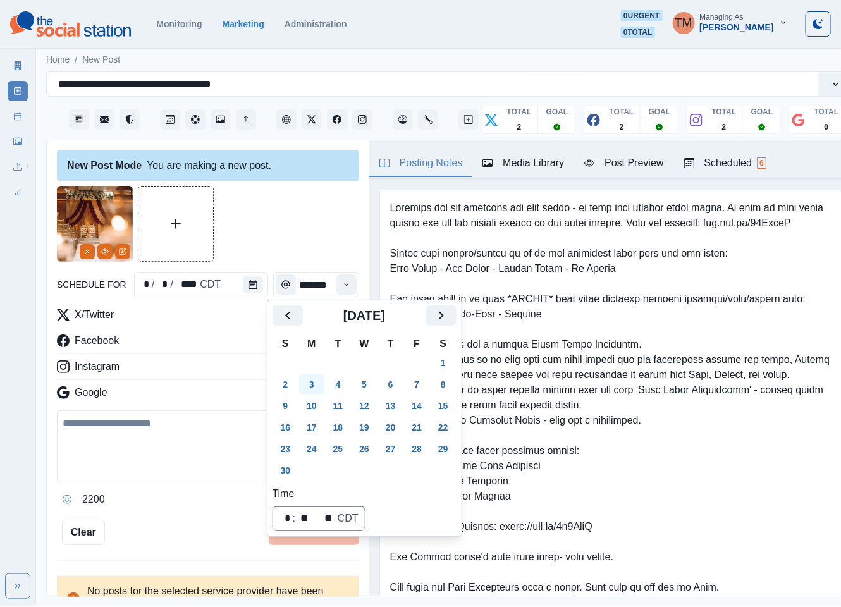
click at [316, 385] on button "3" at bounding box center [311, 384] width 25 height 20
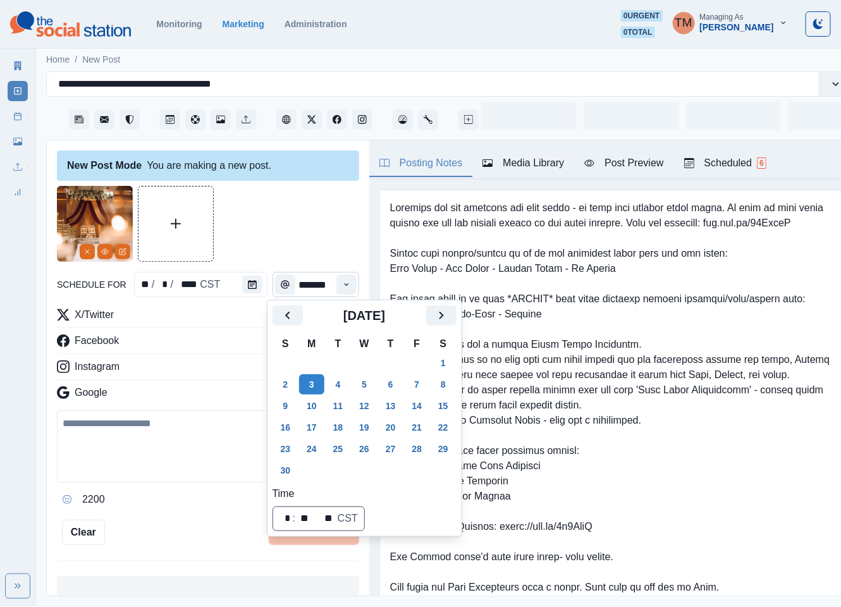
click at [281, 236] on div at bounding box center [208, 224] width 302 height 76
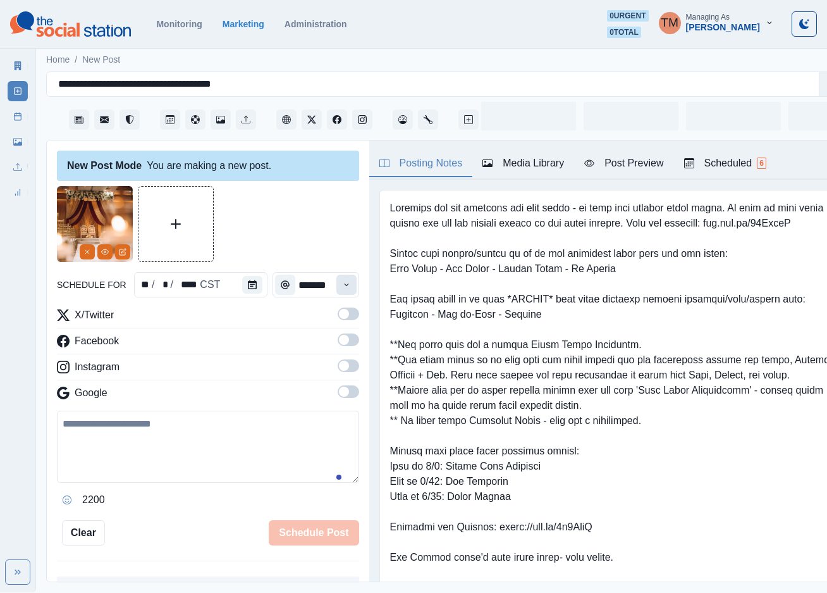
click at [342, 285] on icon "Time" at bounding box center [346, 284] width 9 height 9
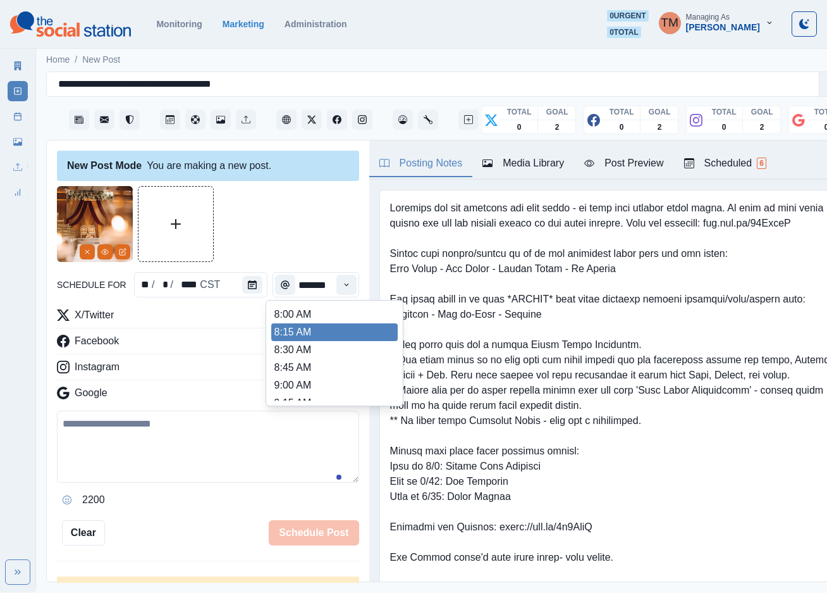
scroll to position [190, 0]
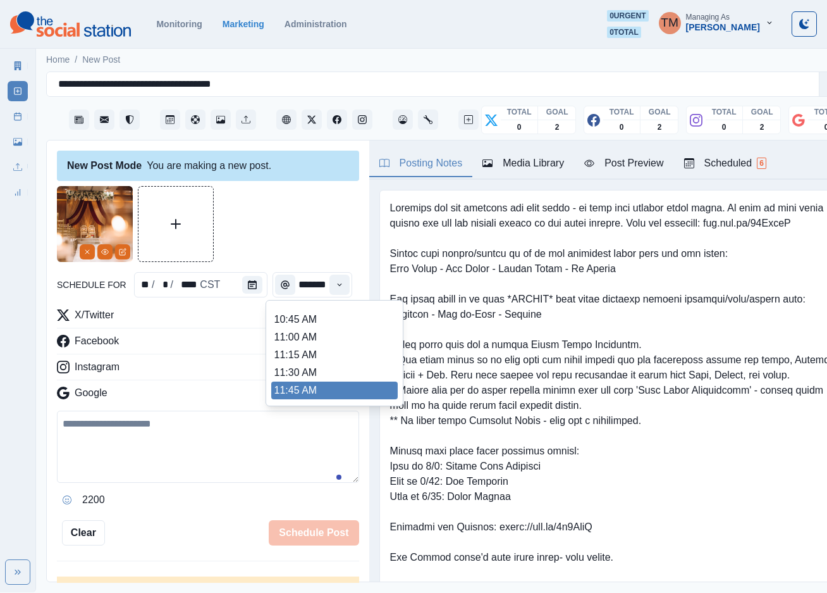
click at [323, 389] on ul "8:00 AM 8:15 AM 8:30 AM 8:45 AM 9:00 AM 9:15 AM 9:30 AM 9:45 AM 10:00 AM 10:15 …" at bounding box center [334, 352] width 126 height 95
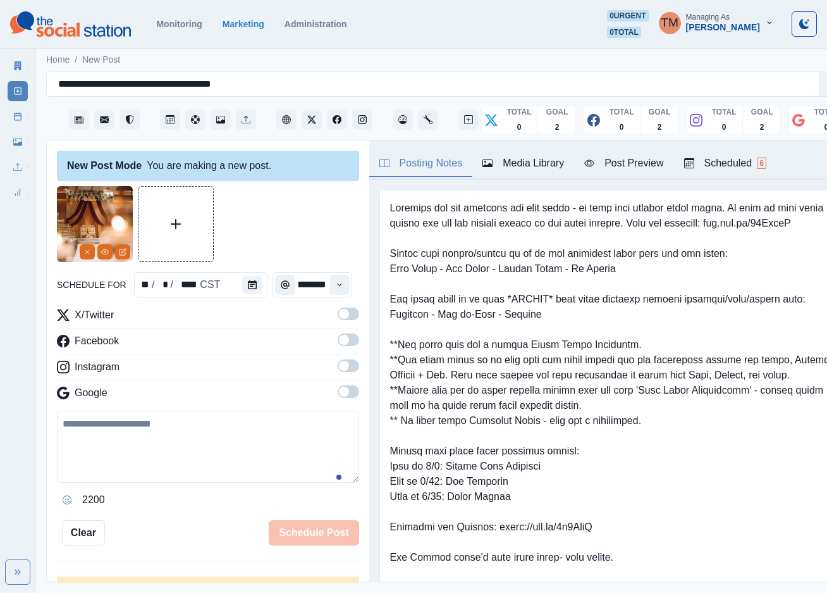
type input "********"
click at [338, 314] on span at bounding box center [349, 313] width 22 height 13
click at [338, 346] on span at bounding box center [349, 339] width 22 height 13
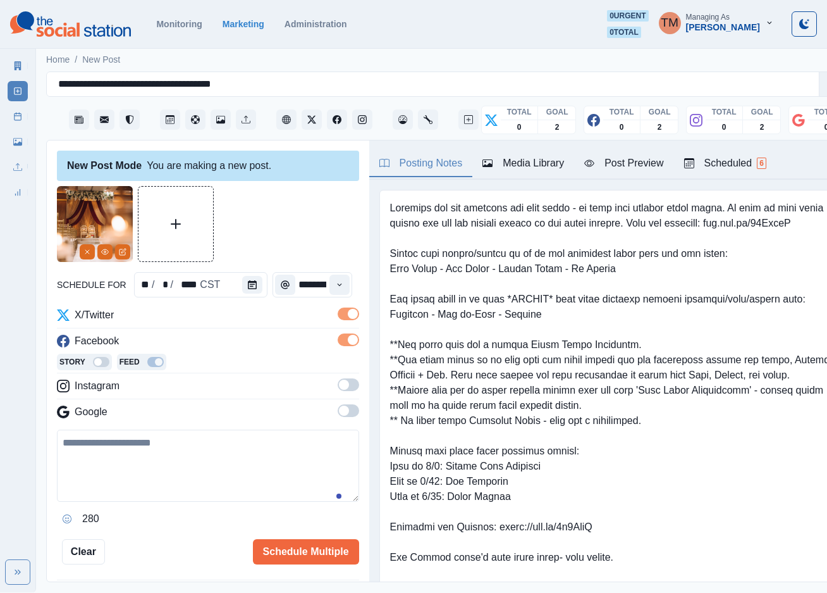
click at [338, 387] on span at bounding box center [349, 384] width 22 height 13
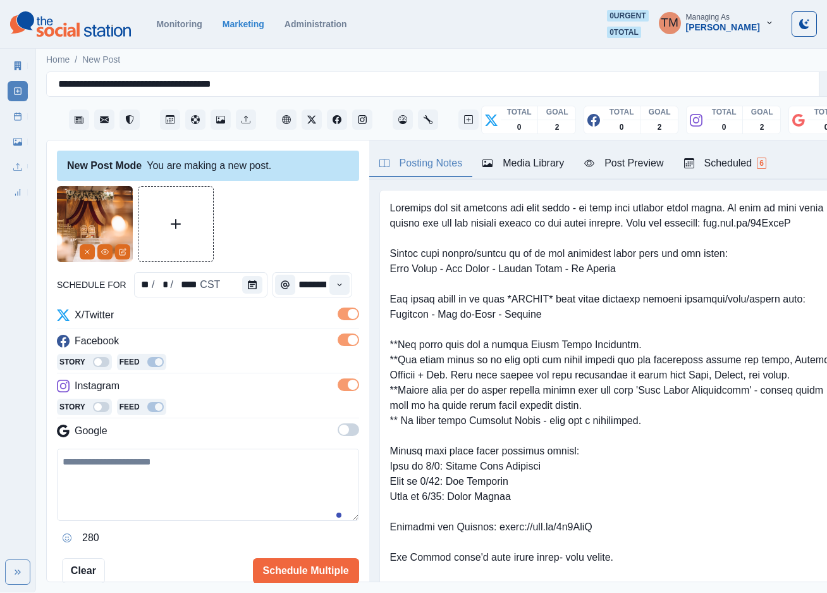
click at [141, 488] on textarea at bounding box center [208, 484] width 302 height 72
paste textarea "**********"
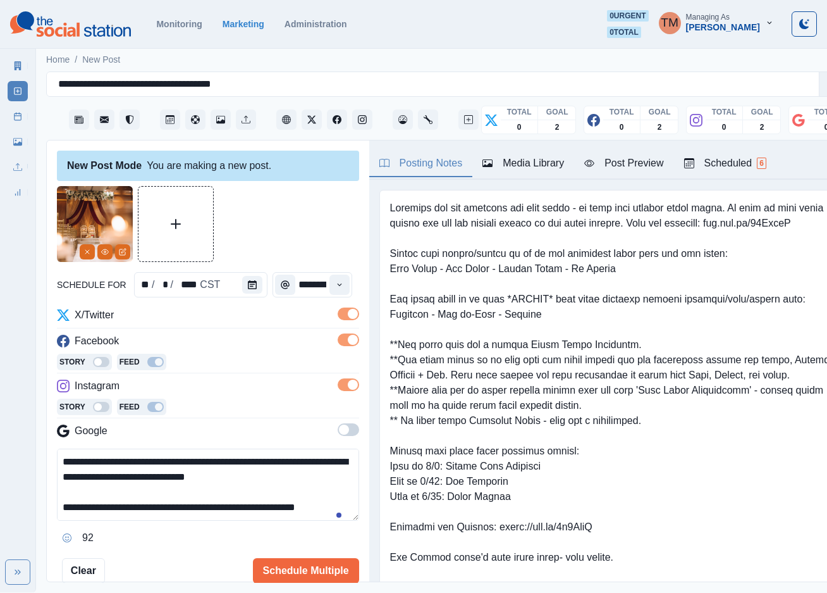
scroll to position [40, 0]
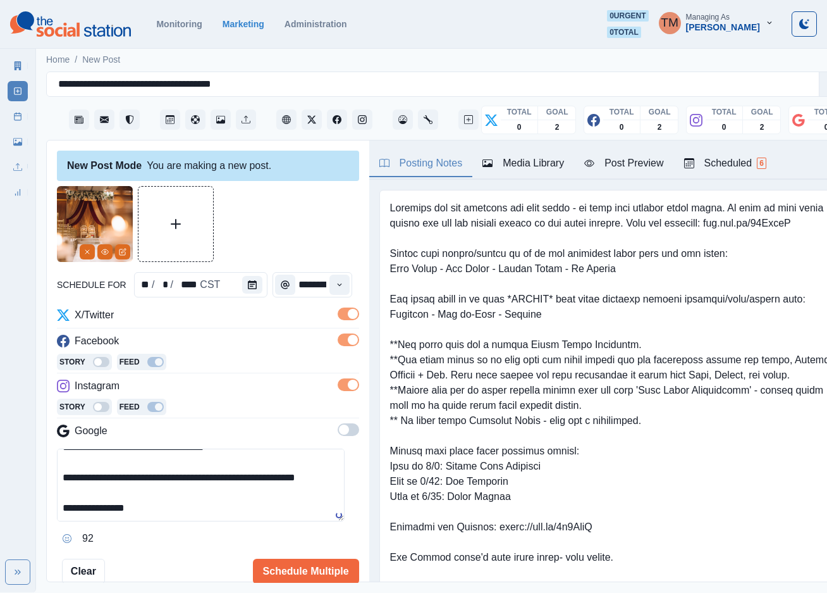
type textarea "**********"
click at [631, 163] on div "Post Preview" at bounding box center [623, 163] width 79 height 15
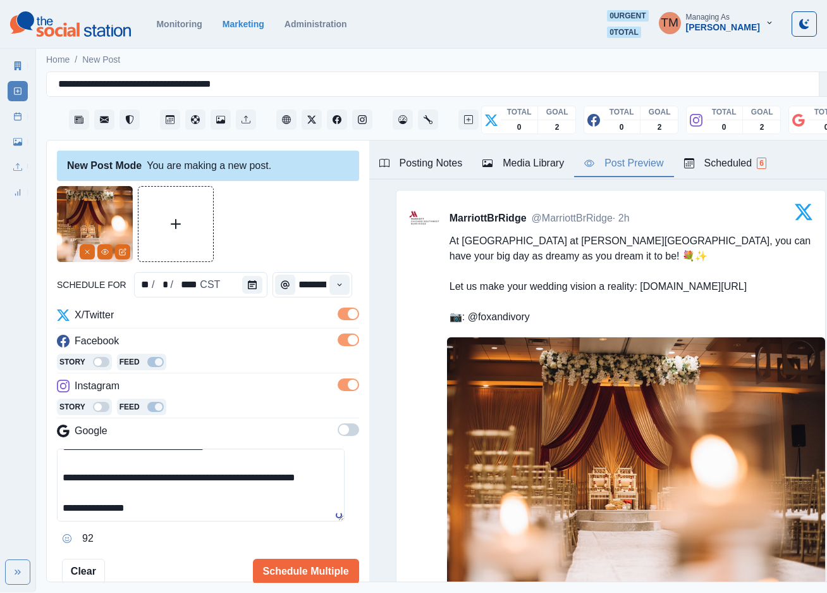
click at [543, 163] on div "Media Library" at bounding box center [524, 163] width 82 height 15
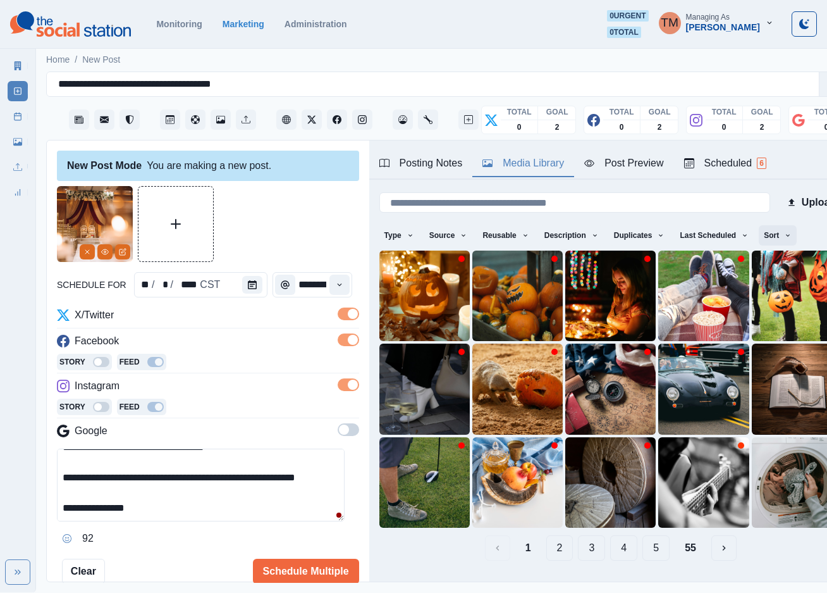
click at [784, 233] on icon "button" at bounding box center [788, 235] width 8 height 8
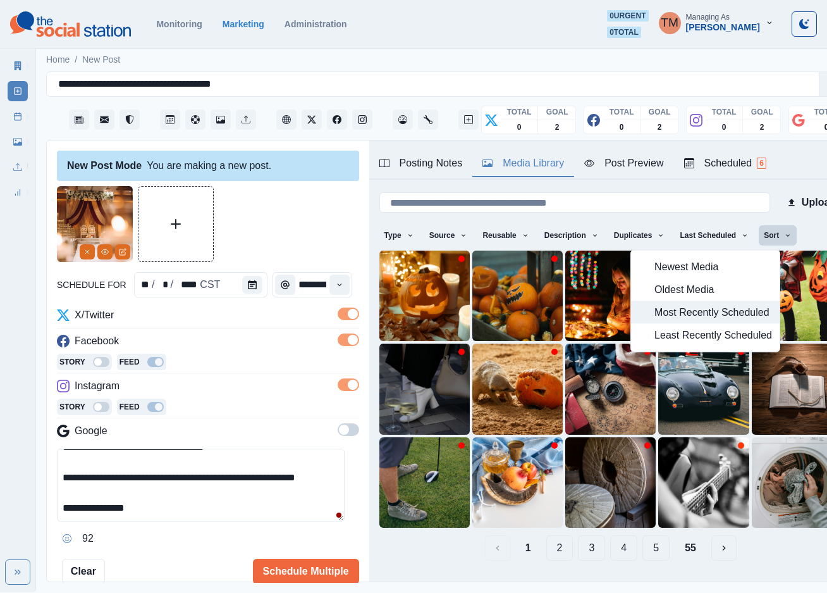
click at [699, 321] on button "Most Recently Scheduled" at bounding box center [705, 312] width 149 height 23
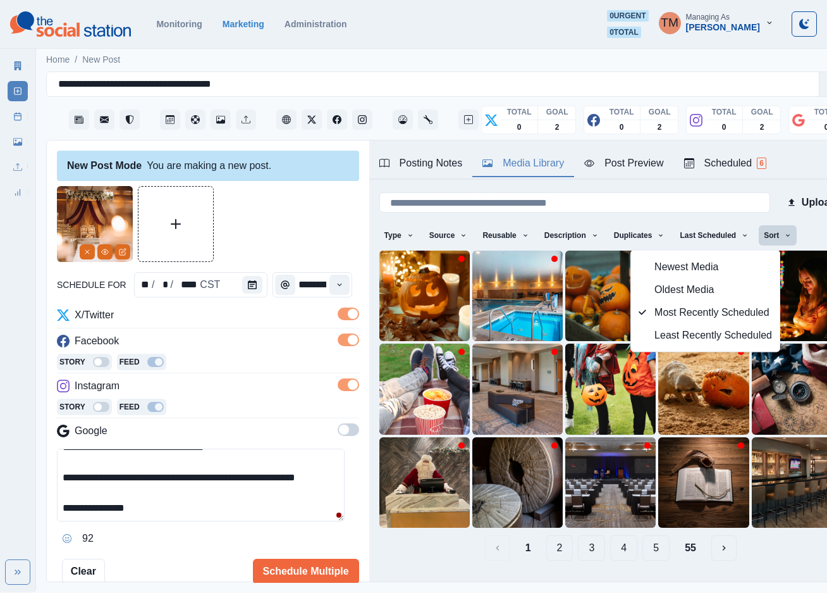
click at [680, 535] on button "55" at bounding box center [691, 547] width 32 height 25
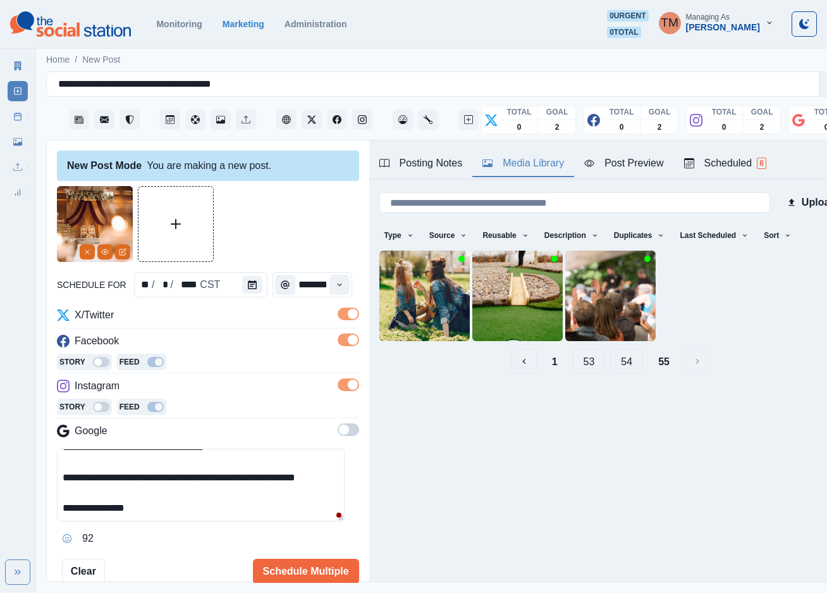
click at [626, 364] on button "54" at bounding box center [626, 360] width 33 height 25
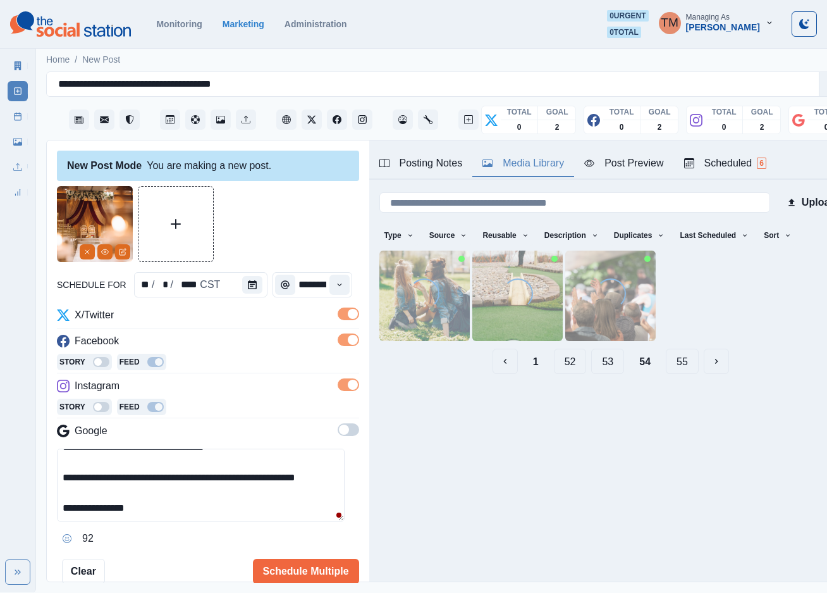
click at [554, 357] on button "52" at bounding box center [570, 360] width 33 height 25
click at [531, 364] on button "50" at bounding box center [533, 360] width 33 height 25
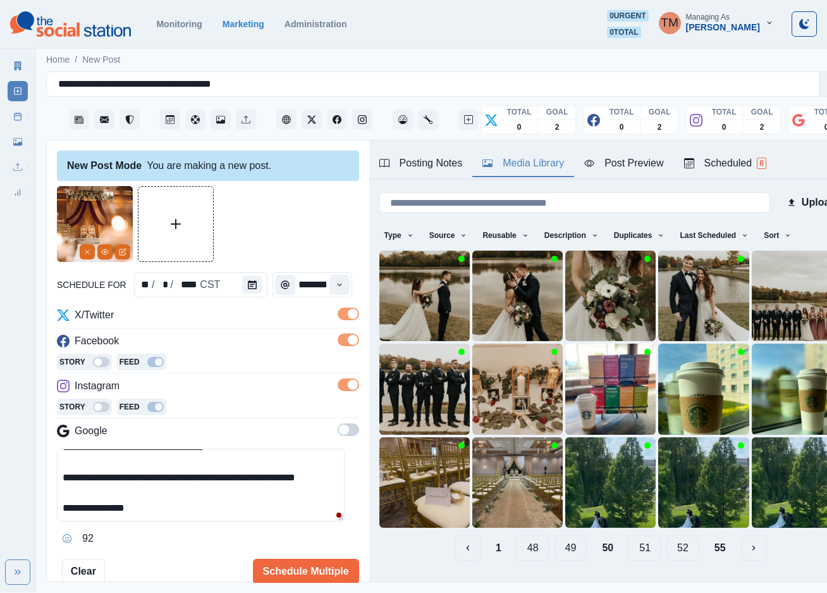
click at [555, 535] on button "49" at bounding box center [571, 547] width 33 height 25
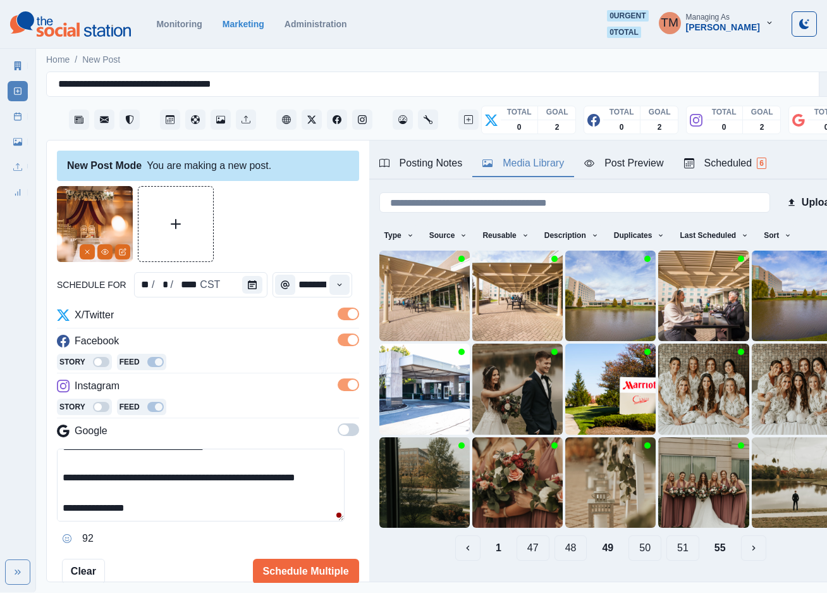
click at [668, 536] on button "51" at bounding box center [683, 547] width 33 height 25
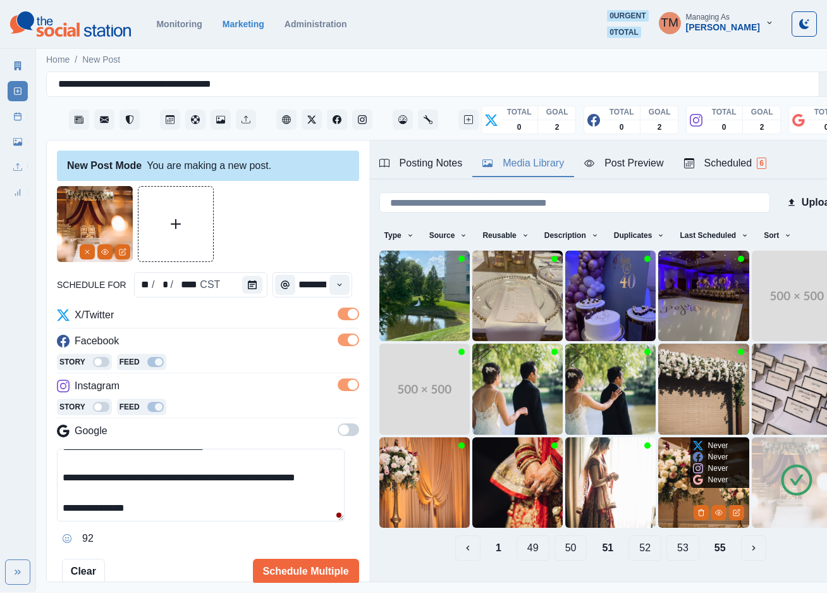
click at [658, 467] on img at bounding box center [703, 482] width 90 height 90
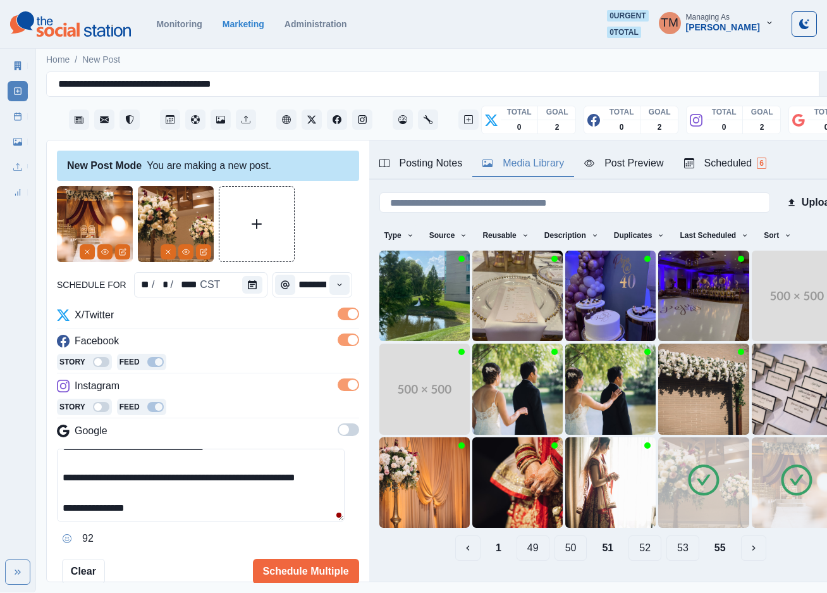
click at [627, 166] on div "Post Preview" at bounding box center [623, 163] width 79 height 15
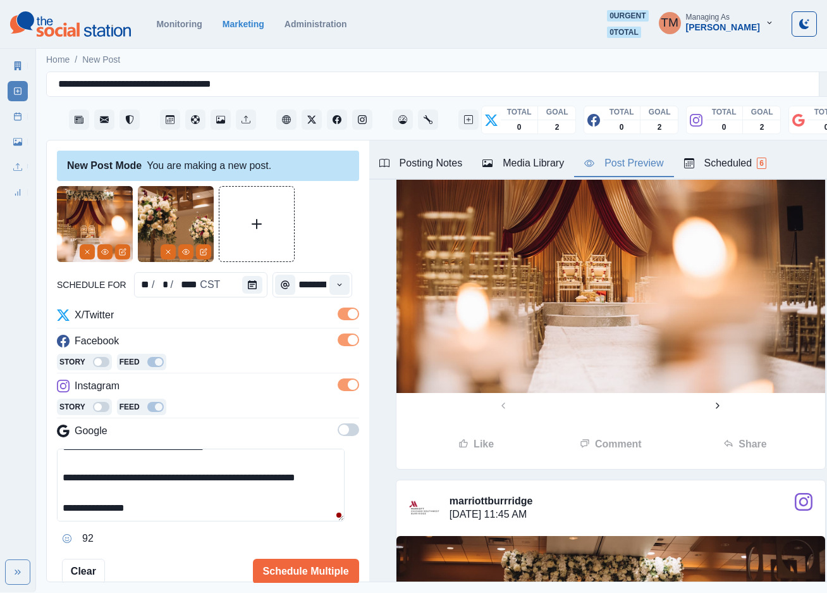
scroll to position [1138, 0]
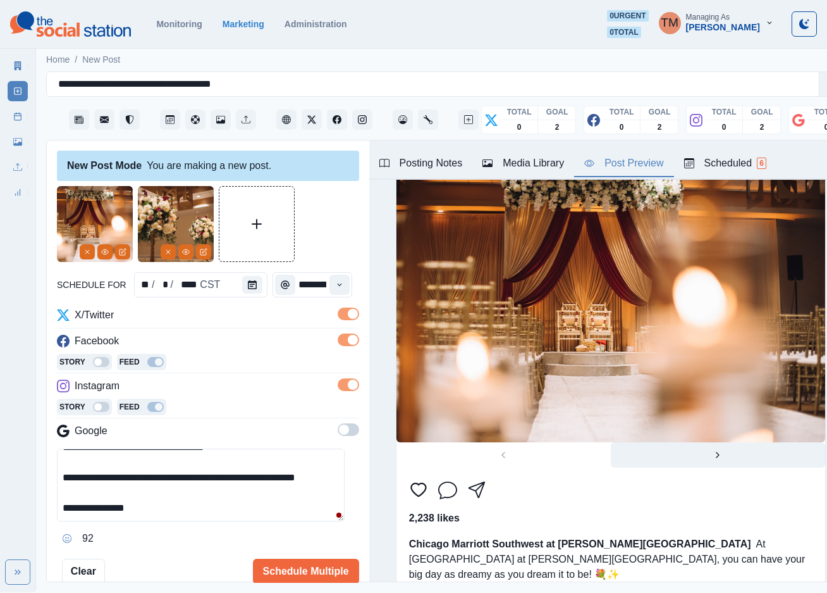
click at [713, 450] on icon "Next" at bounding box center [718, 455] width 10 height 10
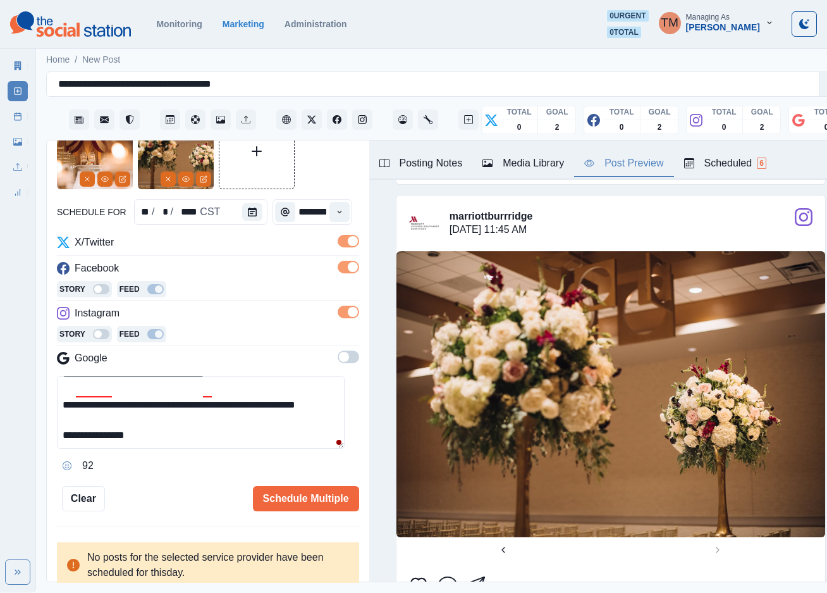
scroll to position [0, 0]
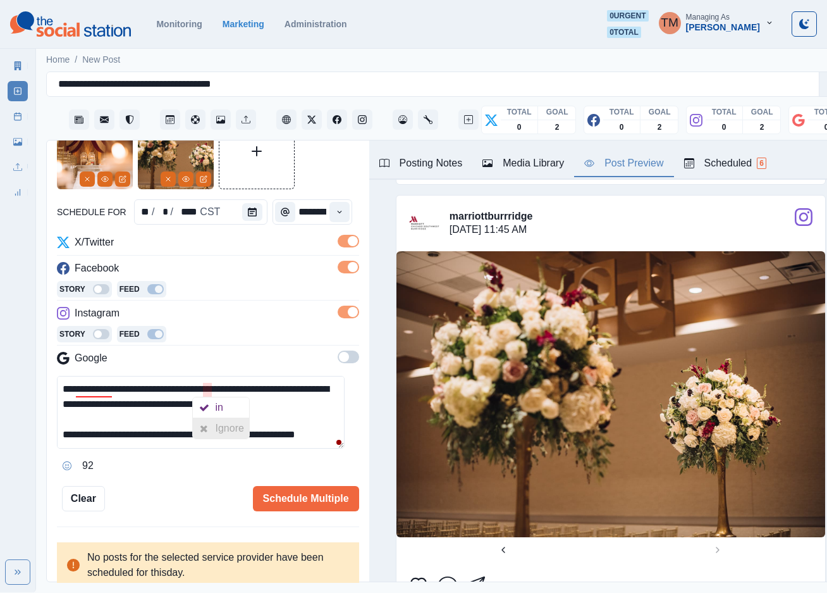
click at [218, 424] on div "Ignore" at bounding box center [233, 428] width 34 height 20
click at [106, 426] on div "Ignore" at bounding box center [105, 428] width 34 height 20
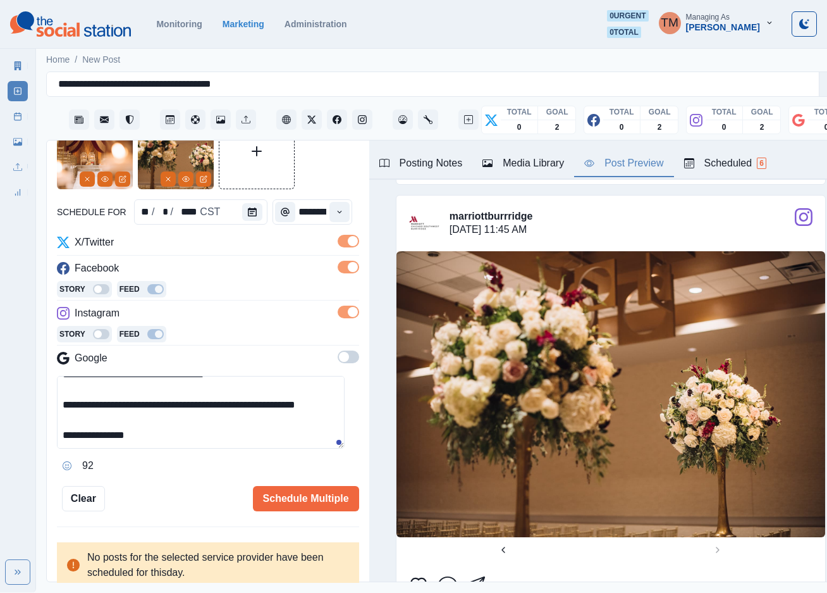
scroll to position [759, 0]
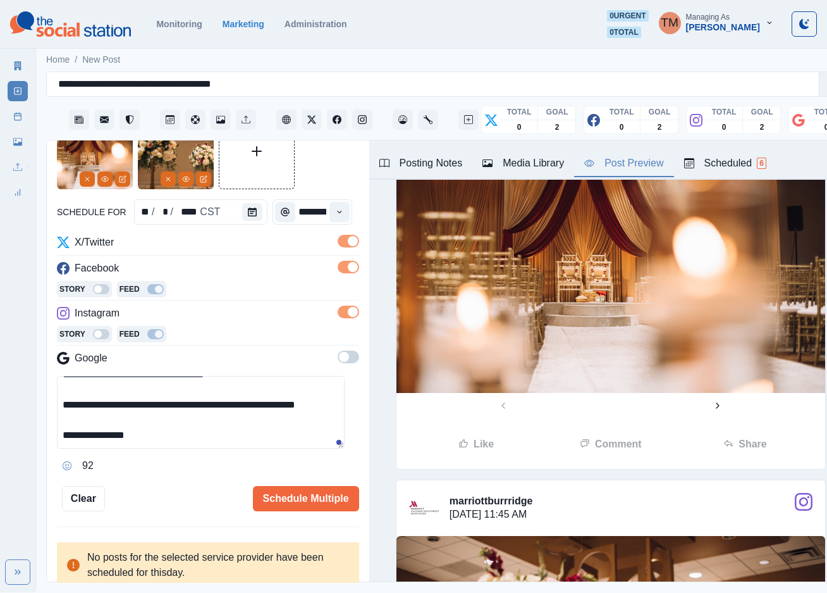
click at [537, 156] on div "Media Library" at bounding box center [524, 163] width 82 height 15
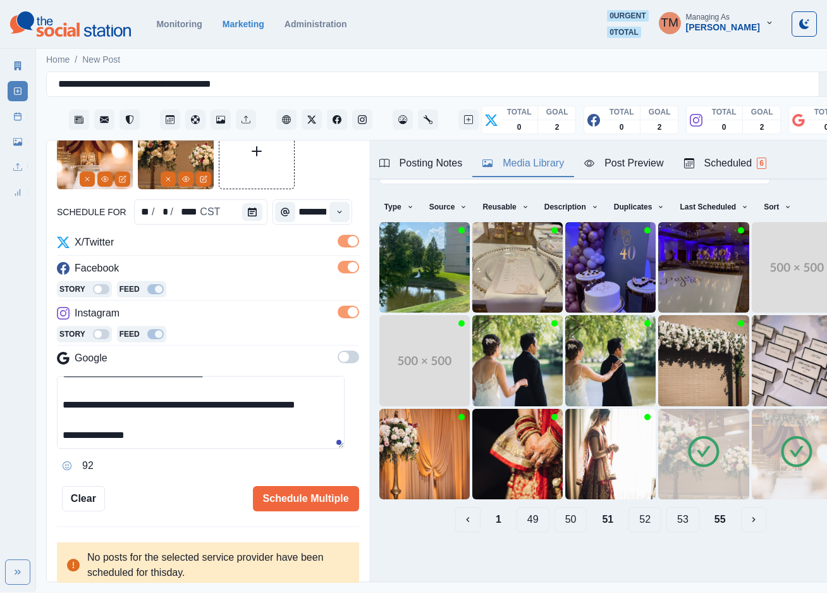
scroll to position [0, 0]
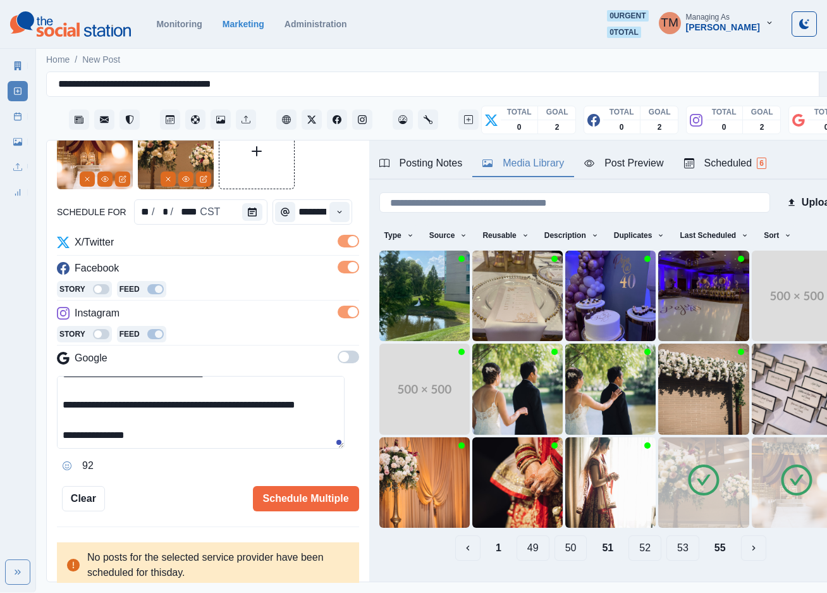
click at [632, 535] on button "52" at bounding box center [645, 547] width 33 height 25
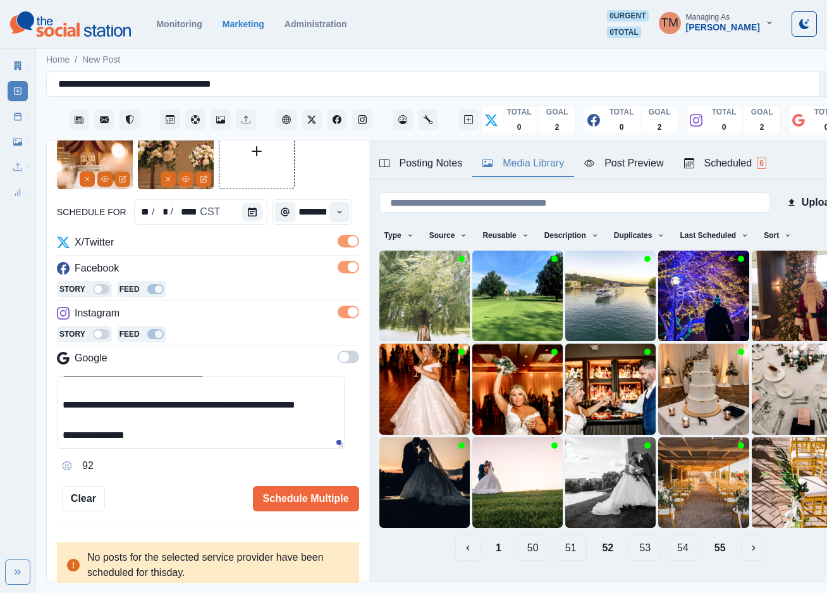
click at [555, 535] on button "51" at bounding box center [571, 547] width 33 height 25
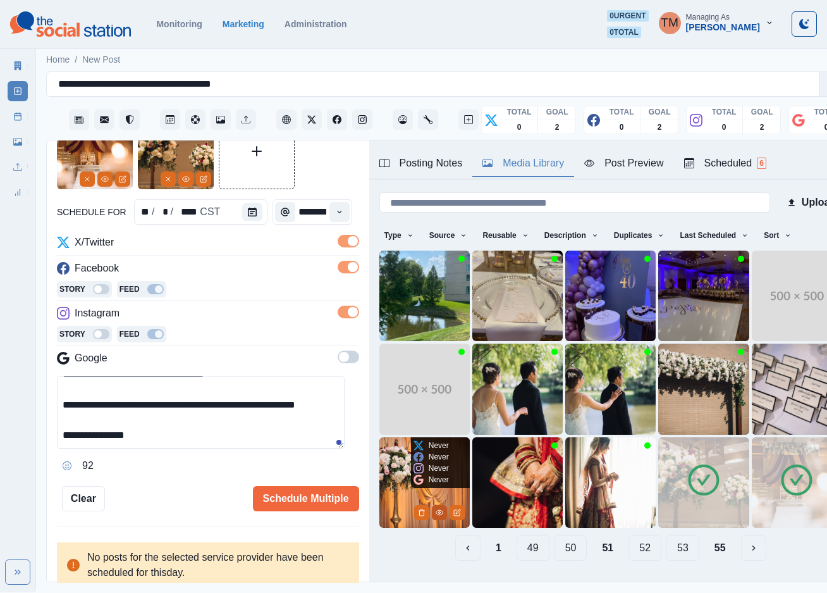
click at [436, 508] on icon "View Media" at bounding box center [440, 512] width 8 height 8
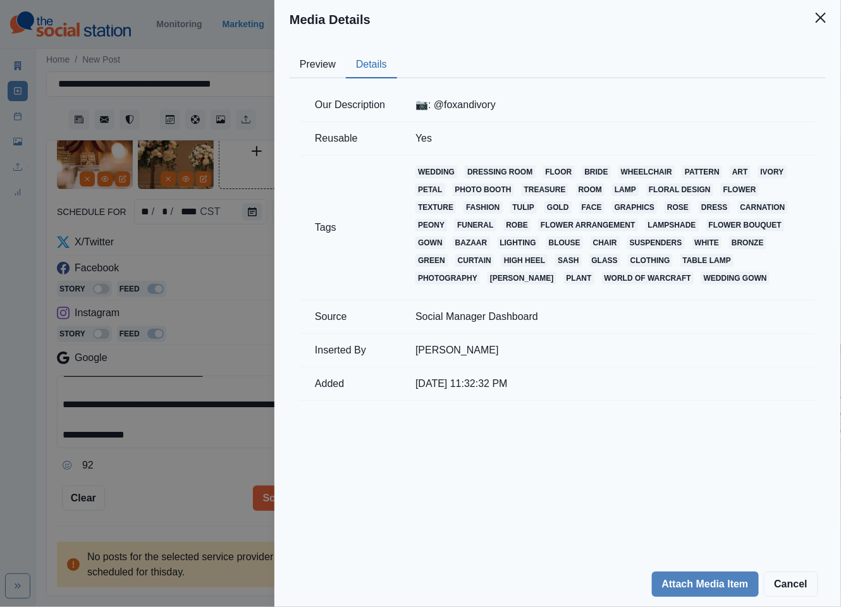
click at [371, 67] on button "Details" at bounding box center [371, 65] width 51 height 27
click at [826, 16] on button "Close" at bounding box center [820, 17] width 25 height 25
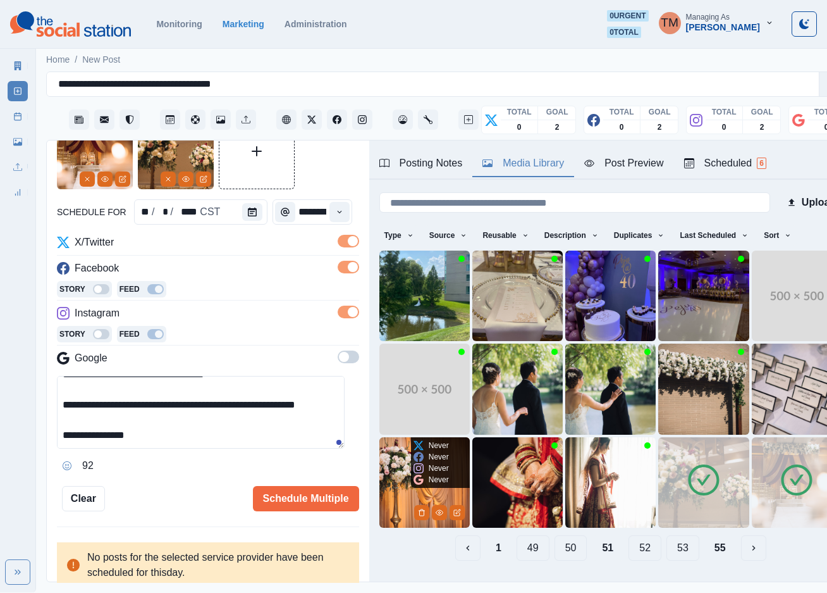
click at [395, 484] on img at bounding box center [424, 482] width 90 height 90
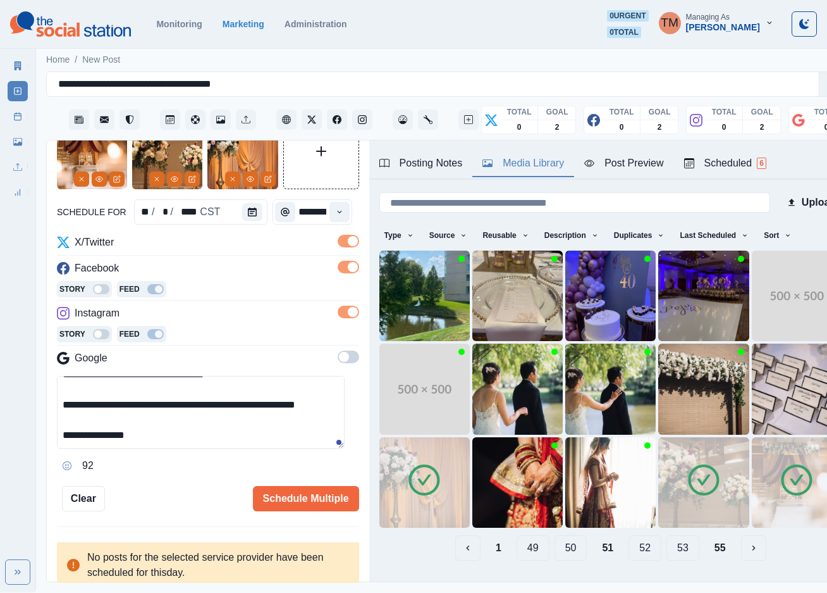
click at [176, 486] on div "Schedule Multiple" at bounding box center [232, 498] width 254 height 25
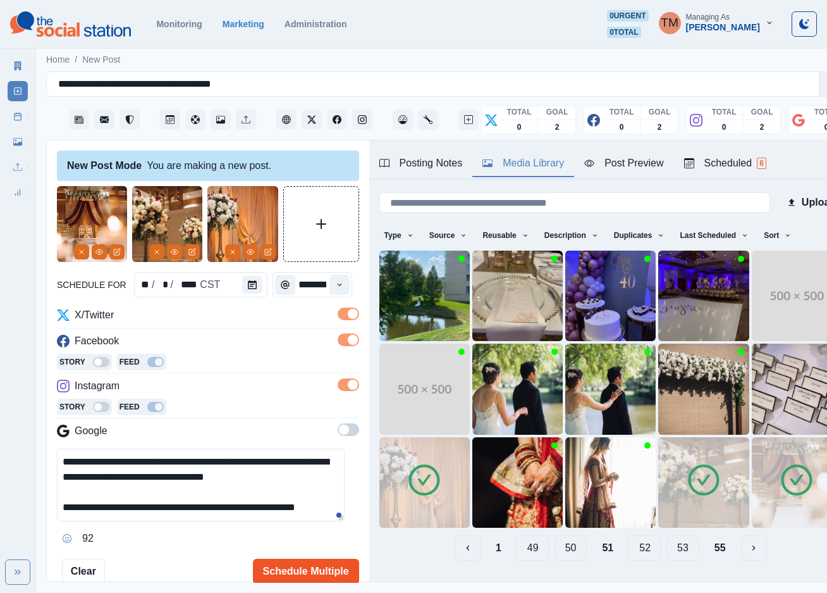
click at [302, 575] on button "Schedule Multiple" at bounding box center [306, 570] width 106 height 25
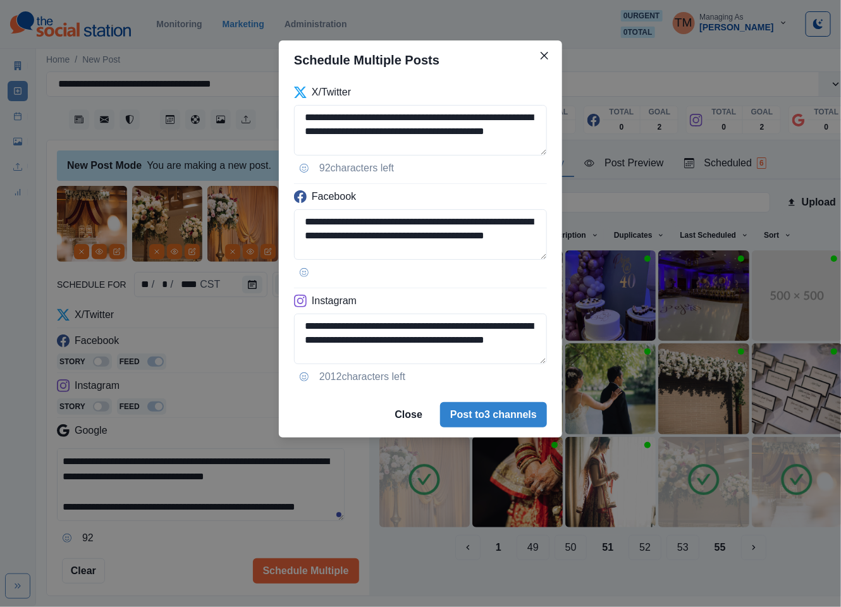
drag, startPoint x: 497, startPoint y: 420, endPoint x: 175, endPoint y: 556, distance: 350.0
click at [175, 556] on div "**********" at bounding box center [420, 303] width 841 height 607
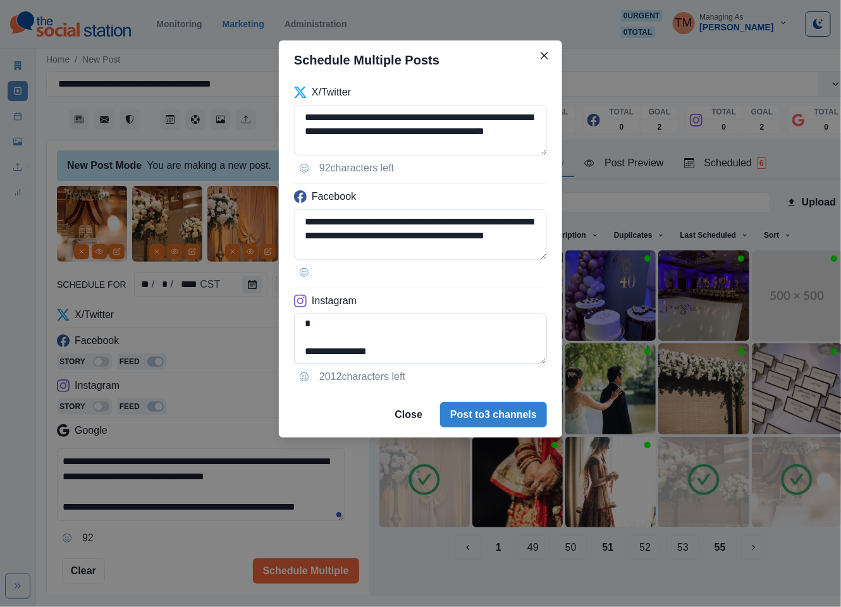
scroll to position [34, 0]
drag, startPoint x: 488, startPoint y: 349, endPoint x: 503, endPoint y: 354, distance: 15.2
click at [488, 350] on textarea "**********" at bounding box center [420, 339] width 253 height 51
paste textarea "**********"
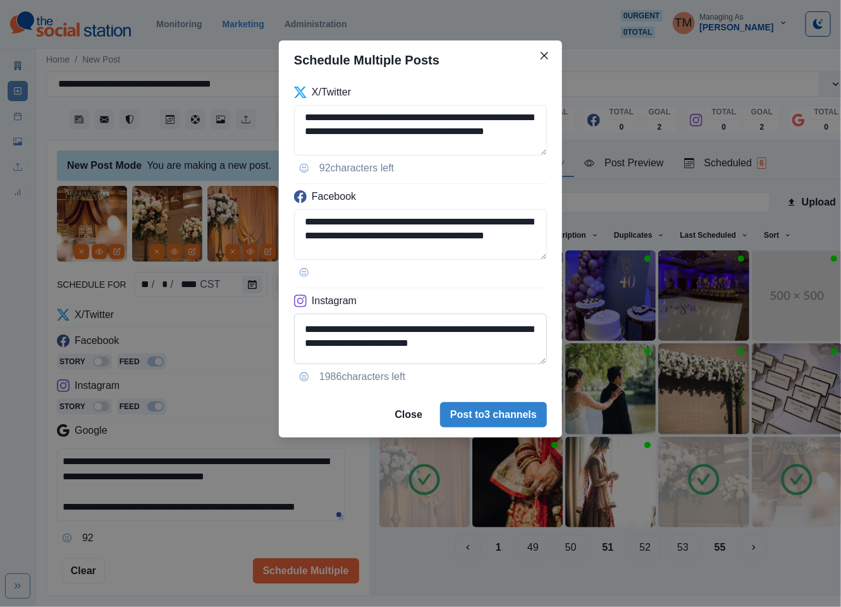
click at [374, 359] on textarea "**********" at bounding box center [420, 339] width 253 height 51
click at [458, 357] on textarea "**********" at bounding box center [420, 339] width 253 height 51
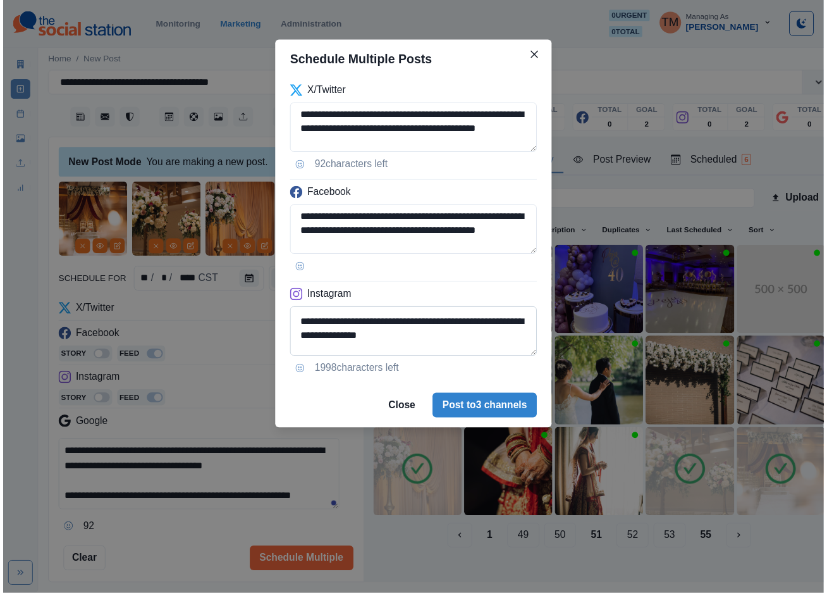
scroll to position [67, 0]
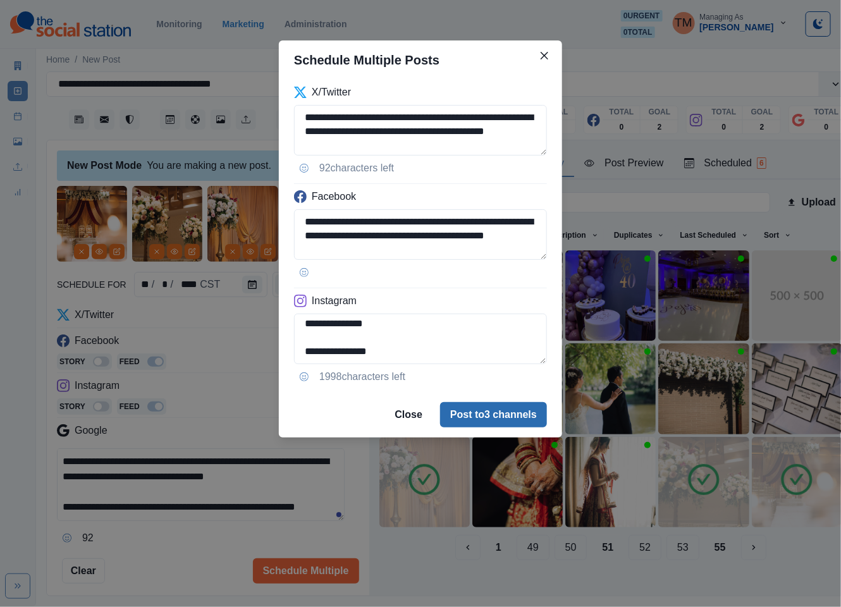
type textarea "**********"
click at [522, 414] on button "Post to 3 channels" at bounding box center [493, 414] width 107 height 25
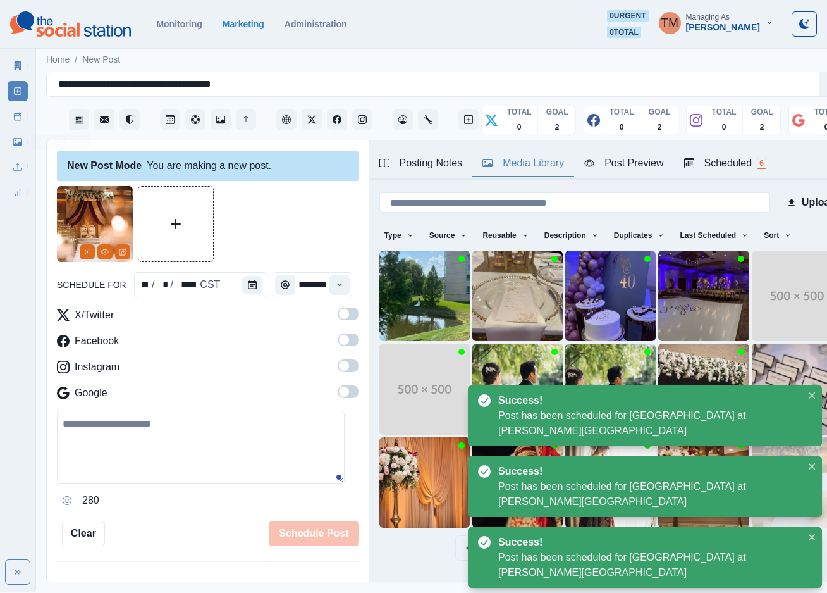
click at [21, 116] on rect at bounding box center [18, 116] width 7 height 7
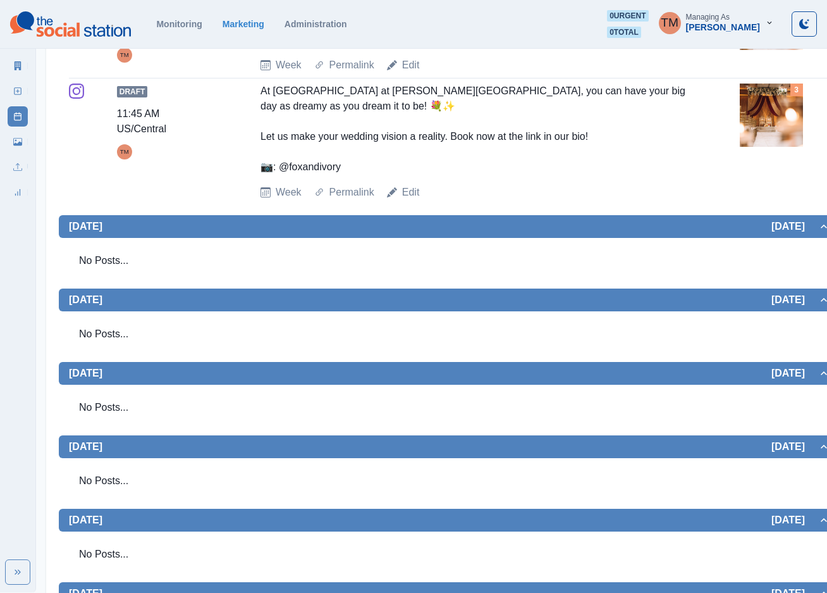
scroll to position [474, 0]
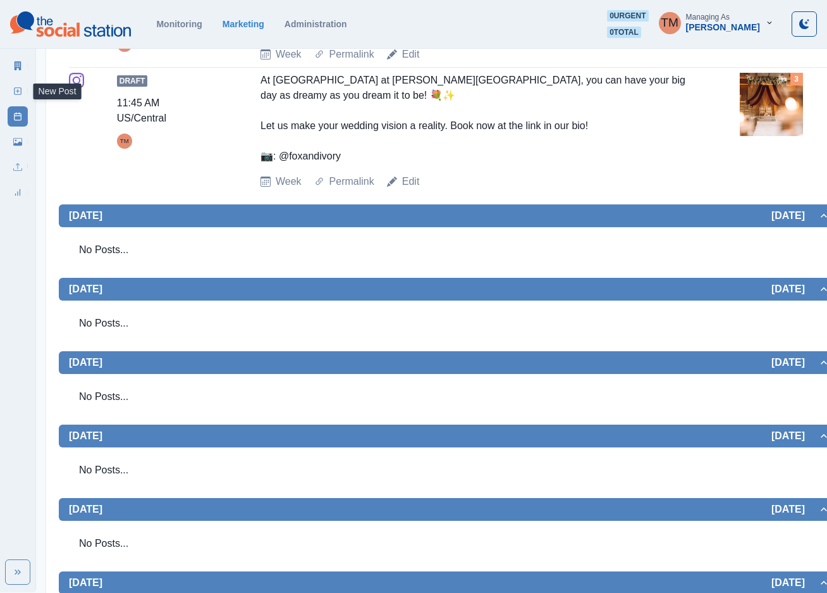
click at [19, 90] on icon at bounding box center [17, 91] width 9 height 9
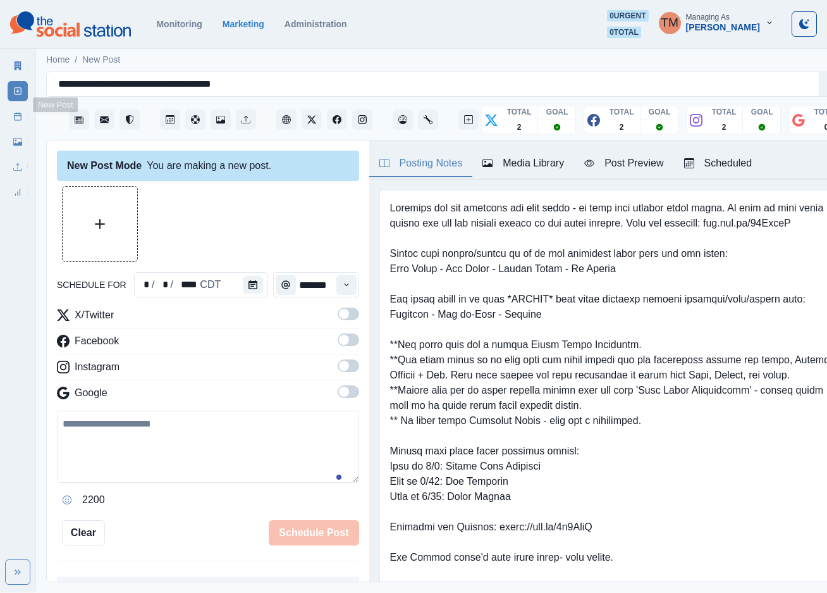
scroll to position [13, 0]
click at [249, 280] on icon "Calendar" at bounding box center [253, 284] width 9 height 9
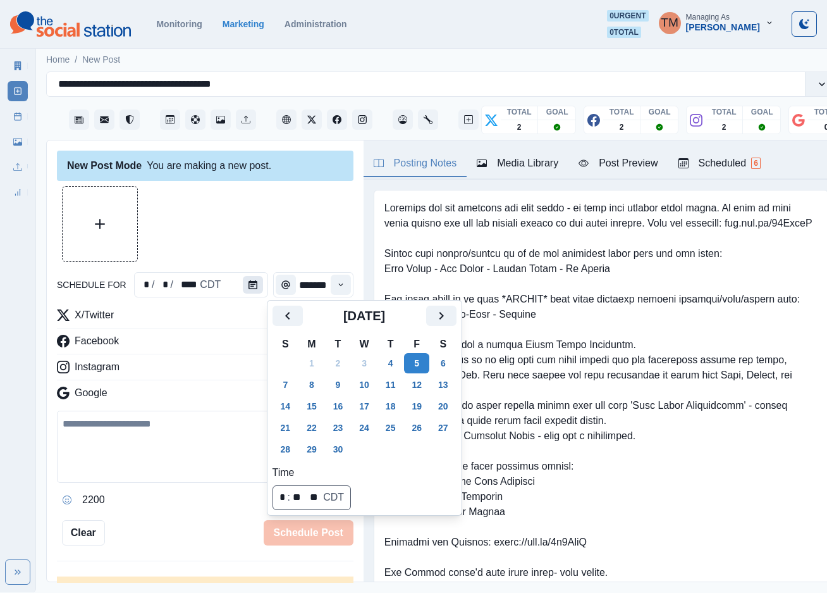
scroll to position [0, 0]
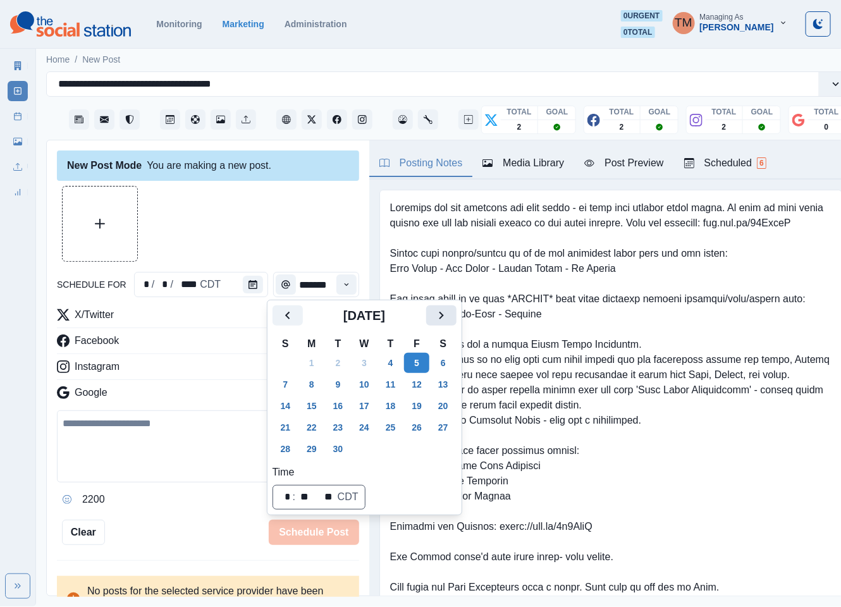
click at [447, 319] on icon "Next" at bounding box center [441, 315] width 15 height 15
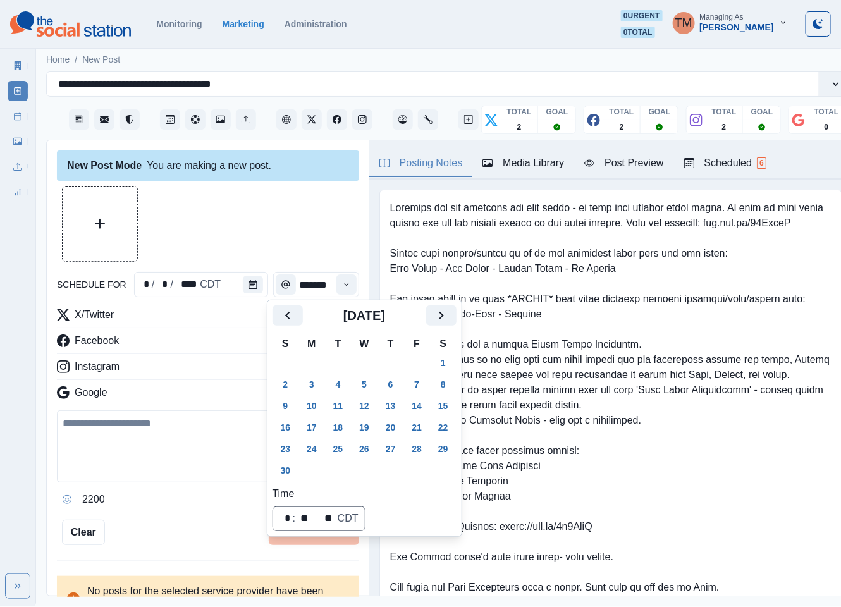
click at [391, 379] on button "6" at bounding box center [390, 384] width 25 height 20
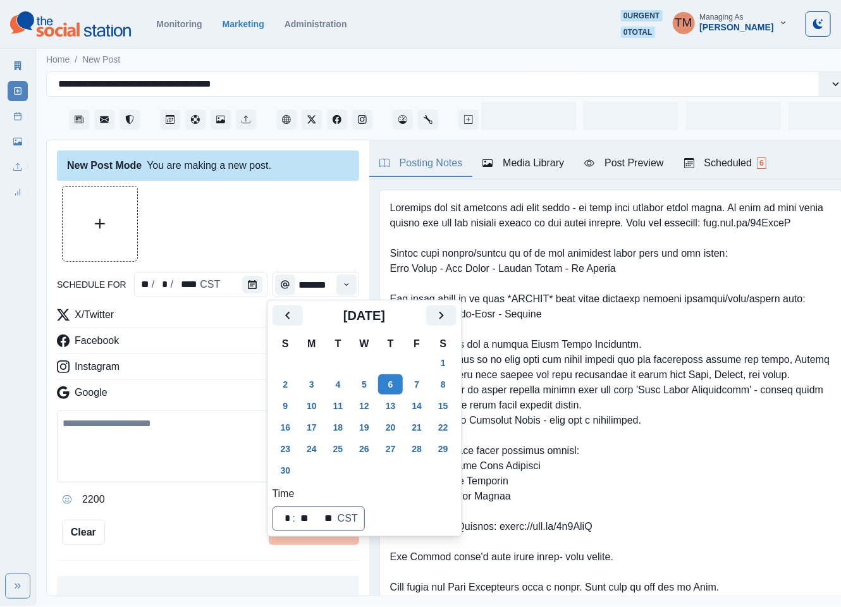
click at [251, 203] on div at bounding box center [208, 224] width 302 height 76
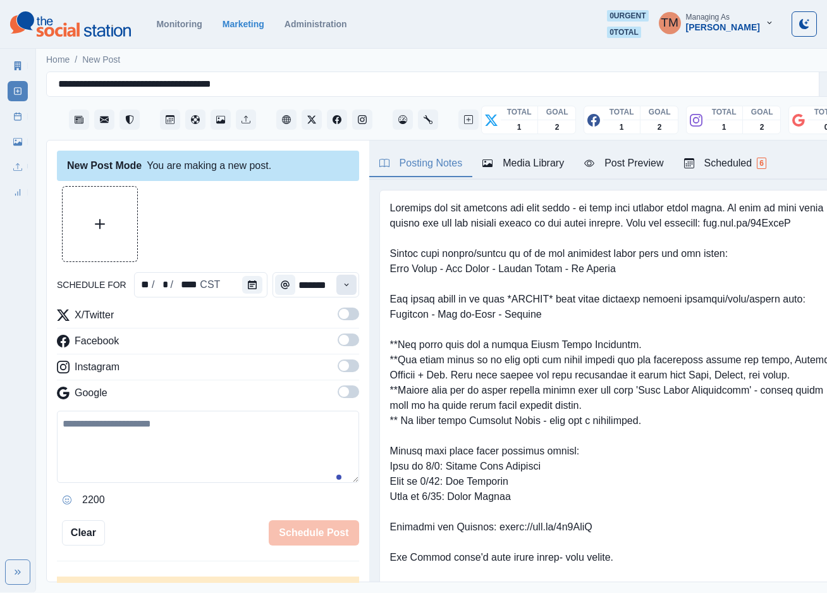
click at [342, 285] on icon "Time" at bounding box center [346, 284] width 9 height 9
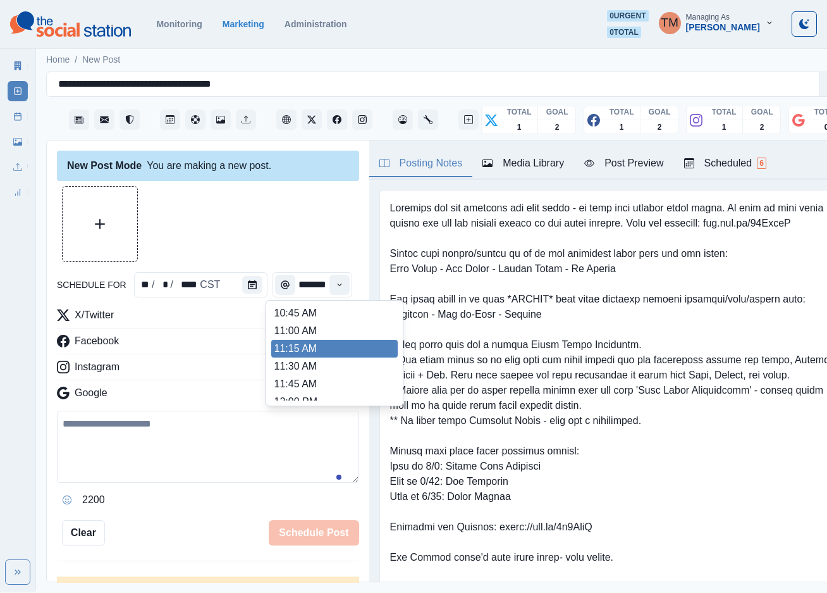
scroll to position [445, 0]
click at [314, 330] on ul "8:00 AM 8:15 AM 8:30 AM 8:45 AM 9:00 AM 9:15 AM 9:30 AM 9:45 AM 10:00 AM 10:15 …" at bounding box center [334, 352] width 126 height 95
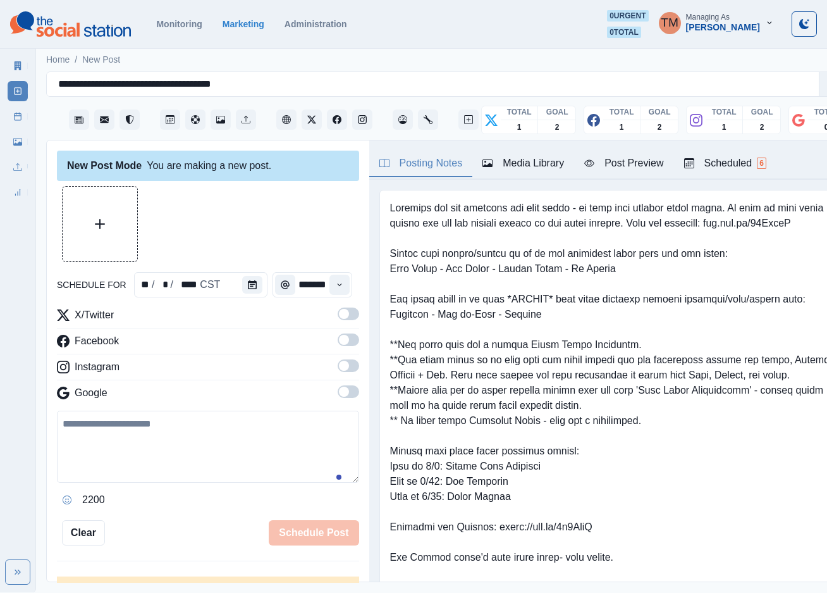
type input "*******"
click at [338, 323] on label at bounding box center [349, 317] width 22 height 20
drag, startPoint x: 335, startPoint y: 344, endPoint x: 336, endPoint y: 372, distance: 27.9
click at [335, 355] on div "X/Twitter Facebook Instagram Google" at bounding box center [208, 356] width 302 height 98
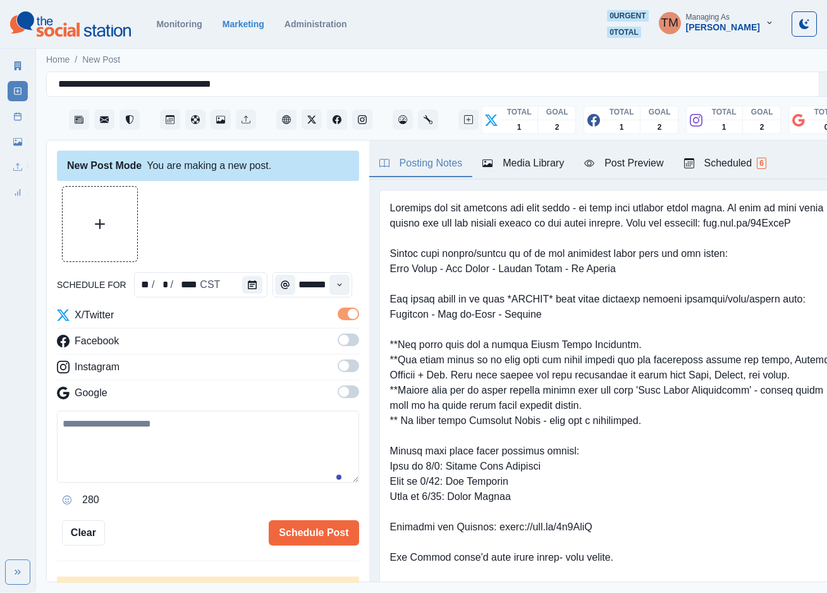
click at [338, 368] on span at bounding box center [349, 365] width 22 height 13
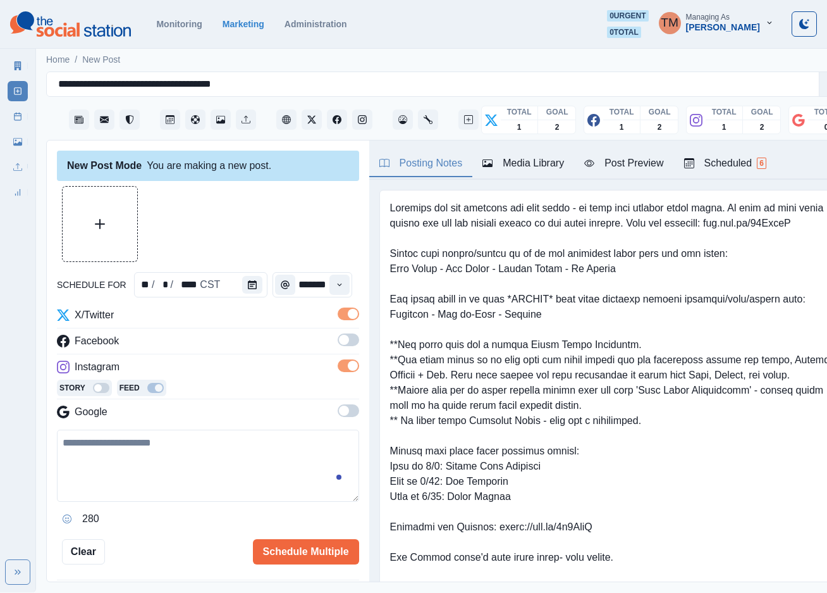
click at [338, 335] on span at bounding box center [349, 339] width 22 height 13
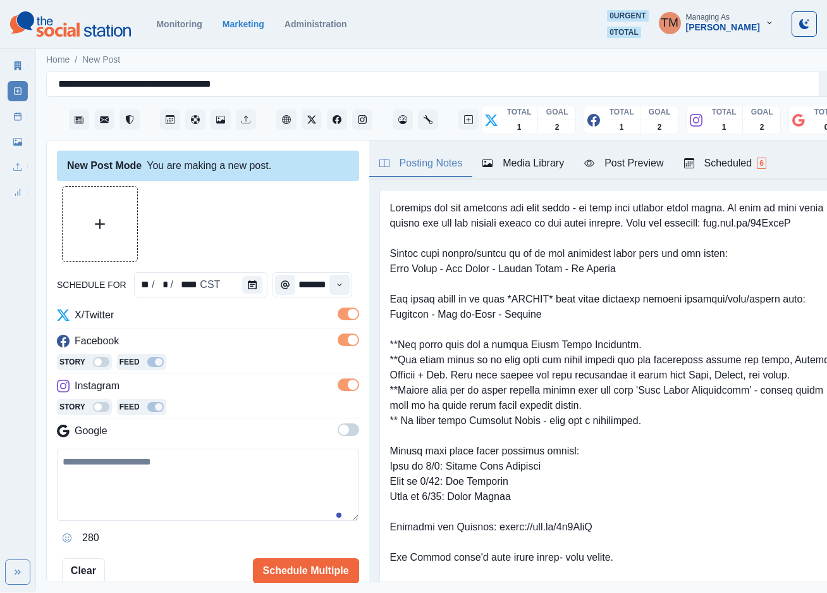
click at [143, 493] on textarea at bounding box center [208, 484] width 302 height 72
paste textarea "**********"
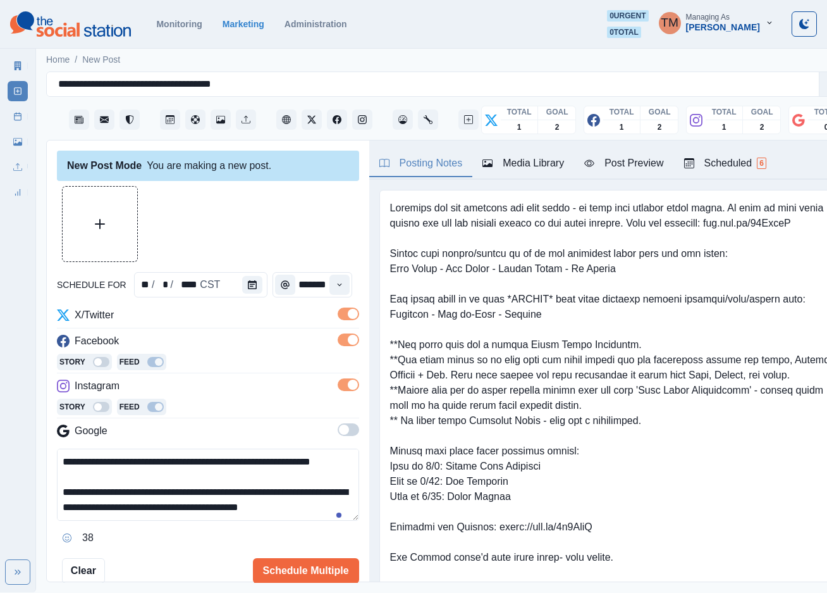
scroll to position [86, 0]
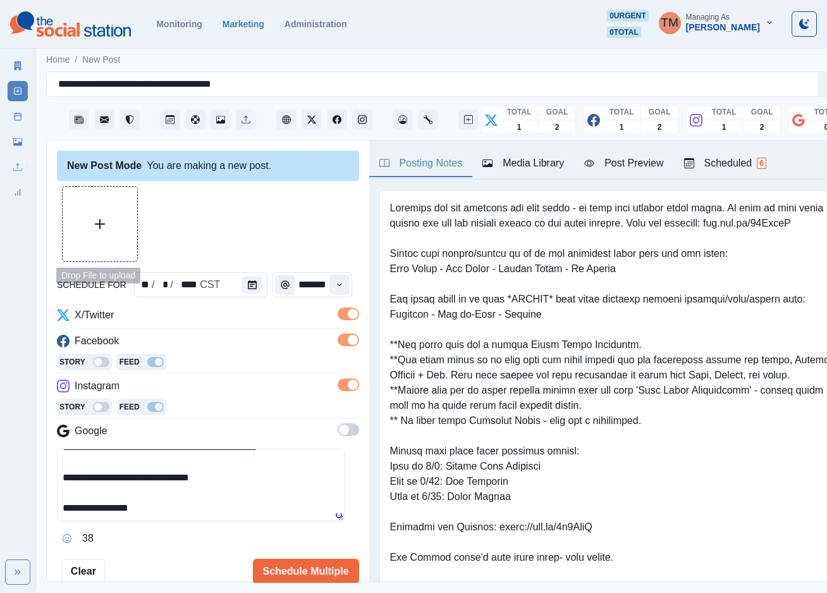
type textarea "**********"
click at [99, 222] on icon "Upload Media" at bounding box center [100, 224] width 10 height 10
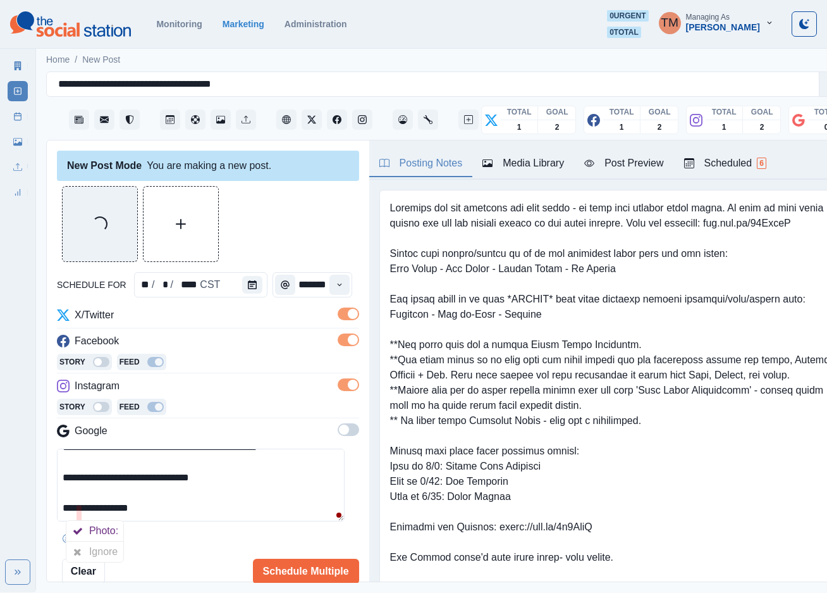
click at [83, 556] on div at bounding box center [77, 551] width 23 height 20
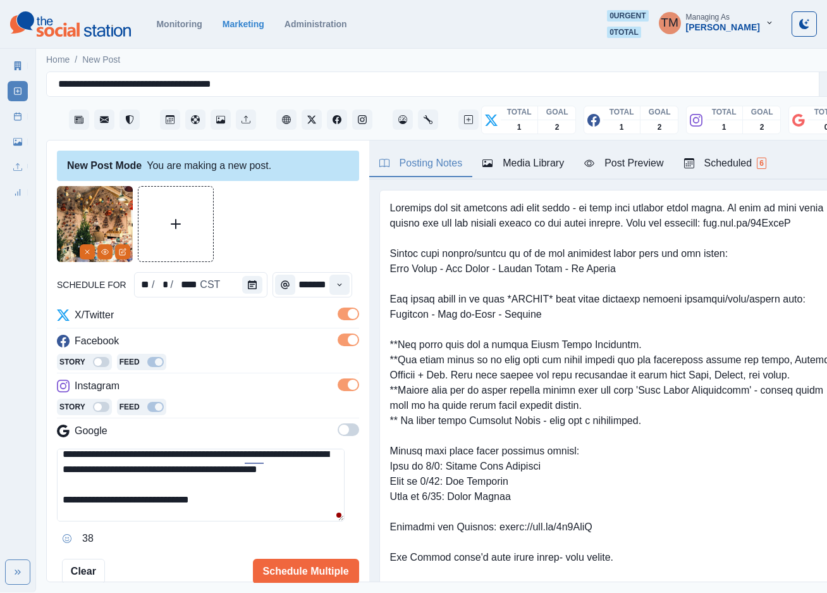
scroll to position [76, 0]
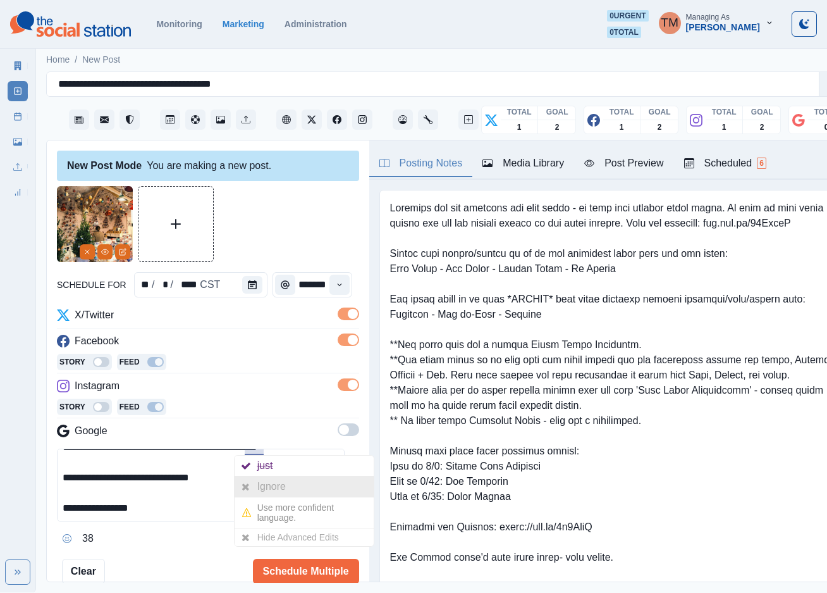
click at [257, 480] on div "Ignore" at bounding box center [274, 486] width 34 height 20
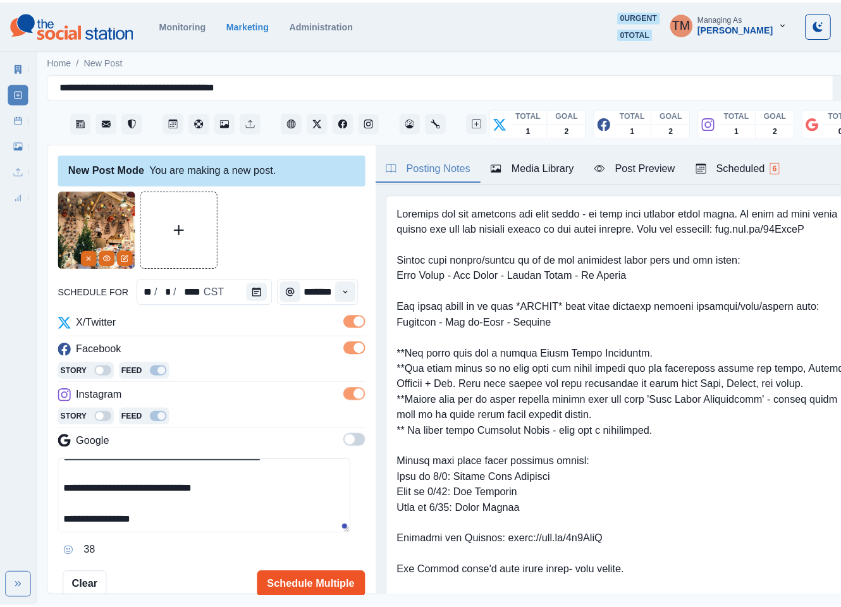
scroll to position [90, 0]
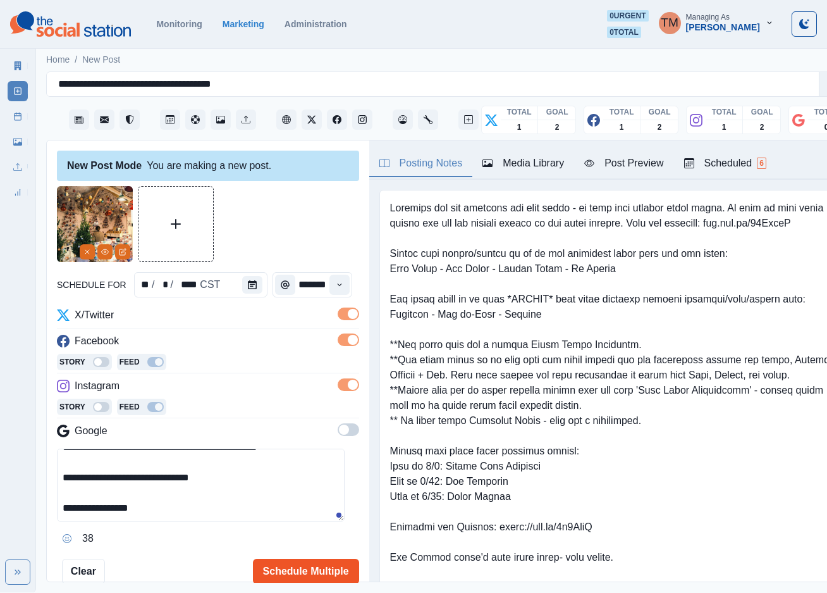
click at [270, 577] on button "Schedule Multiple" at bounding box center [306, 570] width 106 height 25
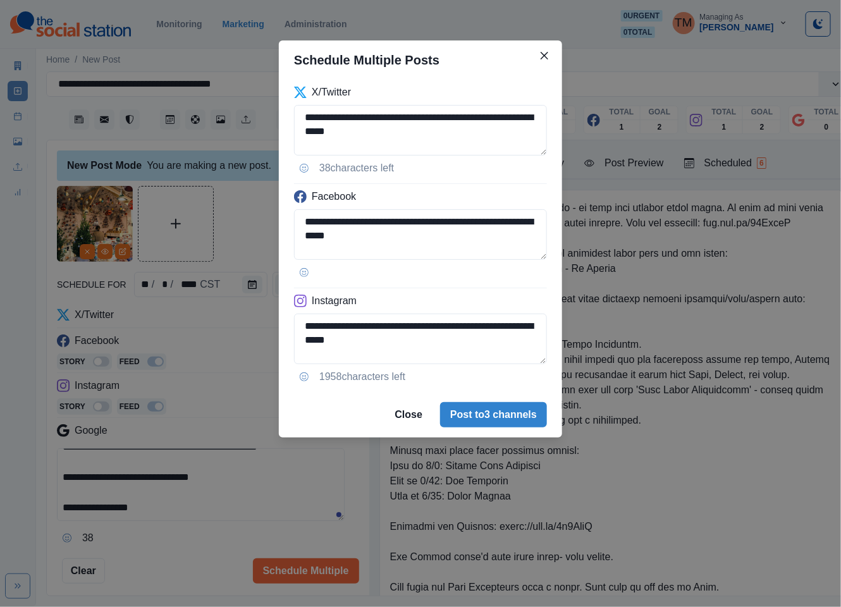
click at [123, 250] on div "**********" at bounding box center [420, 303] width 841 height 607
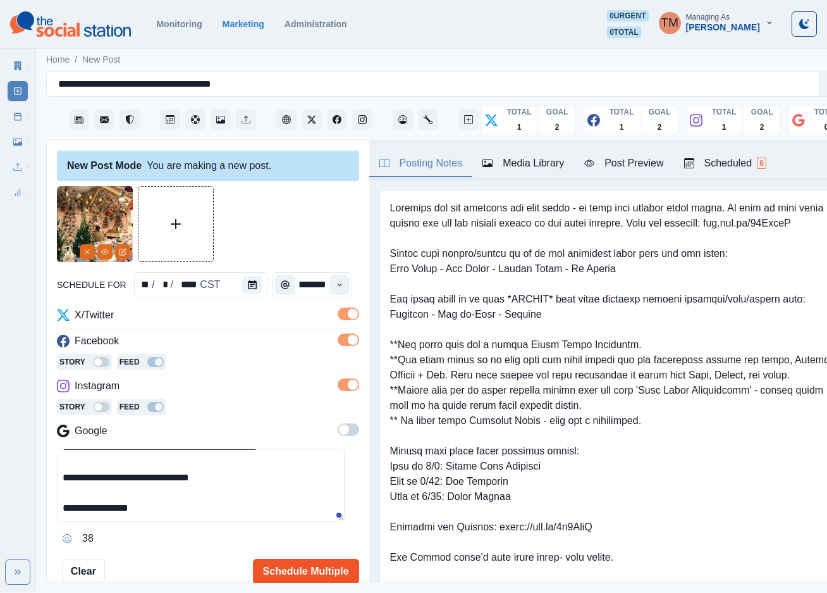
click at [304, 566] on button "Schedule Multiple" at bounding box center [306, 570] width 106 height 25
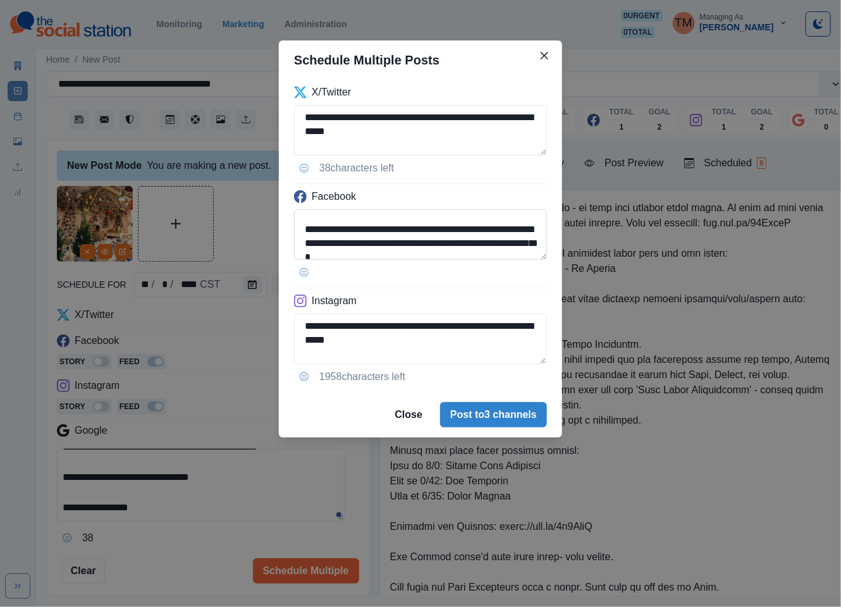
scroll to position [38, 0]
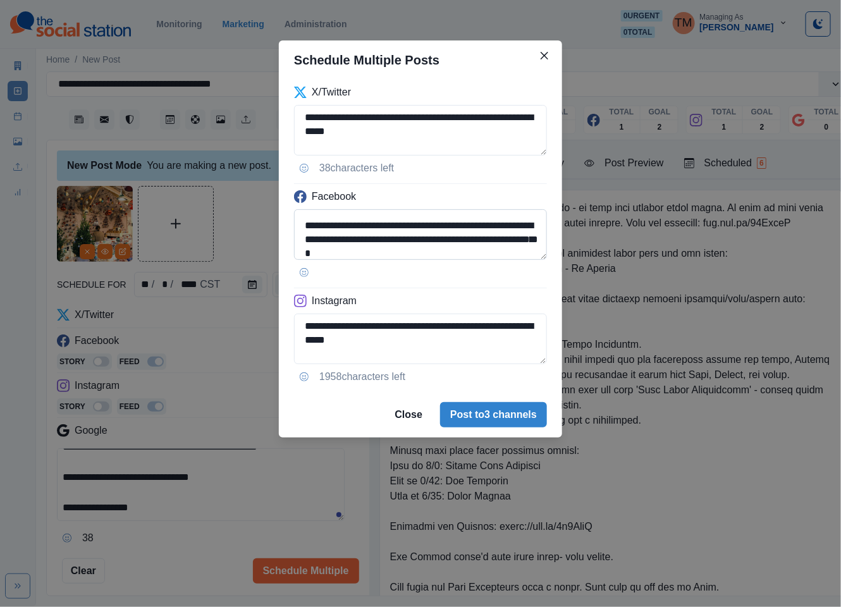
click at [383, 228] on textarea "**********" at bounding box center [420, 234] width 253 height 51
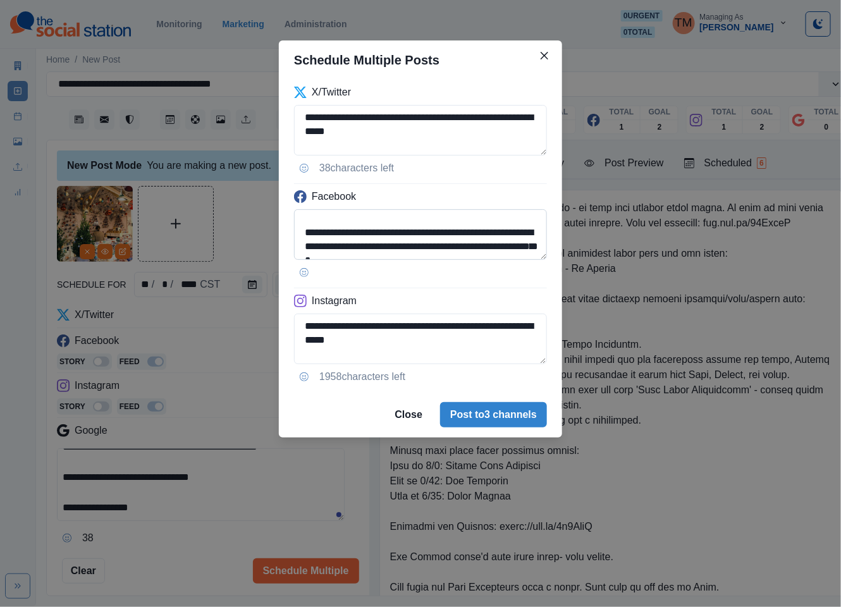
paste textarea
type textarea "**********"
click at [395, 340] on textarea "**********" at bounding box center [420, 339] width 253 height 51
paste textarea
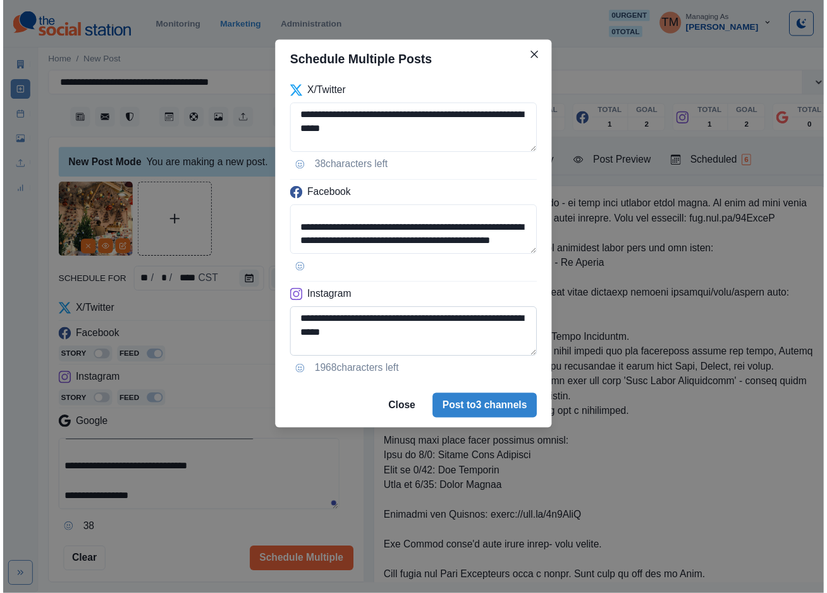
scroll to position [95, 0]
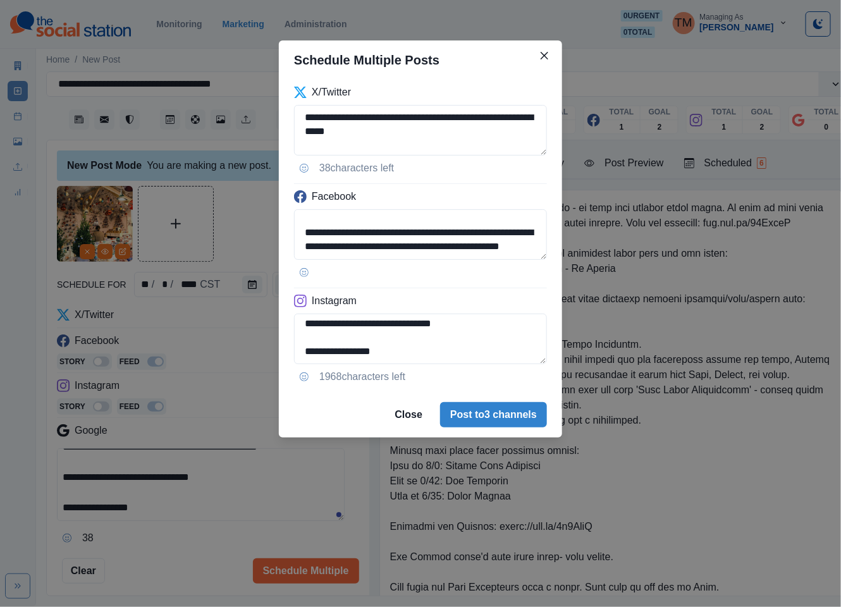
type textarea "**********"
click at [194, 548] on div "**********" at bounding box center [420, 303] width 841 height 607
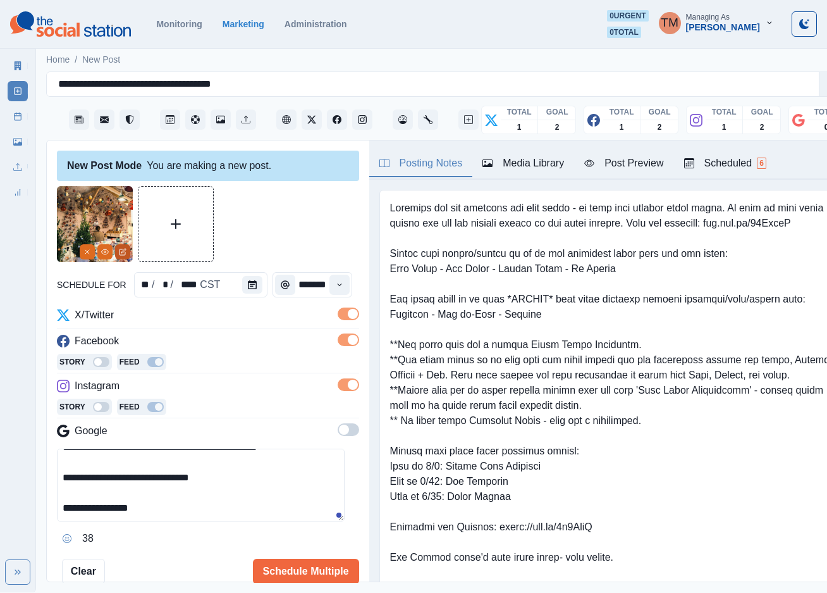
click at [126, 252] on icon "Edit Media" at bounding box center [123, 252] width 8 height 8
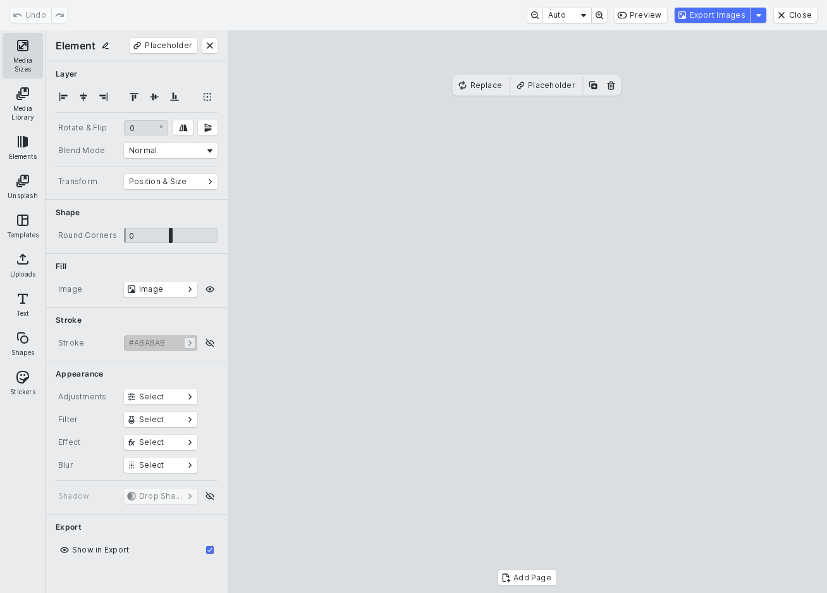
click at [25, 51] on button "Media Sizes" at bounding box center [23, 56] width 40 height 46
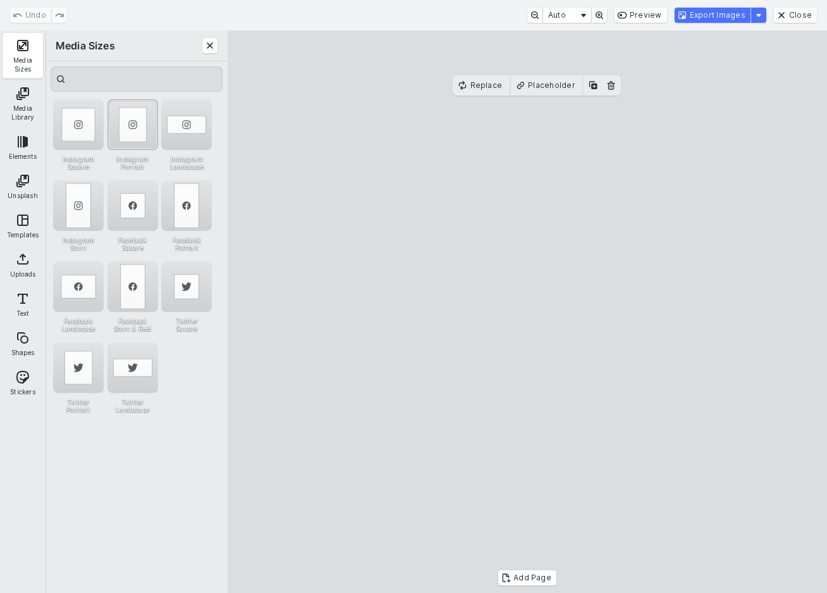
click at [129, 120] on div "Instagram Portrait" at bounding box center [133, 124] width 51 height 51
click at [527, 312] on cesdk-canvas "Editor canvas" at bounding box center [527, 312] width 0 height 0
click at [77, 127] on div "Instagram Square" at bounding box center [78, 124] width 51 height 51
click at [527, 312] on cesdk-canvas "Editor canvas" at bounding box center [527, 312] width 0 height 0
drag, startPoint x: 591, startPoint y: 465, endPoint x: 592, endPoint y: 414, distance: 51.9
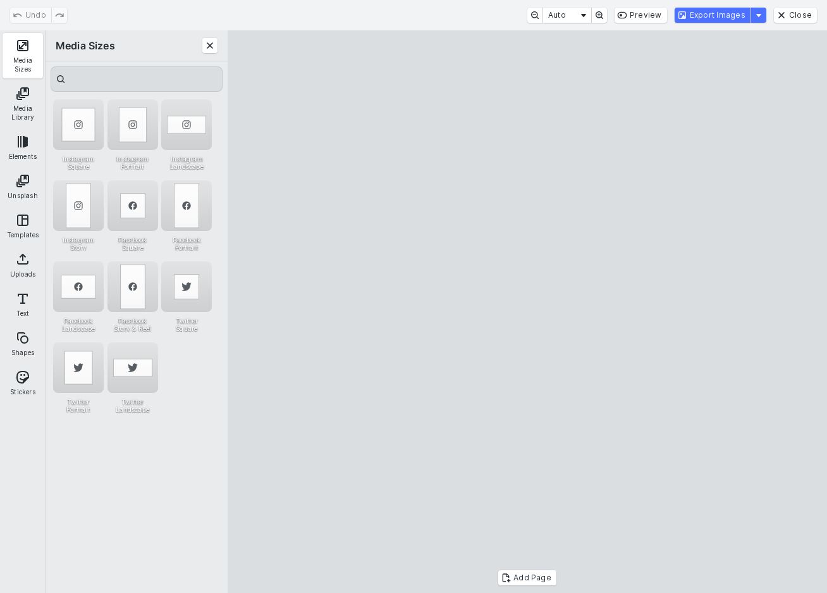
click at [527, 312] on cesdk-canvas "Editor canvas" at bounding box center [527, 312] width 0 height 0
drag, startPoint x: 539, startPoint y: 497, endPoint x: 545, endPoint y: 570, distance: 73.0
click at [527, 312] on cesdk-canvas "Editor canvas" at bounding box center [527, 312] width 0 height 0
drag, startPoint x: 558, startPoint y: 495, endPoint x: 557, endPoint y: 480, distance: 15.3
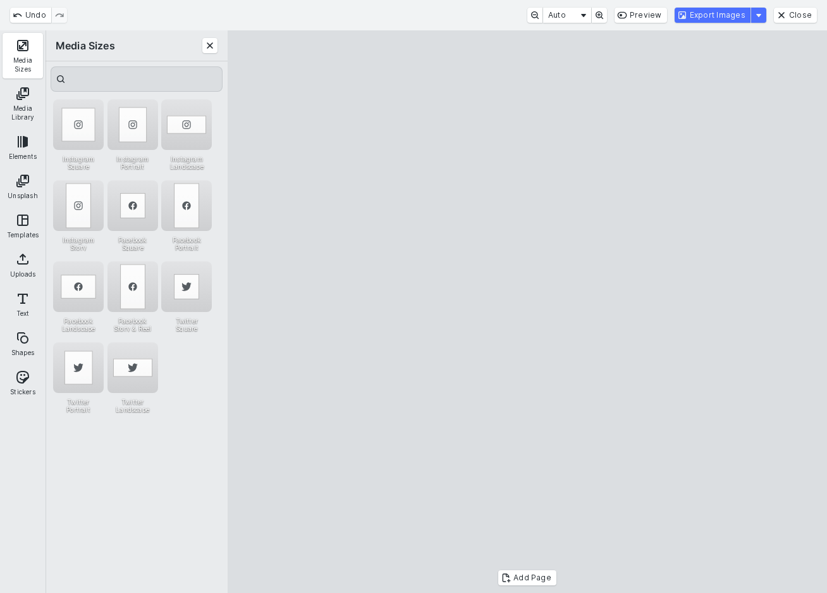
click at [527, 312] on cesdk-canvas "Editor canvas" at bounding box center [527, 312] width 0 height 0
drag, startPoint x: 653, startPoint y: 49, endPoint x: 647, endPoint y: 120, distance: 71.1
click at [527, 312] on cesdk-canvas "Editor canvas" at bounding box center [527, 312] width 0 height 0
click at [715, 20] on button "Export Images" at bounding box center [713, 15] width 76 height 15
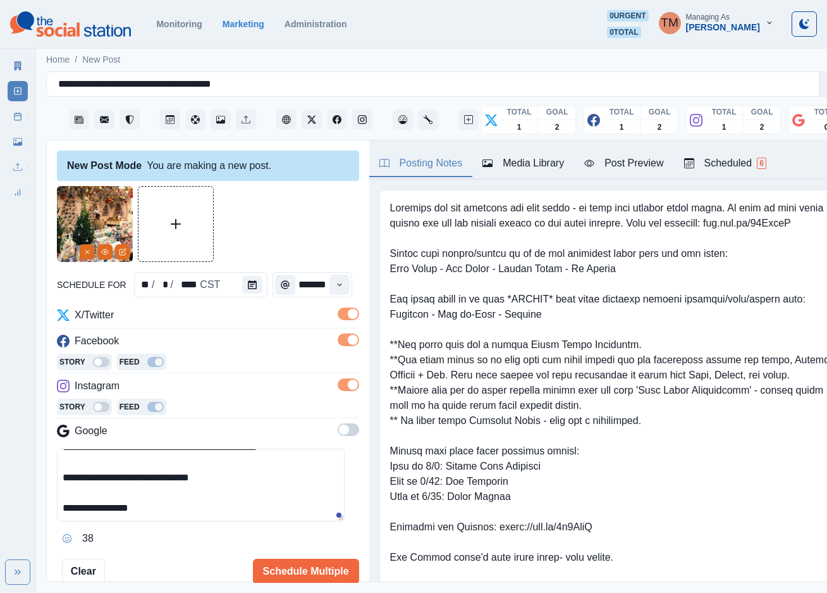
click at [642, 165] on div "Post Preview" at bounding box center [623, 163] width 79 height 15
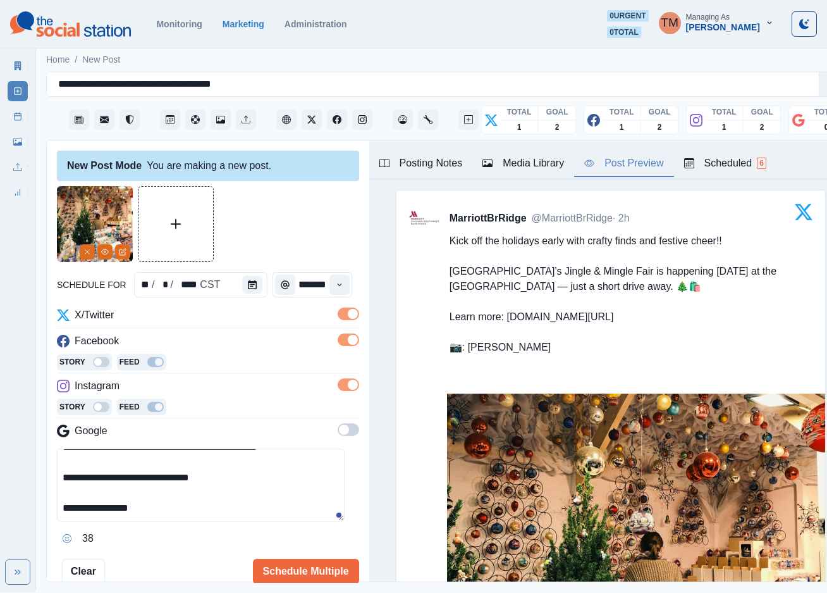
scroll to position [73, 0]
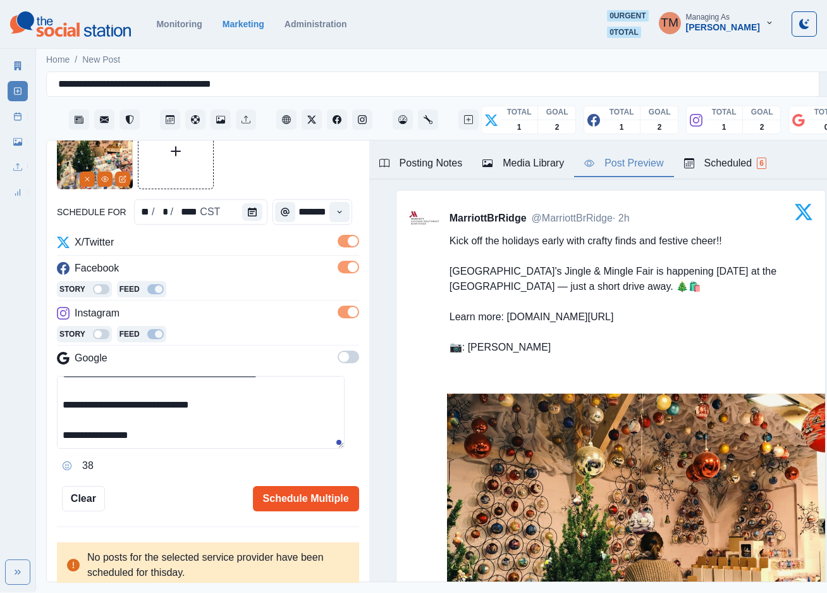
click at [315, 499] on button "Schedule Multiple" at bounding box center [306, 498] width 106 height 25
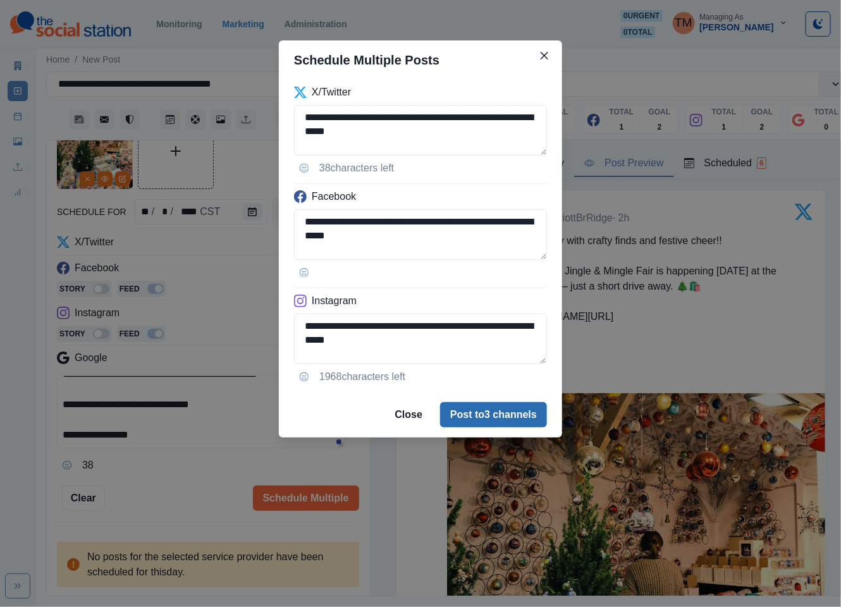
click at [484, 417] on button "Post to 3 channels" at bounding box center [493, 414] width 107 height 25
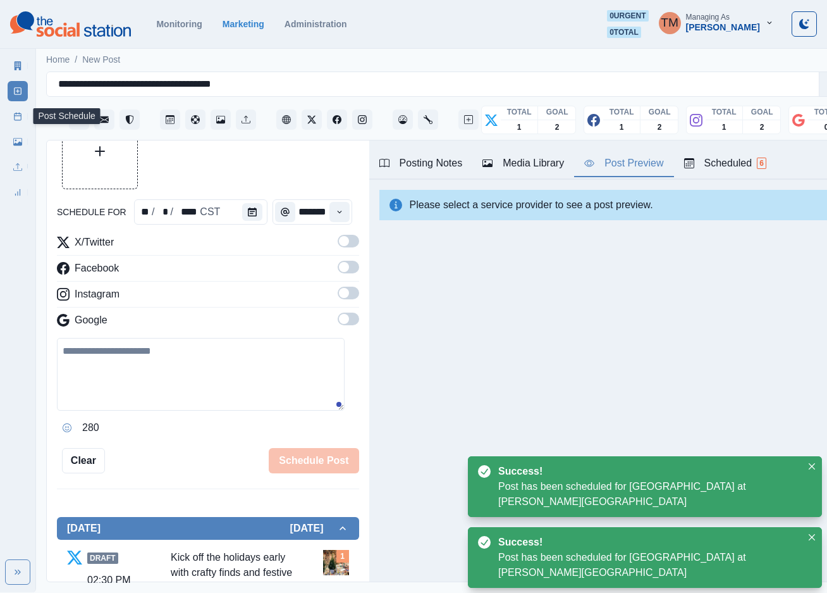
click at [20, 121] on link "Post Schedule" at bounding box center [18, 116] width 20 height 20
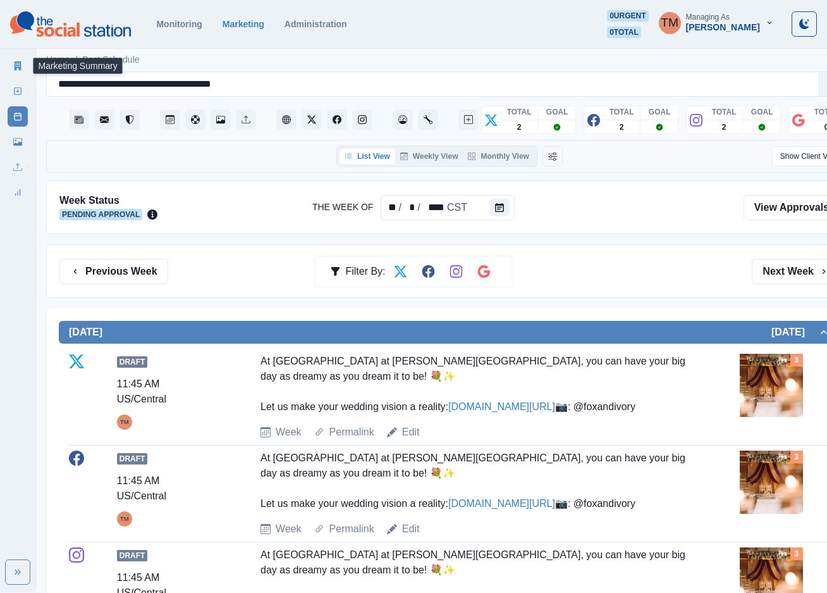
click at [16, 68] on icon at bounding box center [18, 65] width 7 height 9
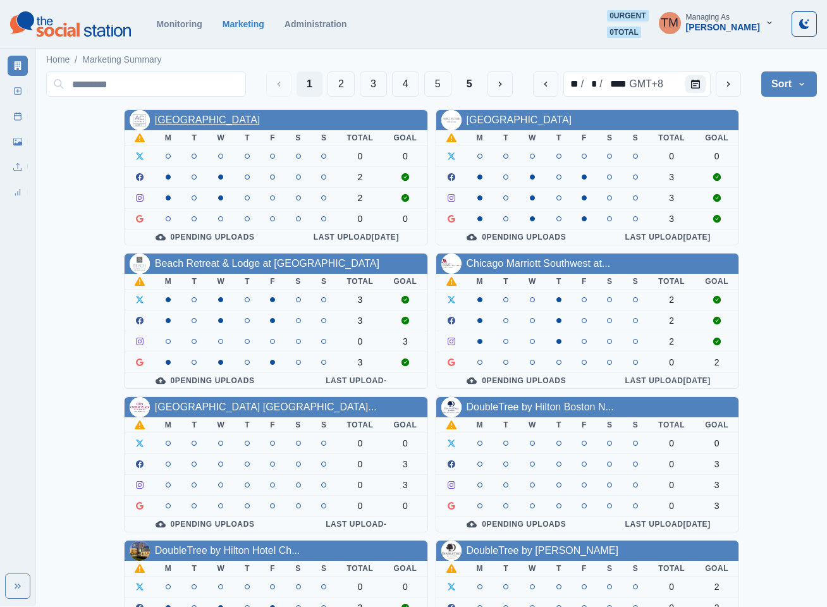
click at [188, 116] on link "AC Hotel Atlanta Downtown" at bounding box center [208, 119] width 106 height 11
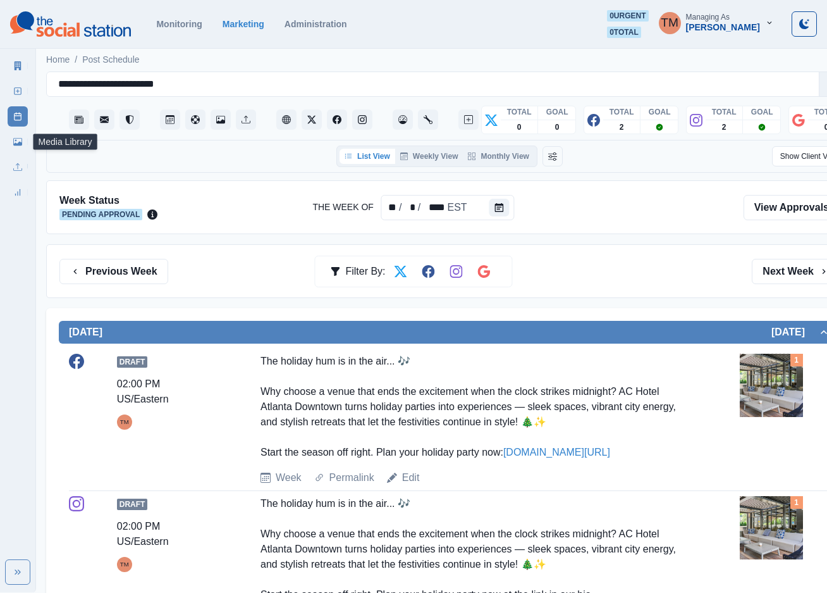
click at [17, 144] on icon at bounding box center [17, 142] width 9 height 8
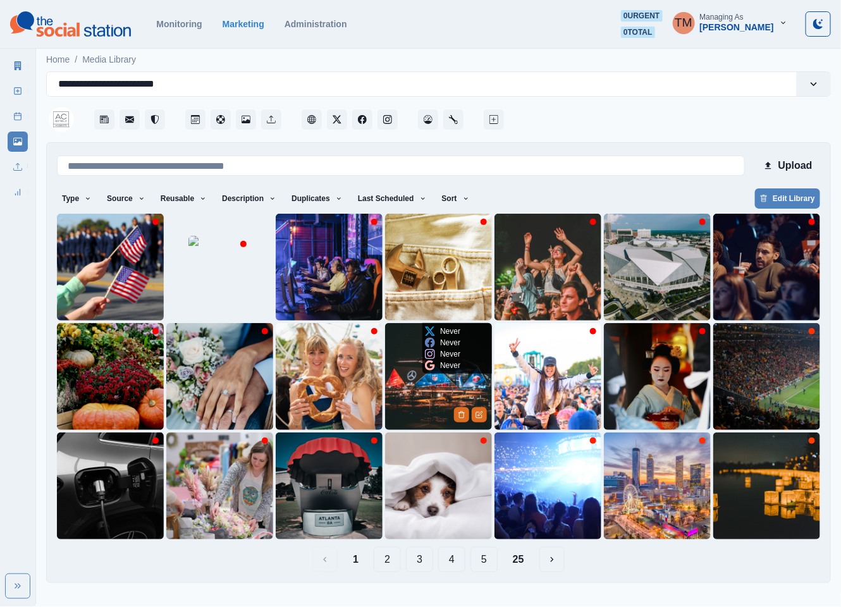
click at [417, 399] on img at bounding box center [438, 376] width 107 height 107
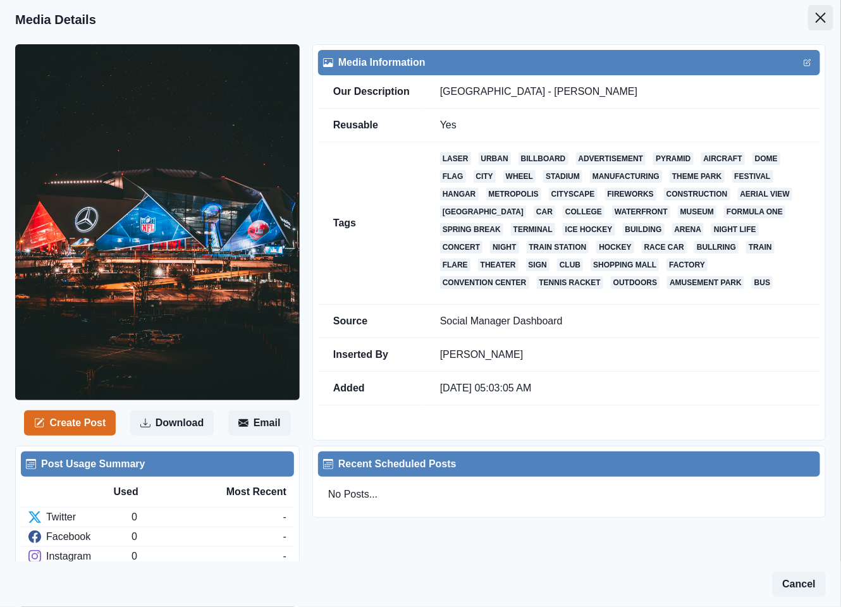
click at [816, 14] on icon "Close" at bounding box center [821, 18] width 10 height 10
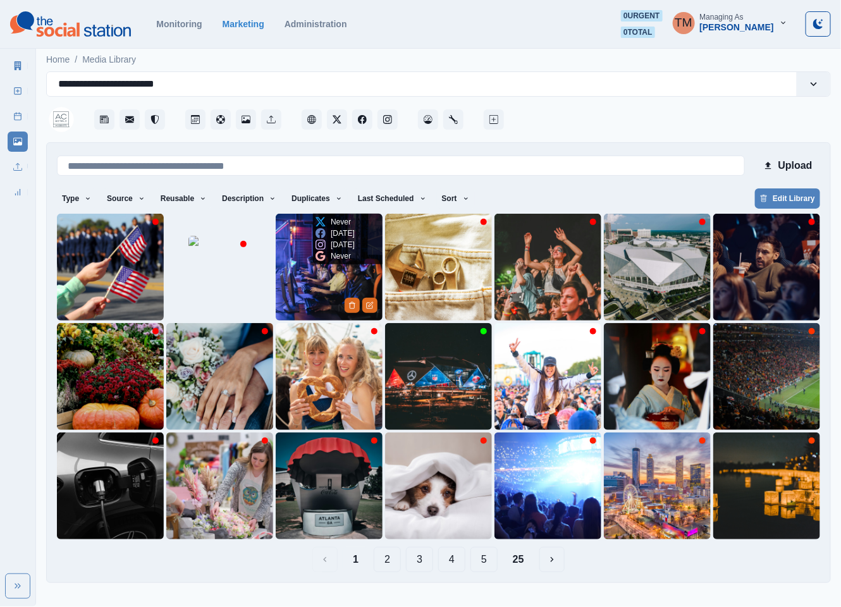
click at [305, 287] on img at bounding box center [329, 267] width 107 height 107
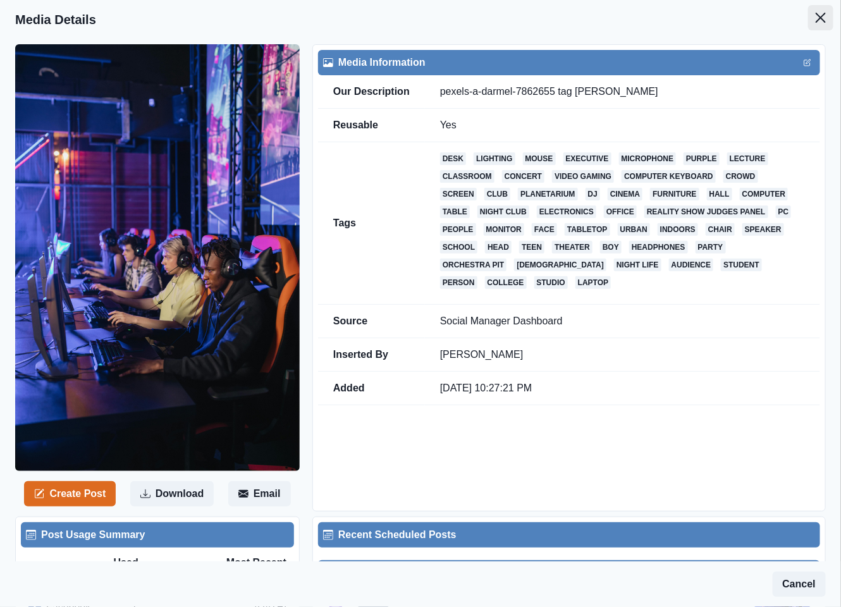
click at [816, 17] on icon "Close" at bounding box center [821, 18] width 10 height 10
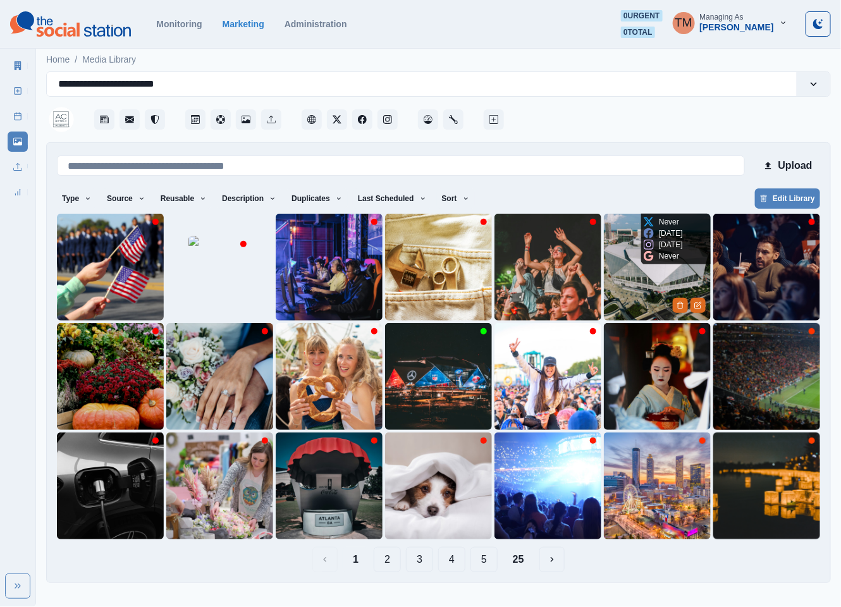
click at [634, 281] on img at bounding box center [657, 267] width 107 height 107
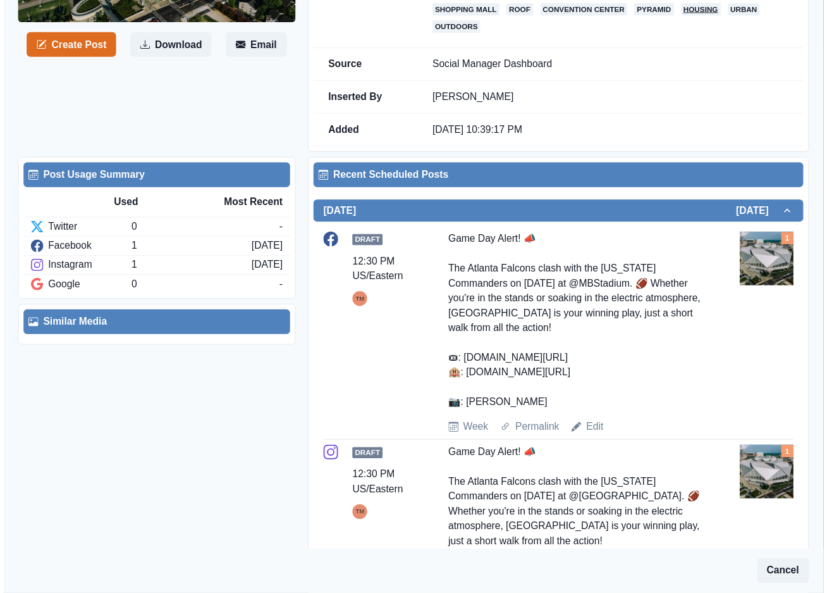
scroll to position [379, 0]
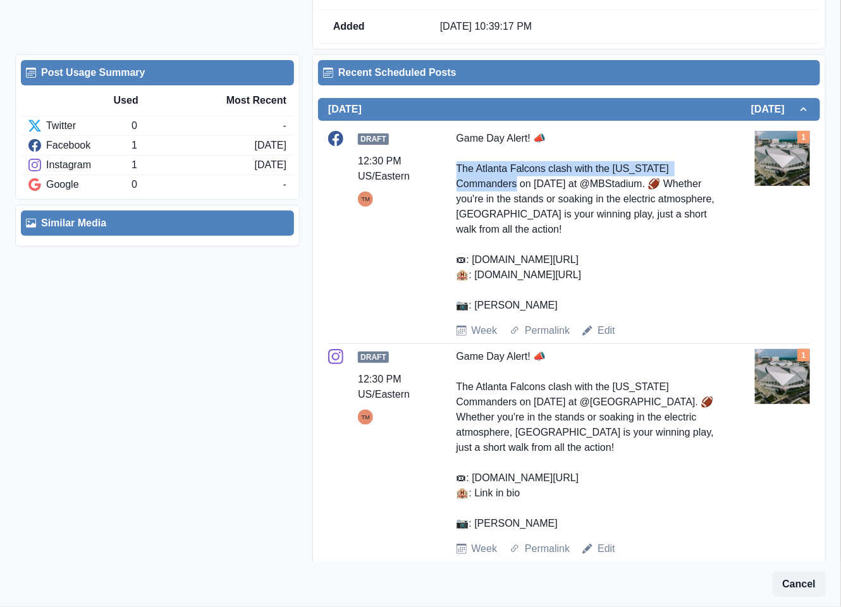
drag, startPoint x: 515, startPoint y: 190, endPoint x: 456, endPoint y: 175, distance: 60.7
click at [457, 175] on div "Game Day Alert! 📣 The Atlanta Falcons clash with the Washington Commanders on S…" at bounding box center [589, 222] width 264 height 182
copy div "he Atlanta Falcons clash with the Washington Commanders"
click at [605, 334] on link "Edit" at bounding box center [607, 330] width 18 height 15
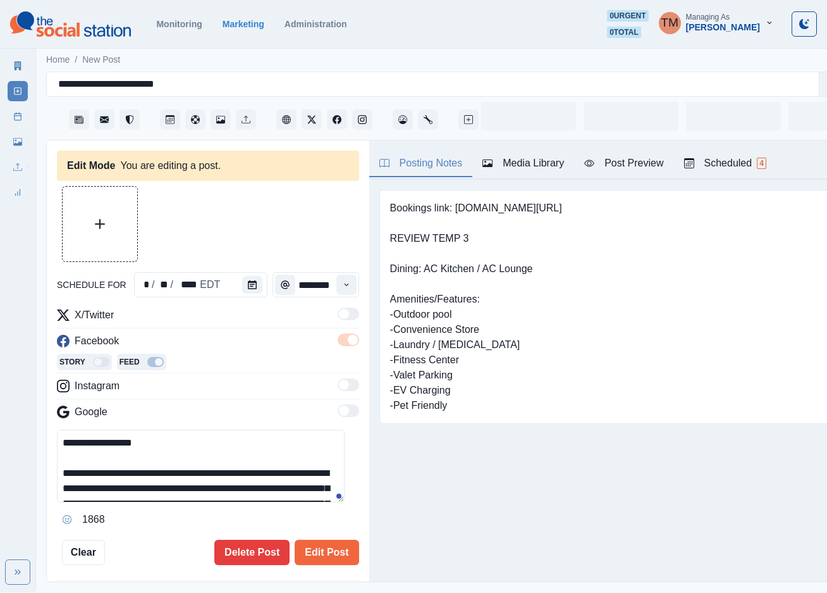
type input "********"
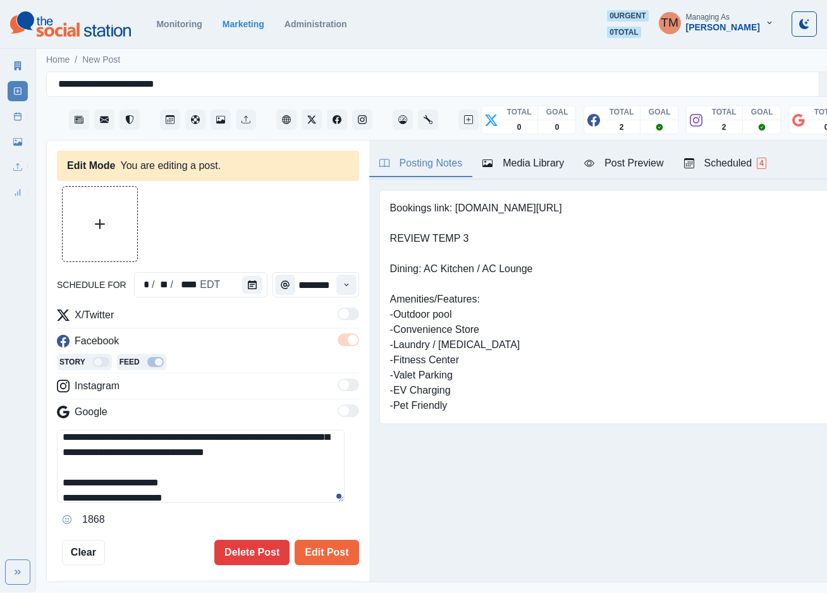
drag, startPoint x: 123, startPoint y: 490, endPoint x: 75, endPoint y: 480, distance: 49.7
click at [75, 480] on textarea "**********" at bounding box center [201, 465] width 288 height 73
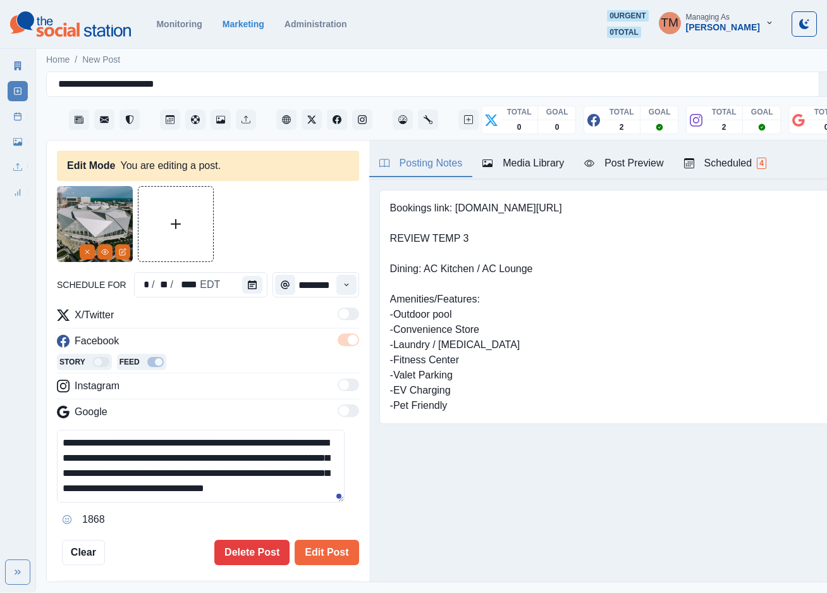
scroll to position [28, 0]
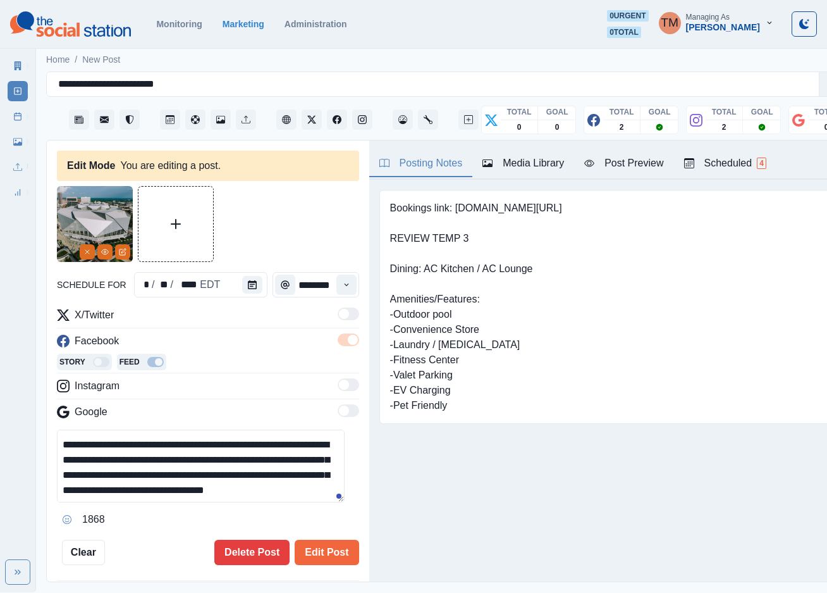
click at [122, 465] on textarea "**********" at bounding box center [201, 465] width 288 height 73
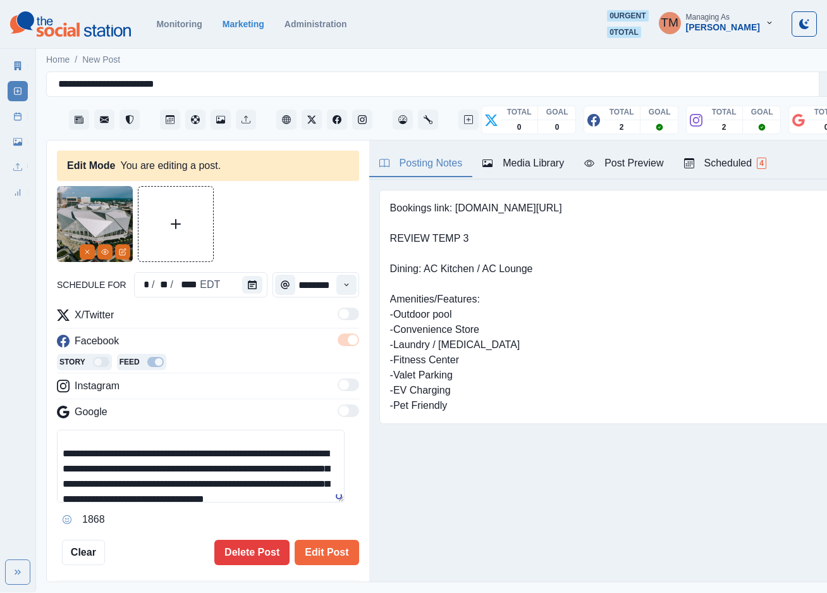
paste textarea "**********"
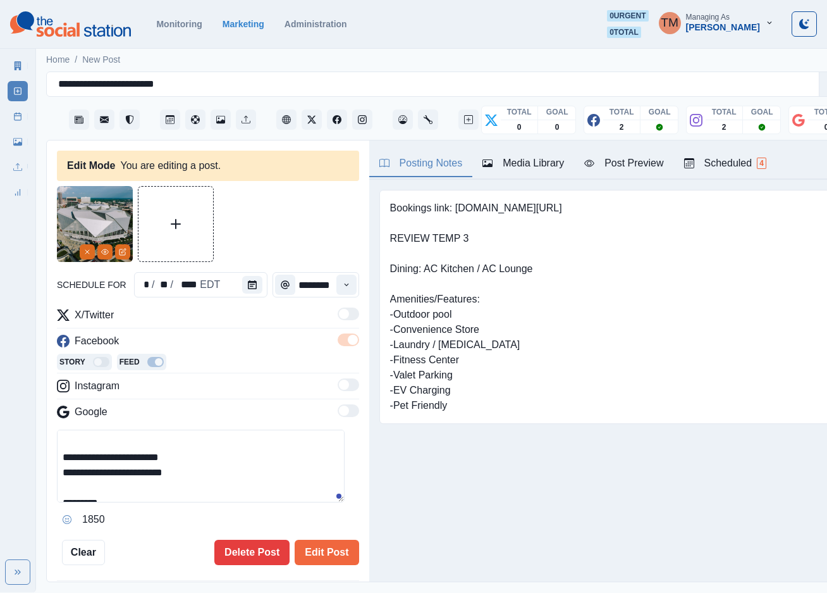
scroll to position [95, 0]
type textarea "**********"
click at [619, 161] on div "Post Preview" at bounding box center [623, 163] width 79 height 15
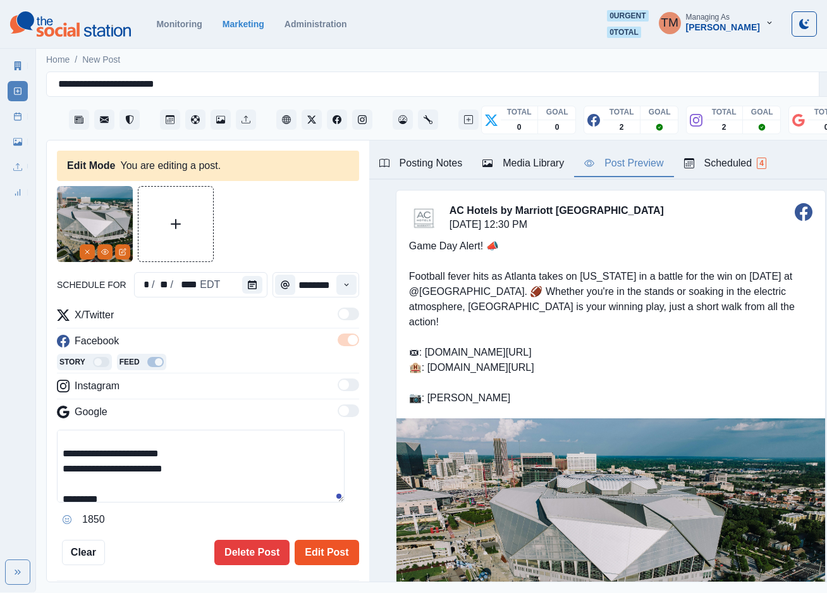
click at [312, 553] on button "Edit Post" at bounding box center [327, 551] width 64 height 25
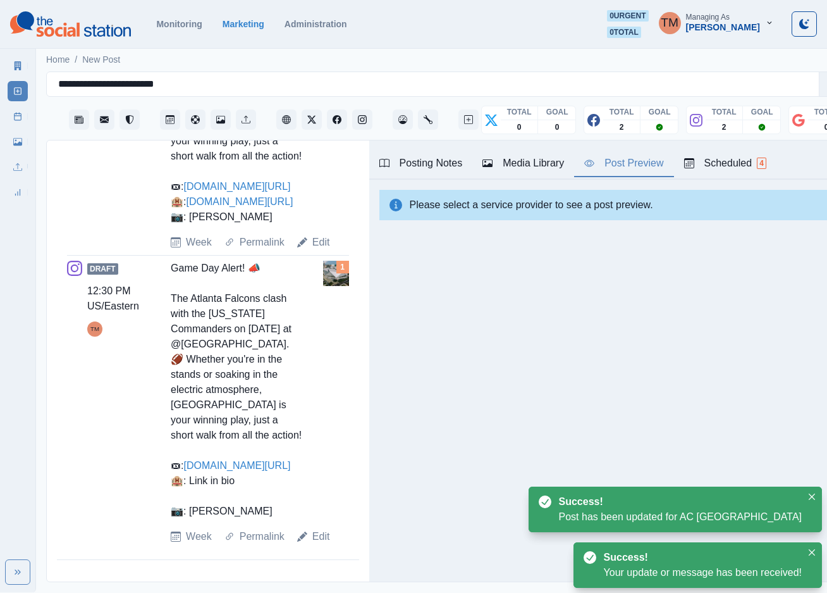
scroll to position [718, 0]
click at [319, 544] on link "Edit" at bounding box center [321, 536] width 18 height 15
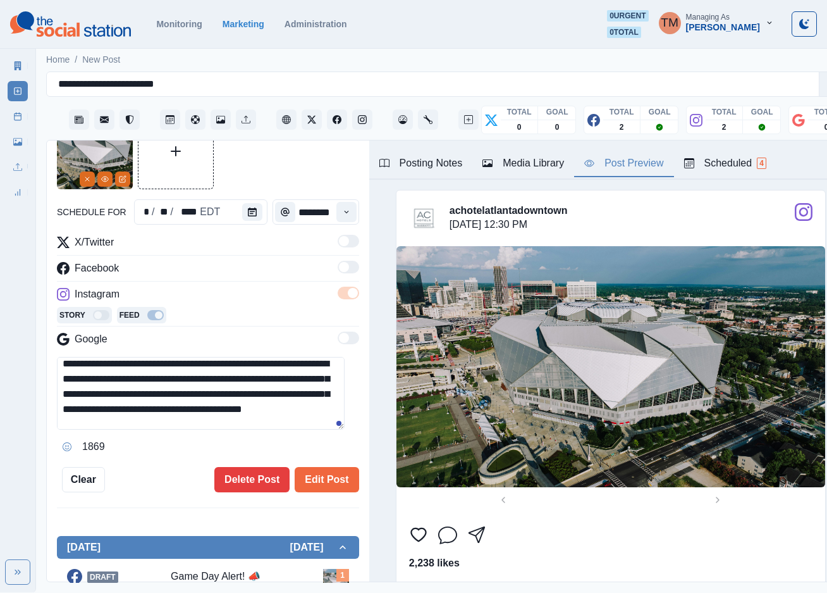
scroll to position [38, 0]
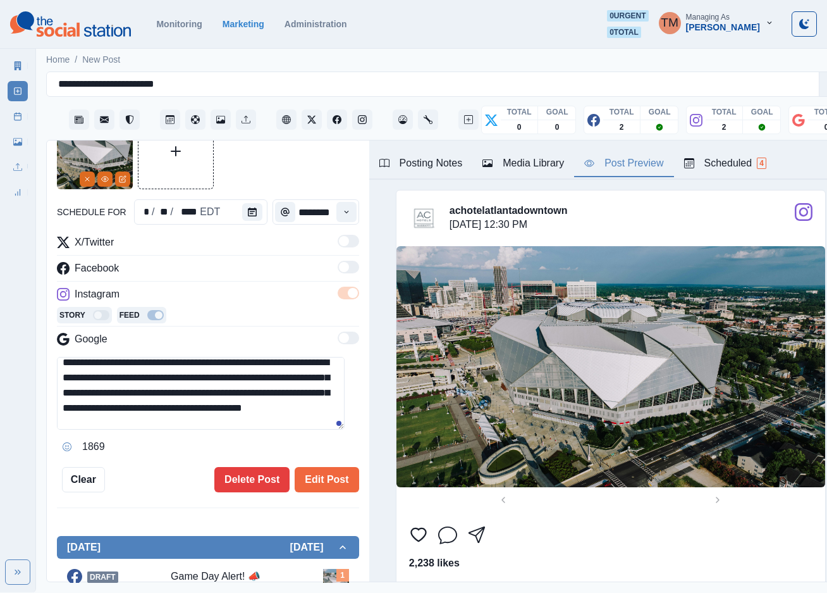
click at [222, 378] on textarea "**********" at bounding box center [201, 393] width 288 height 73
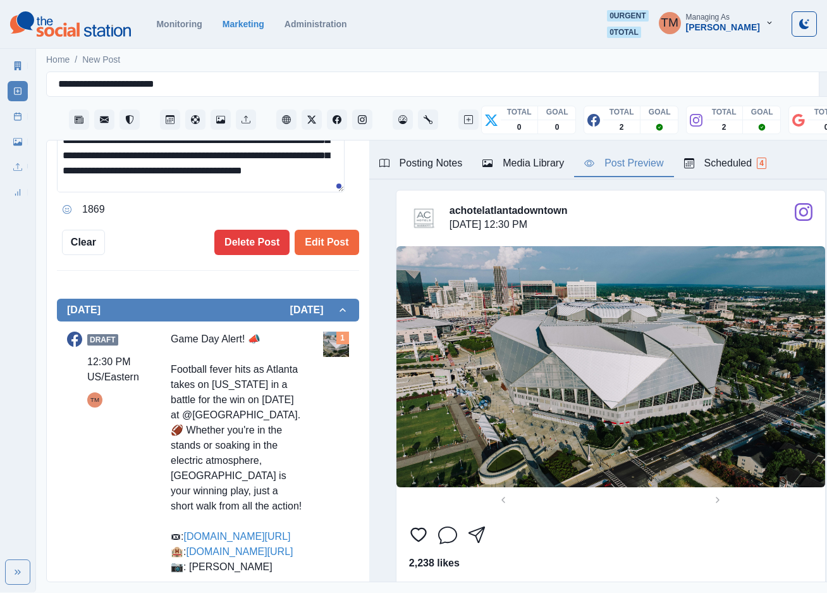
scroll to position [357, 0]
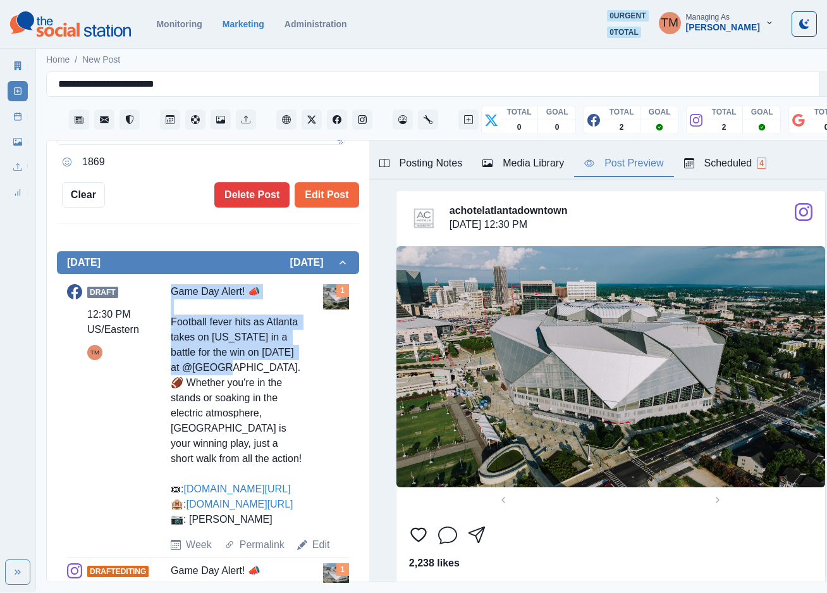
drag, startPoint x: 177, startPoint y: 385, endPoint x: 169, endPoint y: 295, distance: 90.8
click at [171, 295] on div "Game Day Alert! 📣 Football fever hits as Atlanta takes on Washington in a battl…" at bounding box center [237, 405] width 132 height 243
copy div "Game Day Alert! 📣 Football fever hits as Atlanta takes on Washington in a battl…"
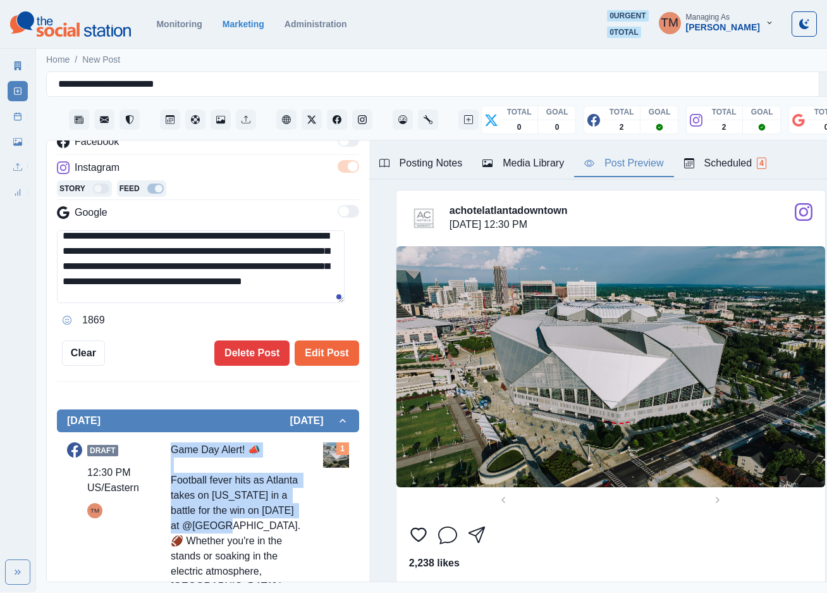
scroll to position [168, 0]
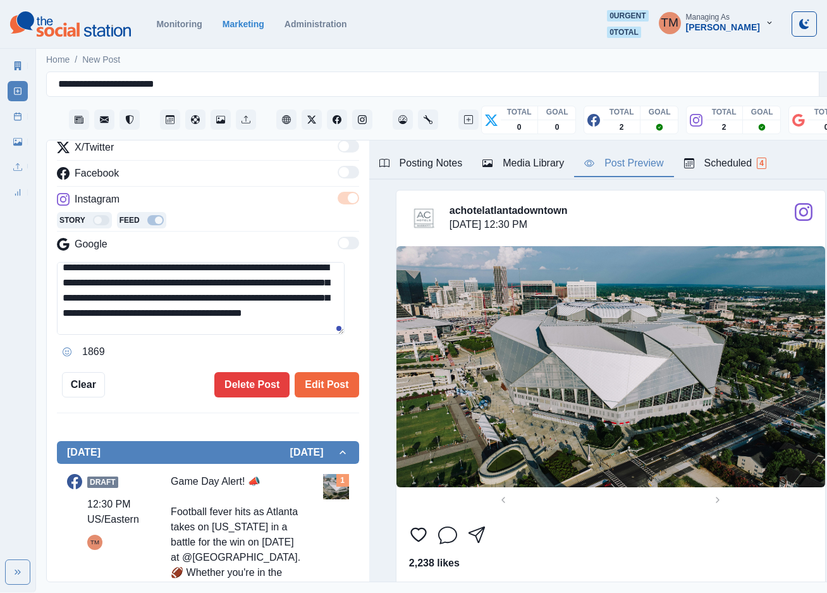
click at [220, 280] on textarea "**********" at bounding box center [201, 298] width 288 height 73
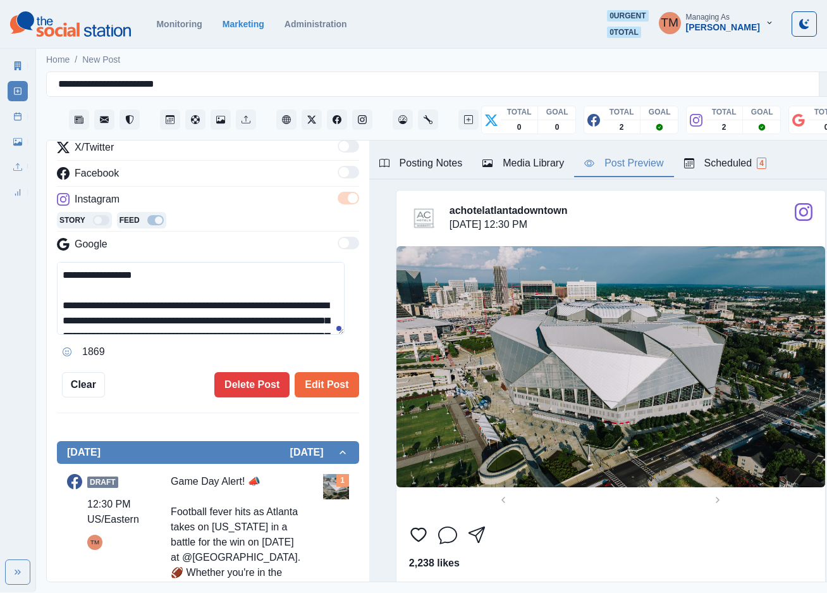
drag, startPoint x: 222, startPoint y: 281, endPoint x: 42, endPoint y: 264, distance: 180.4
click at [42, 264] on main "**********" at bounding box center [449, 319] width 827 height 546
paste textarea "**********"
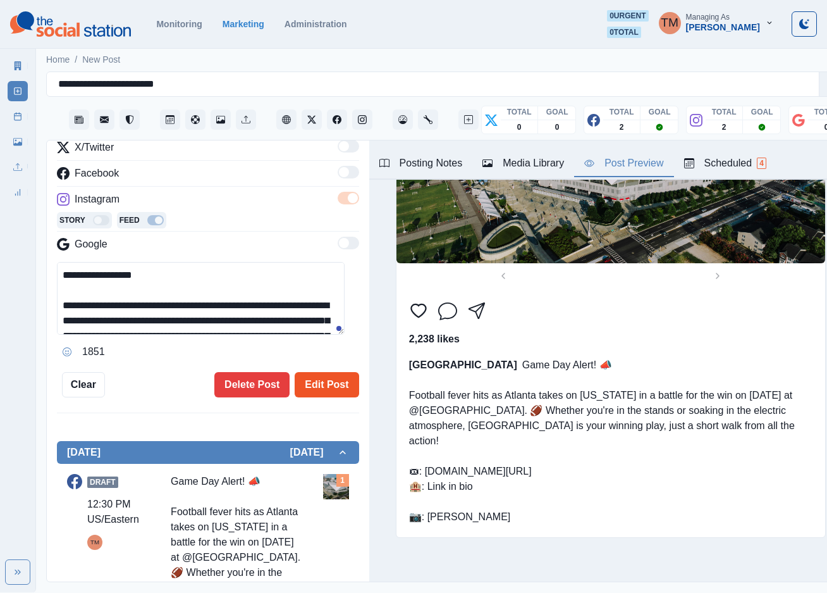
type textarea "**********"
click at [316, 387] on button "Edit Post" at bounding box center [327, 384] width 64 height 25
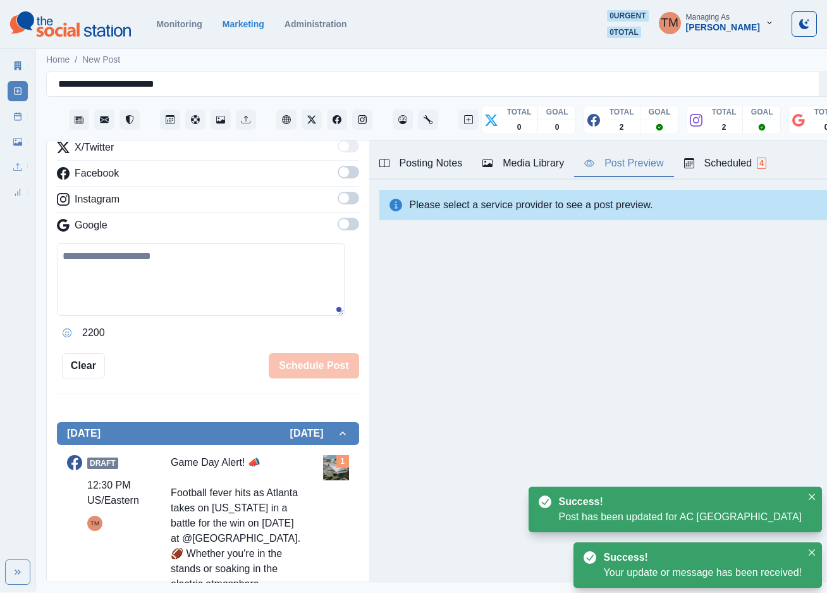
click at [21, 118] on icon at bounding box center [17, 116] width 9 height 9
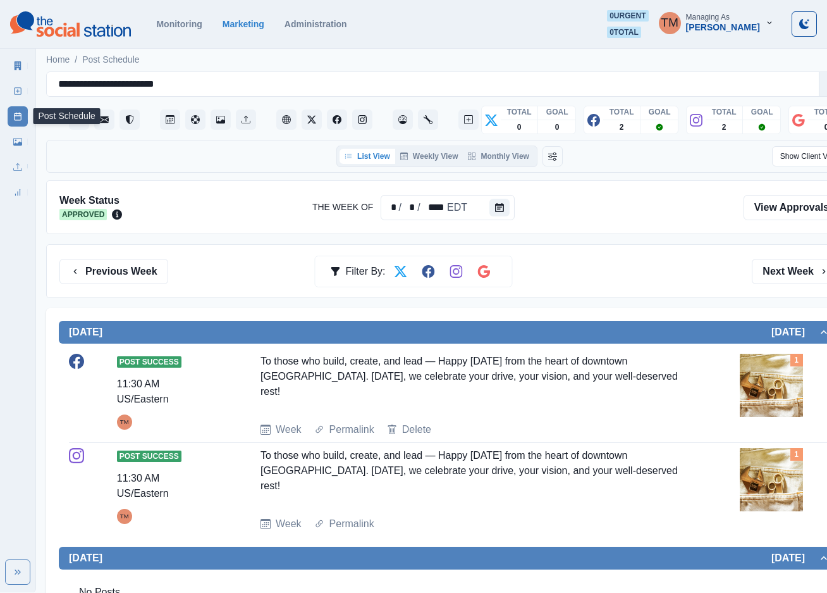
drag, startPoint x: 11, startPoint y: 118, endPoint x: 23, endPoint y: 120, distance: 11.7
click at [12, 118] on link "Post Schedule" at bounding box center [18, 116] width 20 height 20
click at [15, 143] on icon at bounding box center [17, 142] width 9 height 8
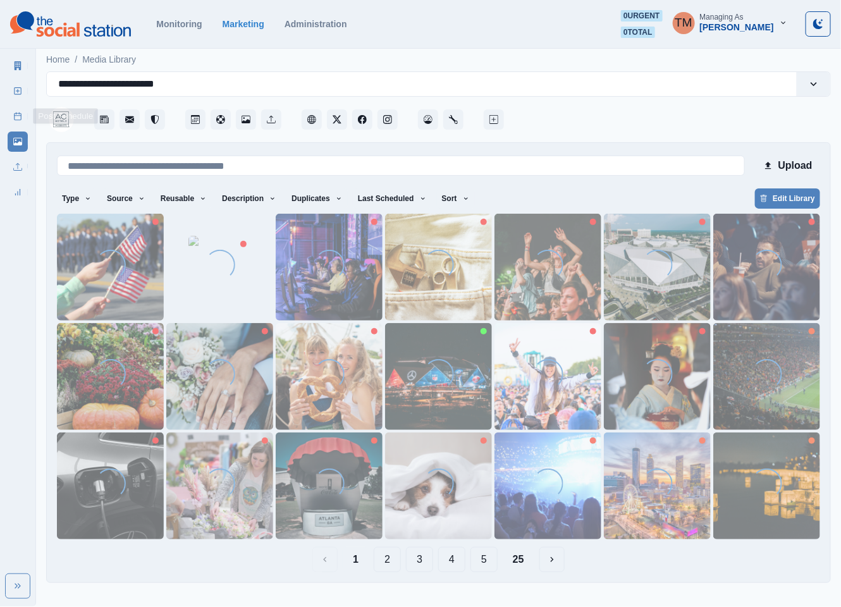
click at [22, 118] on icon at bounding box center [17, 116] width 9 height 9
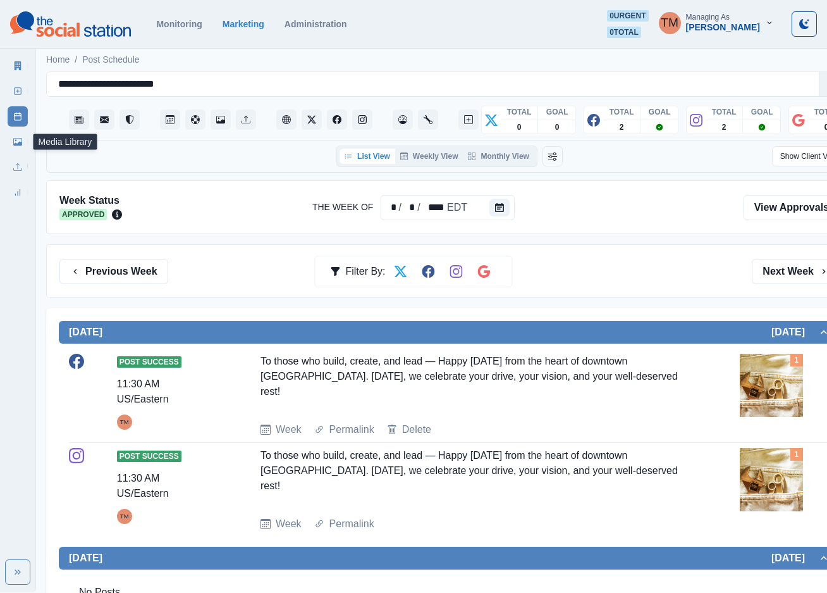
click at [20, 146] on link "Media Library" at bounding box center [18, 142] width 20 height 20
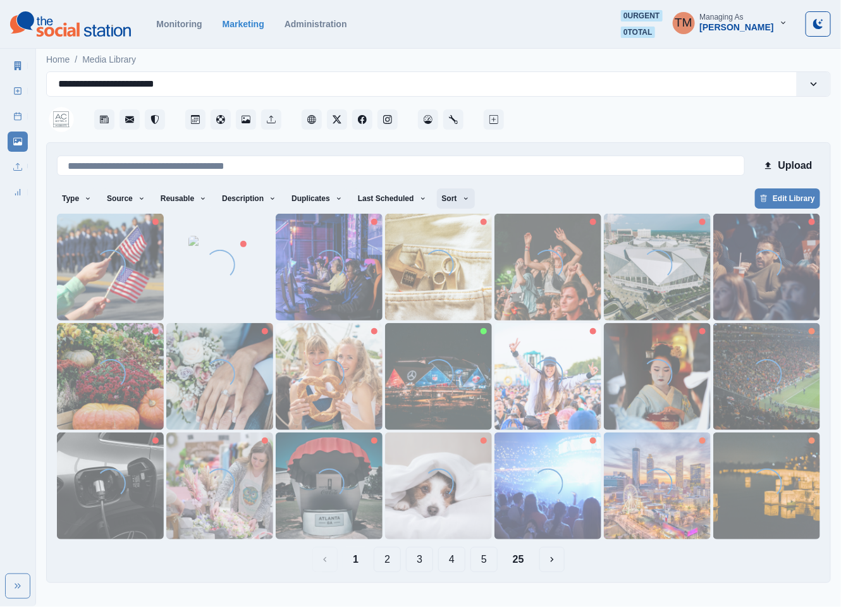
click at [444, 197] on button "Sort" at bounding box center [456, 198] width 38 height 20
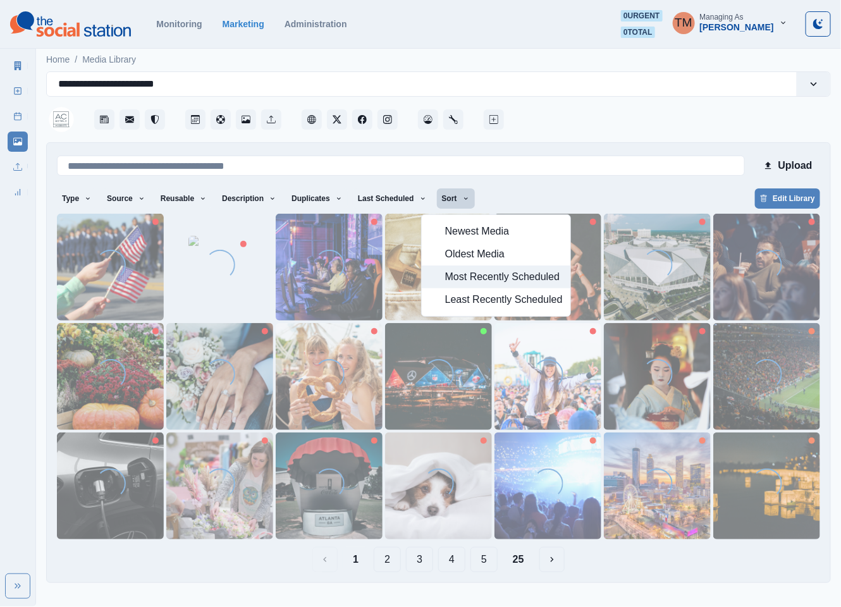
click at [460, 280] on span "Most Recently Scheduled" at bounding box center [504, 276] width 118 height 15
click at [576, 198] on div "Type Any Image Video Source Any Upload Social Manager Found: Instagram Found: G…" at bounding box center [438, 199] width 763 height 23
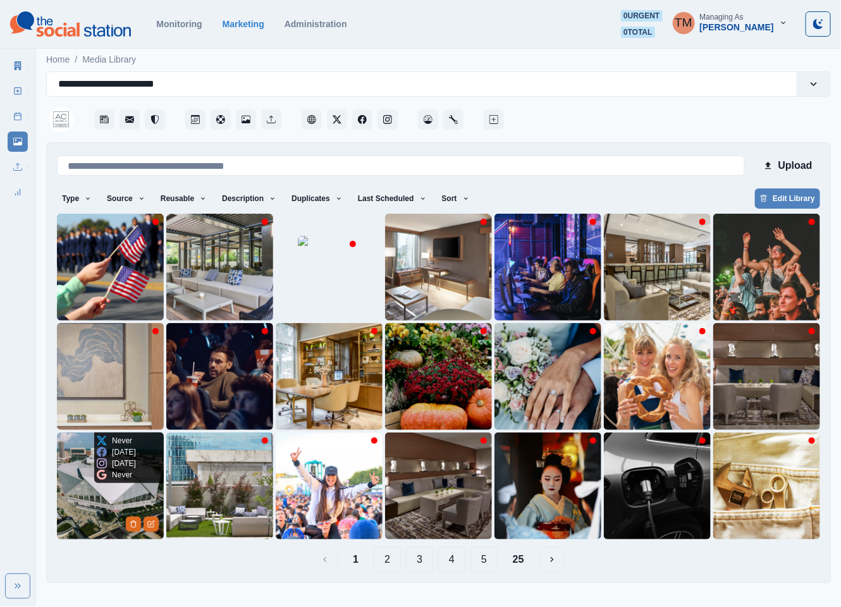
click at [82, 503] on img at bounding box center [110, 486] width 107 height 107
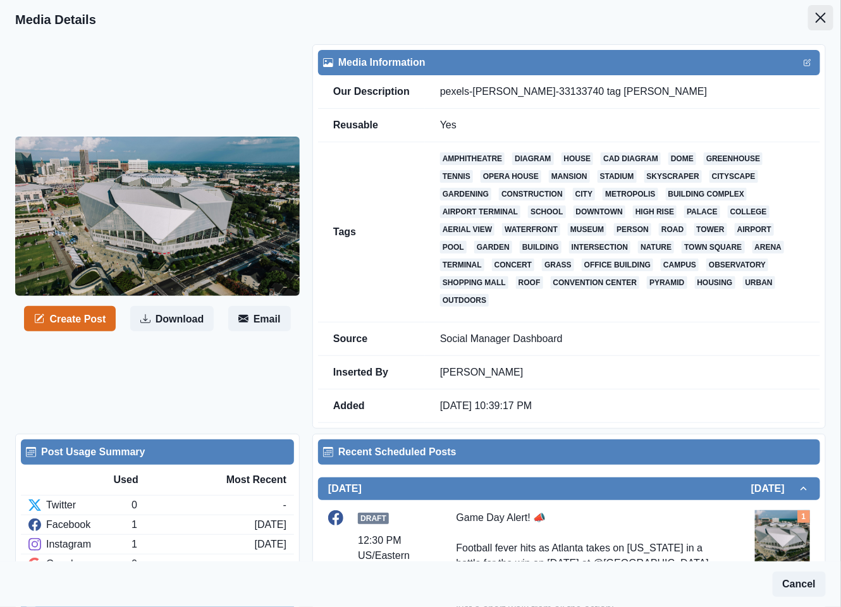
click at [816, 20] on icon "Close" at bounding box center [821, 18] width 10 height 10
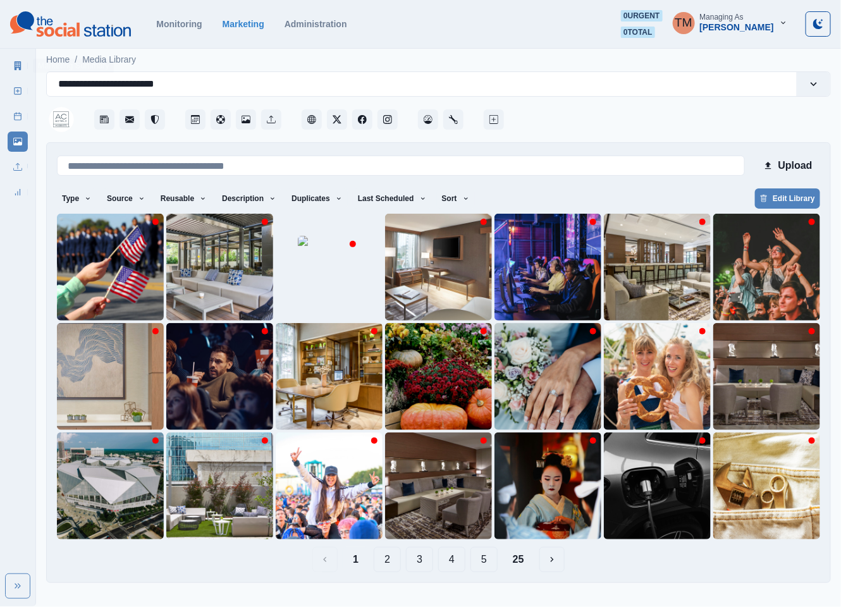
click at [14, 66] on icon at bounding box center [17, 65] width 9 height 9
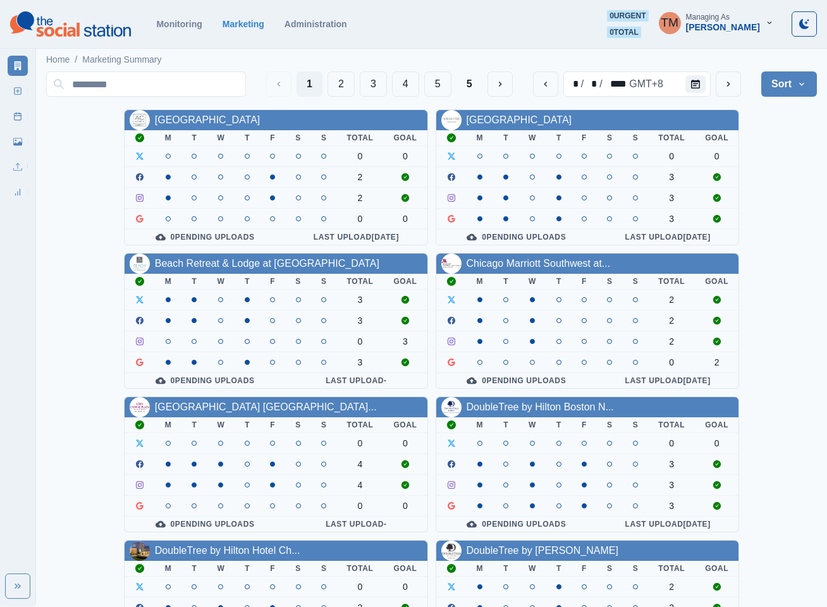
drag, startPoint x: 269, startPoint y: 266, endPoint x: 46, endPoint y: 264, distance: 223.3
click at [46, 264] on div "AC Hotel Atlanta Downtown M T W T F S S Total Goal 0 0 2 2 0 0 0 Pending Upload…" at bounding box center [431, 536] width 771 height 854
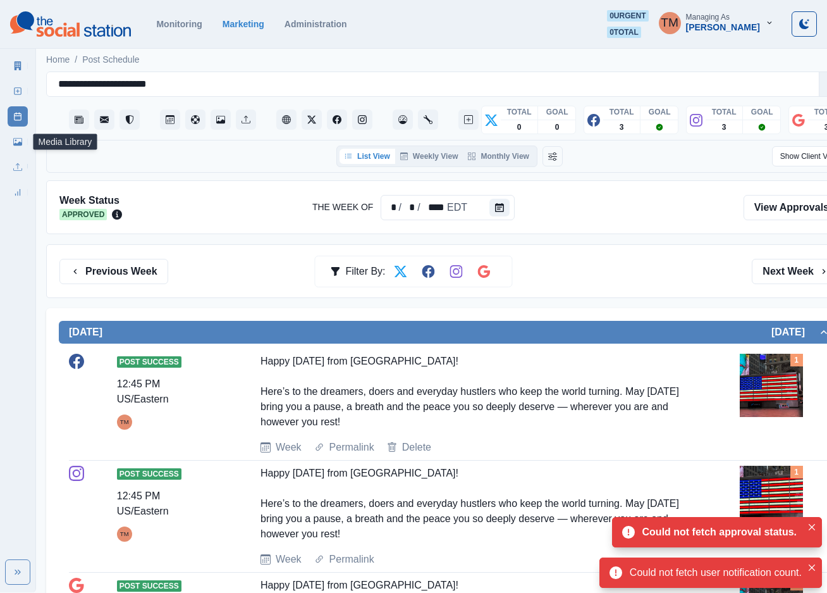
click at [18, 144] on icon at bounding box center [17, 142] width 9 height 8
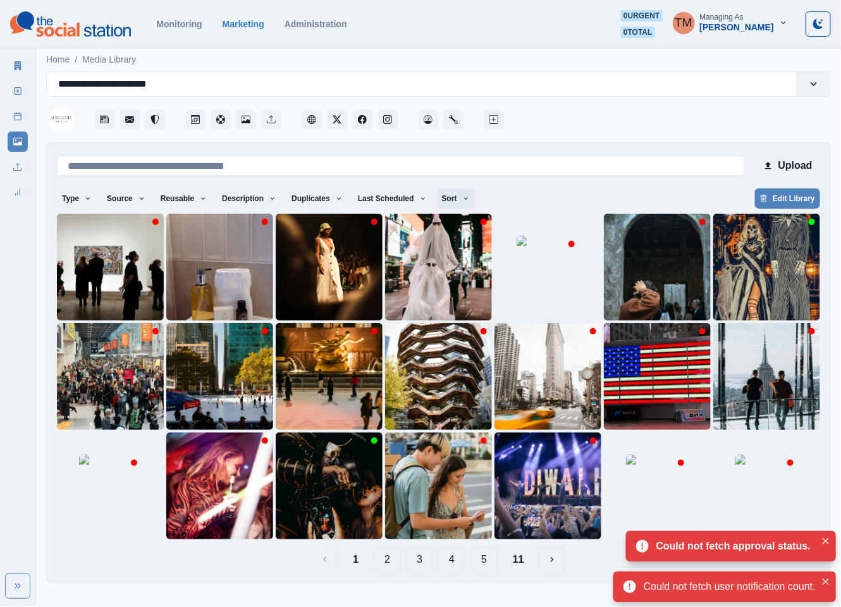
click at [444, 196] on button "Sort" at bounding box center [456, 198] width 38 height 20
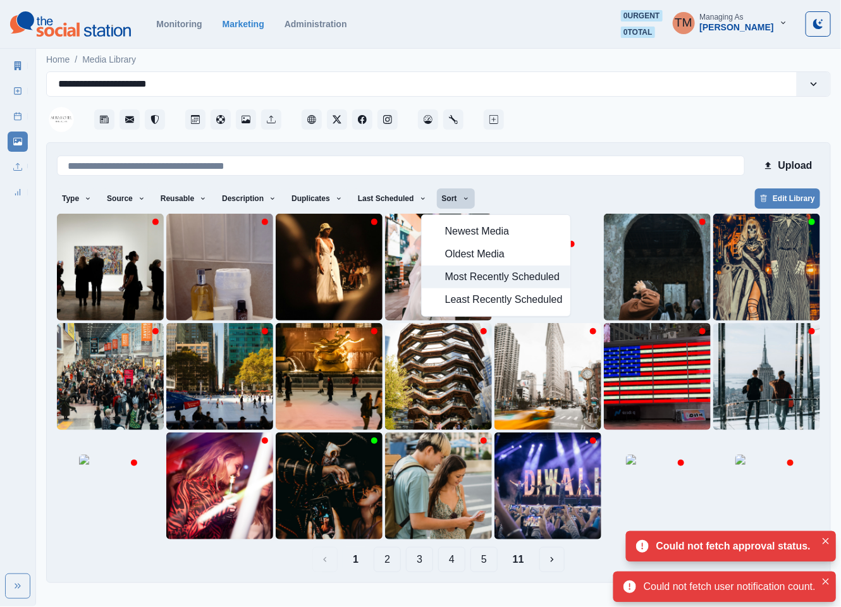
click at [462, 280] on span "Most Recently Scheduled" at bounding box center [504, 276] width 118 height 15
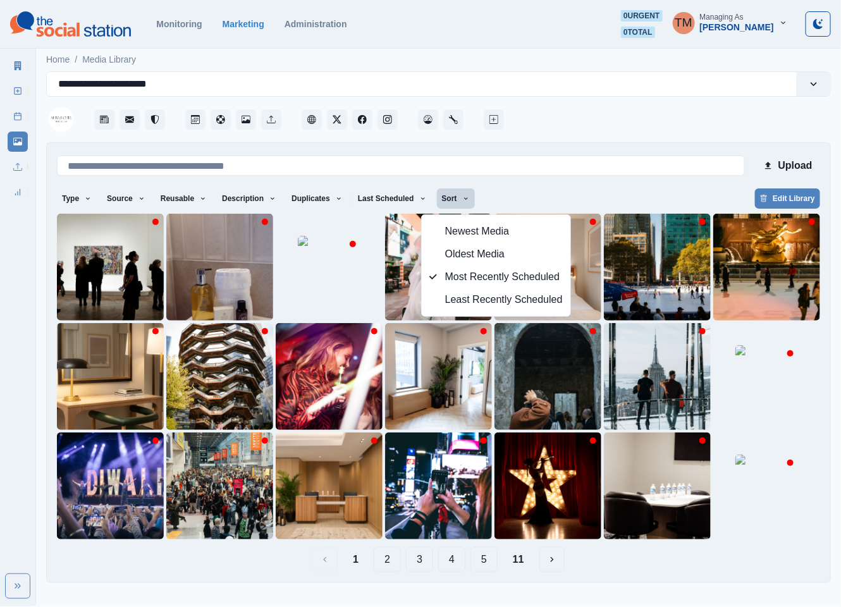
click at [565, 195] on div "Type Any Image Video Source Any Upload Social Manager Found: Instagram Found: G…" at bounding box center [438, 199] width 763 height 23
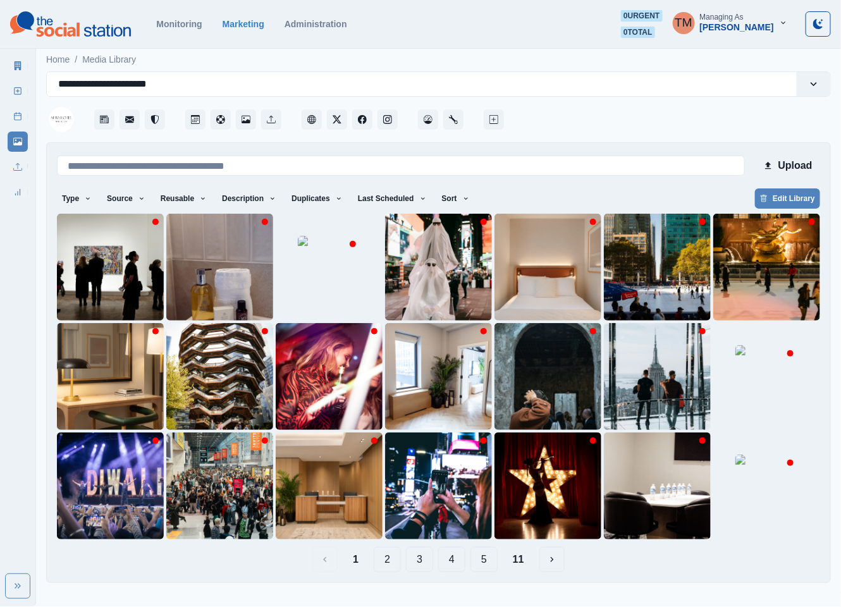
click at [383, 566] on button "2" at bounding box center [387, 559] width 27 height 25
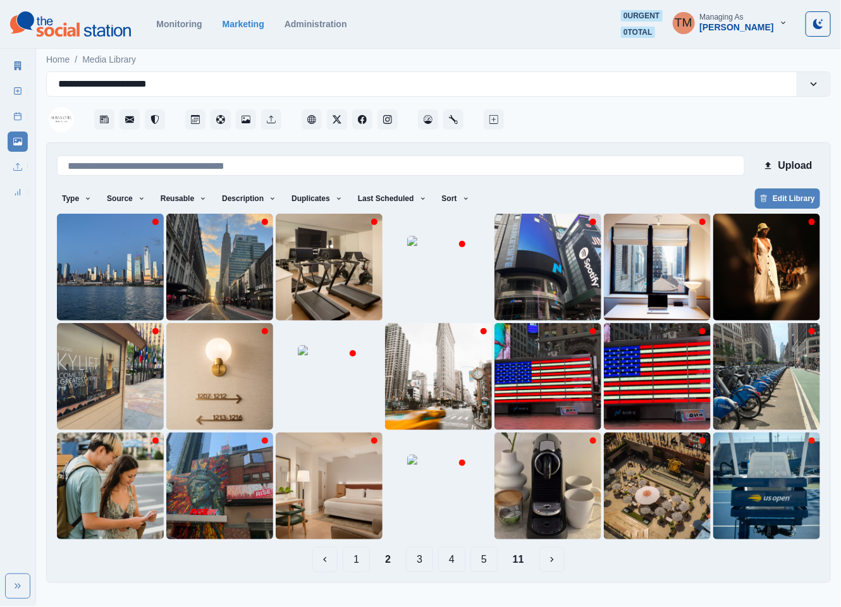
click at [366, 564] on button "1" at bounding box center [356, 559] width 27 height 25
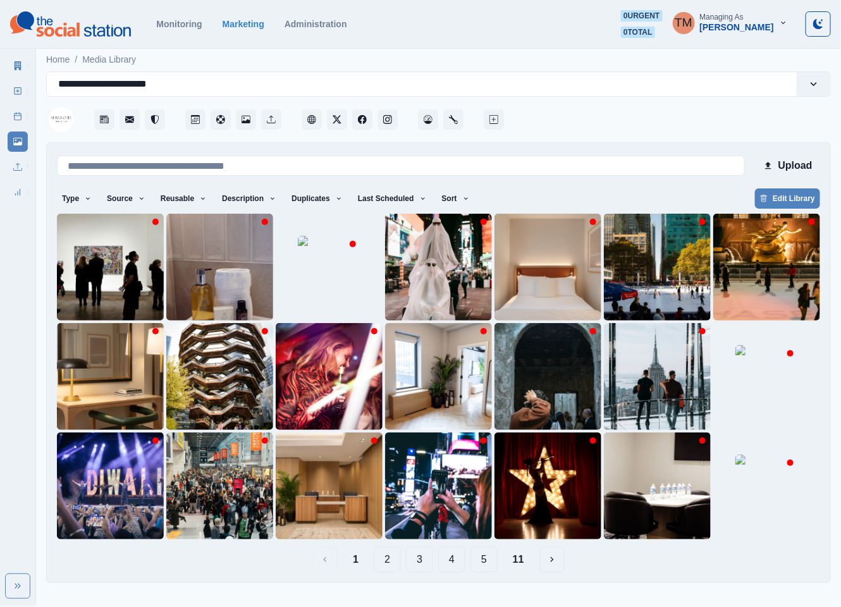
click at [391, 567] on button "2" at bounding box center [387, 559] width 27 height 25
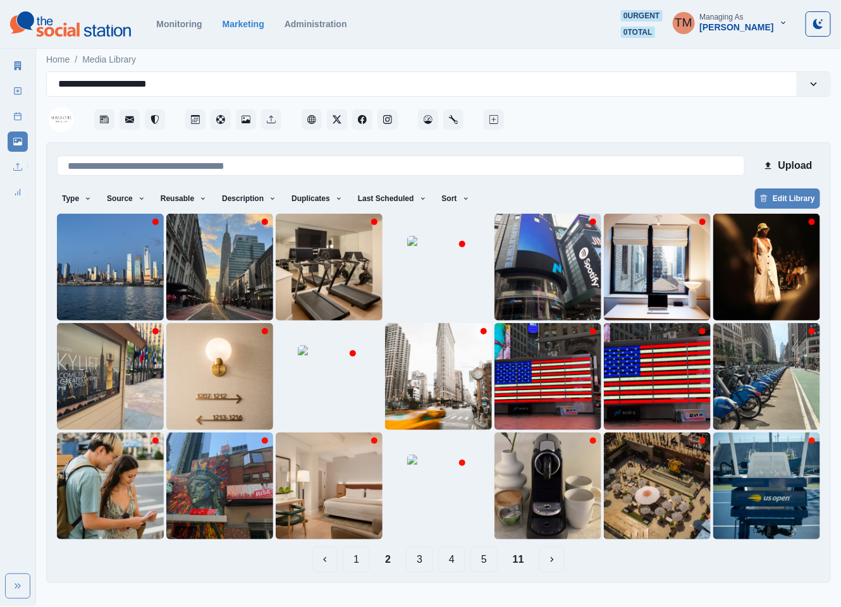
click at [359, 564] on button "1" at bounding box center [356, 559] width 27 height 25
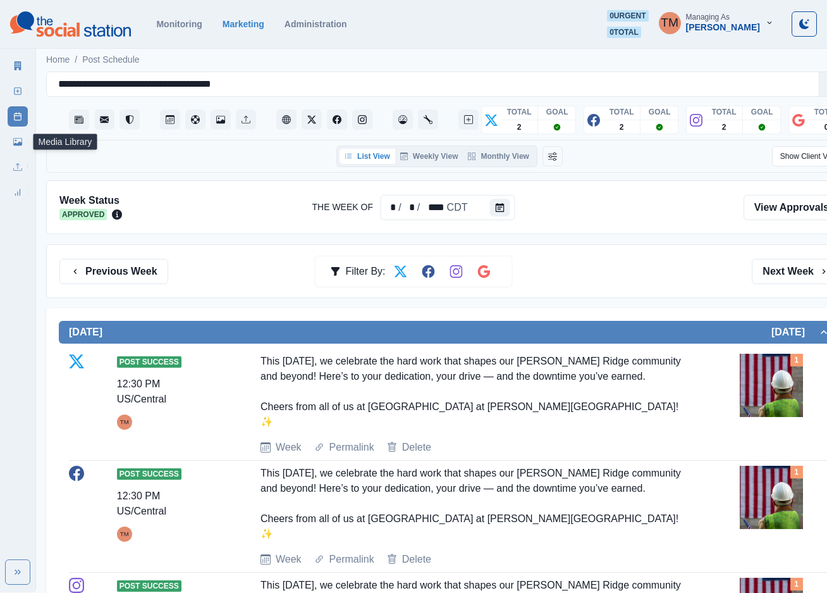
click at [9, 145] on link "Media Library" at bounding box center [18, 142] width 20 height 20
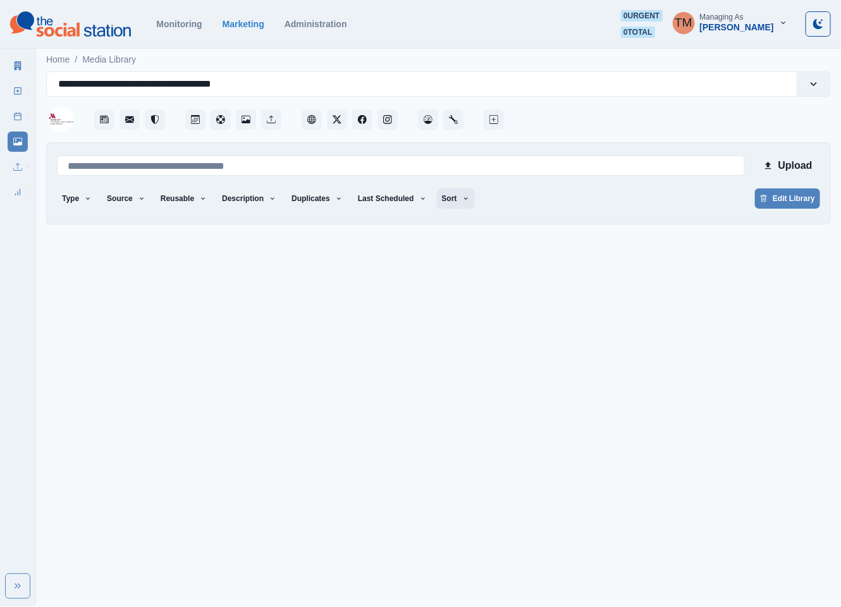
click at [453, 200] on button "Sort" at bounding box center [456, 198] width 38 height 20
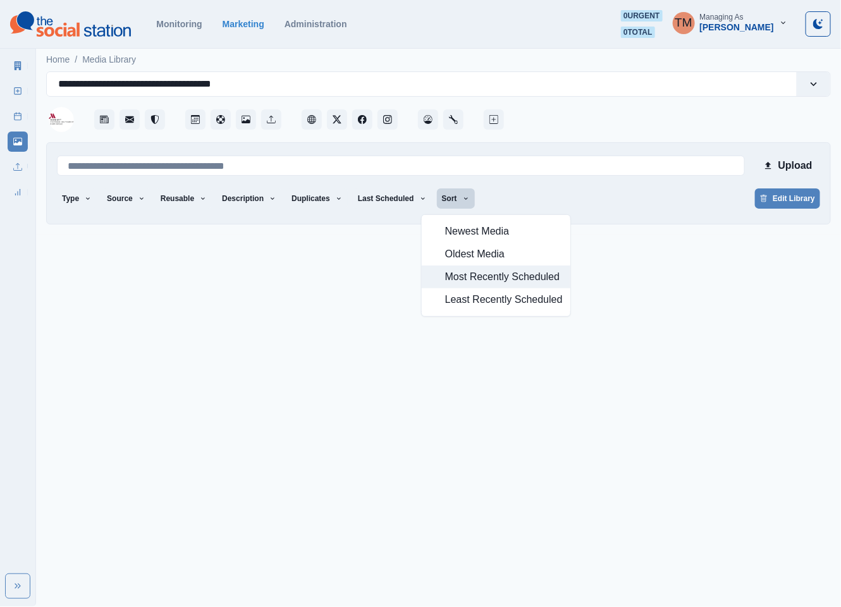
click at [455, 279] on span "Most Recently Scheduled" at bounding box center [504, 276] width 118 height 15
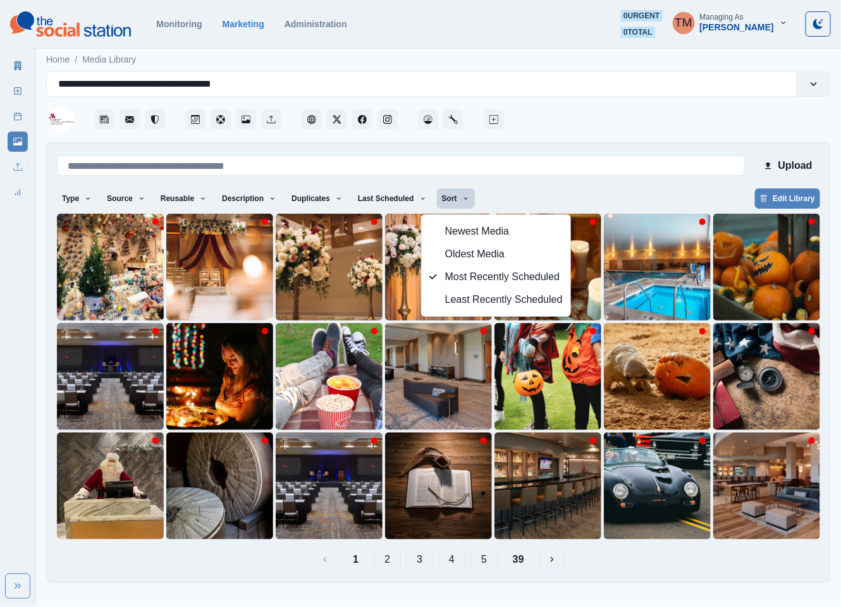
click at [568, 192] on div "Type Any Image Video Source Any Upload Social Manager Found: Instagram Found: G…" at bounding box center [438, 199] width 763 height 23
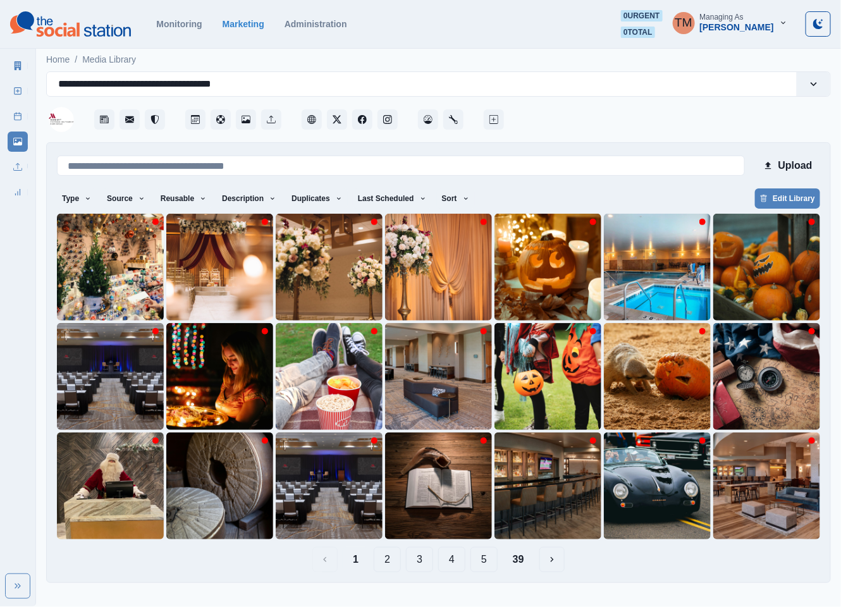
click at [389, 565] on button "2" at bounding box center [387, 559] width 27 height 25
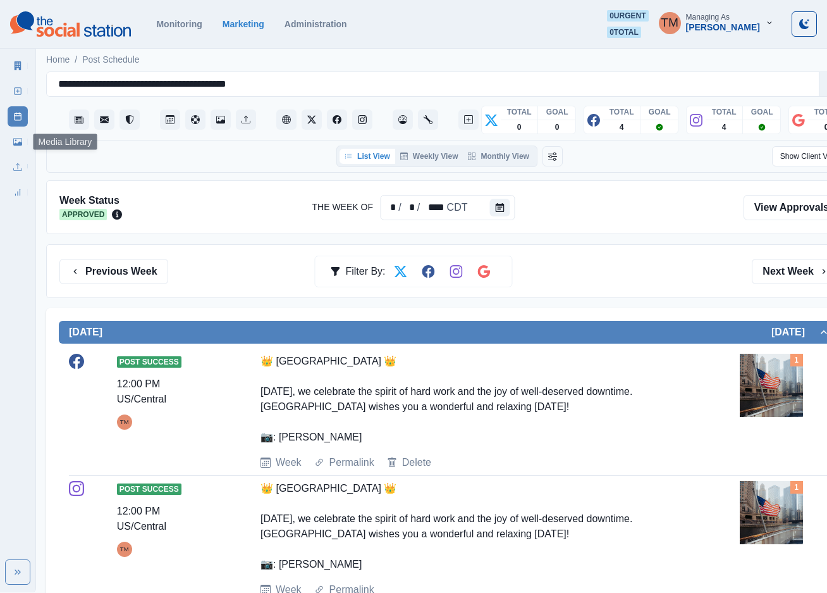
click at [12, 145] on link "Media Library" at bounding box center [18, 142] width 20 height 20
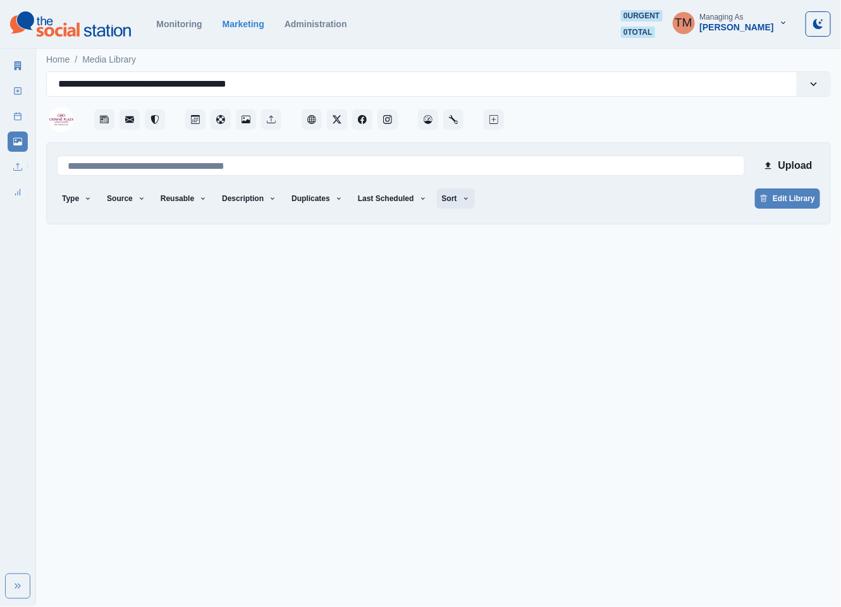
click at [462, 202] on icon "button" at bounding box center [466, 199] width 8 height 8
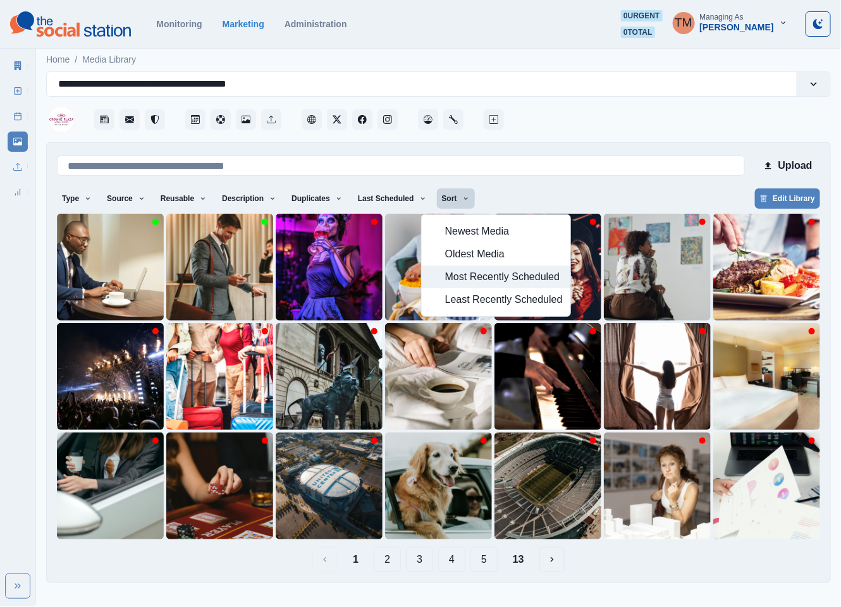
click at [474, 276] on span "Most Recently Scheduled" at bounding box center [504, 276] width 118 height 15
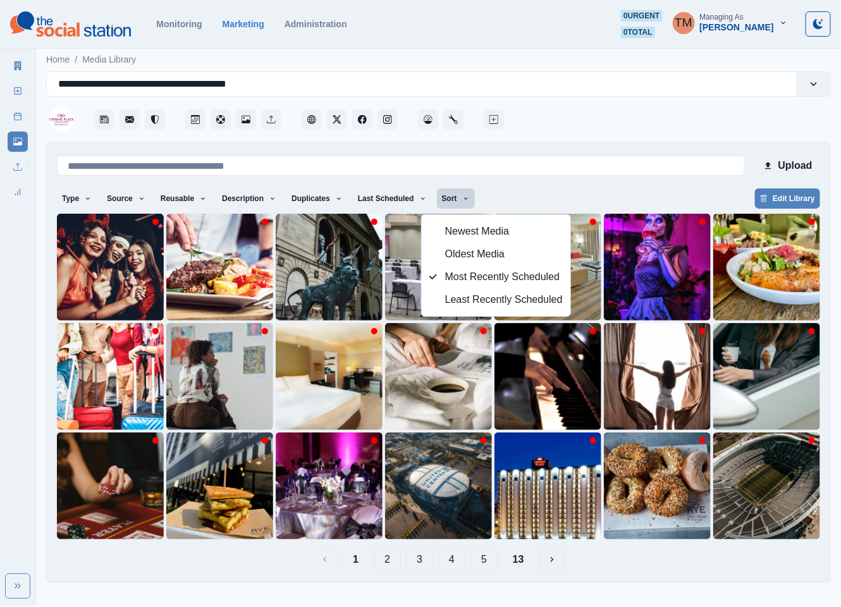
click at [607, 192] on div "Type Any Image Video Source Any Upload Social Manager Found: Instagram Found: G…" at bounding box center [438, 199] width 763 height 23
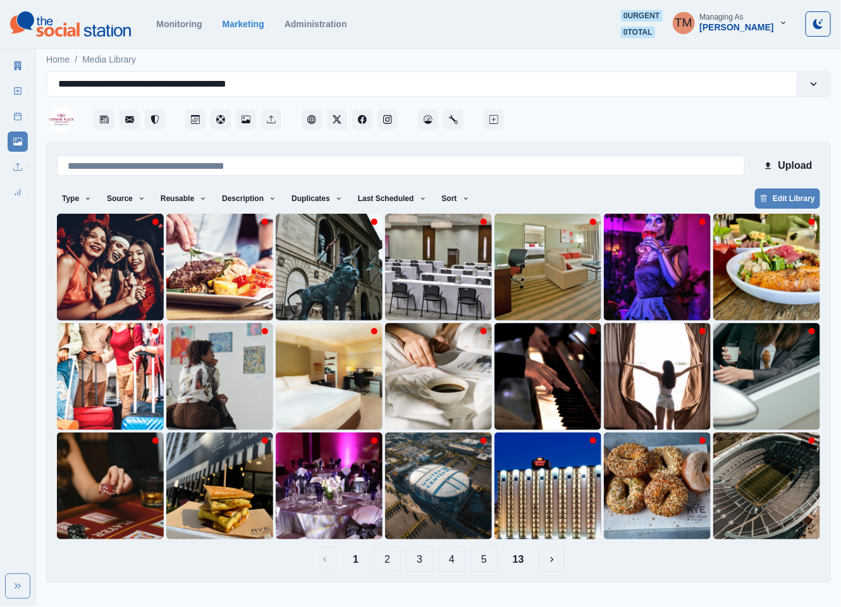
click at [390, 562] on button "2" at bounding box center [387, 559] width 27 height 25
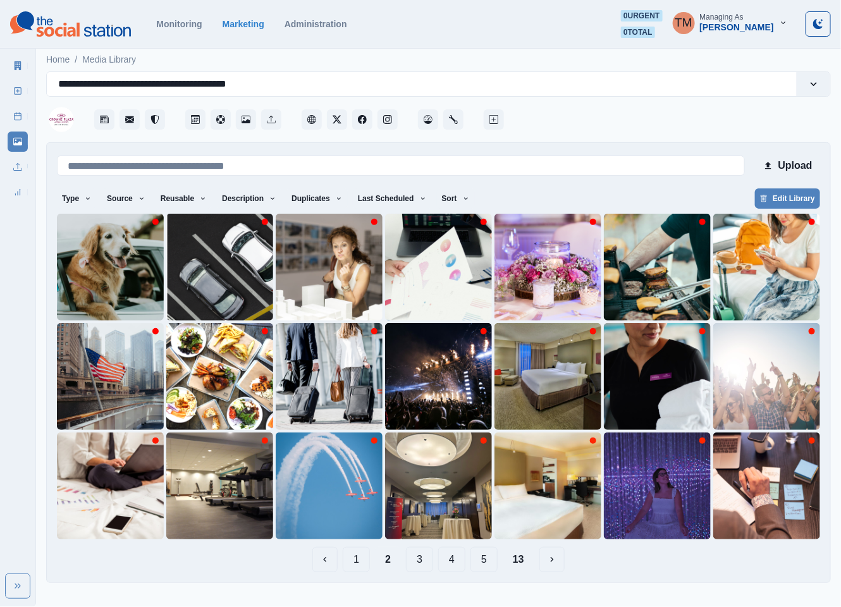
click at [359, 562] on button "1" at bounding box center [356, 559] width 27 height 25
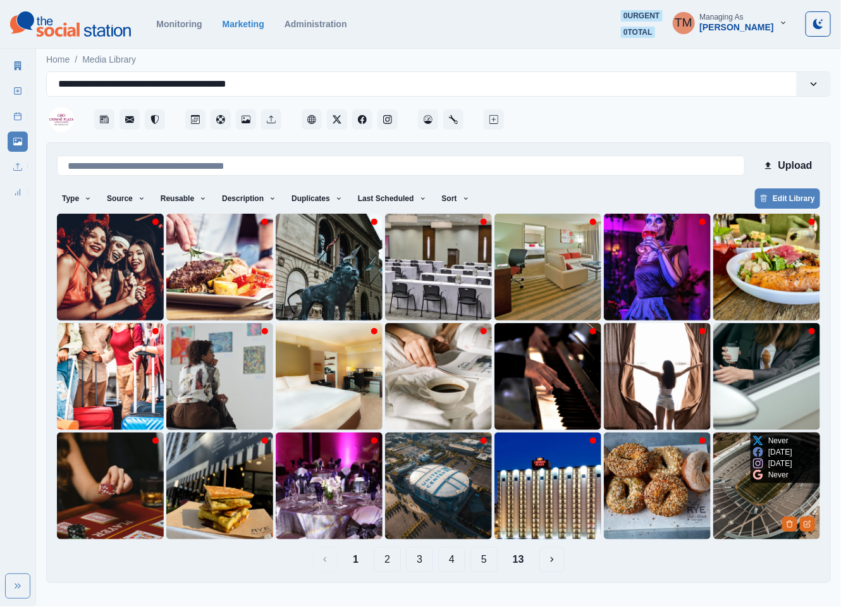
click at [729, 493] on img at bounding box center [766, 486] width 107 height 107
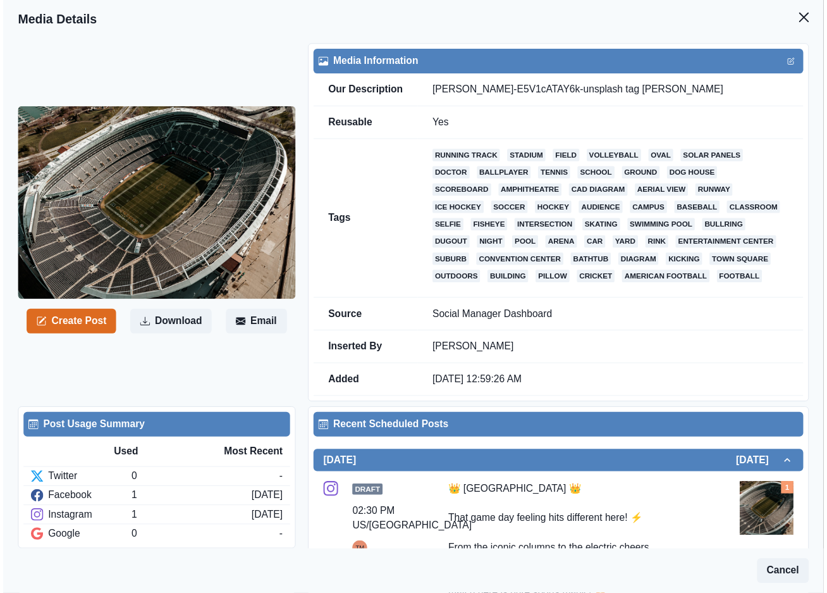
scroll to position [285, 0]
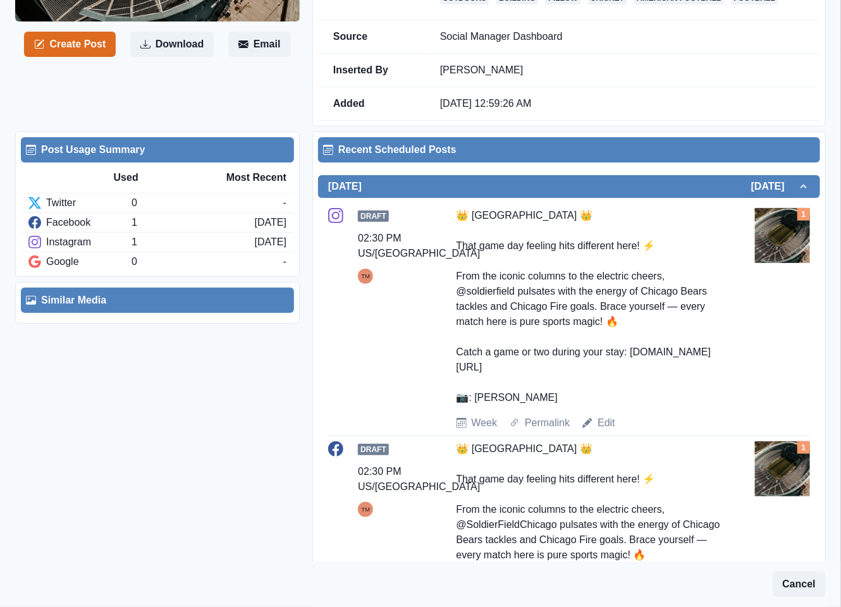
drag, startPoint x: 556, startPoint y: 401, endPoint x: 459, endPoint y: 220, distance: 205.1
click at [459, 220] on div "👑 [GEOGRAPHIC_DATA] 👑 That game day feeling hits different here! ⚡ From the ico…" at bounding box center [589, 306] width 264 height 197
click at [407, 250] on div "02:30 PM US/[GEOGRAPHIC_DATA]" at bounding box center [419, 246] width 122 height 30
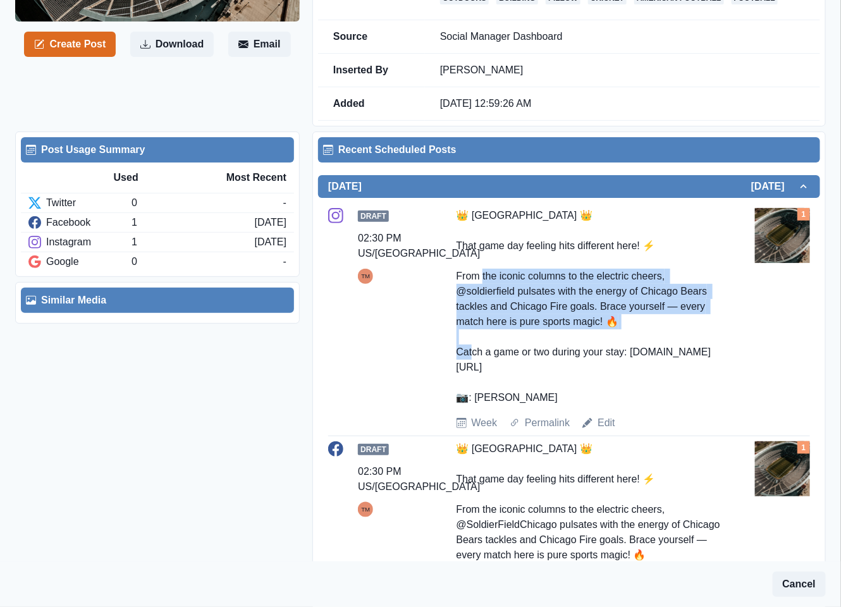
drag, startPoint x: 448, startPoint y: 275, endPoint x: 620, endPoint y: 324, distance: 179.0
click at [620, 324] on div "Draft 02:30 PM US/Central TM 👑 Crowne Plaza West Loop 👑 That game day feeling h…" at bounding box center [569, 319] width 482 height 223
copy div "om the iconic columns to the electric cheers, @soldierfield pulsates with the e…"
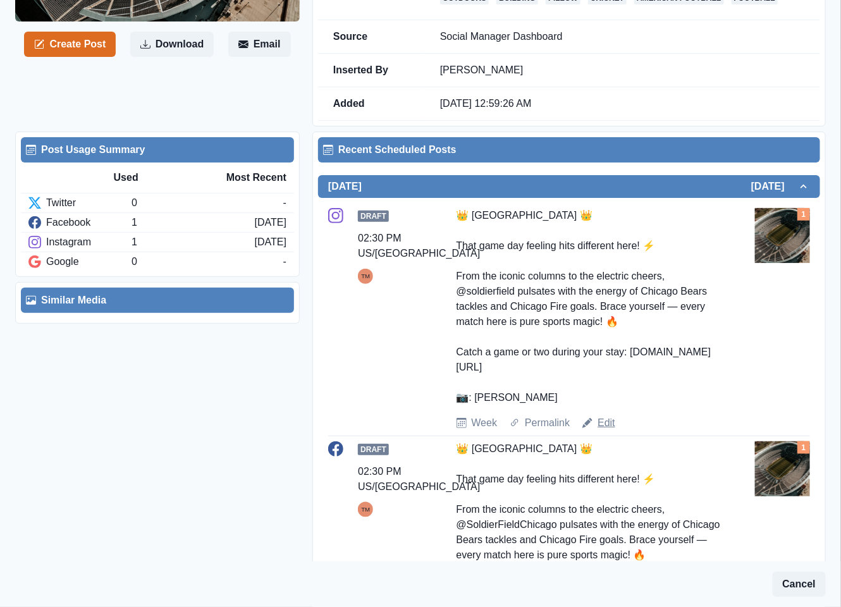
click at [600, 428] on link "Edit" at bounding box center [607, 423] width 18 height 15
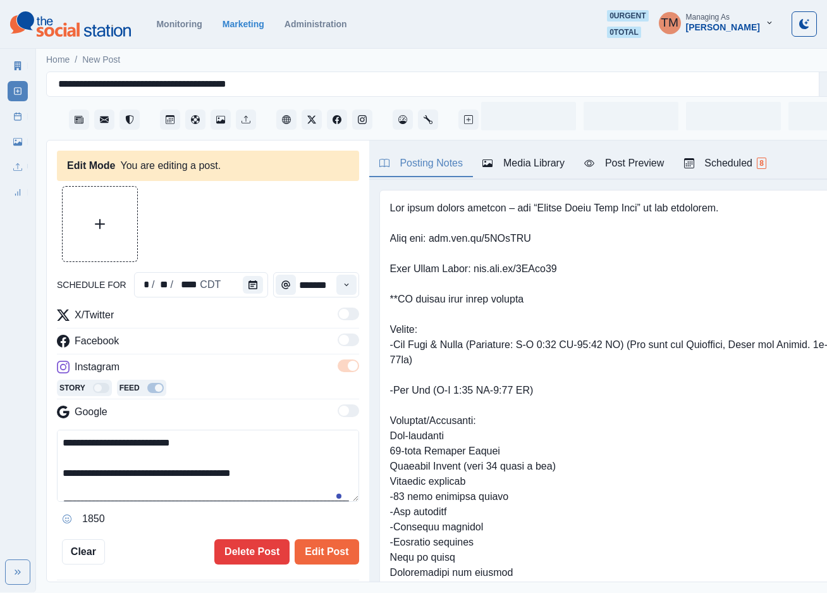
type input "*******"
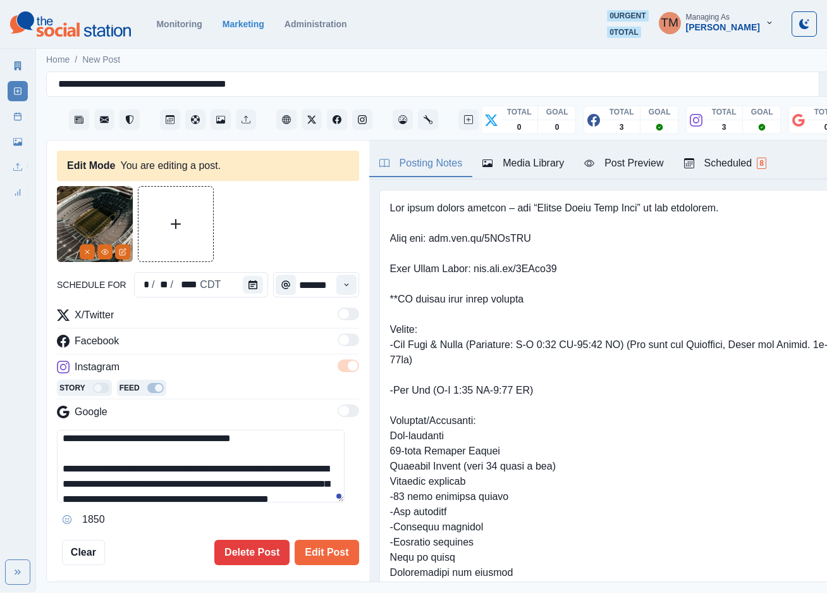
scroll to position [38, 0]
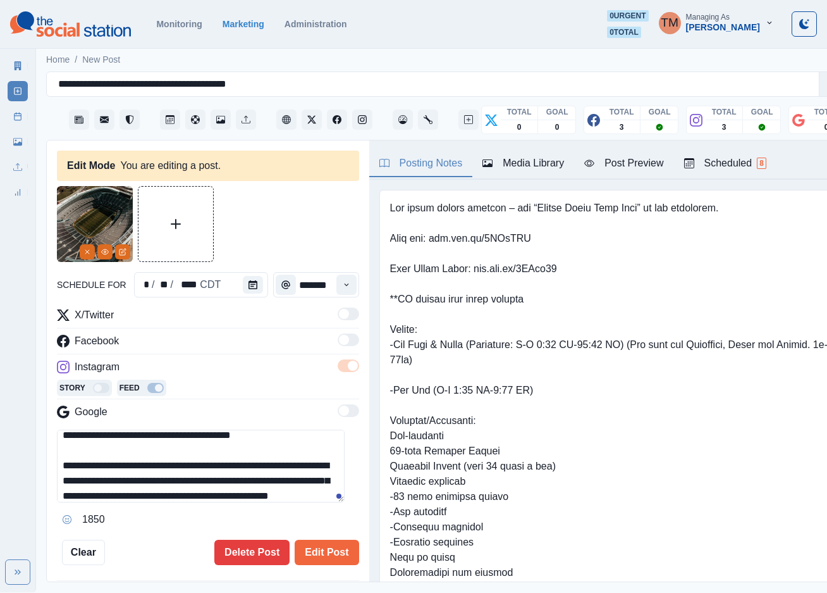
click at [65, 469] on textarea "**********" at bounding box center [201, 465] width 288 height 73
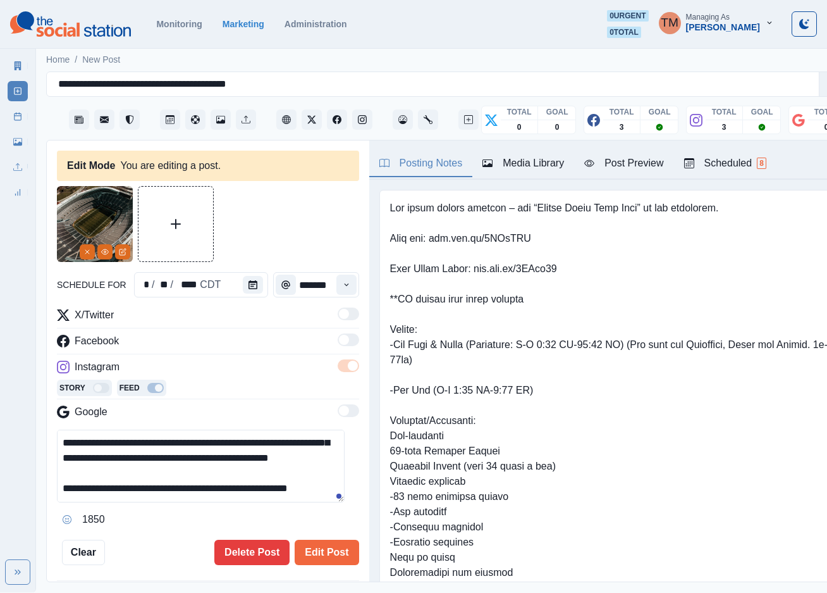
click at [192, 463] on textarea "**********" at bounding box center [201, 465] width 288 height 73
drag, startPoint x: 249, startPoint y: 445, endPoint x: 234, endPoint y: 471, distance: 29.7
click at [234, 471] on textarea "**********" at bounding box center [201, 465] width 288 height 73
paste textarea "*****"
type textarea "**********"
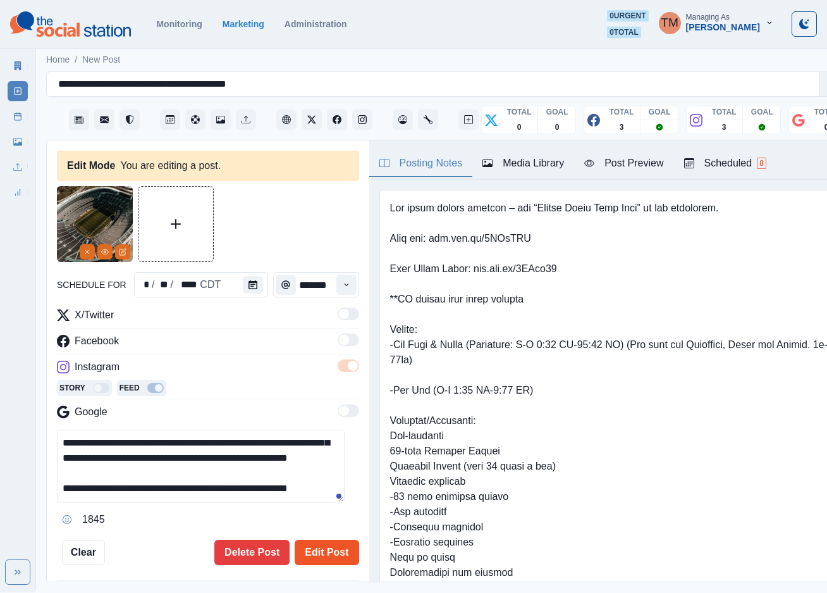
click at [314, 554] on button "Edit Post" at bounding box center [327, 551] width 64 height 25
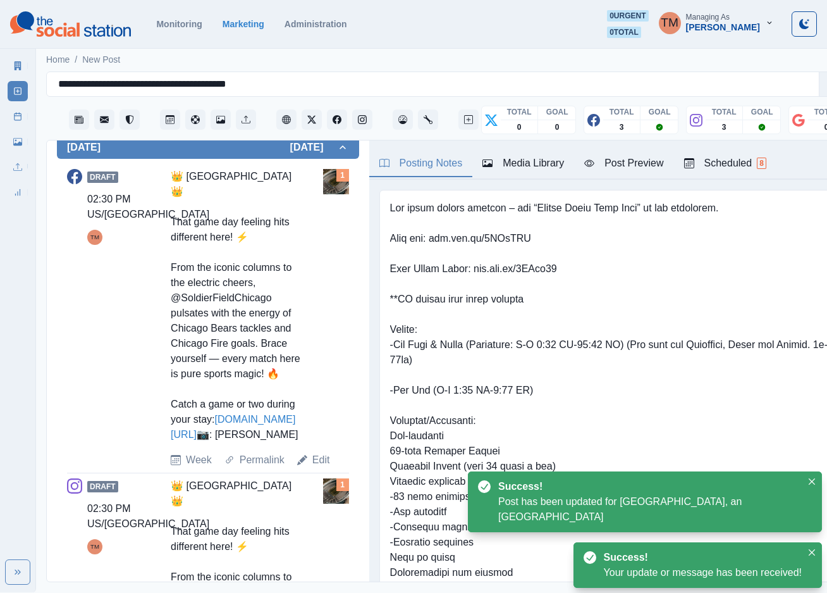
scroll to position [455, 0]
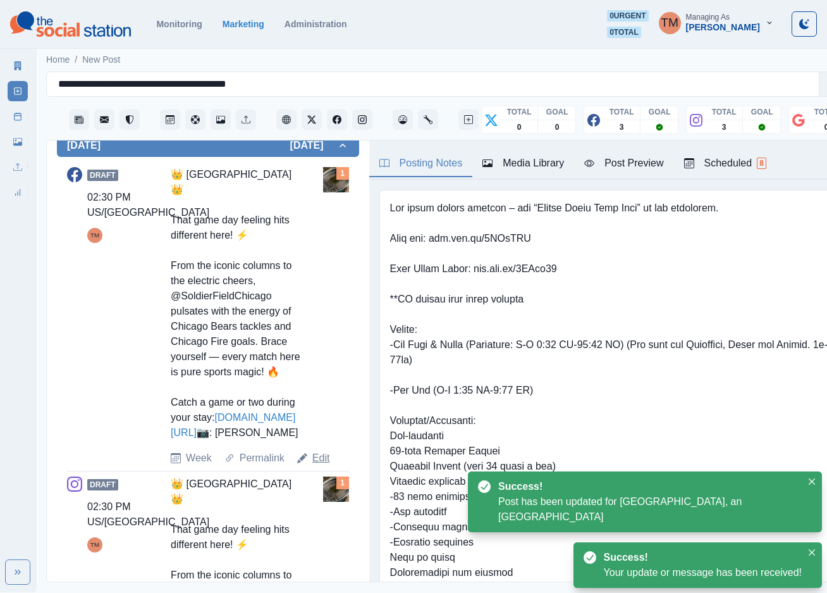
click at [317, 465] on link "Edit" at bounding box center [321, 457] width 18 height 15
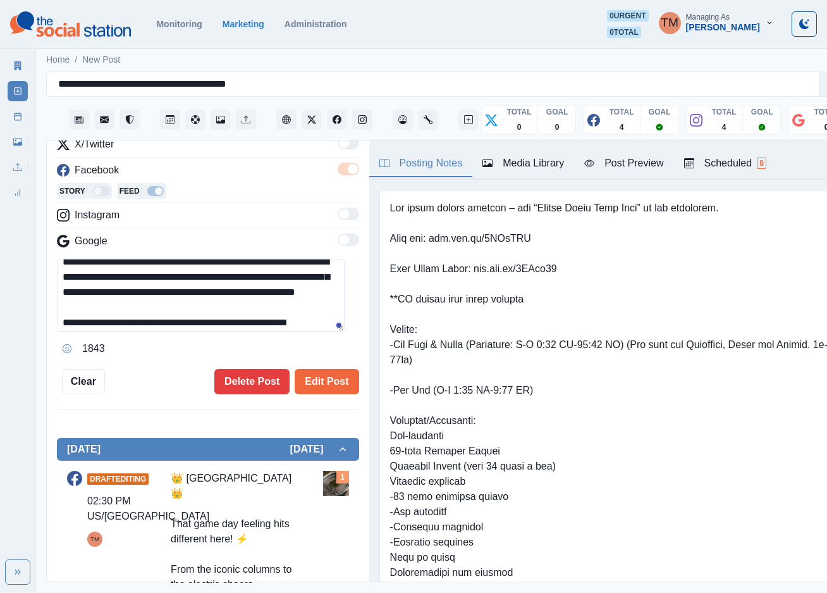
scroll to position [76, 0]
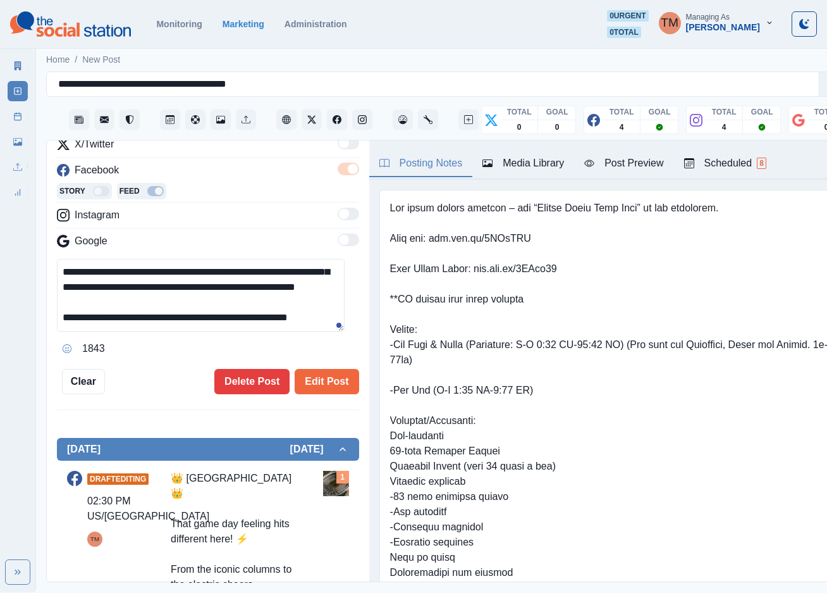
drag, startPoint x: 287, startPoint y: 270, endPoint x: 286, endPoint y: 300, distance: 29.7
click at [286, 300] on textarea "**********" at bounding box center [201, 295] width 288 height 73
paste textarea "*****"
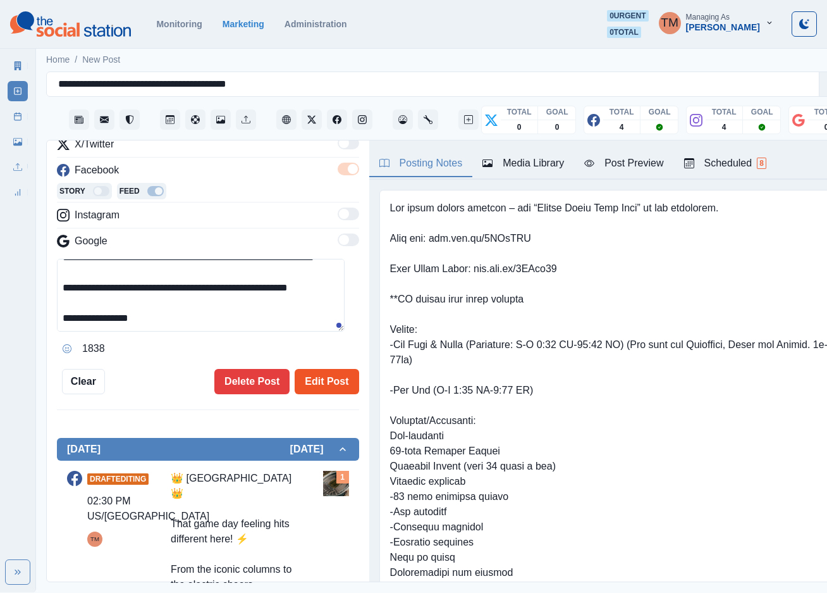
type textarea "**********"
click at [317, 385] on button "Edit Post" at bounding box center [327, 381] width 64 height 25
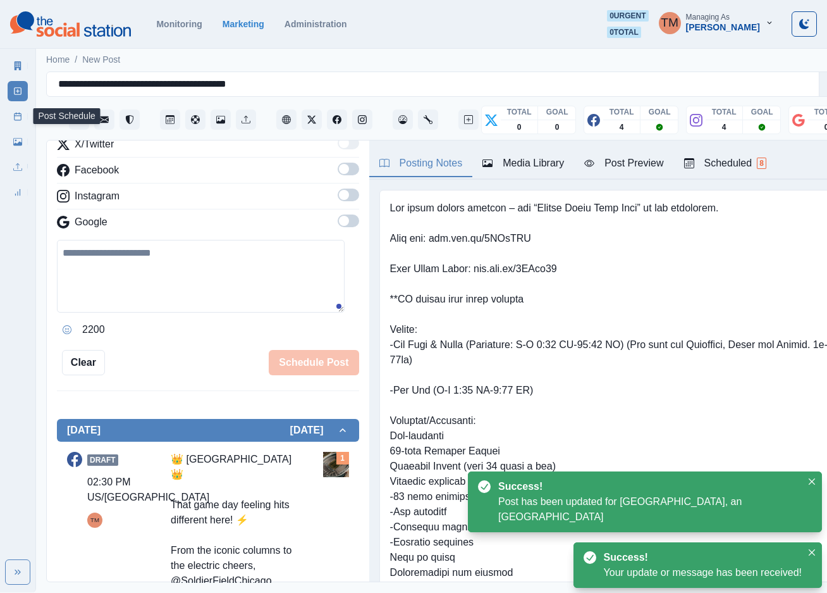
click at [19, 120] on icon at bounding box center [17, 116] width 9 height 9
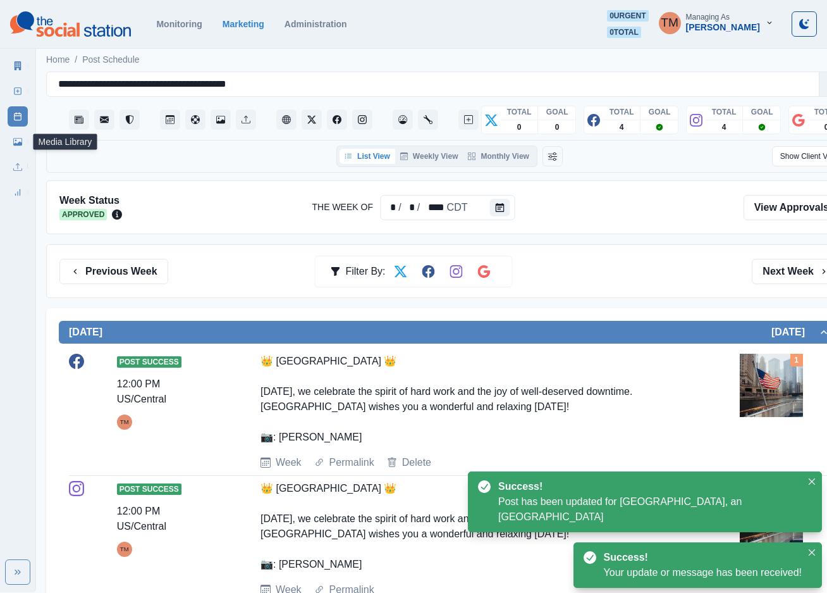
click at [18, 143] on icon at bounding box center [17, 142] width 9 height 8
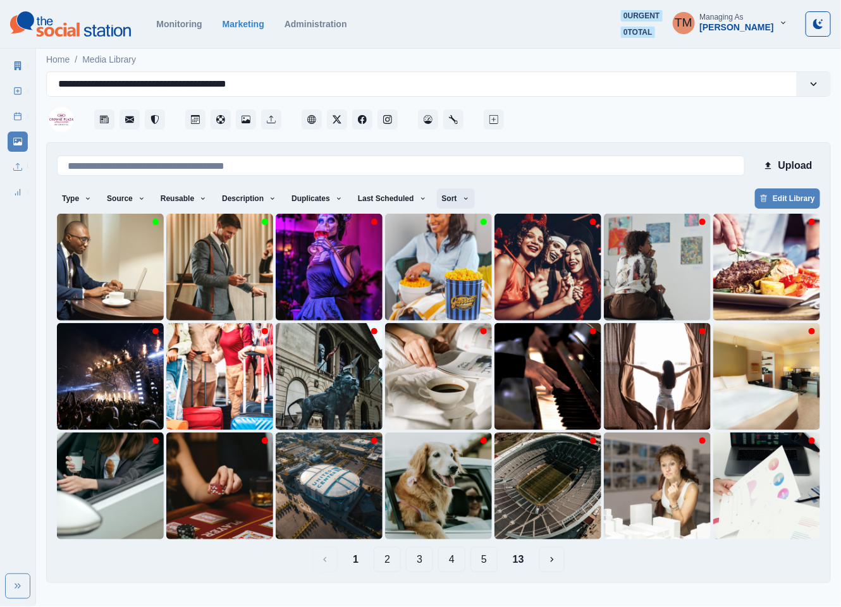
click at [456, 196] on button "Sort" at bounding box center [456, 198] width 38 height 20
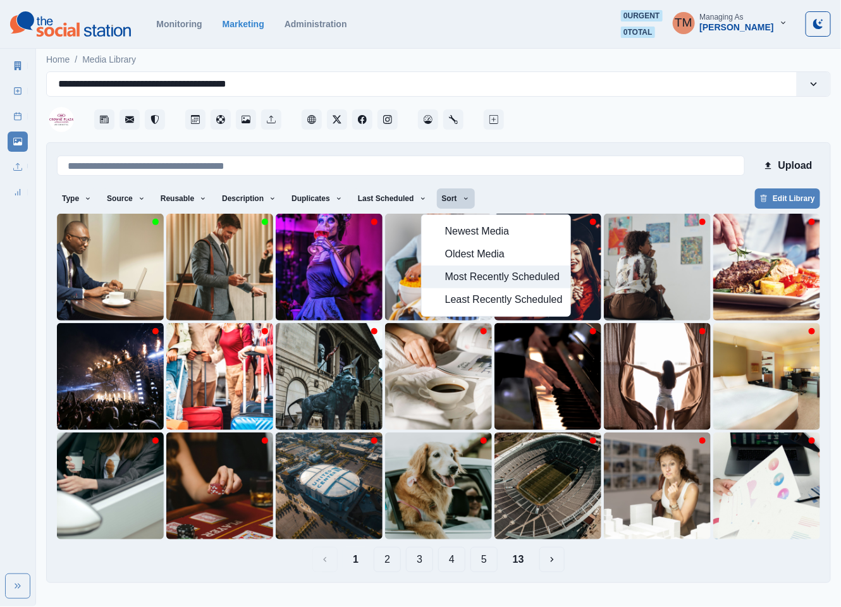
click at [497, 279] on span "Most Recently Scheduled" at bounding box center [504, 276] width 118 height 15
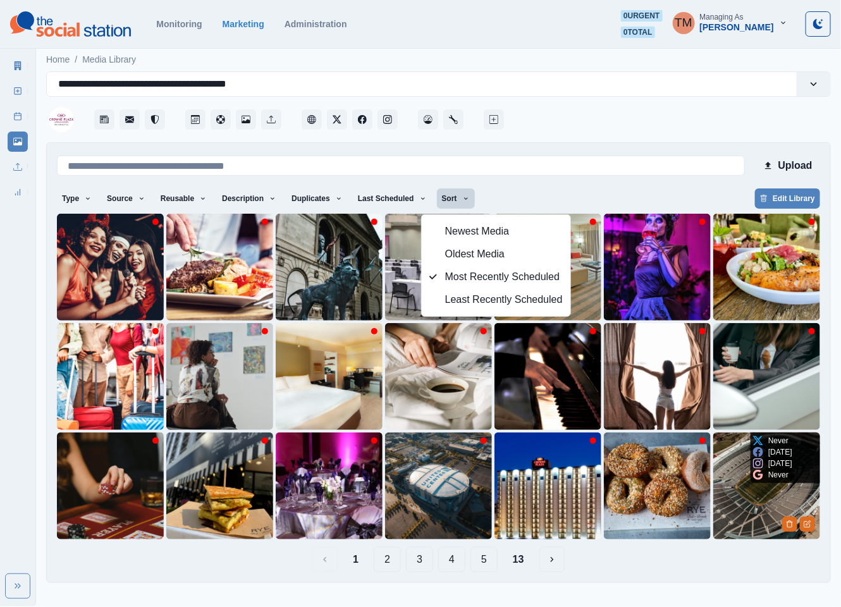
click at [736, 510] on img at bounding box center [766, 486] width 107 height 107
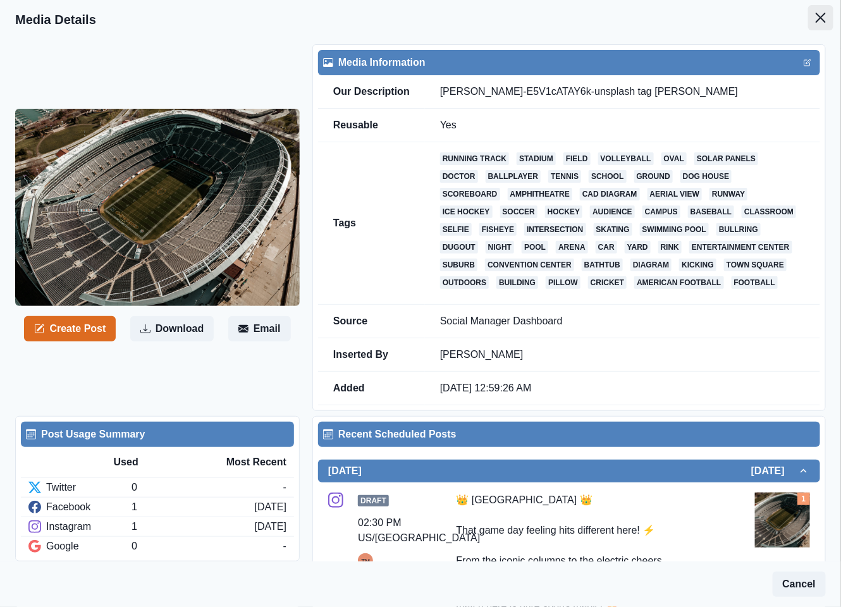
click at [816, 19] on icon "Close" at bounding box center [821, 18] width 10 height 10
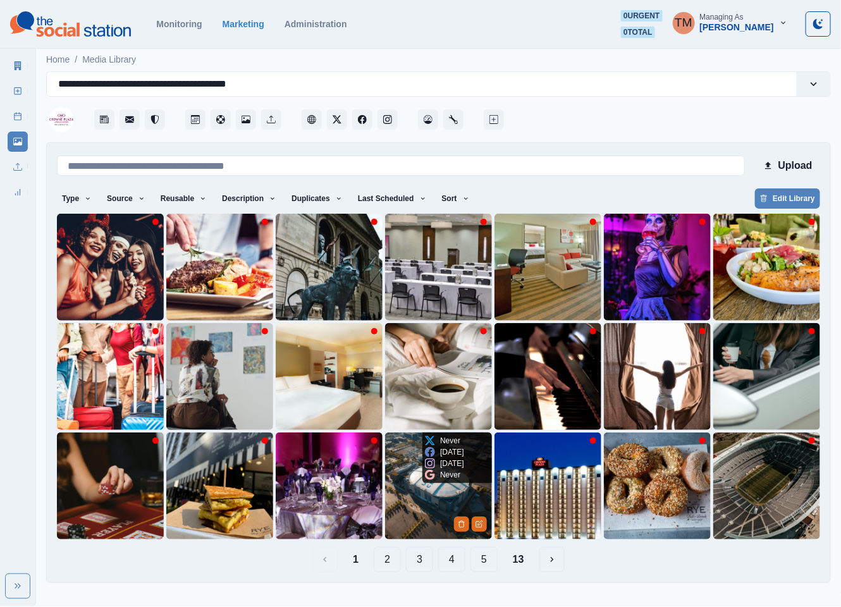
click at [421, 501] on img at bounding box center [438, 486] width 107 height 107
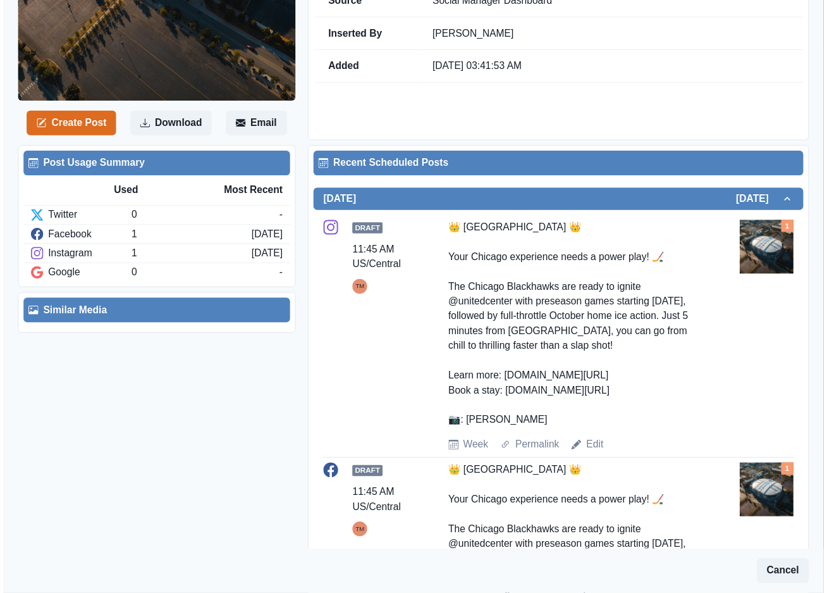
scroll to position [379, 0]
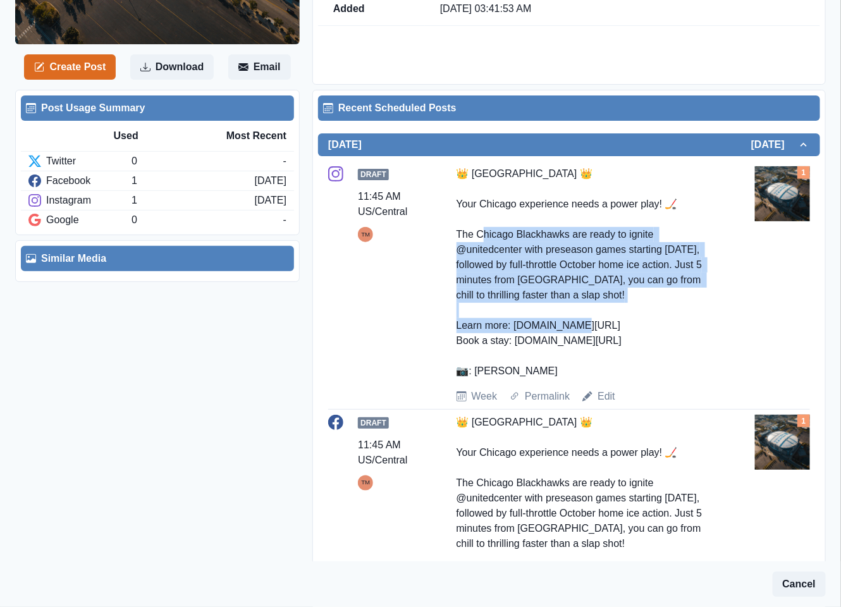
drag, startPoint x: 454, startPoint y: 232, endPoint x: 529, endPoint y: 308, distance: 106.9
click at [529, 308] on div "👑 Crowne Plaza West Loop 👑 Your Chicago experience needs a power play! 🏒 The Ch…" at bounding box center [589, 272] width 264 height 213
copy div "Chicago Blackhawks are ready to ignite @unitedcenter with preseason games start…"
click at [606, 404] on link "Edit" at bounding box center [607, 396] width 18 height 15
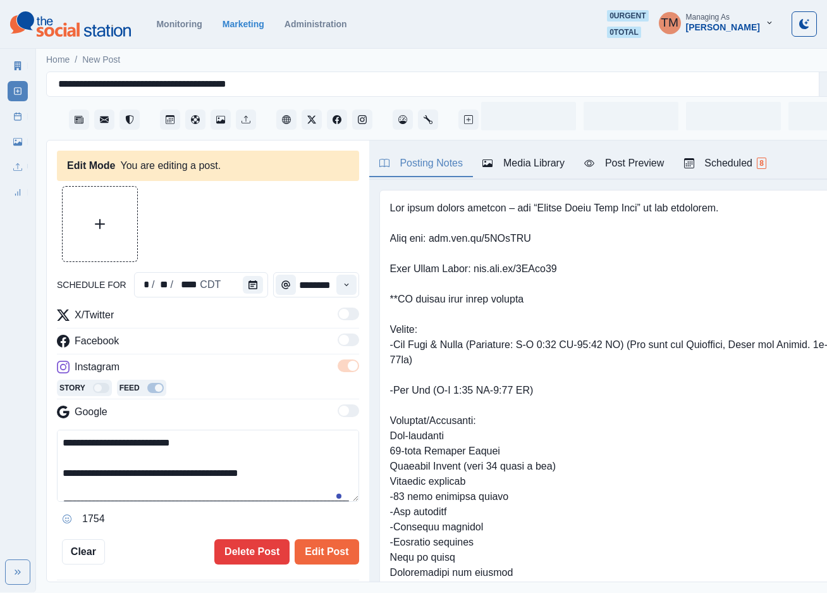
type input "********"
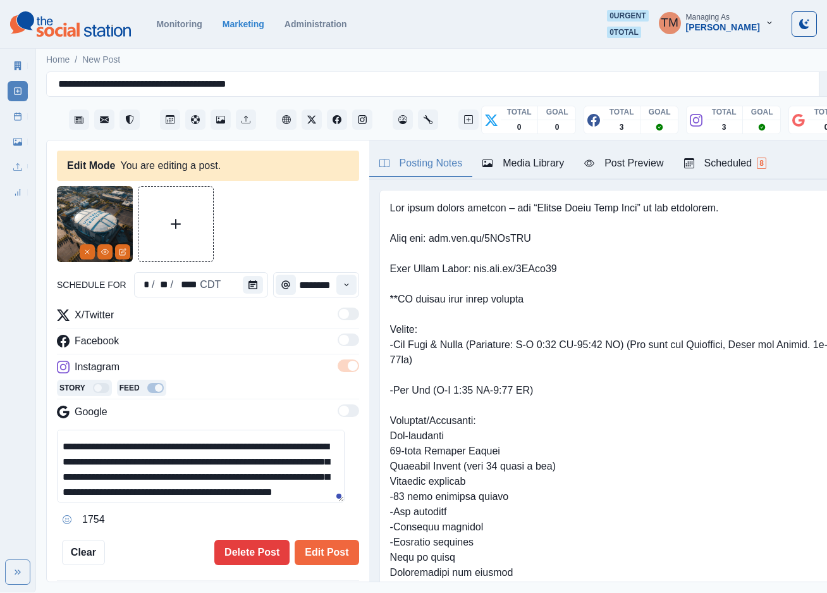
scroll to position [152, 0]
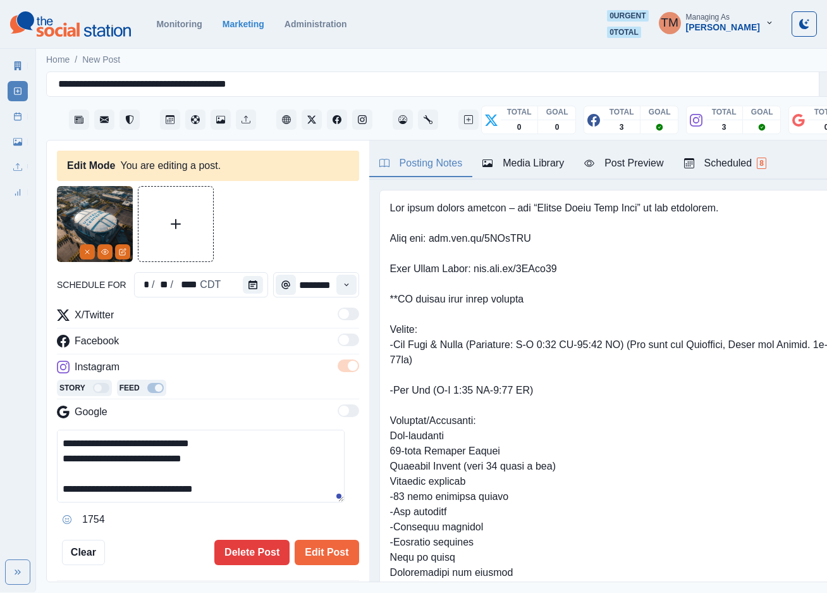
drag, startPoint x: 132, startPoint y: 483, endPoint x: 302, endPoint y: 467, distance: 171.4
click at [302, 467] on textarea "**********" at bounding box center [201, 465] width 288 height 73
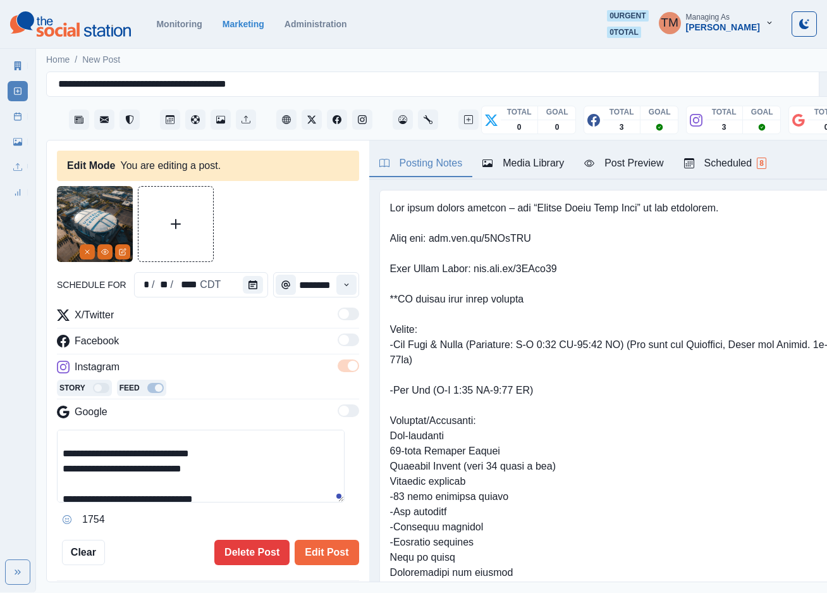
paste textarea "*"
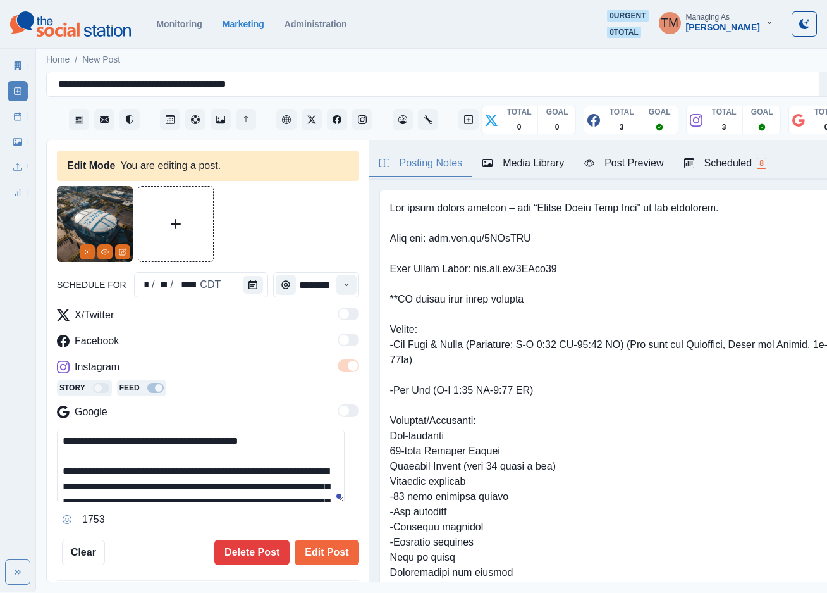
scroll to position [31, 0]
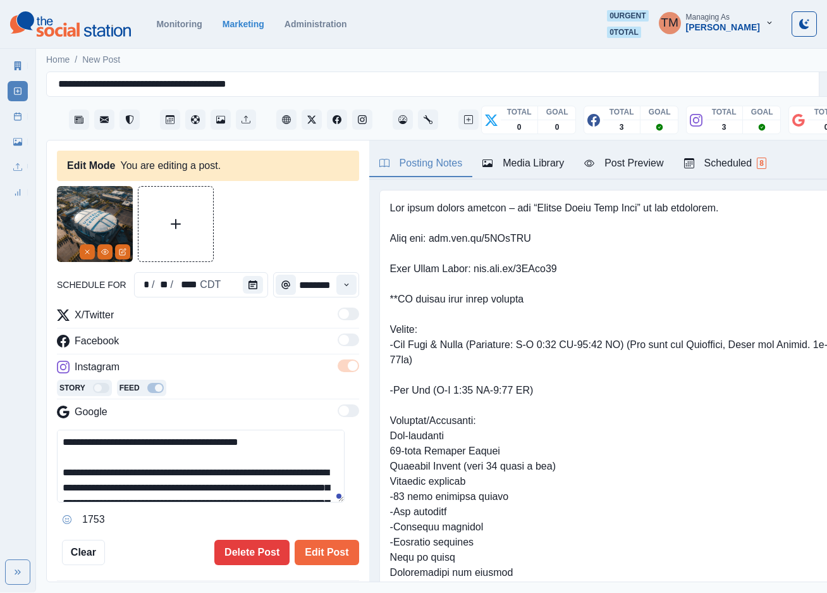
drag, startPoint x: 256, startPoint y: 471, endPoint x: 65, endPoint y: 471, distance: 191.6
click at [65, 471] on textarea "**********" at bounding box center [201, 465] width 288 height 73
paste textarea
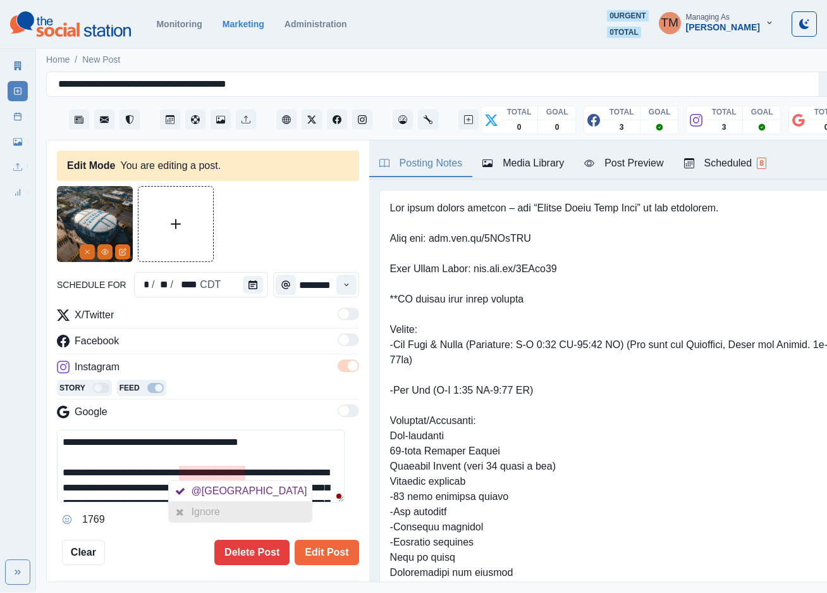
click at [211, 511] on div "Ignore" at bounding box center [209, 512] width 34 height 20
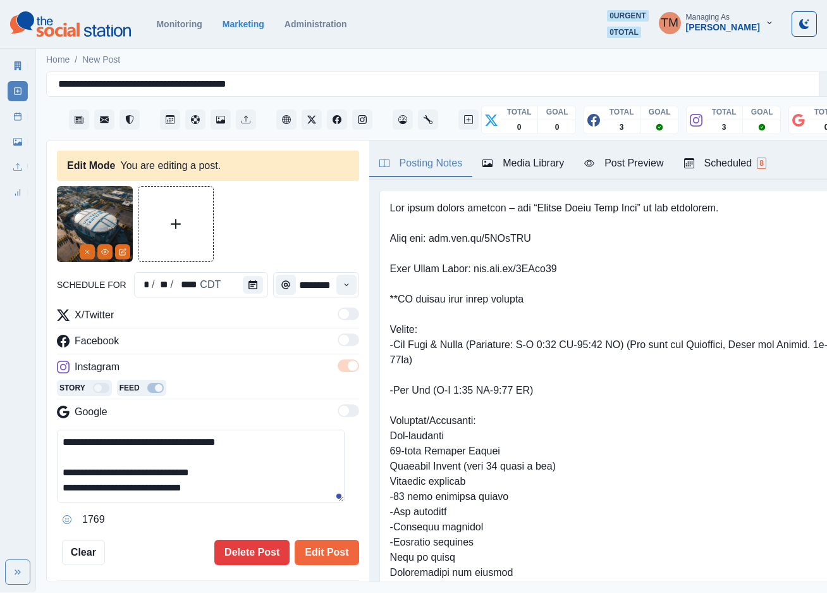
scroll to position [0, 0]
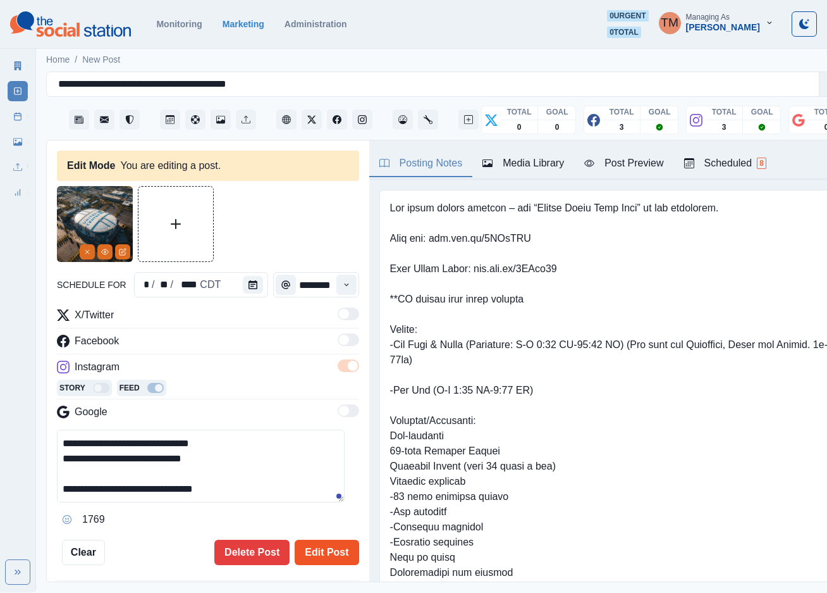
type textarea "**********"
click at [326, 558] on button "Edit Post" at bounding box center [327, 551] width 64 height 25
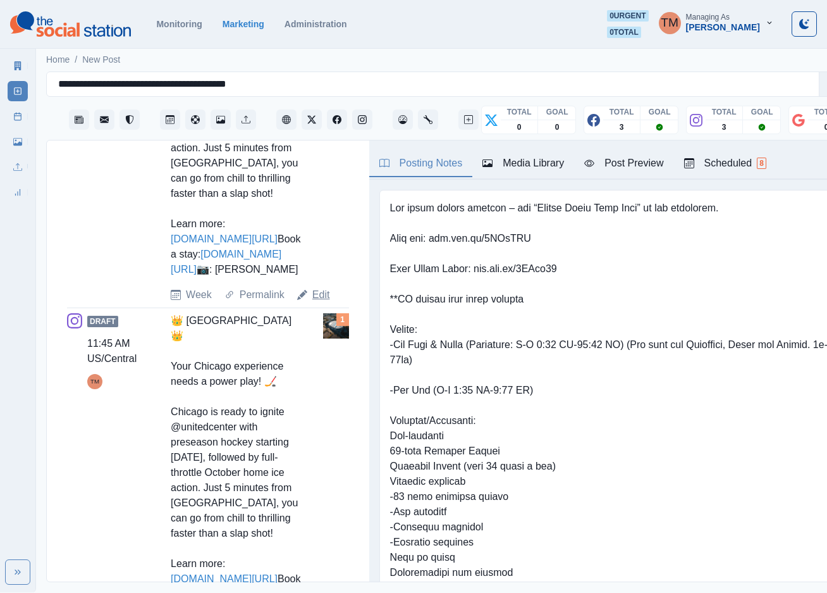
click at [317, 302] on link "Edit" at bounding box center [321, 294] width 18 height 15
click at [319, 302] on link "Edit" at bounding box center [321, 294] width 18 height 15
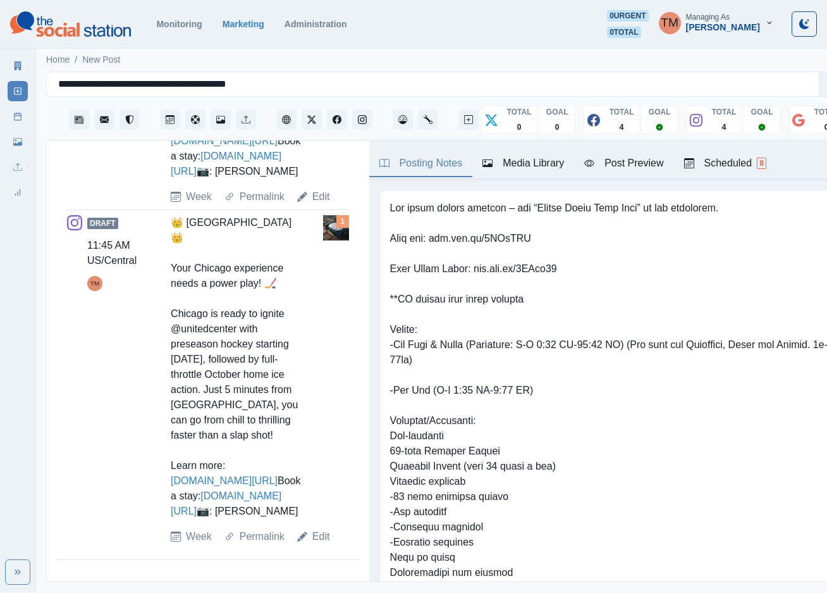
drag, startPoint x: 164, startPoint y: 299, endPoint x: 252, endPoint y: 412, distance: 144.2
click at [252, 412] on div "Draft 11:45 AM US/Central TM 👑 Crowne Plaza West Loop 👑 Your Chicago experience…" at bounding box center [208, 379] width 282 height 329
copy div "👑 Crowne Plaza West Loop 👑 Your Chicago experience needs a power play! 🏒 Chicag…"
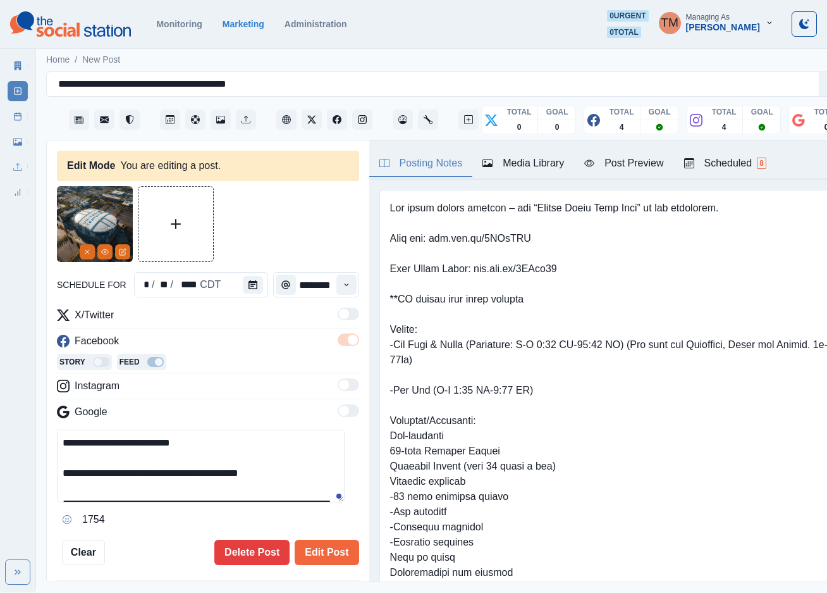
drag, startPoint x: 297, startPoint y: 452, endPoint x: -5, endPoint y: 407, distance: 305.0
click at [0, 407] on html "**********" at bounding box center [413, 296] width 827 height 592
paste textarea
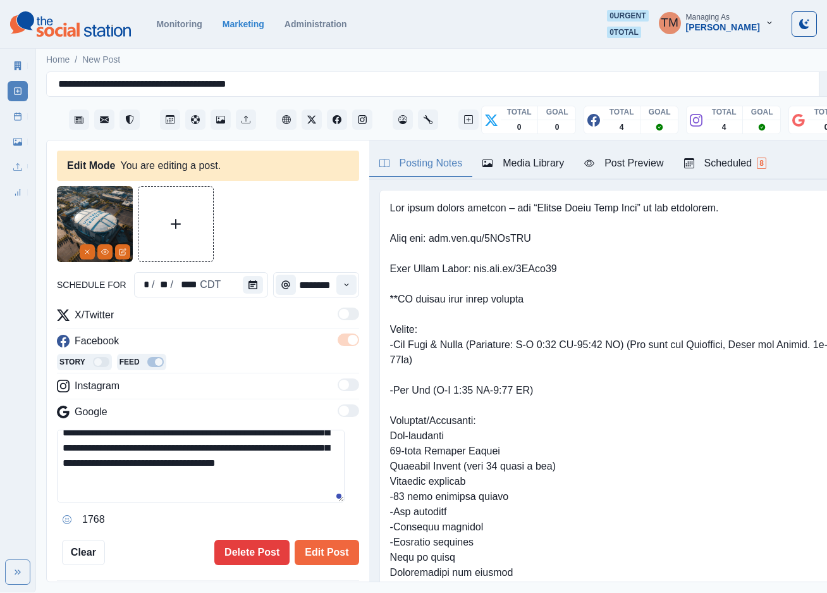
click at [619, 162] on div "Post Preview" at bounding box center [623, 163] width 79 height 15
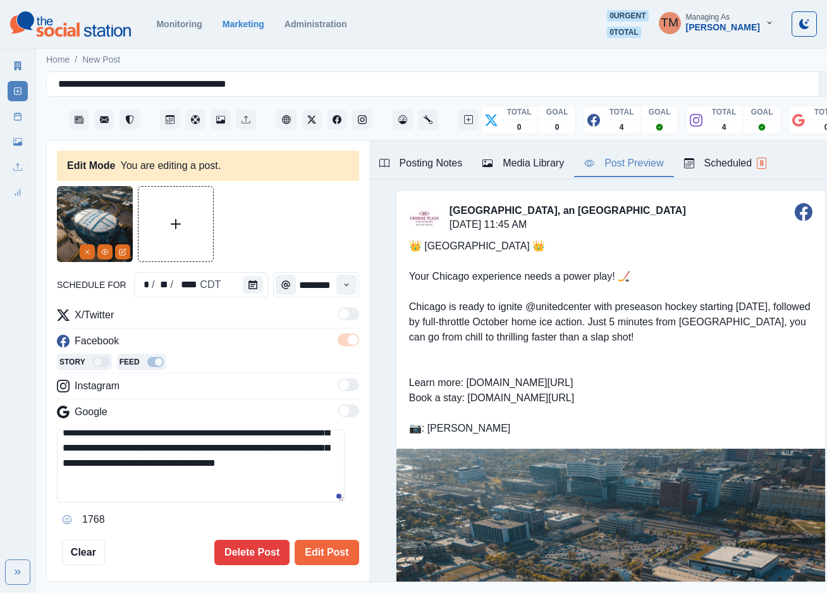
click at [214, 476] on textarea "**********" at bounding box center [201, 465] width 288 height 73
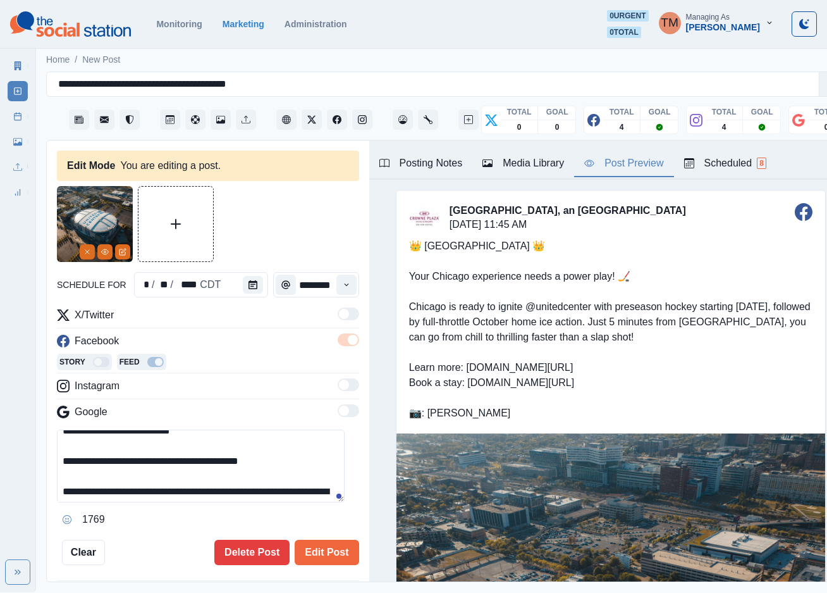
scroll to position [10, 0]
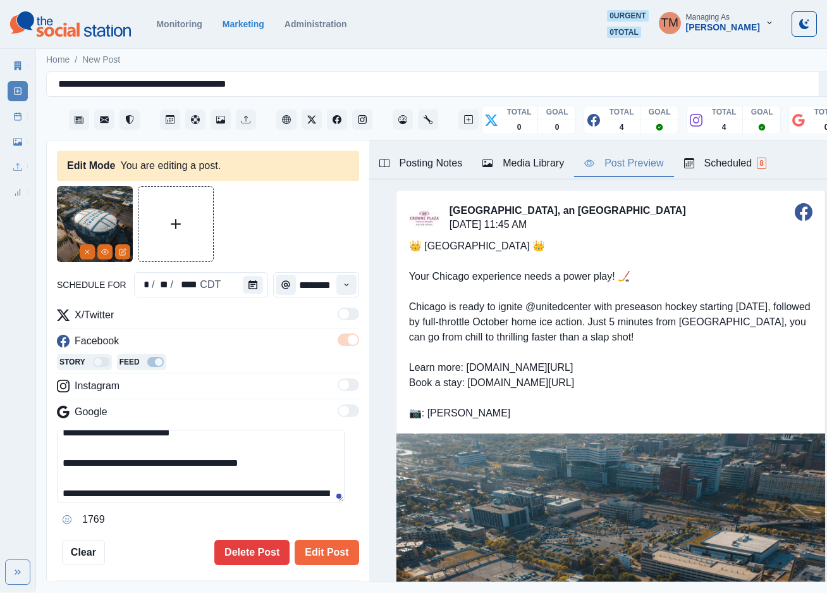
click at [120, 465] on textarea "**********" at bounding box center [201, 465] width 288 height 73
type textarea "**********"
click at [308, 552] on button "Edit Post" at bounding box center [327, 551] width 64 height 25
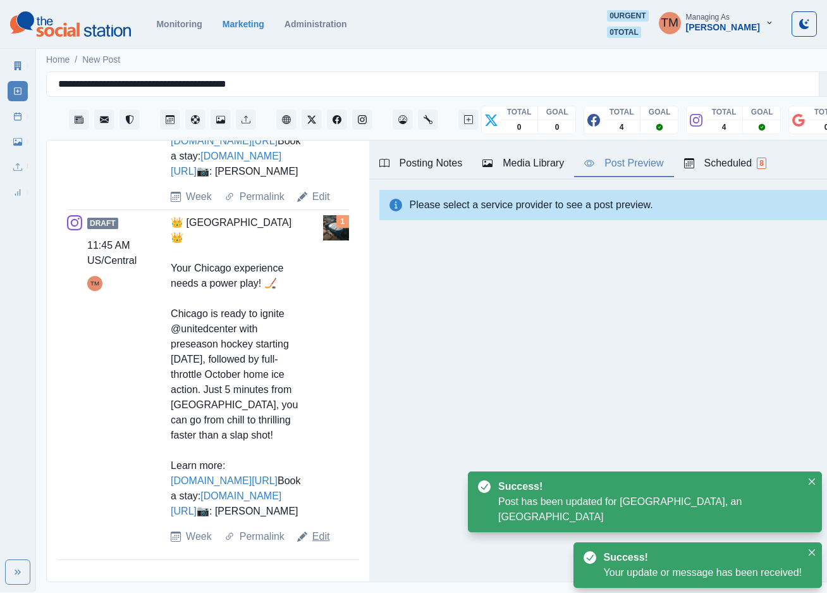
click at [316, 544] on link "Edit" at bounding box center [321, 536] width 18 height 15
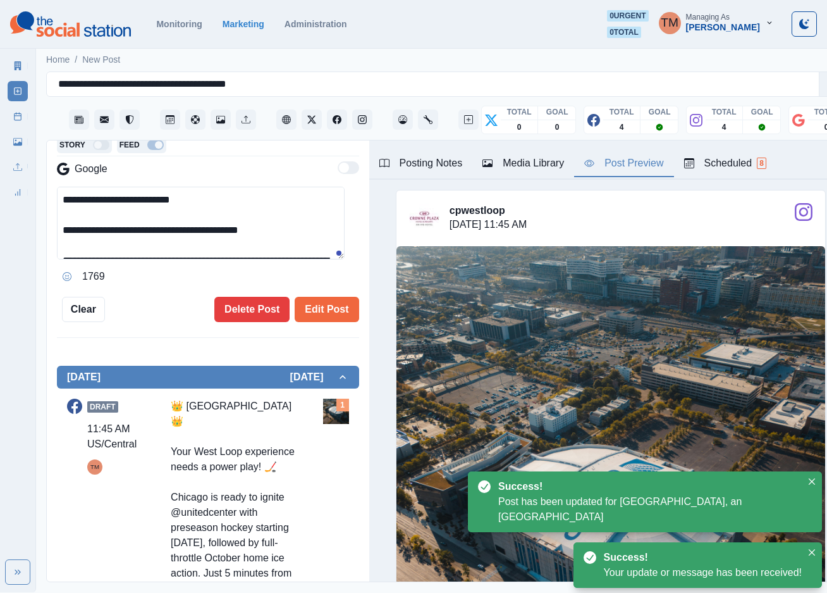
scroll to position [199, 0]
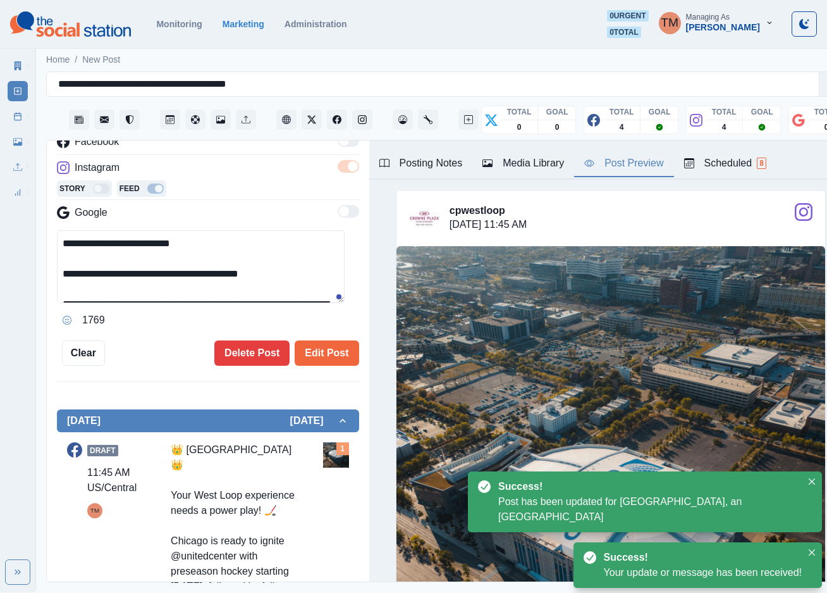
click at [169, 279] on textarea "**********" at bounding box center [201, 266] width 288 height 73
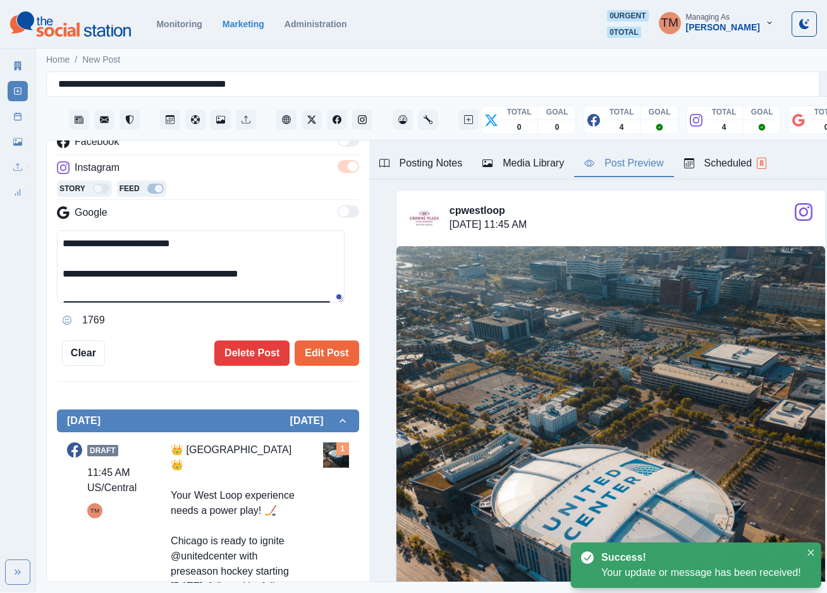
paste textarea "**"
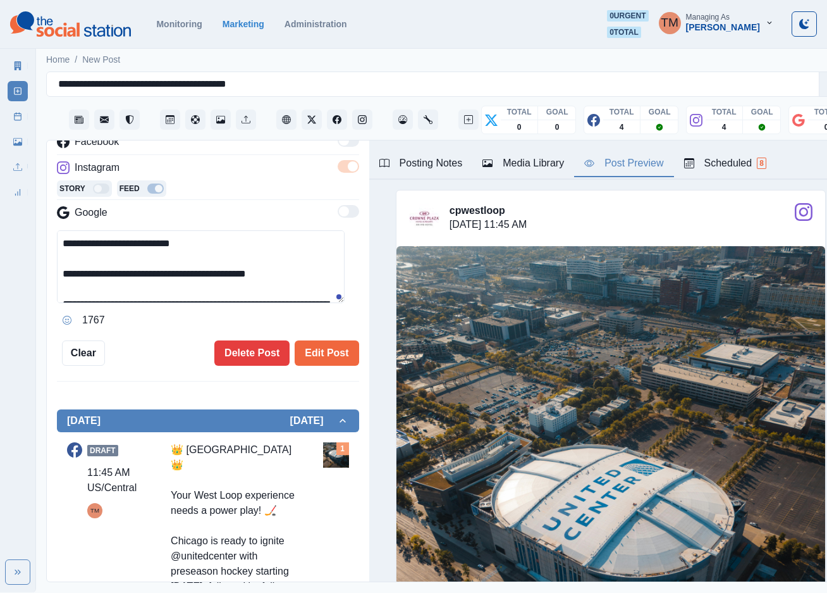
scroll to position [147, 0]
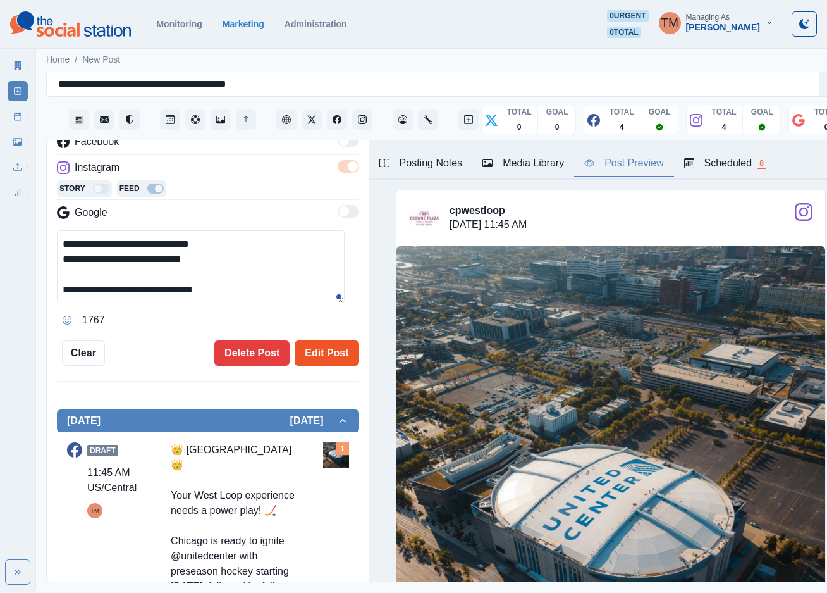
type textarea "**********"
click at [321, 355] on button "Edit Post" at bounding box center [327, 352] width 64 height 25
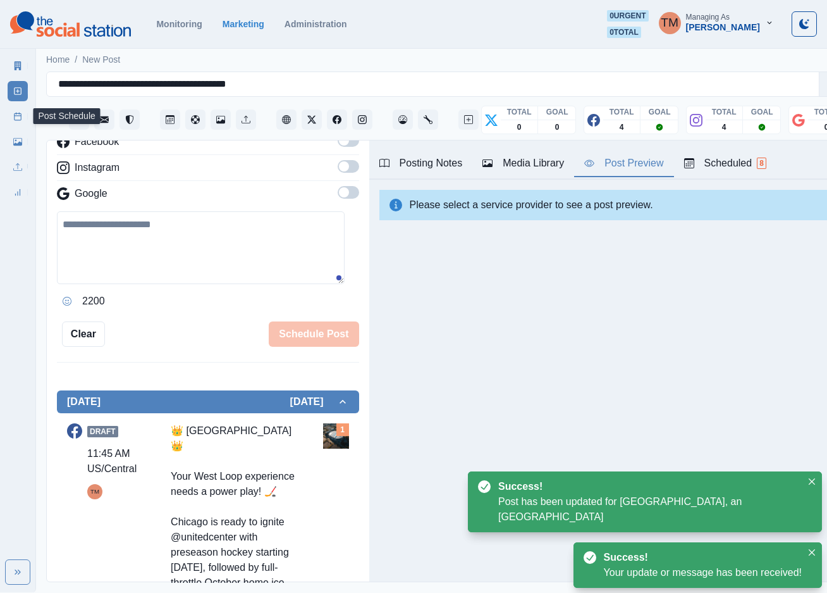
click at [13, 116] on icon at bounding box center [17, 116] width 9 height 9
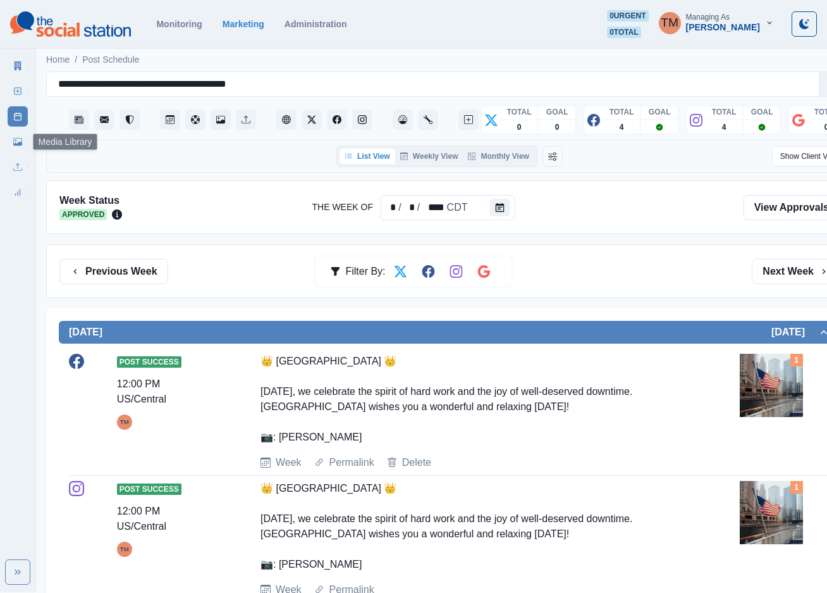
click at [13, 144] on icon at bounding box center [17, 141] width 9 height 9
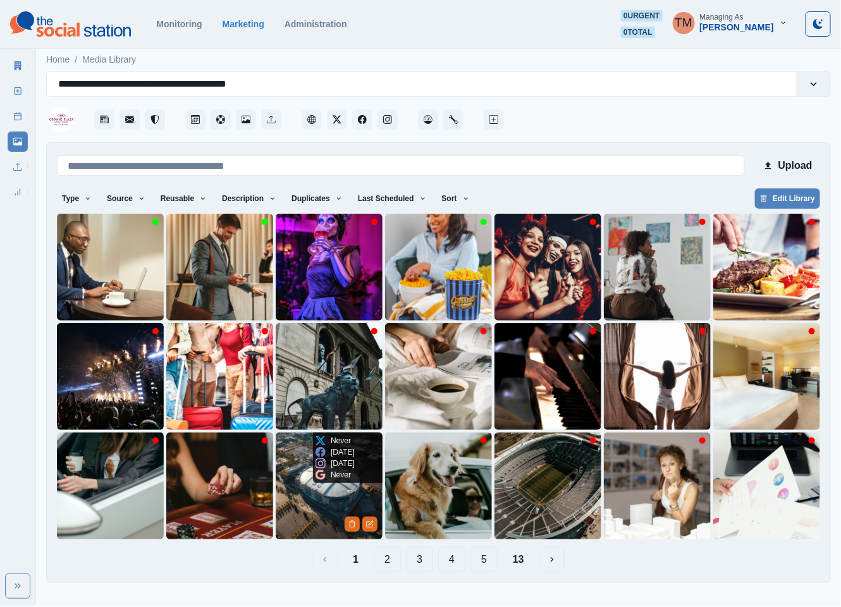
click at [324, 503] on img at bounding box center [329, 486] width 107 height 107
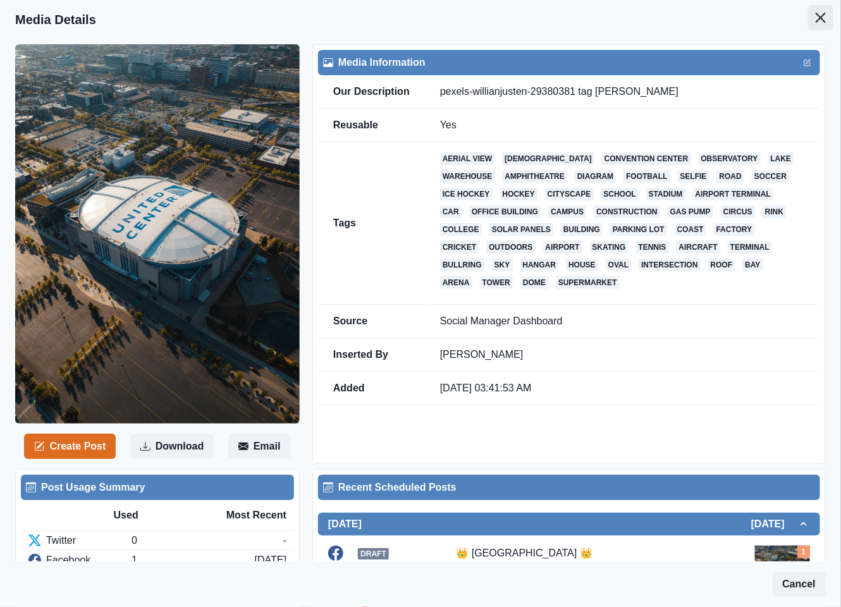
click at [816, 22] on icon "Close" at bounding box center [821, 18] width 10 height 10
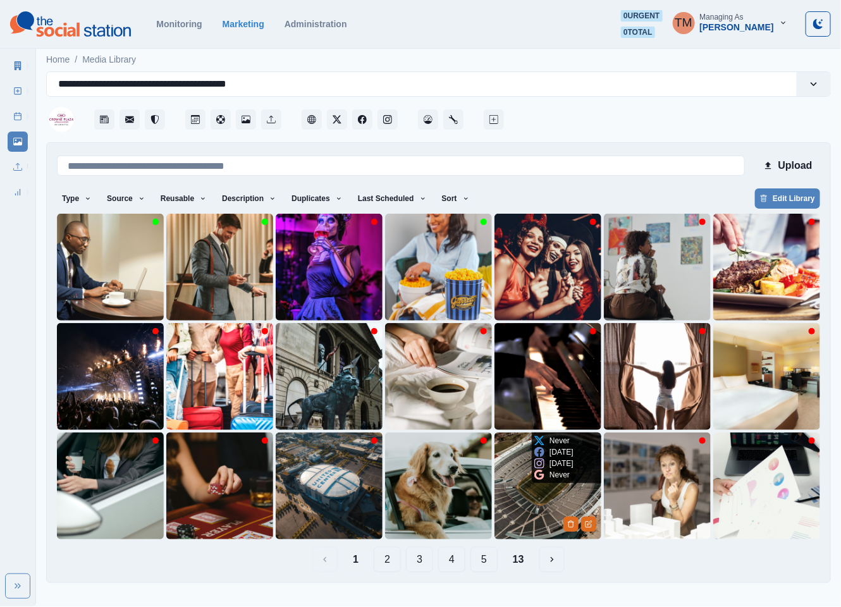
click at [512, 490] on img at bounding box center [548, 486] width 107 height 107
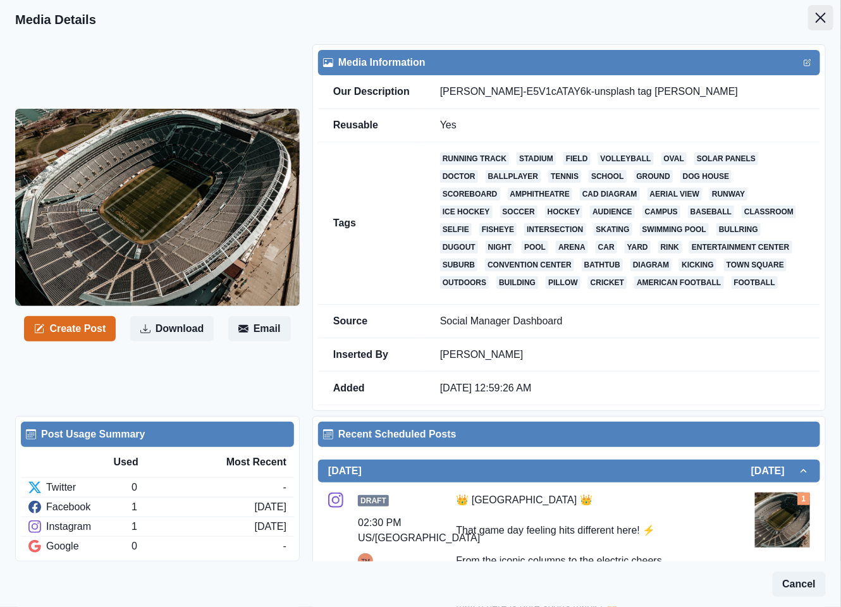
click at [816, 16] on icon "Close" at bounding box center [821, 18] width 10 height 10
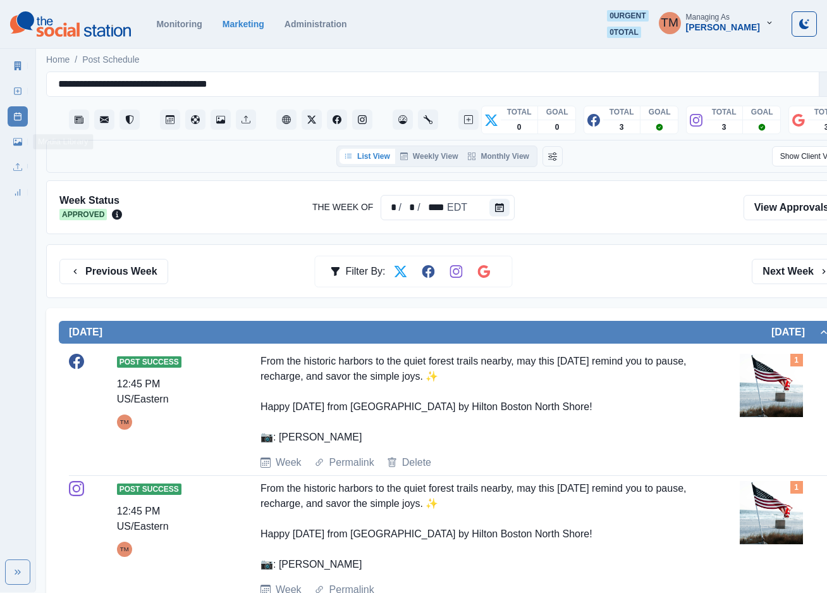
click at [15, 145] on icon at bounding box center [17, 142] width 9 height 8
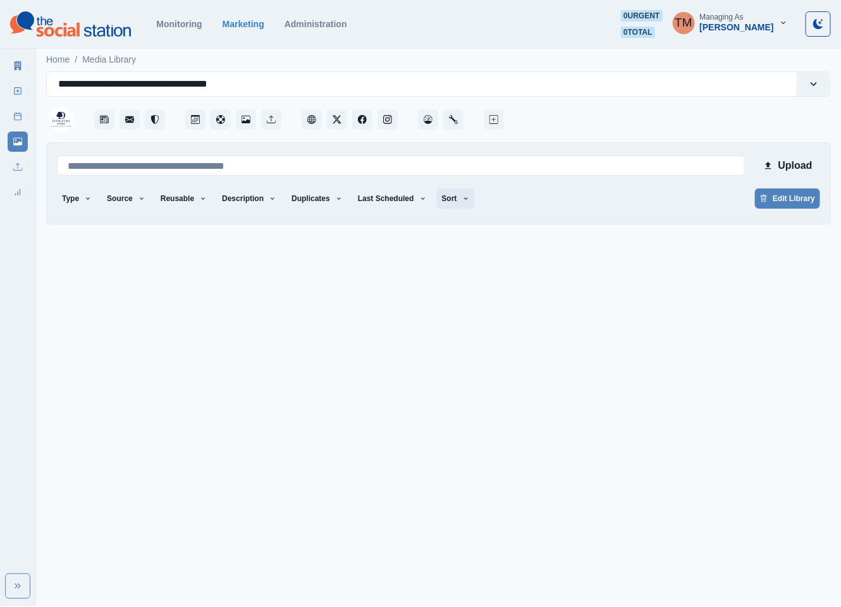
click at [462, 199] on icon "button" at bounding box center [466, 199] width 8 height 8
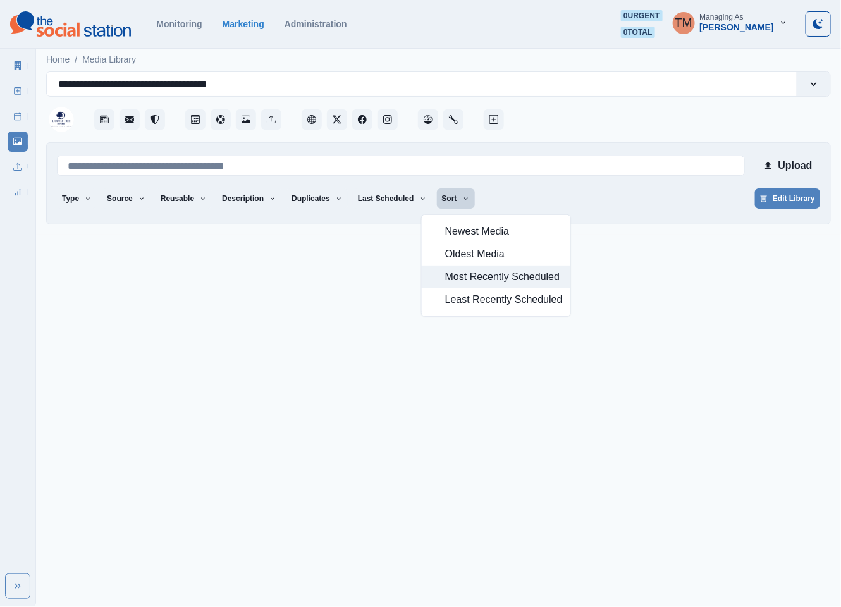
click at [484, 279] on span "Most Recently Scheduled" at bounding box center [504, 276] width 118 height 15
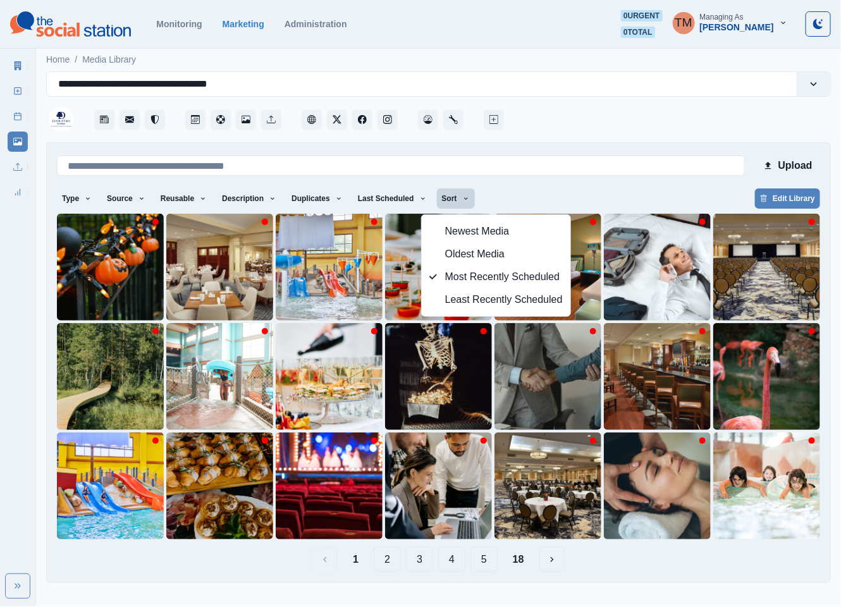
click at [653, 124] on div at bounding box center [669, 116] width 324 height 38
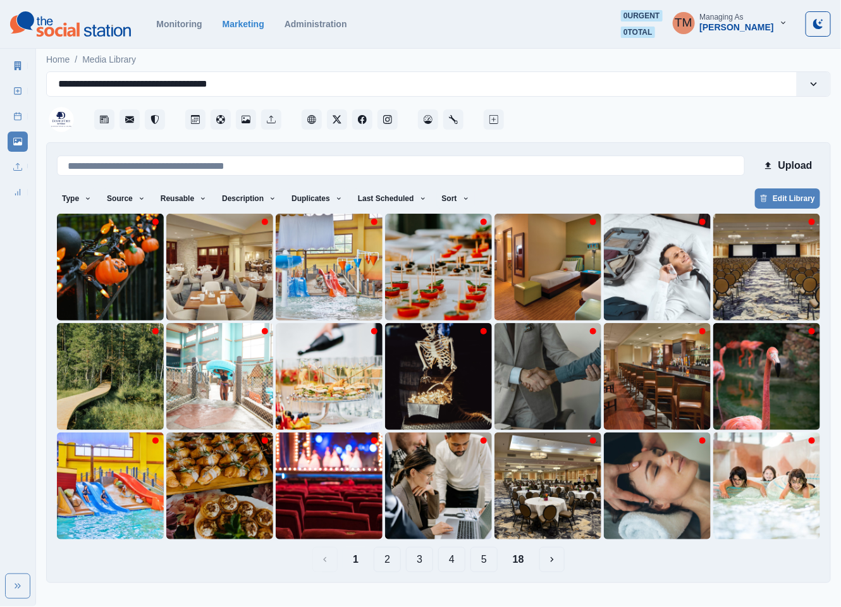
click at [393, 564] on button "2" at bounding box center [387, 559] width 27 height 25
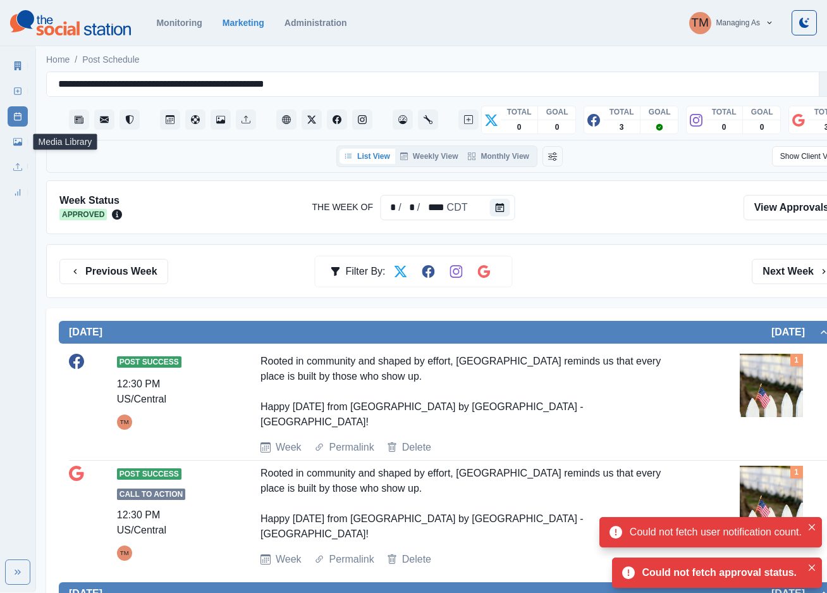
click at [23, 144] on link "Media Library" at bounding box center [18, 142] width 20 height 20
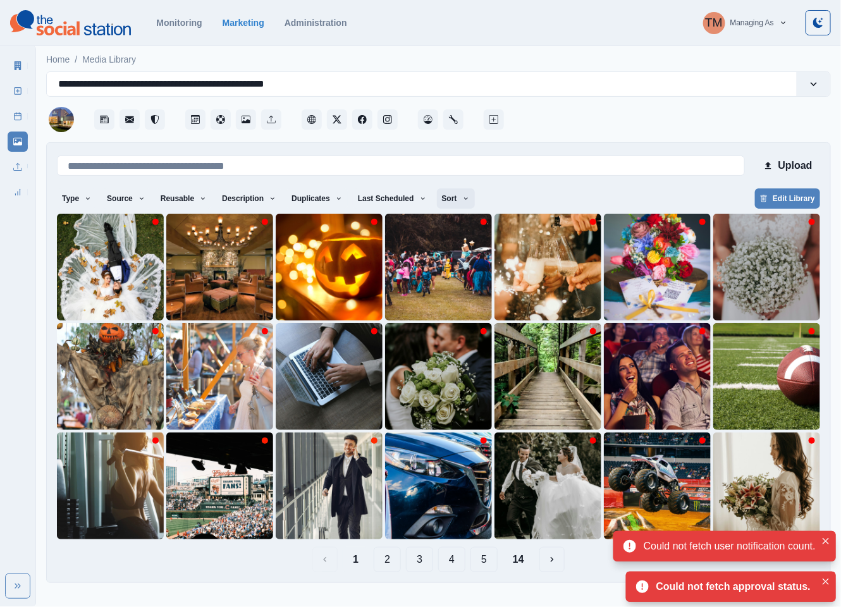
click at [462, 199] on icon "button" at bounding box center [466, 199] width 8 height 8
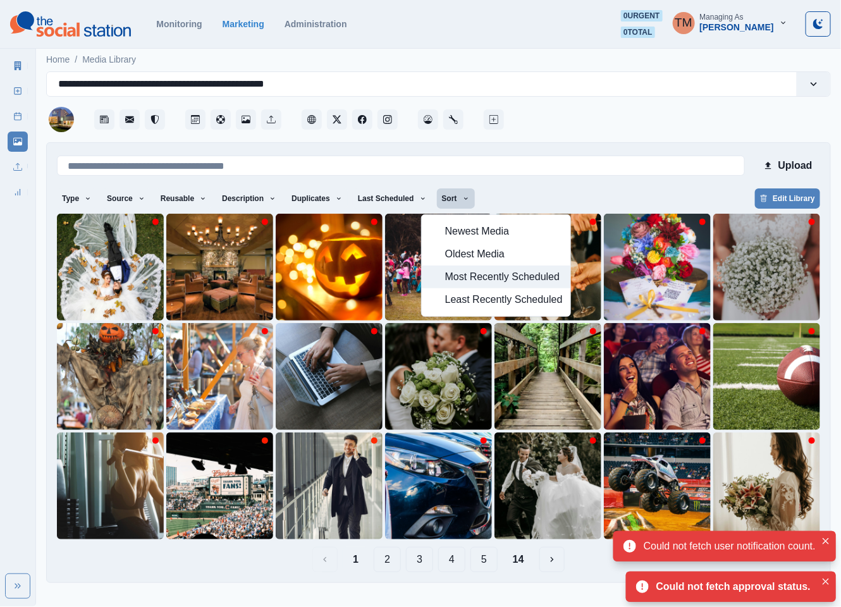
click at [465, 274] on span "Most Recently Scheduled" at bounding box center [504, 276] width 118 height 15
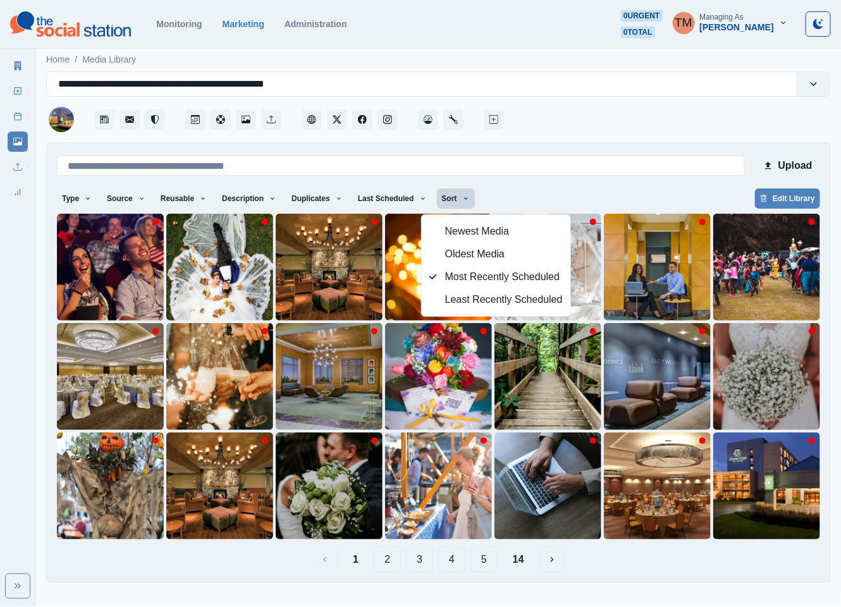
click at [577, 194] on div "Type Any Image Video Source Any Upload Social Manager Found: Instagram Found: G…" at bounding box center [438, 199] width 763 height 23
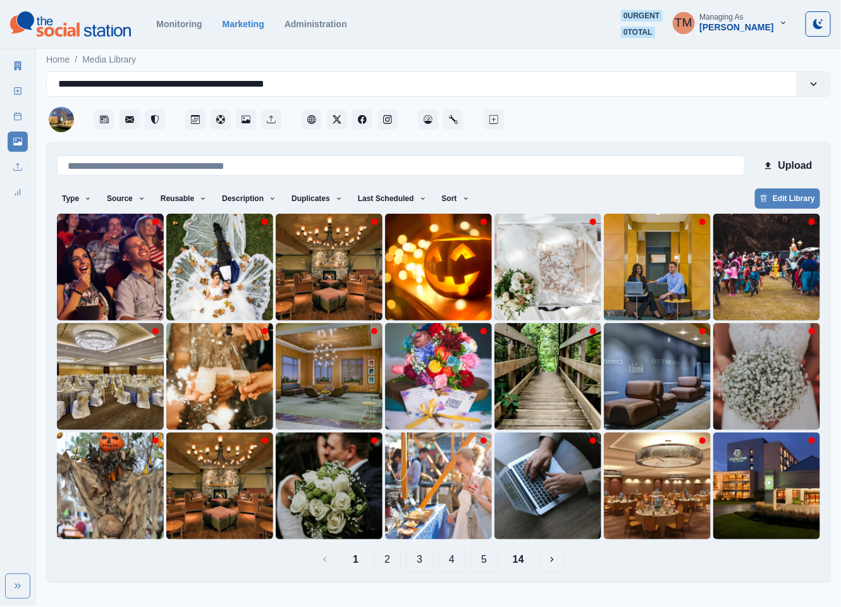
click at [384, 564] on button "2" at bounding box center [387, 559] width 27 height 25
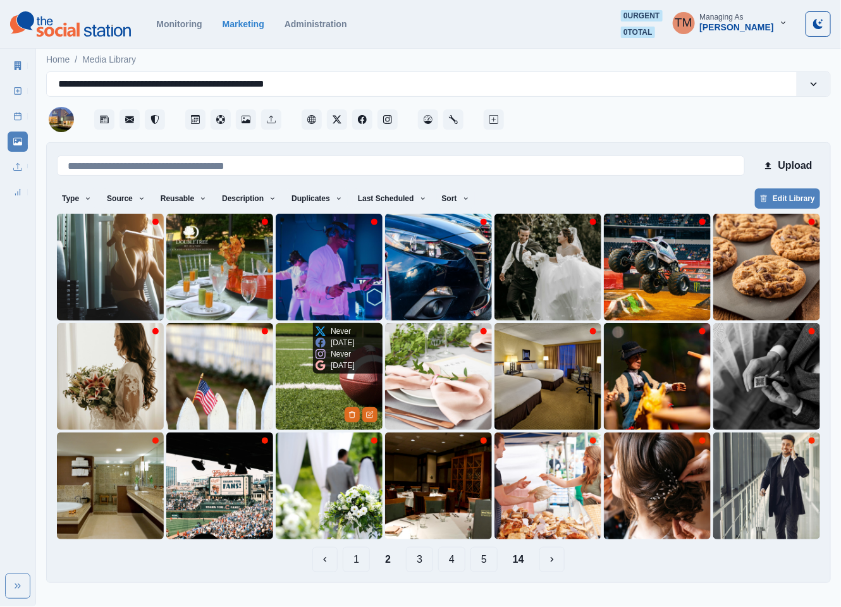
click at [317, 400] on img at bounding box center [329, 376] width 107 height 107
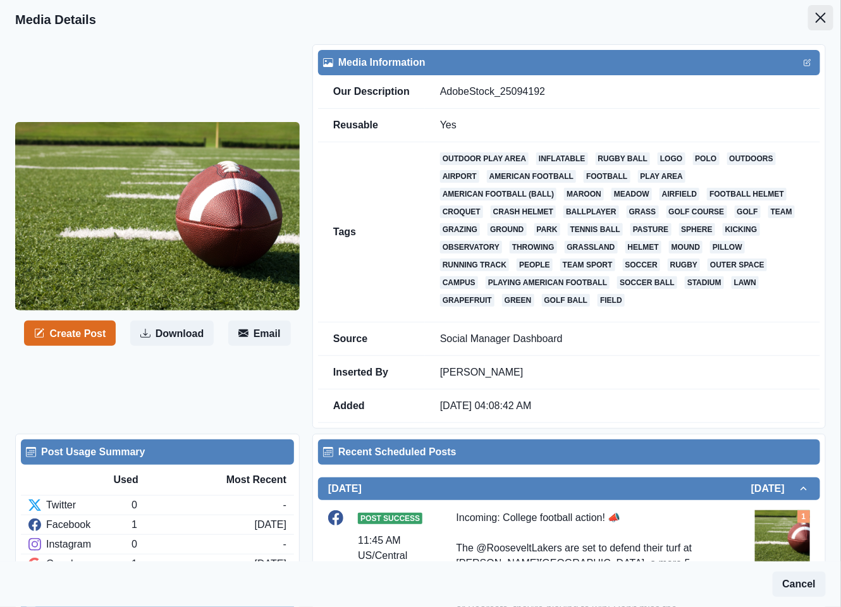
click at [816, 19] on icon "Close" at bounding box center [821, 18] width 10 height 10
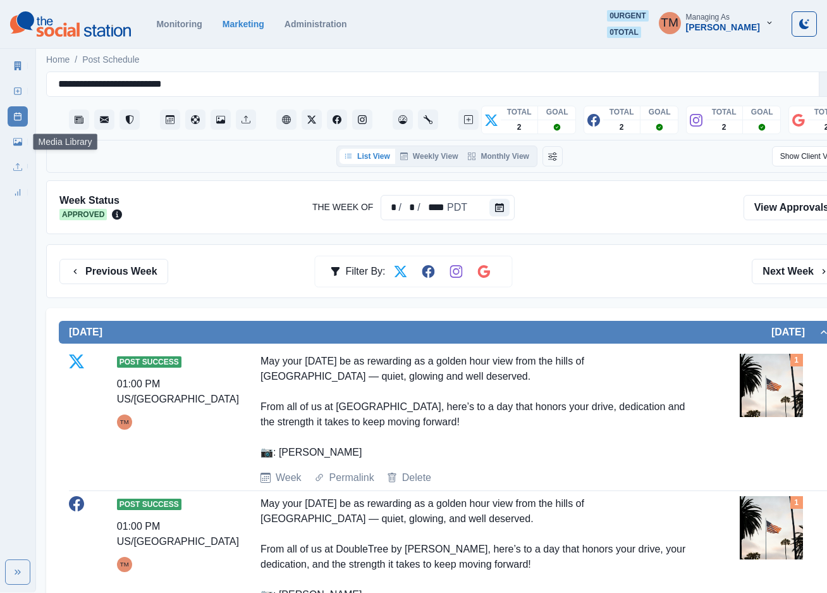
click at [13, 137] on icon at bounding box center [17, 141] width 9 height 9
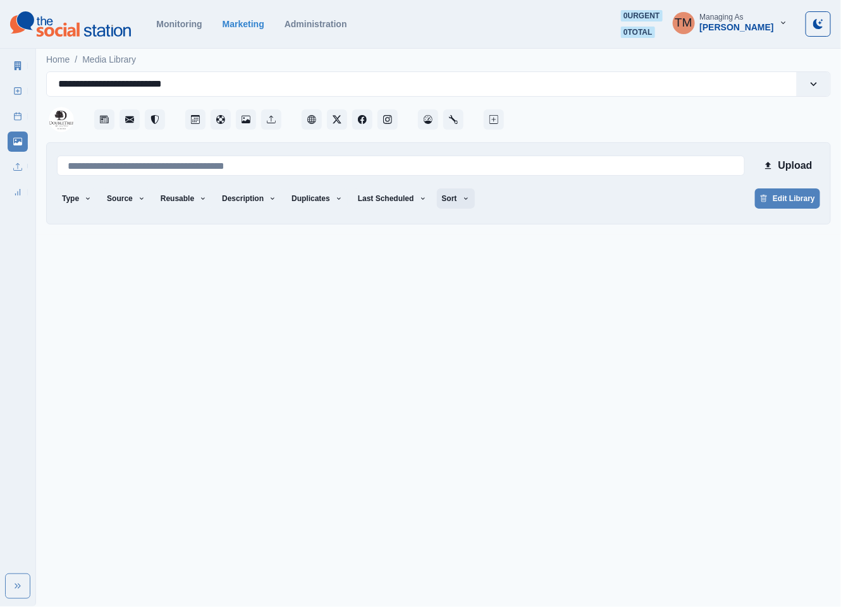
click at [462, 202] on icon "button" at bounding box center [466, 199] width 8 height 8
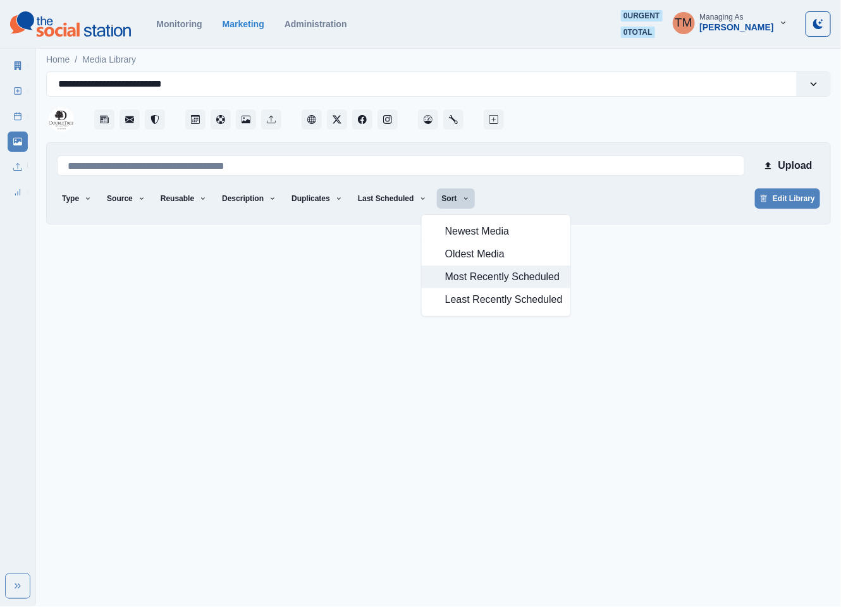
click at [471, 279] on span "Most Recently Scheduled" at bounding box center [504, 276] width 118 height 15
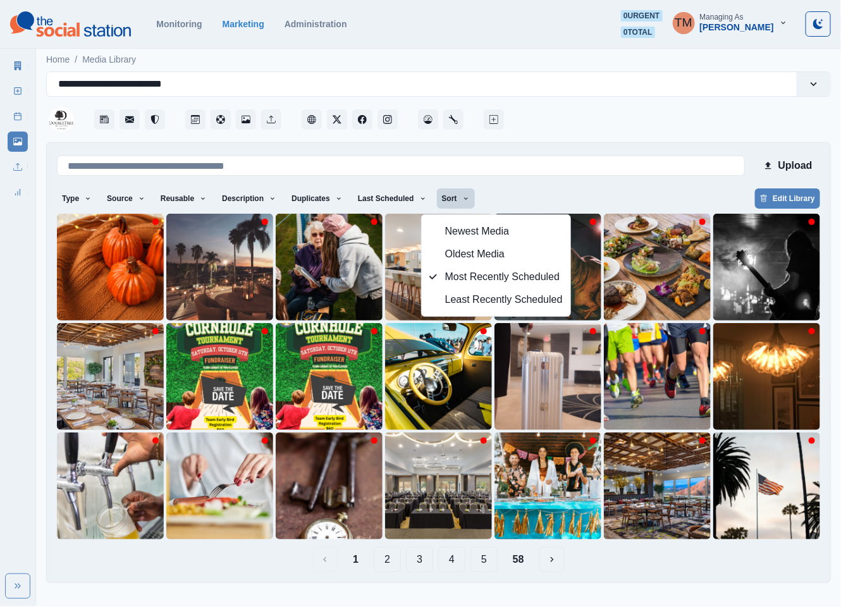
click at [624, 192] on div "Type Any Image Video Source Any Upload Social Manager Found: Instagram Found: G…" at bounding box center [438, 199] width 763 height 23
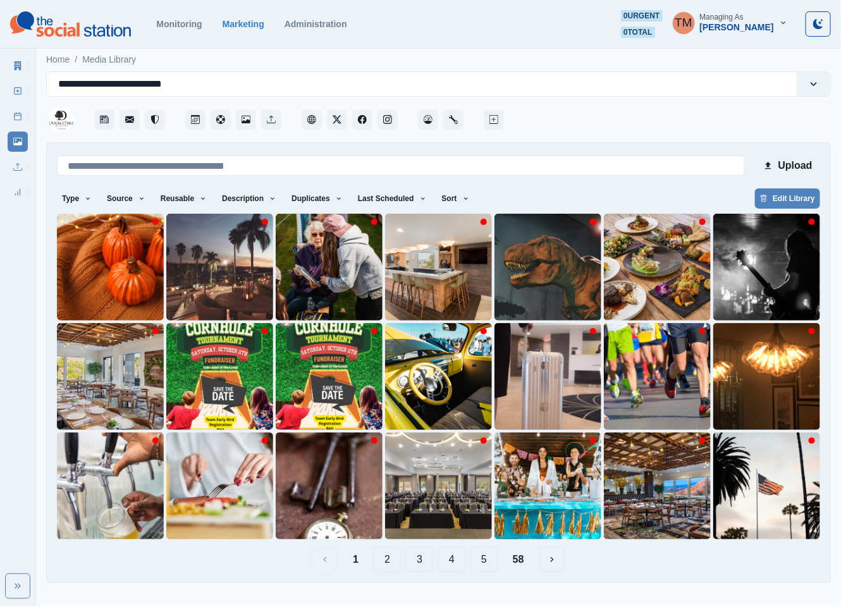
click at [390, 564] on button "2" at bounding box center [387, 559] width 27 height 25
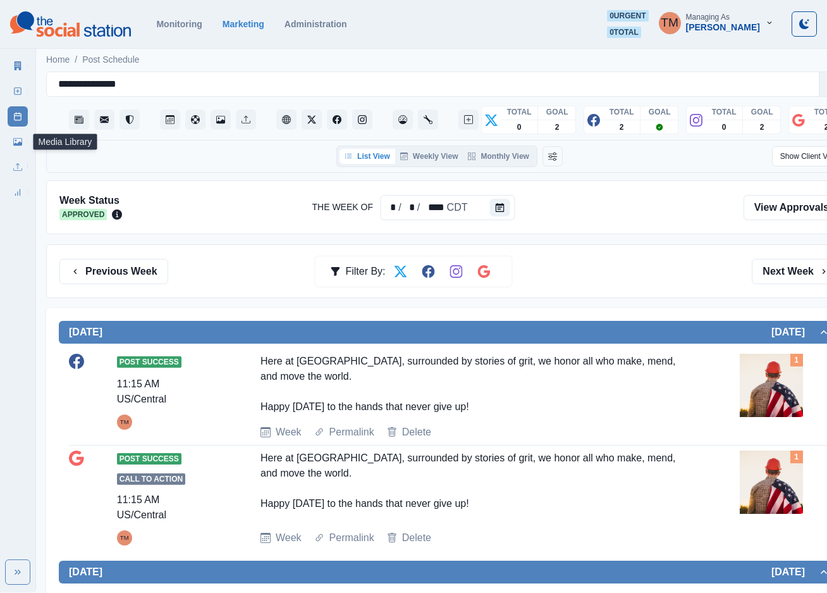
click at [16, 145] on icon at bounding box center [17, 142] width 9 height 8
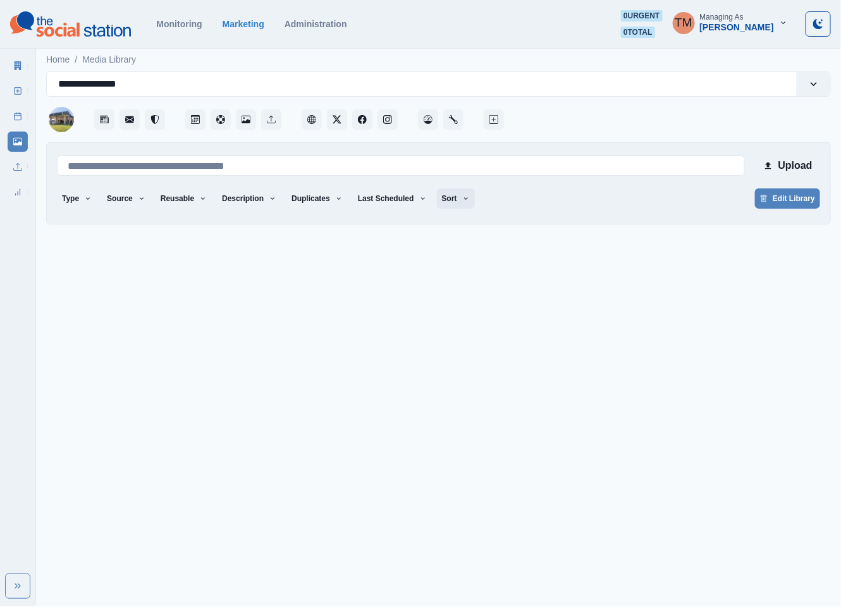
click at [450, 207] on button "Sort" at bounding box center [456, 198] width 38 height 20
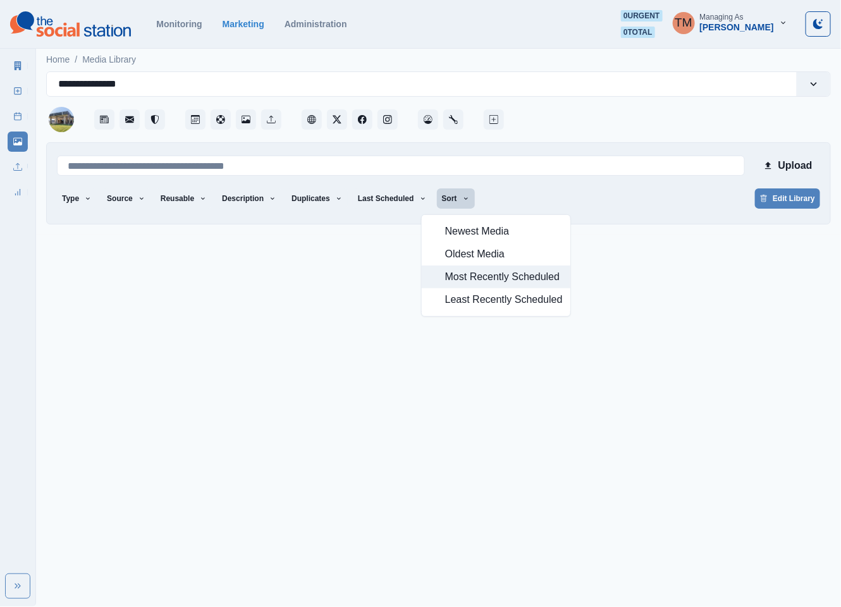
click at [477, 278] on span "Most Recently Scheduled" at bounding box center [504, 276] width 118 height 15
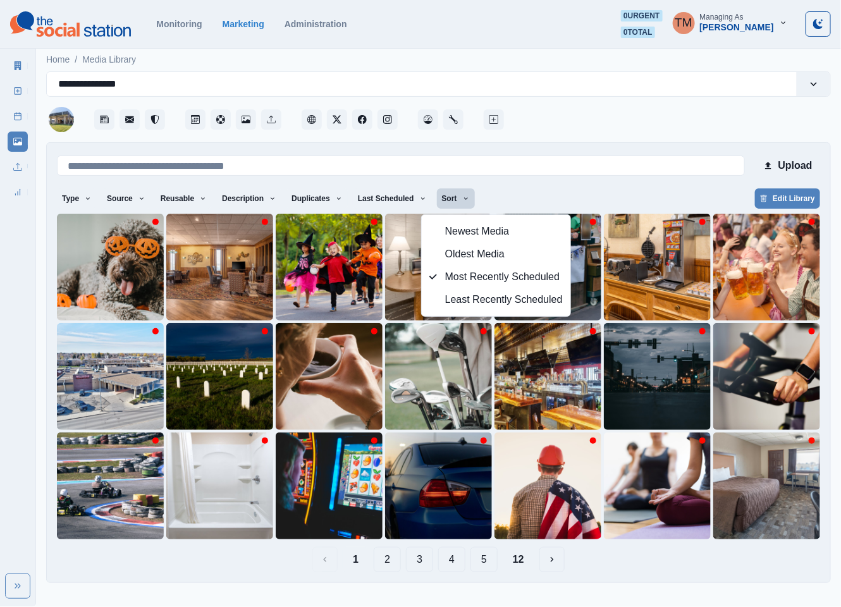
click at [593, 187] on div "Upload Type Any Image Video Source Any Upload Social Manager Found: Instagram F…" at bounding box center [438, 362] width 763 height 419
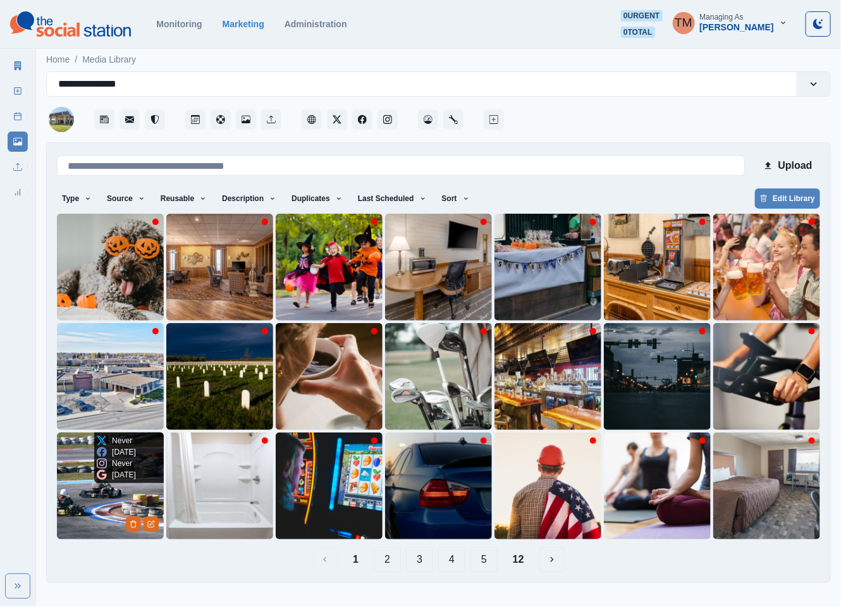
click at [66, 516] on img at bounding box center [110, 486] width 107 height 107
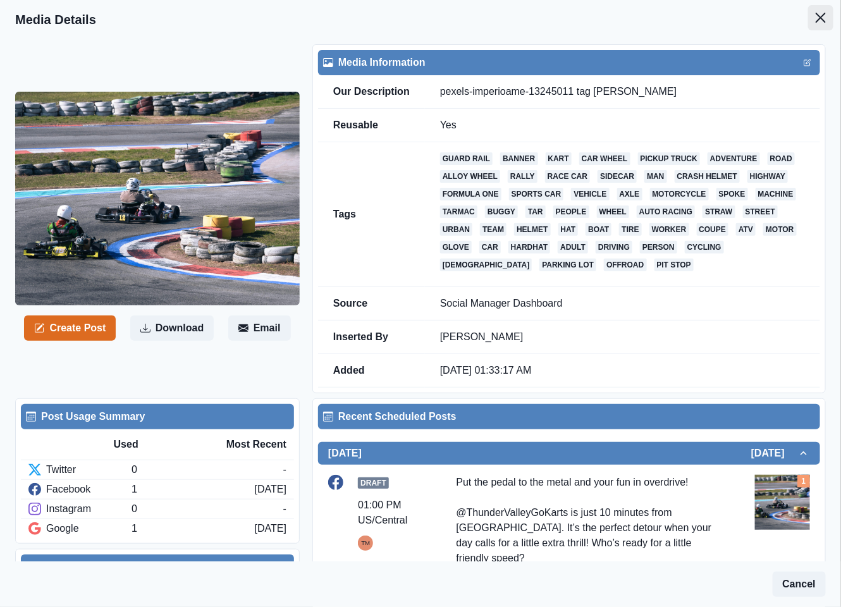
click at [812, 23] on button "Close" at bounding box center [820, 17] width 25 height 25
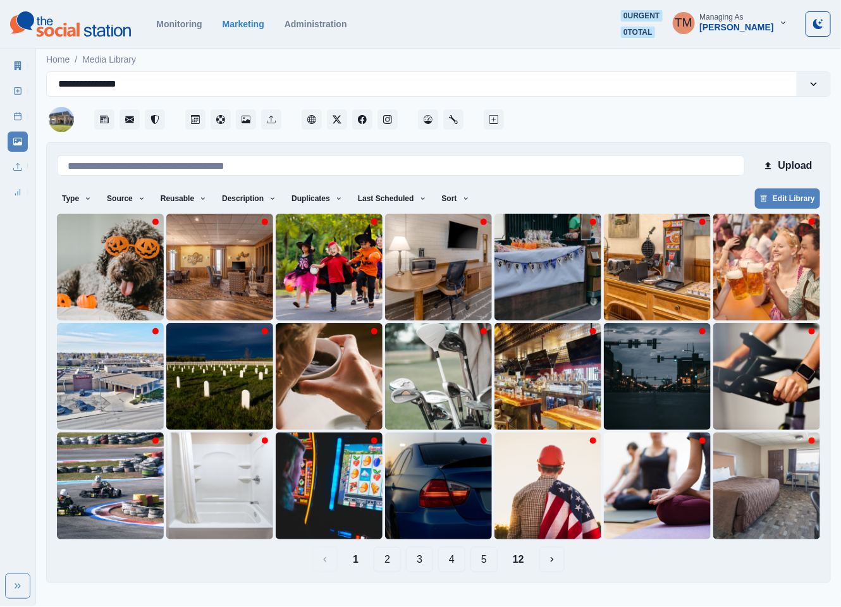
click at [385, 557] on button "2" at bounding box center [387, 559] width 27 height 25
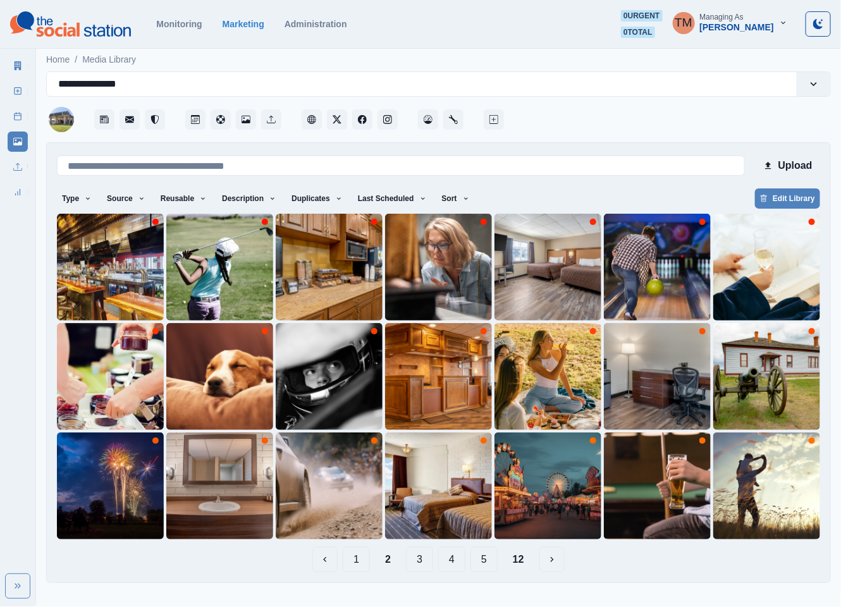
click at [422, 562] on button "3" at bounding box center [419, 559] width 27 height 25
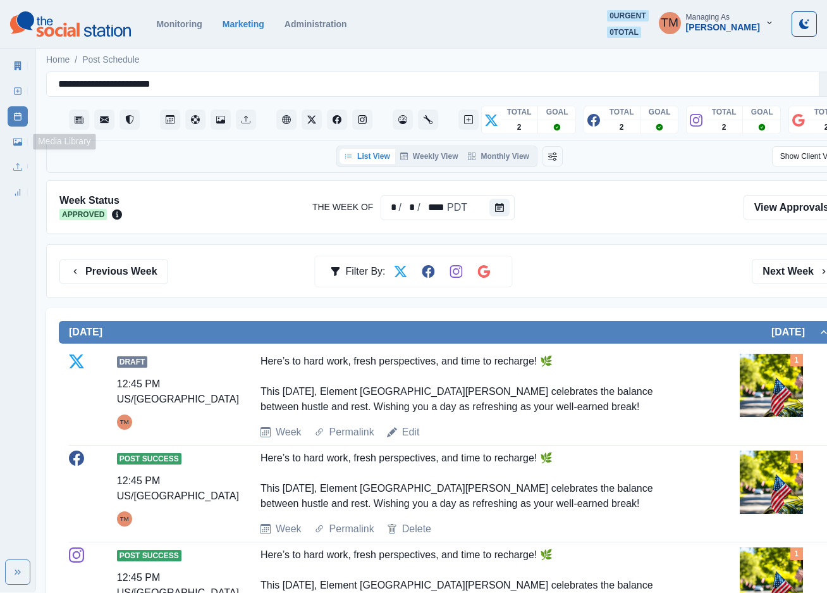
click at [18, 146] on link "Media Library" at bounding box center [18, 142] width 20 height 20
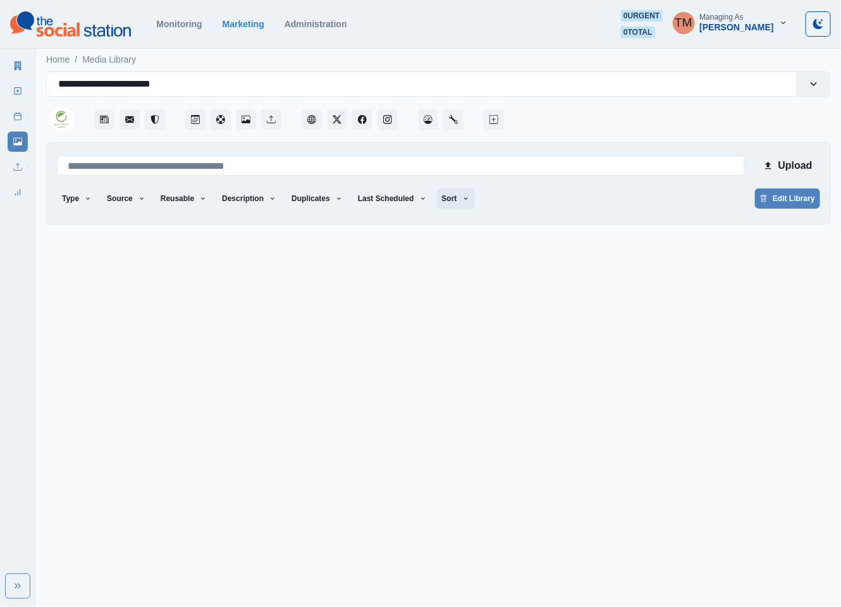
click at [445, 197] on button "Sort" at bounding box center [456, 198] width 38 height 20
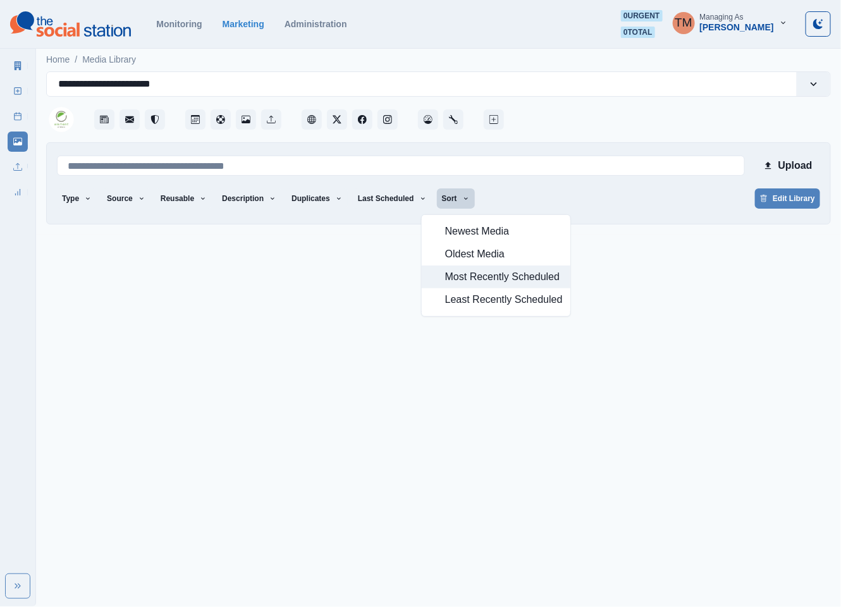
click at [476, 279] on span "Most Recently Scheduled" at bounding box center [504, 276] width 118 height 15
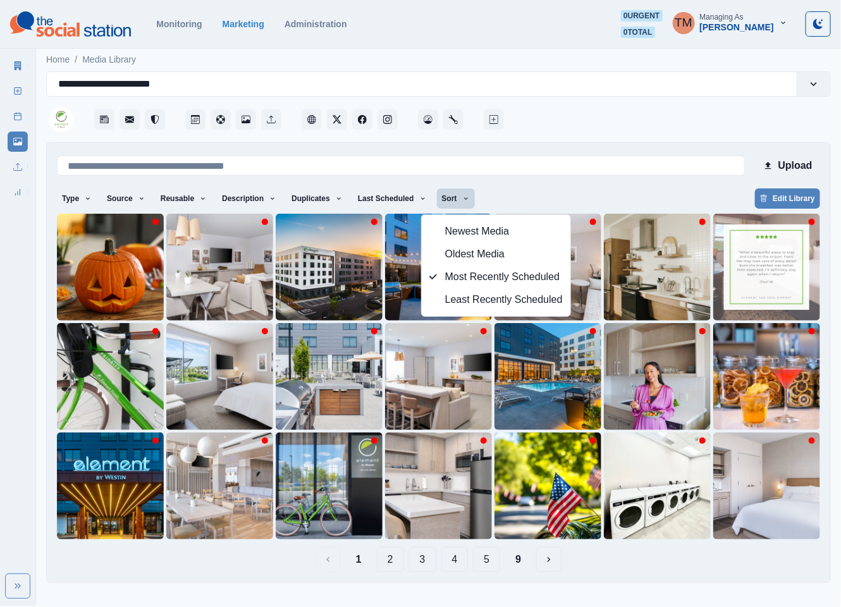
click at [634, 570] on div "1 2 3 4 5 9" at bounding box center [438, 559] width 763 height 25
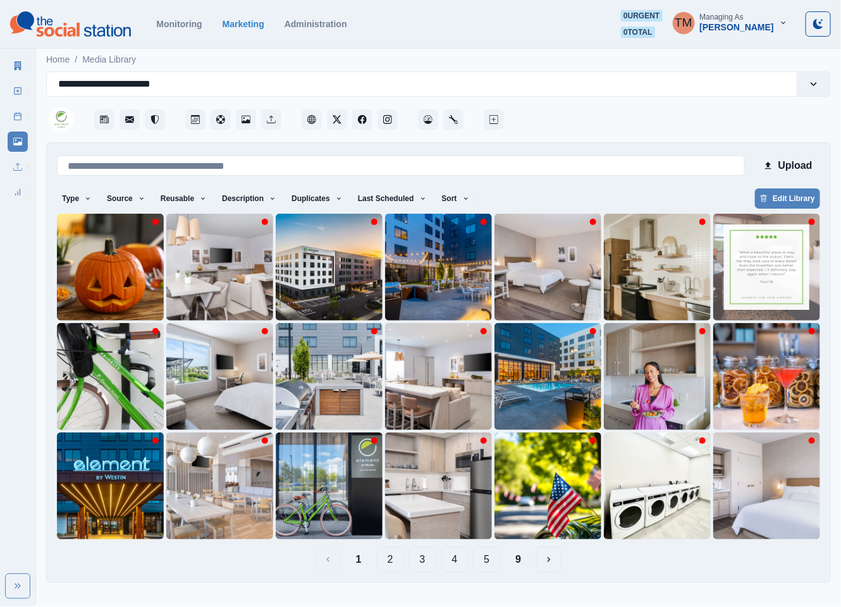
click at [389, 560] on button "2" at bounding box center [390, 559] width 27 height 25
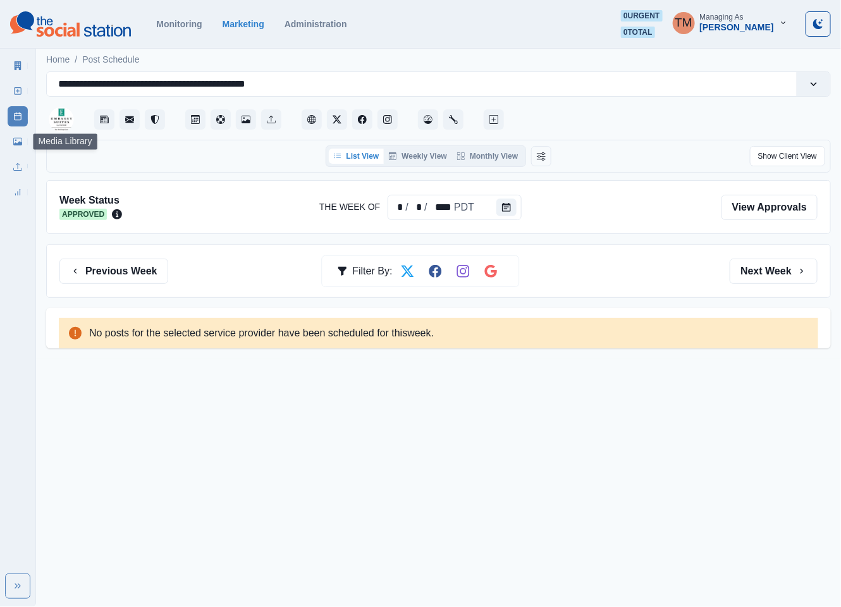
click at [15, 143] on icon at bounding box center [17, 142] width 9 height 8
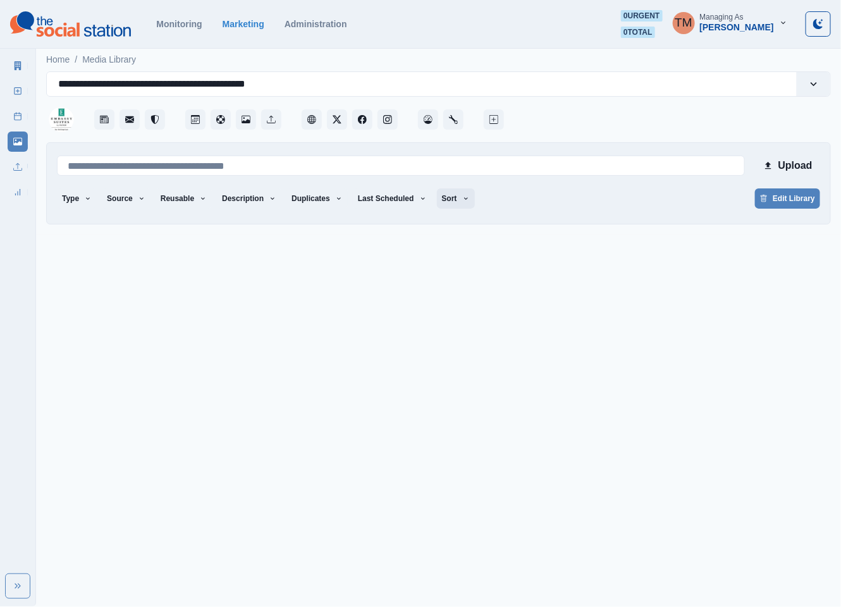
click at [450, 205] on button "Sort" at bounding box center [456, 198] width 38 height 20
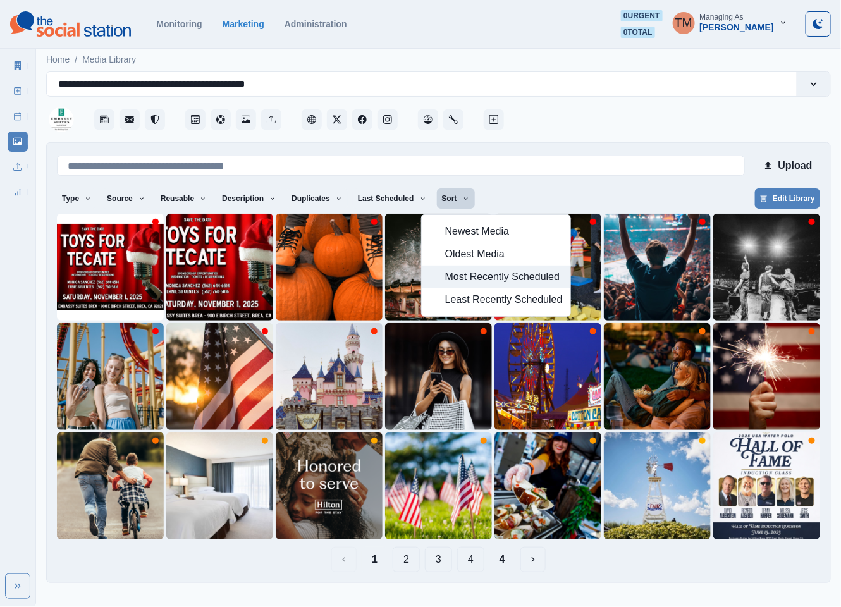
click at [483, 277] on span "Most Recently Scheduled" at bounding box center [504, 276] width 118 height 15
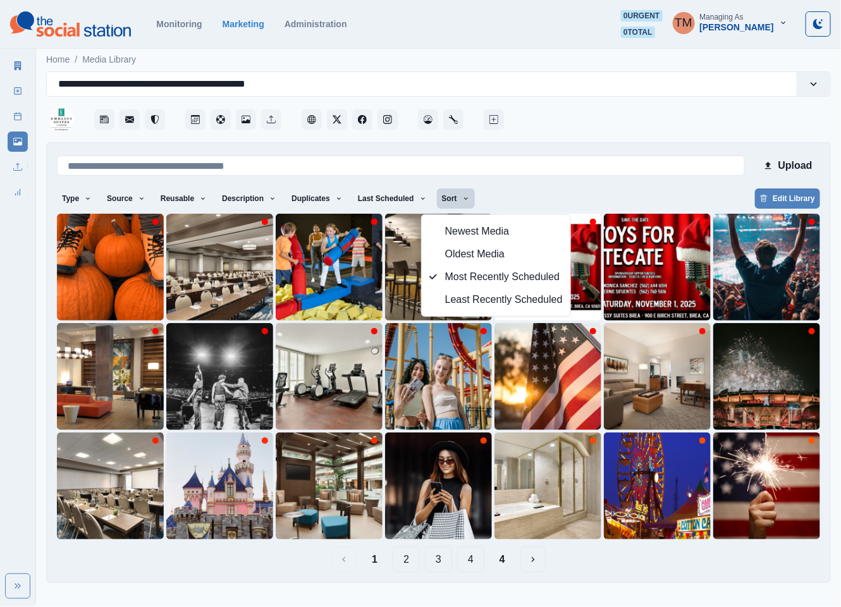
click at [569, 194] on div "Type Any Image Video Source Any Upload Social Manager Found: Instagram Found: G…" at bounding box center [438, 199] width 763 height 23
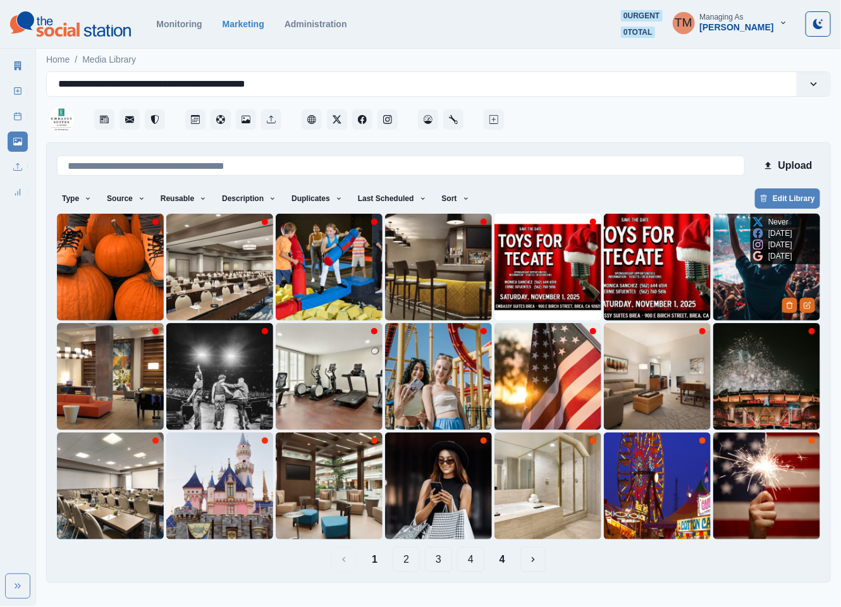
click at [742, 279] on img at bounding box center [766, 267] width 107 height 107
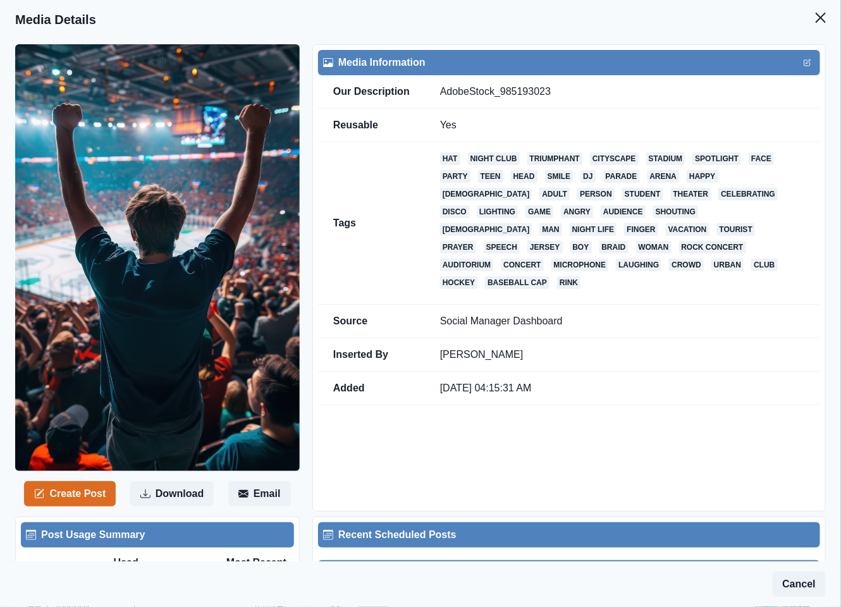
scroll to position [379, 0]
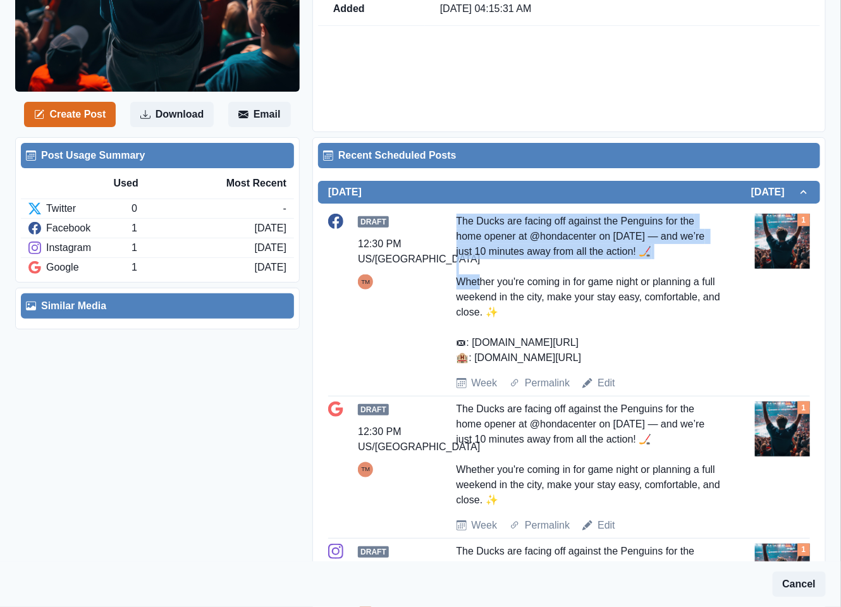
drag, startPoint x: 703, startPoint y: 257, endPoint x: 450, endPoint y: 221, distance: 254.9
click at [450, 221] on div "Draft 12:30 PM US/Pacific TM The Ducks are facing off against the Penguins for …" at bounding box center [569, 302] width 482 height 177
copy div "The Ducks are facing off against the Penguins for the home opener at @hondacent…"
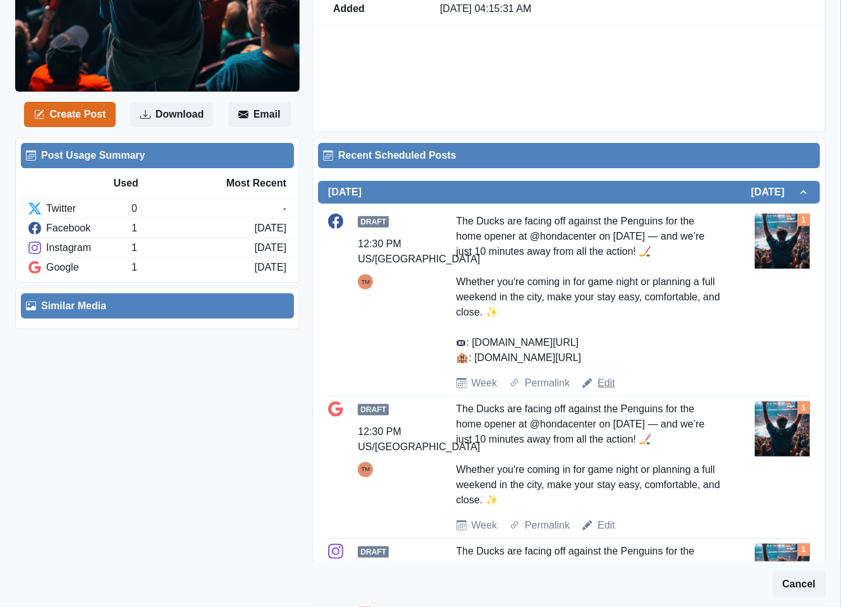
click at [600, 389] on link "Edit" at bounding box center [607, 383] width 18 height 15
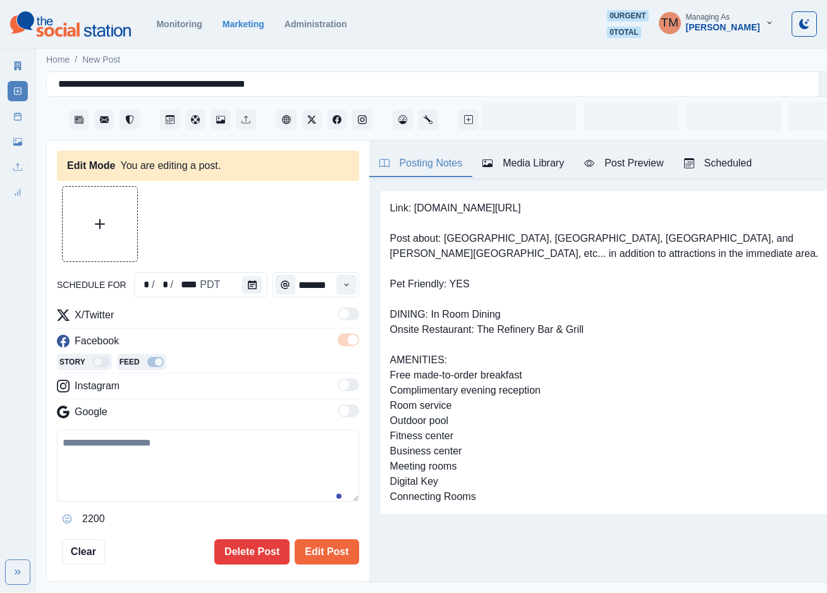
type input "********"
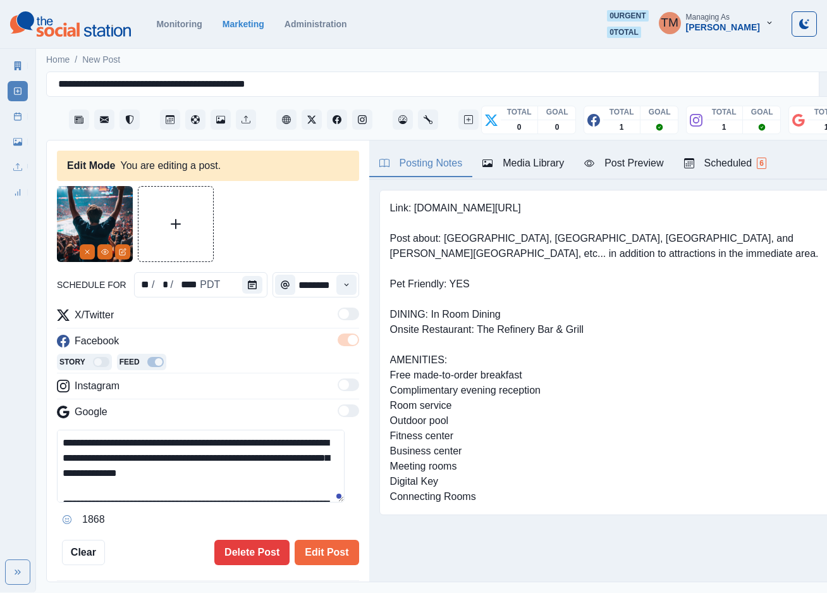
drag, startPoint x: 280, startPoint y: 458, endPoint x: 31, endPoint y: 445, distance: 248.9
click at [31, 445] on div "**********" at bounding box center [413, 296] width 827 height 592
paste textarea
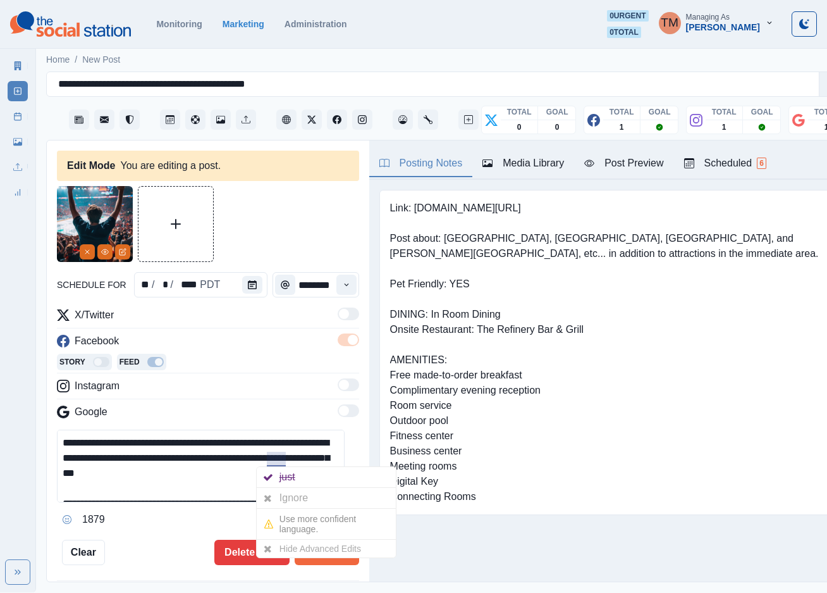
click at [288, 491] on div "Ignore" at bounding box center [297, 498] width 34 height 20
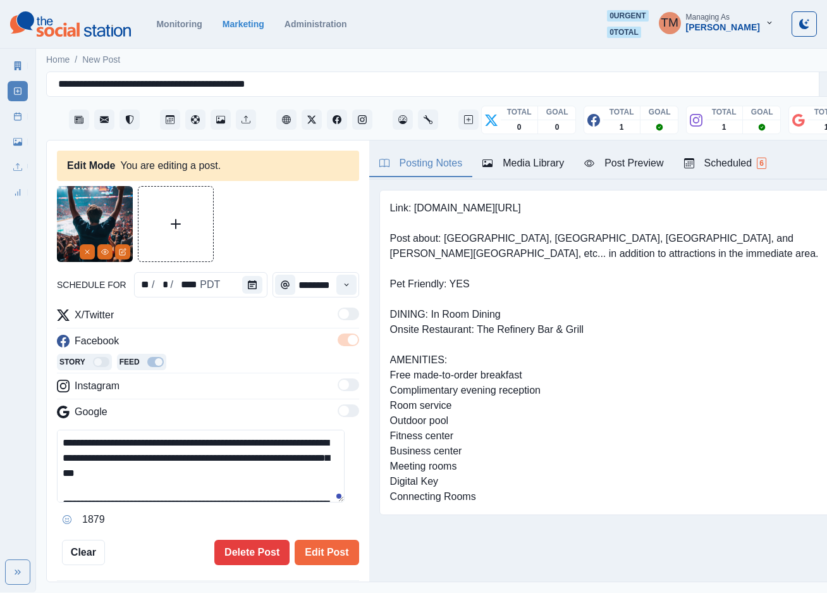
drag, startPoint x: 239, startPoint y: 481, endPoint x: -34, endPoint y: 431, distance: 277.1
click at [0, 431] on html "**********" at bounding box center [413, 296] width 827 height 592
type textarea "**********"
click at [319, 553] on button "Edit Post" at bounding box center [327, 551] width 64 height 25
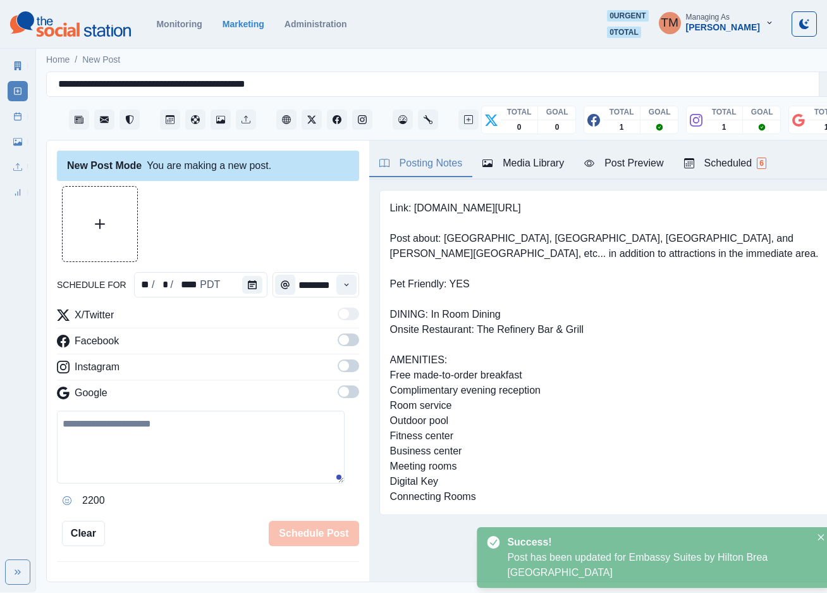
scroll to position [379, 0]
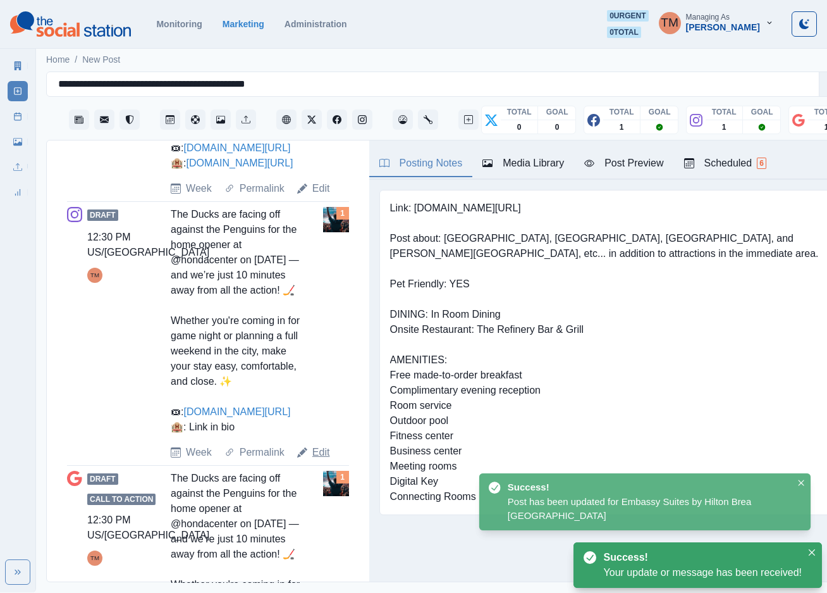
click at [319, 460] on link "Edit" at bounding box center [321, 452] width 18 height 15
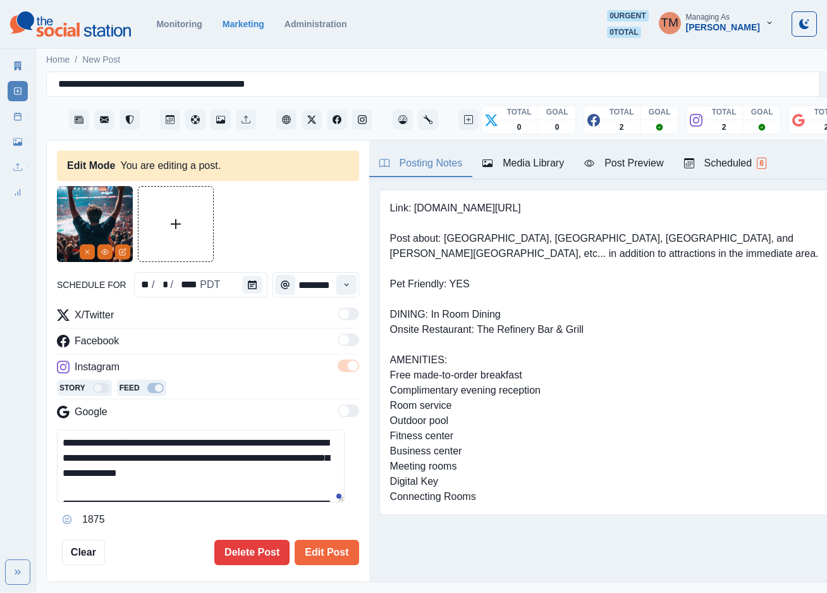
drag, startPoint x: 285, startPoint y: 469, endPoint x: 8, endPoint y: 429, distance: 279.8
click at [9, 431] on div "**********" at bounding box center [413, 296] width 827 height 592
paste textarea
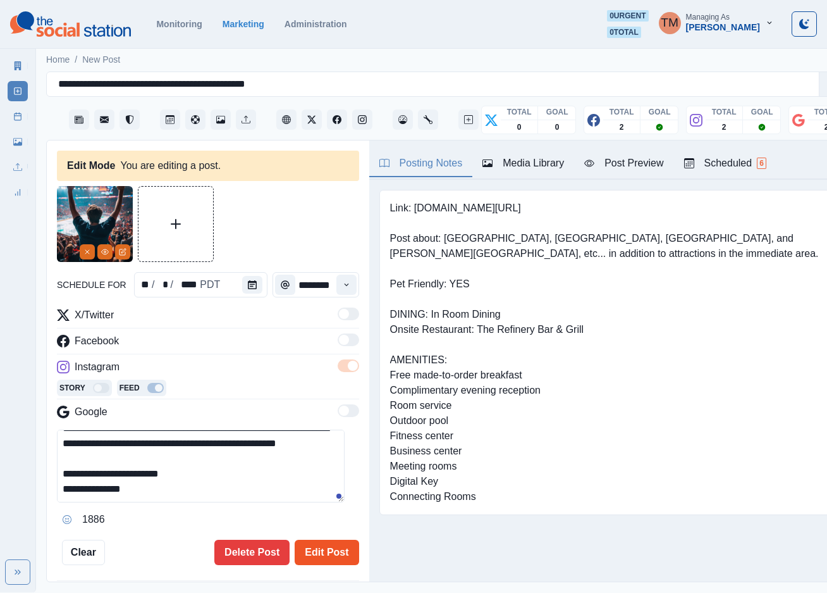
type textarea "**********"
click at [309, 548] on button "Edit Post" at bounding box center [327, 551] width 64 height 25
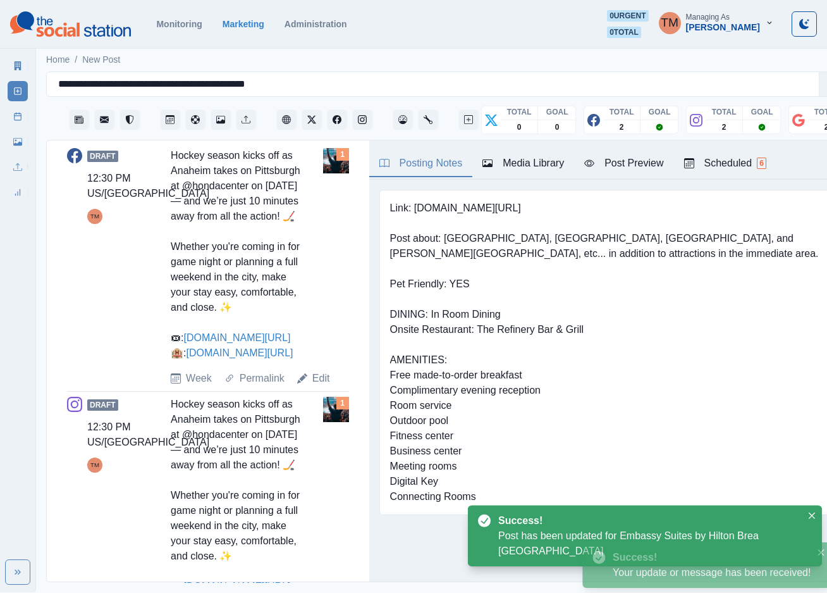
scroll to position [845, 0]
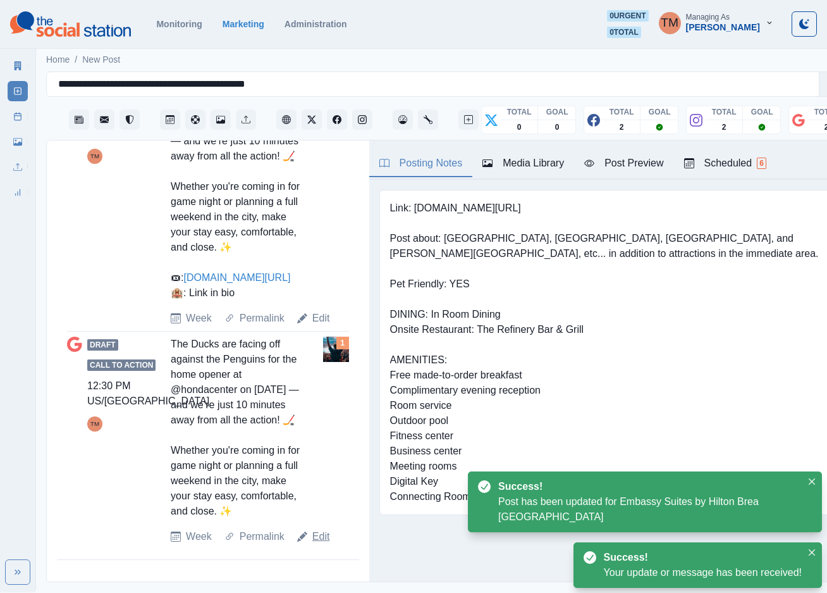
click at [319, 544] on link "Edit" at bounding box center [321, 536] width 18 height 15
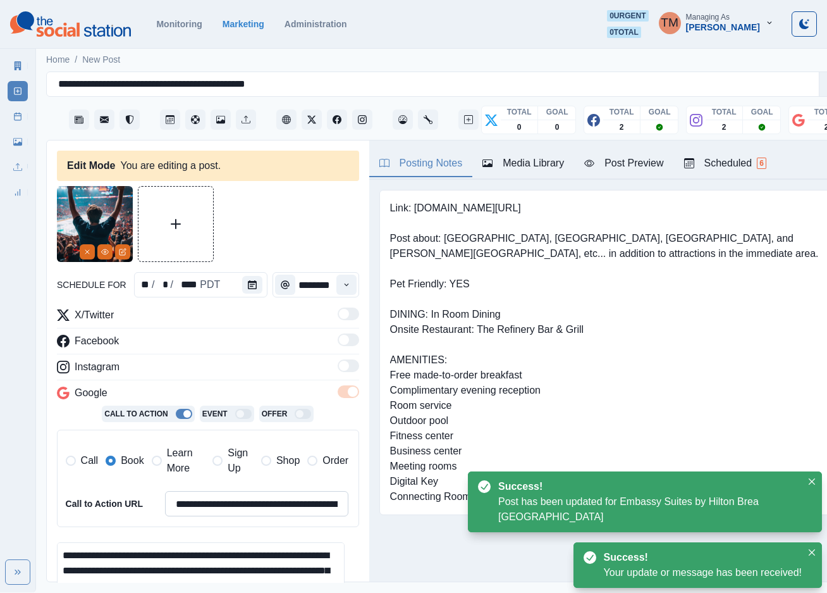
scroll to position [44, 0]
click at [156, 465] on span at bounding box center [157, 460] width 10 height 10
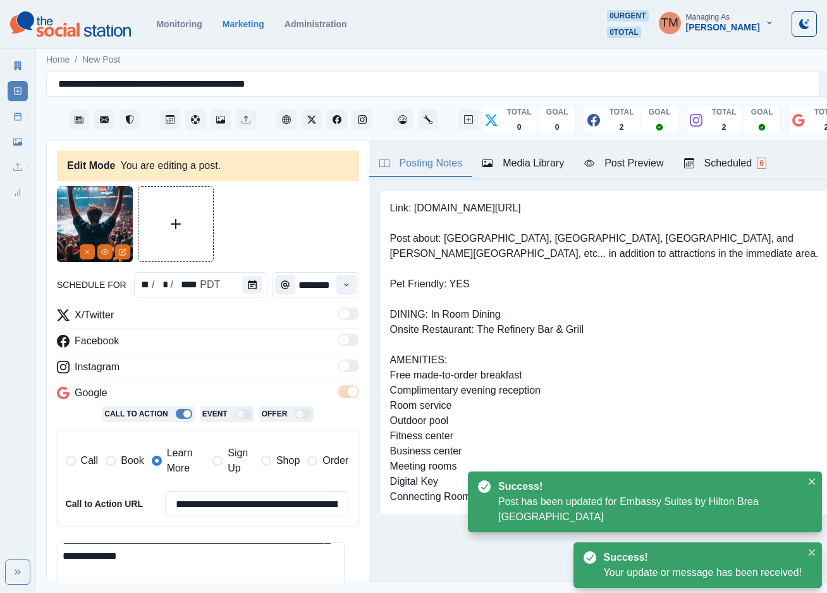
click at [127, 462] on span "Book" at bounding box center [132, 460] width 23 height 15
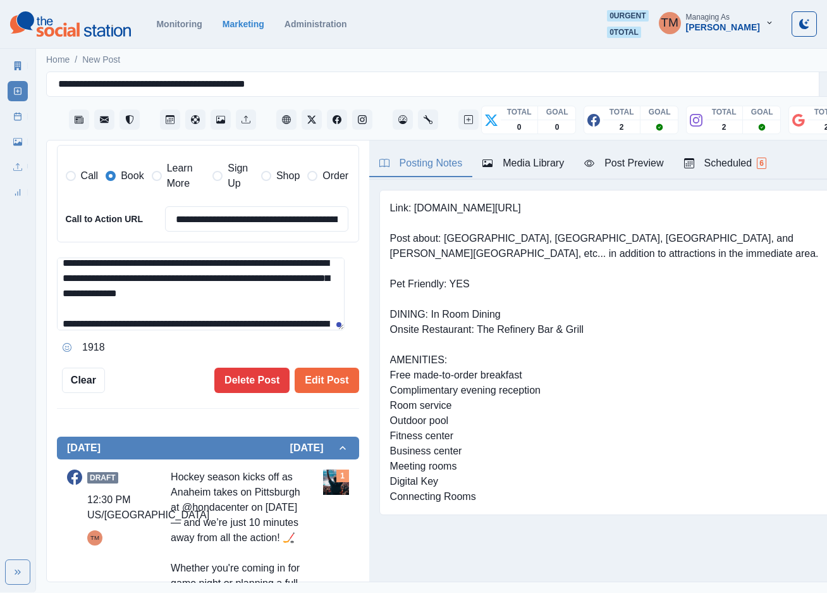
scroll to position [0, 0]
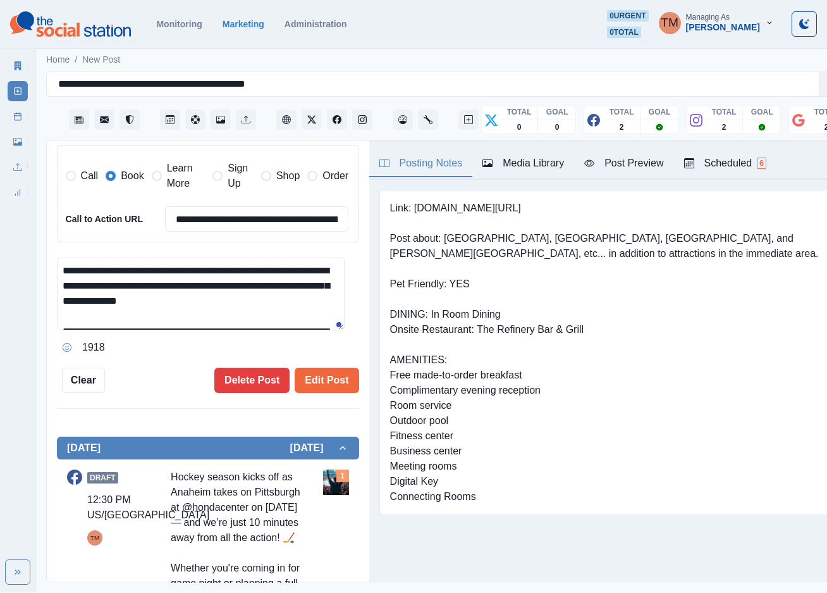
drag, startPoint x: 285, startPoint y: 293, endPoint x: -18, endPoint y: 268, distance: 304.0
click at [0, 268] on html "**********" at bounding box center [413, 296] width 827 height 592
paste textarea
type textarea "**********"
click at [321, 380] on button "Edit Post" at bounding box center [327, 379] width 64 height 25
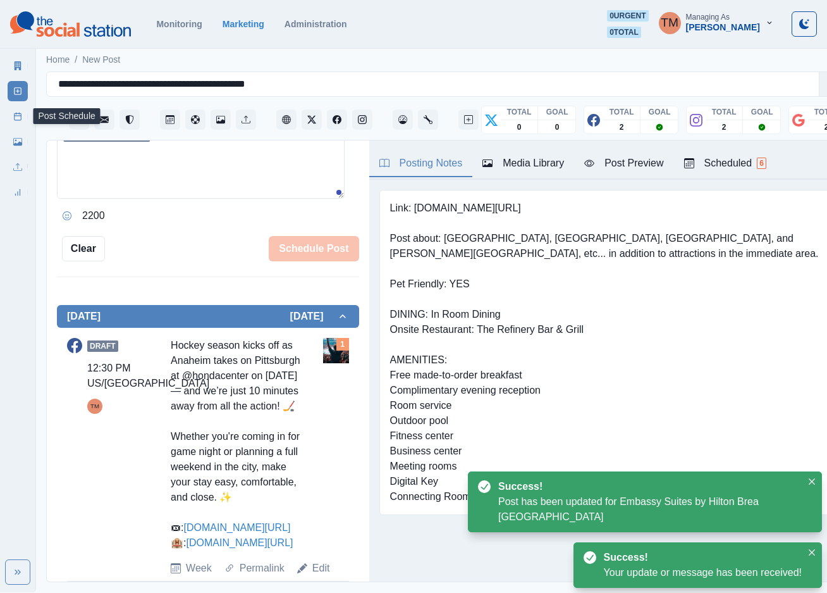
click at [17, 120] on icon at bounding box center [17, 116] width 9 height 9
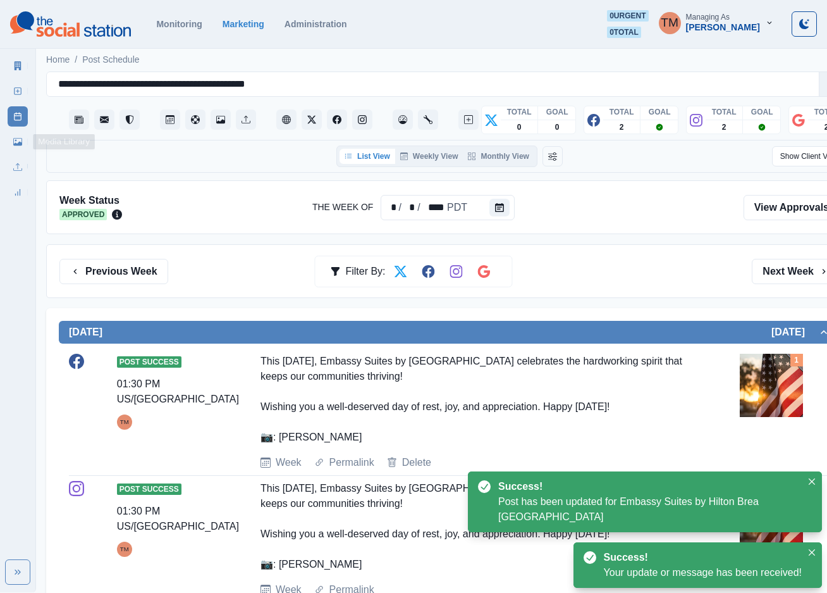
click at [13, 141] on link "Media Library" at bounding box center [18, 142] width 20 height 20
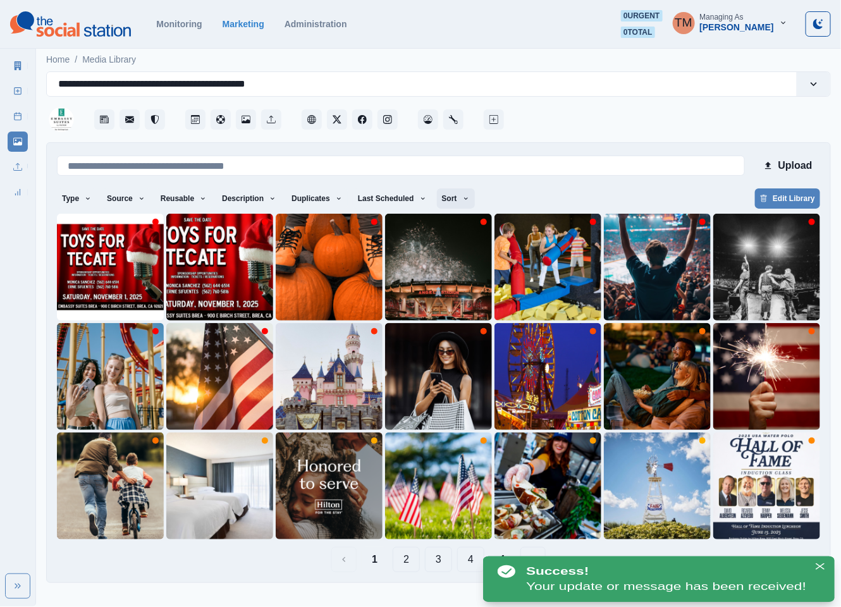
click at [437, 192] on button "Sort" at bounding box center [456, 198] width 38 height 20
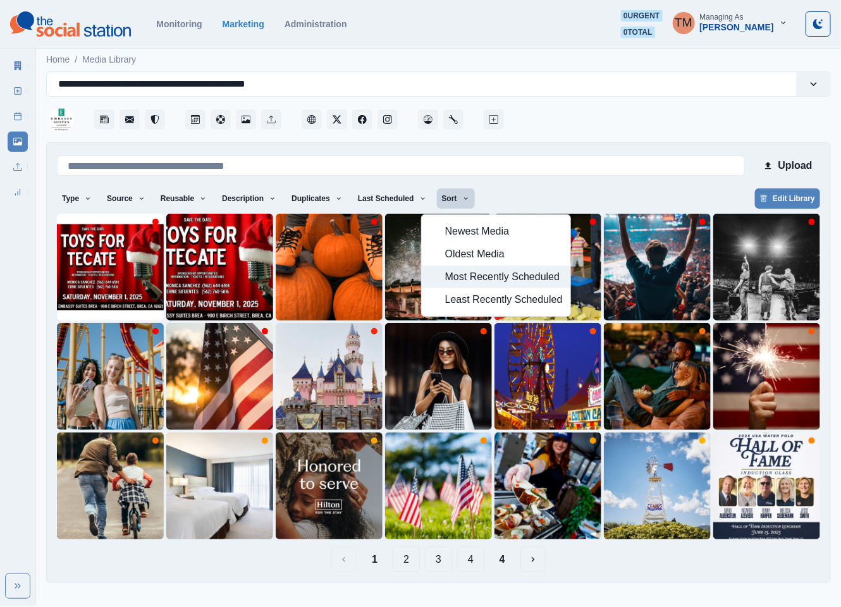
click at [472, 279] on span "Most Recently Scheduled" at bounding box center [504, 276] width 118 height 15
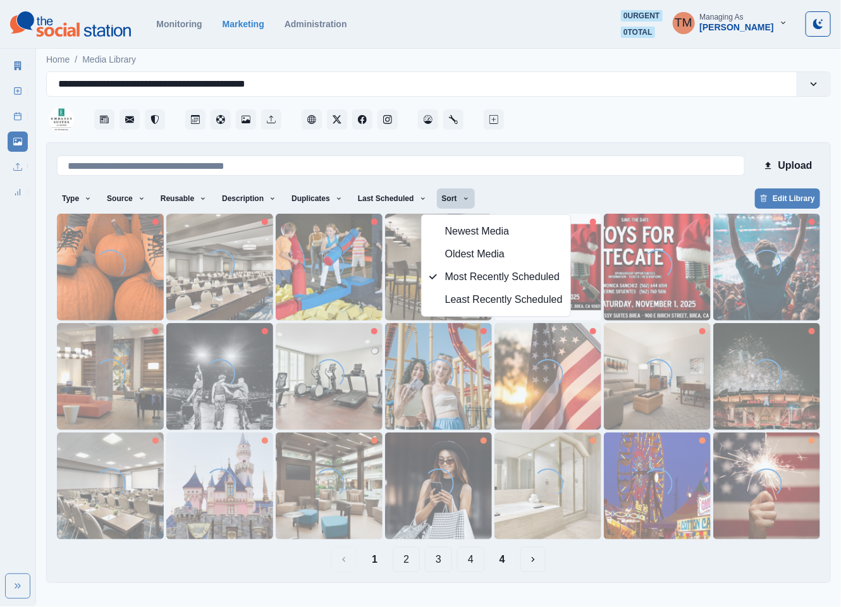
click at [574, 194] on div "Type Any Image Video Source Any Upload Social Manager Found: Instagram Found: G…" at bounding box center [438, 199] width 763 height 23
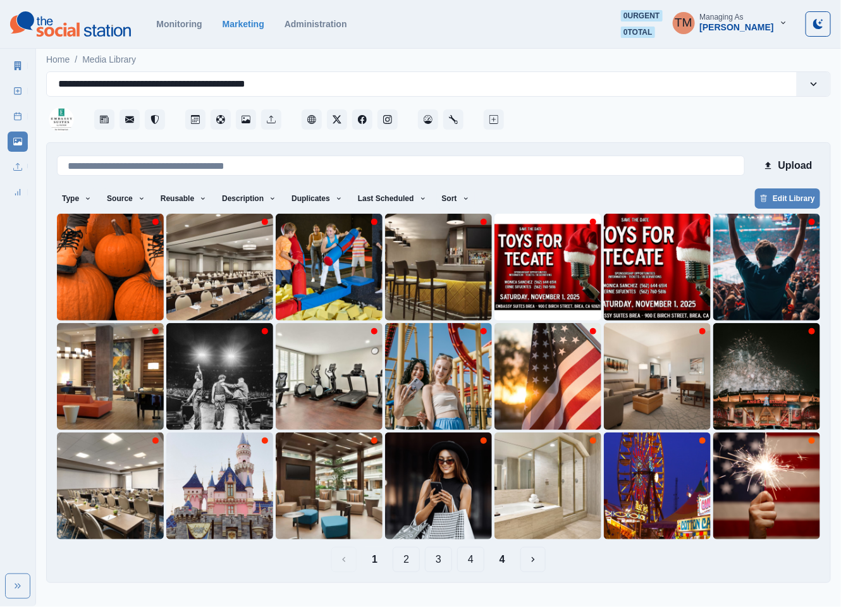
click at [600, 583] on div "Upload Type Any Image Video Source Any Upload Social Manager Found: Instagram F…" at bounding box center [438, 362] width 785 height 441
click at [17, 118] on icon at bounding box center [17, 116] width 9 height 9
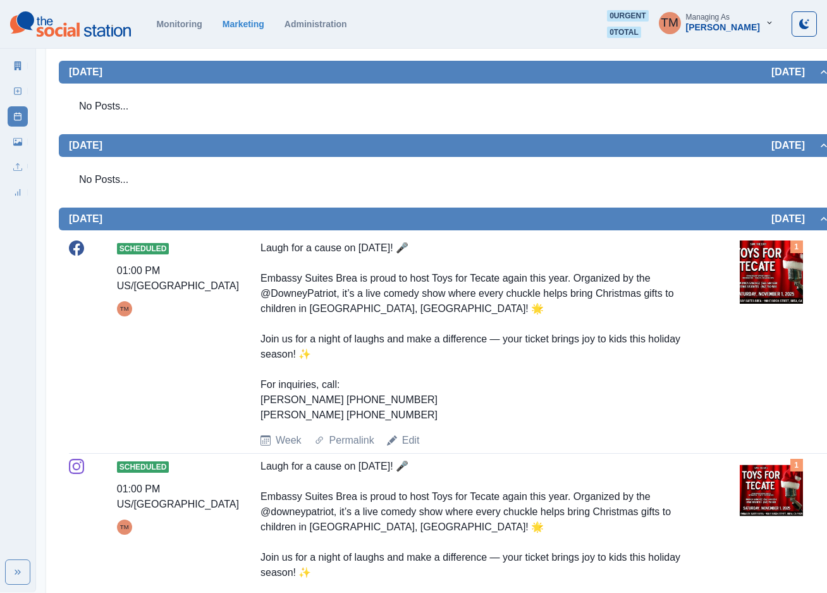
scroll to position [854, 0]
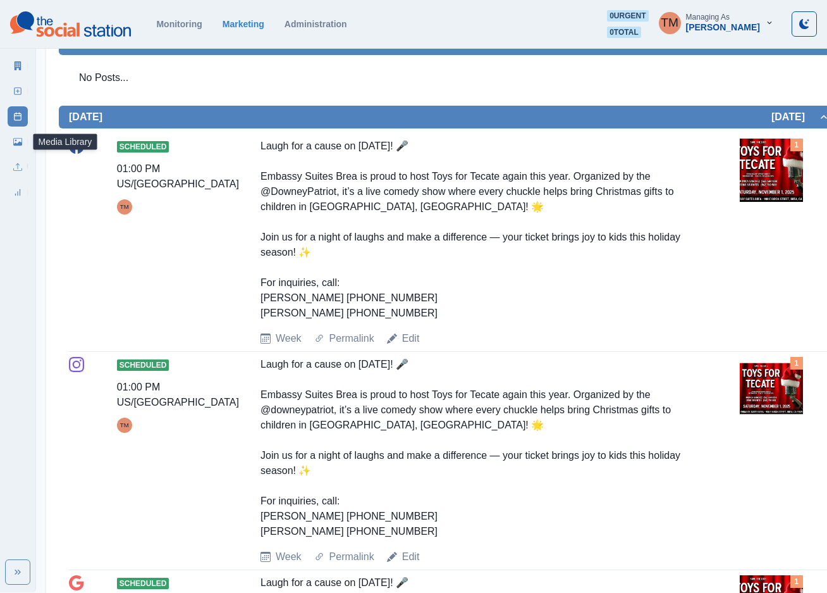
click at [23, 142] on link "Media Library" at bounding box center [18, 142] width 20 height 20
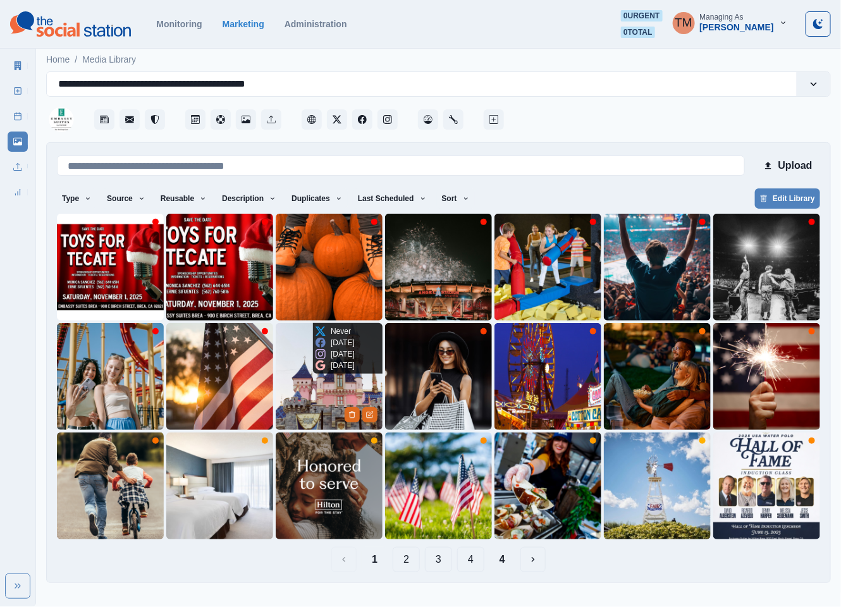
click at [299, 387] on img at bounding box center [329, 376] width 107 height 107
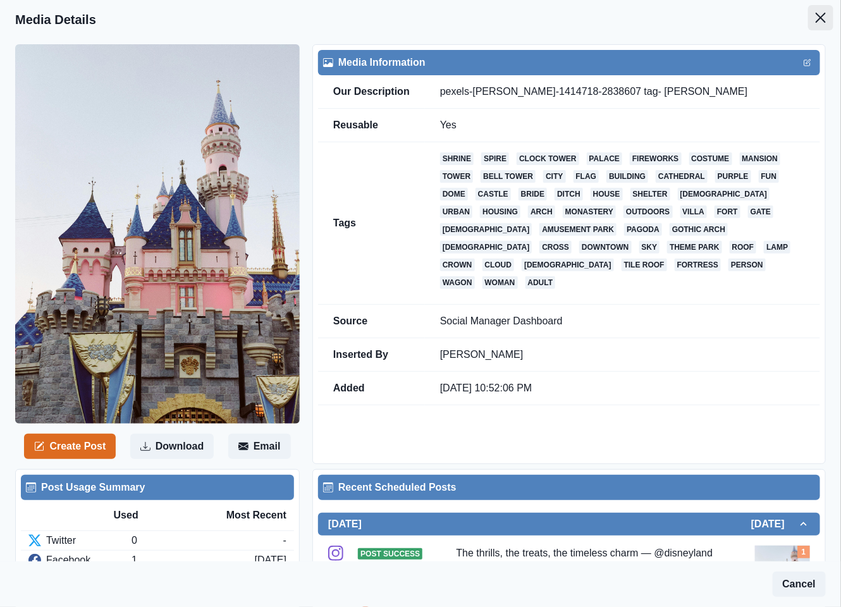
click at [808, 23] on button "Close" at bounding box center [820, 17] width 25 height 25
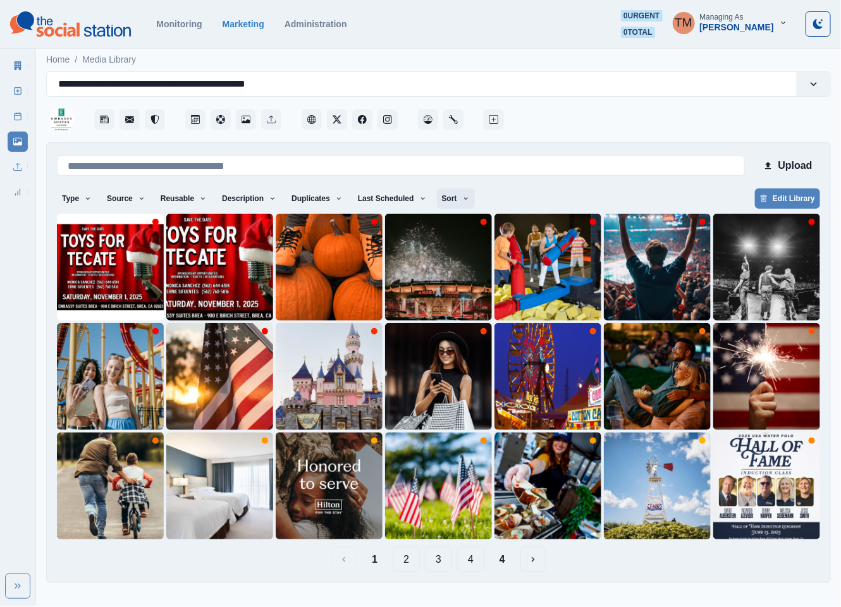
click at [462, 195] on icon "button" at bounding box center [466, 199] width 8 height 8
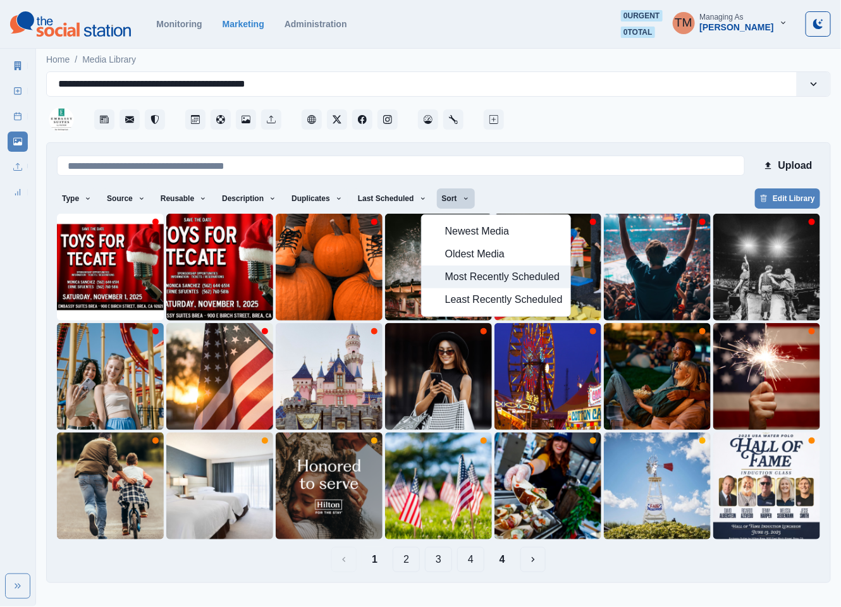
click at [458, 281] on span "Most Recently Scheduled" at bounding box center [504, 276] width 118 height 15
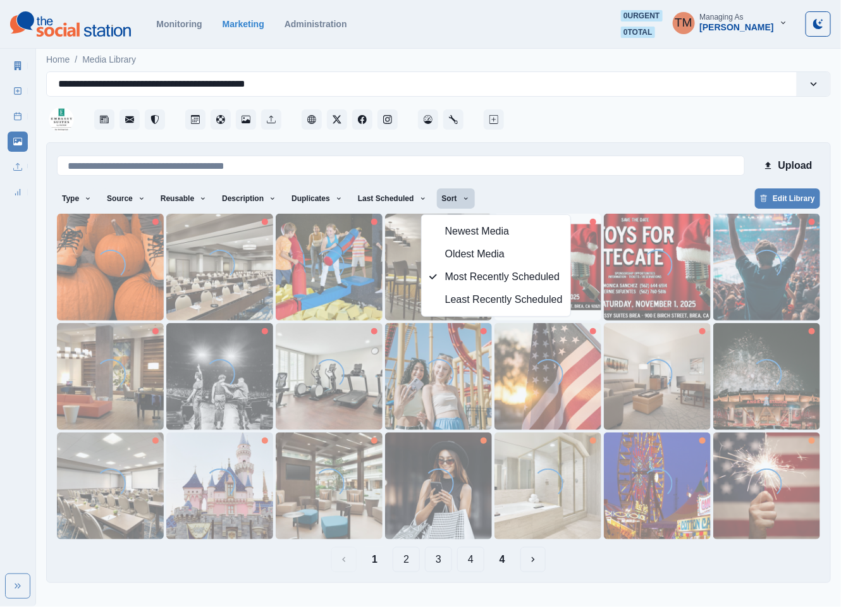
click at [601, 197] on div "Type Any Image Video Source Any Upload Social Manager Found: Instagram Found: G…" at bounding box center [438, 199] width 763 height 23
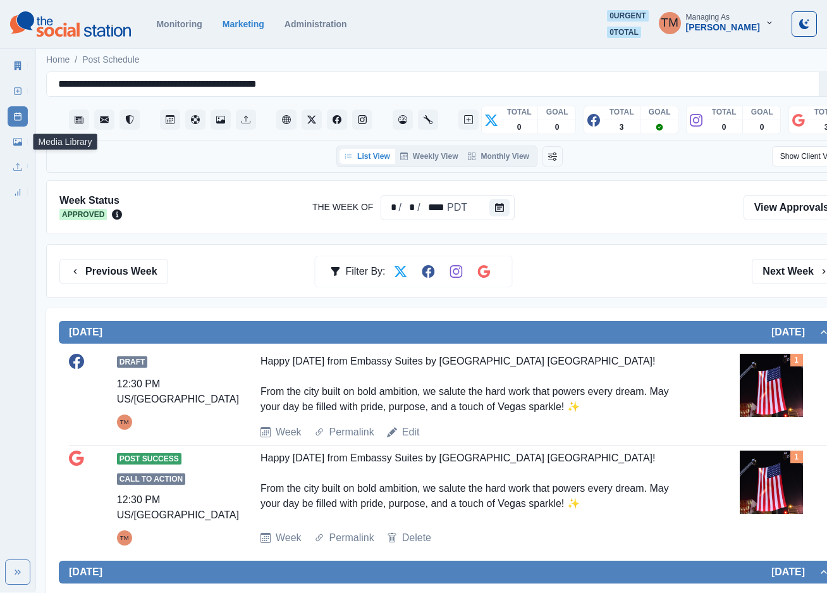
click at [20, 141] on icon at bounding box center [17, 141] width 9 height 9
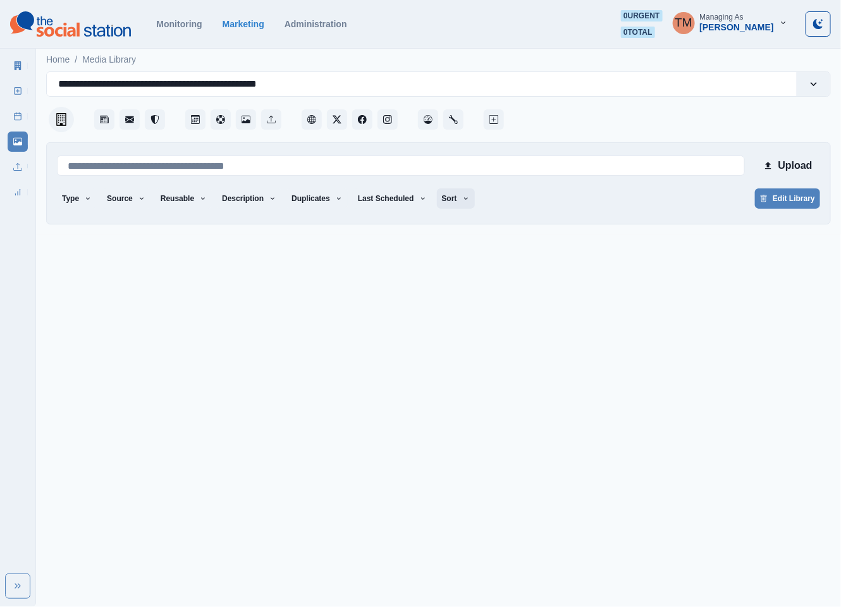
drag, startPoint x: 454, startPoint y: 197, endPoint x: 452, endPoint y: 207, distance: 10.3
click at [454, 198] on button "Sort" at bounding box center [456, 198] width 38 height 20
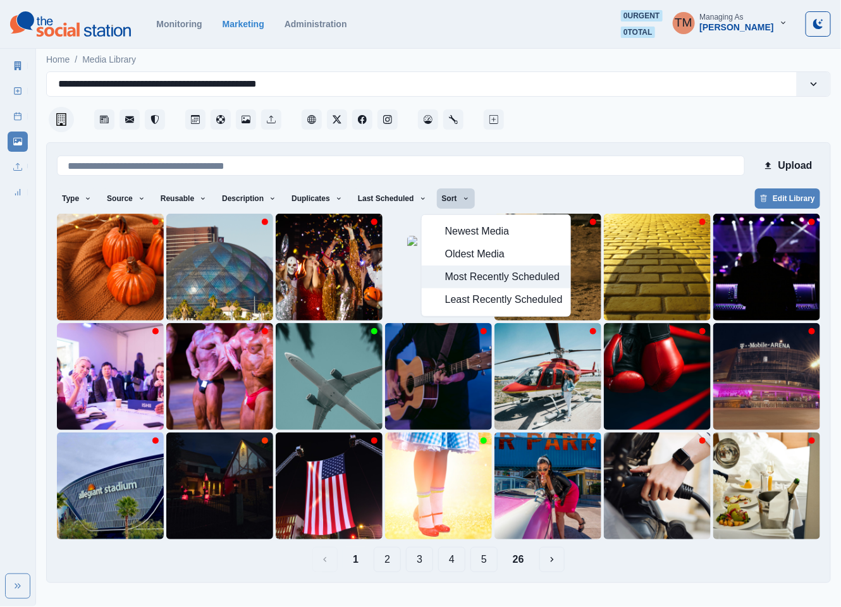
click at [488, 277] on span "Most Recently Scheduled" at bounding box center [504, 276] width 118 height 15
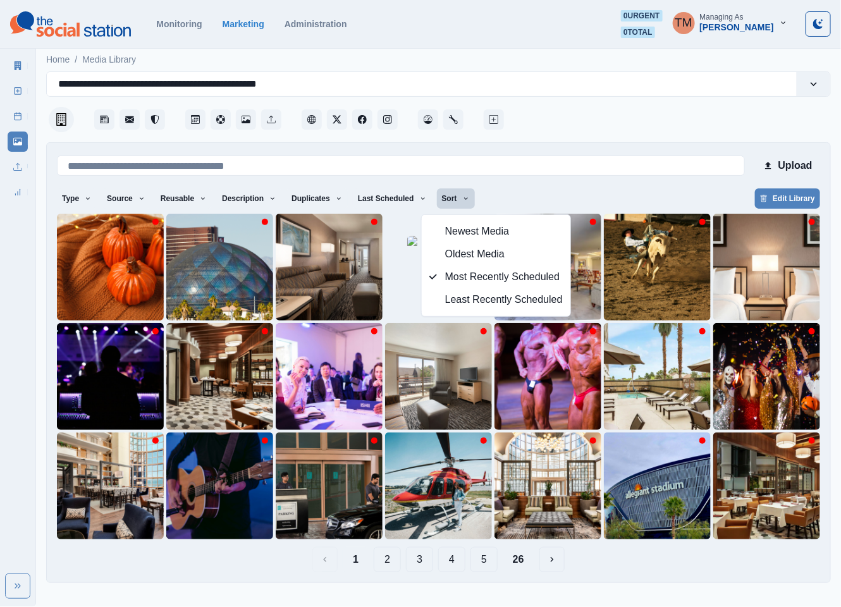
click at [612, 122] on div at bounding box center [669, 116] width 324 height 38
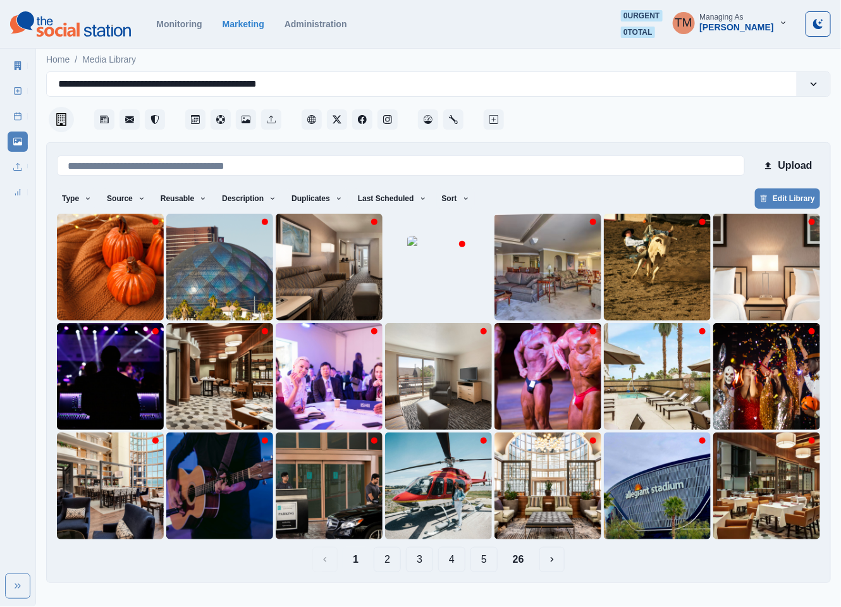
click at [383, 566] on button "2" at bounding box center [387, 559] width 27 height 25
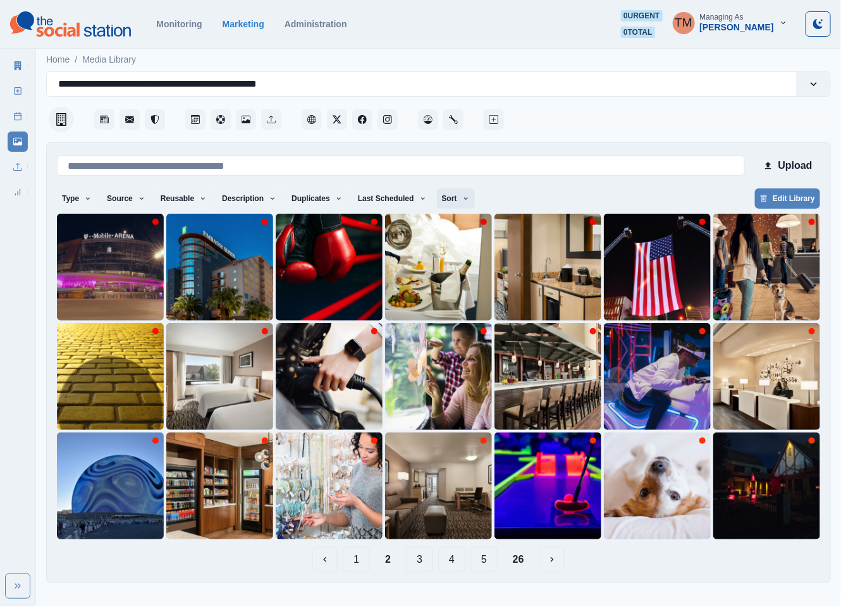
click at [453, 196] on button "Sort" at bounding box center [456, 198] width 38 height 20
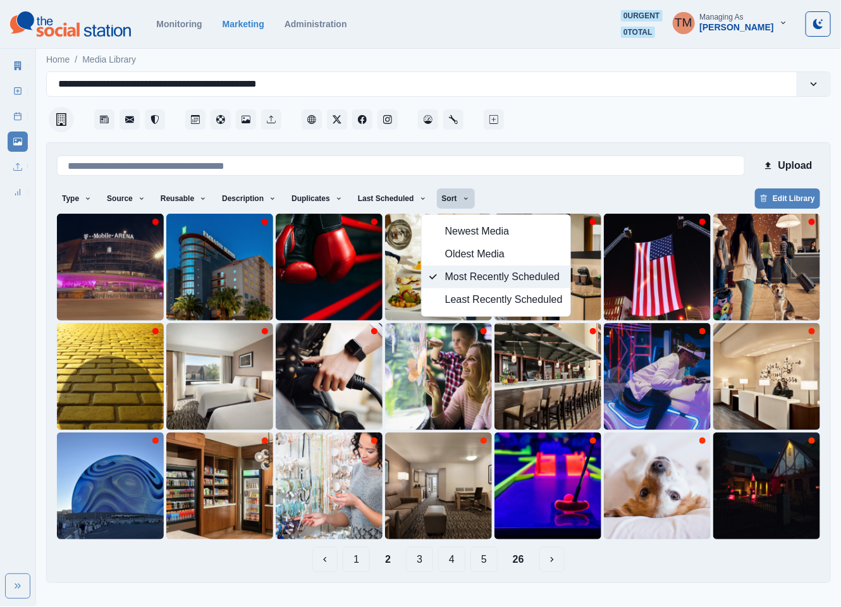
click at [474, 278] on span "Most Recently Scheduled" at bounding box center [504, 276] width 118 height 15
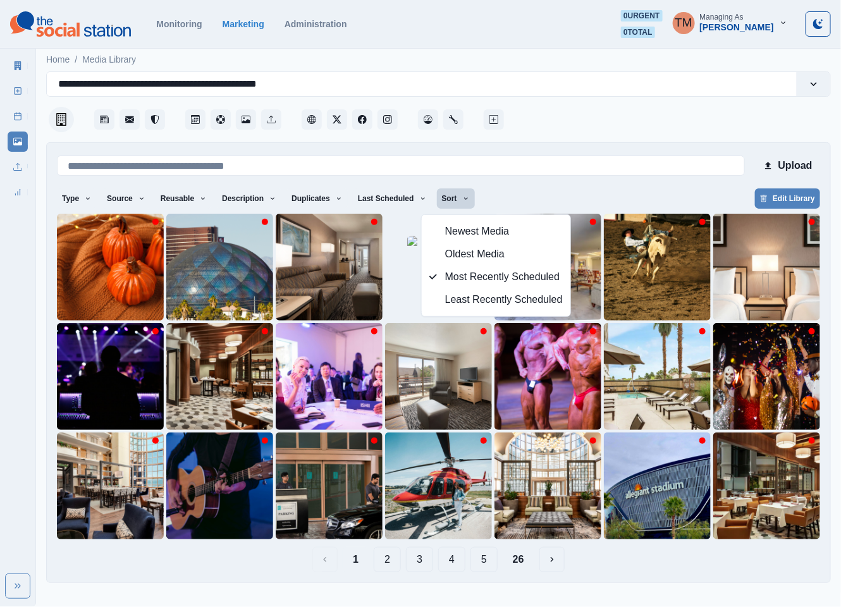
click at [593, 194] on div "Type Any Image Video Source Any Upload Social Manager Found: Instagram Found: G…" at bounding box center [438, 199] width 763 height 23
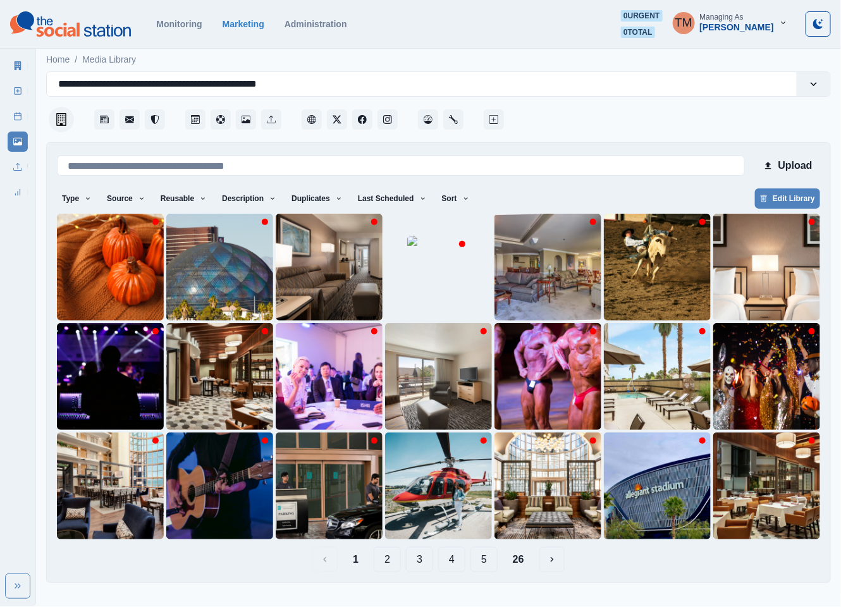
drag, startPoint x: 388, startPoint y: 557, endPoint x: 390, endPoint y: 564, distance: 7.2
click at [388, 558] on button "2" at bounding box center [387, 559] width 27 height 25
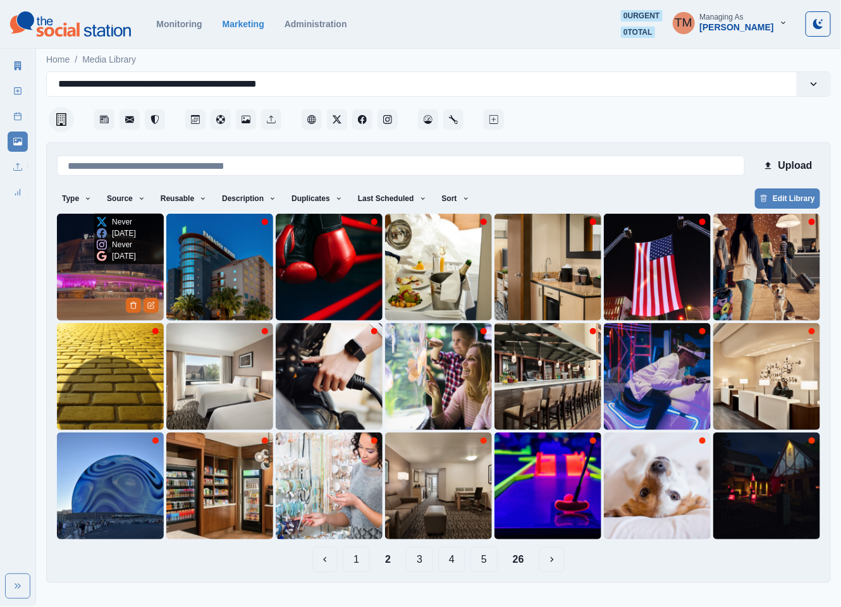
click at [97, 275] on img at bounding box center [110, 267] width 107 height 107
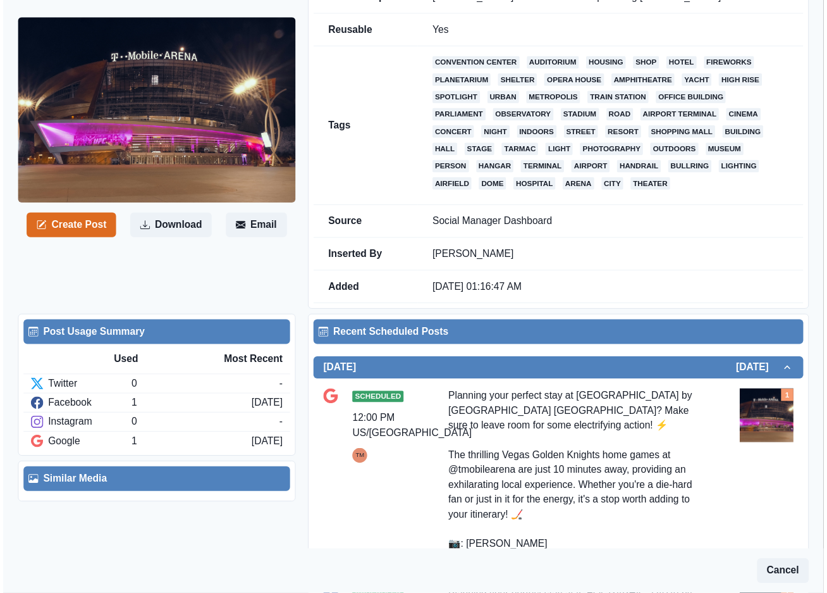
scroll to position [285, 0]
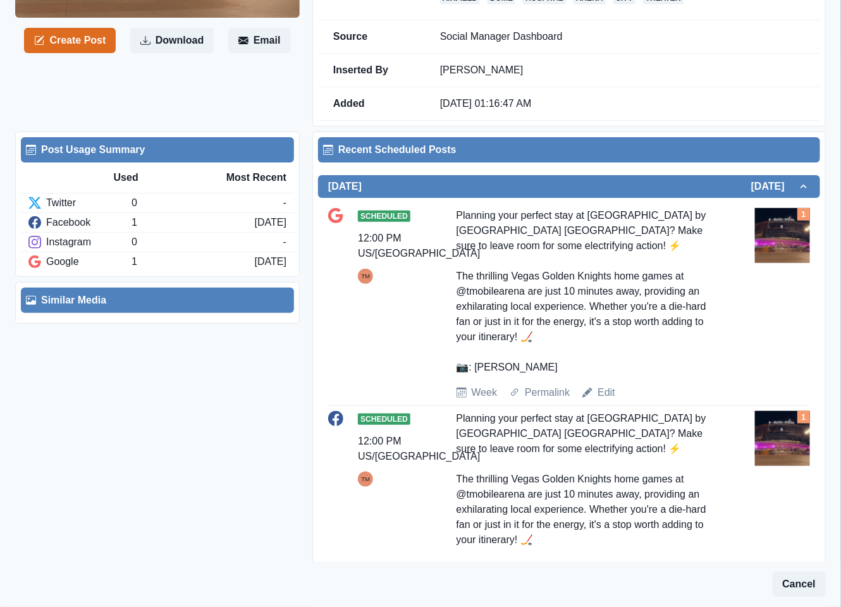
click at [444, 279] on div "Scheduled 12:00 PM US/Pacific TM Planning your perfect stay at Embassy Suites b…" at bounding box center [569, 304] width 482 height 192
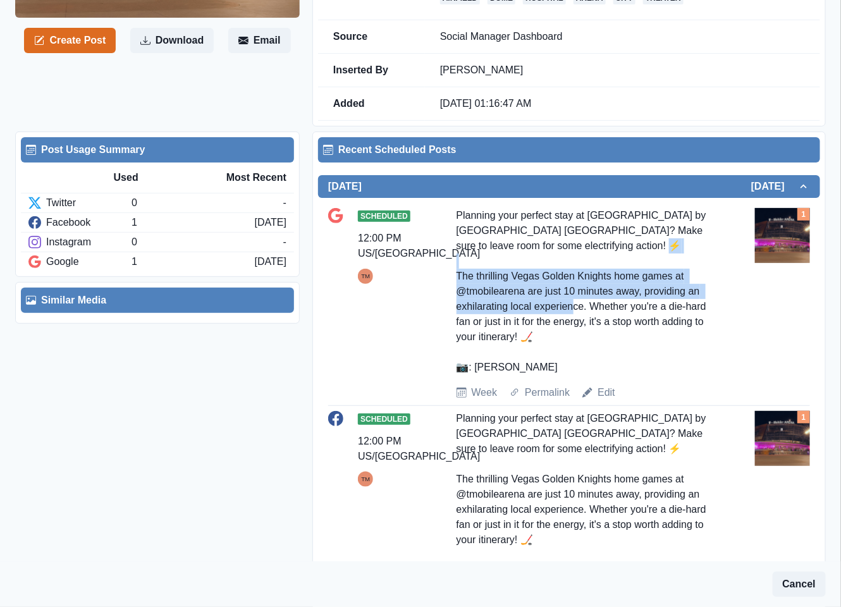
drag, startPoint x: 584, startPoint y: 311, endPoint x: 450, endPoint y: 285, distance: 137.3
click at [450, 285] on div "Scheduled 12:00 PM US/Pacific TM Planning your perfect stay at Embassy Suites b…" at bounding box center [569, 304] width 482 height 192
copy div "The thrilling Vegas Golden Knights home games at @tmobilearena are just 10 minu…"
click at [608, 397] on link "Edit" at bounding box center [607, 392] width 18 height 15
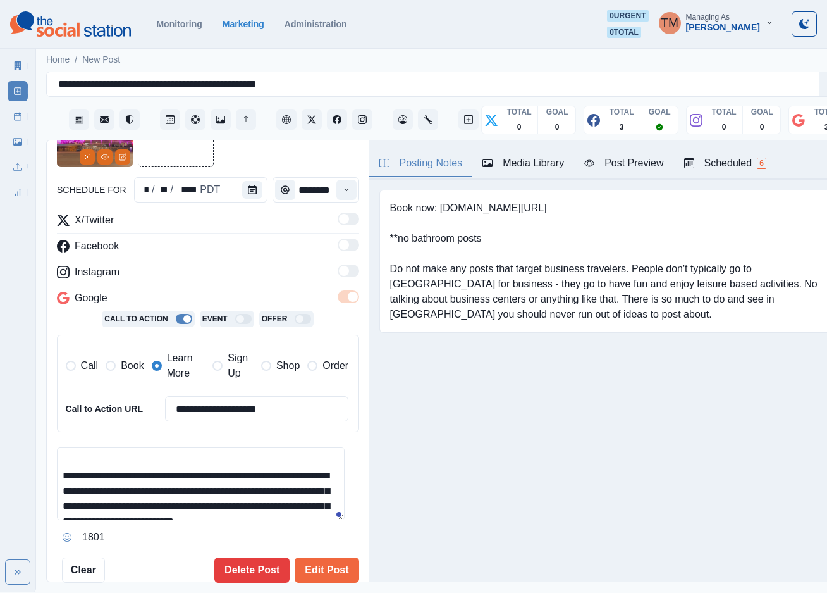
scroll to position [38, 0]
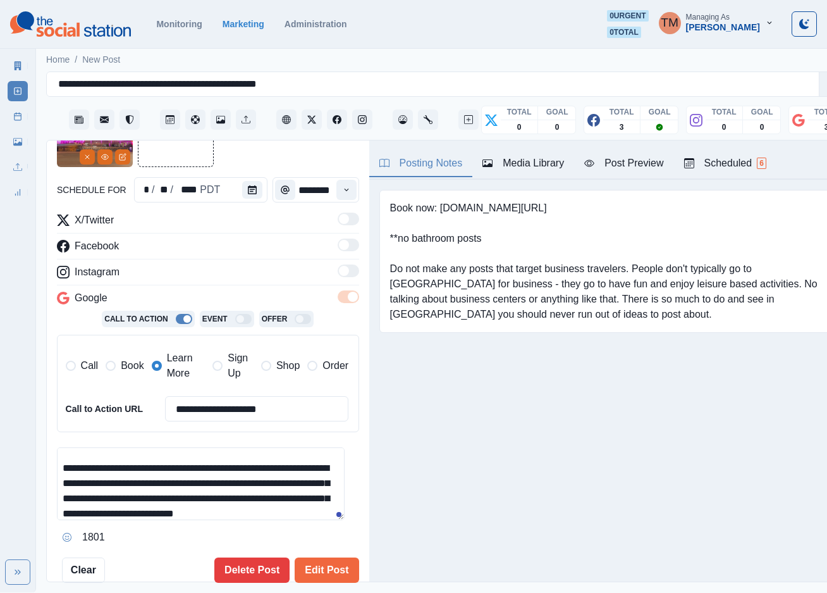
click at [276, 486] on textarea "**********" at bounding box center [201, 483] width 288 height 73
paste textarea
type textarea "**********"
drag, startPoint x: 306, startPoint y: 571, endPoint x: 286, endPoint y: 409, distance: 163.7
click at [276, 406] on div "**********" at bounding box center [208, 336] width 302 height 491
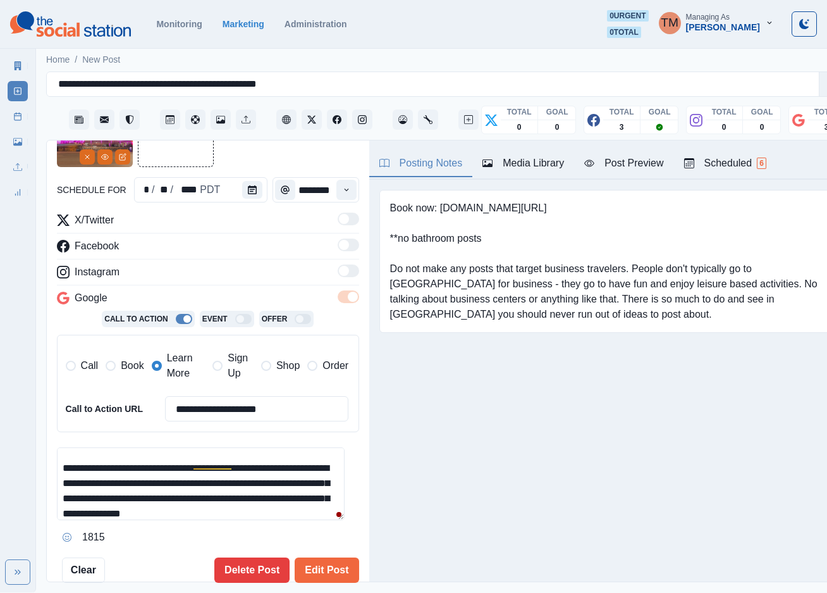
drag, startPoint x: 302, startPoint y: 410, endPoint x: 106, endPoint y: 410, distance: 196.1
click at [106, 410] on div "**********" at bounding box center [207, 408] width 283 height 25
drag, startPoint x: 118, startPoint y: 367, endPoint x: 178, endPoint y: 369, distance: 60.1
click at [122, 367] on label "Book" at bounding box center [125, 365] width 38 height 30
click at [179, 370] on span "Learn More" at bounding box center [186, 365] width 39 height 30
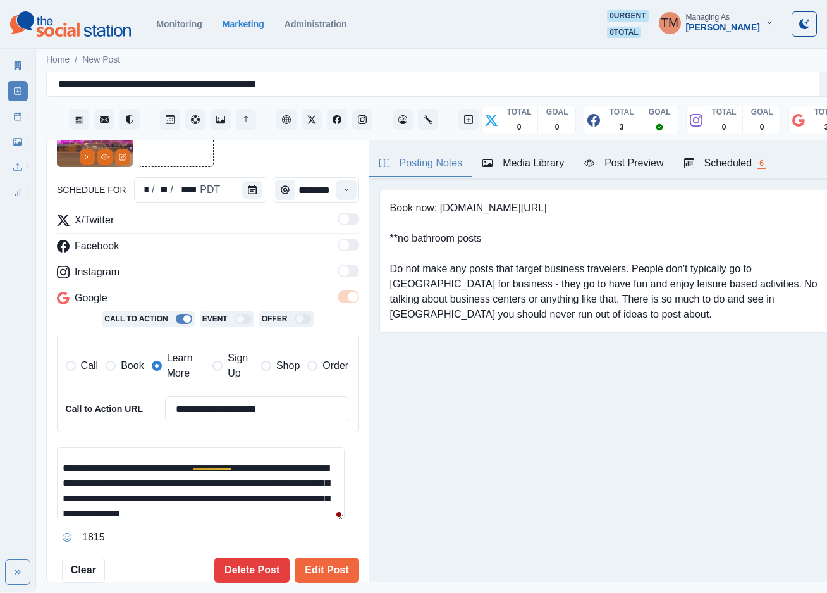
drag, startPoint x: 128, startPoint y: 368, endPoint x: 165, endPoint y: 370, distance: 37.4
click at [129, 368] on span "Book" at bounding box center [132, 365] width 23 height 15
drag, startPoint x: 166, startPoint y: 366, endPoint x: 233, endPoint y: 401, distance: 76.1
click at [173, 370] on span "Learn More" at bounding box center [186, 365] width 39 height 30
click at [234, 404] on input "**********" at bounding box center [257, 408] width 184 height 25
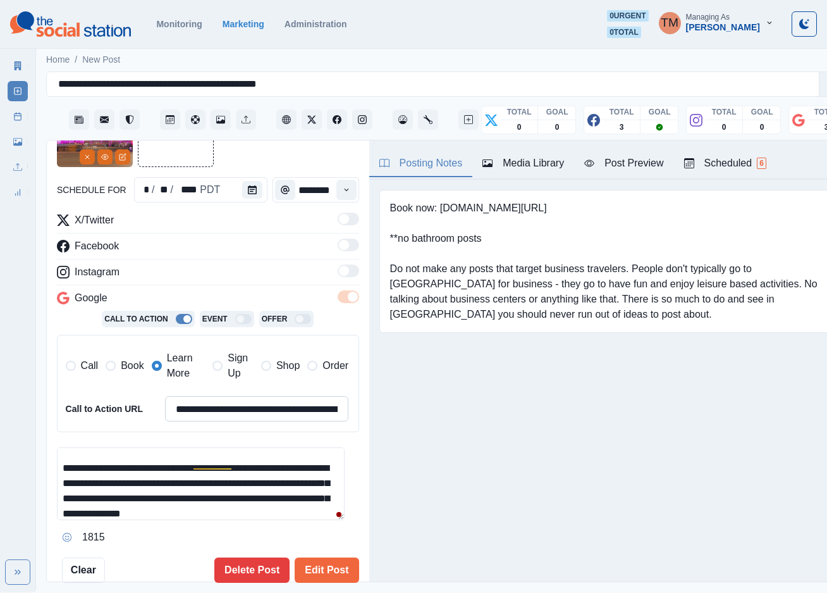
paste input
type input "**********"
click at [305, 567] on button "Edit Post" at bounding box center [327, 569] width 64 height 25
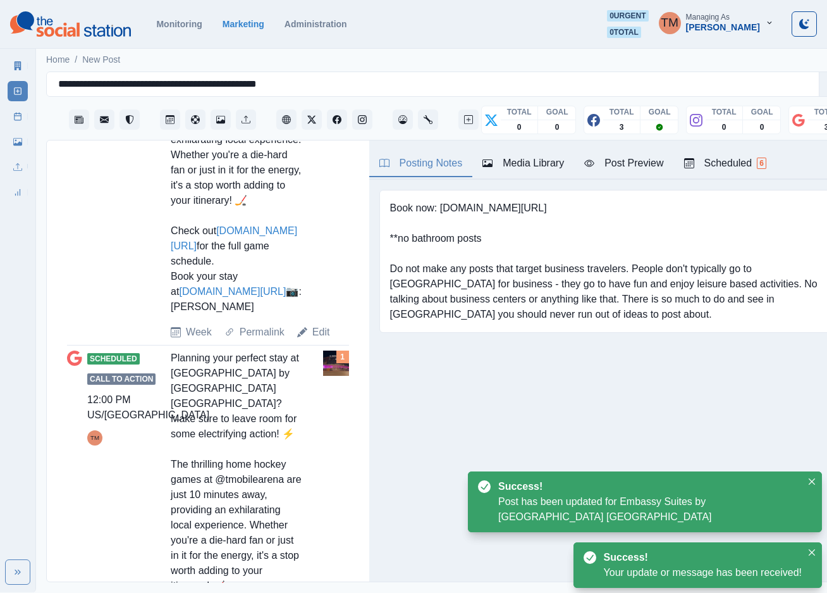
scroll to position [779, 0]
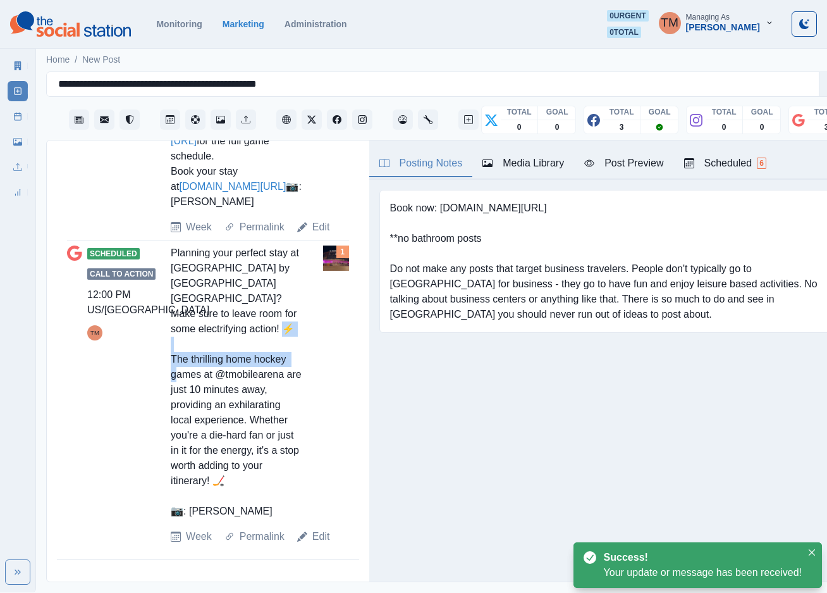
drag, startPoint x: 199, startPoint y: 387, endPoint x: 169, endPoint y: 378, distance: 31.0
click at [171, 378] on div "Planning your perfect stay at Embassy Suites by Hilton Convention Center Las Ve…" at bounding box center [237, 381] width 132 height 273
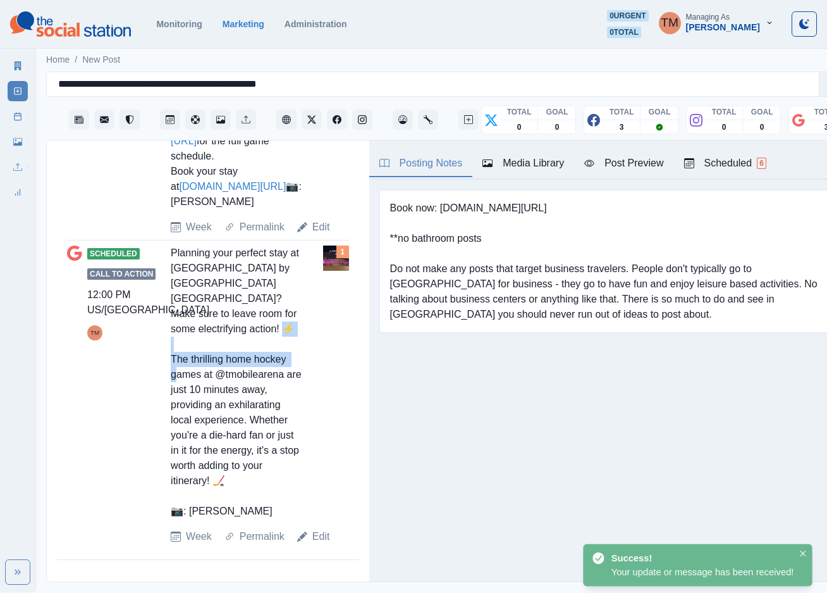
copy div "The thrilling home hockey games"
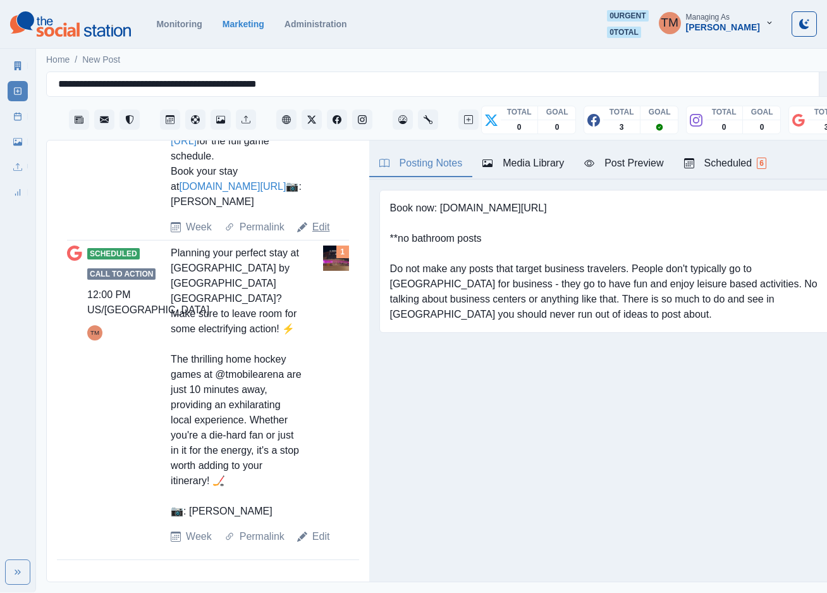
click at [321, 235] on link "Edit" at bounding box center [321, 226] width 18 height 15
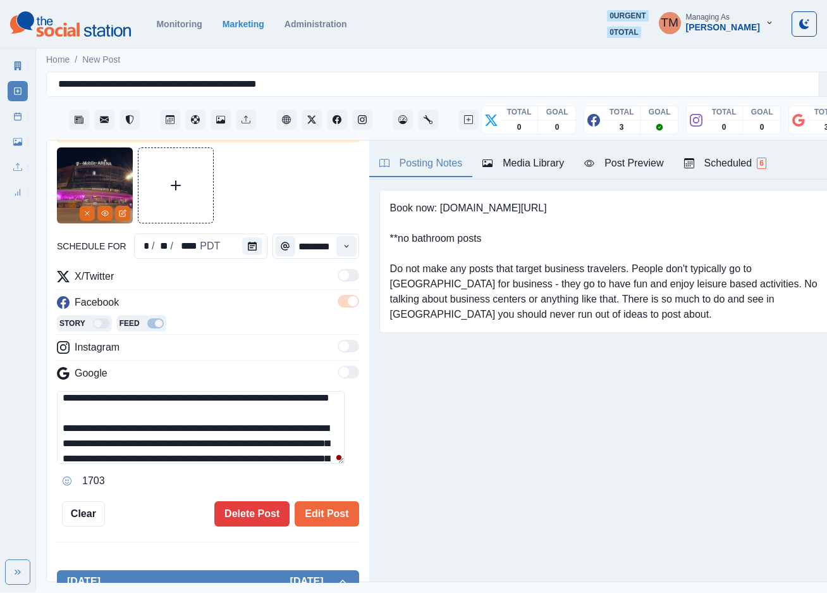
scroll to position [38, 0]
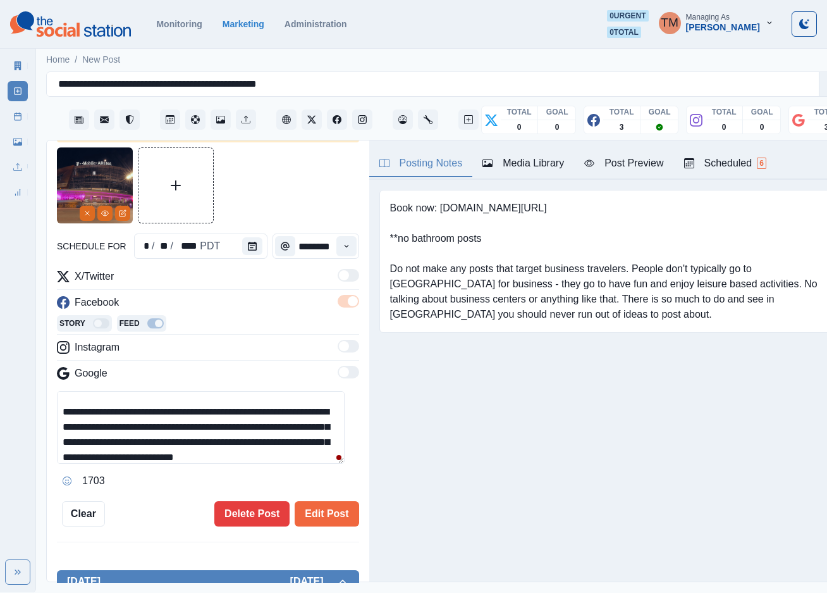
click at [276, 429] on textarea "**********" at bounding box center [201, 427] width 288 height 73
paste textarea
type textarea "**********"
click at [309, 517] on button "Edit Post" at bounding box center [327, 513] width 64 height 25
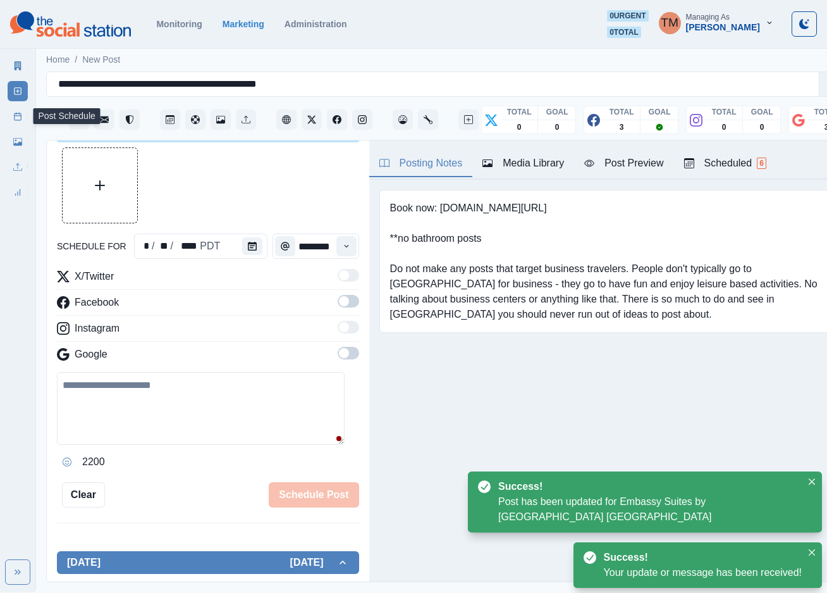
click at [18, 116] on icon at bounding box center [17, 116] width 9 height 9
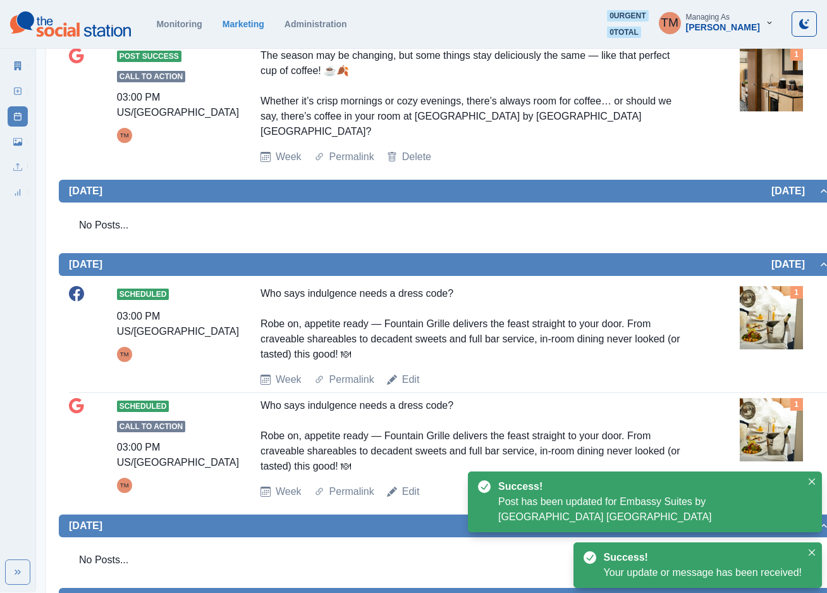
scroll to position [420, 0]
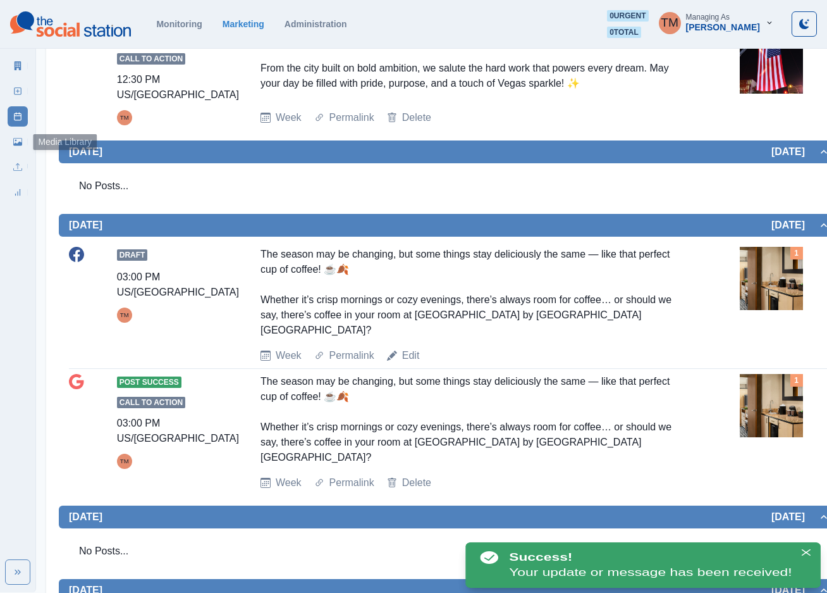
click at [14, 145] on icon at bounding box center [17, 142] width 9 height 8
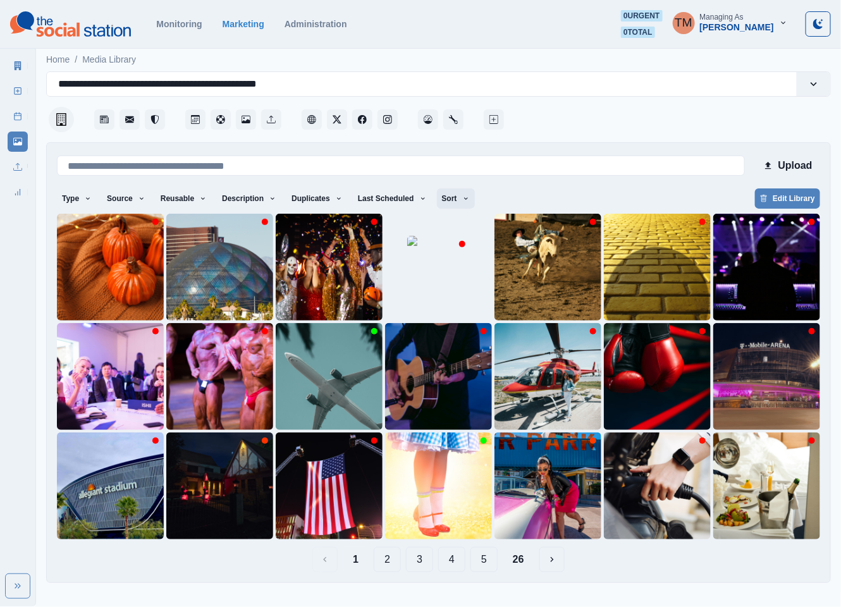
click at [452, 205] on button "Sort" at bounding box center [456, 198] width 38 height 20
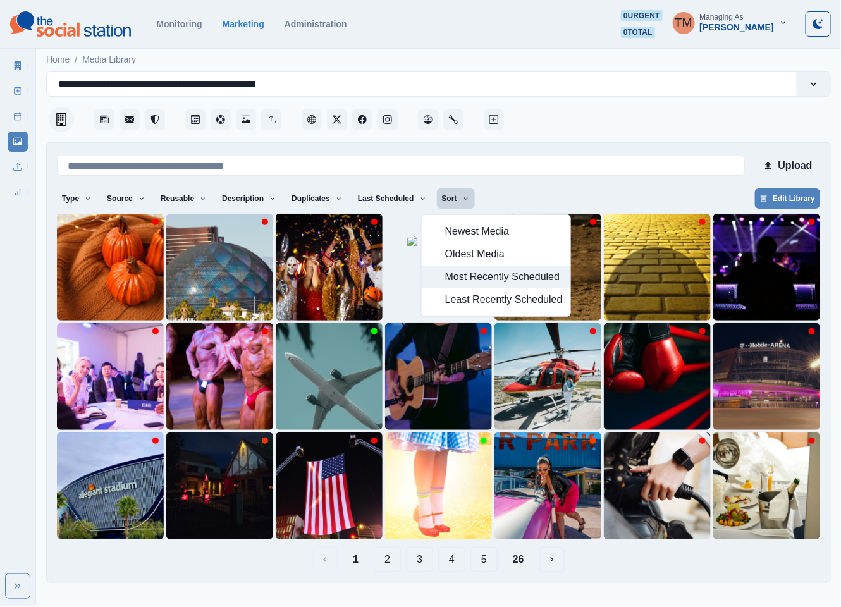
click at [467, 283] on span "Most Recently Scheduled" at bounding box center [504, 276] width 118 height 15
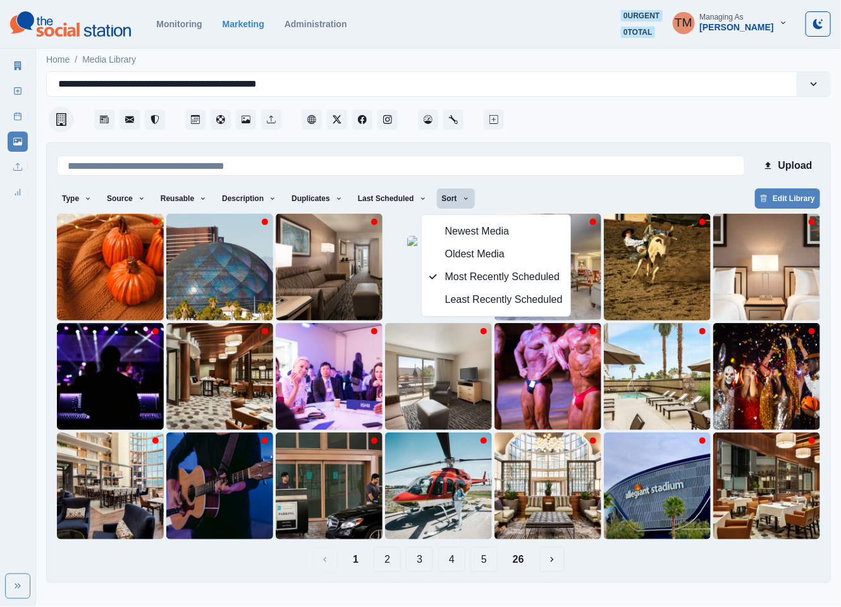
click at [564, 190] on div "Type Any Image Video Source Any Upload Social Manager Found: Instagram Found: G…" at bounding box center [438, 199] width 763 height 23
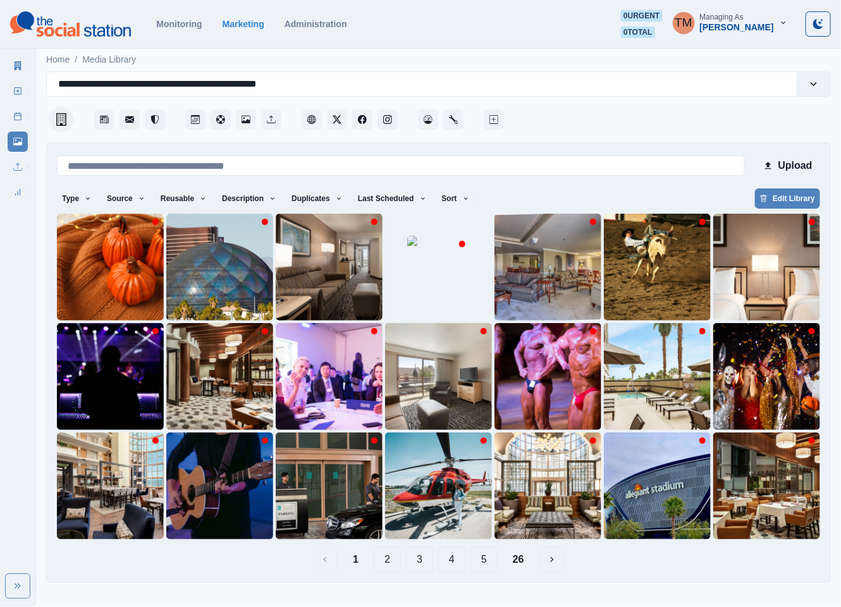
click at [383, 564] on button "2" at bounding box center [387, 559] width 27 height 25
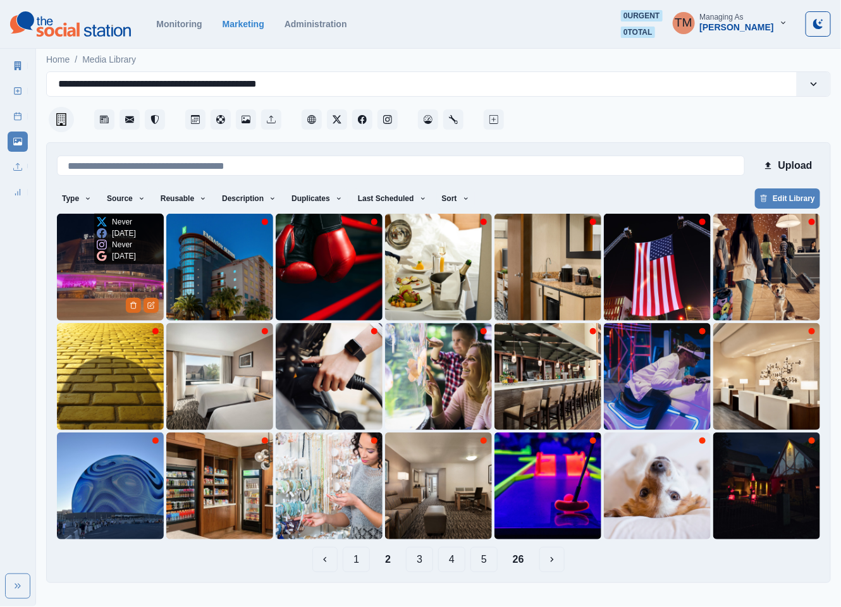
click at [77, 296] on img at bounding box center [110, 267] width 107 height 107
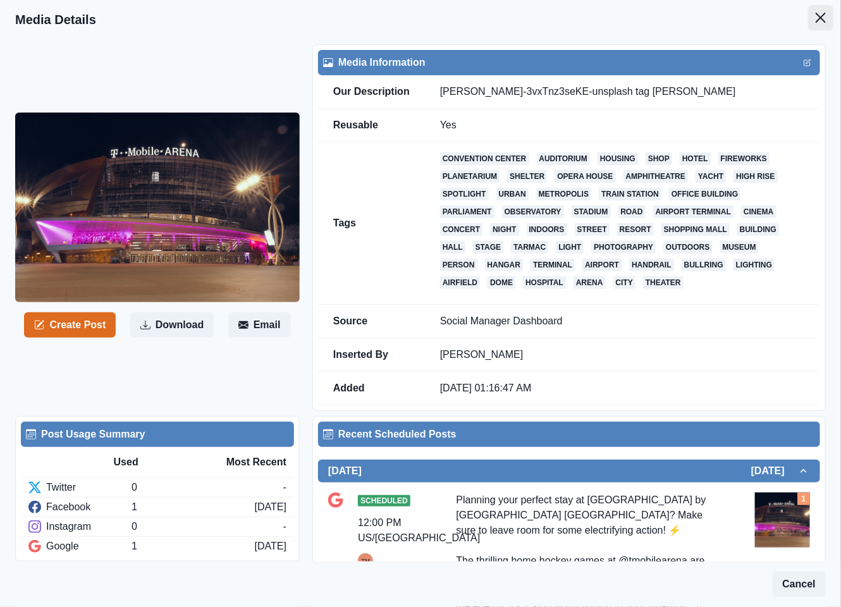
click at [816, 16] on icon "Close" at bounding box center [821, 18] width 10 height 10
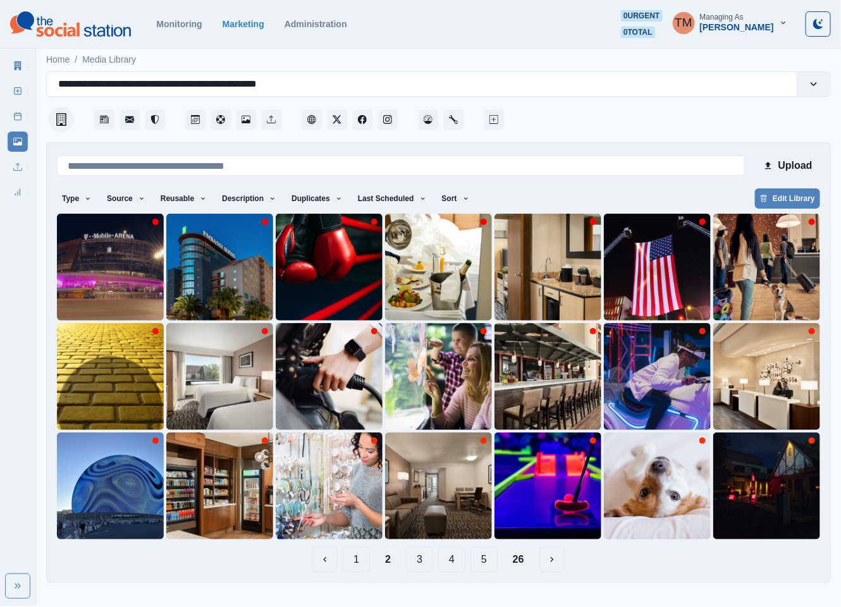
click at [355, 562] on button "1" at bounding box center [356, 559] width 27 height 25
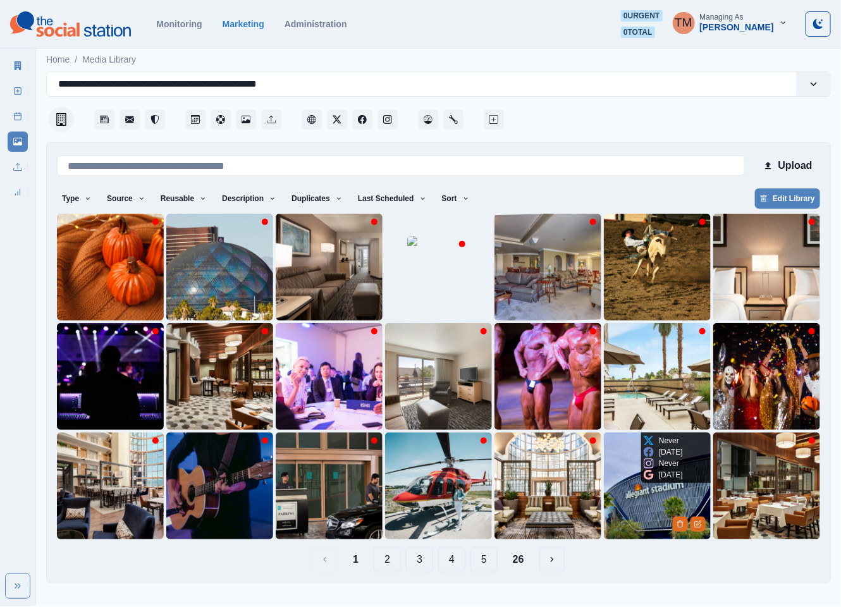
click at [615, 522] on img at bounding box center [657, 486] width 107 height 107
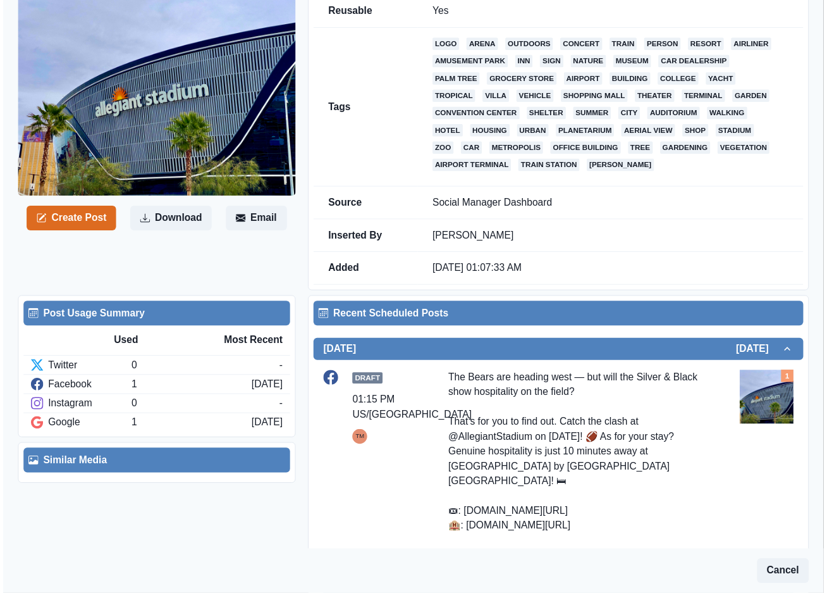
scroll to position [190, 0]
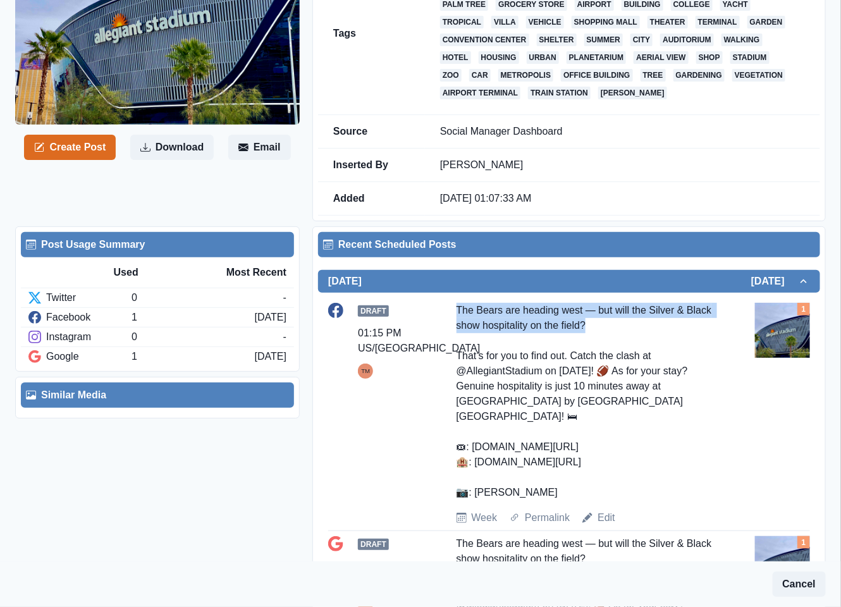
drag, startPoint x: 609, startPoint y: 334, endPoint x: 448, endPoint y: 316, distance: 162.3
click at [448, 316] on div "Draft 01:15 PM US/Pacific TM The Bears are heading west — but will the Silver &…" at bounding box center [569, 414] width 482 height 223
copy div "The Bears are heading west — but will the Silver & Black show hospitality on th…"
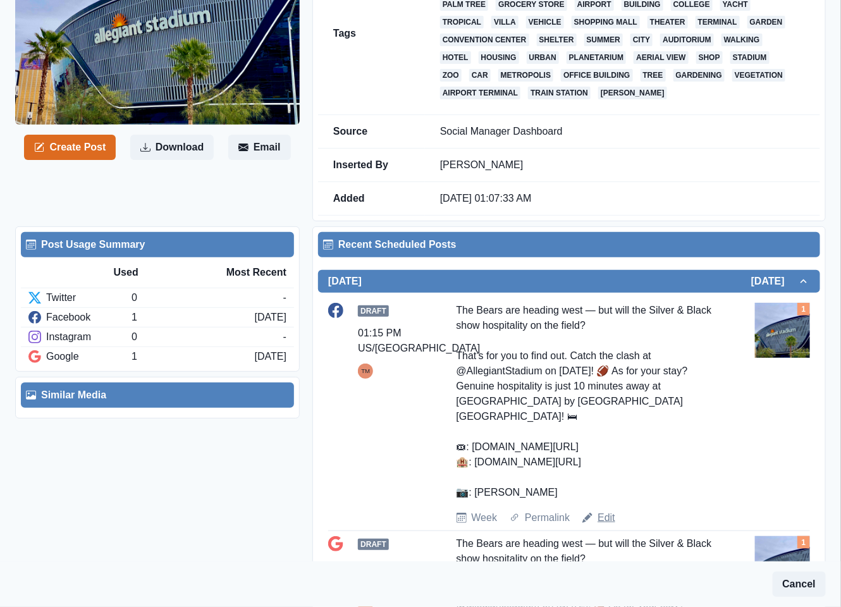
click at [606, 522] on link "Edit" at bounding box center [607, 517] width 18 height 15
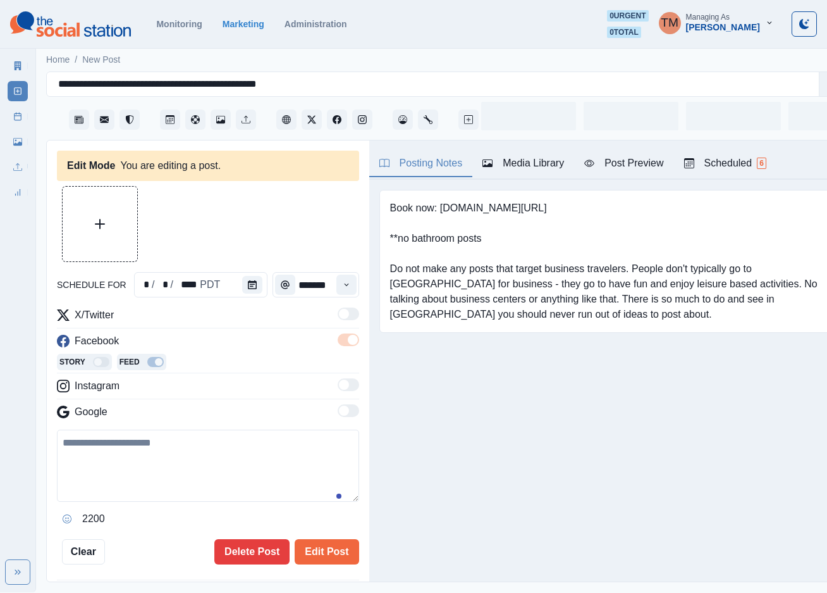
type input "*******"
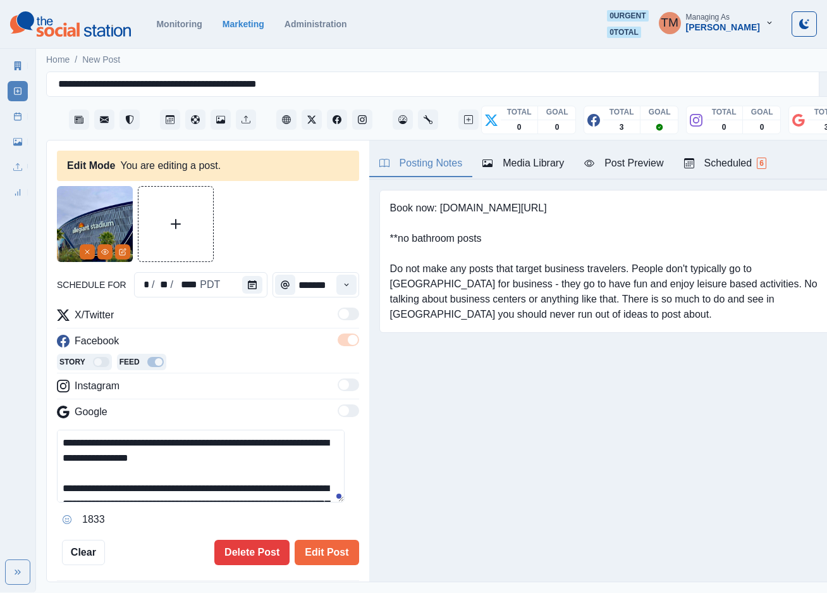
drag, startPoint x: 207, startPoint y: 458, endPoint x: 0, endPoint y: 444, distance: 207.3
click at [1, 444] on div "**********" at bounding box center [413, 296] width 827 height 592
paste textarea "*"
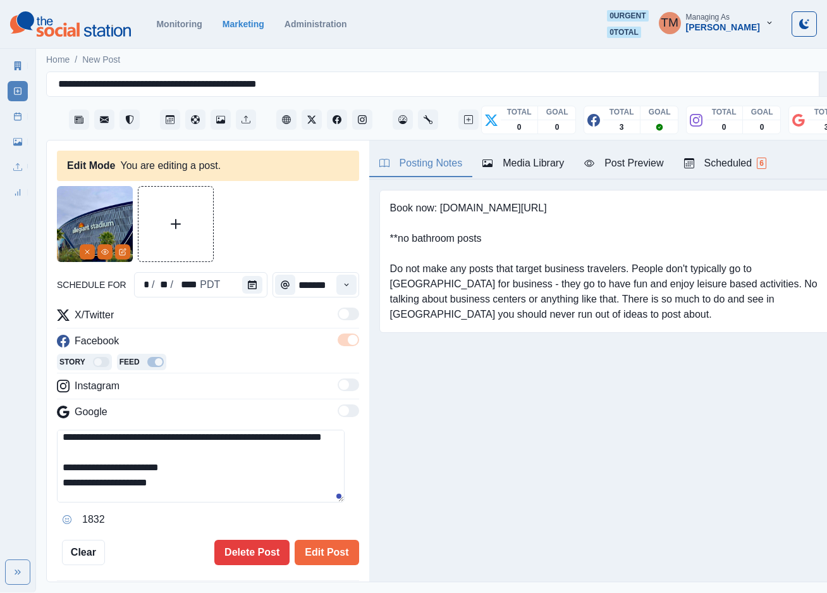
scroll to position [95, 0]
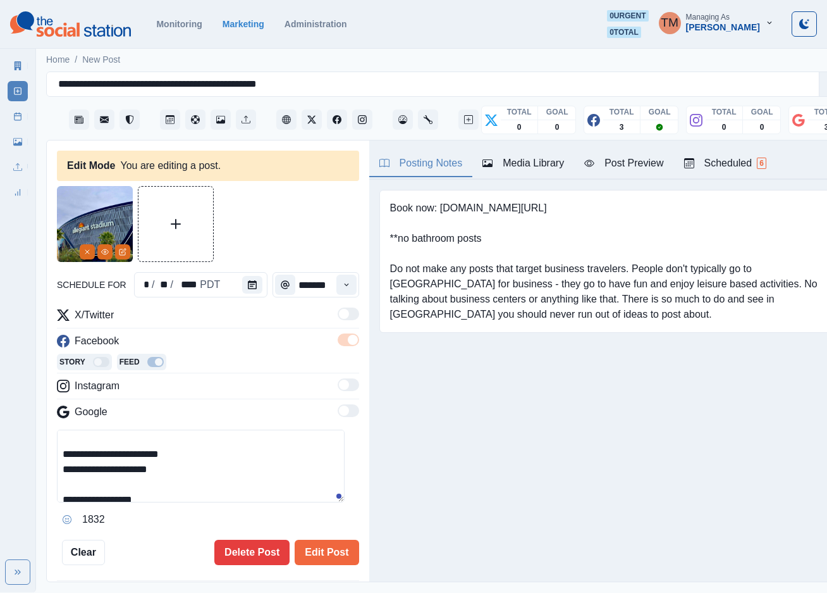
type textarea "**********"
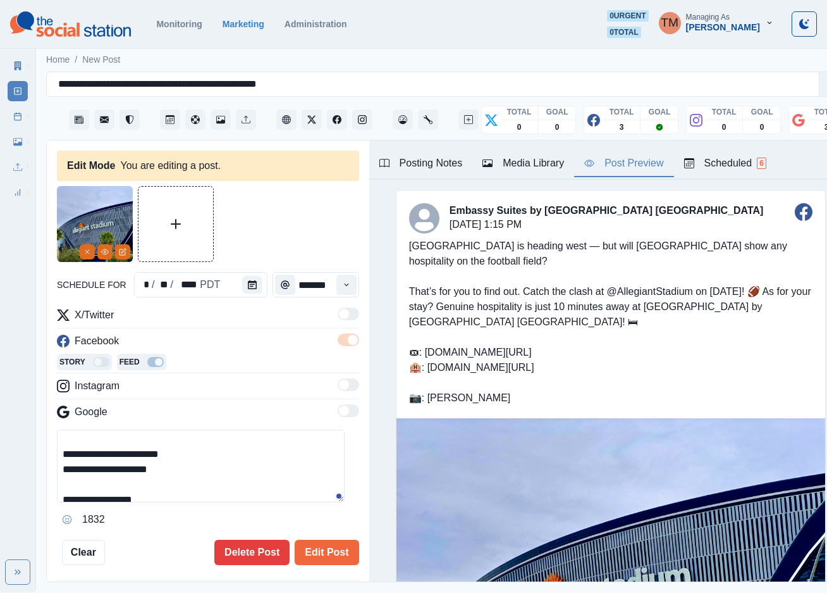
click at [647, 164] on div "Post Preview" at bounding box center [623, 163] width 79 height 15
click at [317, 553] on button "Edit Post" at bounding box center [327, 551] width 64 height 25
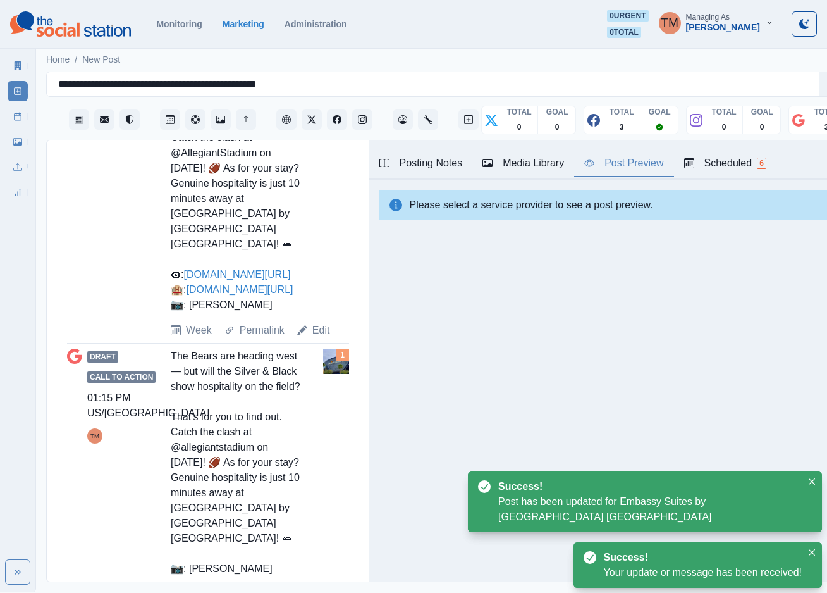
scroll to position [664, 0]
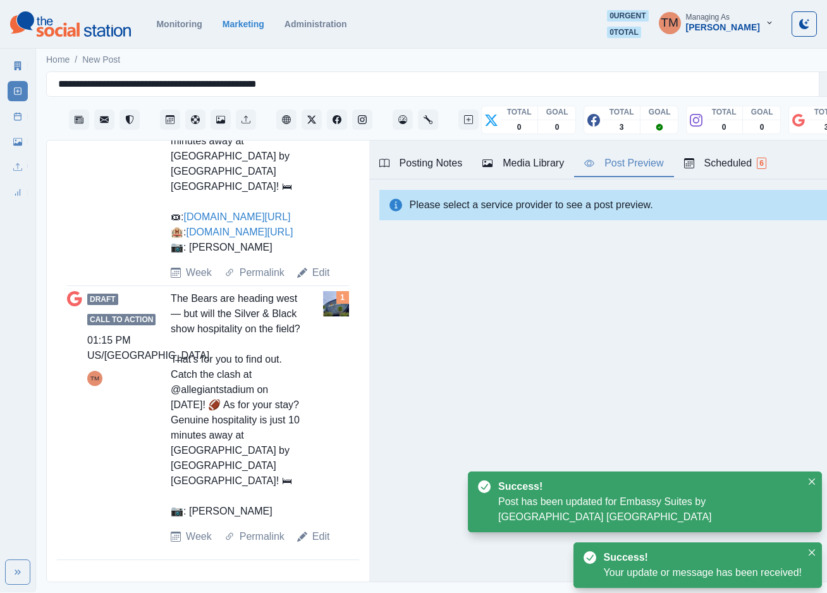
drag, startPoint x: 321, startPoint y: 577, endPoint x: 305, endPoint y: 553, distance: 29.0
click at [319, 544] on link "Edit" at bounding box center [321, 536] width 18 height 15
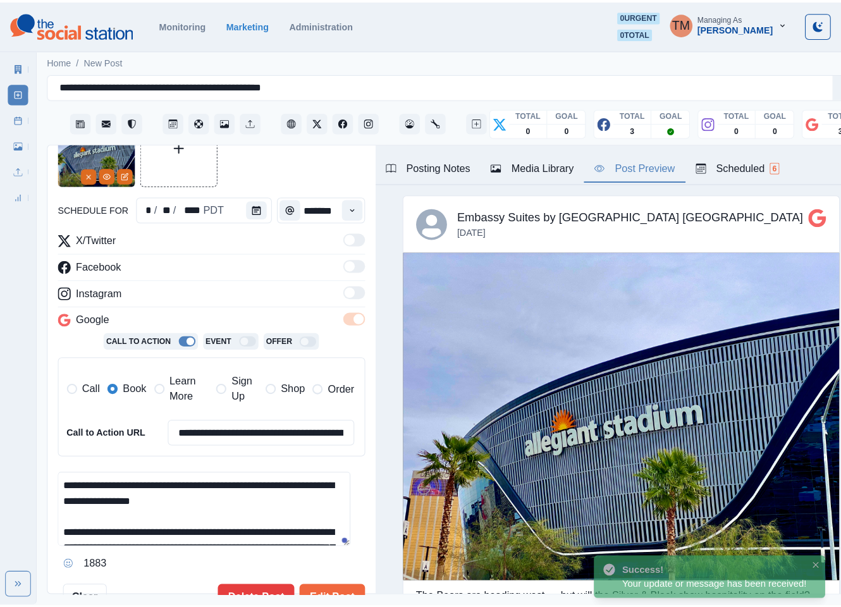
scroll to position [95, 0]
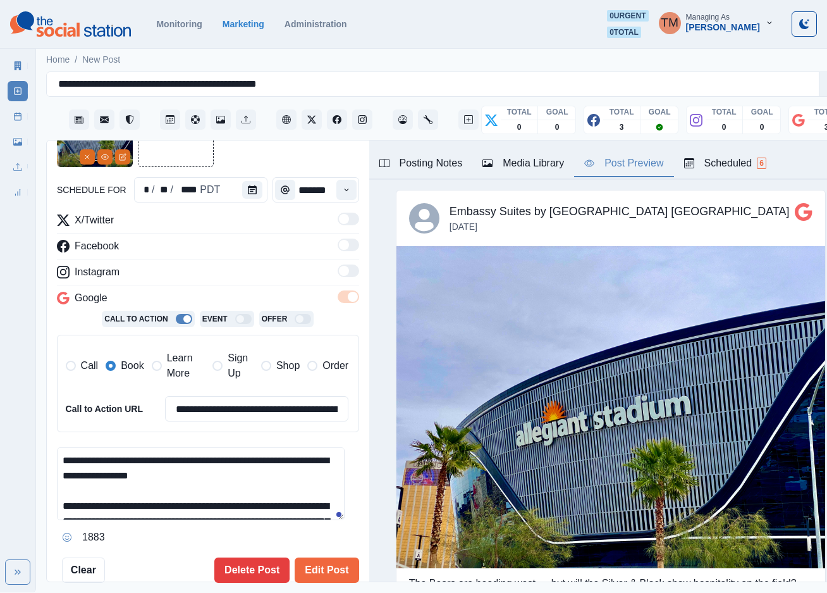
drag, startPoint x: 183, startPoint y: 370, endPoint x: 109, endPoint y: 364, distance: 74.2
click at [178, 370] on span "Learn More" at bounding box center [186, 365] width 39 height 30
click at [108, 364] on span at bounding box center [111, 365] width 10 height 10
drag, startPoint x: 198, startPoint y: 476, endPoint x: -38, endPoint y: 456, distance: 236.8
click at [0, 456] on html "**********" at bounding box center [413, 296] width 827 height 592
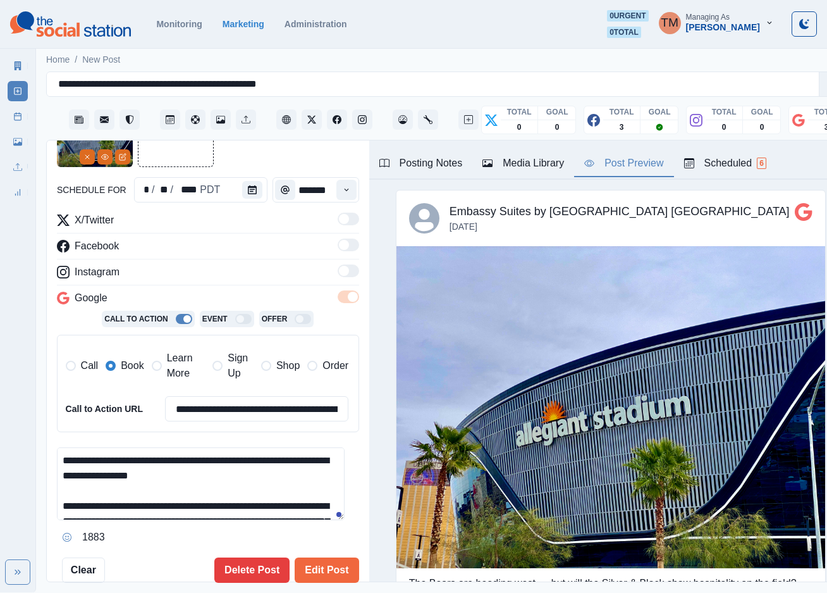
paste textarea "*"
type textarea "**********"
click at [306, 571] on button "Edit Post" at bounding box center [327, 569] width 64 height 25
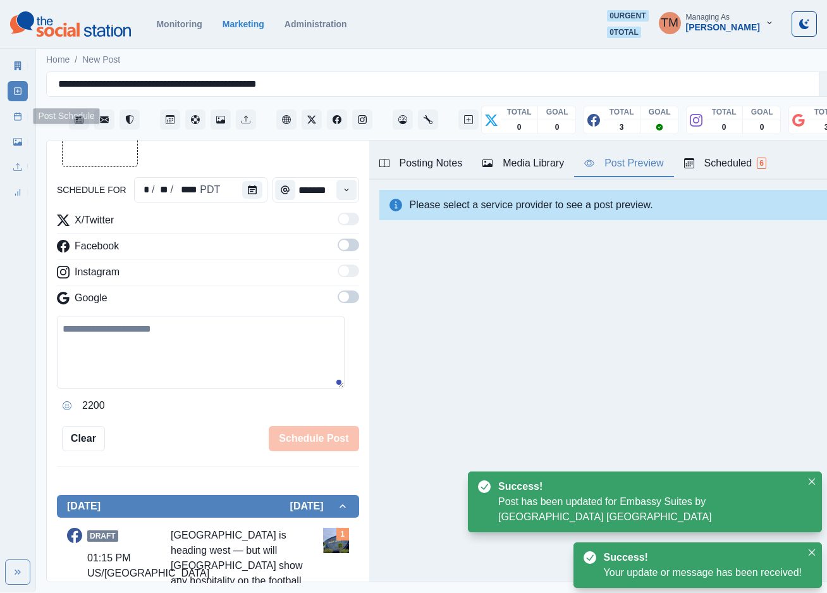
click at [18, 120] on icon at bounding box center [17, 116] width 9 height 9
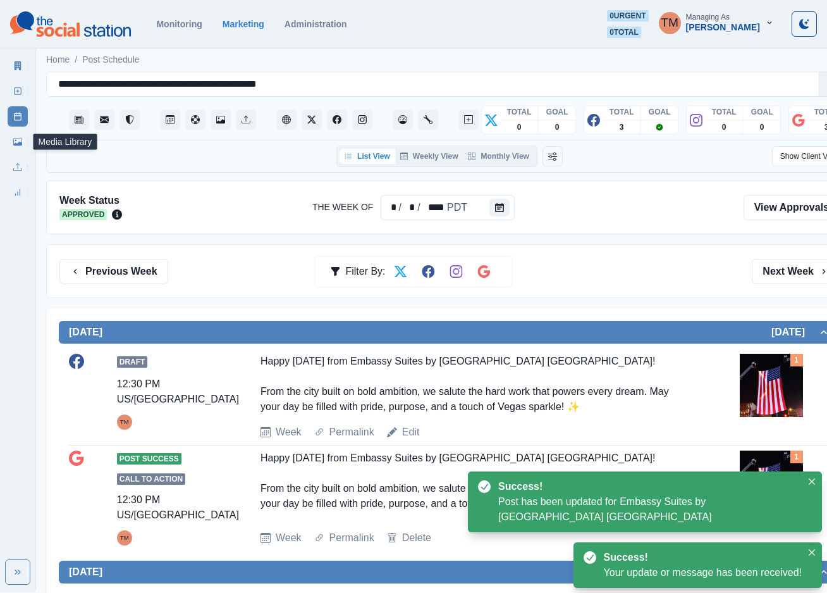
click at [20, 145] on icon at bounding box center [17, 142] width 9 height 8
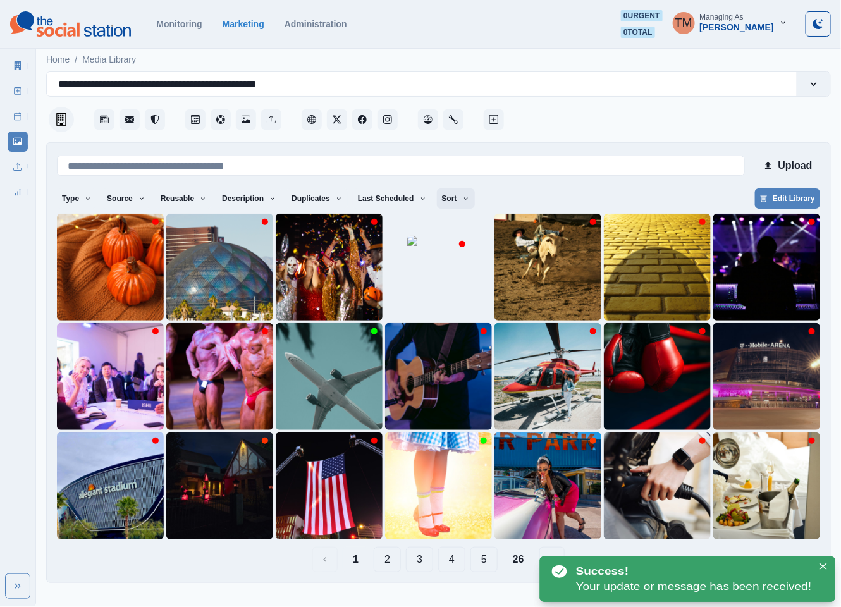
click at [462, 197] on icon "button" at bounding box center [466, 199] width 8 height 8
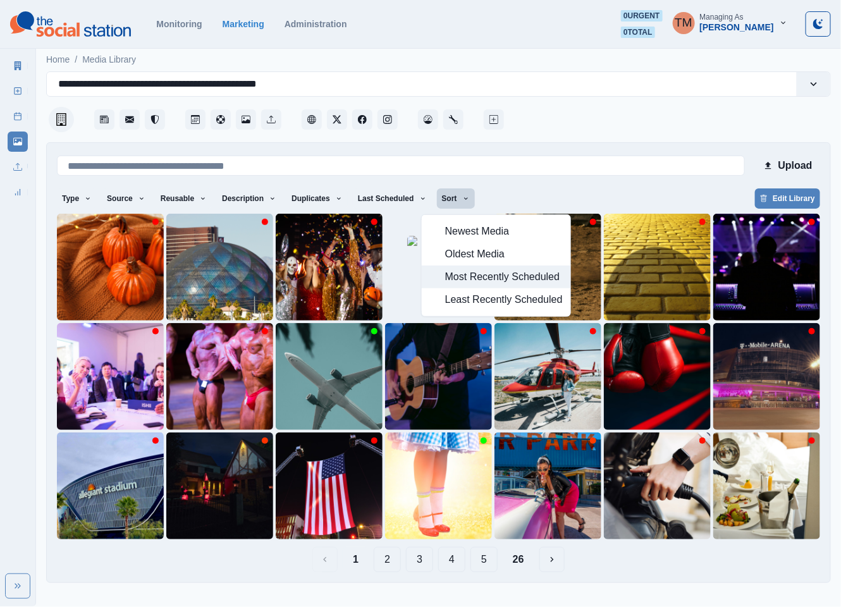
click at [495, 278] on span "Most Recently Scheduled" at bounding box center [504, 276] width 118 height 15
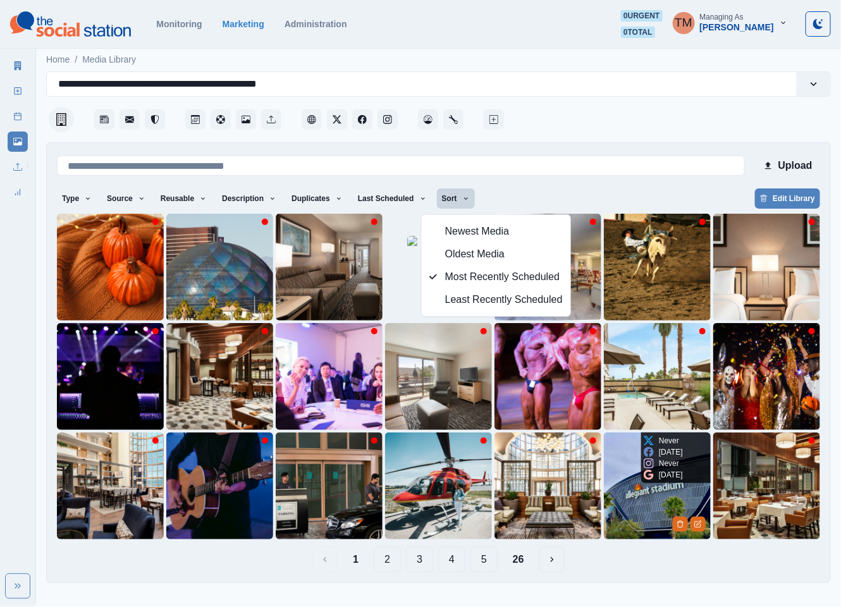
click at [655, 501] on img at bounding box center [657, 486] width 107 height 107
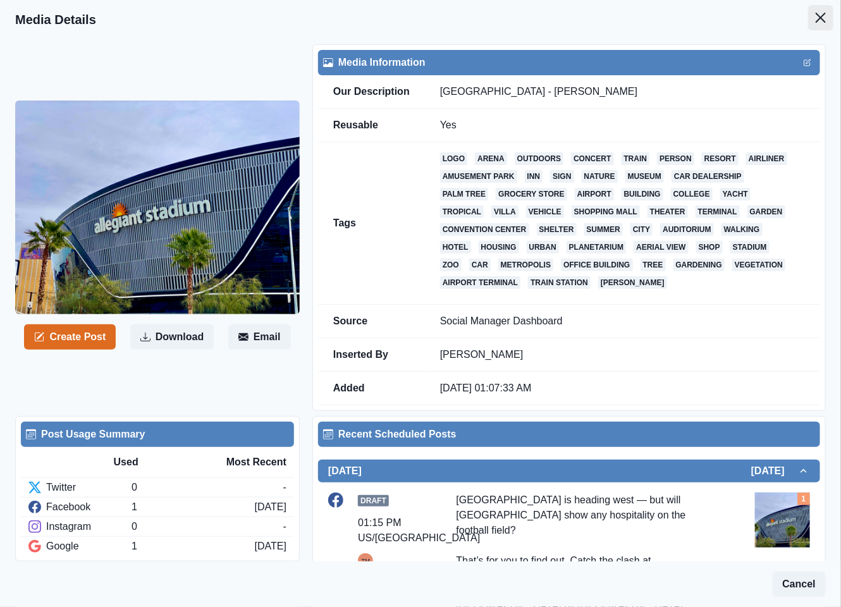
click at [816, 21] on icon "Close" at bounding box center [821, 18] width 10 height 10
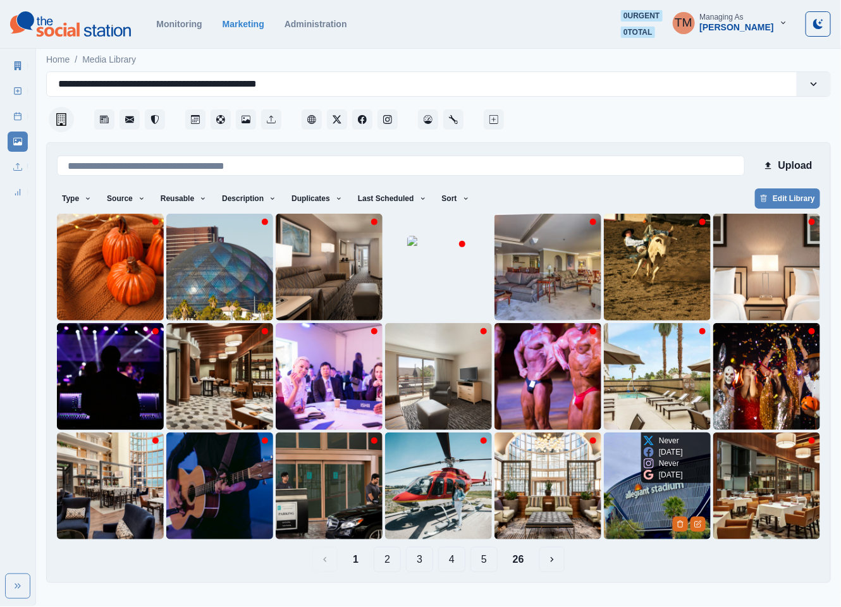
click at [650, 505] on img at bounding box center [657, 486] width 107 height 107
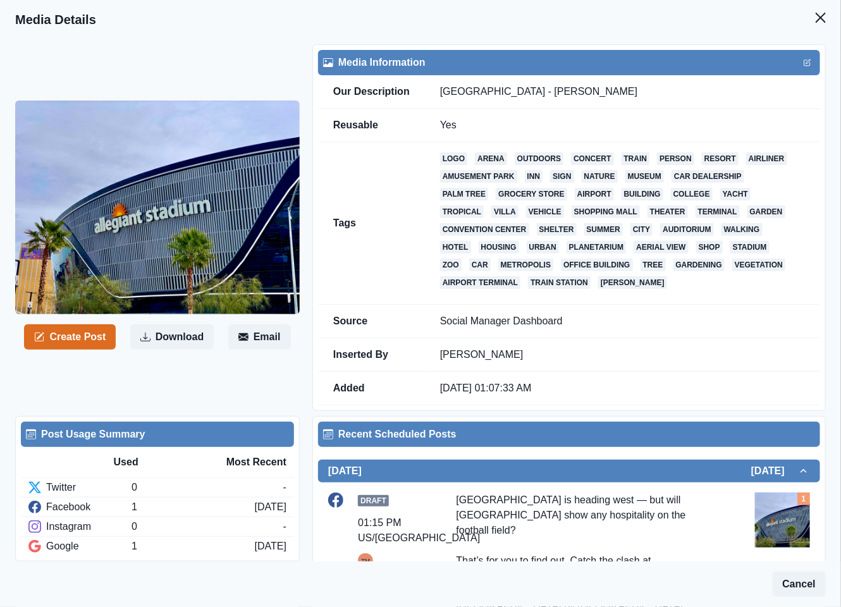
scroll to position [95, 0]
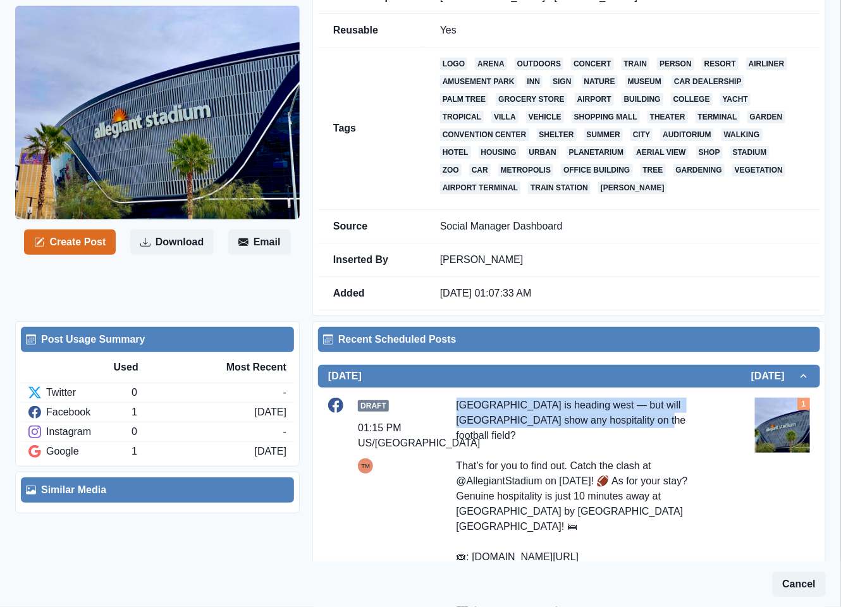
drag, startPoint x: 454, startPoint y: 405, endPoint x: 598, endPoint y: 423, distance: 144.7
click at [598, 423] on div "Chicago is heading west — but will Las Vegas show any hospitality on the footba…" at bounding box center [589, 504] width 264 height 213
copy div "Chicago is heading west — but will Las Vegas show any hospitality on the footba…"
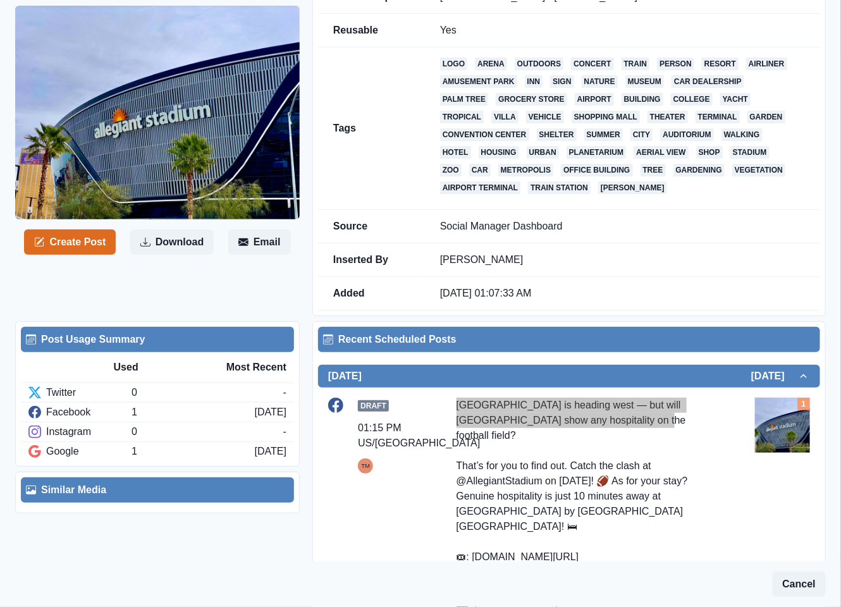
scroll to position [0, 0]
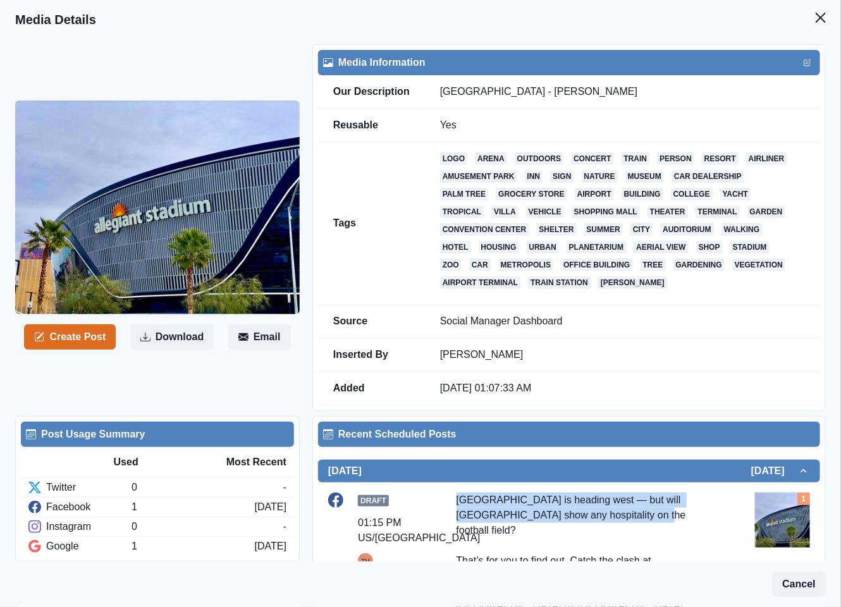
drag, startPoint x: 808, startPoint y: 16, endPoint x: 730, endPoint y: 77, distance: 98.7
click at [816, 18] on icon "Close" at bounding box center [821, 18] width 10 height 10
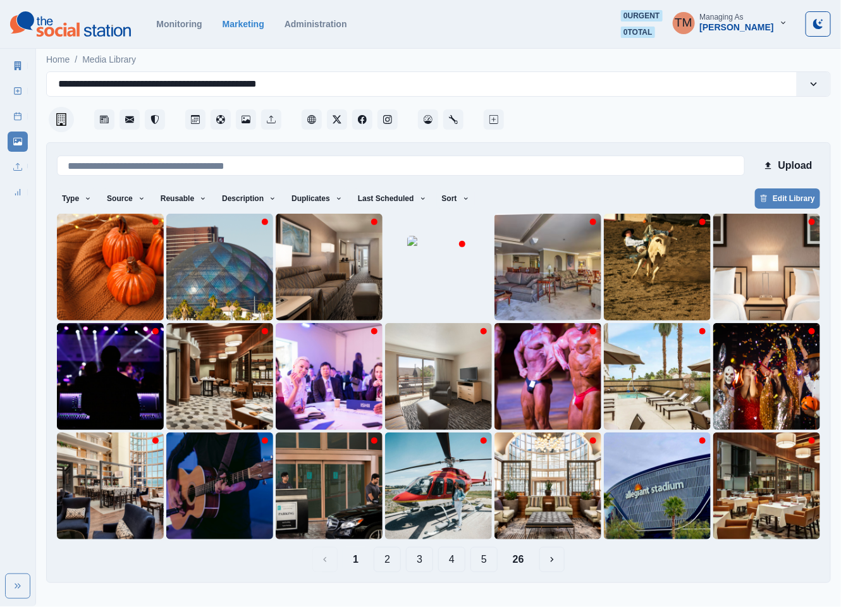
click at [391, 564] on button "2" at bounding box center [387, 559] width 27 height 25
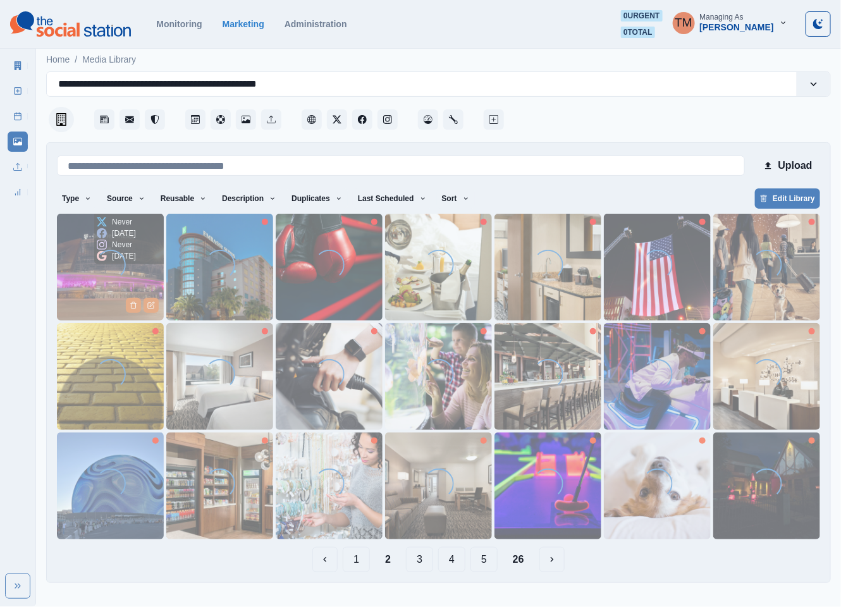
click at [80, 280] on img at bounding box center [110, 267] width 107 height 107
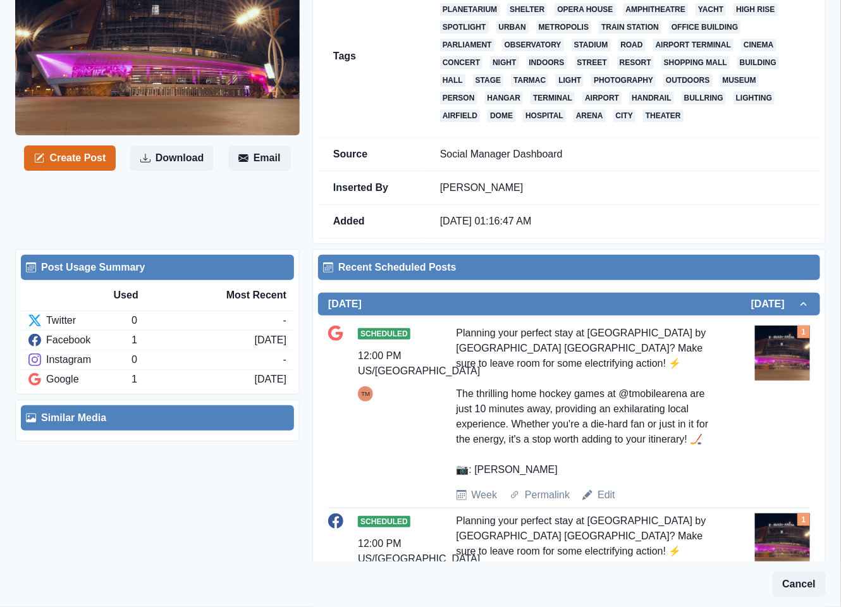
scroll to position [190, 0]
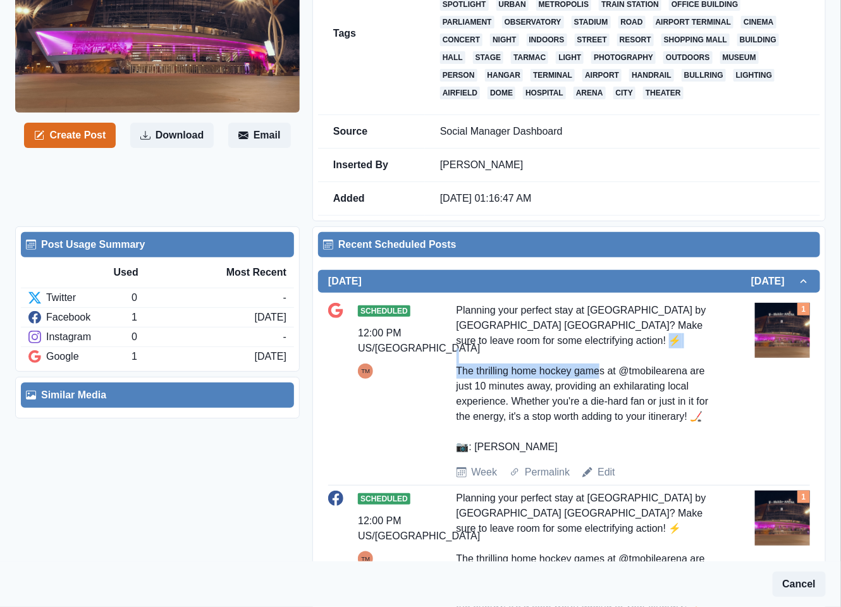
drag, startPoint x: 452, startPoint y: 374, endPoint x: 613, endPoint y: 374, distance: 161.9
click at [613, 374] on div "Scheduled 12:00 PM US/Pacific TM Planning your perfect stay at Embassy Suites b…" at bounding box center [569, 391] width 482 height 177
copy div "The thrilling home hockey games at"
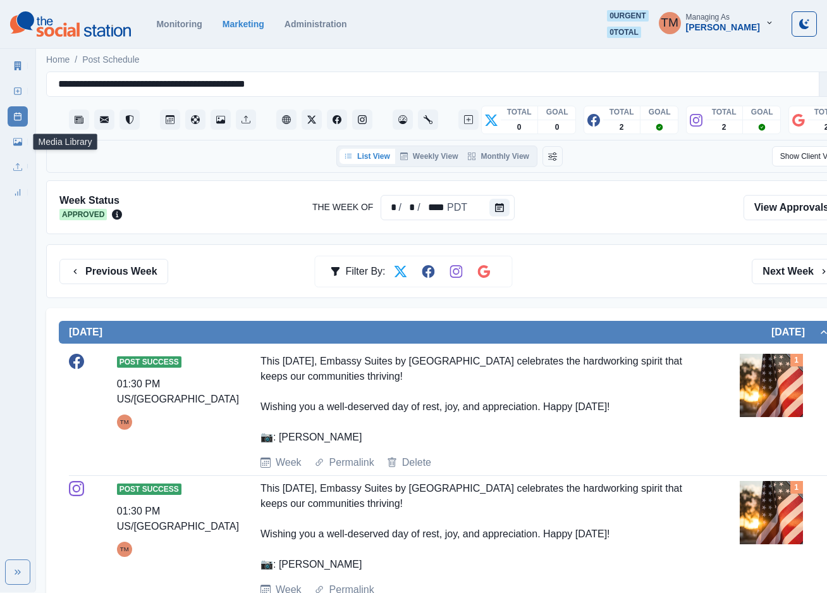
click at [17, 140] on icon at bounding box center [17, 141] width 9 height 9
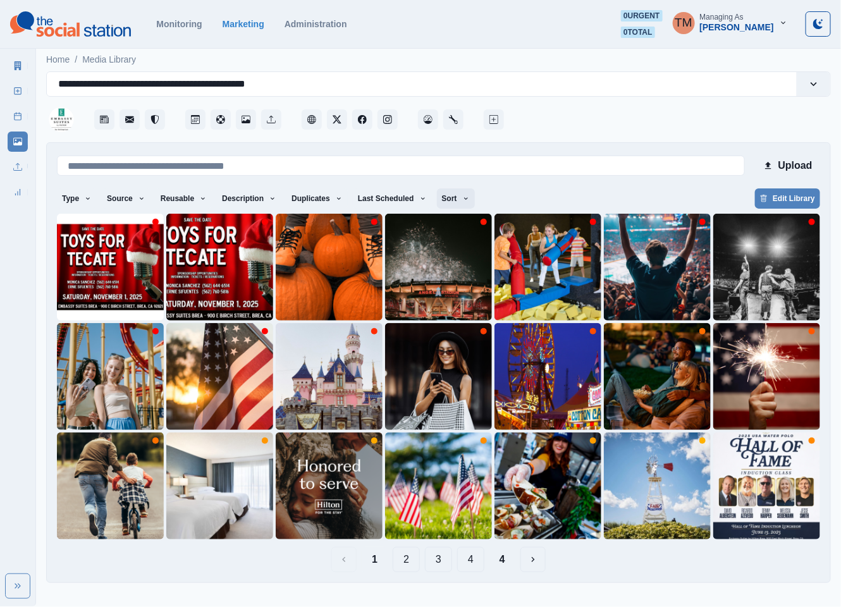
click at [462, 200] on icon "button" at bounding box center [466, 199] width 8 height 8
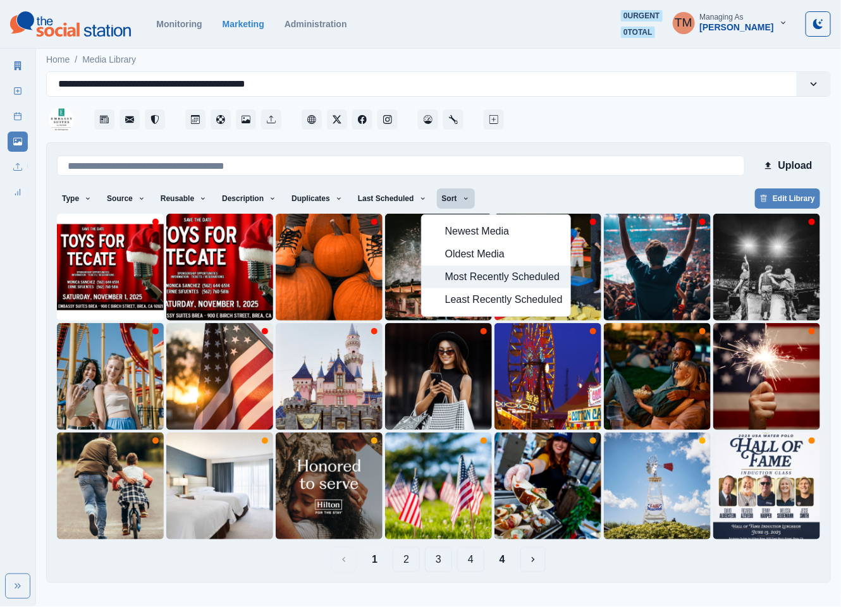
click at [476, 280] on span "Most Recently Scheduled" at bounding box center [504, 276] width 118 height 15
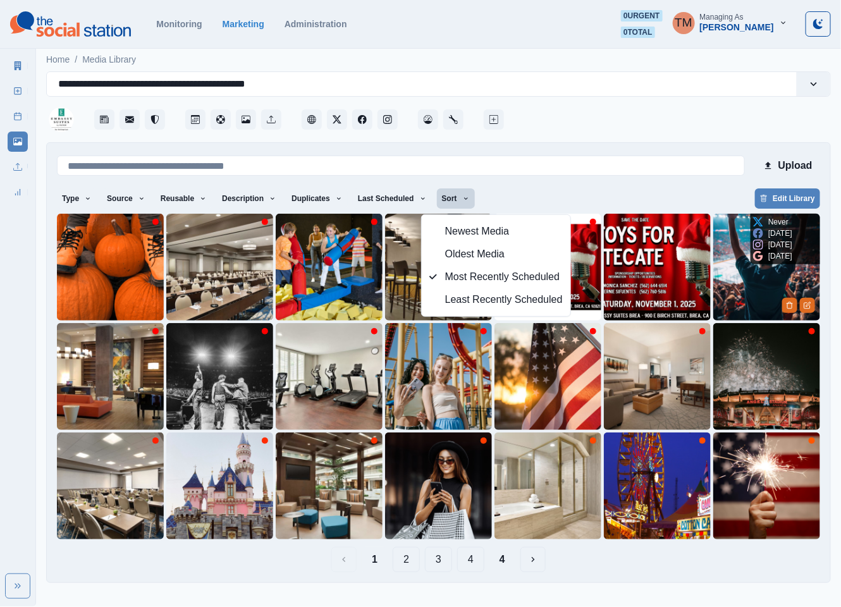
click at [734, 275] on img at bounding box center [766, 267] width 107 height 107
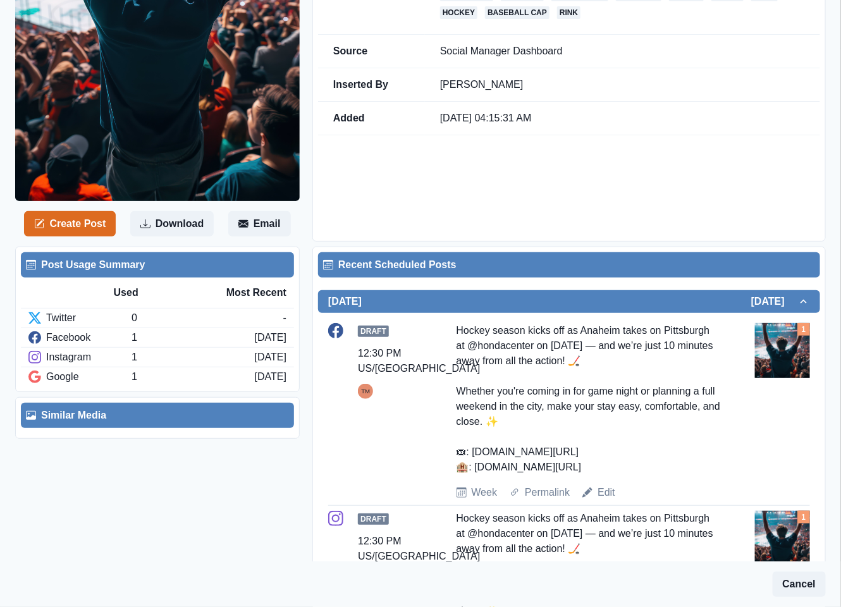
scroll to position [379, 0]
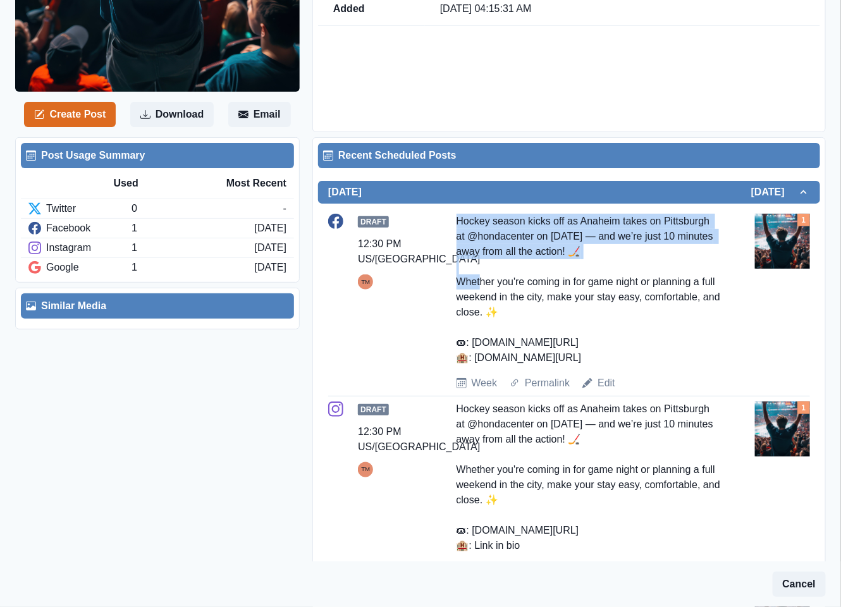
drag, startPoint x: 629, startPoint y: 254, endPoint x: 442, endPoint y: 221, distance: 189.6
click at [442, 221] on div "Draft 12:30 PM US/Pacific TM Hockey season kicks off as Anaheim takes on Pittsb…" at bounding box center [569, 302] width 482 height 177
copy div "Hockey season kicks off as Anaheim takes on Pittsburgh at @hondacenter on [DATE…"
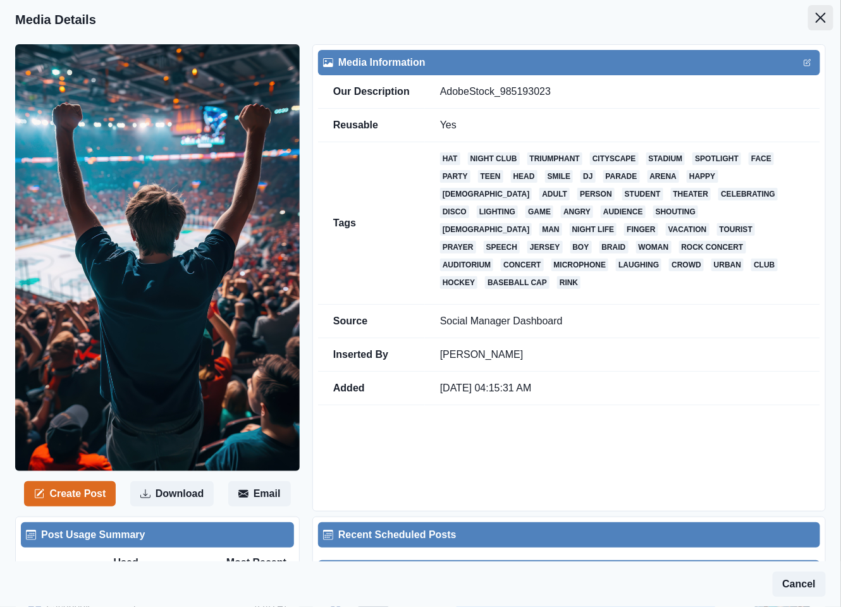
click at [816, 22] on icon "Close" at bounding box center [821, 18] width 10 height 10
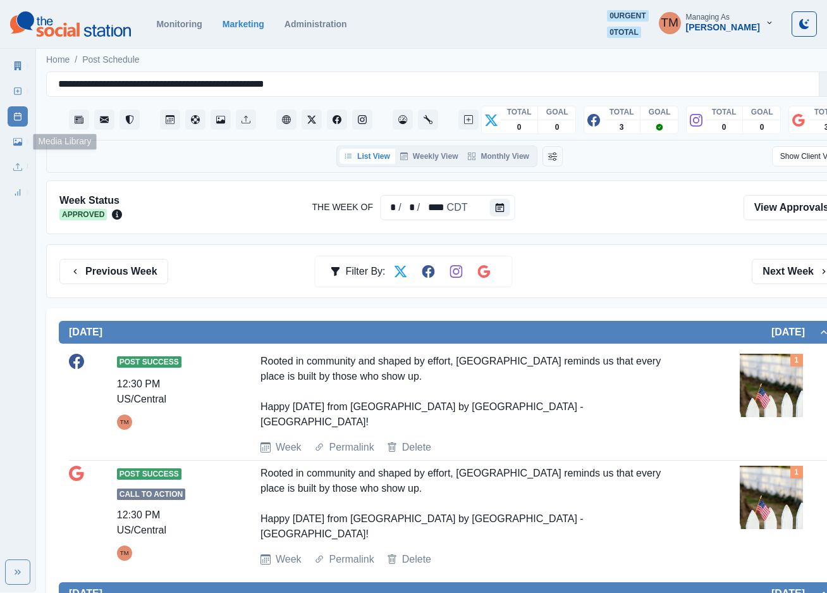
click at [18, 143] on icon at bounding box center [17, 141] width 9 height 9
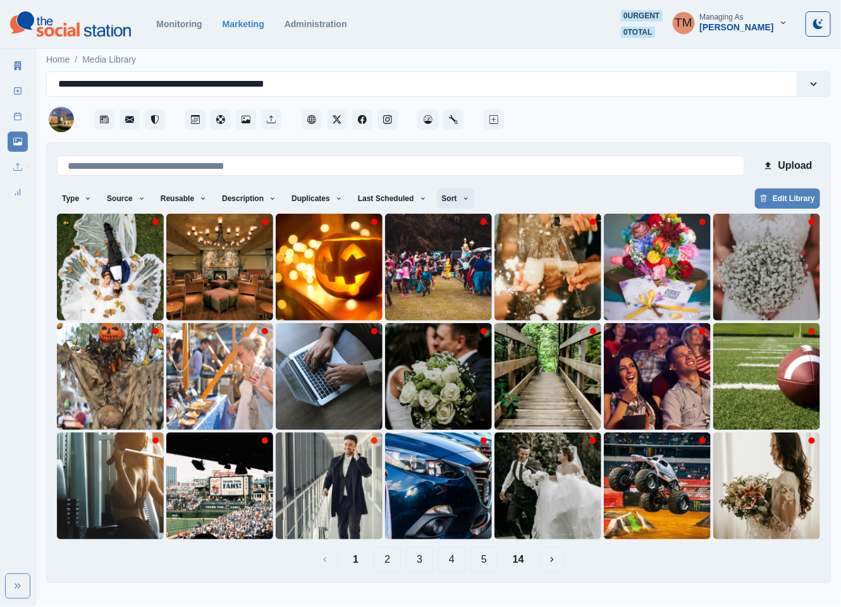
click at [445, 199] on button "Sort" at bounding box center [456, 198] width 38 height 20
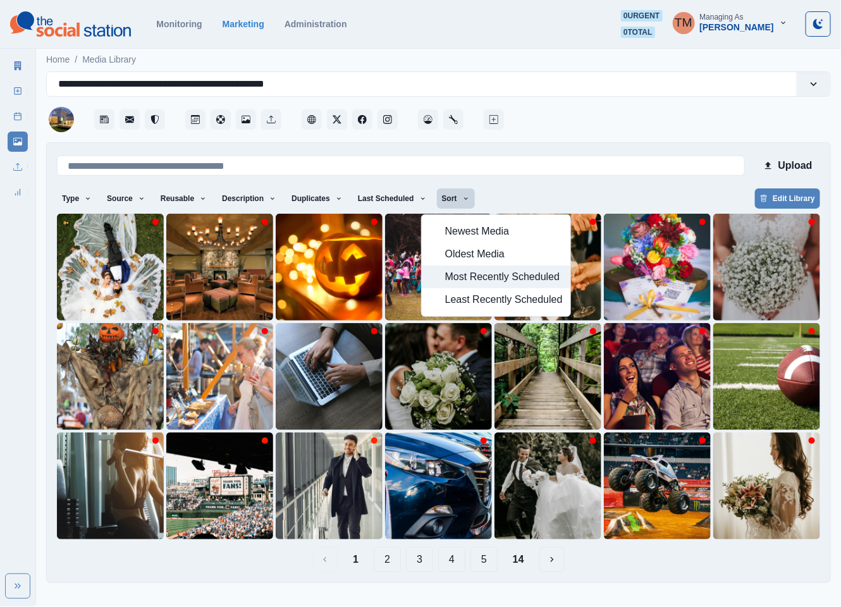
click at [469, 276] on span "Most Recently Scheduled" at bounding box center [504, 276] width 118 height 15
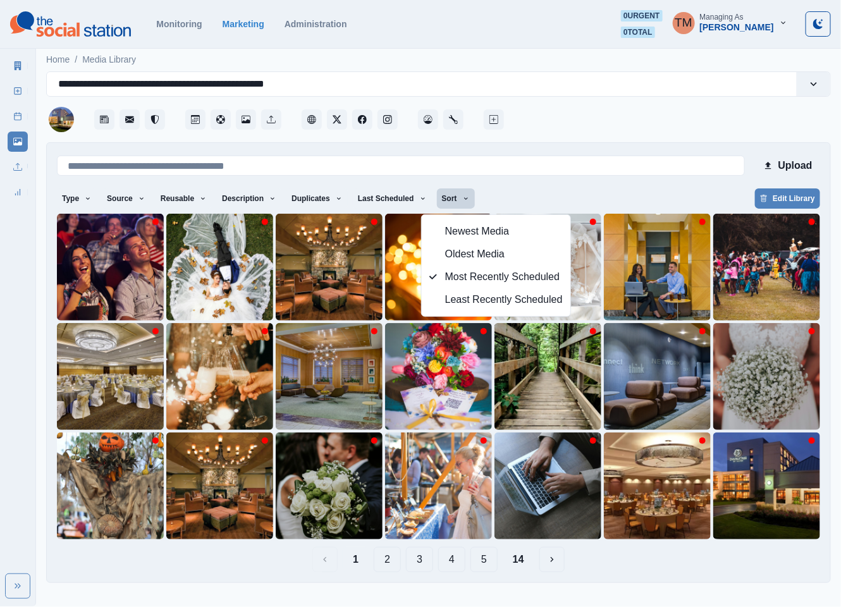
click at [387, 562] on button "2" at bounding box center [387, 559] width 27 height 25
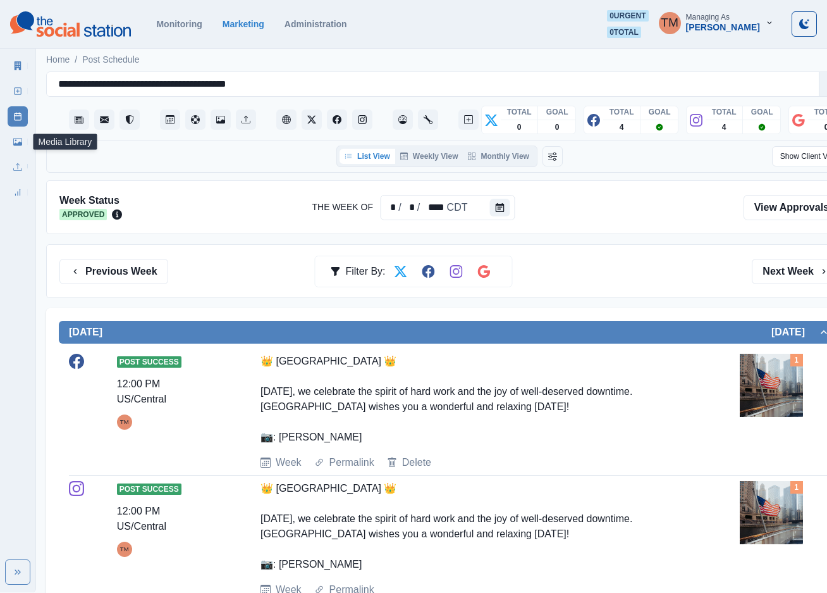
click at [22, 141] on icon at bounding box center [17, 142] width 9 height 8
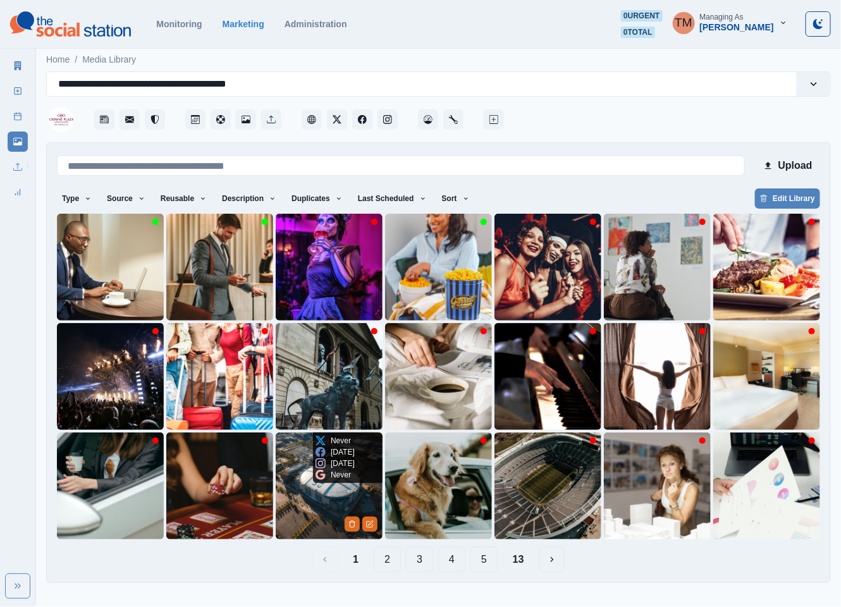
click at [305, 499] on img at bounding box center [329, 486] width 107 height 107
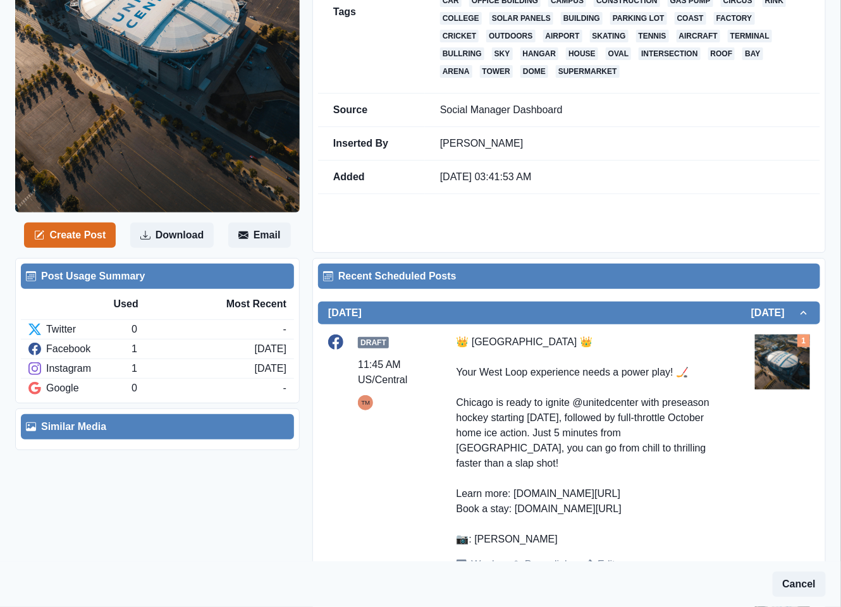
scroll to position [285, 0]
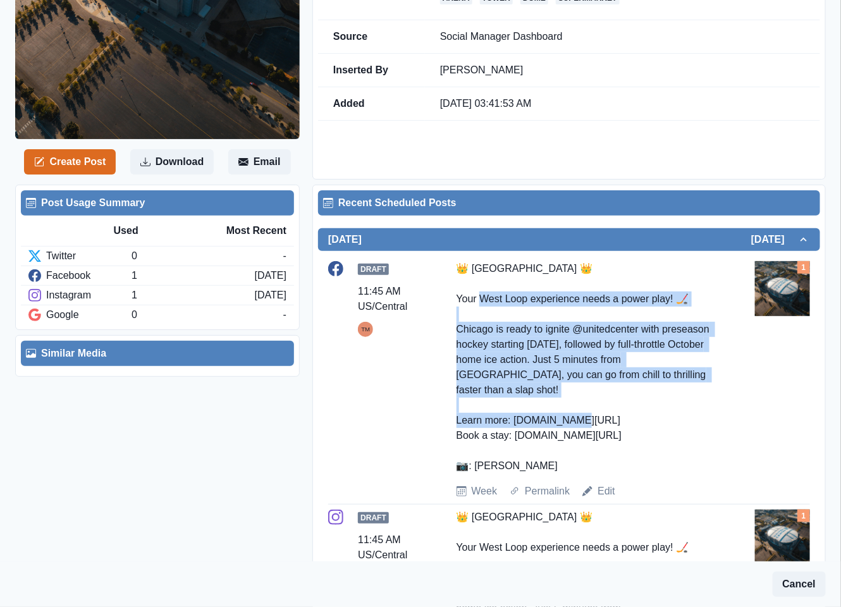
drag, startPoint x: 448, startPoint y: 299, endPoint x: 607, endPoint y: 387, distance: 181.8
click at [607, 387] on div "Draft 11:45 AM US/Central TM 👑 Crowne Plaza West Loop 👑 Your West Loop experien…" at bounding box center [569, 380] width 482 height 238
copy div "ur West Loop experience needs a power play! 🏒 Chicago is ready to ignite @unite…"
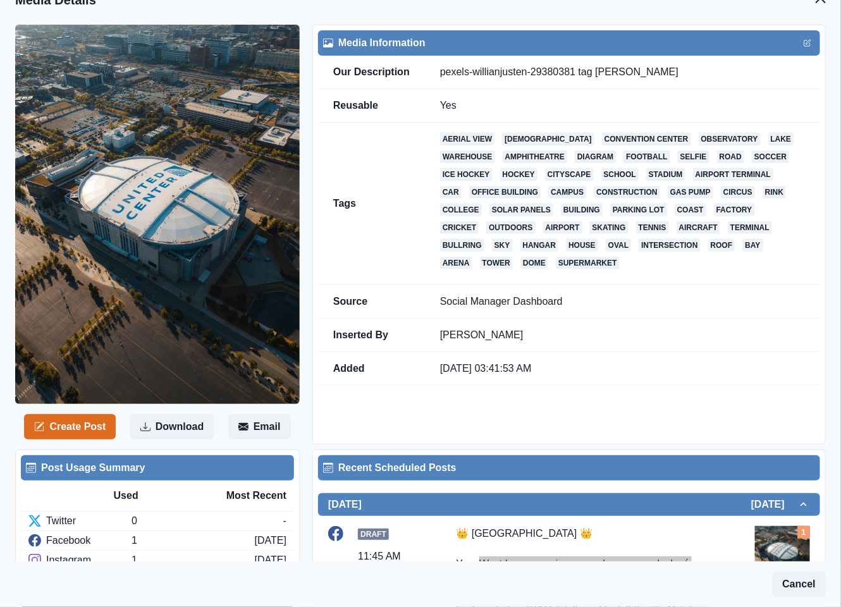
scroll to position [0, 0]
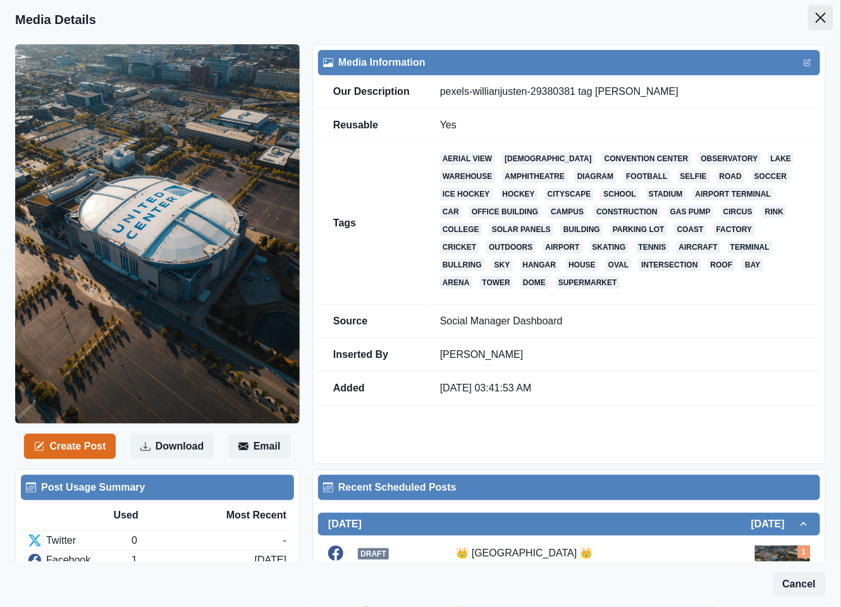
click at [808, 25] on button "Close" at bounding box center [820, 17] width 25 height 25
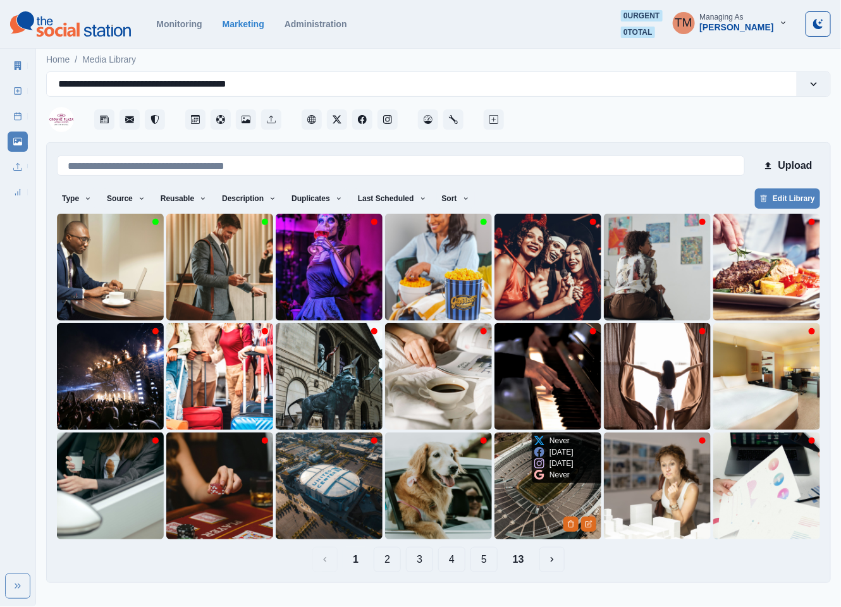
click at [526, 515] on img at bounding box center [548, 486] width 107 height 107
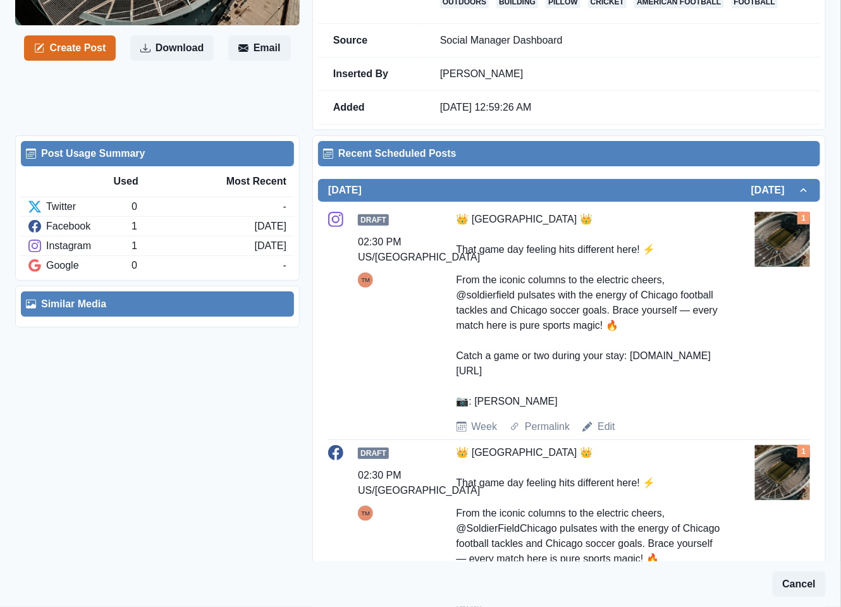
scroll to position [285, 0]
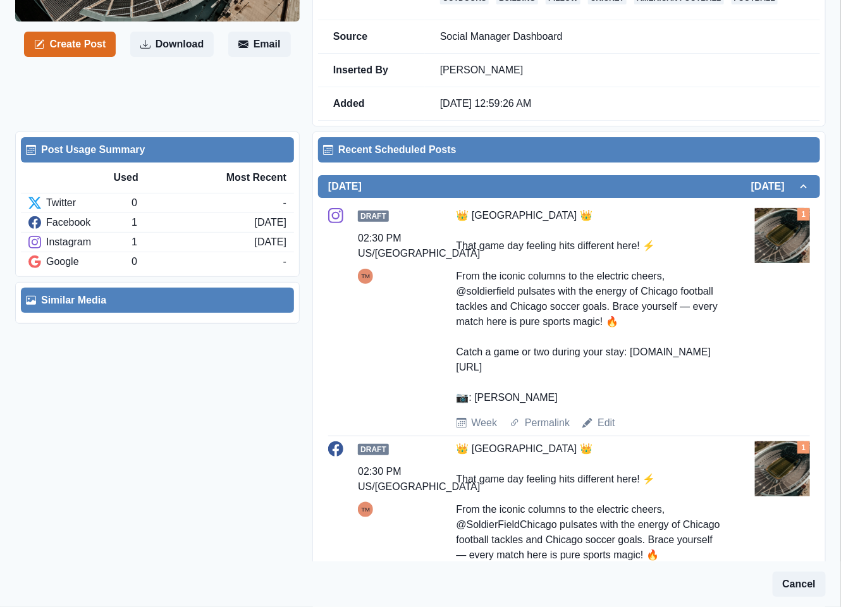
click at [576, 314] on div "👑 Crowne Plaza West Loop 👑 That game day feeling hits different here! ⚡ From th…" at bounding box center [589, 306] width 264 height 197
drag, startPoint x: 640, startPoint y: 295, endPoint x: 639, endPoint y: 308, distance: 13.3
click at [639, 308] on div "👑 Crowne Plaza West Loop 👑 That game day feeling hits different here! ⚡ From th…" at bounding box center [589, 306] width 264 height 197
copy div "icago football tackles and Chicago soccer goals. B"
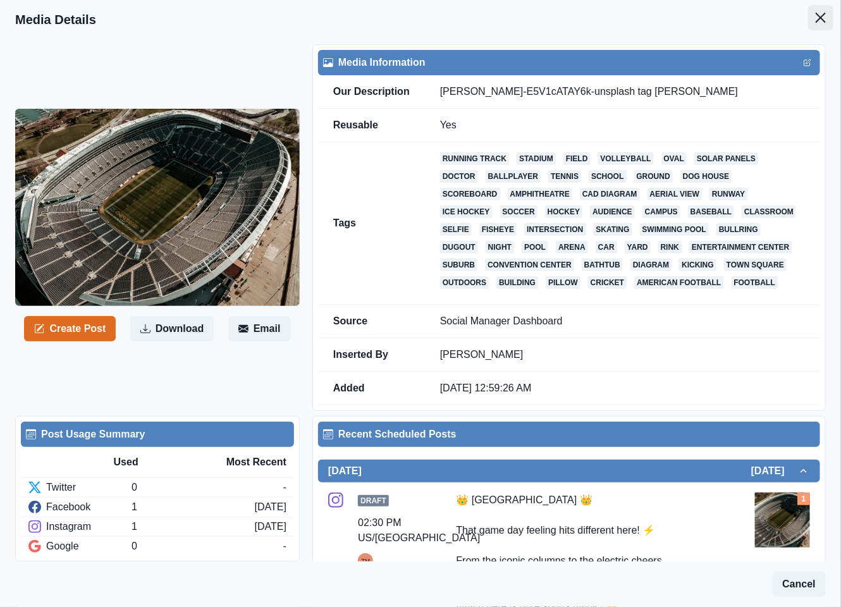
click at [816, 18] on icon "Close" at bounding box center [821, 18] width 10 height 10
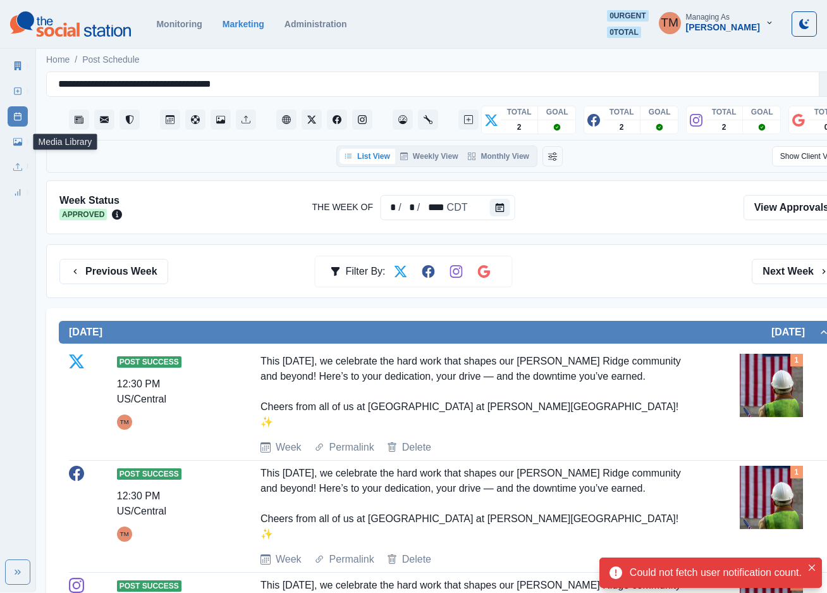
click at [21, 142] on icon at bounding box center [17, 142] width 9 height 8
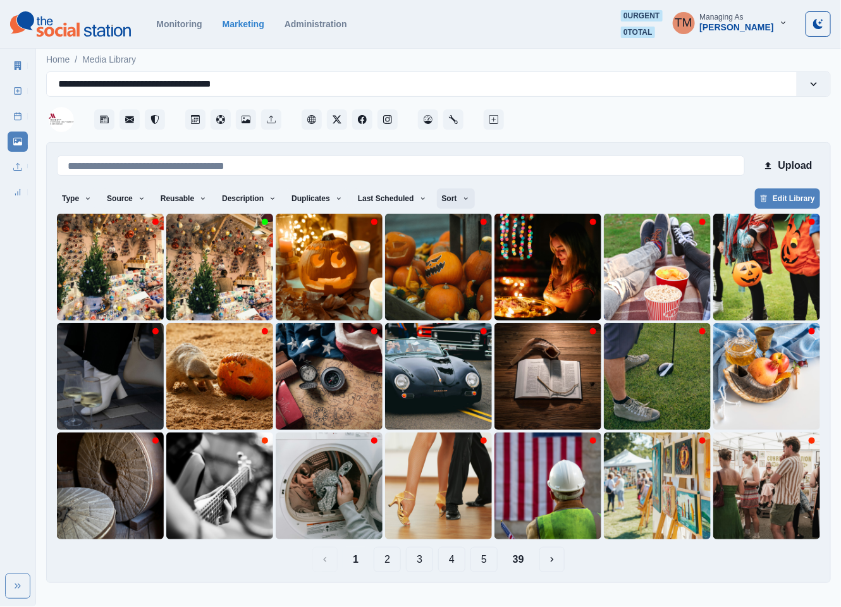
click at [462, 199] on icon "button" at bounding box center [466, 199] width 8 height 8
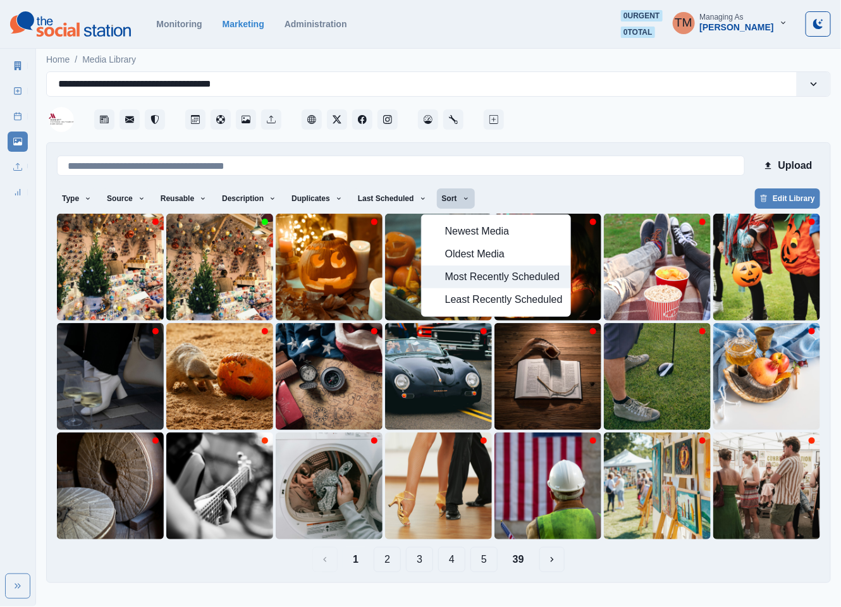
click at [452, 281] on span "Most Recently Scheduled" at bounding box center [504, 276] width 118 height 15
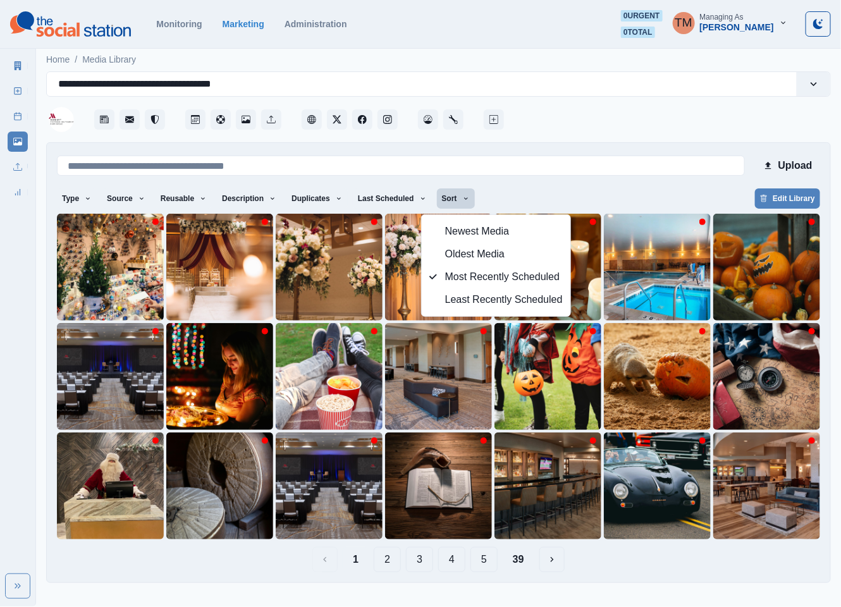
drag, startPoint x: 622, startPoint y: 190, endPoint x: 617, endPoint y: 194, distance: 6.8
click at [623, 192] on div "Type Any Image Video Source Any Upload Social Manager Found: Instagram Found: G…" at bounding box center [438, 199] width 763 height 23
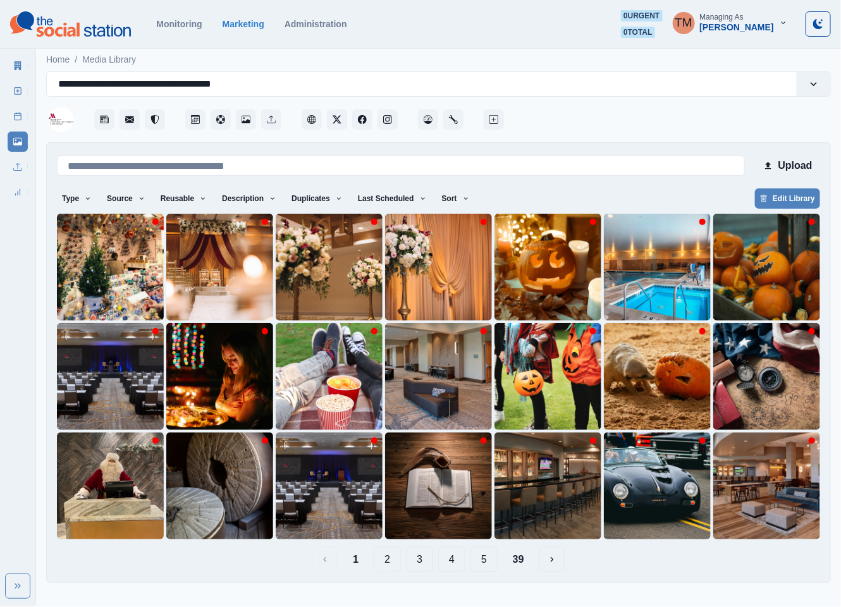
click at [387, 564] on button "2" at bounding box center [387, 559] width 27 height 25
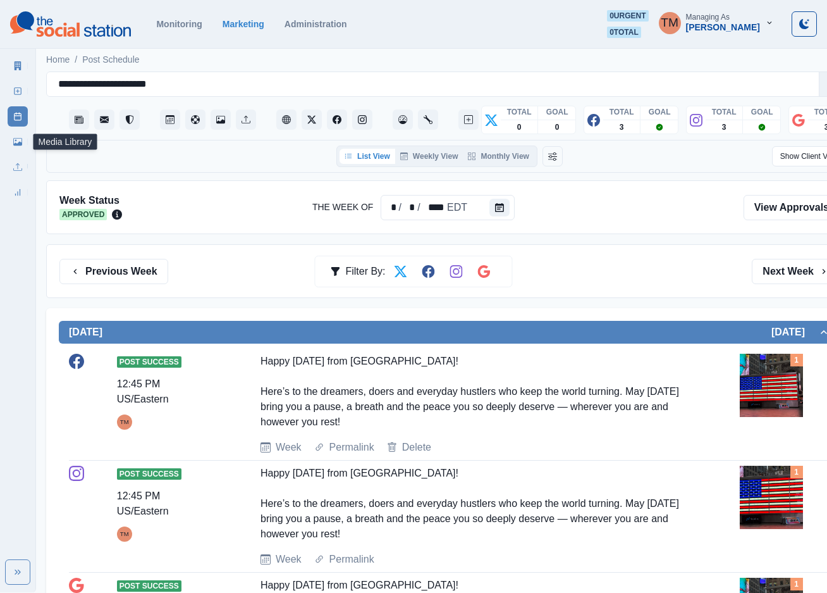
click at [16, 142] on icon at bounding box center [17, 141] width 9 height 9
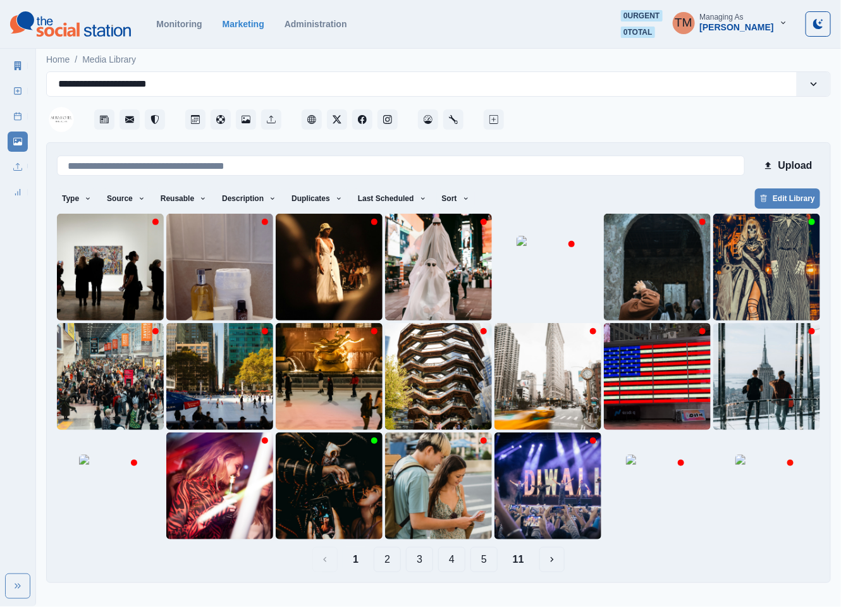
click at [437, 196] on button "Sort" at bounding box center [456, 198] width 38 height 20
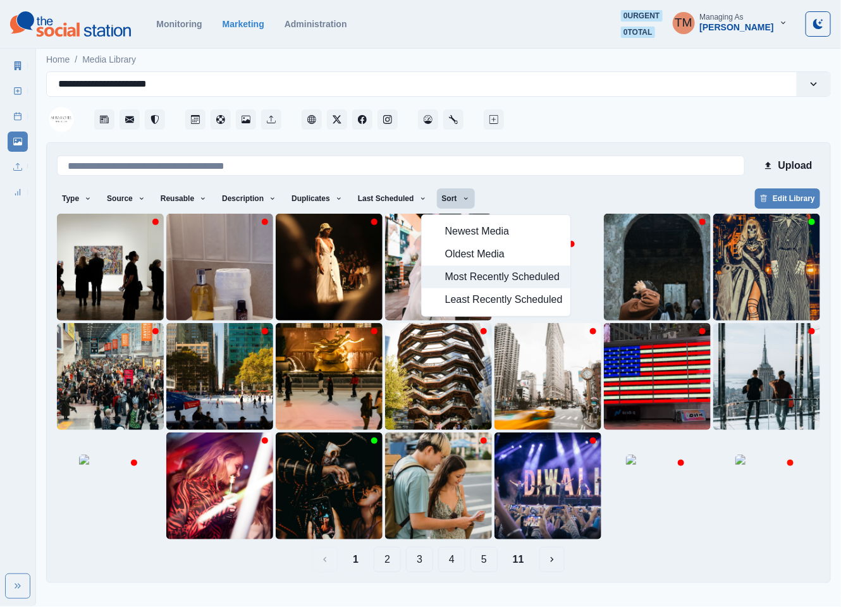
click at [473, 269] on span "Most Recently Scheduled" at bounding box center [504, 276] width 118 height 15
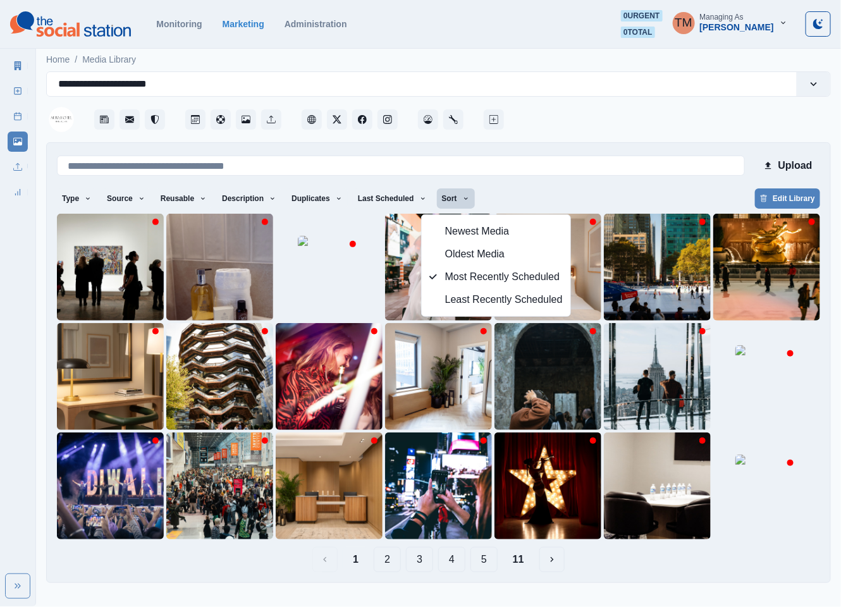
click at [653, 196] on div "Type Any Image Video Source Any Upload Social Manager Found: Instagram Found: G…" at bounding box center [438, 199] width 763 height 23
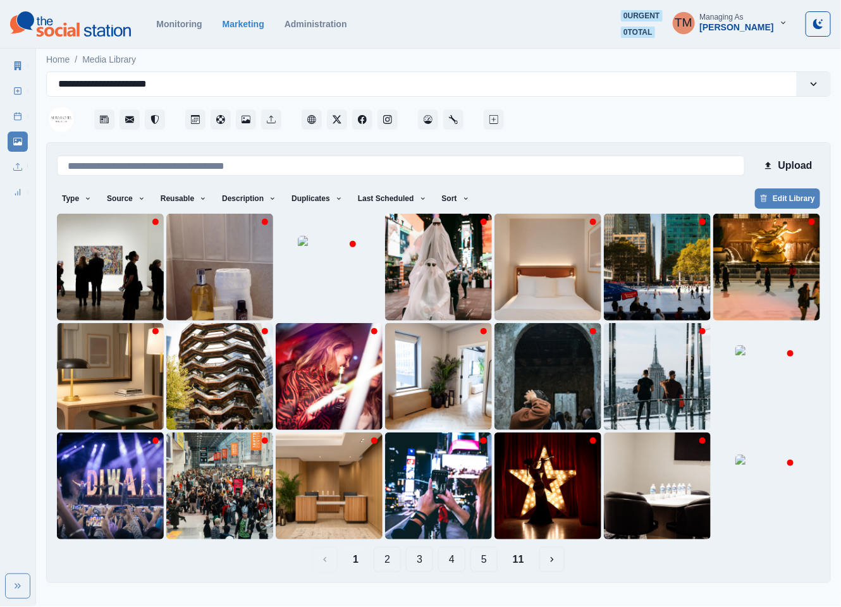
click at [384, 567] on button "2" at bounding box center [387, 559] width 27 height 25
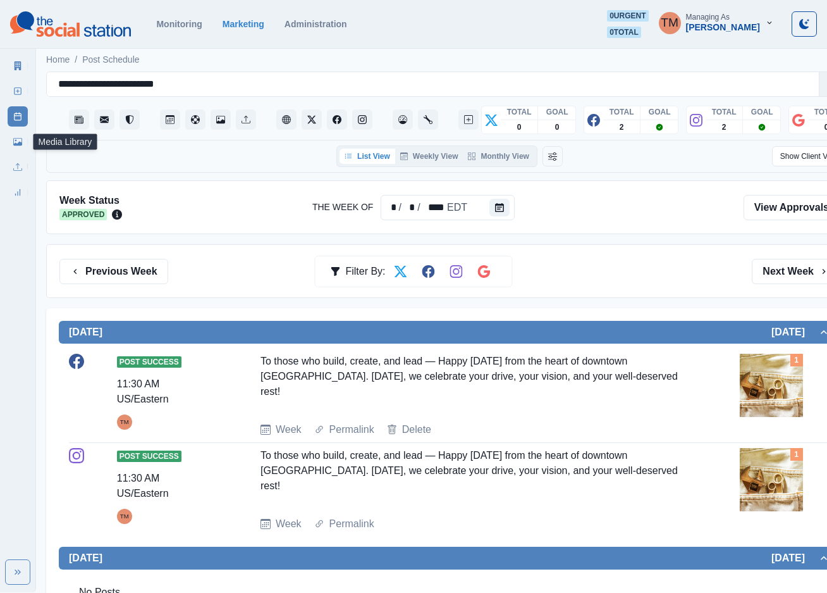
click at [18, 144] on icon at bounding box center [17, 142] width 9 height 8
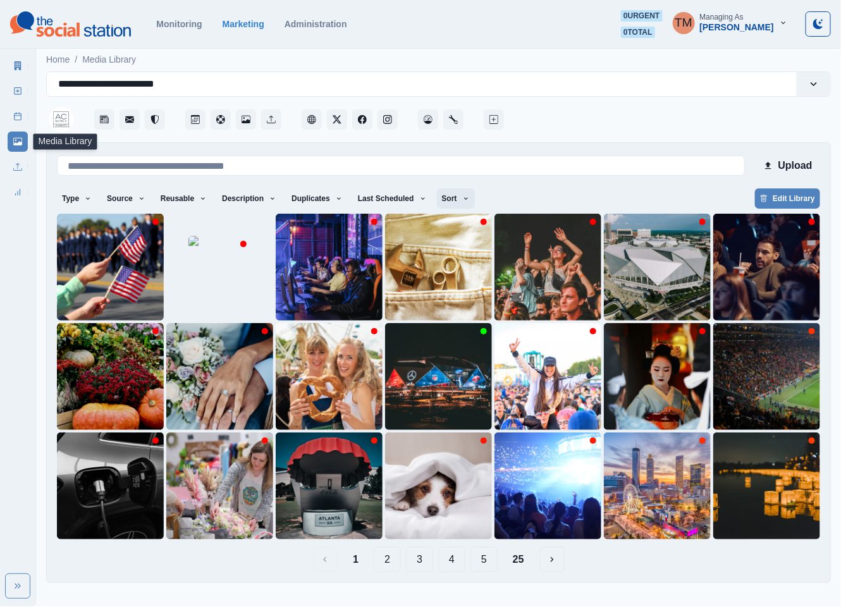
click at [462, 197] on icon "button" at bounding box center [466, 199] width 8 height 8
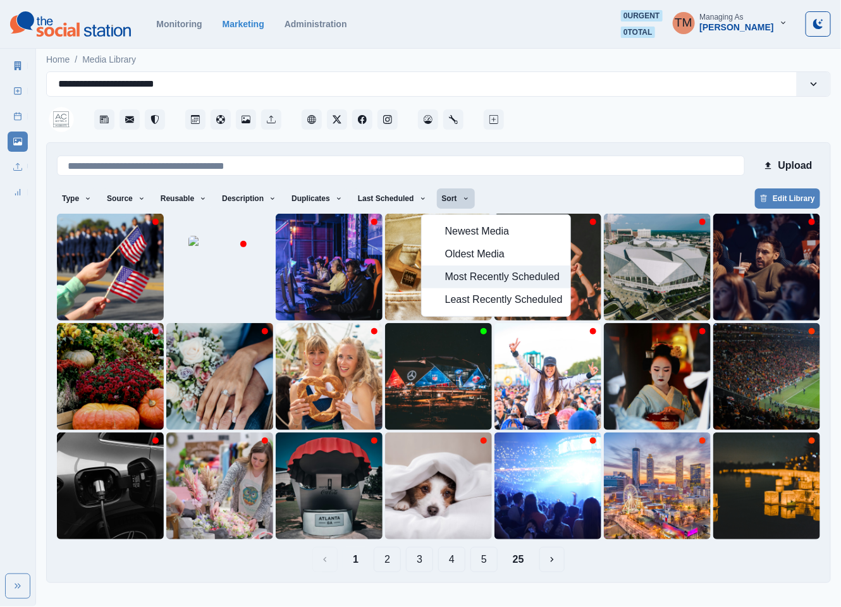
click at [450, 276] on span "Most Recently Scheduled" at bounding box center [504, 276] width 118 height 15
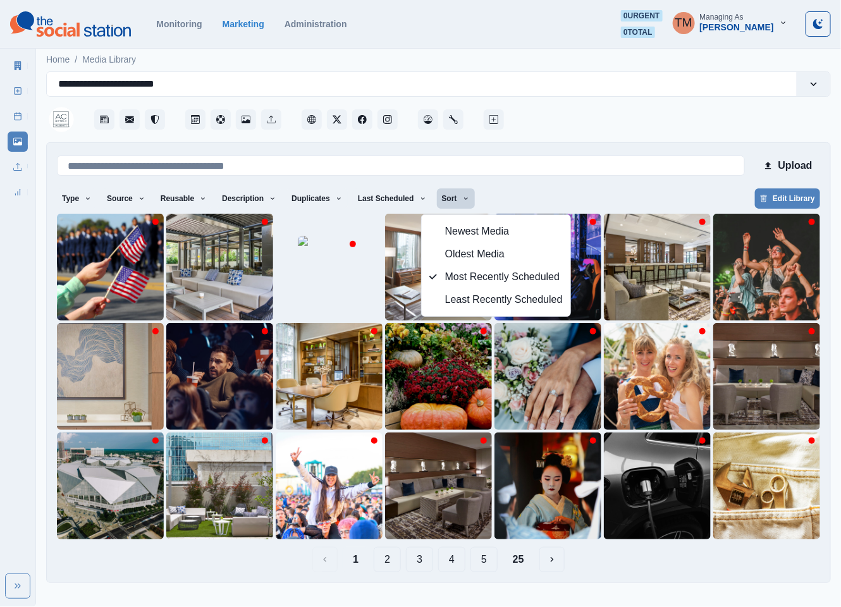
click at [639, 188] on div "Type Any Image Video Source Any Upload Social Manager Found: Instagram Found: G…" at bounding box center [438, 199] width 763 height 23
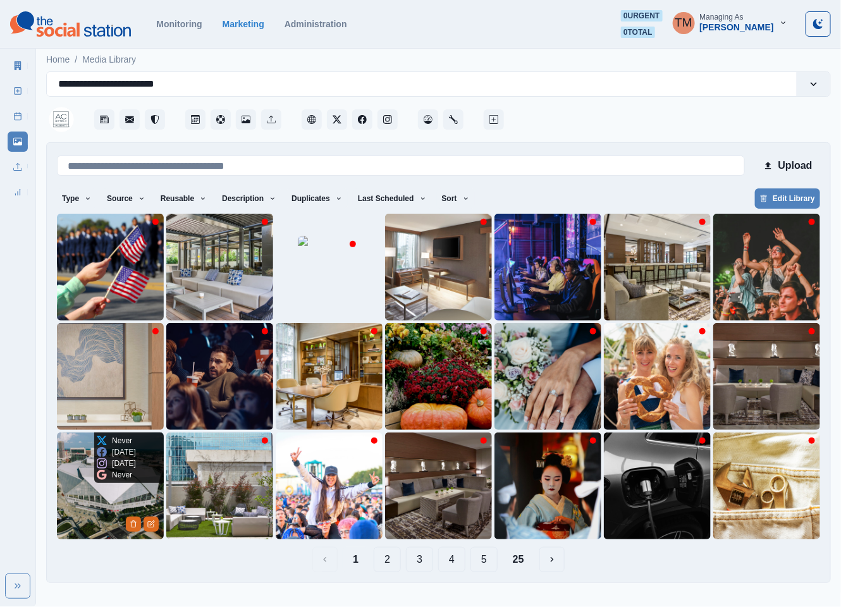
click at [78, 508] on img at bounding box center [110, 486] width 107 height 107
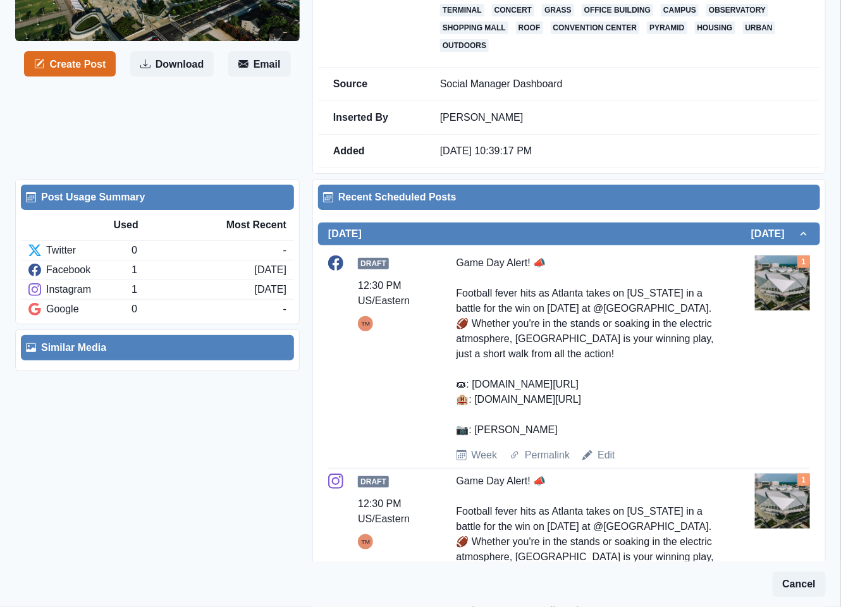
scroll to position [285, 0]
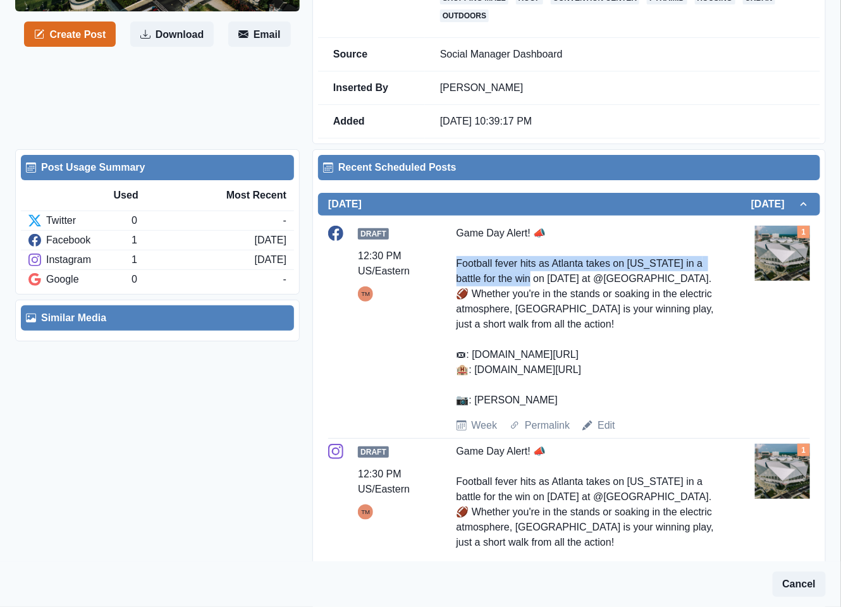
drag, startPoint x: 445, startPoint y: 264, endPoint x: 531, endPoint y: 281, distance: 88.3
click at [531, 281] on div "Draft 12:30 PM US/Eastern TM Game Day Alert! 📣 Football fever hits as Atlanta t…" at bounding box center [569, 329] width 482 height 207
copy div "ootball fever hits as Atlanta takes on Washington in a battle for the win"
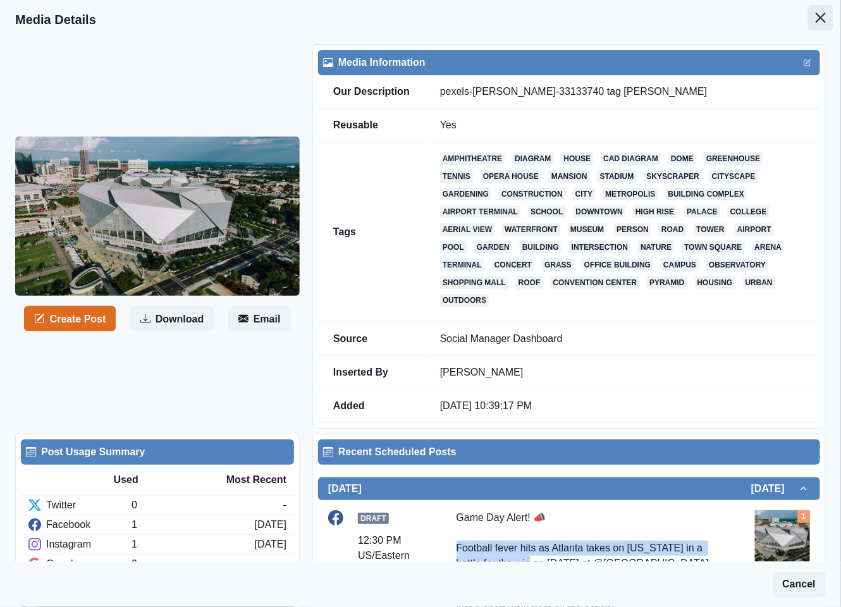
click at [808, 25] on button "Close" at bounding box center [820, 17] width 25 height 25
